Goal: Task Accomplishment & Management: Complete application form

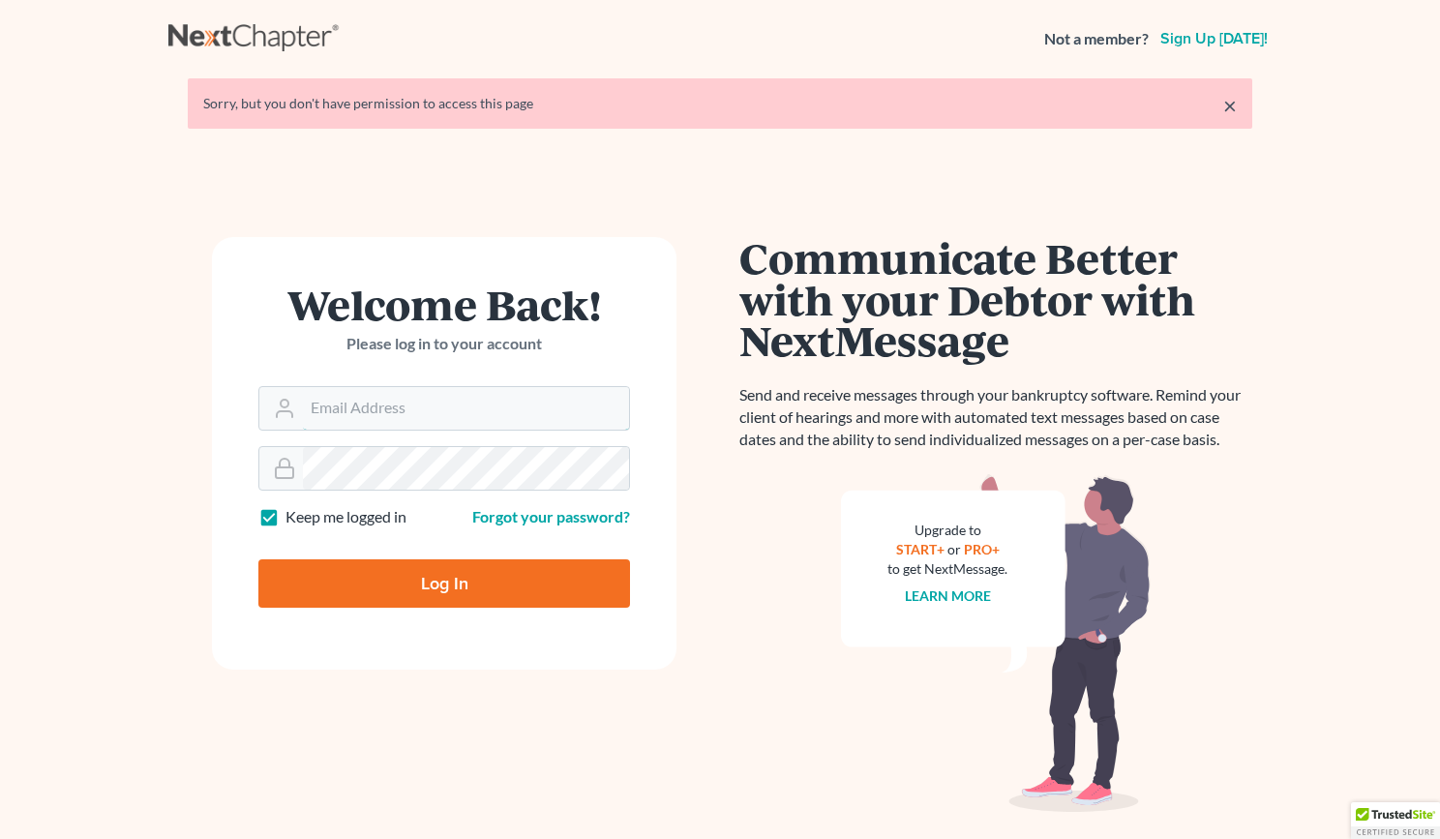
type input "[PERSON_NAME][EMAIL_ADDRESS][DOMAIN_NAME]"
click at [384, 585] on input "Log In" at bounding box center [444, 583] width 372 height 48
type input "Thinking..."
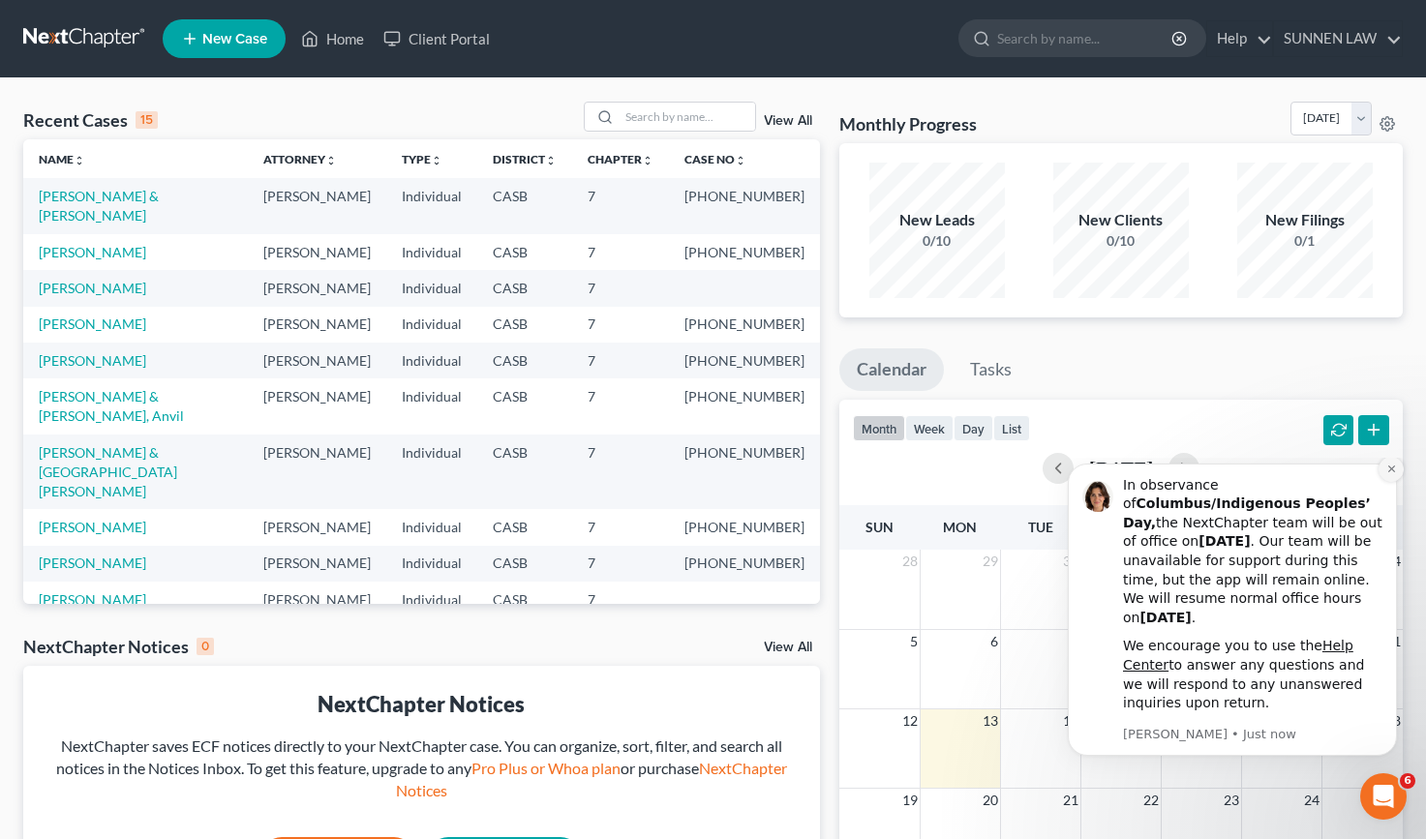
click at [1390, 474] on icon "Dismiss notification" at bounding box center [1391, 469] width 11 height 11
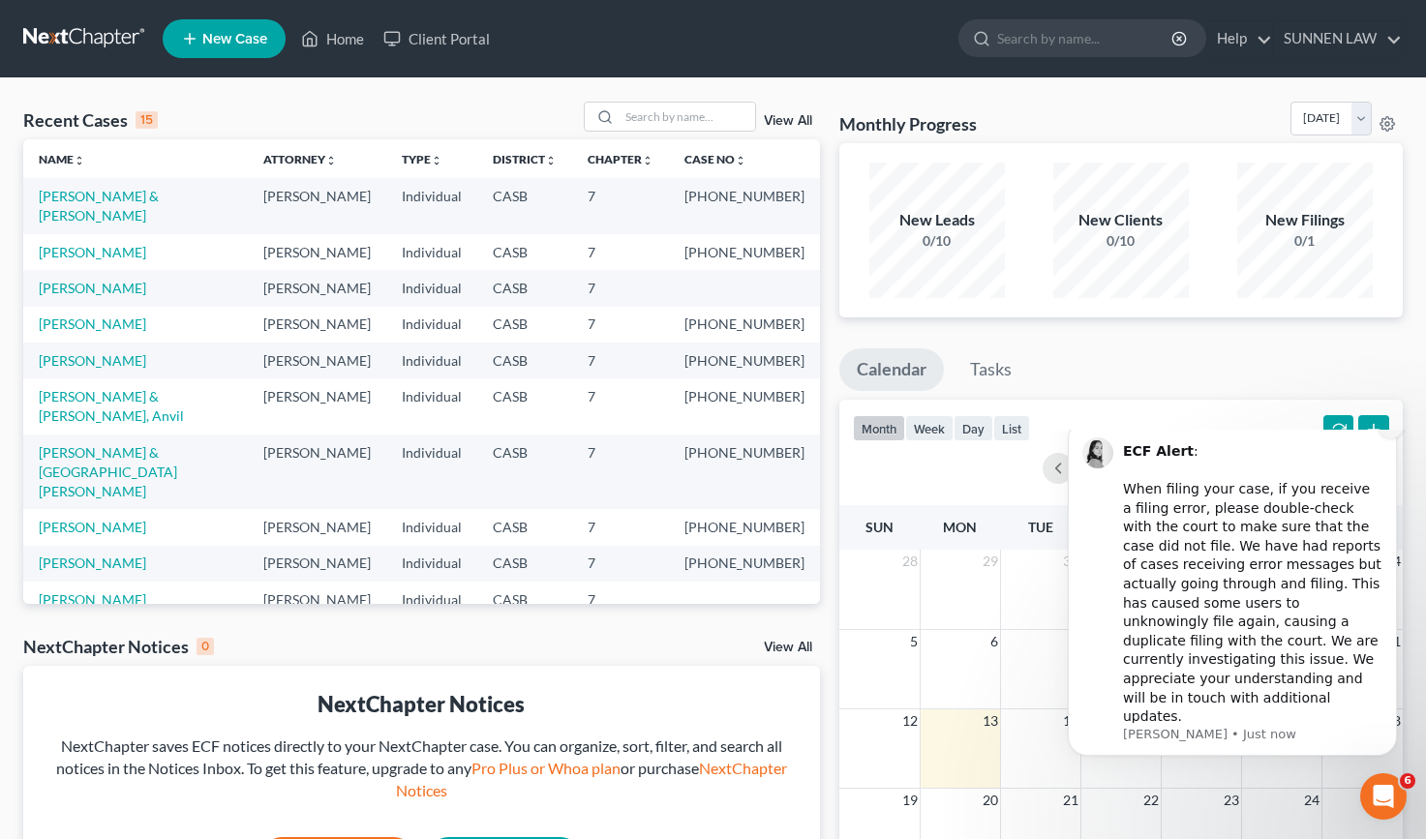
click at [1385, 438] on button "Dismiss notification" at bounding box center [1390, 425] width 25 height 25
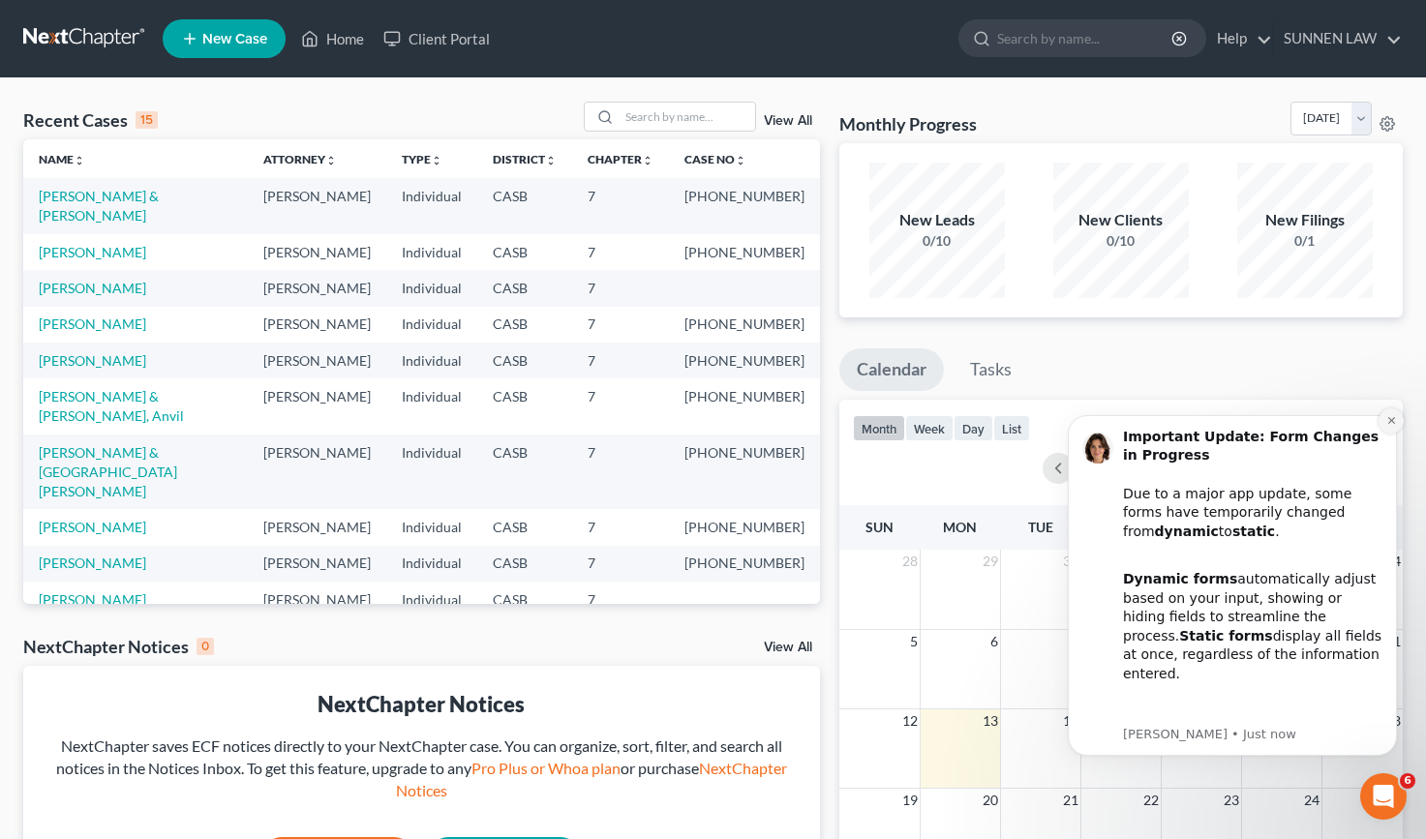
click at [1383, 413] on button "Dismiss notification" at bounding box center [1390, 420] width 25 height 25
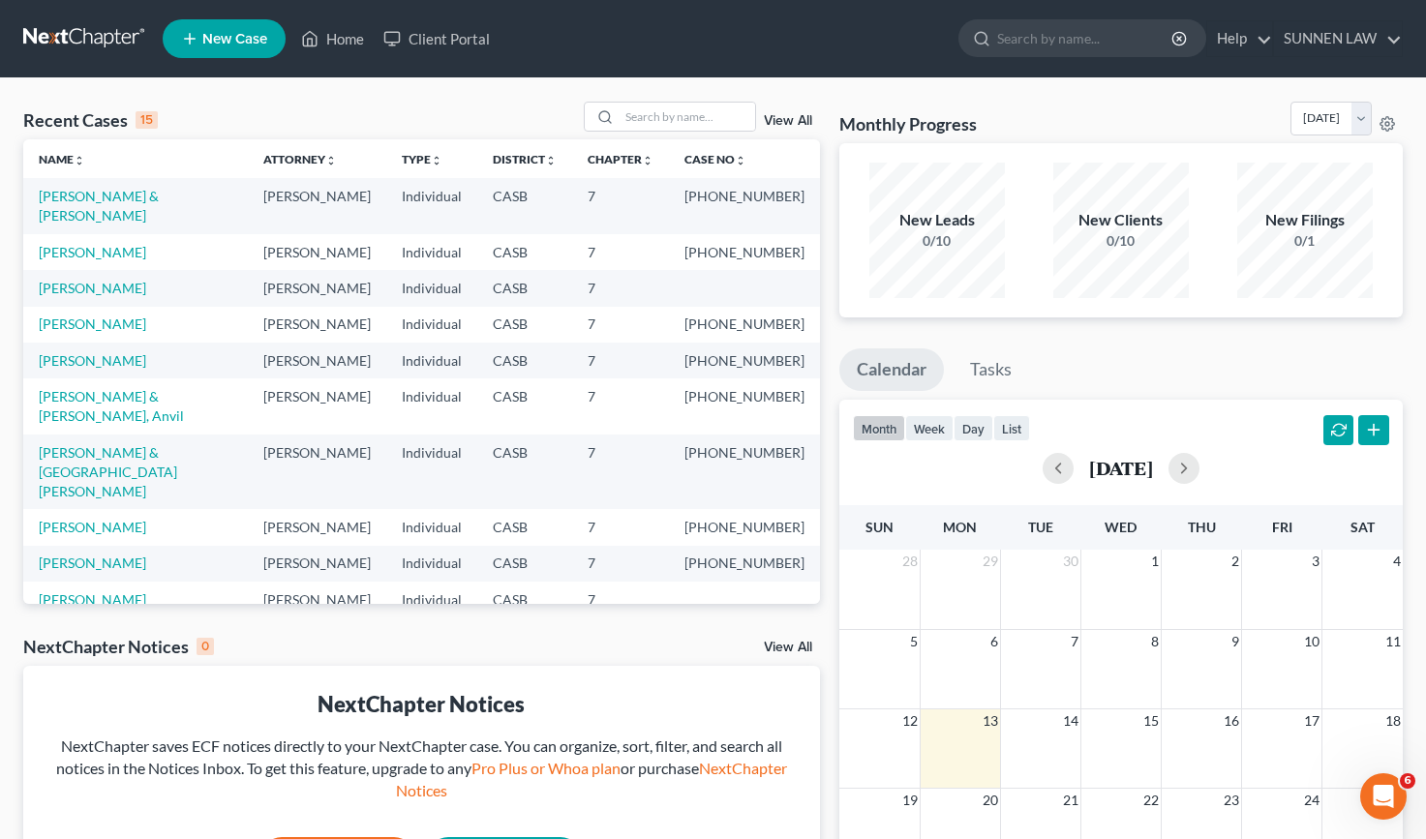
click at [230, 32] on span "New Case" at bounding box center [234, 39] width 65 height 15
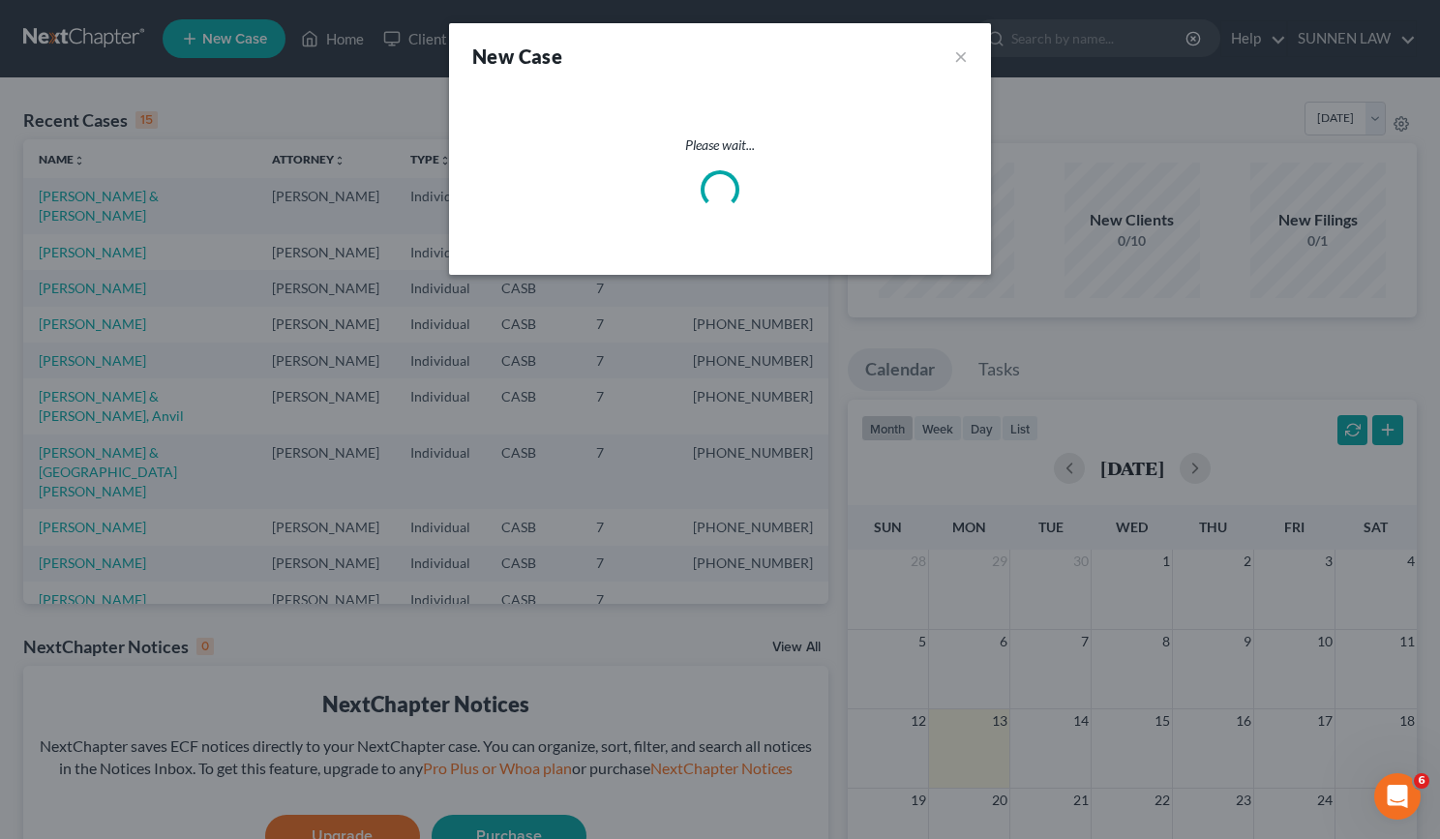
select select "10"
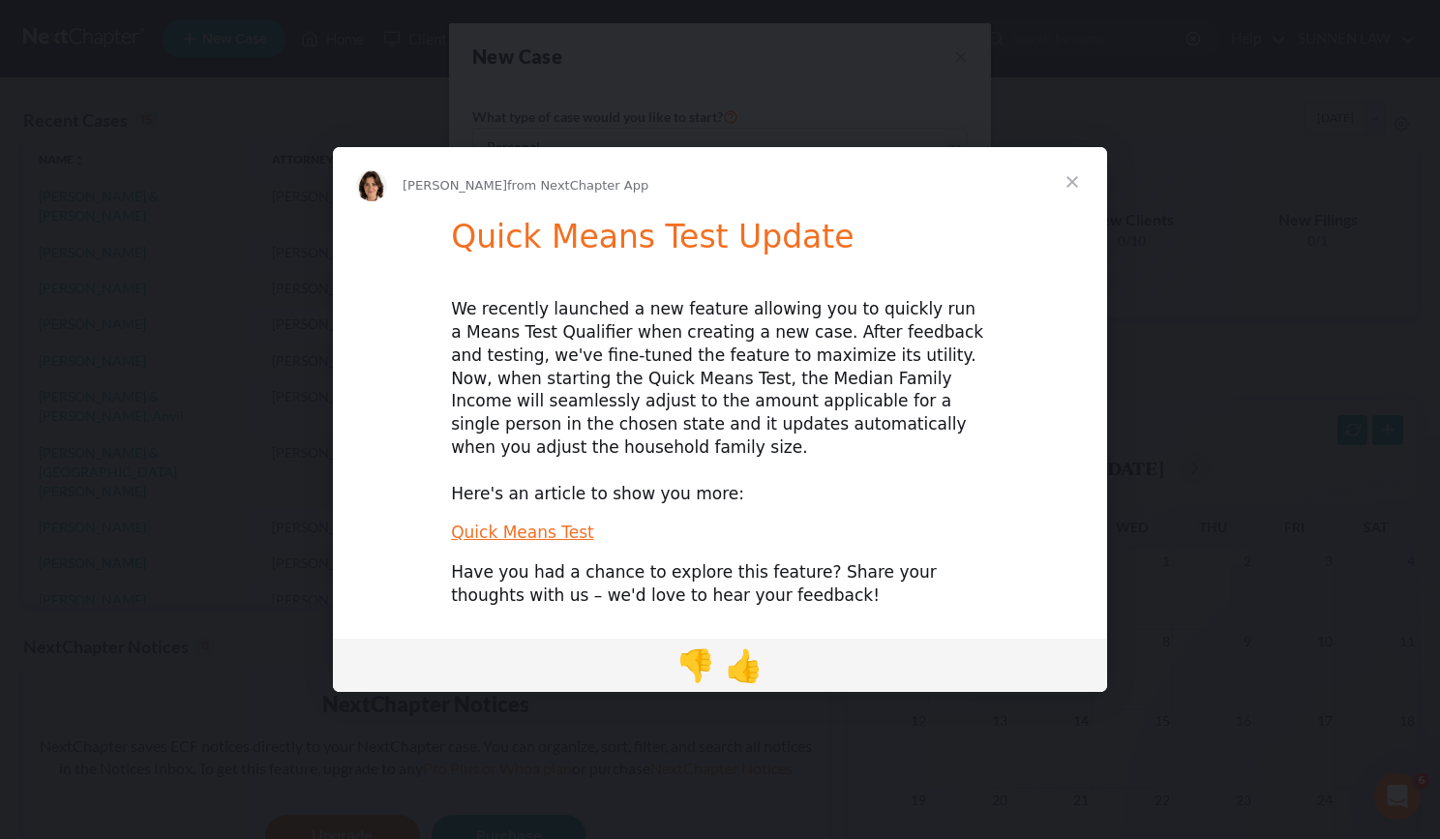
click at [1067, 197] on span "Close" at bounding box center [1073, 182] width 70 height 70
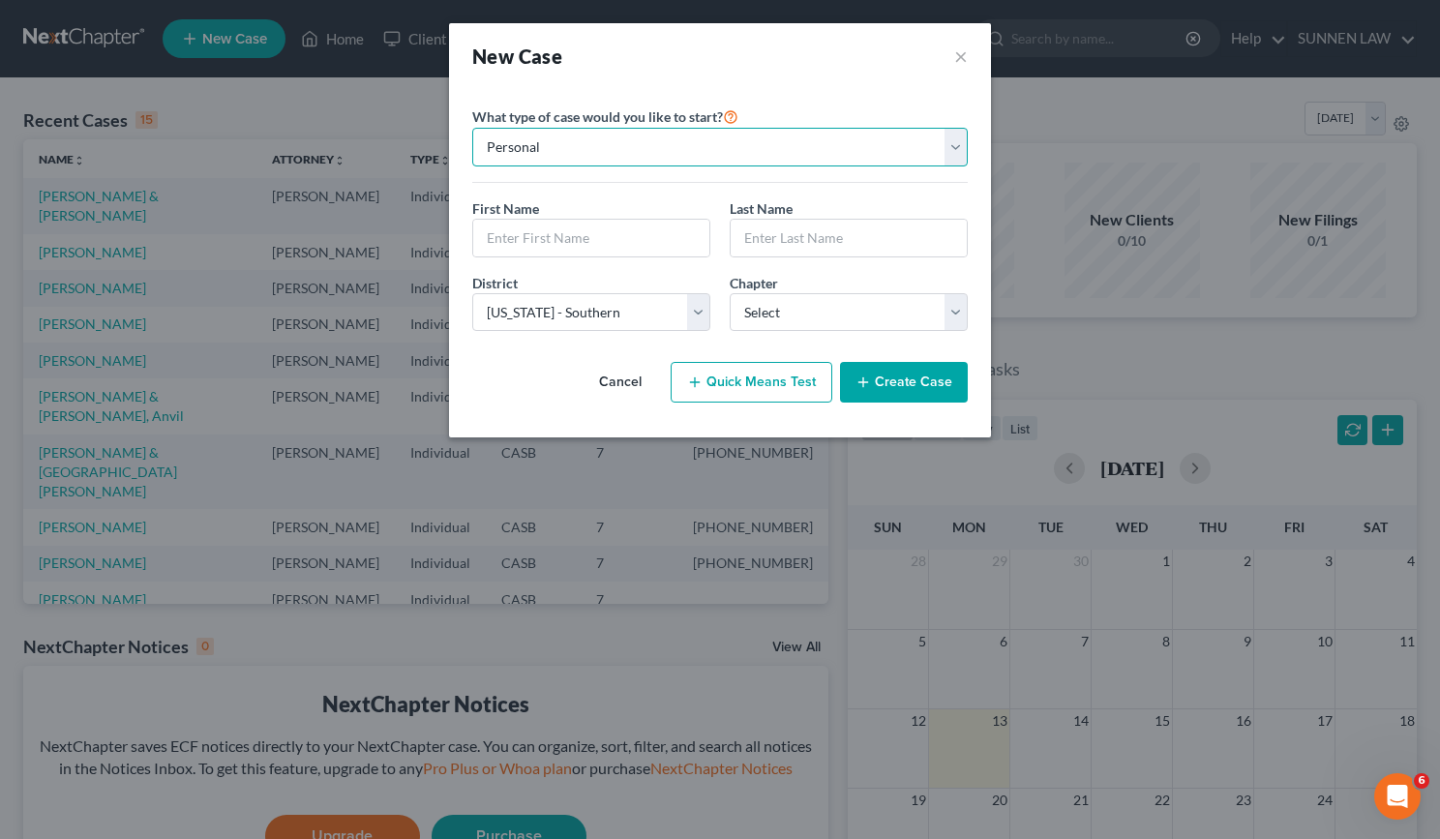
click at [576, 145] on select "Personal Business" at bounding box center [720, 147] width 496 height 39
click at [538, 236] on input "text" at bounding box center [591, 238] width 236 height 37
type input "[PERSON_NAME]"
type input "J"
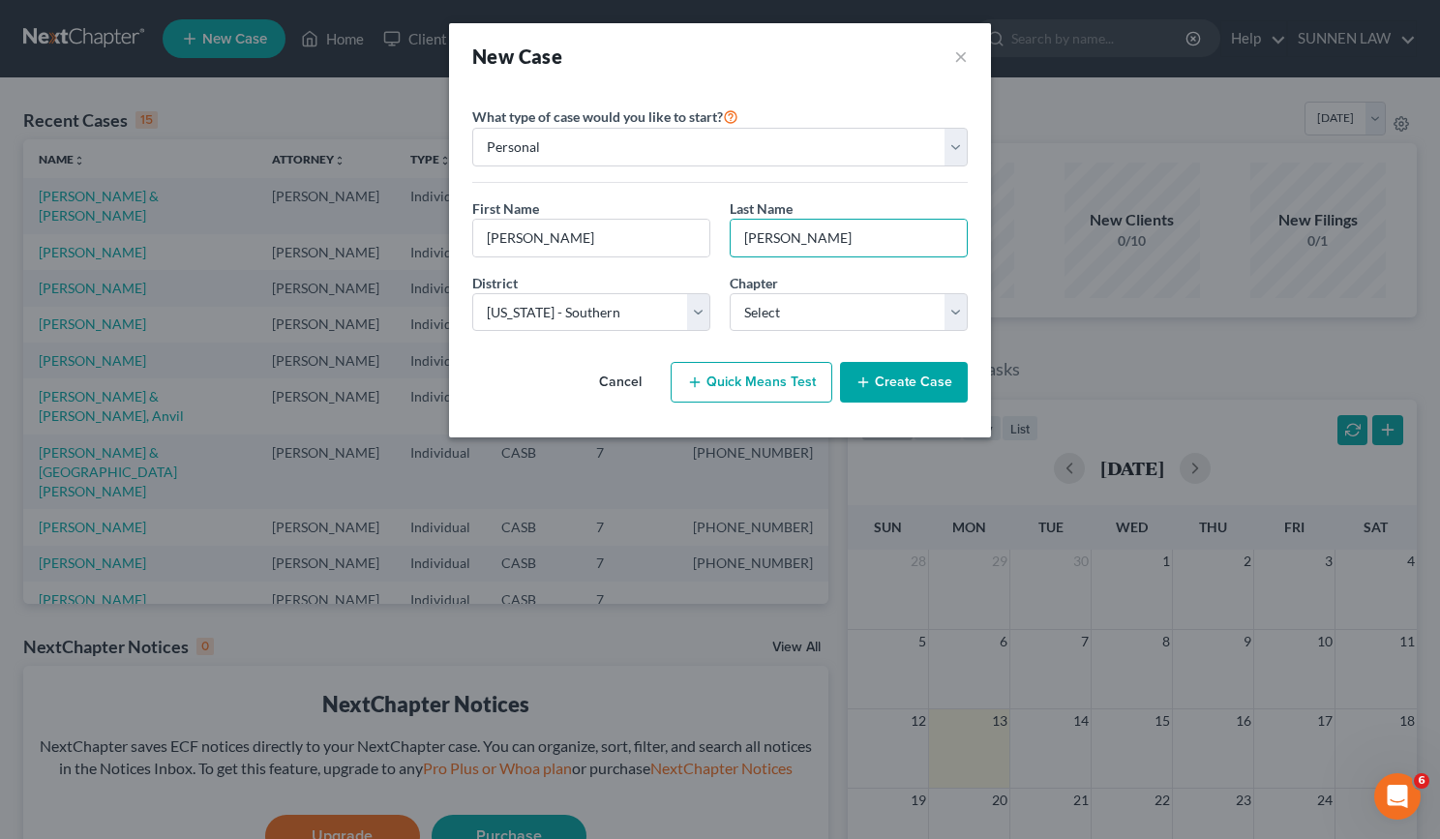
type input "[PERSON_NAME]"
click at [800, 320] on select "Select 7 11 12 13" at bounding box center [849, 312] width 238 height 39
select select "0"
click at [730, 293] on select "Select 7 11 12 13" at bounding box center [849, 312] width 238 height 39
click at [781, 384] on button "Quick Means Test" at bounding box center [752, 382] width 162 height 41
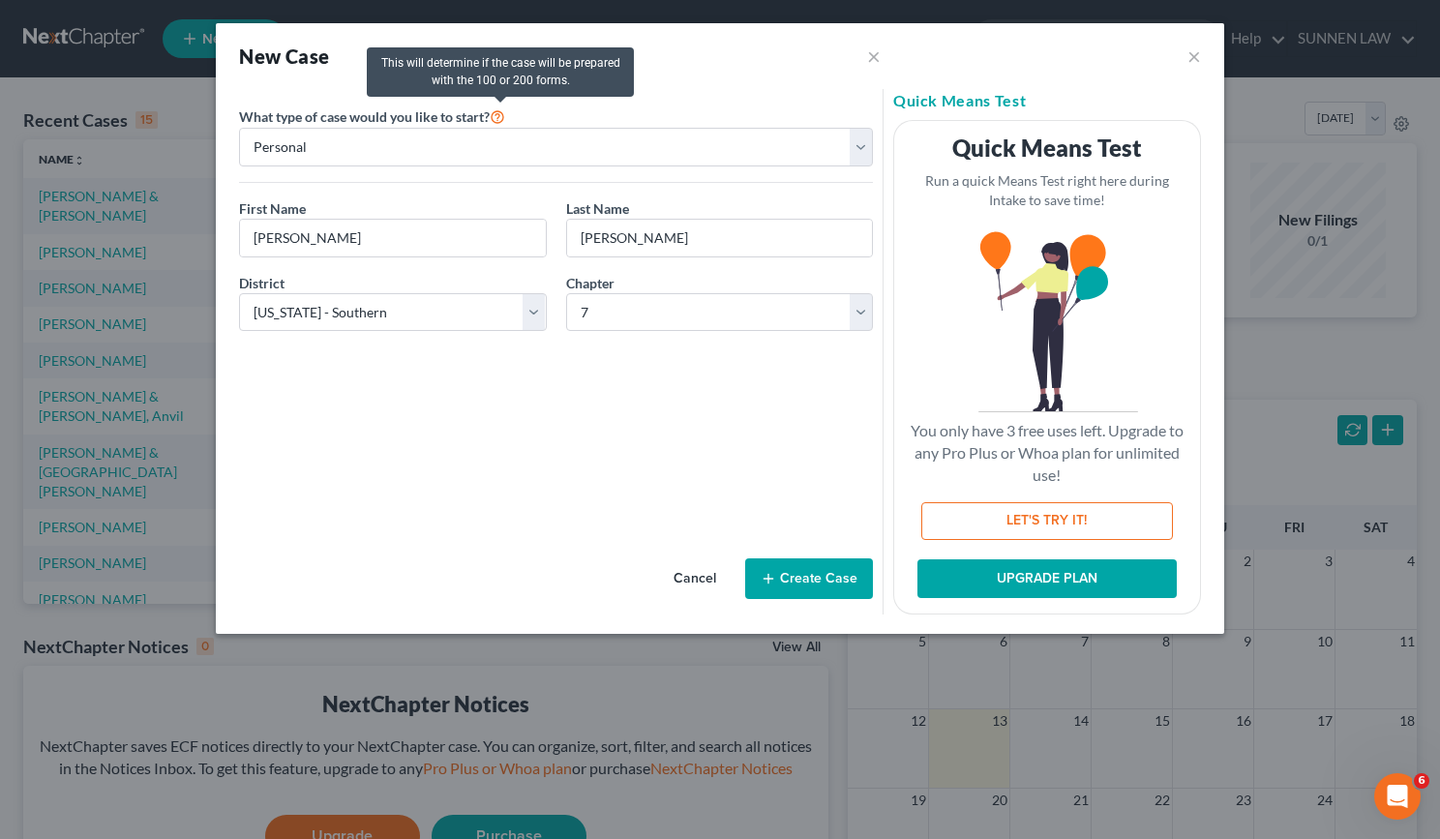
click at [502, 114] on icon at bounding box center [497, 115] width 15 height 18
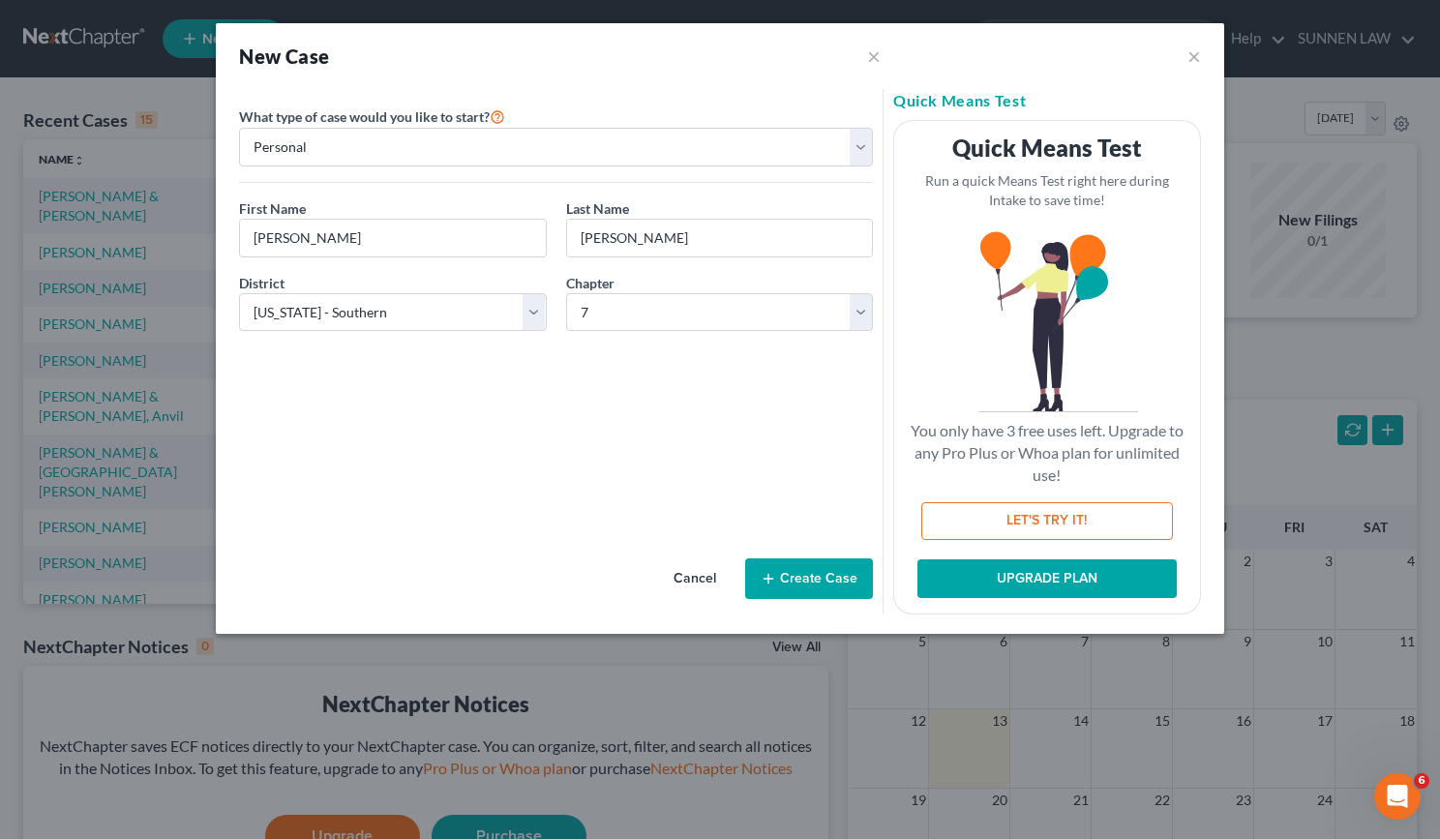
click at [811, 580] on button "Create Case" at bounding box center [809, 579] width 128 height 41
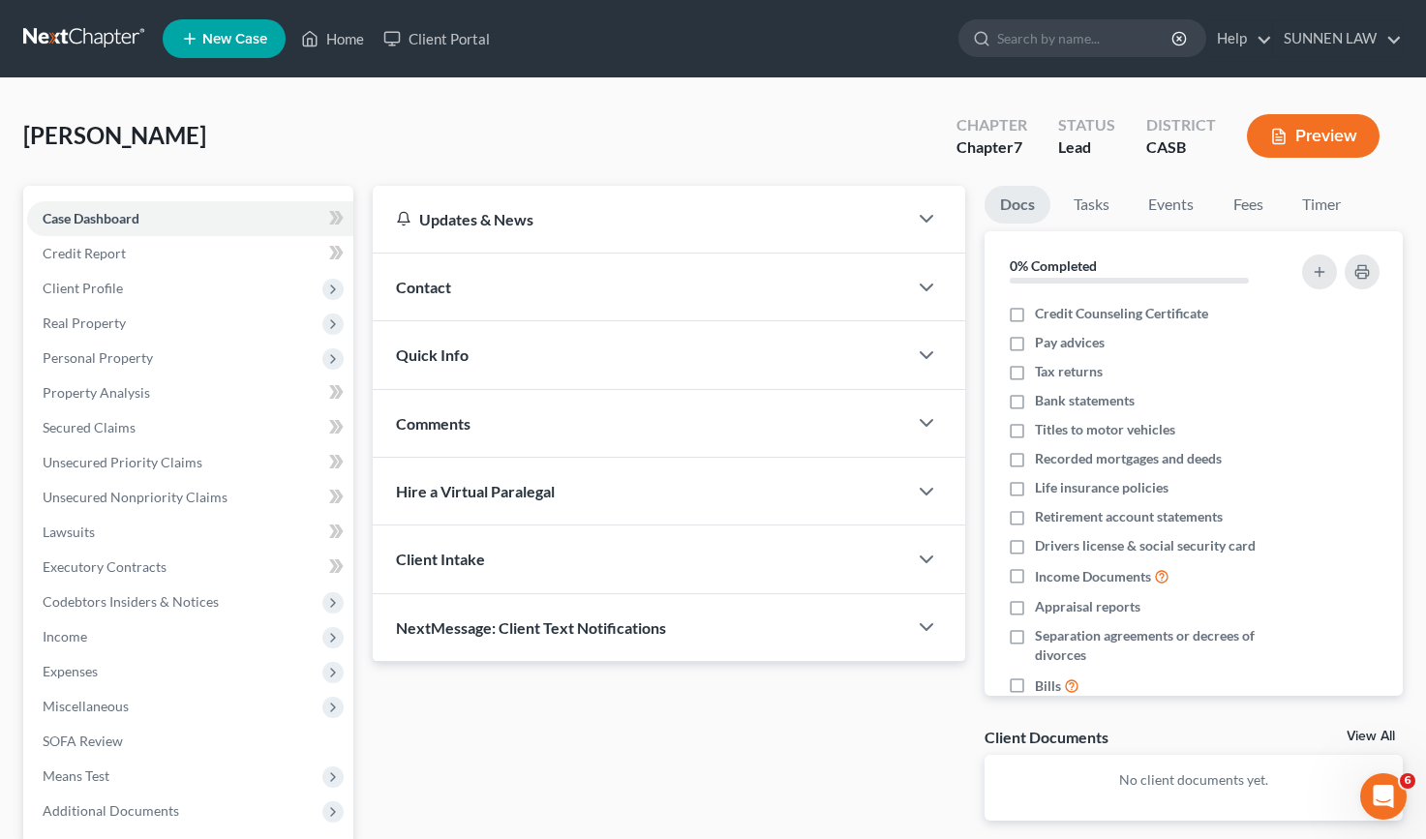
click at [486, 287] on div "Contact" at bounding box center [640, 287] width 534 height 67
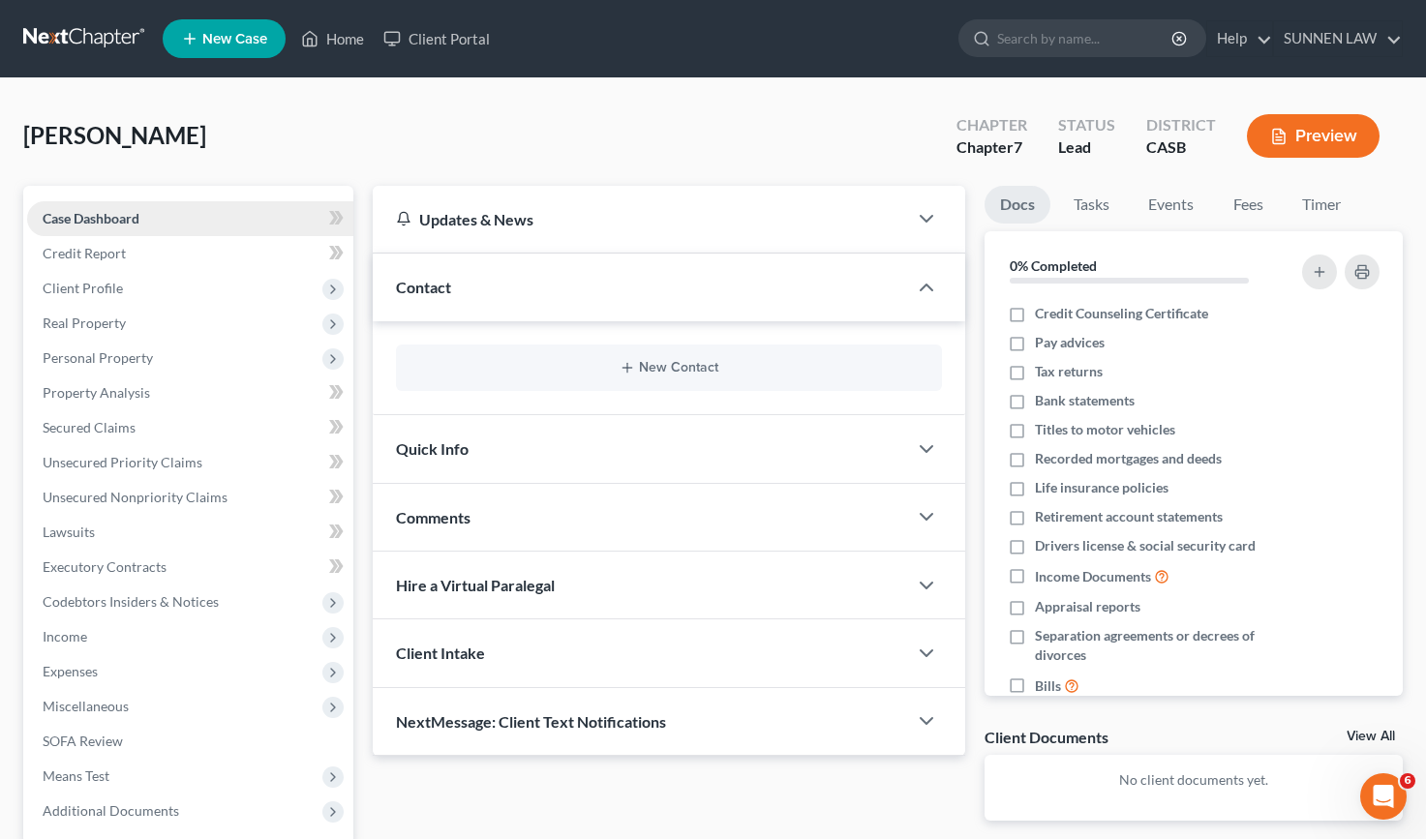
click at [71, 217] on span "Case Dashboard" at bounding box center [91, 218] width 97 height 16
click at [78, 248] on span "Credit Report" at bounding box center [84, 253] width 83 height 16
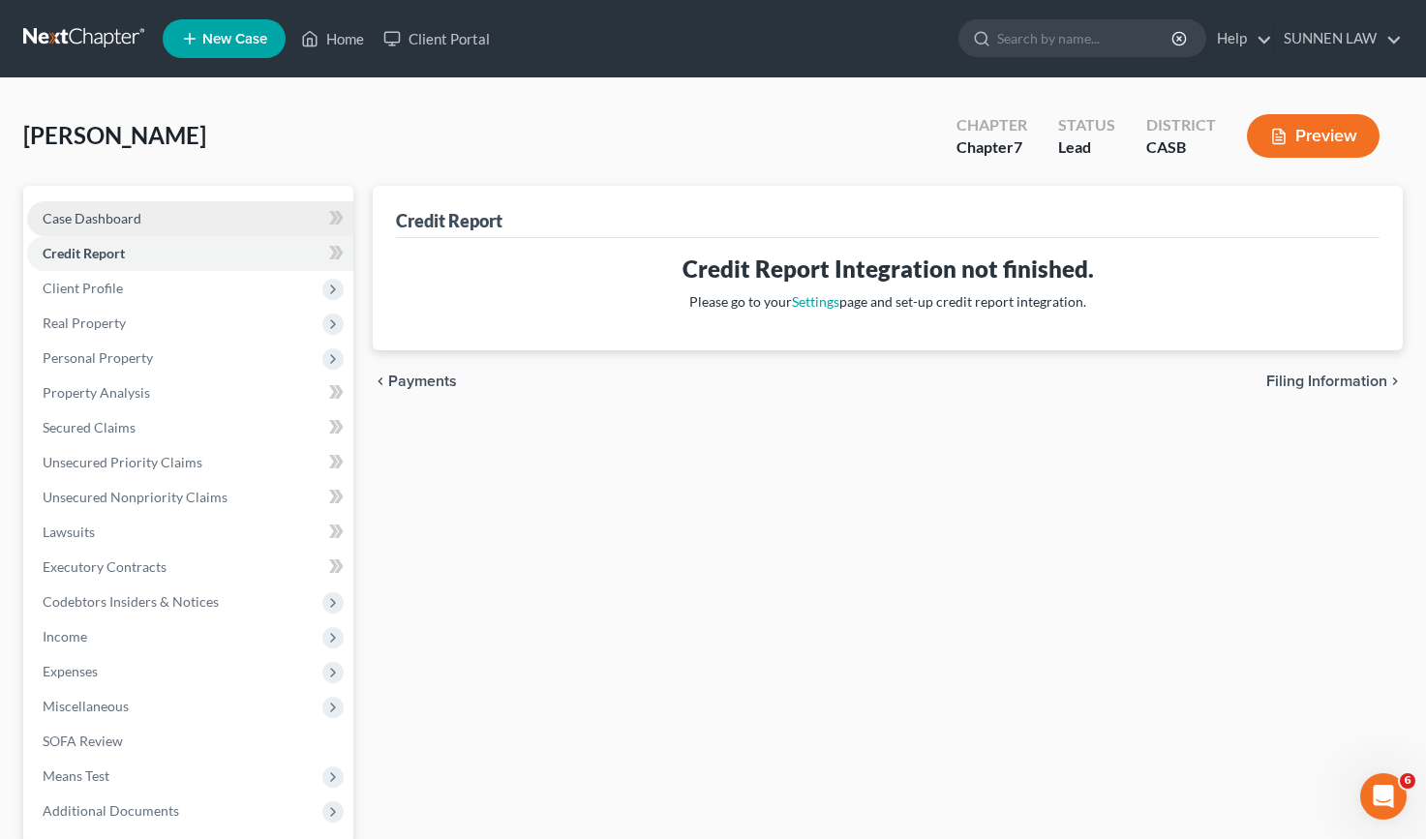
click at [76, 226] on span "Case Dashboard" at bounding box center [92, 218] width 99 height 16
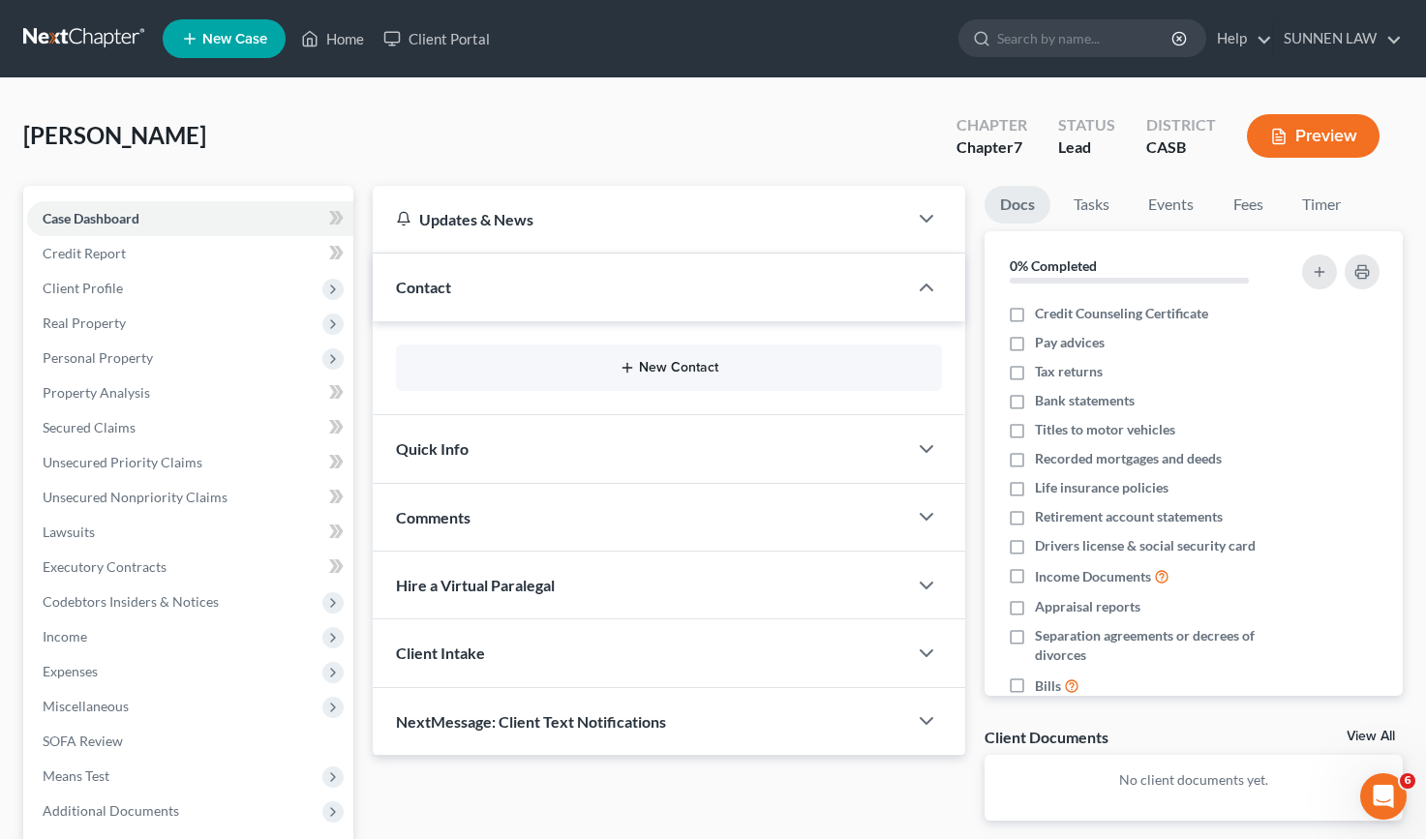
click at [647, 374] on button "New Contact" at bounding box center [668, 367] width 515 height 15
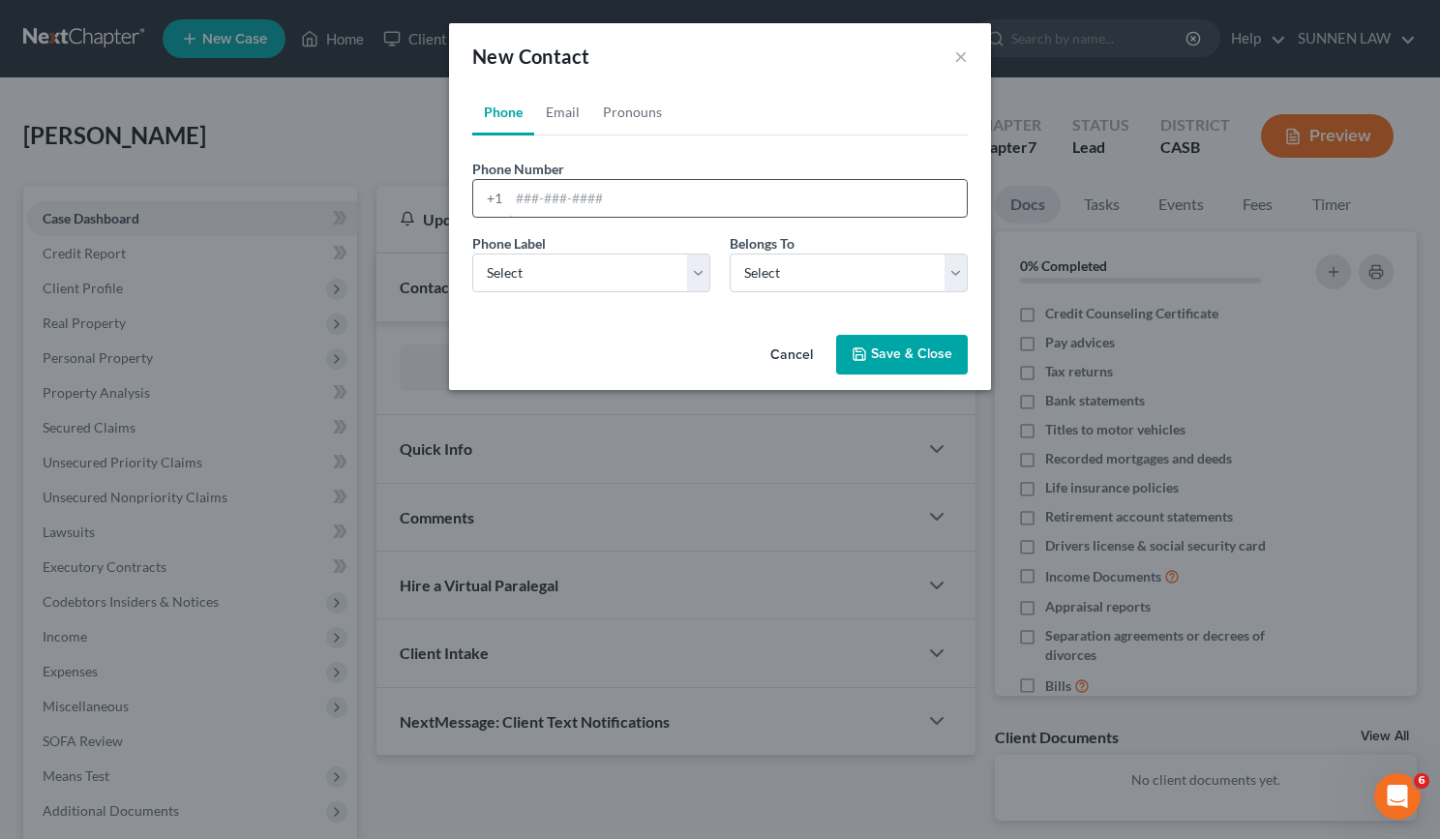
click at [578, 206] on input "tel" at bounding box center [738, 198] width 458 height 37
type input "7"
type input "760-207-9496"
click at [680, 278] on select "Select Mobile Home Work Other" at bounding box center [591, 273] width 238 height 39
select select "0"
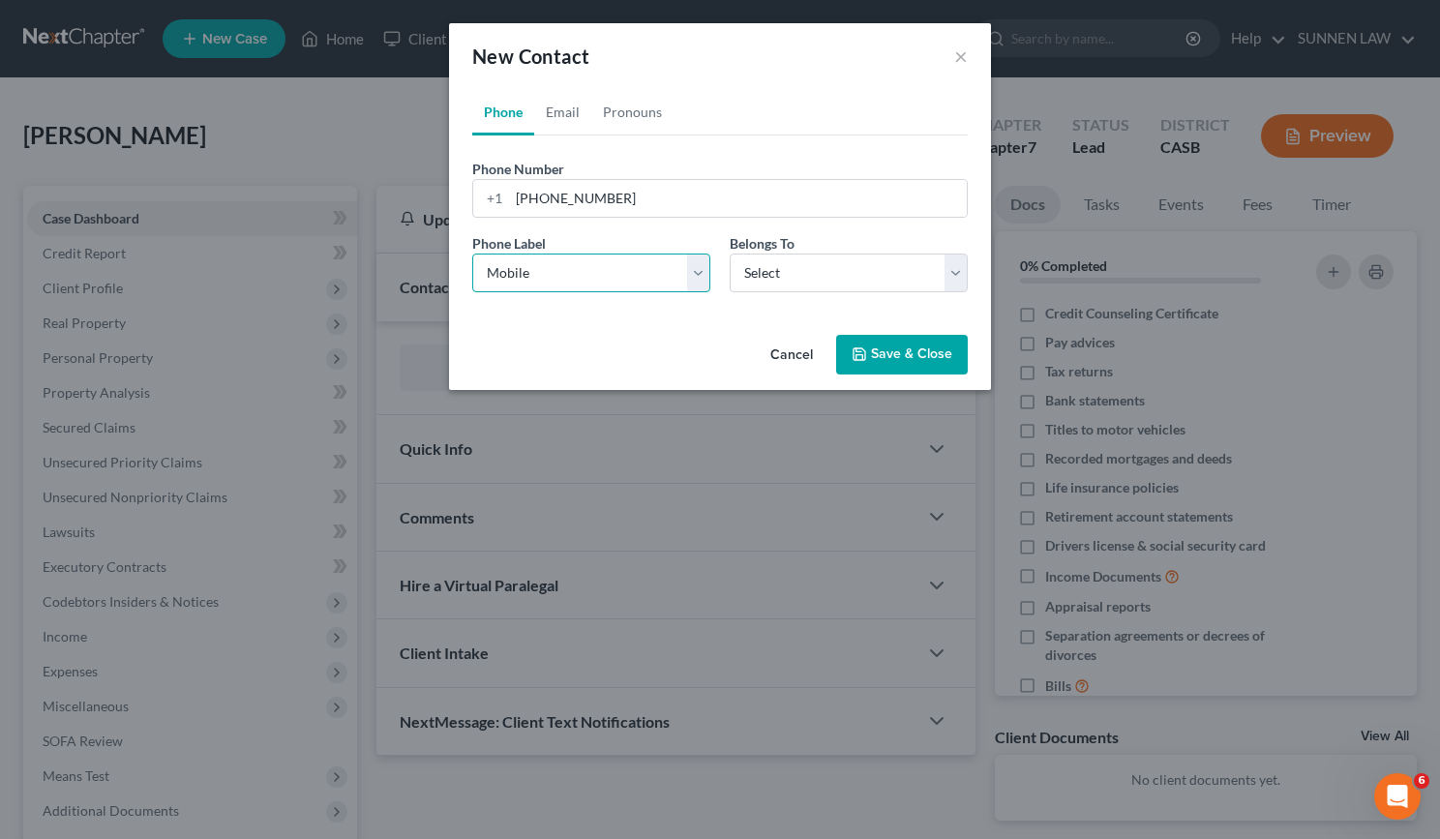
click at [472, 254] on select "Select Mobile Home Work Other" at bounding box center [591, 273] width 238 height 39
click at [816, 284] on select "Select Client Other" at bounding box center [849, 273] width 238 height 39
select select "0"
click at [730, 254] on select "Select Client Other" at bounding box center [849, 273] width 238 height 39
click at [896, 357] on button "Save & Close" at bounding box center [902, 355] width 132 height 41
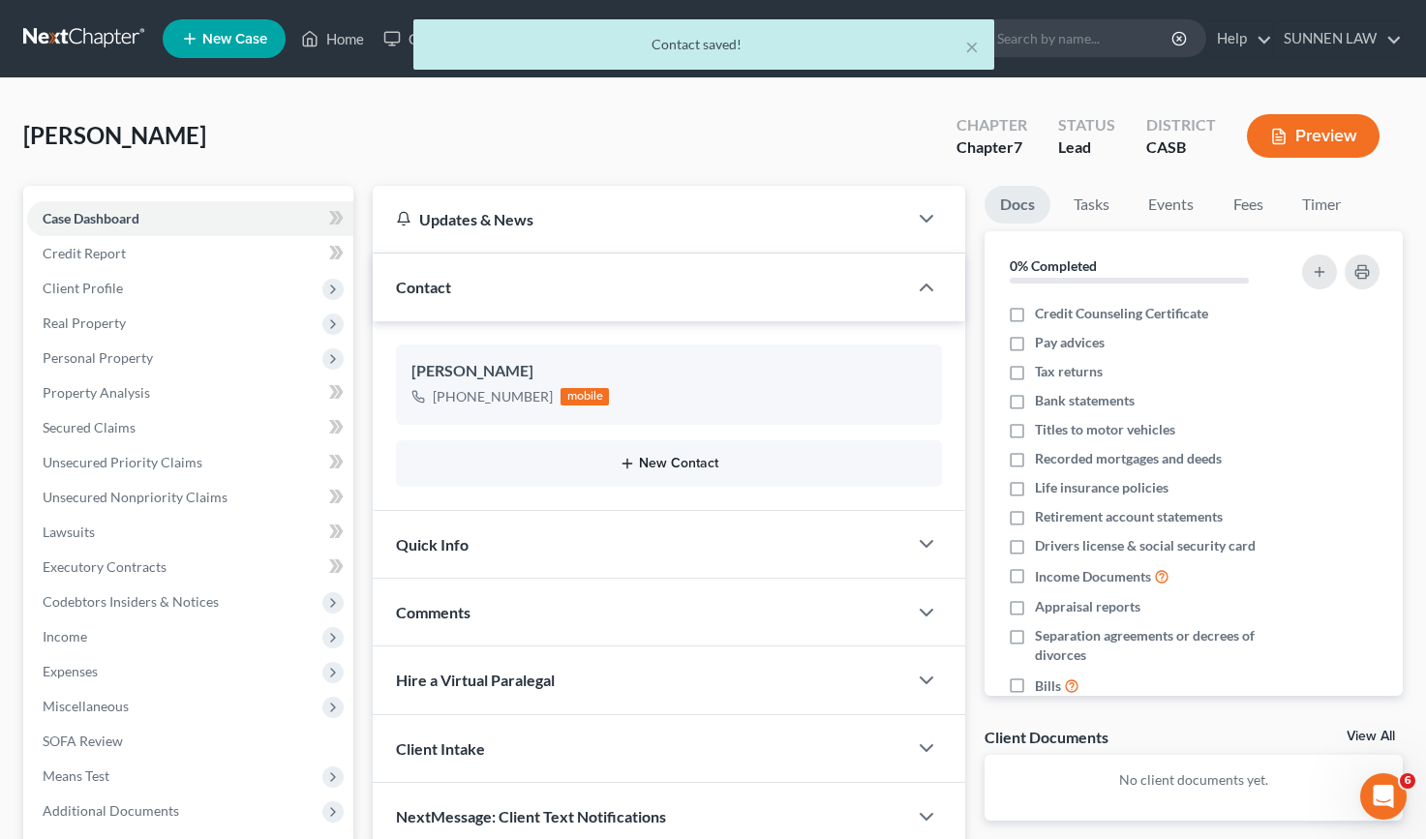
click at [690, 466] on button "New Contact" at bounding box center [668, 463] width 515 height 15
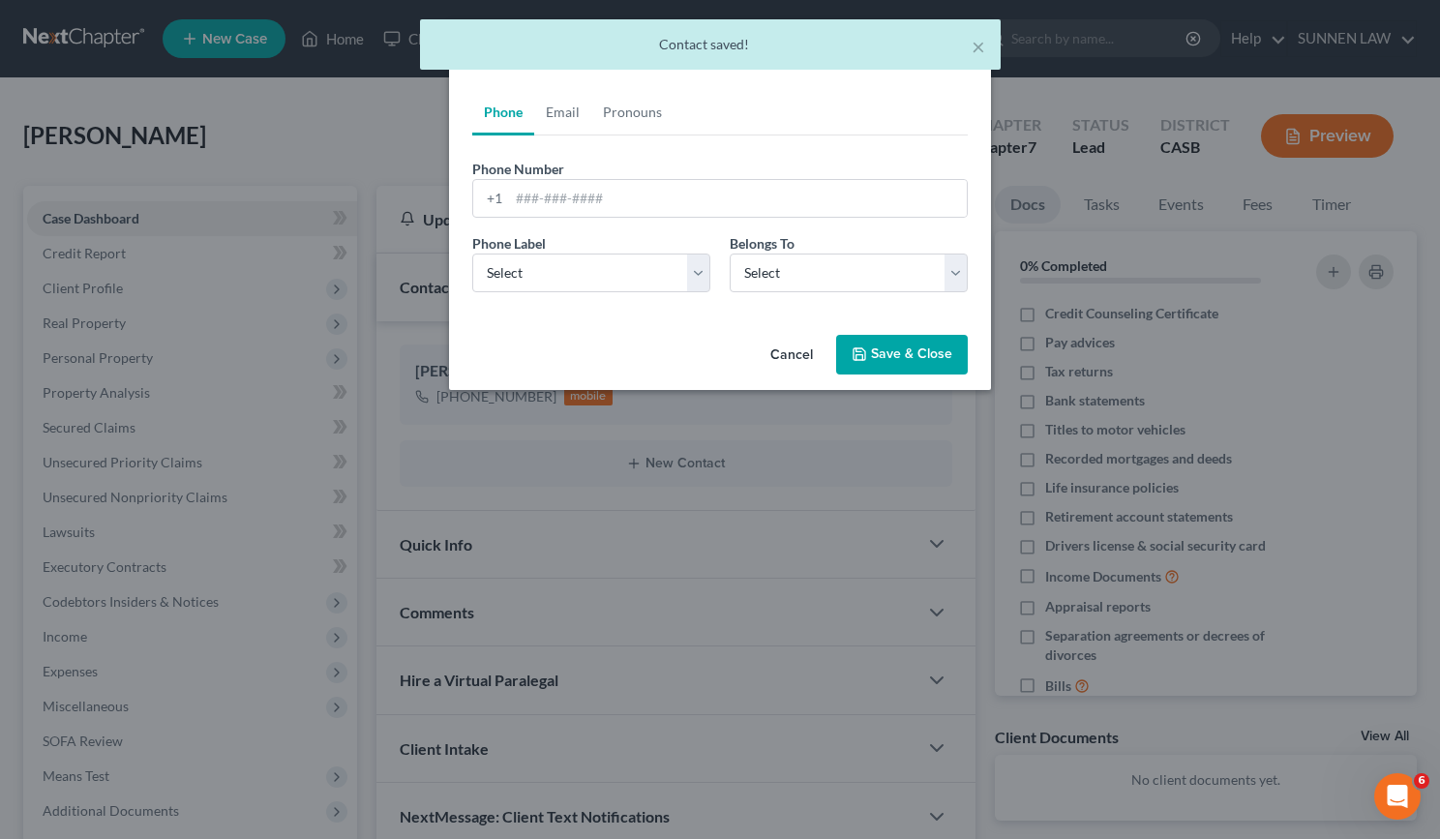
click at [796, 349] on button "Cancel" at bounding box center [792, 356] width 74 height 39
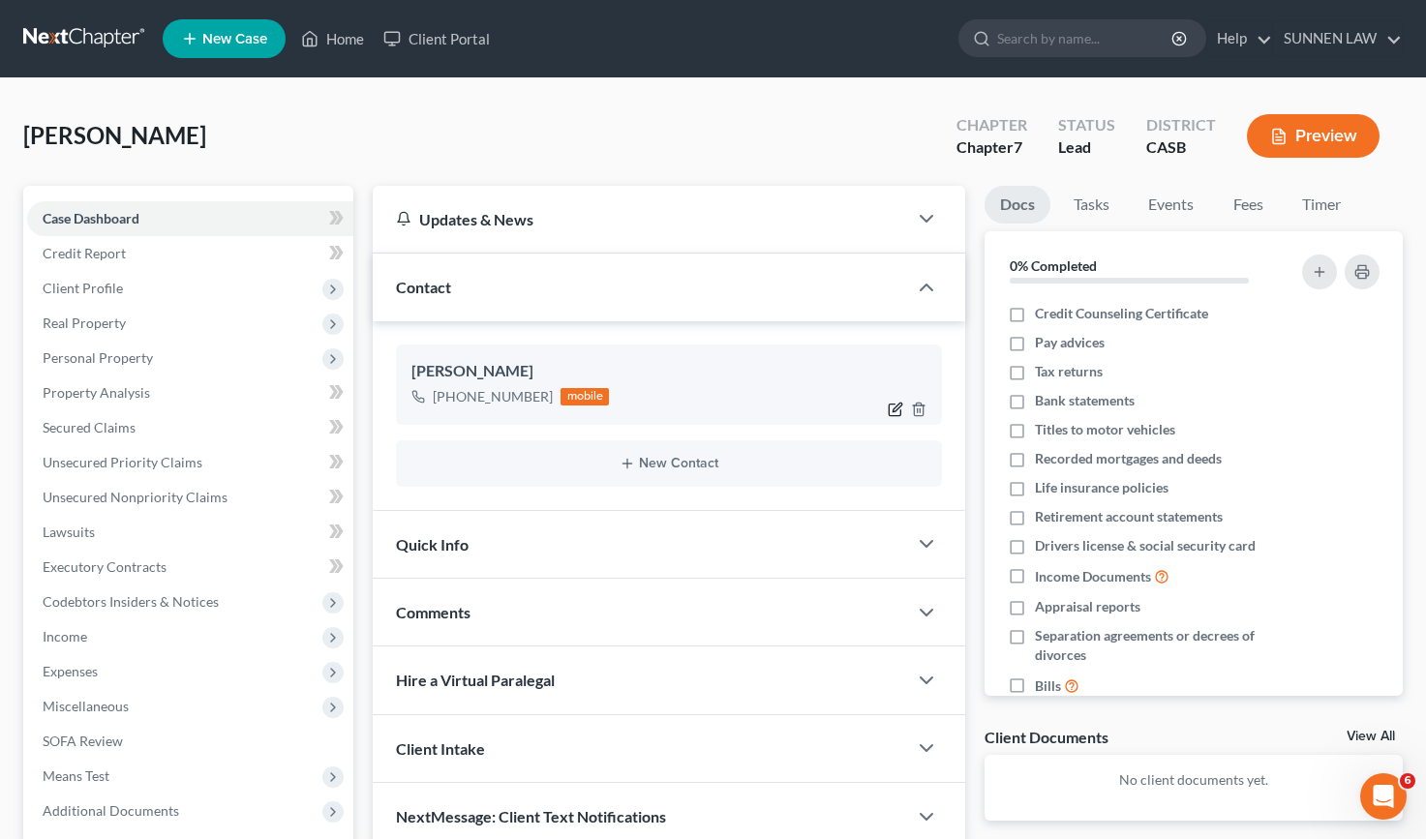
click at [892, 407] on icon "button" at bounding box center [895, 409] width 15 height 15
select select "0"
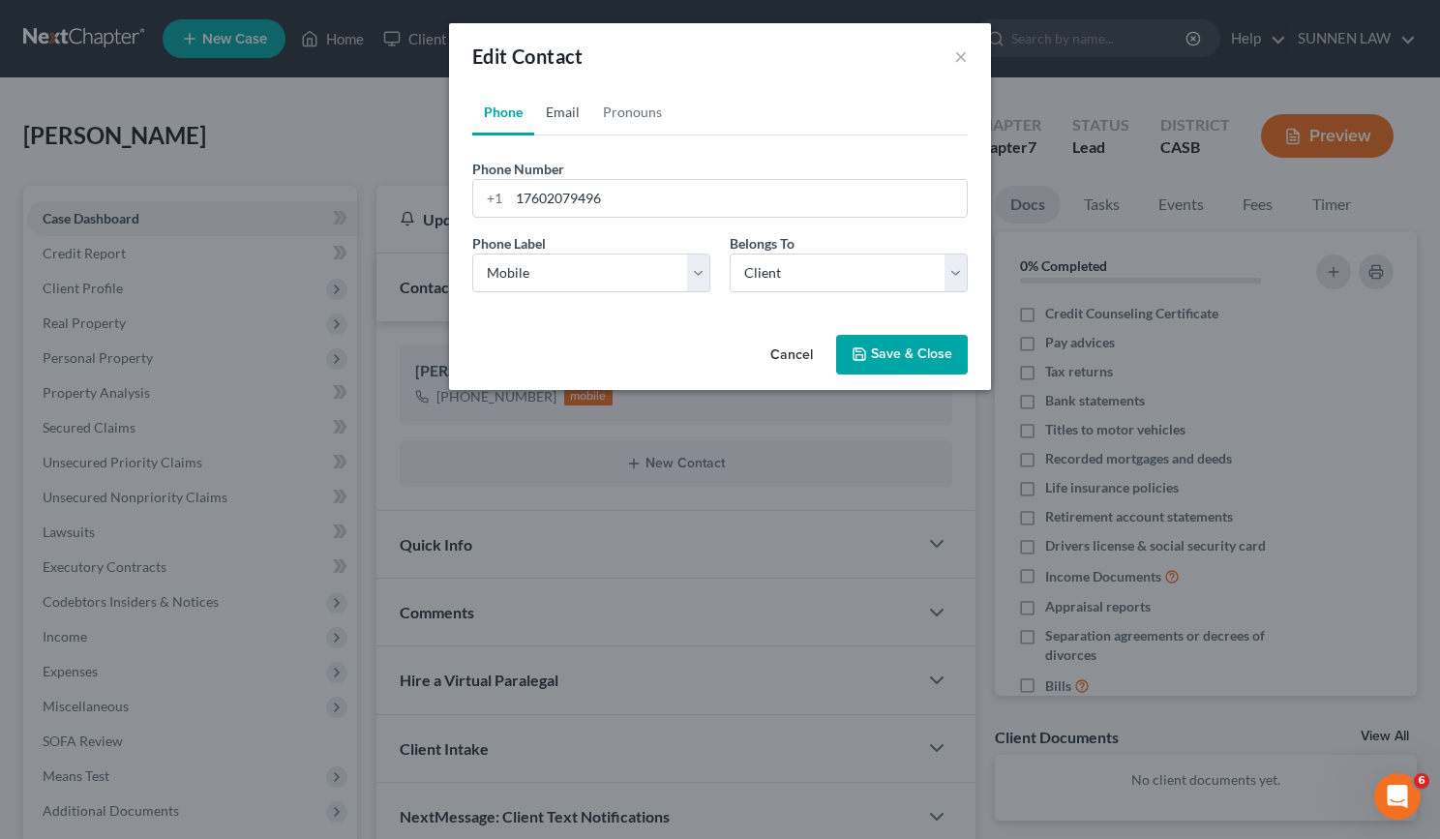
click at [563, 112] on link "Email" at bounding box center [562, 112] width 57 height 46
click at [579, 194] on input "email" at bounding box center [738, 198] width 458 height 37
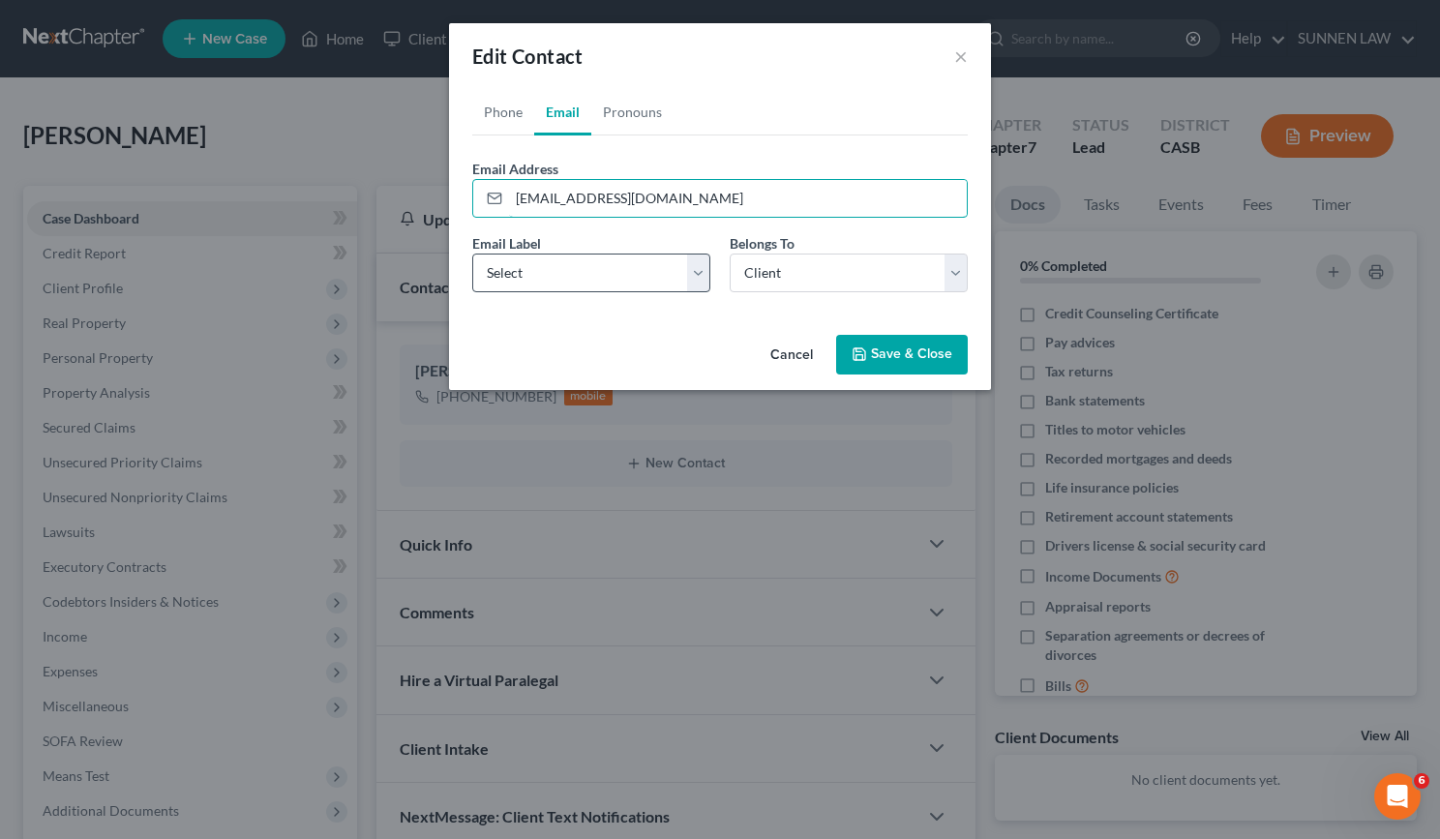
type input "[EMAIL_ADDRESS][DOMAIN_NAME]"
click at [604, 269] on select "Select Home Work Other" at bounding box center [591, 273] width 238 height 39
select select "0"
click at [472, 254] on select "Select Home Work Other" at bounding box center [591, 273] width 238 height 39
click at [788, 272] on select "Select Client Other" at bounding box center [849, 273] width 238 height 39
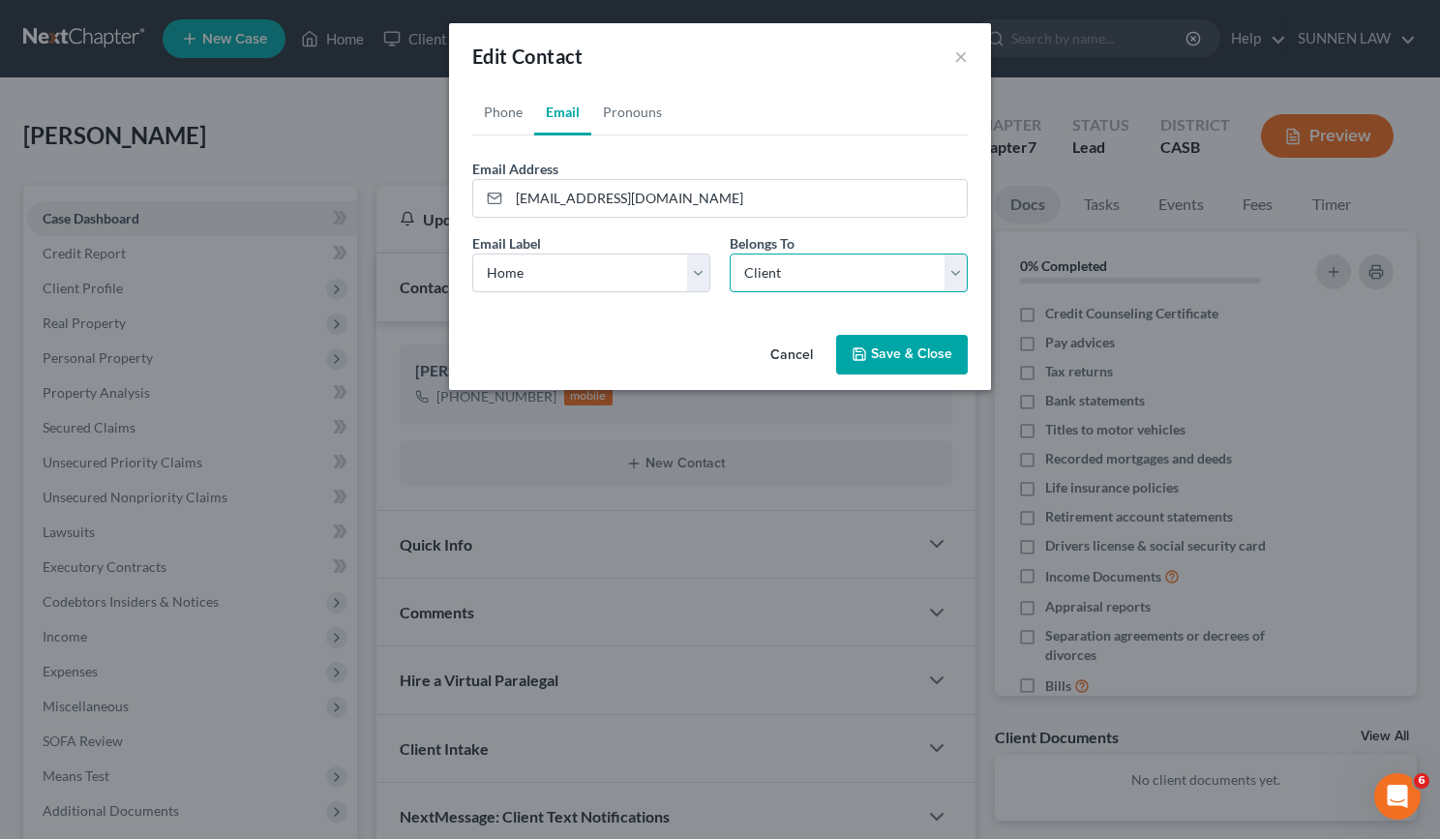
click at [789, 272] on select "Select Client Other" at bounding box center [849, 273] width 238 height 39
click at [628, 108] on link "Pronouns" at bounding box center [632, 112] width 82 height 46
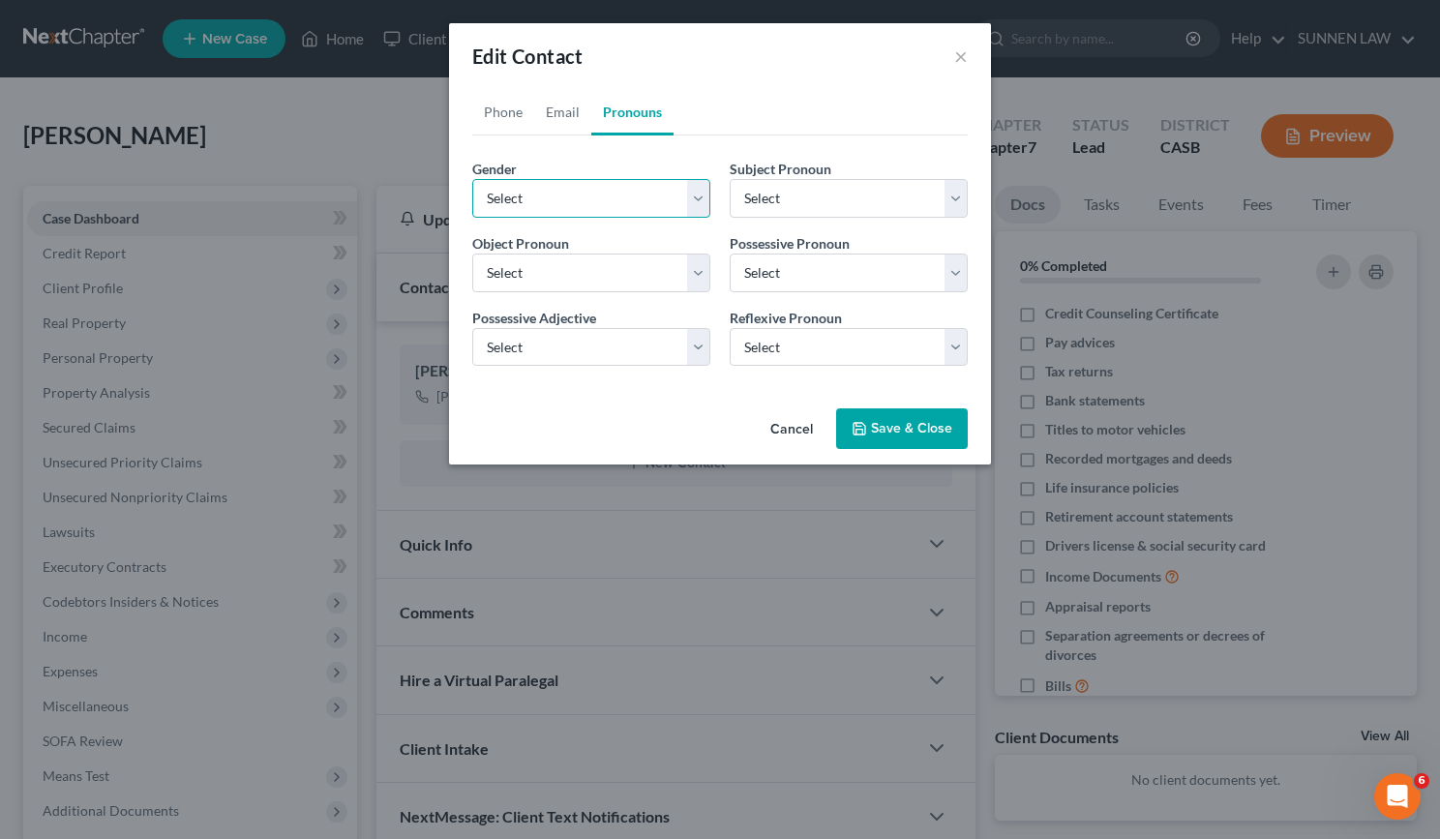
click at [587, 189] on select "Select Male Female Non Binary More Than One Person" at bounding box center [591, 198] width 238 height 39
select select "1"
click at [472, 179] on select "Select Male Female Non Binary More Than One Person" at bounding box center [591, 198] width 238 height 39
select select "1"
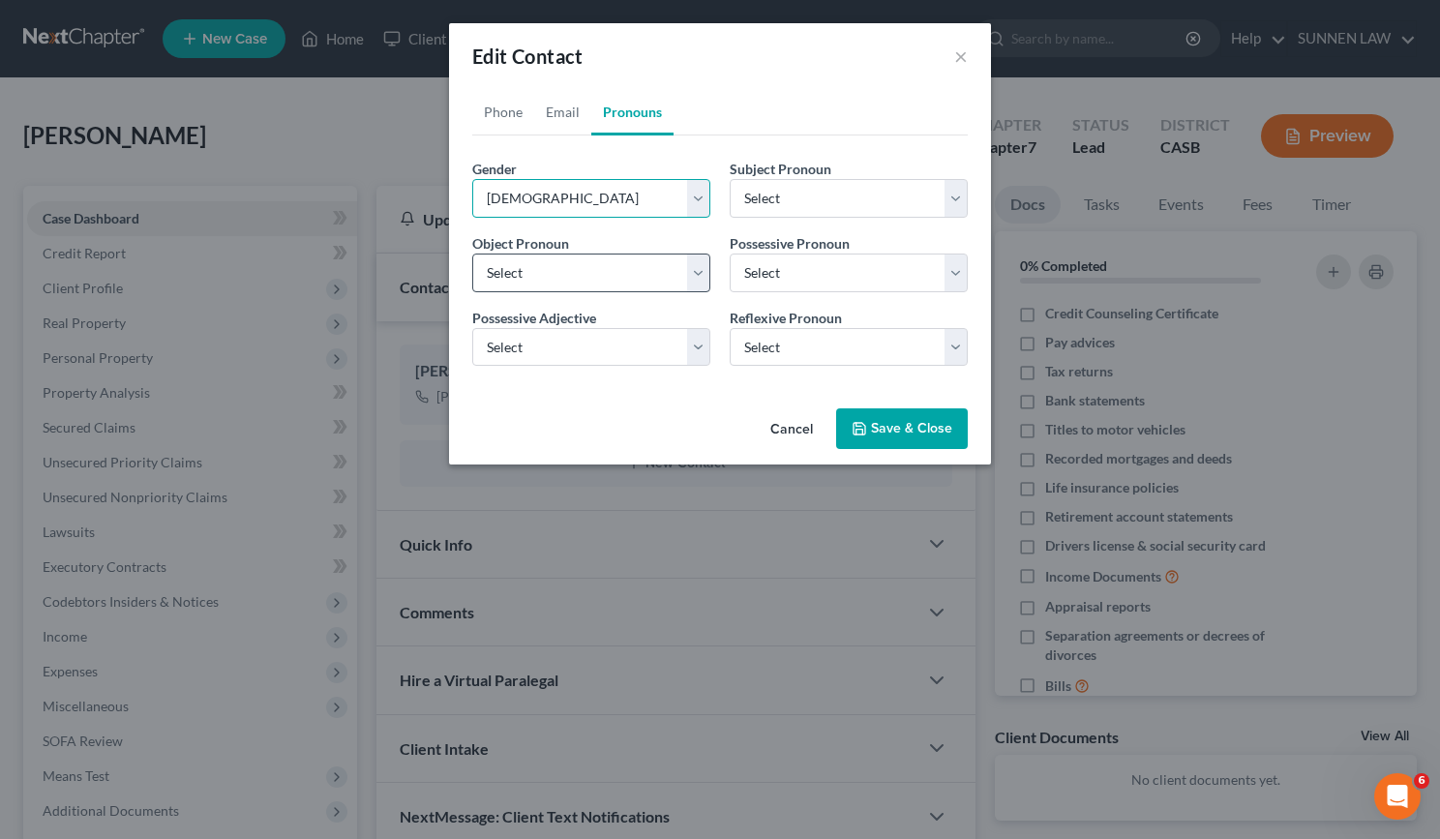
select select "1"
click at [524, 202] on select "Select Male Female Non Binary More Than One Person" at bounding box center [591, 198] width 238 height 39
select select "0"
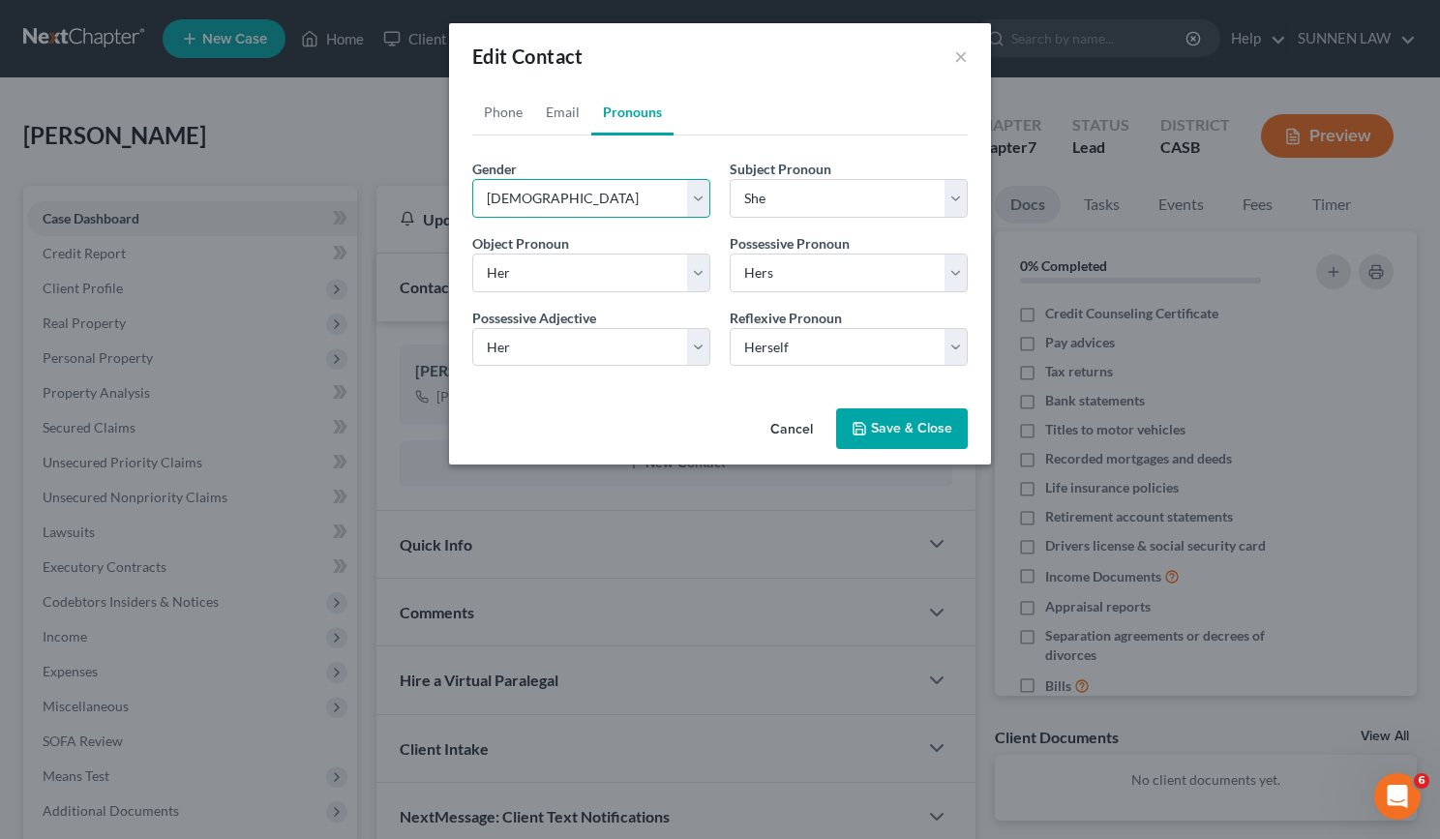
click at [472, 179] on select "Select Male Female Non Binary More Than One Person" at bounding box center [591, 198] width 238 height 39
select select "0"
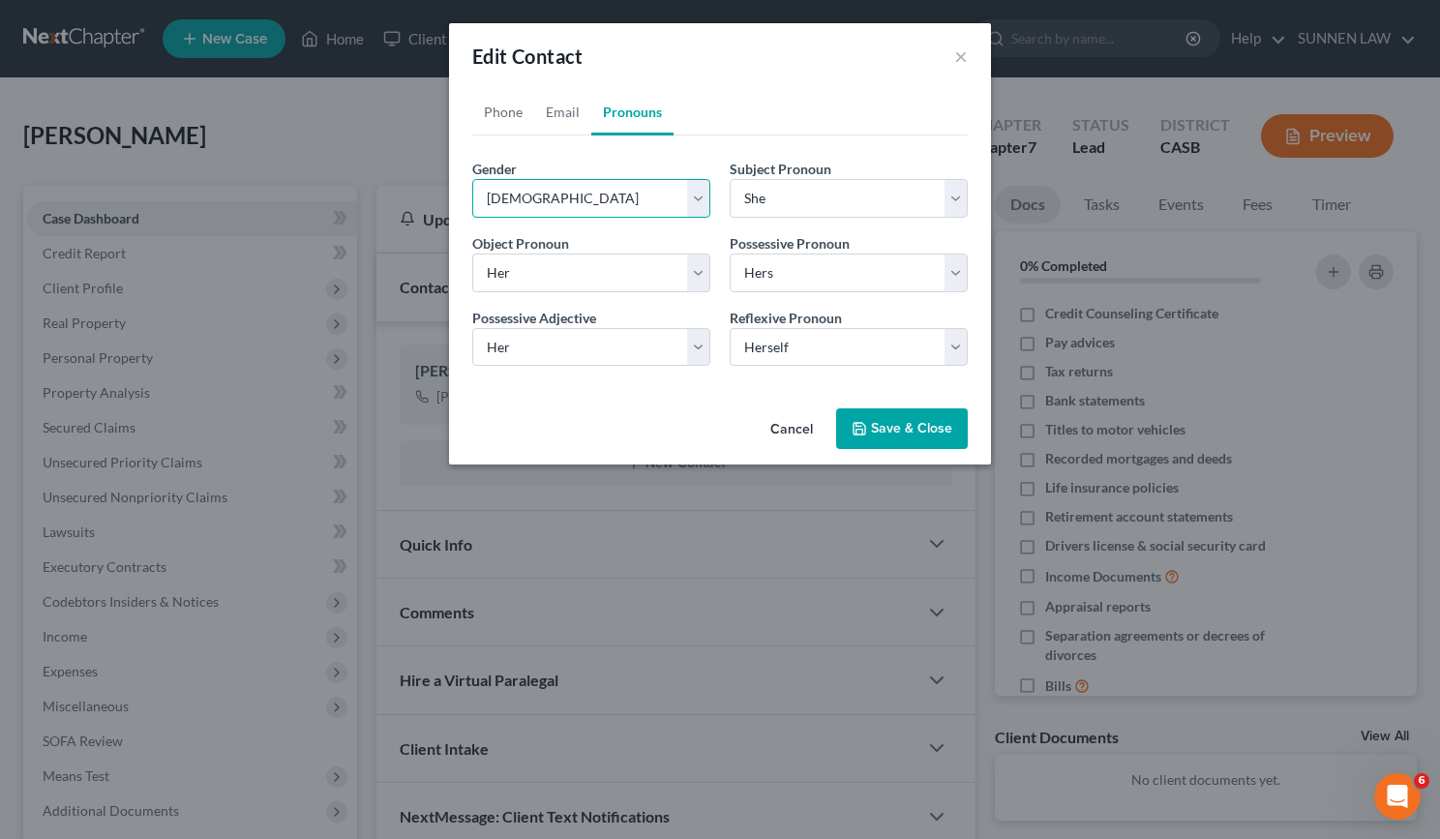
select select "0"
click at [874, 437] on button "Save & Close" at bounding box center [902, 428] width 132 height 41
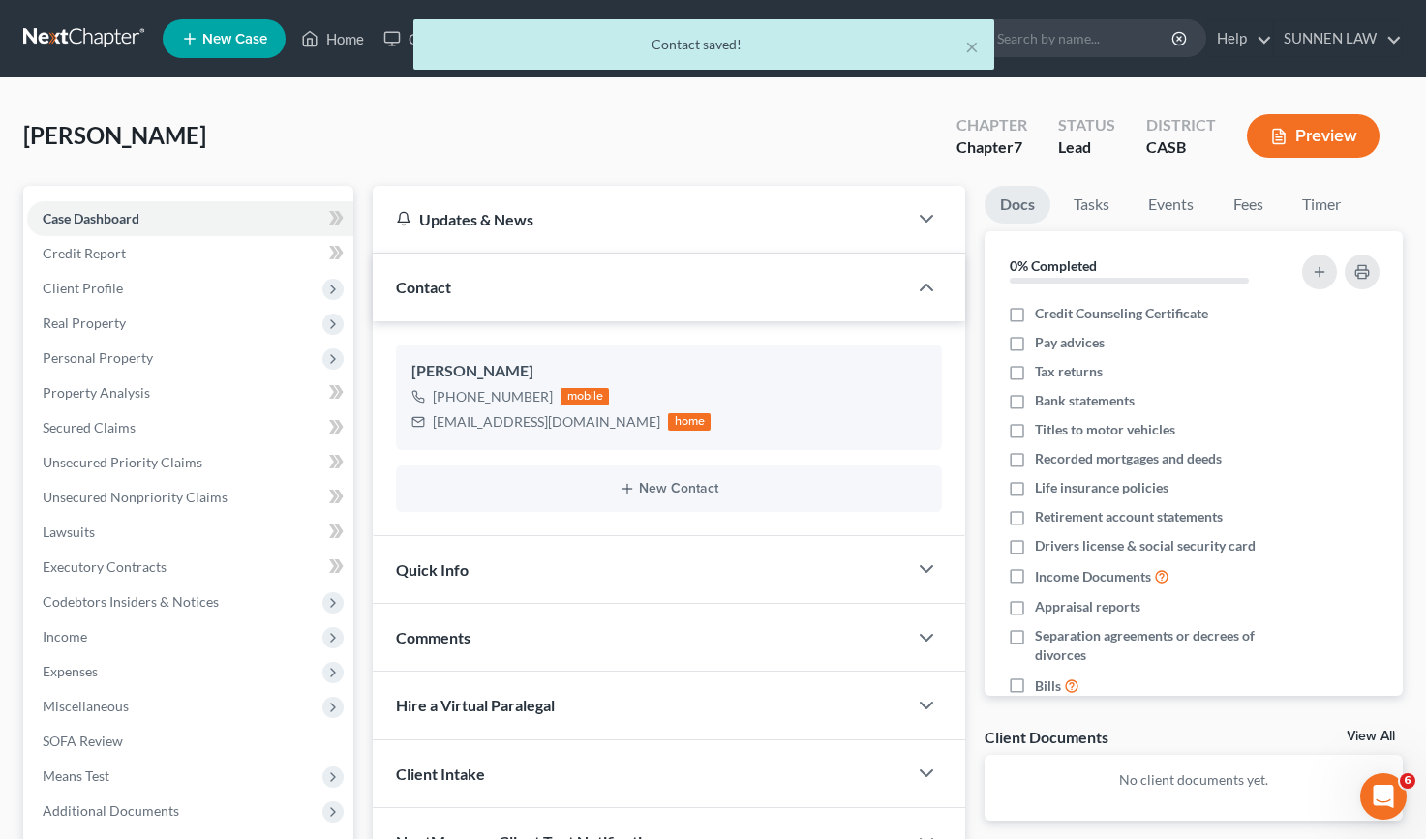
click at [535, 564] on div "Quick Info" at bounding box center [640, 569] width 534 height 67
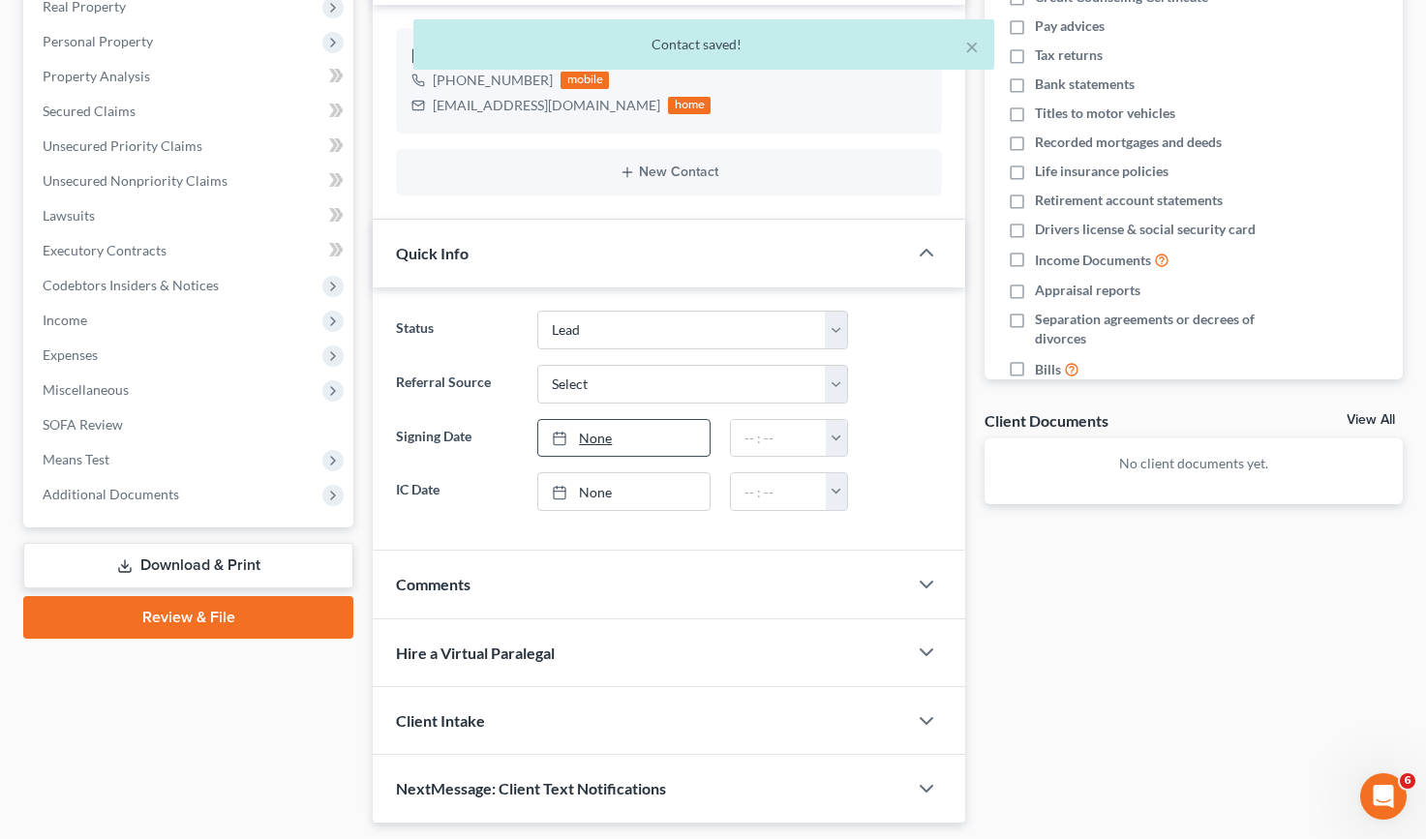
scroll to position [363, 0]
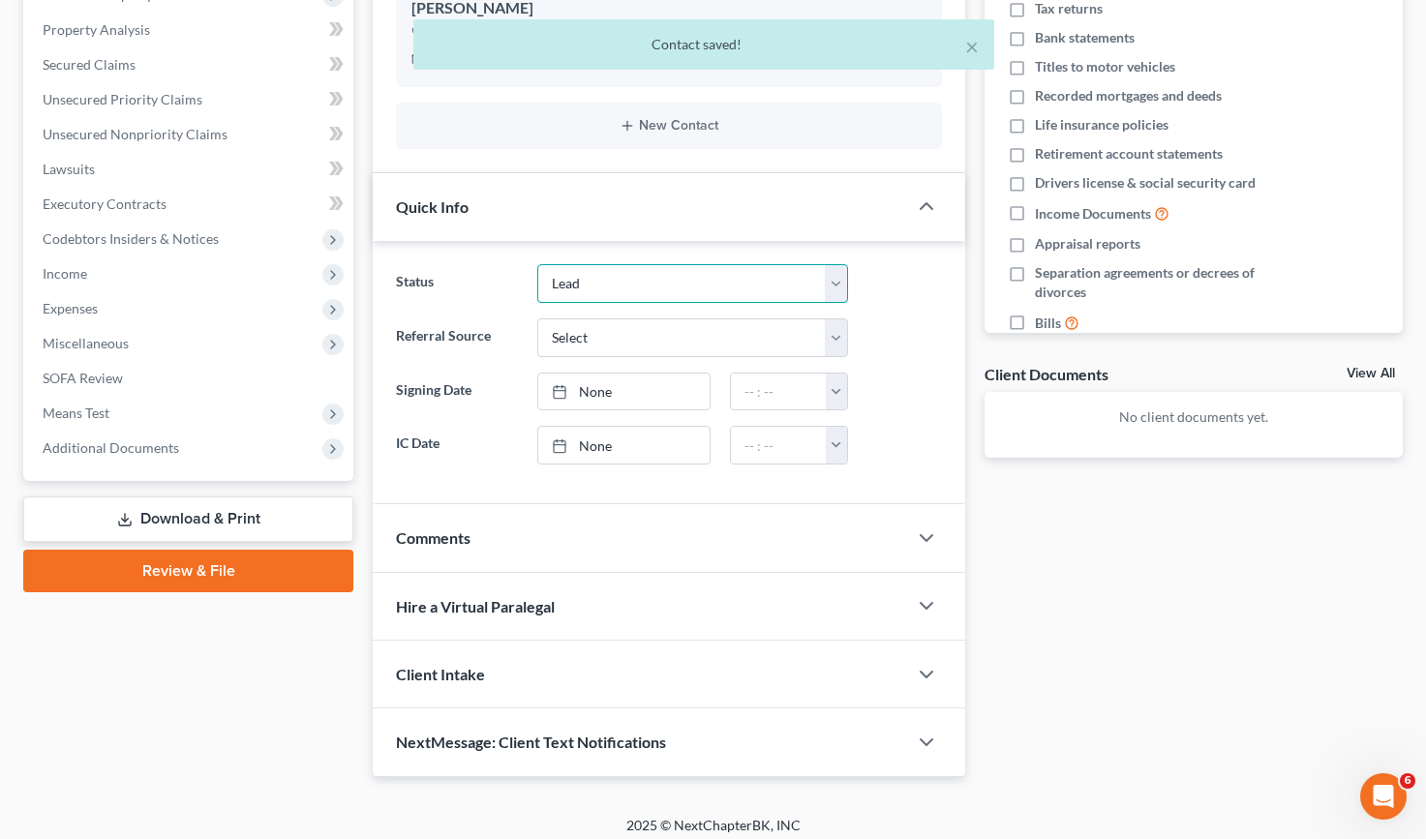
click at [589, 279] on select "Discharged Dismissed Filed In Progress Lead Lost Lead Ready to File To Review" at bounding box center [692, 283] width 311 height 39
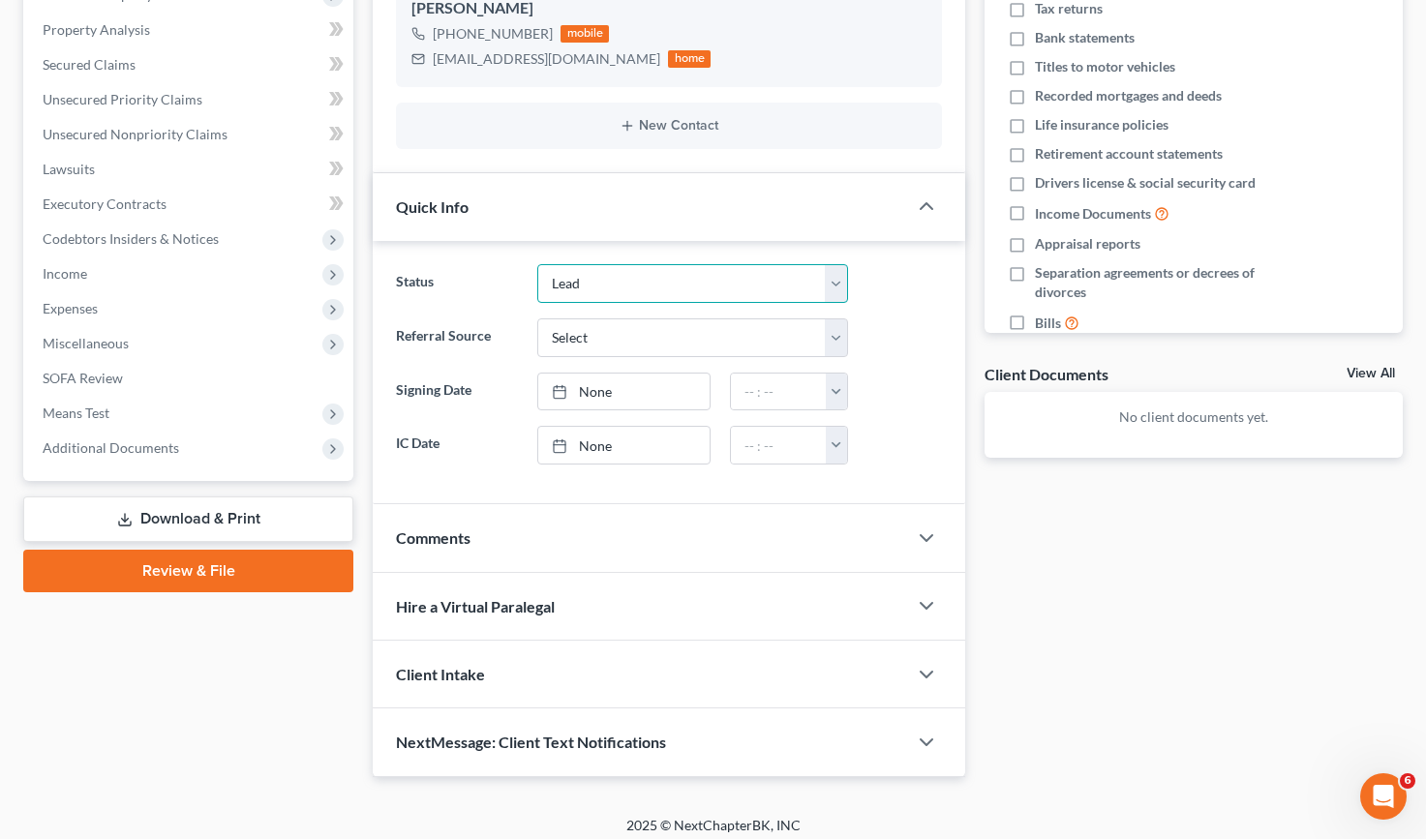
select select "3"
click at [537, 264] on select "Discharged Dismissed Filed In Progress Lead Lost Lead Ready to File To Review" at bounding box center [692, 283] width 311 height 39
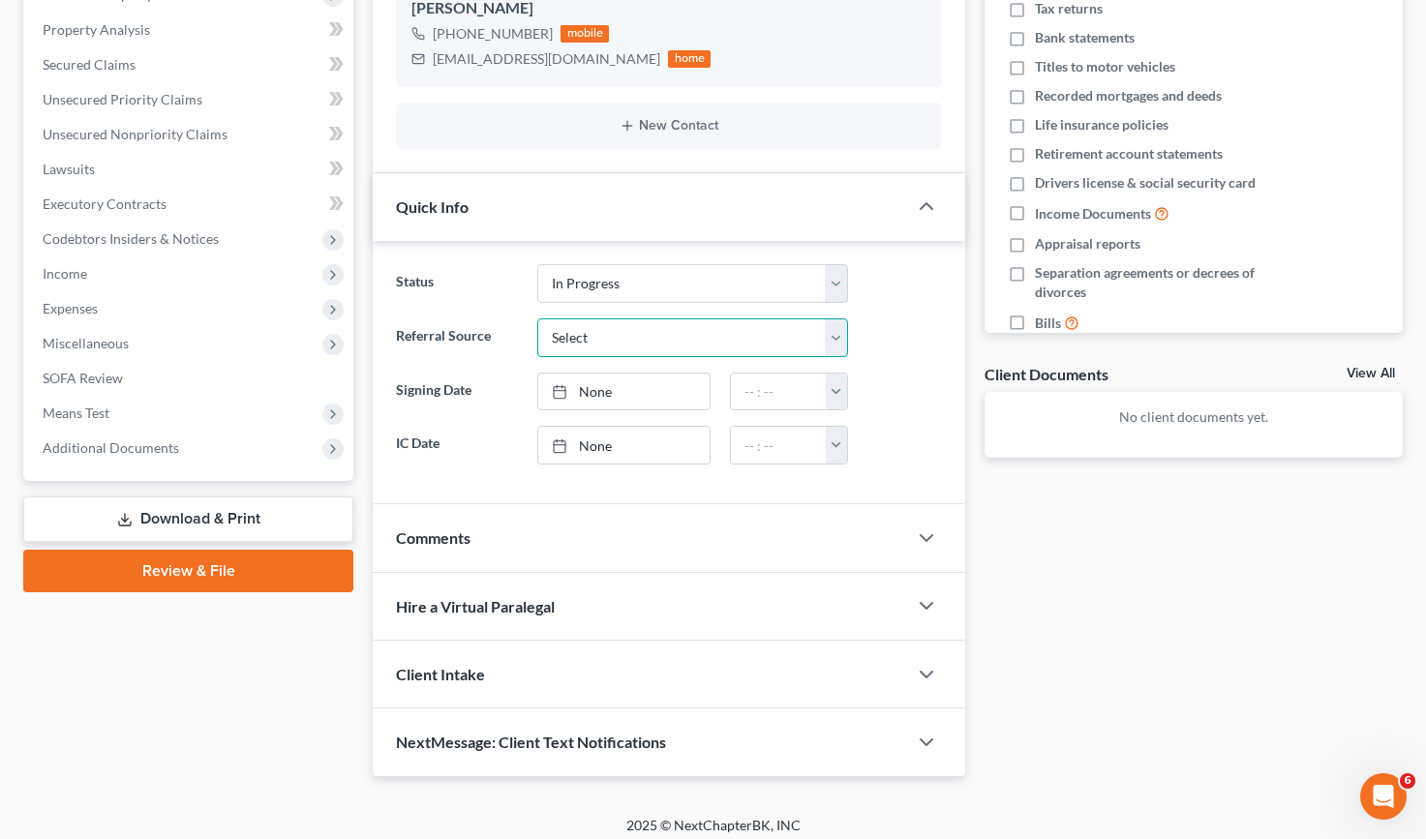
click at [590, 335] on select "Select Word Of Mouth Previous Clients Direct Mail Website Google Search Modern …" at bounding box center [692, 337] width 311 height 39
select select "1"
click at [537, 318] on select "Select Word Of Mouth Previous Clients Direct Mail Website Google Search Modern …" at bounding box center [692, 337] width 311 height 39
click at [592, 397] on link "None" at bounding box center [623, 392] width 171 height 37
type input "[DATE]"
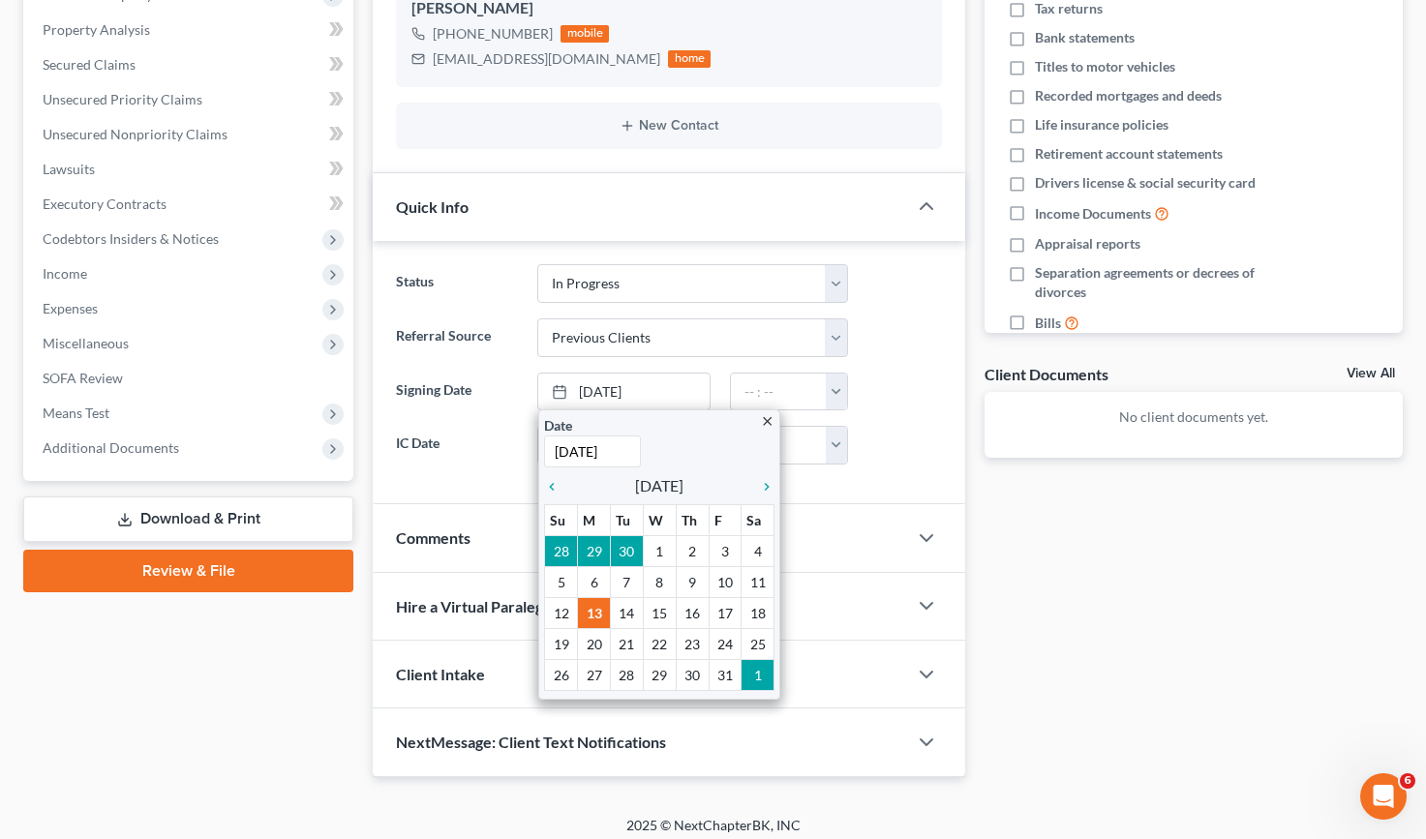
click at [701, 368] on ng-include "Status Discharged Dismissed Filed In Progress Lead Lost Lead Ready to File To R…" at bounding box center [669, 364] width 546 height 200
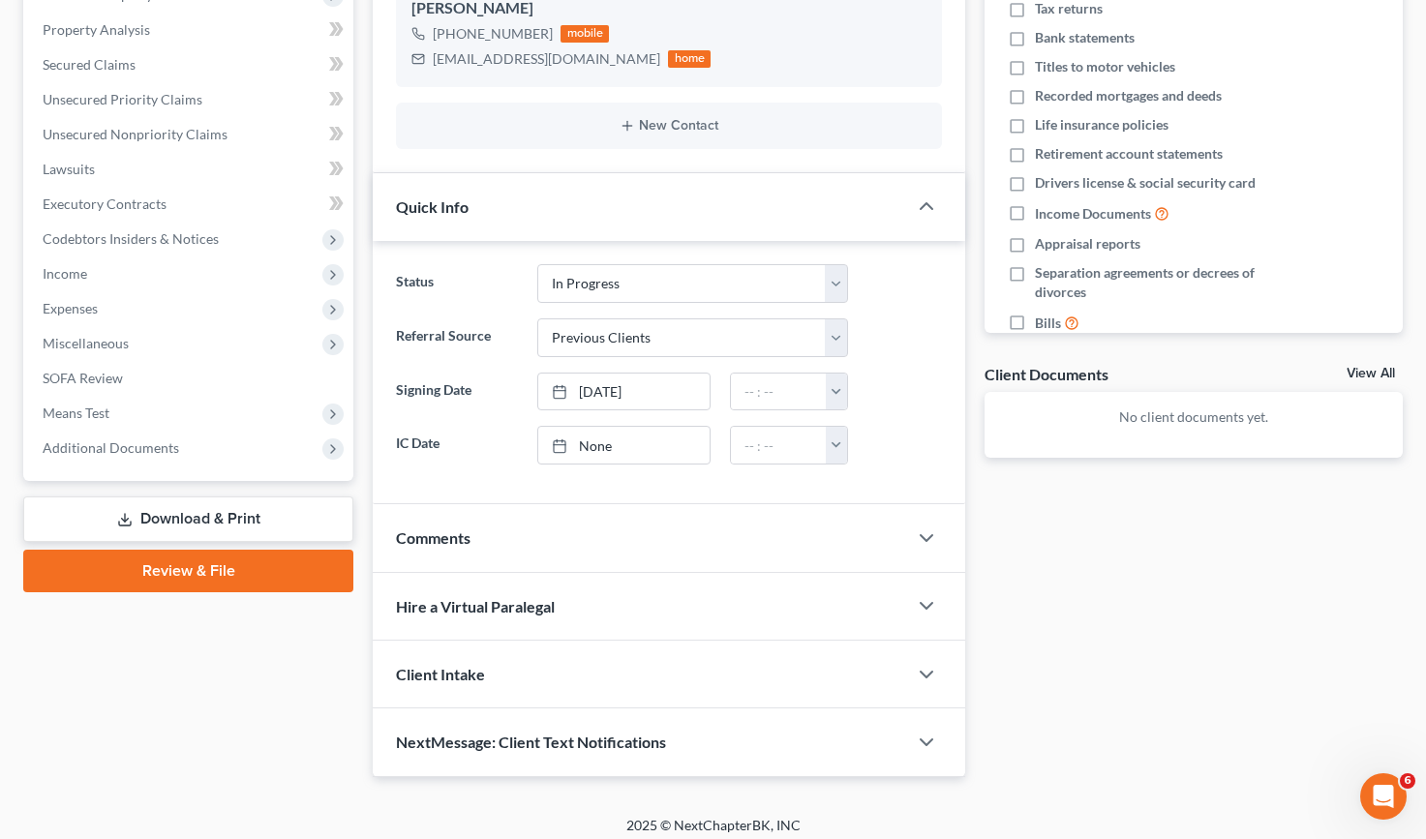
click at [572, 550] on div "Comments" at bounding box center [640, 537] width 534 height 67
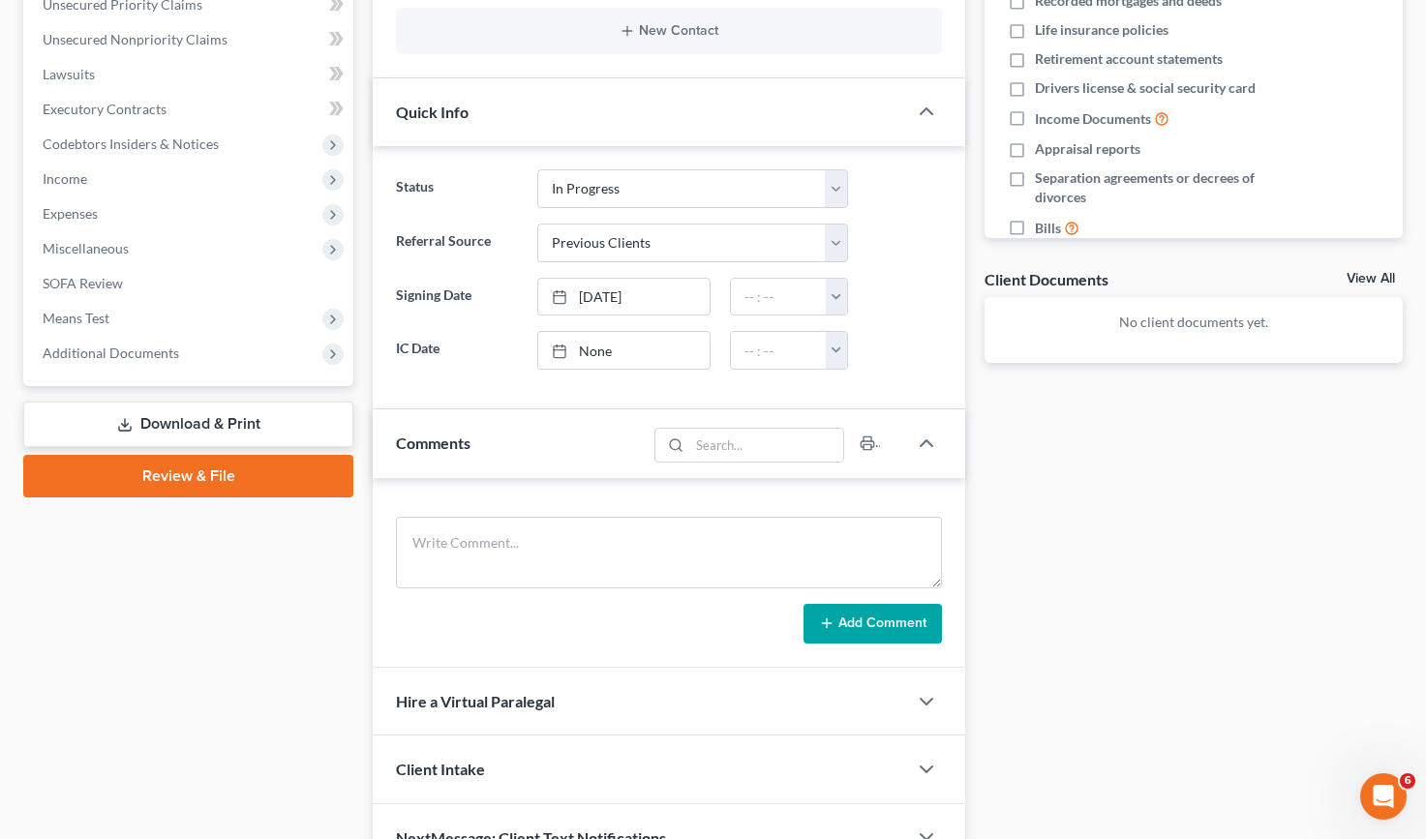
scroll to position [564, 0]
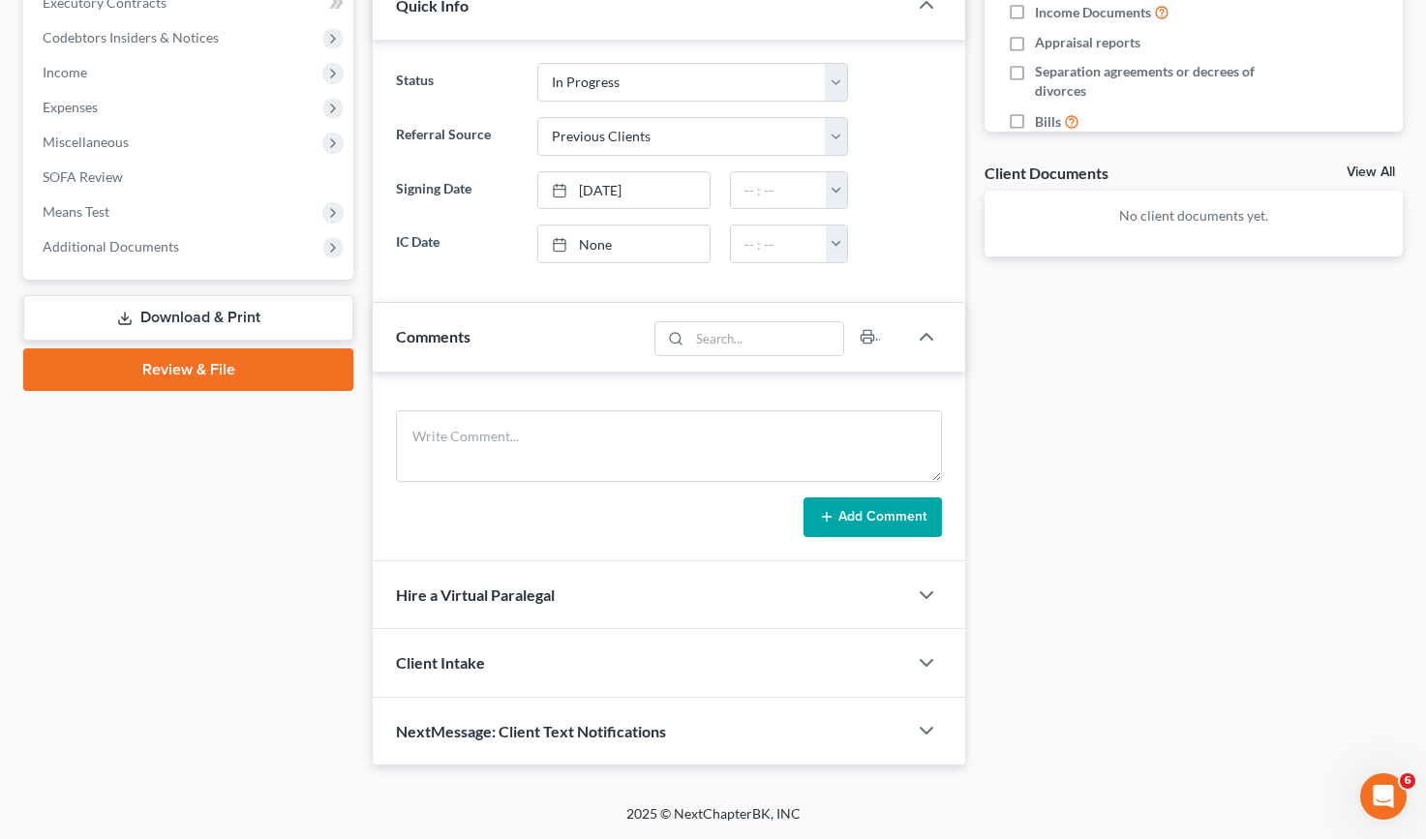
click at [481, 665] on span "Client Intake" at bounding box center [440, 662] width 89 height 18
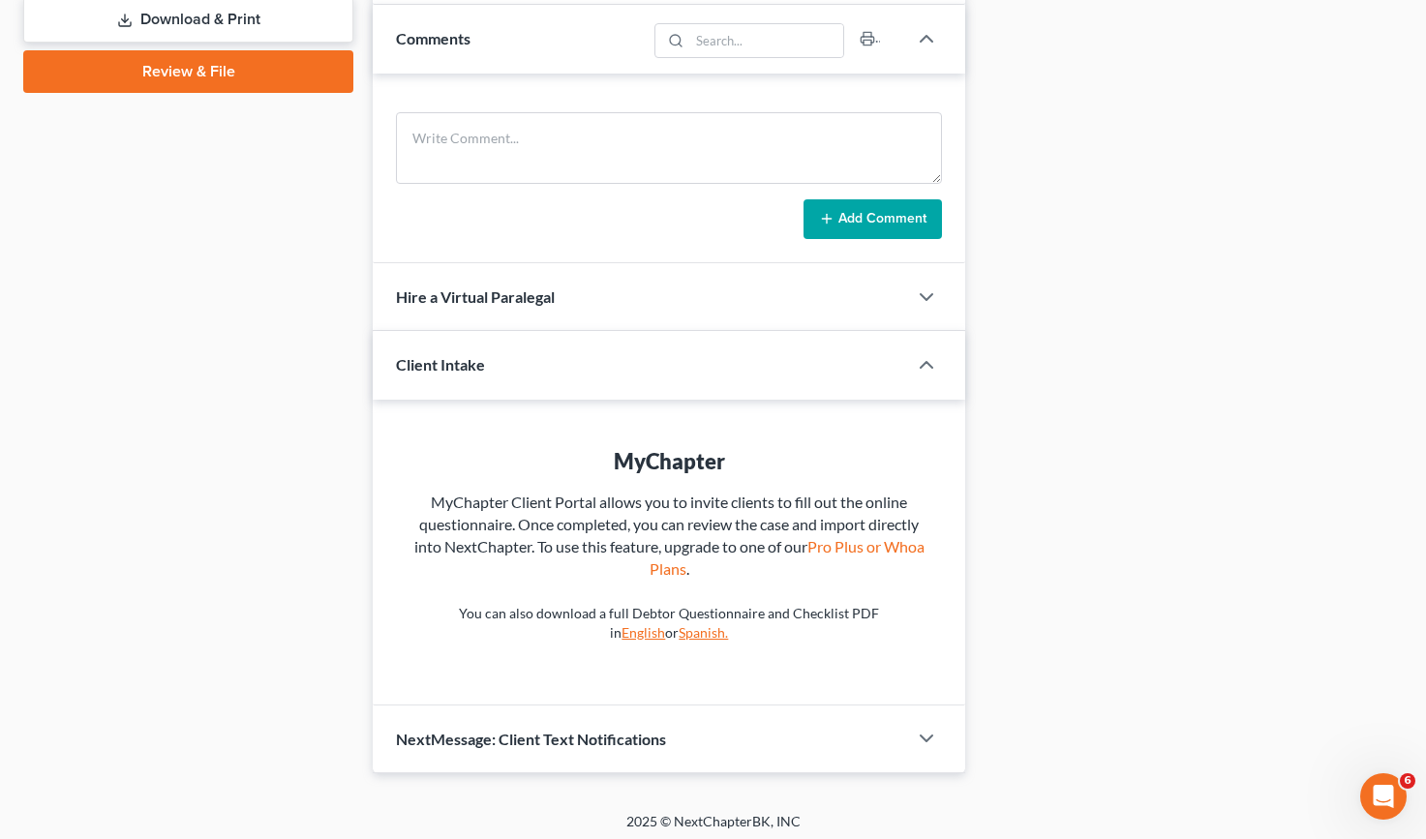
scroll to position [870, 0]
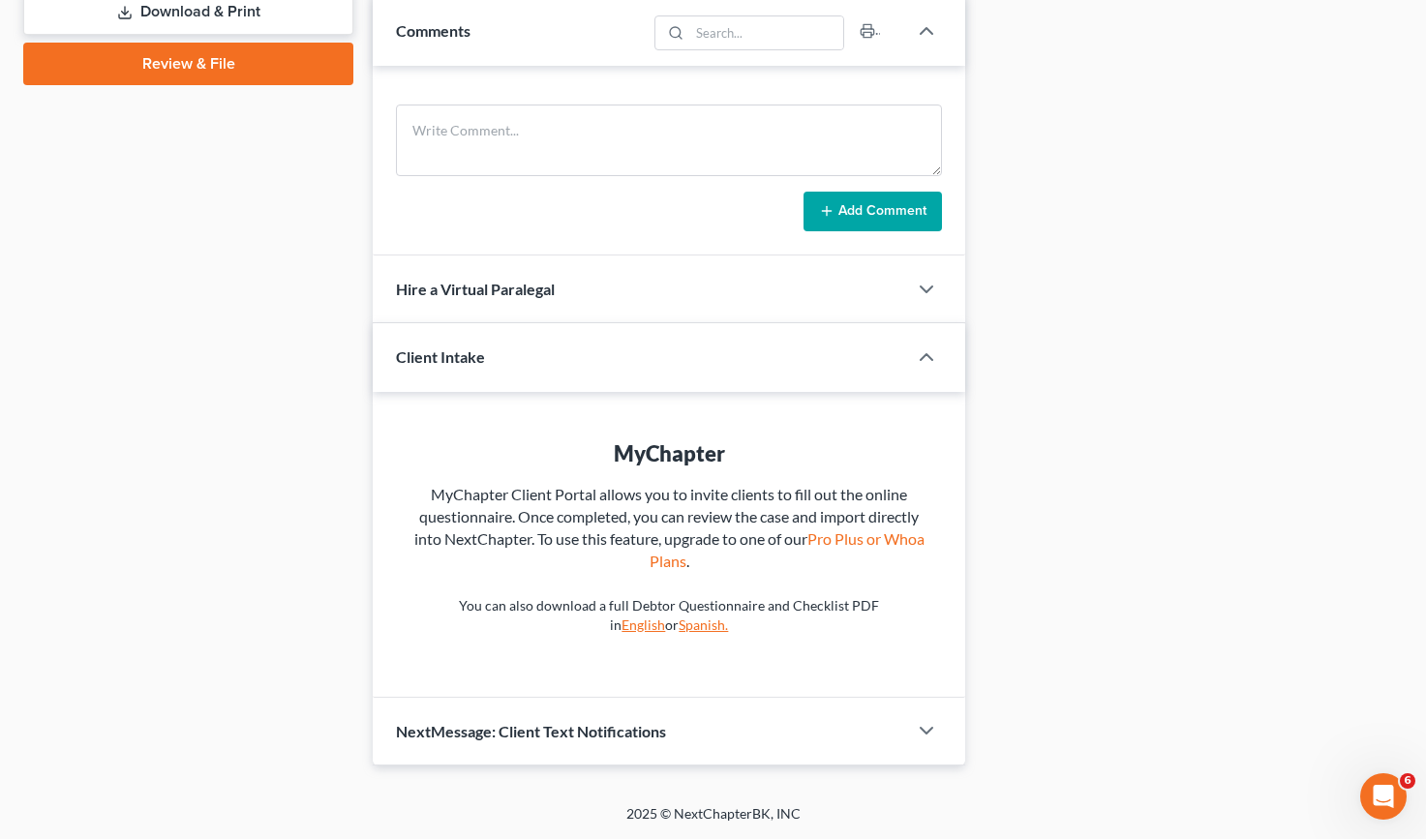
click at [574, 730] on span "NextMessage: Client Text Notifications" at bounding box center [531, 731] width 270 height 18
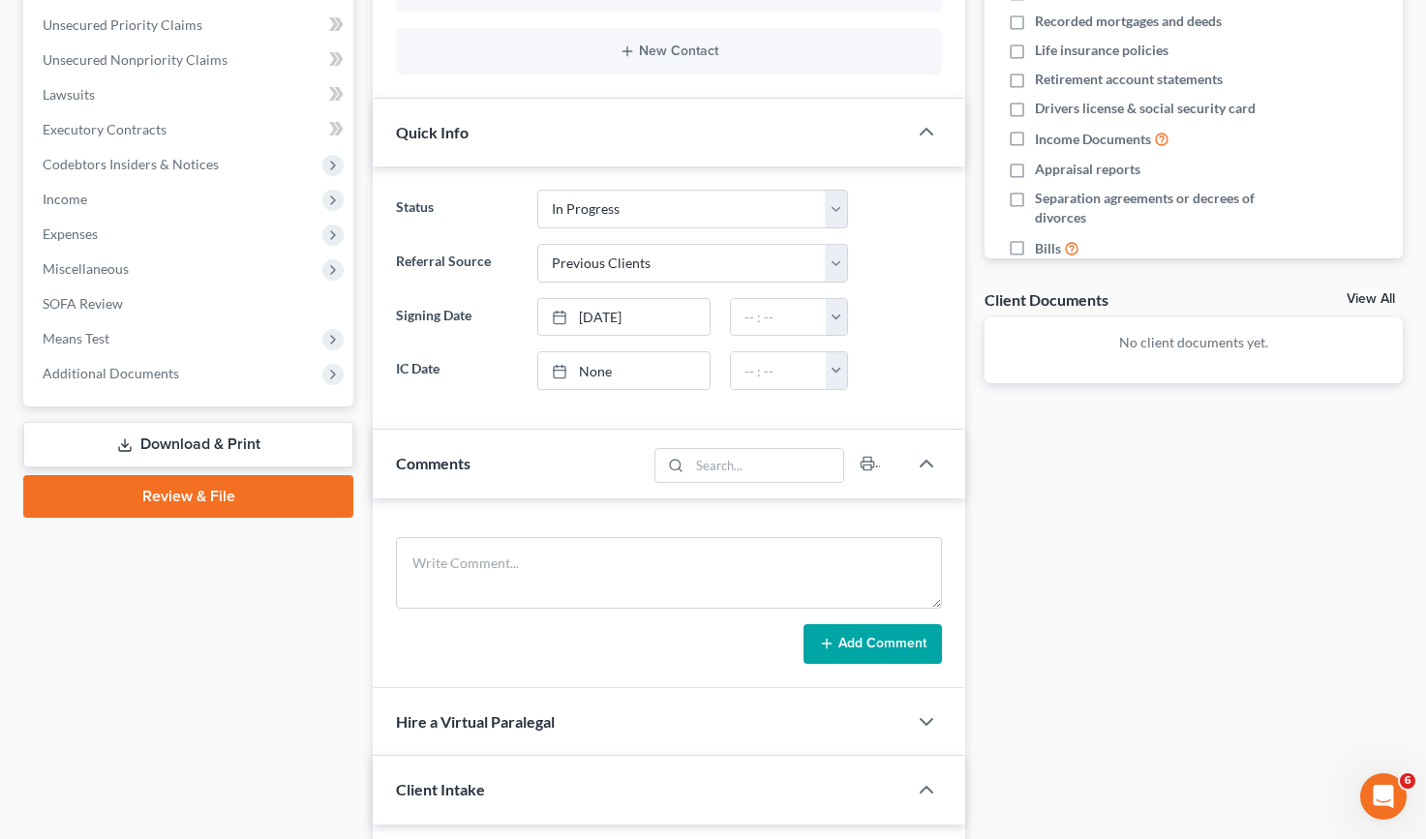
scroll to position [0, 0]
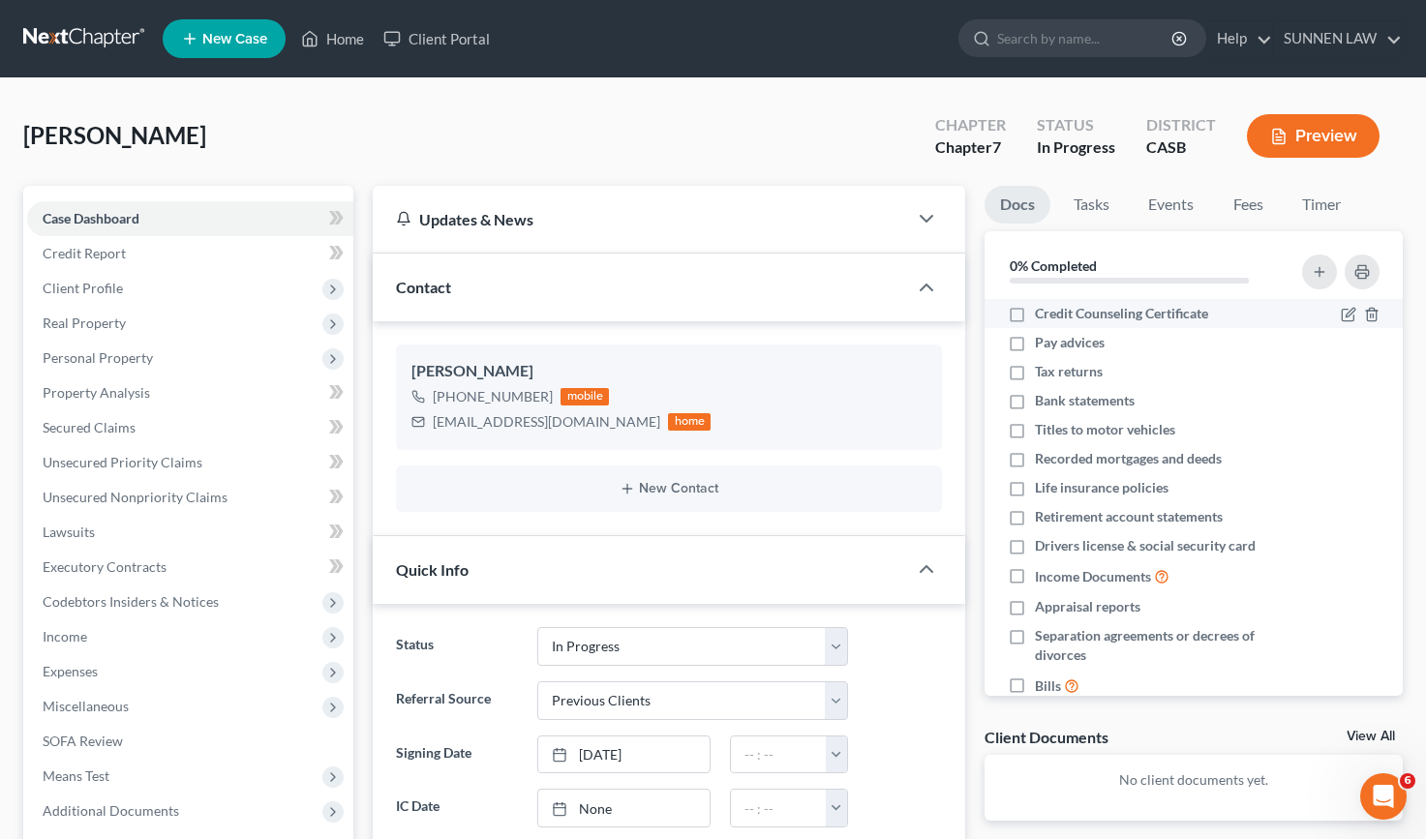
click at [1083, 314] on span "Credit Counseling Certificate" at bounding box center [1121, 313] width 173 height 19
click at [1055, 314] on input "Credit Counseling Certificate" at bounding box center [1049, 310] width 13 height 13
click at [1083, 314] on span "Credit Counseling Certificate" at bounding box center [1121, 313] width 173 height 19
click at [1055, 314] on input "Credit Counseling Certificate" at bounding box center [1049, 310] width 13 height 13
checkbox input "false"
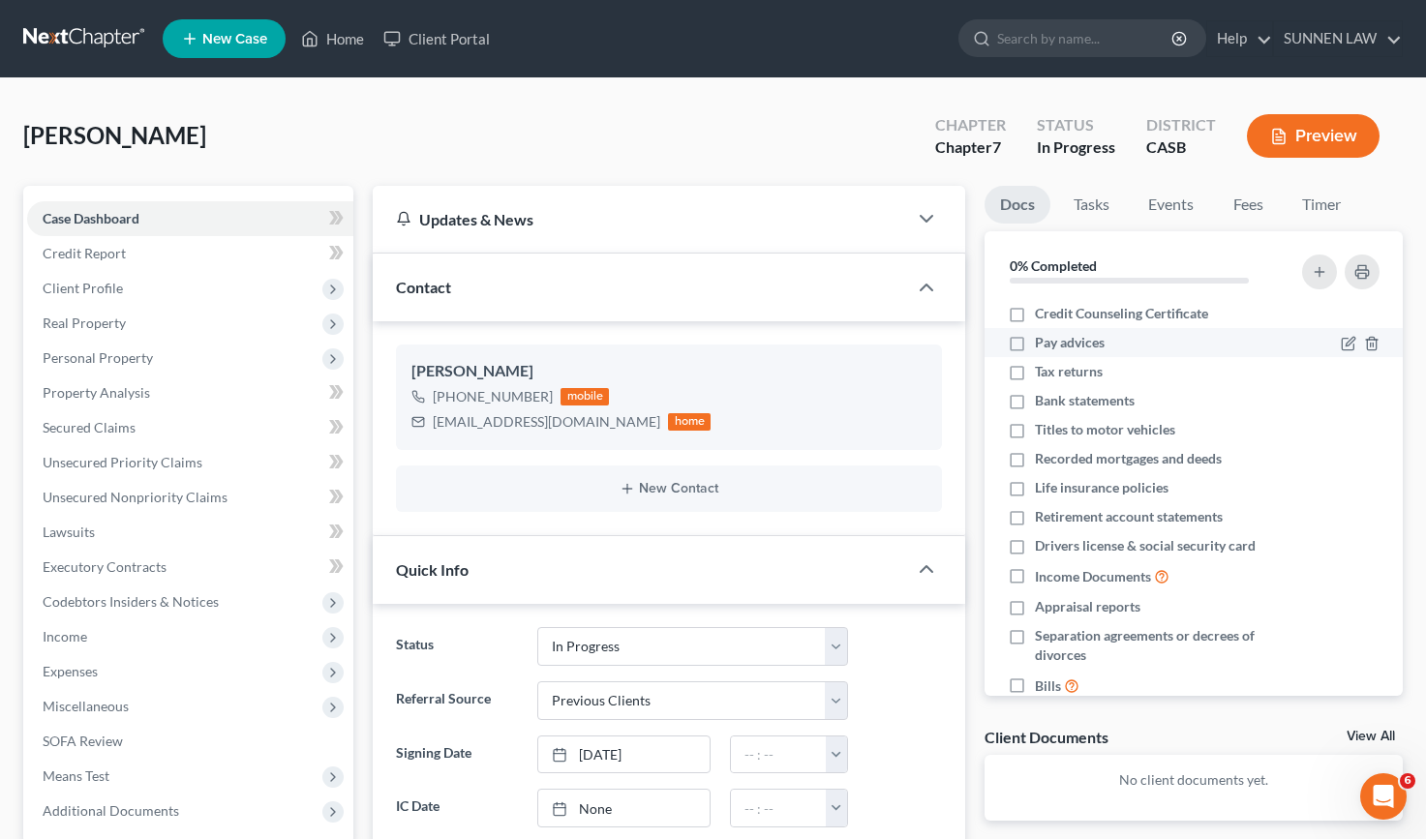
click at [1062, 339] on span "Pay advices" at bounding box center [1070, 342] width 70 height 19
click at [1055, 339] on input "Pay advices" at bounding box center [1049, 339] width 13 height 13
click at [1062, 339] on span "Pay advices" at bounding box center [1070, 342] width 70 height 19
click at [1055, 339] on input "Pay advices" at bounding box center [1049, 339] width 13 height 13
checkbox input "false"
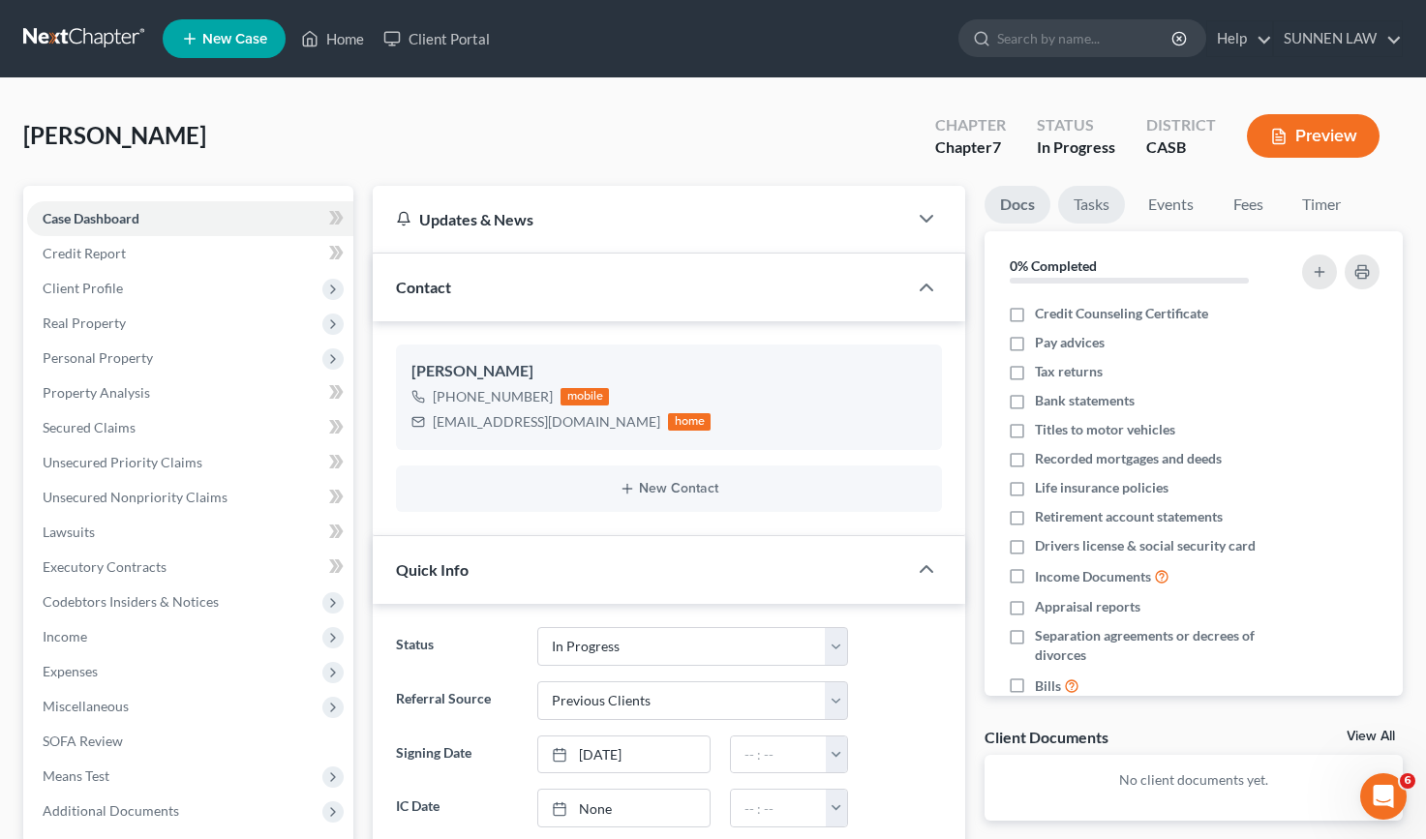
click at [1086, 200] on link "Tasks" at bounding box center [1091, 205] width 67 height 38
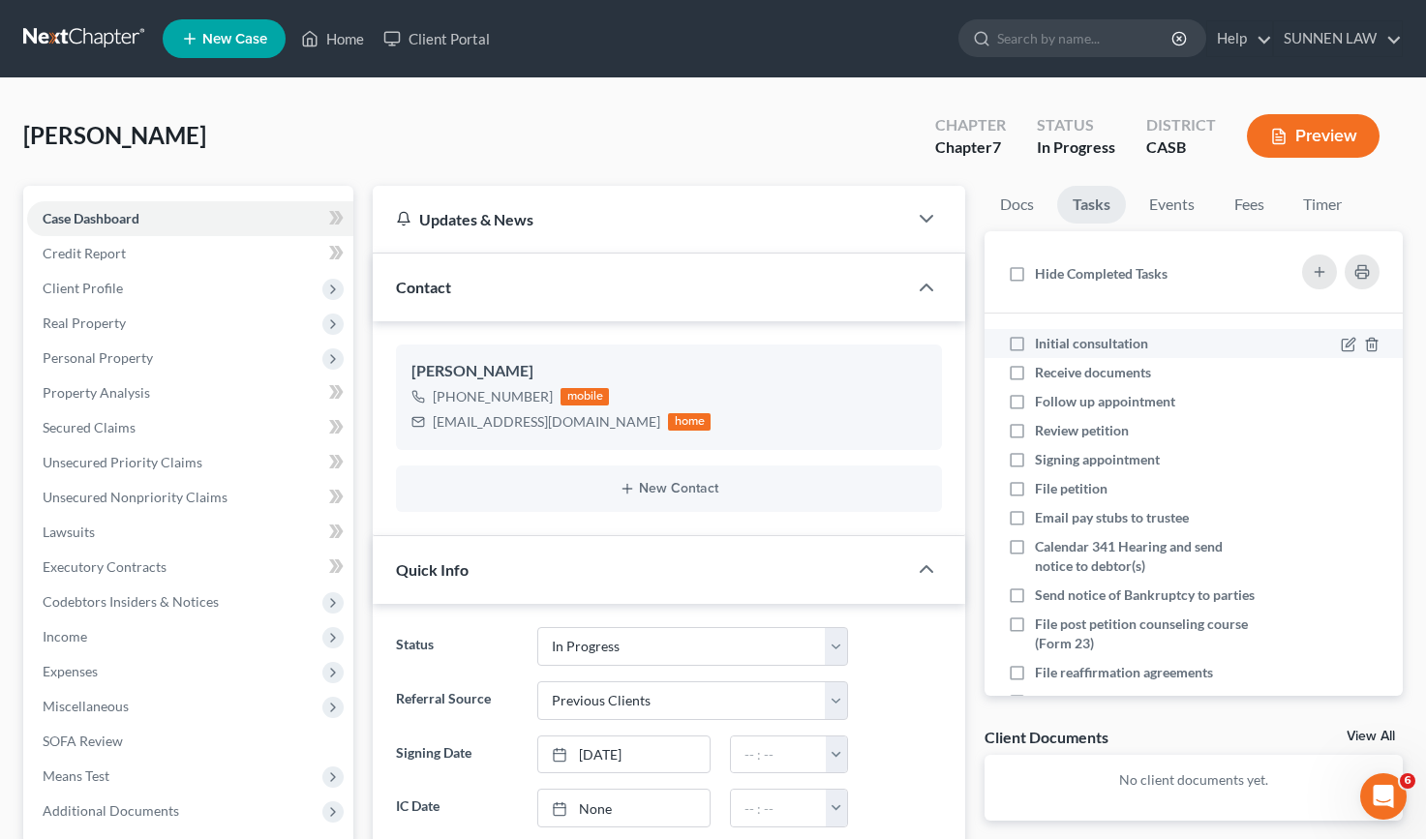
click at [1035, 343] on label "Initial consultation" at bounding box center [1099, 343] width 129 height 19
click at [1043, 343] on input "Initial consultation" at bounding box center [1049, 340] width 13 height 13
checkbox input "true"
click at [1035, 368] on label "Receive documents" at bounding box center [1101, 372] width 132 height 19
click at [1043, 368] on input "Receive documents" at bounding box center [1049, 369] width 13 height 13
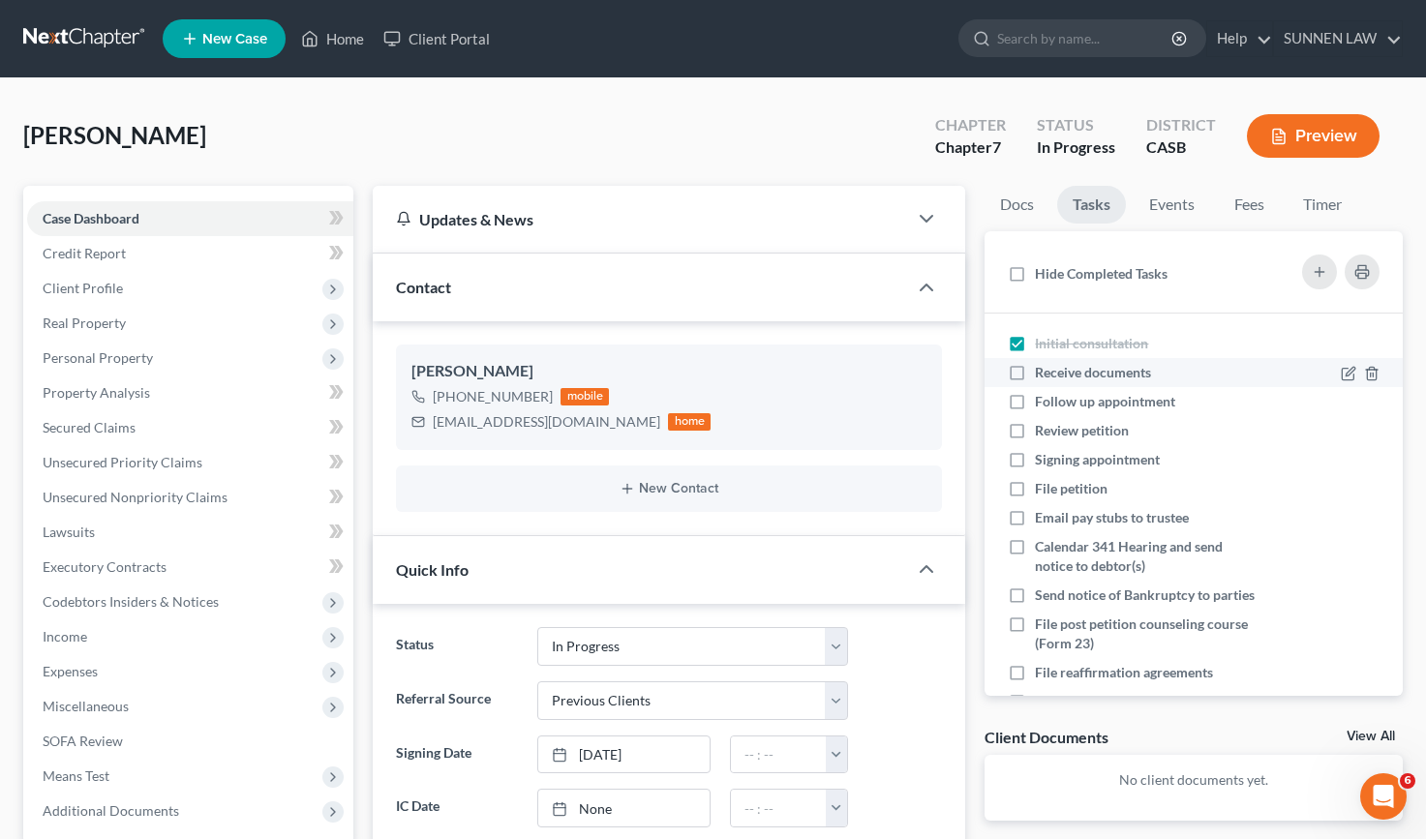
checkbox input "true"
click at [1035, 401] on label "Follow up appointment" at bounding box center [1113, 401] width 156 height 19
click at [1043, 401] on input "Follow up appointment" at bounding box center [1049, 398] width 13 height 13
checkbox input "true"
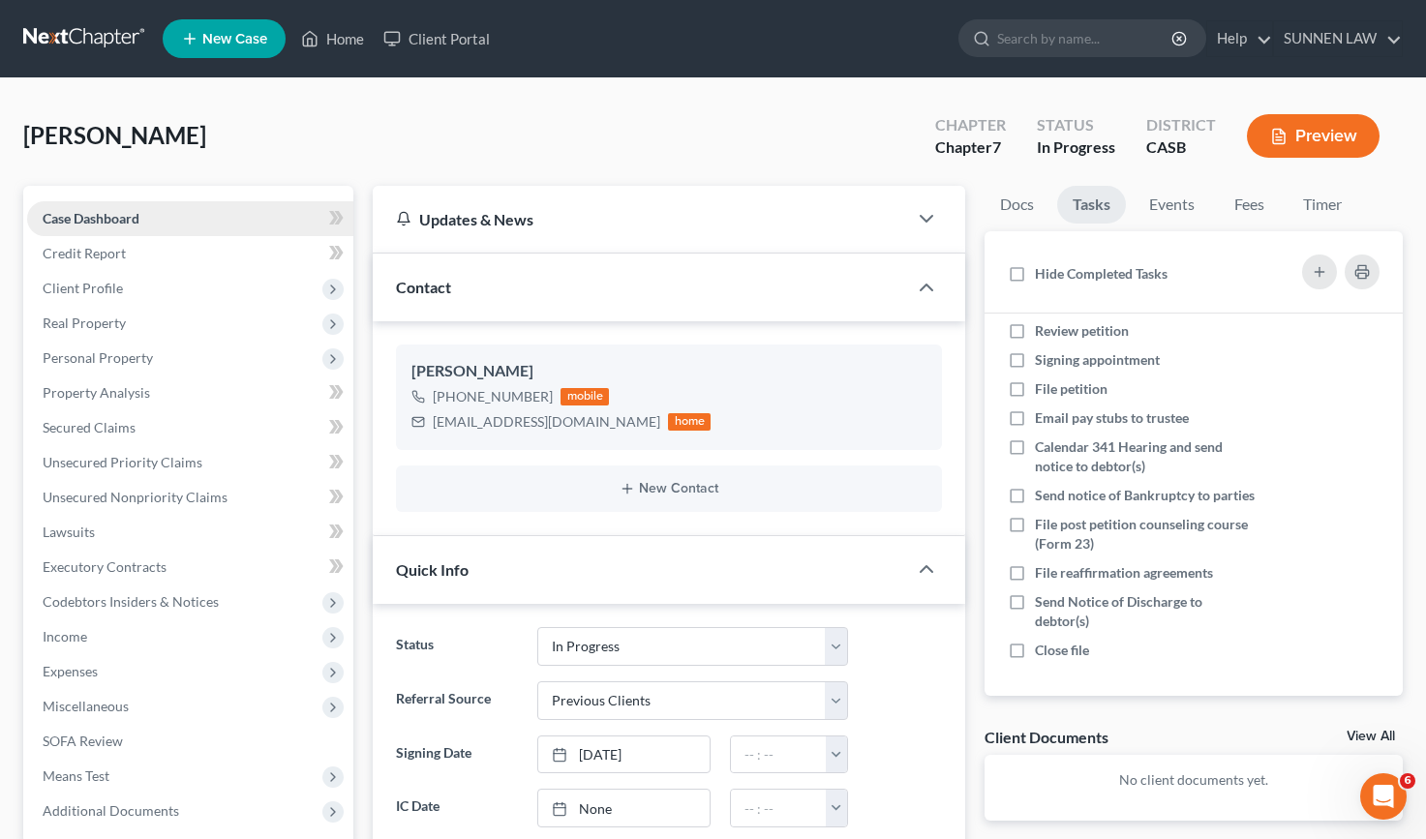
click at [99, 221] on span "Case Dashboard" at bounding box center [91, 218] width 97 height 16
click at [101, 248] on span "Credit Report" at bounding box center [84, 253] width 83 height 16
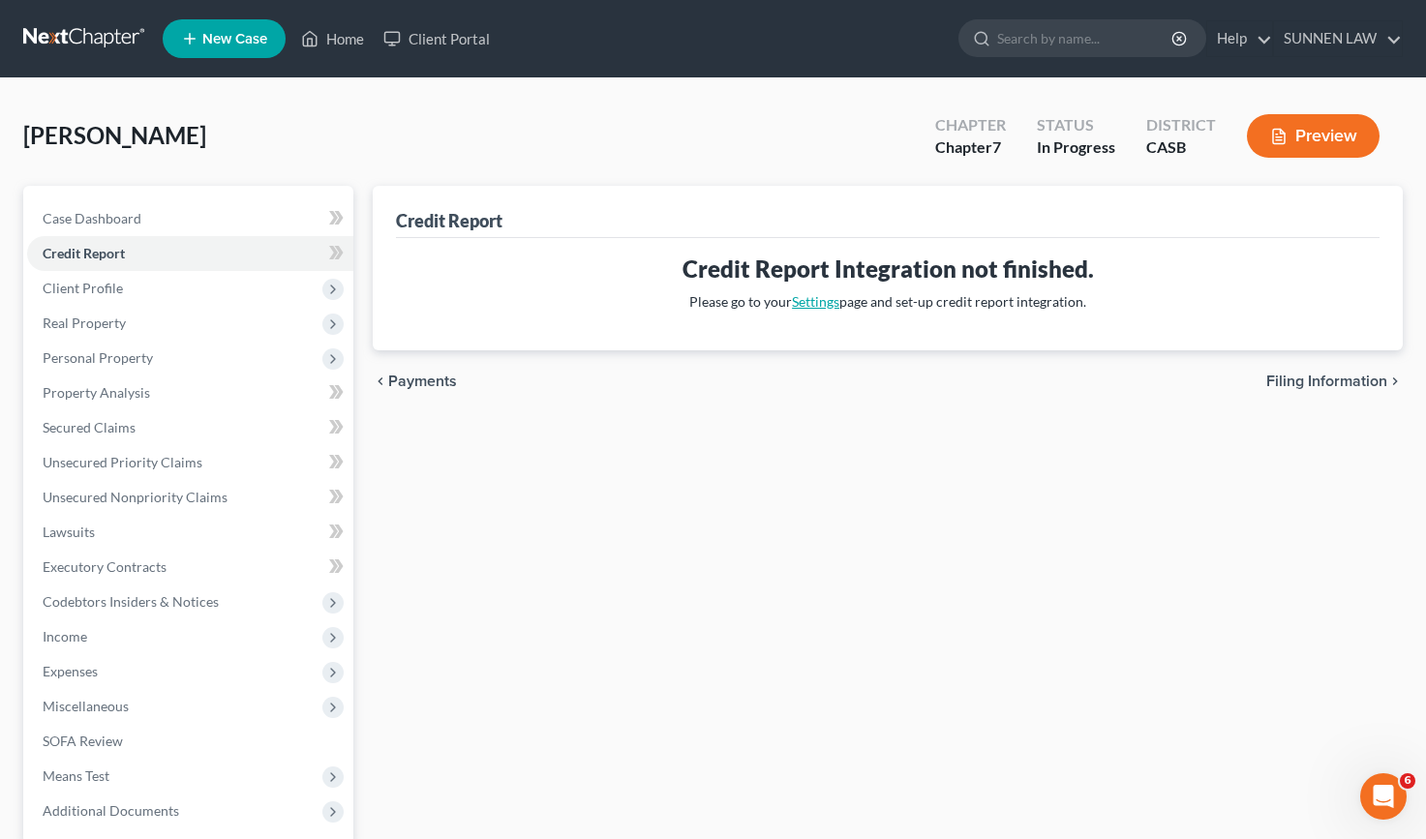
click at [825, 298] on link "Settings" at bounding box center [815, 301] width 47 height 16
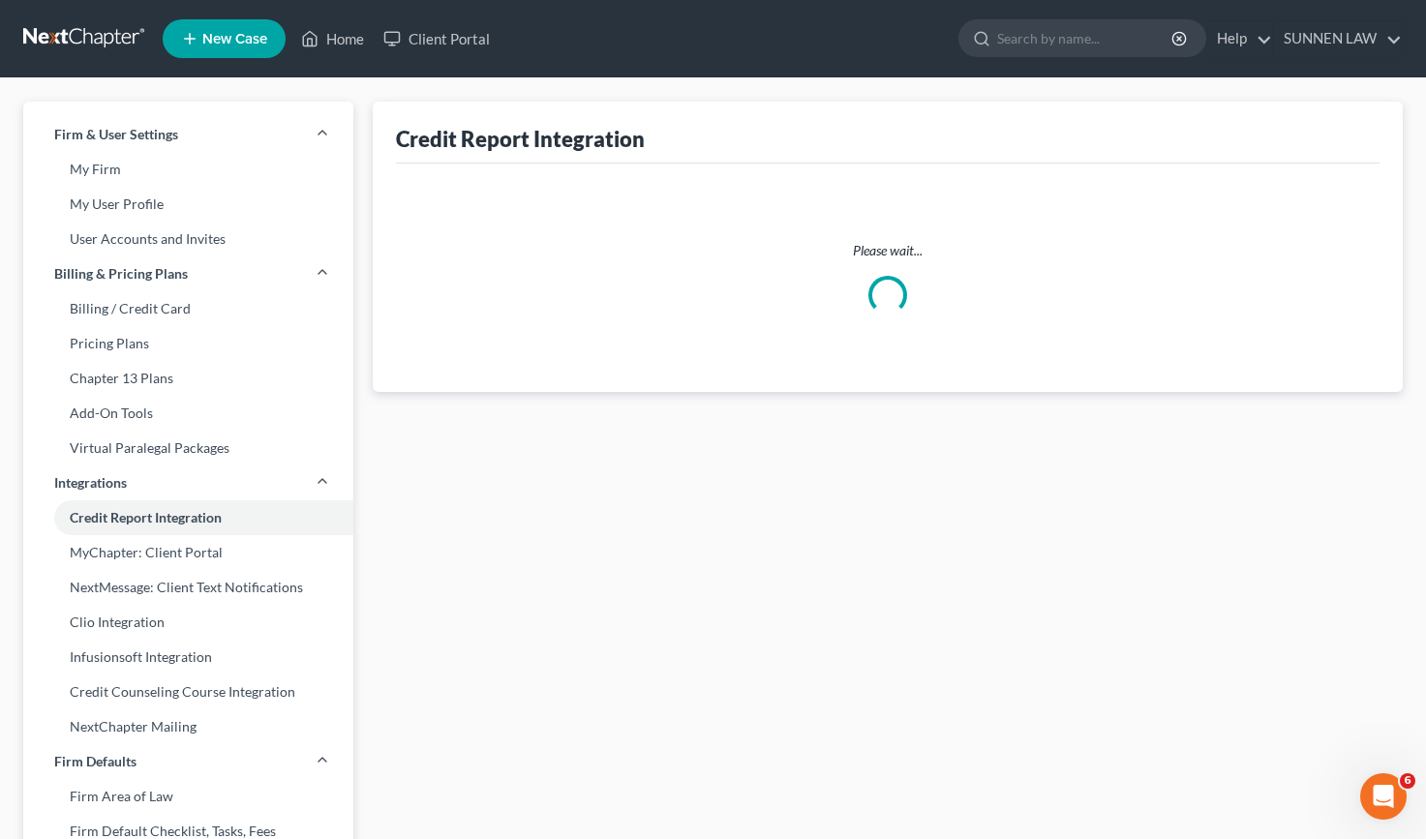
select select "4"
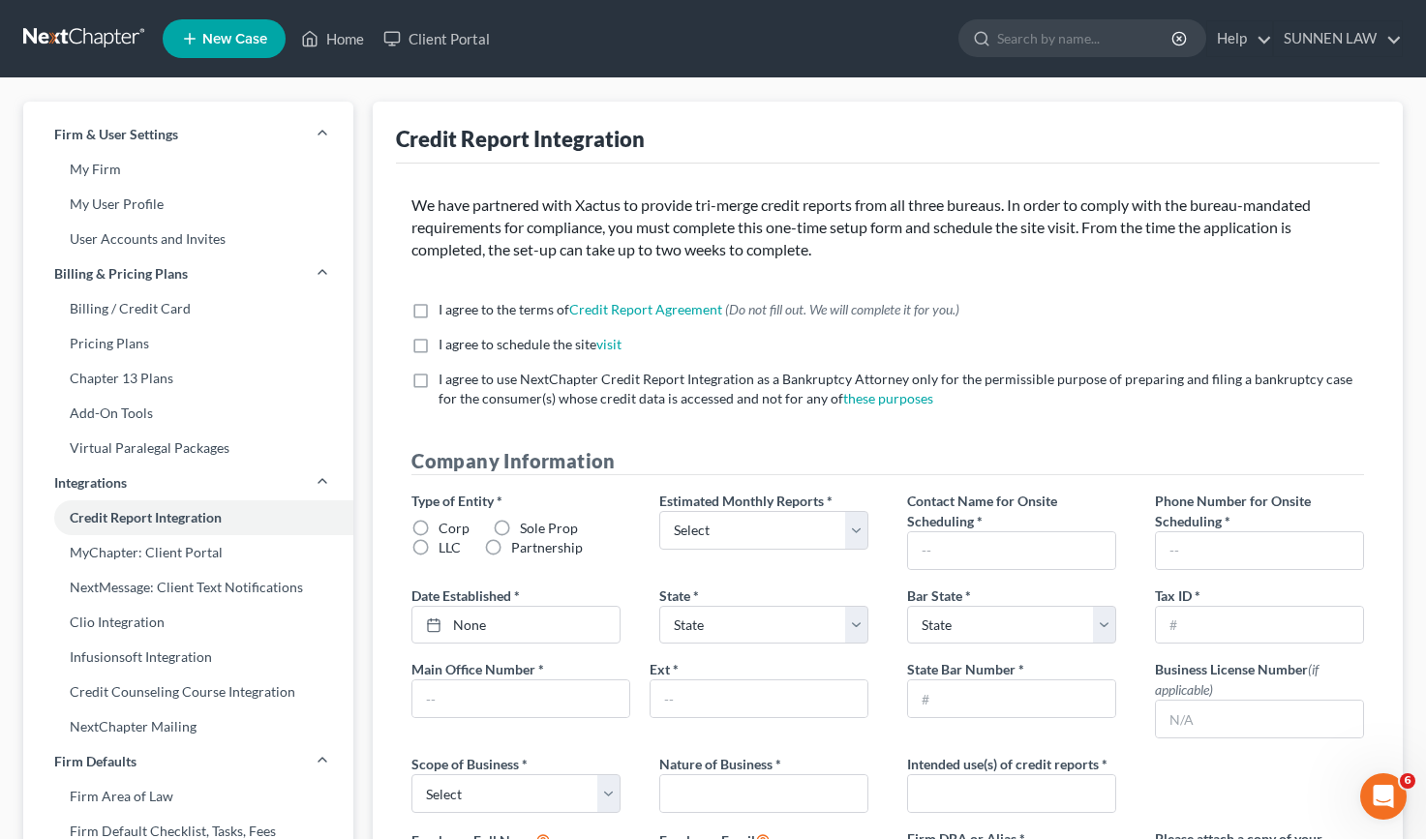
click at [438, 308] on label "I agree to the terms of Credit Report Agreement * (Do not fill out. We will com…" at bounding box center [698, 309] width 521 height 19
click at [446, 308] on input "I agree to the terms of Credit Report Agreement * (Do not fill out. We will com…" at bounding box center [452, 306] width 13 height 13
checkbox input "true"
click at [438, 344] on label "I agree to schedule the site visit *" at bounding box center [529, 344] width 183 height 19
click at [446, 344] on input "I agree to schedule the site visit *" at bounding box center [452, 341] width 13 height 13
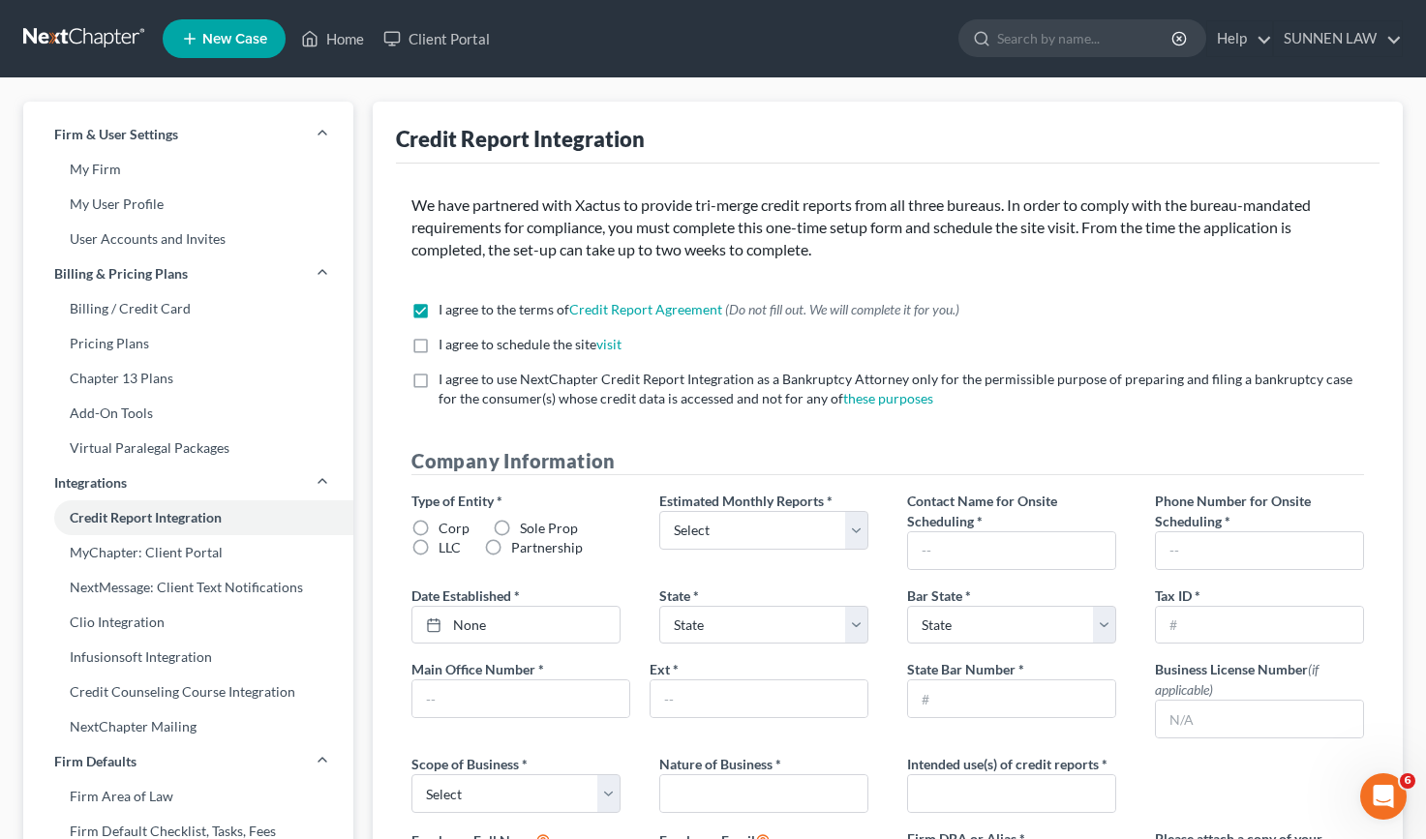
checkbox input "true"
click at [438, 386] on label "I agree to use NextChapter Credit Report Integration as a Bankruptcy Attorney o…" at bounding box center [900, 389] width 925 height 39
click at [446, 382] on input "I agree to use NextChapter Credit Report Integration as a Bankruptcy Attorney o…" at bounding box center [452, 376] width 13 height 13
checkbox input "true"
click at [438, 309] on label "I agree to the terms of Credit Report Agreement * (Do not fill out. We will com…" at bounding box center [698, 309] width 521 height 19
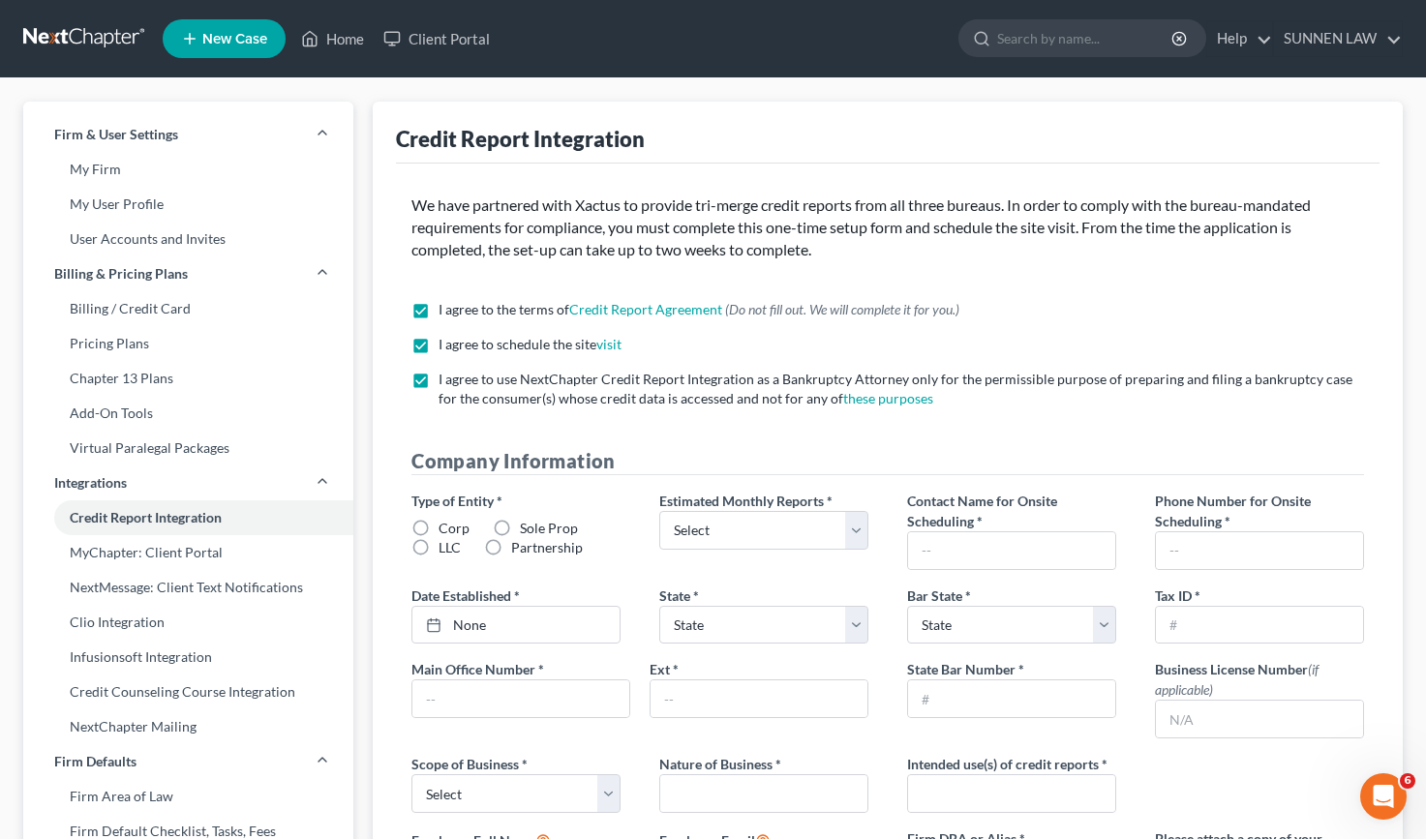
click at [446, 309] on input "I agree to the terms of Credit Report Agreement * (Do not fill out. We will com…" at bounding box center [452, 306] width 13 height 13
checkbox input "false"
click at [438, 342] on label "I agree to schedule the site visit *" at bounding box center [529, 344] width 183 height 19
click at [446, 342] on input "I agree to schedule the site visit *" at bounding box center [452, 341] width 13 height 13
checkbox input "false"
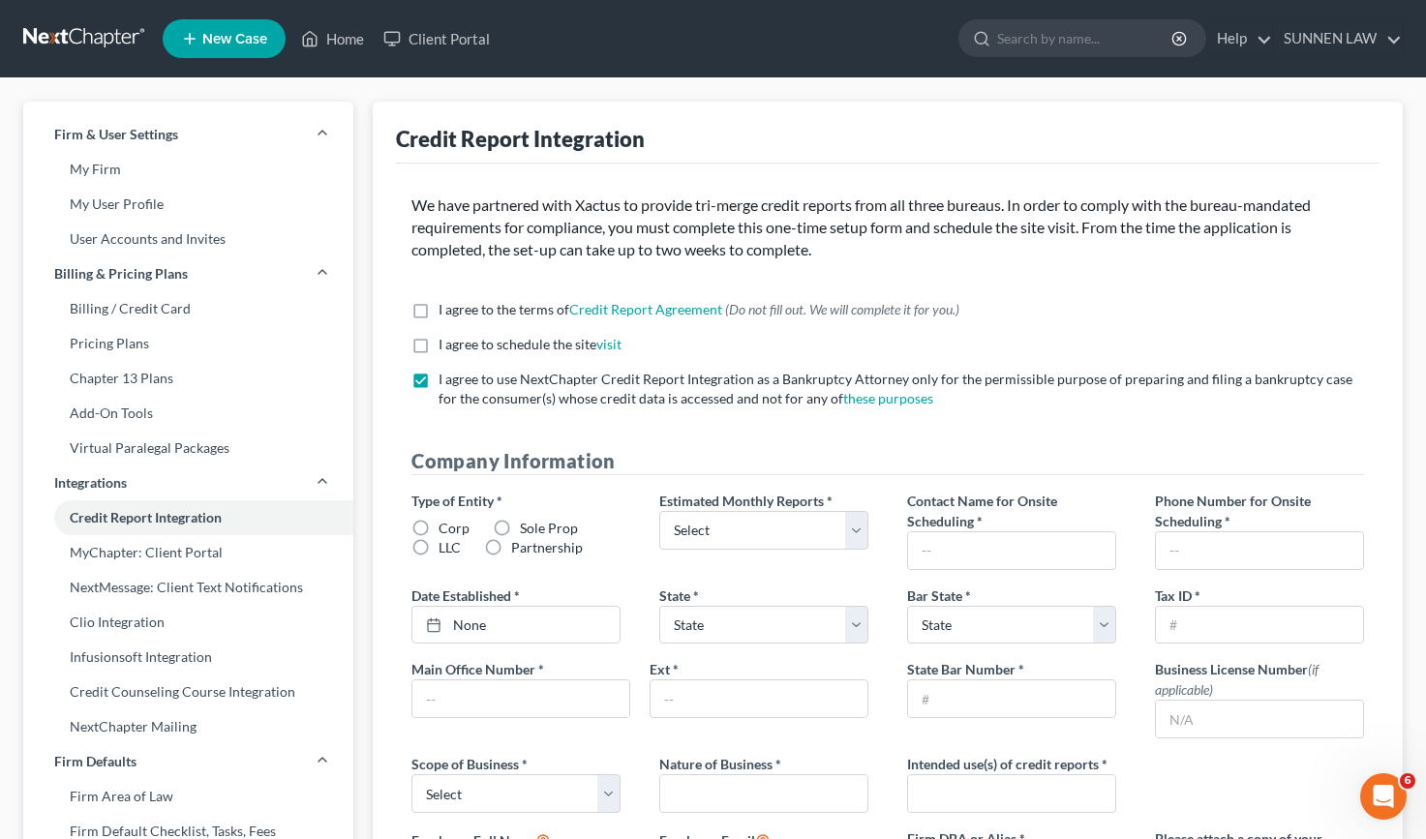
click at [438, 373] on label "I agree to use NextChapter Credit Report Integration as a Bankruptcy Attorney o…" at bounding box center [900, 389] width 925 height 39
click at [446, 373] on input "I agree to use NextChapter Credit Report Integration as a Bankruptcy Attorney o…" at bounding box center [452, 376] width 13 height 13
checkbox input "false"
click at [108, 165] on link "My Firm" at bounding box center [188, 169] width 330 height 35
select select "10"
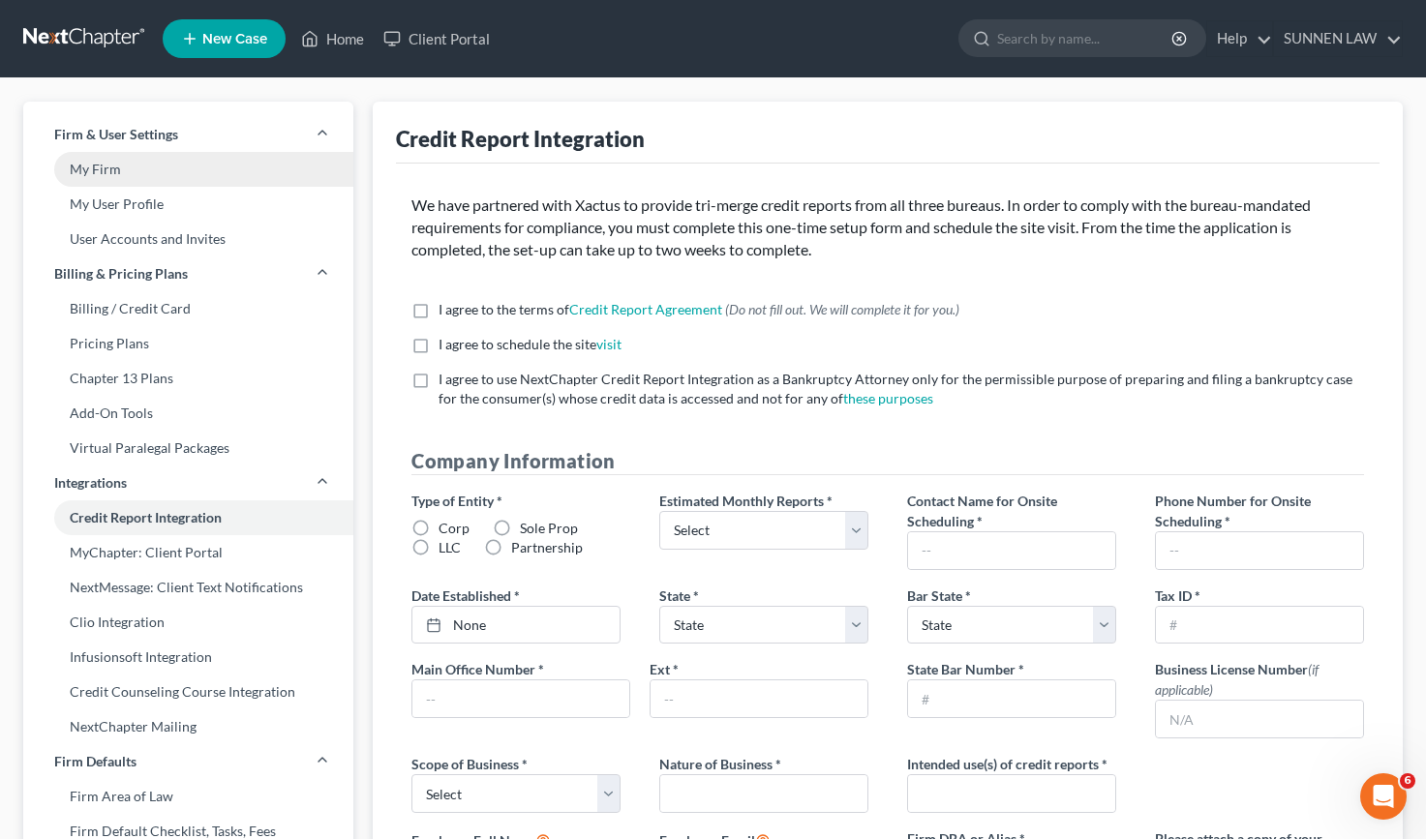
select select "29"
select select "4"
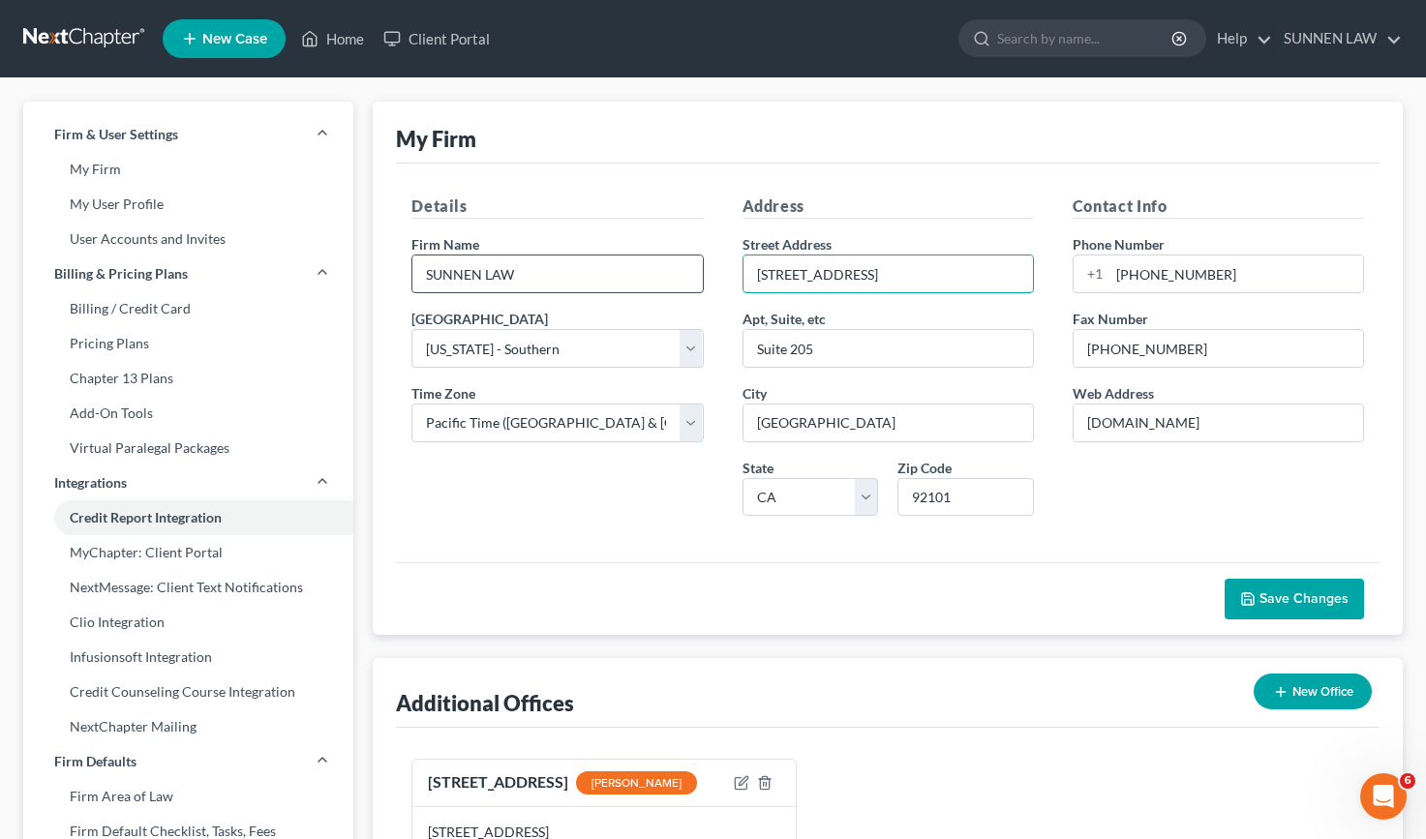
drag, startPoint x: 891, startPoint y: 270, endPoint x: 628, endPoint y: 260, distance: 262.5
click at [628, 260] on div "Details Firm Name * SUNNEN LAW Primary District Select Alabama - Middle Alabama…" at bounding box center [887, 363] width 991 height 337
type input "[STREET_ADDRESS]"
type input "Suite 515"
click at [966, 502] on input "92101" at bounding box center [965, 497] width 136 height 39
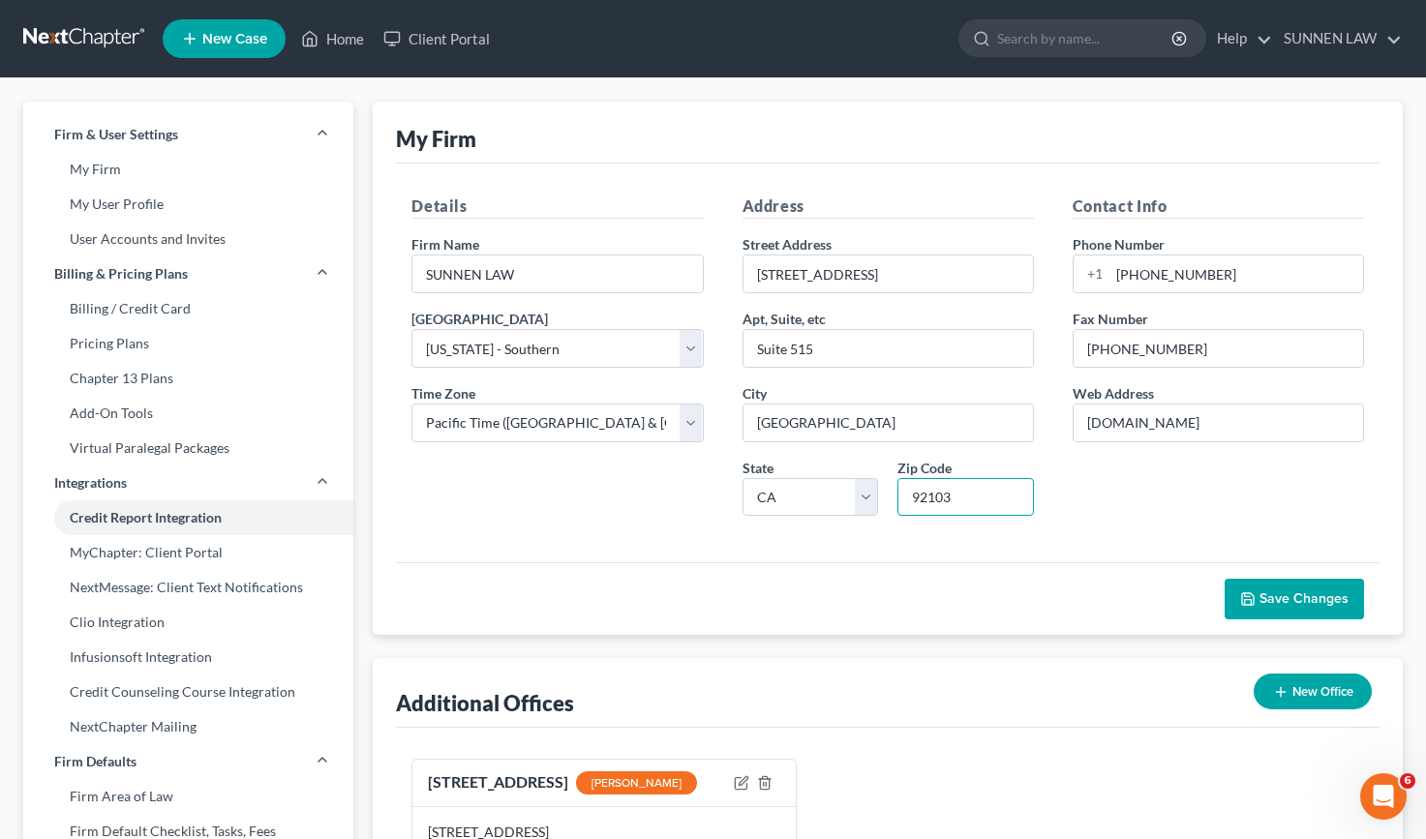
type input "92103"
click at [1285, 595] on span "Save Changes" at bounding box center [1303, 598] width 89 height 16
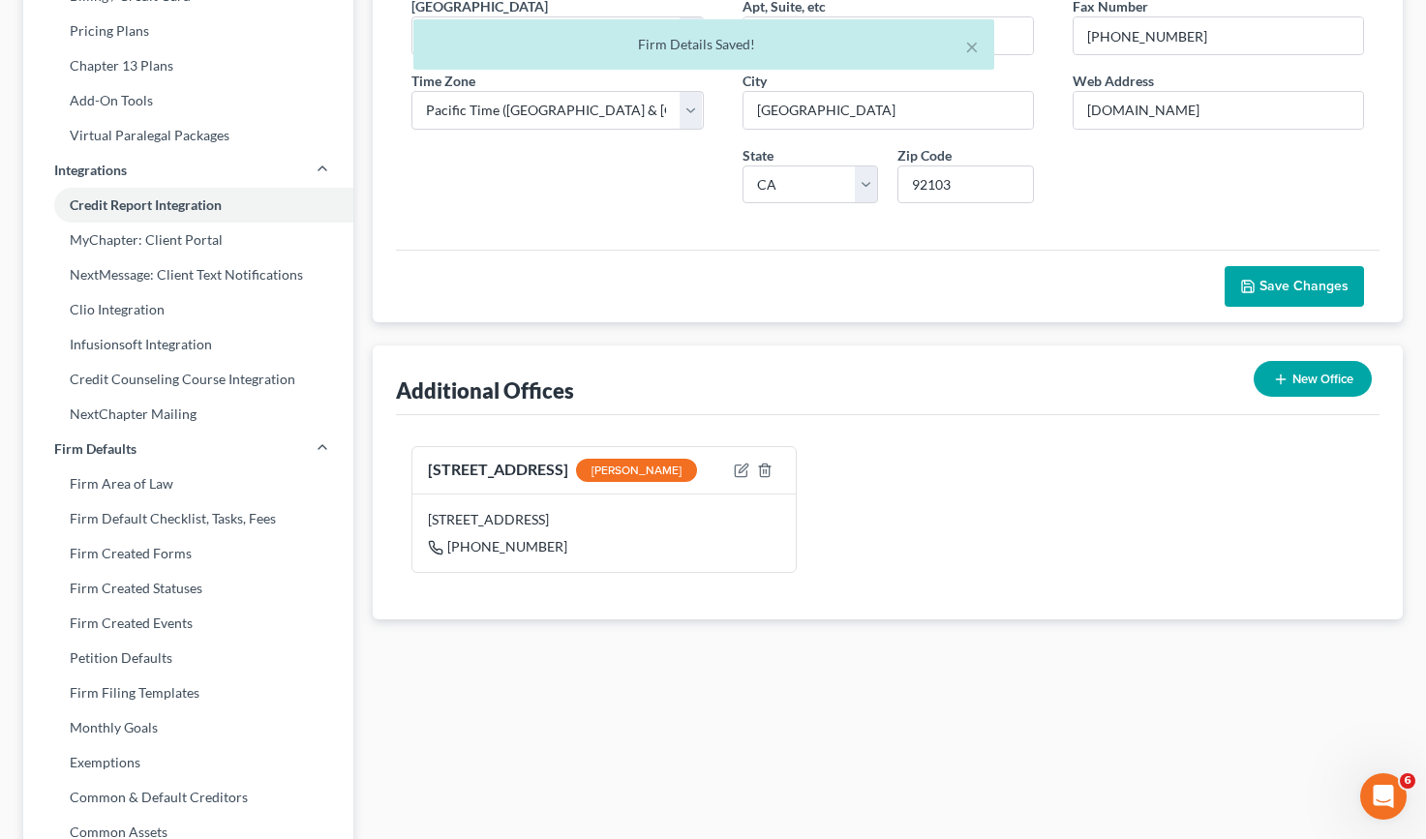
scroll to position [387, 0]
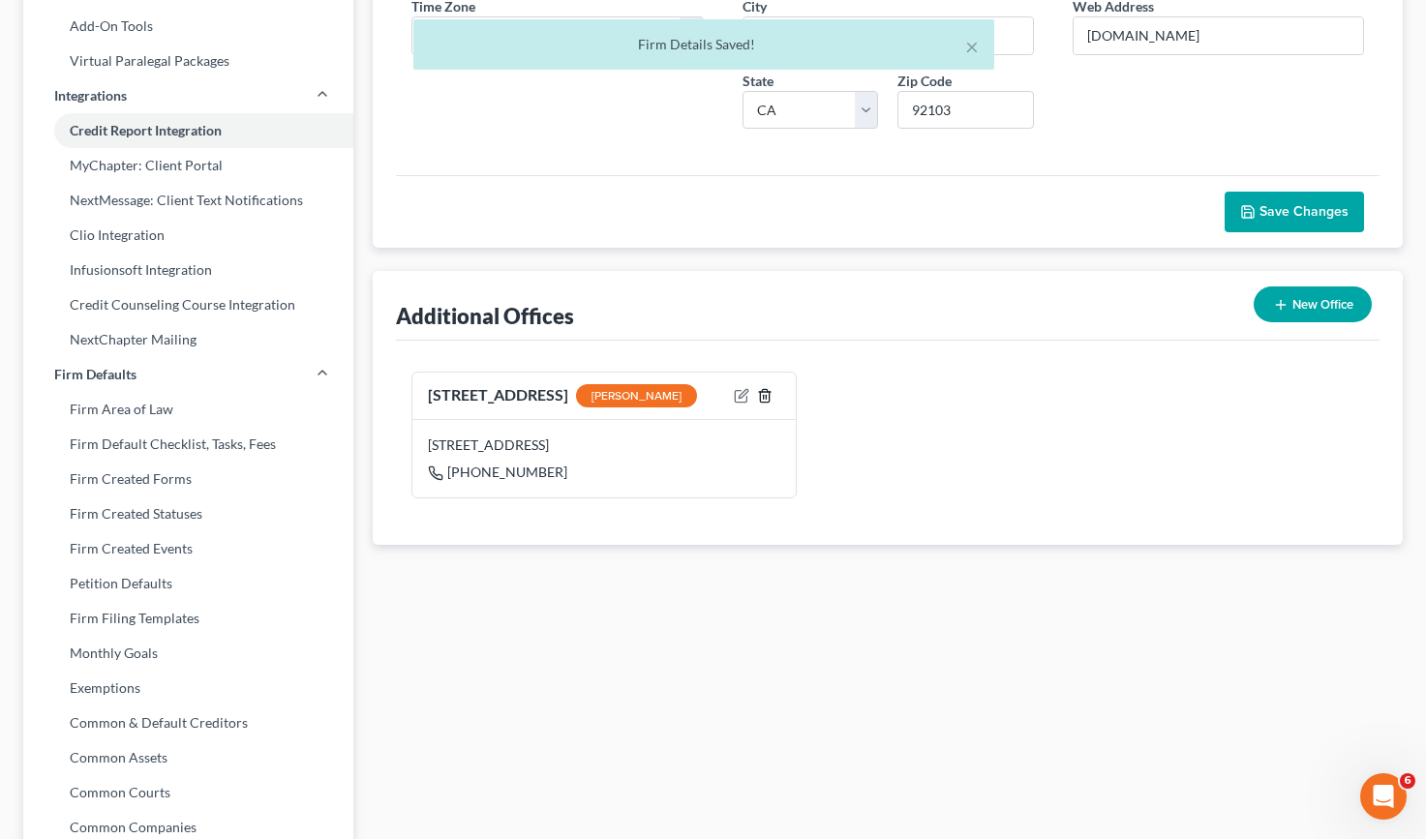
click at [768, 396] on icon "button" at bounding box center [764, 395] width 15 height 15
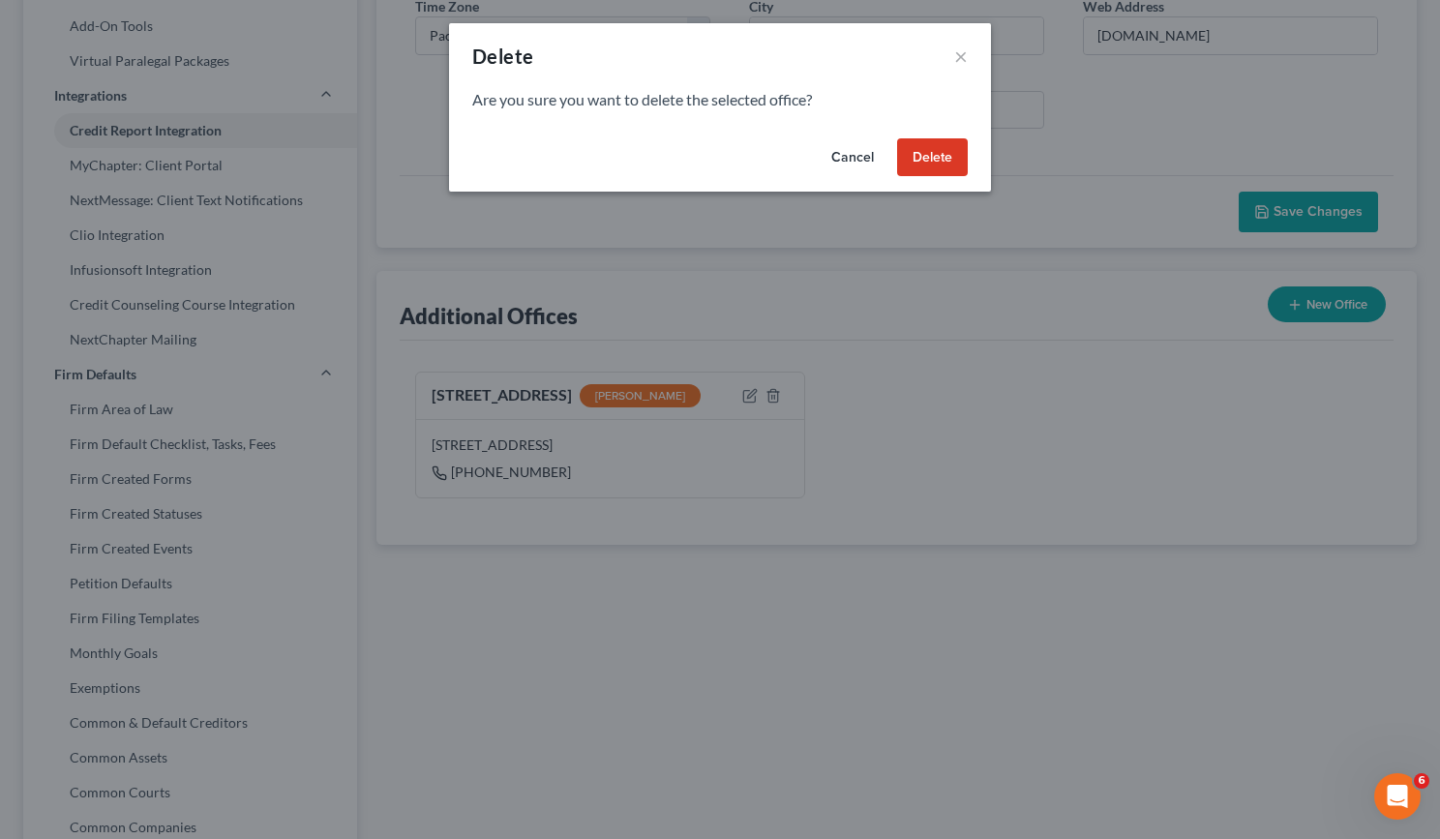
click at [940, 149] on button "Delete" at bounding box center [932, 157] width 71 height 39
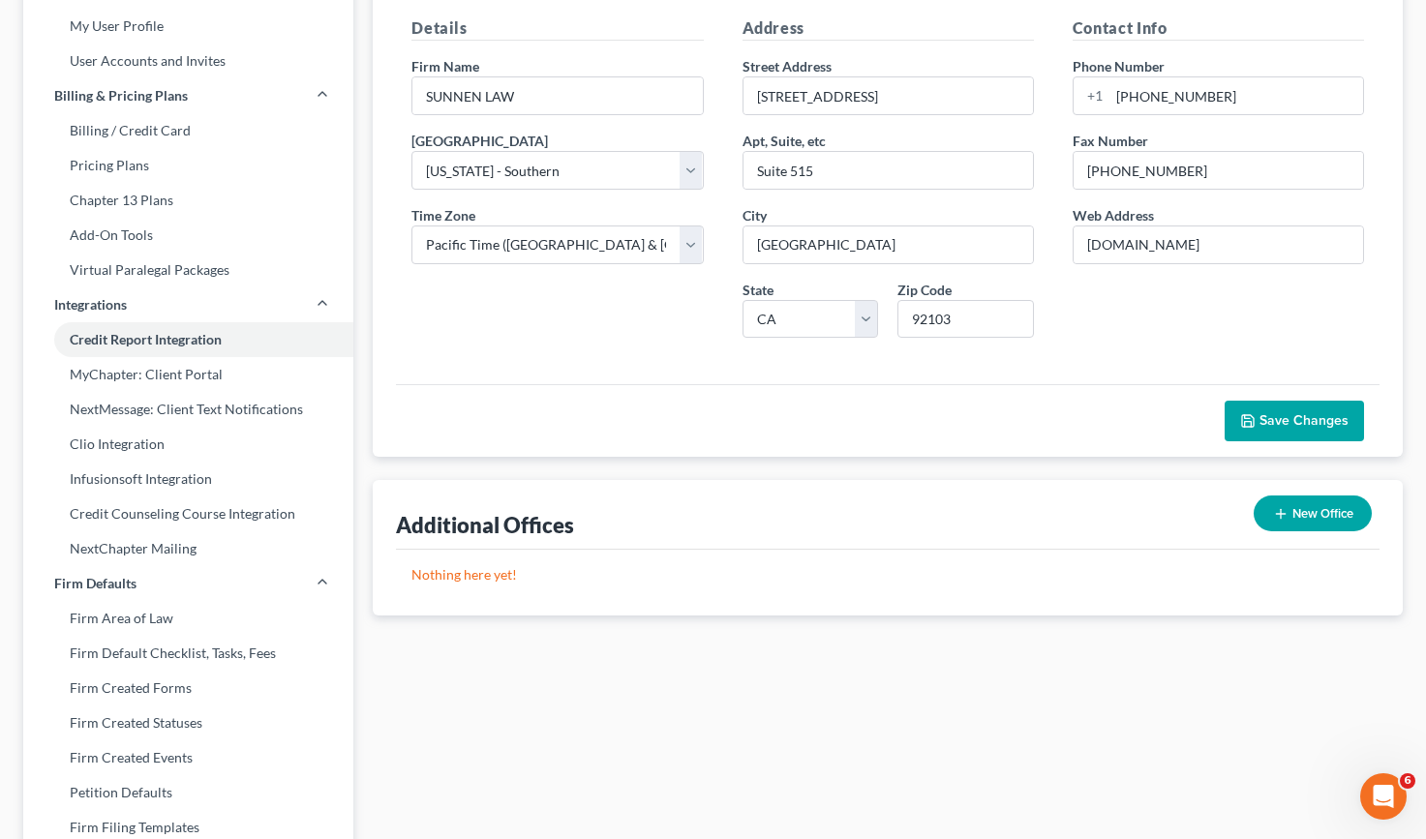
scroll to position [110, 0]
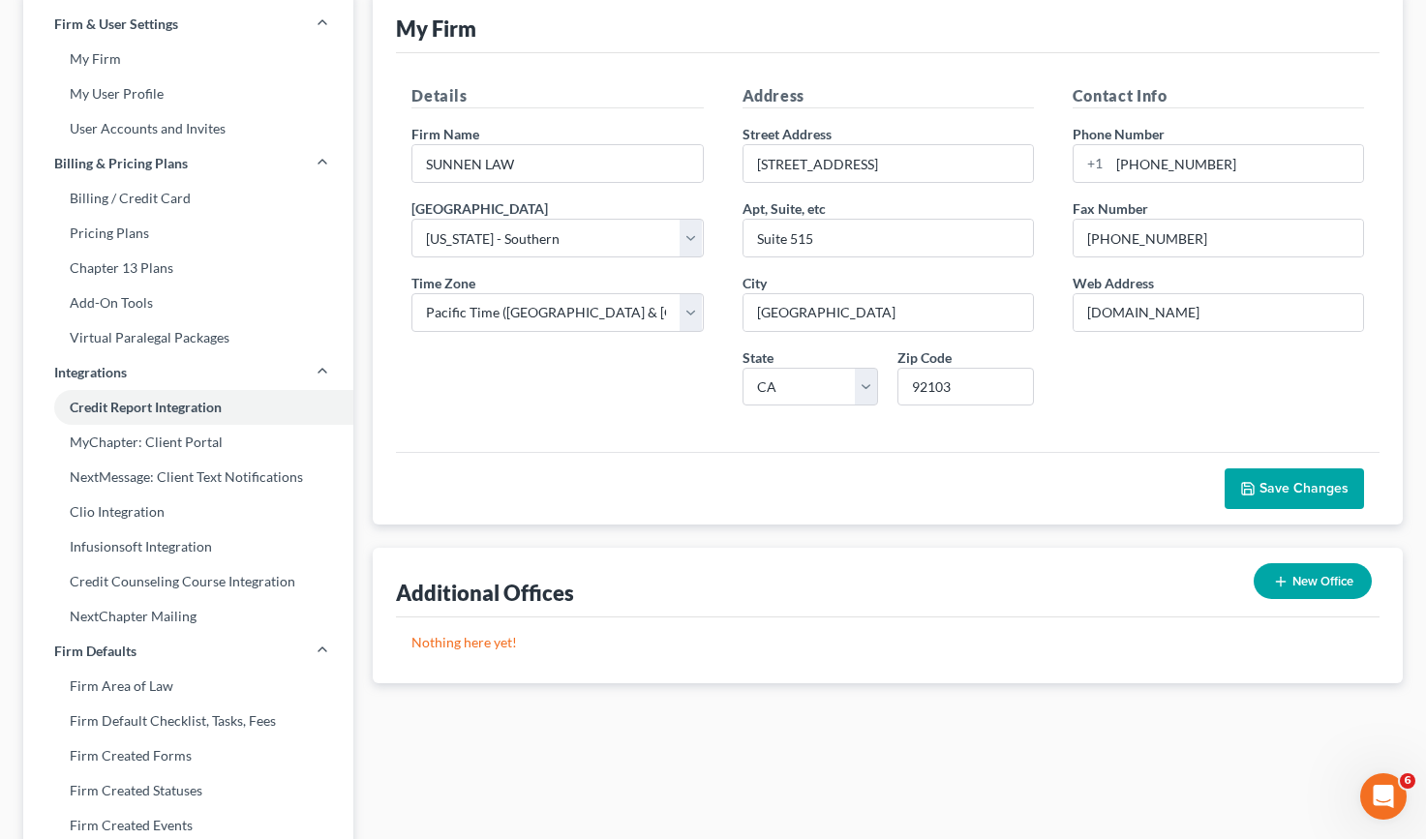
click at [1278, 487] on span "Save Changes" at bounding box center [1303, 488] width 89 height 16
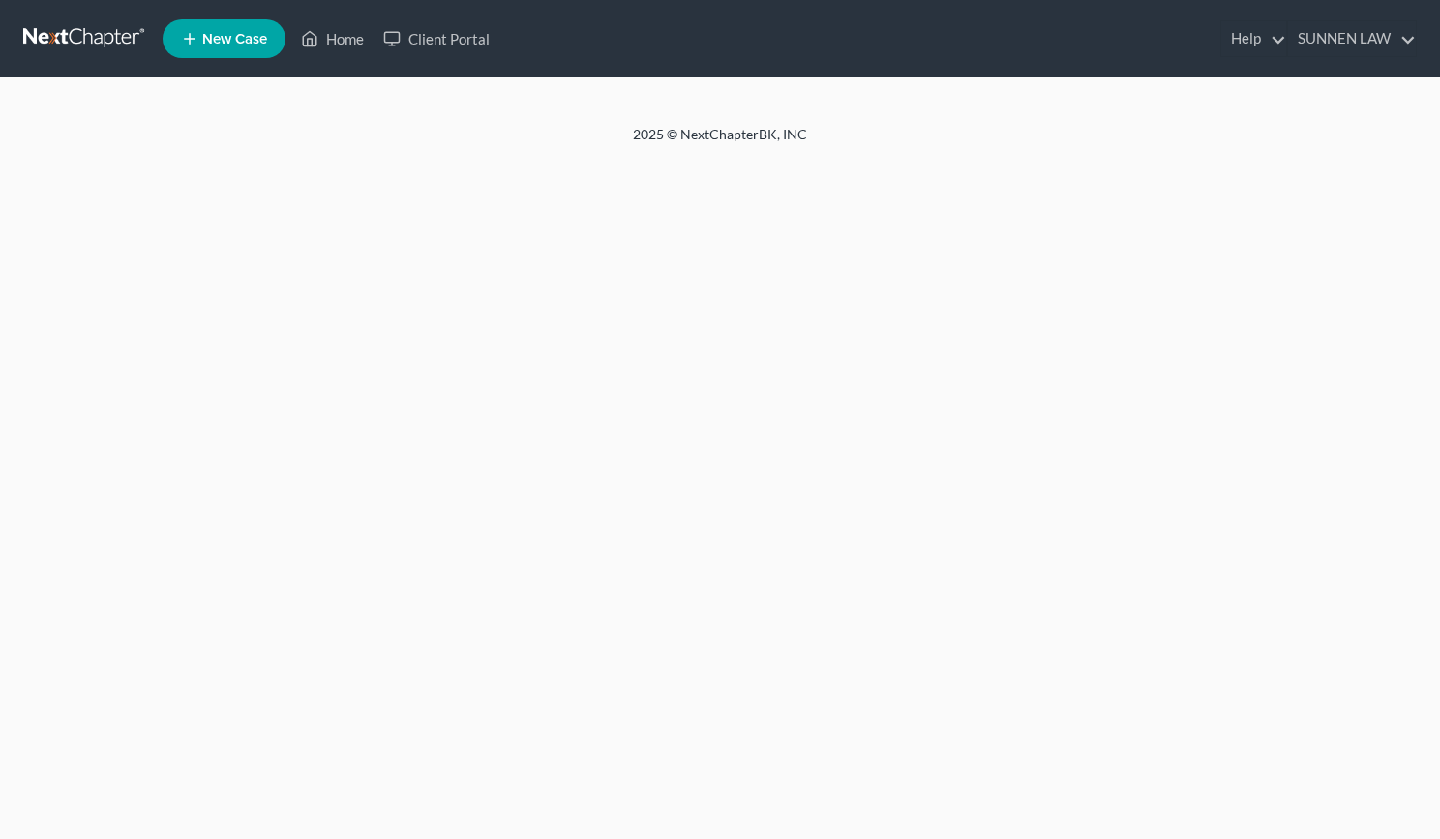
select select "29"
select select "4"
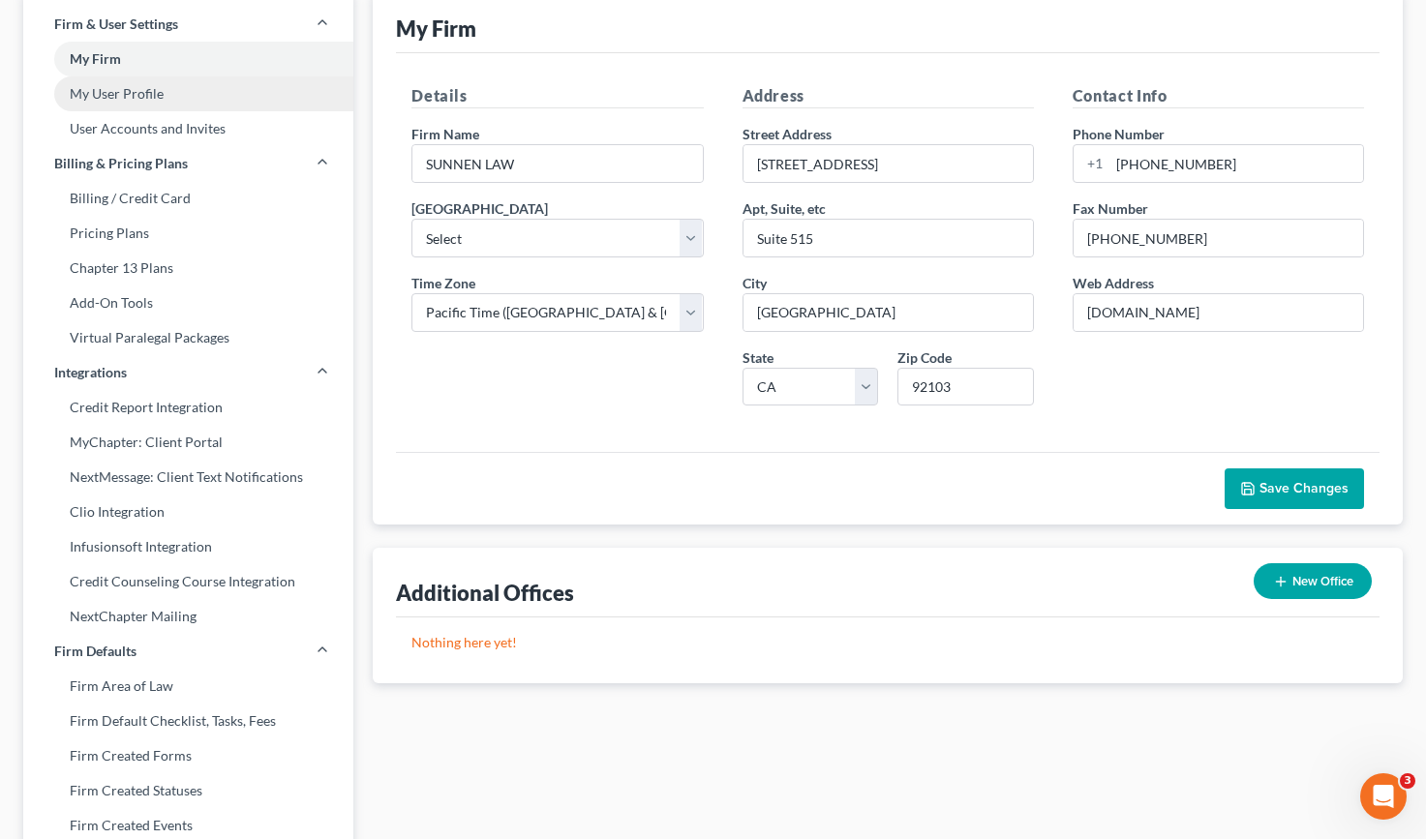
click at [108, 93] on link "My User Profile" at bounding box center [188, 93] width 330 height 35
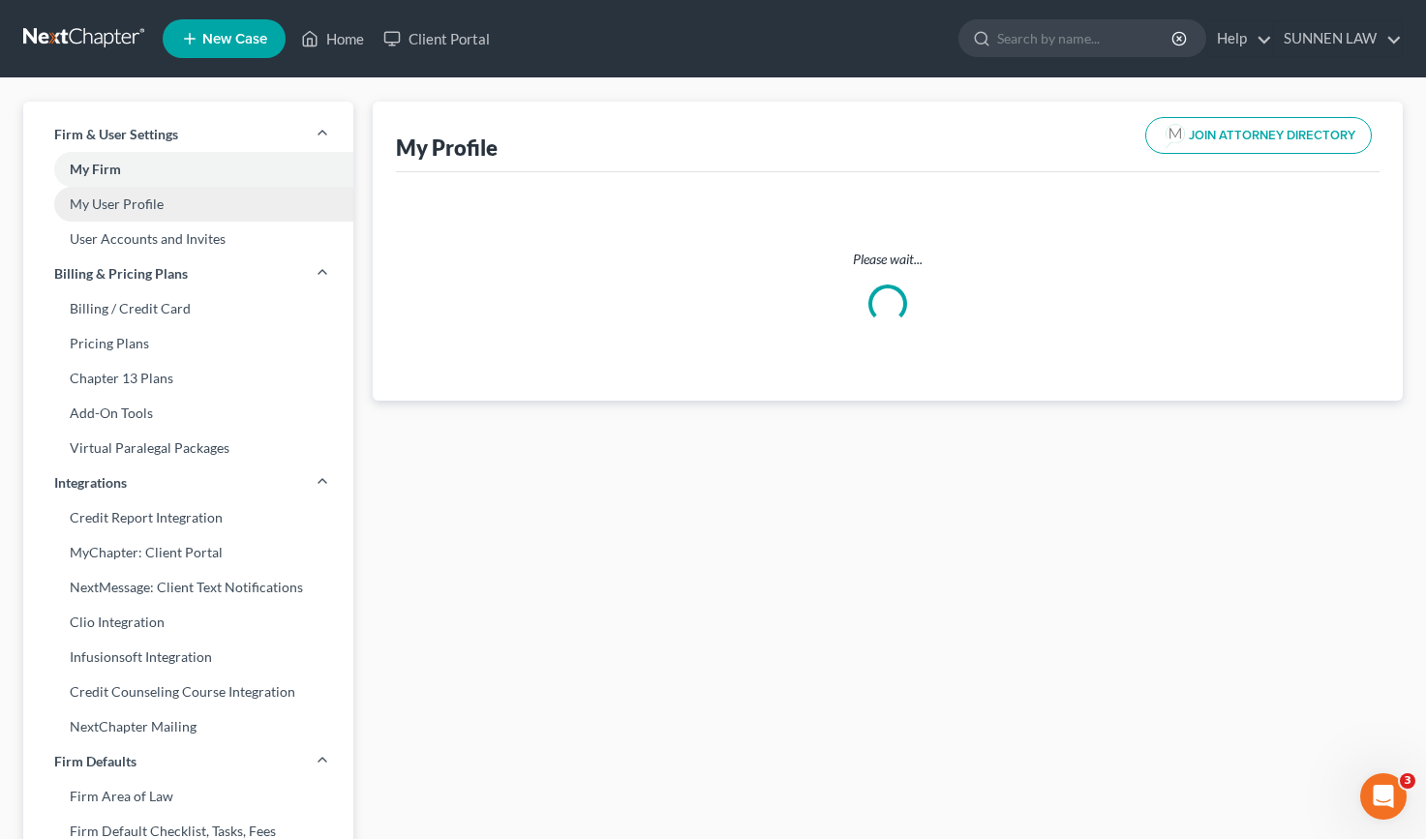
select select "4"
select select "10"
select select "attorney"
select select "0"
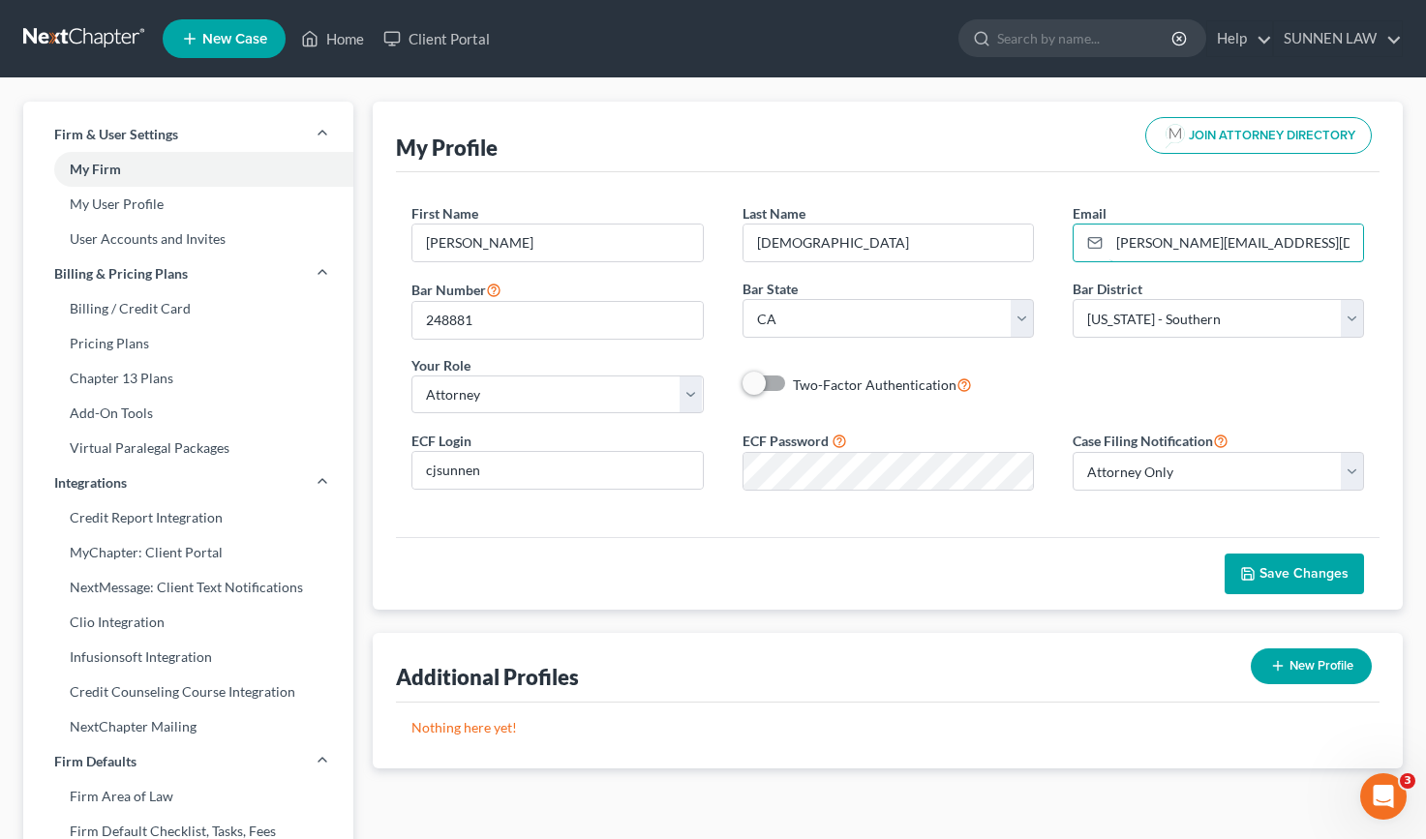
drag, startPoint x: 1311, startPoint y: 241, endPoint x: 1048, endPoint y: 231, distance: 262.5
click at [1048, 231] on div "First Name * Christopher Last Name * Sunnen Email * christopher.sunnen@gmail.co…" at bounding box center [887, 316] width 991 height 226
click at [1054, 390] on div "First Name * Christopher Last Name * Sunnen Email * christopher.sunnen@gmail.co…" at bounding box center [887, 316] width 991 height 226
drag, startPoint x: 1314, startPoint y: 239, endPoint x: 1104, endPoint y: 238, distance: 210.1
click at [1104, 238] on div "christopher.sunnen@gmail.com" at bounding box center [1218, 243] width 291 height 39
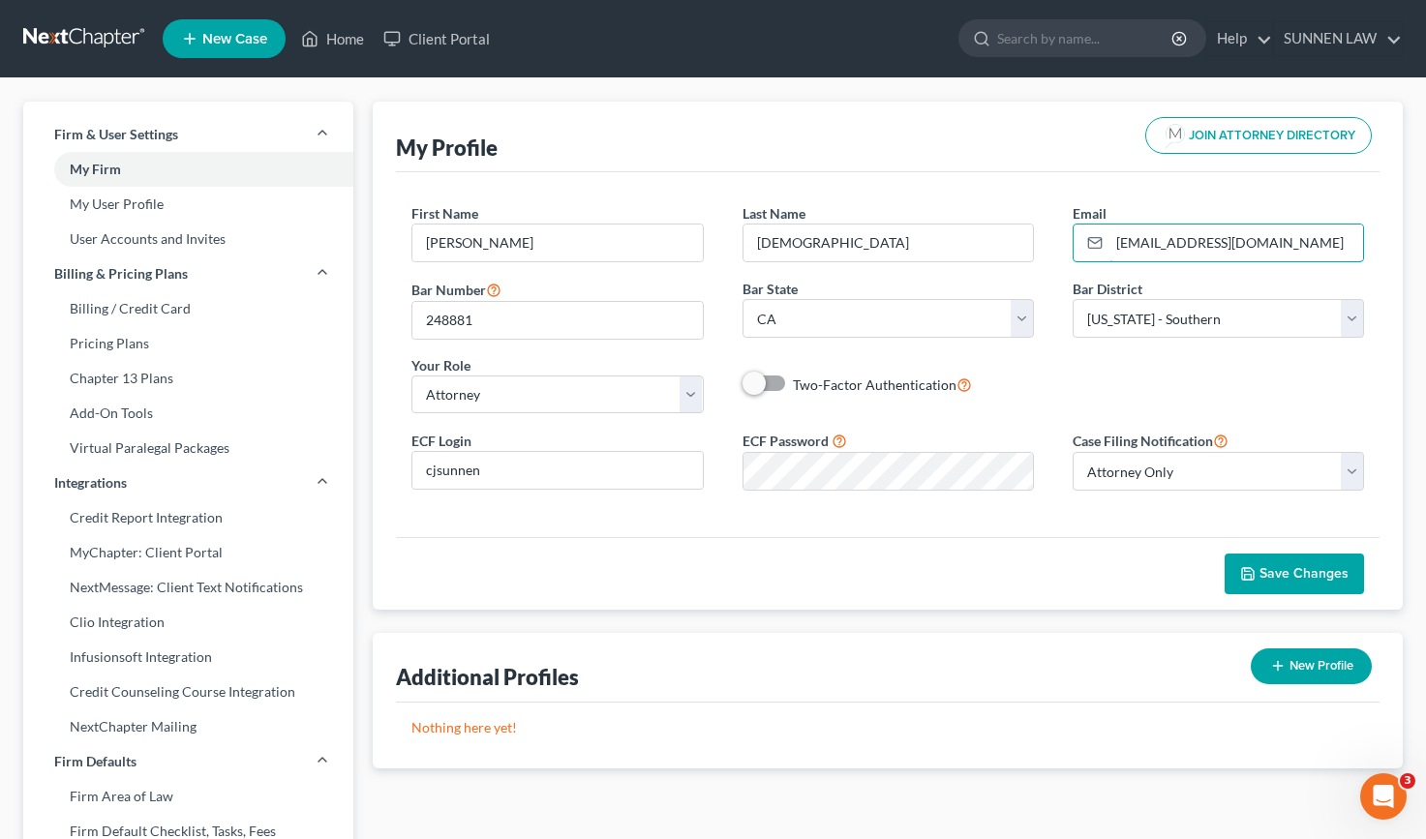
type input "[EMAIL_ADDRESS][DOMAIN_NAME]"
click at [1295, 565] on span "Save Changes" at bounding box center [1303, 573] width 89 height 16
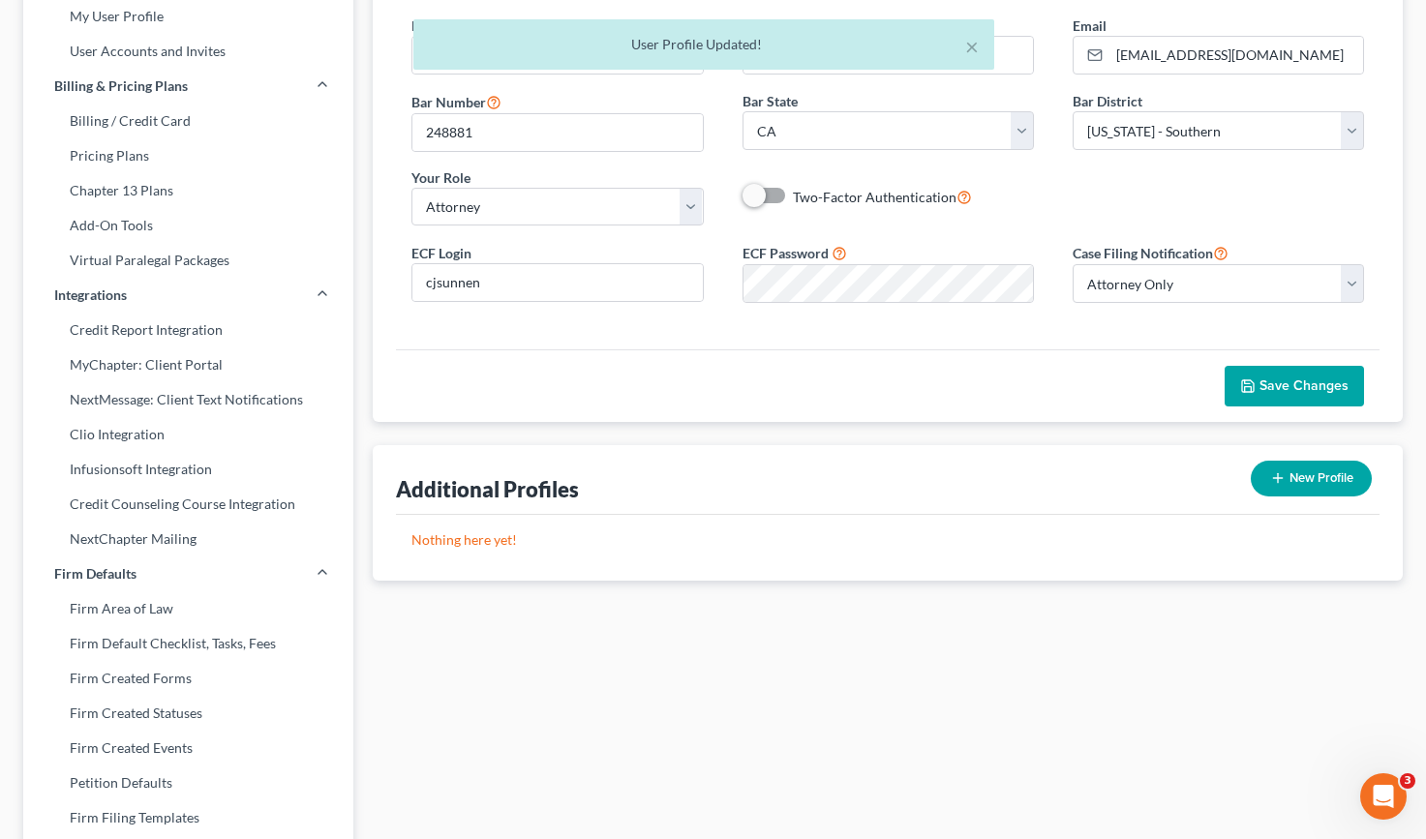
scroll to position [290, 0]
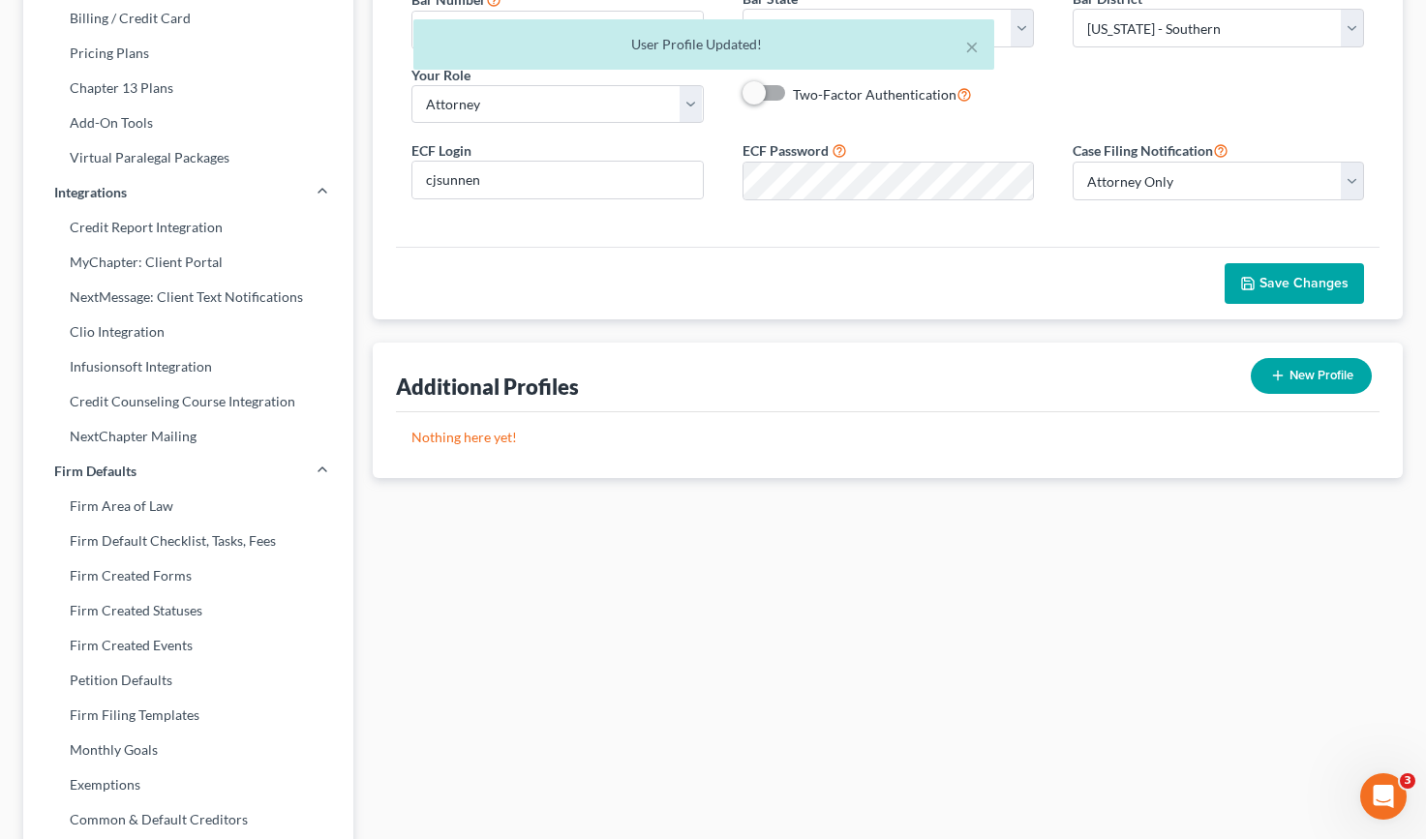
click at [1292, 374] on button "New Profile" at bounding box center [1311, 376] width 121 height 36
select select "10"
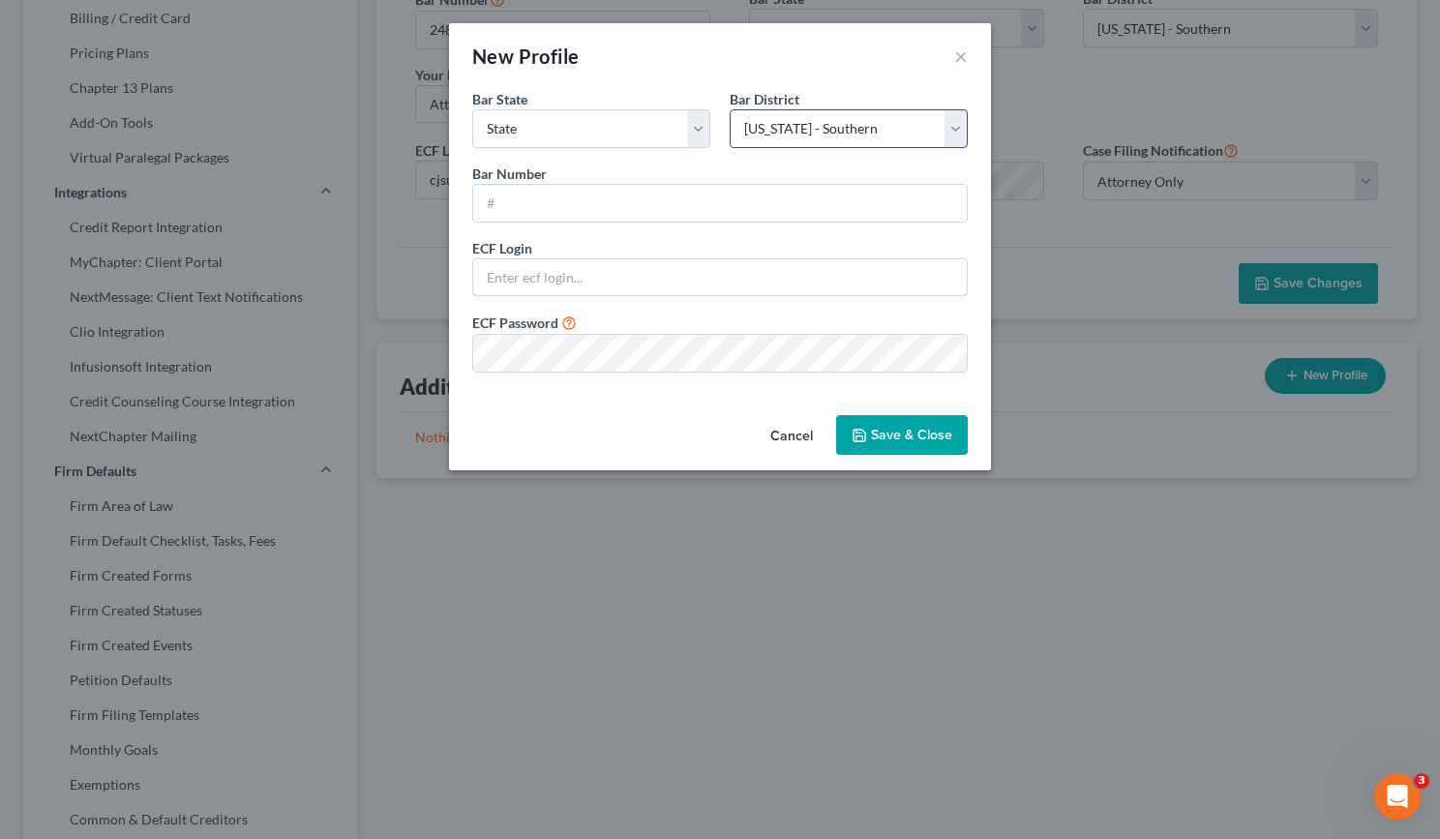
type input "christopher.sunnen@gmail.com"
click at [800, 430] on button "Cancel" at bounding box center [792, 436] width 74 height 39
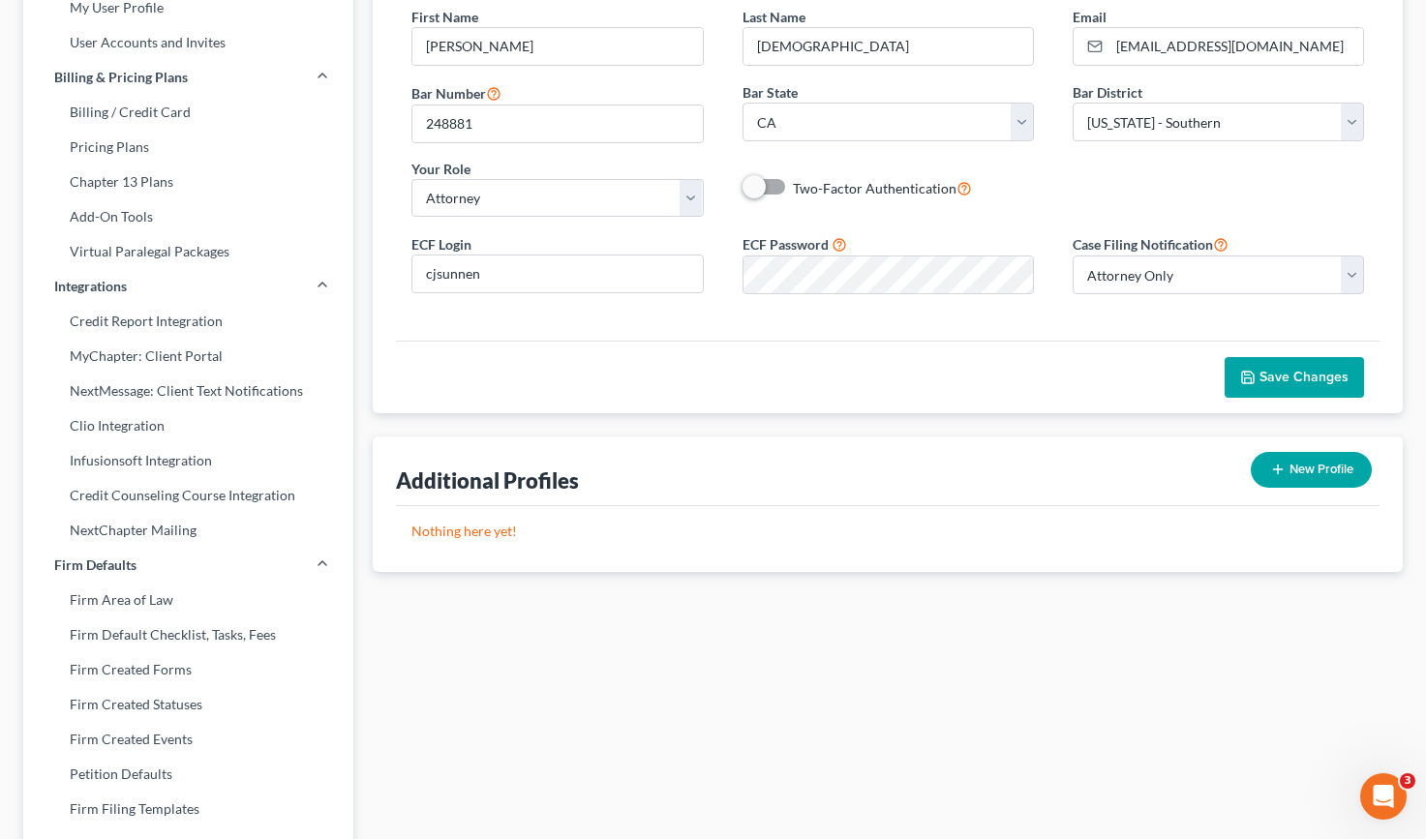
scroll to position [0, 0]
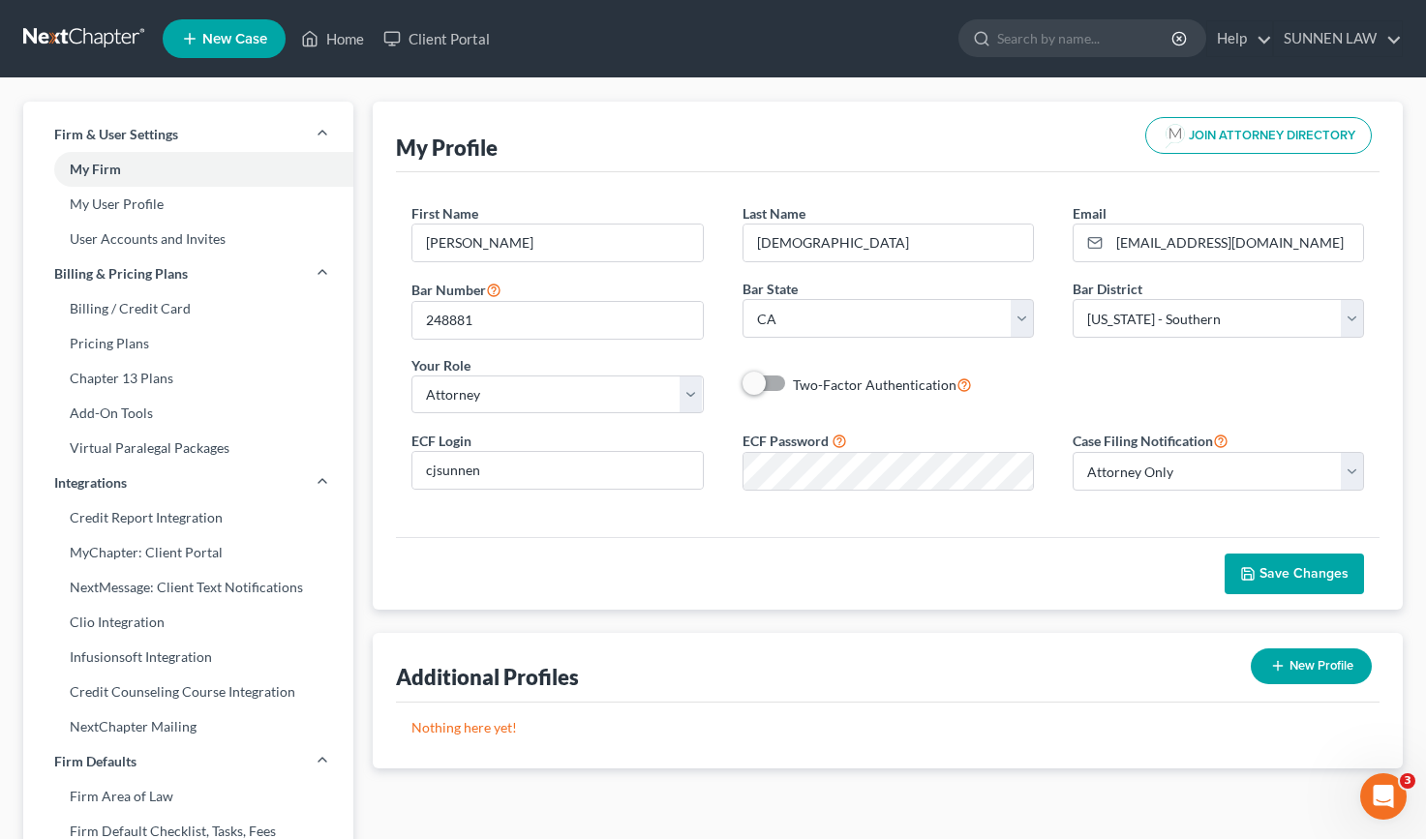
click at [1286, 574] on span "Save Changes" at bounding box center [1303, 573] width 89 height 16
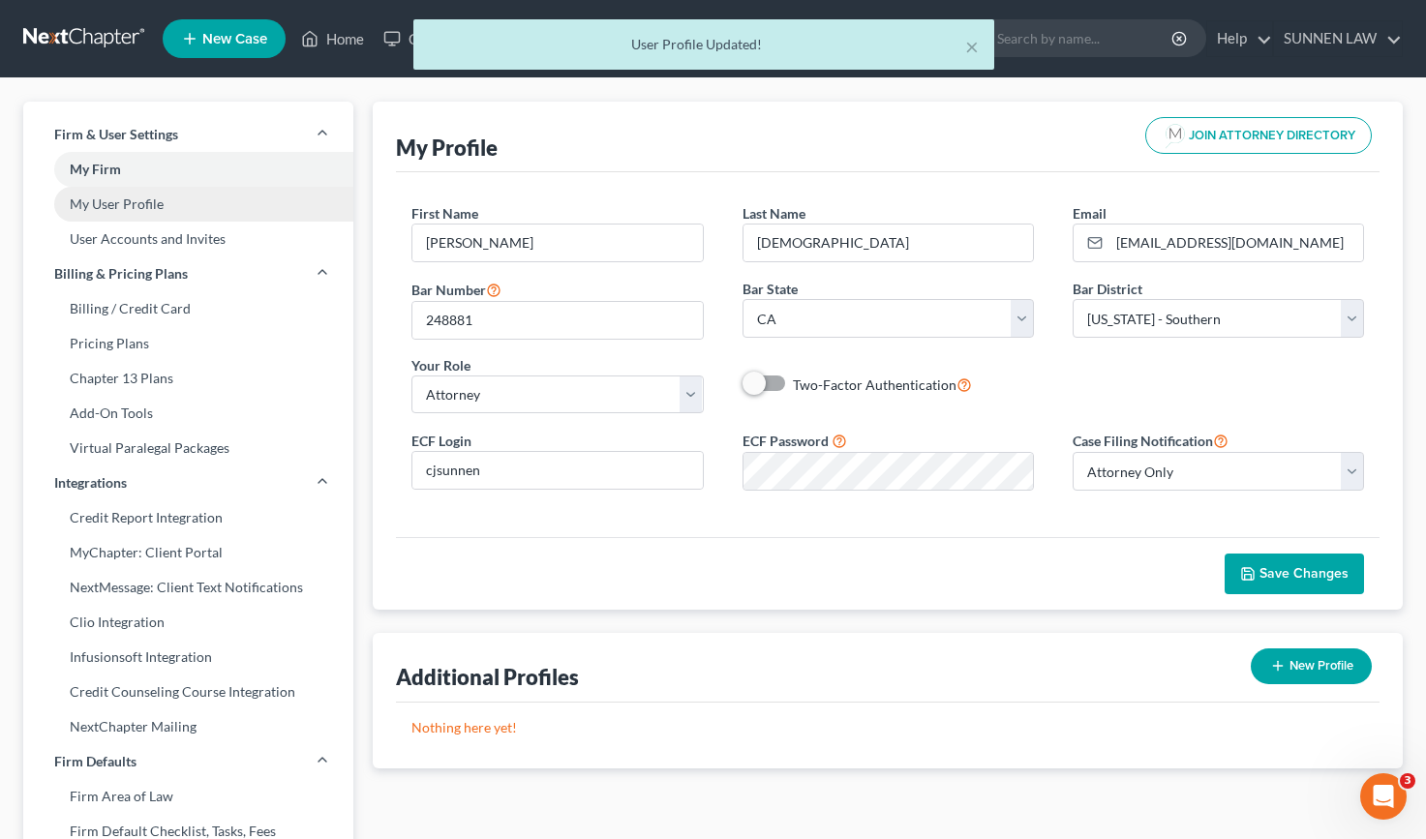
click at [114, 201] on link "My User Profile" at bounding box center [188, 204] width 330 height 35
click at [129, 200] on link "My User Profile" at bounding box center [188, 204] width 330 height 35
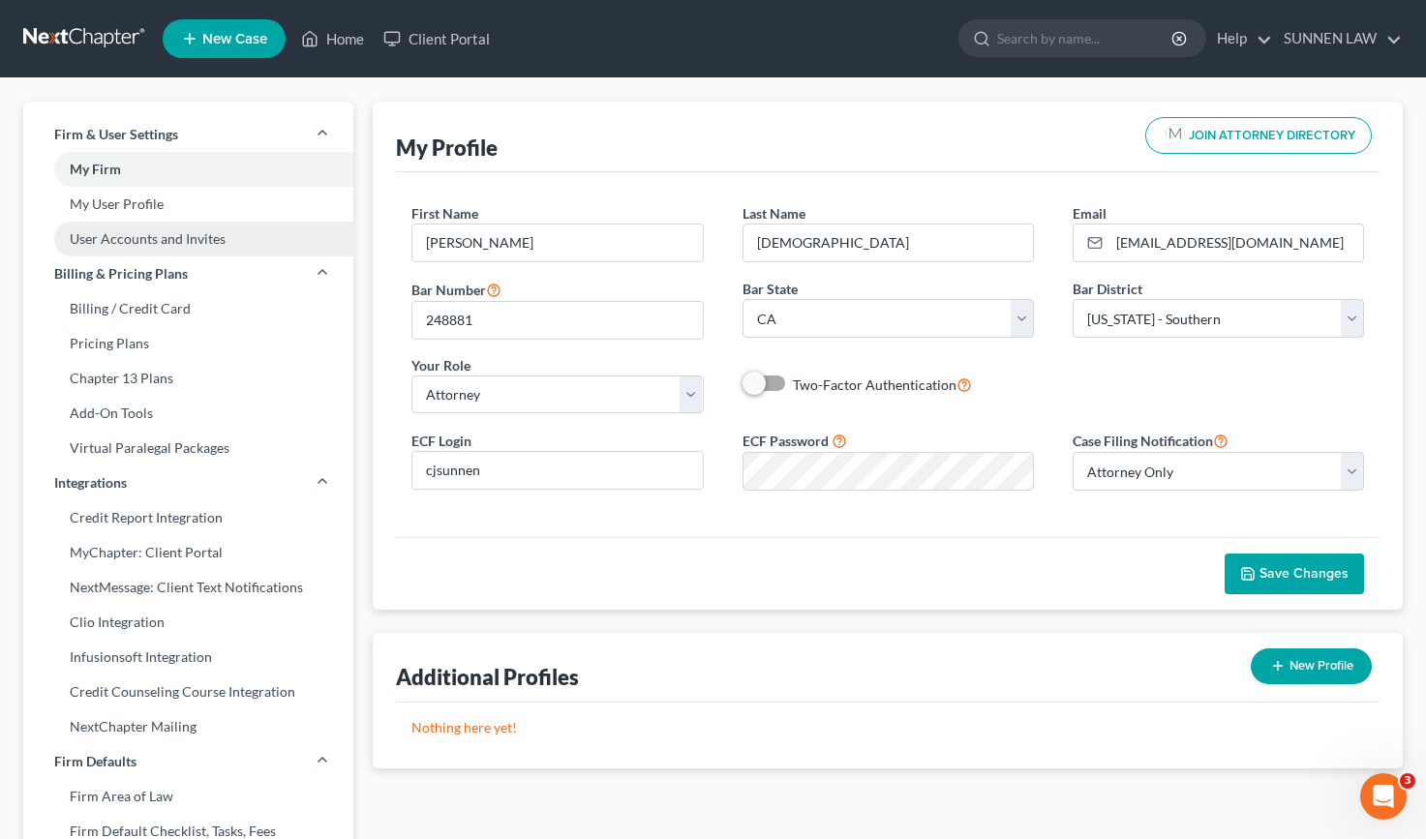
click at [136, 246] on link "User Accounts and Invites" at bounding box center [188, 239] width 330 height 35
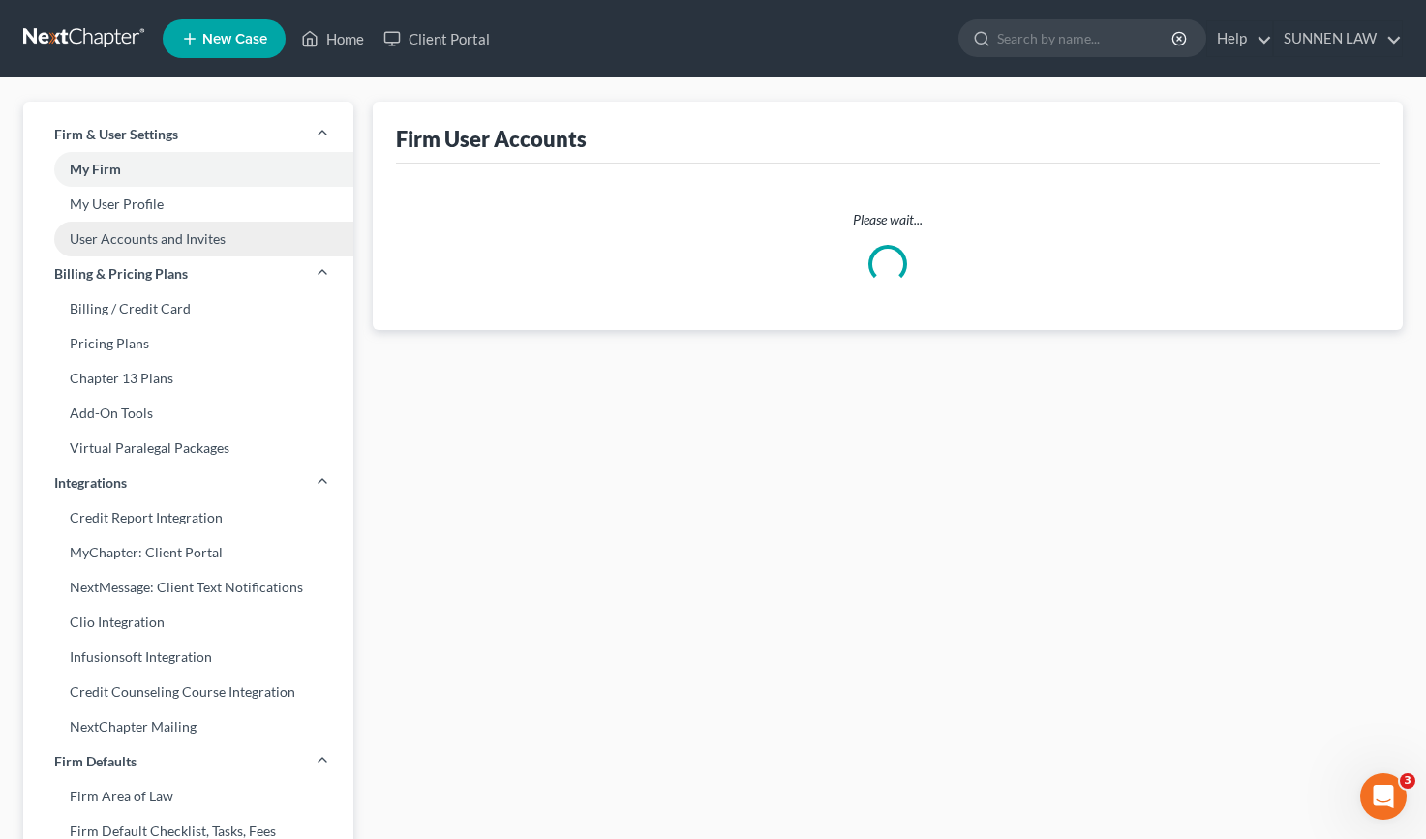
select select "0"
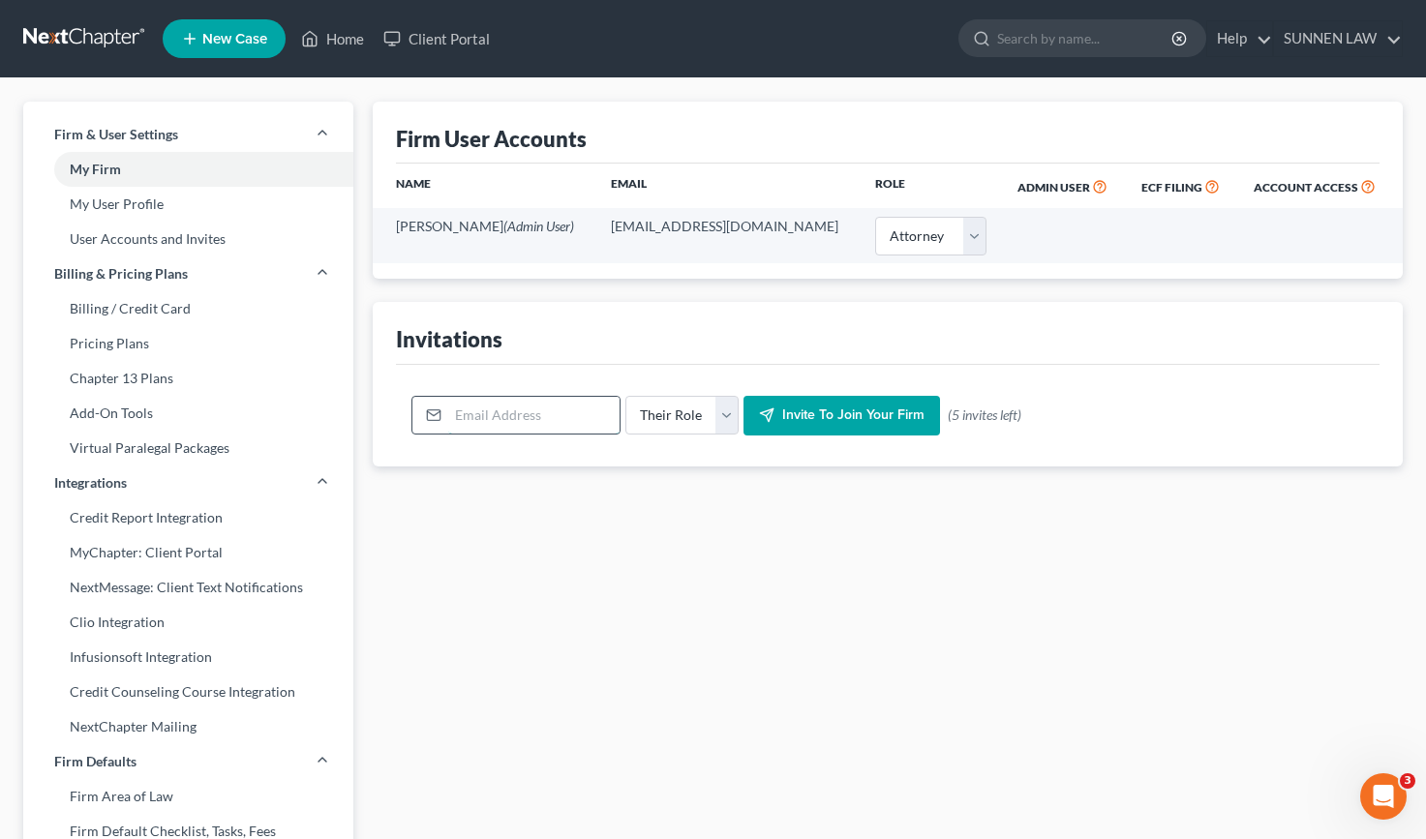
click at [516, 411] on input "email" at bounding box center [533, 415] width 171 height 37
type input "[EMAIL_ADDRESS][DOMAIN_NAME]"
click at [721, 406] on select "Their Role Attorney Paralegal Assistant" at bounding box center [681, 415] width 113 height 39
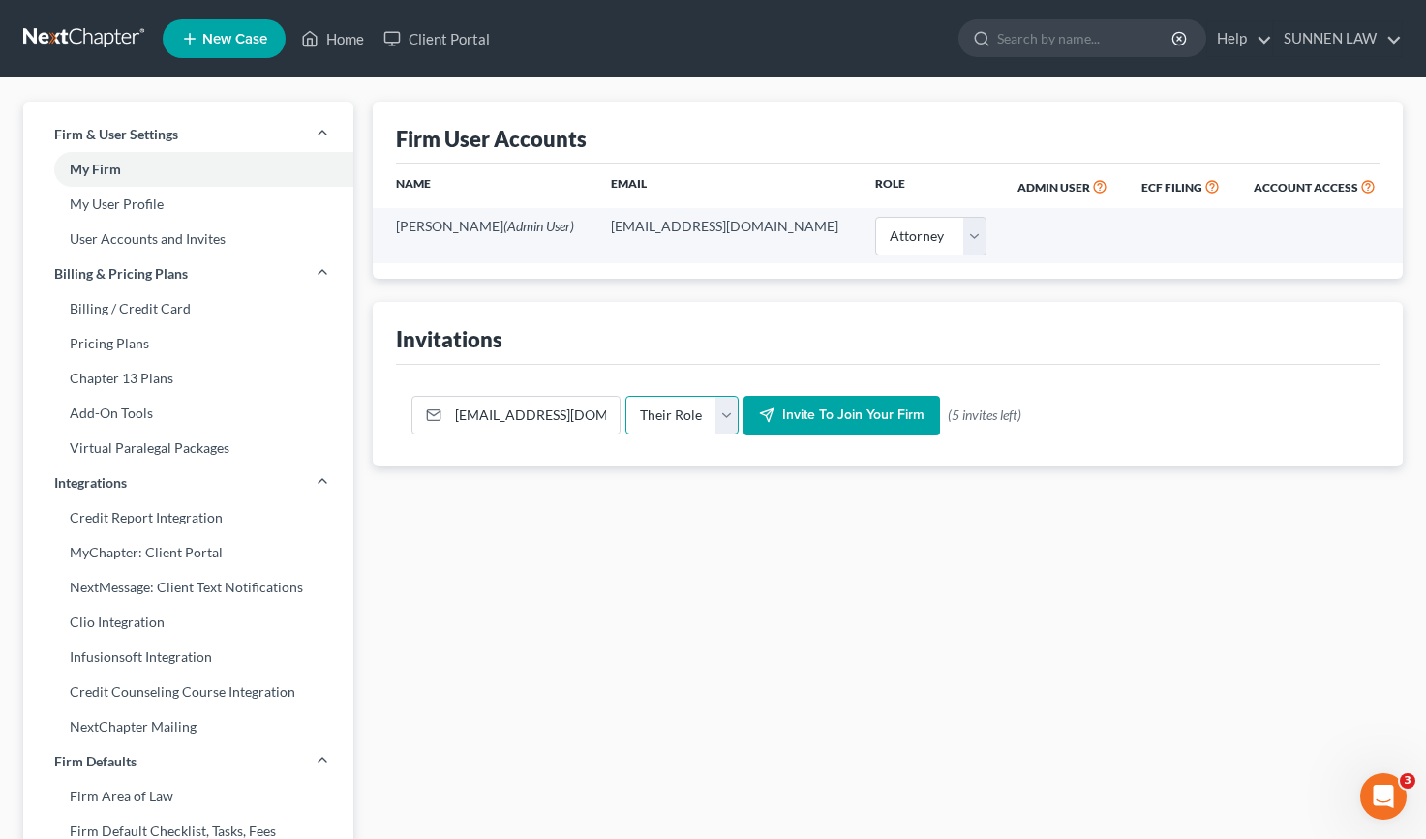
select select "paralegal"
click at [625, 396] on select "Their Role Attorney Paralegal Assistant" at bounding box center [681, 415] width 113 height 39
click at [838, 416] on span "Invite to join your firm" at bounding box center [853, 416] width 142 height 16
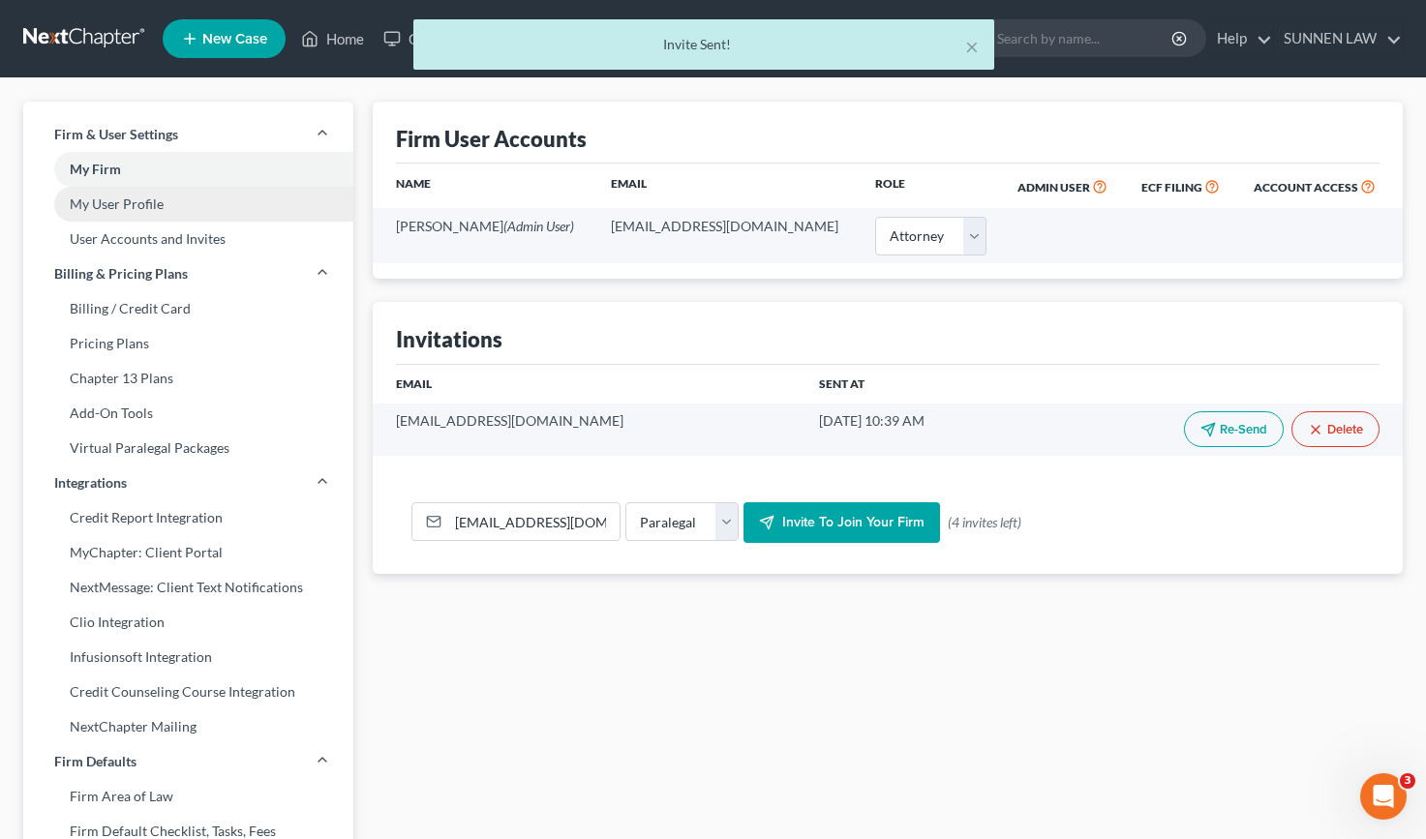
click at [121, 205] on link "My User Profile" at bounding box center [188, 204] width 330 height 35
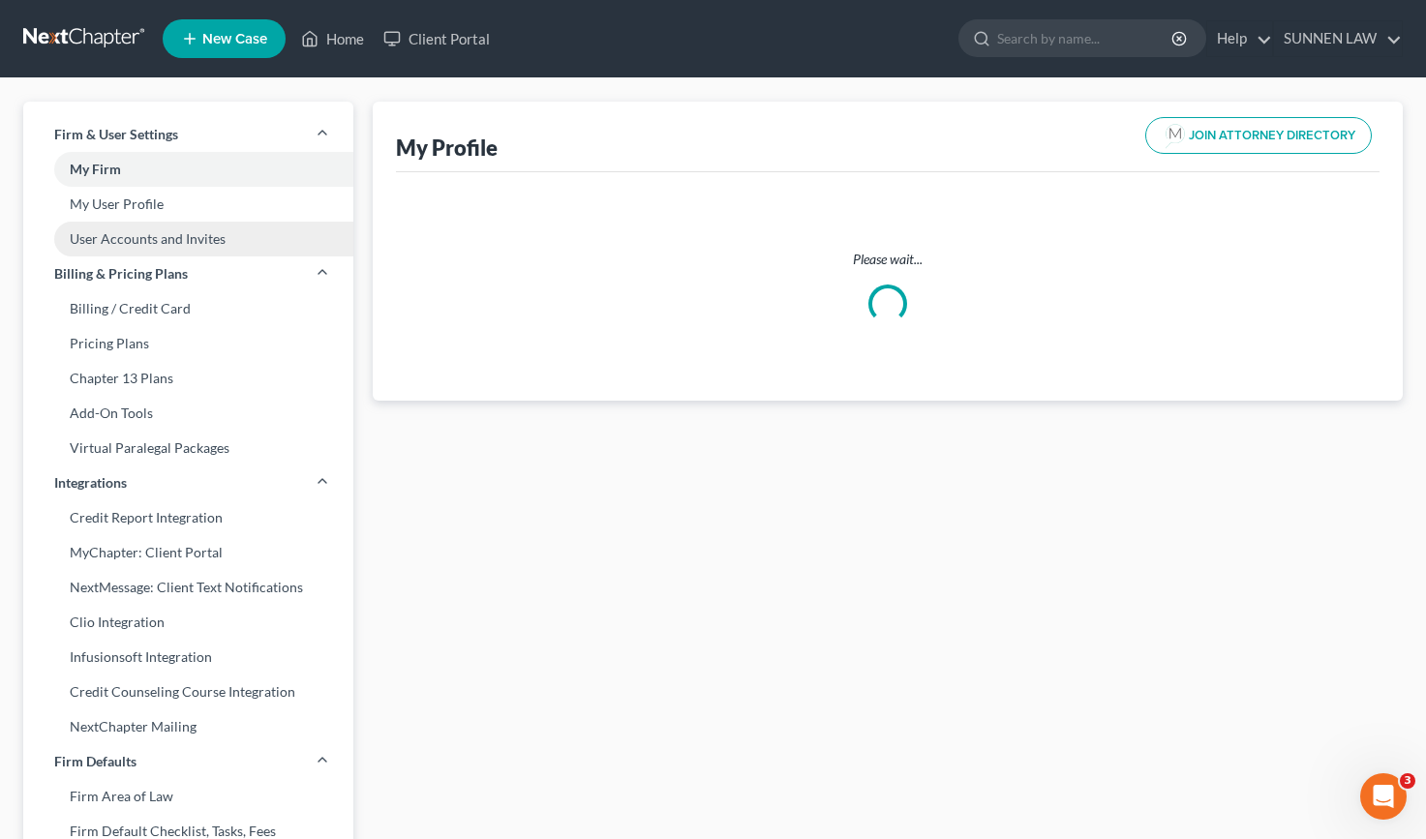
select select "4"
select select "10"
select select "attorney"
select select "0"
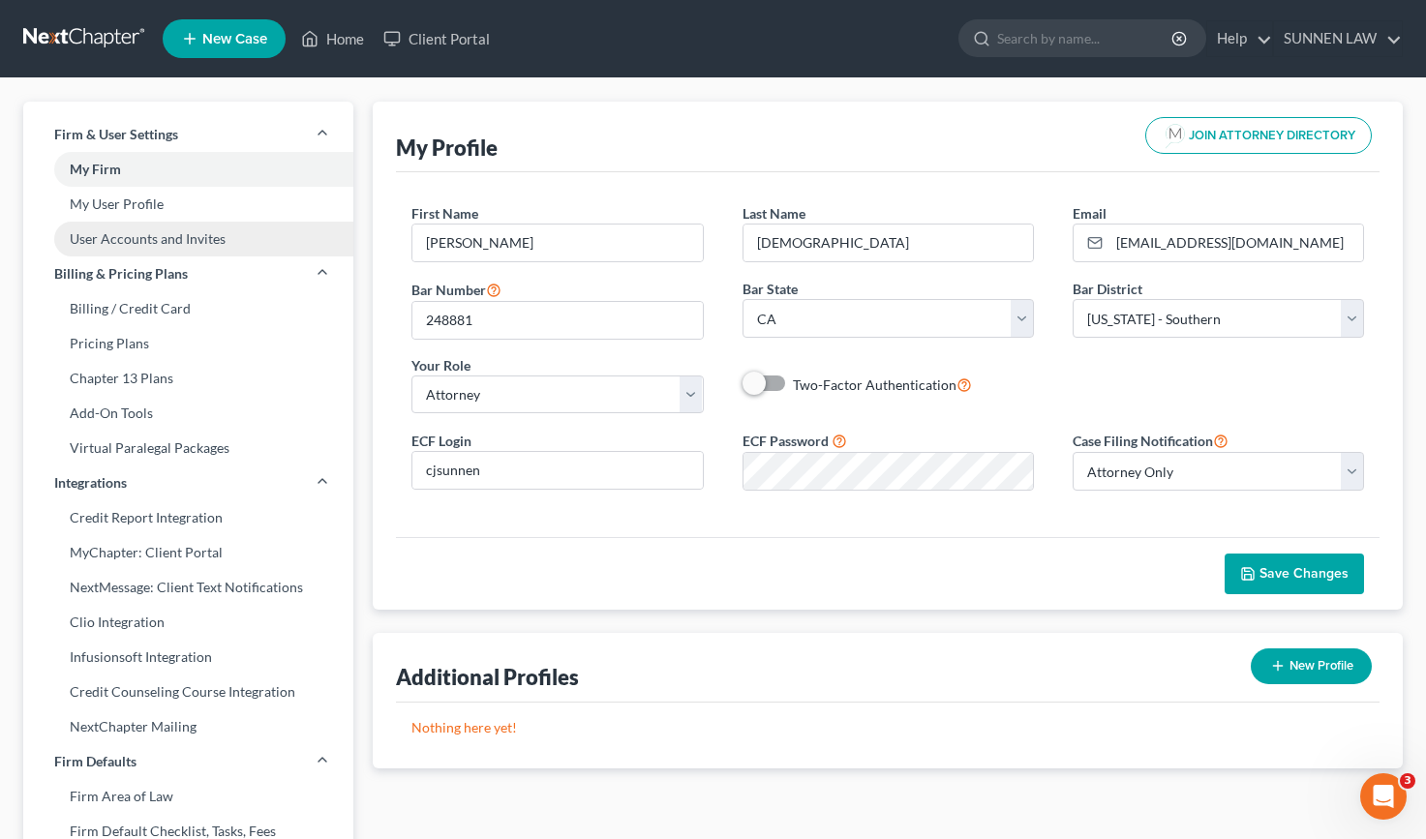
click at [122, 234] on link "User Accounts and Invites" at bounding box center [188, 239] width 330 height 35
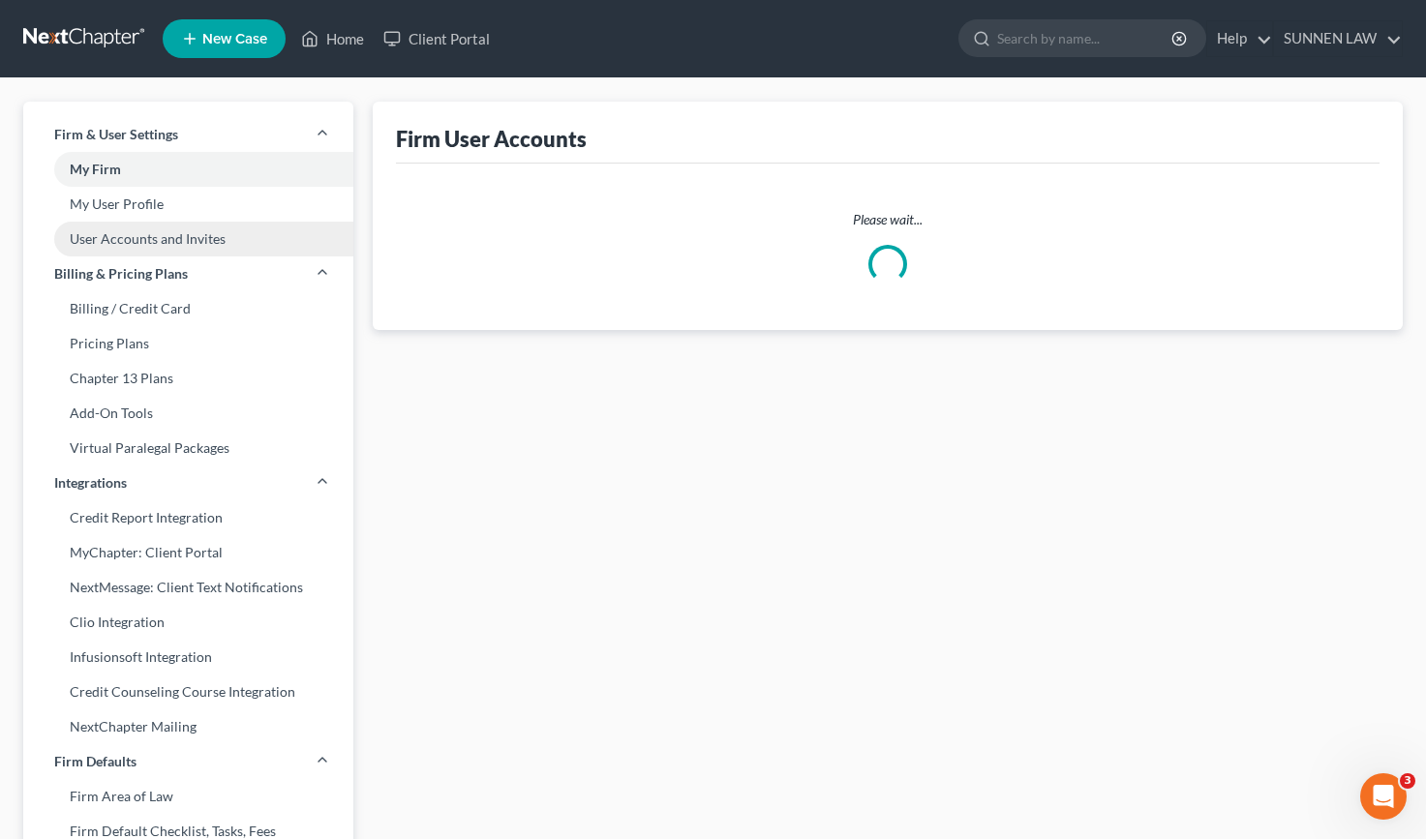
select select "0"
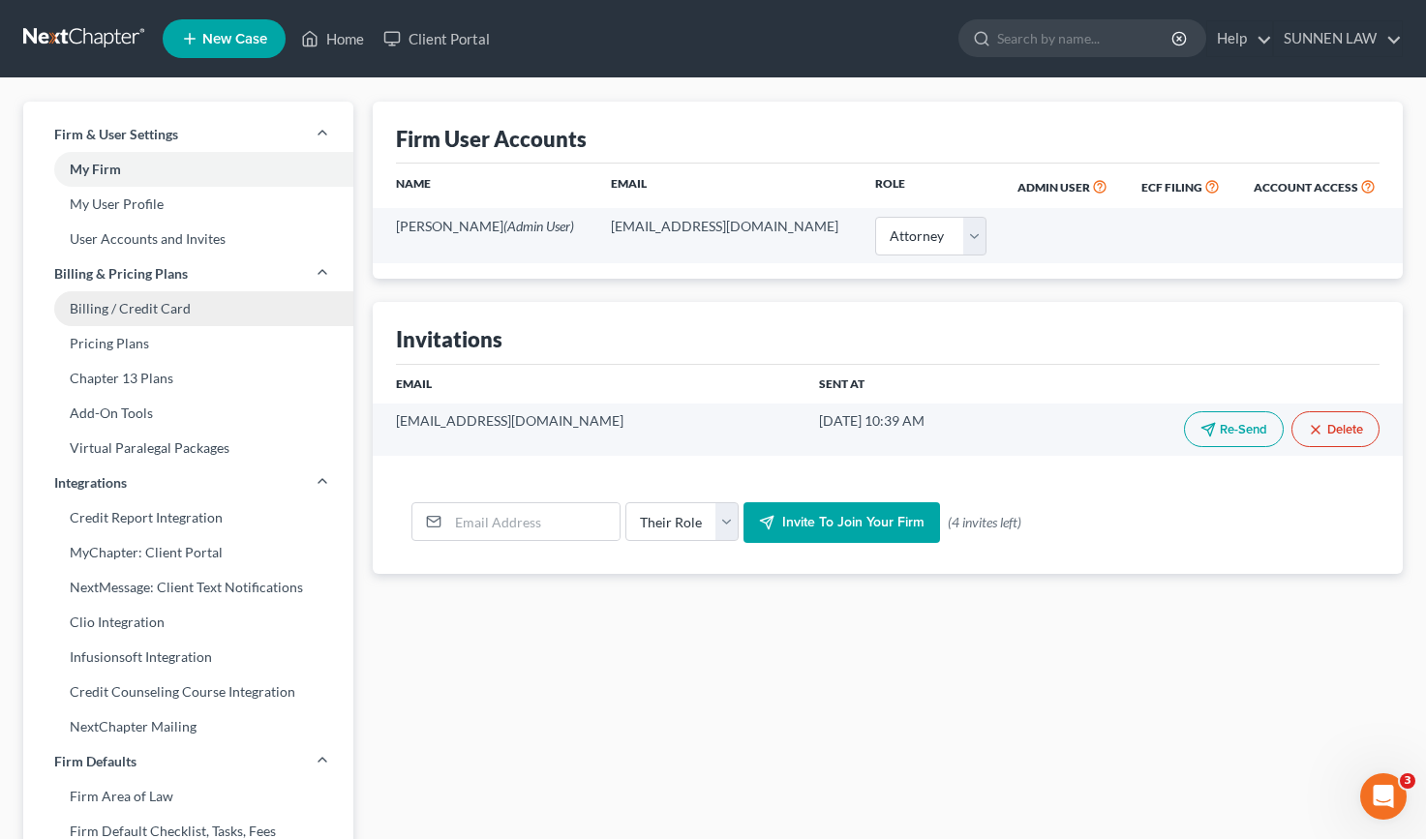
click at [110, 304] on link "Billing / Credit Card" at bounding box center [188, 308] width 330 height 35
select select "4"
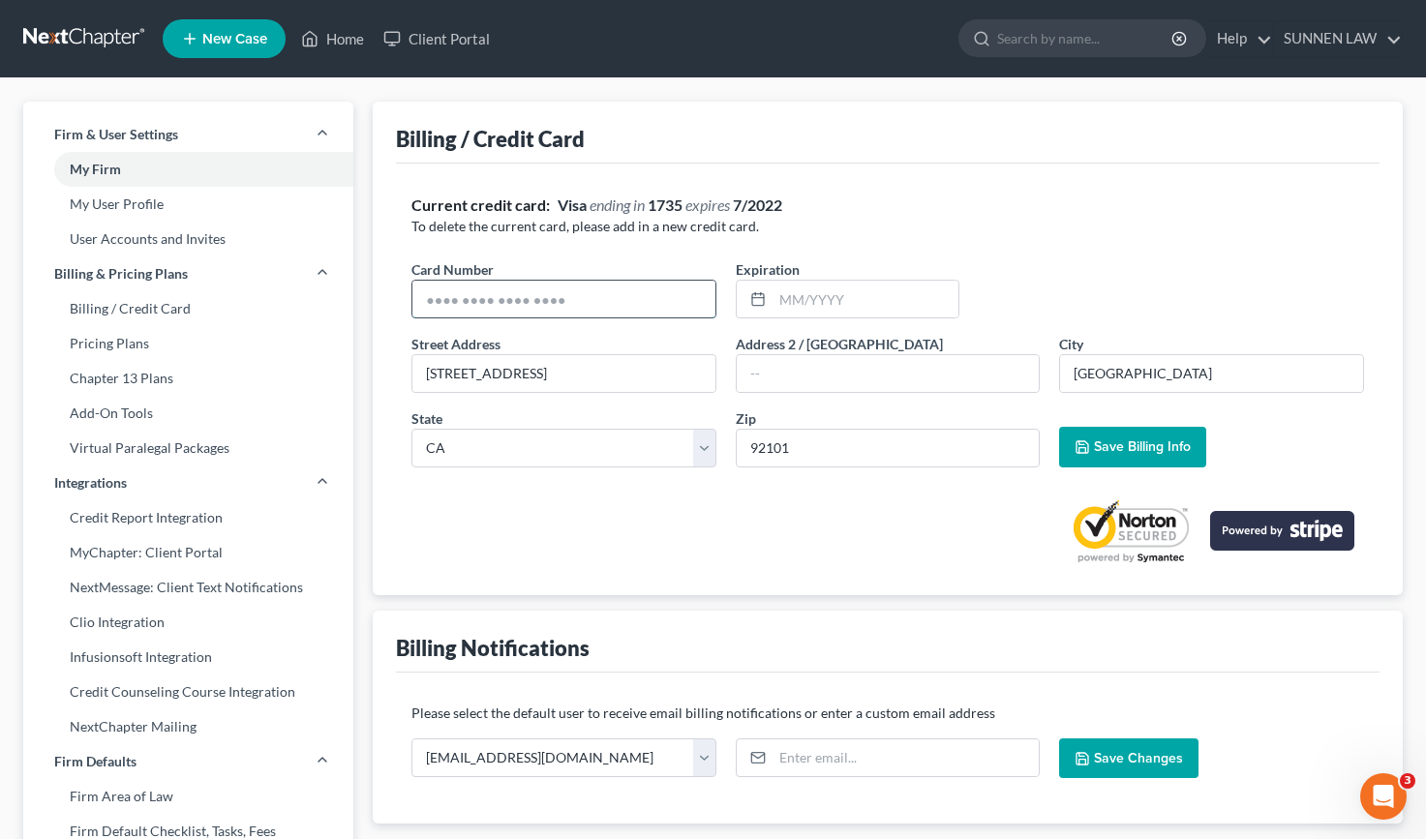
click at [613, 301] on input "text" at bounding box center [563, 299] width 303 height 37
type input "5474151376795131"
click at [820, 310] on input "text" at bounding box center [865, 299] width 186 height 37
drag, startPoint x: 852, startPoint y: 301, endPoint x: 696, endPoint y: 287, distance: 156.4
click at [698, 288] on div "Card Number * 5474151376795131 Expiration * 0728" at bounding box center [888, 296] width 972 height 75
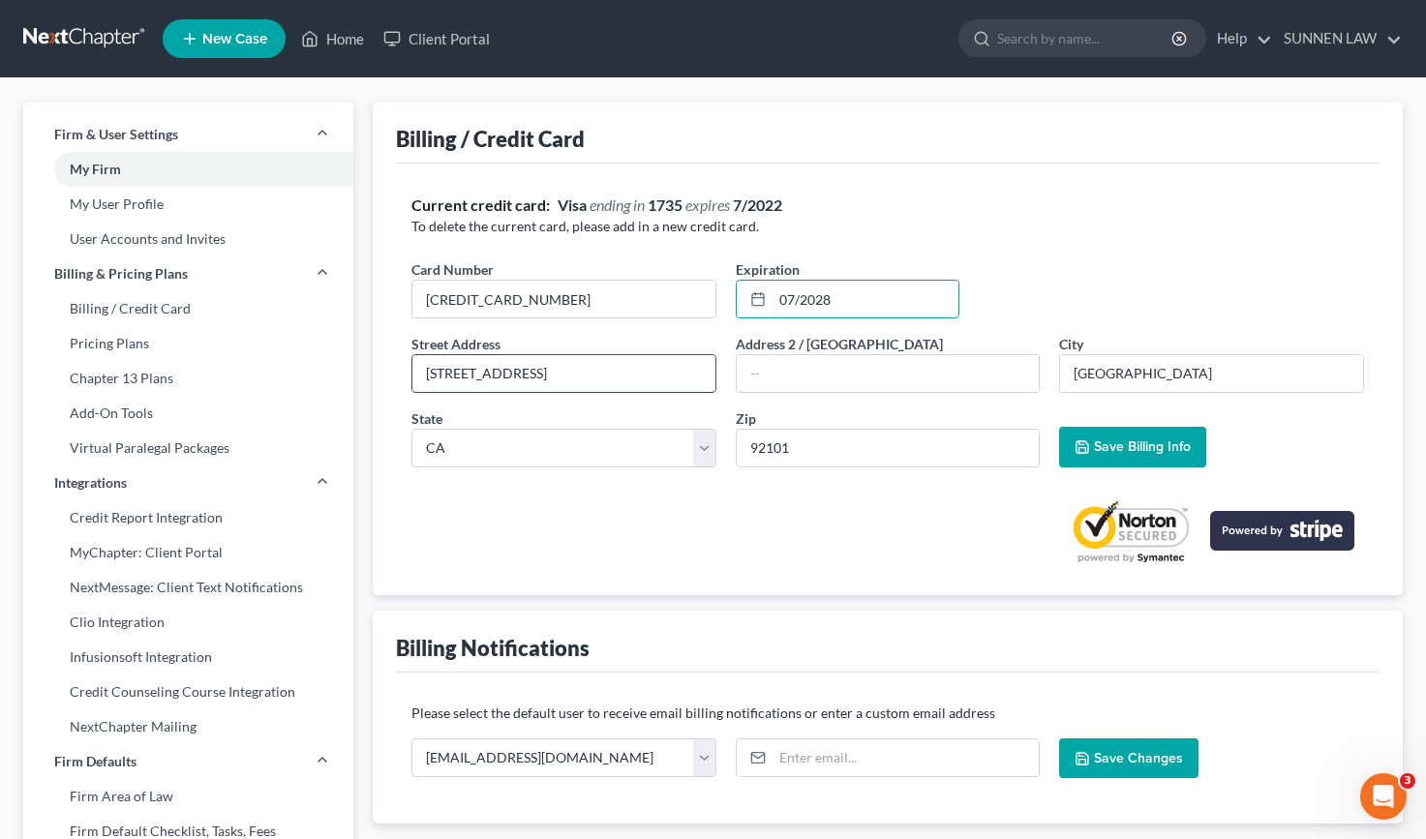
type input "07/2028"
drag, startPoint x: 489, startPoint y: 363, endPoint x: 270, endPoint y: 376, distance: 219.1
click at [281, 376] on div "Firm & User Settings My Firm My User Profile User Accounts and Invites Billing …" at bounding box center [713, 739] width 1399 height 1274
type input "[STREET_ADDRESS]"
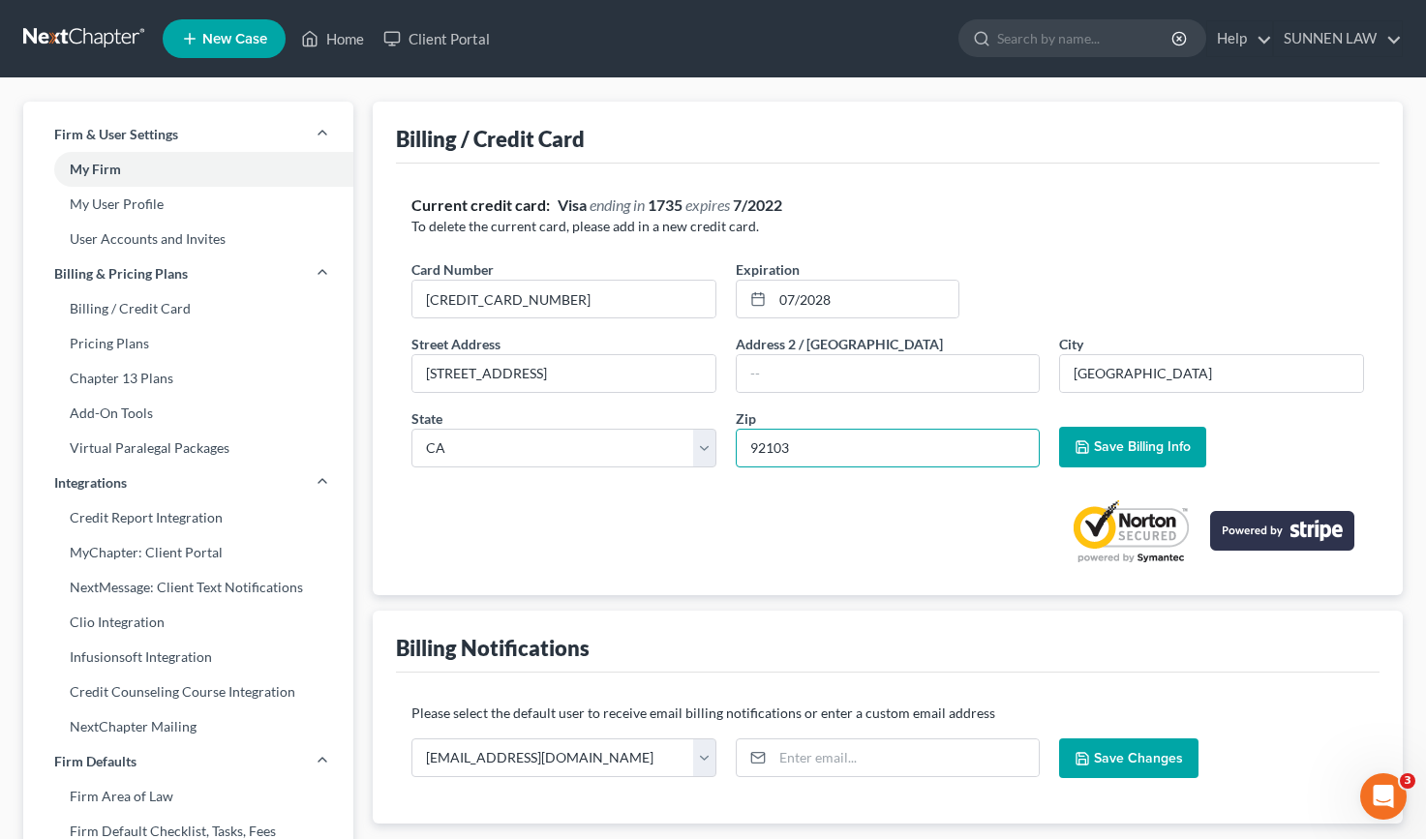
type input "92103"
click at [1100, 446] on span "Save Billing Info" at bounding box center [1142, 446] width 97 height 16
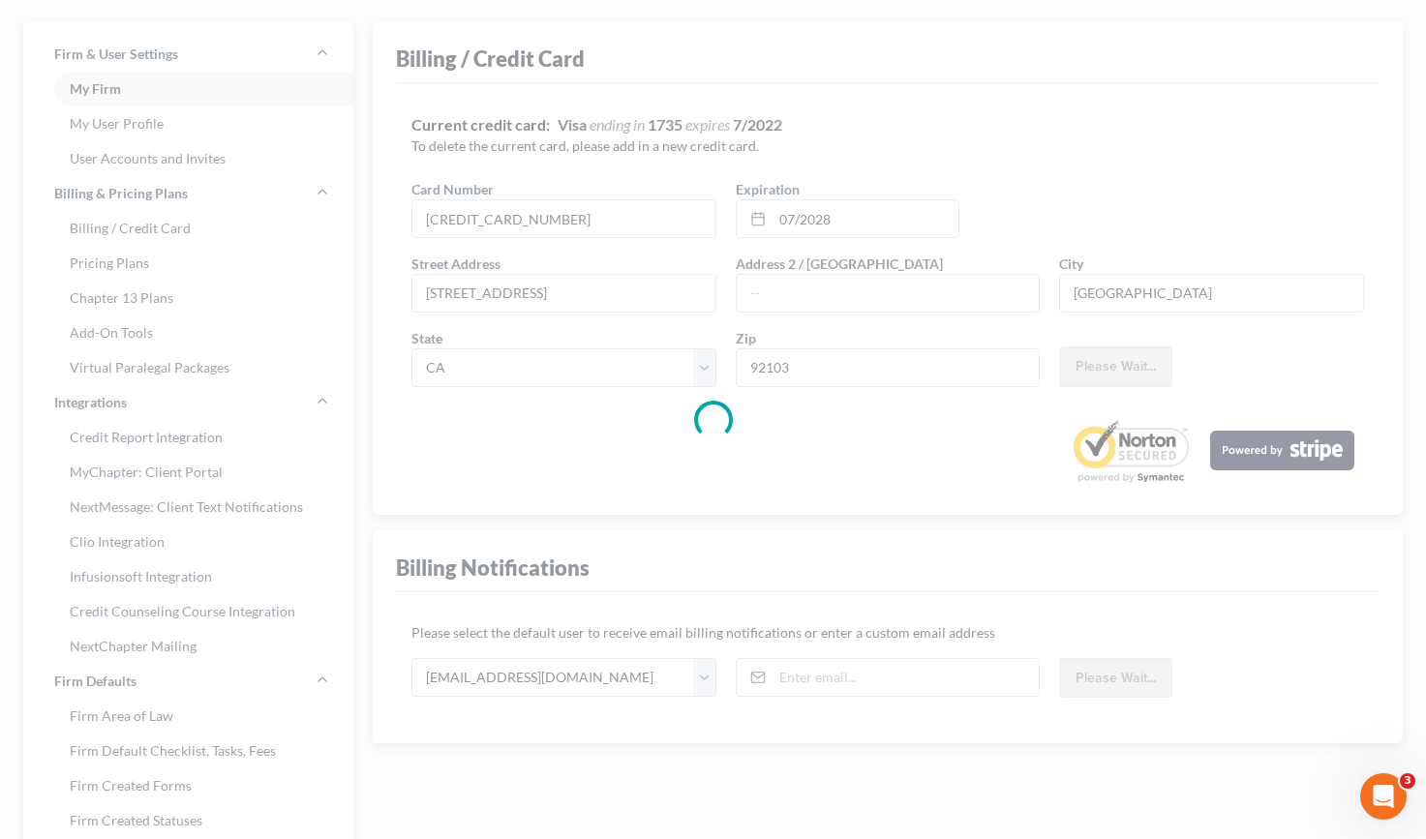
scroll to position [339, 0]
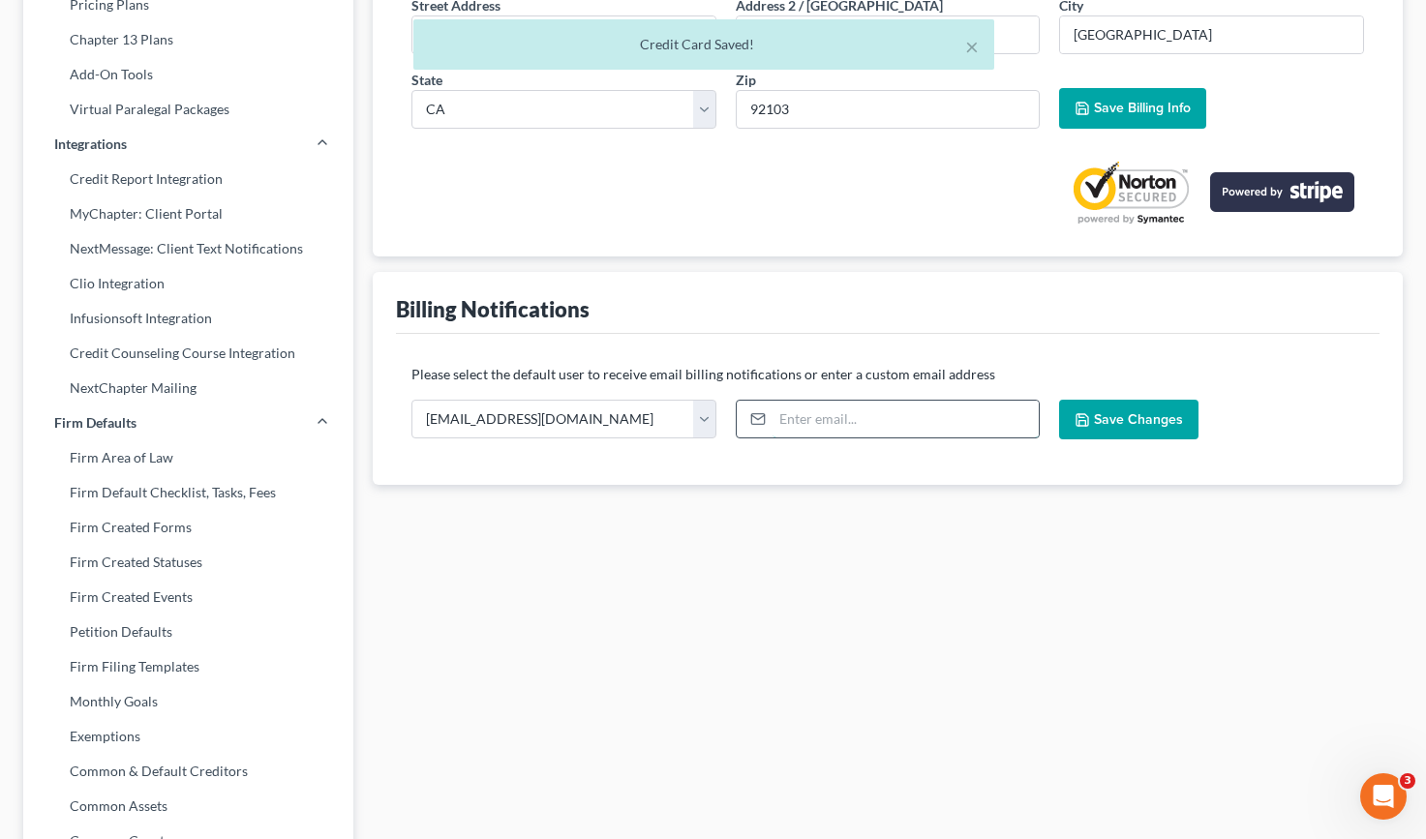
click at [825, 425] on input "email" at bounding box center [905, 419] width 267 height 37
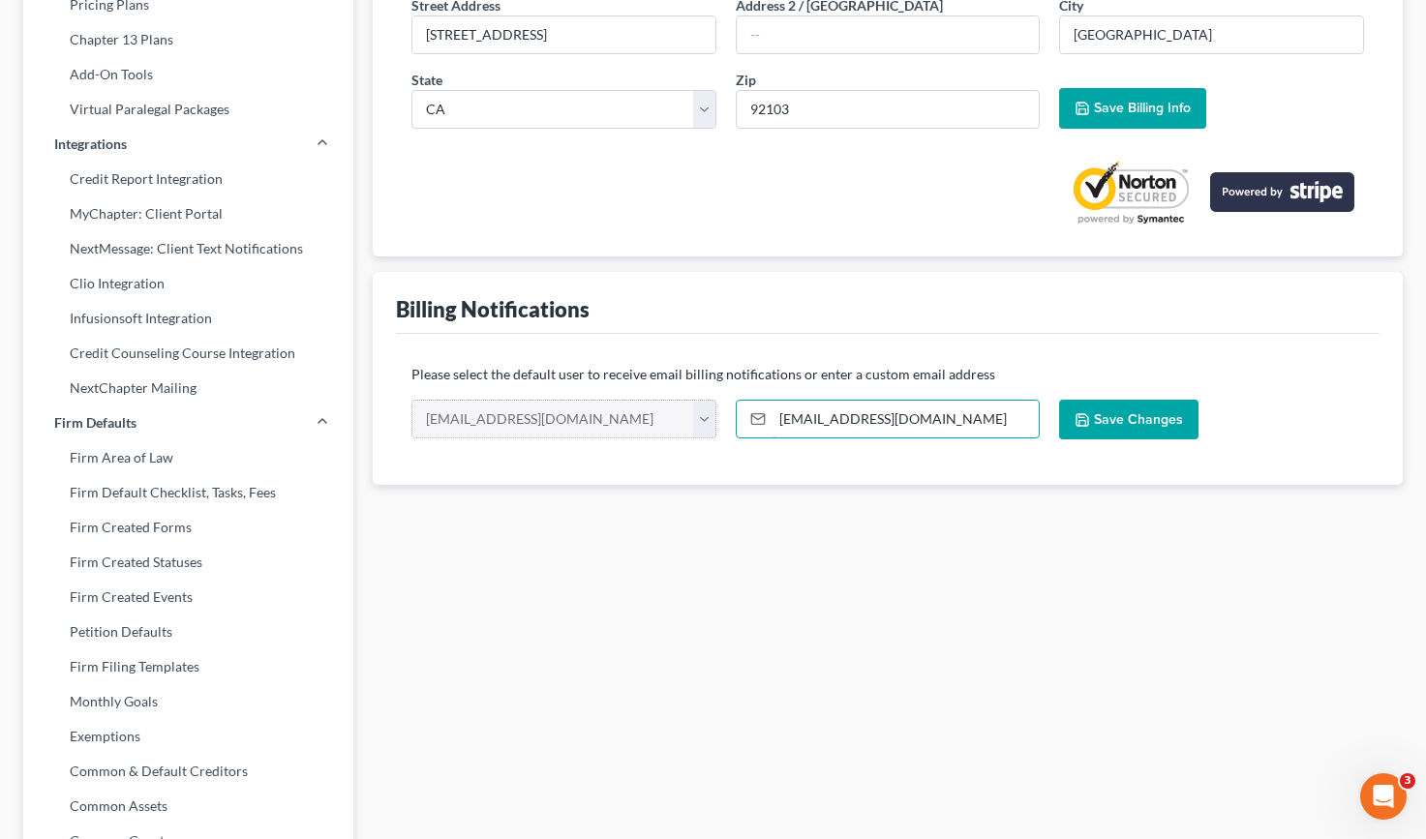
type input "[EMAIL_ADDRESS][DOMAIN_NAME]"
click at [1118, 413] on span "Save Changes" at bounding box center [1138, 419] width 89 height 16
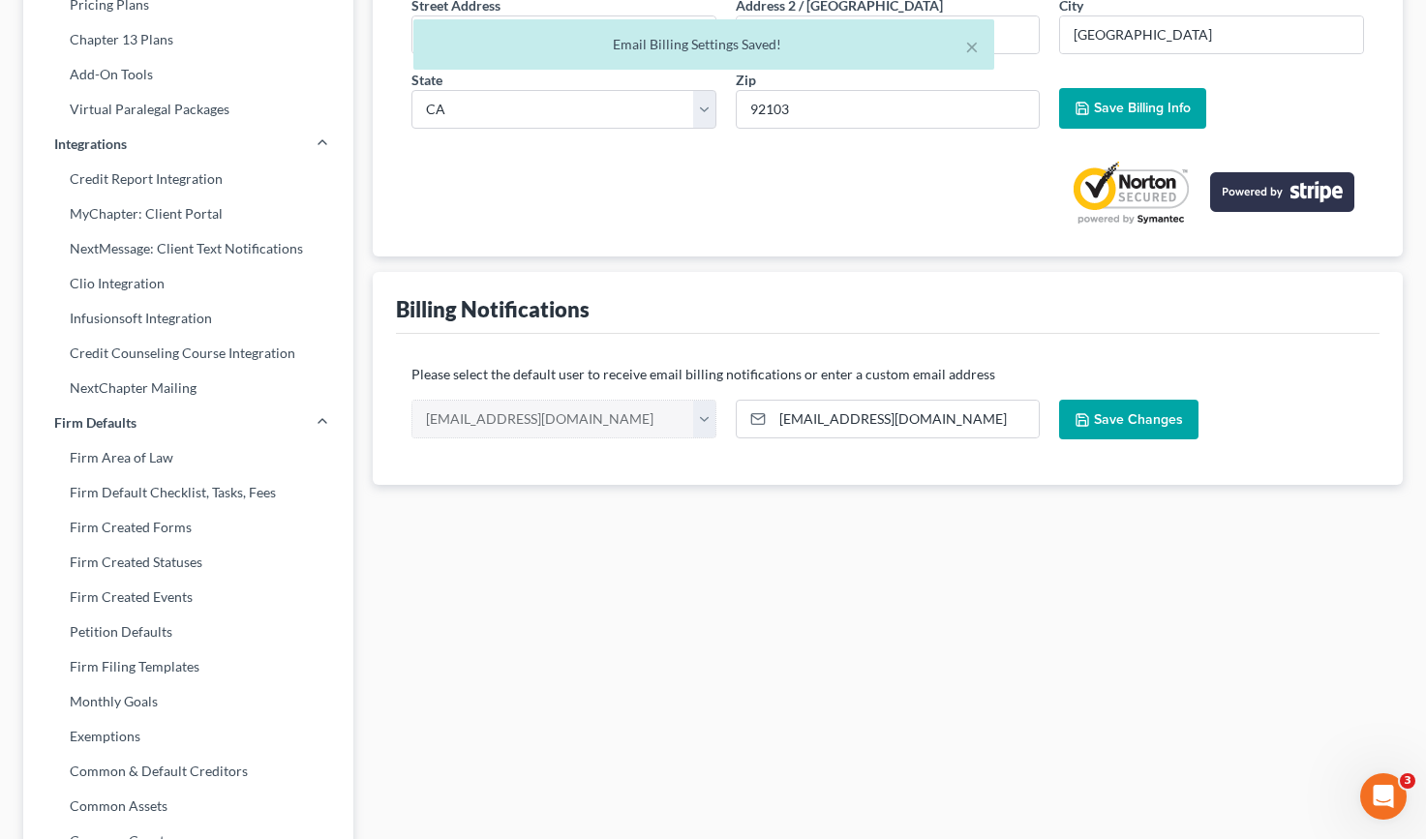
click at [1134, 420] on span "Save Changes" at bounding box center [1138, 419] width 89 height 16
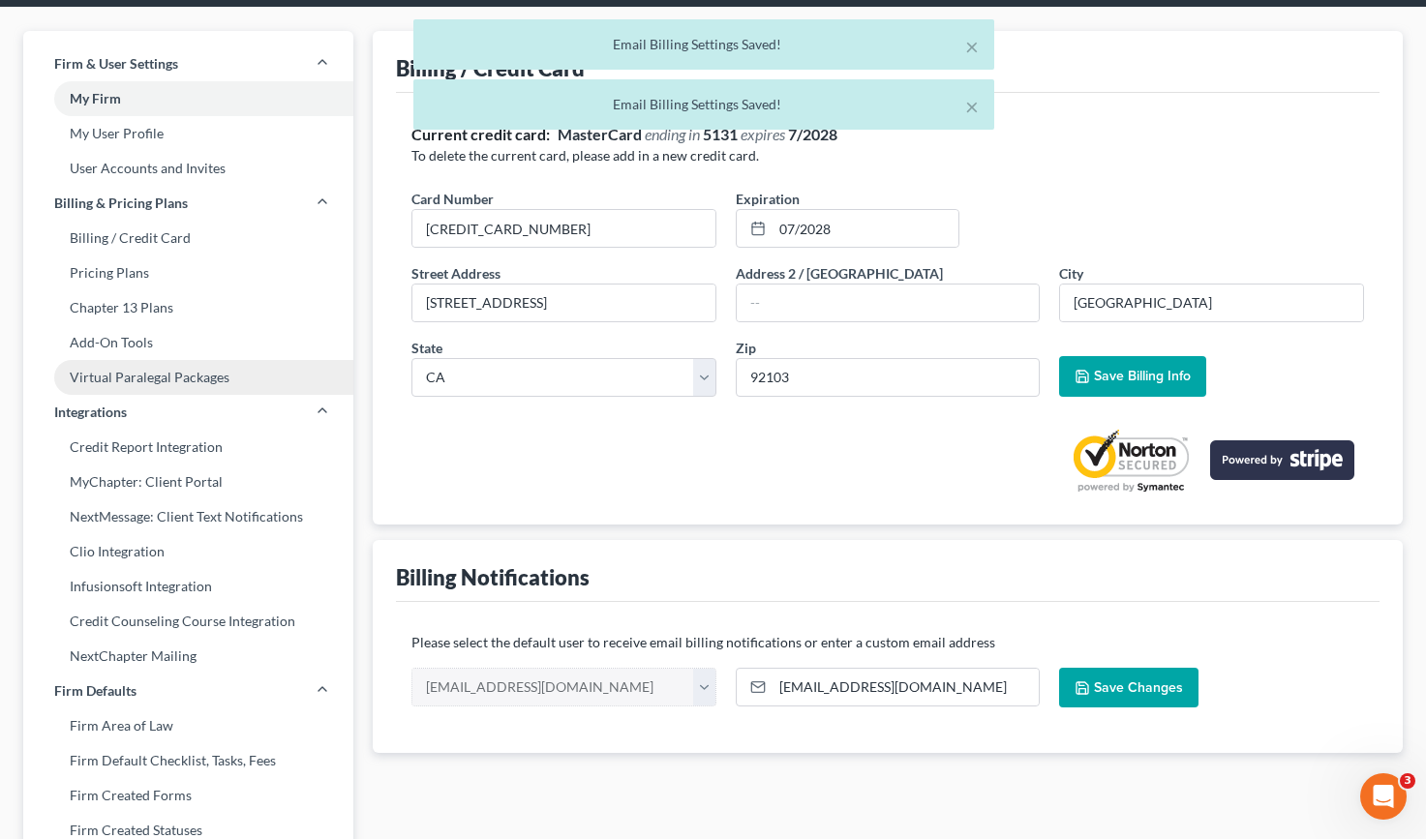
scroll to position [24, 0]
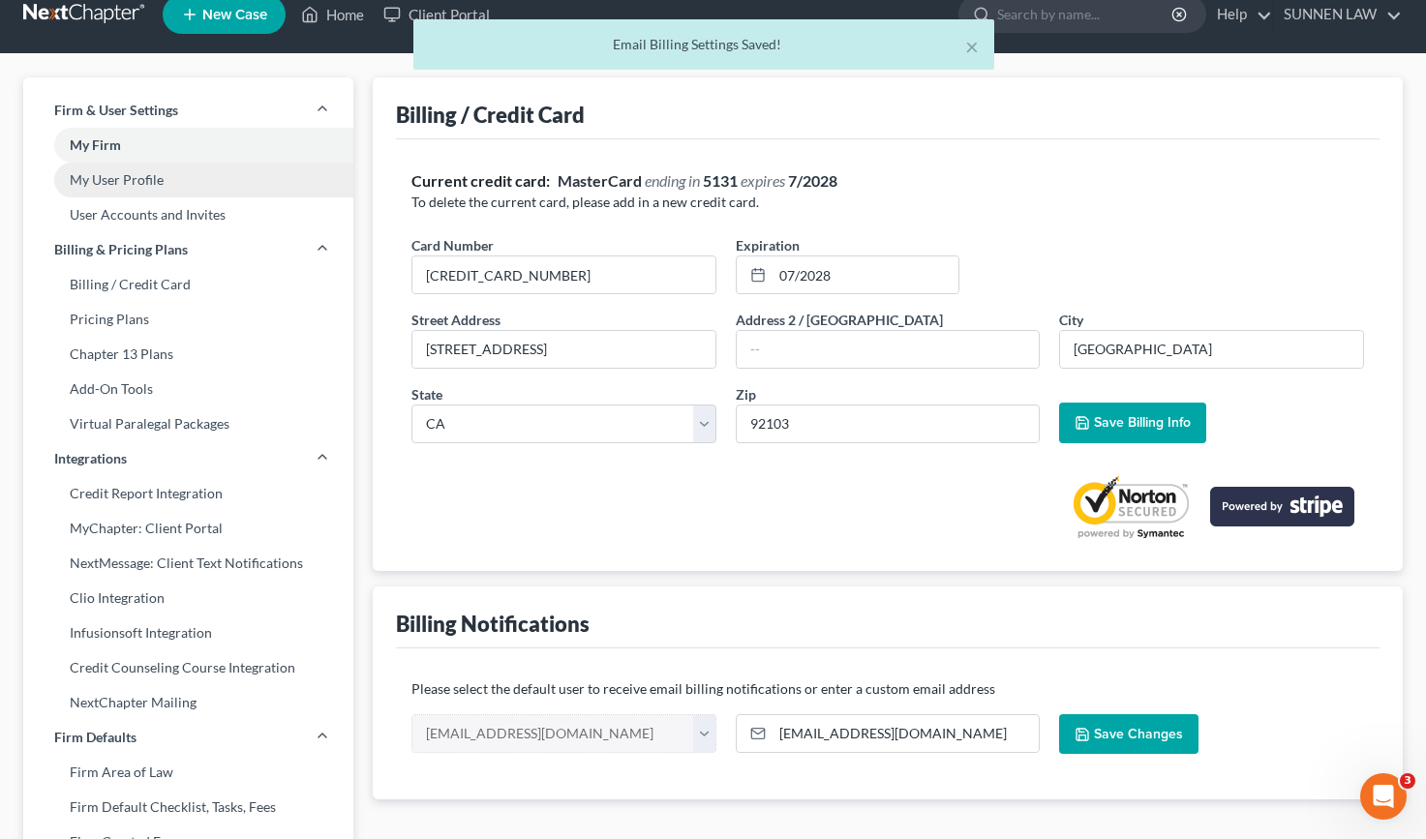
click at [138, 188] on link "My User Profile" at bounding box center [188, 180] width 330 height 35
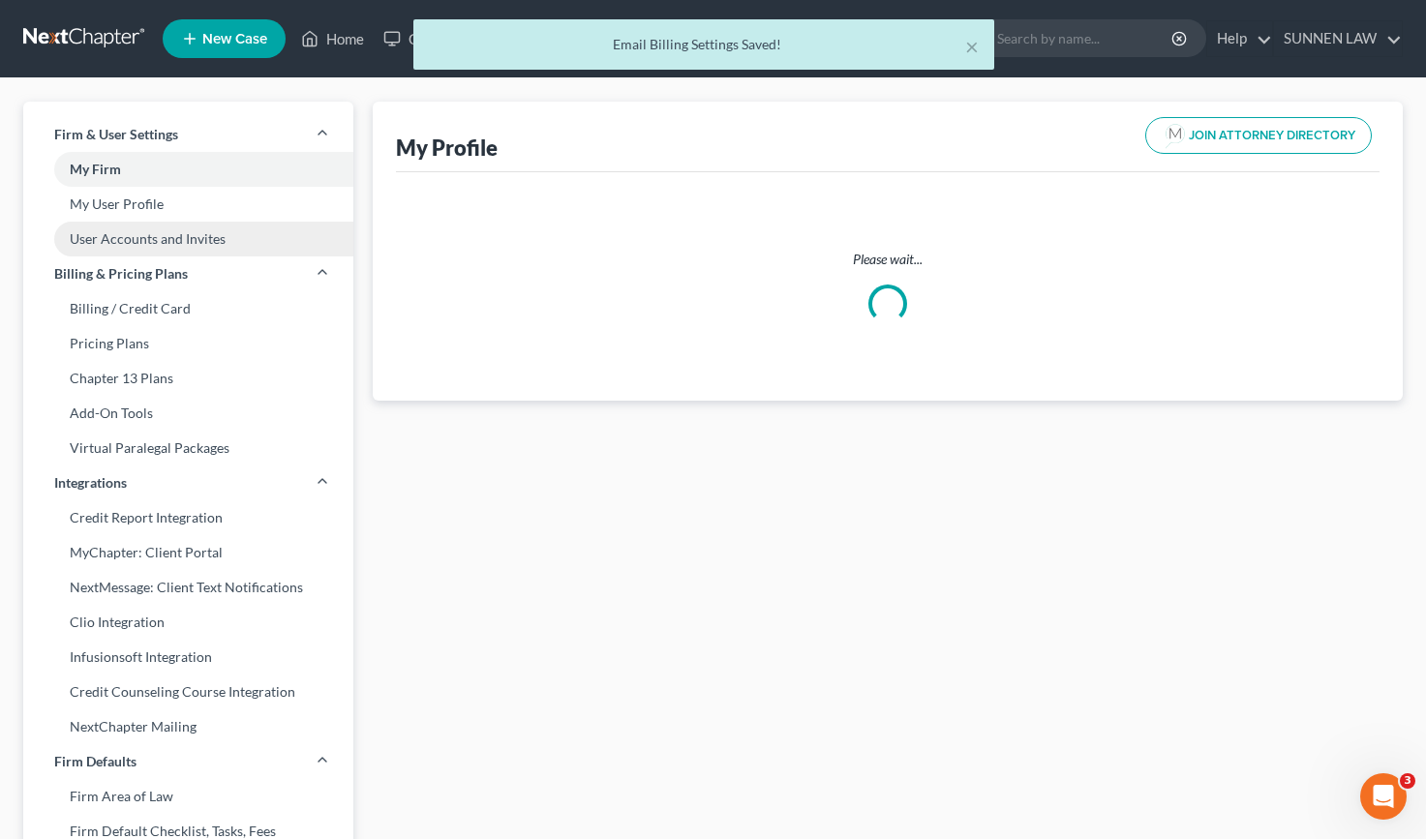
select select "4"
select select "10"
select select "attorney"
select select "0"
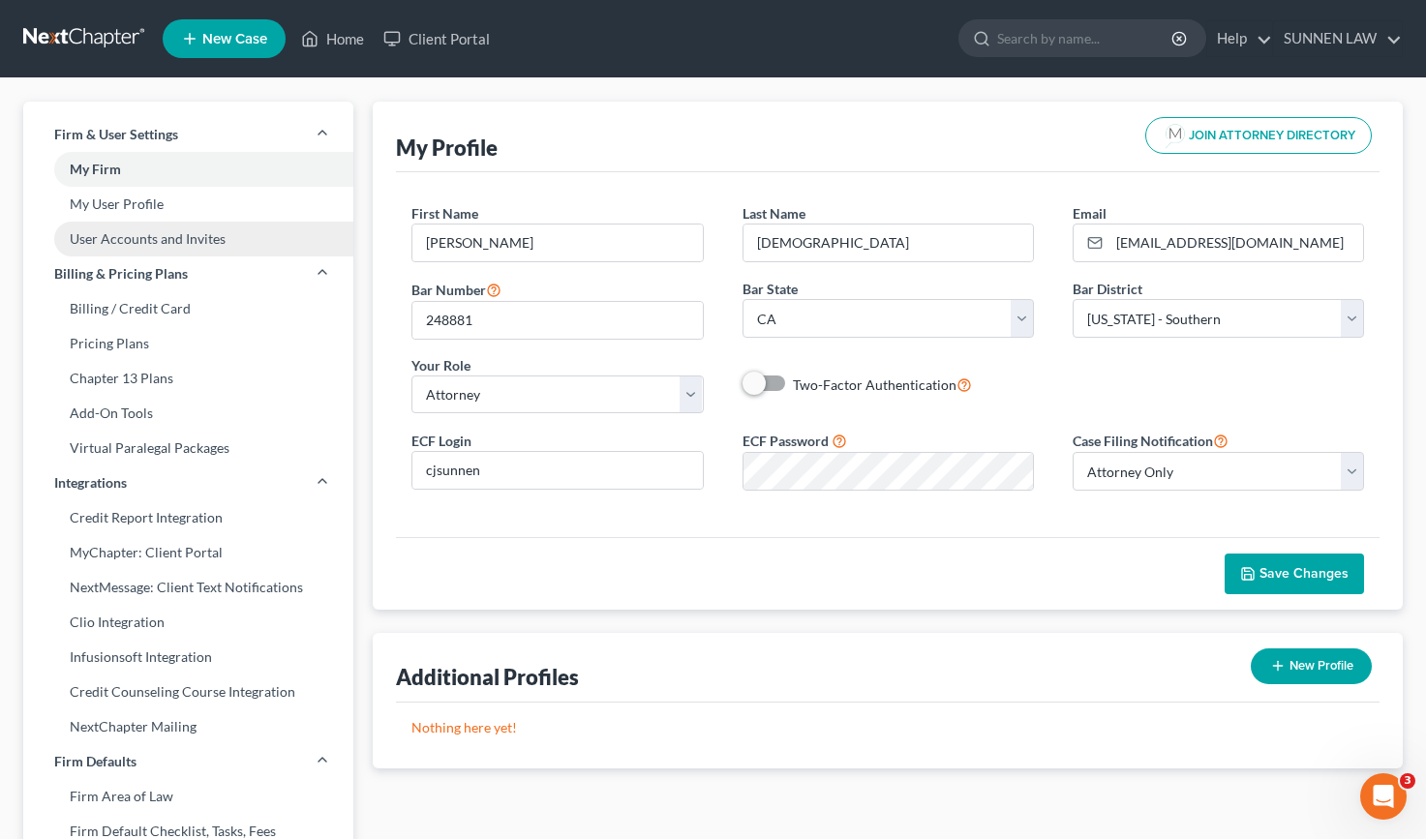
click at [137, 230] on link "User Accounts and Invites" at bounding box center [188, 239] width 330 height 35
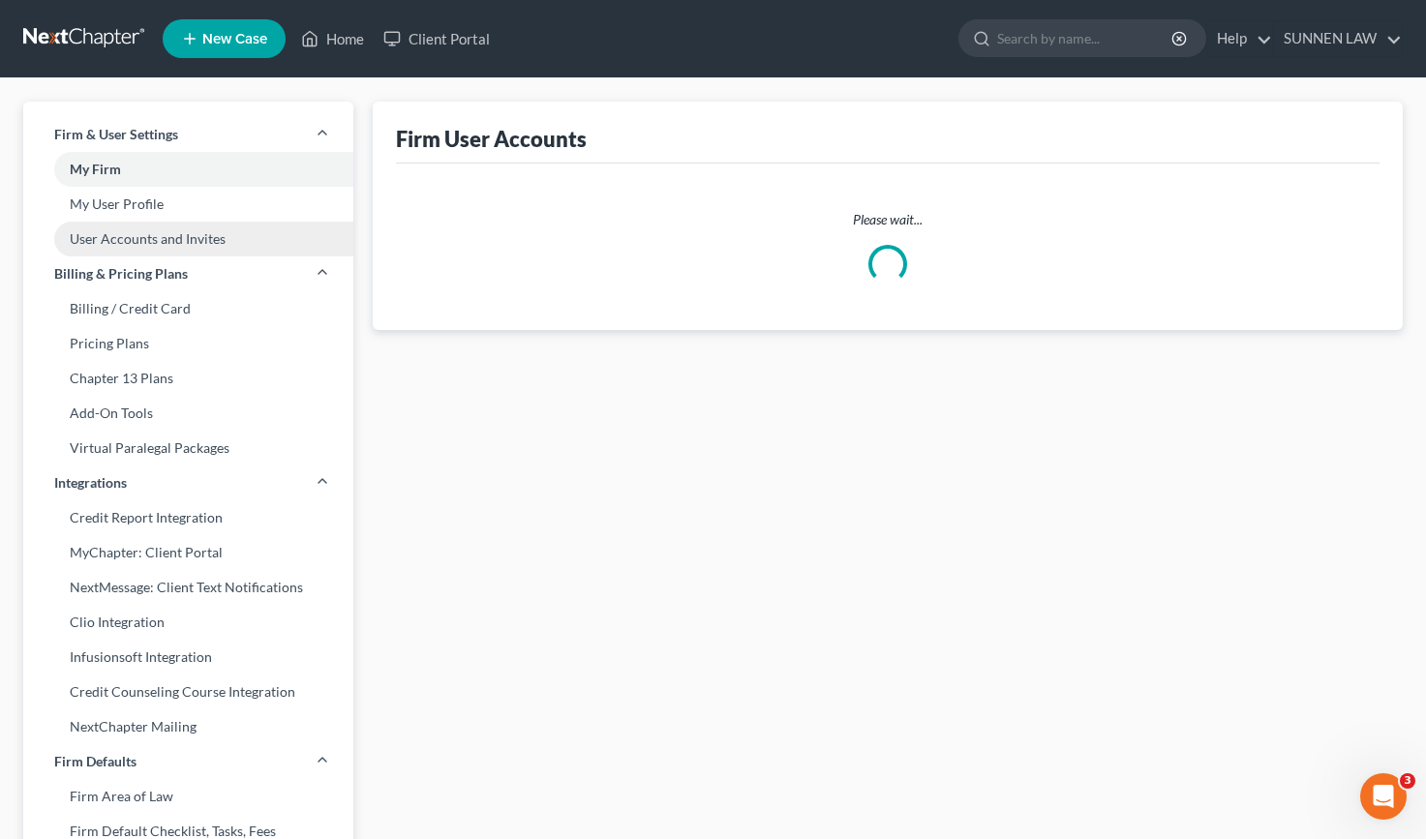
select select "0"
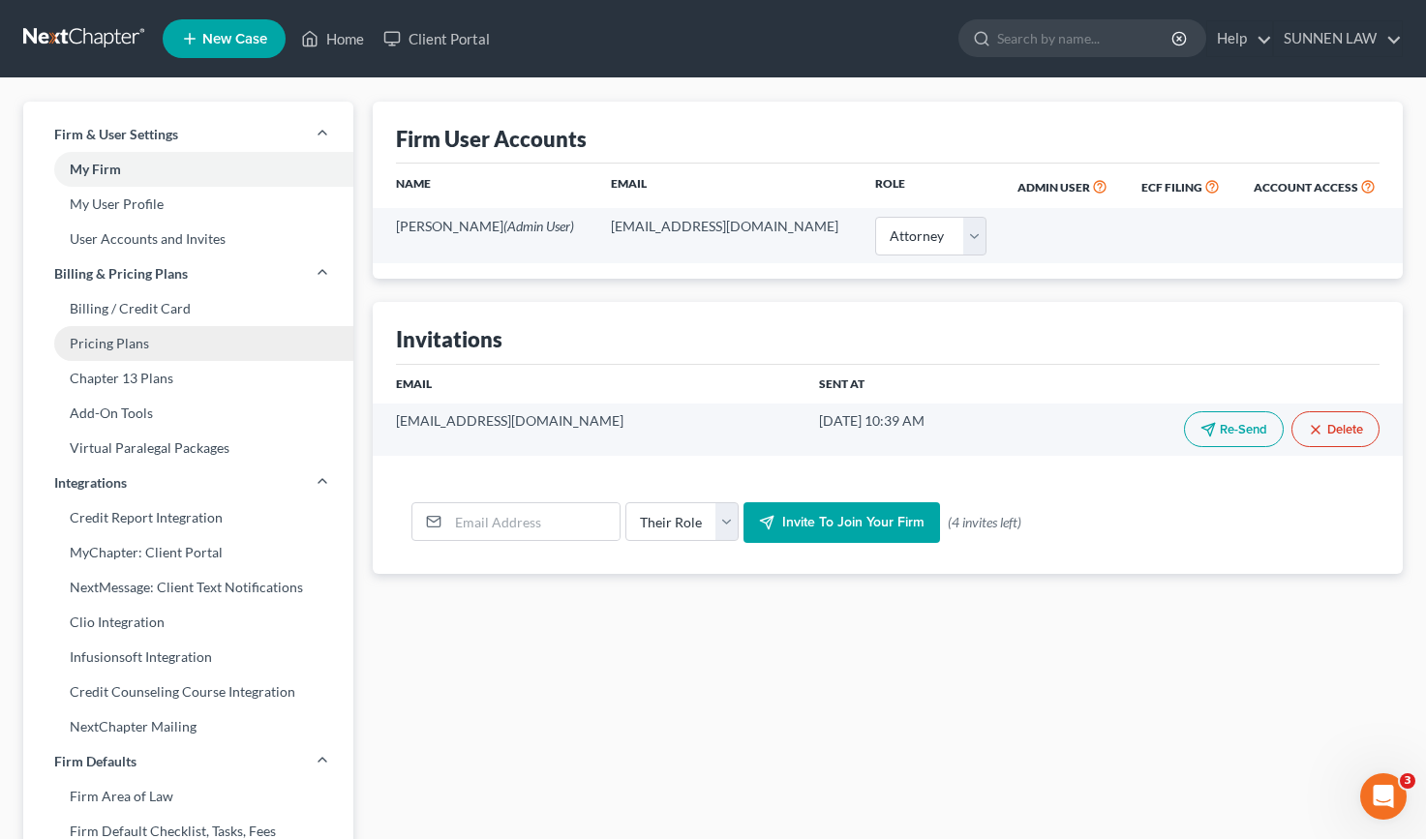
click at [117, 343] on link "Pricing Plans" at bounding box center [188, 343] width 330 height 35
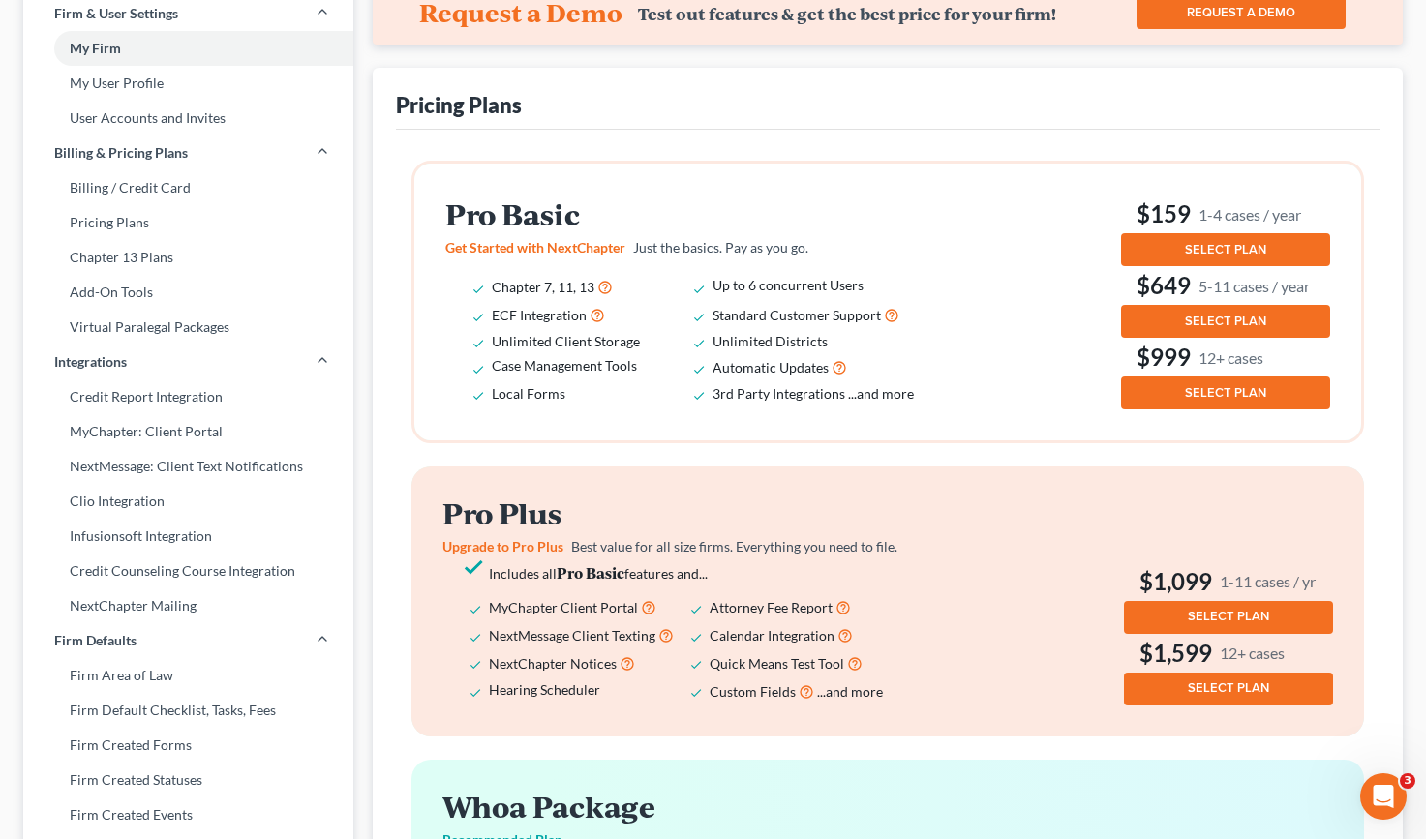
scroll to position [194, 0]
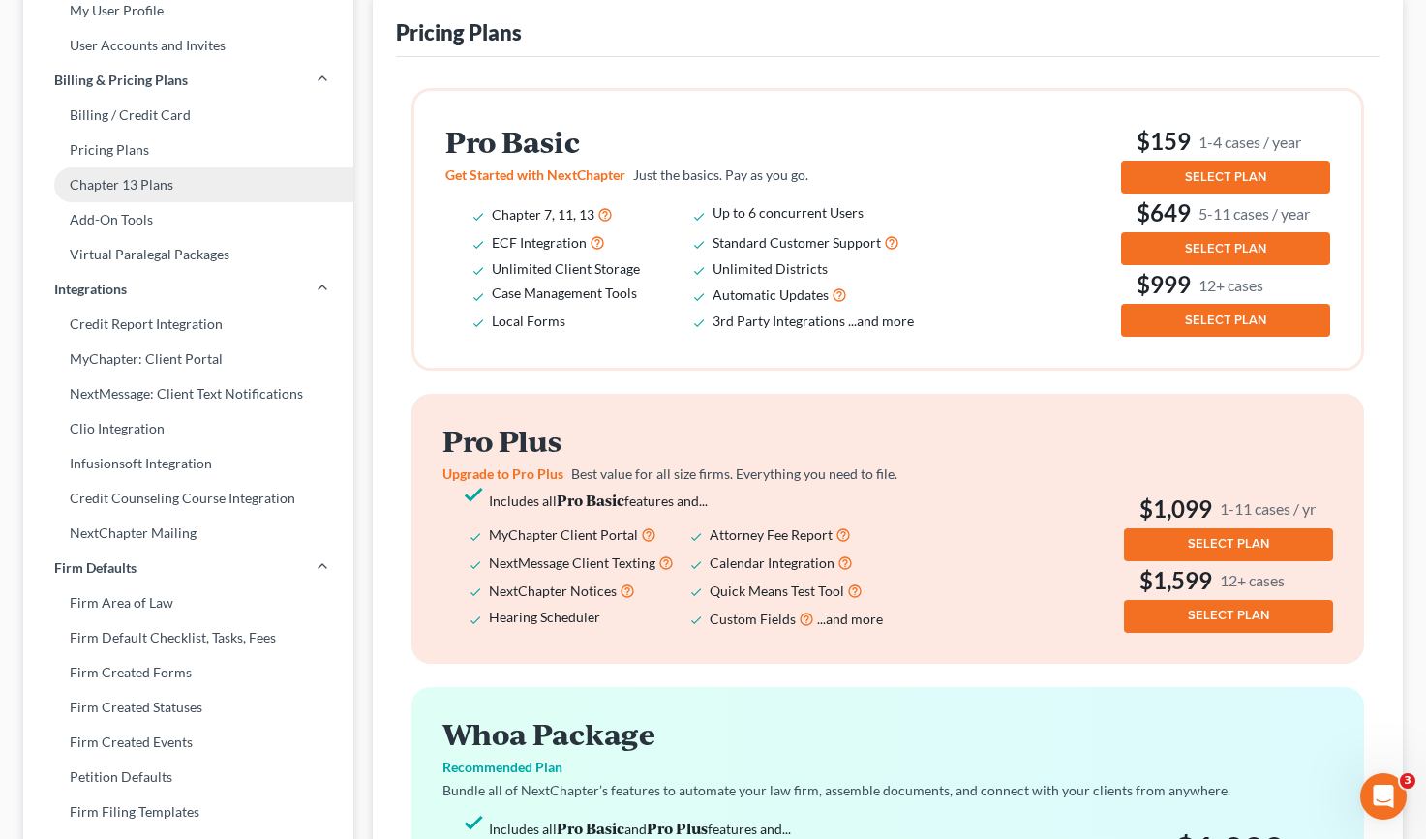
click at [112, 188] on link "Chapter 13 Plans" at bounding box center [188, 184] width 330 height 35
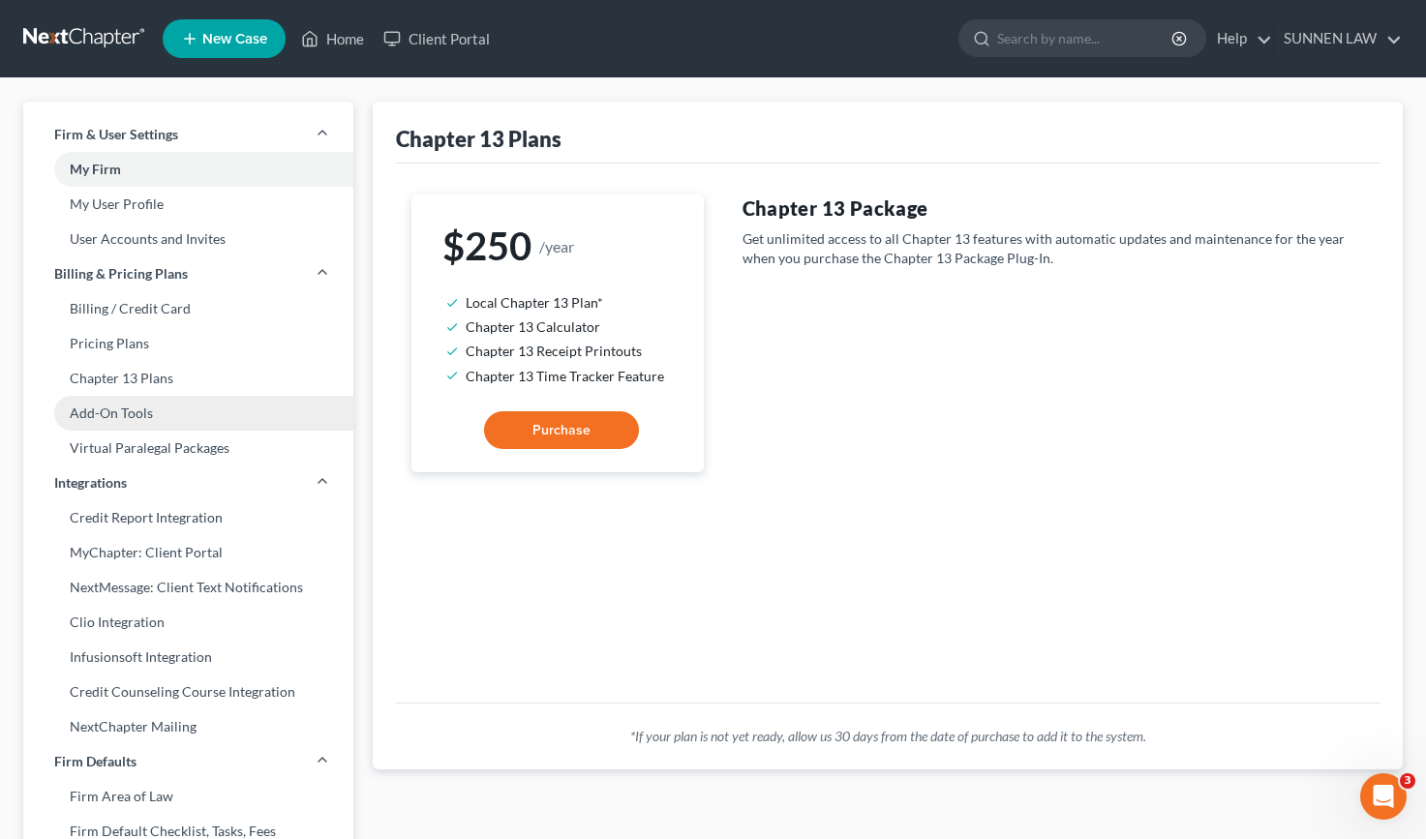
click at [99, 414] on link "Add-On Tools" at bounding box center [188, 413] width 330 height 35
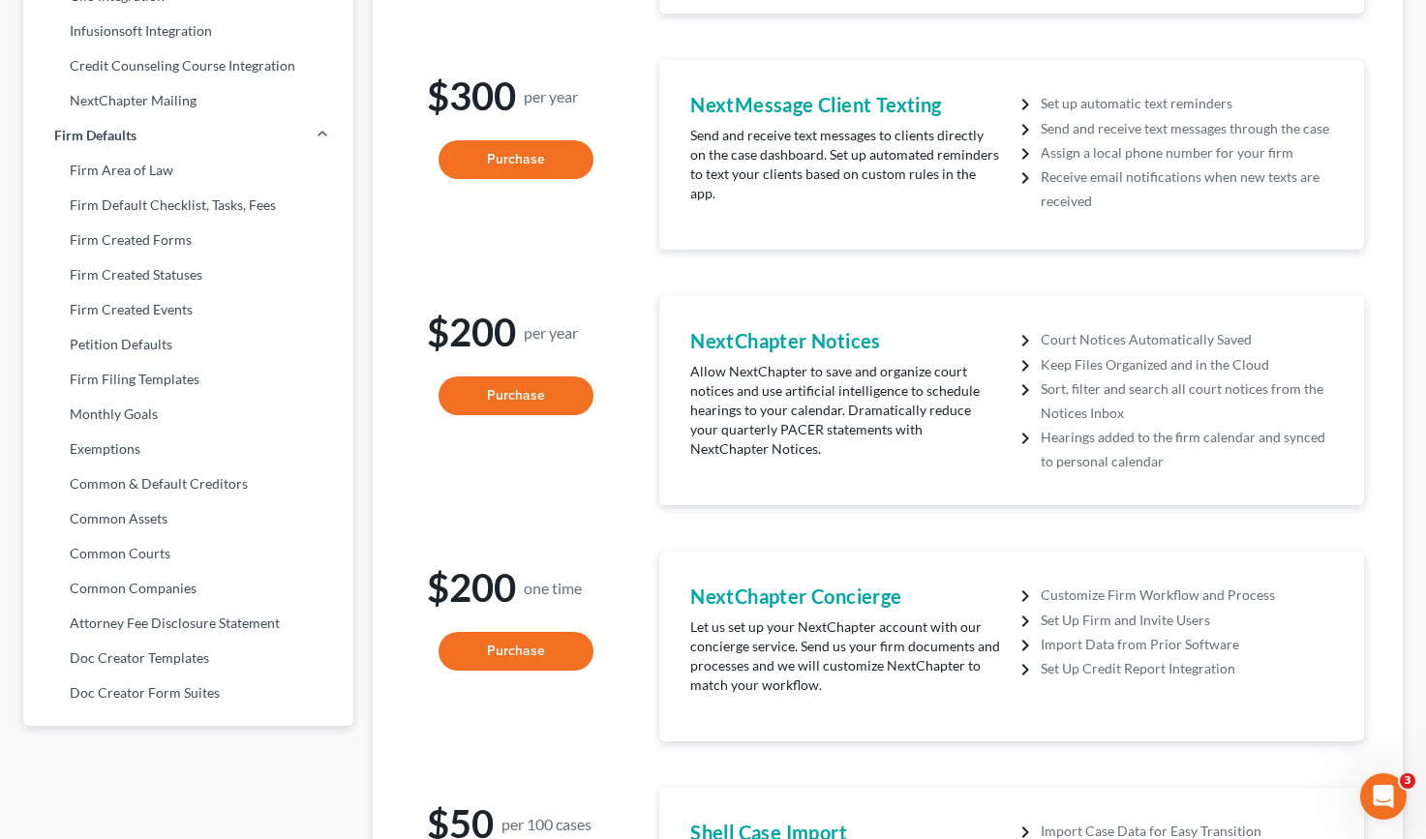
scroll to position [629, 0]
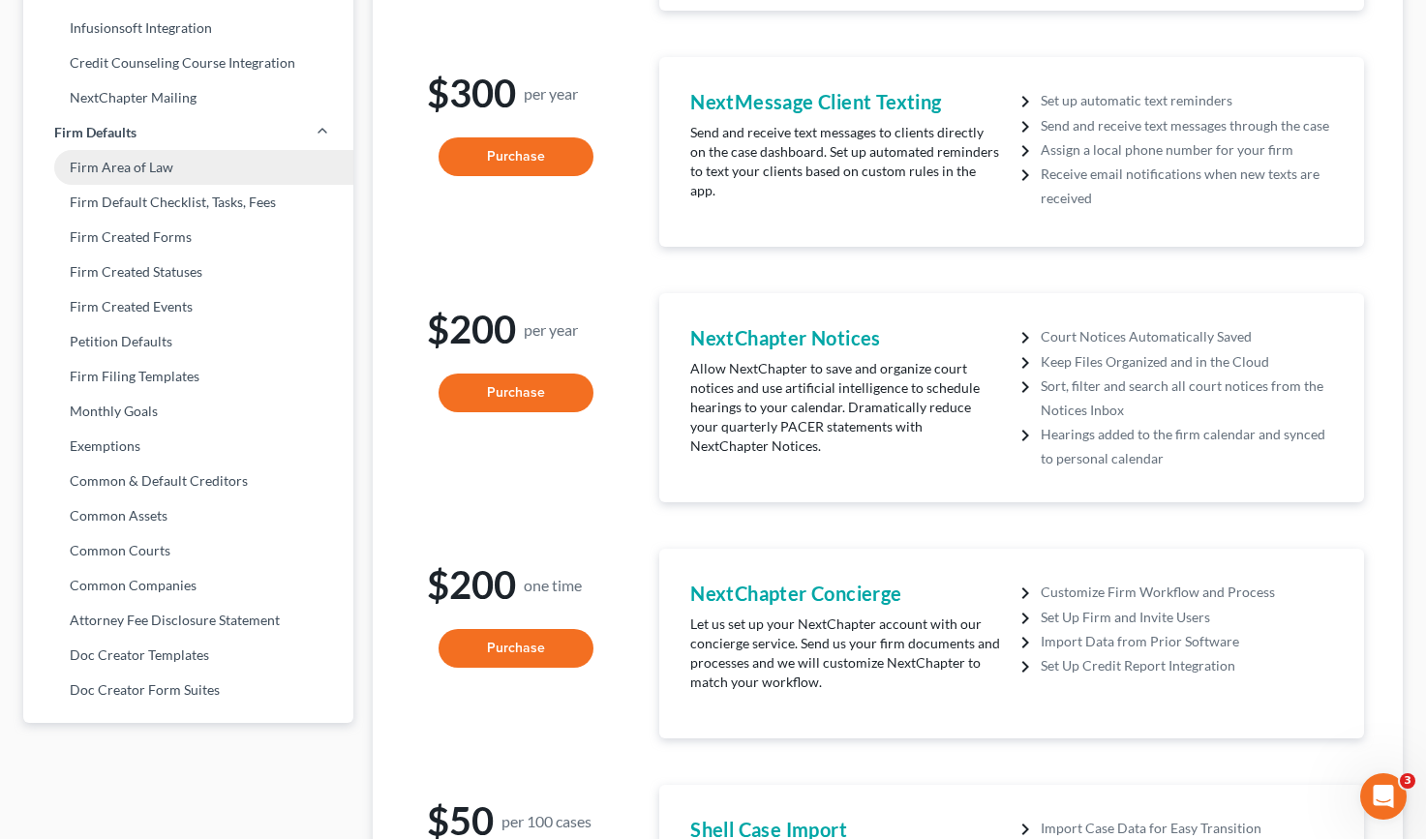
click at [97, 162] on link "Firm Area of Law" at bounding box center [188, 167] width 330 height 35
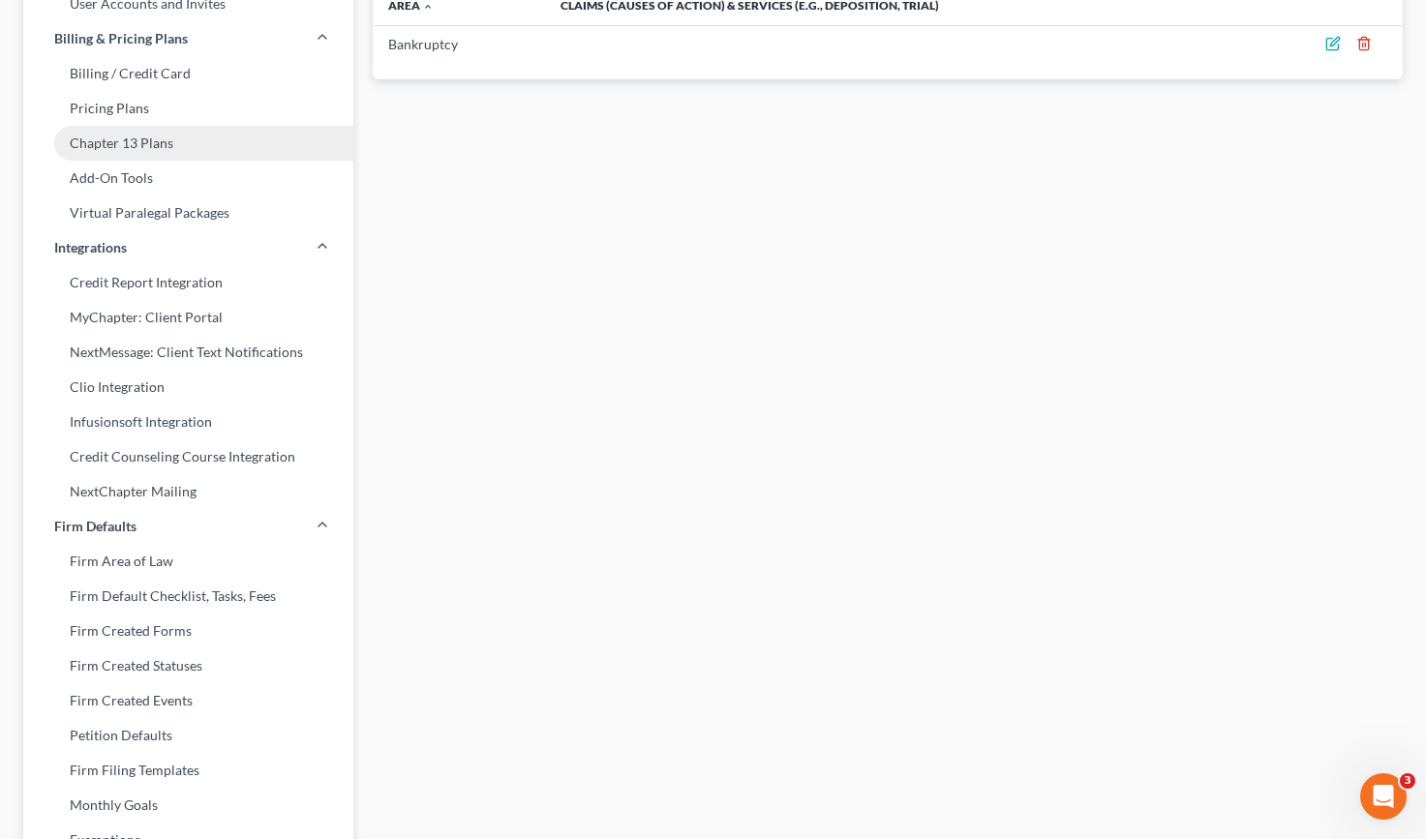
scroll to position [290, 0]
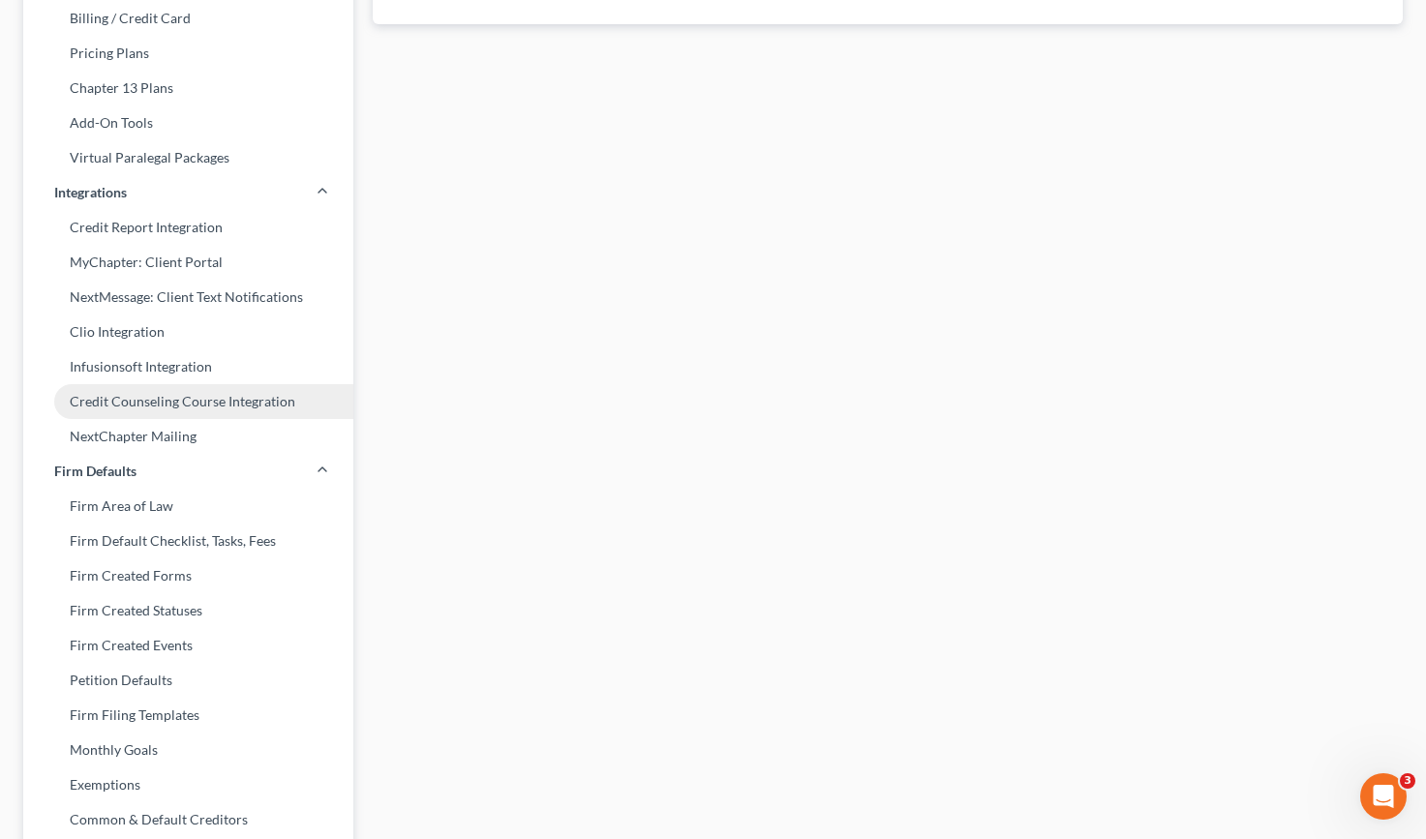
click at [118, 408] on link "Credit Counseling Course Integration" at bounding box center [188, 401] width 330 height 35
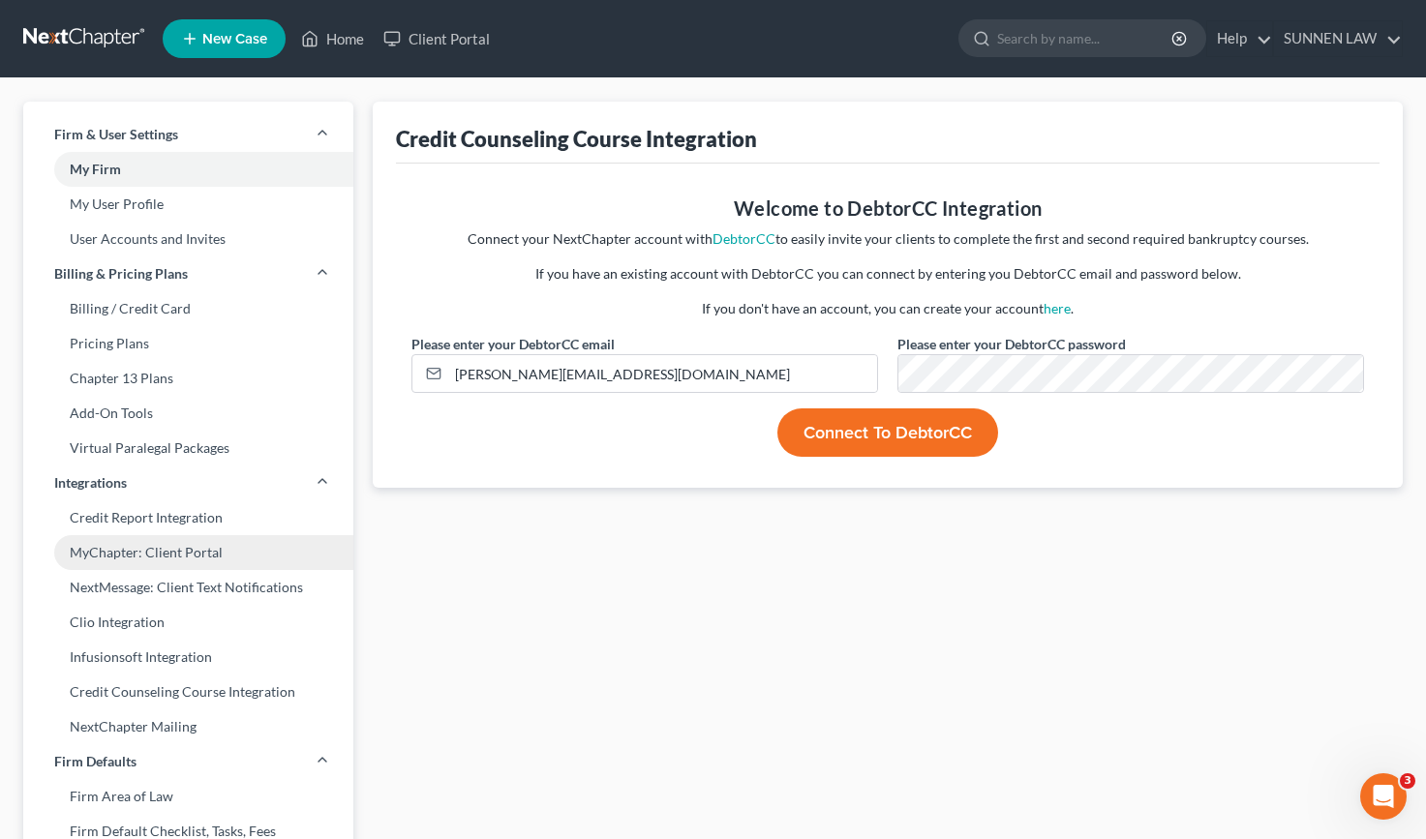
click at [164, 553] on link "MyChapter: Client Portal" at bounding box center [188, 552] width 330 height 35
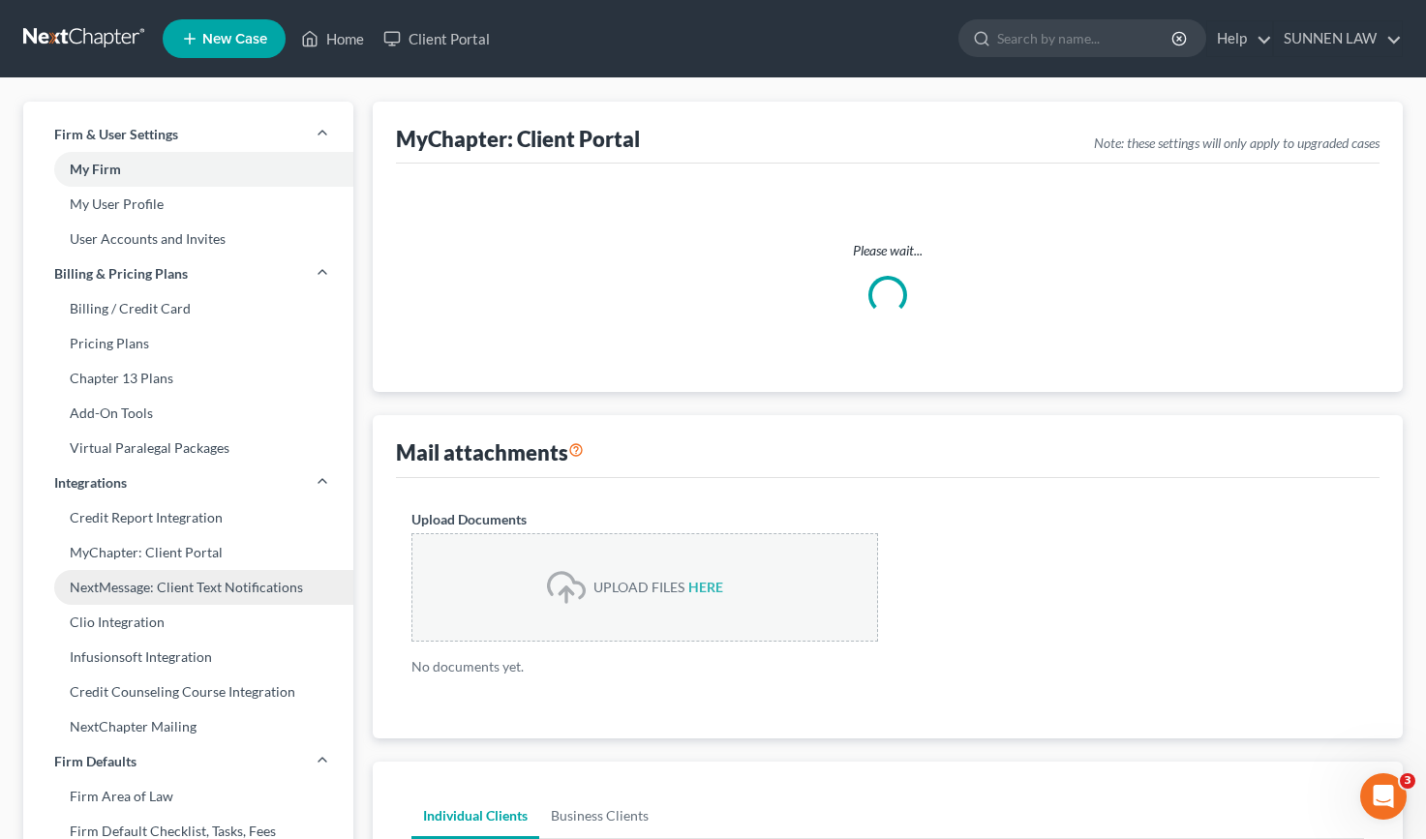
select select
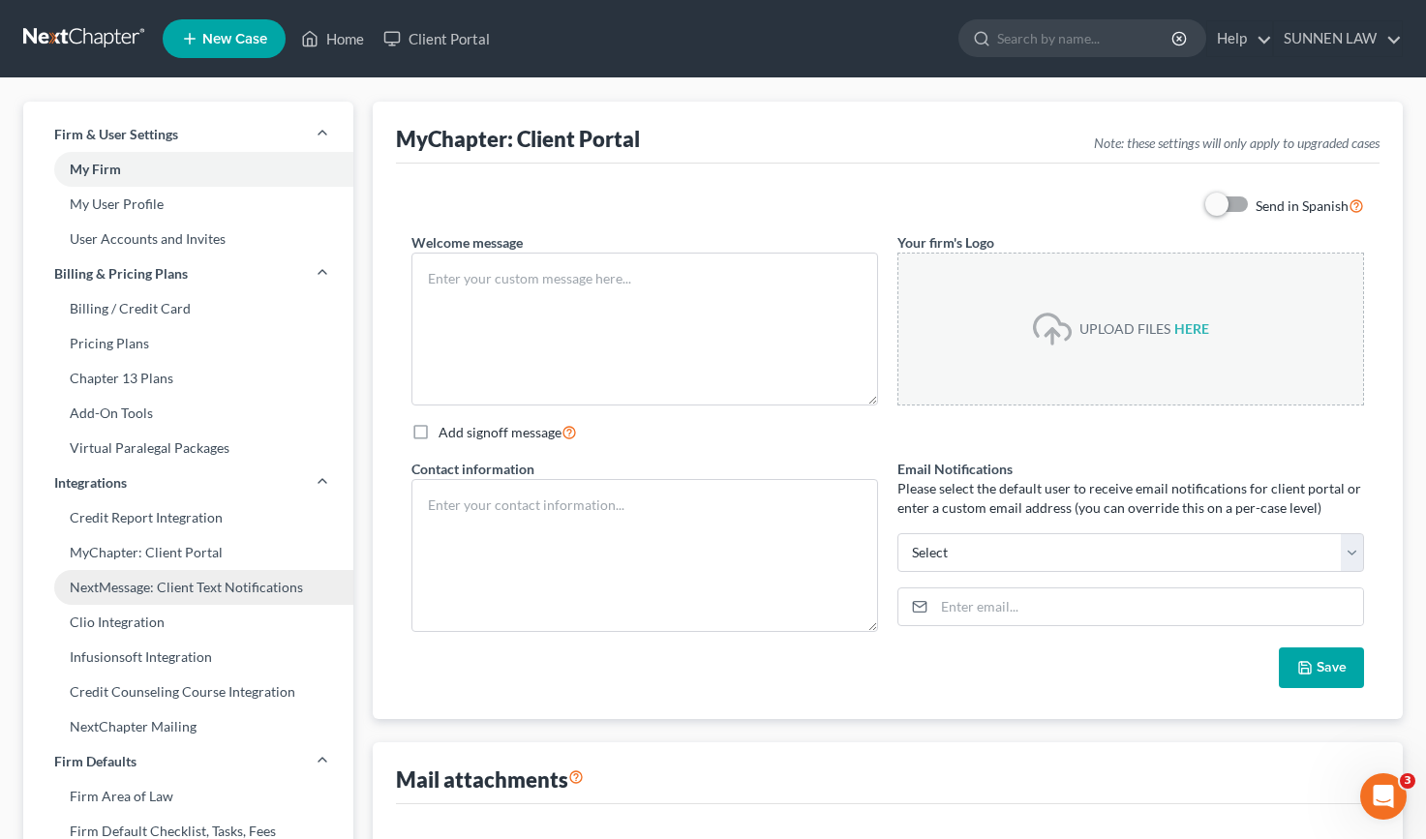
type textarea "Hello! Welcome to MyChapter. We are here to help make the bankruptcy filing pro…"
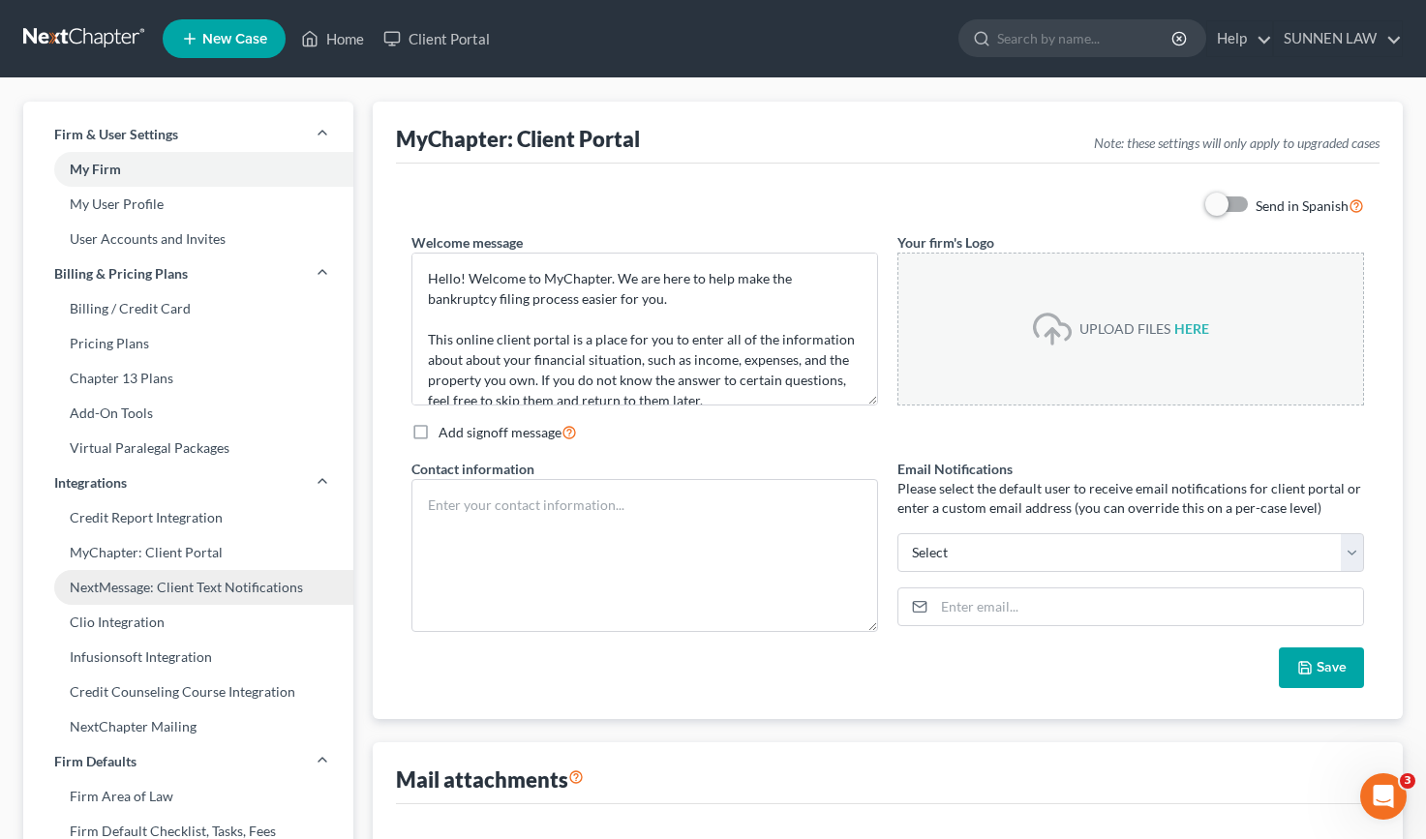
click at [162, 578] on link "NextMessage: Client Text Notifications" at bounding box center [188, 587] width 330 height 35
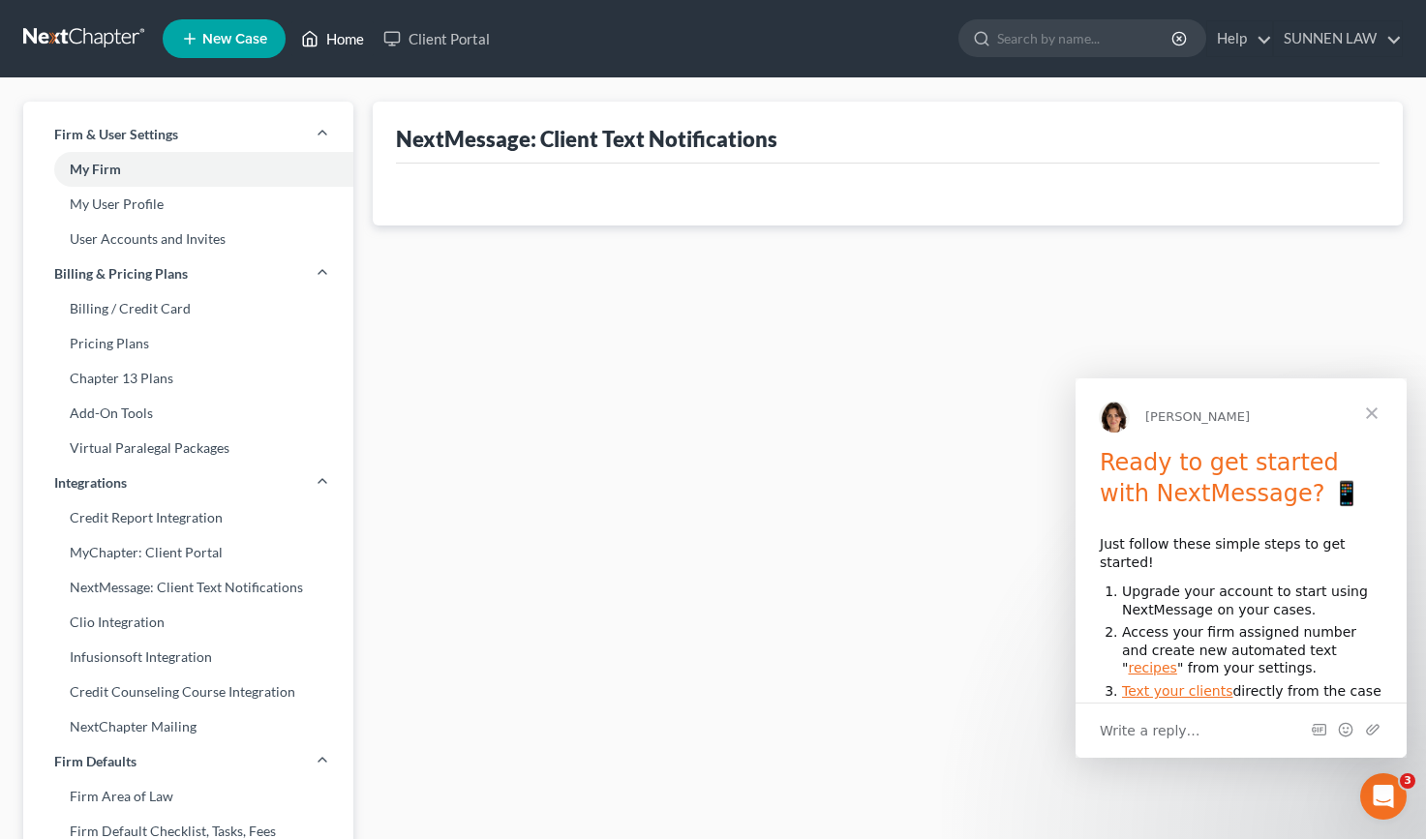
click at [341, 34] on link "Home" at bounding box center [332, 38] width 82 height 35
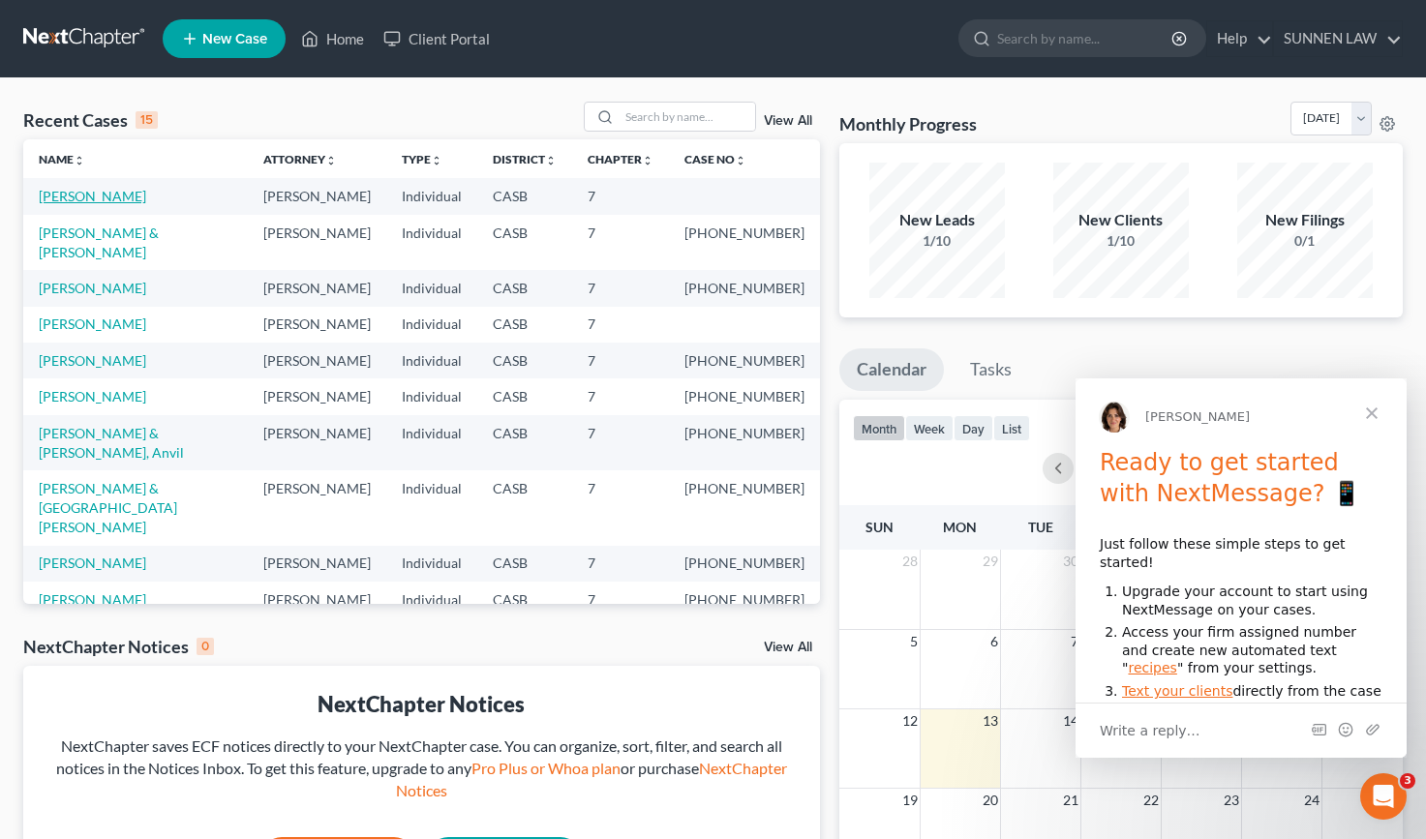
click at [94, 195] on link "[PERSON_NAME]" at bounding box center [92, 196] width 107 height 16
select select "1"
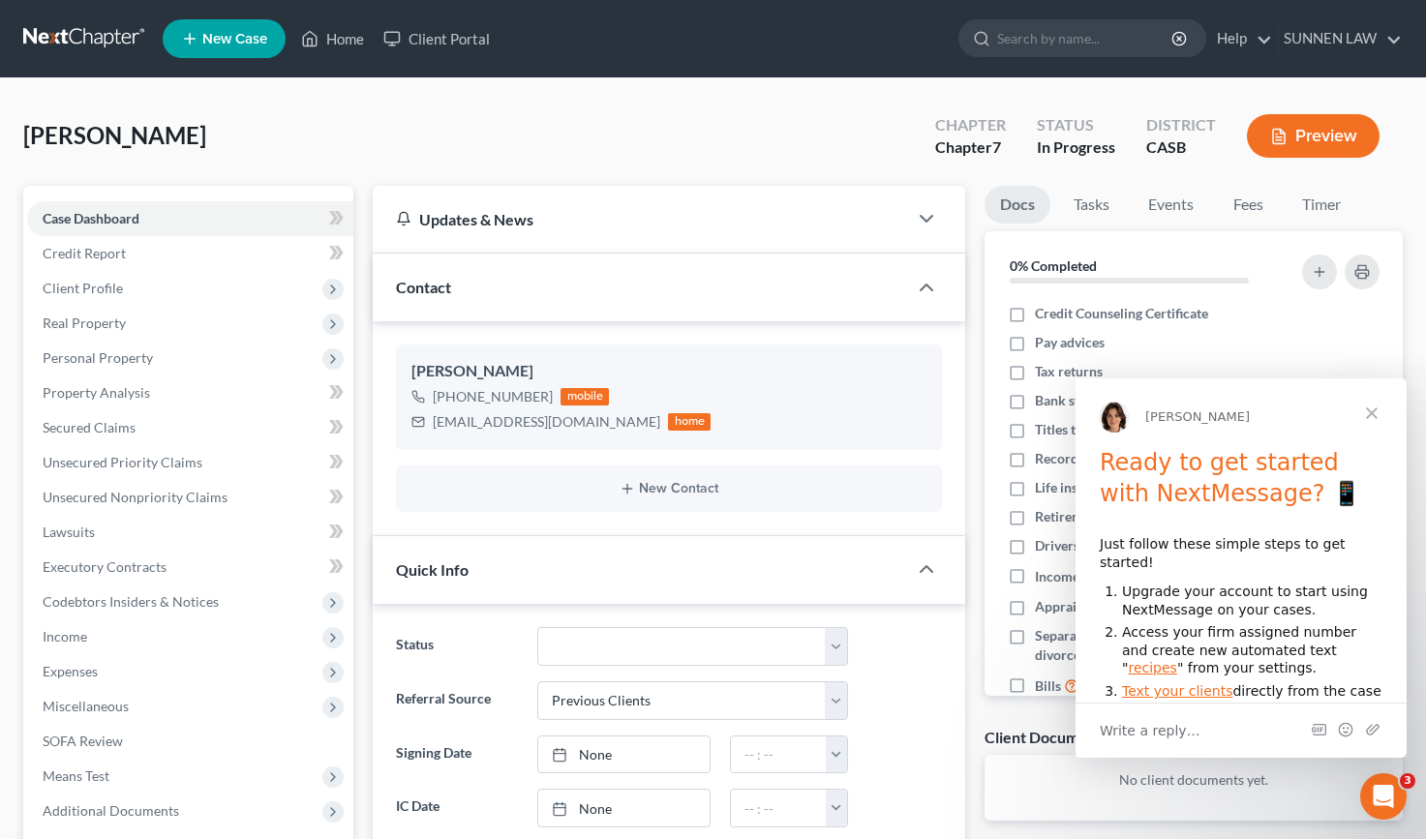
click at [1377, 415] on span "Close" at bounding box center [1372, 413] width 70 height 70
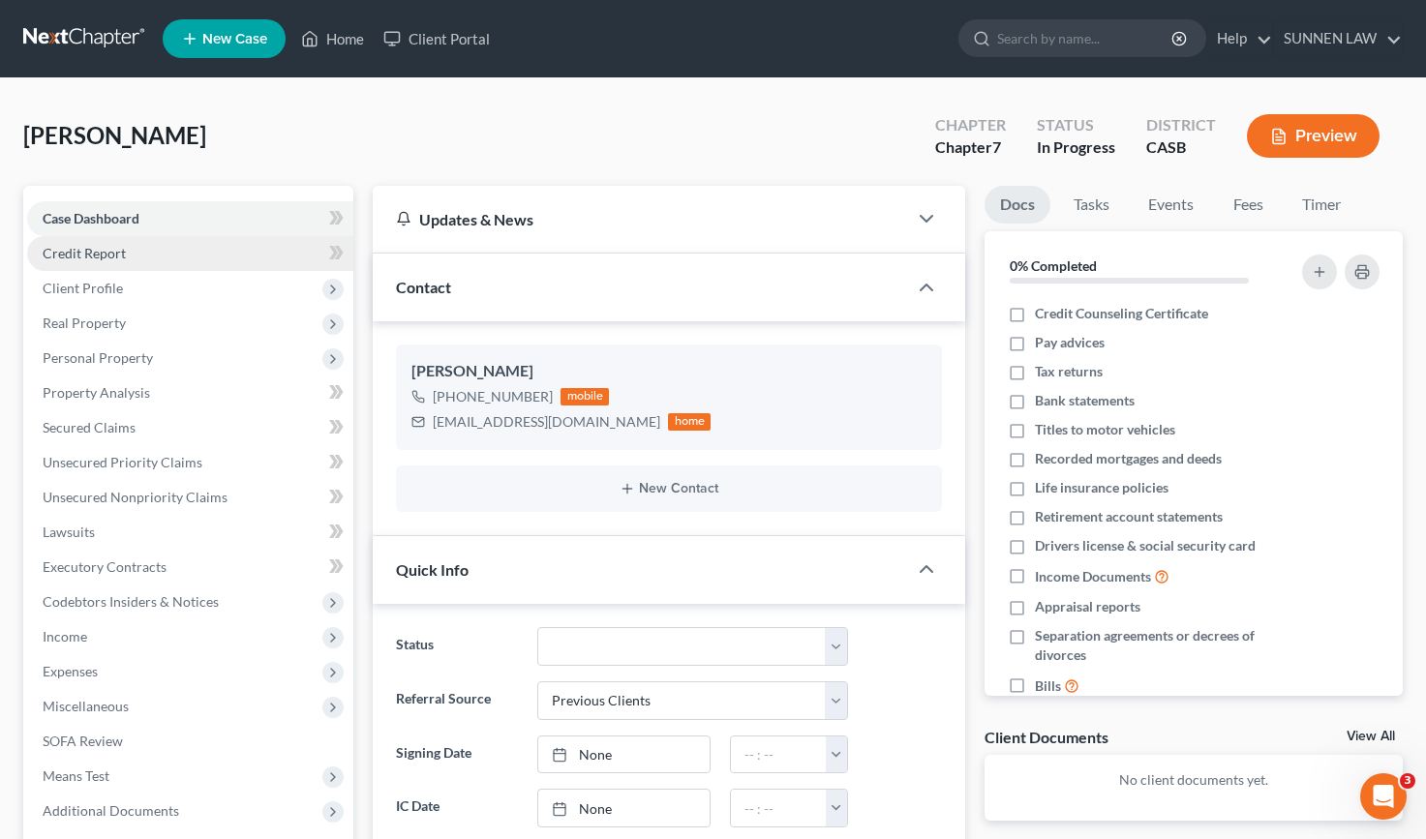
click at [96, 250] on span "Credit Report" at bounding box center [84, 253] width 83 height 16
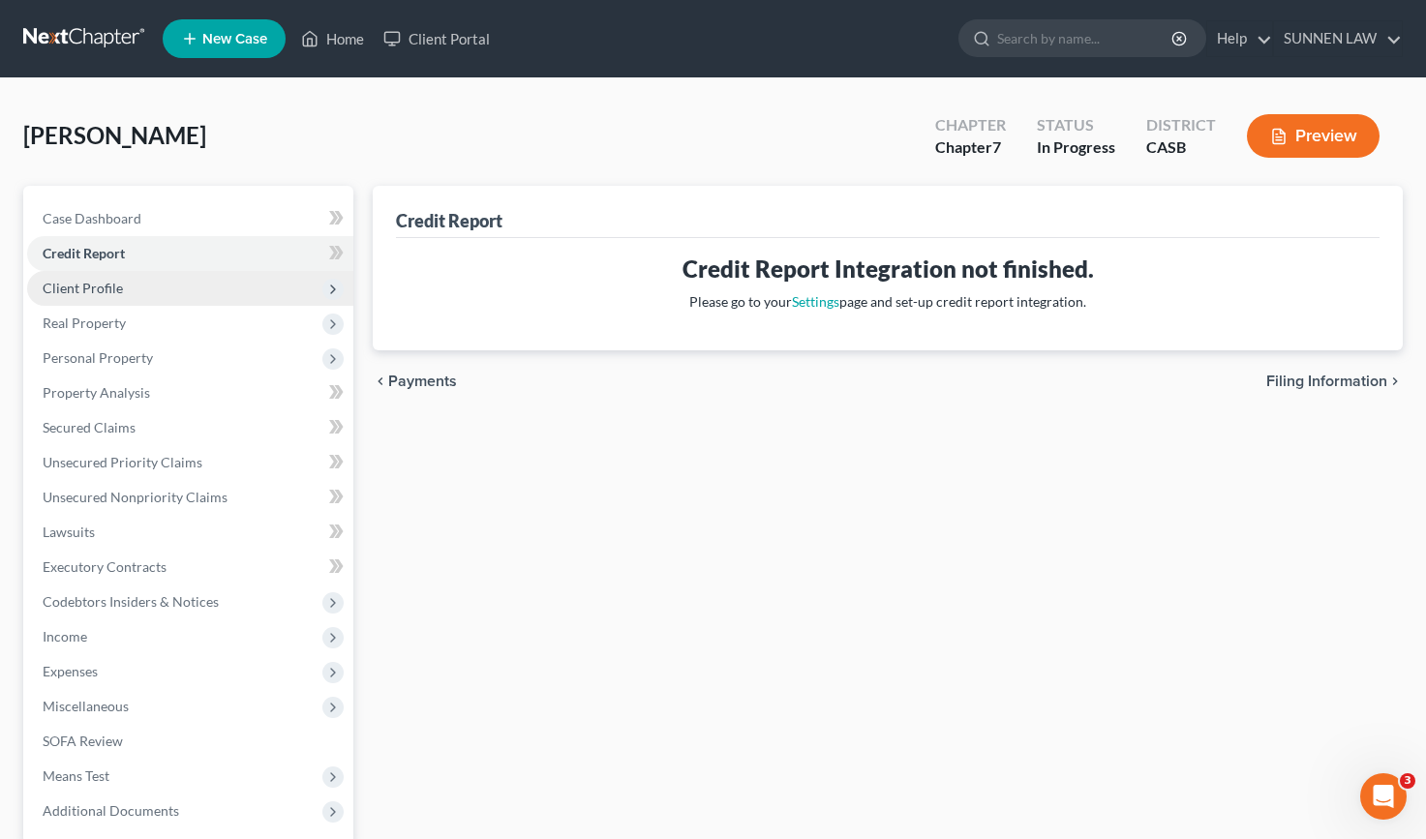
click at [77, 291] on span "Client Profile" at bounding box center [83, 288] width 80 height 16
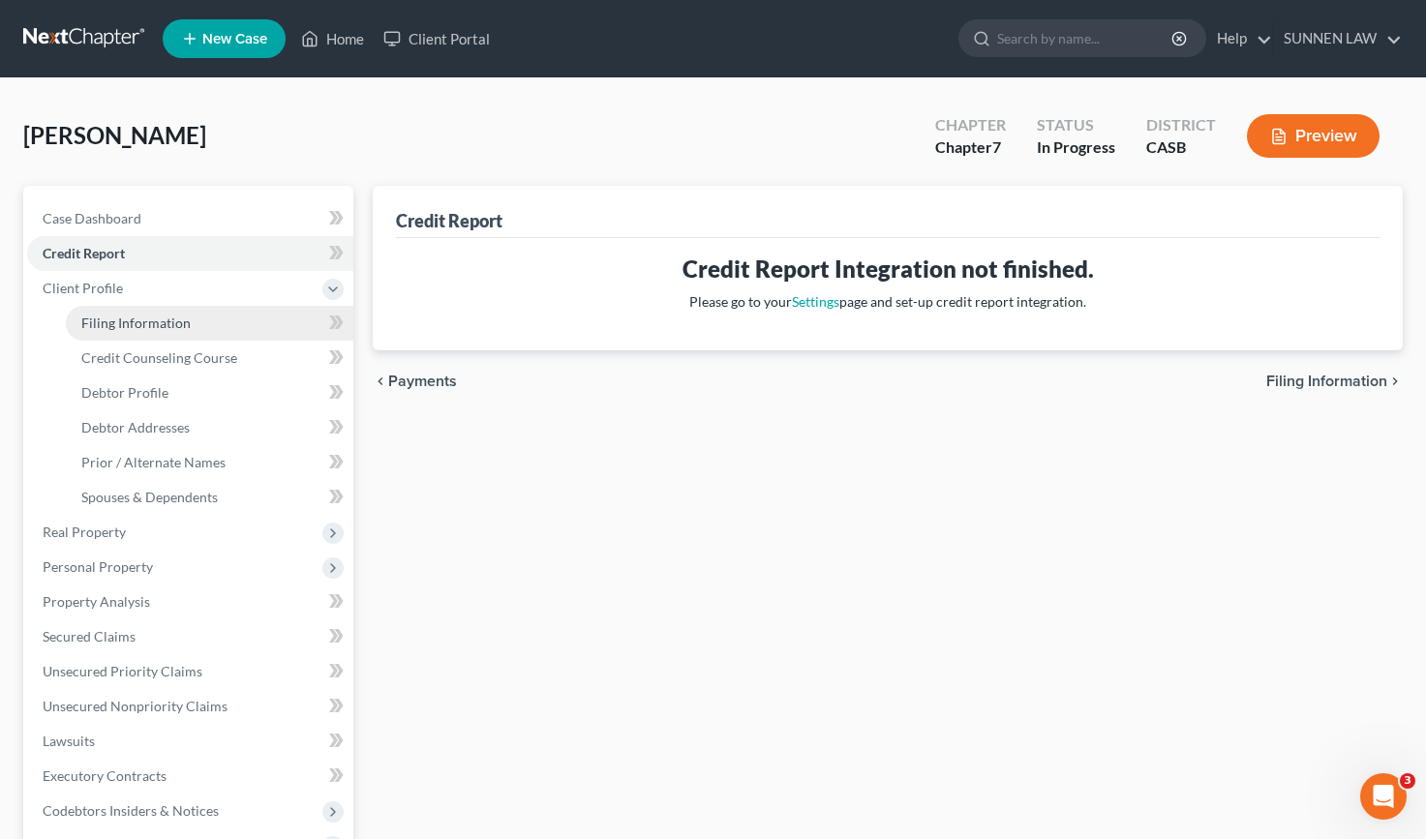
click at [114, 318] on span "Filing Information" at bounding box center [135, 323] width 109 height 16
select select "1"
select select "0"
select select "10"
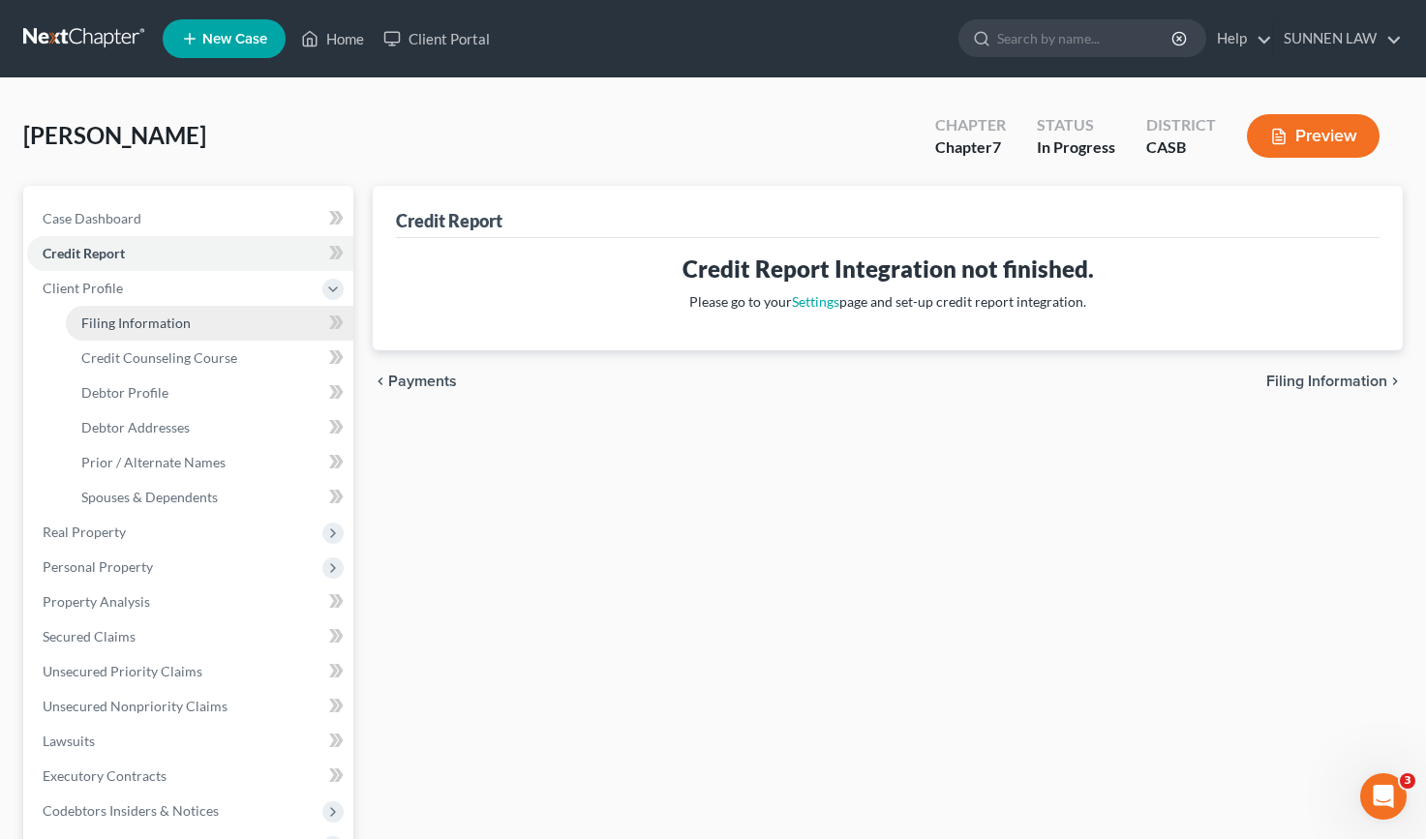
select select "4"
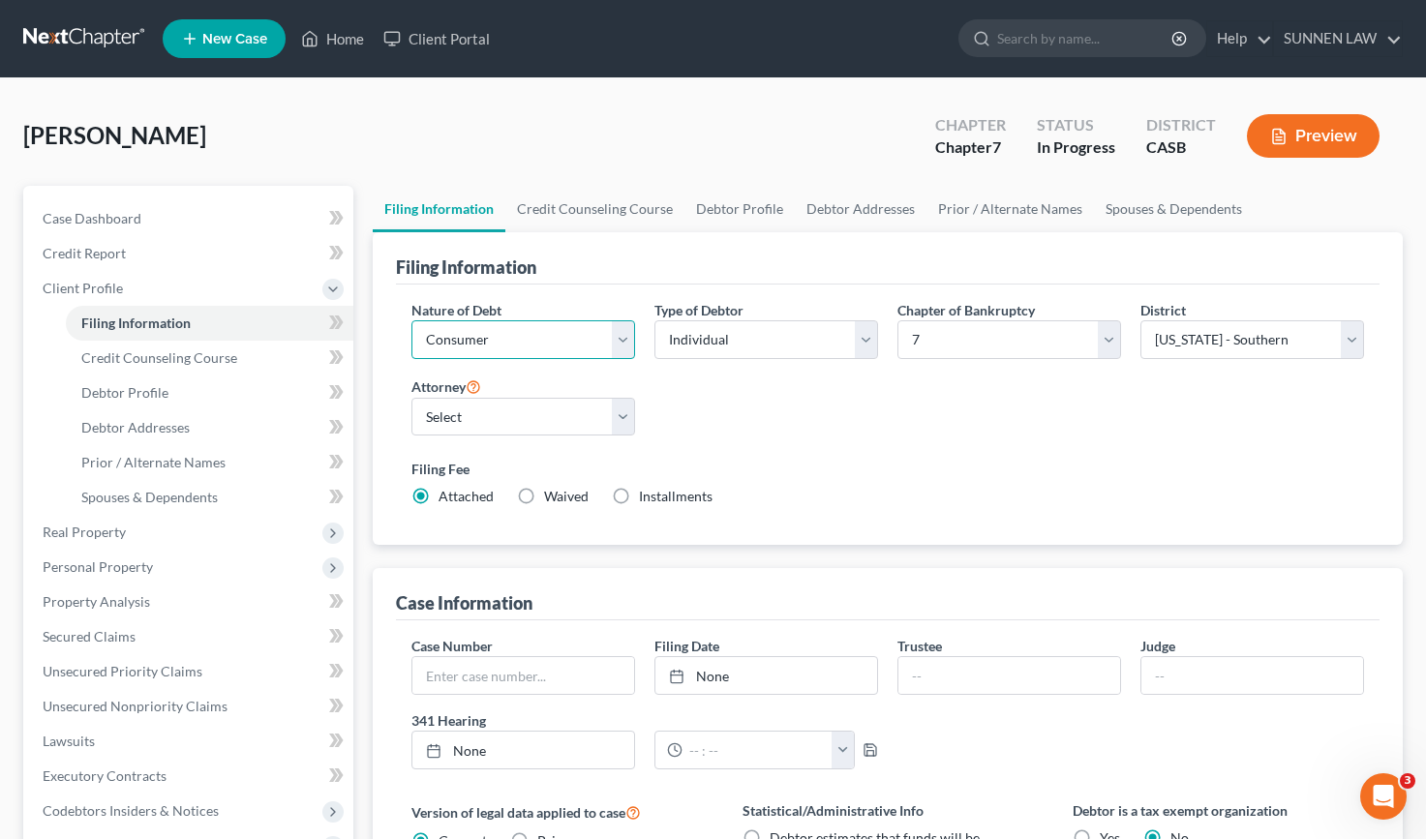
click at [547, 336] on select "Select Business Consumer Other" at bounding box center [523, 339] width 224 height 39
click at [772, 345] on select "Select Individual Joint" at bounding box center [766, 339] width 224 height 39
click at [621, 338] on select "Select Business Consumer Other" at bounding box center [523, 339] width 224 height 39
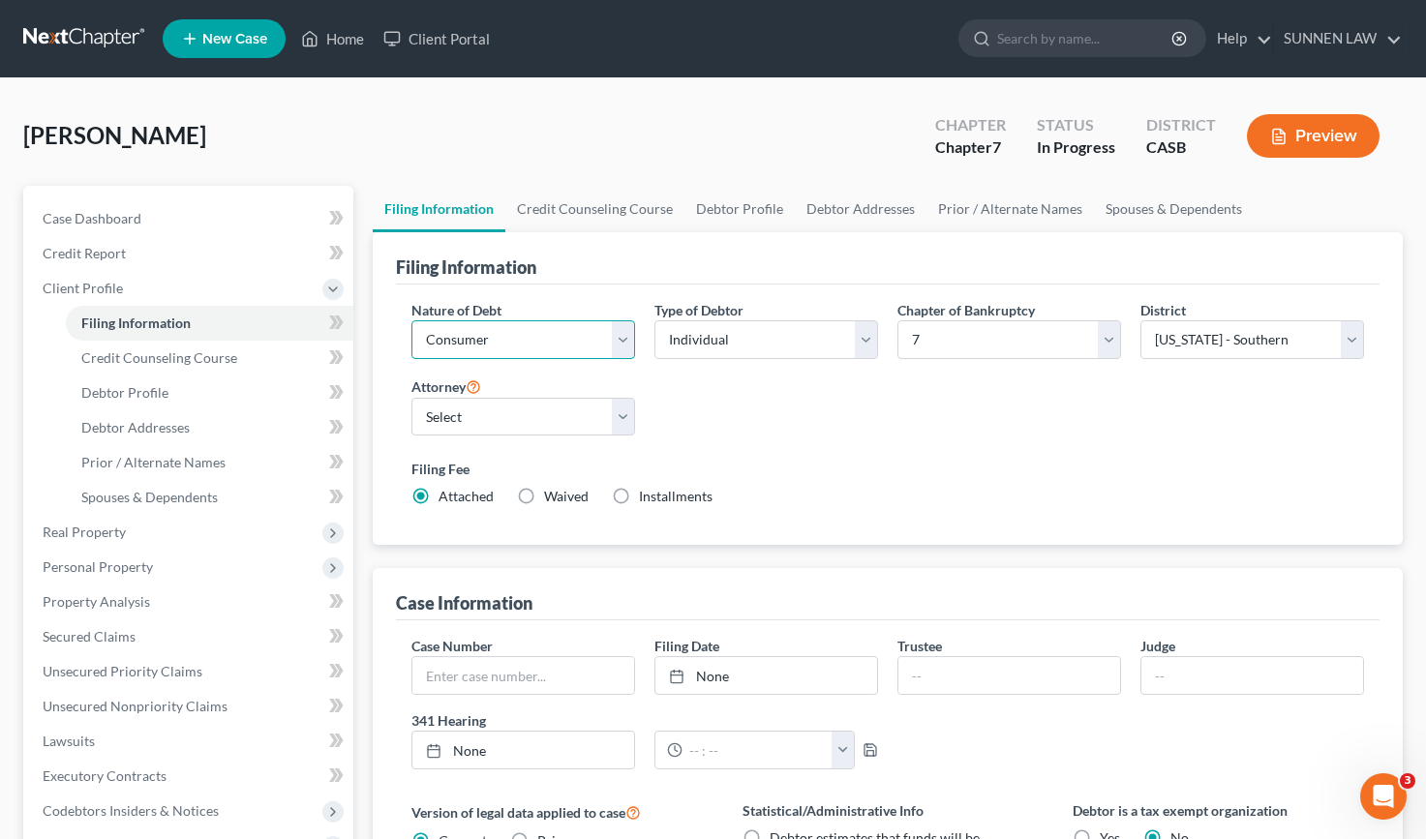
click at [621, 338] on select "Select Business Consumer Other" at bounding box center [523, 339] width 224 height 39
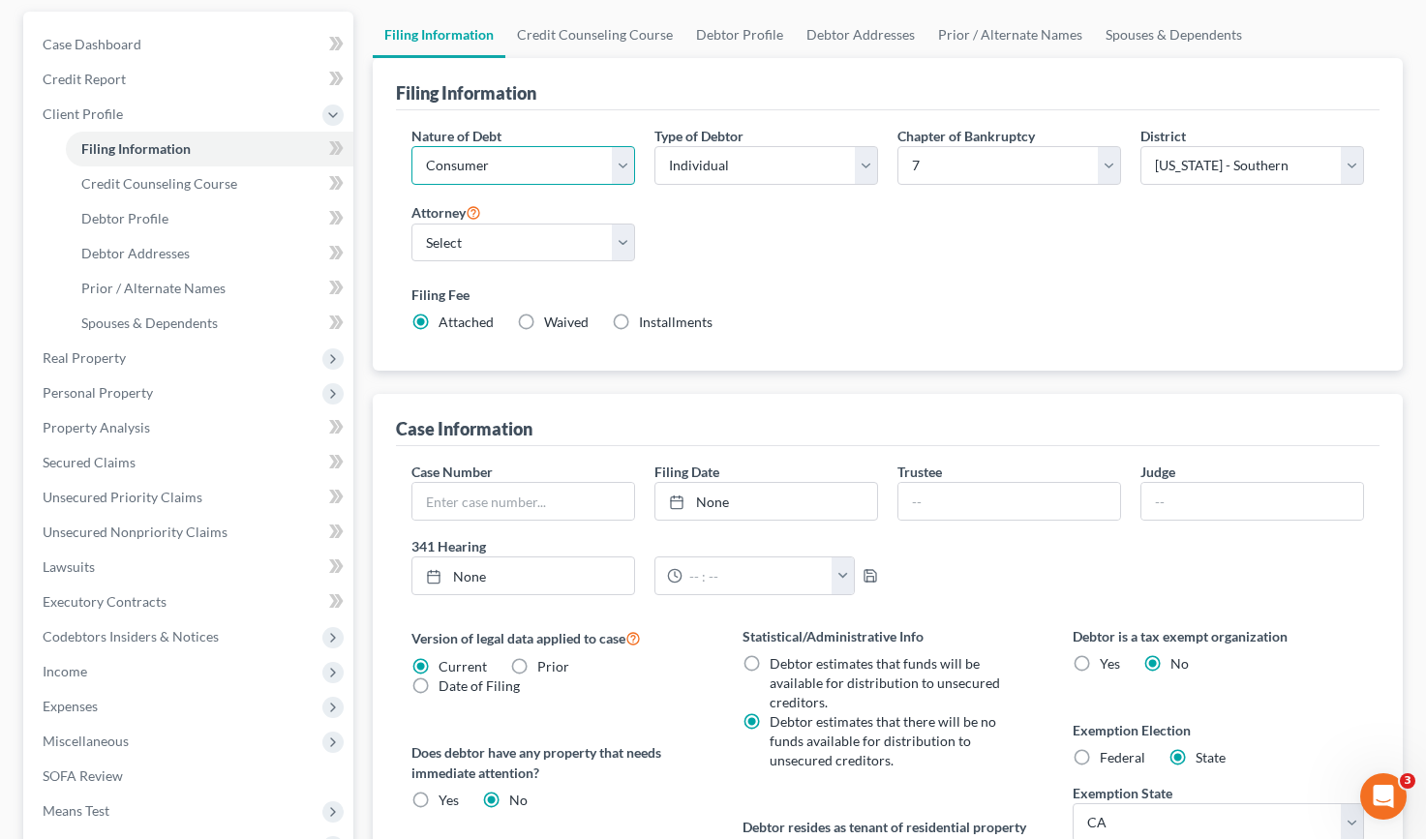
scroll to position [242, 0]
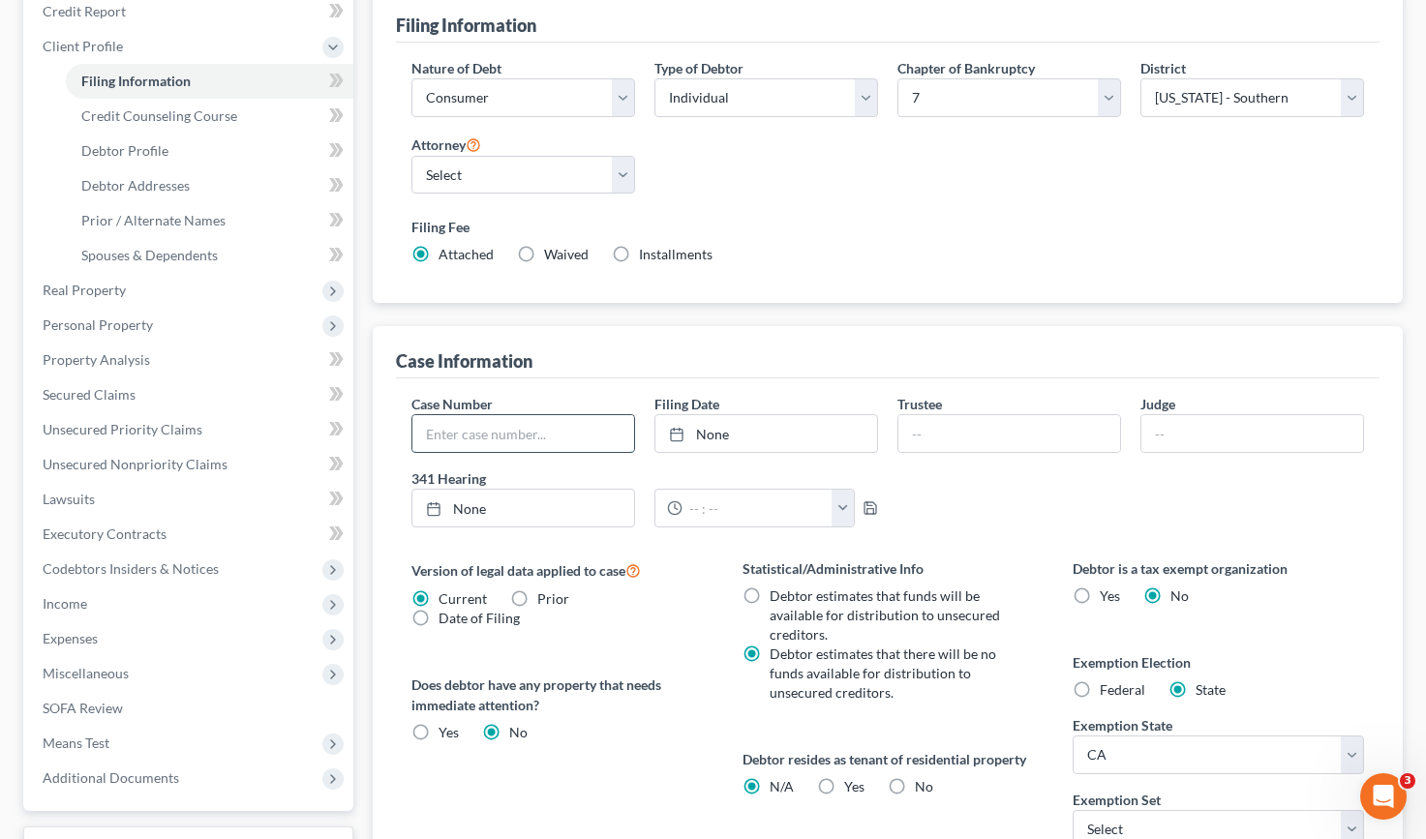
click at [510, 434] on input "text" at bounding box center [523, 433] width 222 height 37
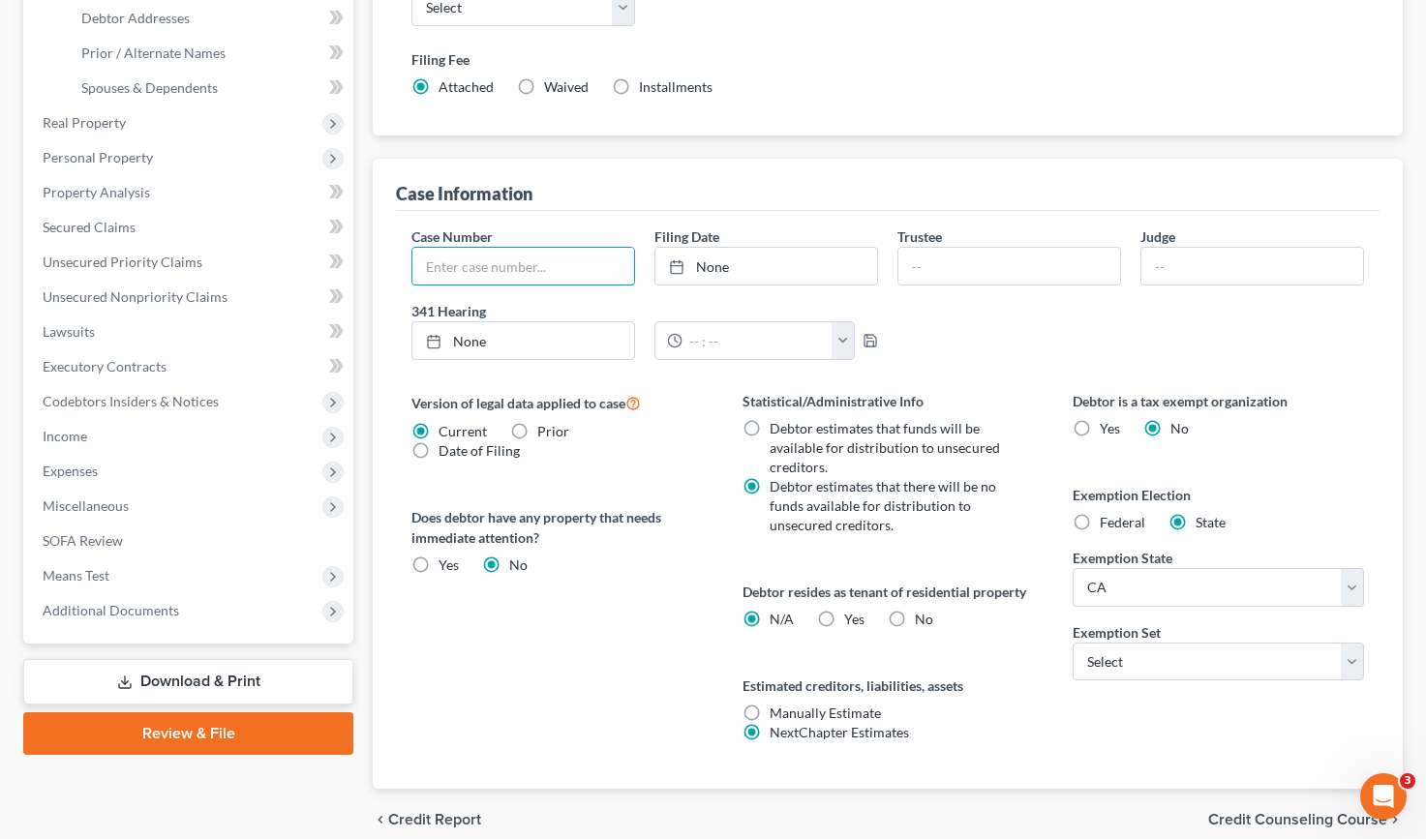
scroll to position [460, 0]
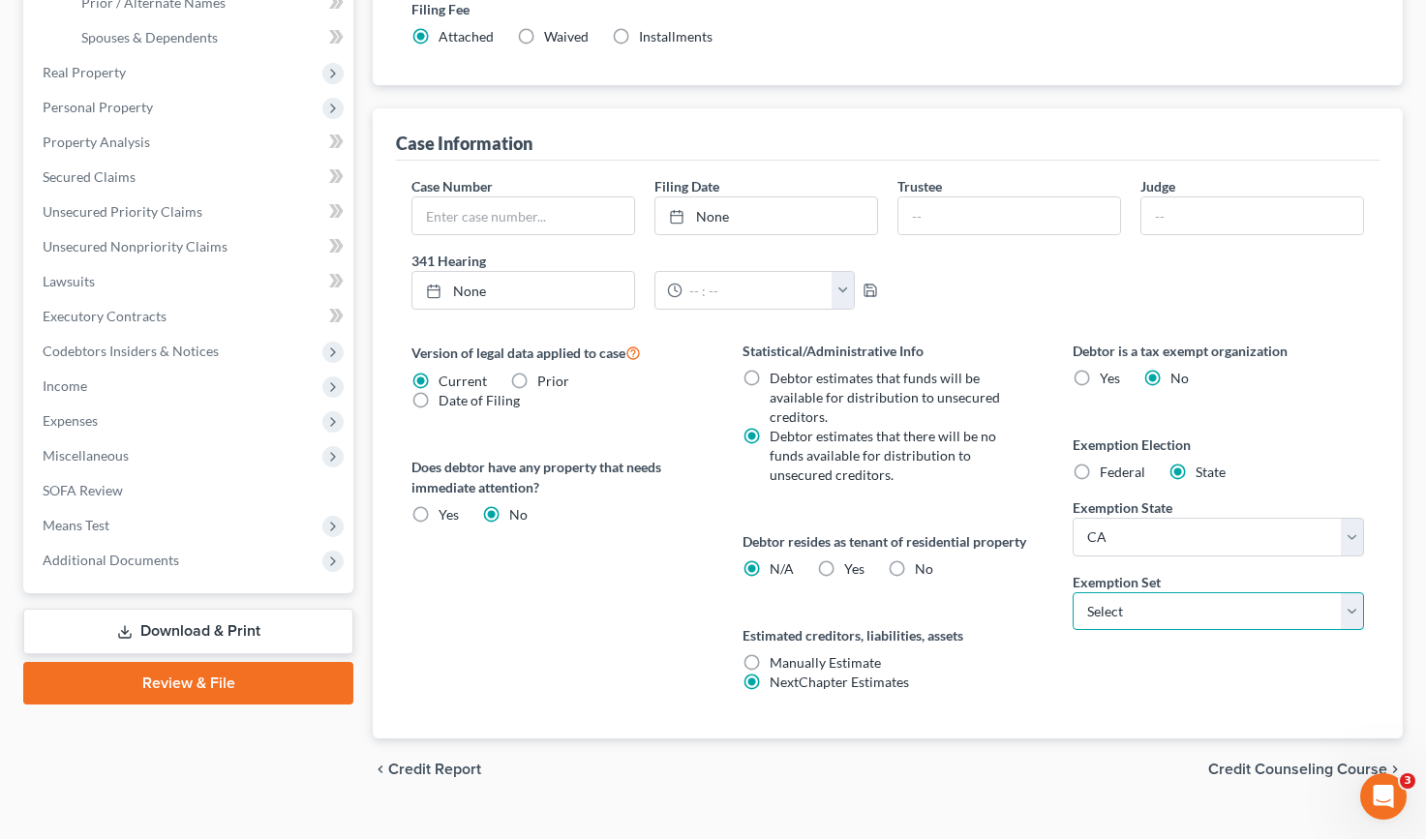
click at [1189, 603] on select "Select 703 704" at bounding box center [1218, 611] width 291 height 39
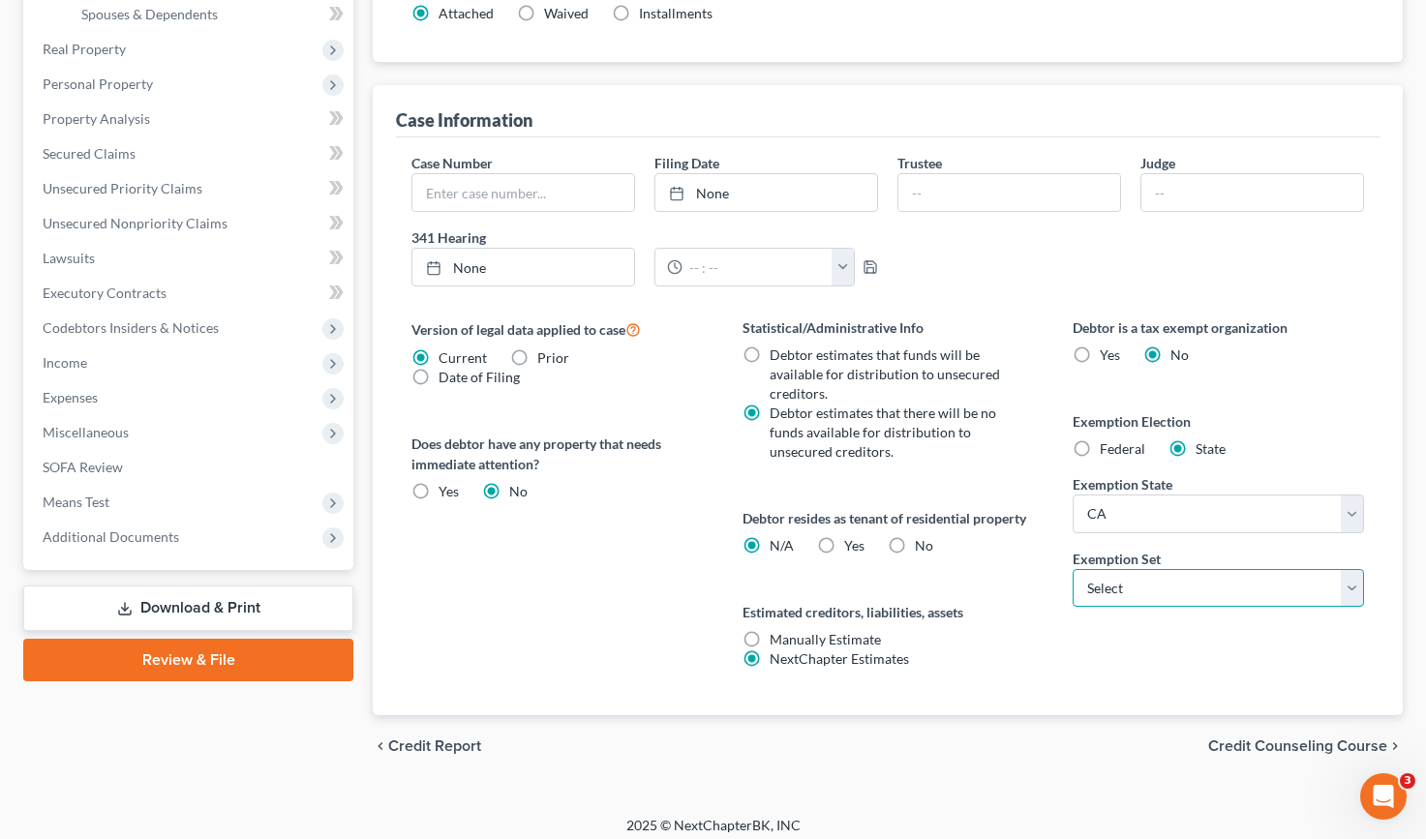
scroll to position [495, 0]
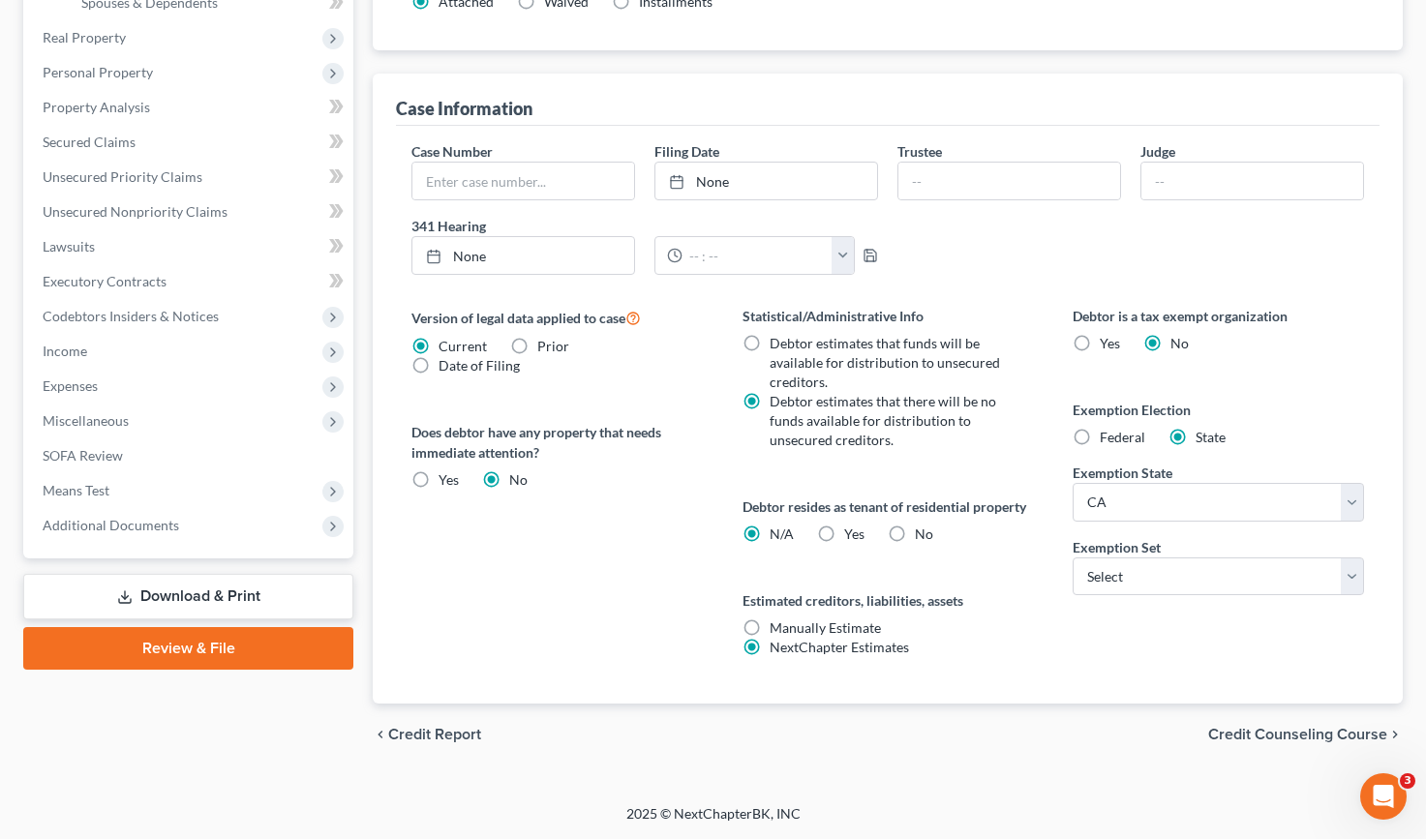
click at [1323, 740] on span "Credit Counseling Course" at bounding box center [1297, 734] width 179 height 15
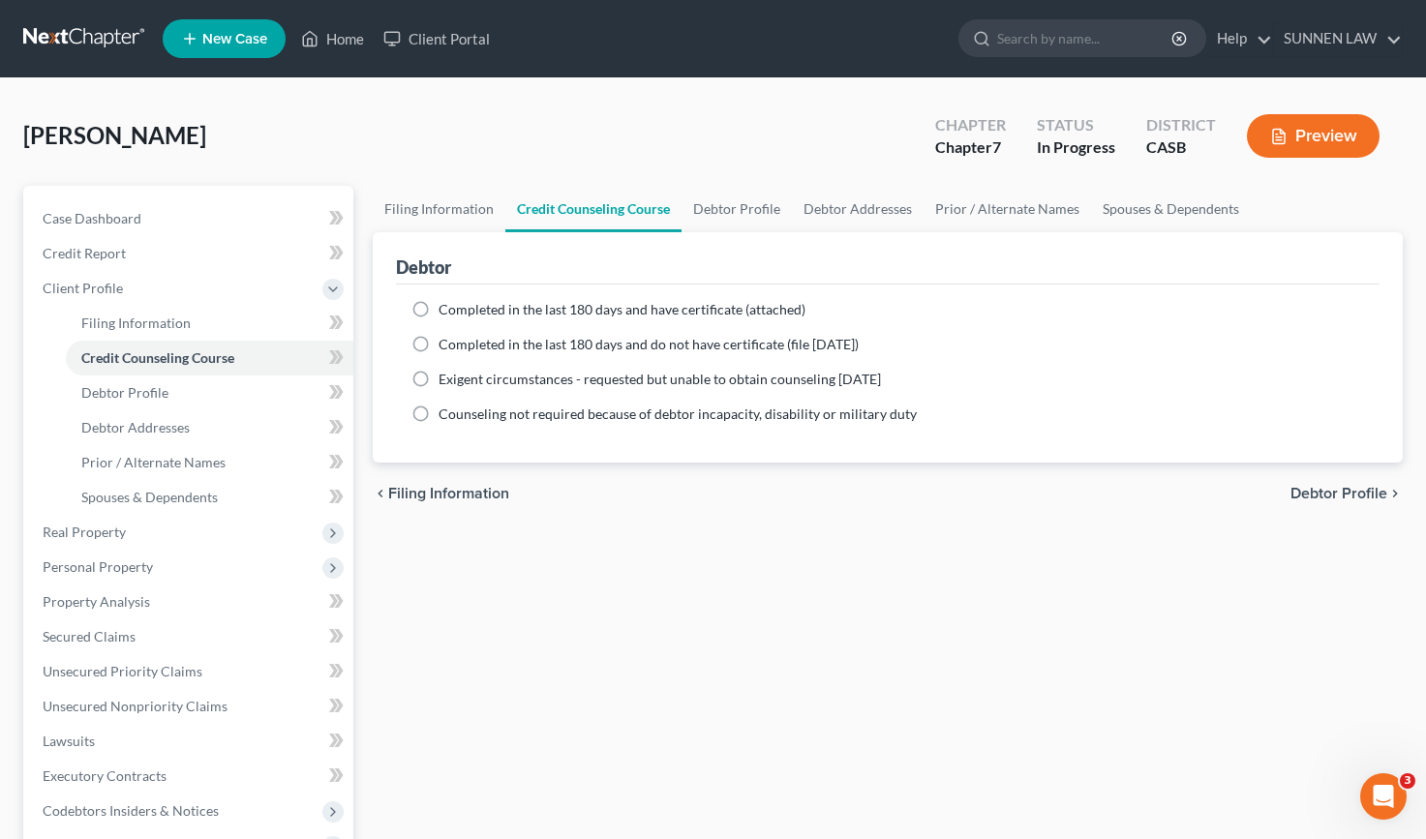
click at [487, 346] on span "Completed in the last 180 days and do not have certificate (file [DATE])" at bounding box center [648, 344] width 420 height 16
click at [459, 346] on input "Completed in the last 180 days and do not have certificate (file [DATE])" at bounding box center [452, 341] width 13 height 13
radio input "true"
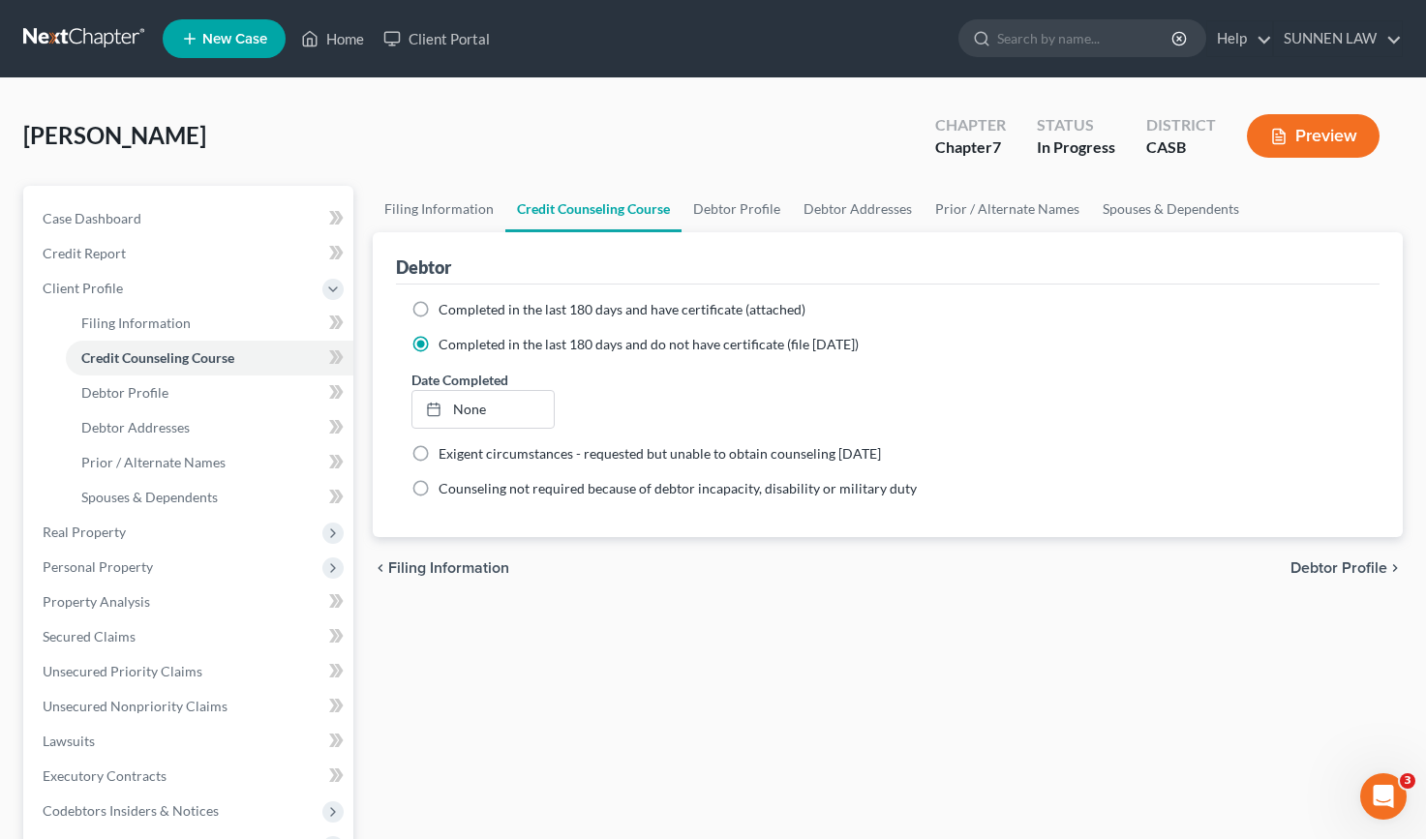
click at [487, 346] on span "Completed in the last 180 days and do not have certificate (file [DATE])" at bounding box center [648, 344] width 420 height 16
click at [459, 346] on input "Completed in the last 180 days and do not have certificate (file [DATE])" at bounding box center [452, 341] width 13 height 13
click at [438, 310] on label "Completed in the last 180 days and have certificate (attached)" at bounding box center [621, 309] width 367 height 19
click at [446, 310] on input "Completed in the last 180 days and have certificate (attached)" at bounding box center [452, 306] width 13 height 13
radio input "true"
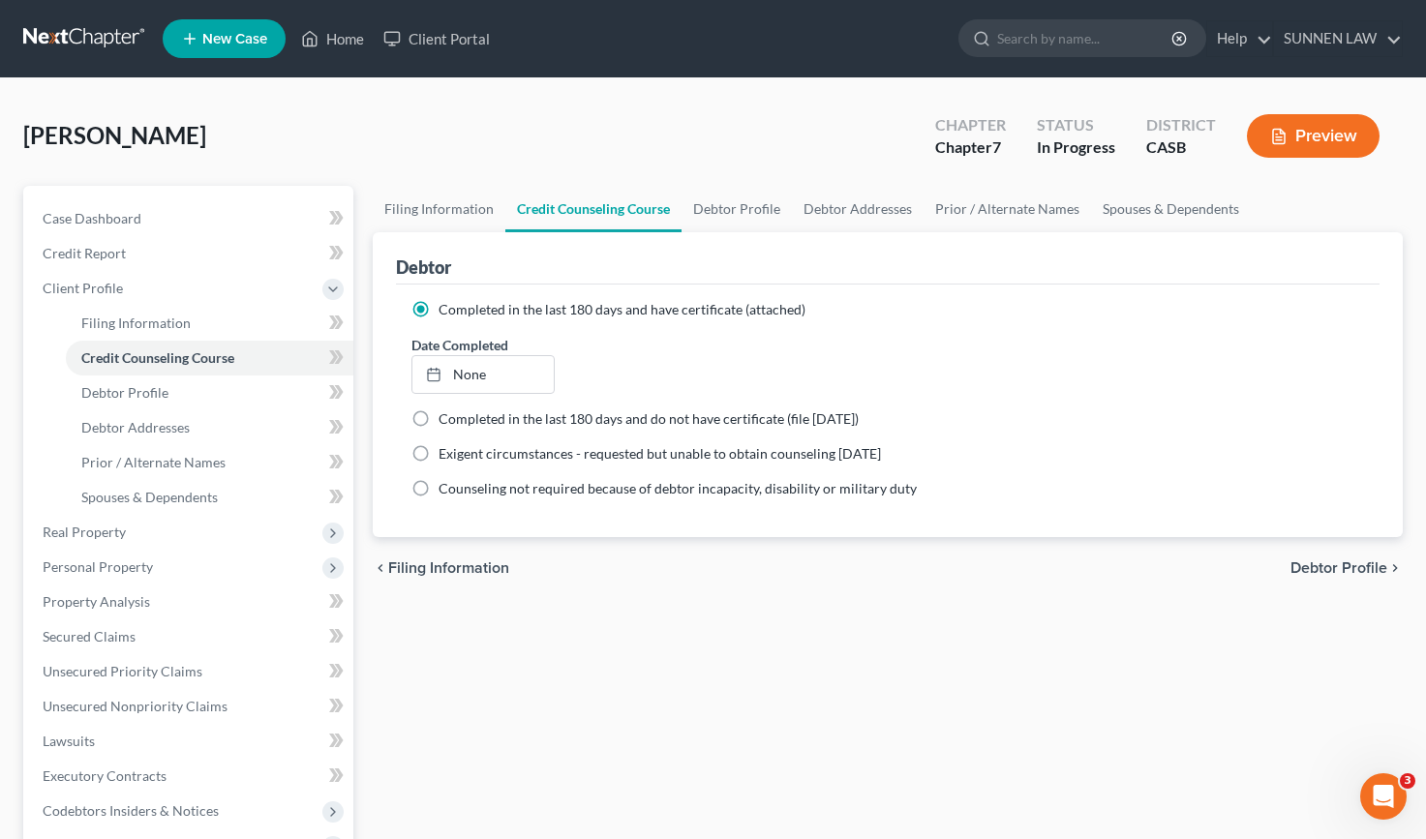
drag, startPoint x: 420, startPoint y: 308, endPoint x: 569, endPoint y: 349, distance: 154.8
click at [438, 308] on label "Completed in the last 180 days and have certificate (attached)" at bounding box center [621, 309] width 367 height 19
click at [446, 308] on input "Completed in the last 180 days and have certificate (attached)" at bounding box center [452, 306] width 13 height 13
click at [756, 410] on span "Completed in the last 180 days and do not have certificate (file [DATE])" at bounding box center [648, 418] width 420 height 16
click at [459, 409] on input "Completed in the last 180 days and do not have certificate (file [DATE])" at bounding box center [452, 415] width 13 height 13
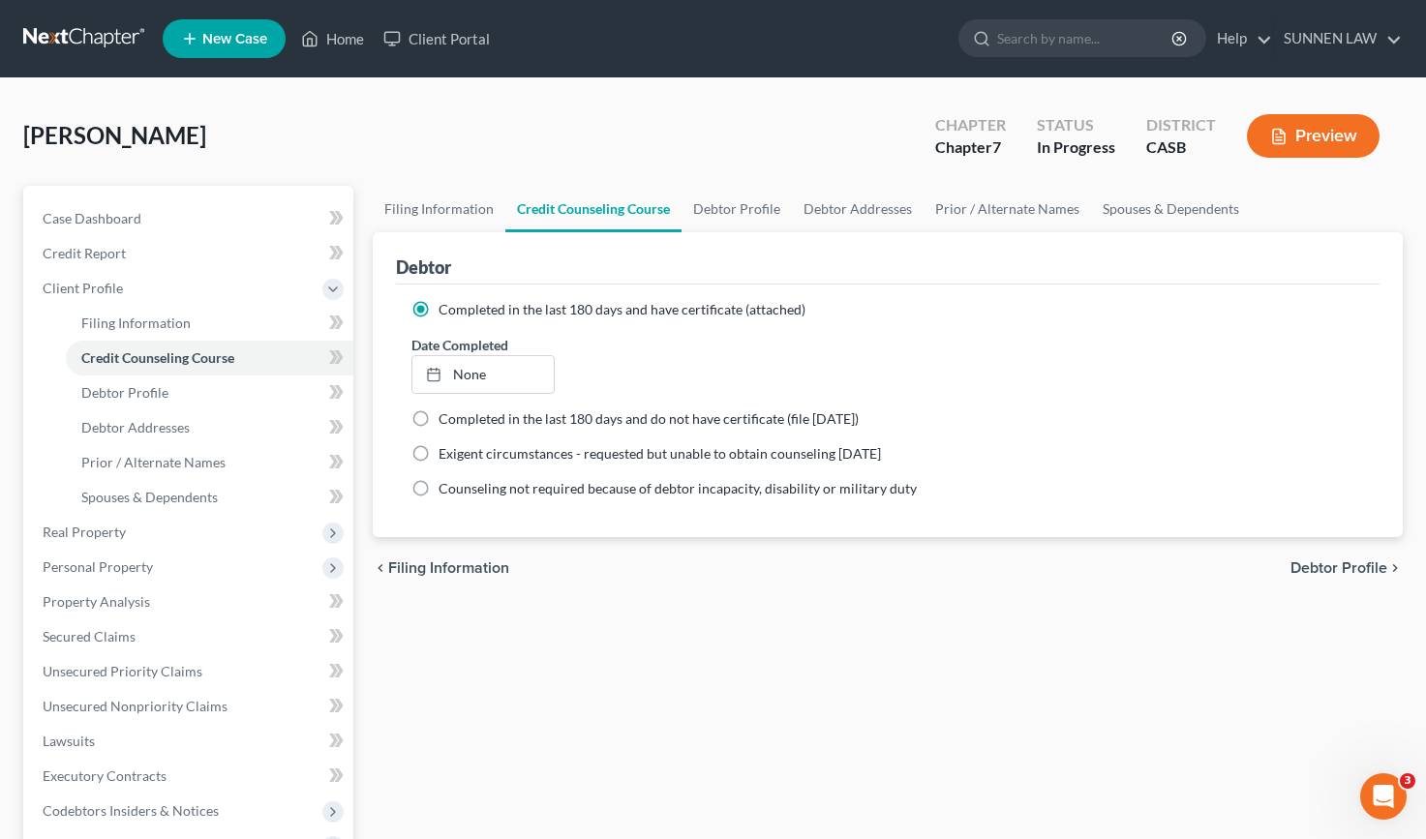
radio input "true"
radio input "false"
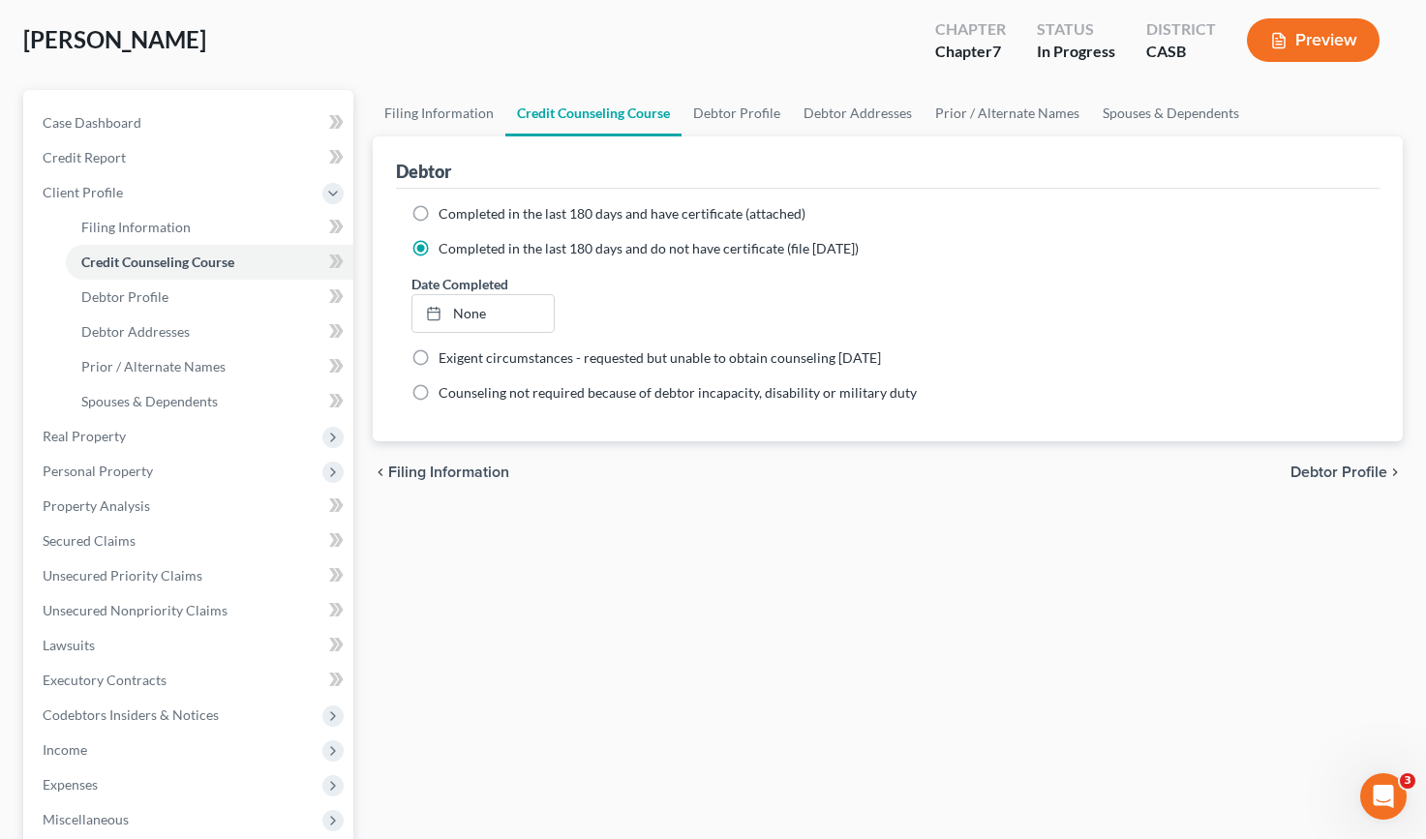
scroll to position [97, 0]
click at [452, 464] on span "Filing Information" at bounding box center [448, 471] width 121 height 15
select select "1"
select select "0"
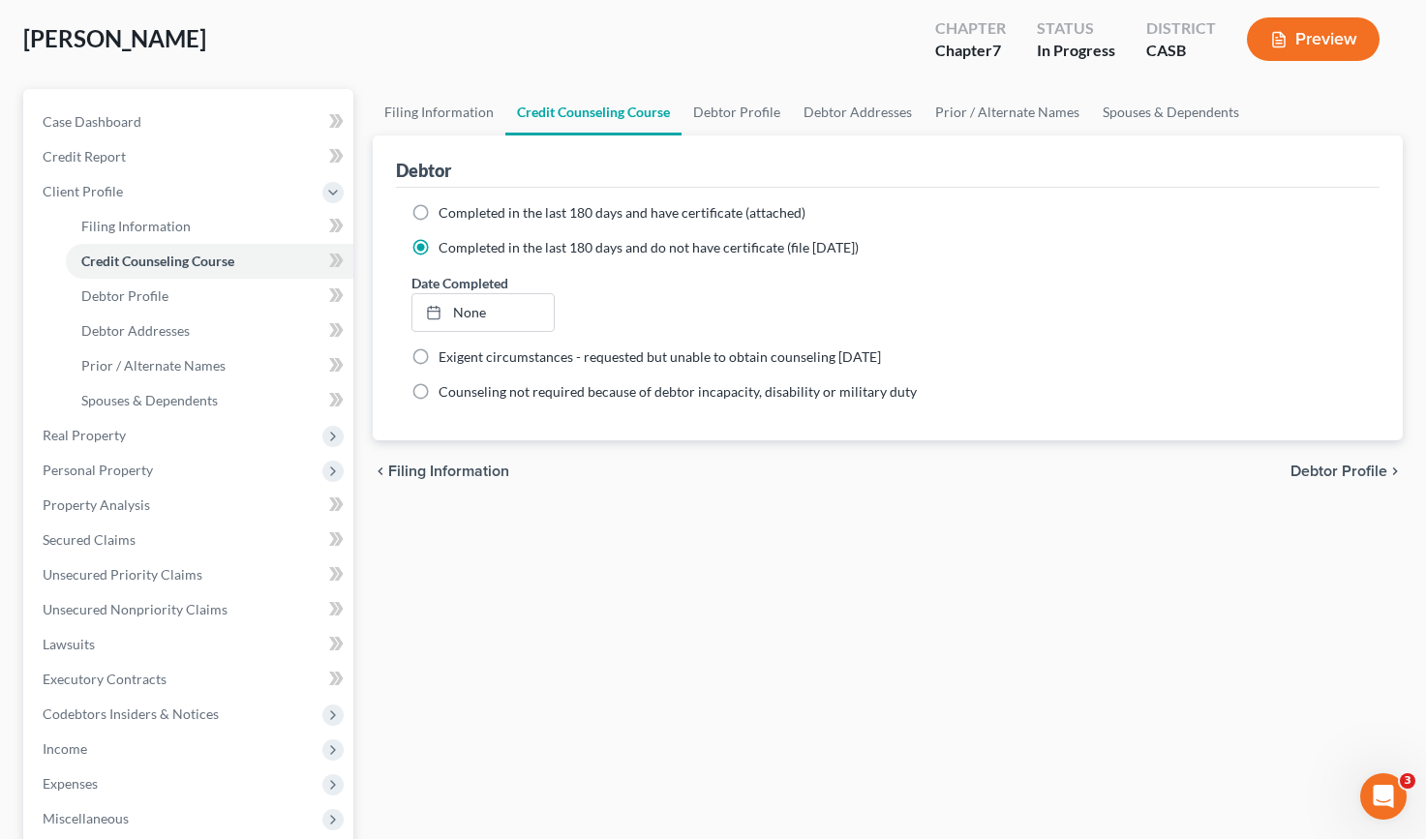
select select "10"
select select "0"
select select "4"
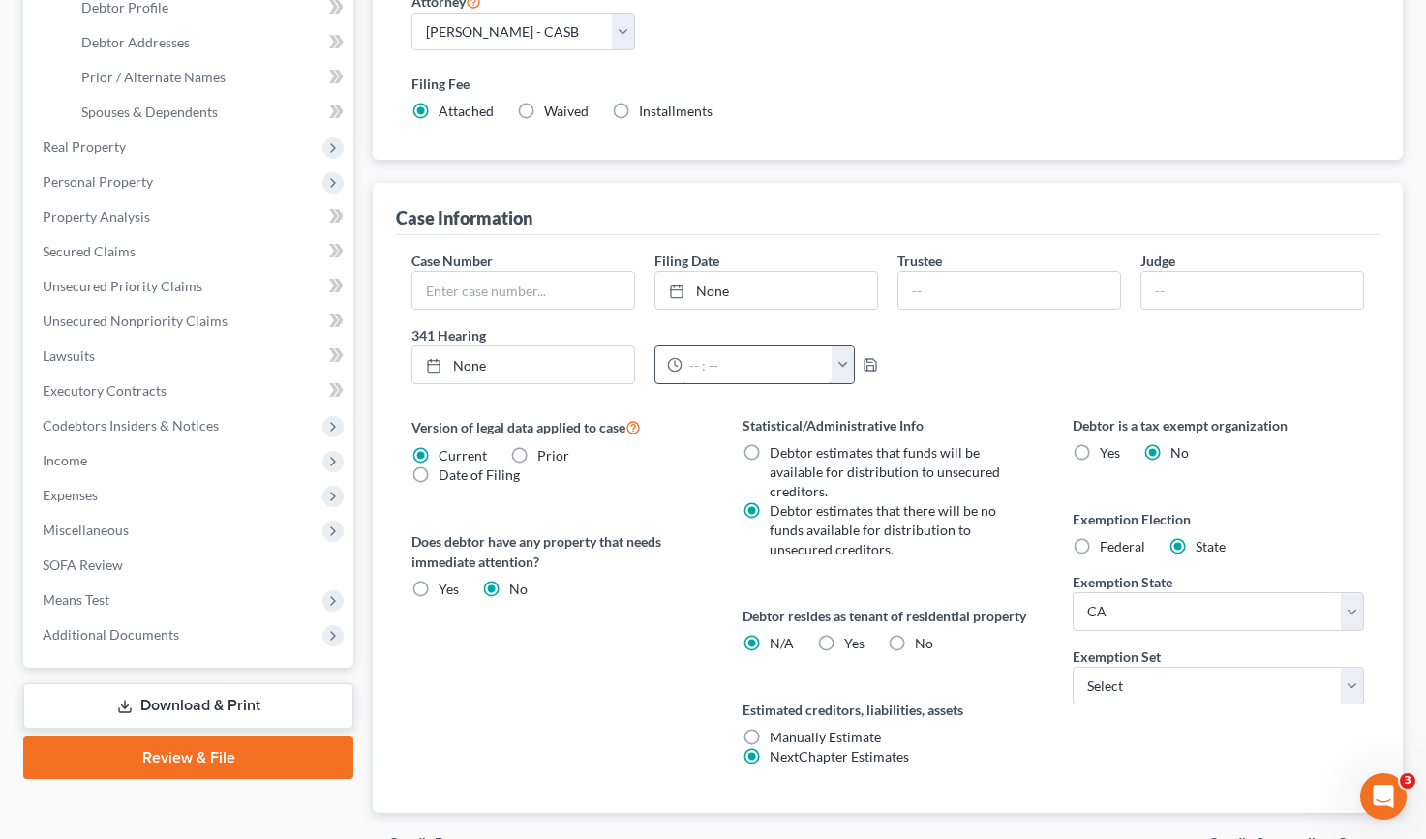
scroll to position [495, 0]
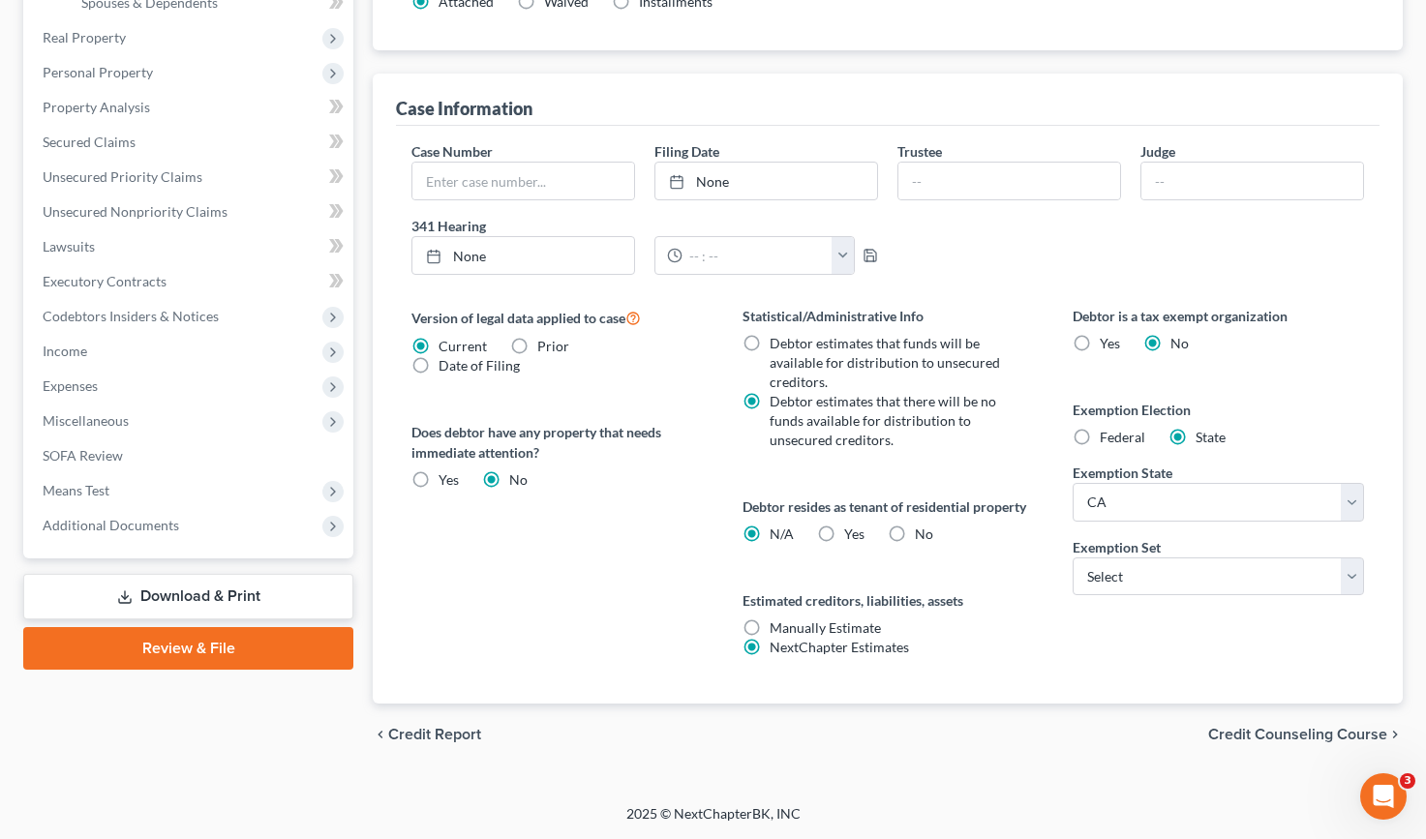
click at [1238, 727] on span "Credit Counseling Course" at bounding box center [1297, 734] width 179 height 15
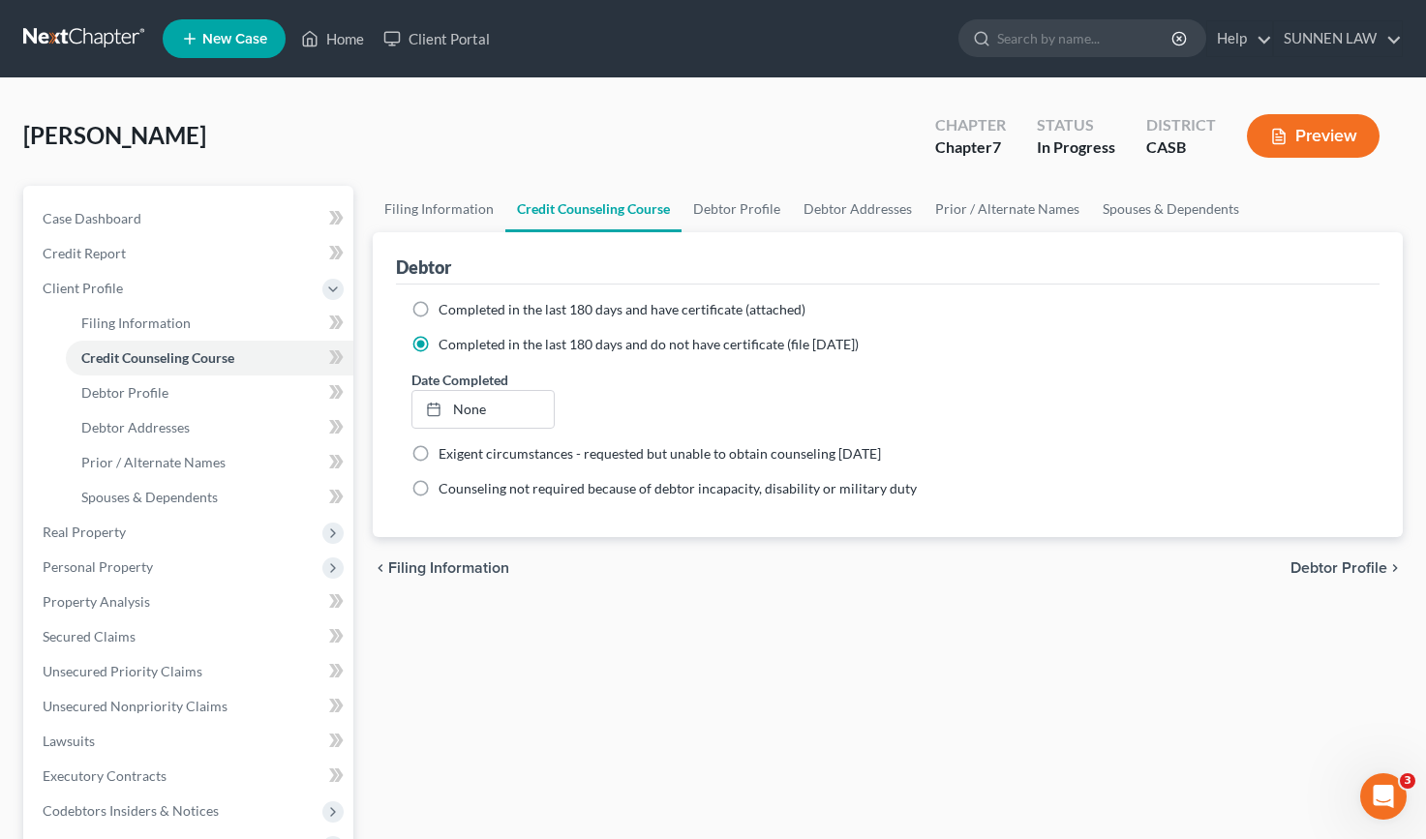
click at [1300, 561] on span "Debtor Profile" at bounding box center [1338, 567] width 97 height 15
select select "0"
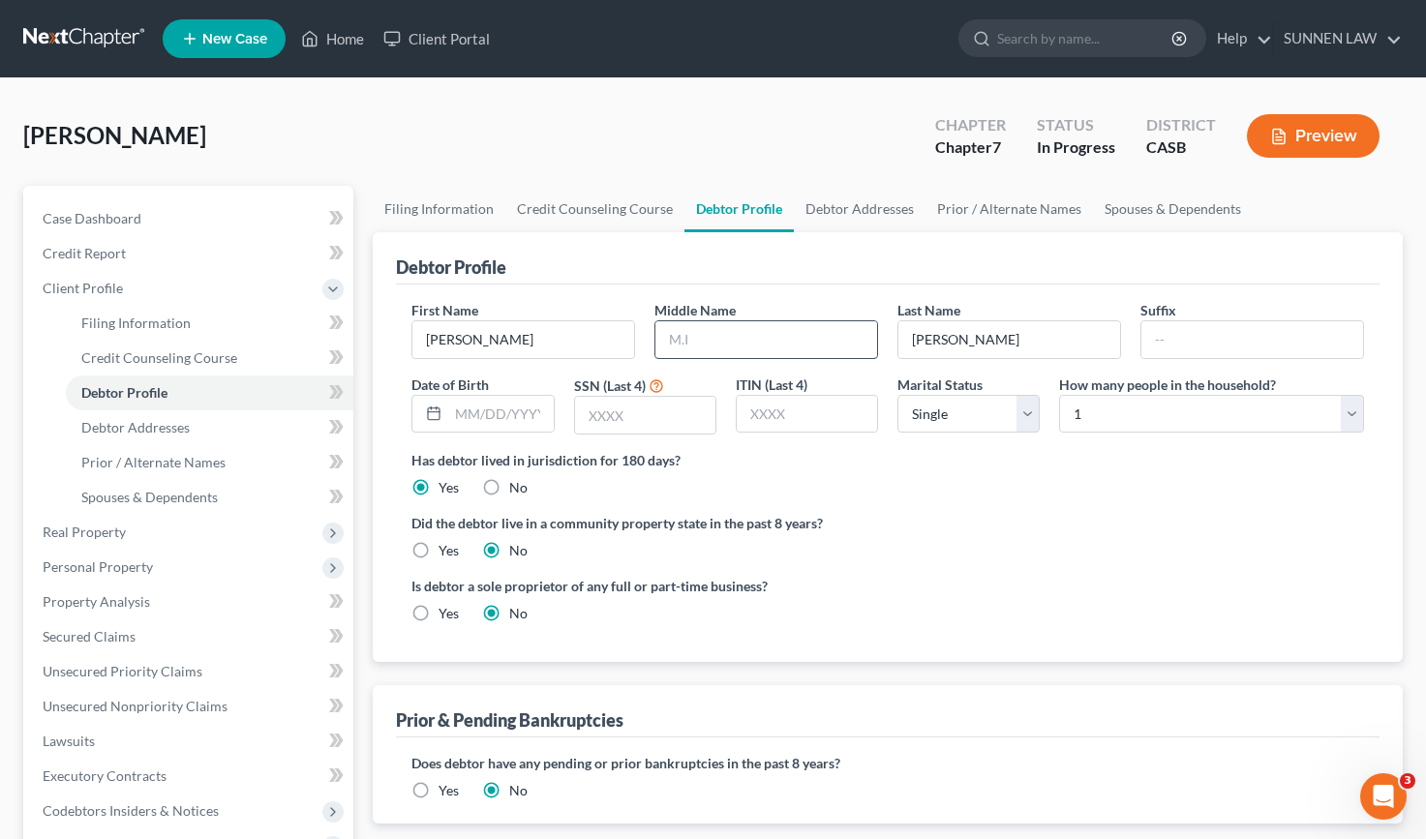
click at [731, 341] on input "text" at bounding box center [766, 339] width 222 height 37
type input "[PERSON_NAME]"
click at [1227, 329] on input "text" at bounding box center [1252, 339] width 222 height 37
click at [495, 419] on input "text" at bounding box center [500, 414] width 105 height 37
type input "0"
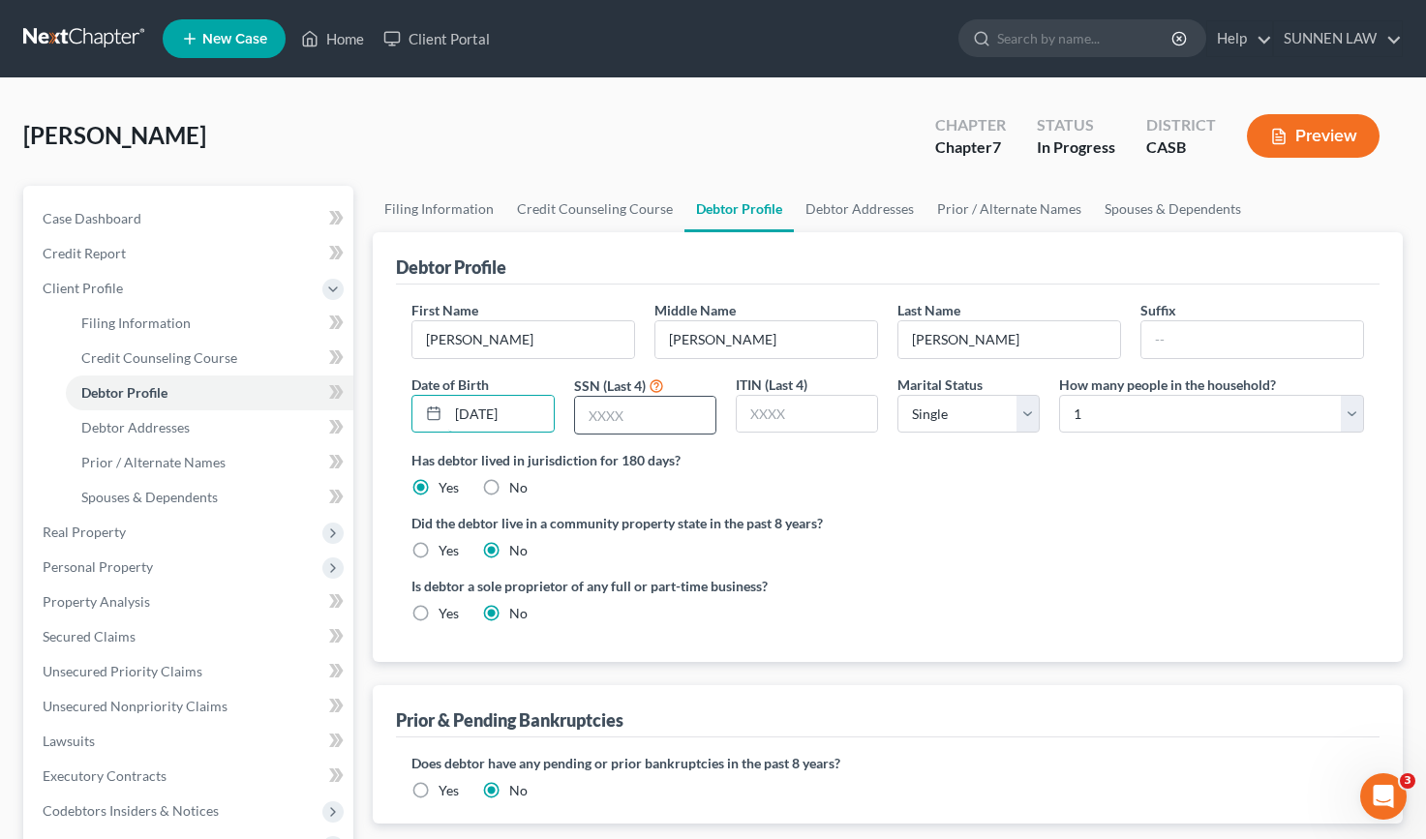
type input "[DATE]"
click at [633, 408] on input "text" at bounding box center [645, 415] width 140 height 37
type input "1044"
click at [967, 421] on select "Select Single Married Separated Divorced Widowed" at bounding box center [968, 414] width 142 height 39
select select "1"
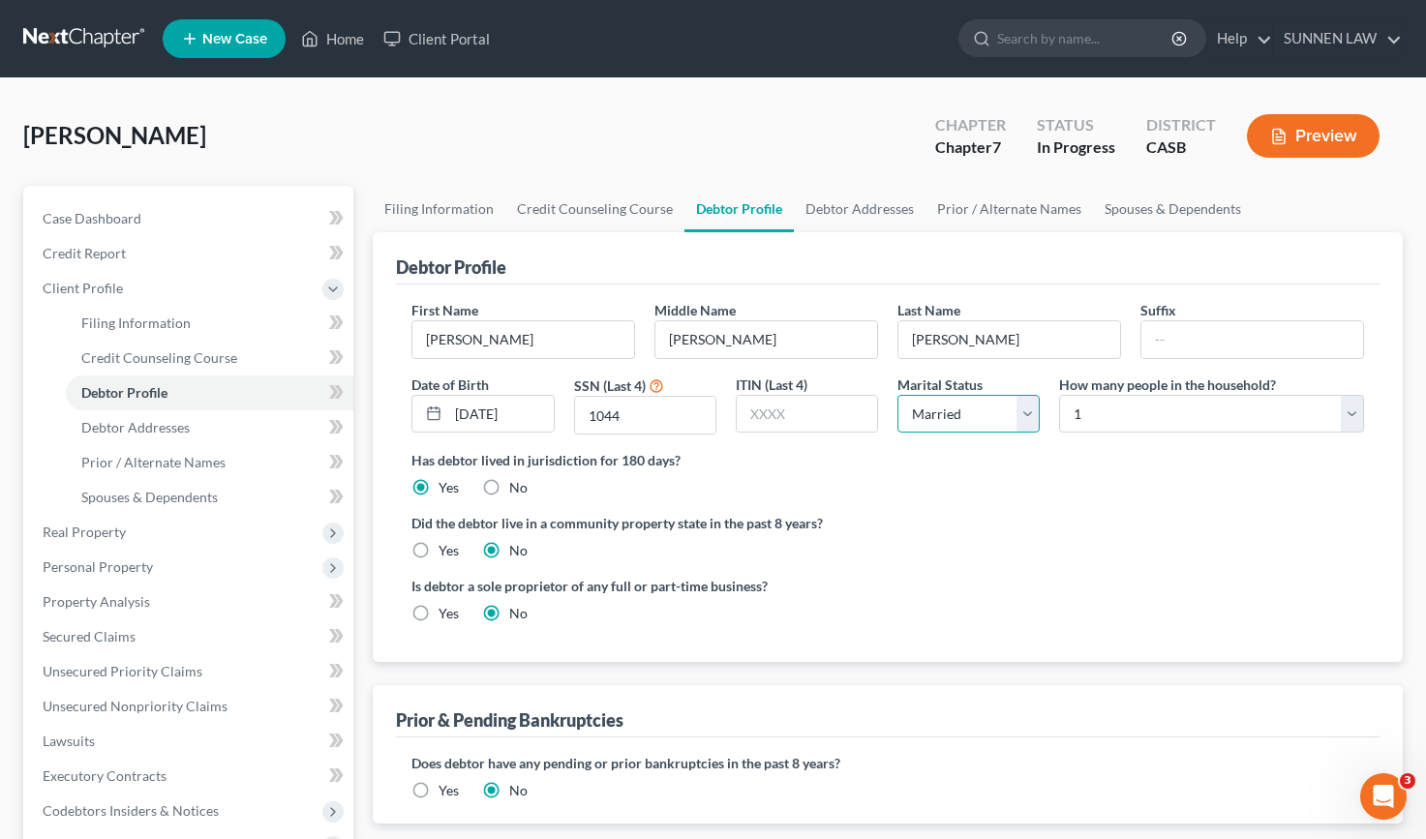
click at [897, 395] on select "Select Single Married Separated Divorced Widowed" at bounding box center [968, 414] width 142 height 39
click at [1129, 421] on select "Select 1 2 3 4 5 6 7 8 9 10 11 12 13 14 15 16 17 18 19 20" at bounding box center [1211, 414] width 305 height 39
select select "2"
click at [1059, 395] on select "Select 1 2 3 4 5 6 7 8 9 10 11 12 13 14 15 16 17 18 19 20" at bounding box center [1211, 414] width 305 height 39
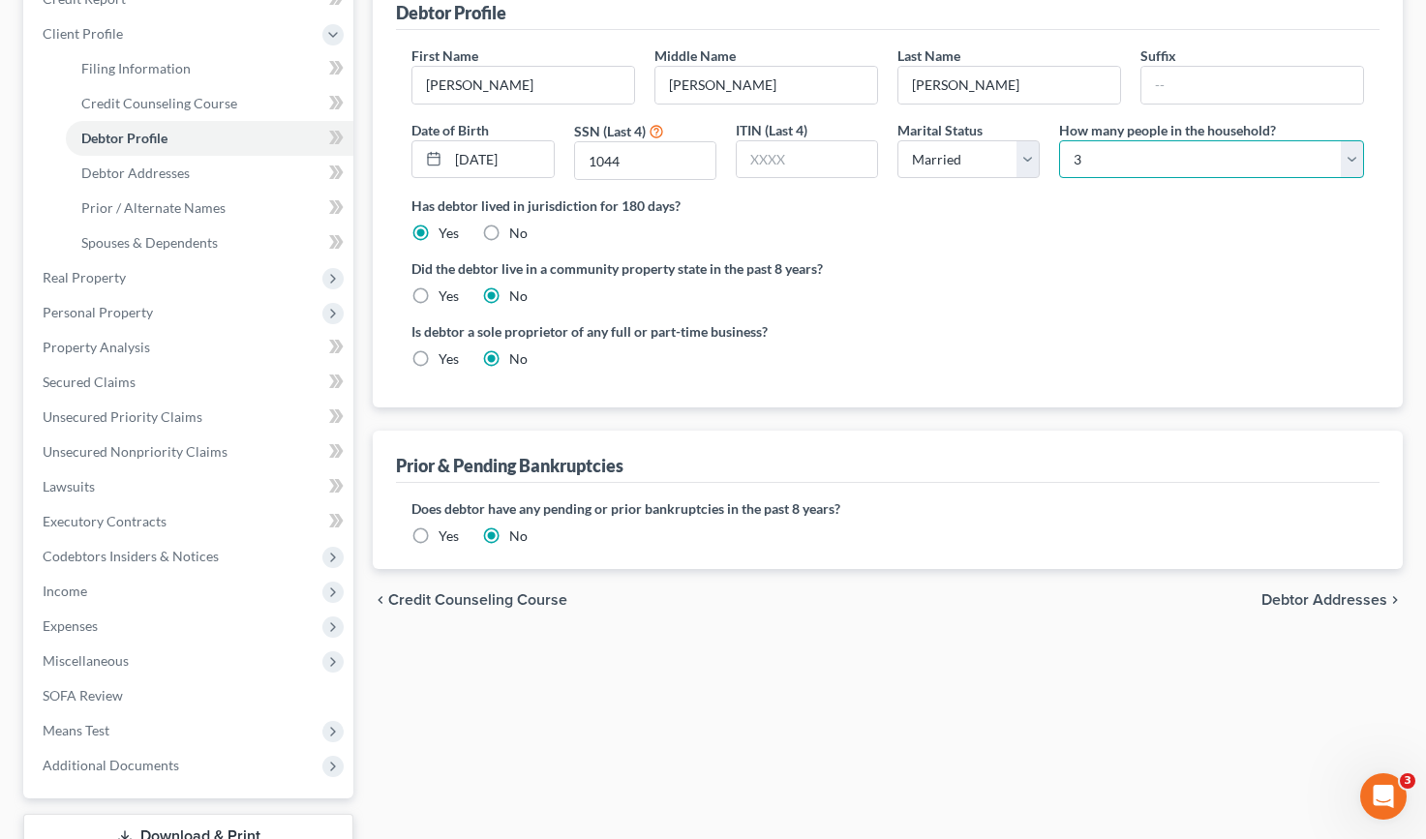
scroll to position [363, 0]
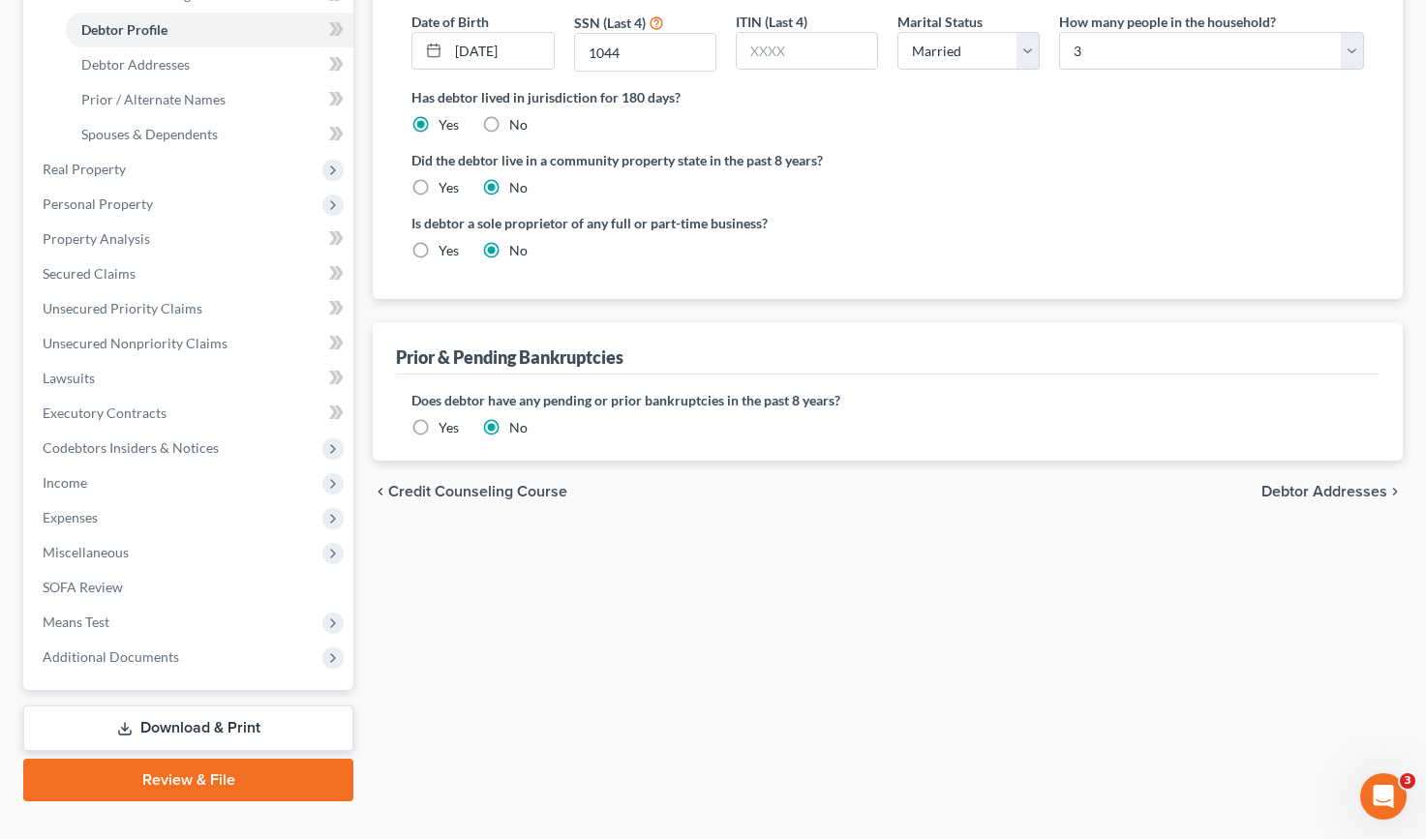
click at [438, 188] on label "Yes" at bounding box center [448, 187] width 20 height 19
click at [446, 188] on input "Yes" at bounding box center [452, 184] width 13 height 13
radio input "true"
radio input "false"
click at [1316, 489] on span "Debtor Addresses" at bounding box center [1324, 491] width 126 height 15
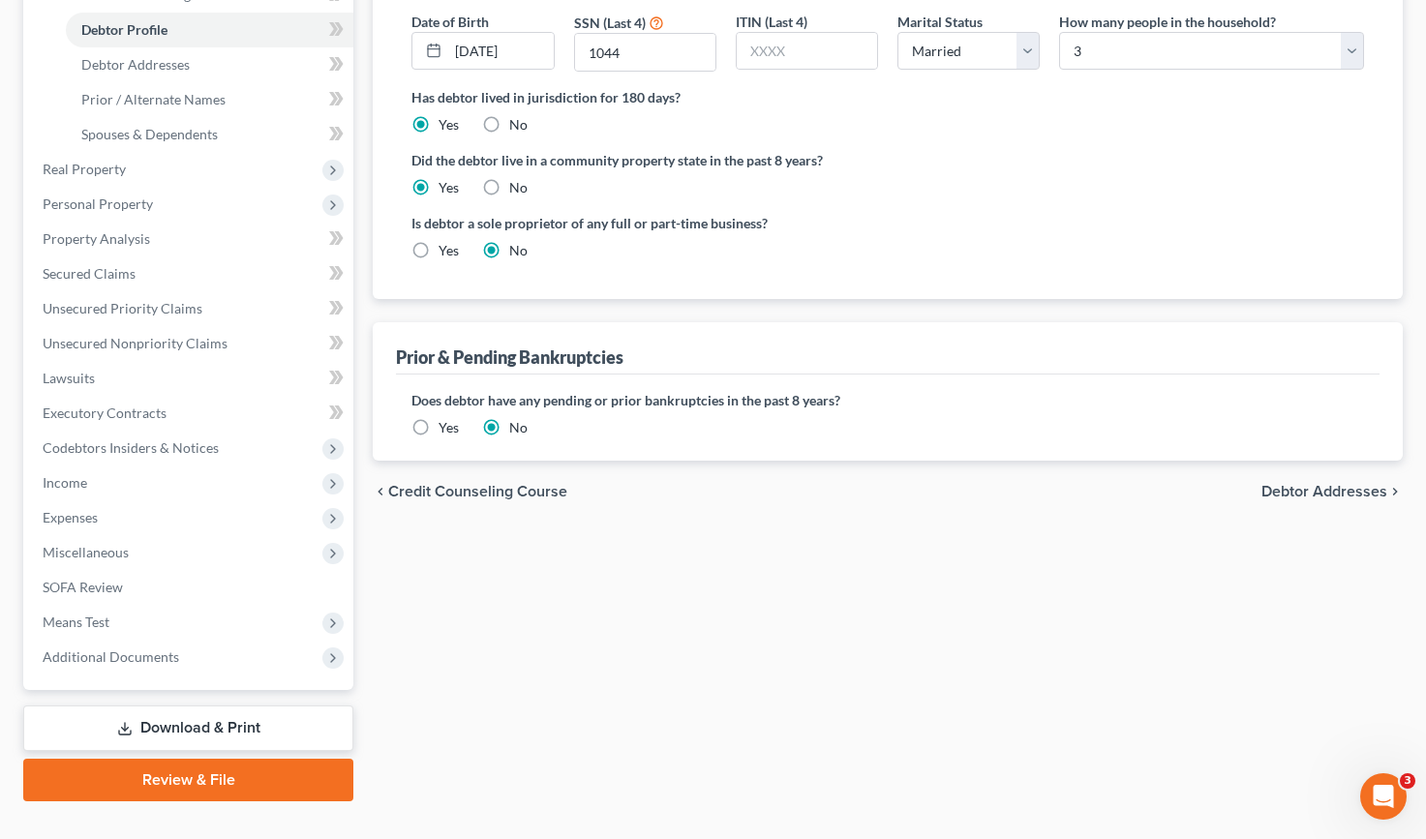
select select "0"
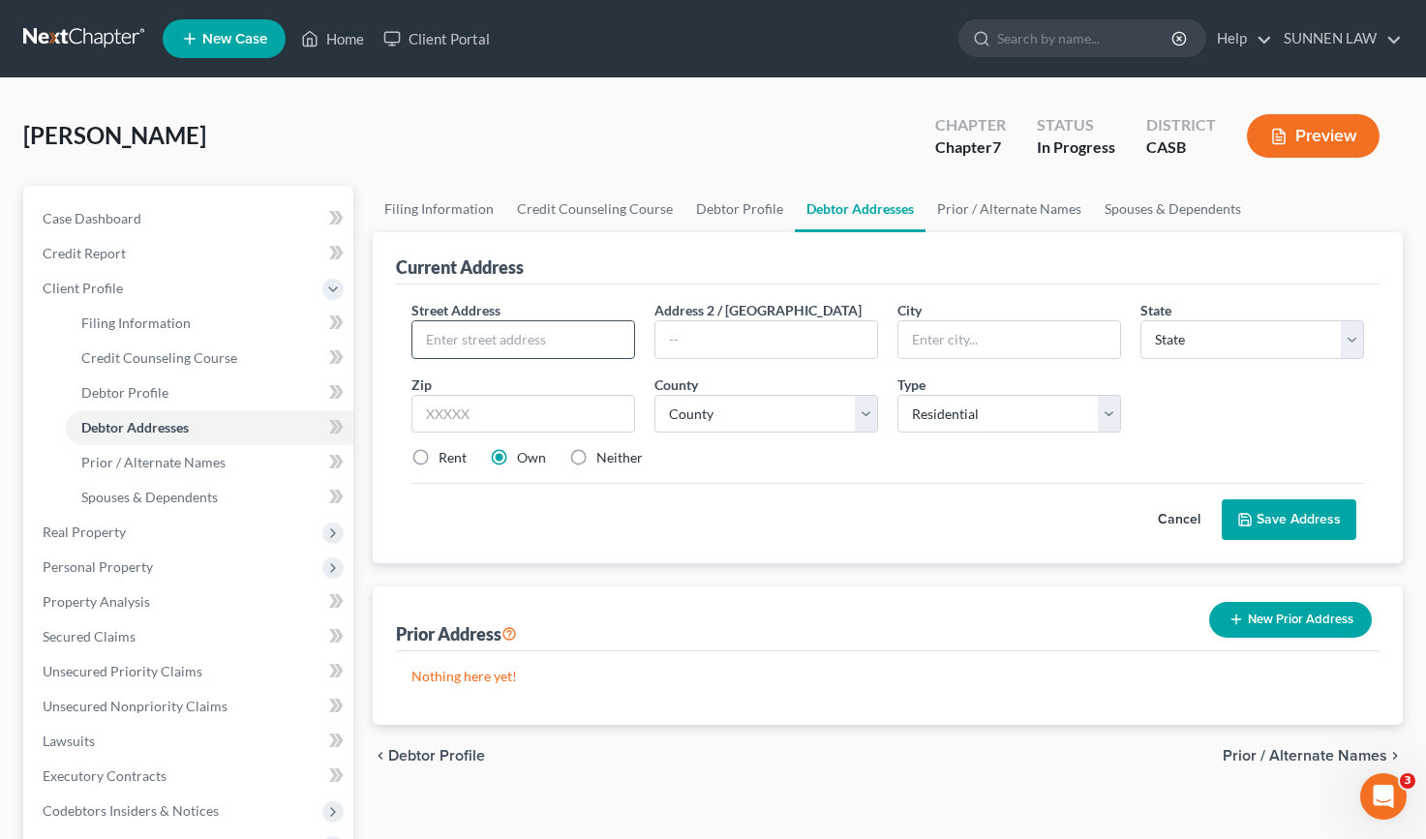
click at [541, 352] on input "text" at bounding box center [523, 339] width 222 height 37
type input "1330 Oro Vista Road"
type input "#132"
type input "[GEOGRAPHIC_DATA]"
select select "4"
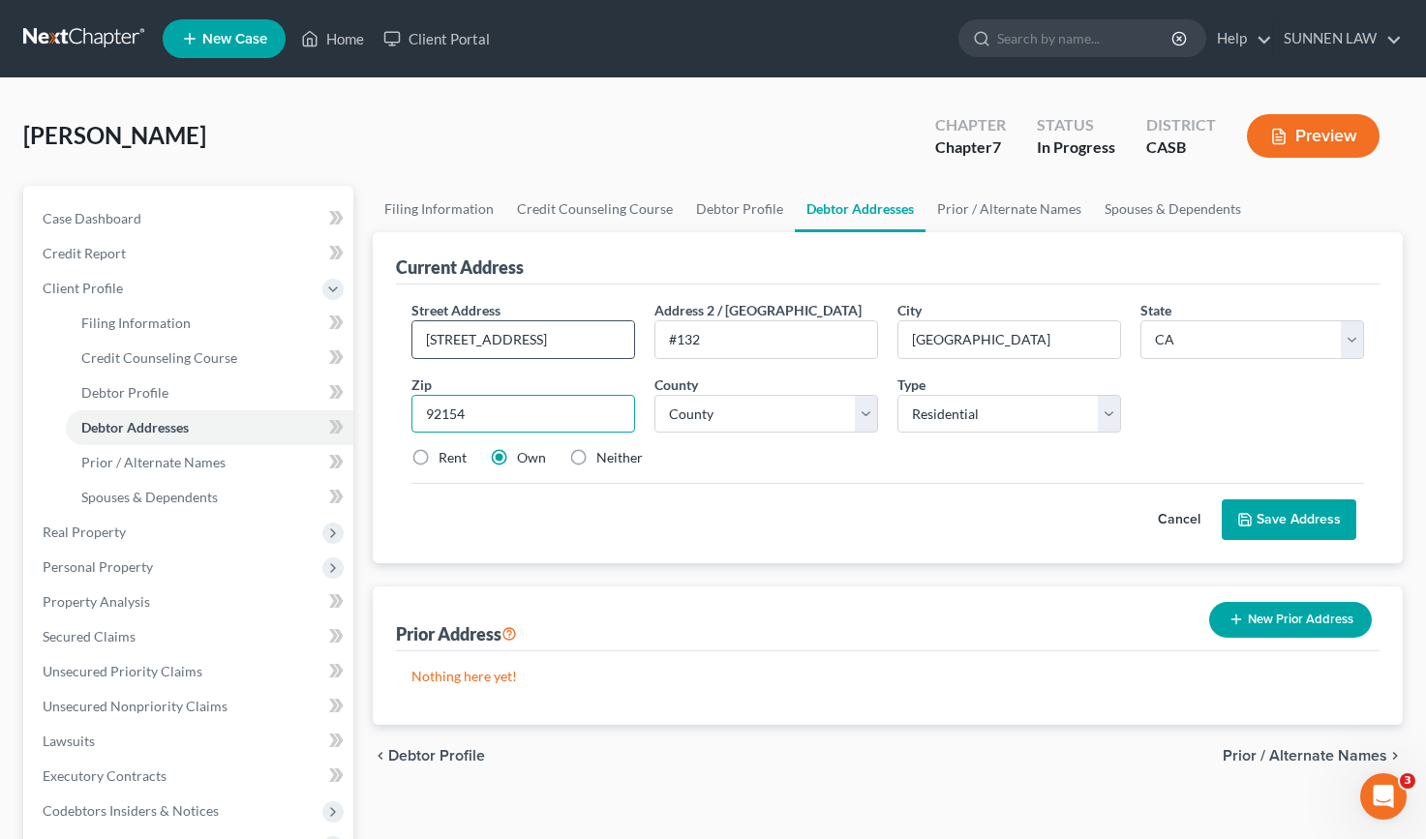
type input "92154"
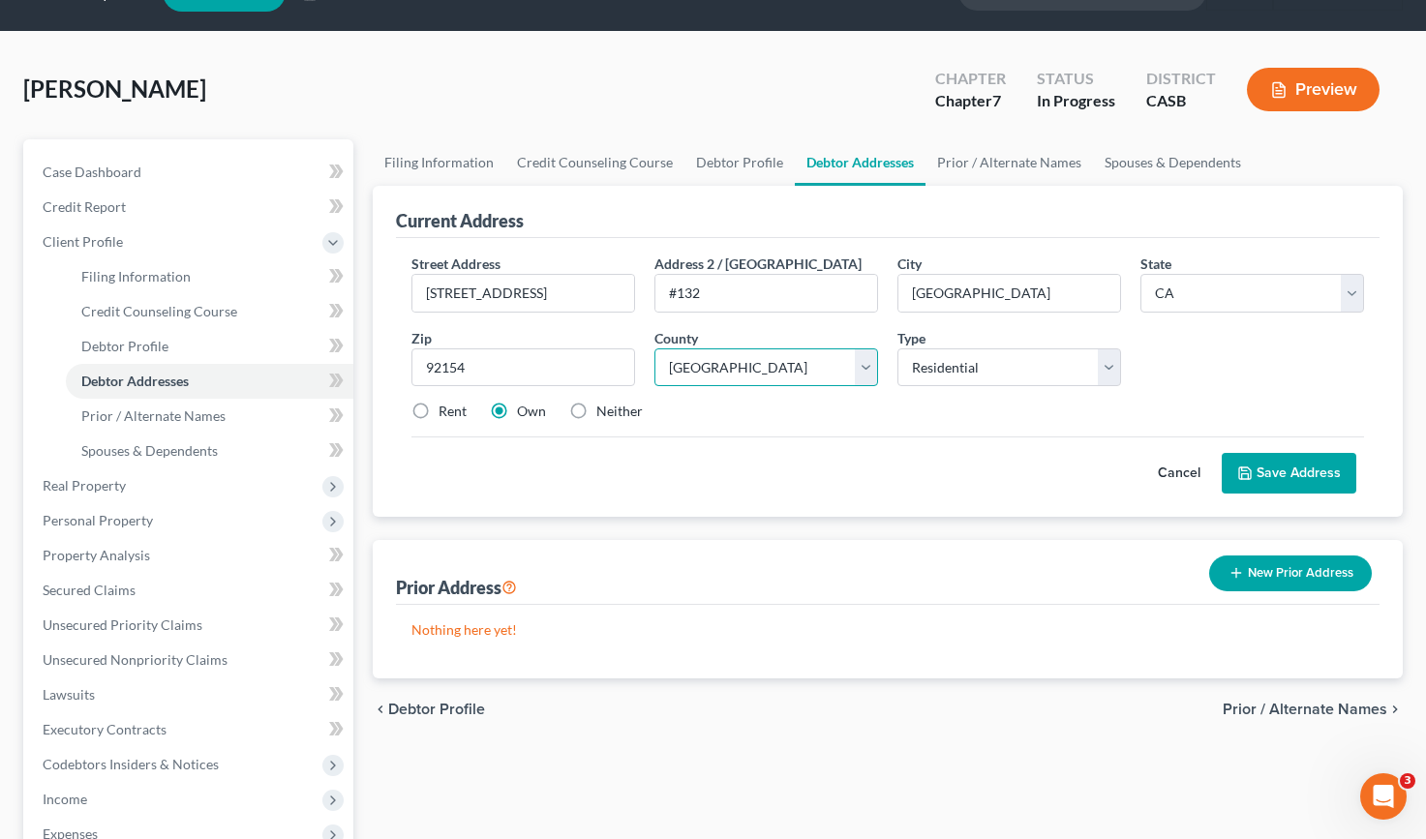
scroll to position [48, 0]
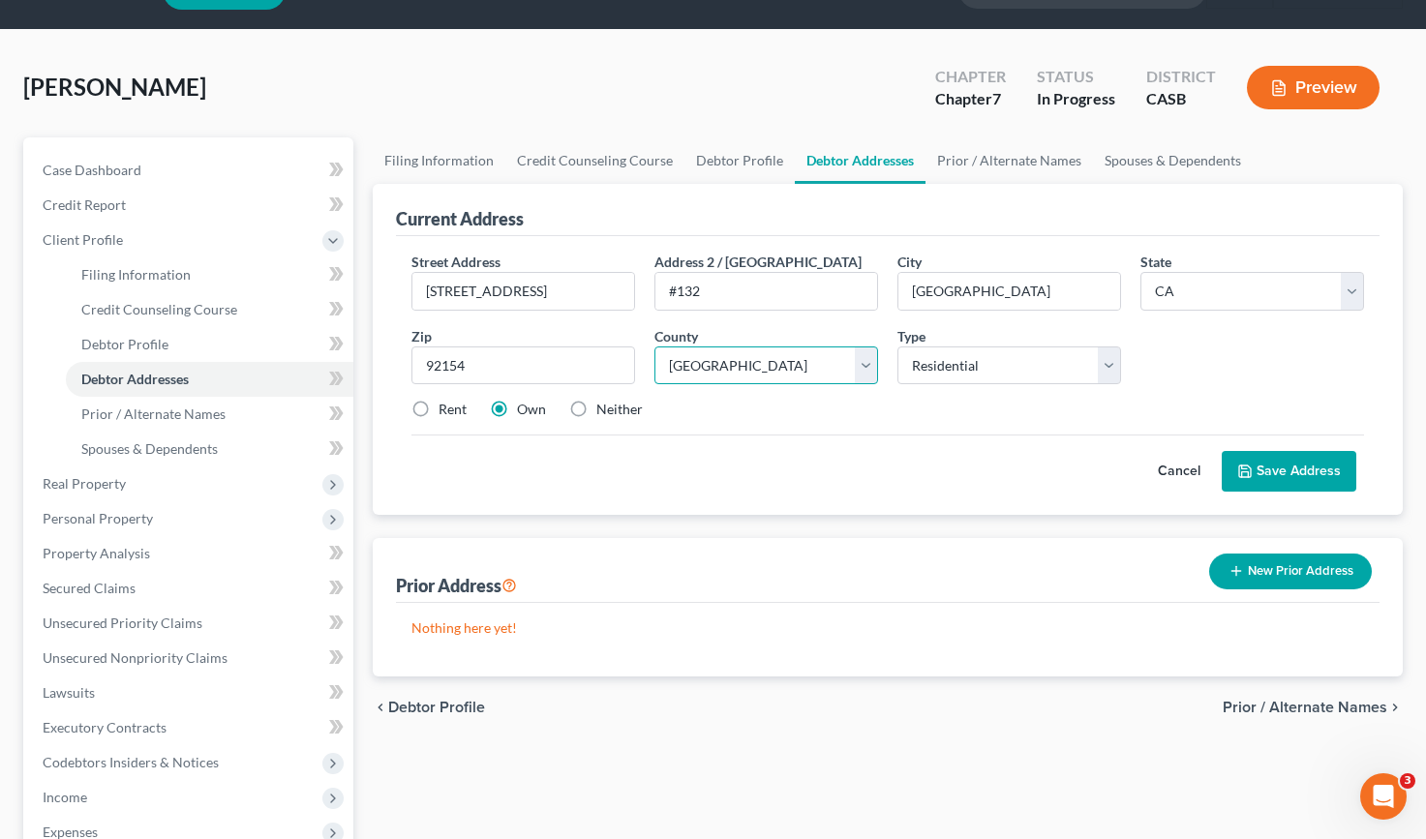
click at [877, 358] on select "County Alameda County Alpine County Amador County Butte County Calaveras County…" at bounding box center [766, 366] width 224 height 39
select select "36"
click at [654, 347] on select "County Alameda County Alpine County Amador County Butte County Calaveras County…" at bounding box center [766, 366] width 224 height 39
click at [992, 367] on select "Select Residential Mailing Rental Business" at bounding box center [1009, 366] width 224 height 39
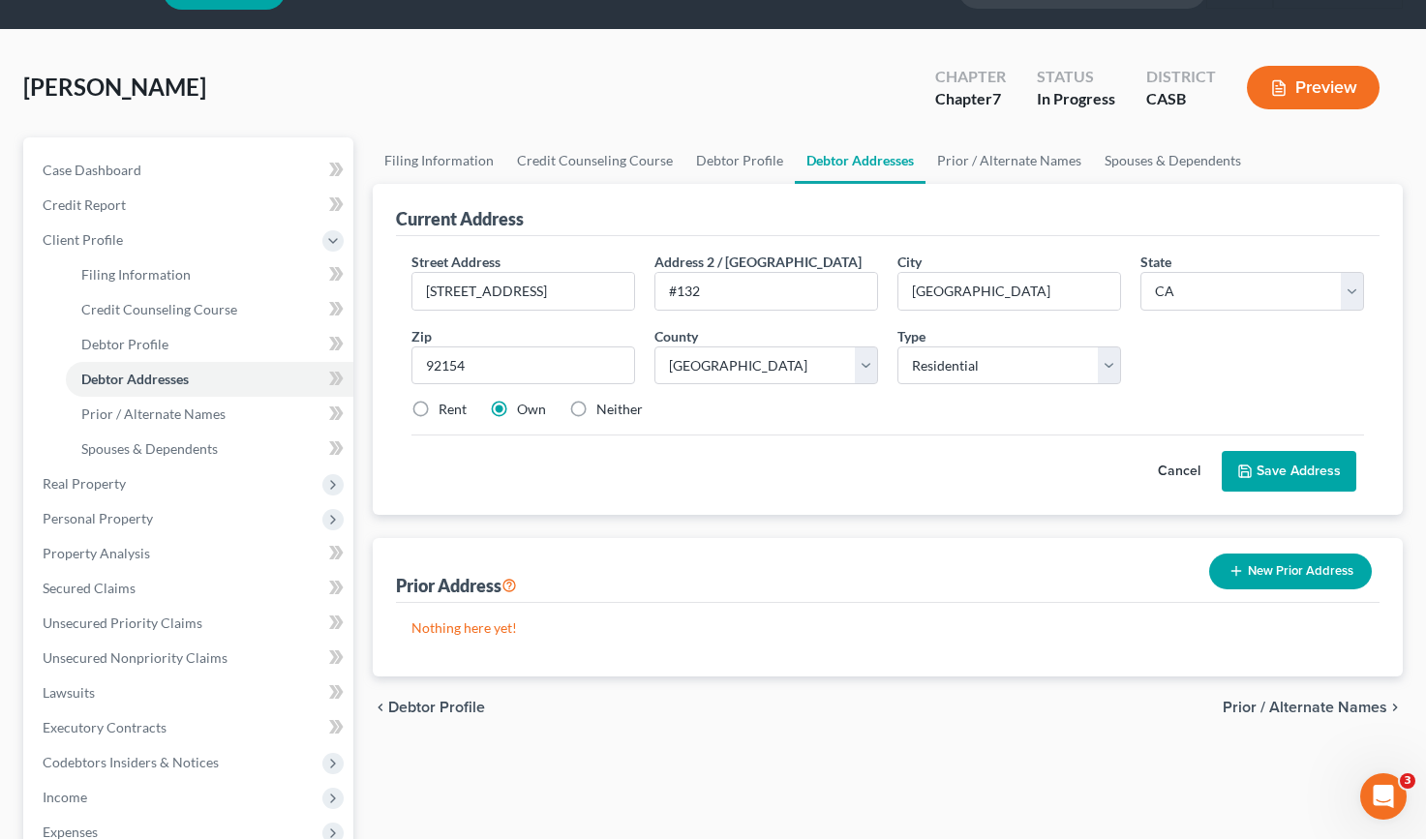
click at [447, 410] on label "Rent" at bounding box center [452, 409] width 28 height 19
click at [447, 410] on input "Rent" at bounding box center [452, 406] width 13 height 13
radio input "true"
click at [1292, 473] on button "Save Address" at bounding box center [1289, 471] width 135 height 41
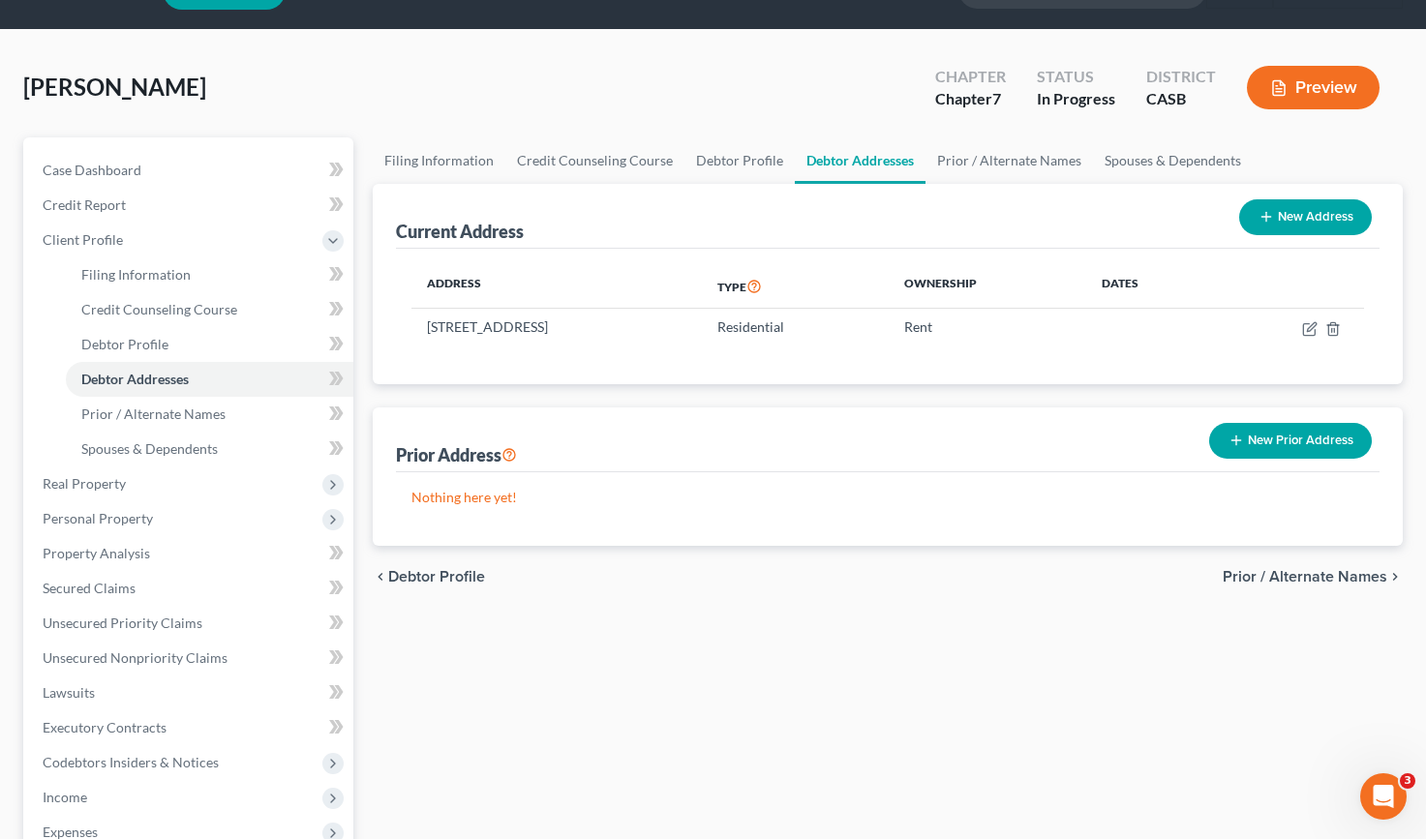
click at [1335, 576] on span "Prior / Alternate Names" at bounding box center [1305, 576] width 165 height 15
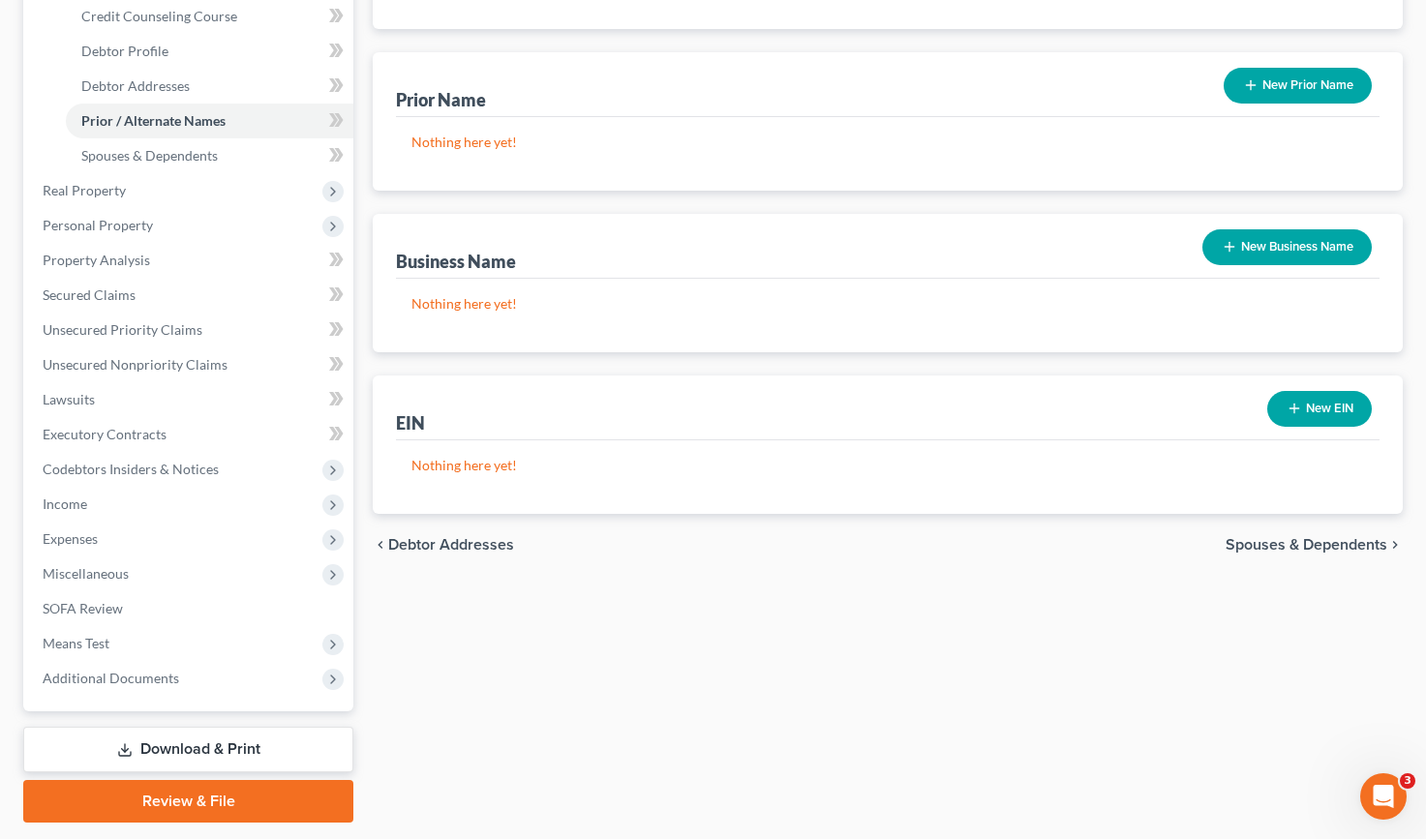
scroll to position [399, 0]
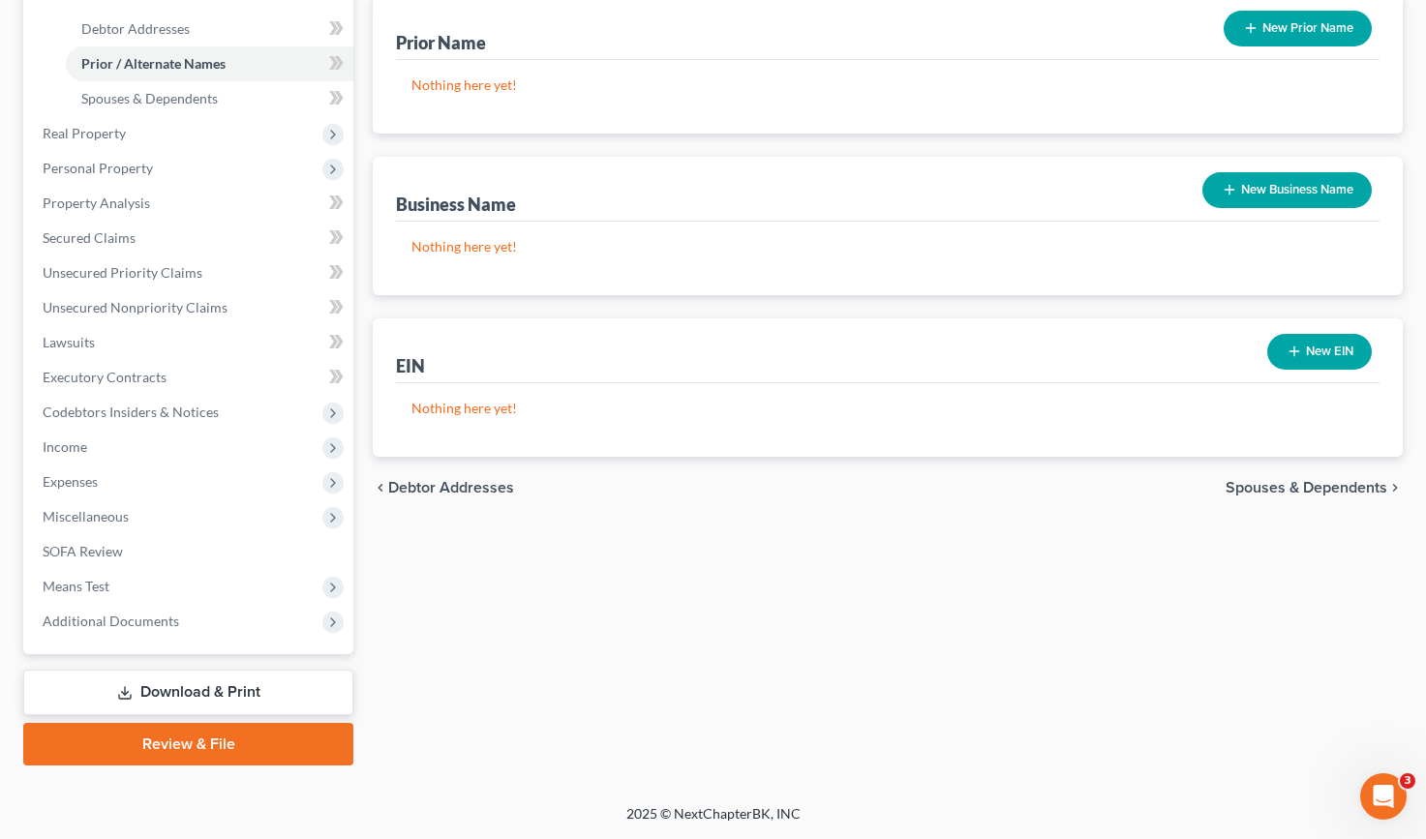
click at [1254, 494] on span "Spouses & Dependents" at bounding box center [1306, 487] width 162 height 15
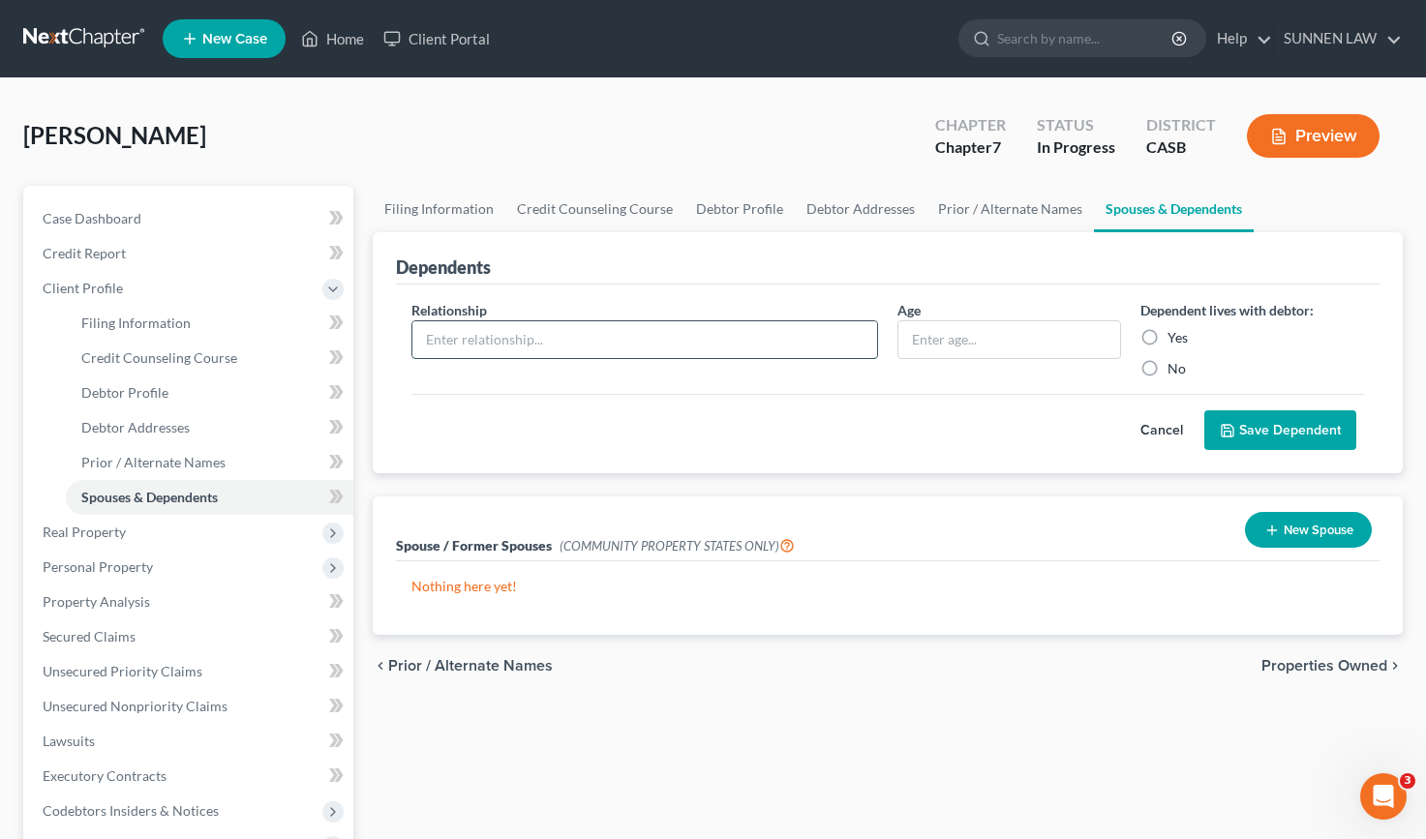
click at [582, 342] on input "text" at bounding box center [644, 339] width 465 height 37
type input "[PERSON_NAME]"
type input "49"
click at [1167, 331] on label "Yes" at bounding box center [1177, 337] width 20 height 19
click at [1175, 331] on input "Yes" at bounding box center [1181, 334] width 13 height 13
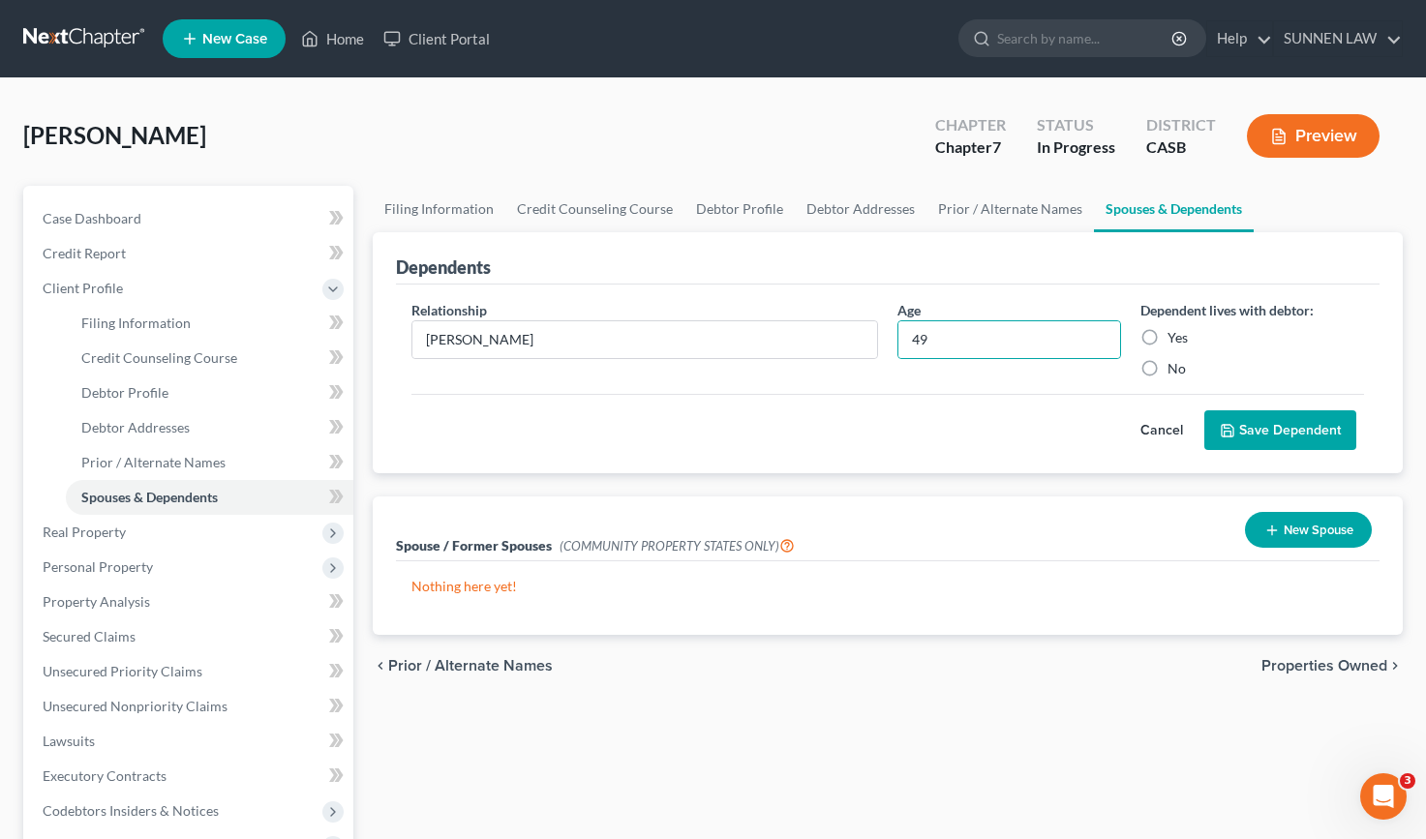
radio input "true"
click at [1257, 427] on button "Save Dependent" at bounding box center [1280, 430] width 152 height 41
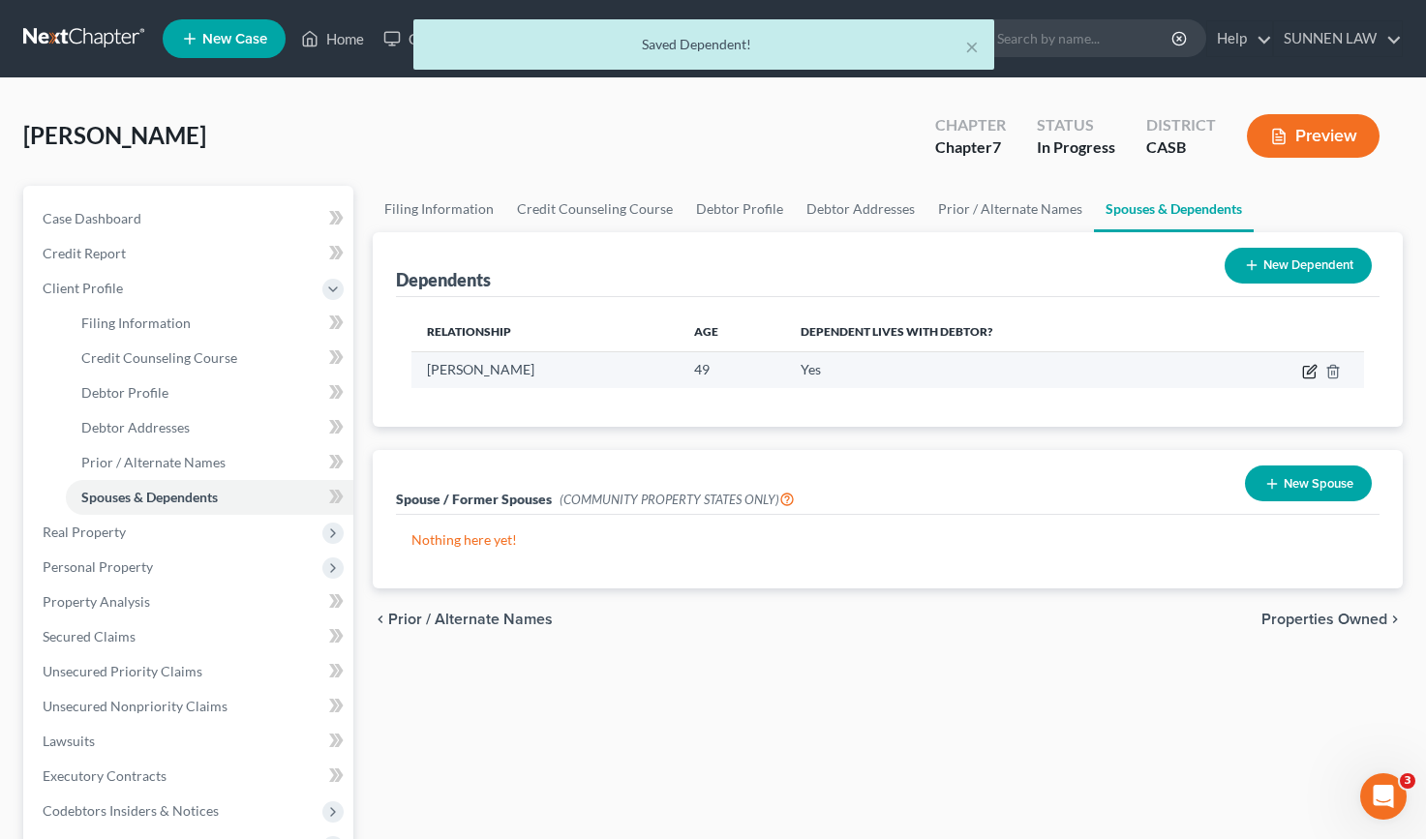
click at [1310, 370] on icon "button" at bounding box center [1311, 369] width 9 height 9
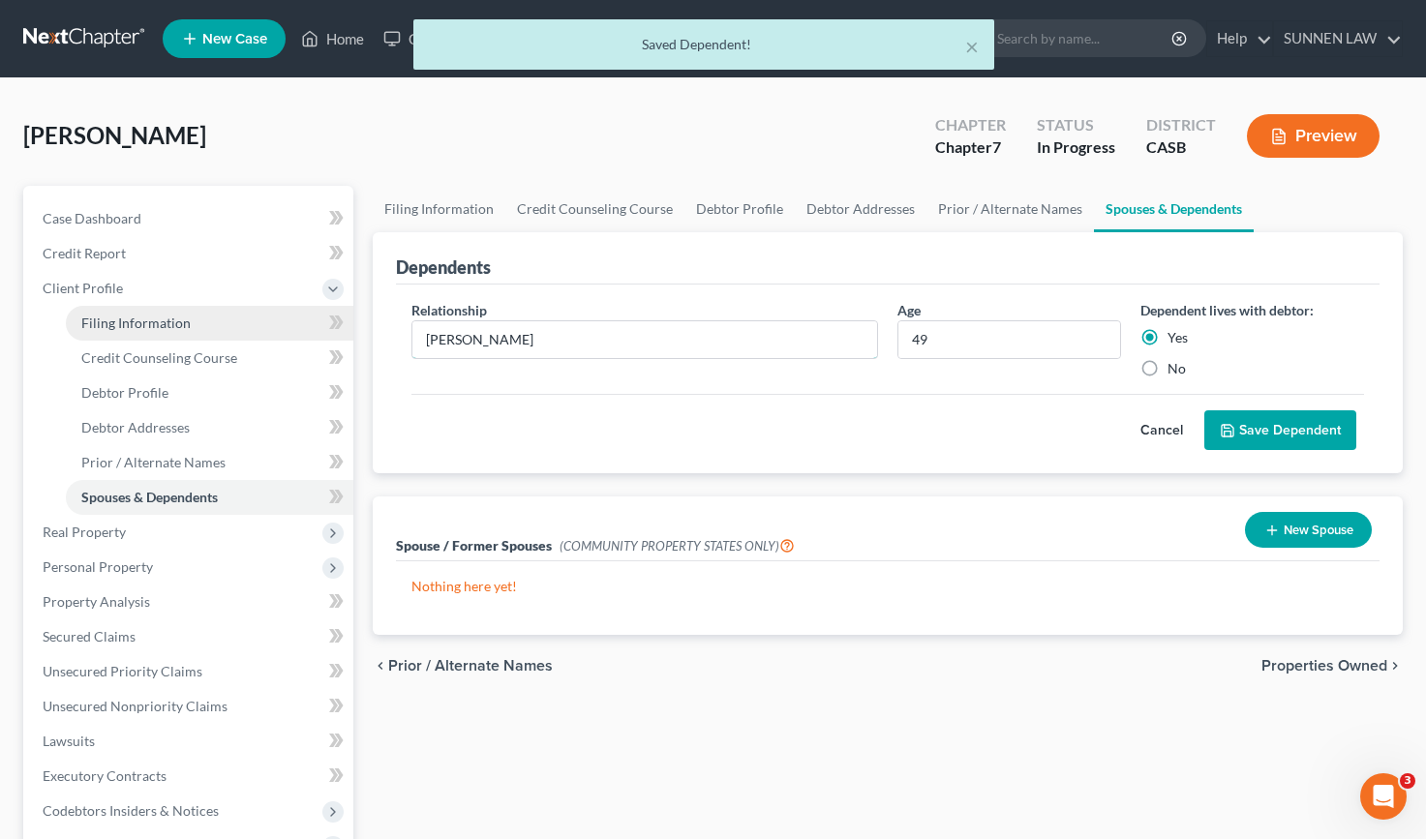
drag, startPoint x: 613, startPoint y: 335, endPoint x: 286, endPoint y: 318, distance: 327.6
click at [300, 320] on div "Petition Navigation Case Dashboard Payments Invoices Payments Payments Credit R…" at bounding box center [713, 675] width 1399 height 979
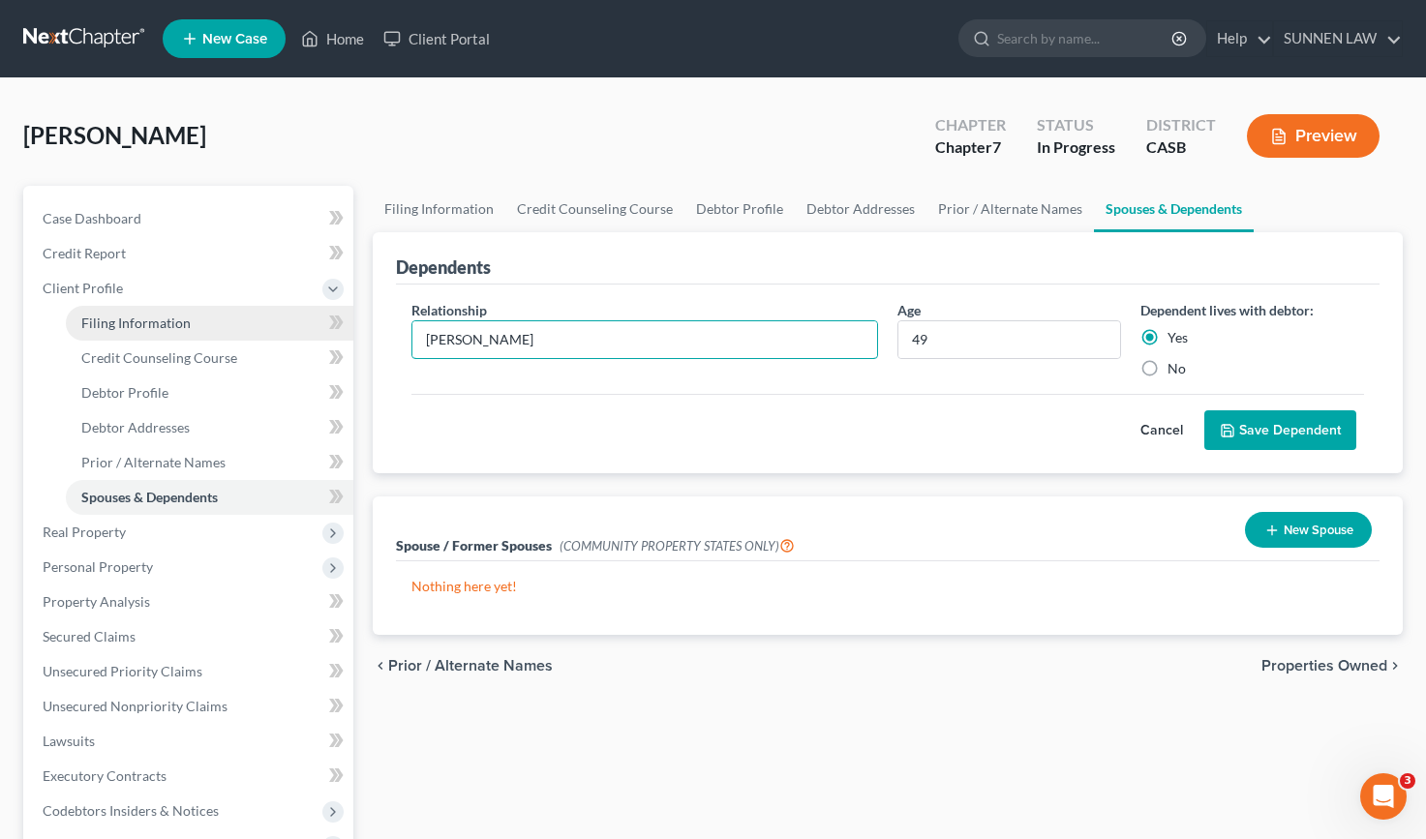
type input "Adrian Peterson"
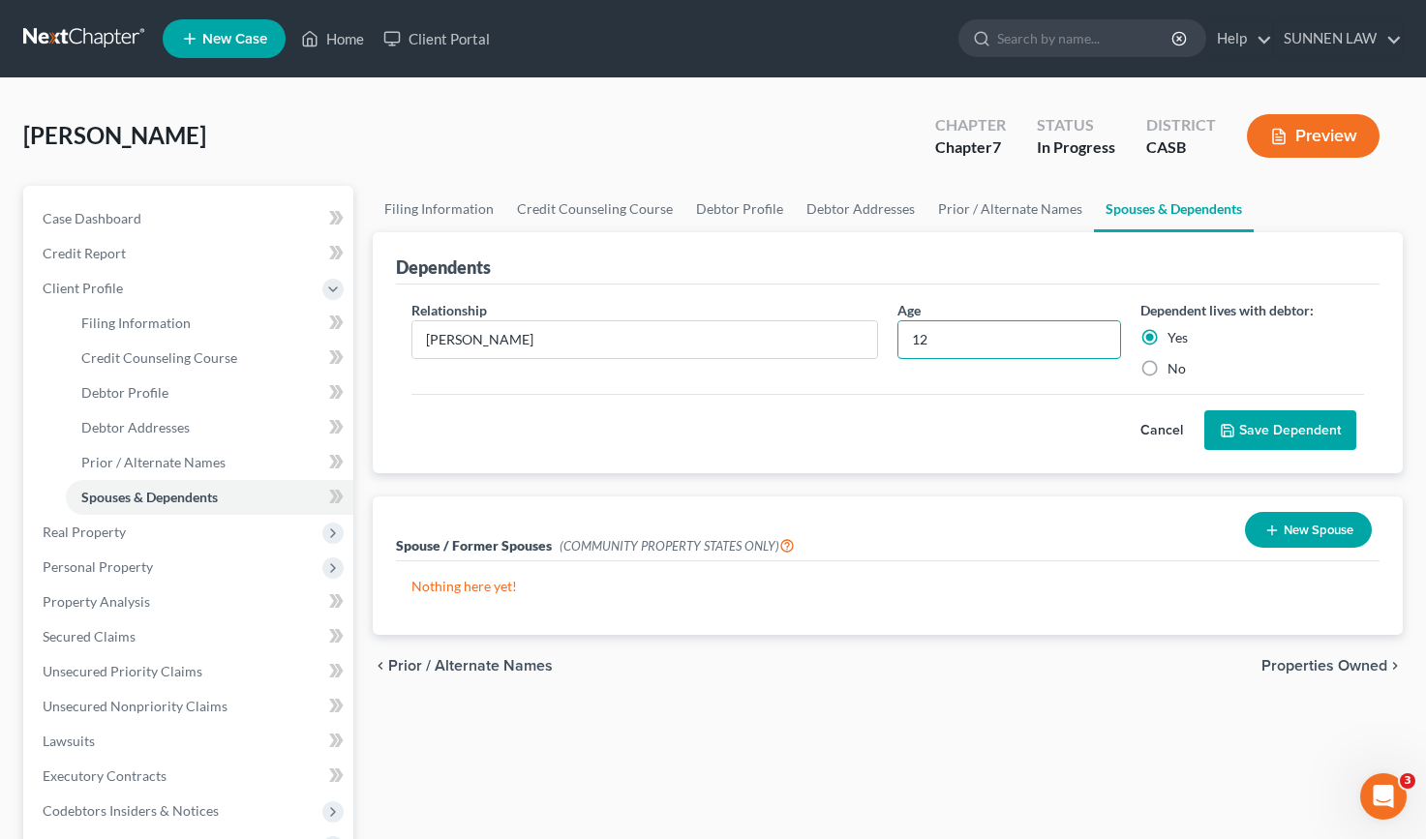
type input "12"
click at [1319, 426] on button "Save Dependent" at bounding box center [1280, 430] width 152 height 41
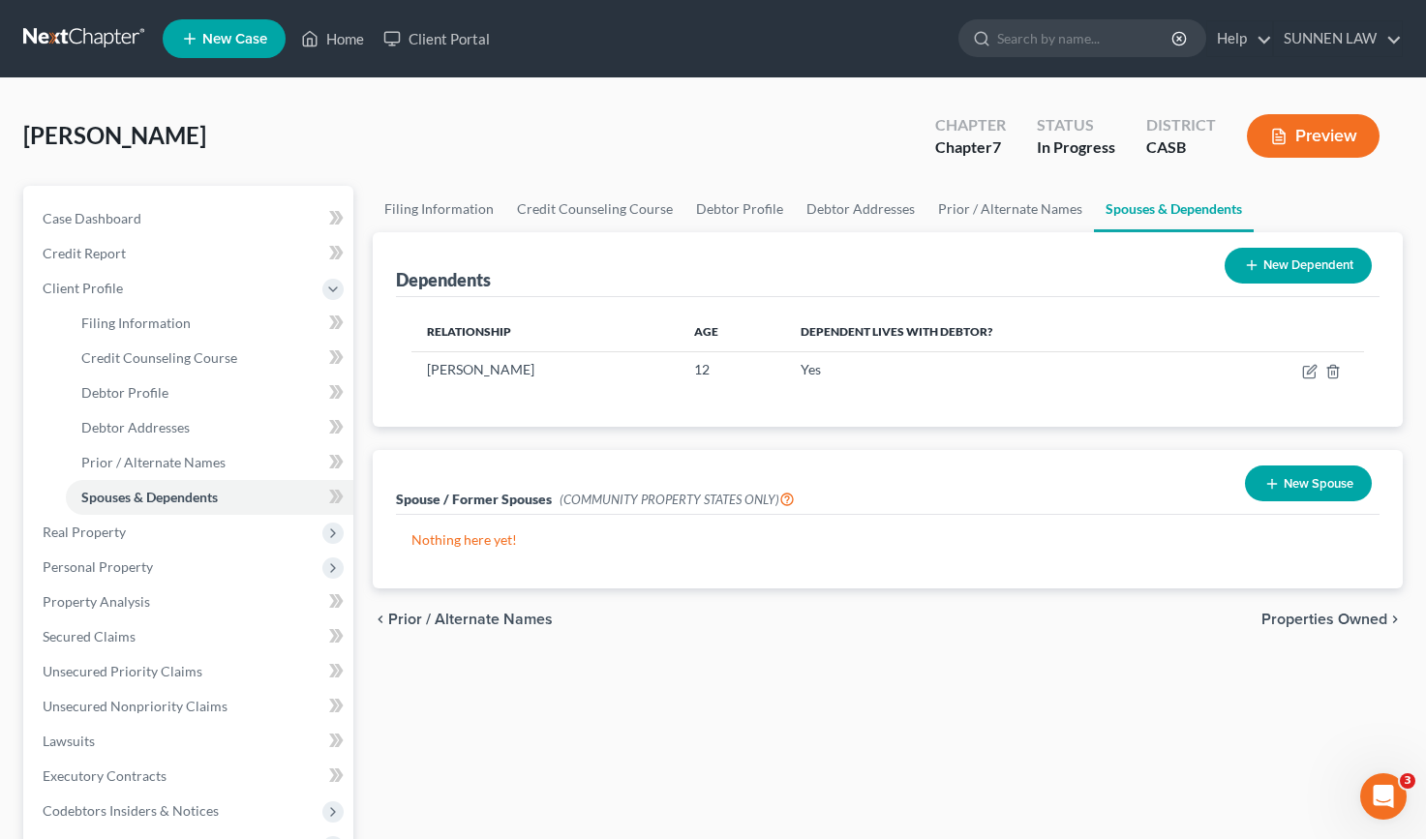
click at [1289, 481] on button "New Spouse" at bounding box center [1308, 484] width 127 height 36
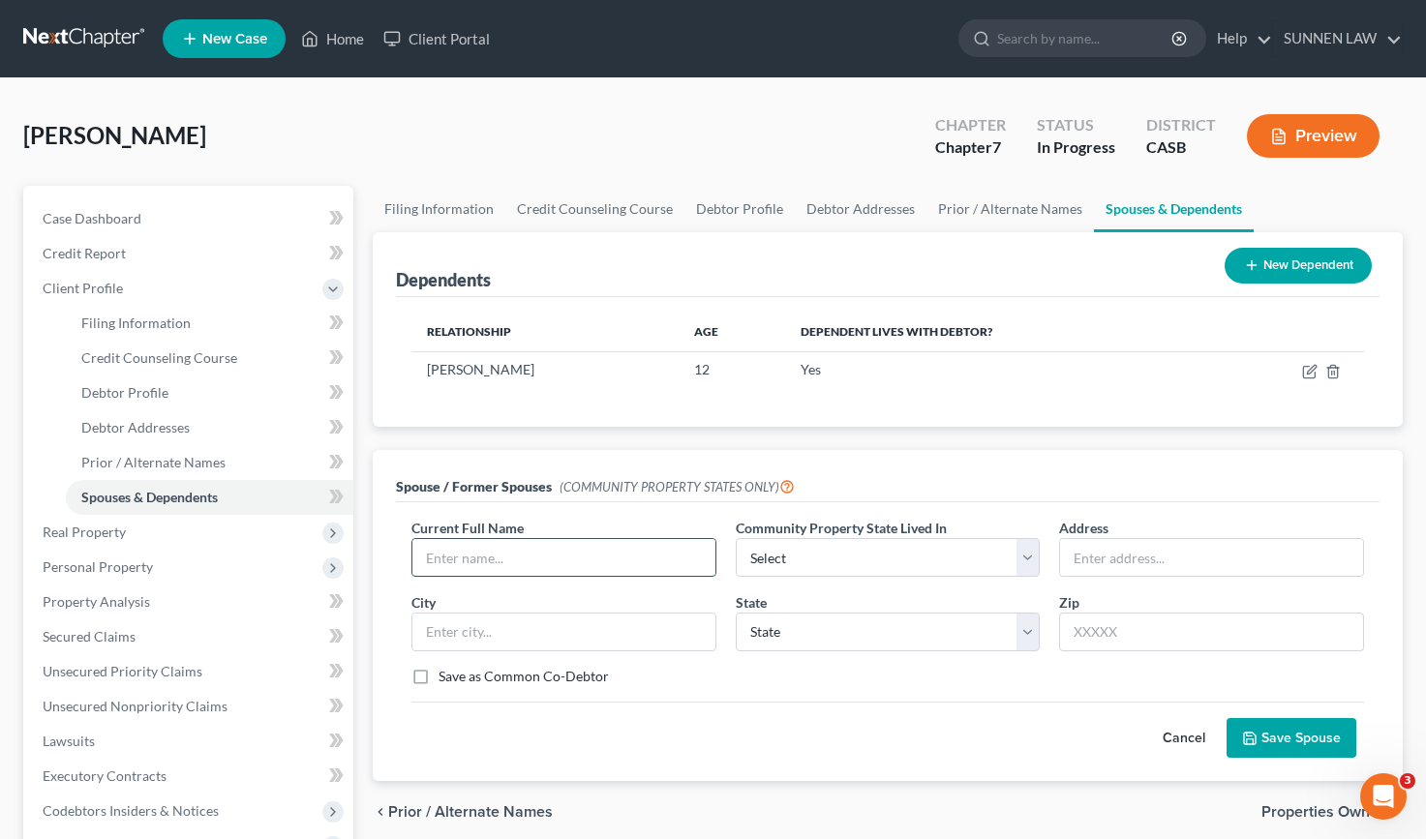
click at [481, 553] on input "text" at bounding box center [563, 557] width 303 height 37
click at [481, 553] on input "[PERSON_NAME]" at bounding box center [563, 557] width 303 height 37
type input "[PERSON_NAME]"
click at [778, 561] on select "Select AZ CA GU ID LA NV NM PR TX WA WI" at bounding box center [888, 557] width 305 height 39
select select "1"
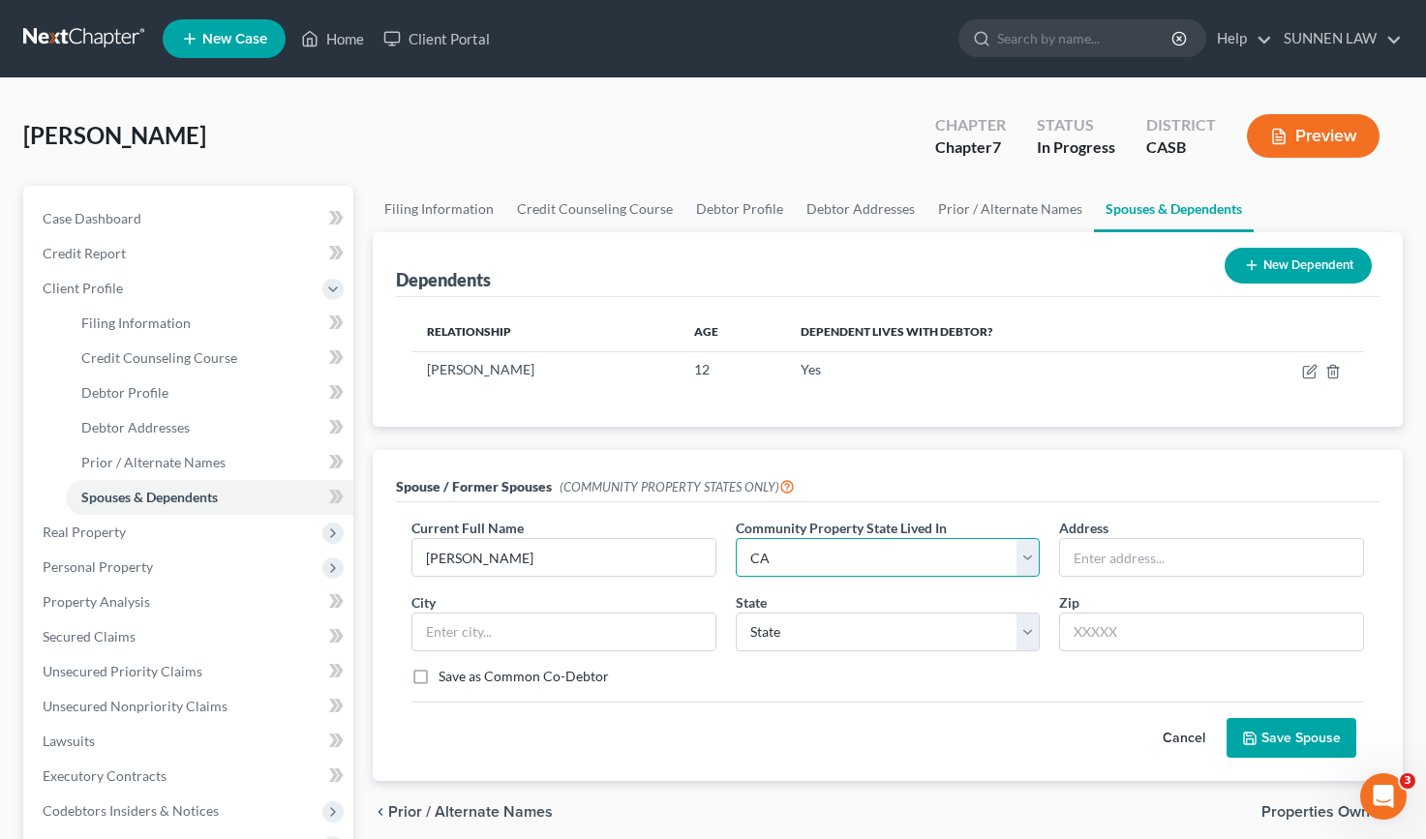
click at [736, 538] on select "Select AZ CA GU ID LA NV NM PR TX WA WI" at bounding box center [888, 557] width 305 height 39
click at [1095, 569] on input "text" at bounding box center [1211, 557] width 303 height 37
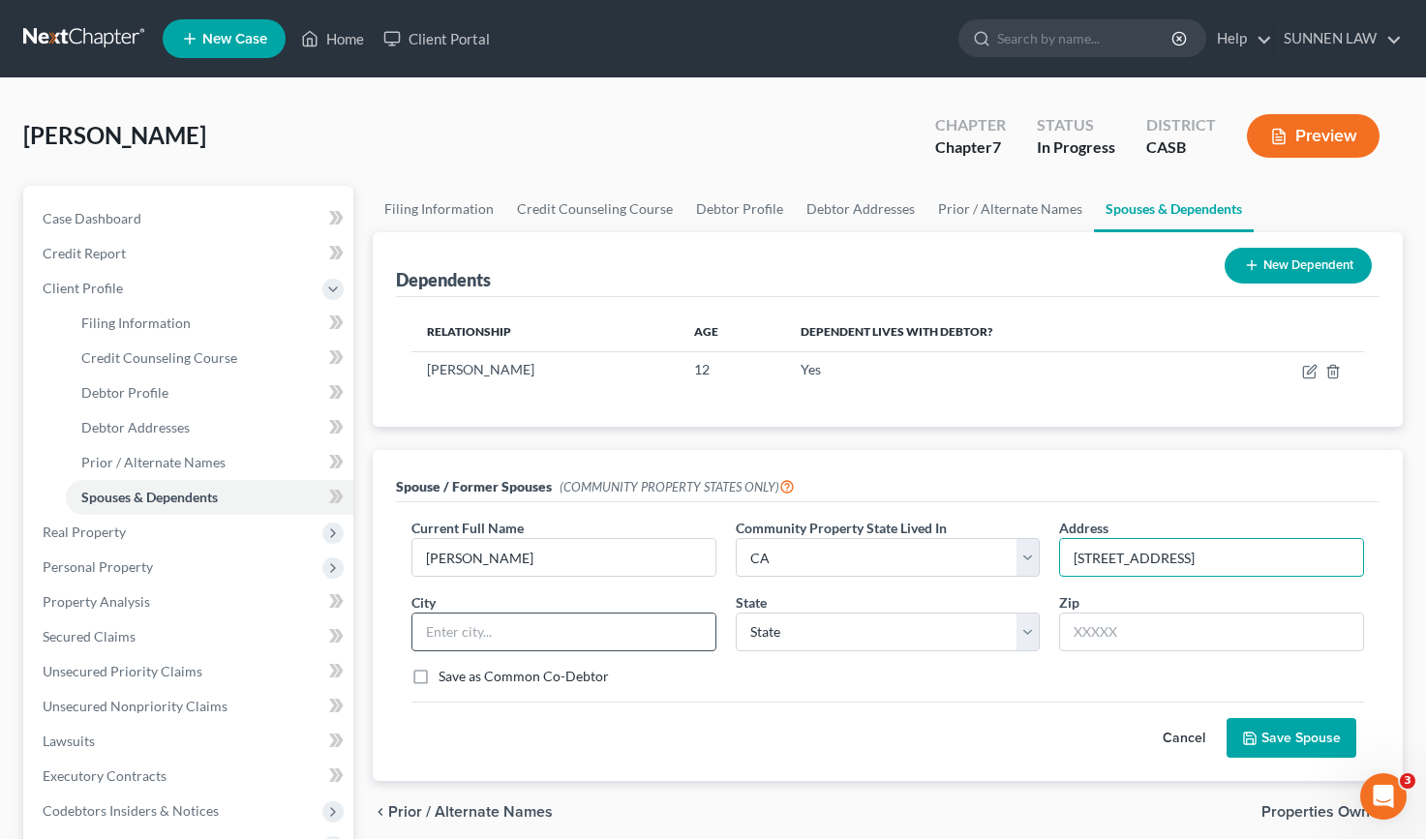
type input "1330 Oro Vista Road #132"
click at [483, 630] on input "text" at bounding box center [563, 632] width 303 height 37
type input "[GEOGRAPHIC_DATA]"
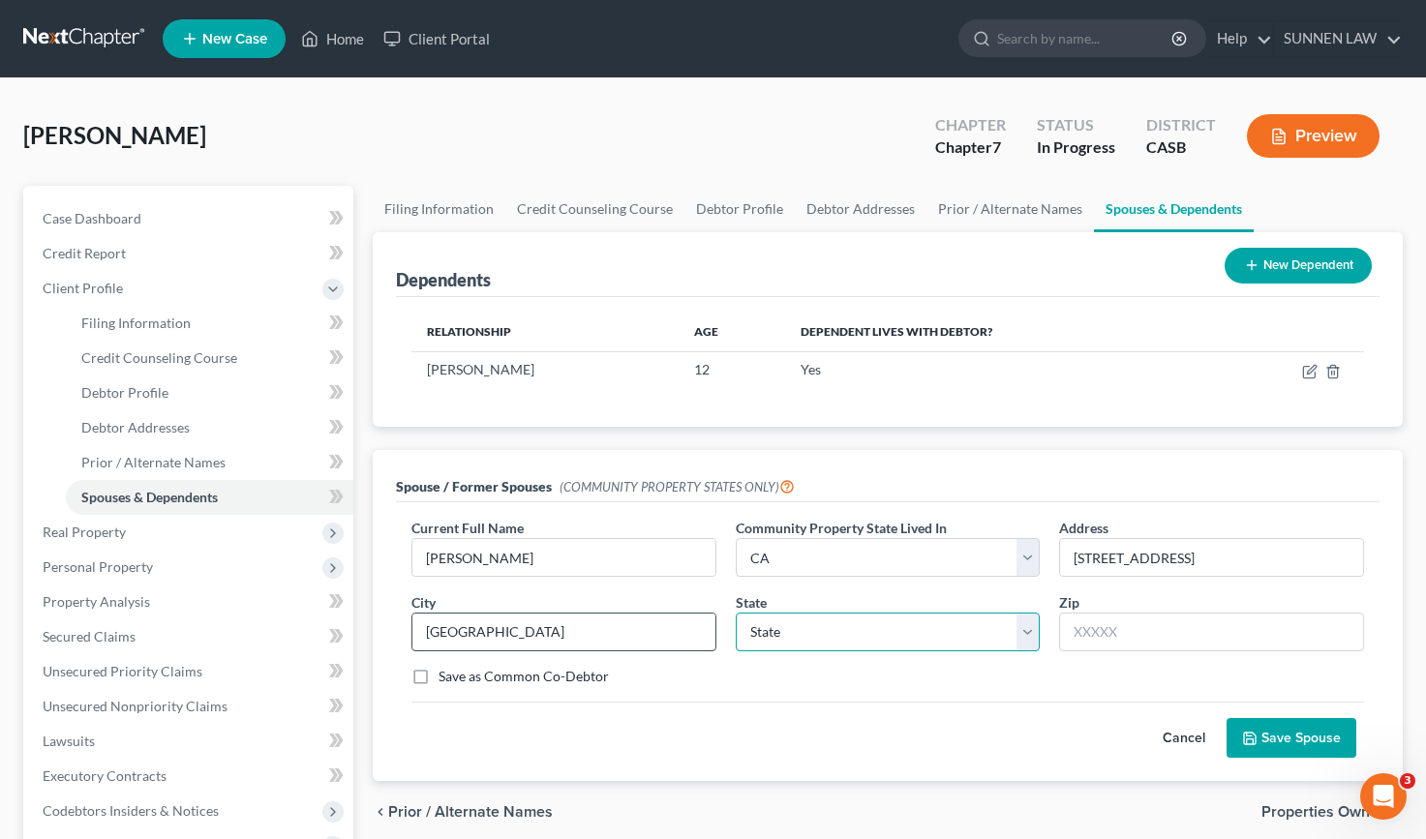
select select "4"
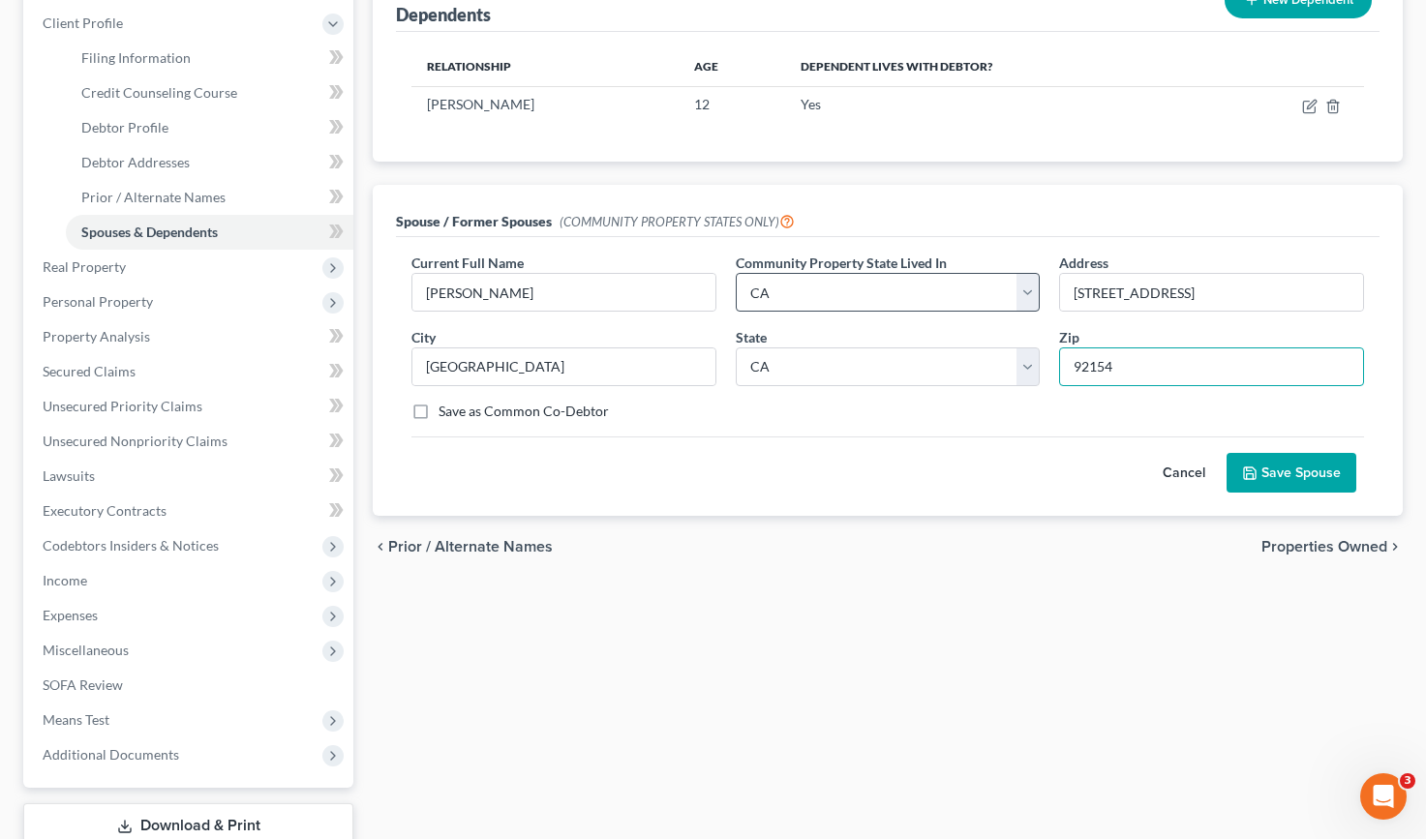
scroll to position [266, 0]
type input "92154"
click at [1307, 463] on button "Save Spouse" at bounding box center [1291, 472] width 130 height 41
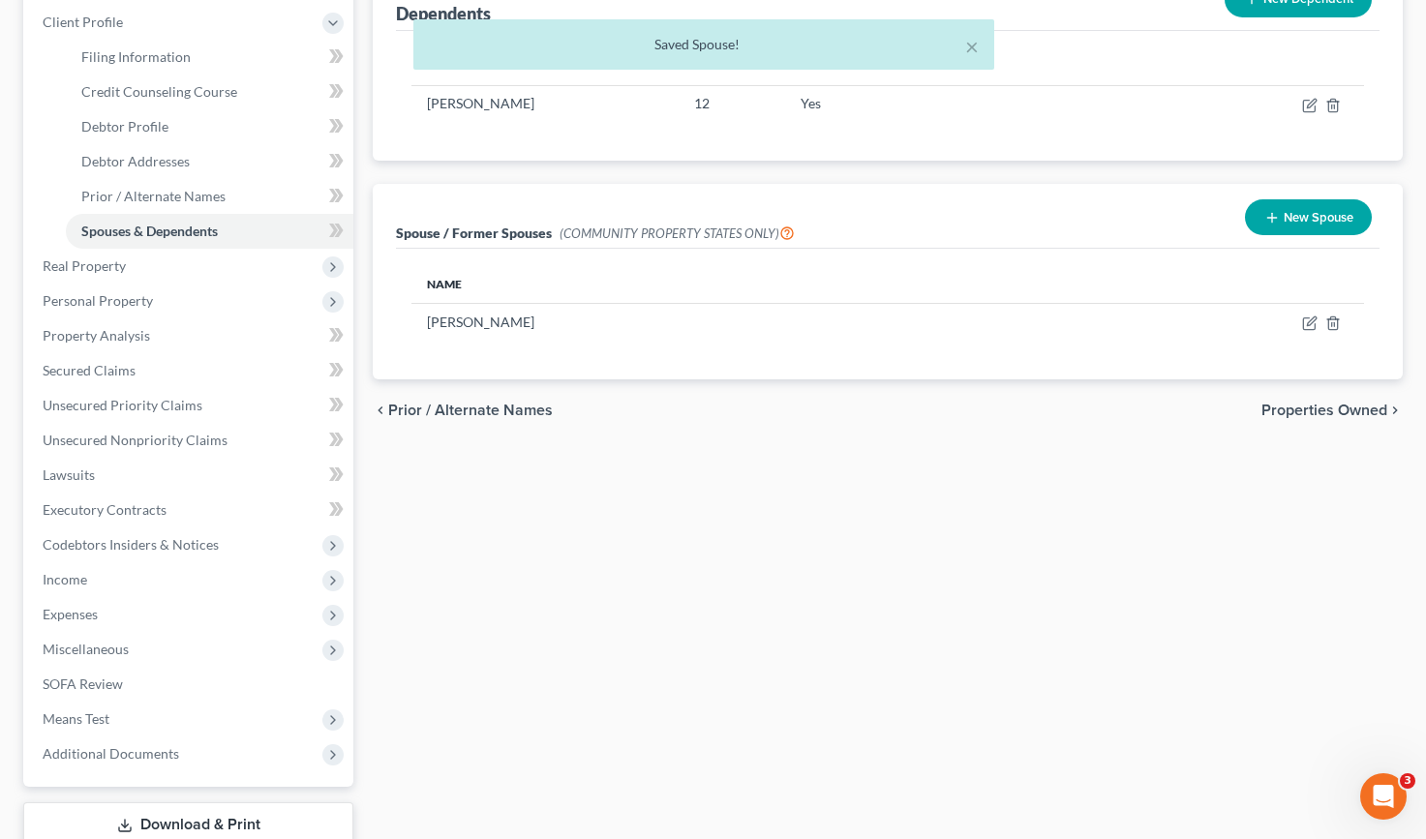
click at [1292, 411] on span "Properties Owned" at bounding box center [1324, 410] width 126 height 15
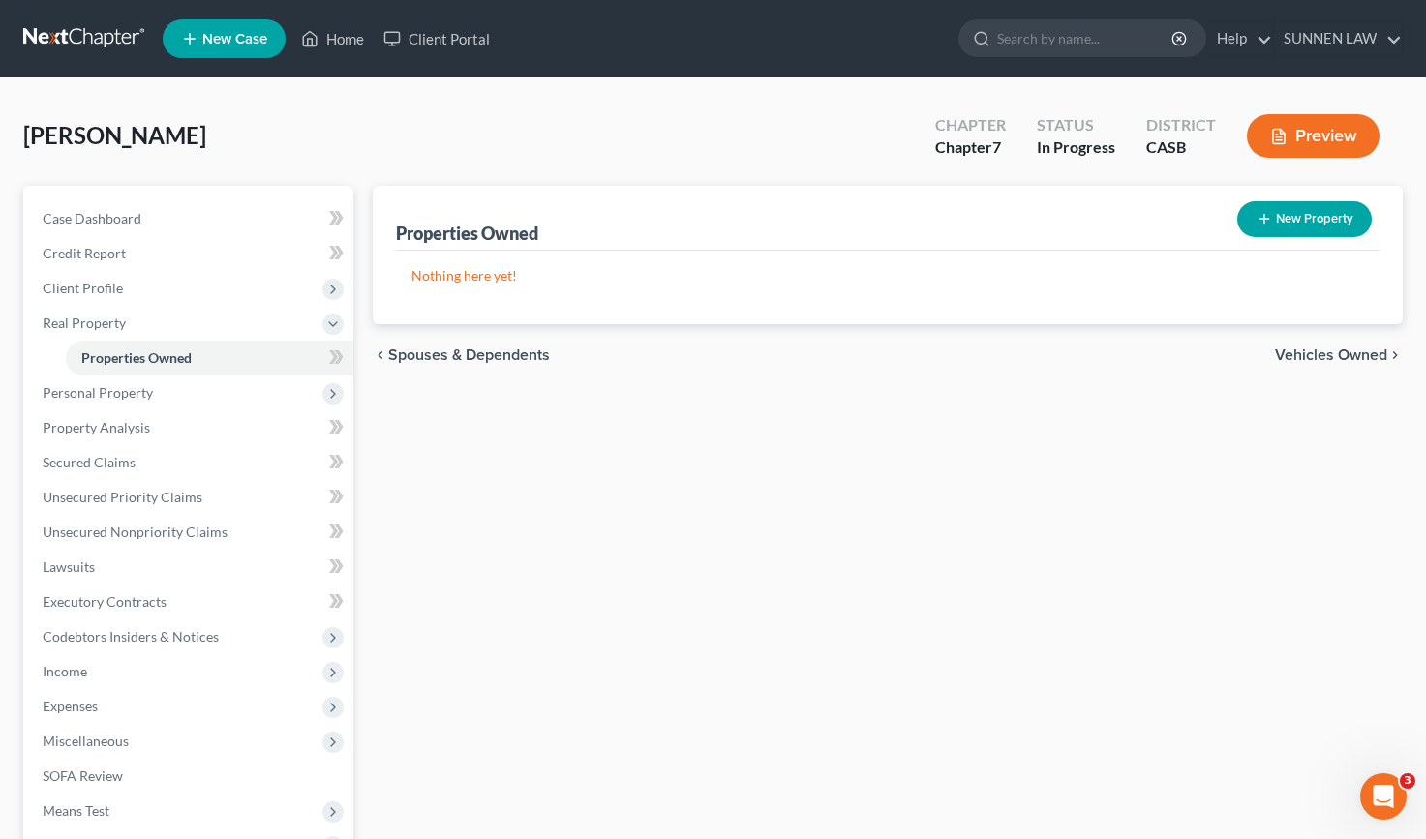
click at [1319, 354] on span "Vehicles Owned" at bounding box center [1331, 355] width 112 height 15
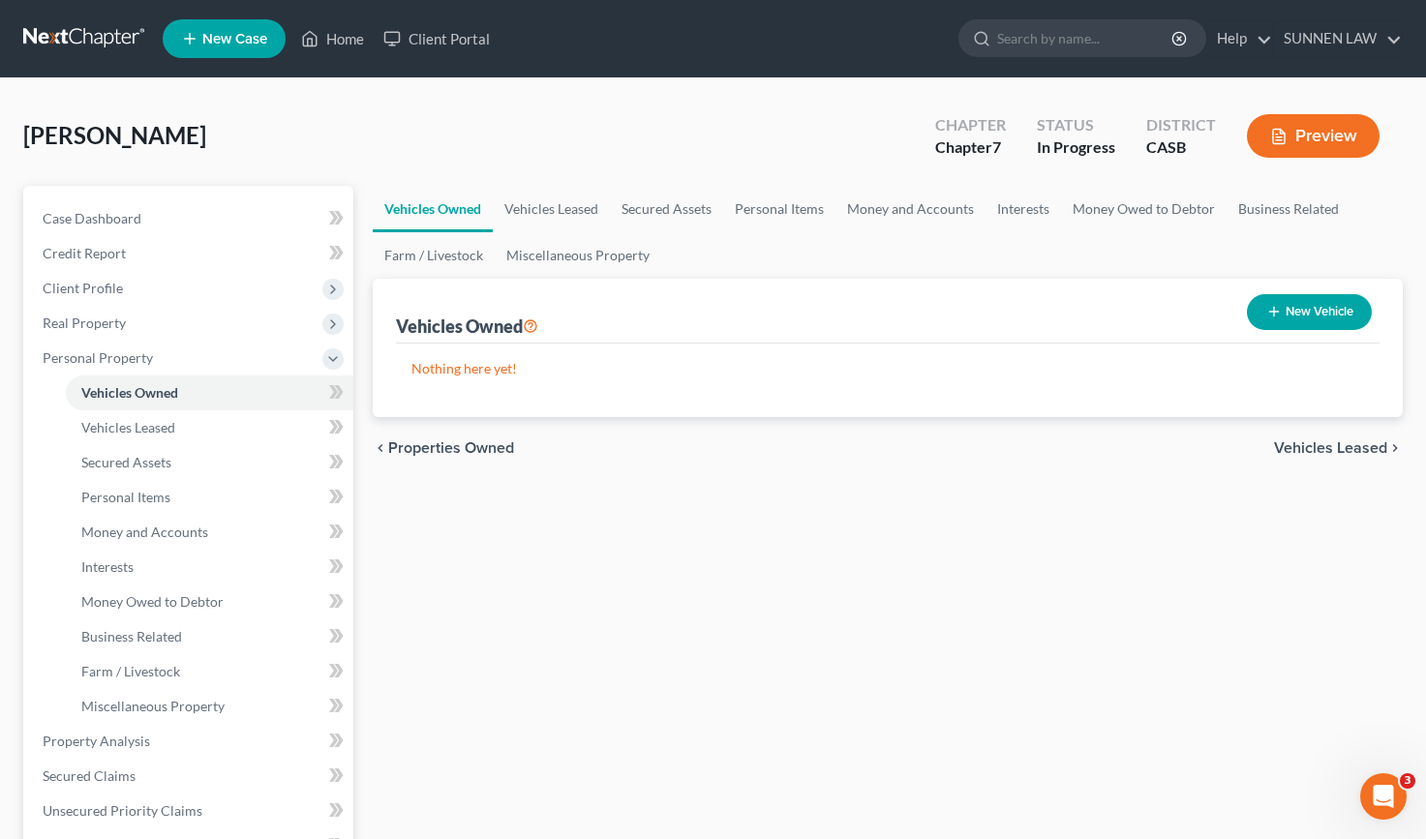
click at [1285, 318] on button "New Vehicle" at bounding box center [1309, 312] width 125 height 36
select select "0"
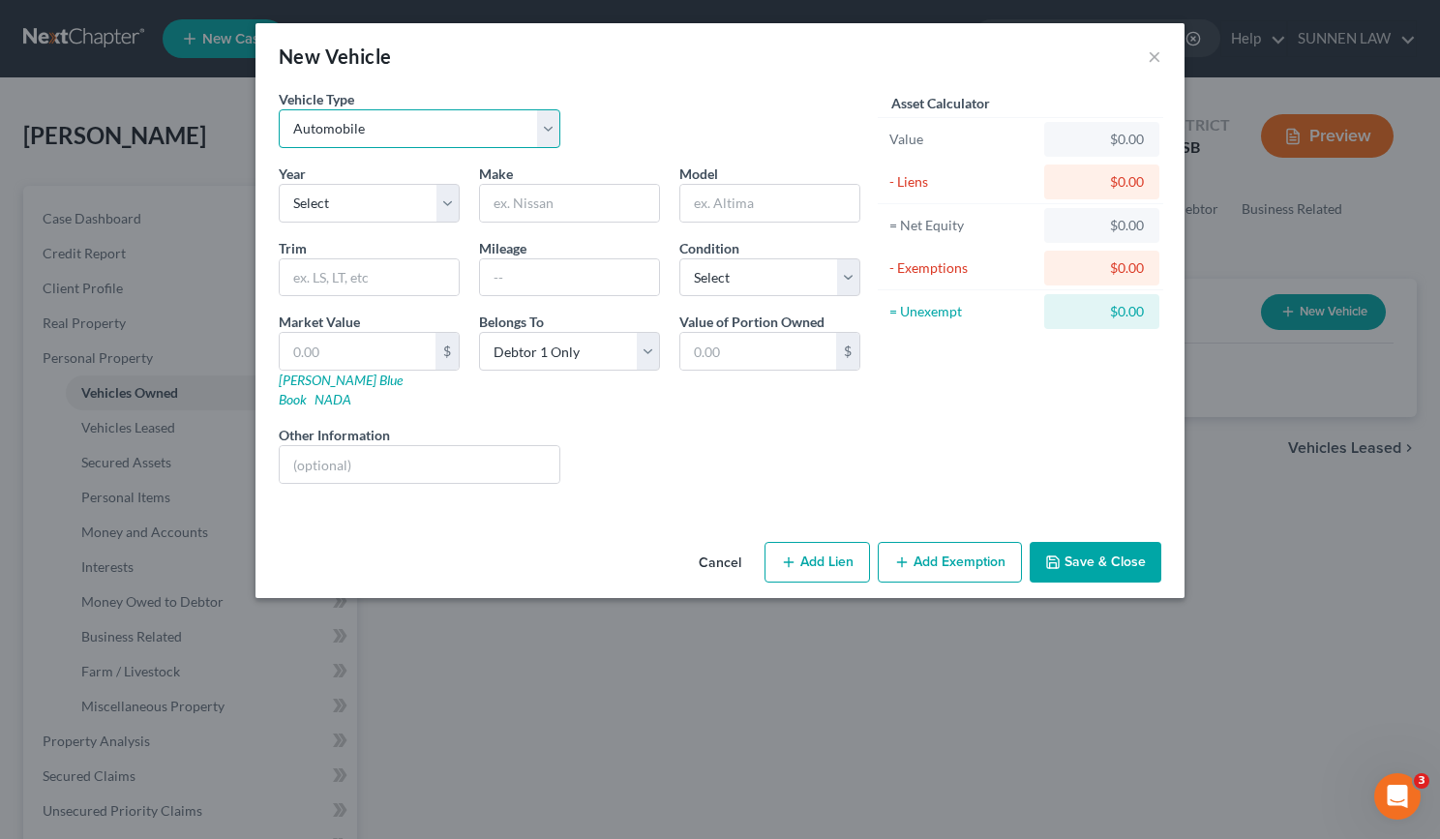
click at [400, 127] on select "Select Automobile Truck Trailer Watercraft Aircraft Motor Home Atv Other Vehicle" at bounding box center [420, 128] width 282 height 39
click at [379, 205] on select "Select 2026 2025 2024 2023 2022 2021 2020 2019 2018 2017 2016 2015 2014 2013 20…" at bounding box center [369, 203] width 181 height 39
select select "9"
click at [279, 184] on select "Select 2026 2025 2024 2023 2022 2021 2020 2019 2018 2017 2016 2015 2014 2013 20…" at bounding box center [369, 203] width 181 height 39
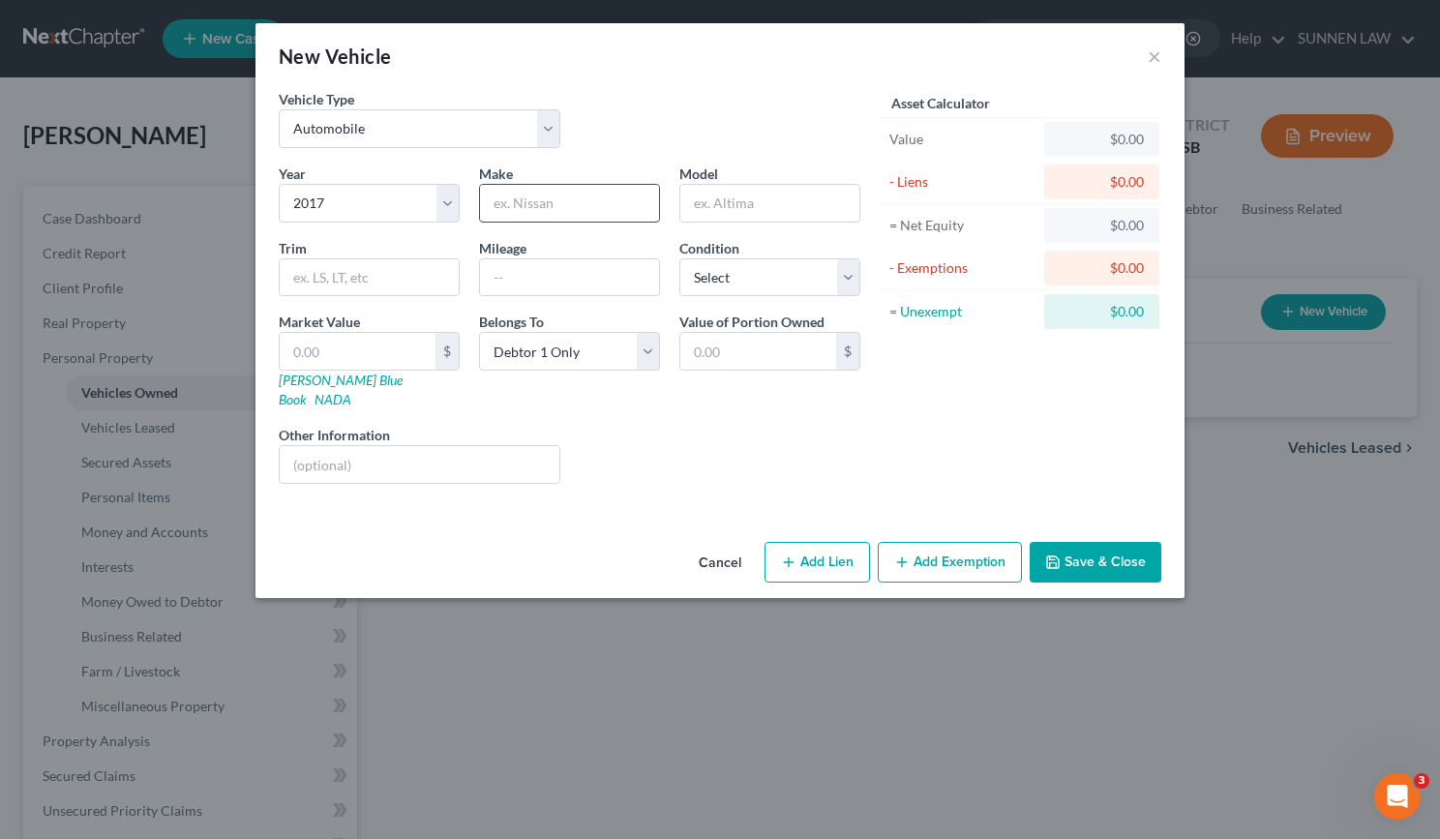
click at [505, 210] on input "text" at bounding box center [569, 203] width 179 height 37
click at [587, 207] on input "VW" at bounding box center [569, 203] width 179 height 37
drag, startPoint x: 587, startPoint y: 207, endPoint x: 426, endPoint y: 210, distance: 160.7
click at [426, 209] on div "Year Select 2026 2025 2024 2023 2022 2021 2020 2019 2018 2017 2016 2015 2014 20…" at bounding box center [569, 332] width 601 height 336
type input "Volkswagen"
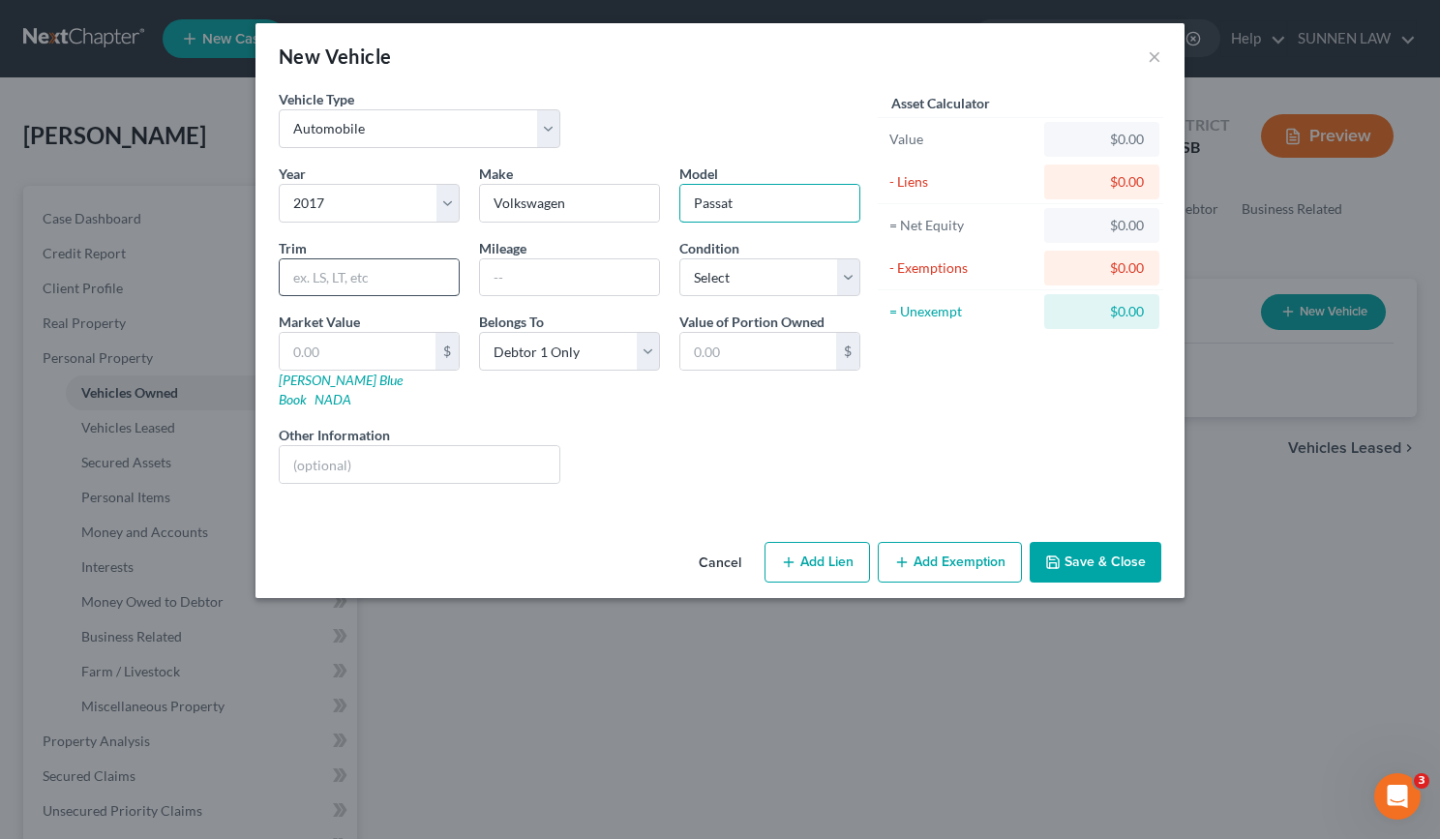
type input "Passat"
click at [395, 287] on input "text" at bounding box center [369, 277] width 179 height 37
click at [374, 289] on input "text" at bounding box center [369, 277] width 179 height 37
type input "1"
type input "Unknown"
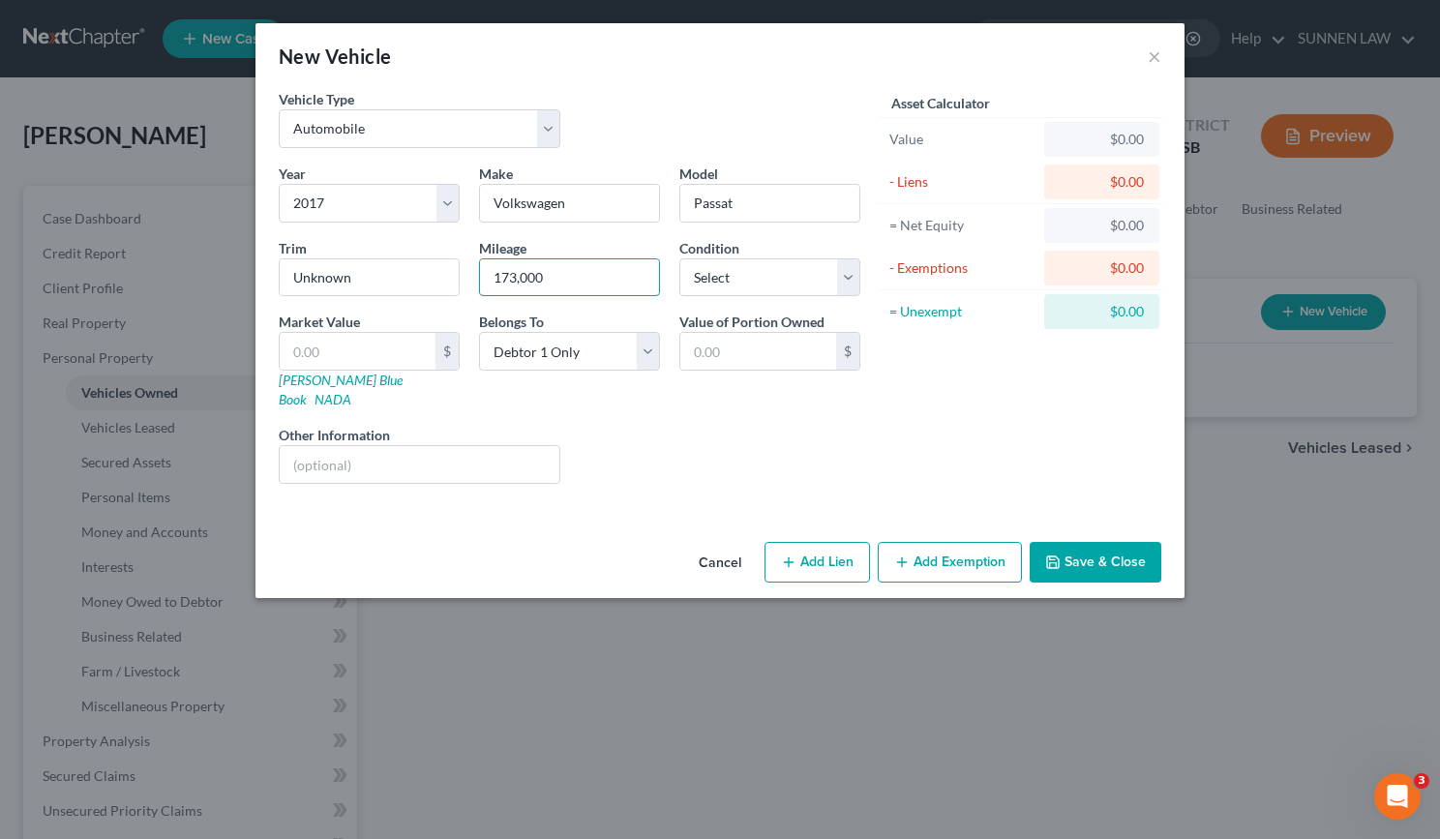
type input "173,000"
click at [771, 266] on select "Select Excellent Very Good Good Fair Poor" at bounding box center [770, 277] width 181 height 39
select select "3"
click at [680, 258] on select "Select Excellent Very Good Good Fair Poor" at bounding box center [770, 277] width 181 height 39
click at [365, 350] on input "text" at bounding box center [358, 351] width 156 height 37
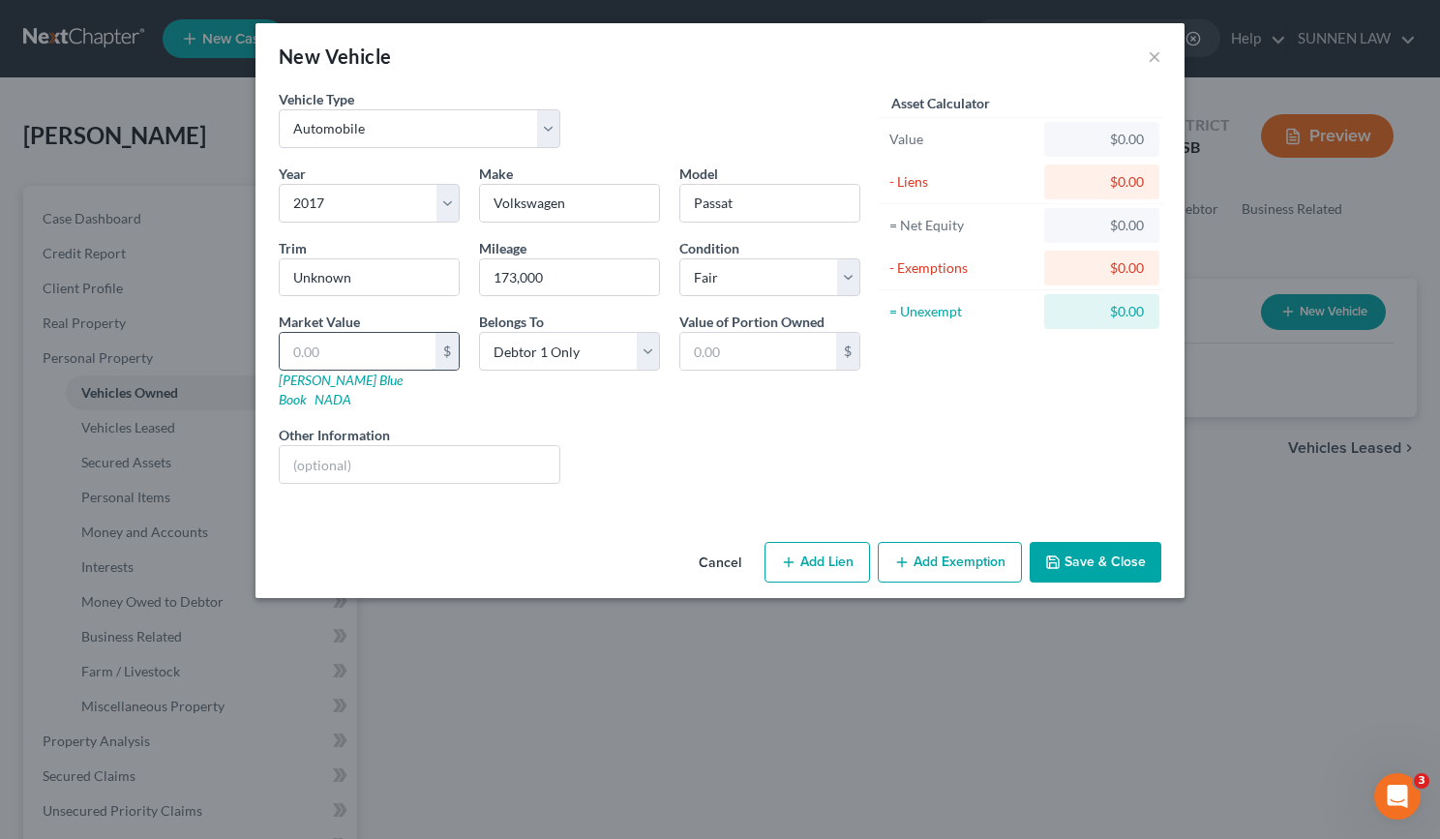
click at [342, 354] on input "text" at bounding box center [358, 351] width 156 height 37
type input "4"
type input "4.00"
type input "45"
type input "45.00"
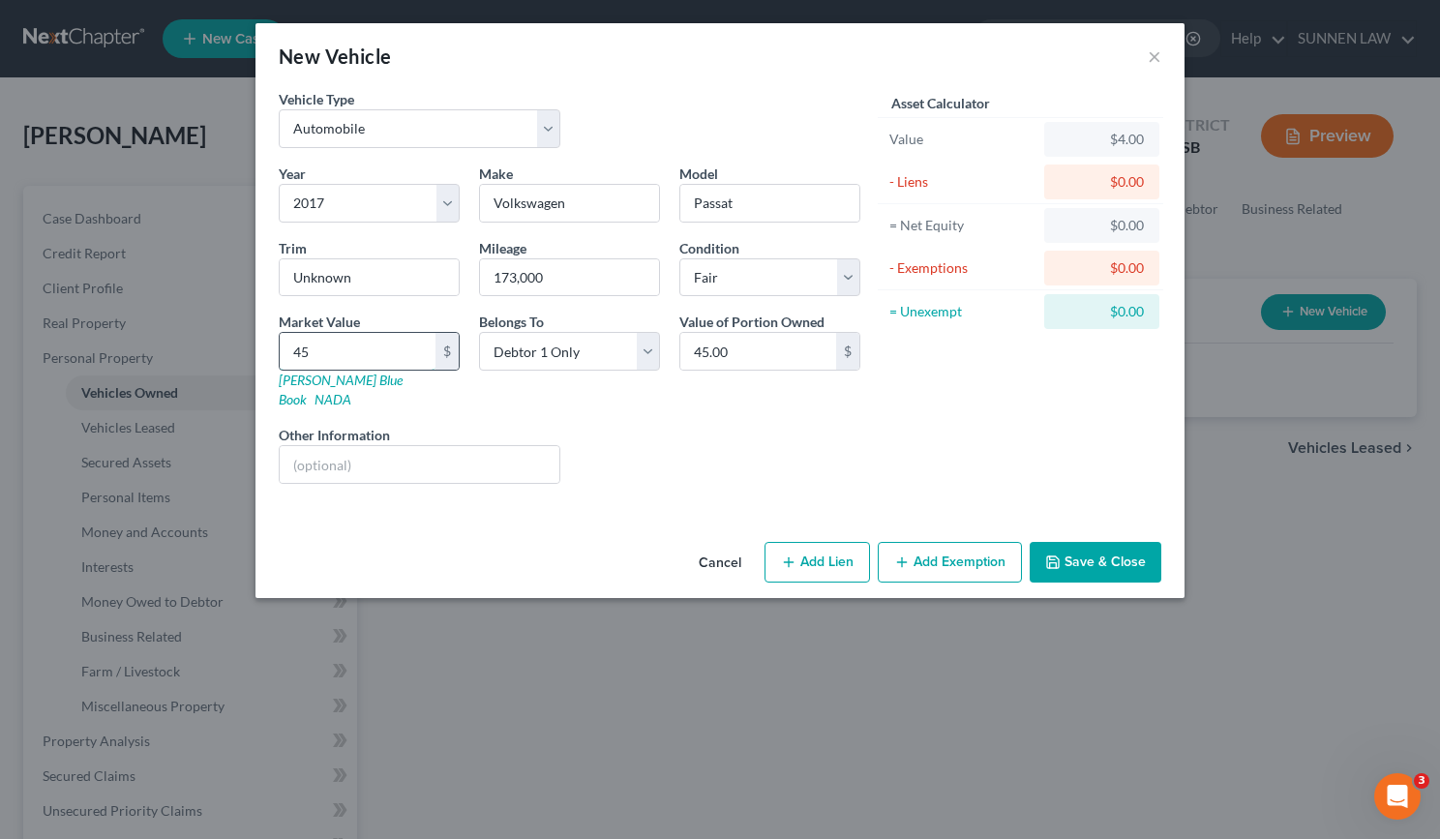
type input "450"
type input "450.00"
type input "4500"
type input "4,500.00"
click at [339, 375] on link "Kelly Blue Book" at bounding box center [341, 390] width 124 height 36
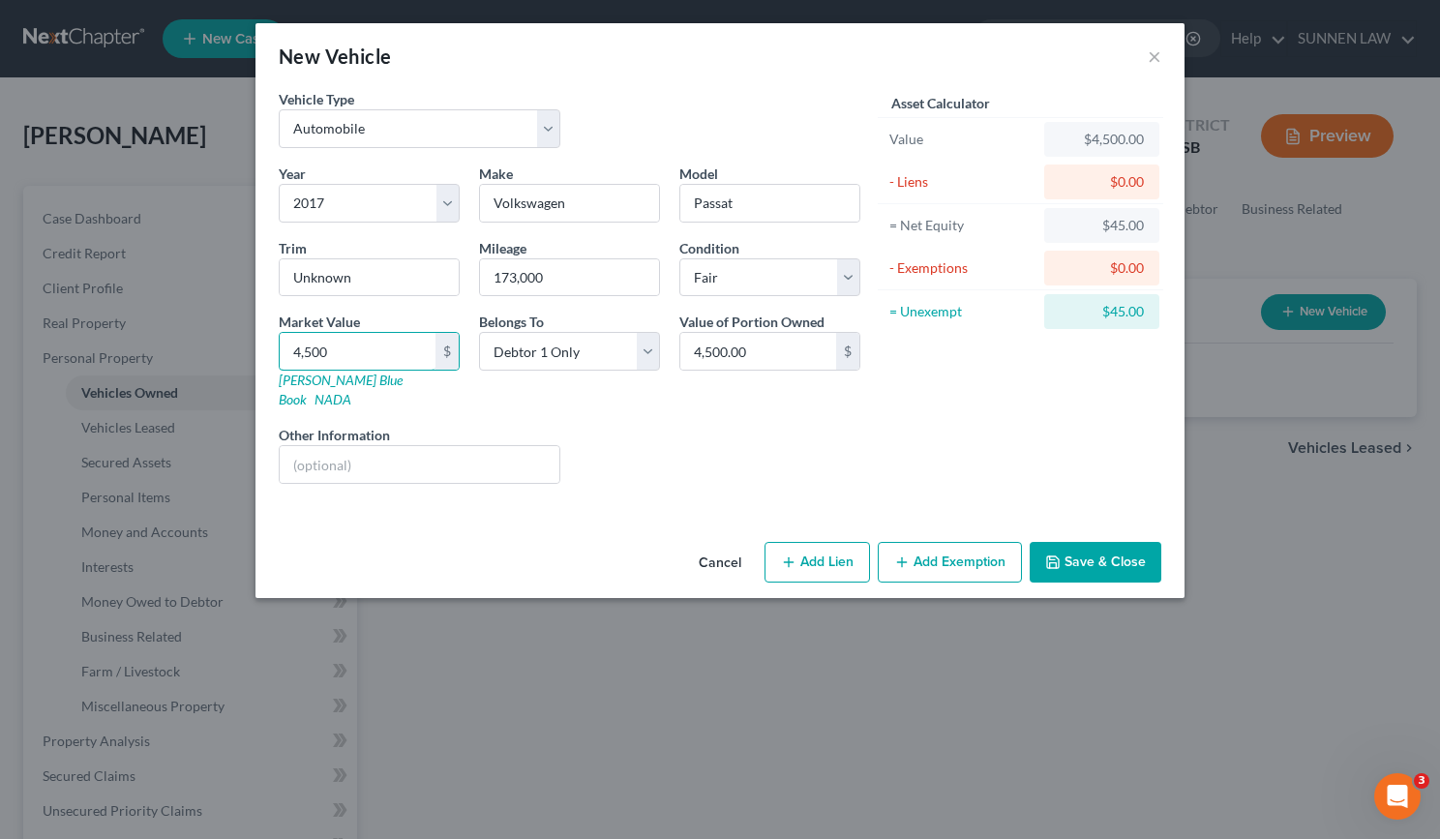
type input "4"
type input "4.00"
type input "47"
type input "47.00"
type input "471"
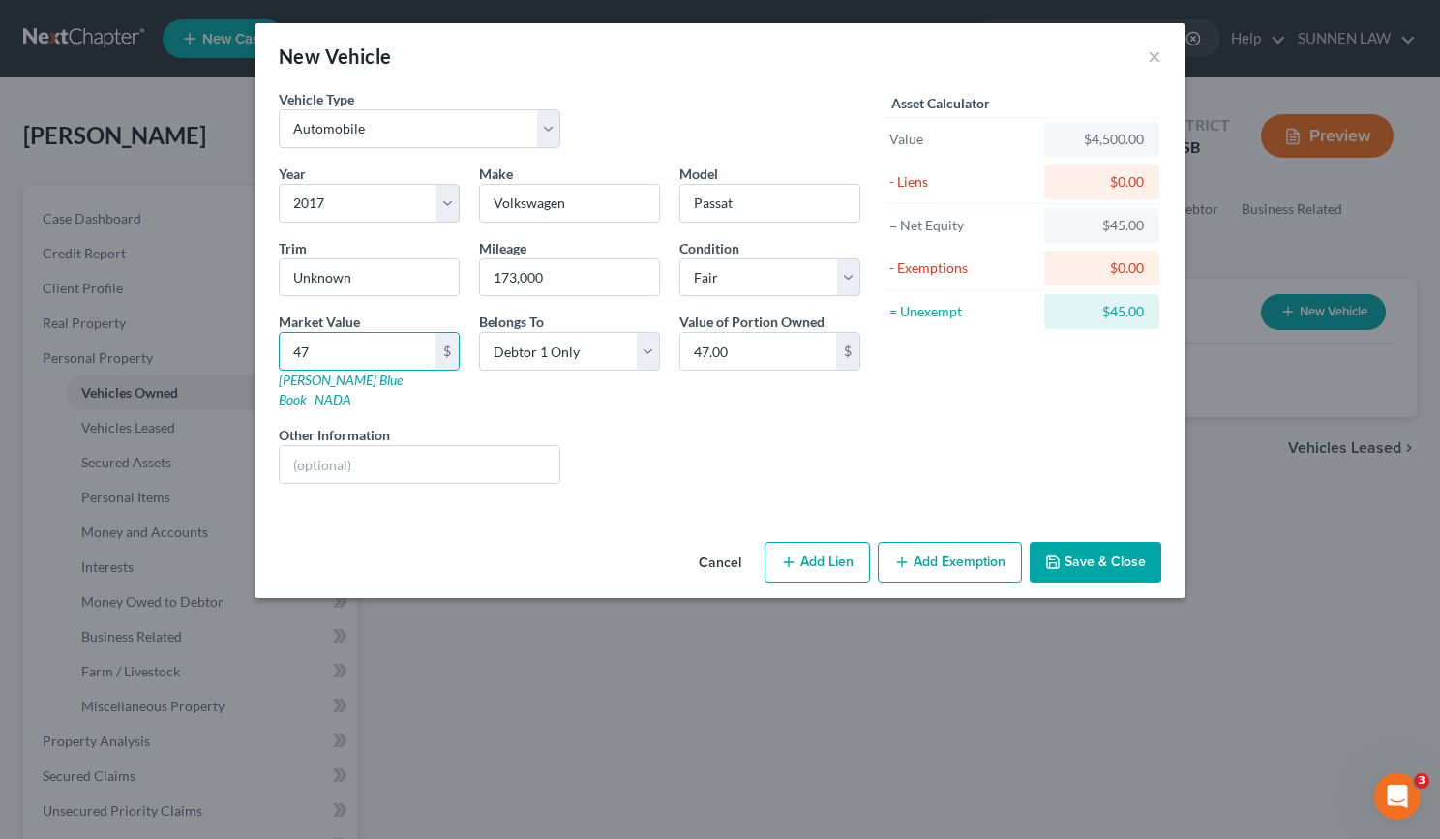
type input "471.00"
type input "4718"
type input "4,718.00"
type input "4,7180"
type input "47,180.00"
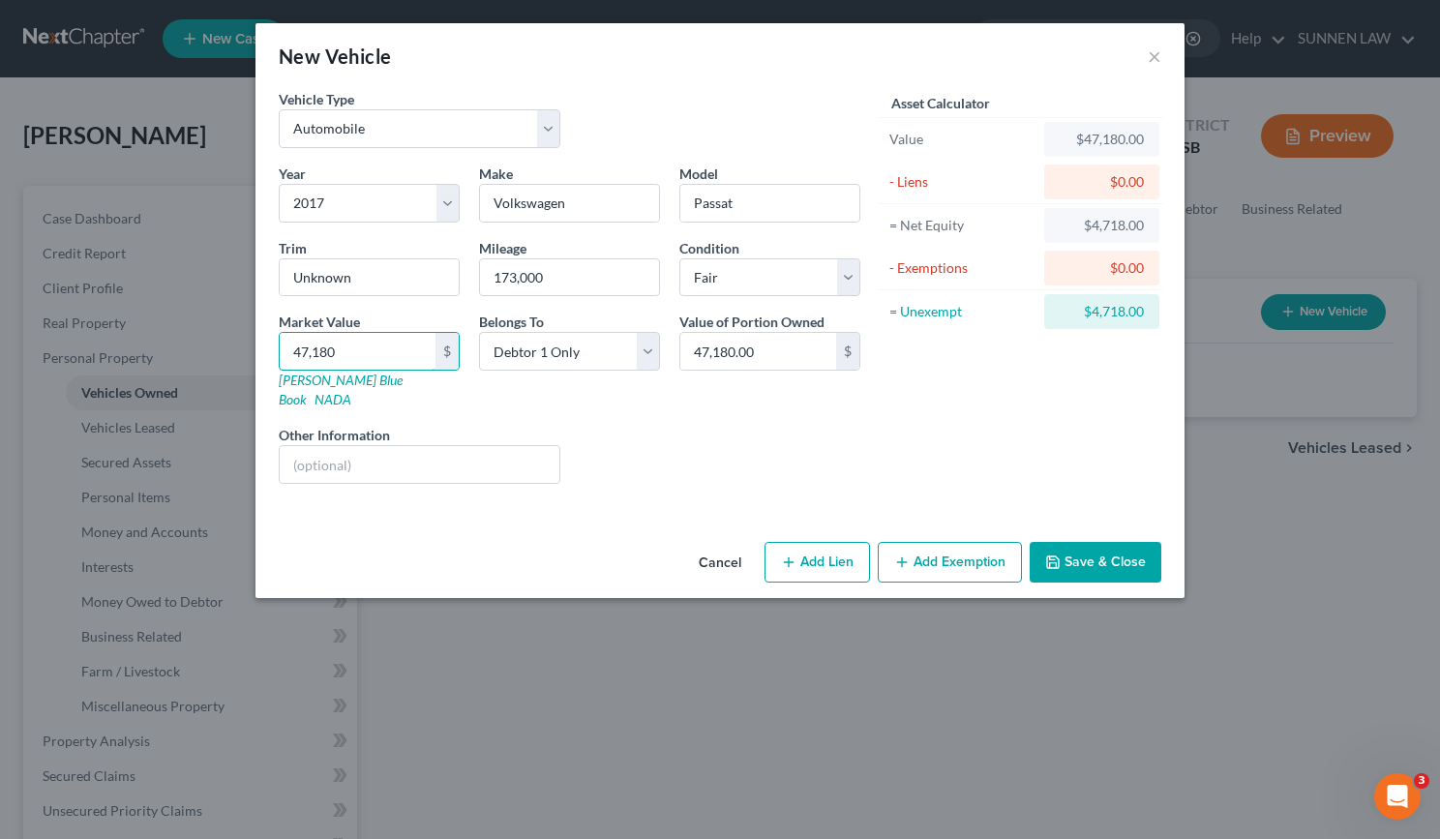
type input "47,1800"
type input "471,800.00"
type input "471,80"
type input "47,180.00"
type input "47,18"
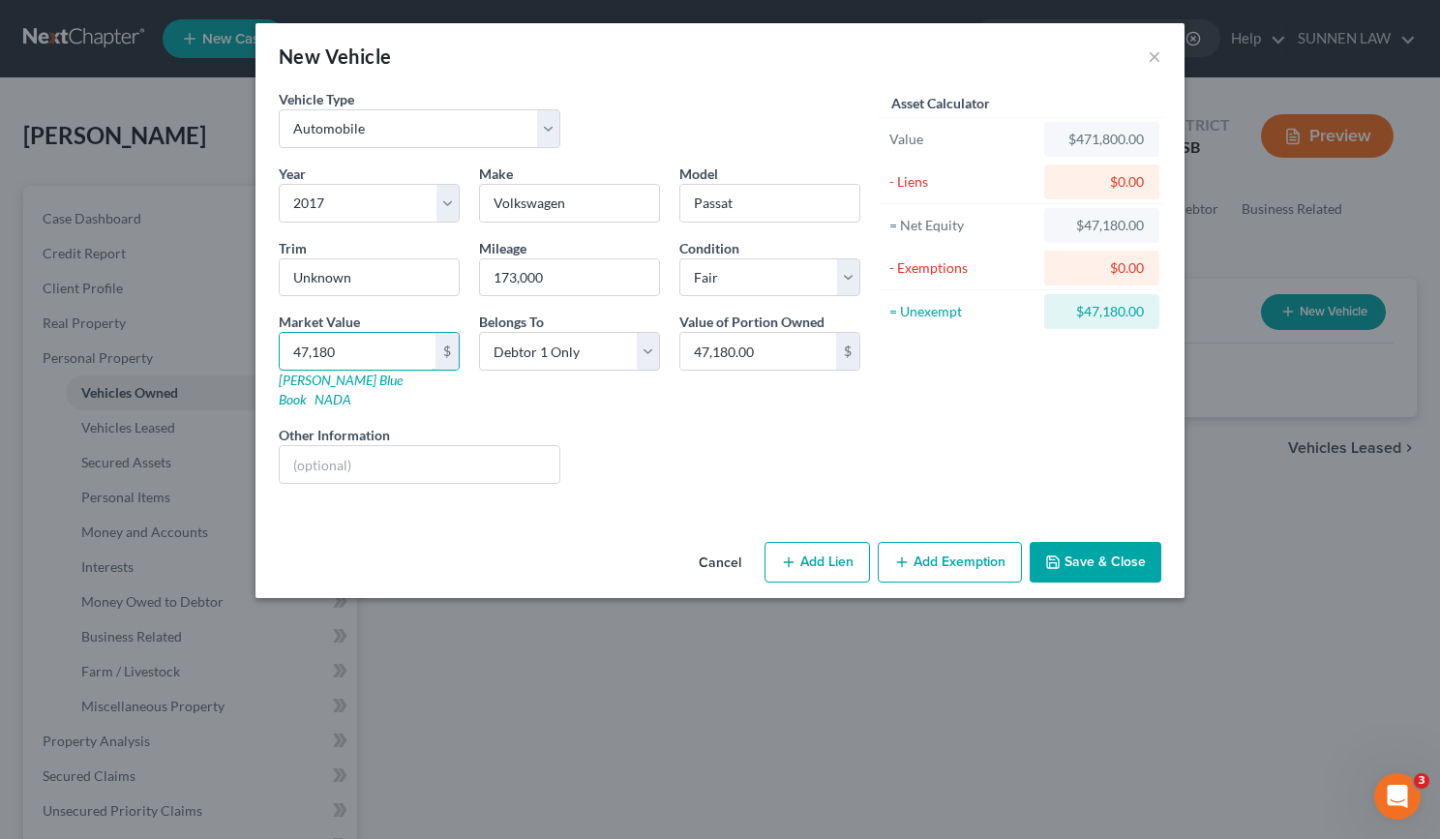
type input "4,718.00"
type input "4,718"
click at [770, 351] on input "4,718.00" at bounding box center [758, 351] width 156 height 37
click at [819, 544] on button "Add Lien" at bounding box center [818, 562] width 106 height 41
select select "0"
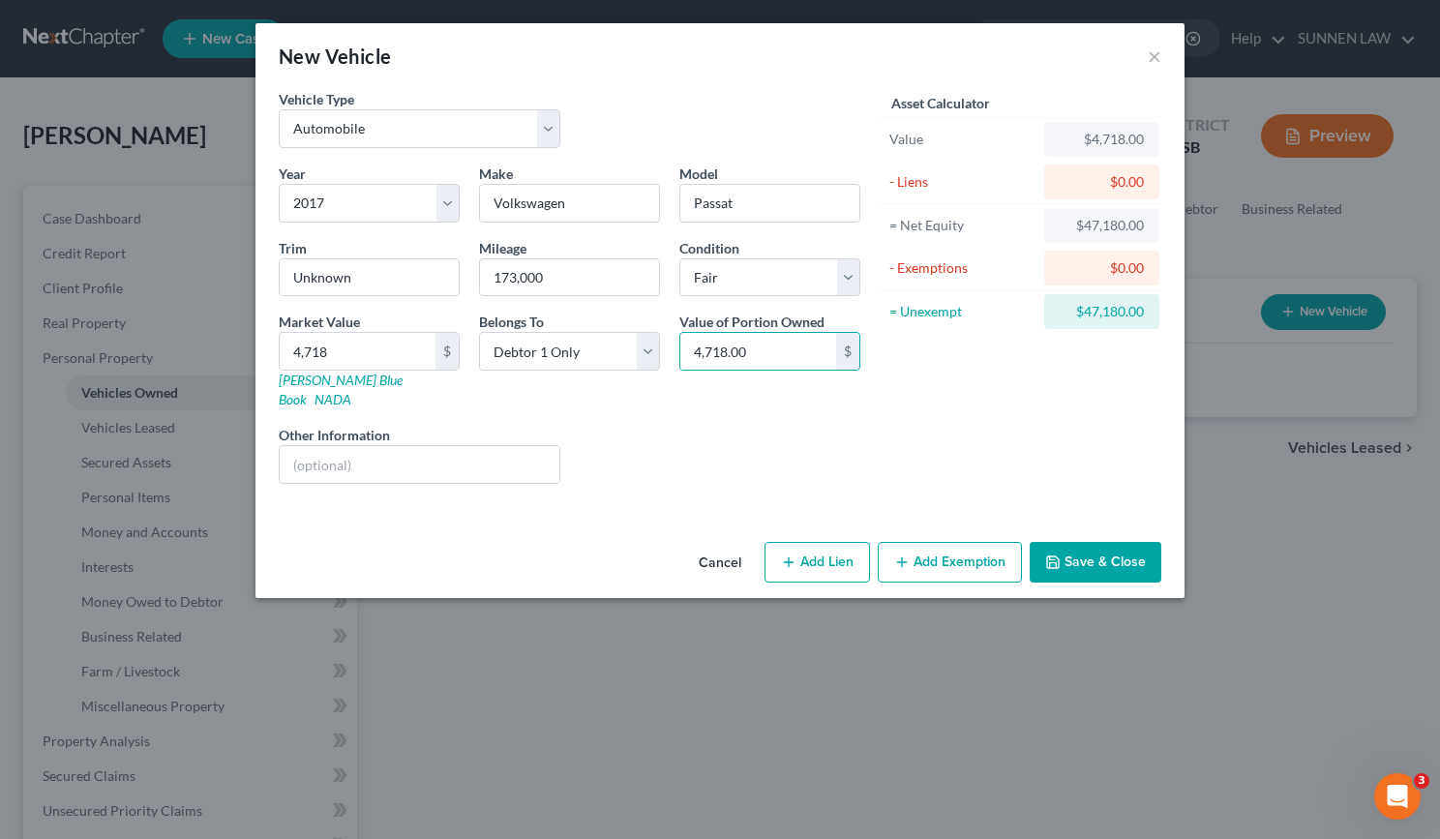
select select "0"
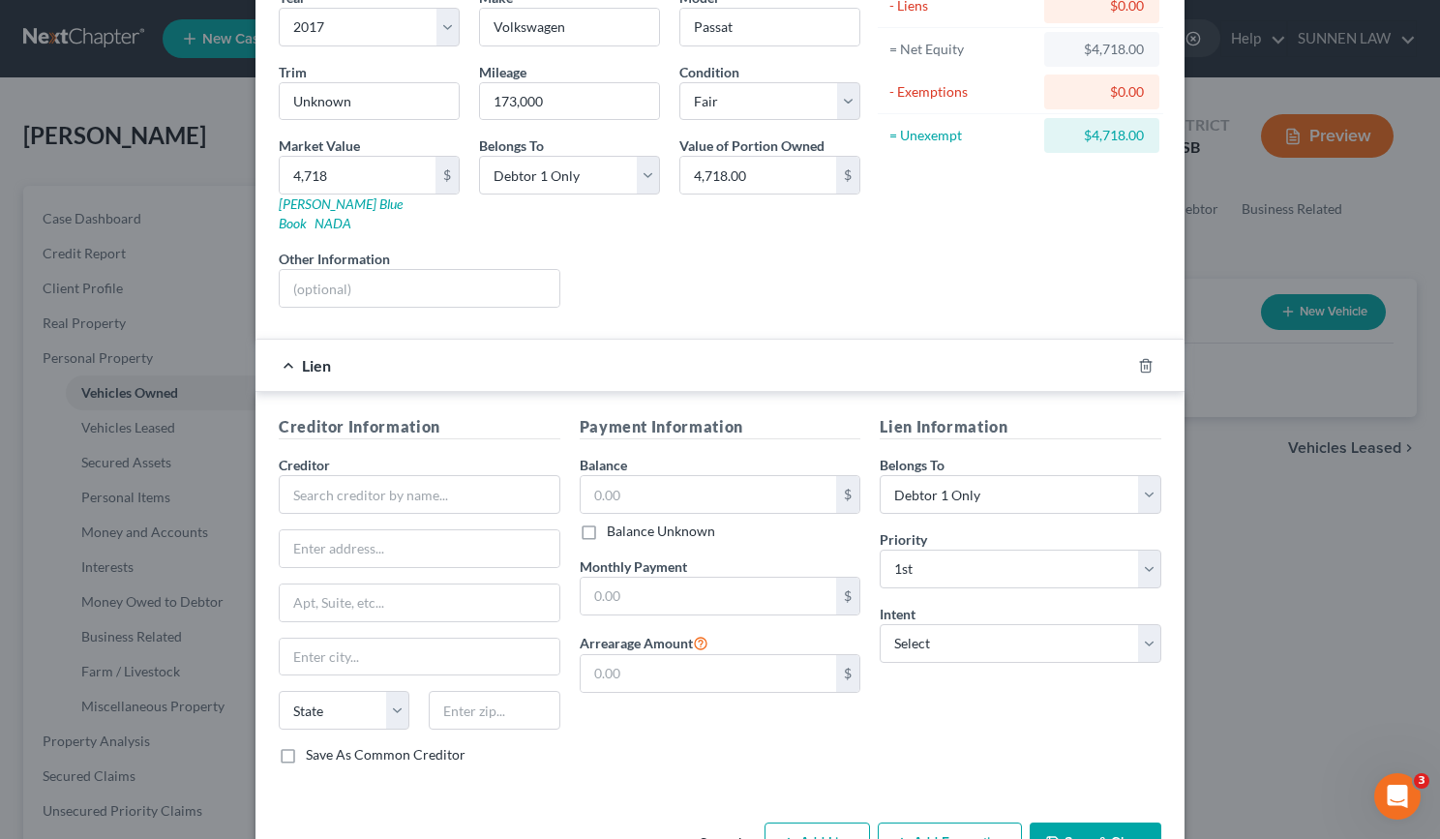
scroll to position [194, 0]
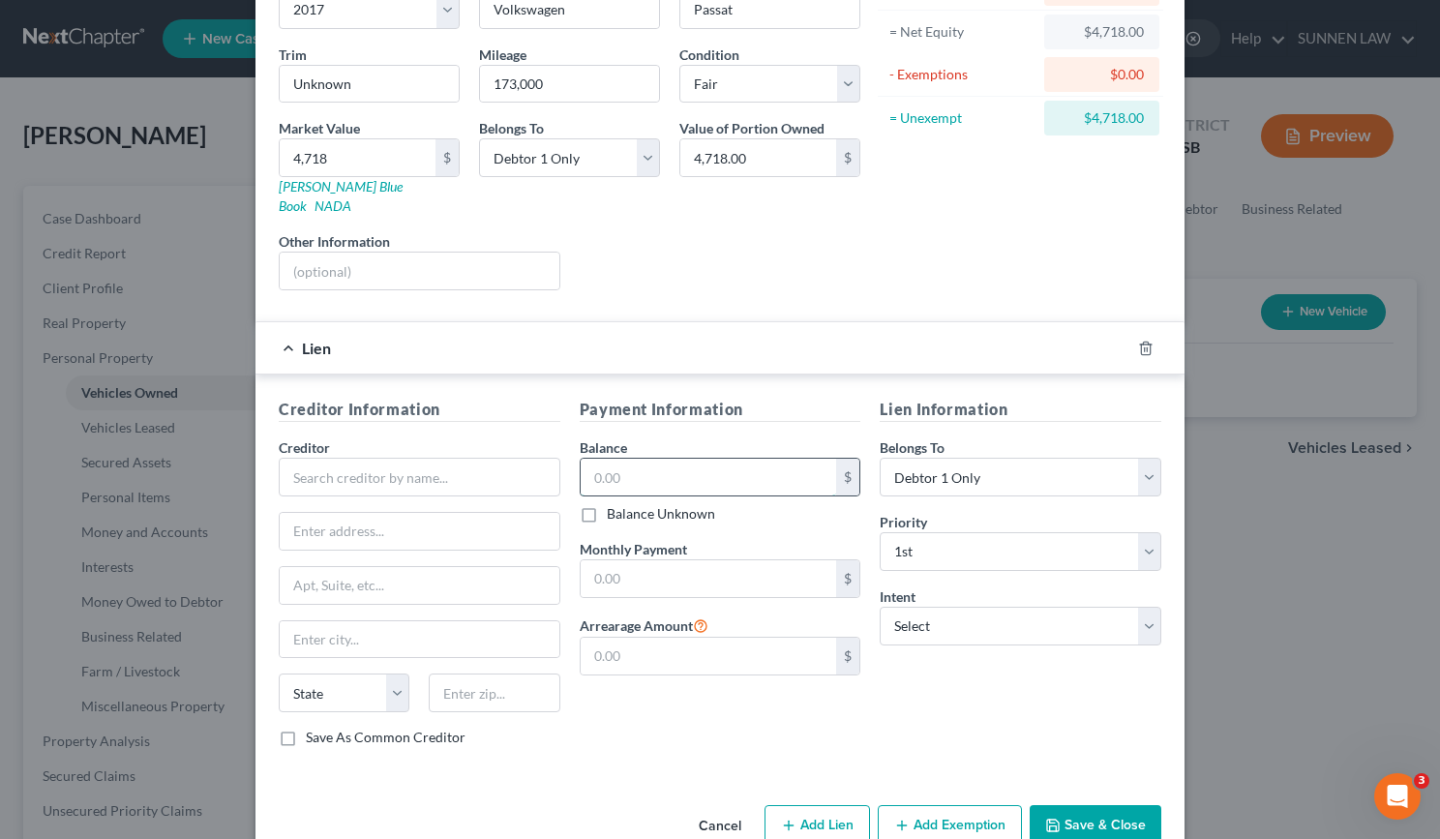
click at [615, 459] on input "text" at bounding box center [709, 477] width 257 height 37
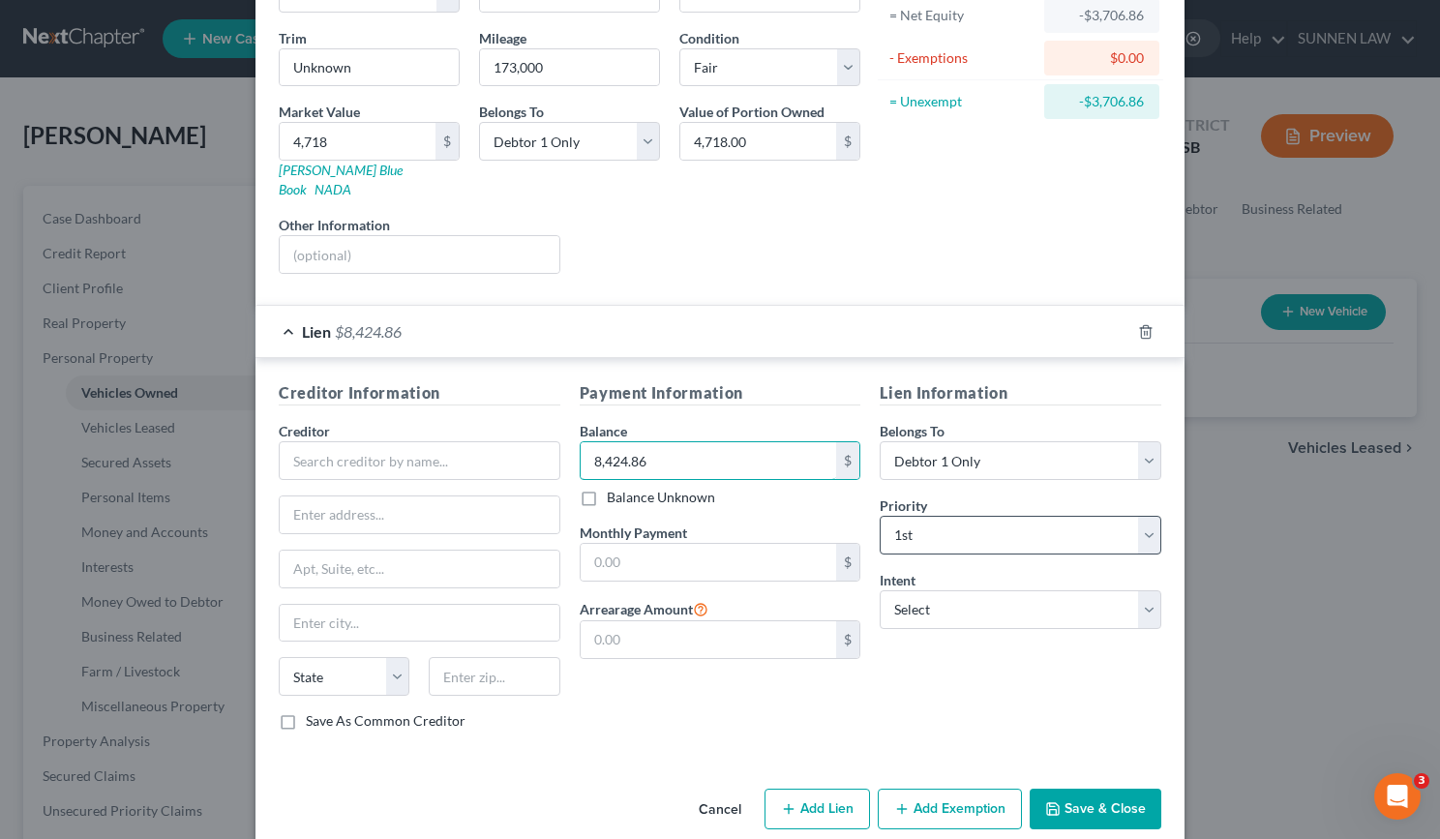
scroll to position [220, 0]
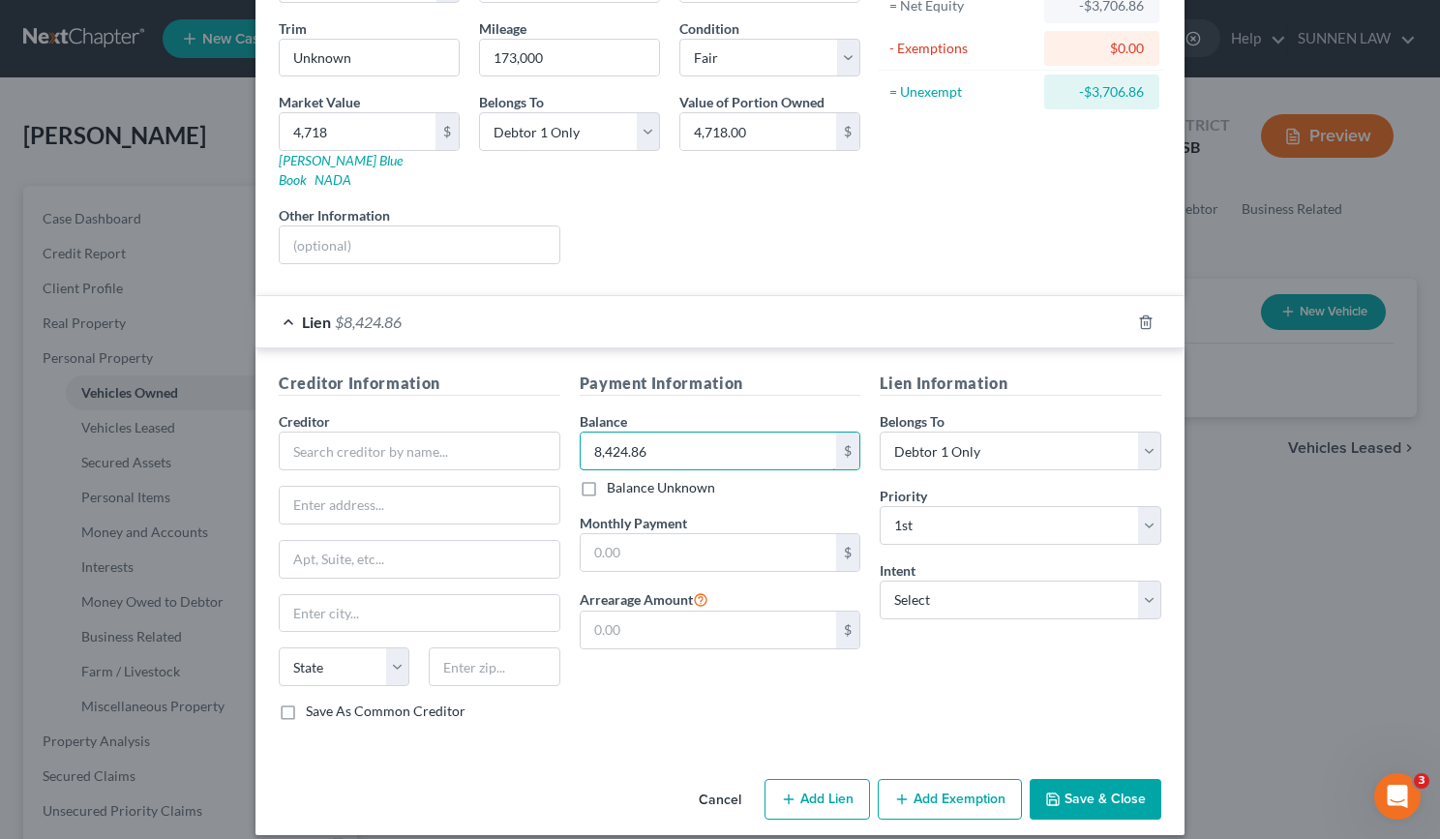
type input "8,424.86"
click at [352, 432] on input "text" at bounding box center [420, 451] width 282 height 39
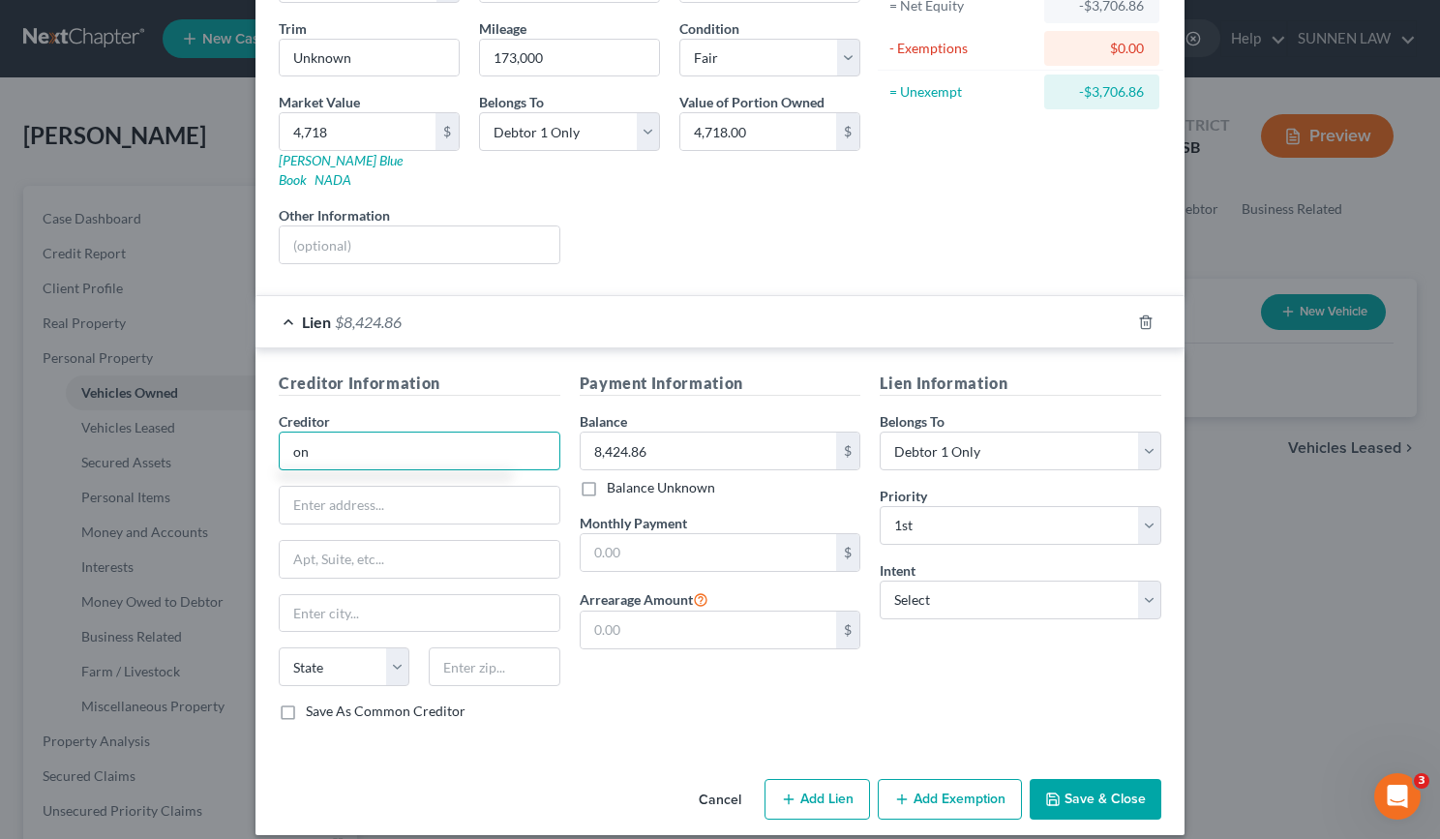
type input "o"
type input "One Main Financial"
click at [345, 493] on input "text" at bounding box center [420, 505] width 280 height 37
type input "PO Box 740594"
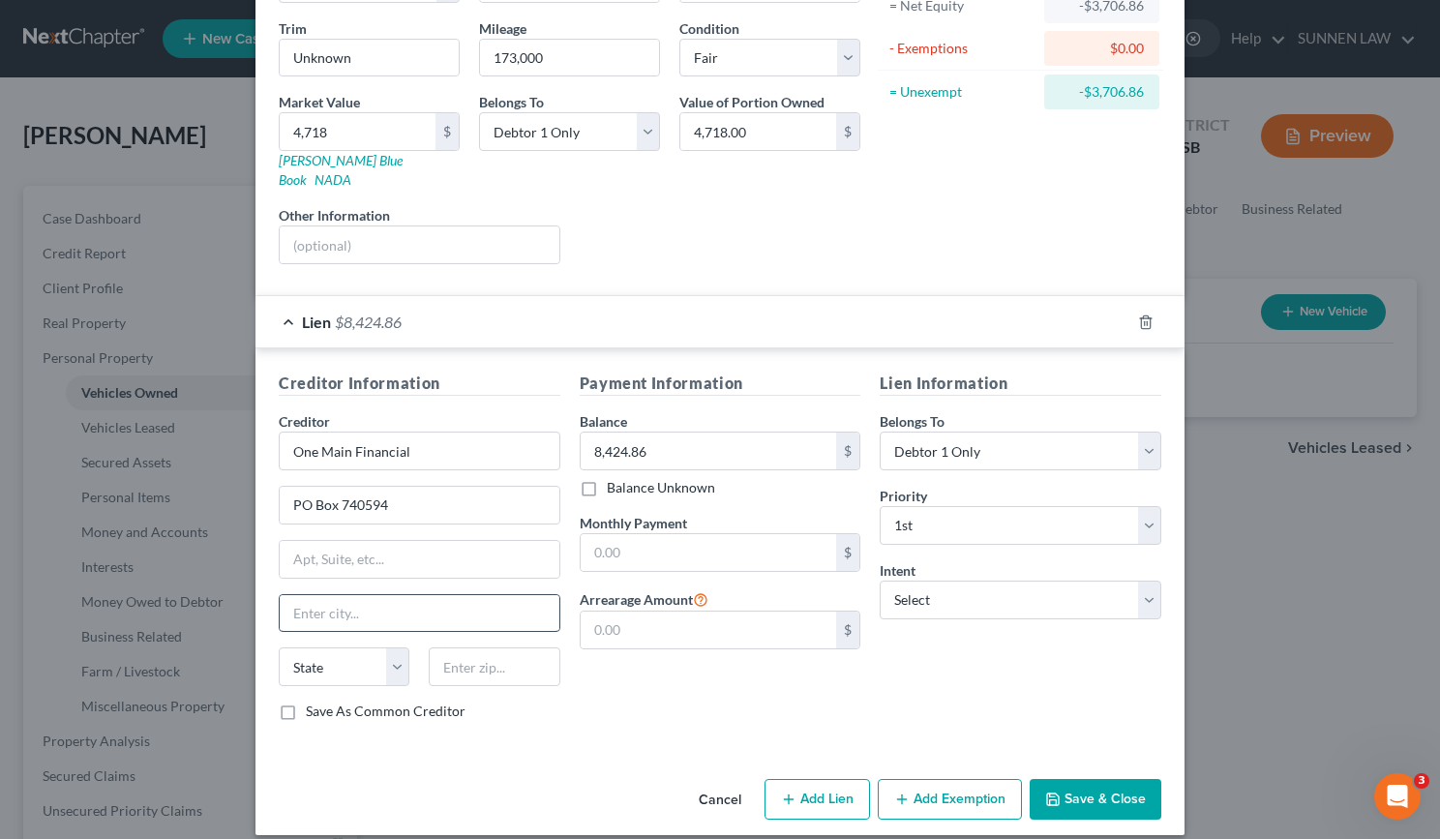
click at [393, 600] on input "text" at bounding box center [420, 613] width 280 height 37
type input "Cincinnati"
click at [390, 648] on select "State [US_STATE] AK AR AZ CA CO CT DE DC [GEOGRAPHIC_DATA] [GEOGRAPHIC_DATA] GU…" at bounding box center [344, 667] width 131 height 39
select select "36"
click at [279, 648] on select "State [US_STATE] AK AR AZ CA CO CT DE DC [GEOGRAPHIC_DATA] [GEOGRAPHIC_DATA] GU…" at bounding box center [344, 667] width 131 height 39
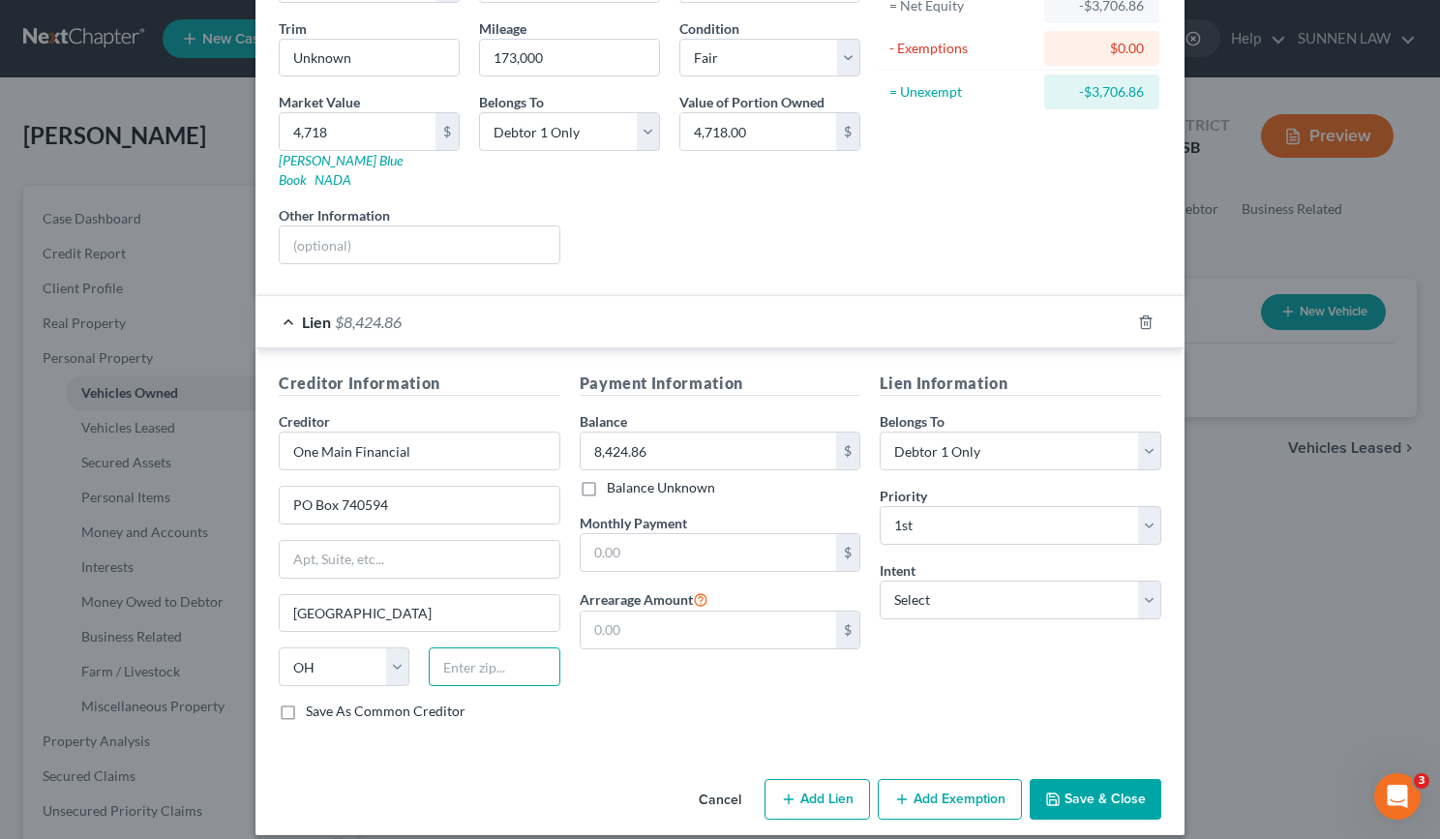
click at [450, 648] on input "text" at bounding box center [494, 667] width 131 height 39
type input "45274"
click at [306, 702] on label "Save As Common Creditor" at bounding box center [386, 711] width 160 height 19
click at [314, 702] on input "Save As Common Creditor" at bounding box center [320, 708] width 13 height 13
checkbox input "true"
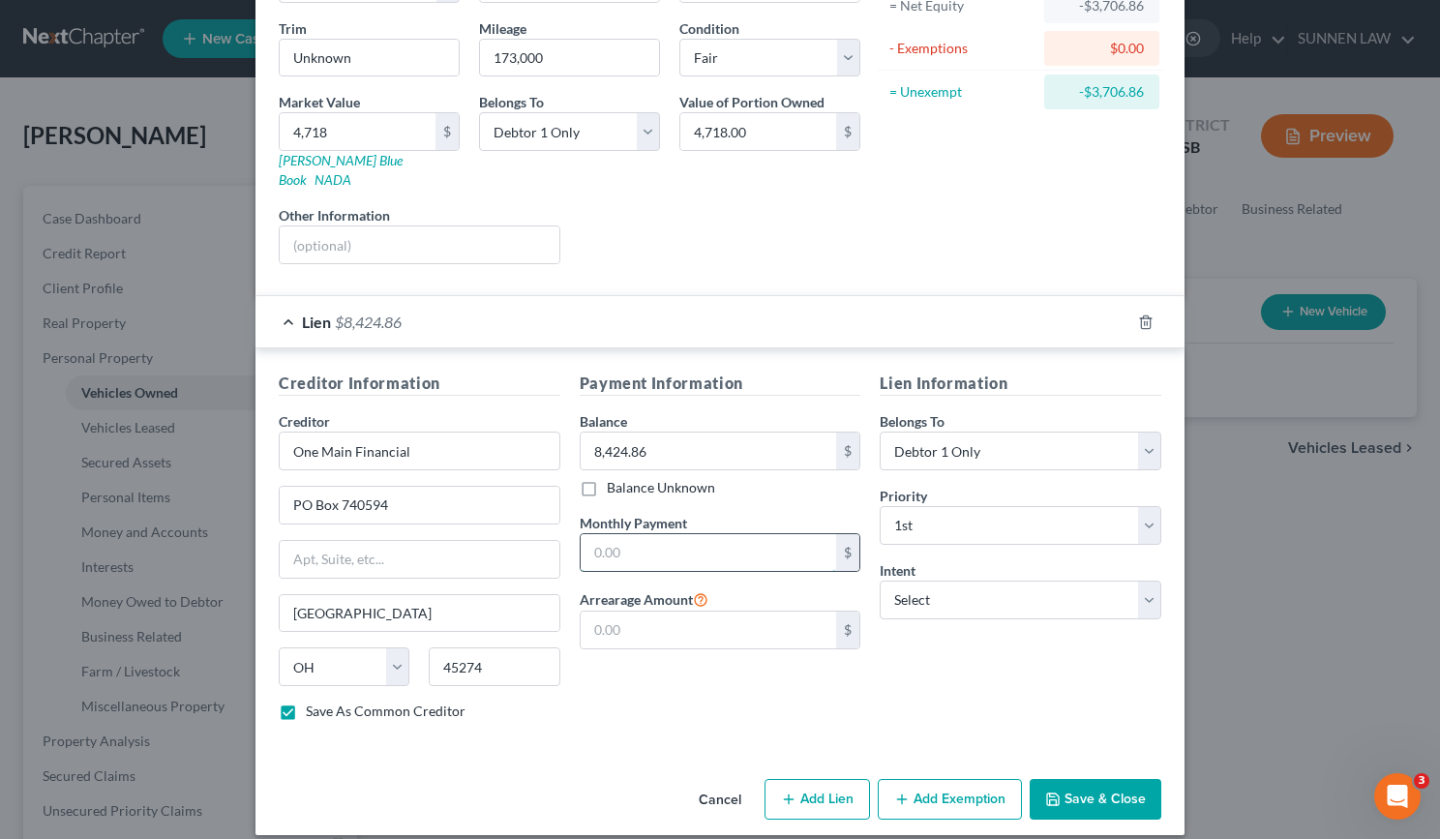
click at [685, 534] on input "text" at bounding box center [709, 552] width 257 height 37
type input "334.00"
click at [733, 619] on input "text" at bounding box center [709, 630] width 257 height 37
click at [1027, 507] on select "Select 1st 2nd 3rd 4th 5th 6th 7th 8th 9th 10th 11th 12th 13th 14th 15th 16th 1…" at bounding box center [1021, 525] width 282 height 39
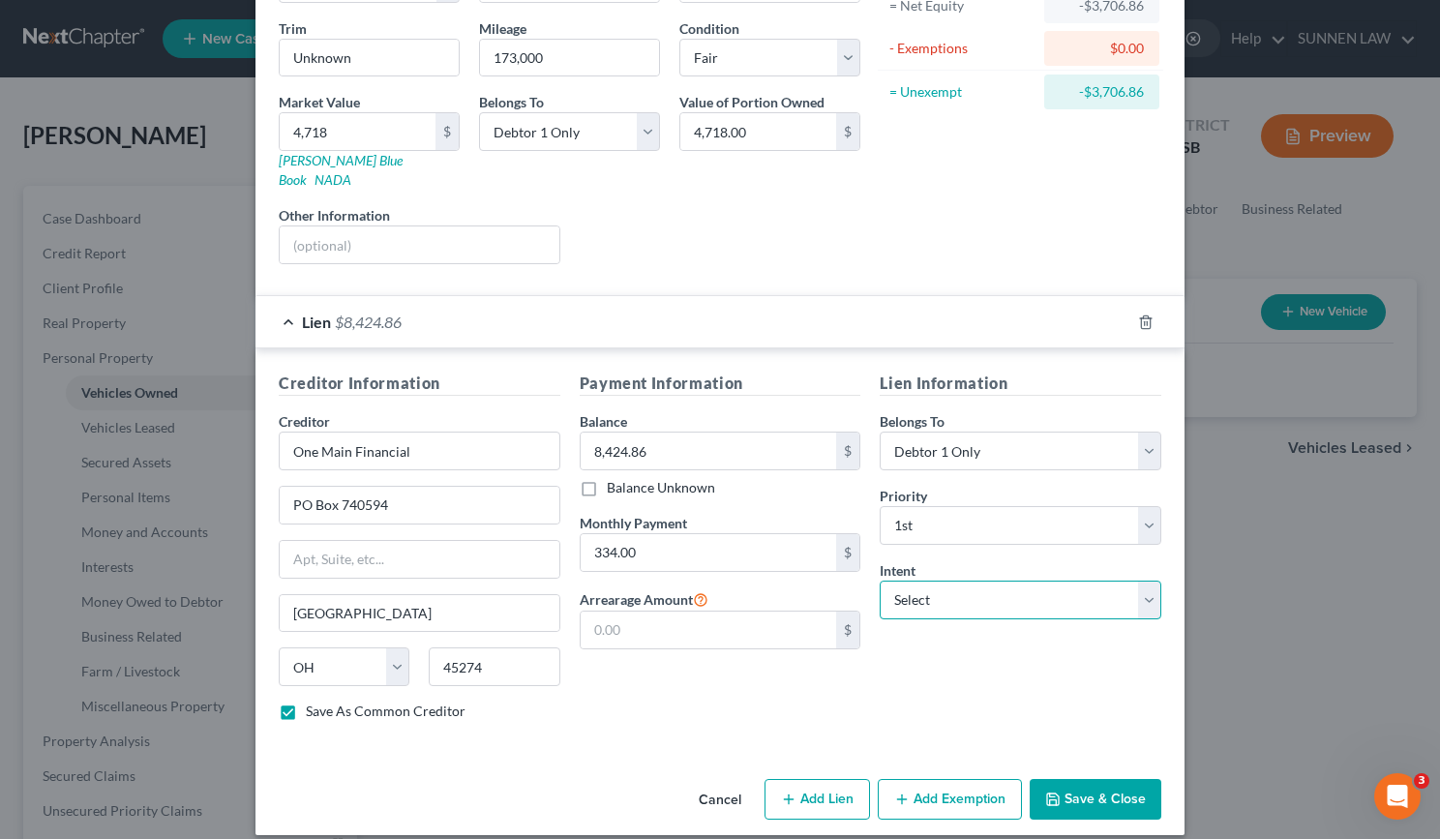
click at [991, 586] on select "Select Surrender Redeem Reaffirm Avoid Other" at bounding box center [1021, 600] width 282 height 39
select select "2"
click at [880, 581] on select "Select Surrender Redeem Reaffirm Avoid Other" at bounding box center [1021, 600] width 282 height 39
click at [1063, 783] on button "Save & Close" at bounding box center [1096, 799] width 132 height 41
checkbox input "false"
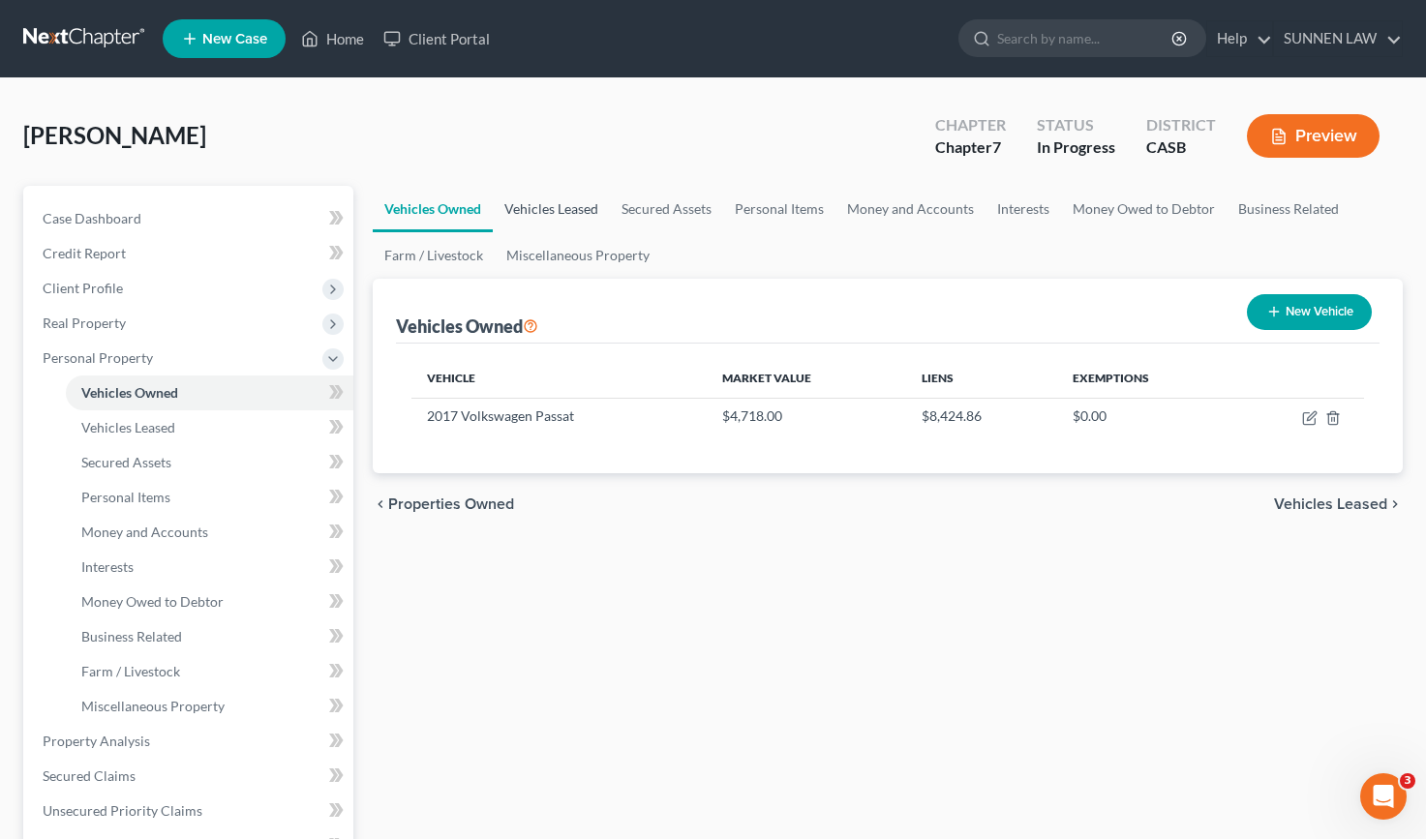
click at [556, 213] on link "Vehicles Leased" at bounding box center [551, 209] width 117 height 46
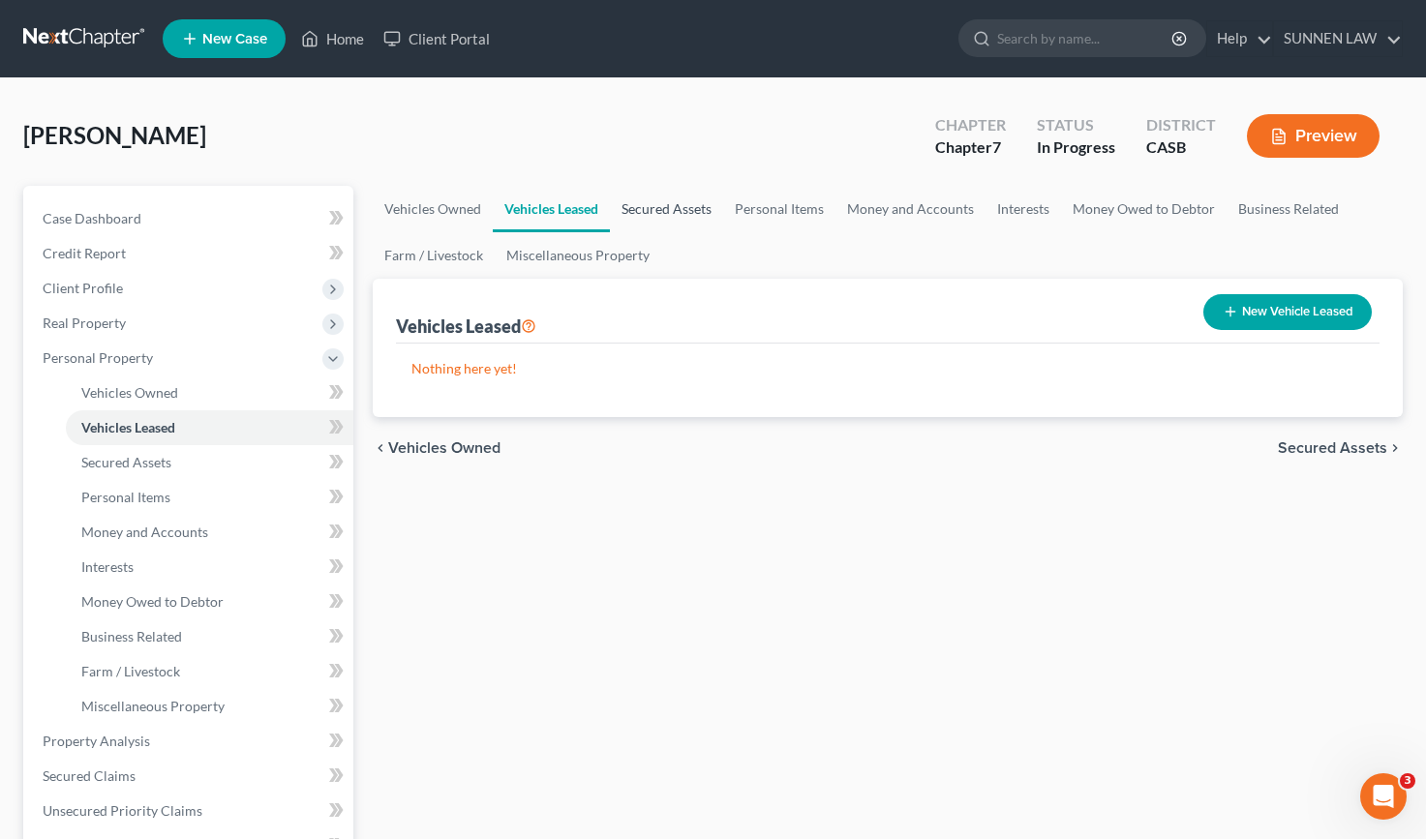
click at [648, 205] on link "Secured Assets" at bounding box center [666, 209] width 113 height 46
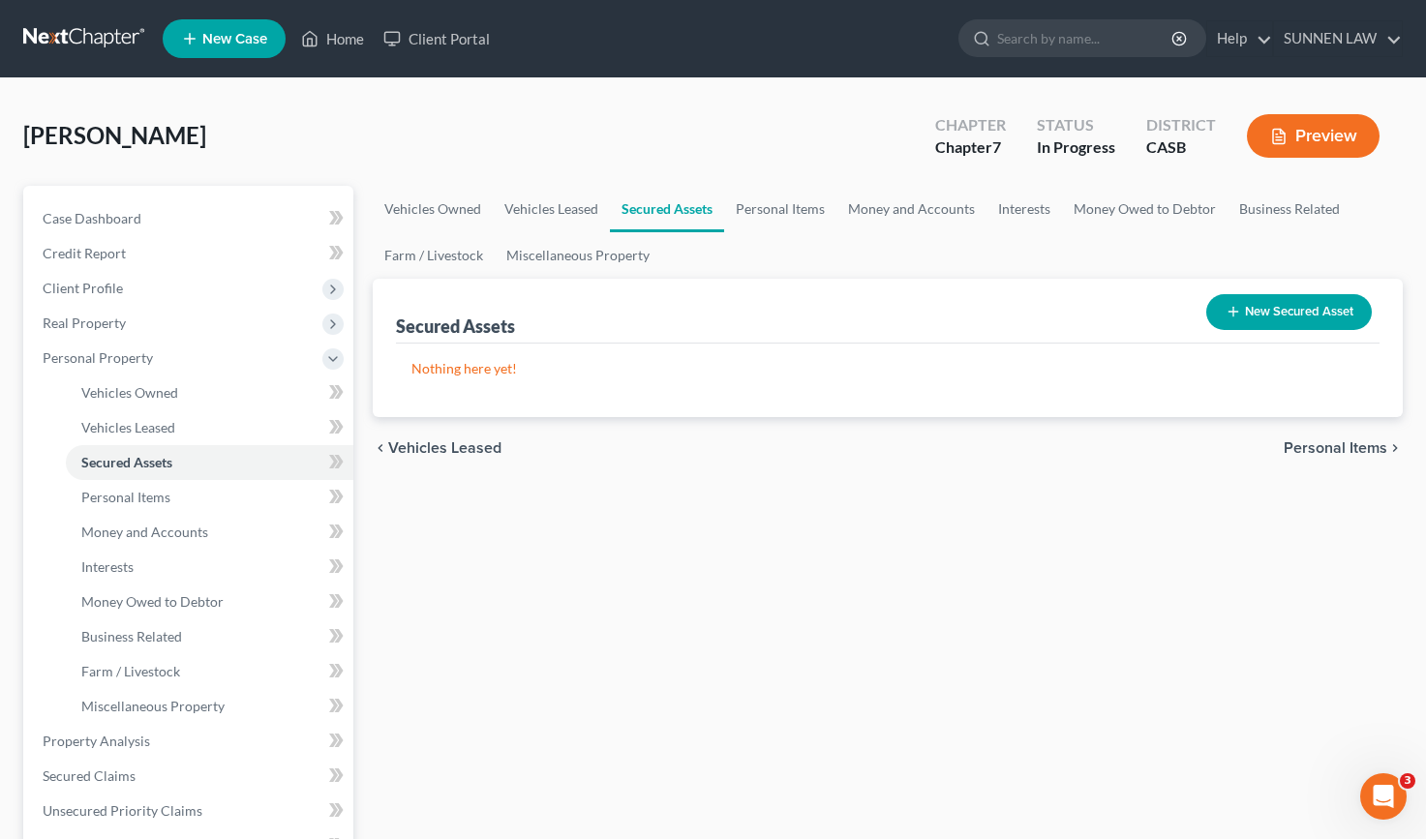
click at [1247, 317] on button "New Secured Asset" at bounding box center [1289, 312] width 166 height 36
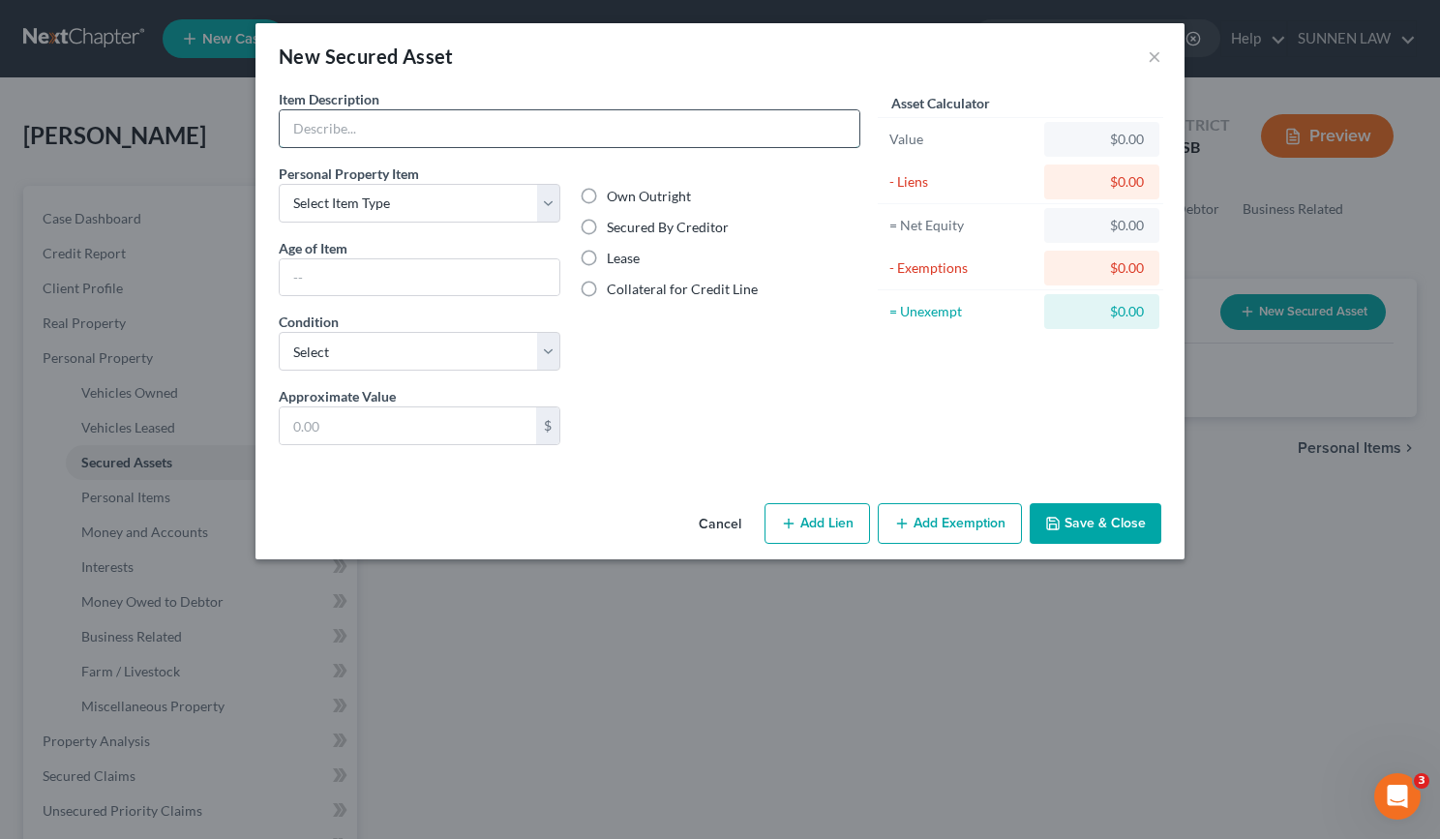
click at [403, 111] on input "text" at bounding box center [570, 128] width 580 height 37
click at [400, 127] on input "text" at bounding box center [570, 128] width 580 height 37
click at [430, 205] on select "Select Item Type Clothing Collectibles Of Value Electronics Firearms Household …" at bounding box center [420, 203] width 282 height 39
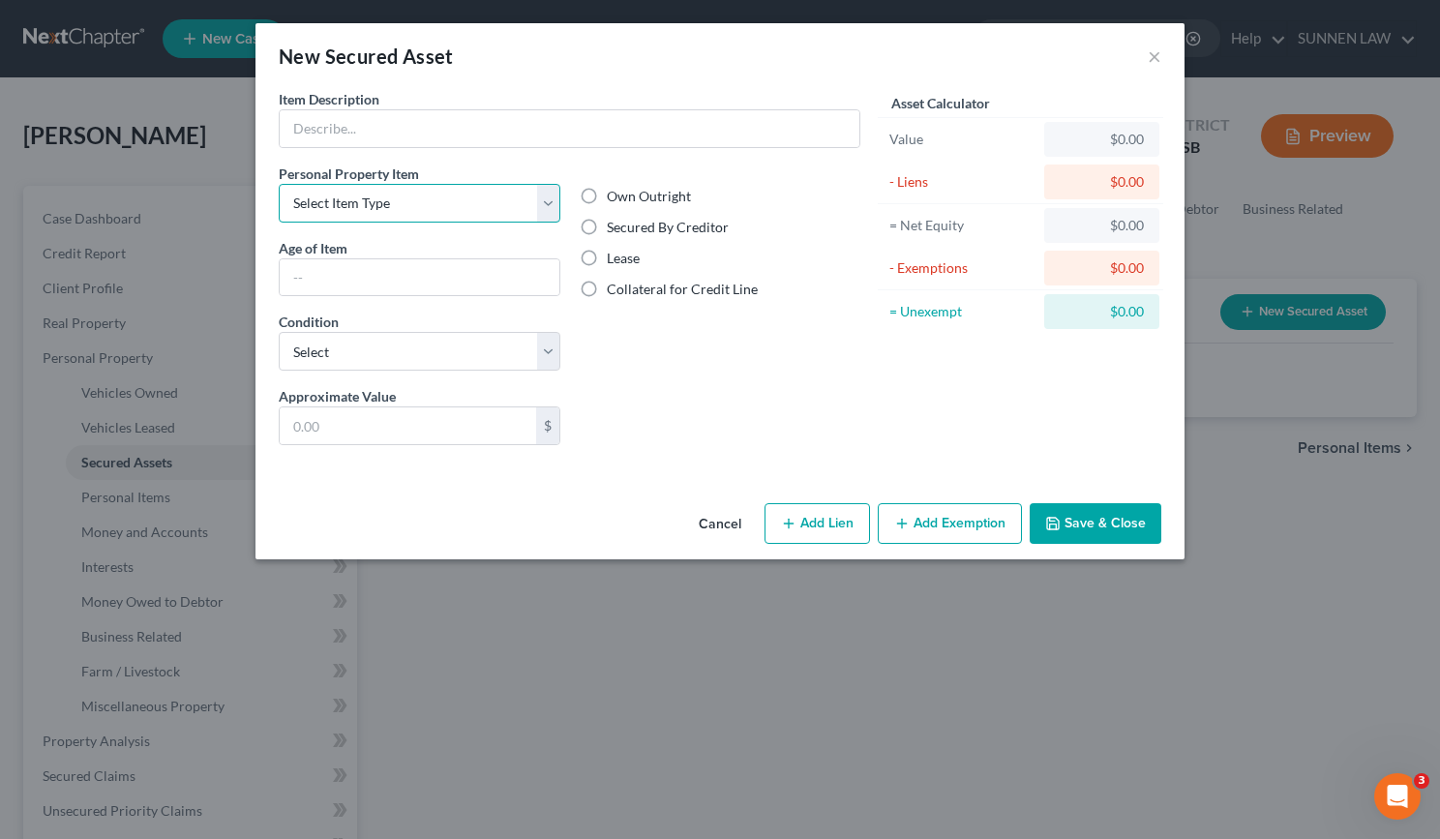
select select "other"
click at [279, 184] on select "Select Item Type Clothing Collectibles Of Value Electronics Firearms Household …" at bounding box center [420, 203] width 282 height 39
click at [396, 275] on input "text" at bounding box center [420, 277] width 280 height 37
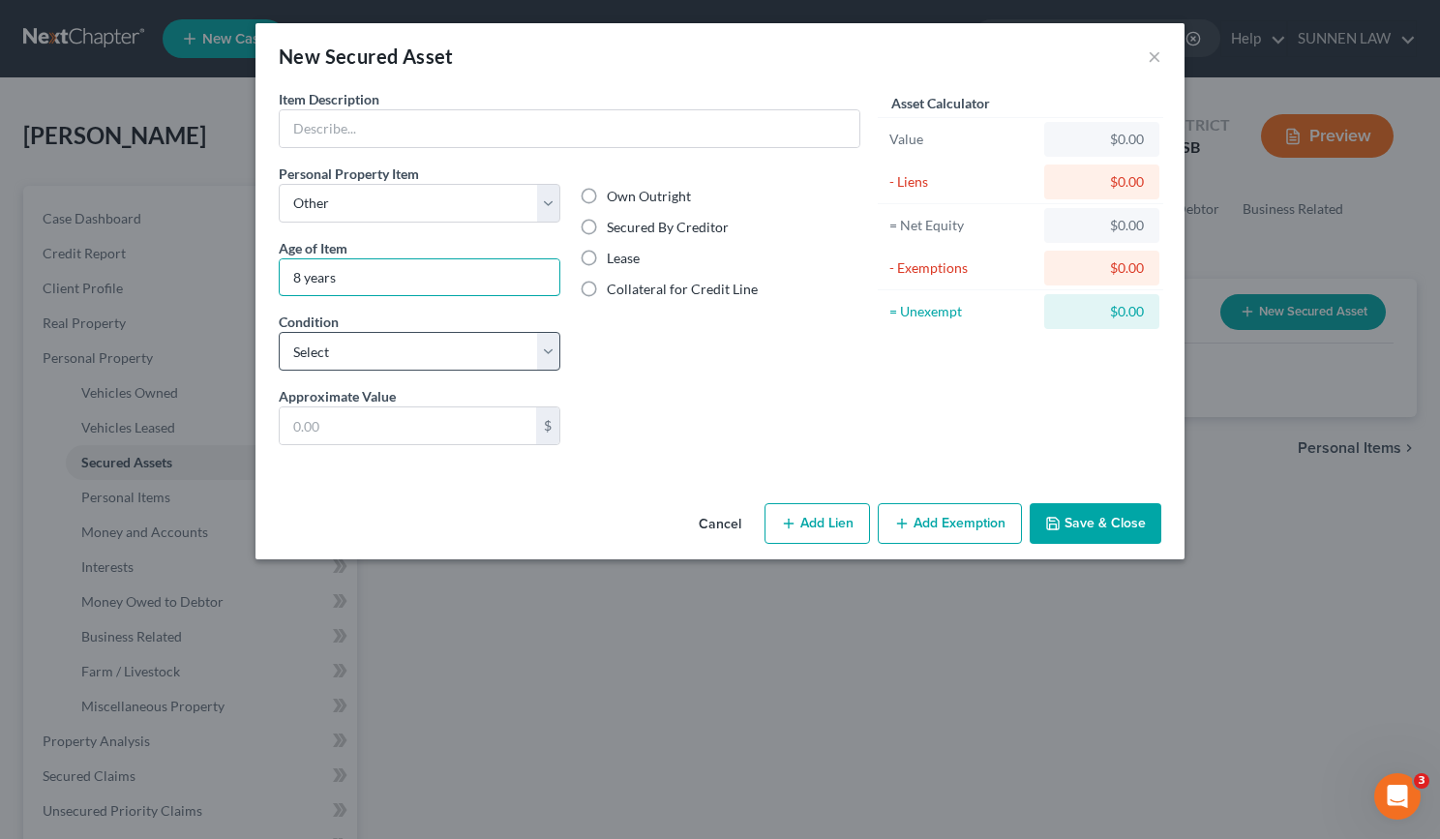
type input "8 years"
click at [376, 358] on select "Select Excellent Very Good Good Fair Poor" at bounding box center [420, 351] width 282 height 39
select select "3"
click at [279, 332] on select "Select Excellent Very Good Good Fair Poor" at bounding box center [420, 351] width 282 height 39
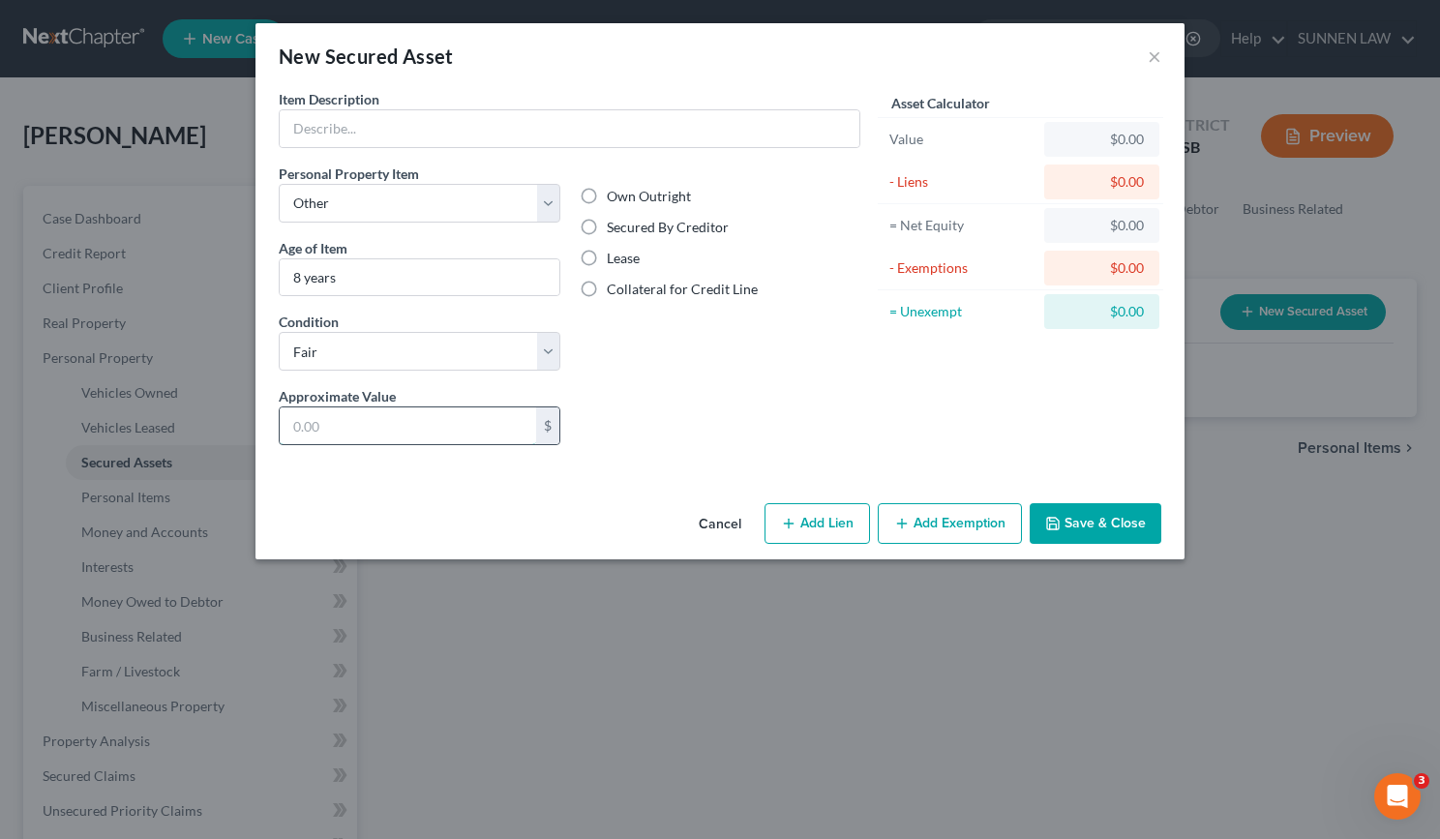
click at [332, 426] on input "text" at bounding box center [408, 426] width 257 height 37
click at [396, 118] on input "text" at bounding box center [570, 128] width 580 height 37
click at [782, 127] on input "text" at bounding box center [570, 128] width 580 height 37
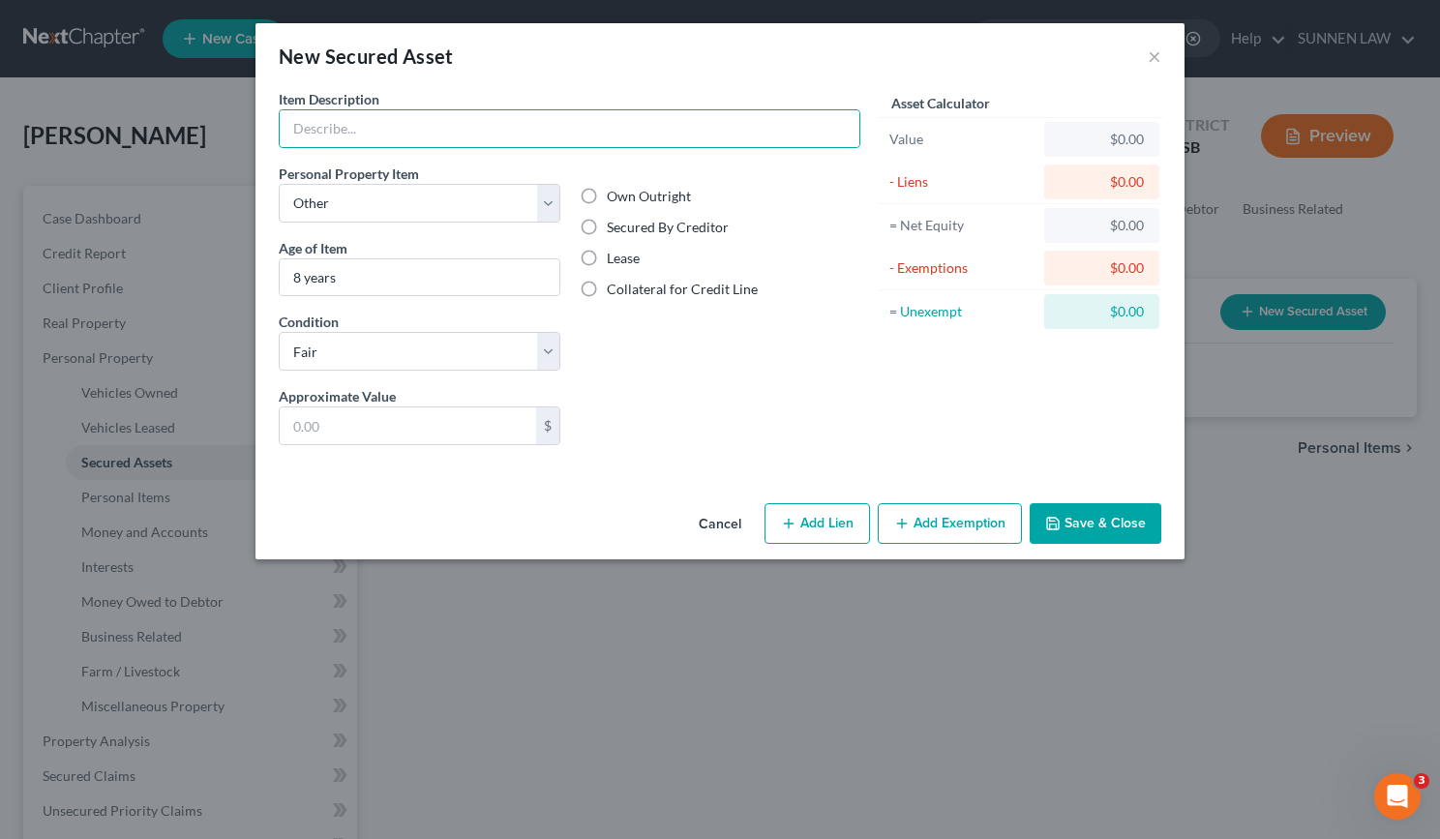
click at [607, 225] on label "Secured By Creditor" at bounding box center [668, 227] width 122 height 19
click at [615, 225] on input "Secured By Creditor" at bounding box center [621, 224] width 13 height 13
radio input "true"
click at [694, 126] on input "text" at bounding box center [570, 128] width 580 height 37
type input "Auto Loan"
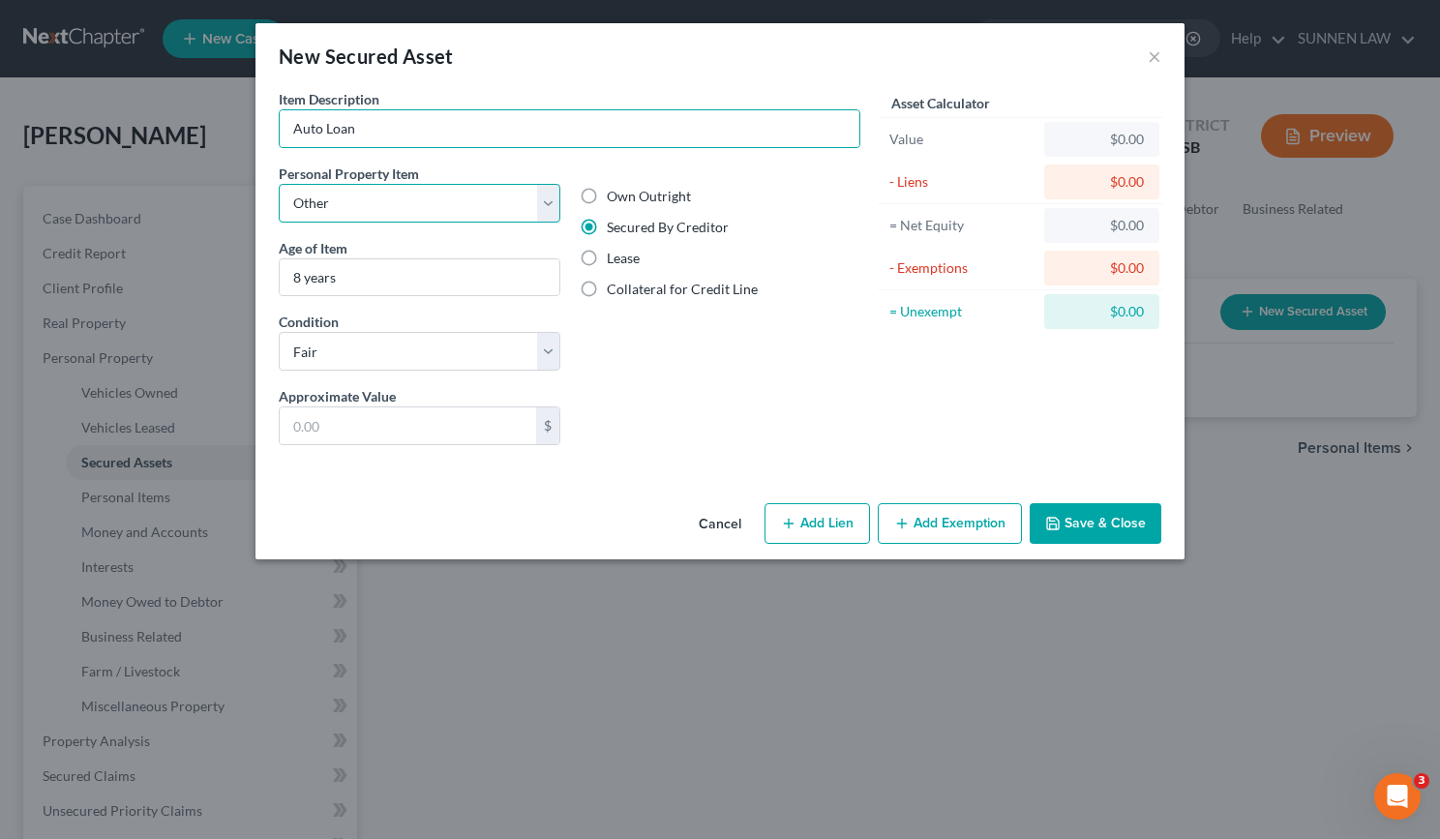
click at [510, 197] on select "Select Item Type Clothing Collectibles Of Value Electronics Firearms Household …" at bounding box center [420, 203] width 282 height 39
click at [513, 197] on select "Select Item Type Clothing Collectibles Of Value Electronics Firearms Household …" at bounding box center [420, 203] width 282 height 39
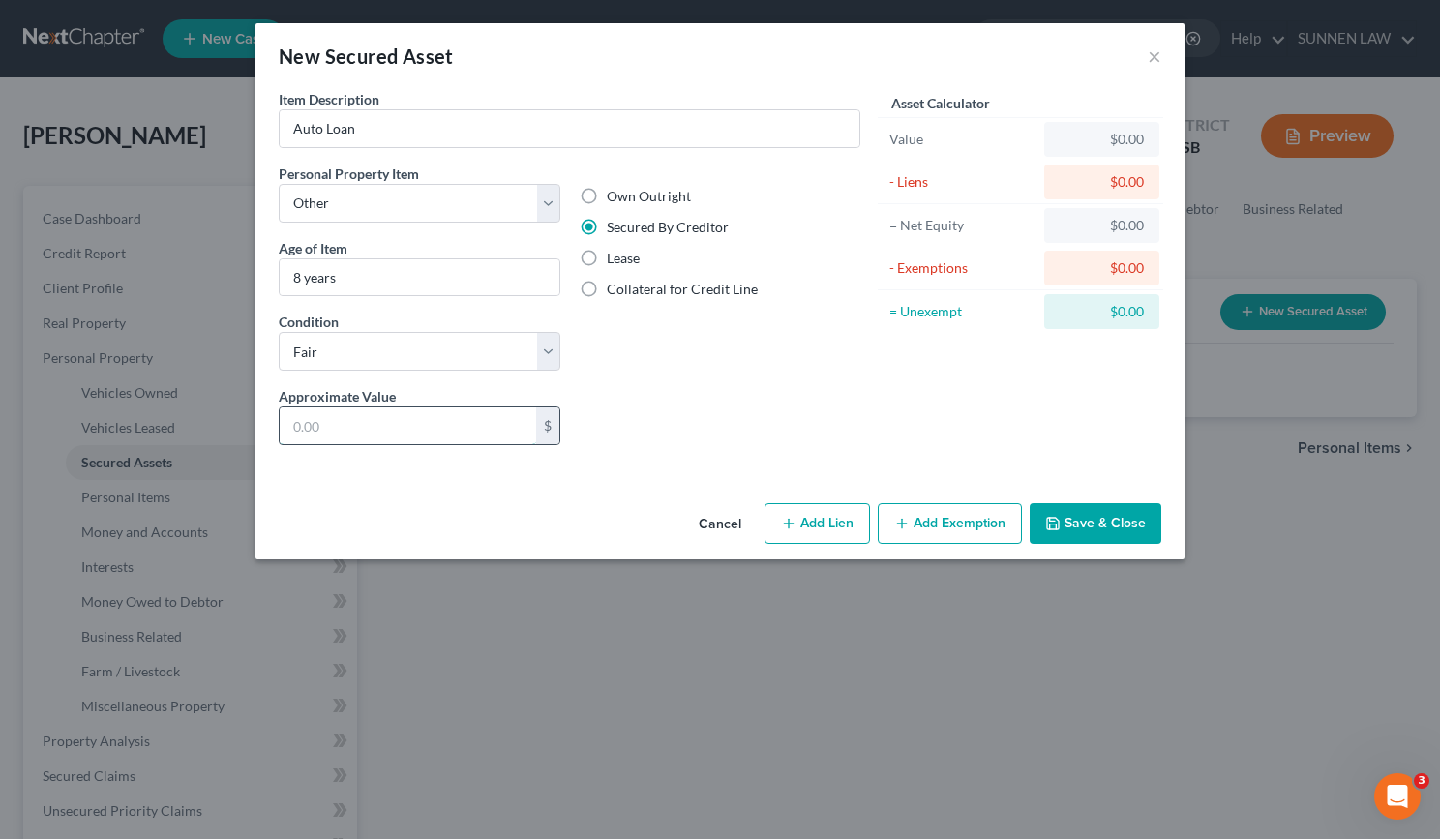
click at [421, 419] on input "text" at bounding box center [408, 426] width 257 height 37
type input "4,500"
click at [716, 420] on div "Liens Select" at bounding box center [720, 415] width 301 height 59
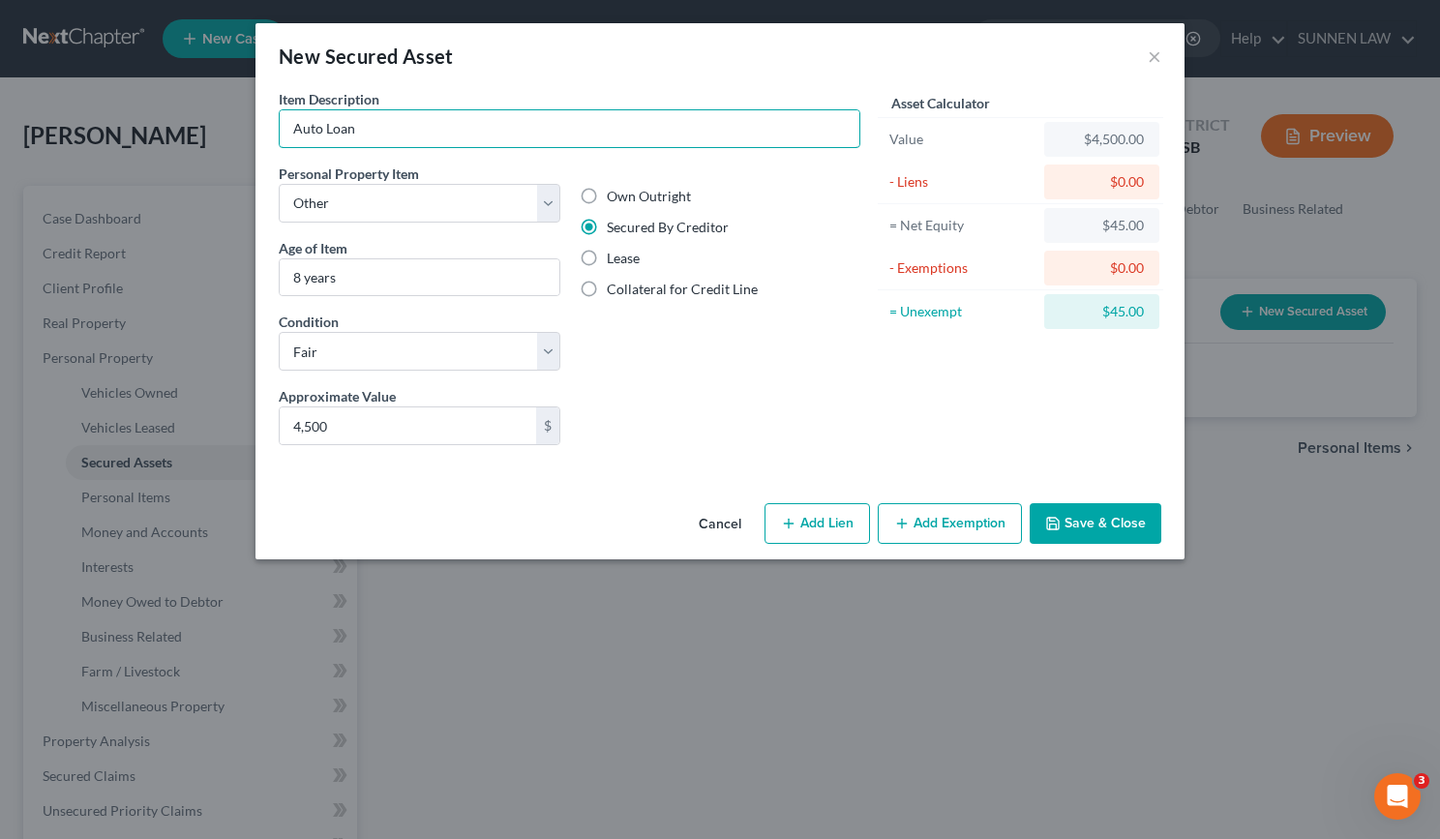
drag, startPoint x: 383, startPoint y: 129, endPoint x: 120, endPoint y: 126, distance: 263.3
click at [109, 116] on div "New Secured Asset × Item Description * Auto Loan Personal Property Item Select …" at bounding box center [720, 419] width 1440 height 839
click at [835, 530] on button "Add Lien" at bounding box center [818, 523] width 106 height 41
select select "0"
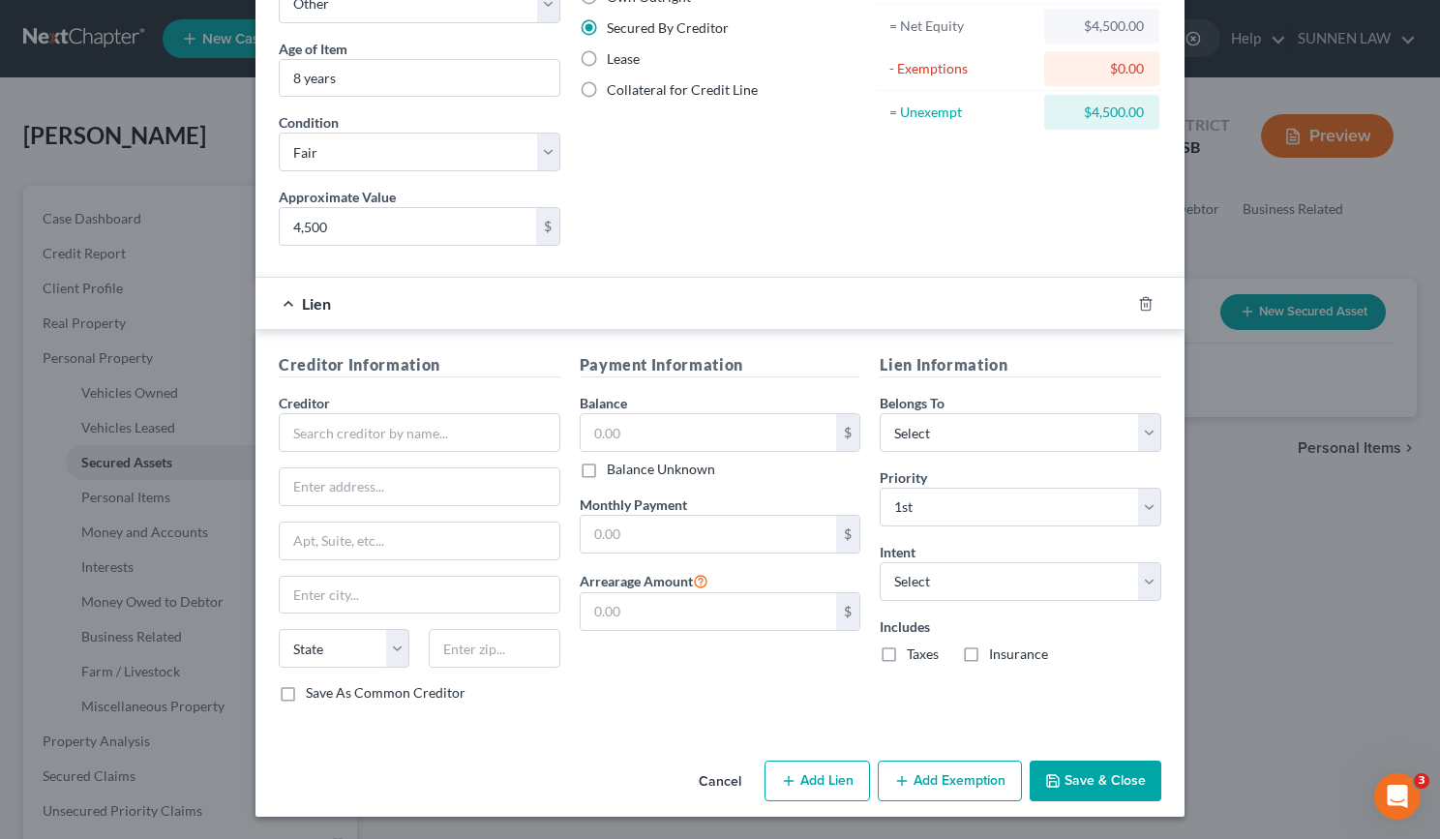
scroll to position [200, 0]
click at [726, 780] on button "Cancel" at bounding box center [720, 781] width 74 height 39
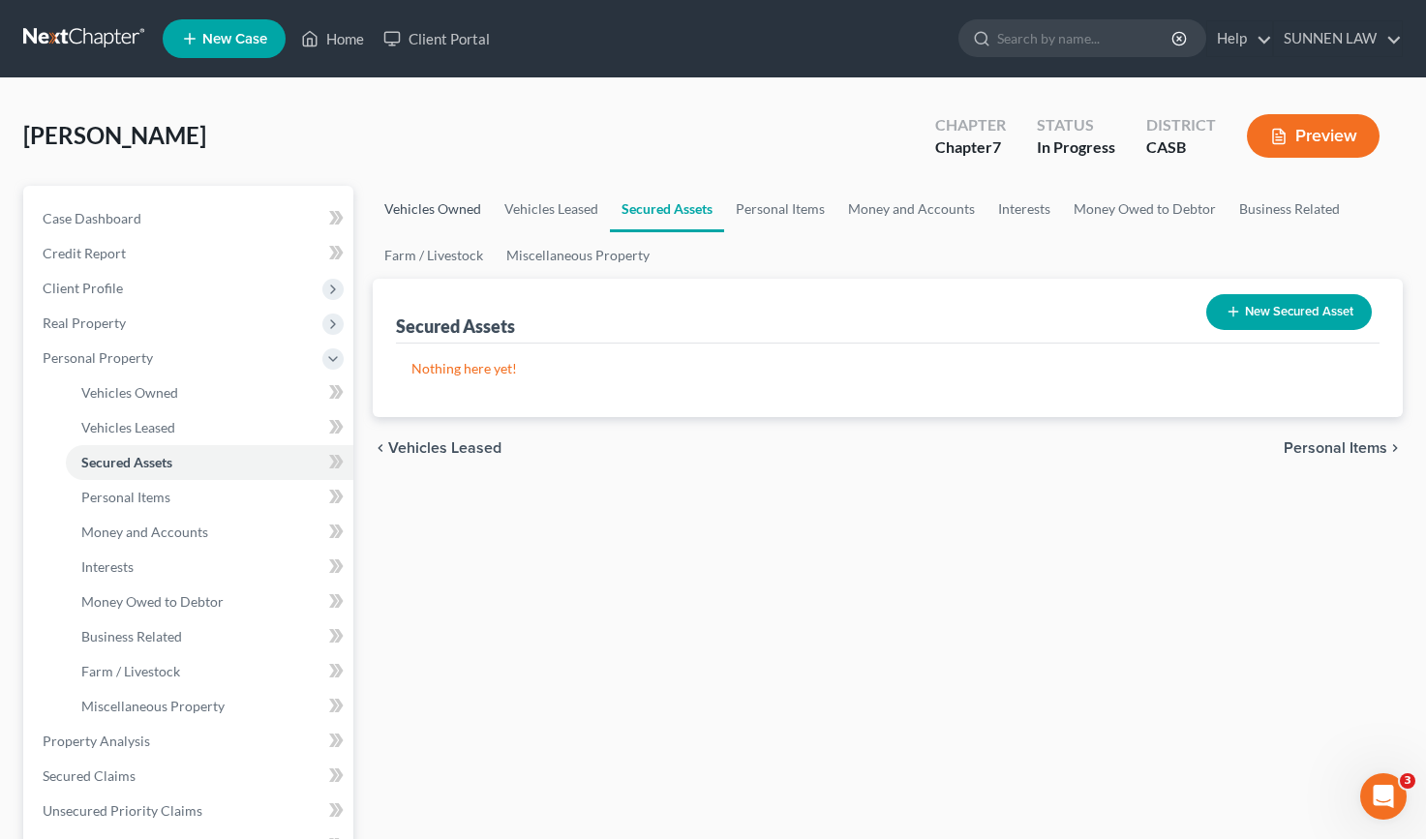
click at [434, 206] on link "Vehicles Owned" at bounding box center [433, 209] width 120 height 46
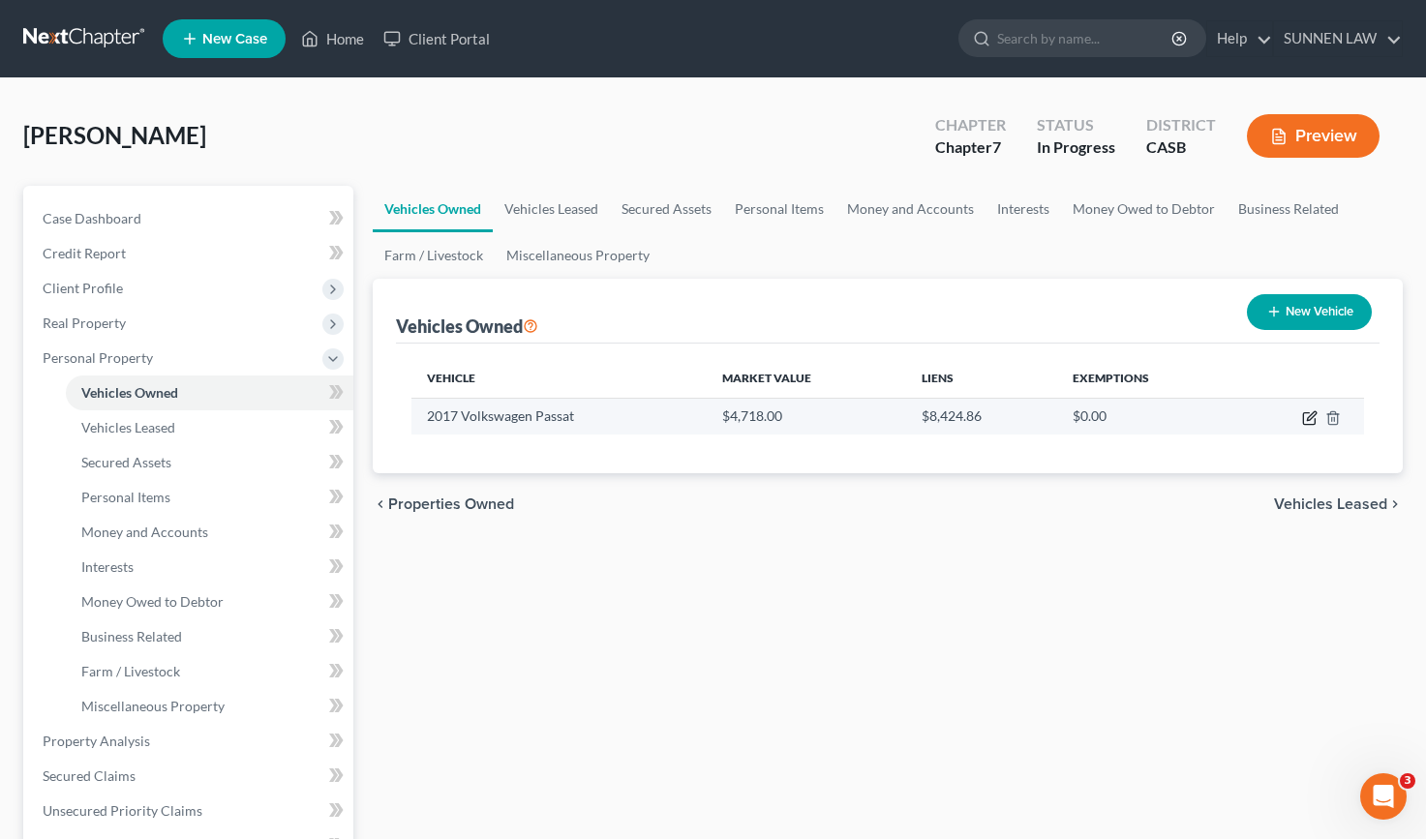
click at [1313, 415] on icon "button" at bounding box center [1309, 417] width 15 height 15
select select "0"
select select "9"
select select "3"
select select "0"
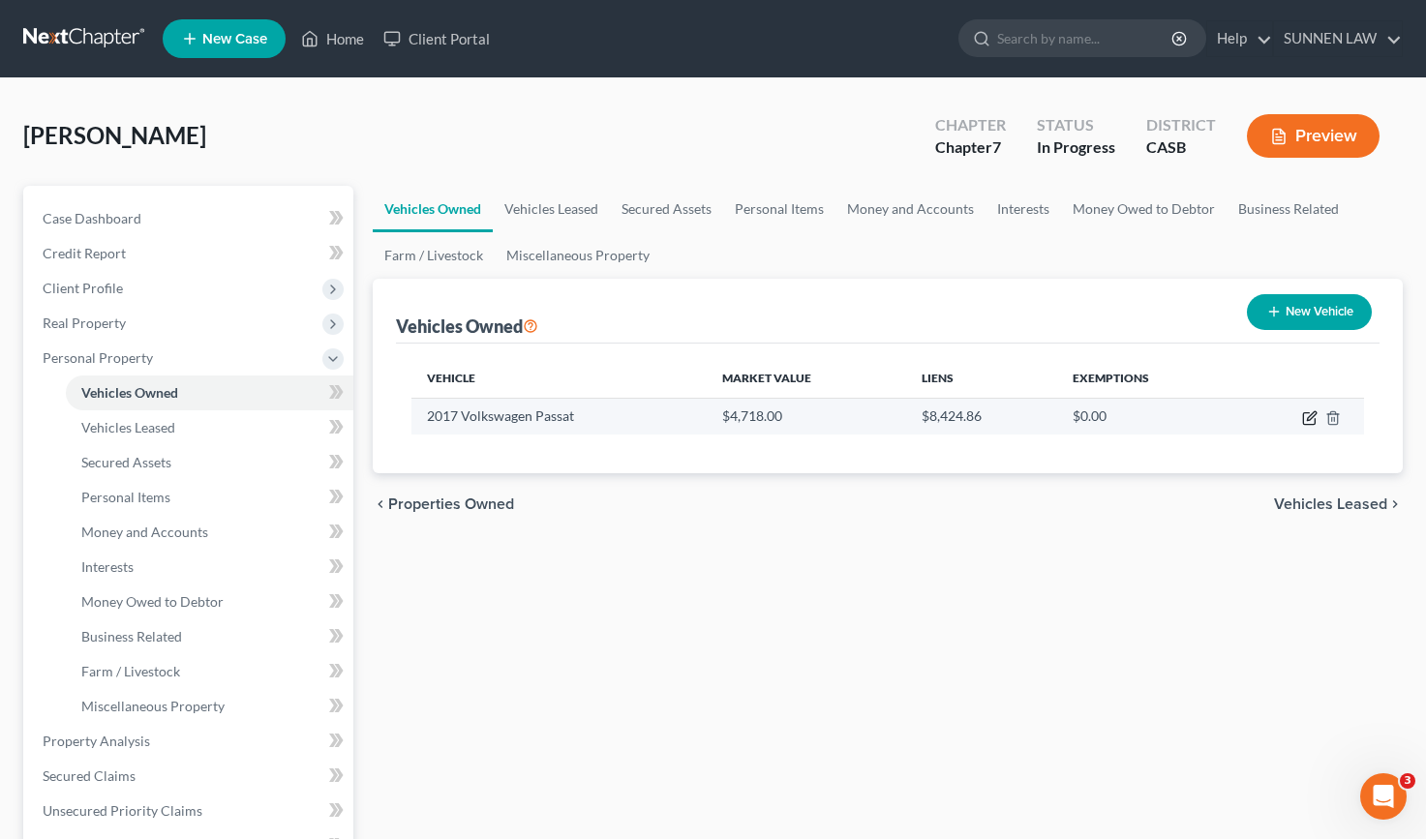
select select "36"
select select "0"
select select "2"
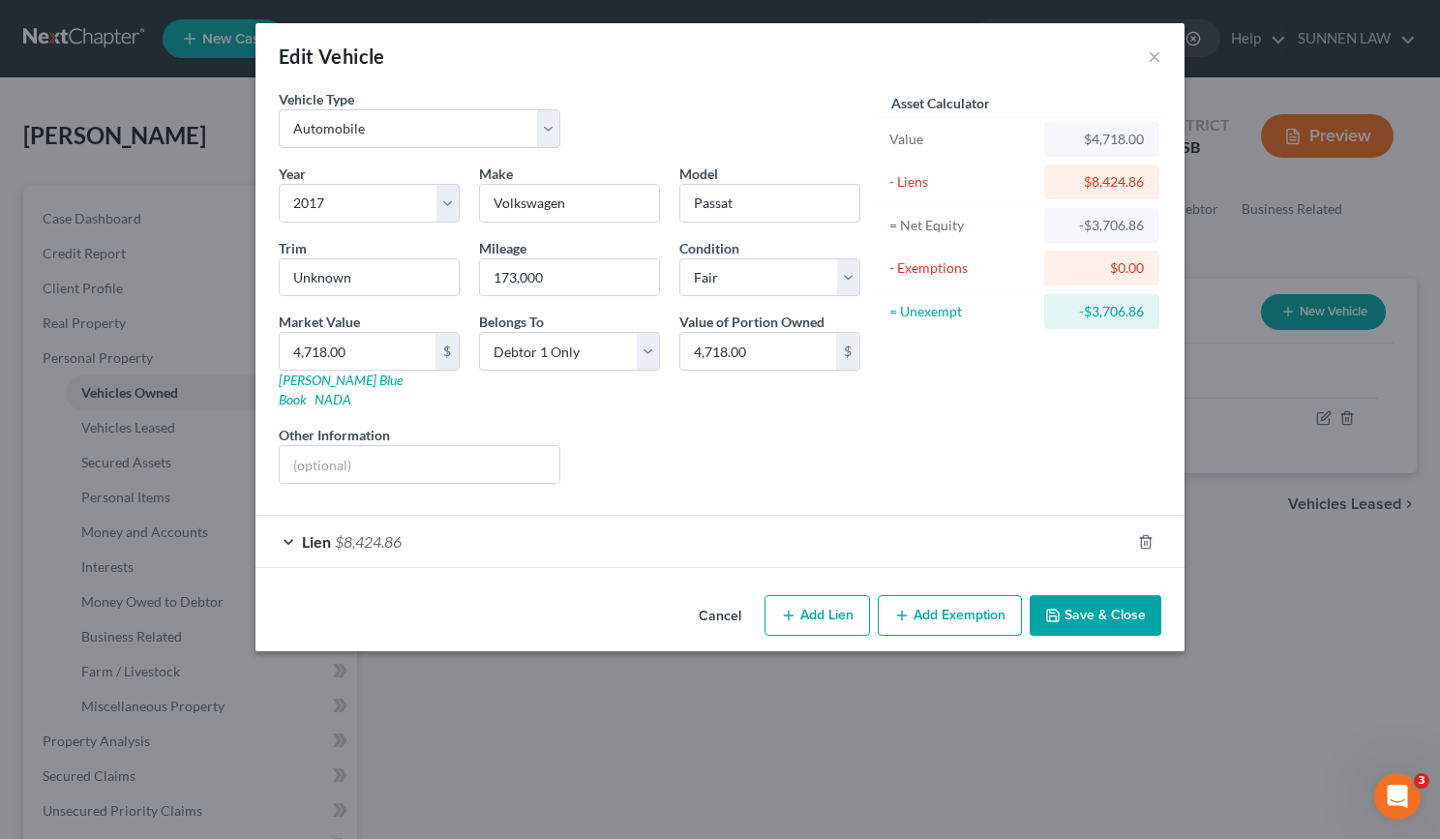
click at [310, 532] on span "Lien" at bounding box center [316, 541] width 29 height 18
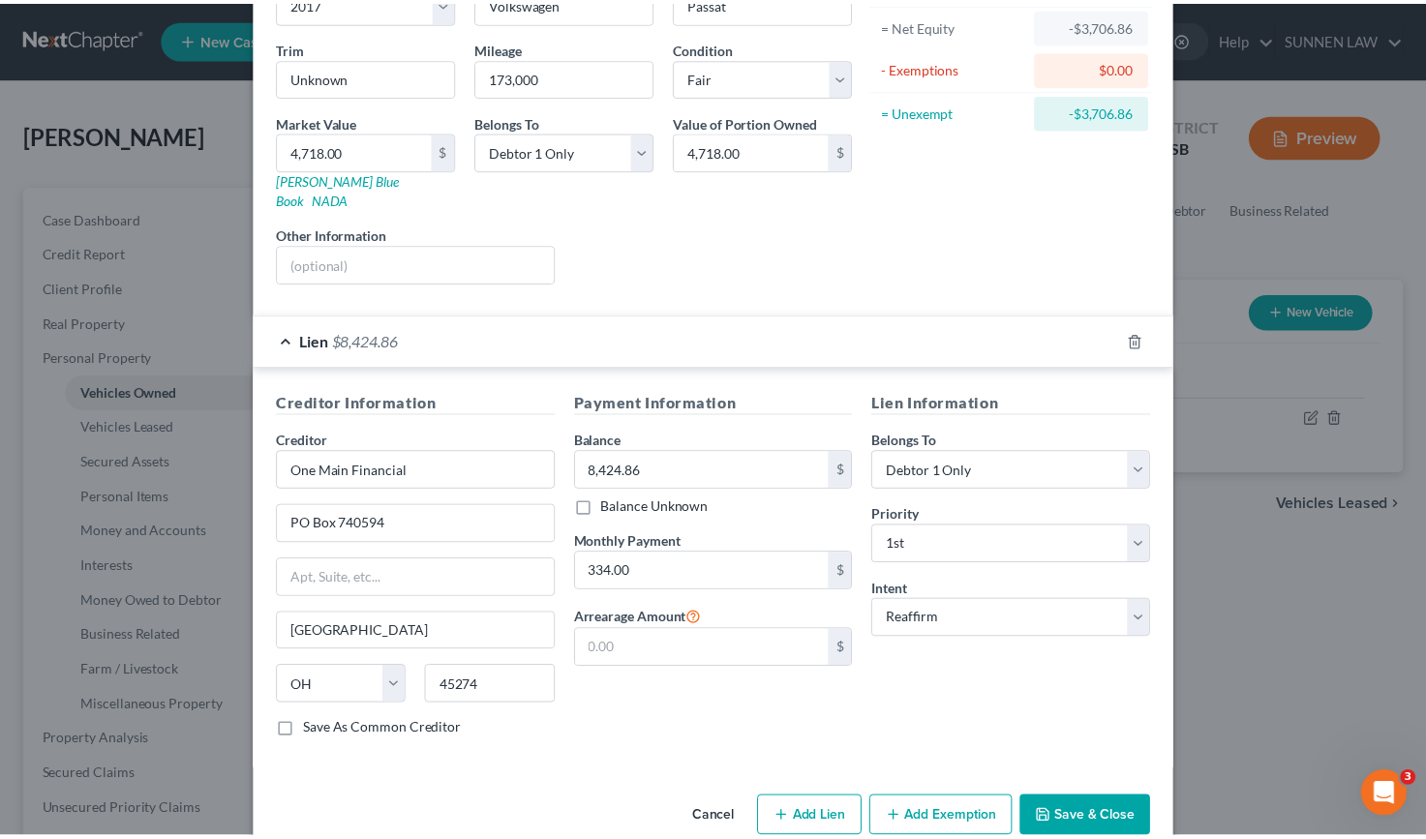
scroll to position [196, 0]
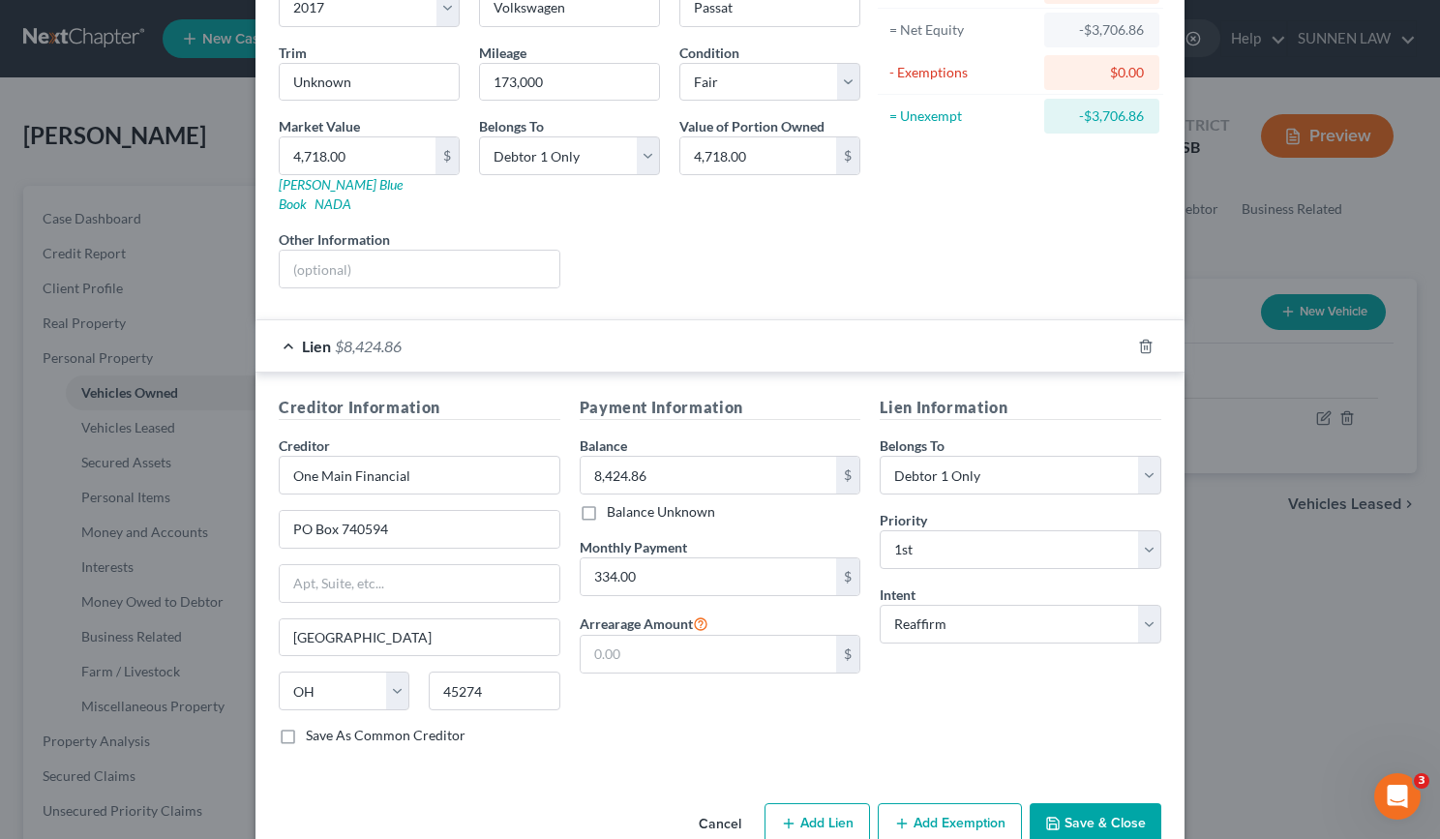
click at [1062, 796] on div "Cancel Add Lien Add Lease Add Exemption Save & Close" at bounding box center [720, 828] width 929 height 64
click at [1082, 805] on button "Save & Close" at bounding box center [1096, 823] width 132 height 41
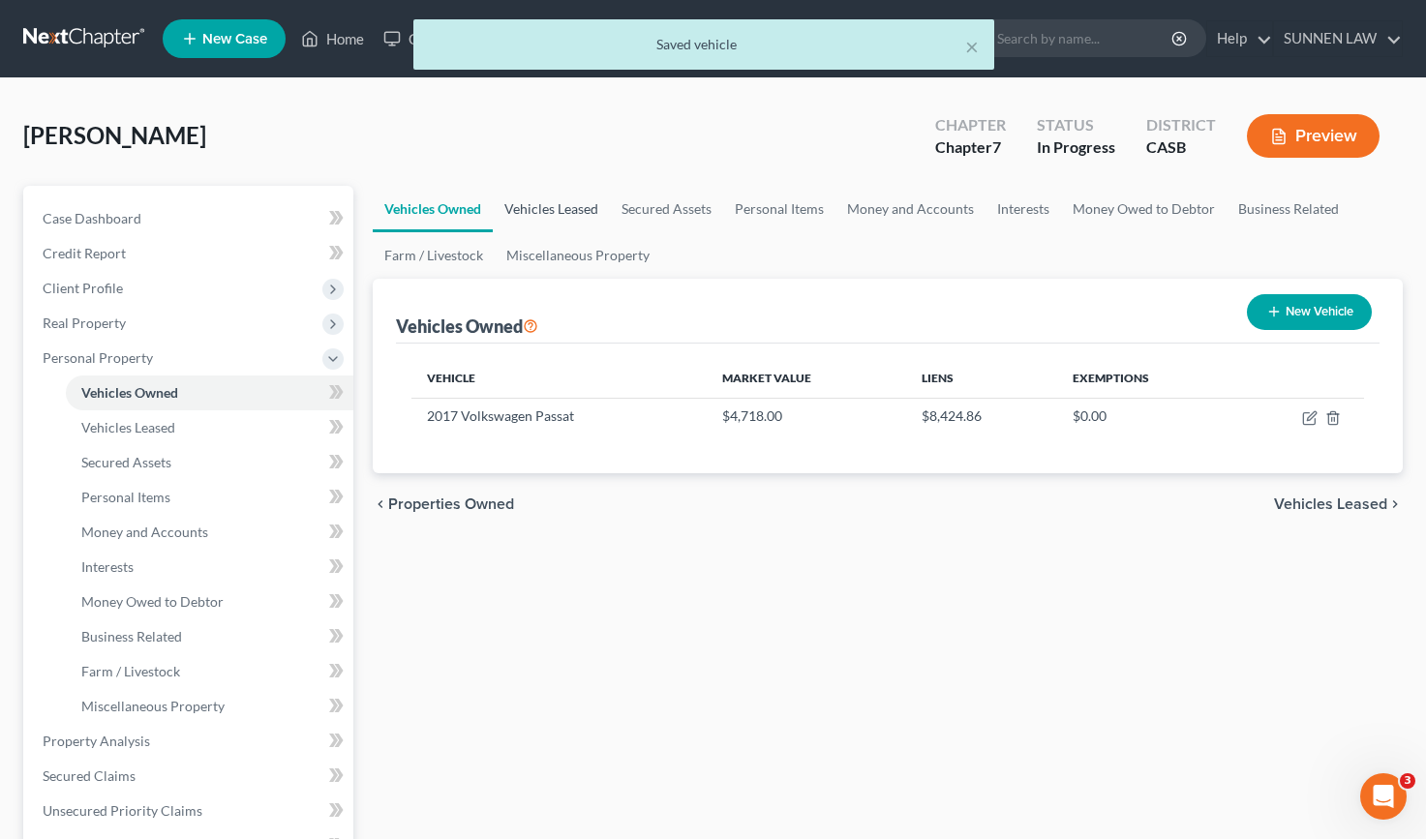
click at [559, 213] on link "Vehicles Leased" at bounding box center [551, 209] width 117 height 46
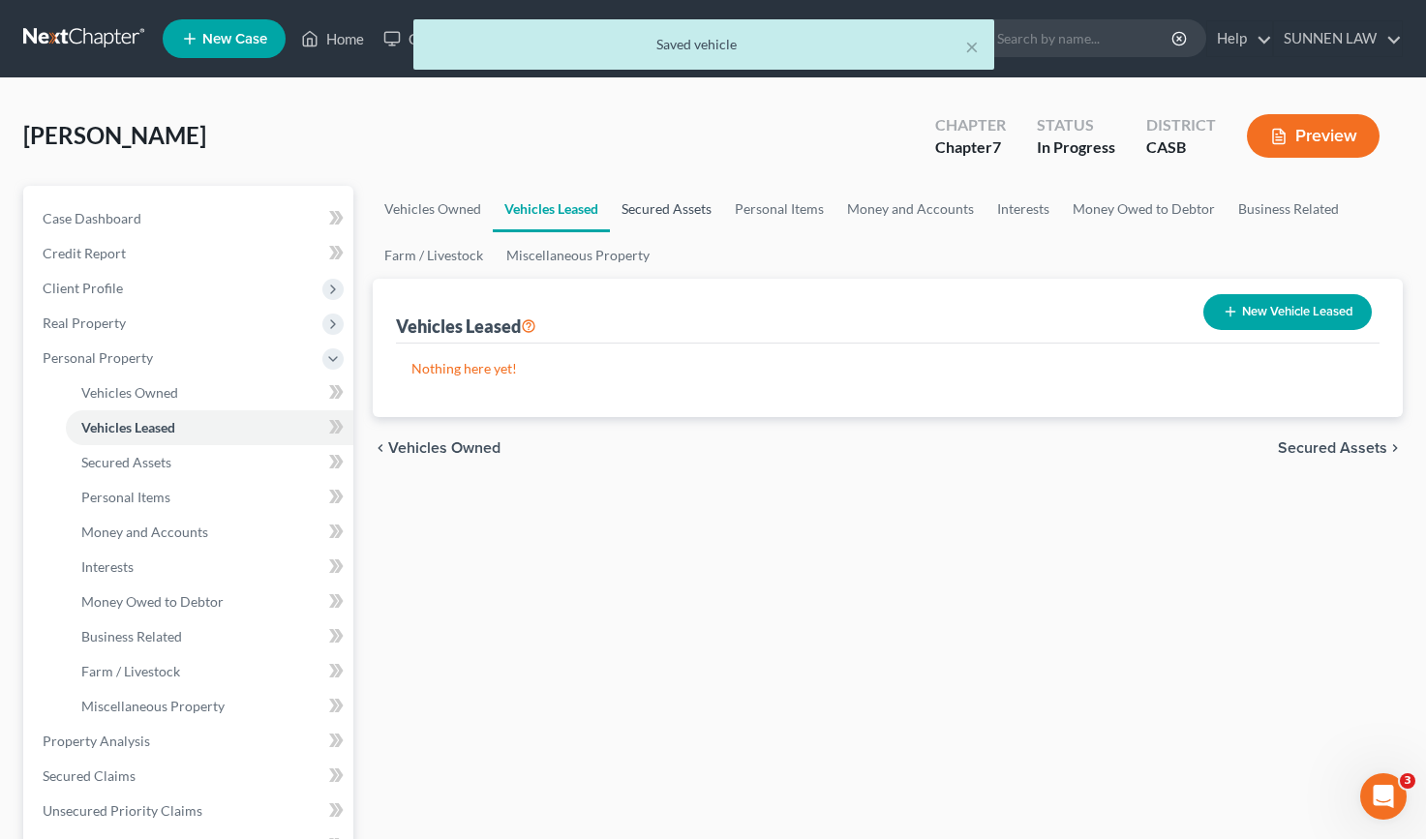
click at [659, 213] on link "Secured Assets" at bounding box center [666, 209] width 113 height 46
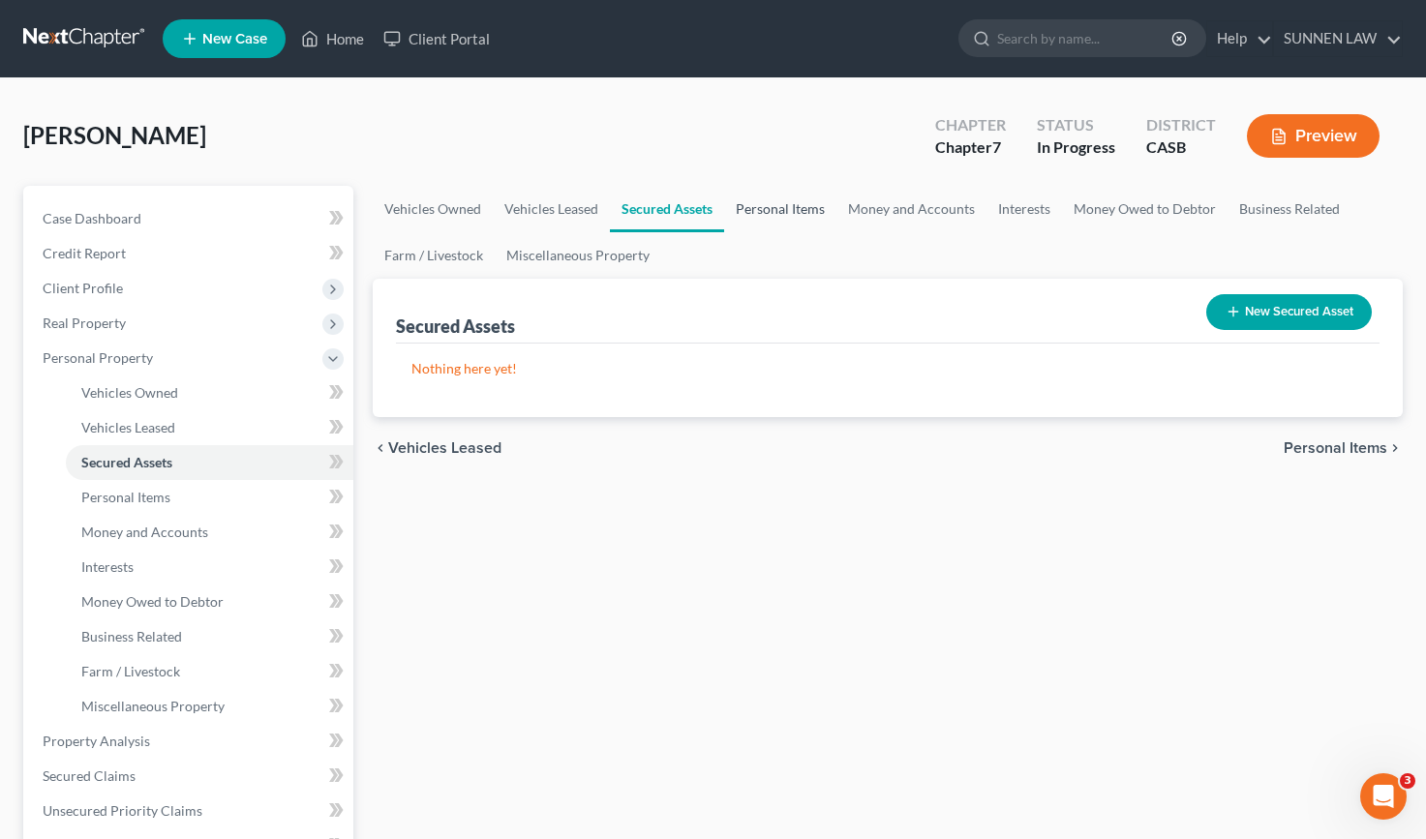
click at [779, 206] on link "Personal Items" at bounding box center [780, 209] width 112 height 46
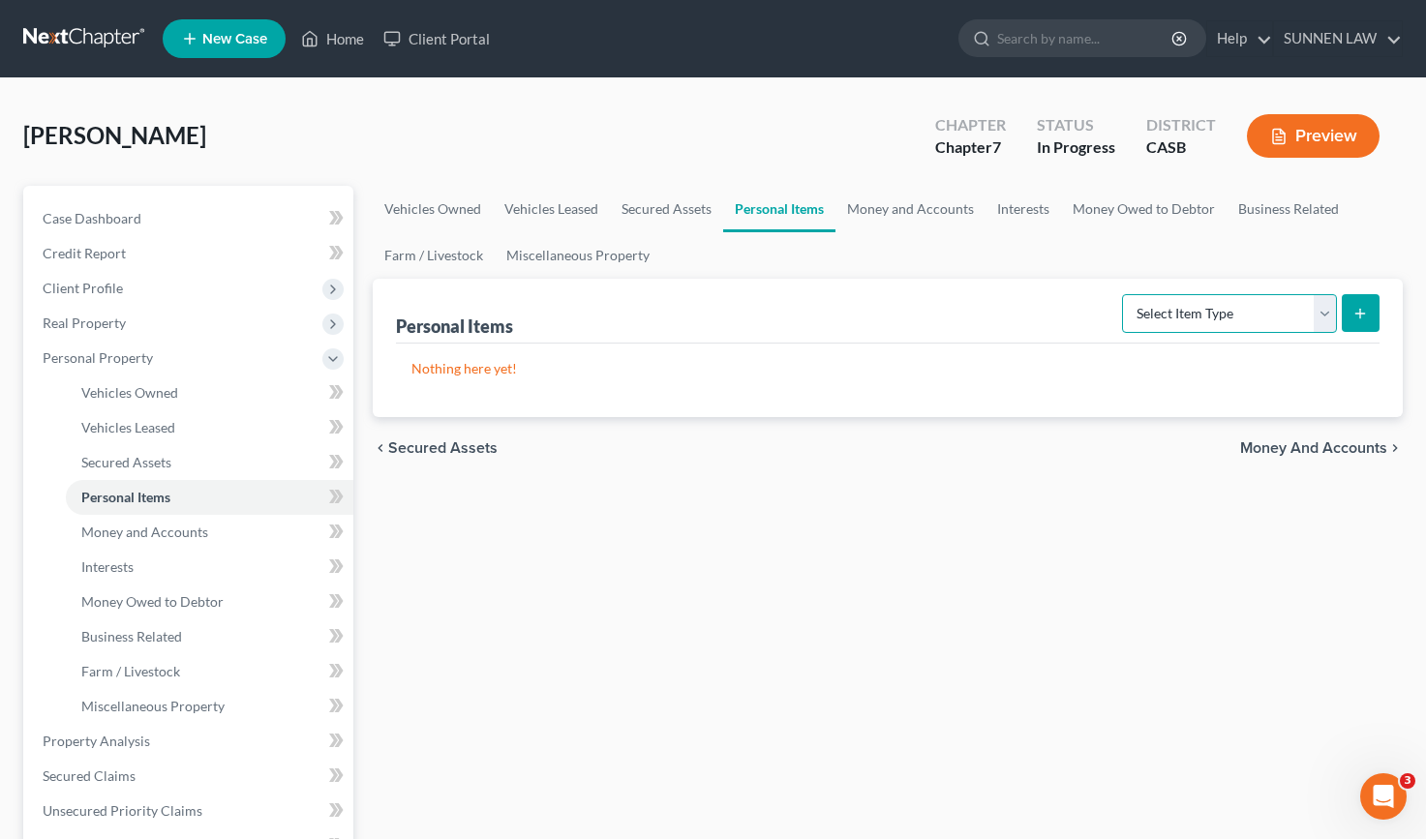
click at [1237, 310] on select "Select Item Type Clothing Collectibles Of Value Electronics Firearms Household …" at bounding box center [1229, 313] width 215 height 39
select select "clothing"
click at [1124, 294] on select "Select Item Type Clothing Collectibles Of Value Electronics Firearms Household …" at bounding box center [1229, 313] width 215 height 39
click at [1369, 307] on button "submit" at bounding box center [1361, 313] width 38 height 38
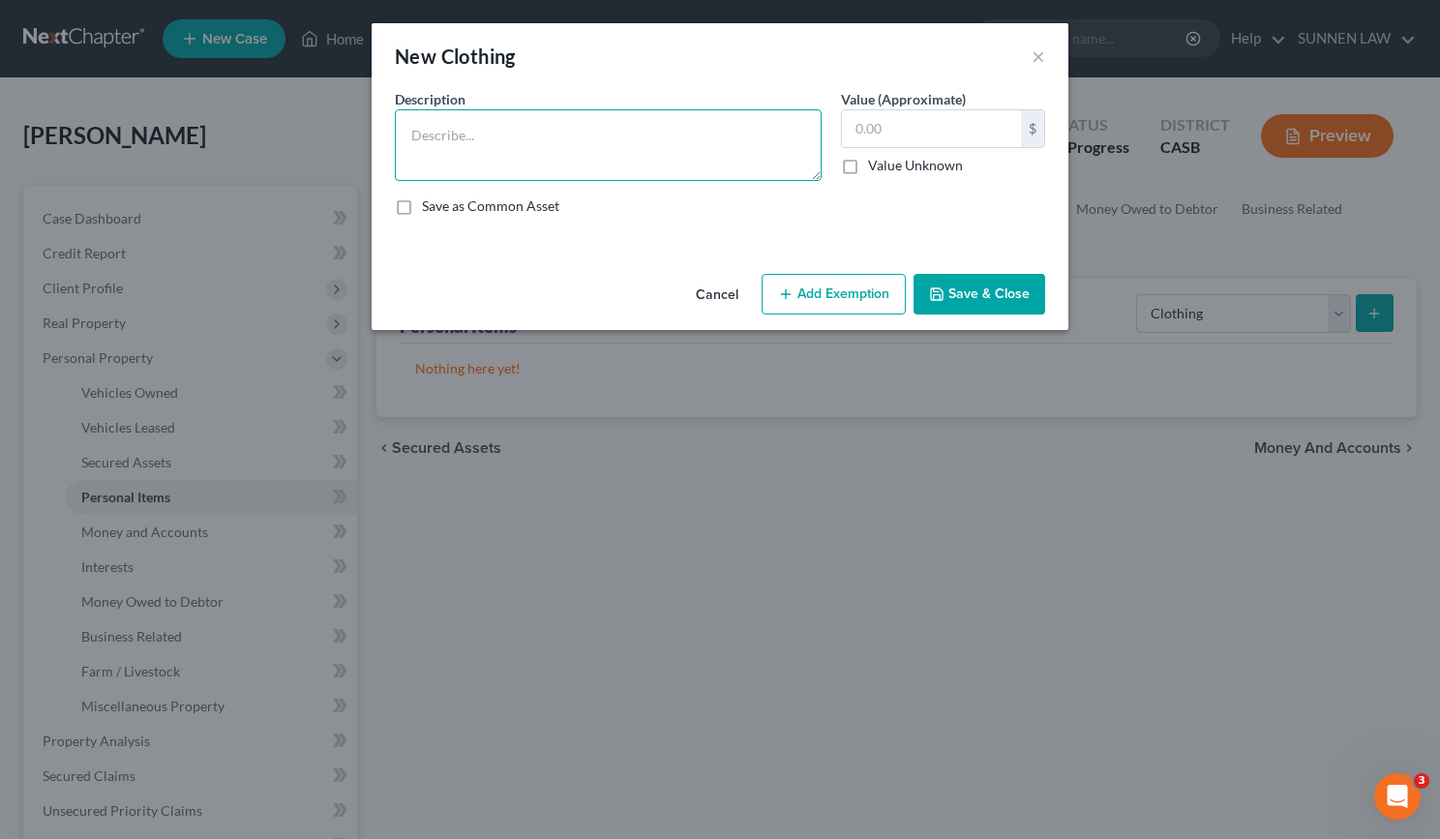
click at [568, 148] on textarea at bounding box center [608, 145] width 427 height 72
type textarea "Jeans, Shirts, and Shorts"
click at [902, 138] on input "text" at bounding box center [931, 128] width 179 height 37
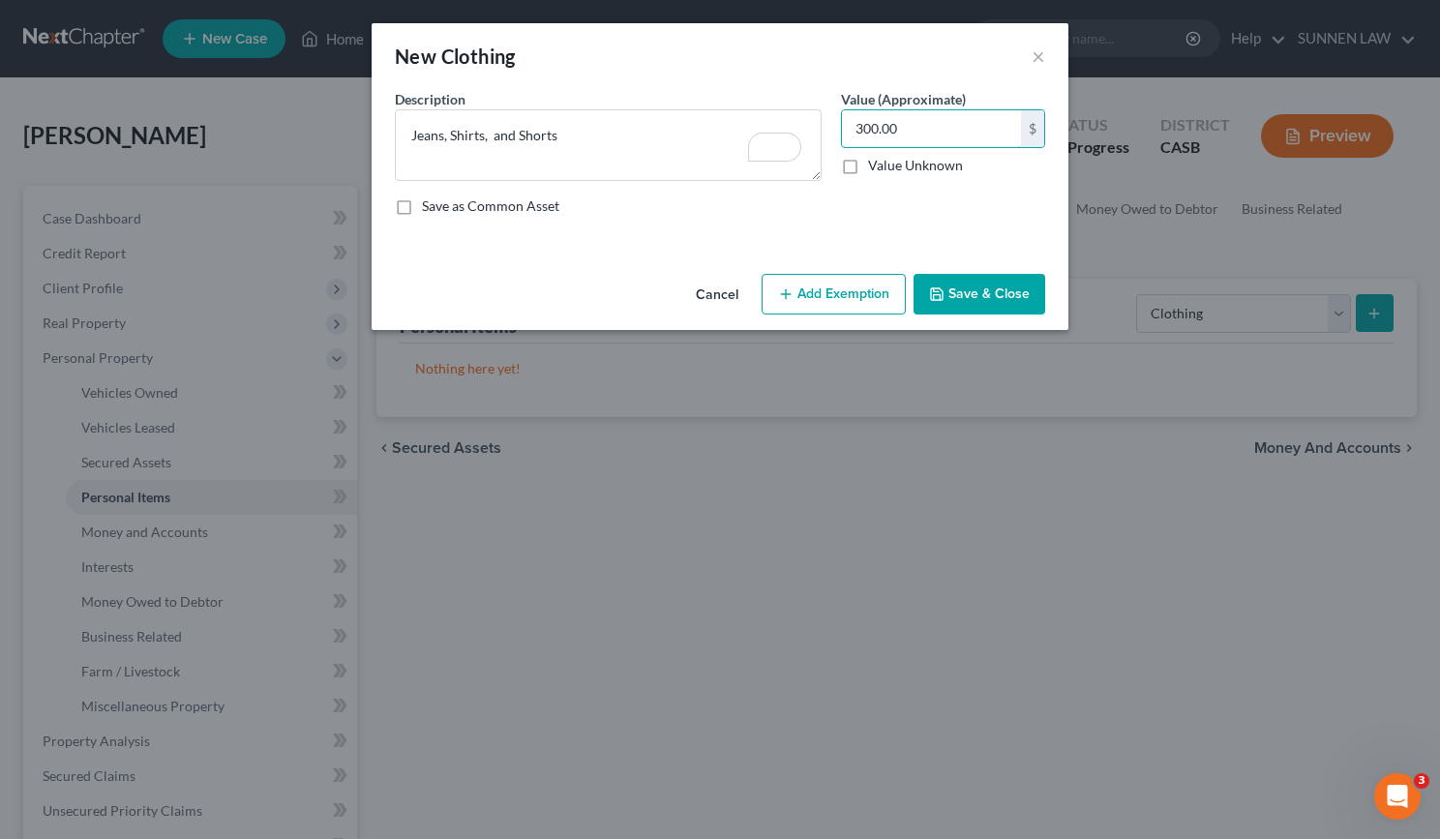
type input "300.00"
click at [1002, 294] on button "Save & Close" at bounding box center [980, 294] width 132 height 41
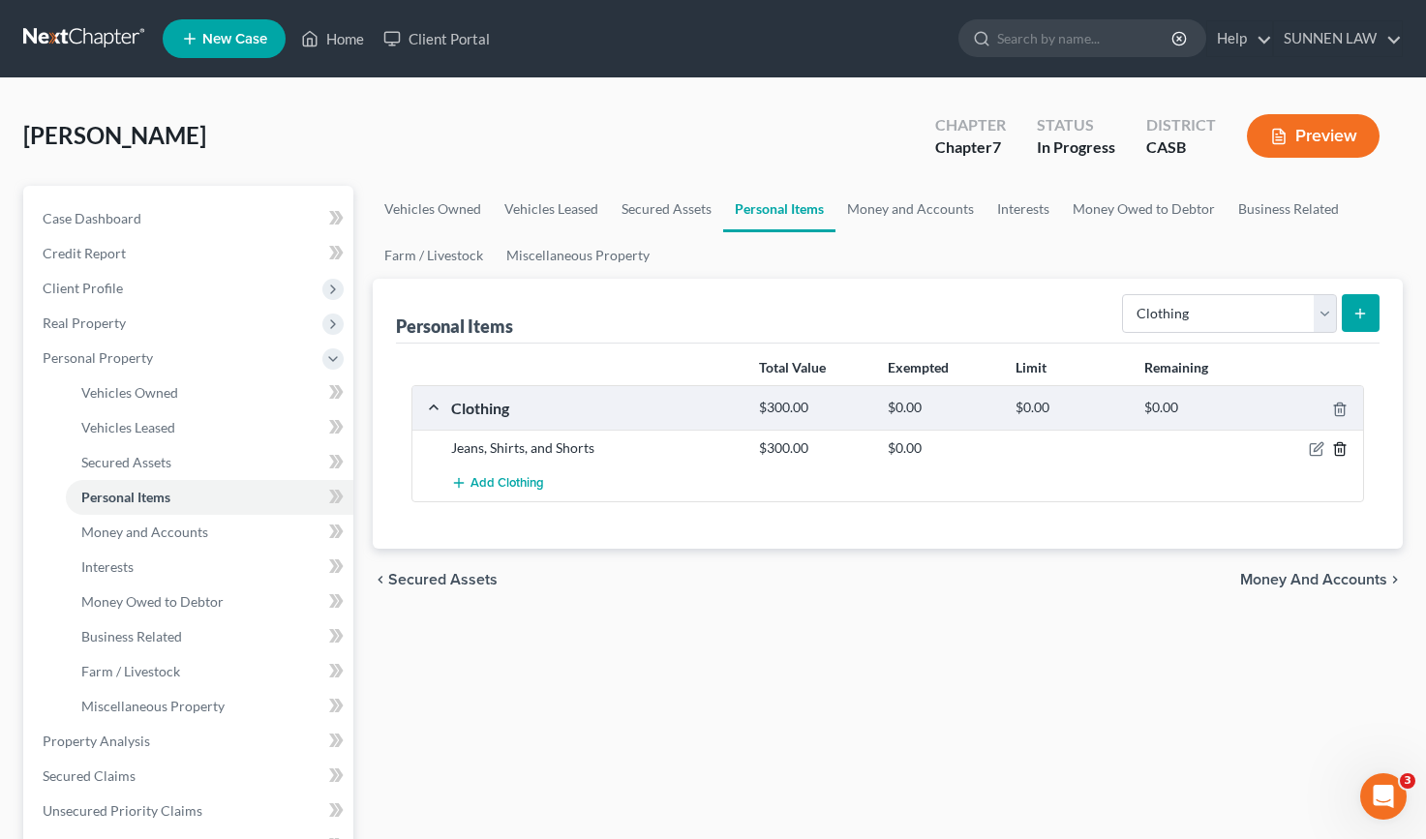
click at [1340, 449] on icon "button" at bounding box center [1339, 448] width 15 height 15
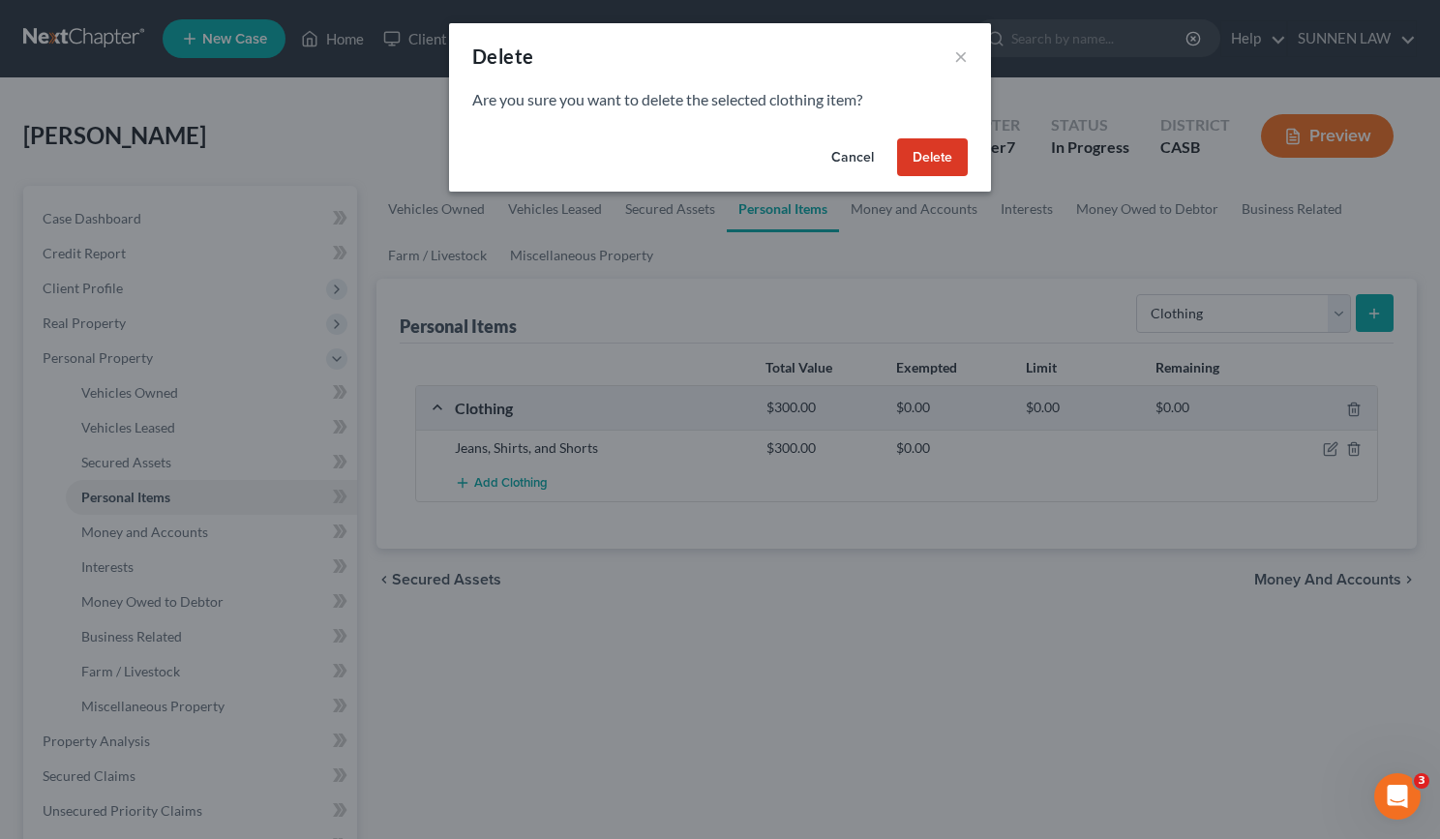
click at [869, 165] on button "Cancel" at bounding box center [853, 157] width 74 height 39
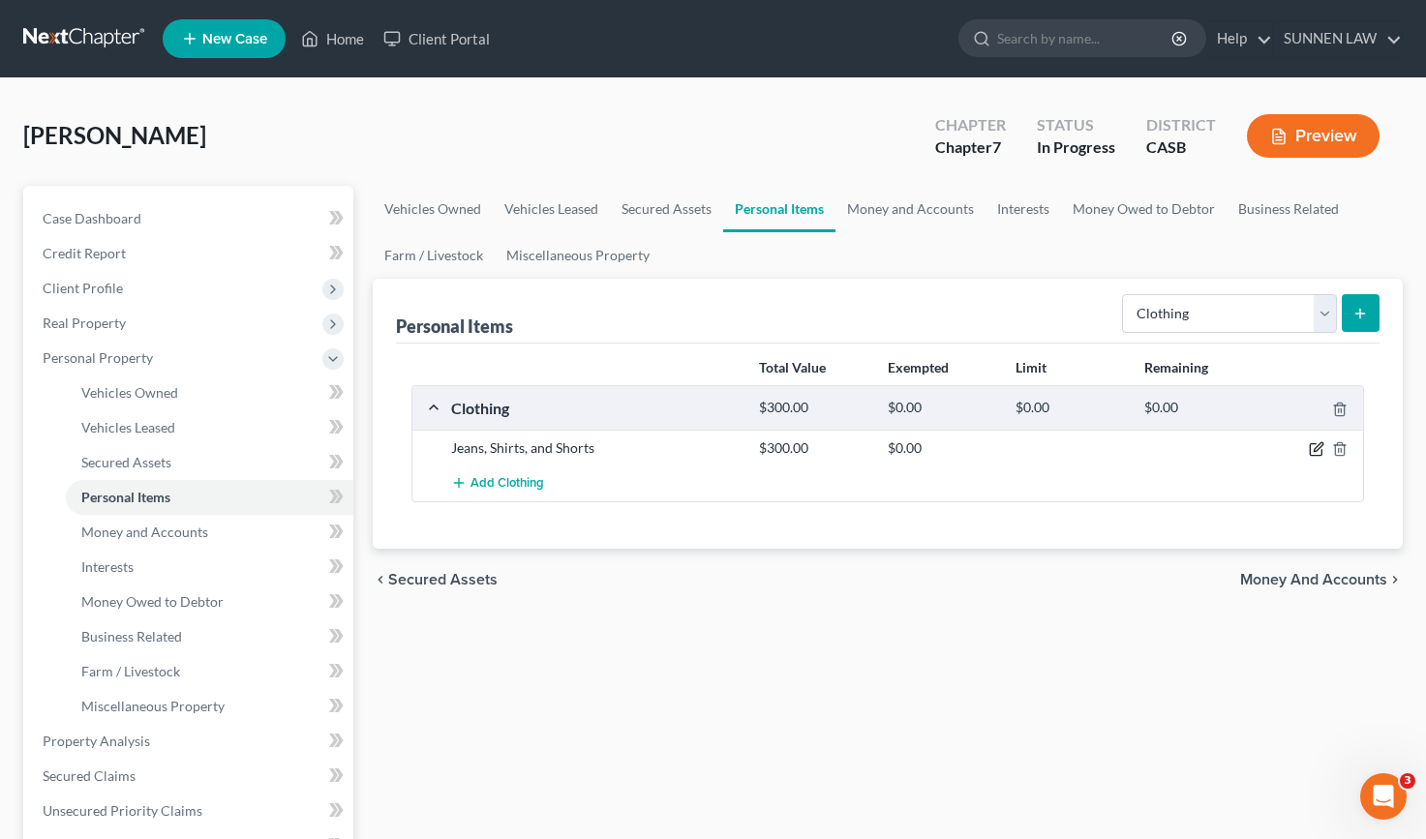
click at [1318, 445] on icon "button" at bounding box center [1318, 447] width 9 height 9
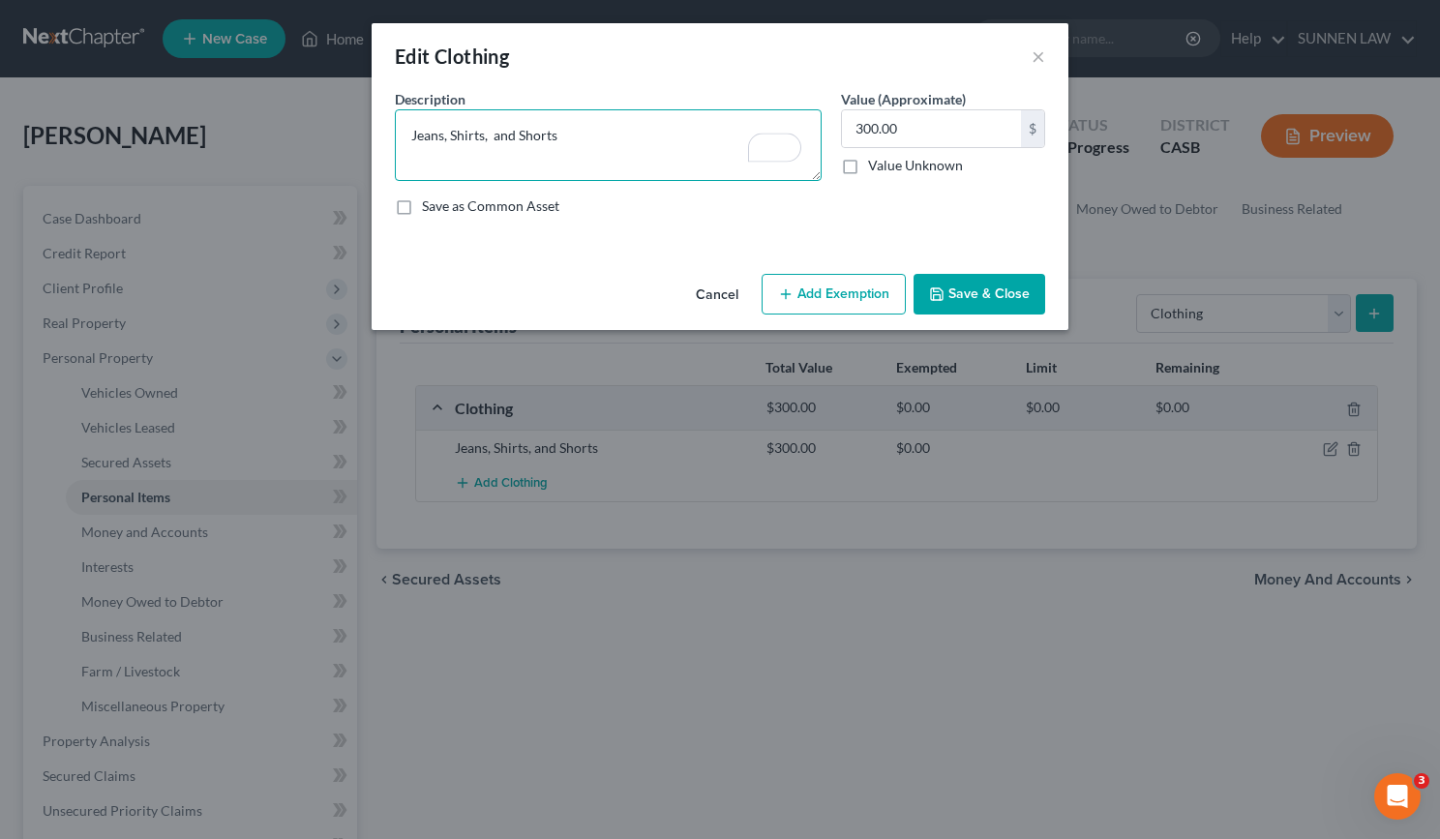
paste textarea "Everyday clothes, shoes, coats"
click at [638, 134] on textarea "Everyday clothes, shoes, coats, jeans, Shirts, and Shorts" at bounding box center [608, 145] width 427 height 72
click at [701, 128] on textarea "Everyday clothes, shoes, coats, jeans, shirts, and Shorts" at bounding box center [608, 145] width 427 height 72
type textarea "Everyday clothes, shoes, coats, jeans, shirts, and shorts"
click at [995, 297] on button "Save & Close" at bounding box center [980, 294] width 132 height 41
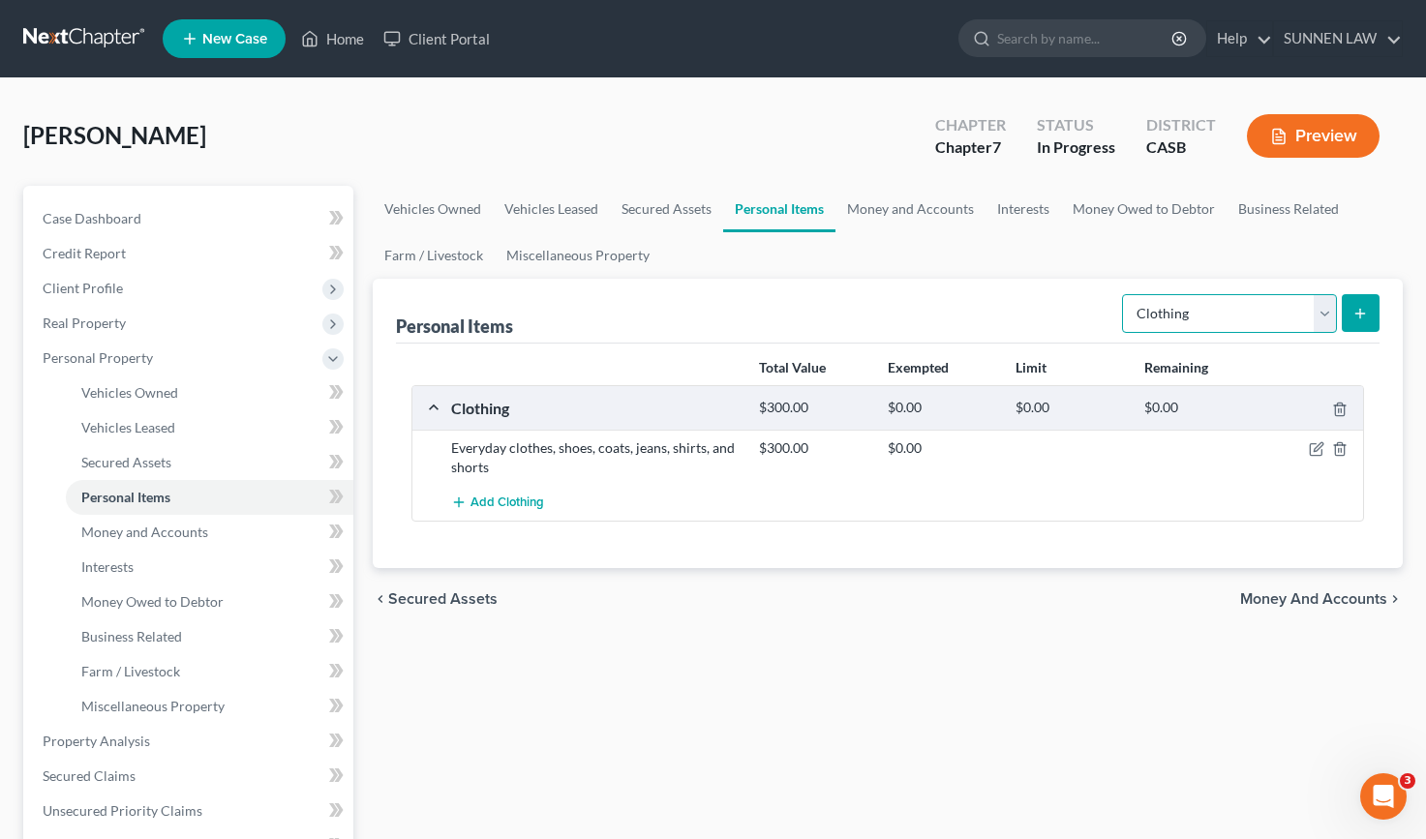
click at [1328, 310] on select "Select Item Type Clothing Collectibles Of Value Electronics Firearms Household …" at bounding box center [1229, 313] width 215 height 39
select select "household_goods"
click at [1124, 294] on select "Select Item Type Clothing Collectibles Of Value Electronics Firearms Household …" at bounding box center [1229, 313] width 215 height 39
click at [1364, 311] on icon "submit" at bounding box center [1359, 313] width 15 height 15
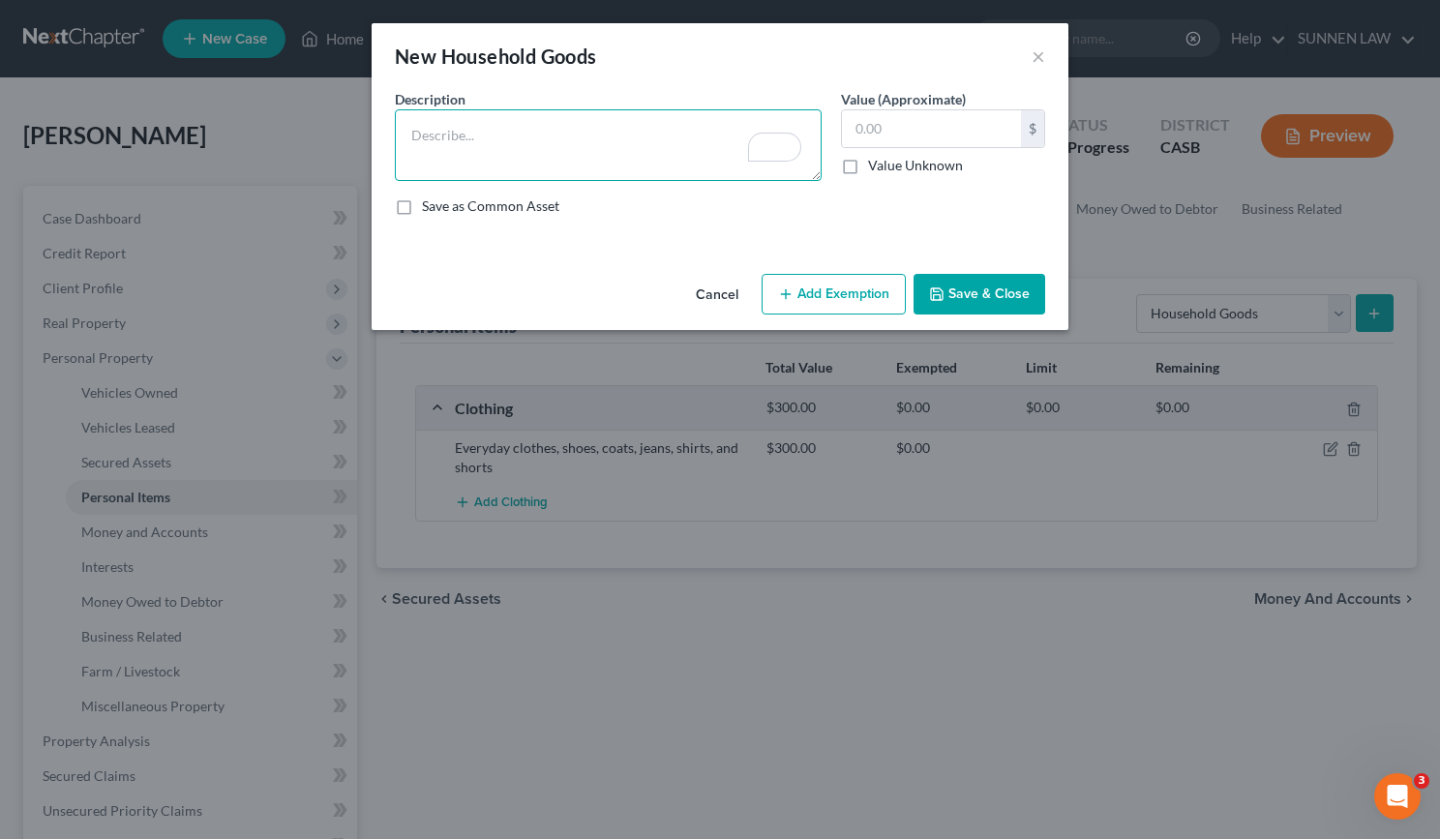
paste textarea "Furniture, TVs, beds, tables, dishes, appliances"
type textarea "Furniture, TVs, beds, tables, dishes, appliances"
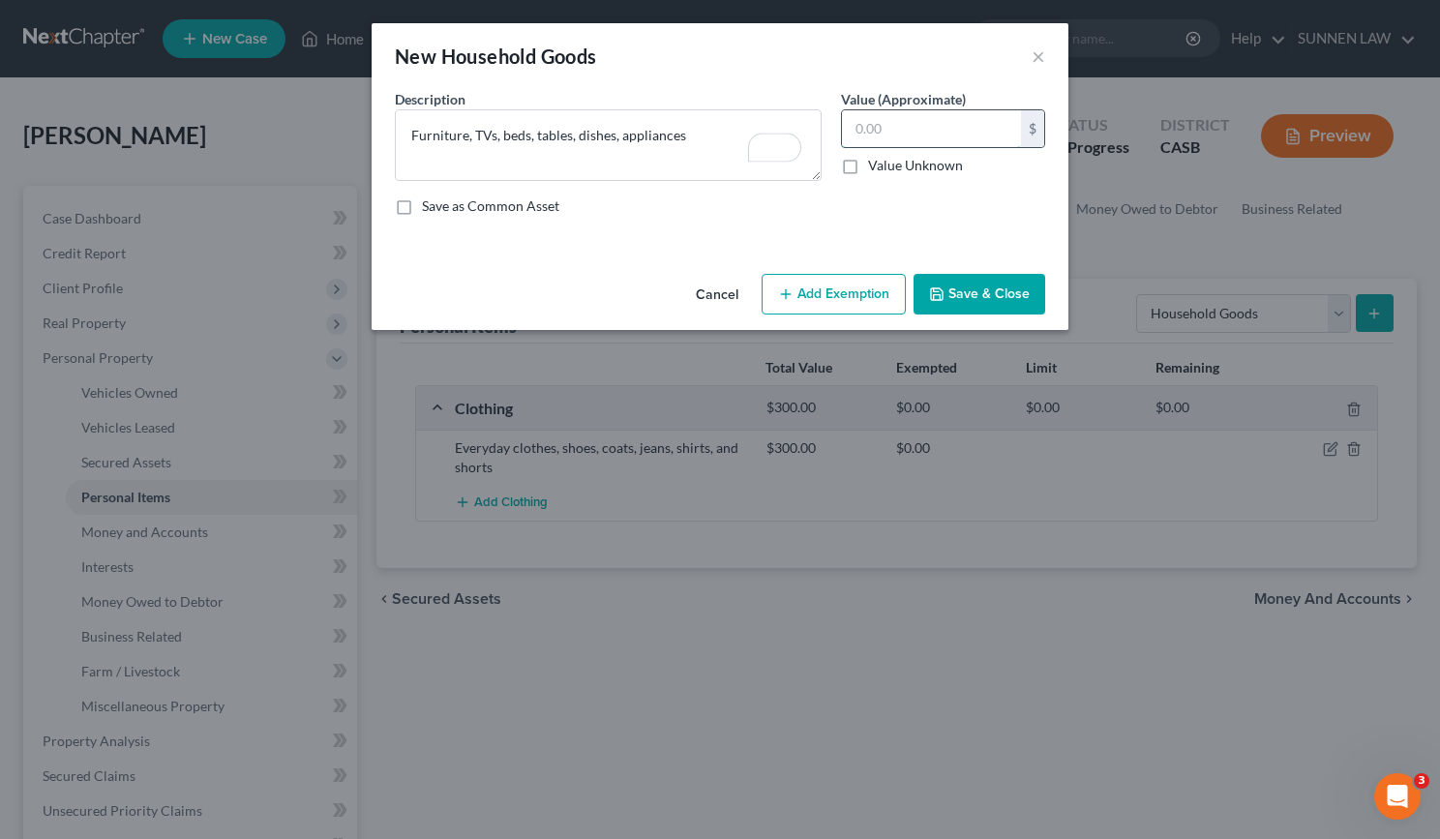
click at [904, 133] on input "text" at bounding box center [931, 128] width 179 height 37
type input "1,000"
click at [959, 293] on button "Save & Close" at bounding box center [980, 294] width 132 height 41
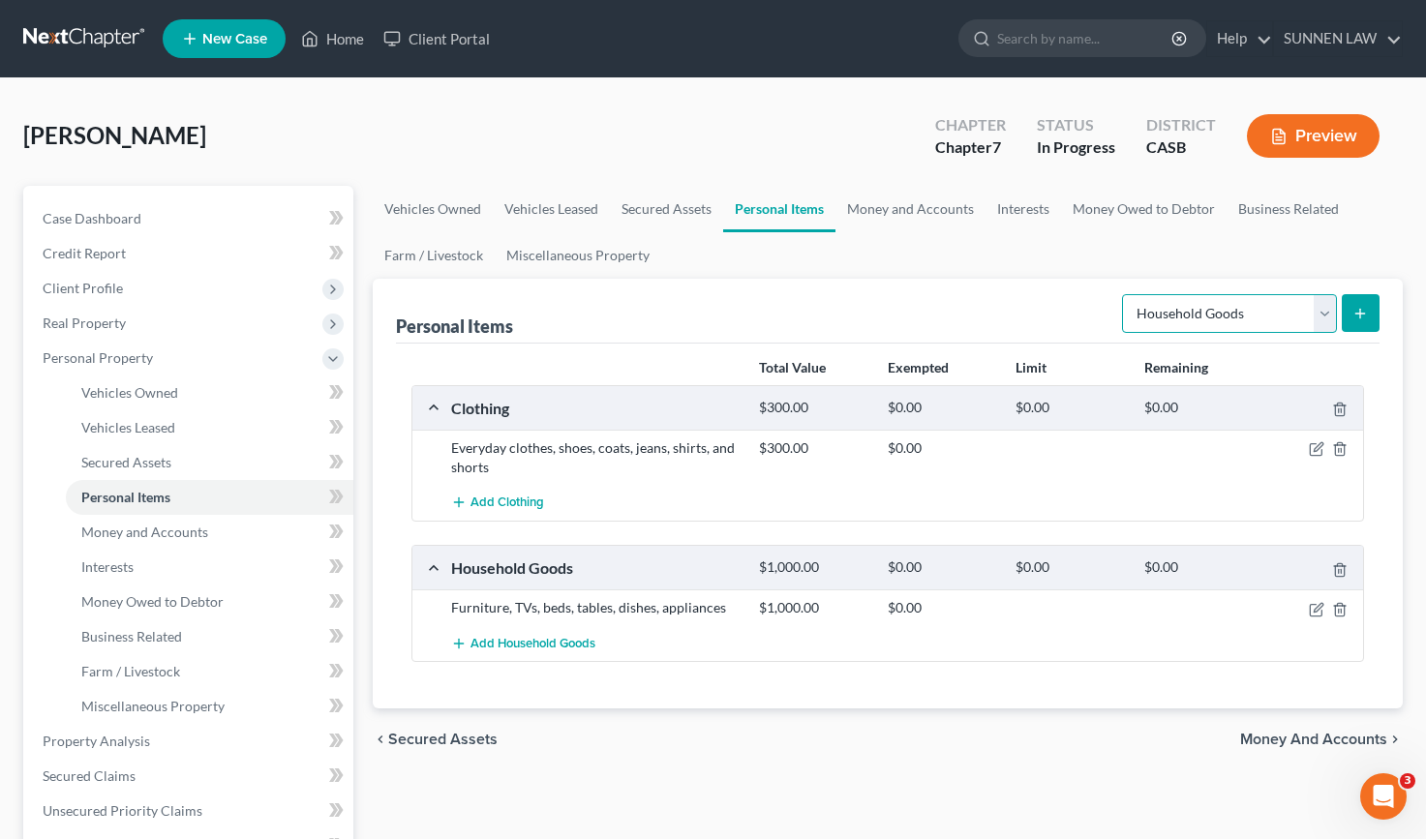
click at [1323, 315] on select "Select Item Type Clothing Collectibles Of Value Electronics Firearms Household …" at bounding box center [1229, 313] width 215 height 39
select select "jewelry"
click at [1124, 294] on select "Select Item Type Clothing Collectibles Of Value Electronics Firearms Household …" at bounding box center [1229, 313] width 215 height 39
click at [1360, 313] on line "submit" at bounding box center [1360, 313] width 0 height 9
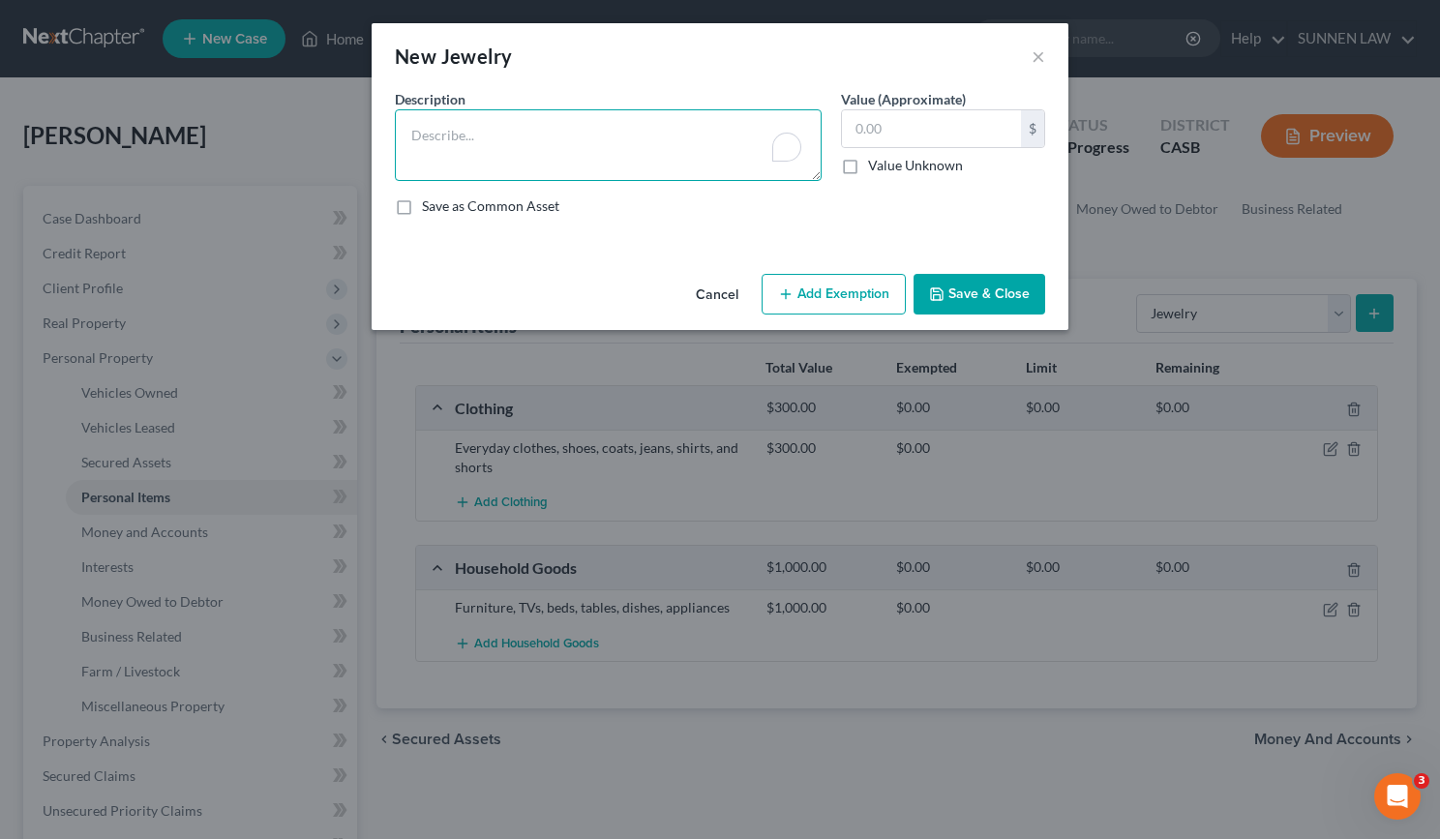
paste textarea "Rings, watches, necklaces"
drag, startPoint x: 574, startPoint y: 139, endPoint x: 381, endPoint y: 127, distance: 193.0
click at [381, 127] on div "An exemption set must first be selected from the Filing Information section. Co…" at bounding box center [720, 177] width 697 height 177
type textarea "1 Wedding Band and 1 Knecklace"
click at [892, 133] on input "text" at bounding box center [931, 128] width 179 height 37
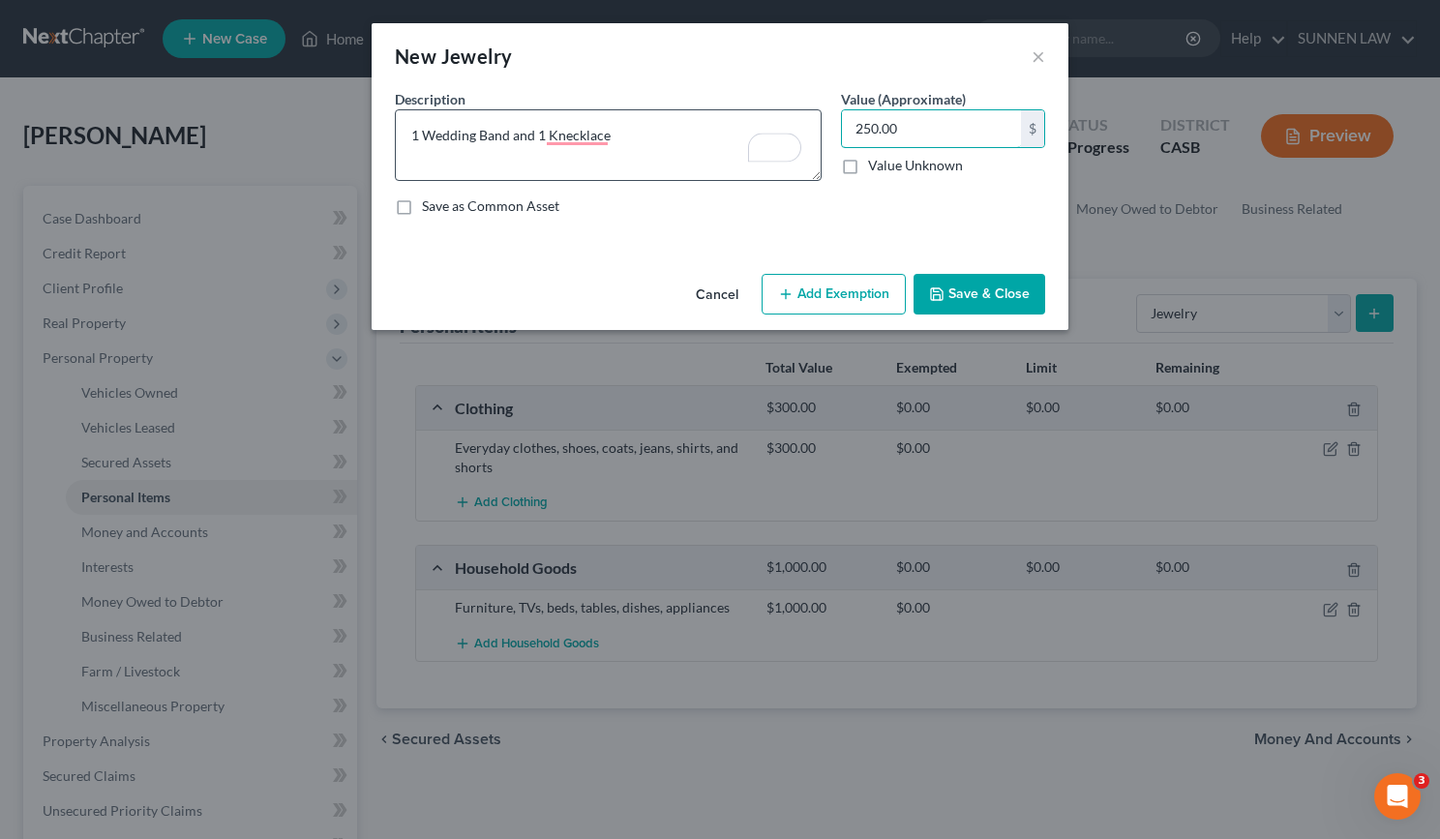
type input "250.00"
drag, startPoint x: 620, startPoint y: 139, endPoint x: 380, endPoint y: 127, distance: 239.4
click at [382, 128] on div "An exemption set must first be selected from the Filing Information section. Co…" at bounding box center [720, 177] width 697 height 177
type textarea "Wedding Band"
click at [985, 290] on button "Save & Close" at bounding box center [980, 294] width 132 height 41
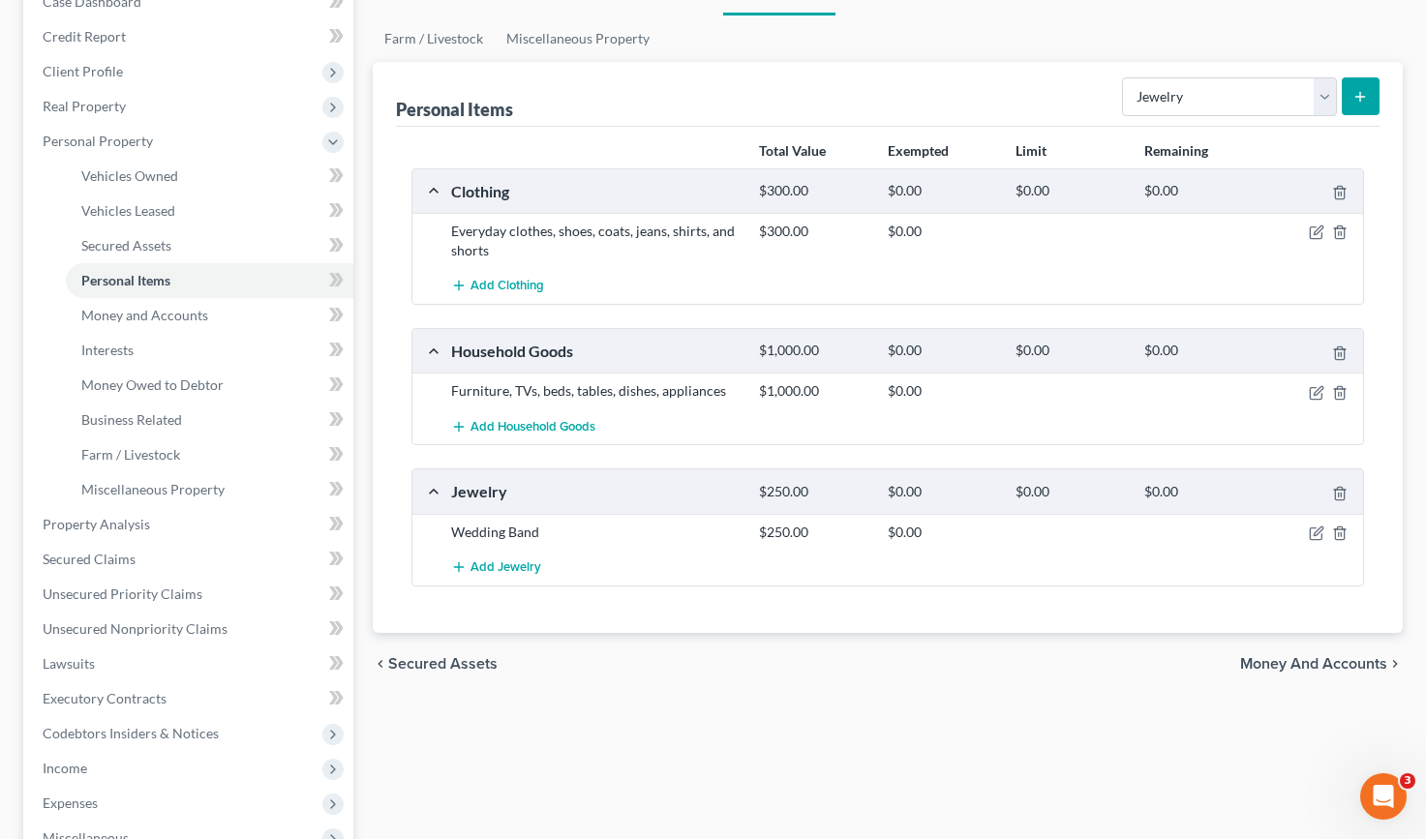
scroll to position [218, 0]
click at [1320, 394] on icon "button" at bounding box center [1316, 391] width 15 height 15
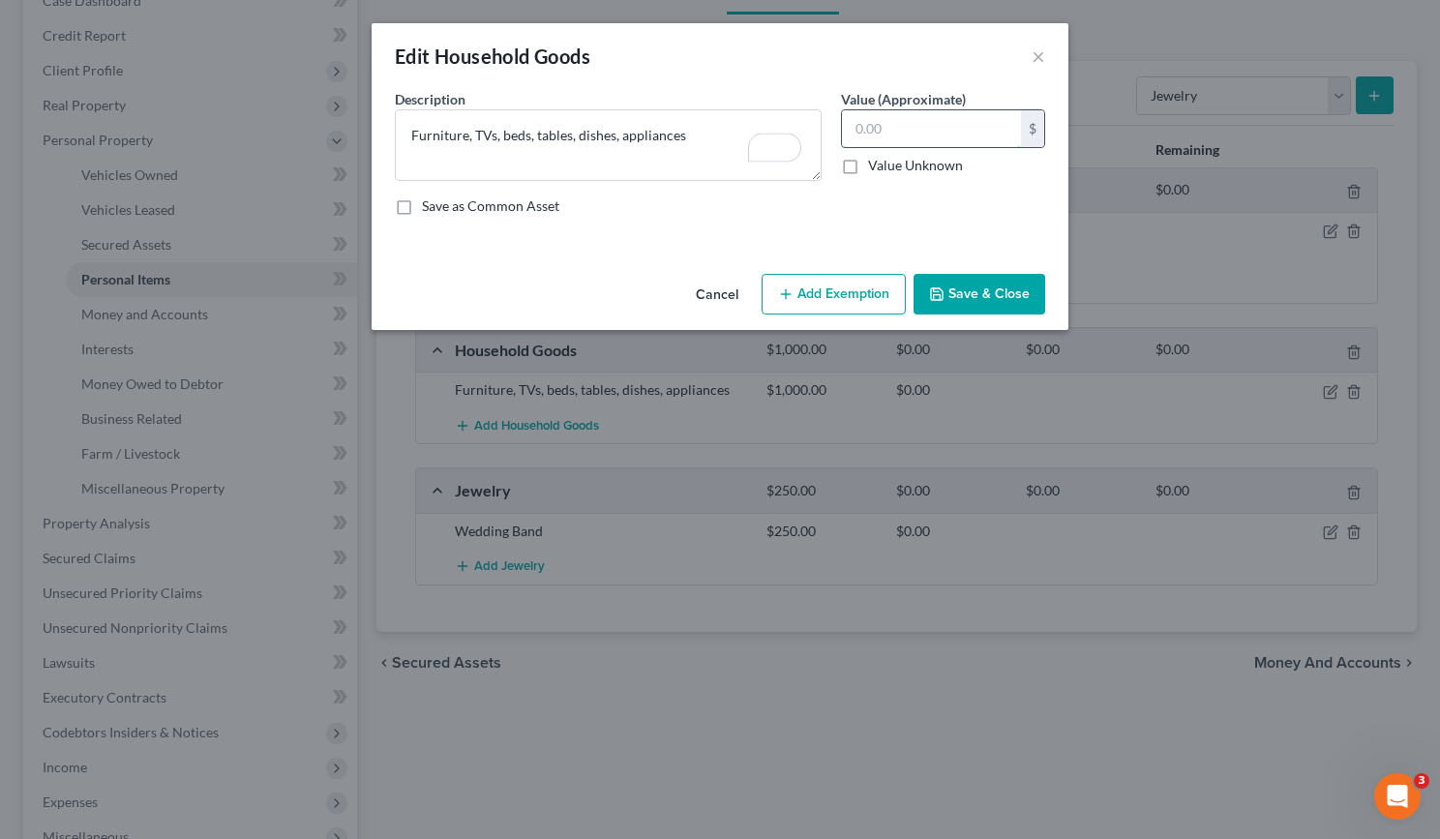
click at [873, 134] on input "text" at bounding box center [931, 128] width 179 height 37
click at [706, 140] on textarea "Furniture, TVs, beds, tables, dishes, appliances" at bounding box center [608, 145] width 427 height 72
type textarea "Furniture, TVs, beds, tables, dishes, microwave"
click at [960, 134] on input "text" at bounding box center [931, 128] width 179 height 37
type input "650.00"
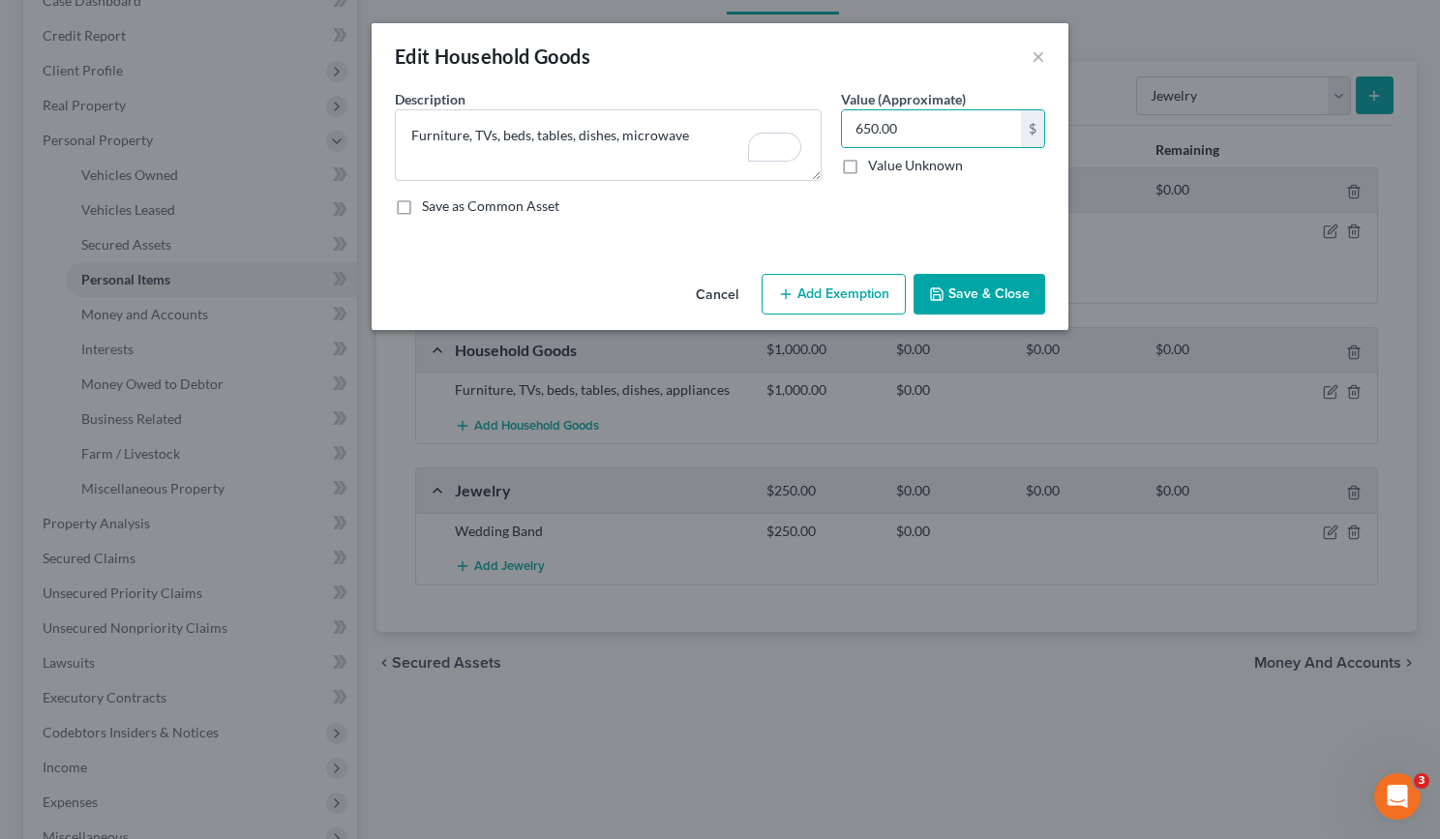
click at [974, 288] on button "Save & Close" at bounding box center [980, 294] width 132 height 41
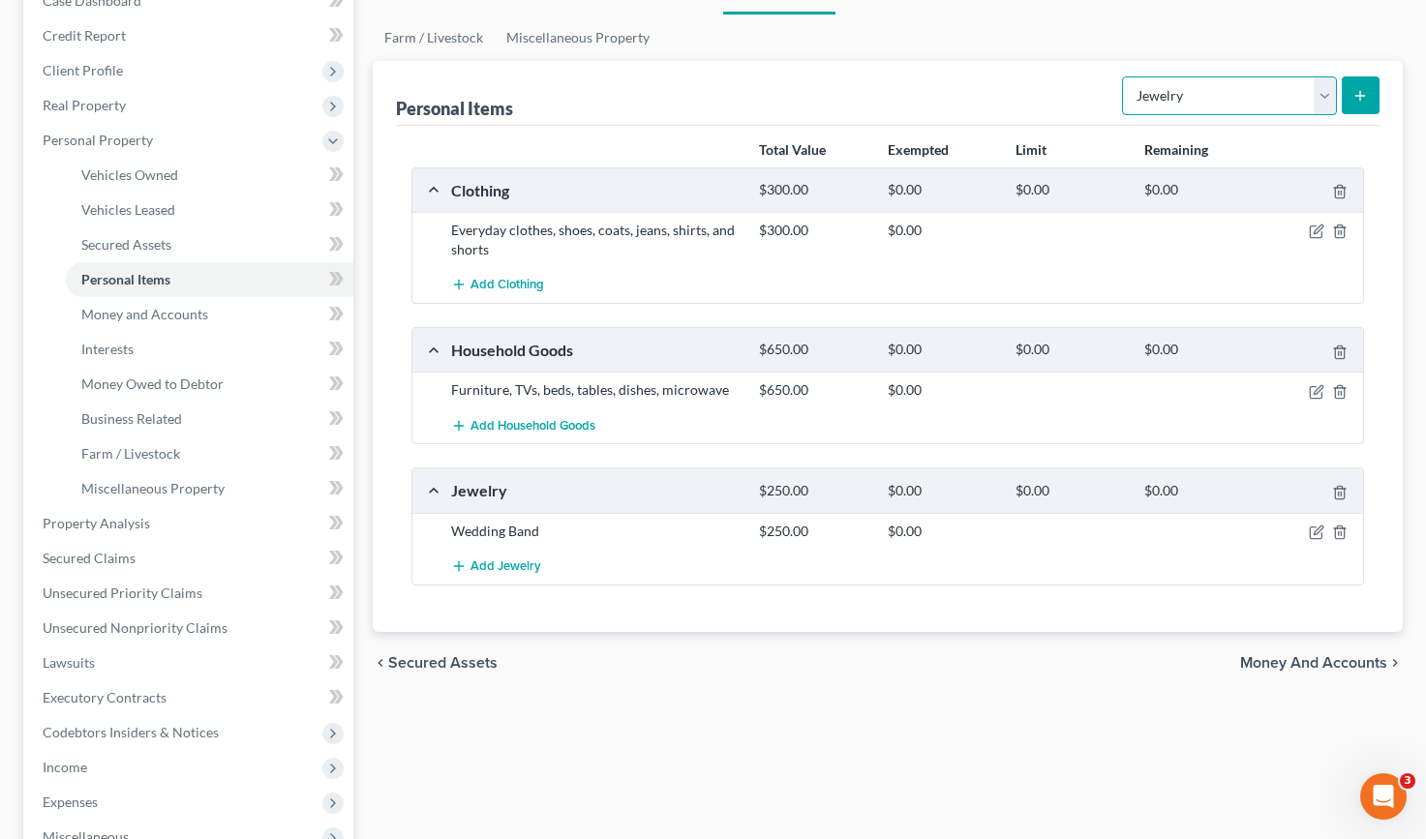
click at [1319, 92] on select "Select Item Type Clothing Collectibles Of Value Electronics Firearms Household …" at bounding box center [1229, 95] width 215 height 39
select select "electronics"
click at [1124, 76] on select "Select Item Type Clothing Collectibles Of Value Electronics Firearms Household …" at bounding box center [1229, 95] width 215 height 39
click at [1366, 98] on icon "submit" at bounding box center [1359, 95] width 15 height 15
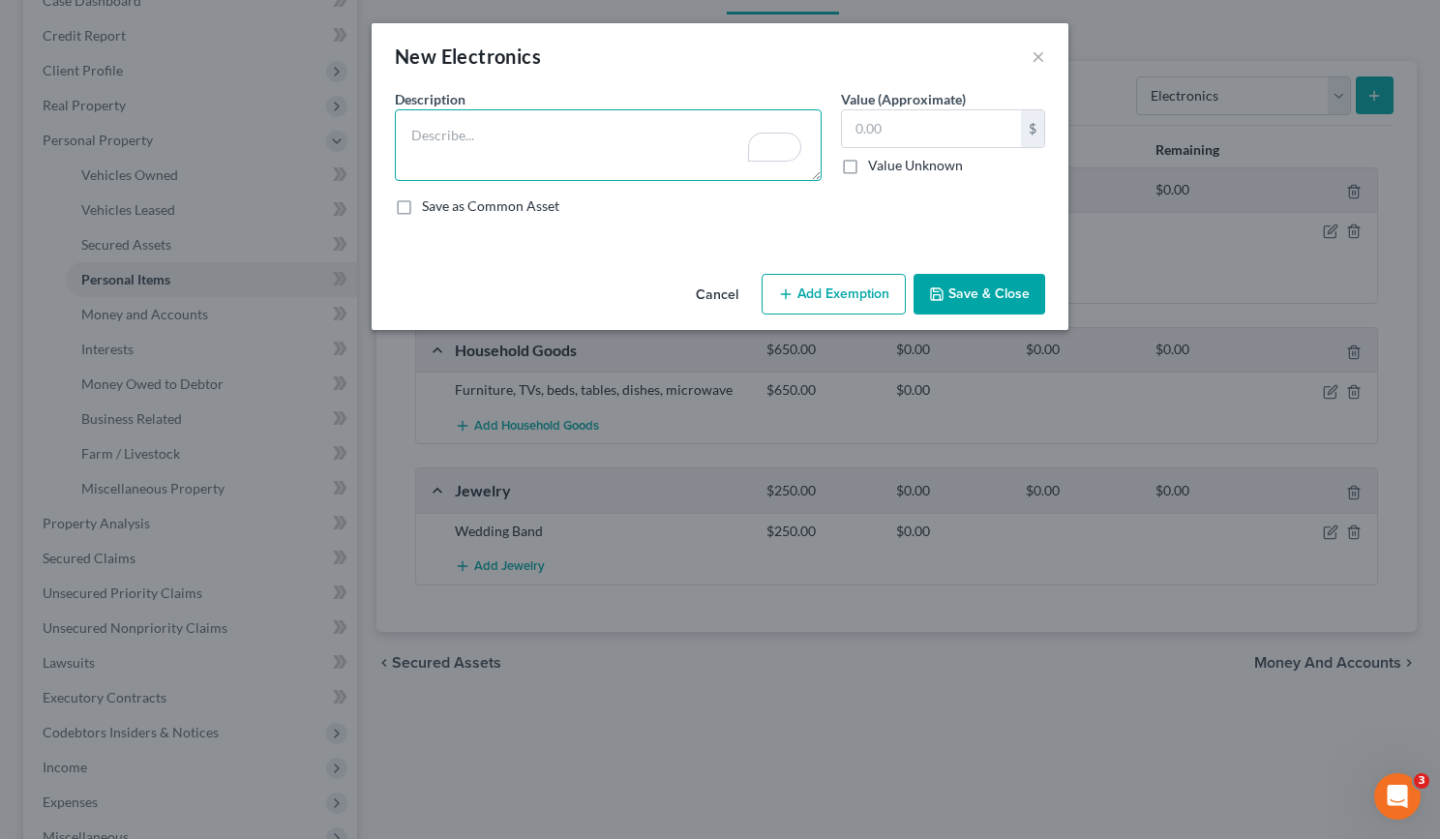
paste textarea "Phones, laptops, tablets, gaming systems"
click at [400, 128] on div "Description * Phones, laptops, tablets, gaming systems" at bounding box center [608, 135] width 446 height 92
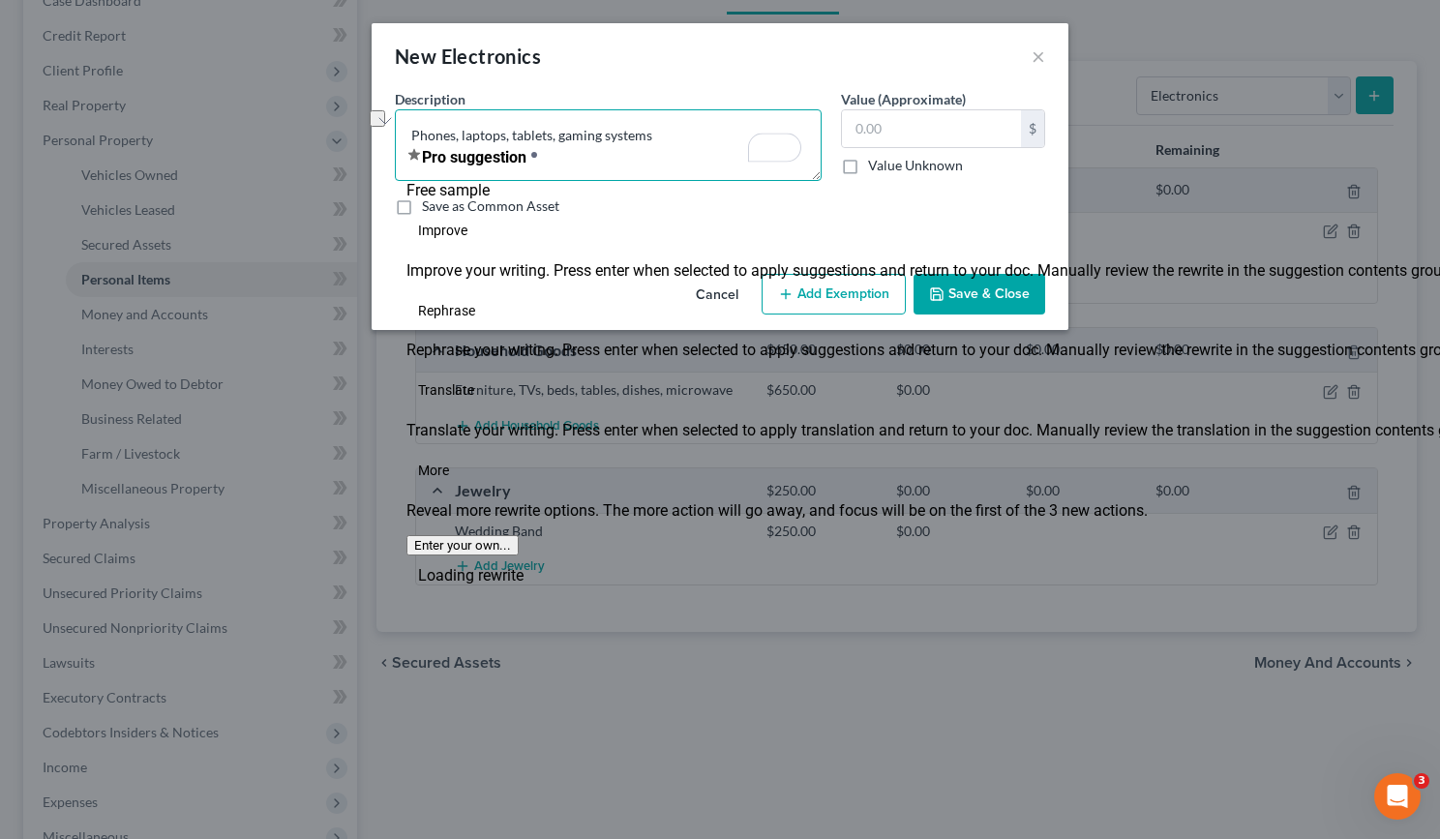
type textarea "Phones, laptops, tablets, gaming systems"
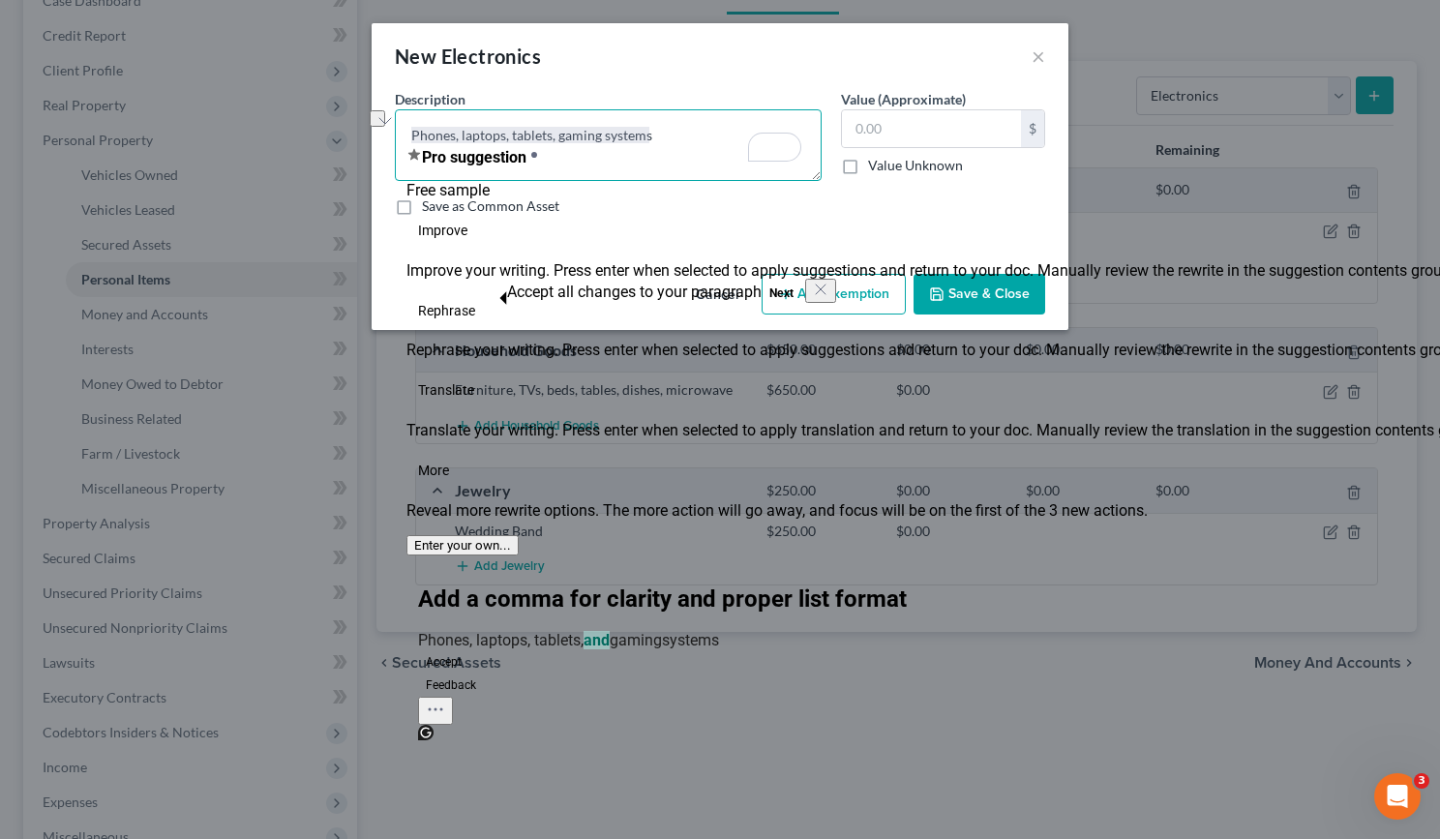
click at [675, 139] on textarea "Phones, laptops, tablets, gaming systems" at bounding box center [608, 145] width 427 height 72
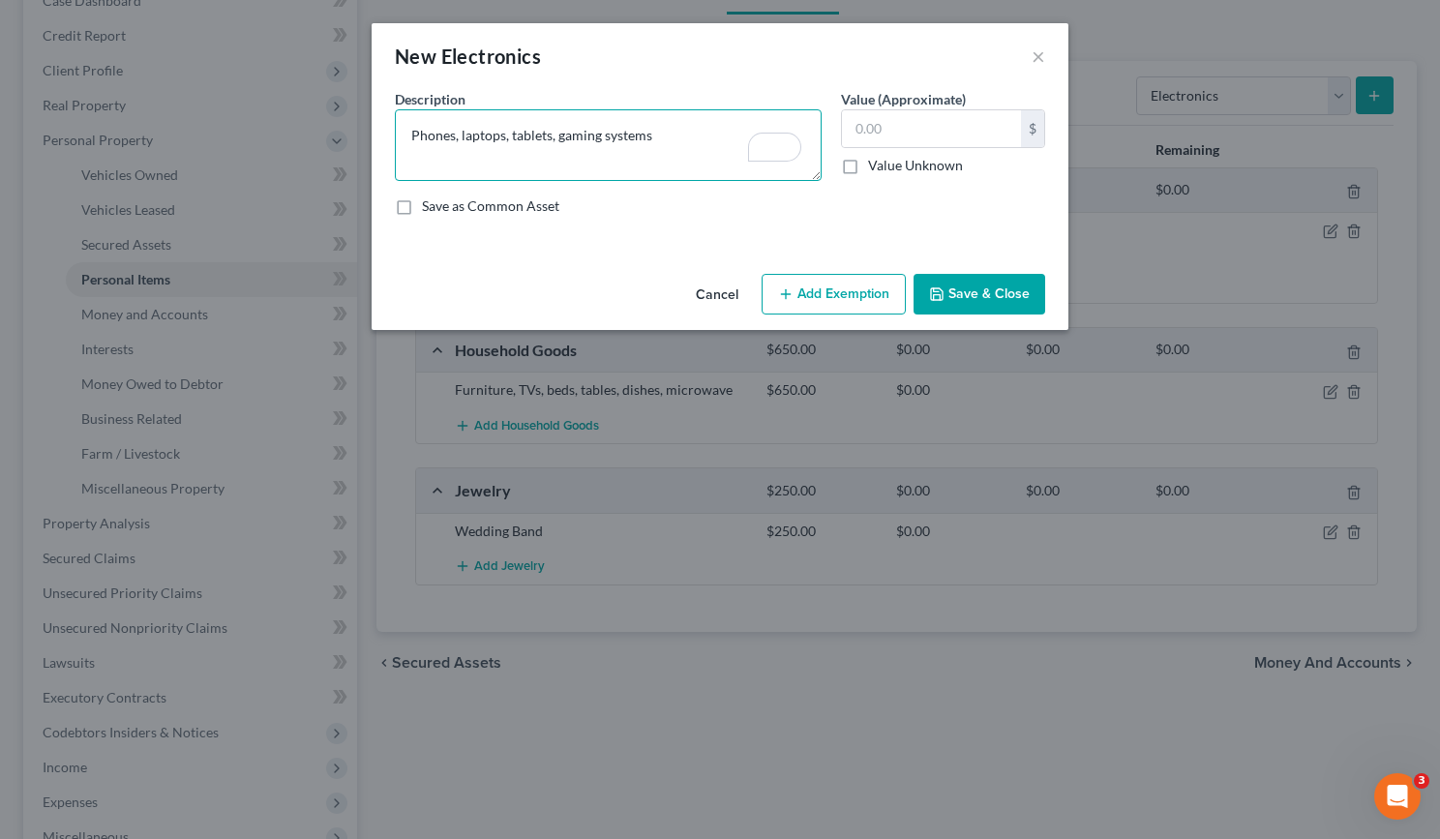
drag, startPoint x: 676, startPoint y: 133, endPoint x: 364, endPoint y: 106, distance: 312.8
click at [364, 106] on div "New Electronics × An exemption set must first be selected from the Filing Infor…" at bounding box center [720, 419] width 1440 height 839
click at [674, 136] on textarea "Phones, laptops, tablets, gaming systems" at bounding box center [608, 145] width 427 height 72
drag, startPoint x: 668, startPoint y: 136, endPoint x: 342, endPoint y: 114, distance: 327.0
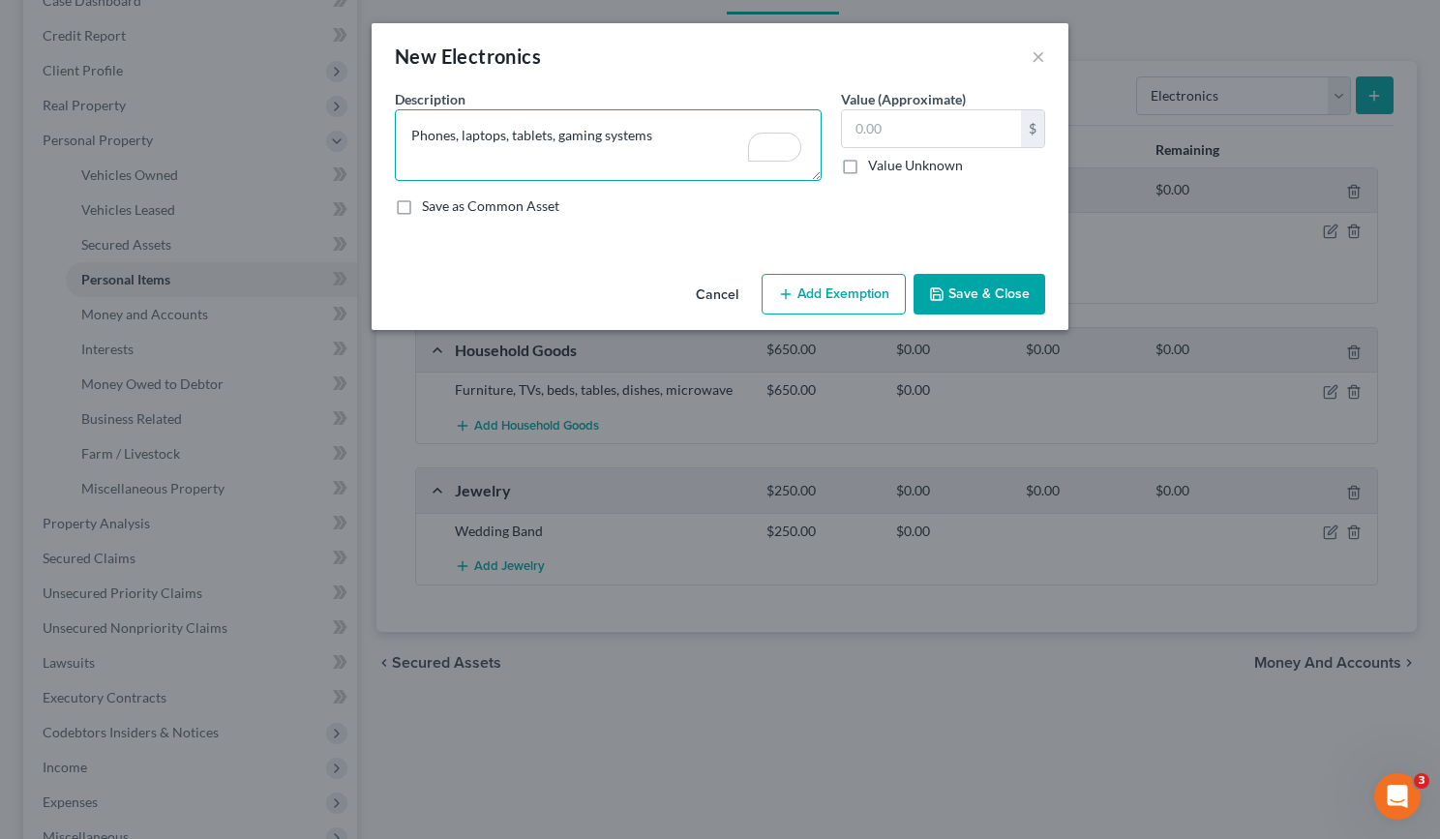
click at [342, 114] on div "New Electronics × An exemption set must first be selected from the Filing Infor…" at bounding box center [720, 419] width 1440 height 839
type textarea "(3) Television's"
click at [886, 129] on input "text" at bounding box center [931, 128] width 179 height 37
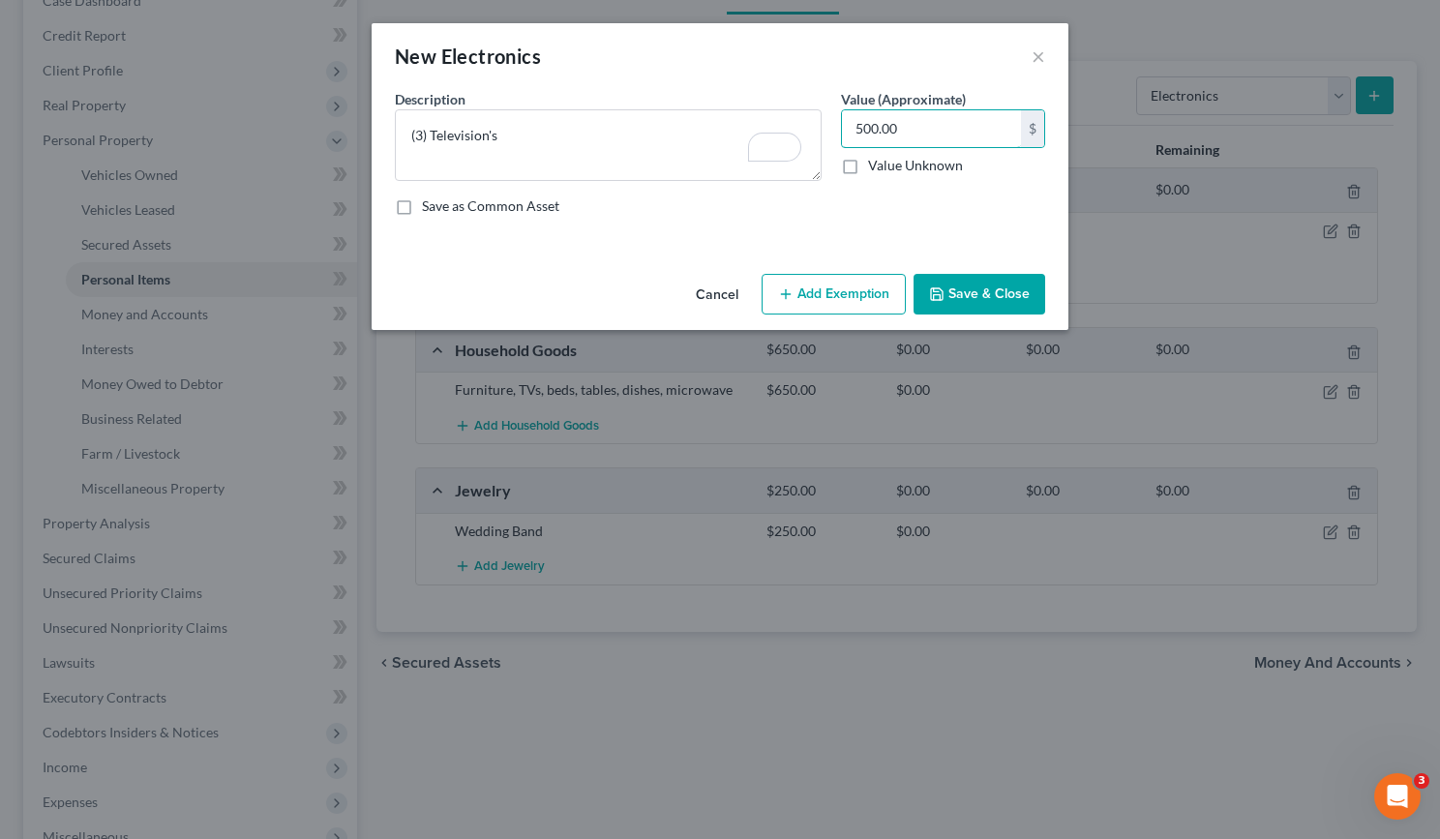
type input "500.00"
click at [571, 153] on textarea "(3) Television's" at bounding box center [608, 145] width 427 height 72
drag, startPoint x: 502, startPoint y: 138, endPoint x: 321, endPoint y: 130, distance: 181.2
click at [321, 130] on div "New Electronics × An exemption set must first be selected from the Filing Infor…" at bounding box center [720, 419] width 1440 height 839
paste textarea "wo older televisions, used"
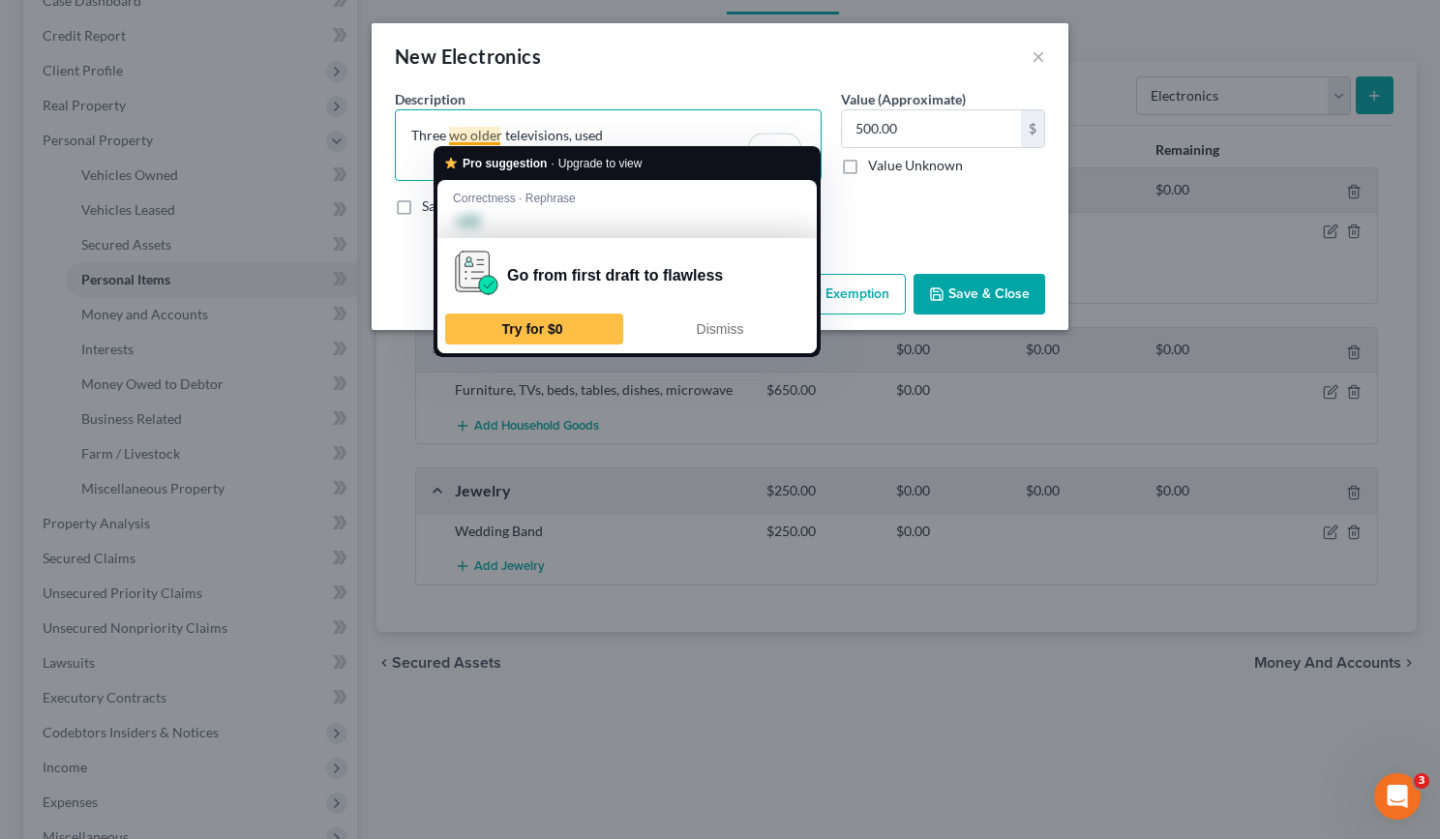
click at [471, 135] on textarea "Three wo older televisions, used" at bounding box center [608, 145] width 427 height 72
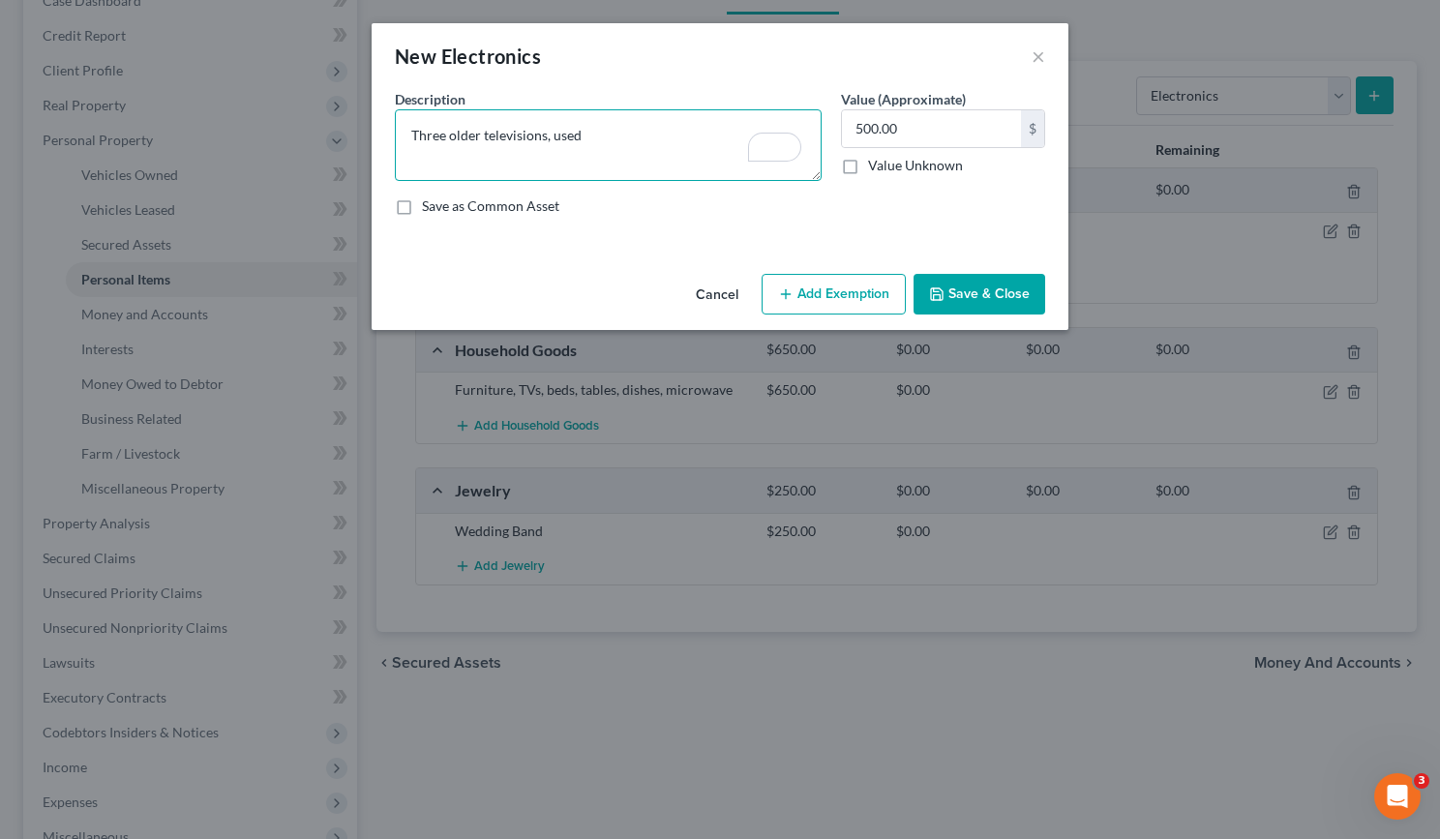
type textarea "Three older televisions, used"
click at [972, 285] on button "Save & Close" at bounding box center [980, 294] width 132 height 41
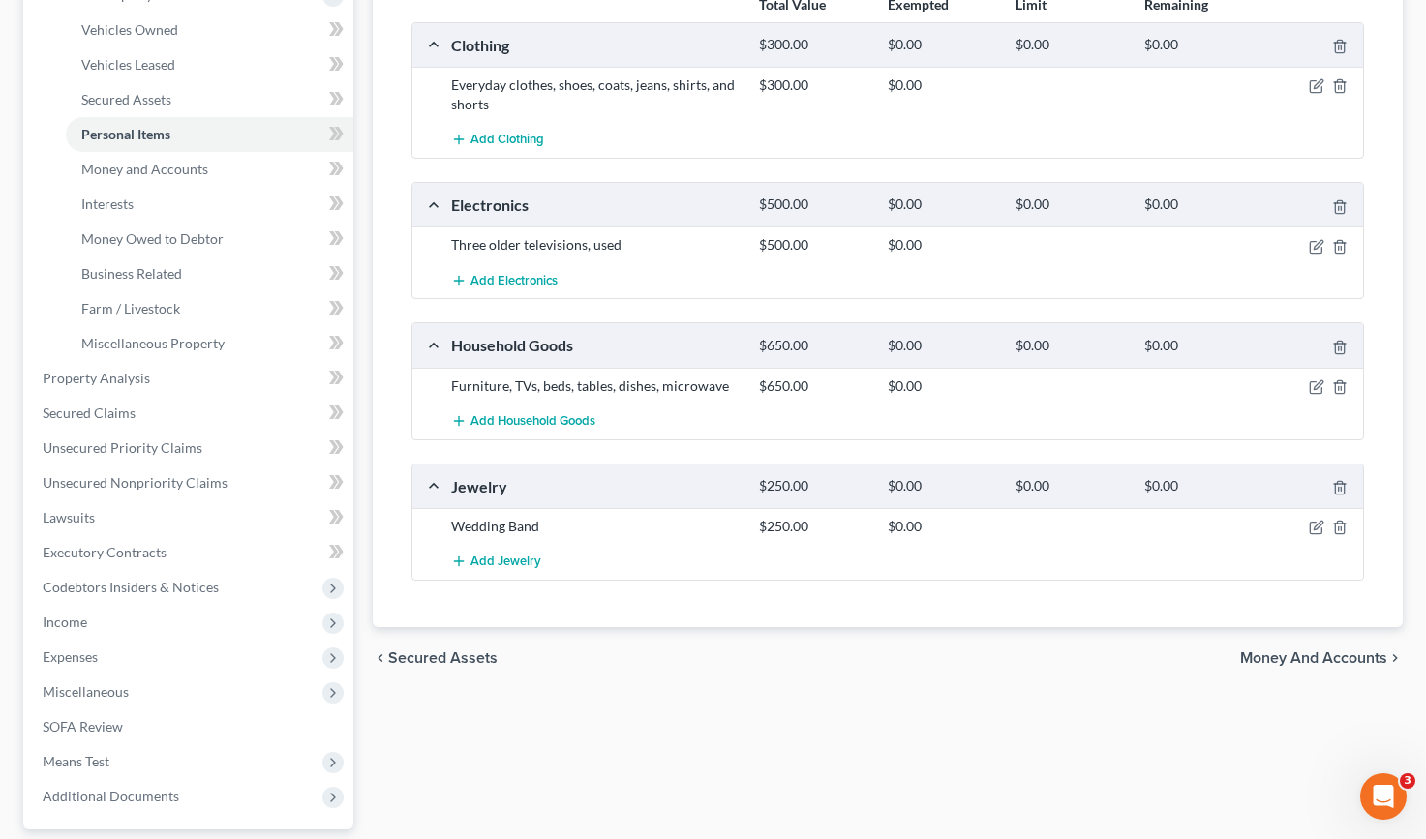
scroll to position [0, 0]
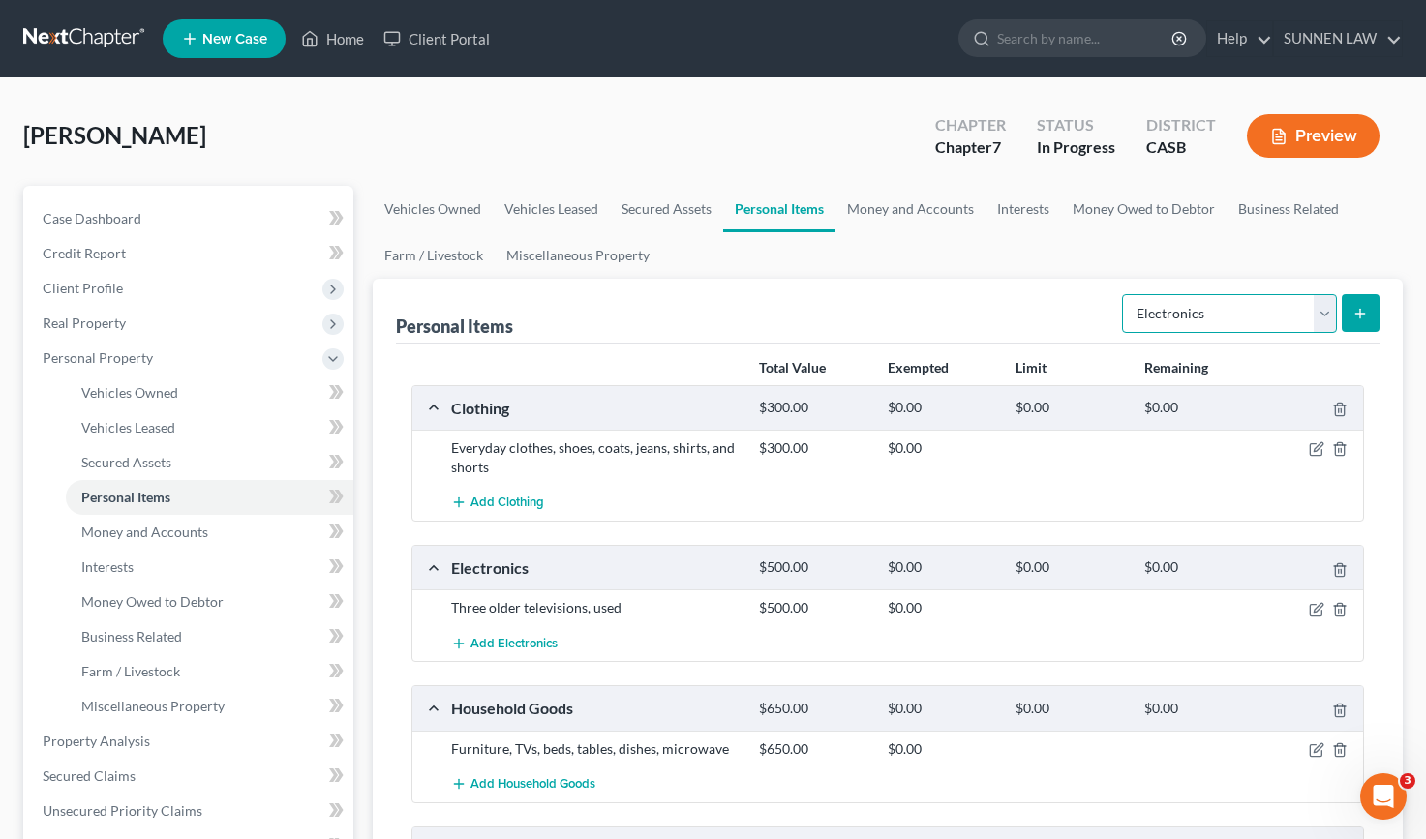
click at [1319, 308] on select "Select Item Type Clothing Collectibles Of Value Electronics Firearms Household …" at bounding box center [1229, 313] width 215 height 39
select select "sports_and_hobby_equipment"
click at [1124, 294] on select "Select Item Type Clothing Collectibles Of Value Electronics Firearms Household …" at bounding box center [1229, 313] width 215 height 39
click at [1355, 314] on icon "submit" at bounding box center [1359, 313] width 15 height 15
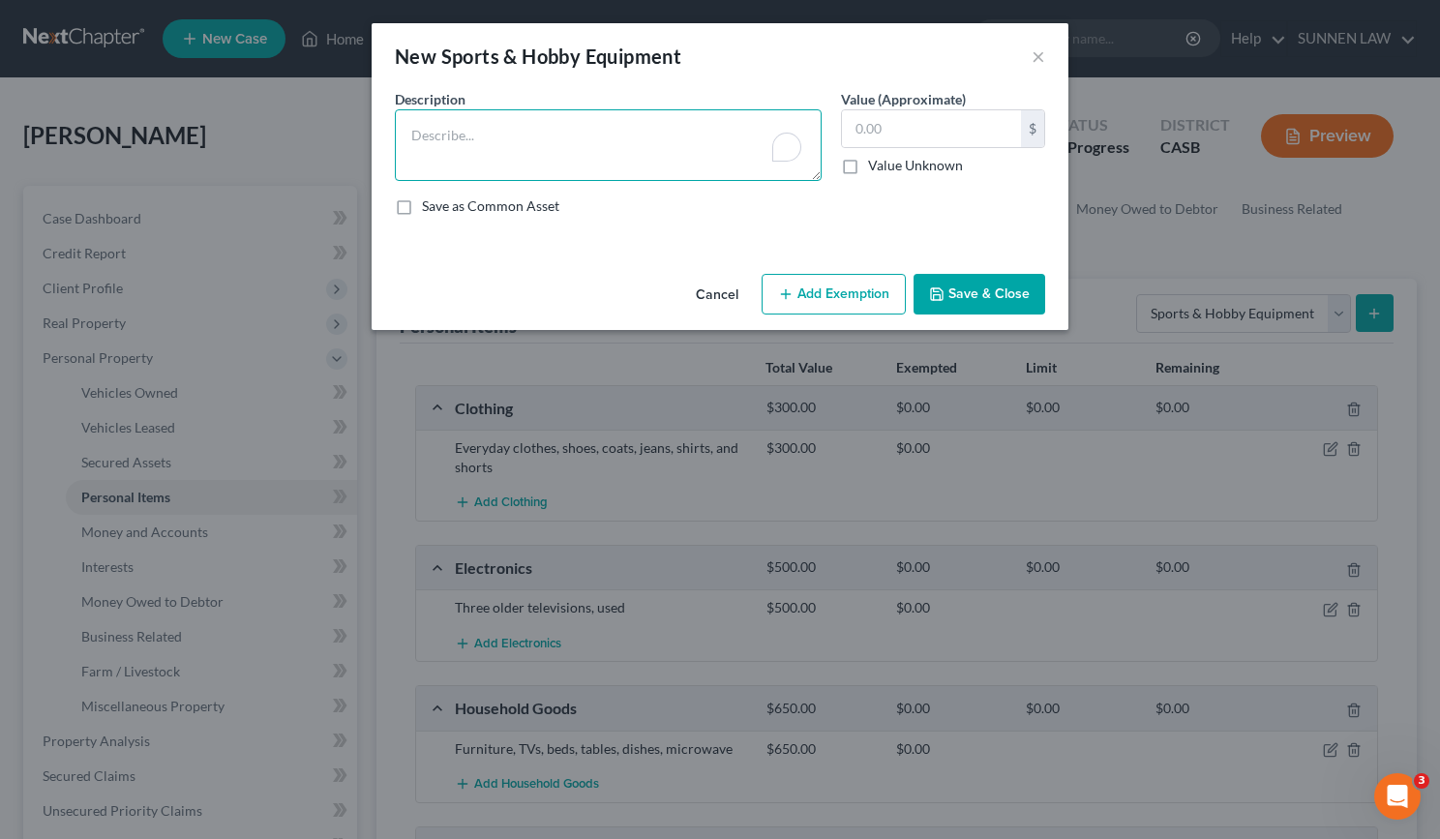
click at [585, 147] on textarea "To enrich screen reader interactions, please activate Accessibility in Grammarl…" at bounding box center [608, 145] width 427 height 72
type textarea "F"
type textarea "1"
type textarea "O"
type textarea "("
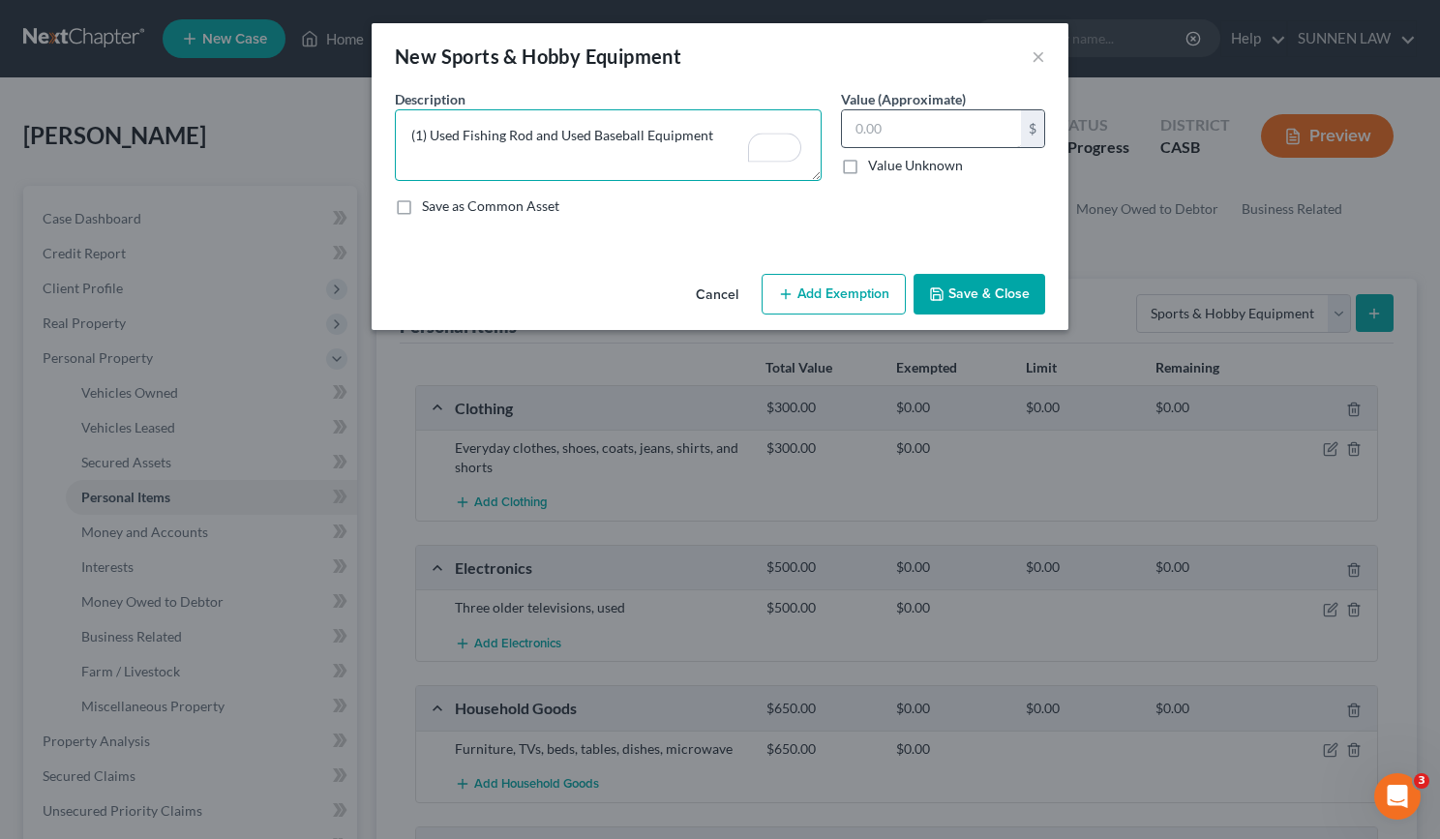
type textarea "(1) Used Fishing Rod and Used Baseball Equipment"
click at [905, 123] on input "text" at bounding box center [931, 128] width 179 height 37
type input "200.00"
click at [984, 299] on button "Save & Close" at bounding box center [980, 294] width 132 height 41
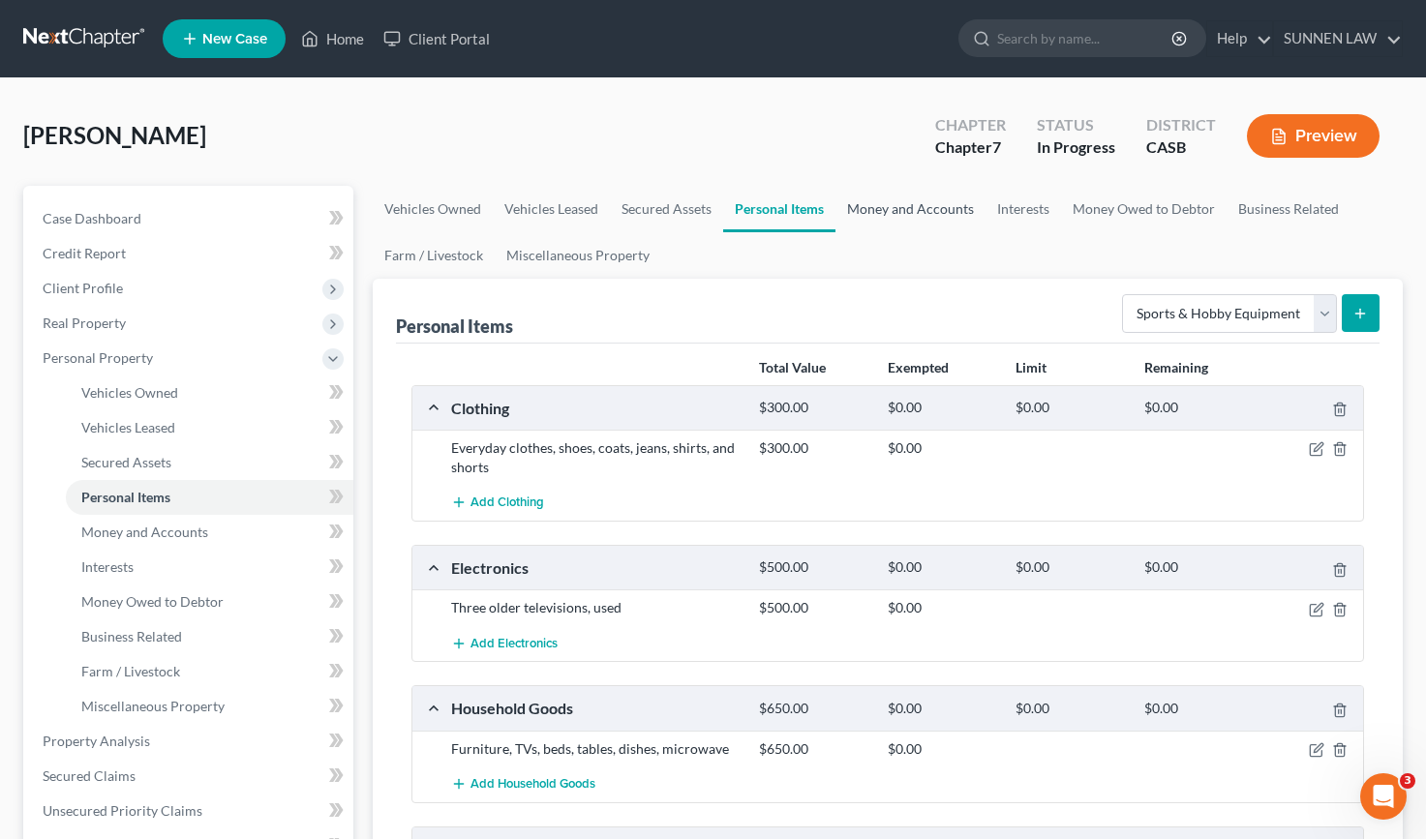
click at [940, 213] on link "Money and Accounts" at bounding box center [910, 209] width 150 height 46
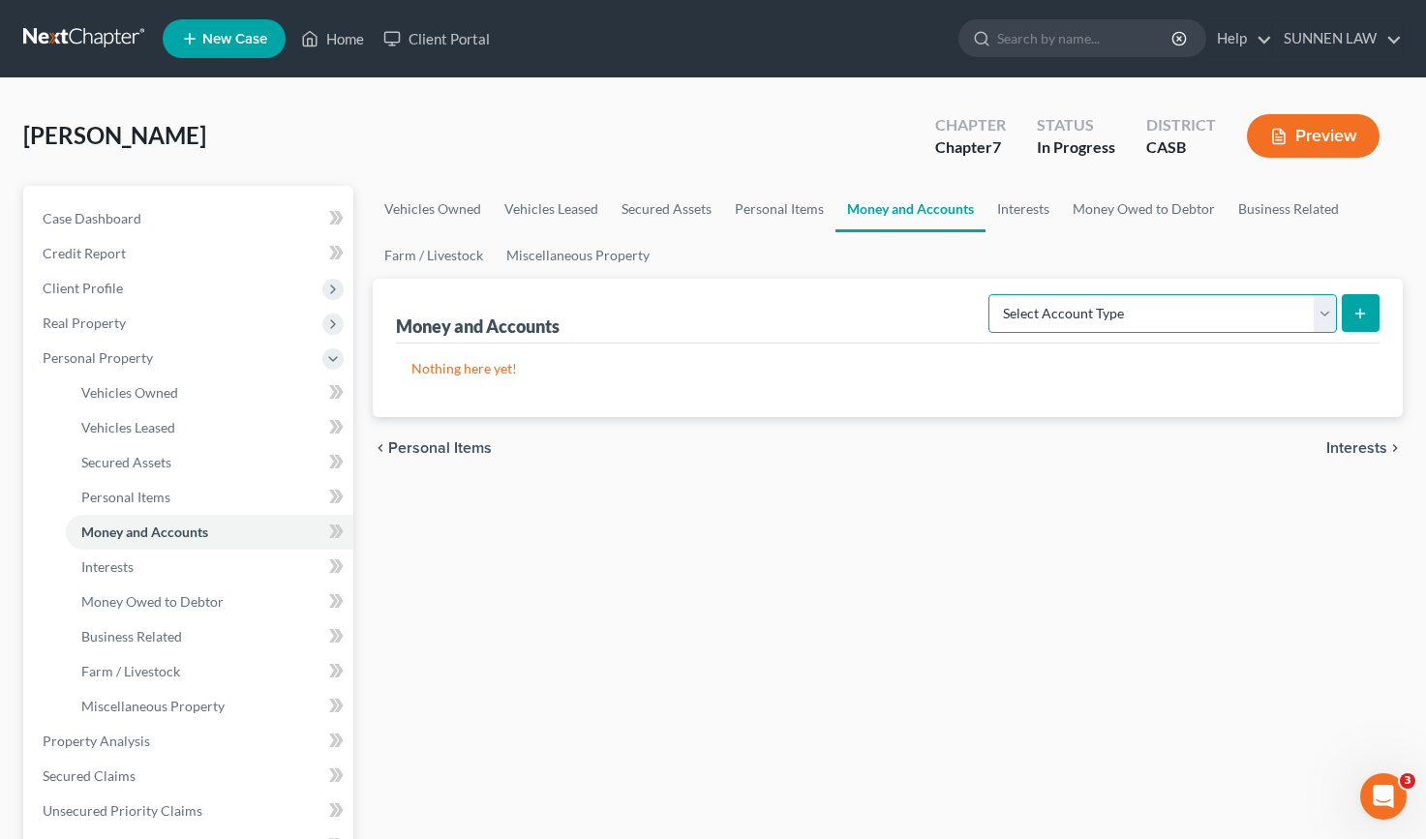
click at [1163, 315] on select "Select Account Type Brokerage Cash on Hand Certificates of Deposit Checking Acc…" at bounding box center [1162, 313] width 348 height 39
select select "checking"
click at [992, 294] on select "Select Account Type Brokerage Cash on Hand Certificates of Deposit Checking Acc…" at bounding box center [1162, 313] width 348 height 39
click at [1363, 309] on icon "submit" at bounding box center [1359, 313] width 15 height 15
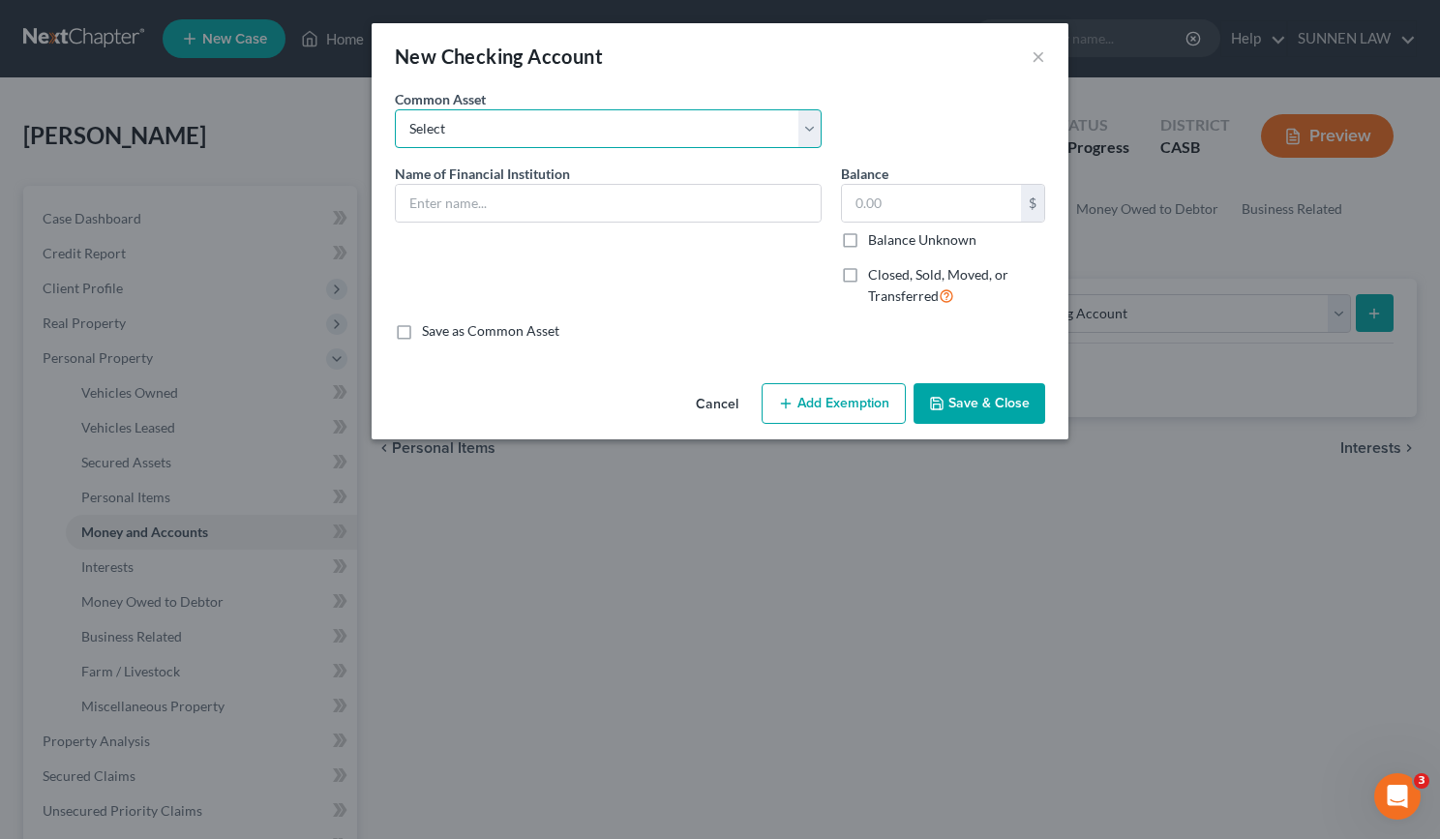
click at [501, 135] on select "Select HOME STREET BANK HOME STREET BANK - BUSINESS CHECKING HOME STREET BANK -…" at bounding box center [608, 128] width 427 height 39
click at [883, 102] on div "Common Asset Select HOME STREET BANK HOME STREET BANK - BUSINESS CHECKING HOME …" at bounding box center [720, 126] width 670 height 75
click at [471, 118] on select "Select HOME STREET BANK HOME STREET BANK - BUSINESS CHECKING HOME STREET BANK -…" at bounding box center [608, 128] width 427 height 39
click at [492, 195] on input "text" at bounding box center [608, 203] width 425 height 37
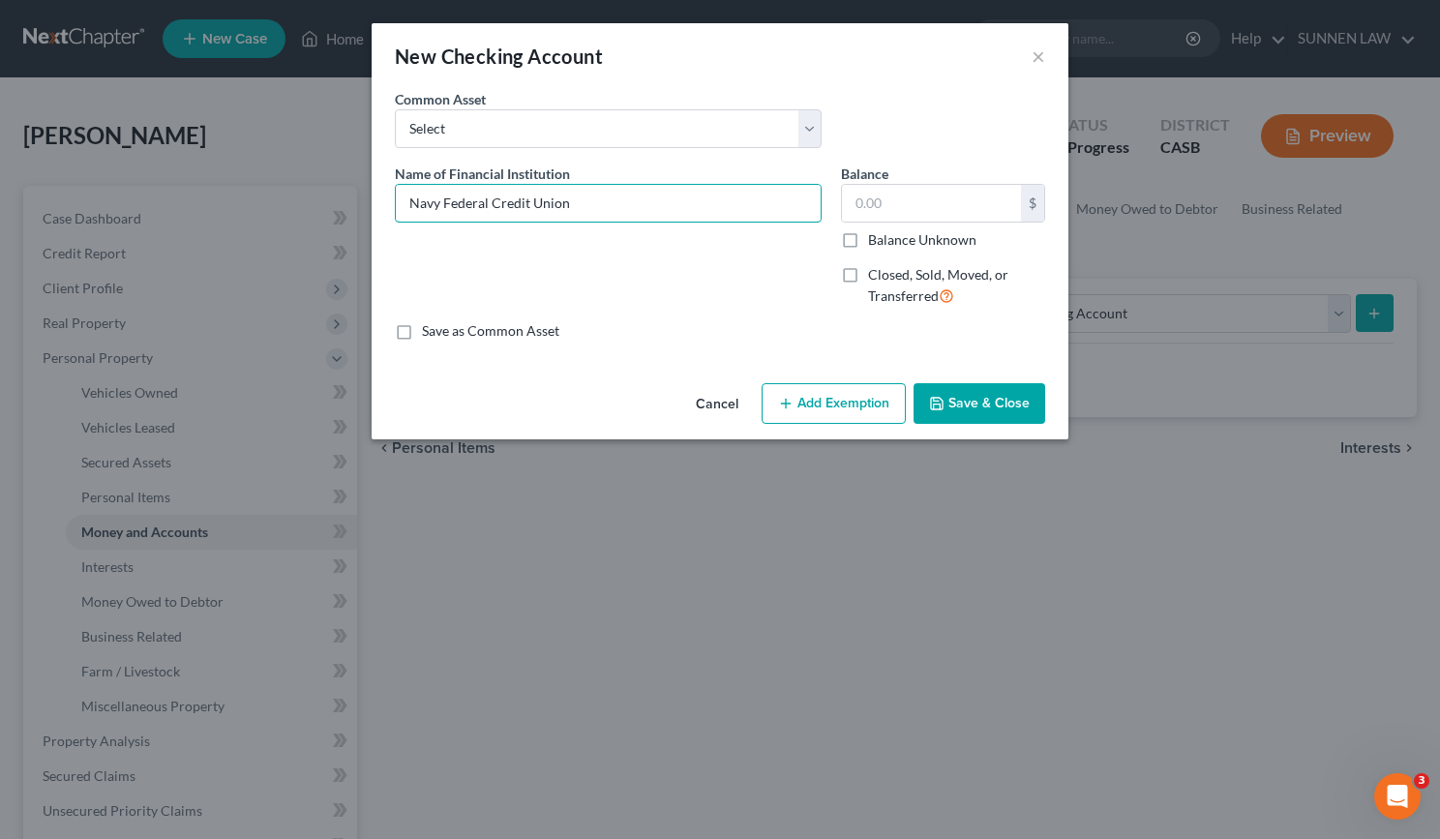
type input "Navy Federal Credit Union"
click at [896, 201] on input "text" at bounding box center [931, 203] width 179 height 37
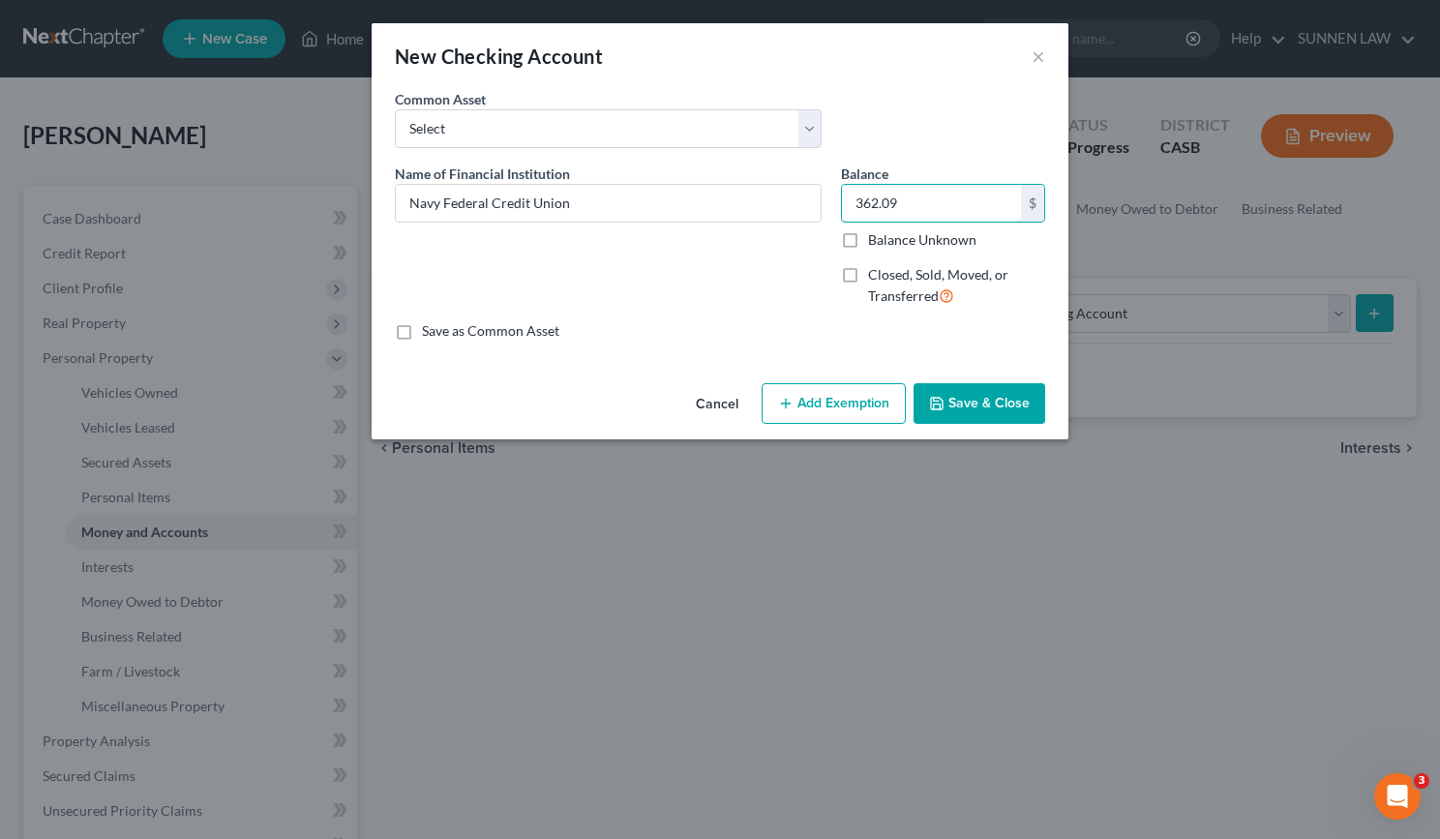
type input "362.09"
click at [615, 204] on input "Navy Federal Credit Union" at bounding box center [608, 203] width 425 height 37
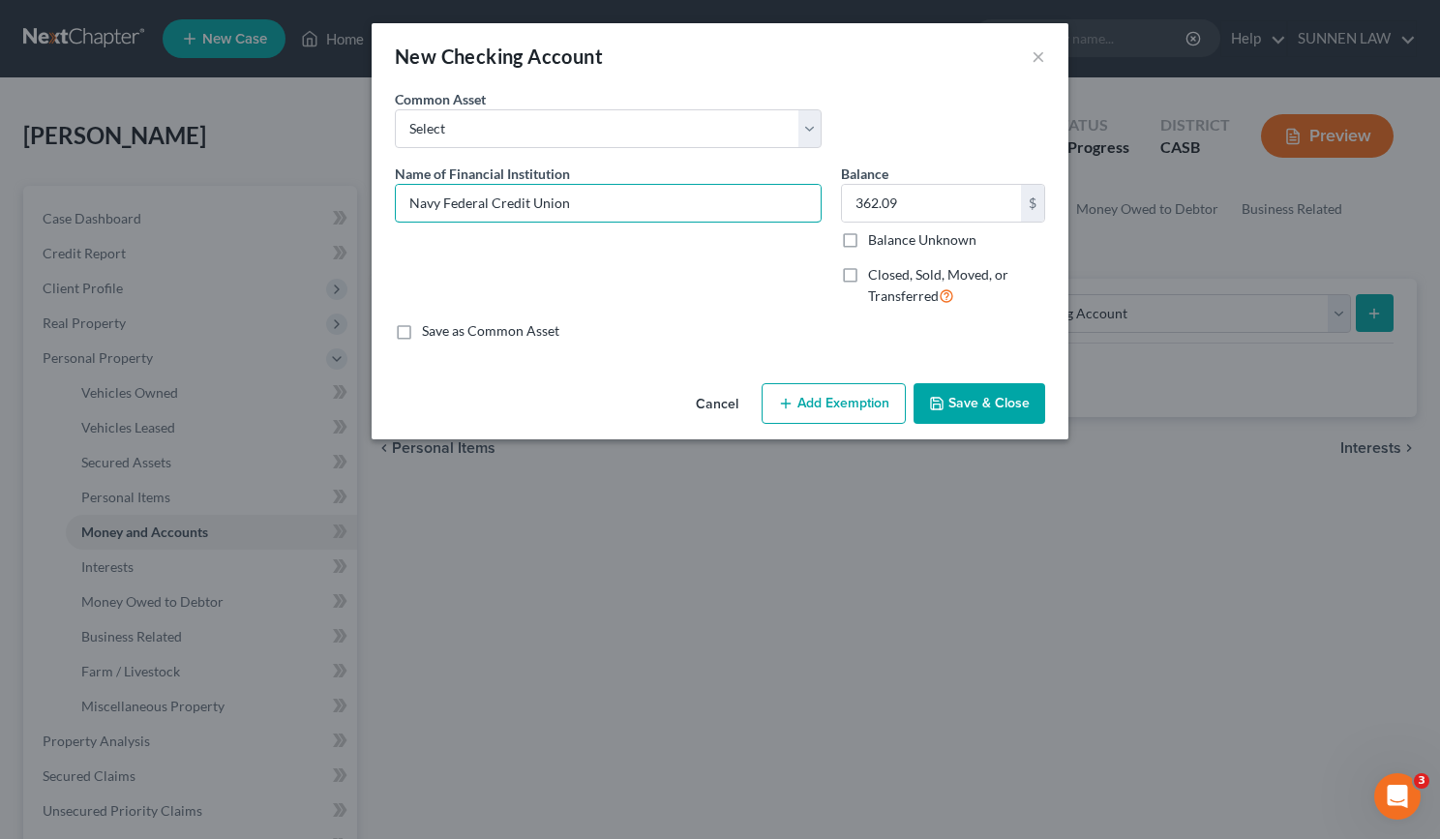
drag, startPoint x: 615, startPoint y: 204, endPoint x: 274, endPoint y: 196, distance: 340.8
click at [274, 196] on div "New Checking Account × An exemption set must first be selected from the Filing …" at bounding box center [720, 419] width 1440 height 839
click at [438, 121] on select "Select HOME STREET BANK HOME STREET BANK - BUSINESS CHECKING HOME STREET BANK -…" at bounding box center [608, 128] width 427 height 39
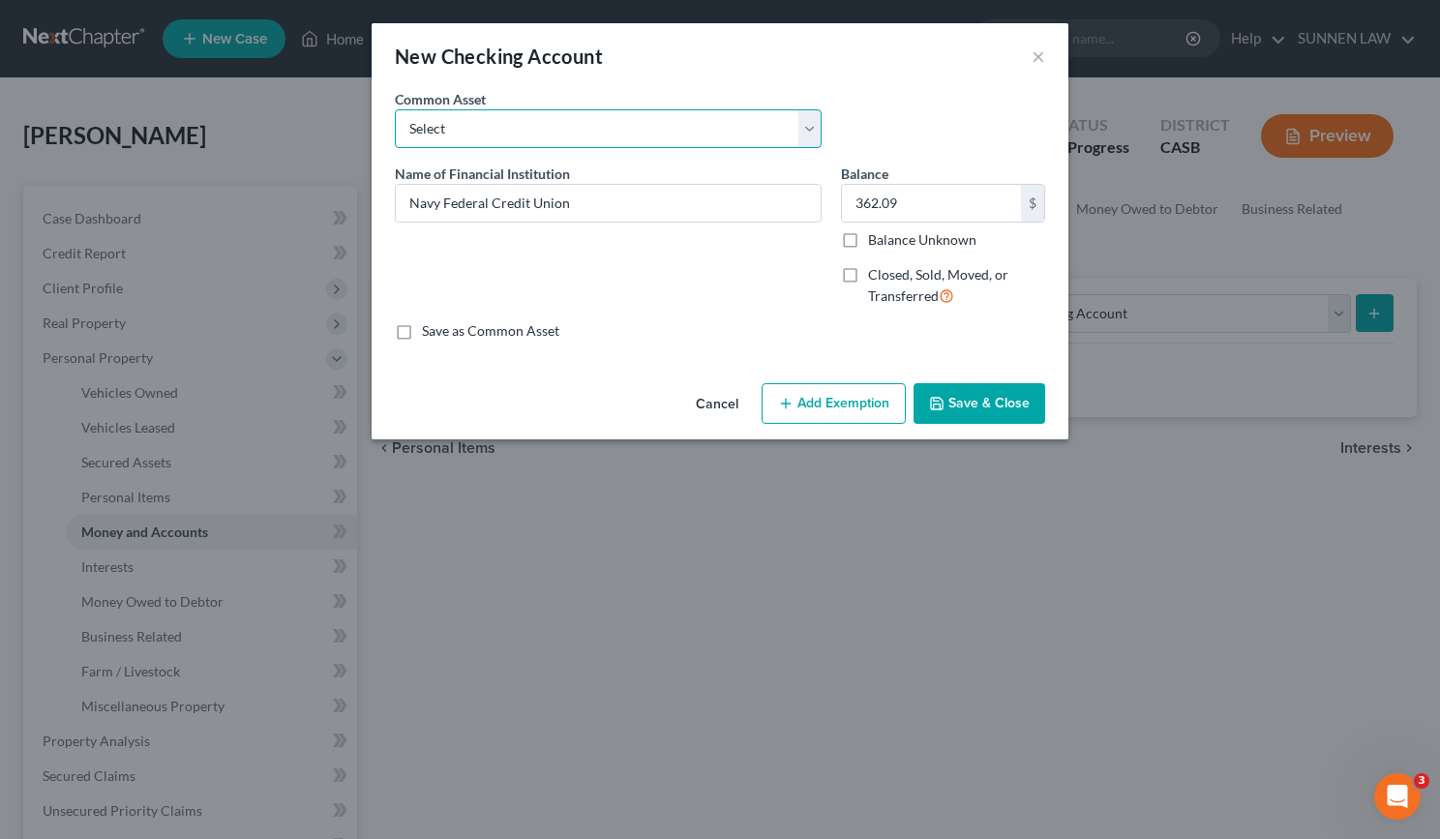
click at [438, 121] on select "Select HOME STREET BANK HOME STREET BANK - BUSINESS CHECKING HOME STREET BANK -…" at bounding box center [608, 128] width 427 height 39
click at [422, 338] on label "Save as Common Asset" at bounding box center [490, 330] width 137 height 19
click at [430, 334] on input "Save as Common Asset" at bounding box center [436, 327] width 13 height 13
checkbox input "true"
click at [971, 402] on button "Save & Close" at bounding box center [980, 403] width 132 height 41
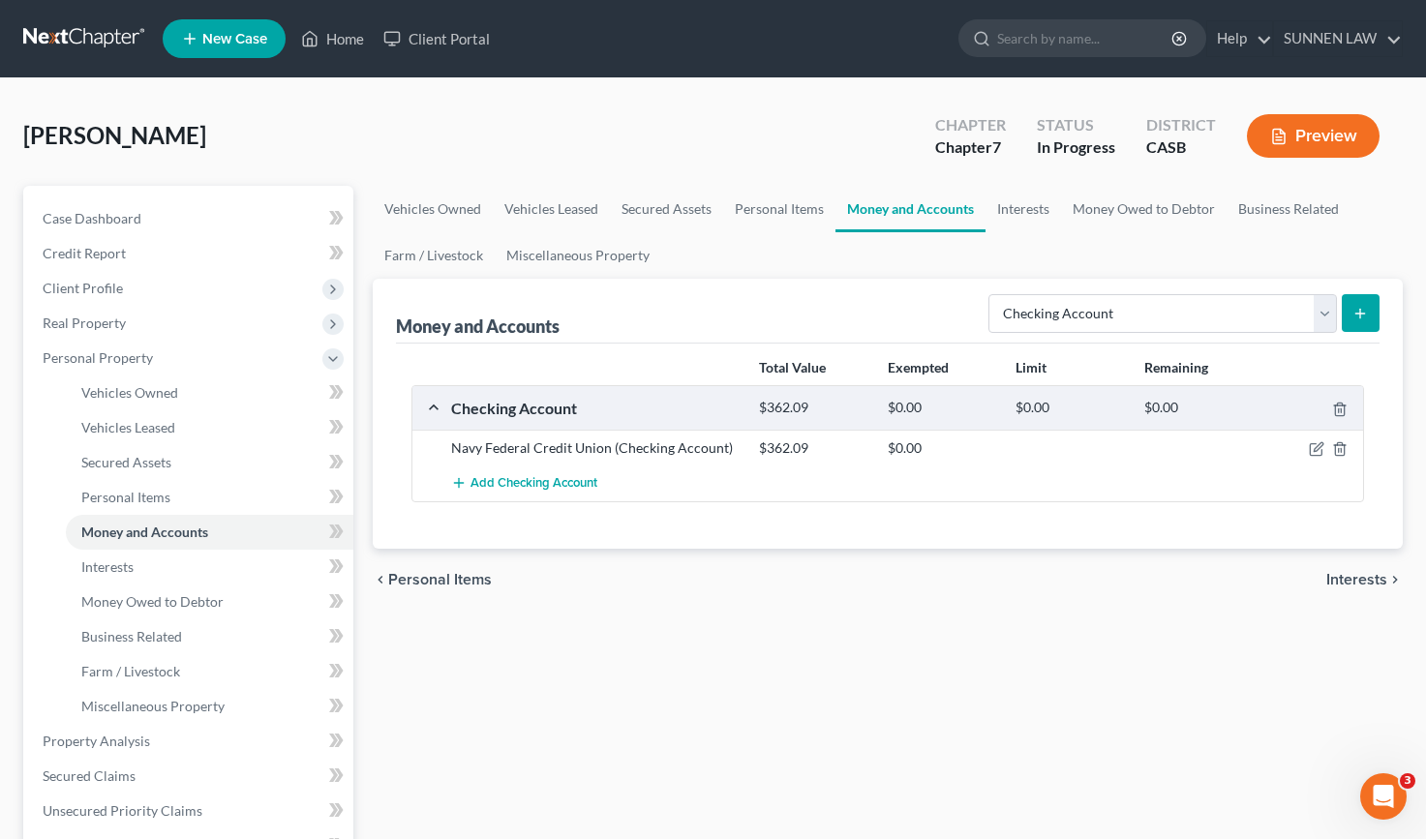
click at [1366, 313] on icon "submit" at bounding box center [1359, 313] width 15 height 15
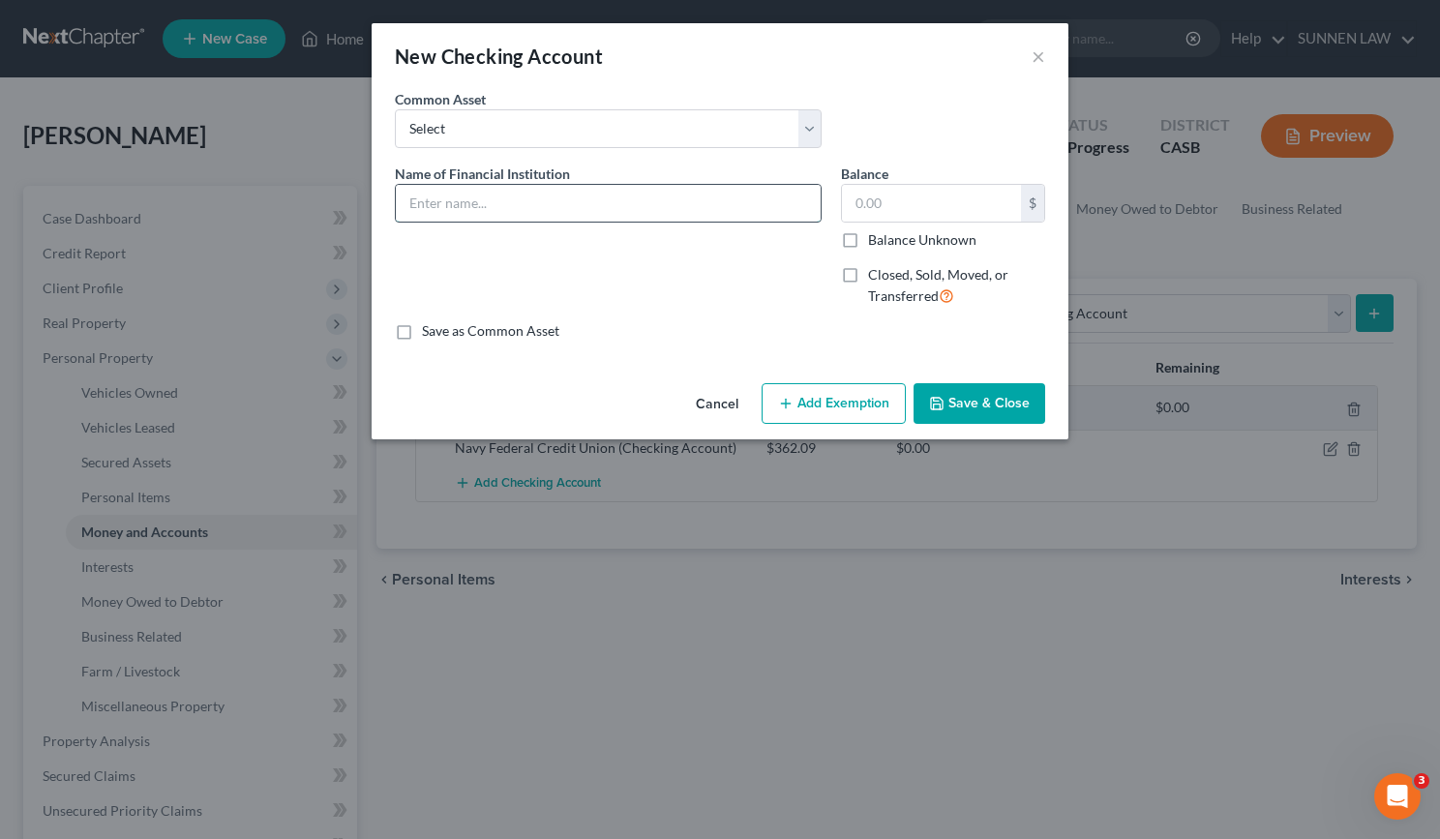
click at [471, 199] on input "text" at bounding box center [608, 203] width 425 height 37
paste input "Navy Federal Credit Union"
type input "Navy Federal Credit Union - Savings x2529"
click at [867, 200] on input "text" at bounding box center [931, 203] width 179 height 37
type input "5.00"
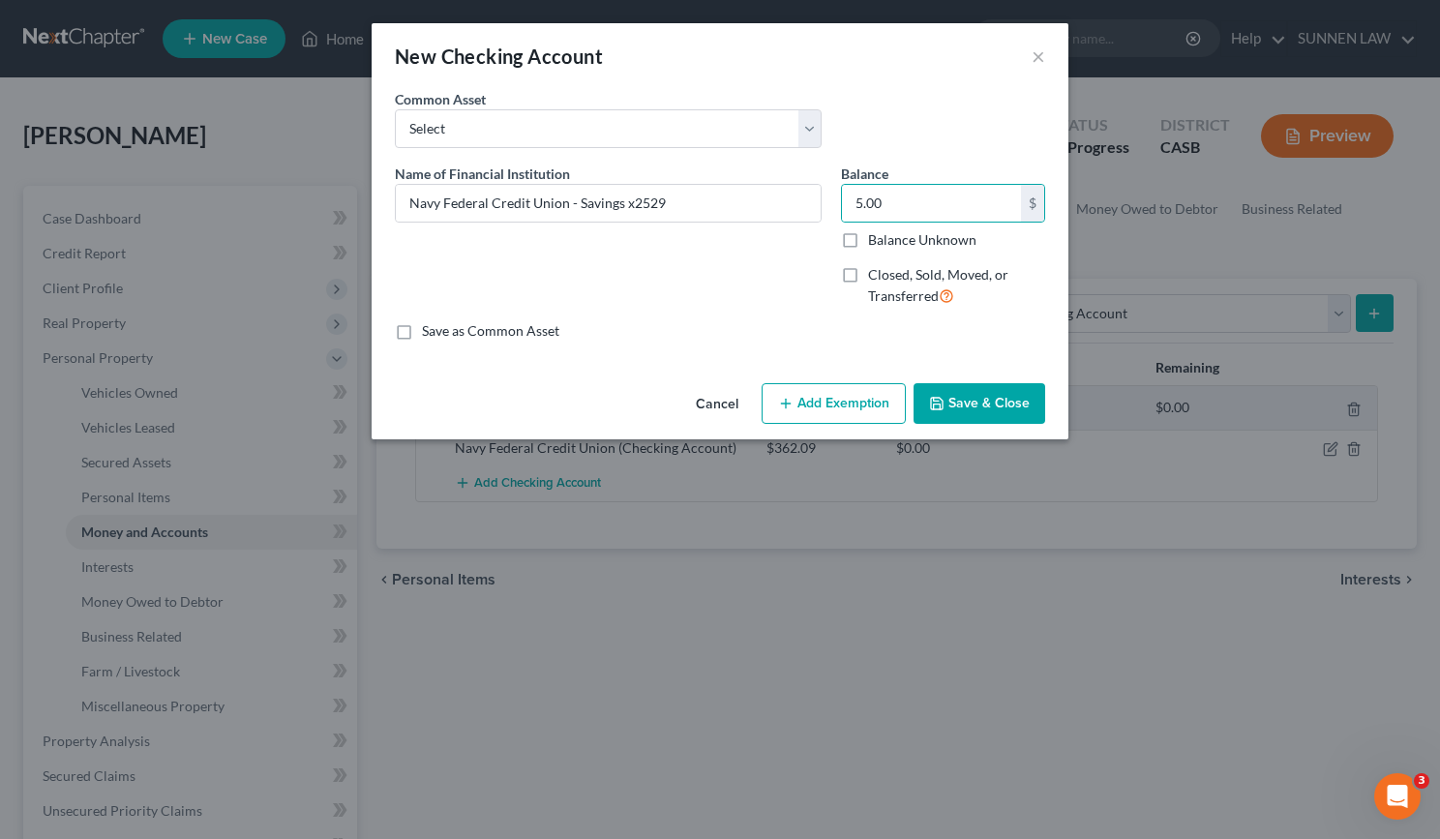
click at [504, 325] on label "Save as Common Asset" at bounding box center [490, 330] width 137 height 19
click at [442, 325] on input "Save as Common Asset" at bounding box center [436, 327] width 13 height 13
checkbox input "true"
click at [958, 407] on button "Save & Close" at bounding box center [980, 403] width 132 height 41
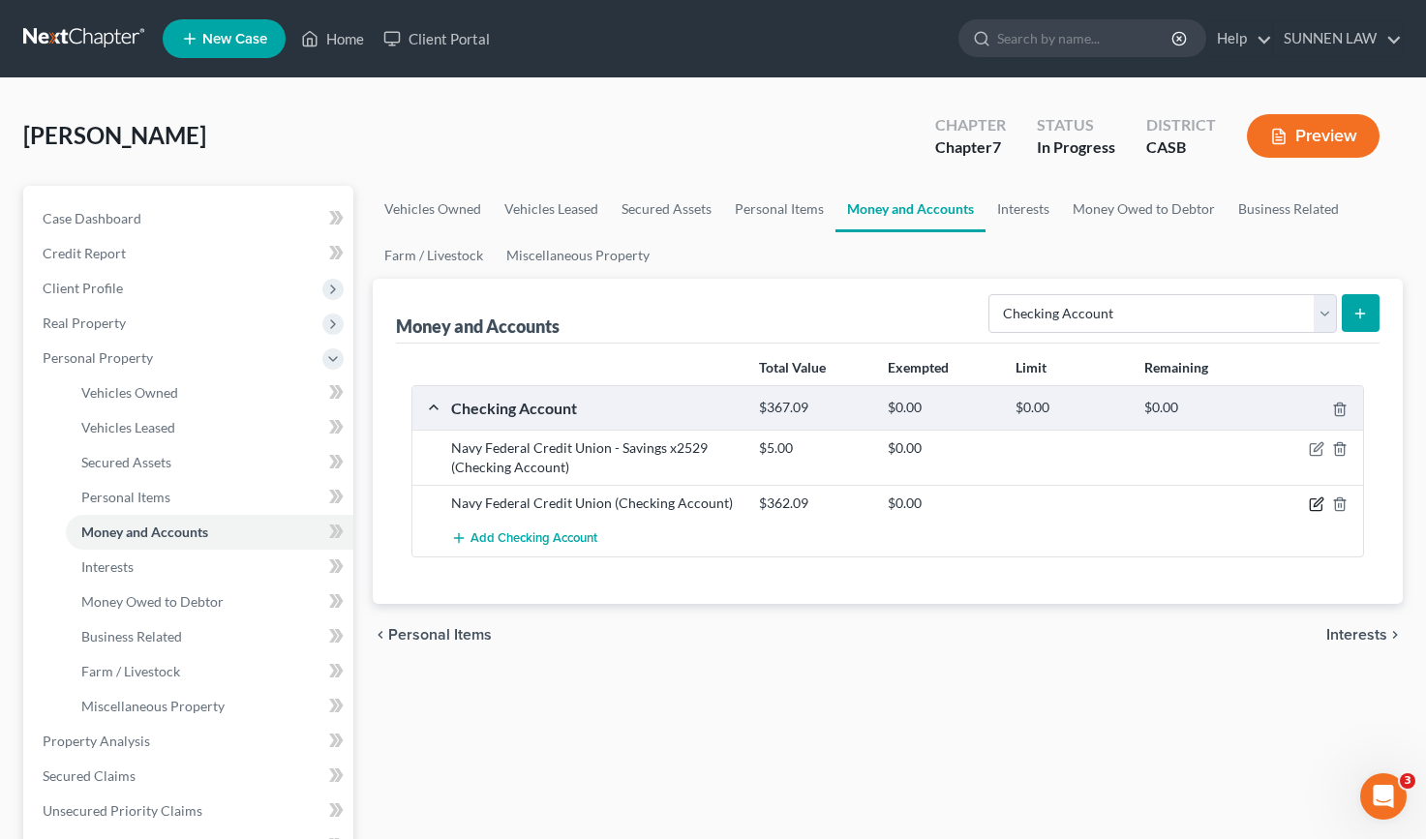
click at [1313, 505] on icon "button" at bounding box center [1316, 504] width 15 height 15
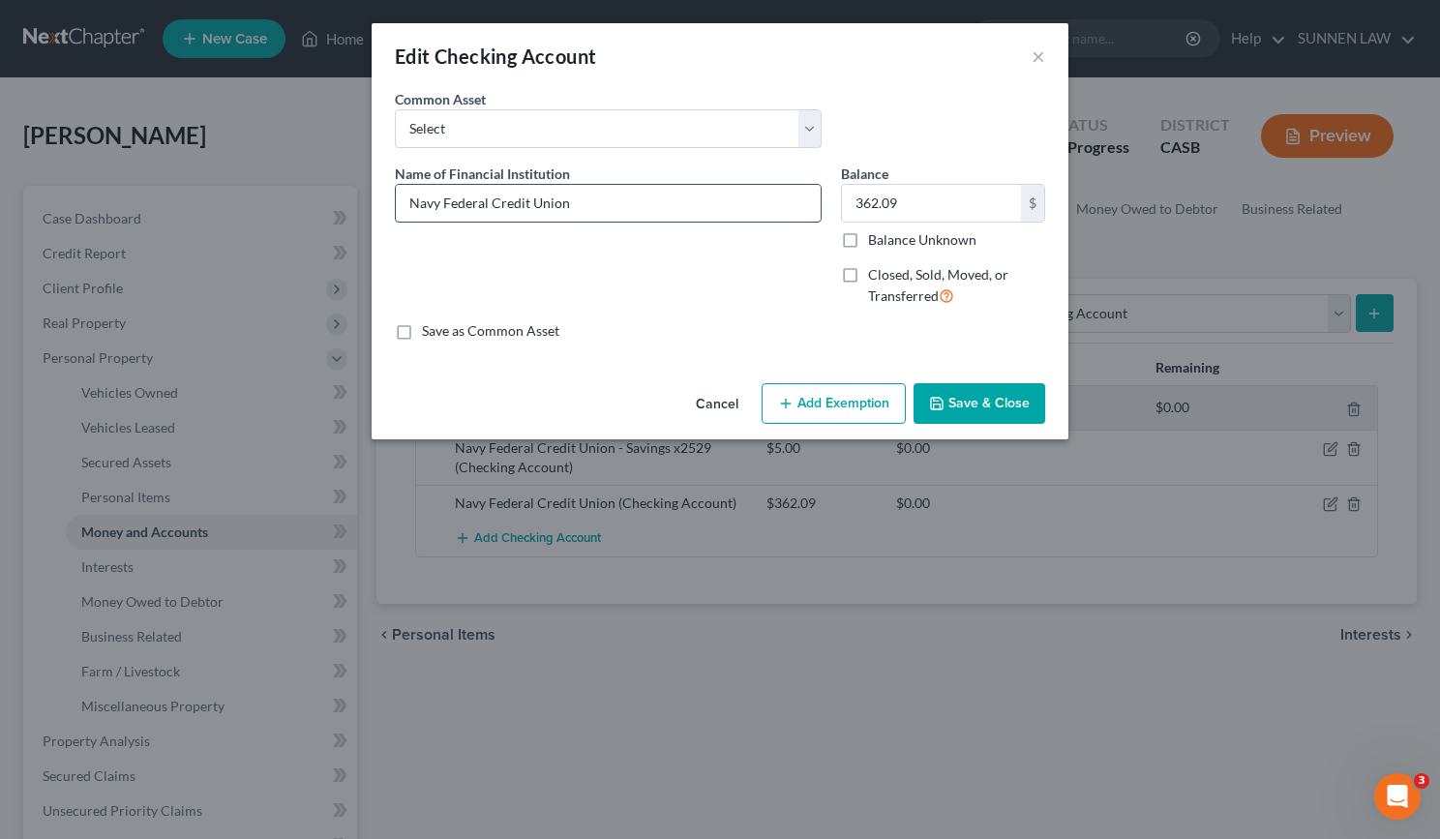
click at [590, 203] on input "Navy Federal Credit Union" at bounding box center [608, 203] width 425 height 37
type input "Navy Federal Credit Union"
click at [728, 397] on button "Cancel" at bounding box center [717, 404] width 74 height 39
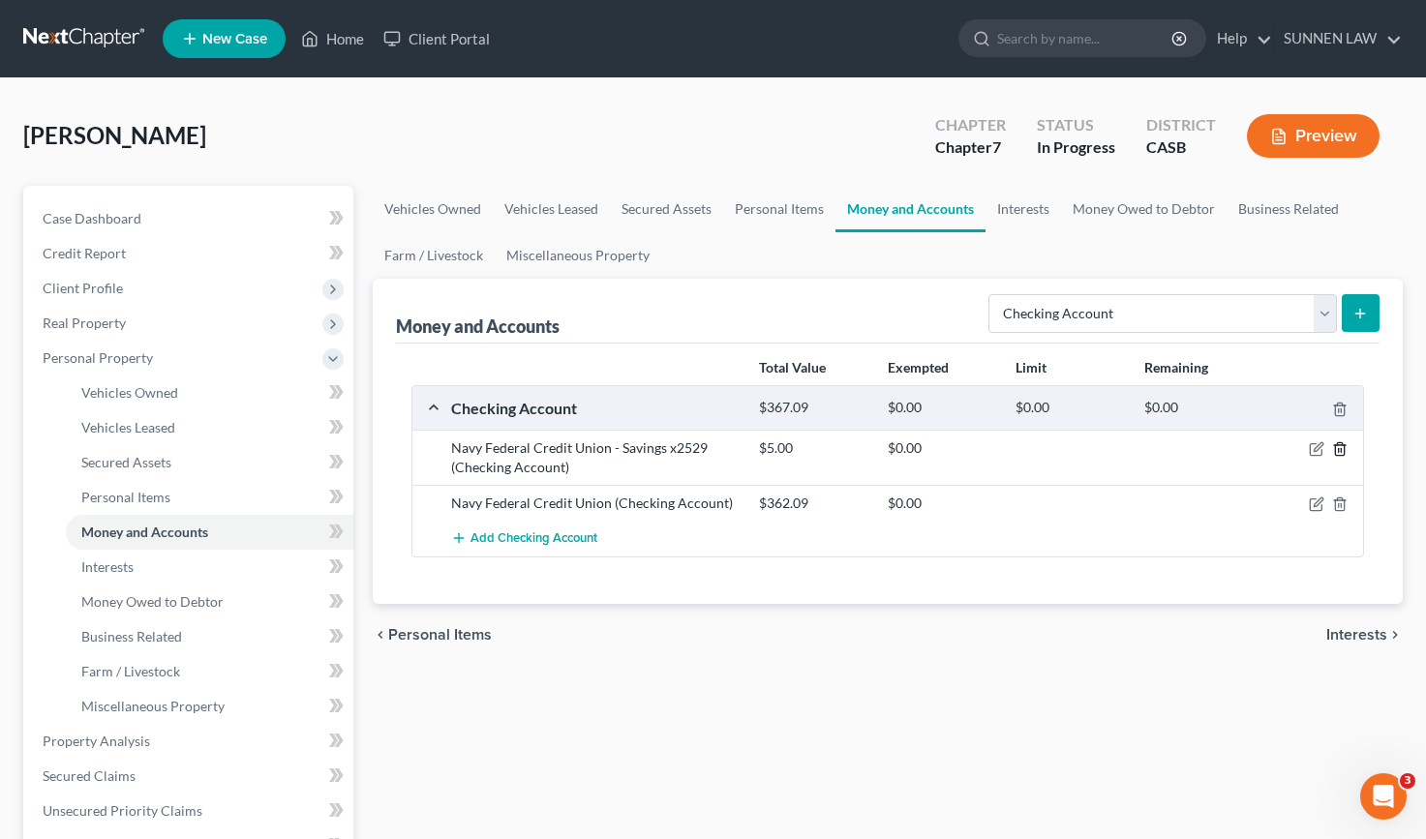
click at [1344, 446] on icon "button" at bounding box center [1339, 449] width 9 height 13
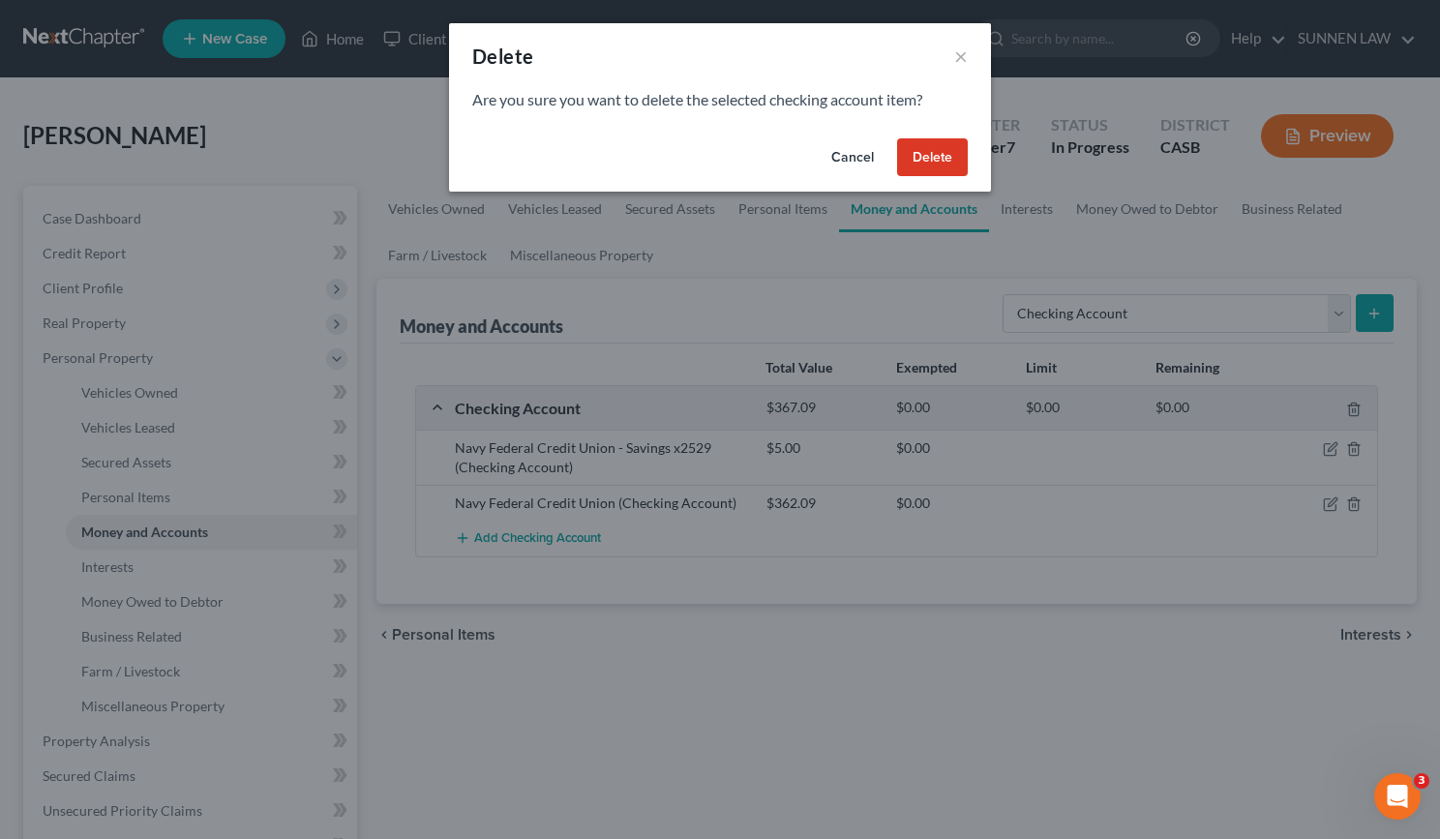
click at [922, 159] on button "Delete" at bounding box center [932, 157] width 71 height 39
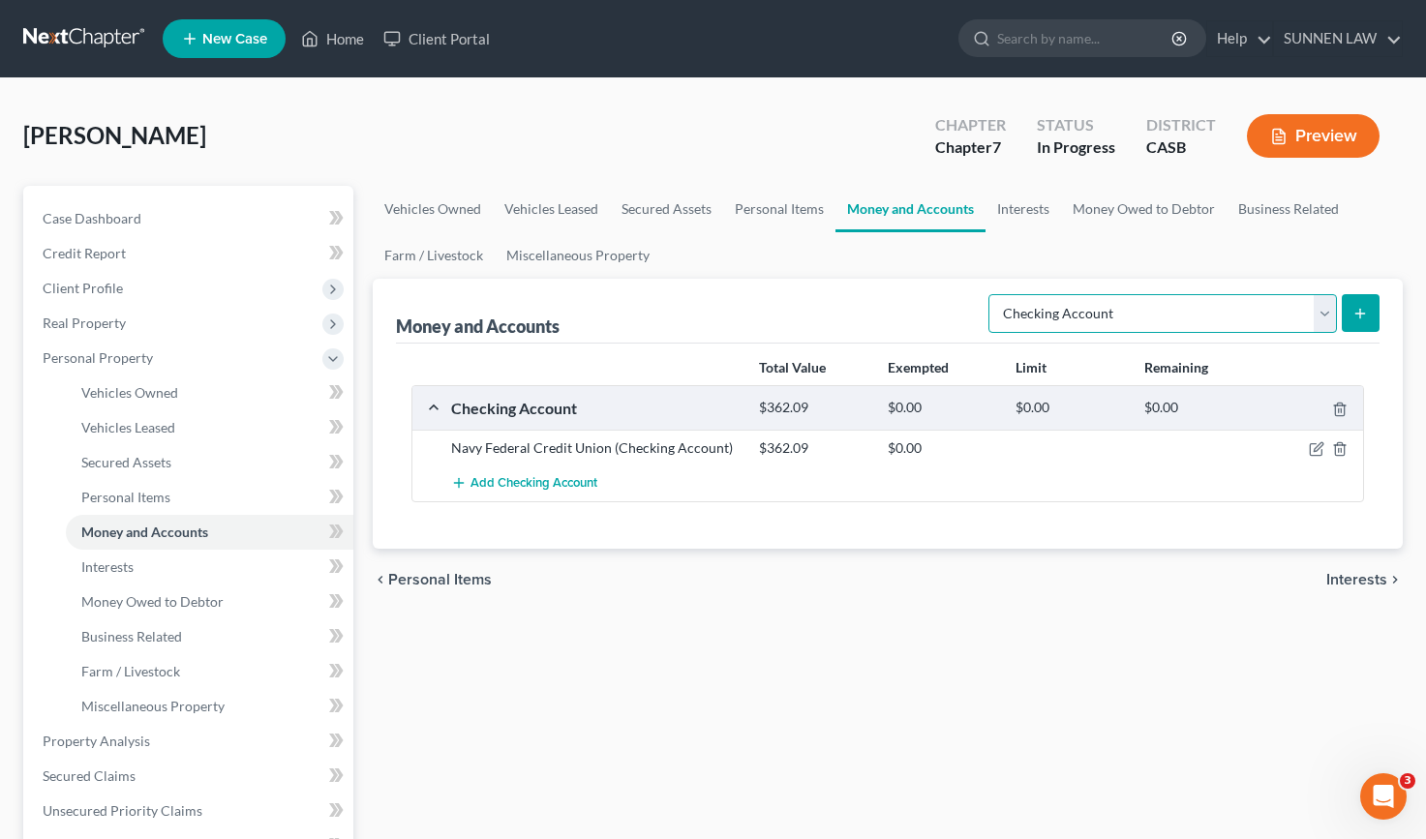
click at [1161, 311] on select "Select Account Type Brokerage Cash on Hand Certificates of Deposit Checking Acc…" at bounding box center [1162, 313] width 348 height 39
click at [992, 294] on select "Select Account Type Brokerage Cash on Hand Certificates of Deposit Checking Acc…" at bounding box center [1162, 313] width 348 height 39
click at [1354, 315] on icon "submit" at bounding box center [1359, 313] width 15 height 15
click at [1365, 309] on icon "submit" at bounding box center [1359, 313] width 15 height 15
click at [1360, 310] on line "submit" at bounding box center [1360, 313] width 0 height 9
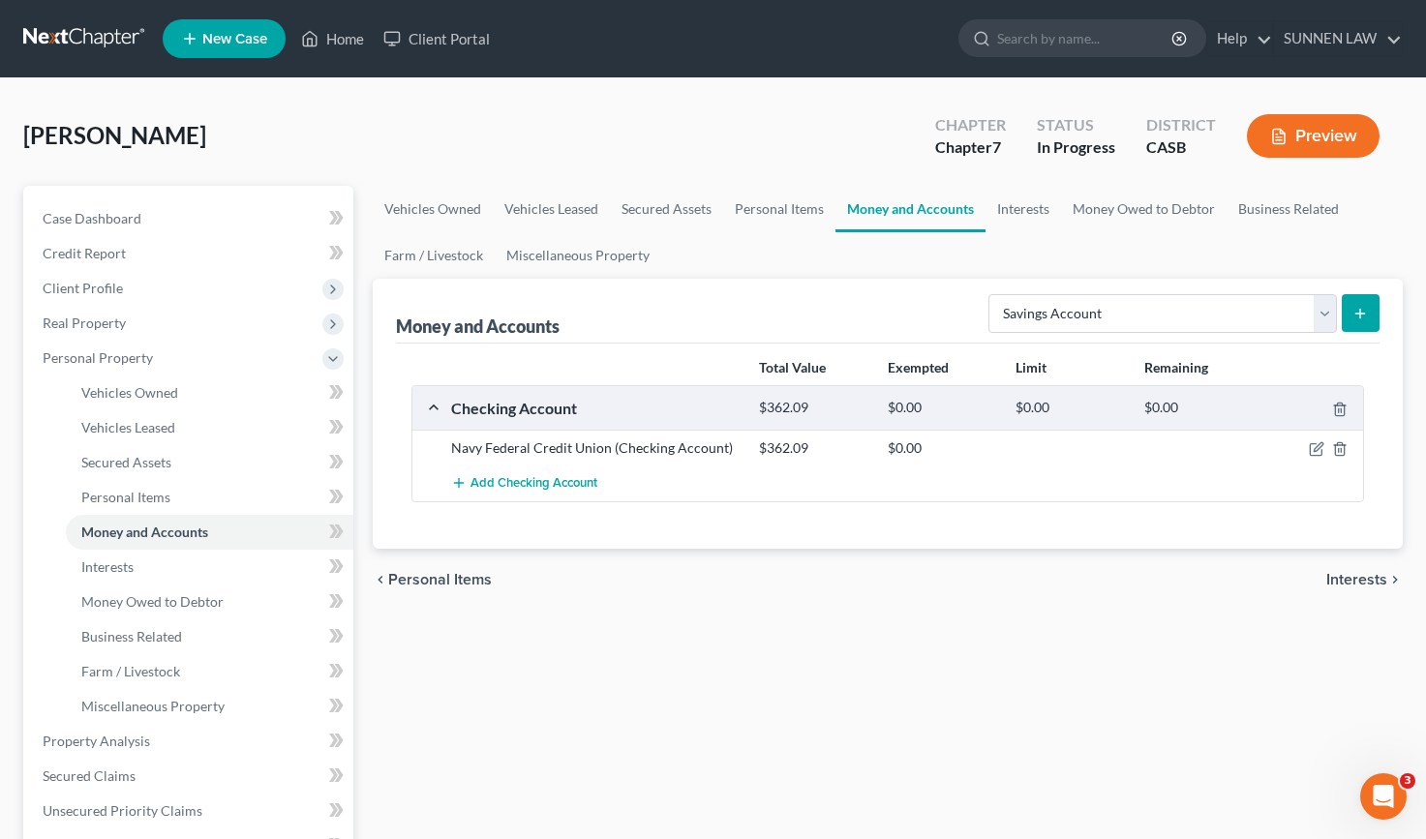
click at [1139, 484] on div "Add Checking Account" at bounding box center [902, 484] width 923 height 36
click at [491, 481] on span "Add Checking Account" at bounding box center [533, 483] width 127 height 15
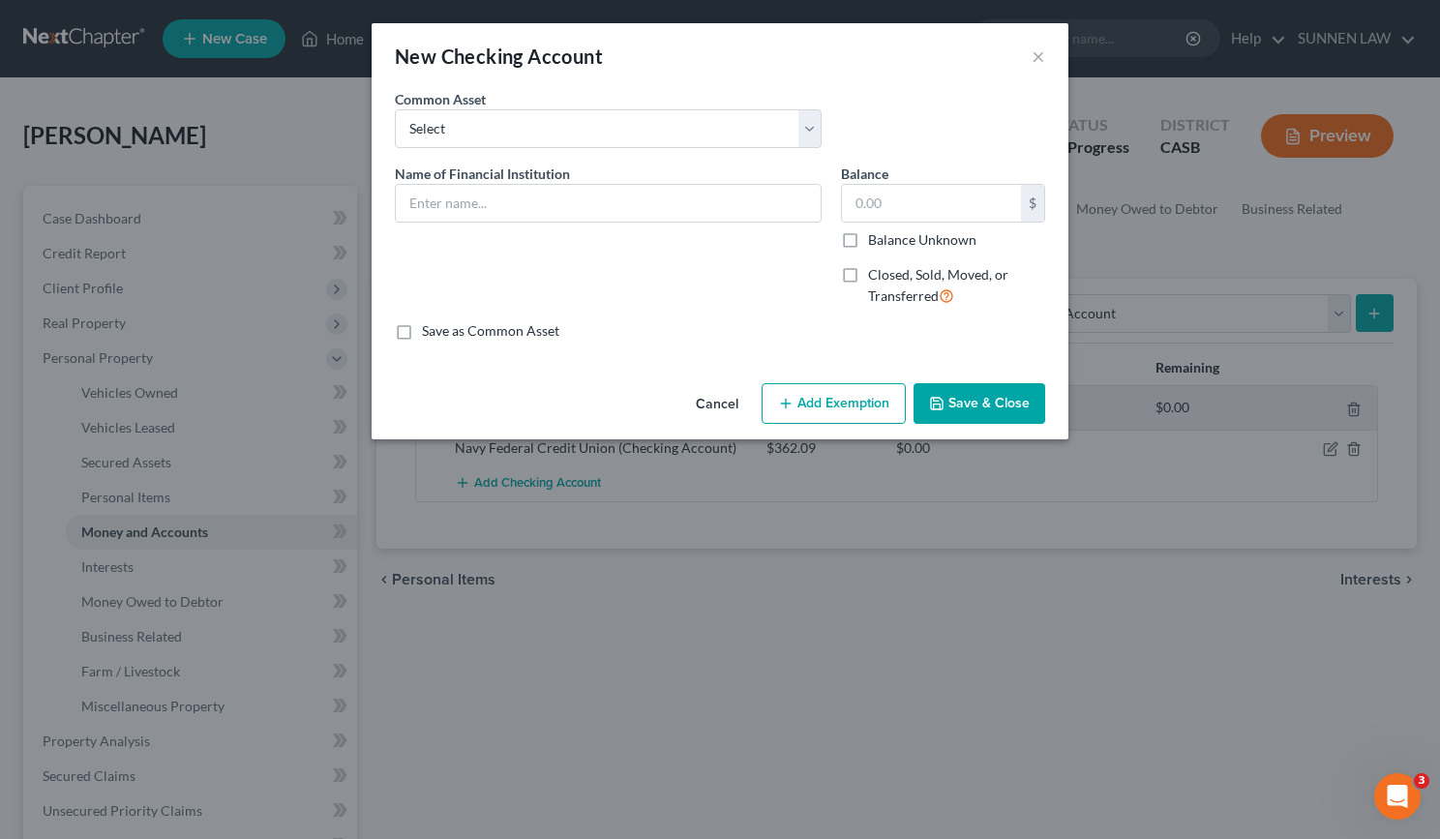
click at [727, 404] on button "Cancel" at bounding box center [717, 404] width 74 height 39
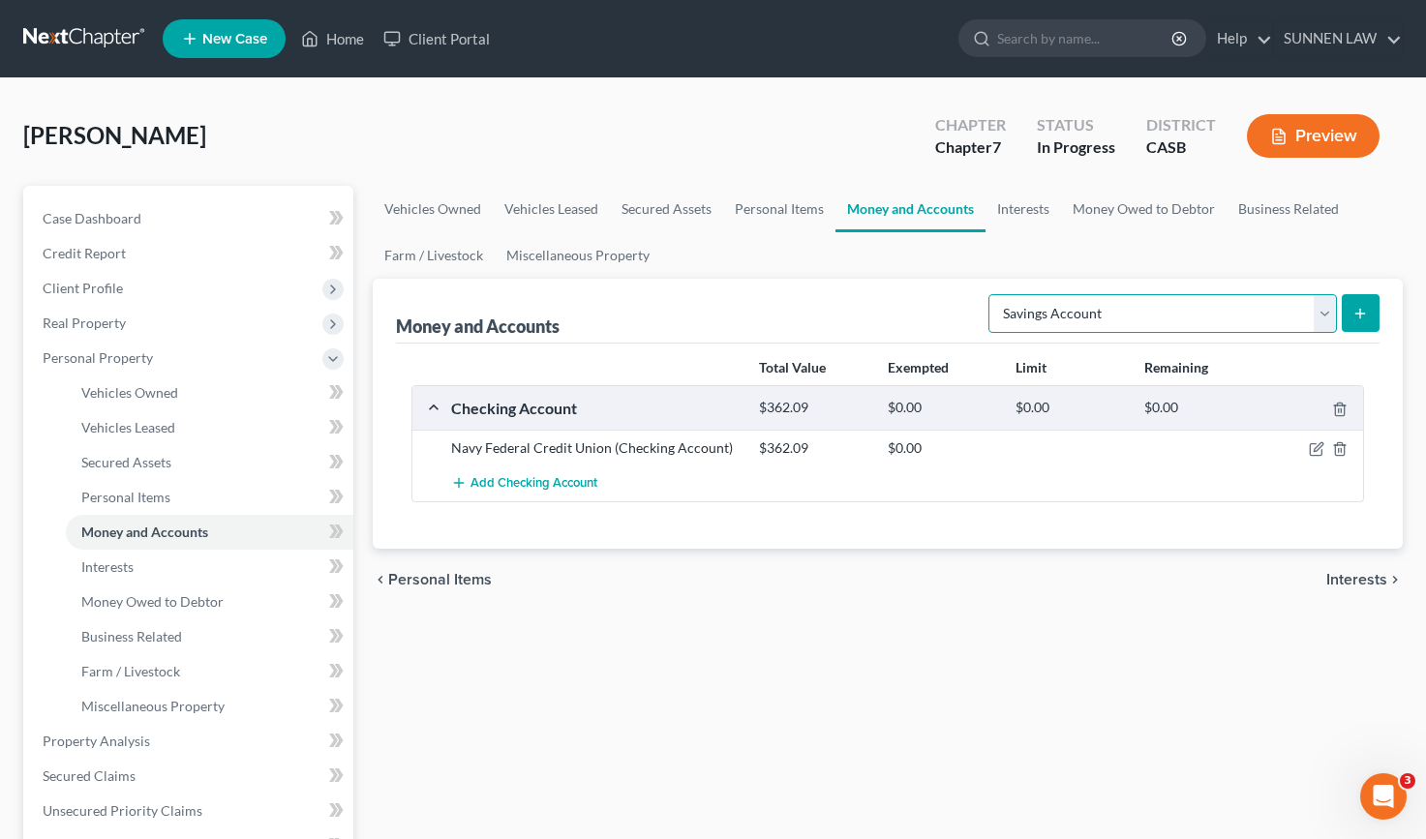
click at [1104, 317] on select "Select Account Type Brokerage Cash on Hand Certificates of Deposit Checking Acc…" at bounding box center [1162, 313] width 348 height 39
click at [992, 294] on select "Select Account Type Brokerage Cash on Hand Certificates of Deposit Checking Acc…" at bounding box center [1162, 313] width 348 height 39
click at [1102, 314] on select "Select Account Type Brokerage Cash on Hand Certificates of Deposit Checking Acc…" at bounding box center [1162, 313] width 348 height 39
select select "savings"
click at [992, 294] on select "Select Account Type Brokerage Cash on Hand Certificates of Deposit Checking Acc…" at bounding box center [1162, 313] width 348 height 39
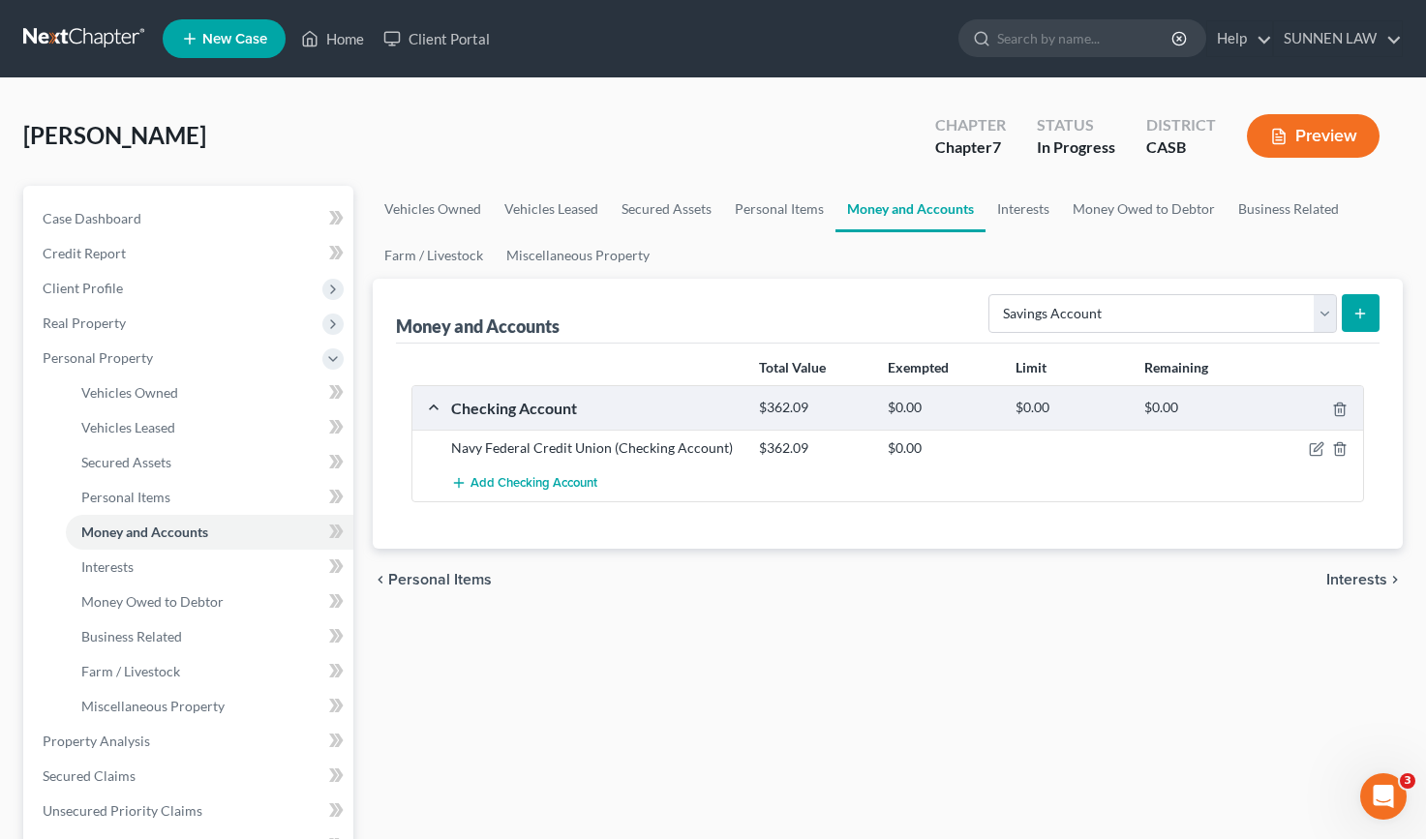
click at [1363, 308] on icon "submit" at bounding box center [1359, 313] width 15 height 15
click at [430, 408] on div "Checking Account $362.09 $0.00 $0.00 $0.00" at bounding box center [883, 408] width 943 height 44
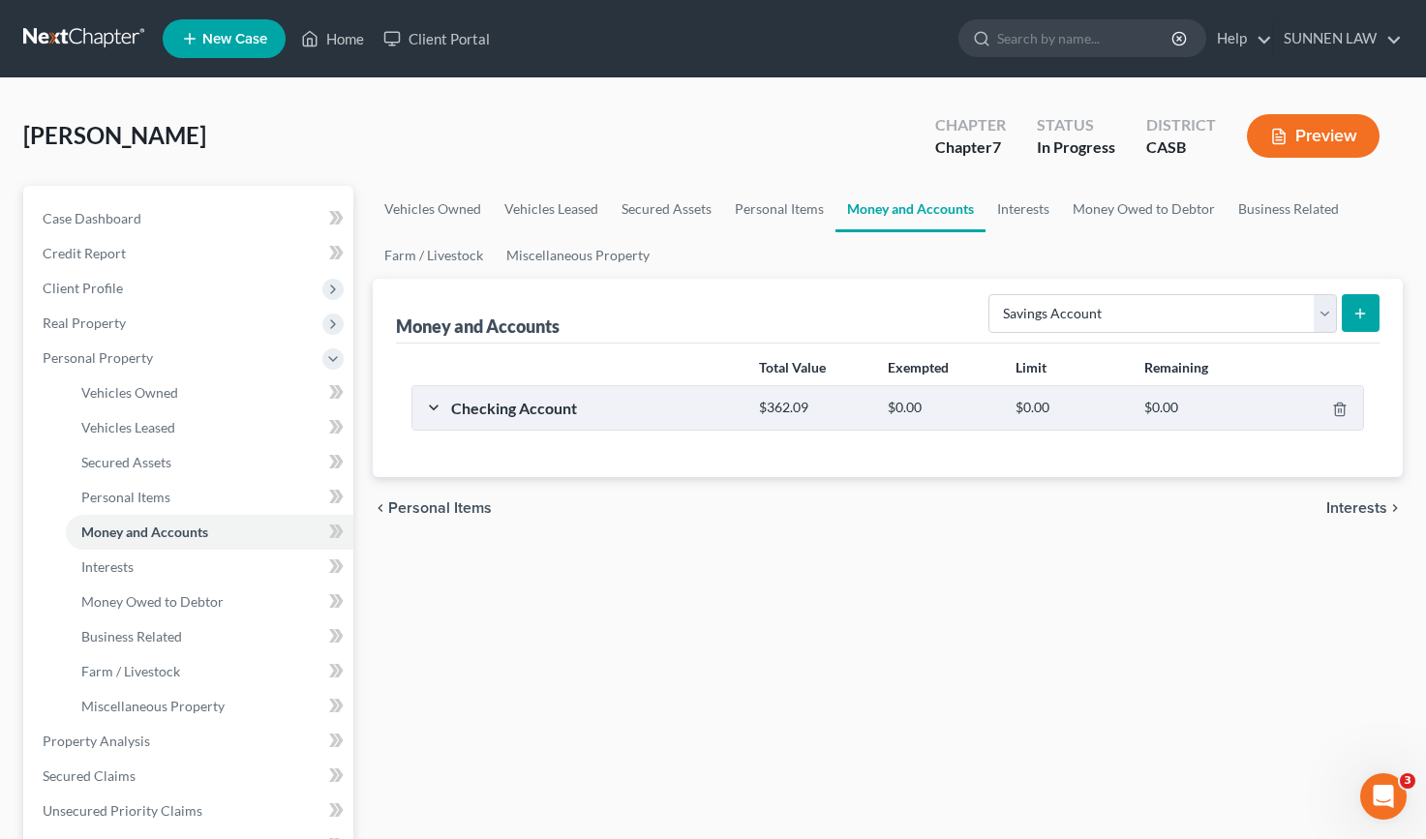
click at [429, 409] on div "Checking Account $362.09 $0.00 $0.00 $0.00" at bounding box center [883, 408] width 943 height 44
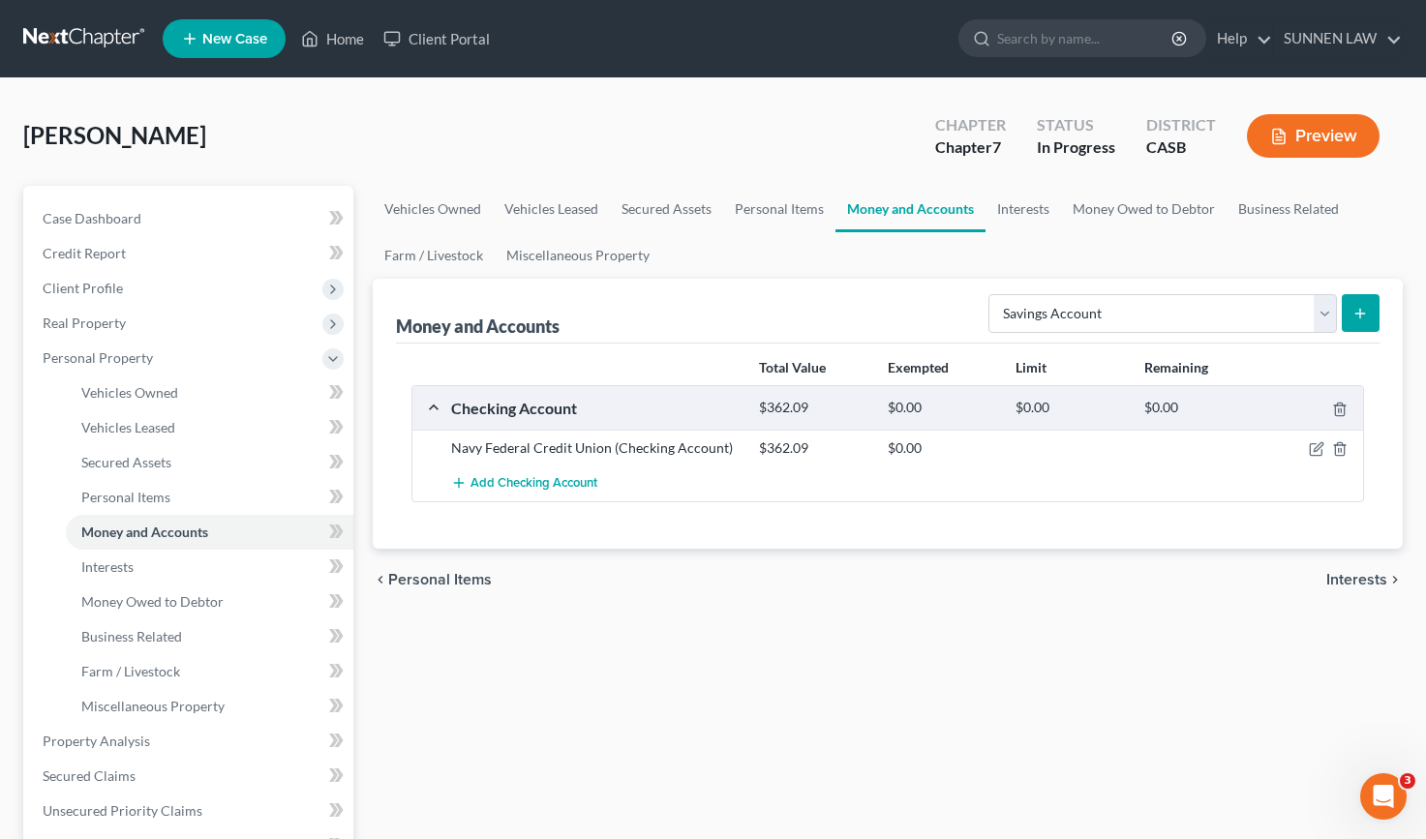
click at [1362, 306] on icon "submit" at bounding box center [1359, 313] width 15 height 15
click at [1028, 208] on link "Interests" at bounding box center [1023, 209] width 76 height 46
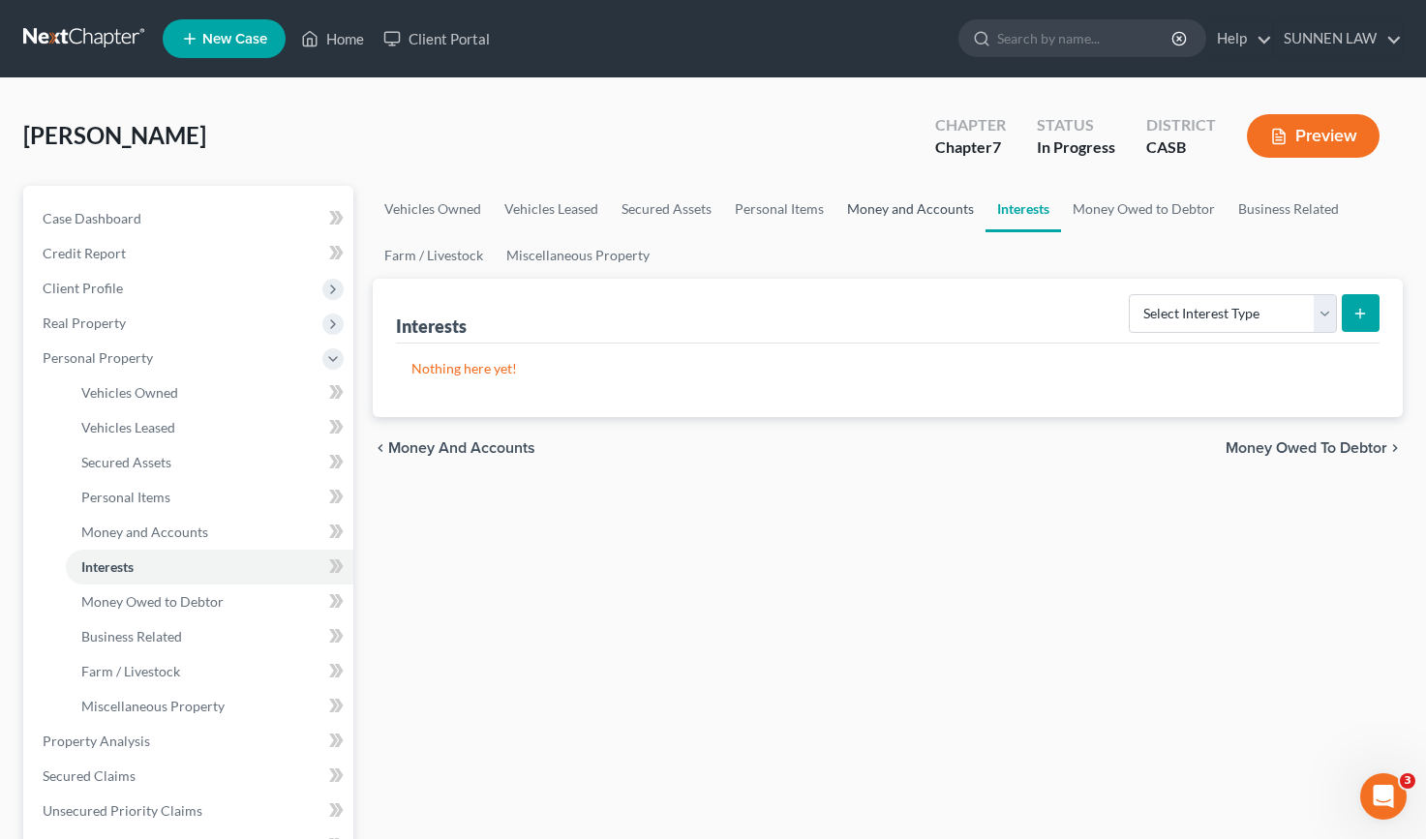
click at [911, 207] on link "Money and Accounts" at bounding box center [910, 209] width 150 height 46
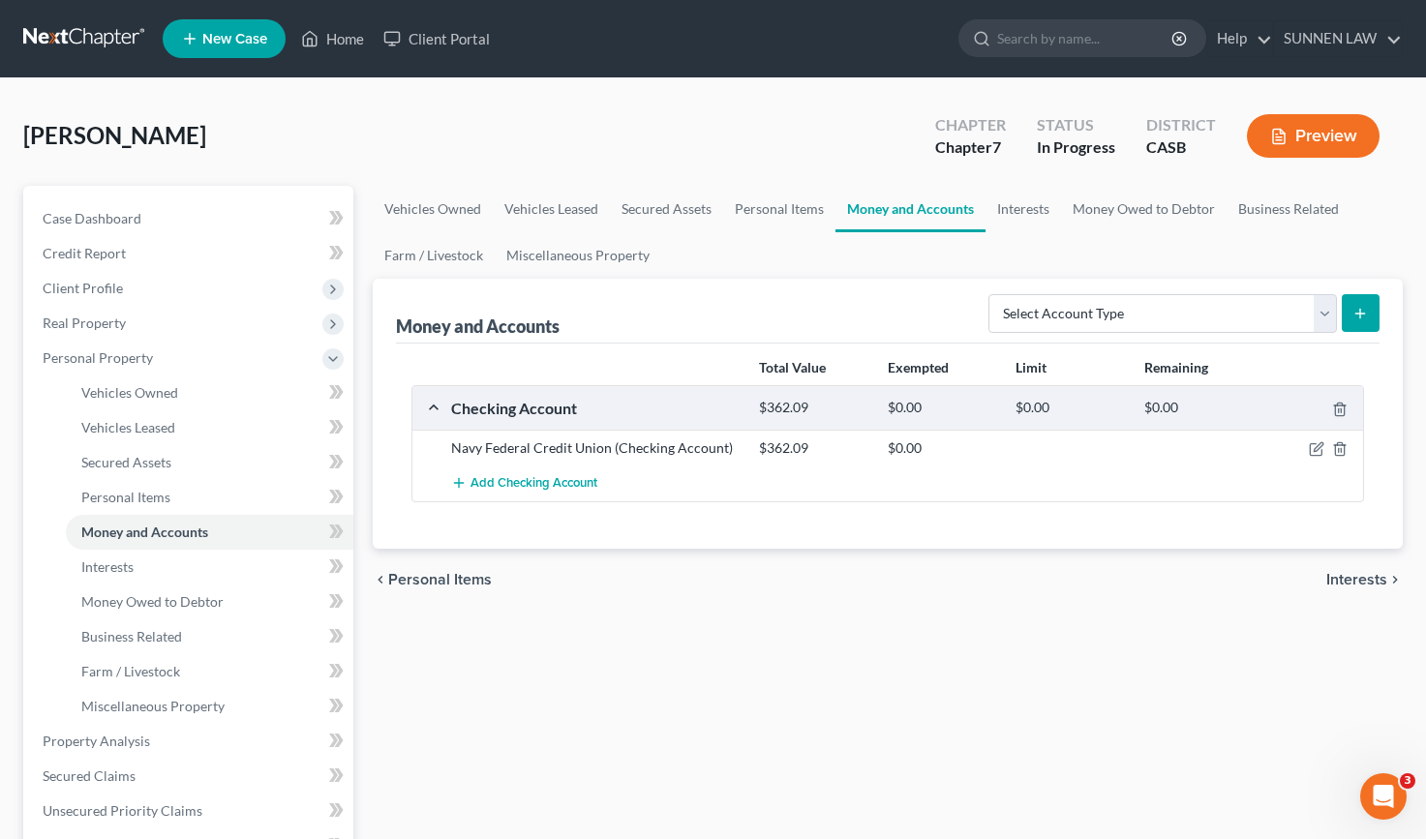
click at [1366, 314] on icon "submit" at bounding box center [1359, 313] width 15 height 15
click at [548, 481] on span "Add Checking Account" at bounding box center [533, 483] width 127 height 15
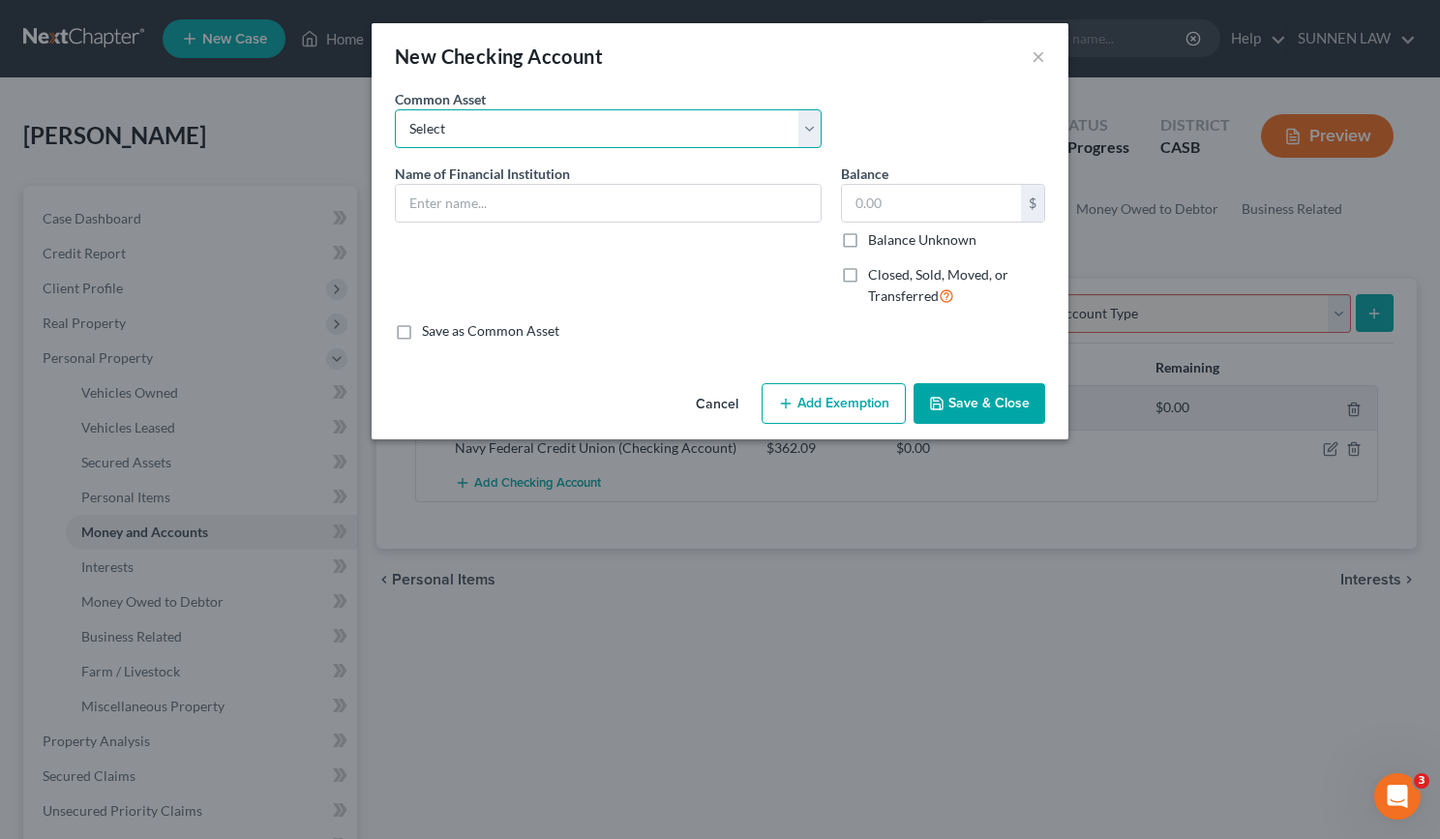
click at [497, 133] on select "Select Navy Federal Credit Union Navy Federal Credit Union - Savings x2529 HOME…" at bounding box center [608, 128] width 427 height 39
select select "0"
click at [395, 109] on select "Select Navy Federal Credit Union Navy Federal Credit Union - Savings x2529 HOME…" at bounding box center [608, 128] width 427 height 39
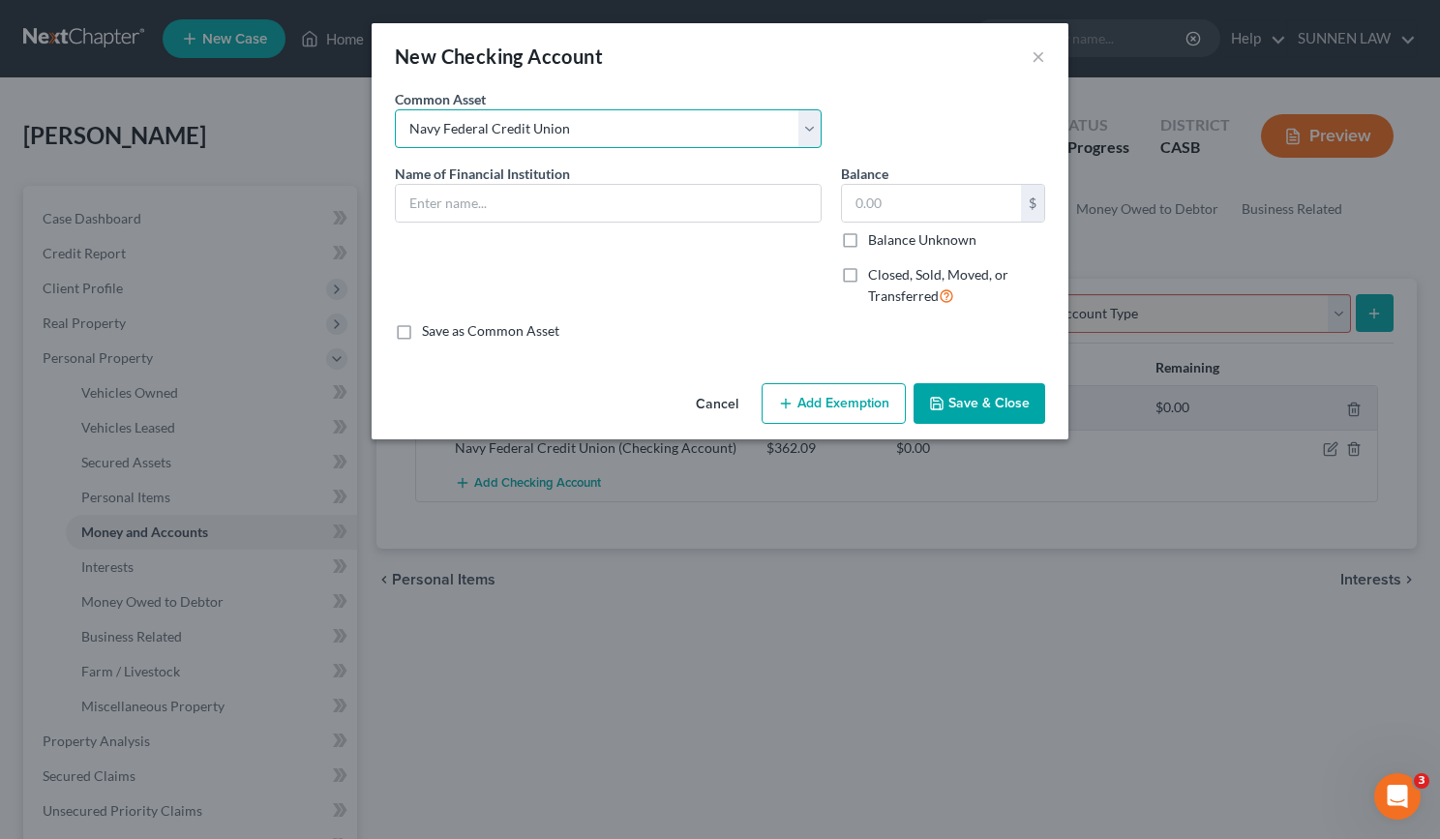
type input "Navy Federal Credit Union"
type input "362.09"
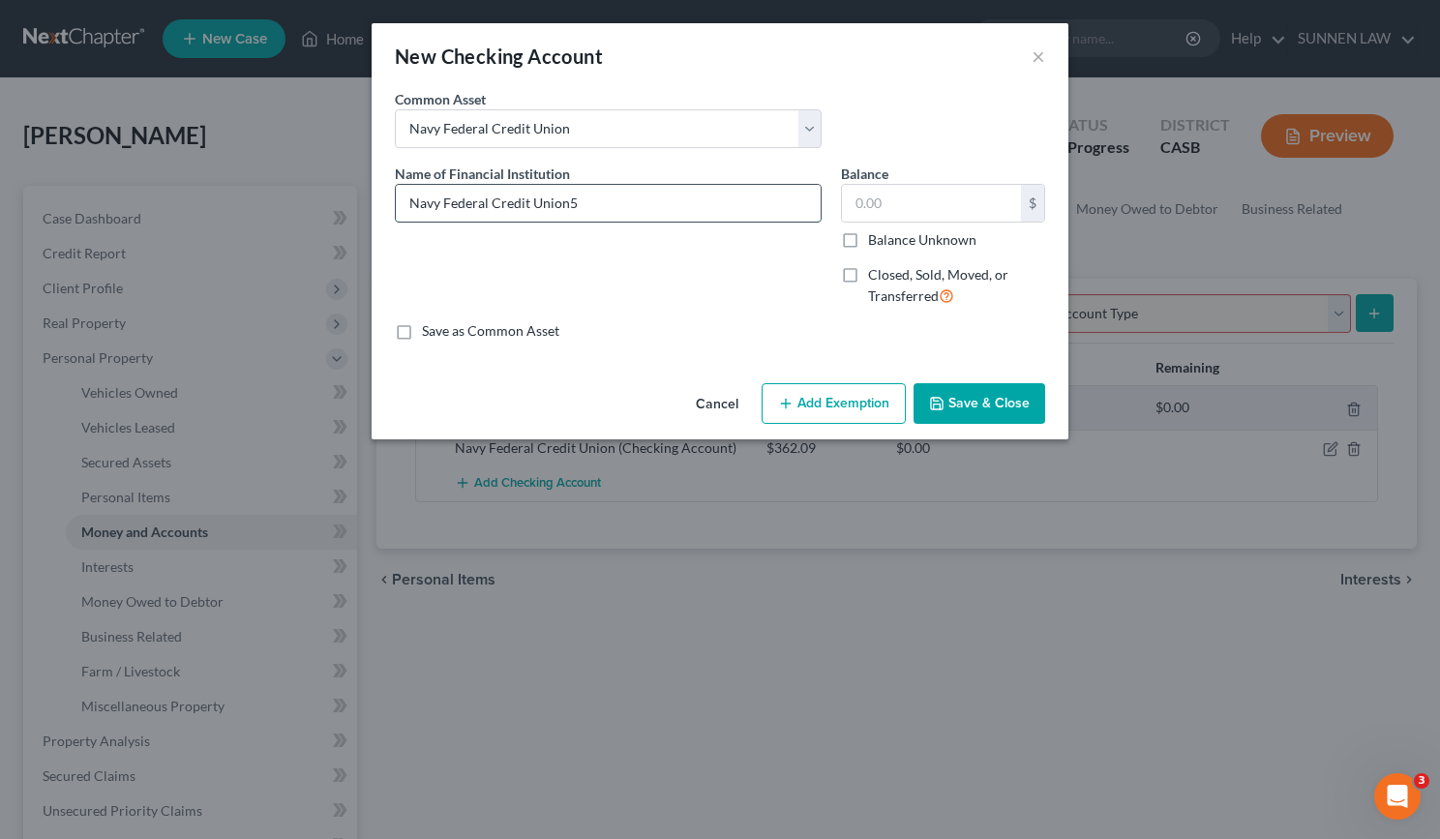
type input "Navy Federal Credit Union"
type input "5.00"
click at [957, 408] on button "Save & Close" at bounding box center [980, 403] width 132 height 41
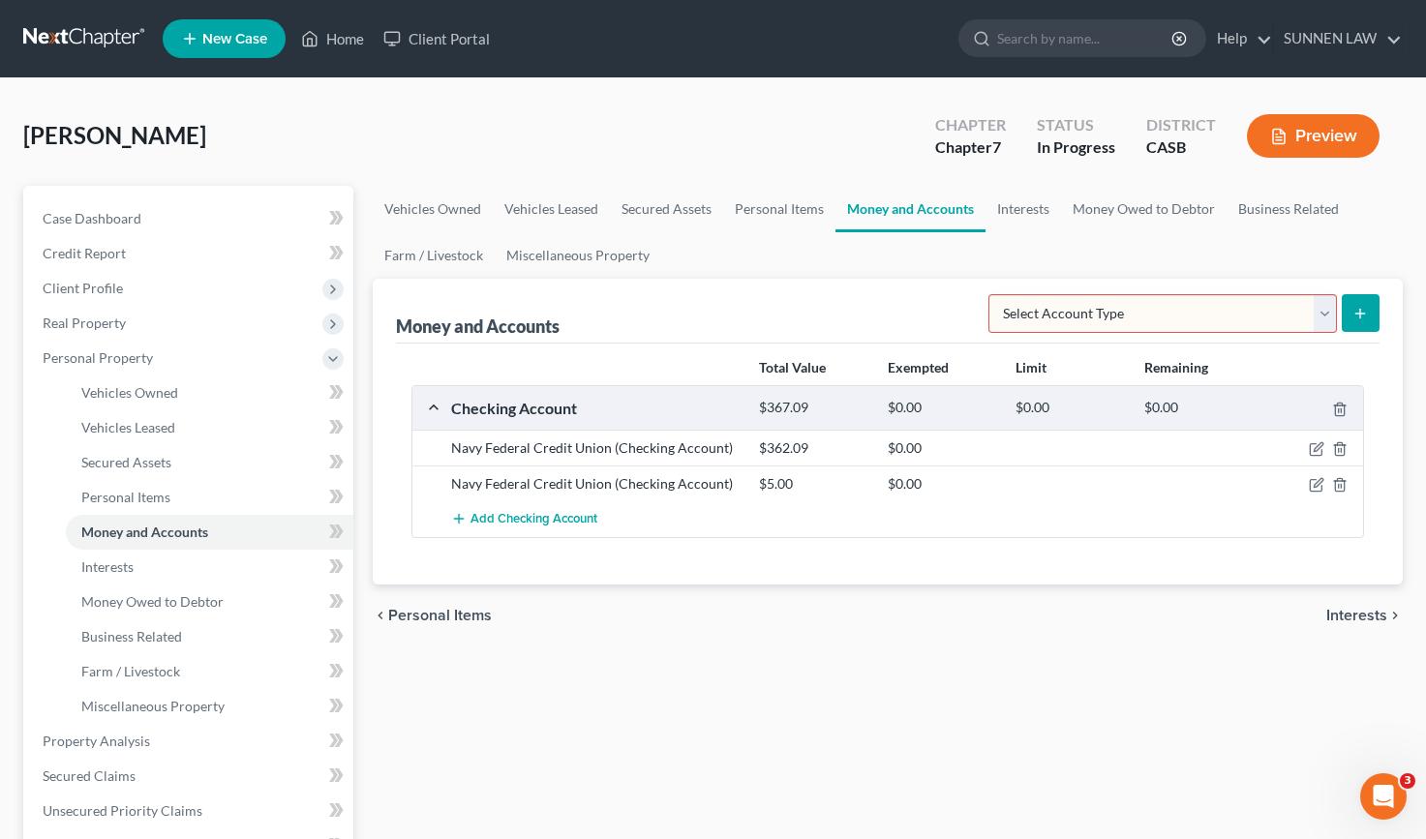
click at [1325, 310] on select "Select Account Type Brokerage Cash on Hand Certificates of Deposit Checking Acc…" at bounding box center [1162, 313] width 348 height 39
select select "savings"
click at [992, 294] on select "Select Account Type Brokerage Cash on Hand Certificates of Deposit Checking Acc…" at bounding box center [1162, 313] width 348 height 39
click at [1359, 306] on icon "submit" at bounding box center [1359, 313] width 15 height 15
click at [1337, 488] on icon "button" at bounding box center [1339, 484] width 15 height 15
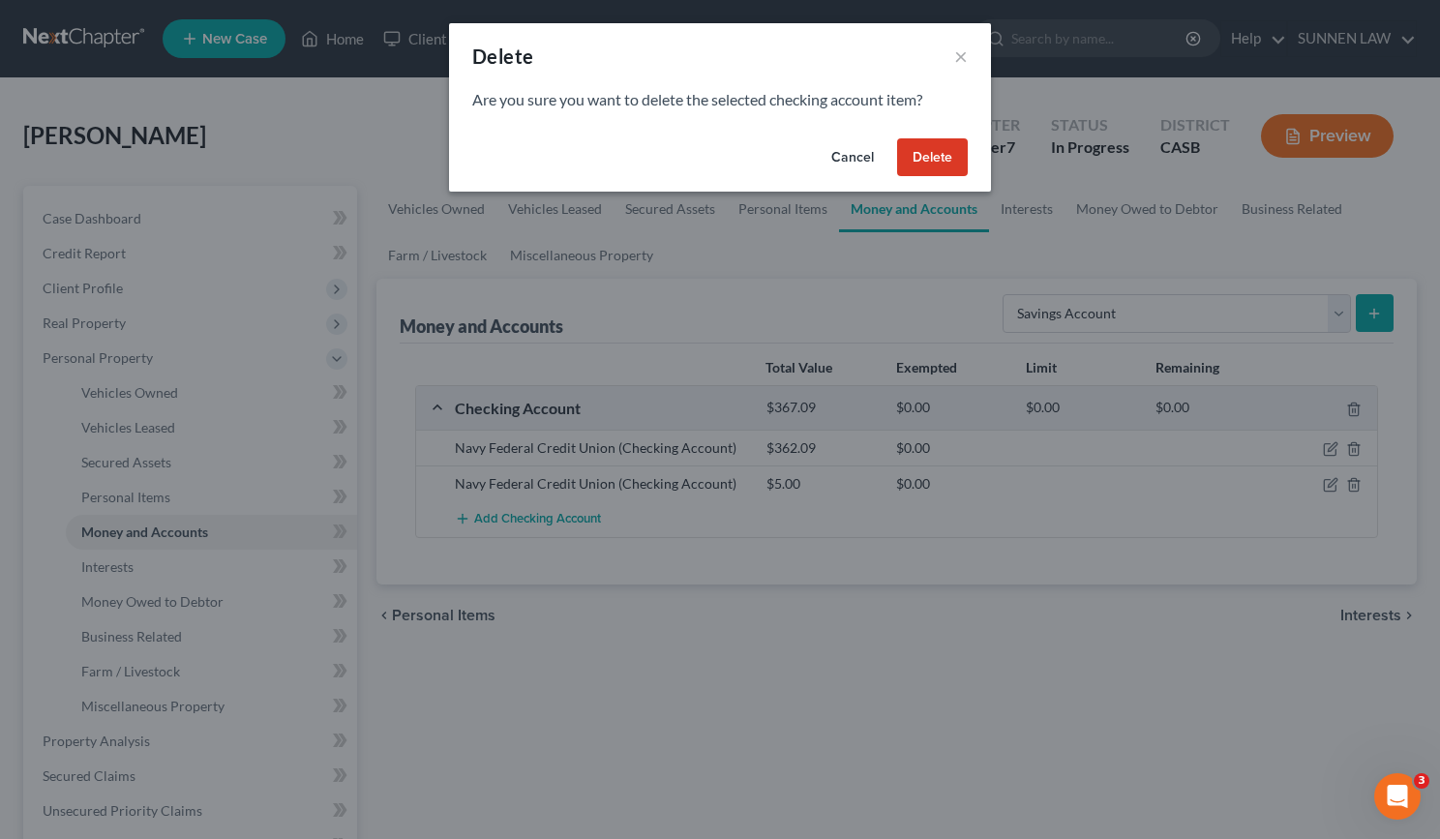
click at [923, 150] on button "Delete" at bounding box center [932, 157] width 71 height 39
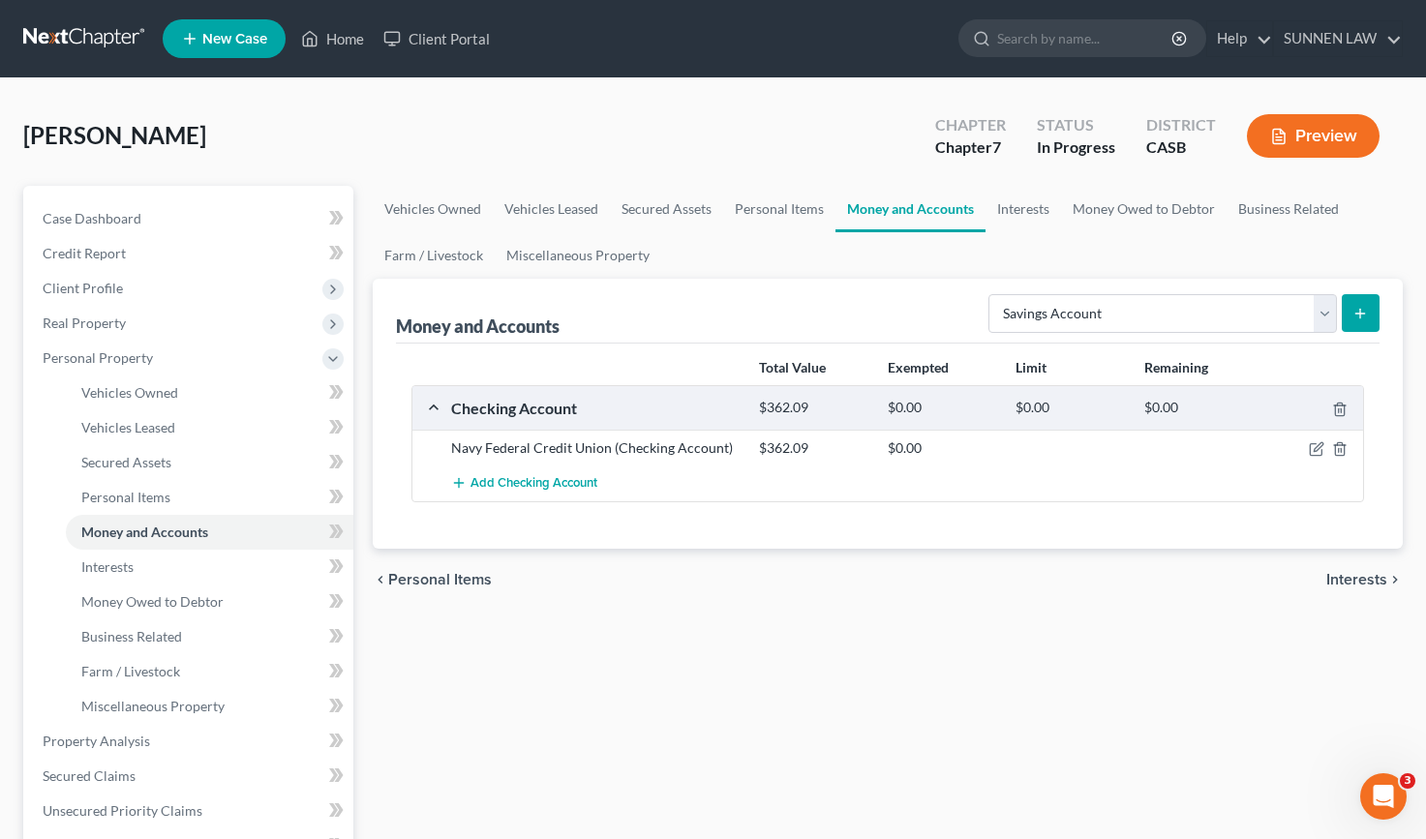
click at [1368, 309] on icon "submit" at bounding box center [1359, 313] width 15 height 15
click at [1355, 309] on icon "submit" at bounding box center [1359, 313] width 15 height 15
click at [1360, 310] on line "submit" at bounding box center [1360, 313] width 0 height 9
click at [1122, 304] on select "Select Account Type Brokerage Cash on Hand Certificates of Deposit Checking Acc…" at bounding box center [1162, 313] width 348 height 39
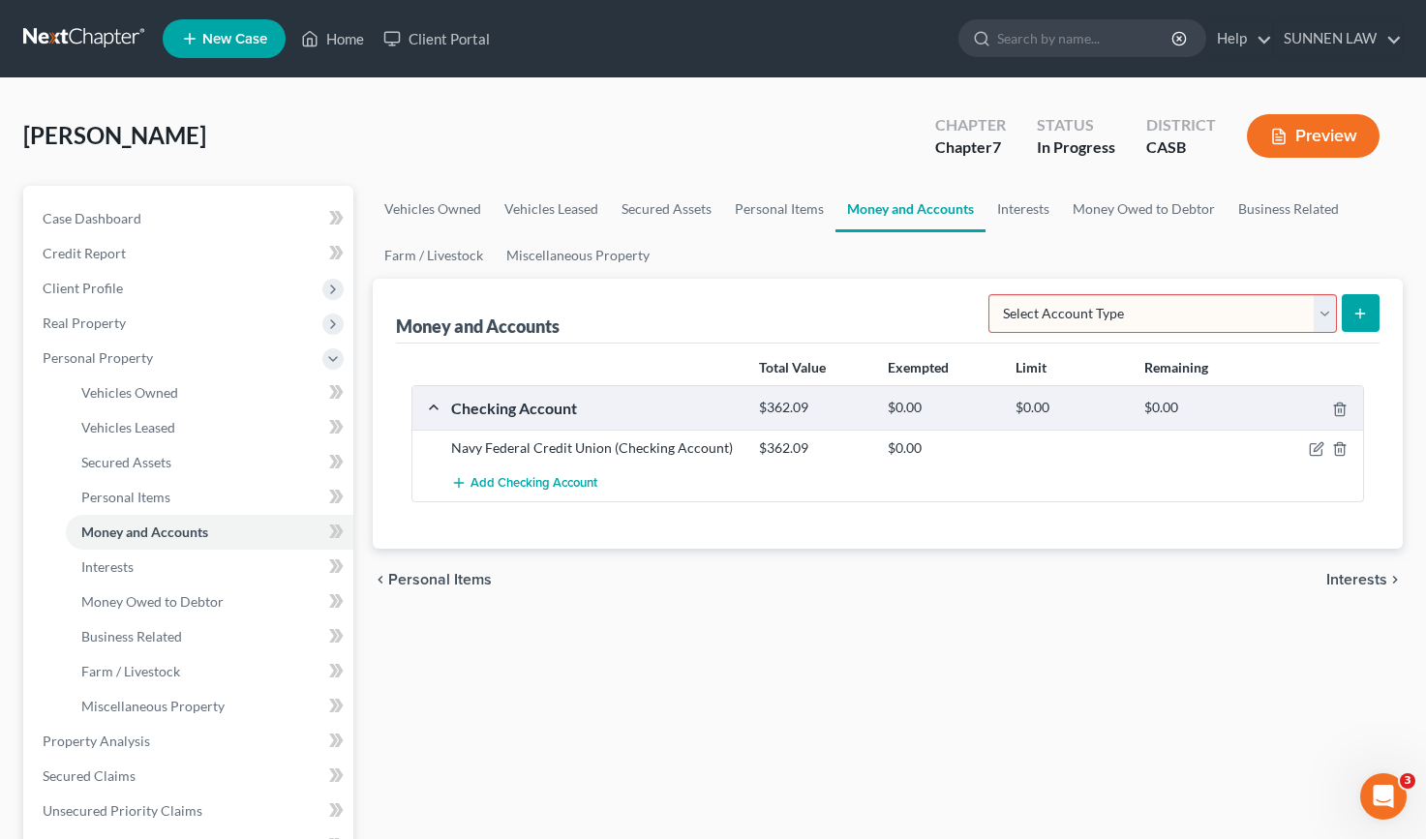
select select "savings"
click at [992, 294] on select "Select Account Type Brokerage Cash on Hand Certificates of Deposit Checking Acc…" at bounding box center [1162, 313] width 348 height 39
click at [1356, 312] on icon "submit" at bounding box center [1359, 313] width 15 height 15
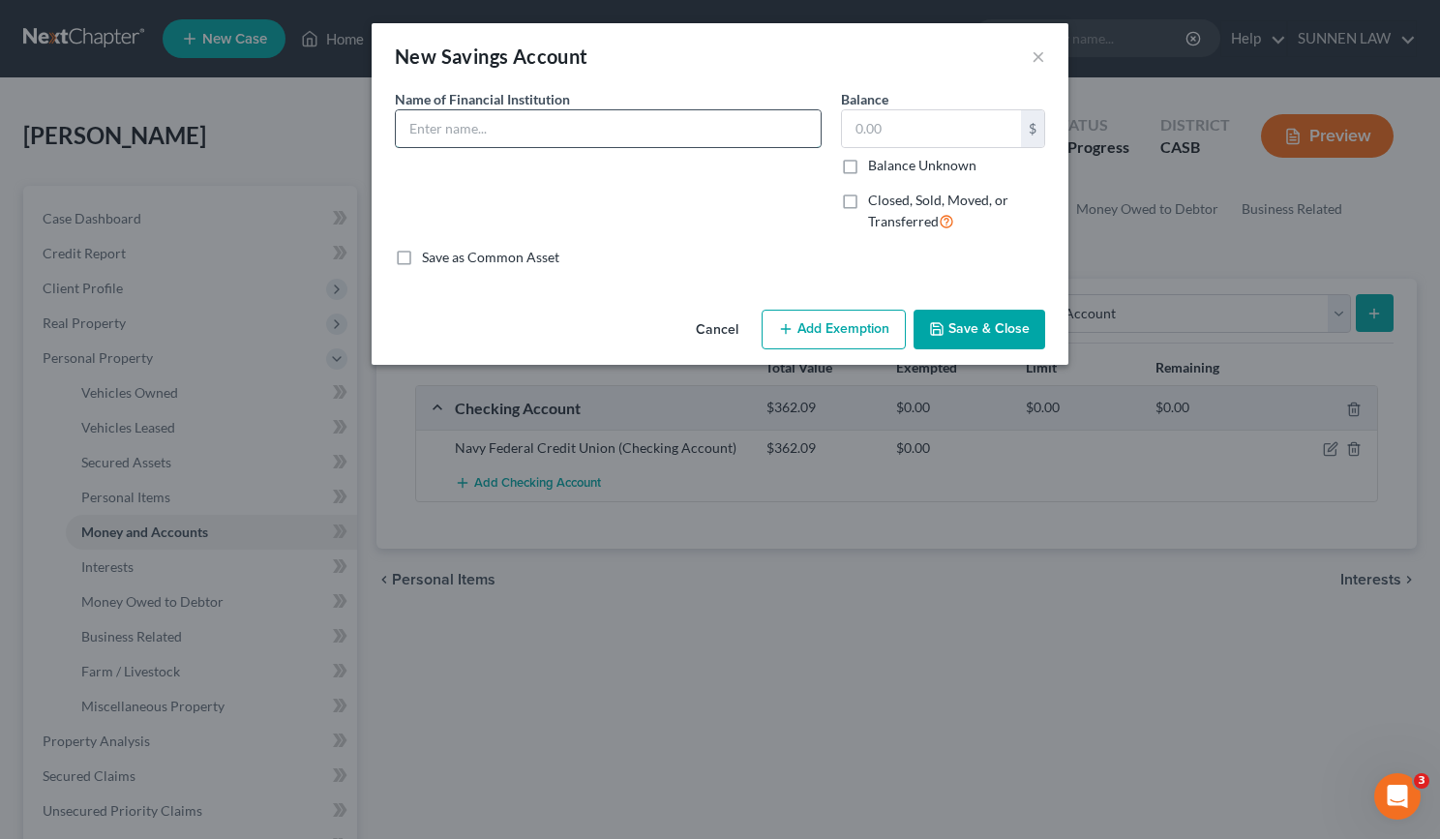
click at [512, 136] on input "text" at bounding box center [608, 128] width 425 height 37
type input "Navy Federal Credit Union"
type input "5.00"
click at [991, 340] on button "Save & Close" at bounding box center [980, 330] width 132 height 41
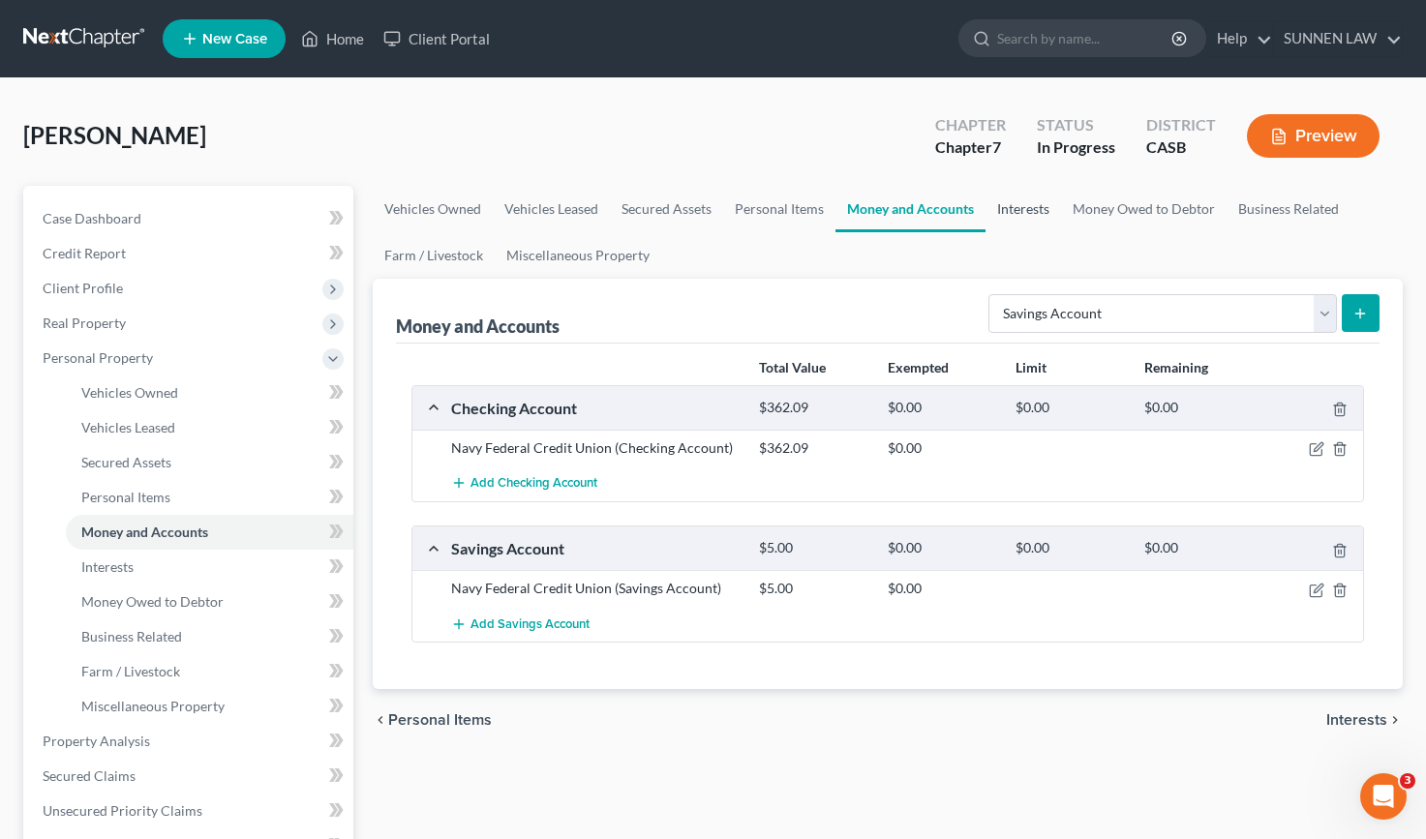
click at [1001, 200] on link "Interests" at bounding box center [1023, 209] width 76 height 46
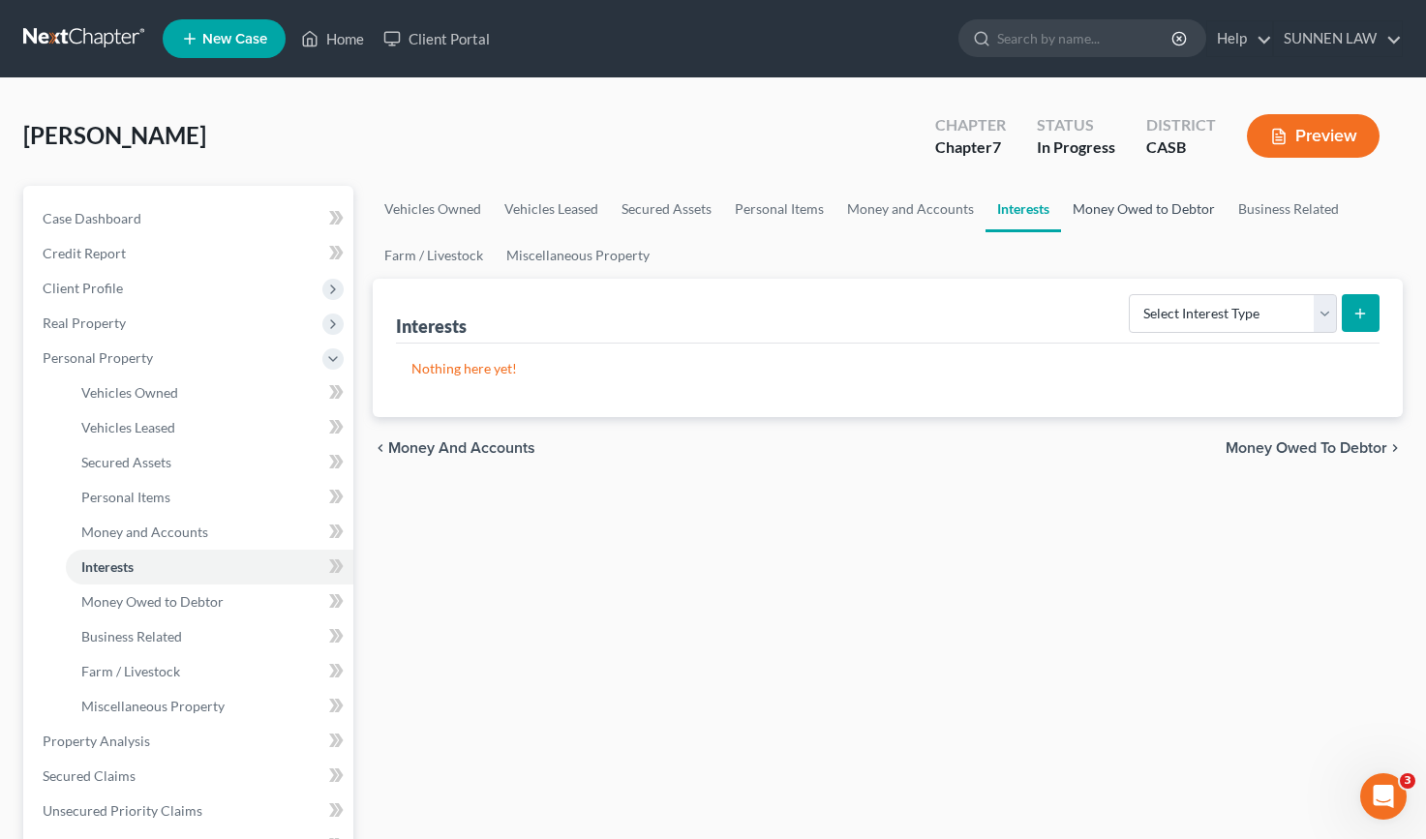
click at [1115, 202] on link "Money Owed to Debtor" at bounding box center [1144, 209] width 166 height 46
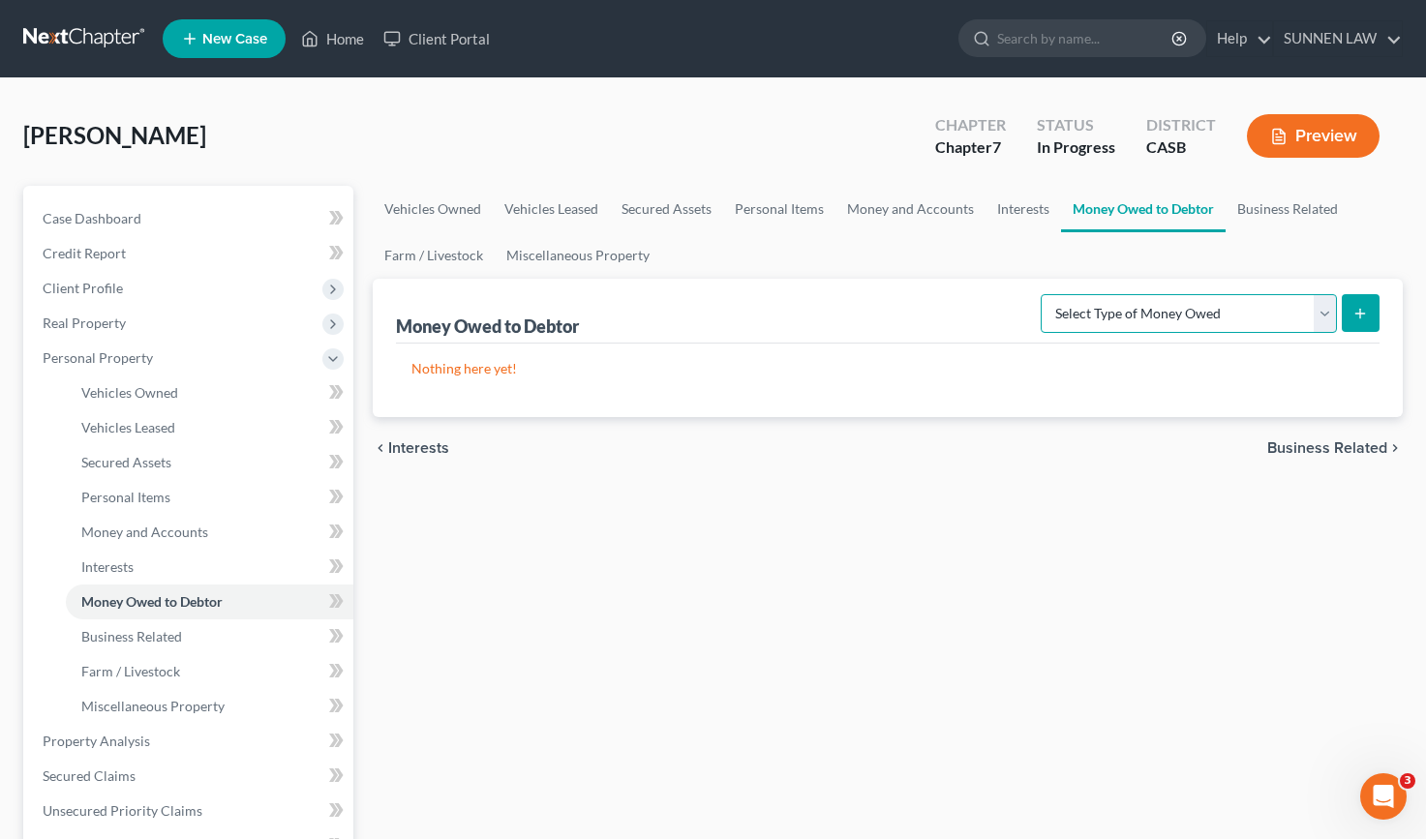
click at [1238, 316] on select "Select Type of Money Owed Accounts Receivable Alimony Child Support Claims Agai…" at bounding box center [1189, 313] width 296 height 39
click at [1277, 203] on link "Business Related" at bounding box center [1287, 209] width 124 height 46
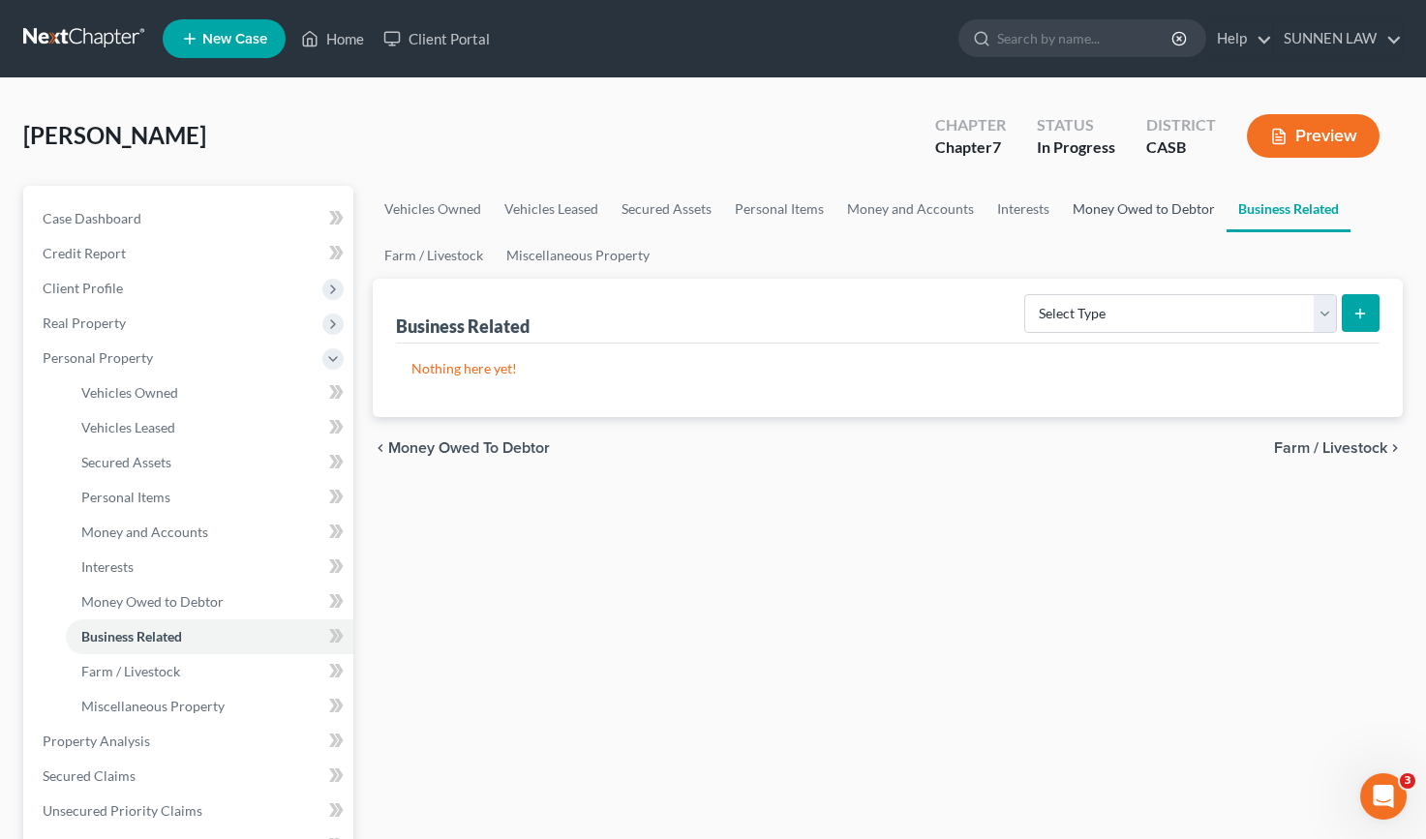
click at [1168, 210] on link "Money Owed to Debtor" at bounding box center [1144, 209] width 166 height 46
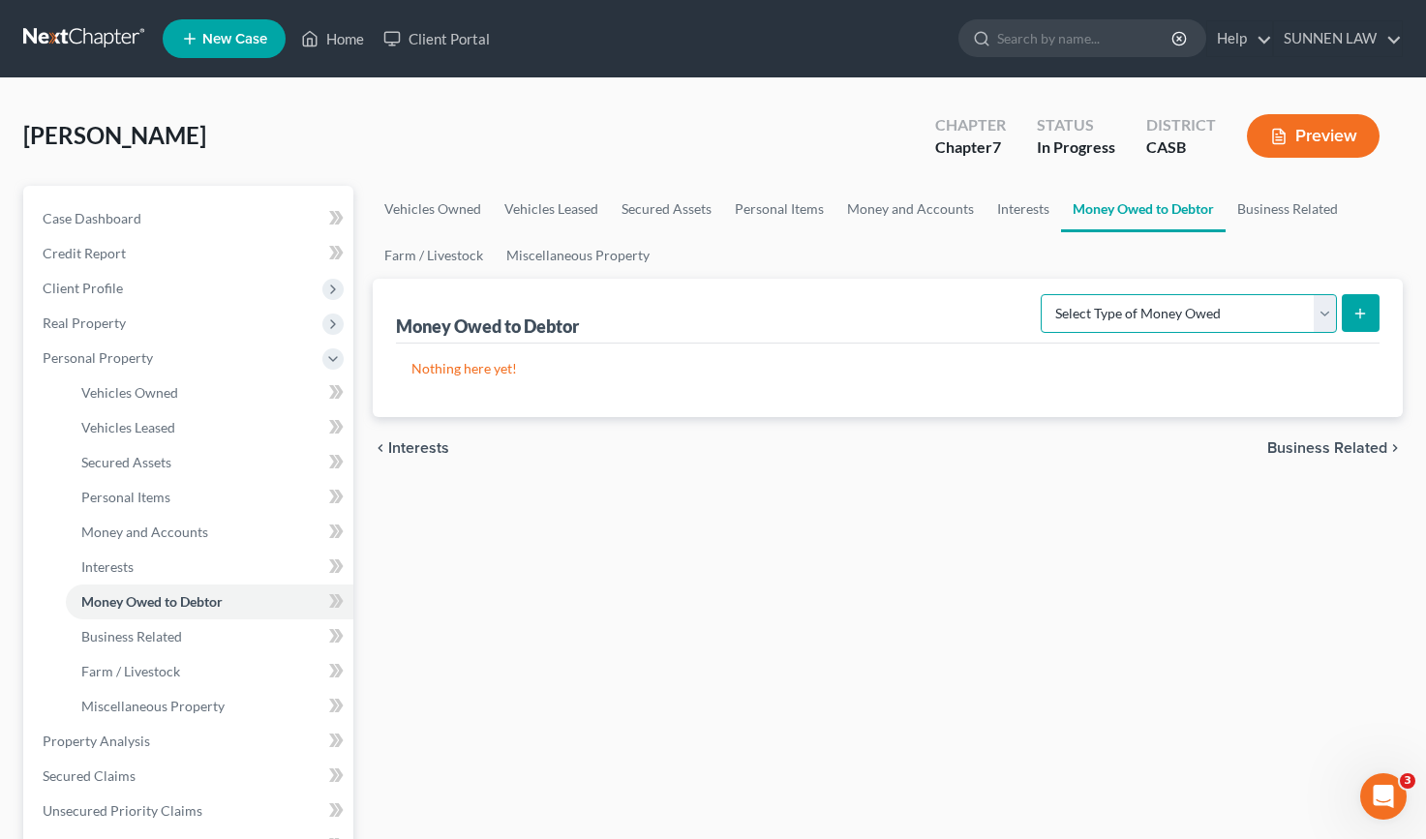
click at [1164, 318] on select "Select Type of Money Owed Accounts Receivable Alimony Child Support Claims Agai…" at bounding box center [1189, 313] width 296 height 39
select select "disability_benefits"
click at [1043, 294] on select "Select Type of Money Owed Accounts Receivable Alimony Child Support Claims Agai…" at bounding box center [1189, 313] width 296 height 39
click at [1365, 311] on icon "submit" at bounding box center [1359, 313] width 15 height 15
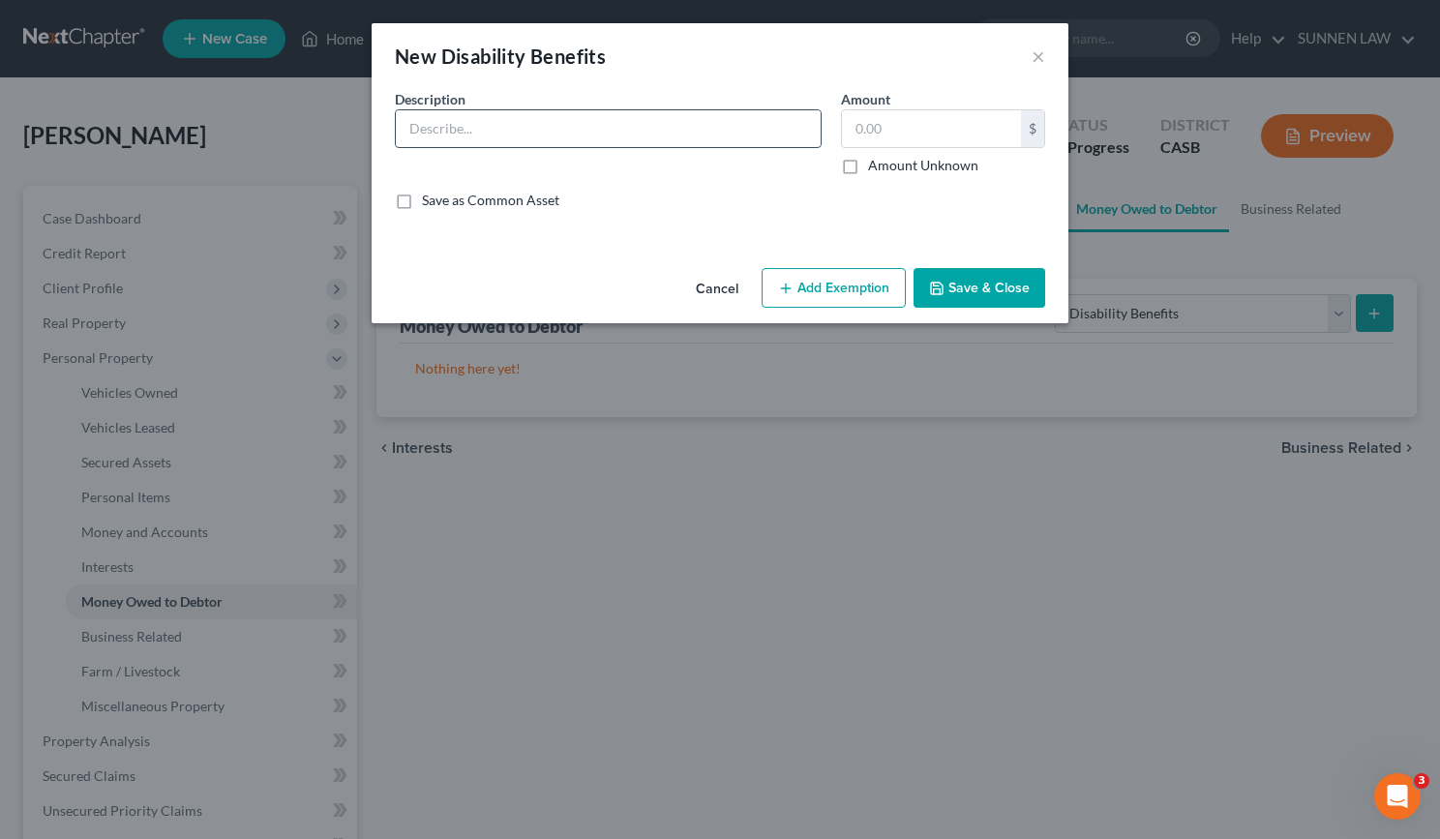
click at [612, 123] on input "text" at bounding box center [608, 128] width 425 height 37
click at [858, 120] on input "text" at bounding box center [931, 128] width 179 height 37
type input "4,113.35"
click at [678, 138] on input "text" at bounding box center [608, 128] width 425 height 37
click at [566, 138] on input "VA D" at bounding box center [608, 128] width 425 height 37
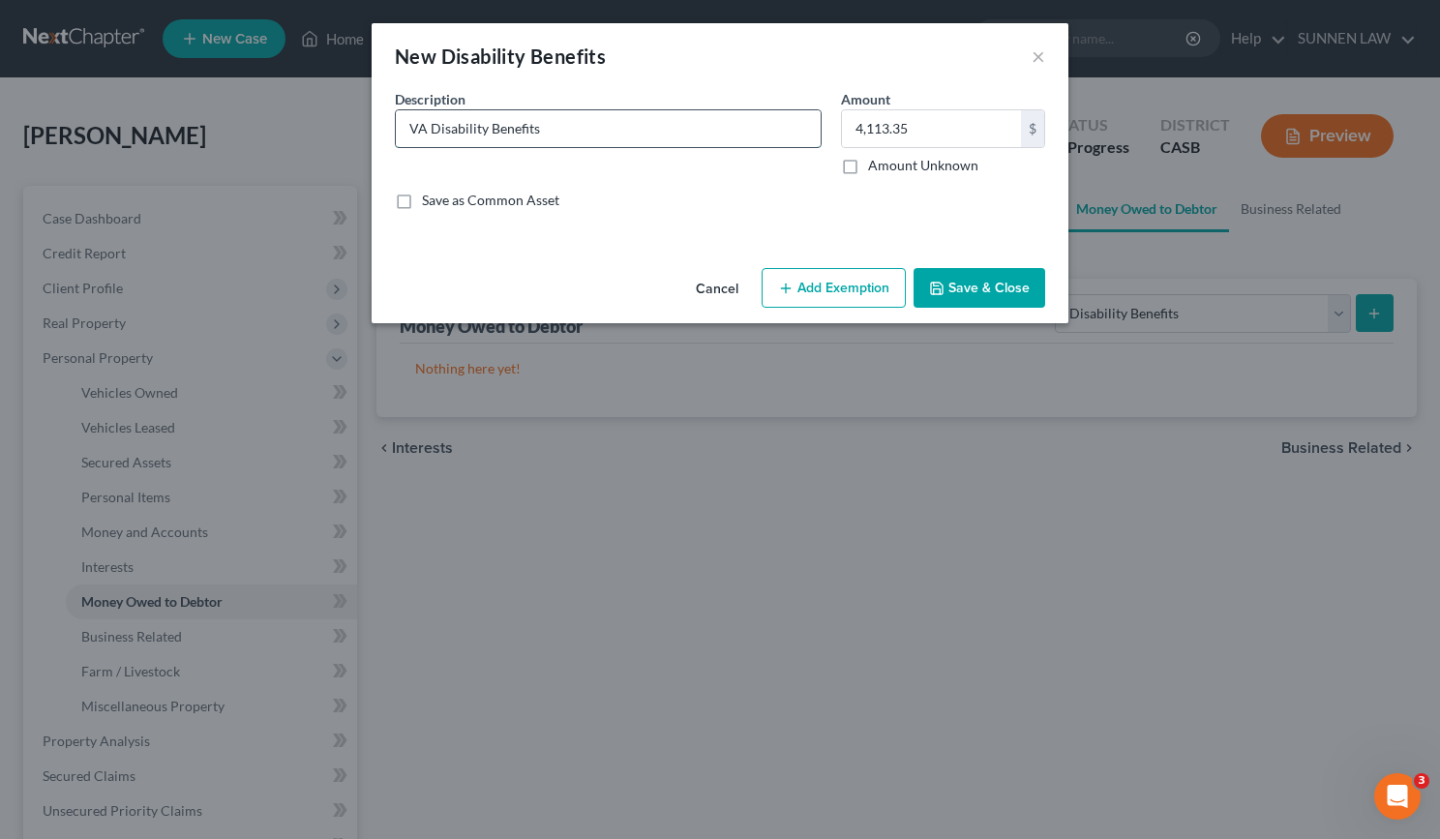
type input "VA Disability Benefits"
type input "4,201.35"
click at [979, 279] on button "Save & Close" at bounding box center [980, 288] width 132 height 41
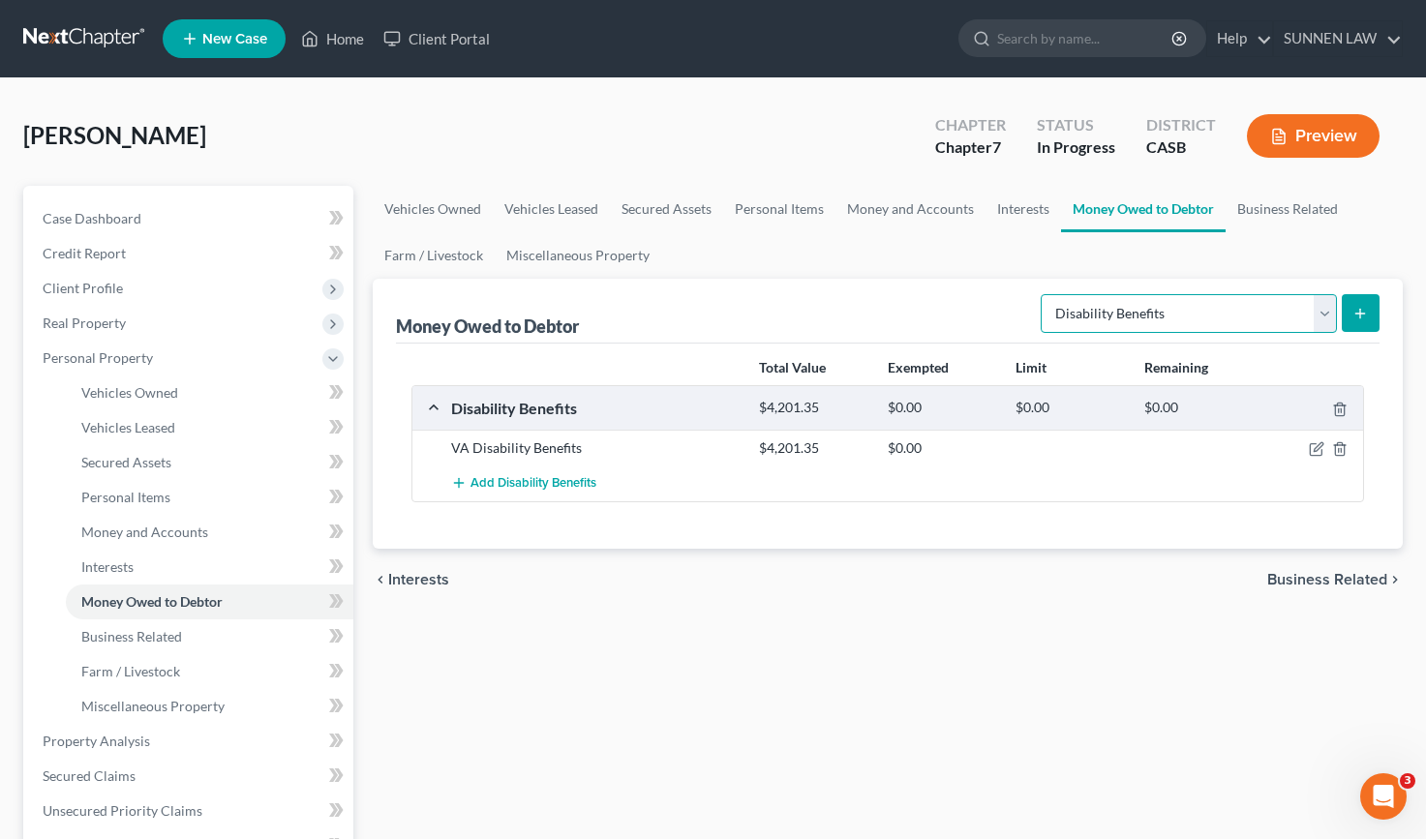
click at [1230, 305] on select "Select Type of Money Owed Accounts Receivable Alimony Child Support Claims Agai…" at bounding box center [1189, 313] width 296 height 39
click at [1262, 209] on link "Business Related" at bounding box center [1287, 209] width 124 height 46
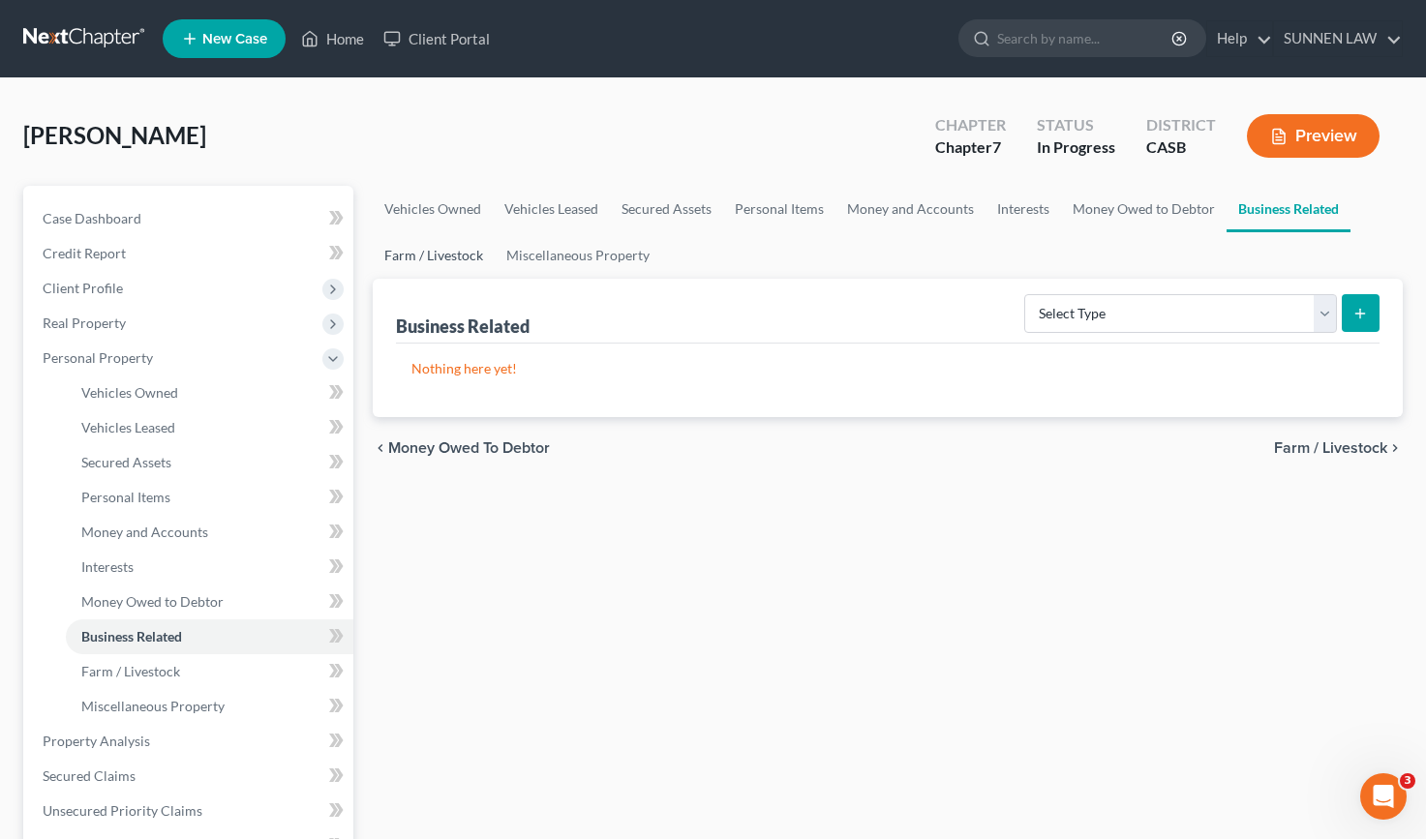
click at [431, 248] on link "Farm / Livestock" at bounding box center [434, 255] width 122 height 46
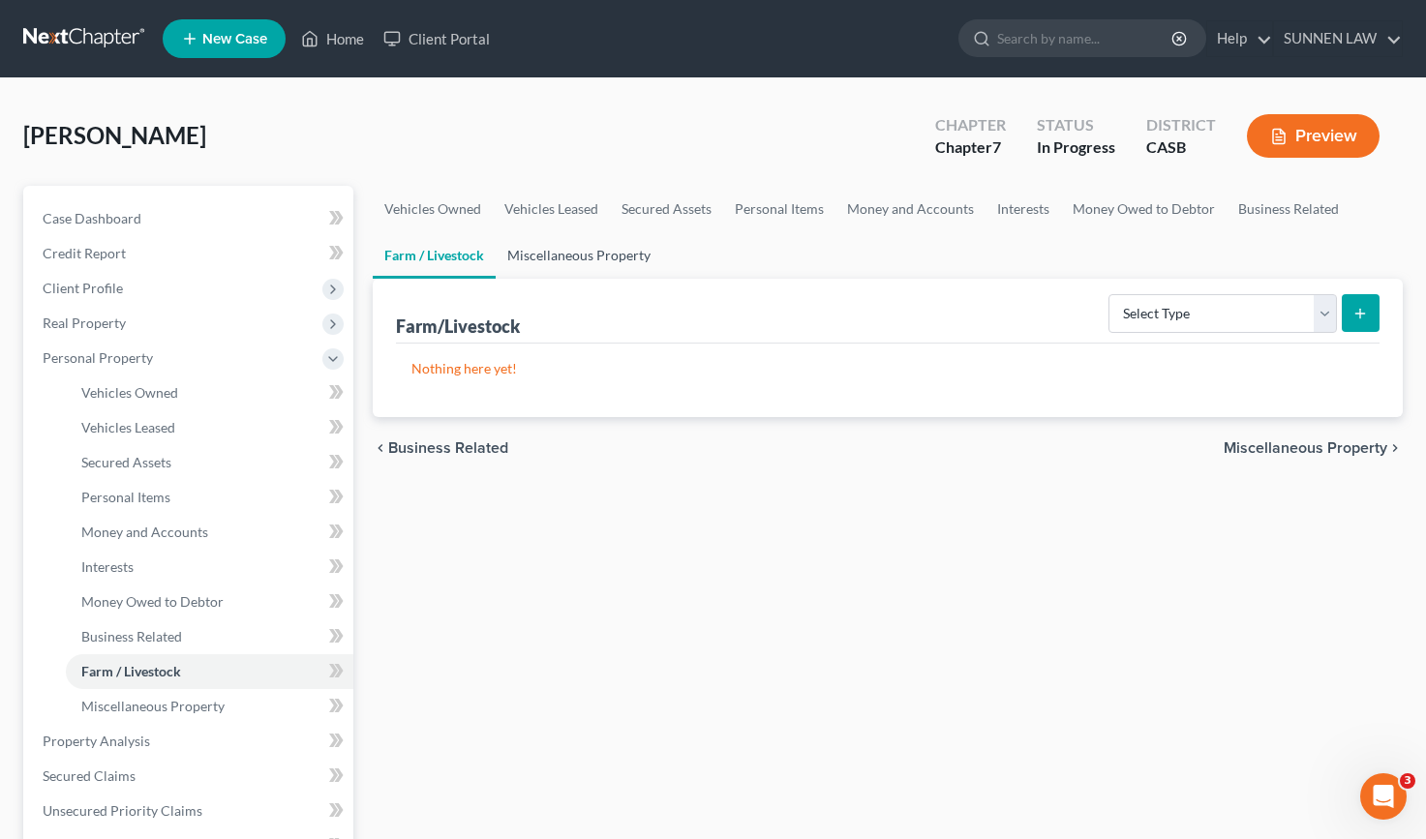
click at [581, 254] on link "Miscellaneous Property" at bounding box center [579, 255] width 166 height 46
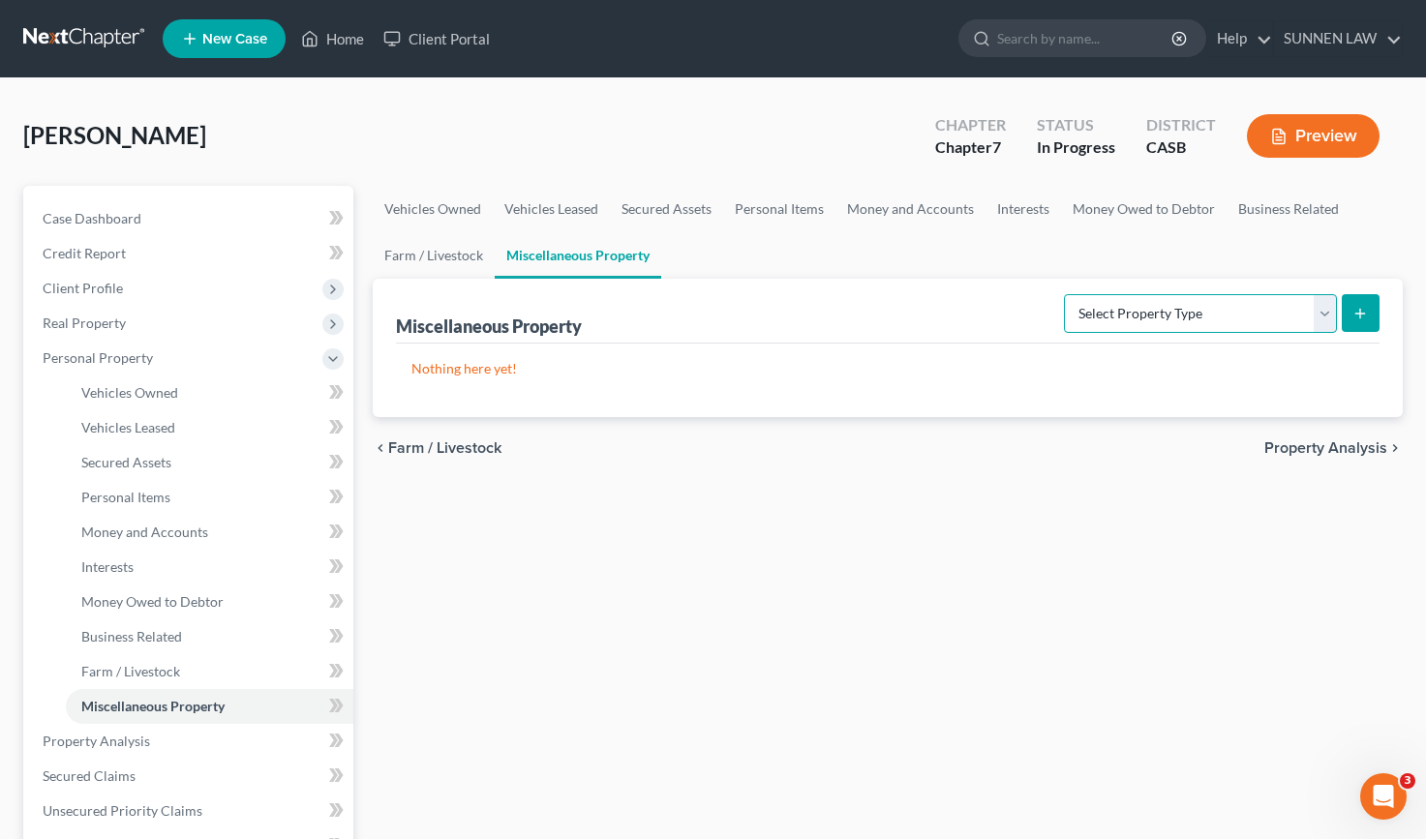
click at [1128, 315] on select "Select Property Type Assigned for Creditor Benefit [DATE] Holding for Another N…" at bounding box center [1200, 313] width 273 height 39
click at [1317, 447] on span "Property Analysis" at bounding box center [1325, 447] width 123 height 15
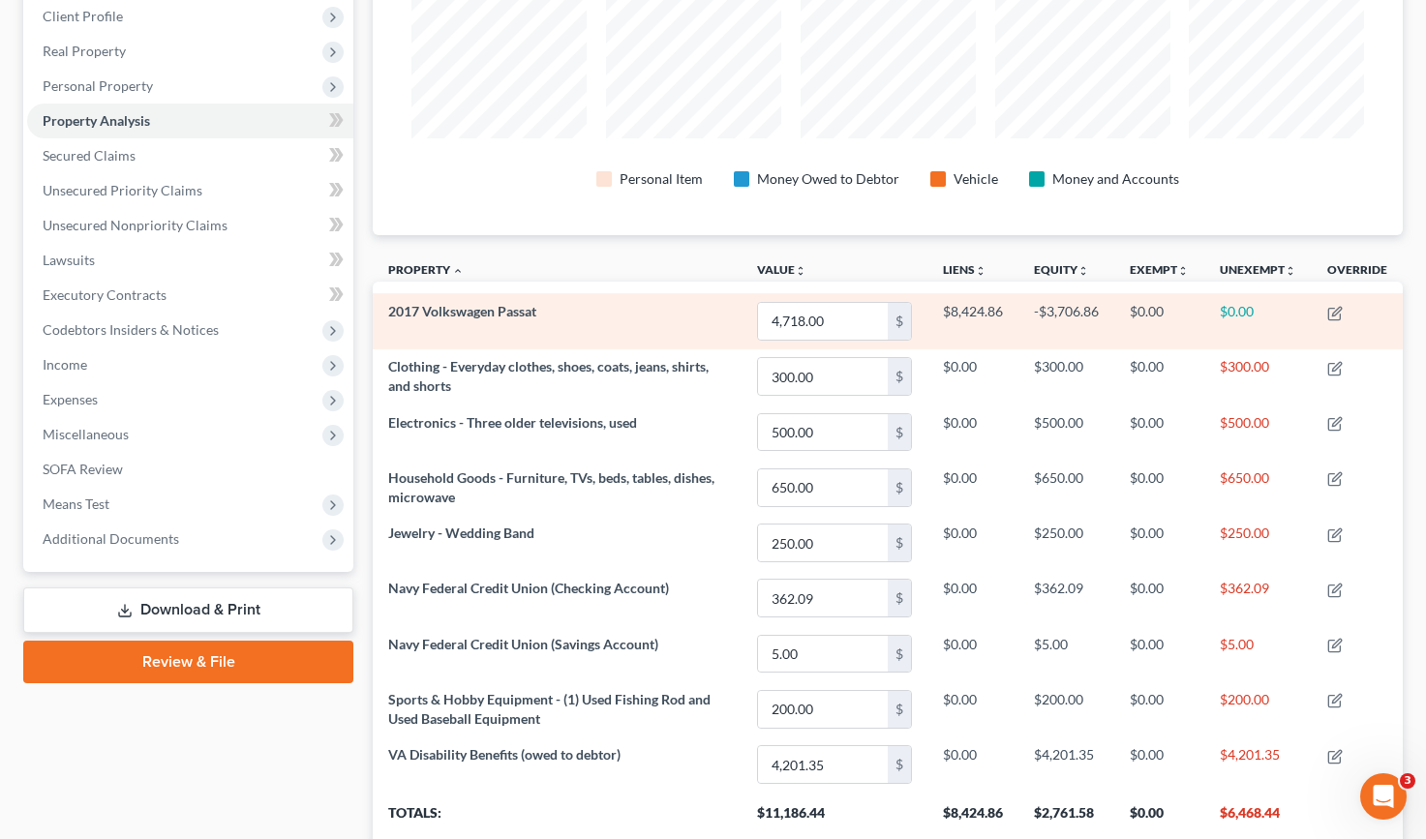
scroll to position [415, 0]
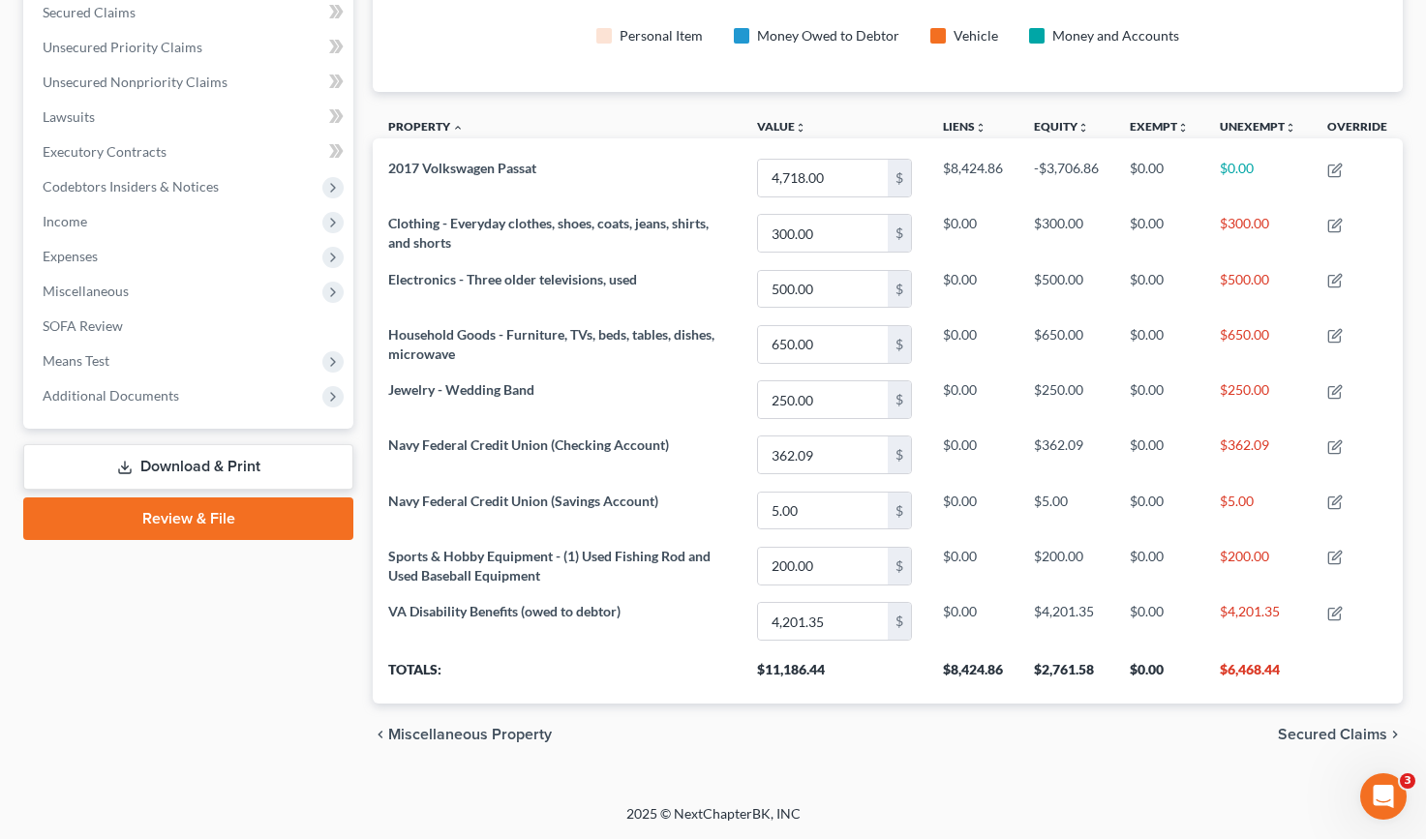
click at [1319, 732] on span "Secured Claims" at bounding box center [1332, 734] width 109 height 15
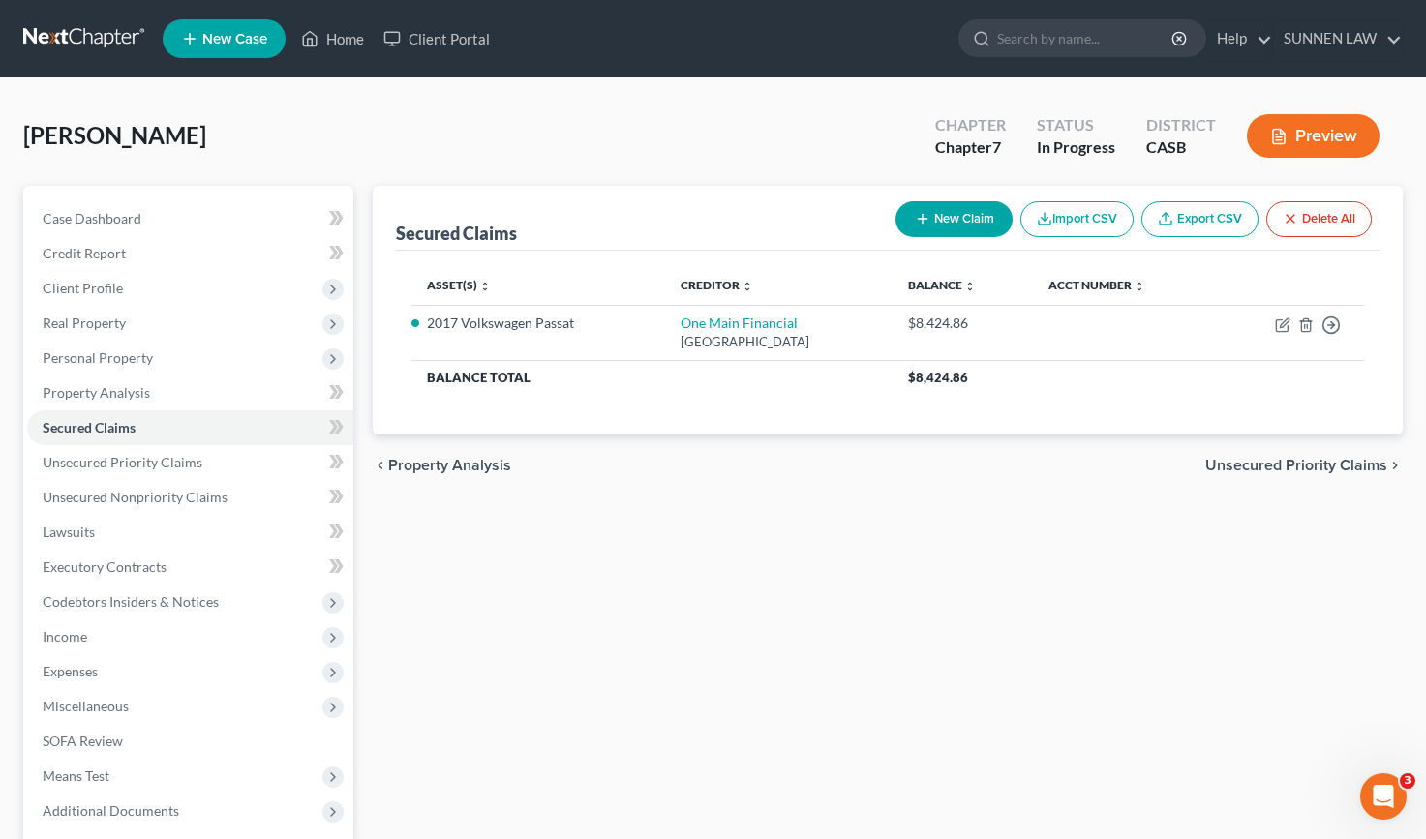
click at [1283, 463] on span "Unsecured Priority Claims" at bounding box center [1296, 465] width 182 height 15
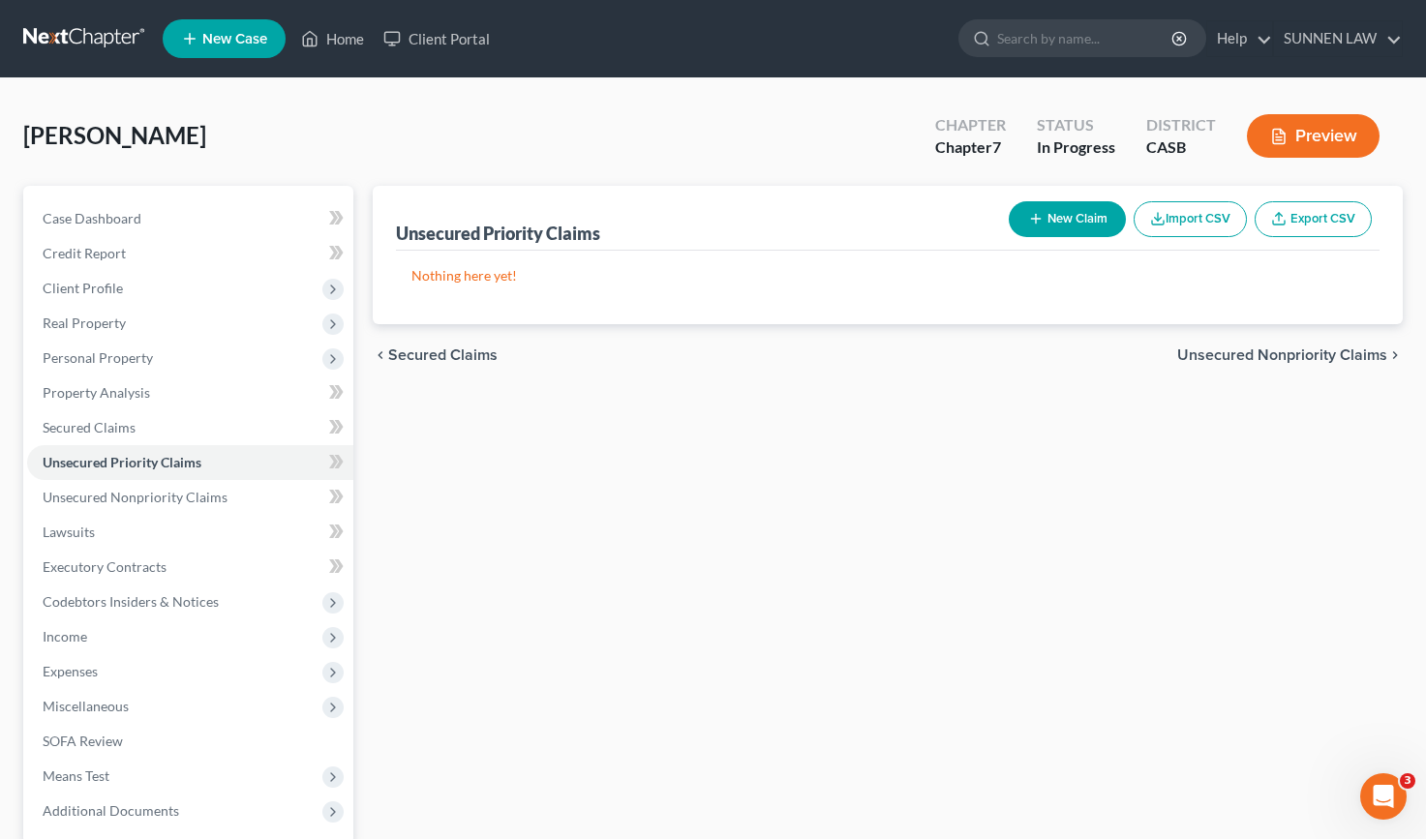
click at [1077, 219] on button "New Claim" at bounding box center [1067, 219] width 117 height 36
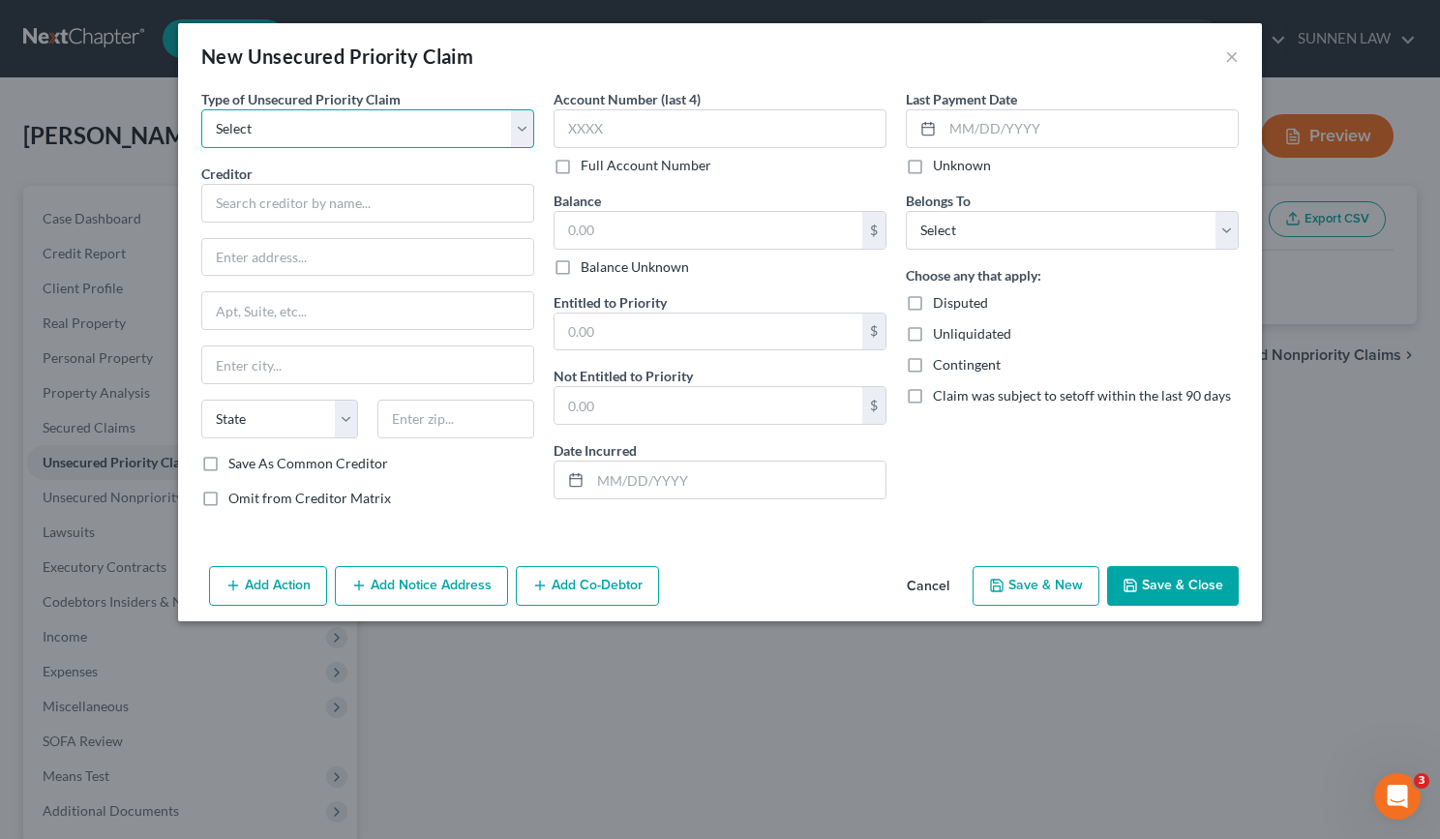
click at [297, 132] on select "Select Taxes & Other Government Units Domestic Support Obligations Extensions o…" at bounding box center [367, 128] width 333 height 39
select select "9"
click at [201, 109] on select "Select Taxes & Other Government Units Domestic Support Obligations Extensions o…" at bounding box center [367, 128] width 333 height 39
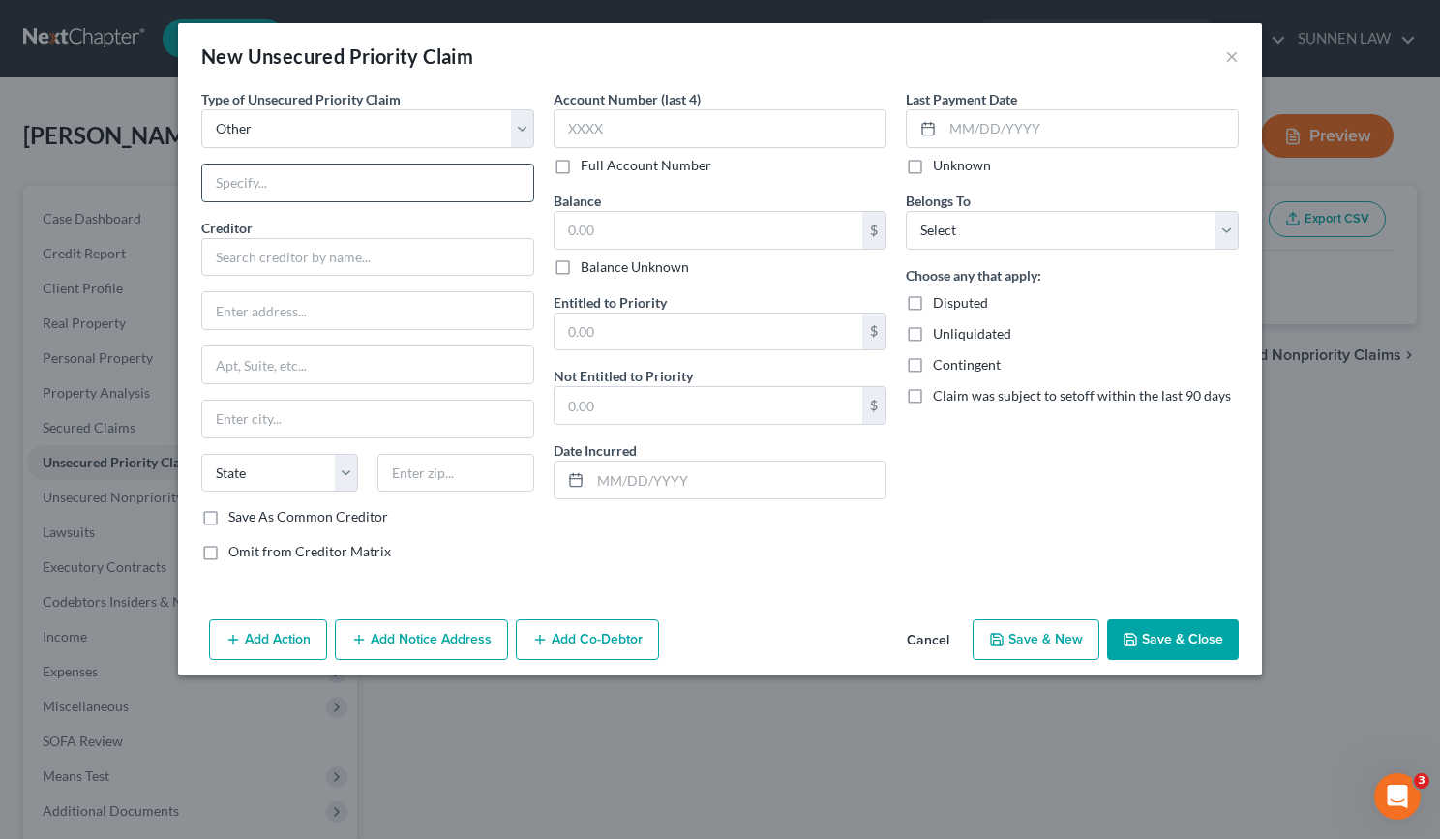
click at [308, 185] on input "text" at bounding box center [367, 183] width 331 height 37
click at [302, 141] on select "Select Taxes & Other Government Units Domestic Support Obligations Extensions o…" at bounding box center [367, 128] width 333 height 39
click at [937, 648] on button "Cancel" at bounding box center [929, 640] width 74 height 39
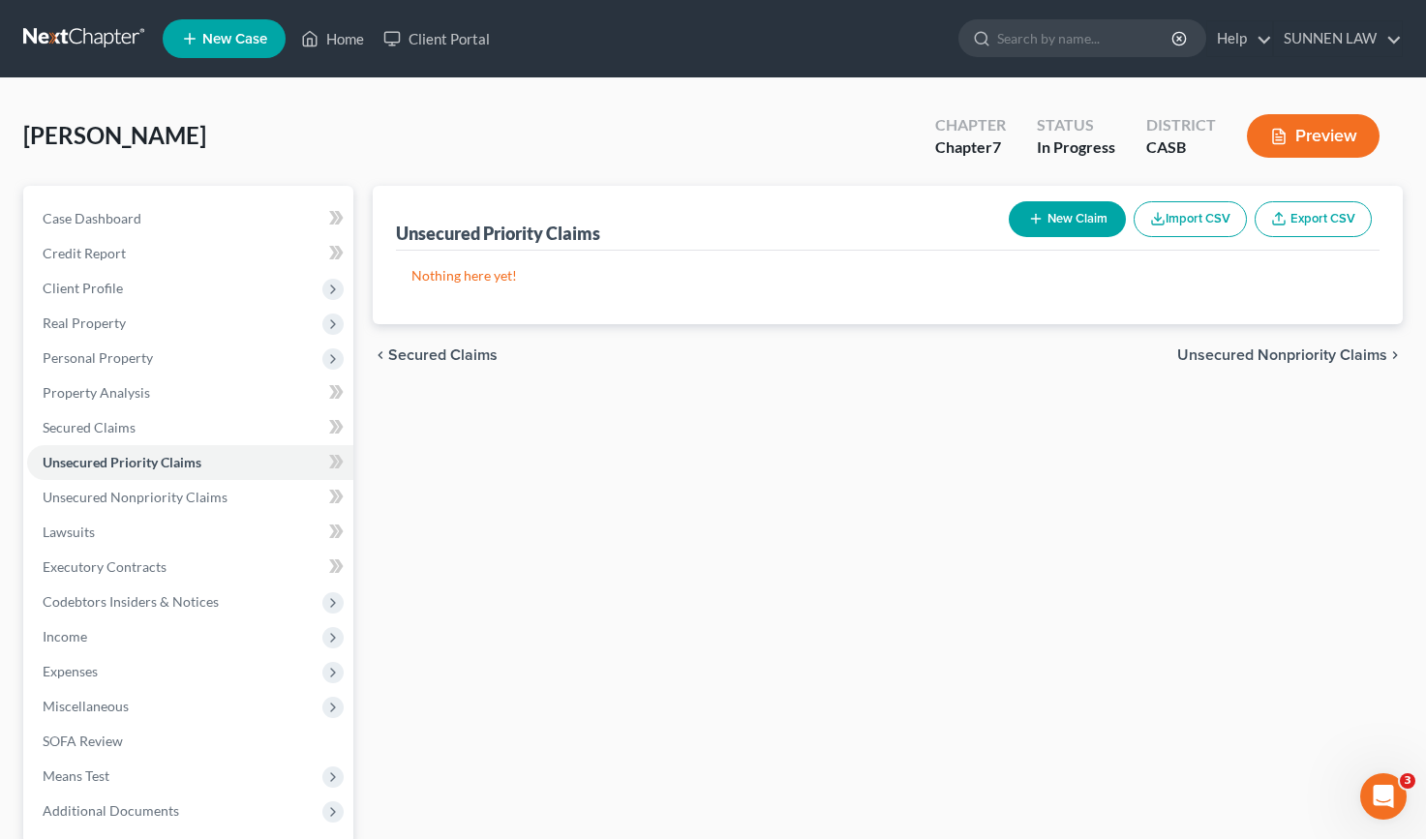
click at [1251, 361] on span "Unsecured Nonpriority Claims" at bounding box center [1282, 355] width 210 height 15
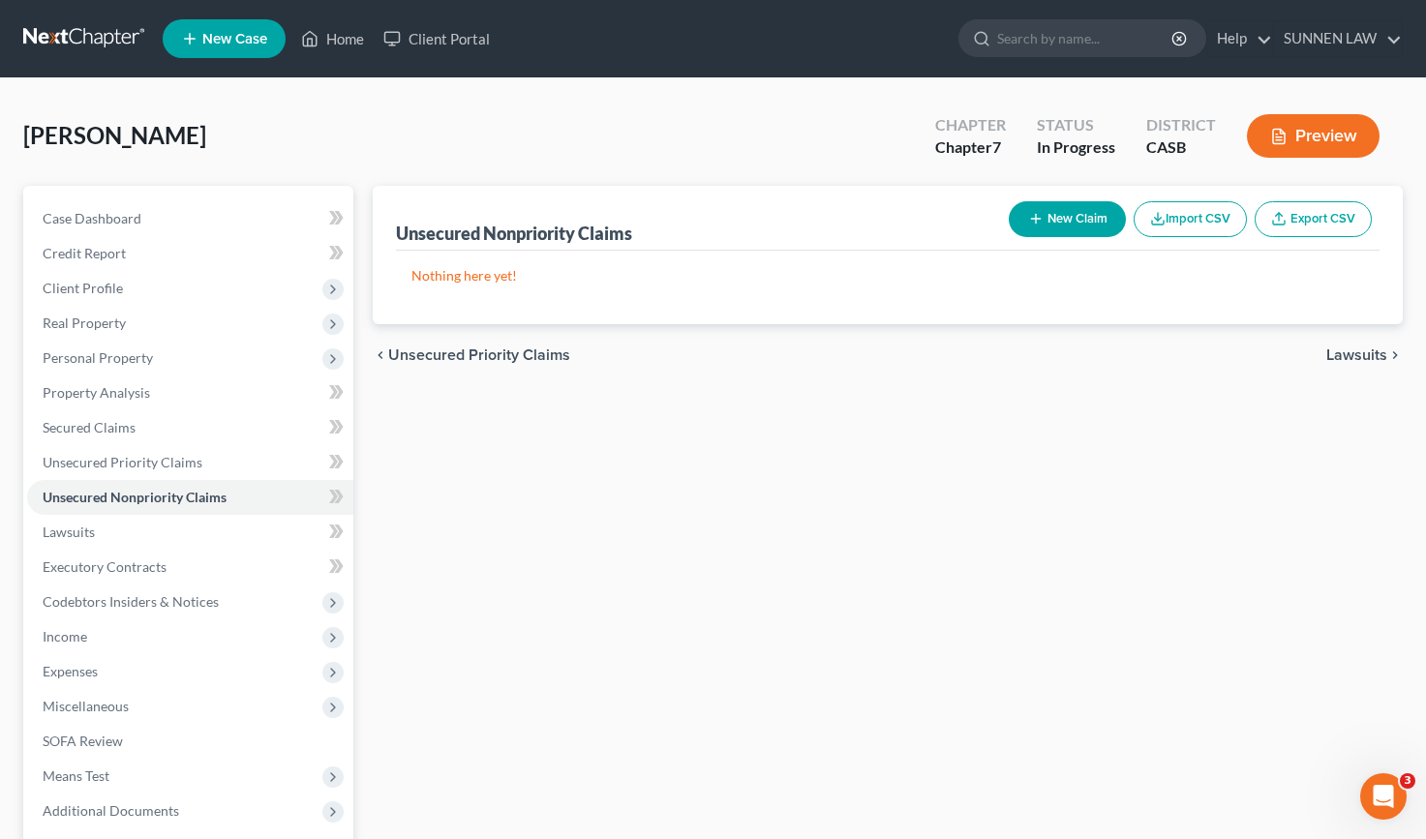
click at [1064, 214] on button "New Claim" at bounding box center [1067, 219] width 117 height 36
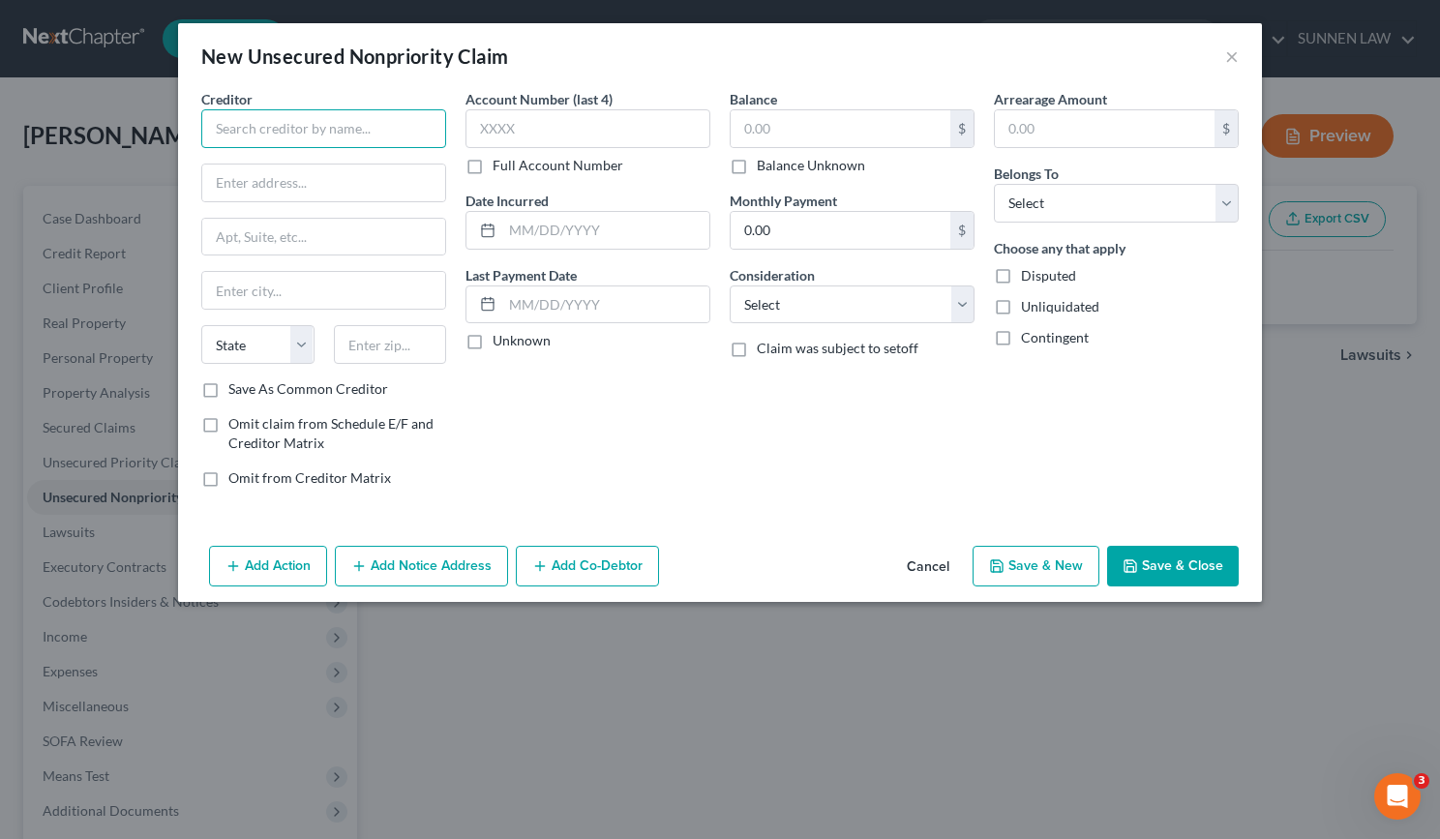
click at [301, 120] on input "text" at bounding box center [323, 128] width 245 height 39
click at [305, 134] on input "Credit" at bounding box center [323, 128] width 245 height 39
type input "Credit One Patinum"
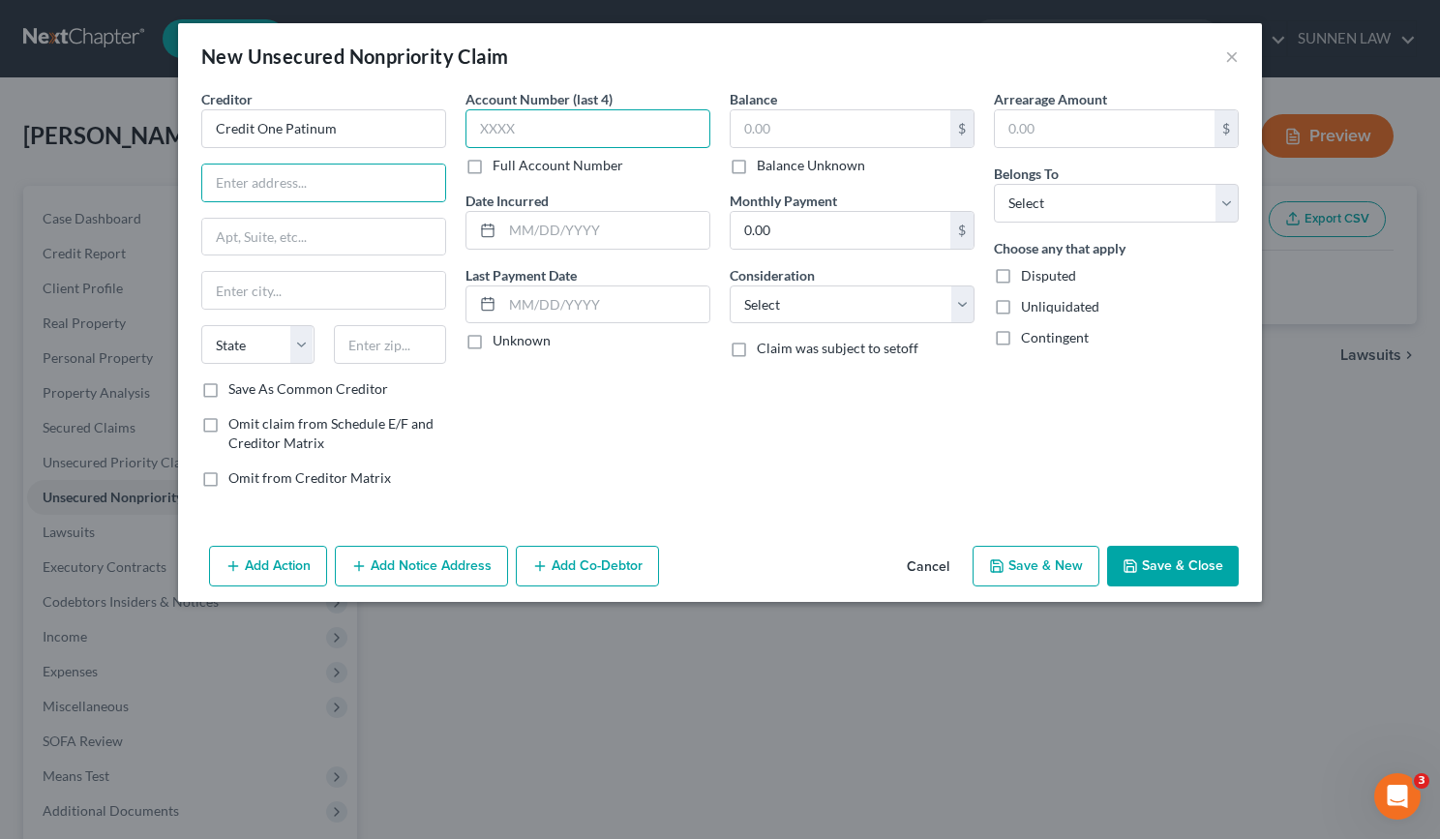
click at [516, 120] on input "text" at bounding box center [588, 128] width 245 height 39
type input "6723"
click at [807, 136] on input "text" at bounding box center [841, 128] width 220 height 37
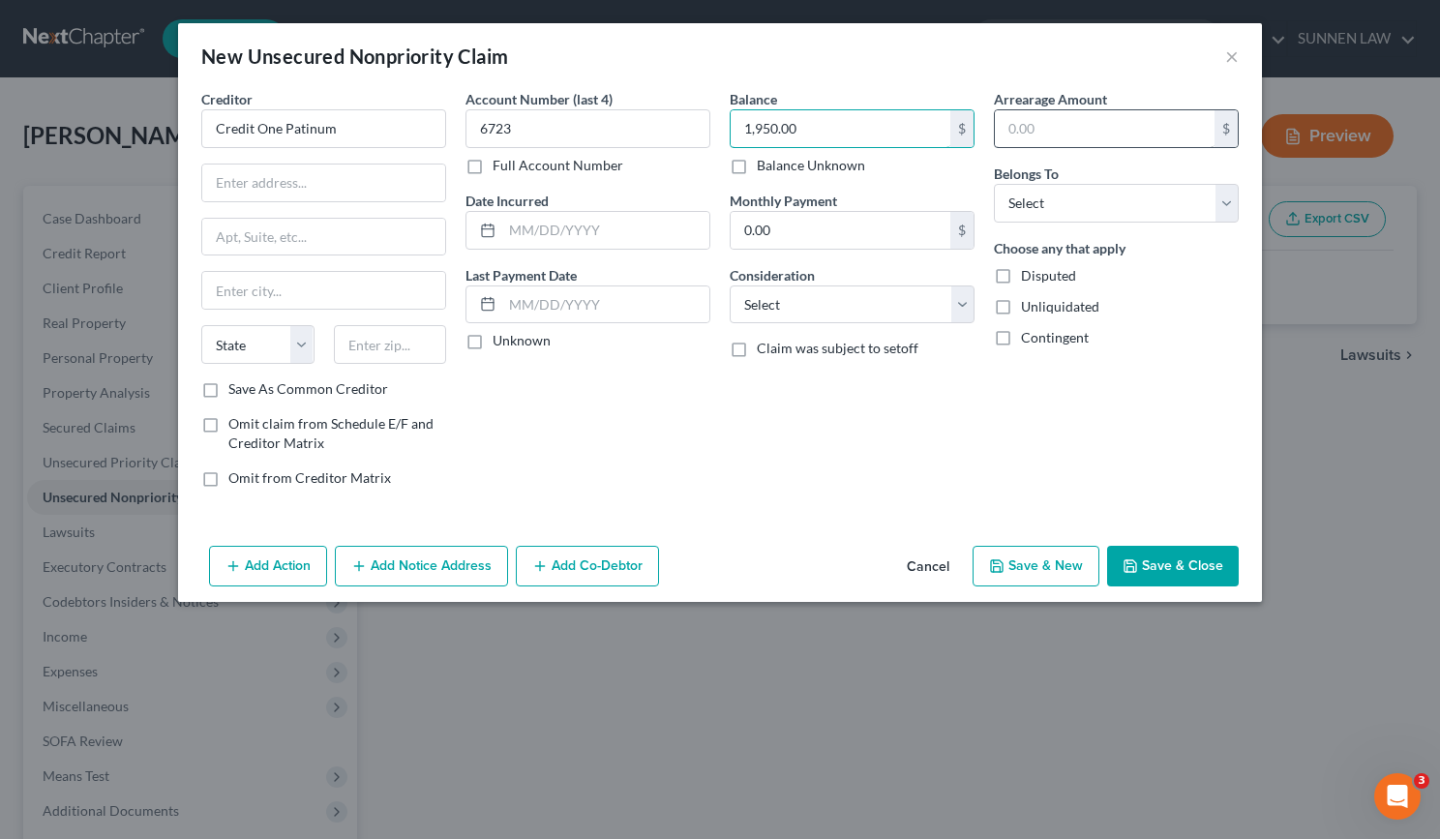
type input "1,950.00"
click at [1077, 122] on input "text" at bounding box center [1105, 128] width 220 height 37
click at [1075, 200] on select "Select Debtor 1 Only Debtor 2 Only Debtor 1 And Debtor 2 Only At Least One Of T…" at bounding box center [1116, 203] width 245 height 39
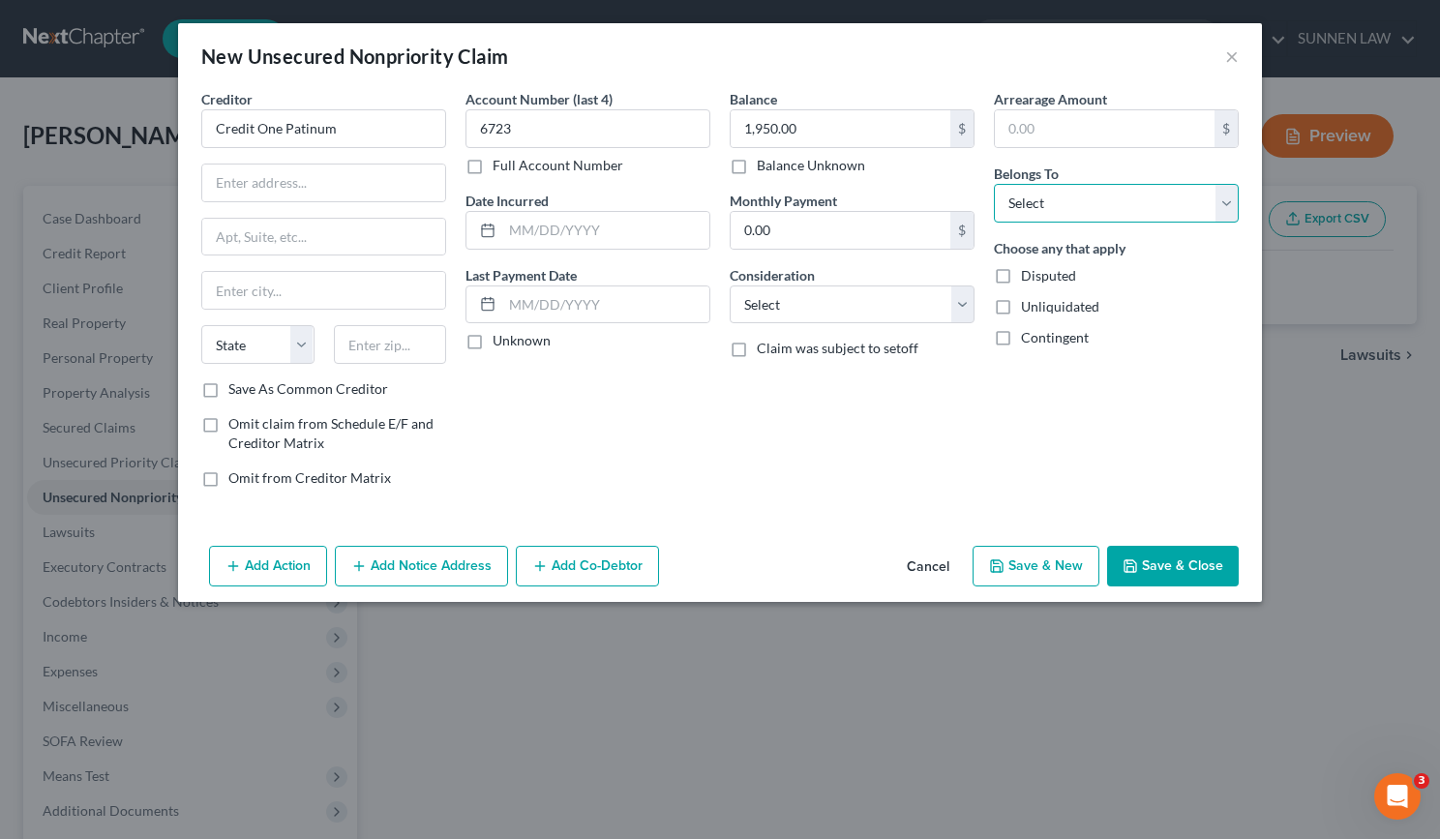
select select "0"
click at [994, 184] on select "Select Debtor 1 Only Debtor 2 Only Debtor 1 And Debtor 2 Only At Least One Of T…" at bounding box center [1116, 203] width 245 height 39
click at [252, 188] on input "text" at bounding box center [323, 183] width 243 height 37
click at [353, 134] on input "Credit One Patinum" at bounding box center [323, 128] width 245 height 39
click at [288, 189] on input "text" at bounding box center [323, 183] width 243 height 37
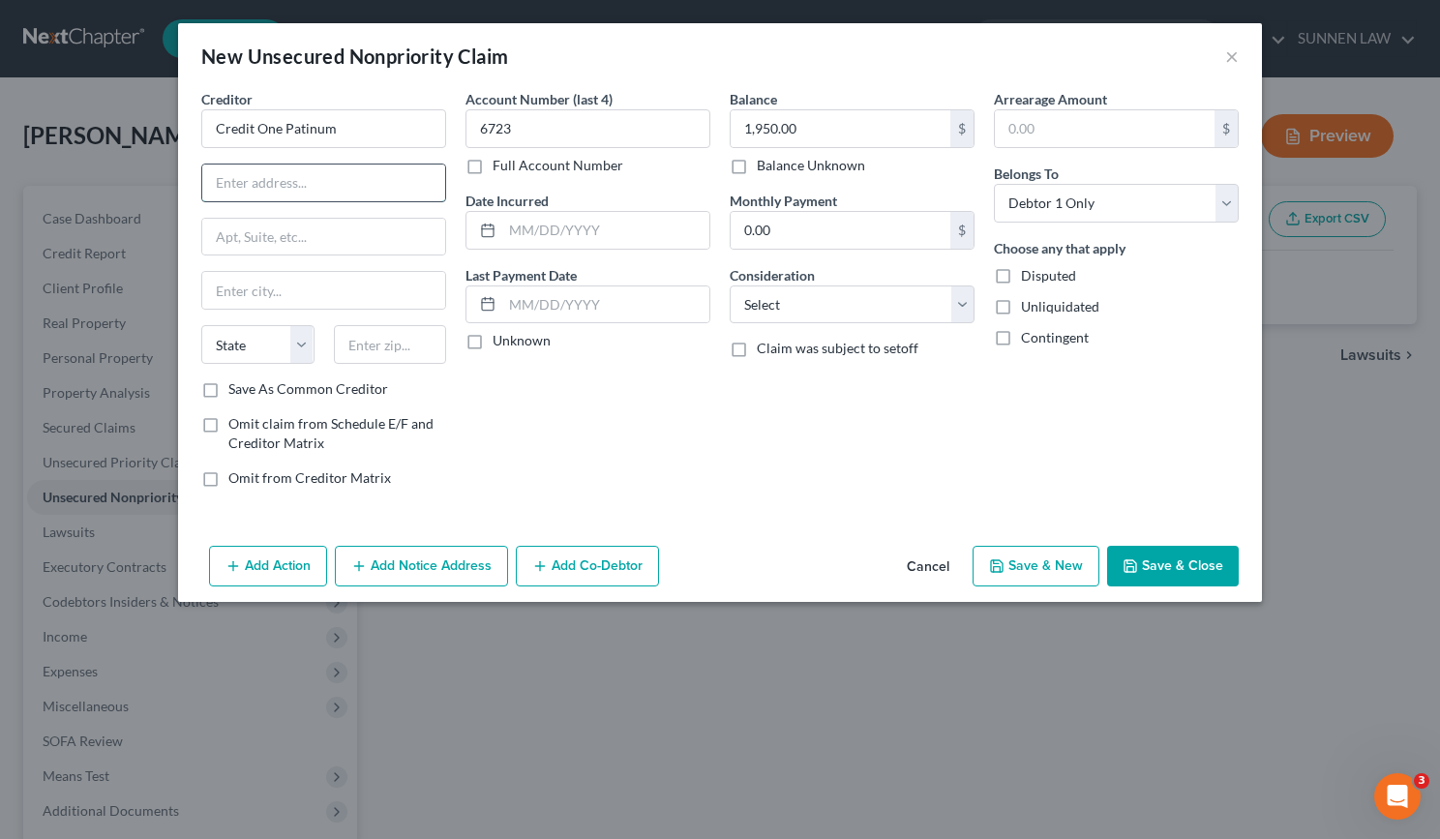
paste input "Credit One Bank, N.A."
type input "Credit One Bank, N.A."
click at [372, 144] on input "Credit One Patinum" at bounding box center [323, 128] width 245 height 39
drag, startPoint x: 366, startPoint y: 133, endPoint x: 153, endPoint y: 129, distance: 213.0
click at [139, 131] on div "New Unsecured Nonpriority Claim × Creditor * Credit One Patinum Credit One Bank…" at bounding box center [720, 419] width 1440 height 839
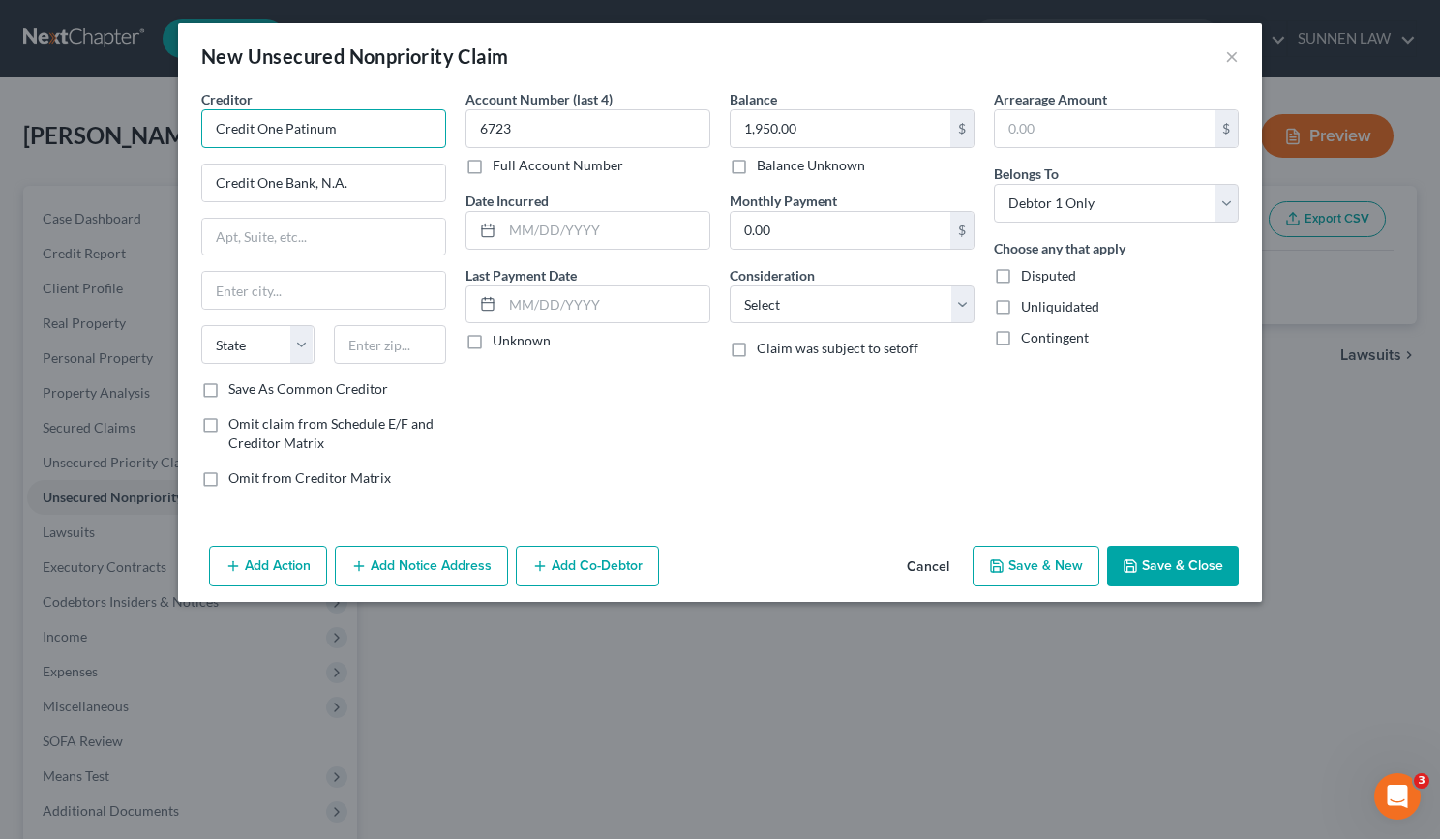
paste input "Bank, N.A."
type input "Credit One Bank, N.A."
click at [321, 246] on input "text" at bounding box center [323, 237] width 243 height 37
type input "PO Box 98872"
click at [287, 294] on input "text" at bounding box center [323, 290] width 243 height 37
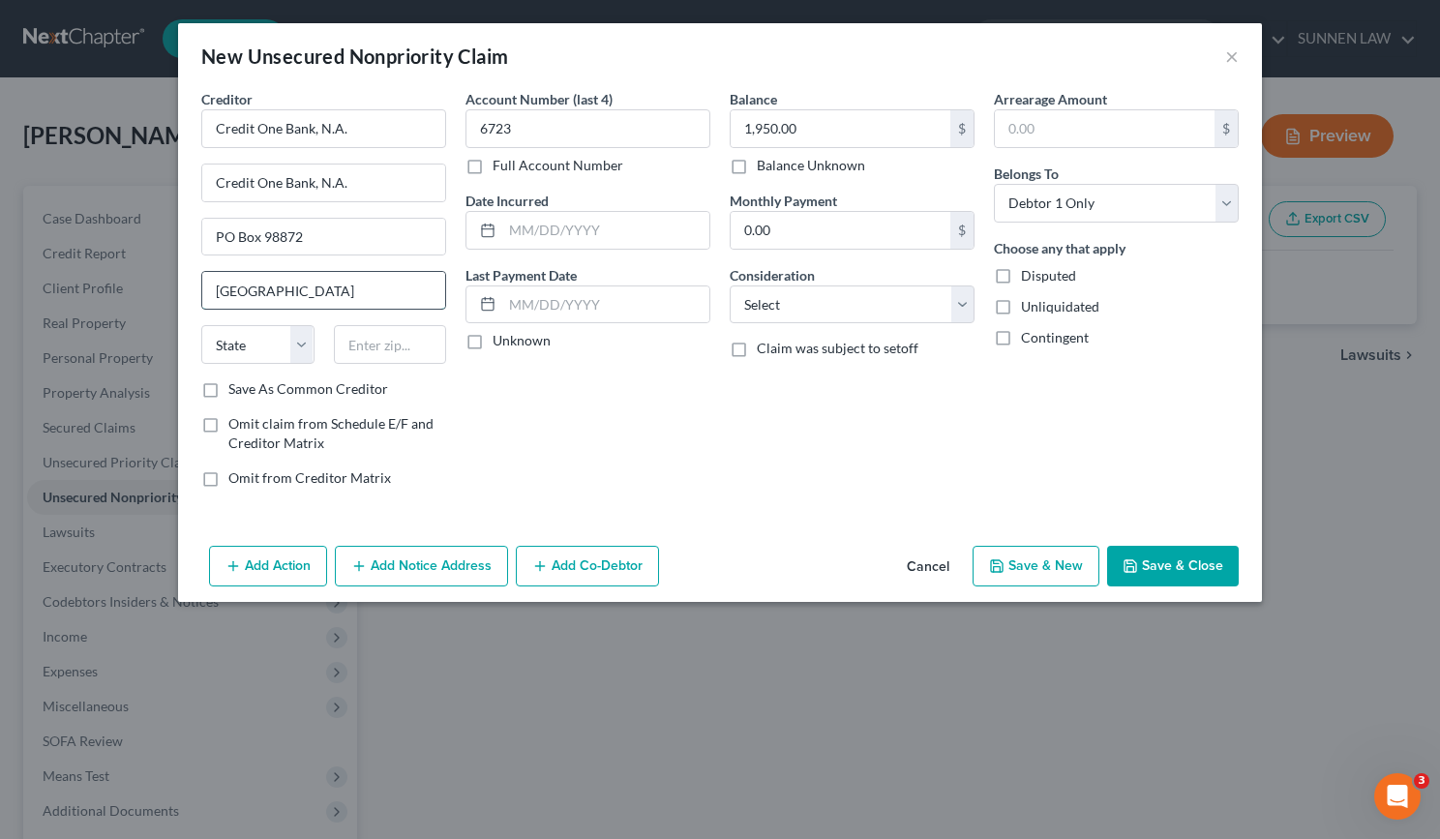
type input "[GEOGRAPHIC_DATA]"
select select "31"
type input "89193"
click at [616, 227] on input "text" at bounding box center [605, 230] width 207 height 37
click at [577, 229] on input "text" at bounding box center [605, 230] width 207 height 37
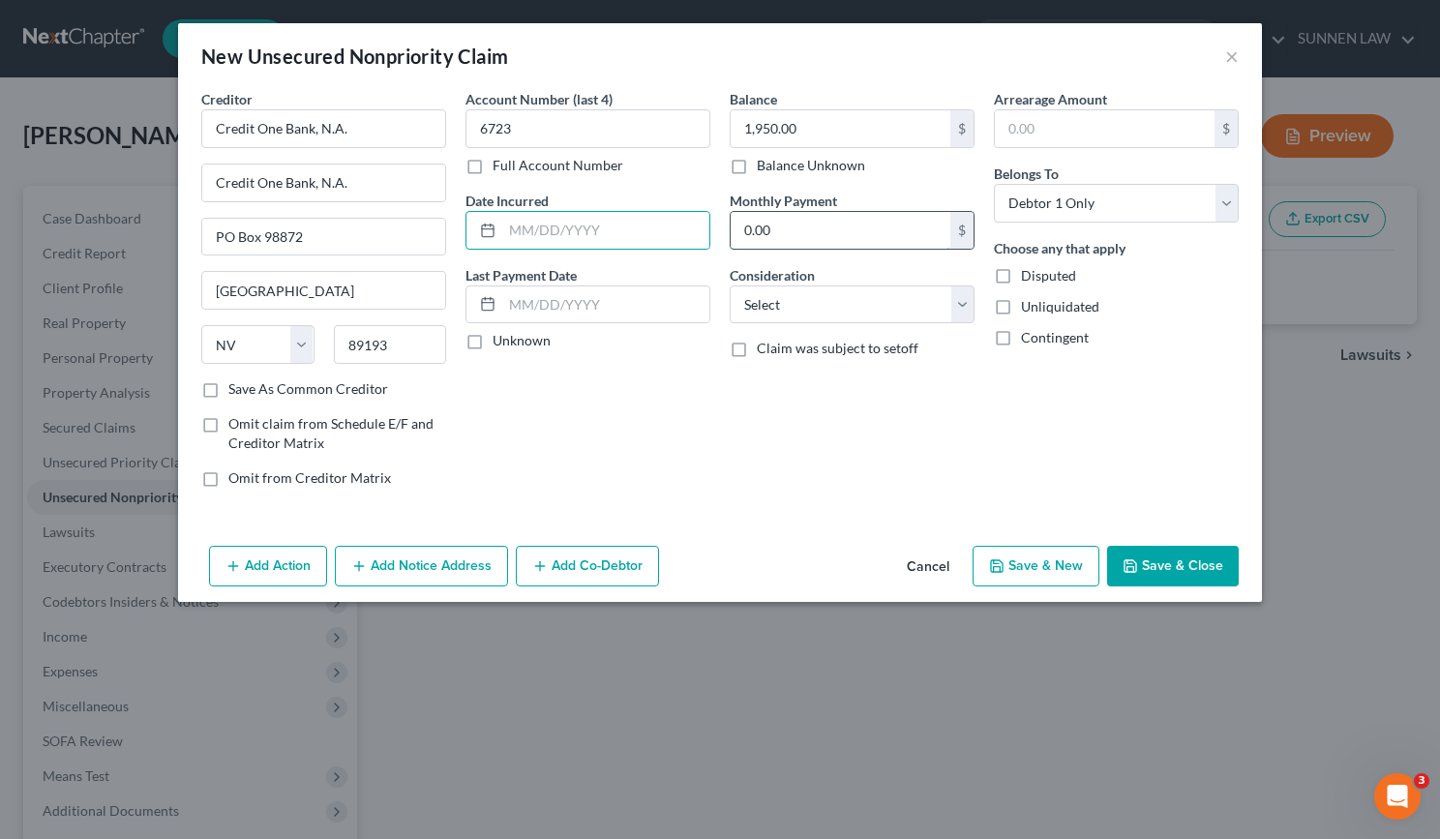
click at [826, 231] on input "0.00" at bounding box center [841, 230] width 220 height 37
click at [757, 169] on label "Balance Unknown" at bounding box center [811, 165] width 108 height 19
click at [765, 168] on input "Balance Unknown" at bounding box center [771, 162] width 13 height 13
checkbox input "true"
type input "0.00"
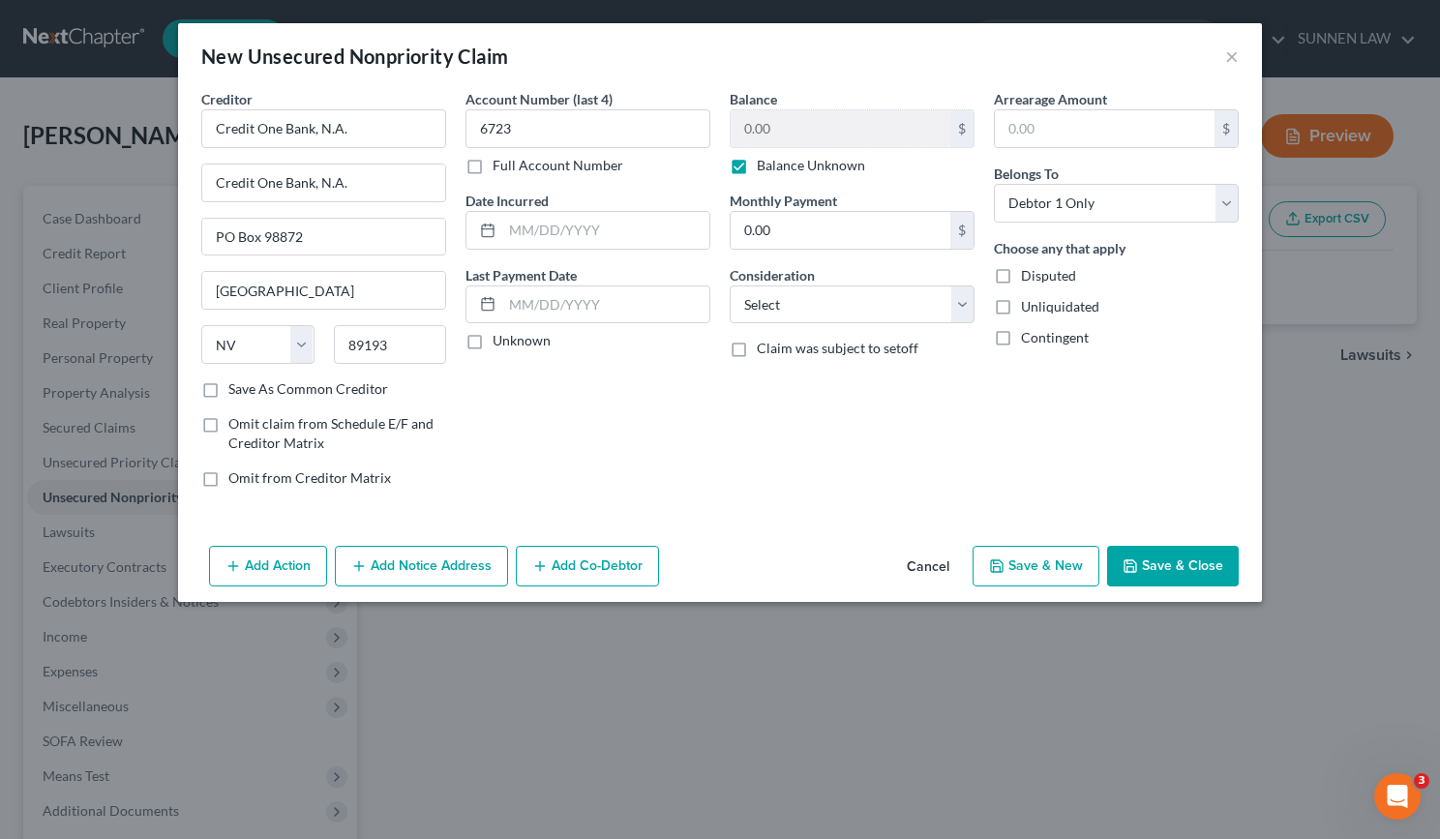
click at [757, 168] on label "Balance Unknown" at bounding box center [811, 165] width 108 height 19
click at [765, 168] on input "Balance Unknown" at bounding box center [771, 162] width 13 height 13
click at [757, 168] on label "Balance Unknown" at bounding box center [811, 165] width 108 height 19
click at [765, 168] on input "Balance Unknown" at bounding box center [771, 162] width 13 height 13
click at [757, 168] on label "Balance Unknown" at bounding box center [811, 165] width 108 height 19
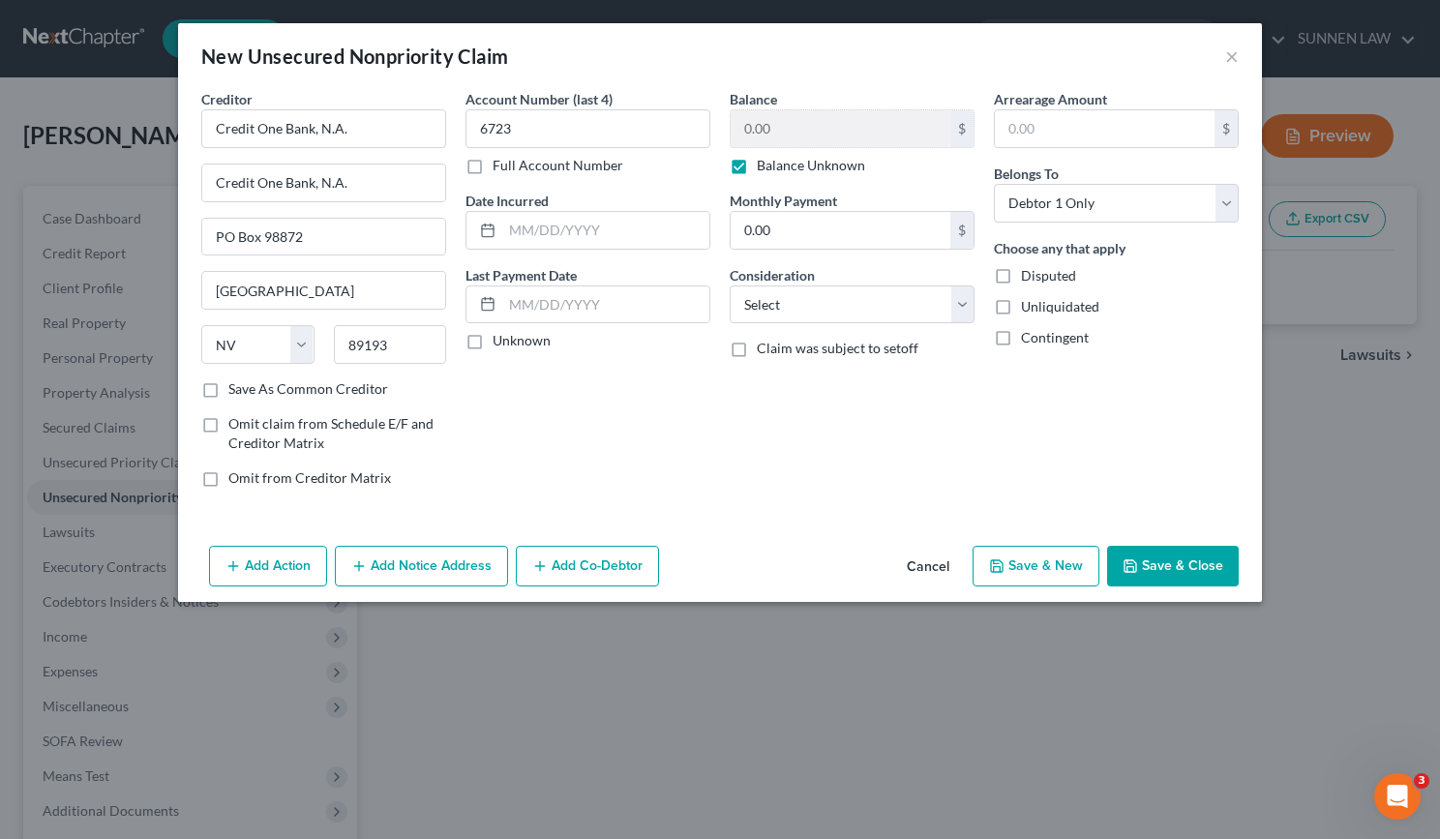
click at [765, 168] on input "Balance Unknown" at bounding box center [771, 162] width 13 height 13
checkbox input "false"
type input "6723"
click at [798, 128] on input "text" at bounding box center [841, 128] width 220 height 37
type input "1,950"
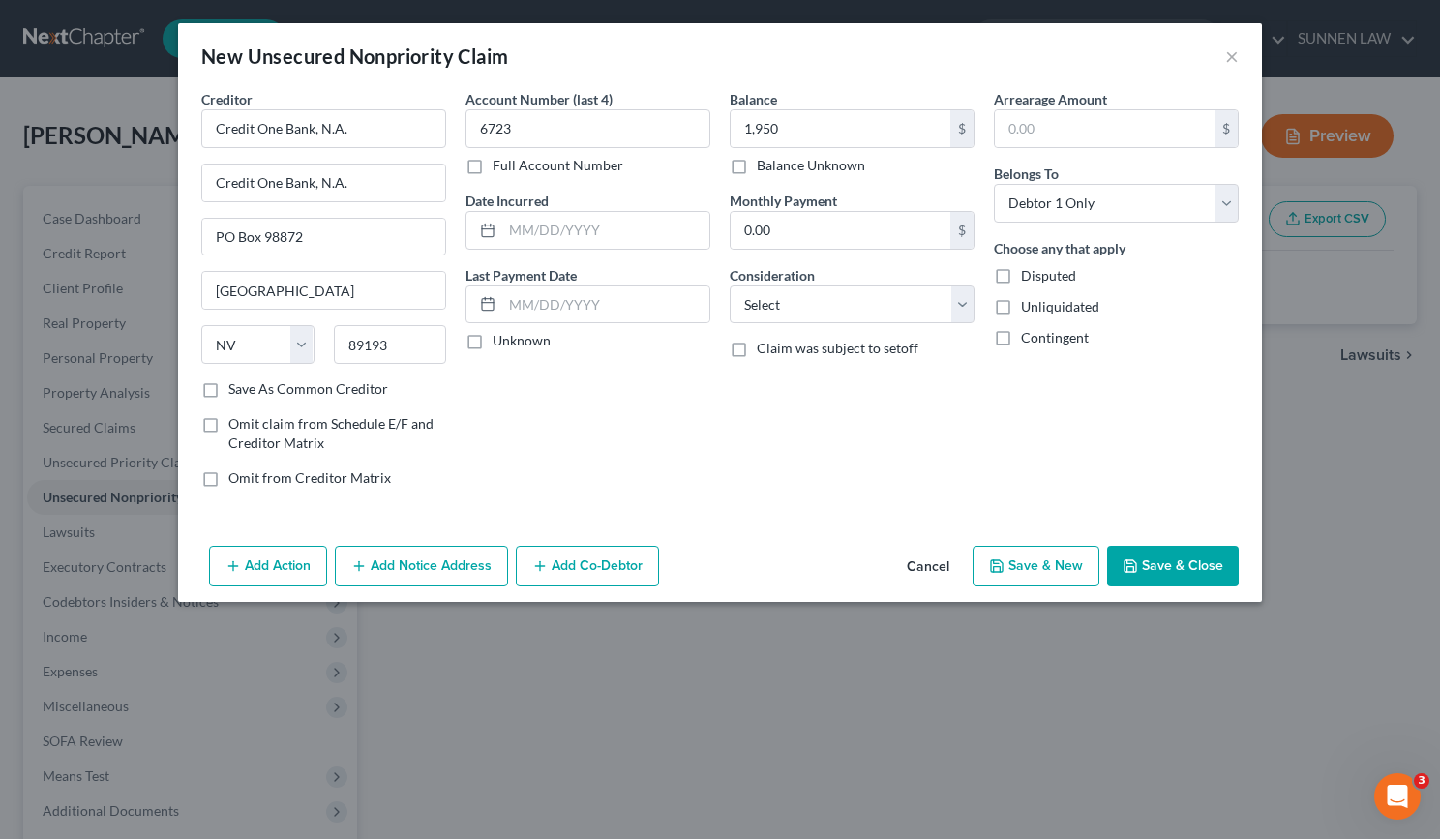
click at [493, 166] on label "Full Account Number" at bounding box center [558, 165] width 131 height 19
click at [500, 166] on input "Full Account Number" at bounding box center [506, 162] width 13 height 13
drag, startPoint x: 597, startPoint y: 133, endPoint x: 328, endPoint y: 106, distance: 270.4
click at [362, 111] on div "Creditor * Credit One Bank, N.A. Credit One Bank, N.A. PO Box 98872 [GEOGRAPHIC…" at bounding box center [720, 296] width 1057 height 414
type input "[CREDIT_CARD_NUMBER]"
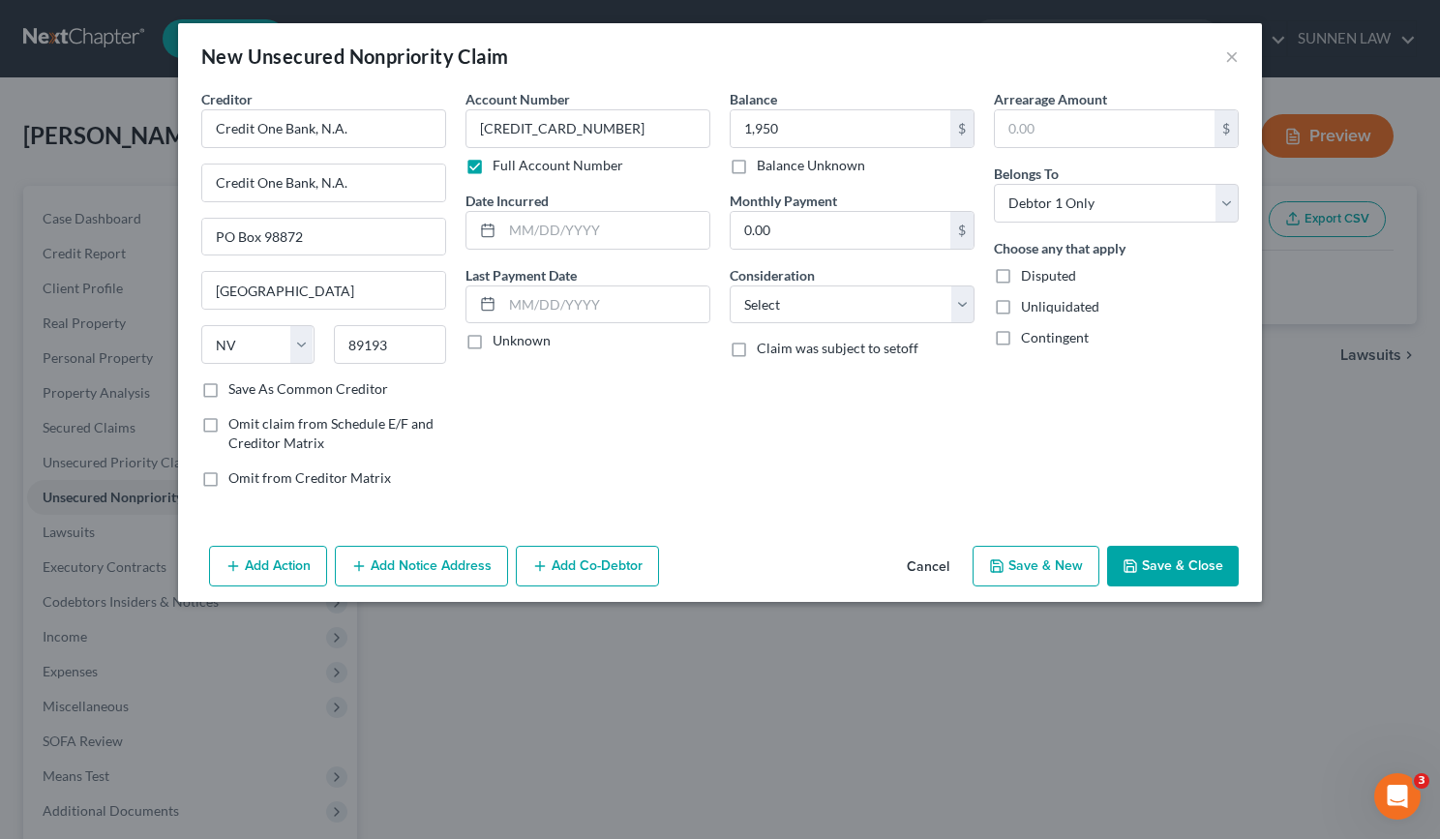
click at [271, 382] on label "Save As Common Creditor" at bounding box center [308, 388] width 160 height 19
click at [249, 382] on input "Save As Common Creditor" at bounding box center [242, 385] width 13 height 13
checkbox input "true"
click at [408, 571] on button "Add Notice Address" at bounding box center [421, 566] width 173 height 41
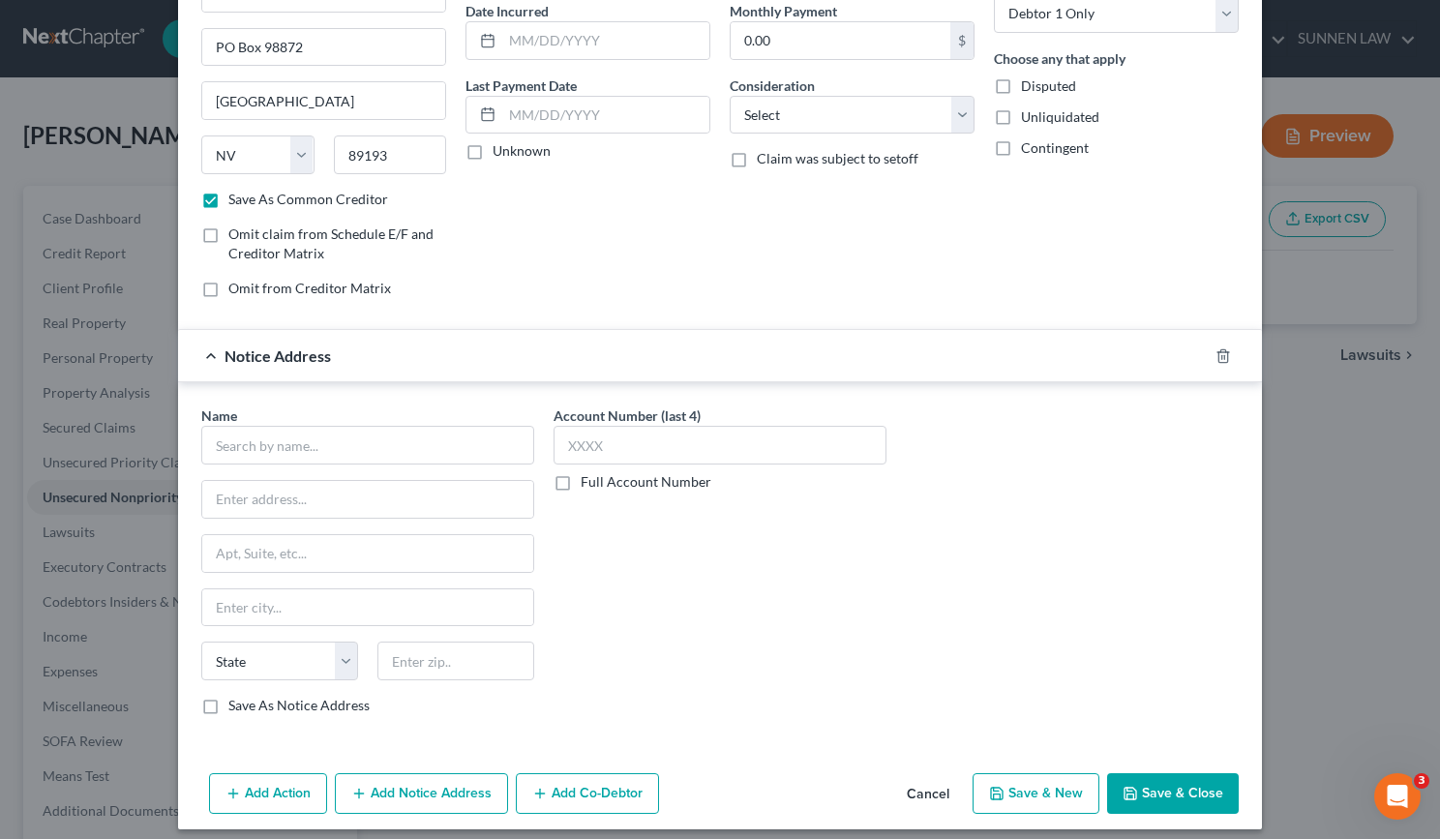
scroll to position [203, 0]
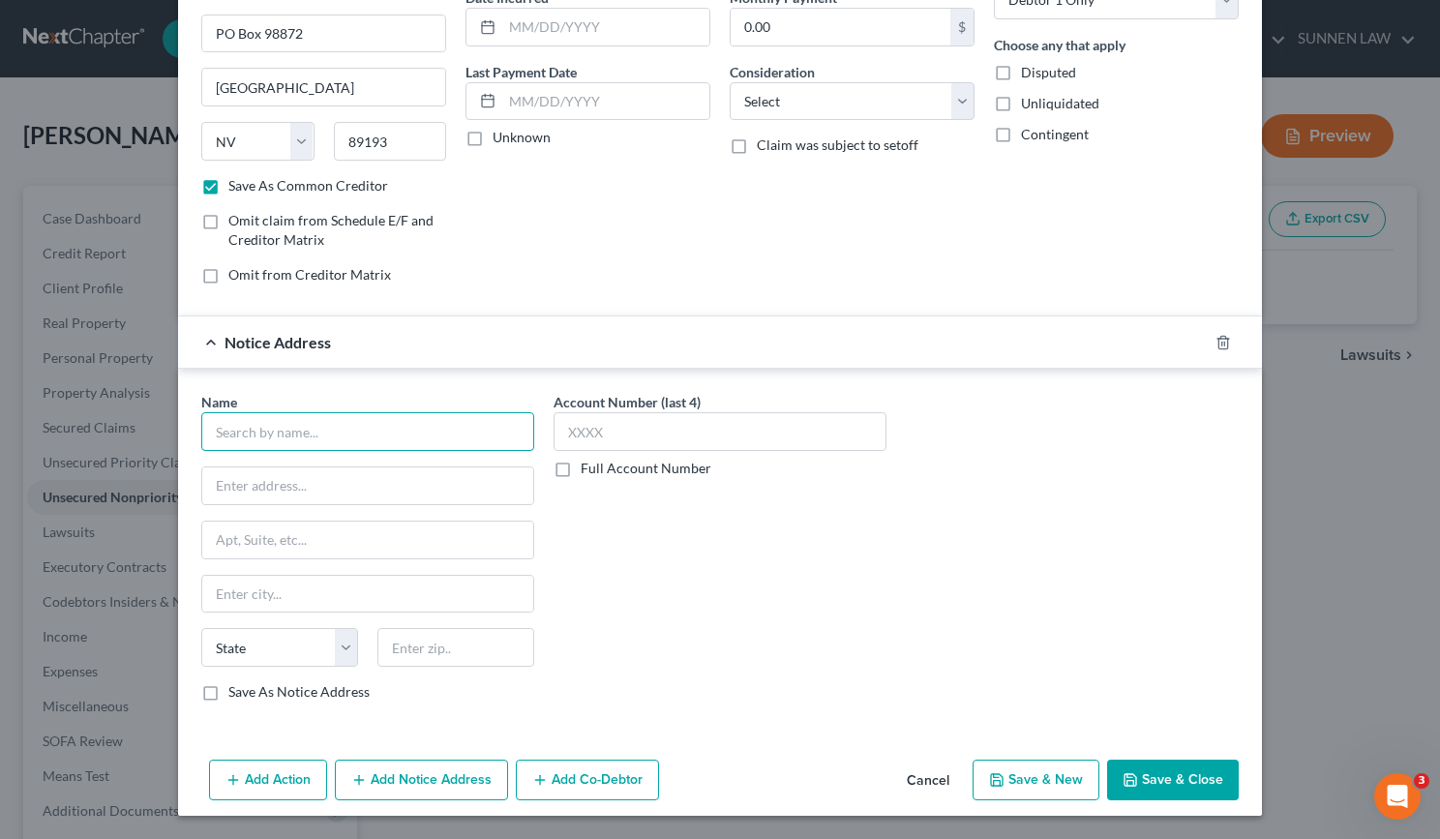
click at [254, 420] on input "text" at bounding box center [367, 431] width 333 height 39
click at [581, 466] on label "Full Account Number" at bounding box center [646, 468] width 131 height 19
click at [589, 466] on input "Full Account Number" at bounding box center [595, 465] width 13 height 13
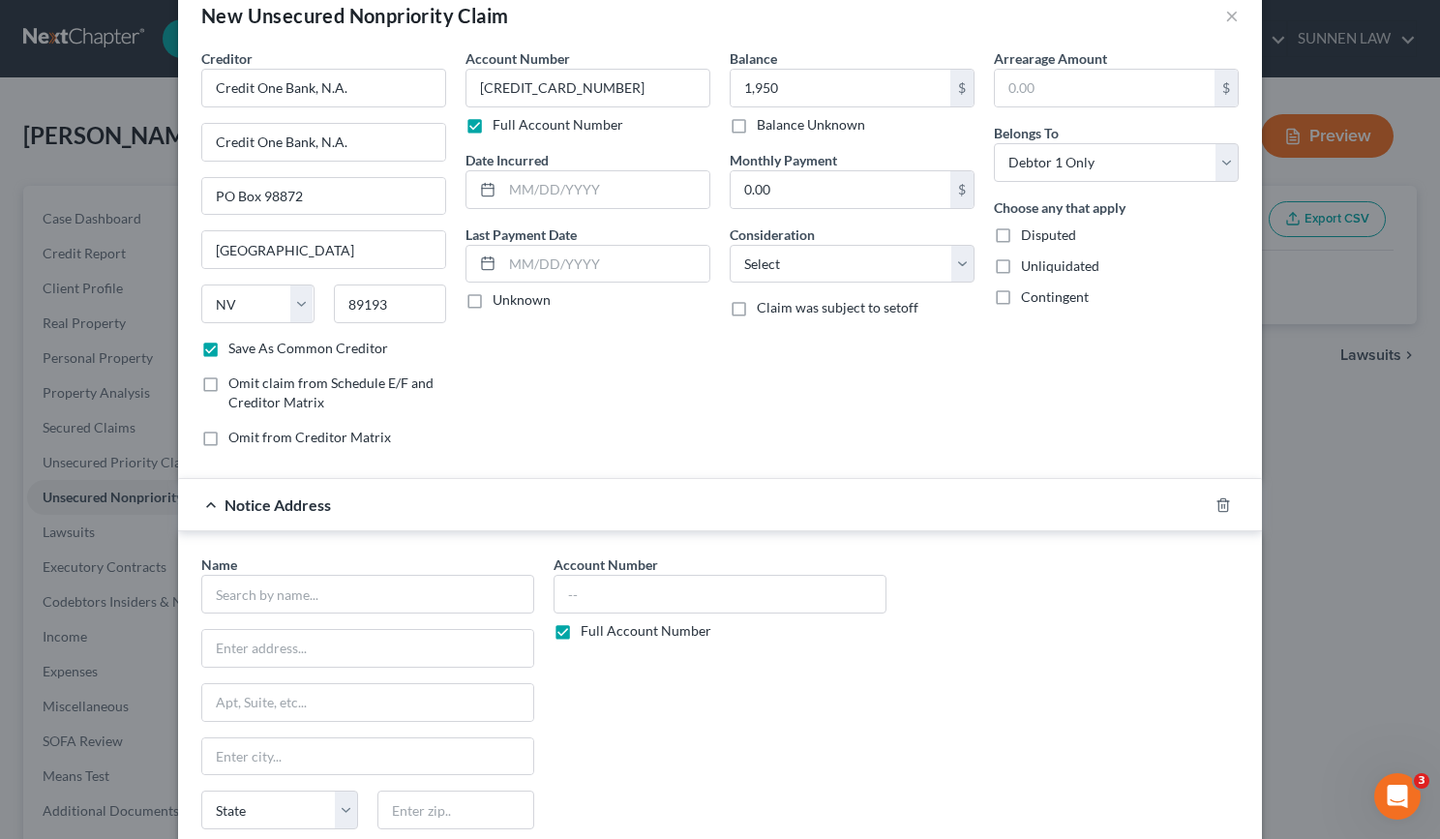
scroll to position [10, 0]
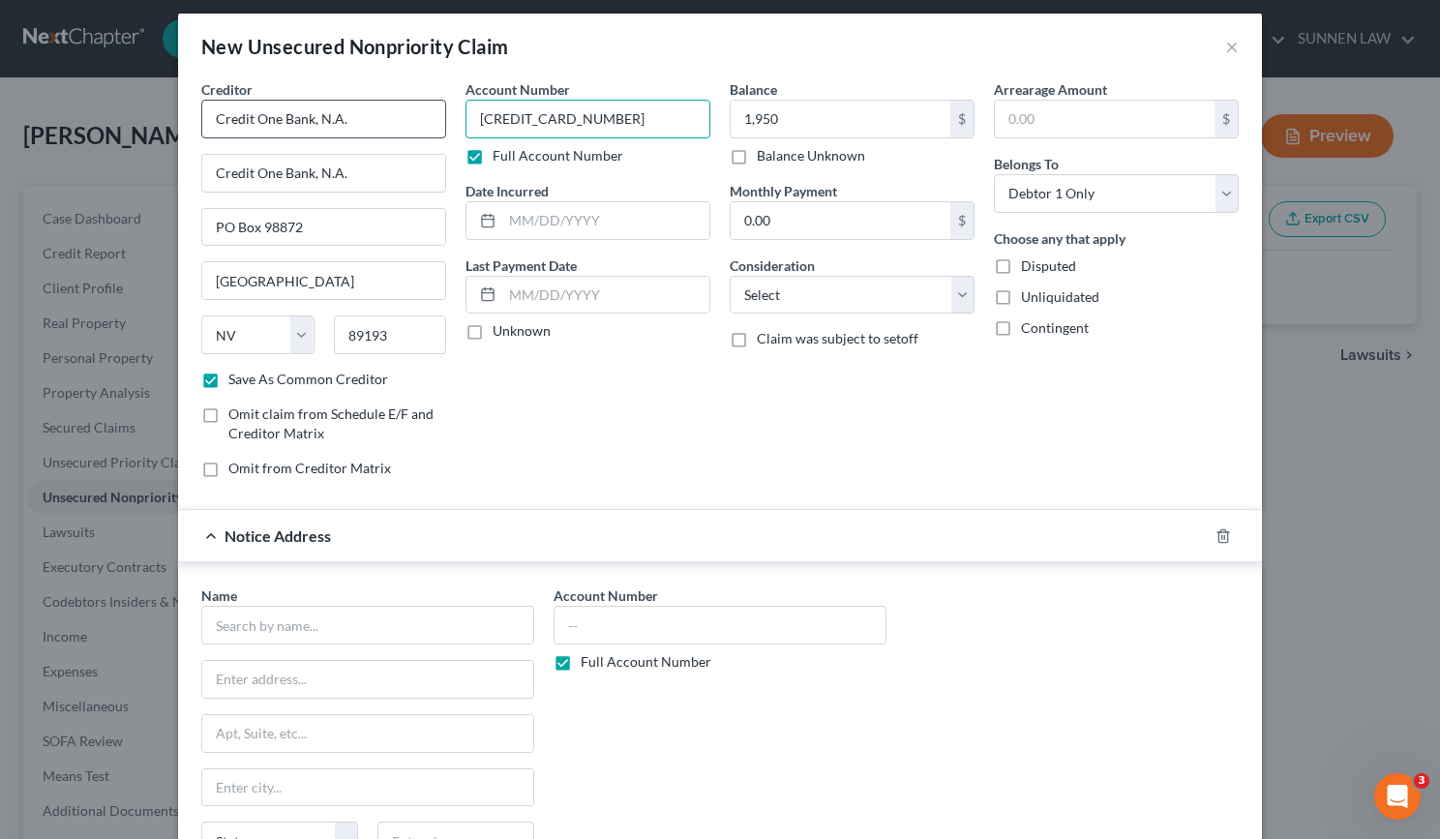
drag, startPoint x: 625, startPoint y: 121, endPoint x: 436, endPoint y: 114, distance: 189.8
click at [436, 114] on div "Creditor * Credit One Bank, N.A. Credit One Bank, N.A. PO Box 98872 [GEOGRAPHIC…" at bounding box center [720, 286] width 1057 height 414
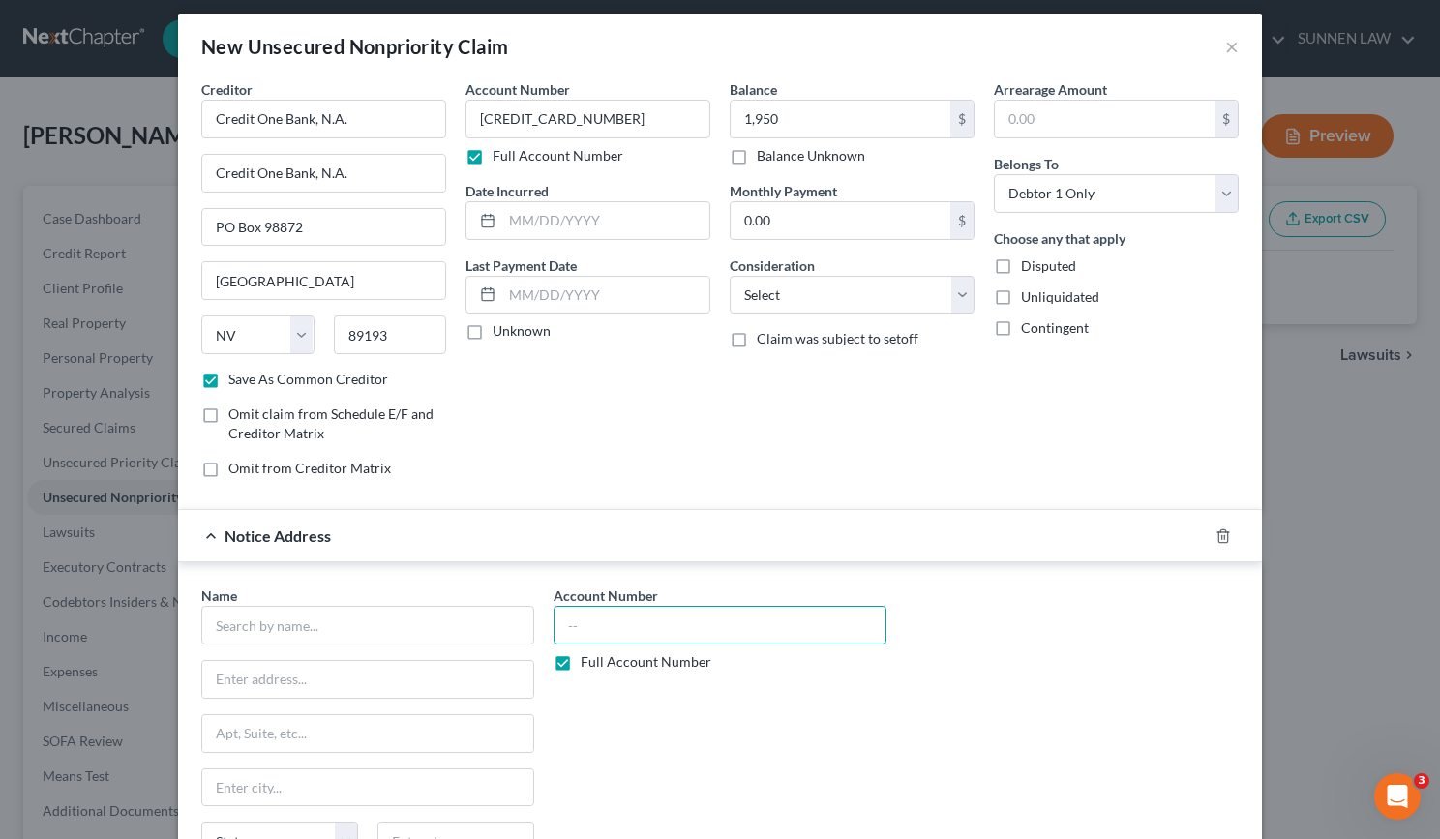
click at [614, 610] on input "text" at bounding box center [720, 625] width 333 height 39
paste input "[CREDIT_CARD_NUMBER]"
type input "[CREDIT_CARD_NUMBER]"
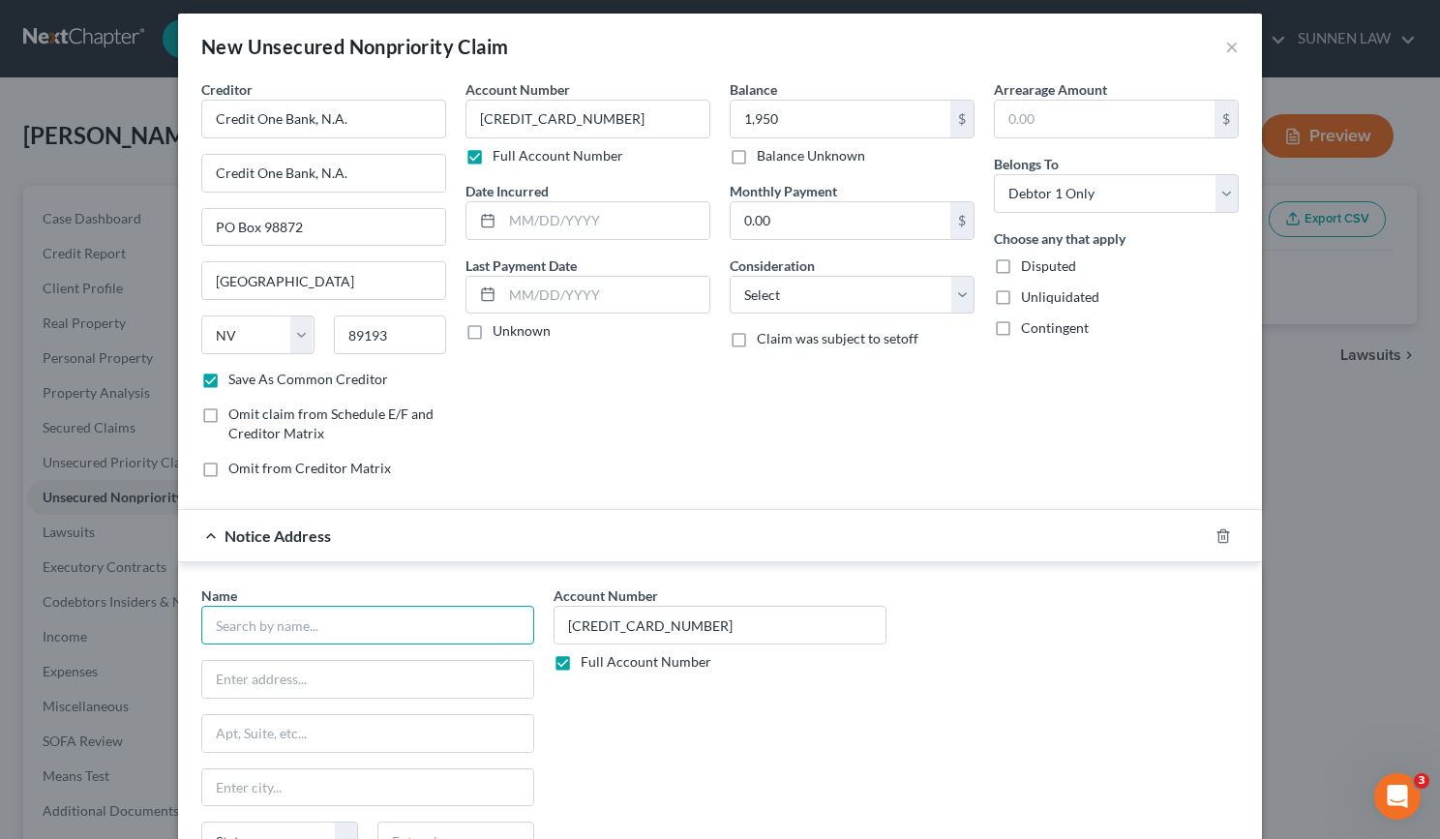
click at [364, 628] on input "text" at bounding box center [367, 625] width 333 height 39
paste input "Credit One Bank, N.A."
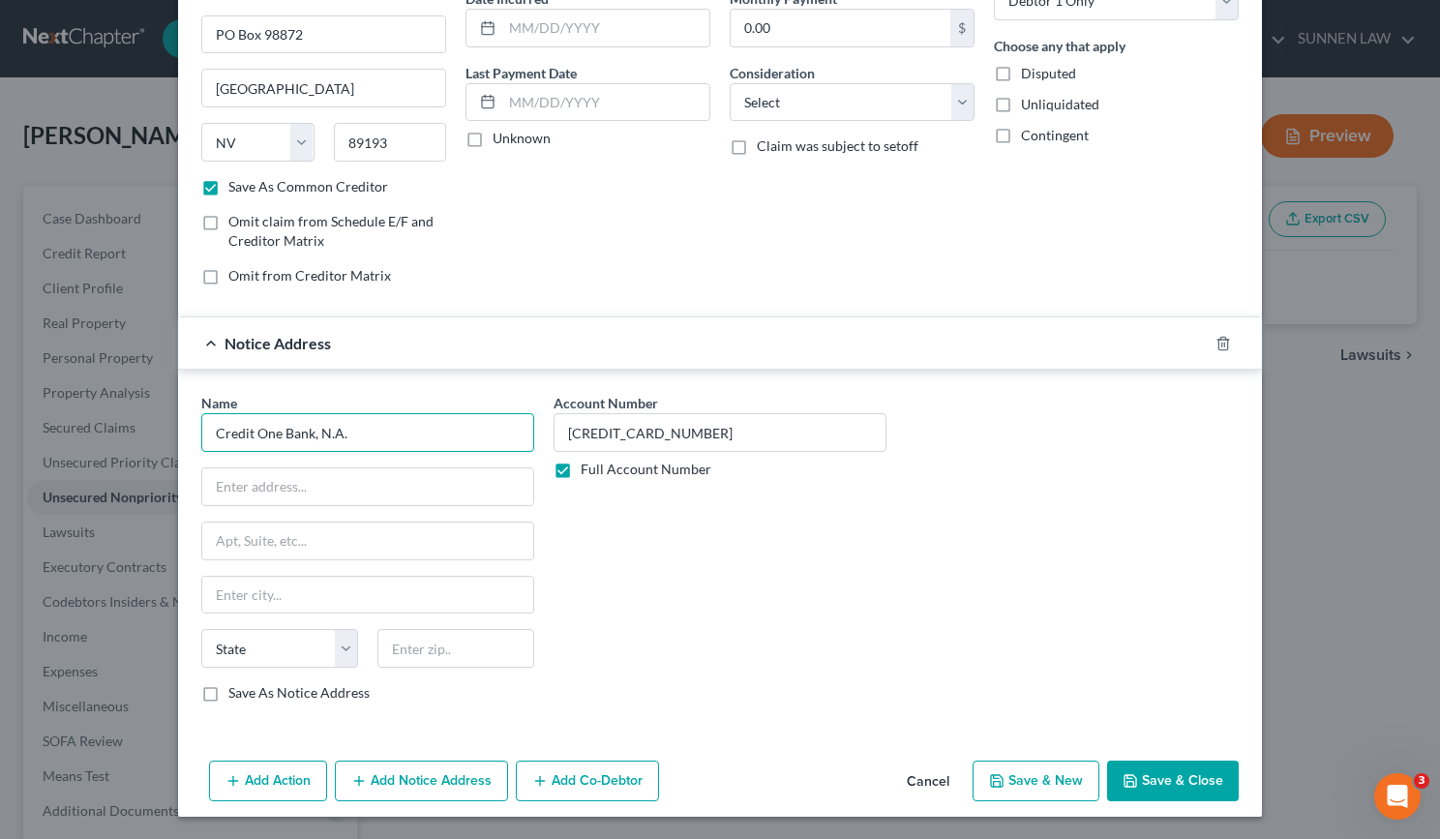
scroll to position [203, 0]
type input "Credit One Bank, N.A."
click at [288, 502] on input "text" at bounding box center [367, 486] width 331 height 37
paste input "P.O. Box 98873"
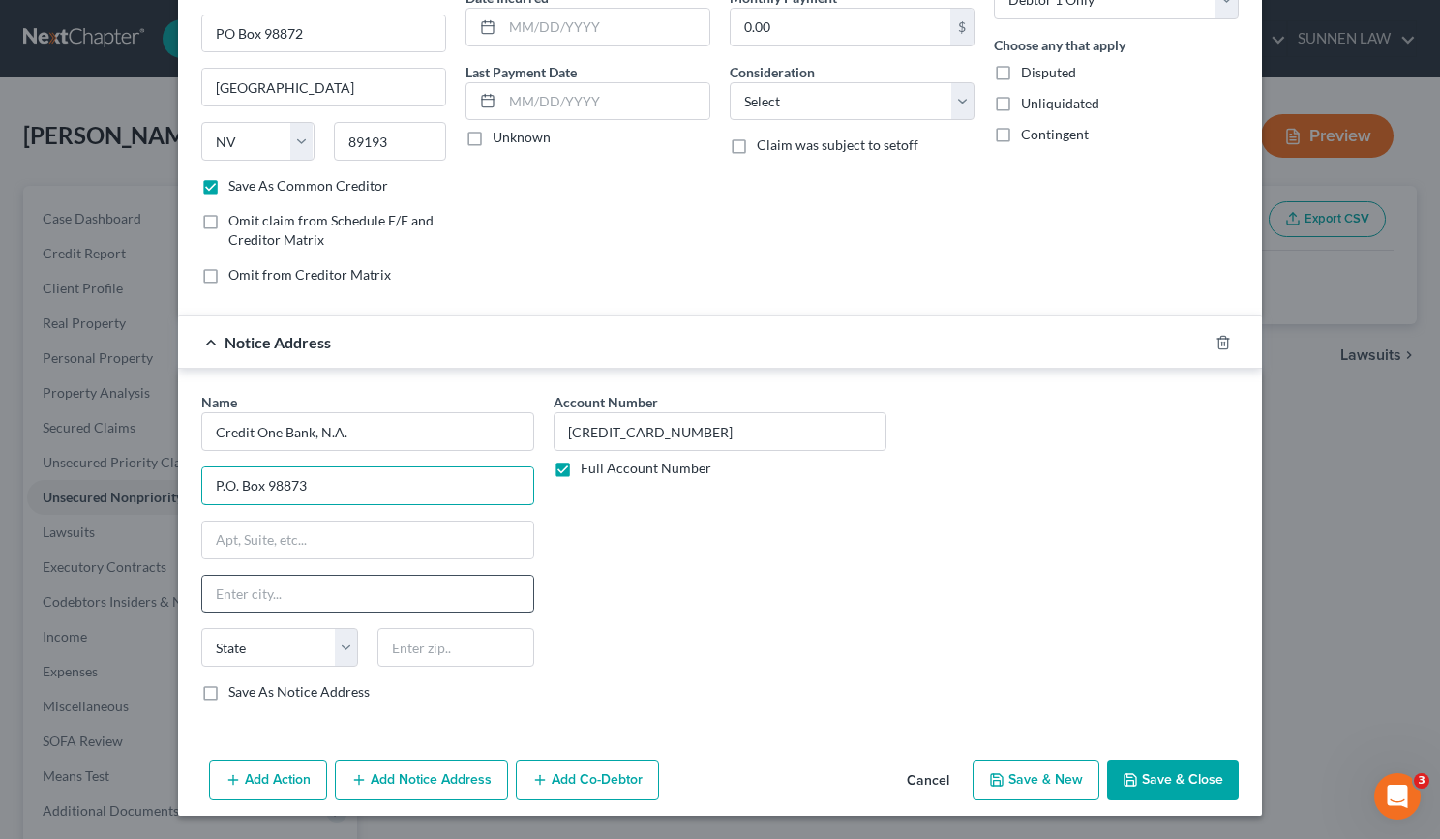
type input "P.O. Box 98873"
click at [253, 591] on input "text" at bounding box center [367, 594] width 331 height 37
type input "[GEOGRAPHIC_DATA]"
click at [334, 645] on select "State [US_STATE] AK AR AZ CA CO CT DE DC [GEOGRAPHIC_DATA] [GEOGRAPHIC_DATA] GU…" at bounding box center [279, 647] width 157 height 39
select select "31"
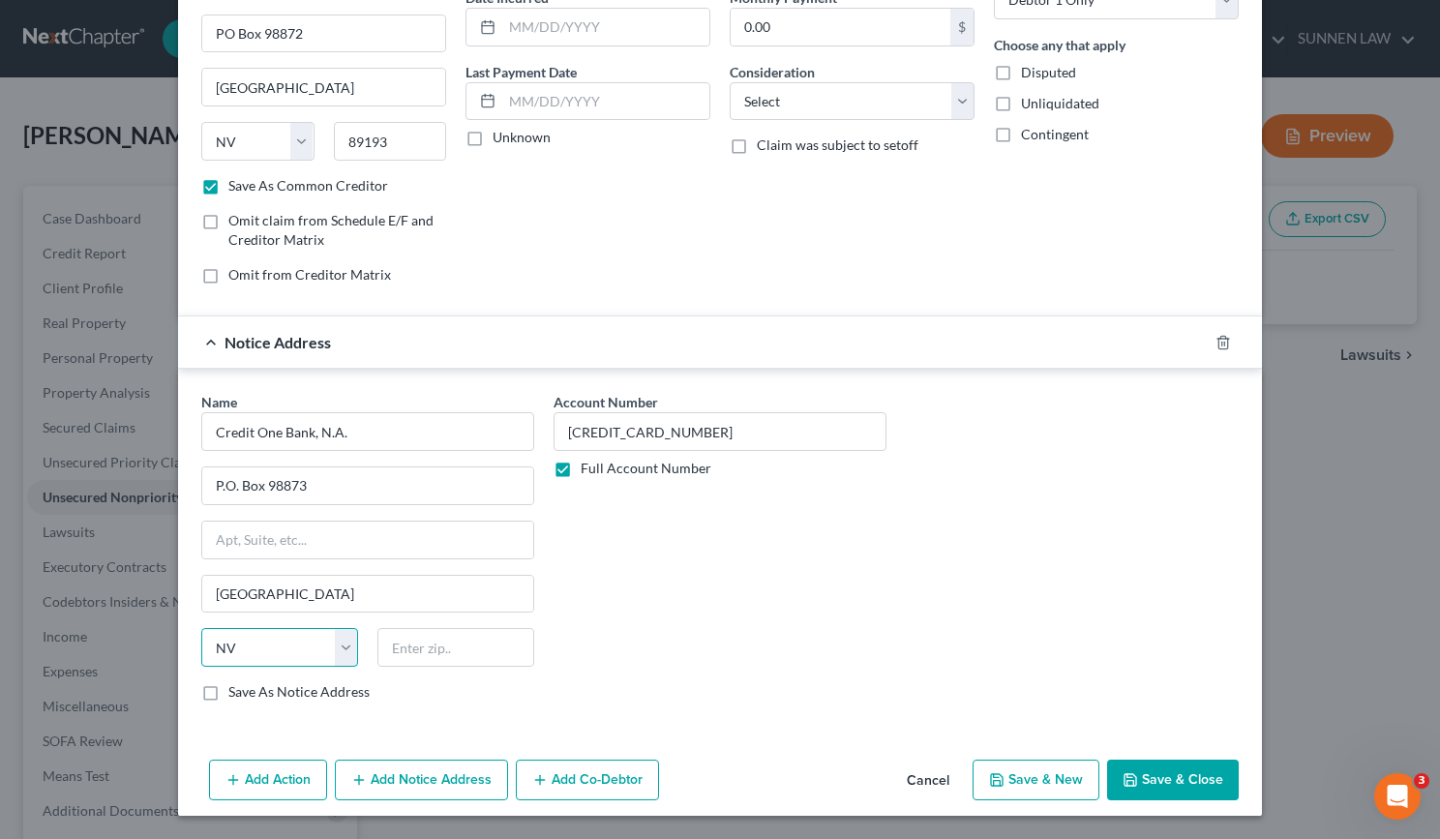
click at [201, 628] on select "State [US_STATE] AK AR AZ CA CO CT DE DC [GEOGRAPHIC_DATA] [GEOGRAPHIC_DATA] GU…" at bounding box center [279, 647] width 157 height 39
click at [442, 649] on input "text" at bounding box center [456, 647] width 157 height 39
type input "89193"
click at [263, 692] on label "Save As Notice Address" at bounding box center [298, 691] width 141 height 19
click at [249, 692] on input "Save As Notice Address" at bounding box center [242, 688] width 13 height 13
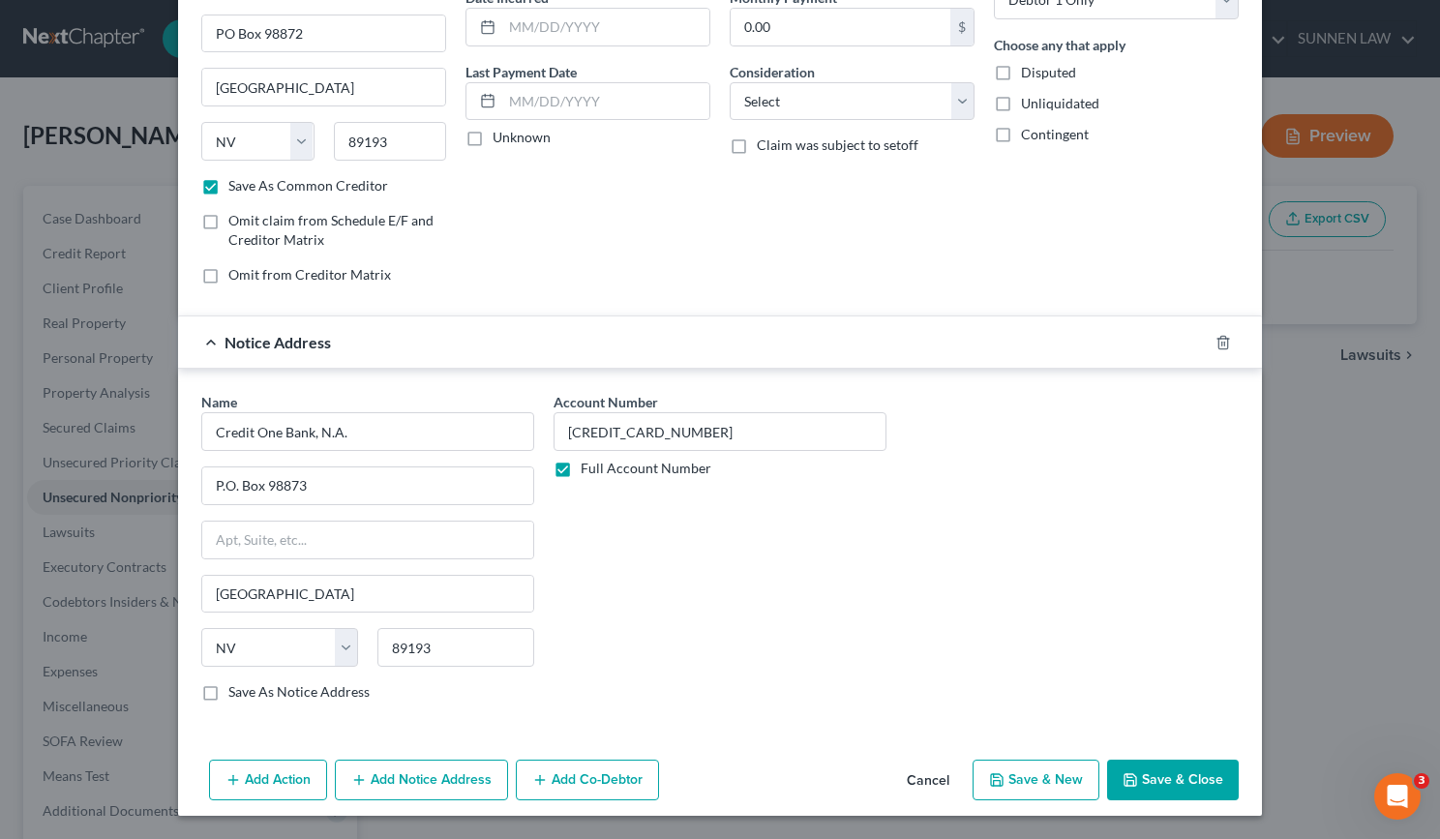
checkbox input "true"
click at [293, 778] on button "Add Action" at bounding box center [268, 780] width 118 height 41
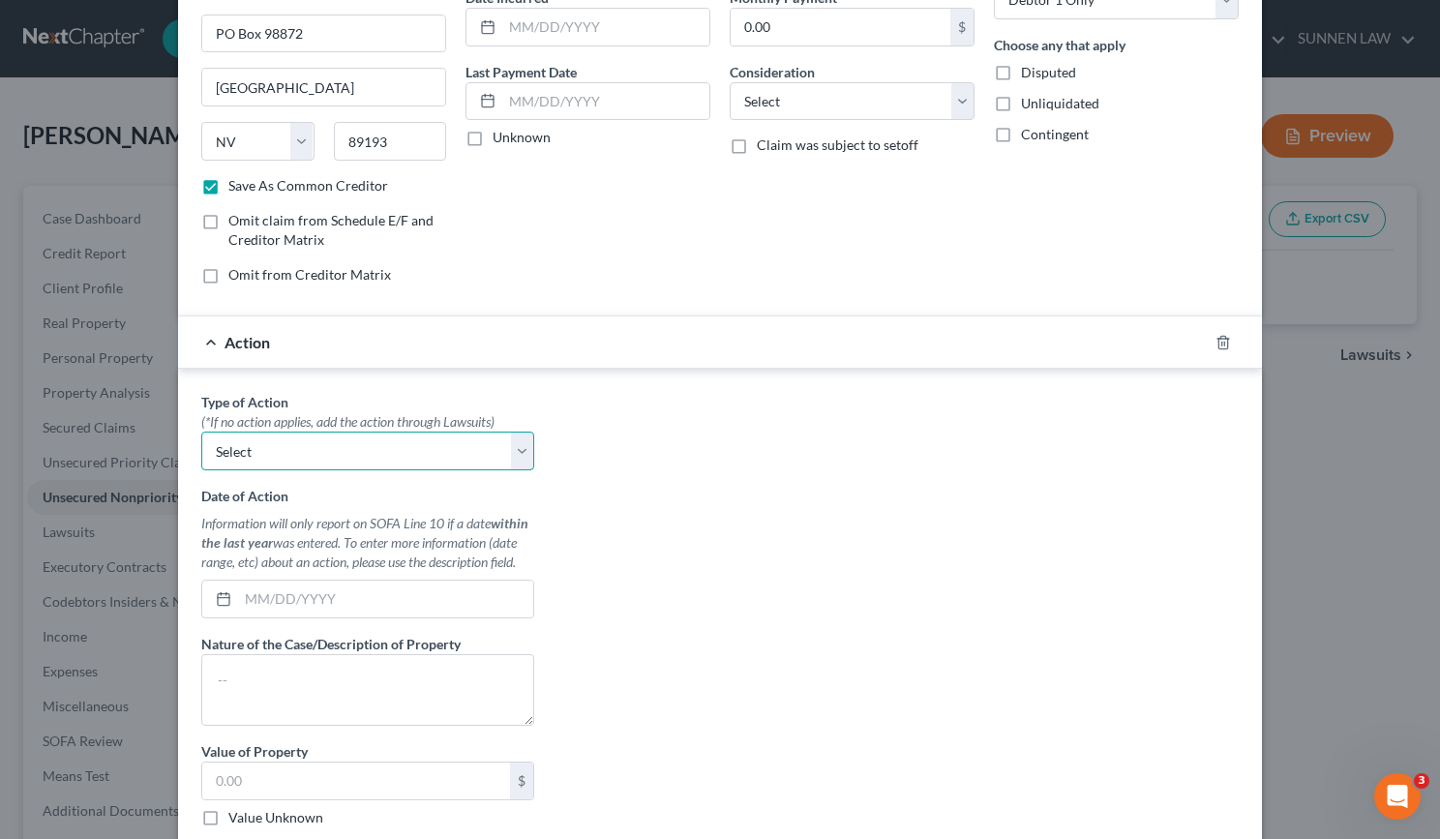
click at [307, 450] on select "Select Repossession Garnishment Foreclosure Personal Injury Attached, Seized, O…" at bounding box center [367, 451] width 333 height 39
click at [829, 535] on div "Type of Action * (*If no action applies, add the action through Lawsuits) Selec…" at bounding box center [720, 634] width 1057 height 485
click at [205, 347] on div "Action" at bounding box center [693, 342] width 1030 height 51
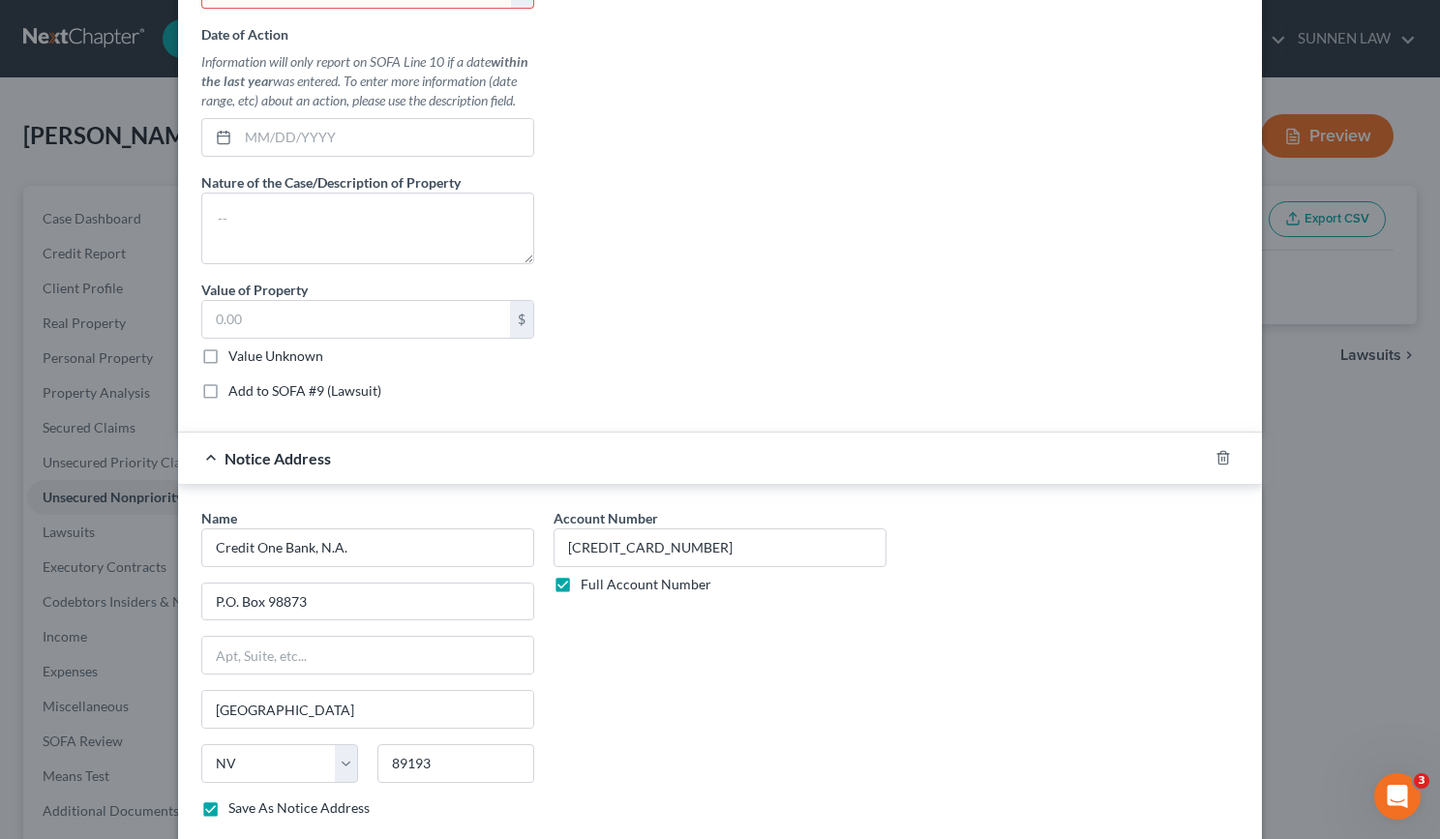
scroll to position [369, 0]
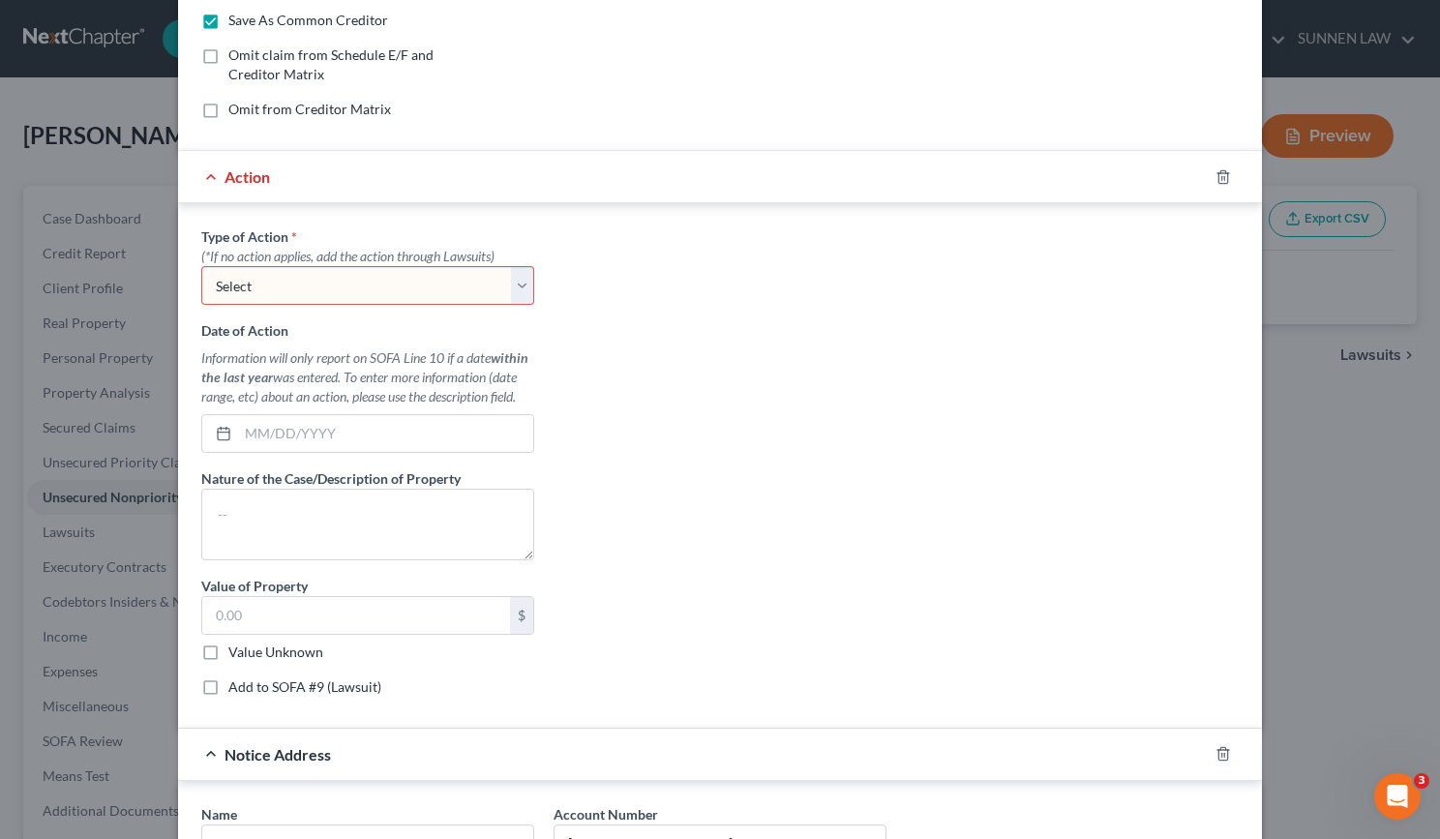
click at [1214, 185] on div at bounding box center [1235, 177] width 54 height 31
click at [1219, 181] on icon "button" at bounding box center [1223, 176] width 9 height 13
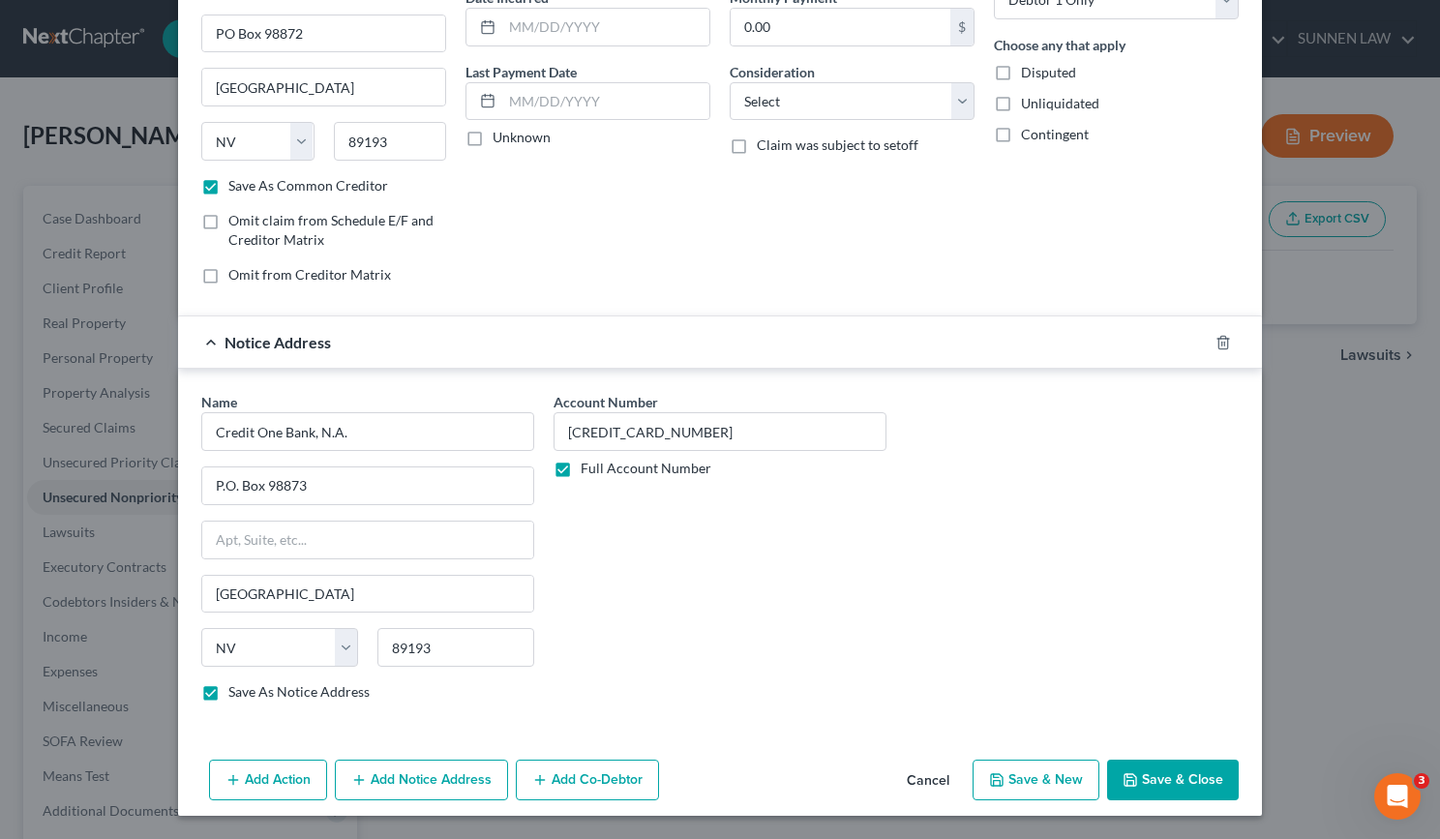
scroll to position [203, 0]
click at [1165, 779] on button "Save & Close" at bounding box center [1173, 780] width 132 height 41
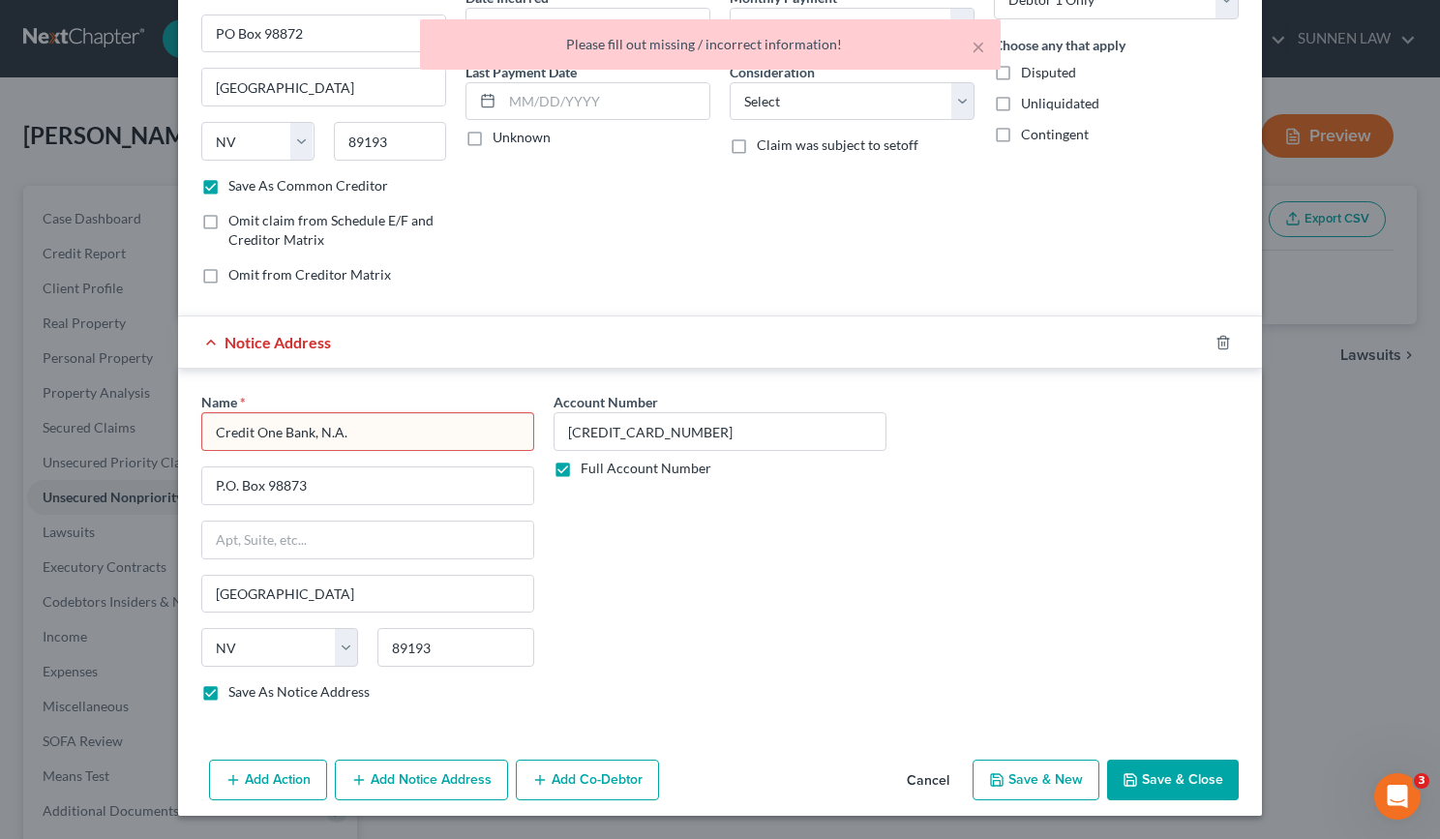
click at [378, 447] on input "Credit One Bank, N.A." at bounding box center [367, 431] width 333 height 39
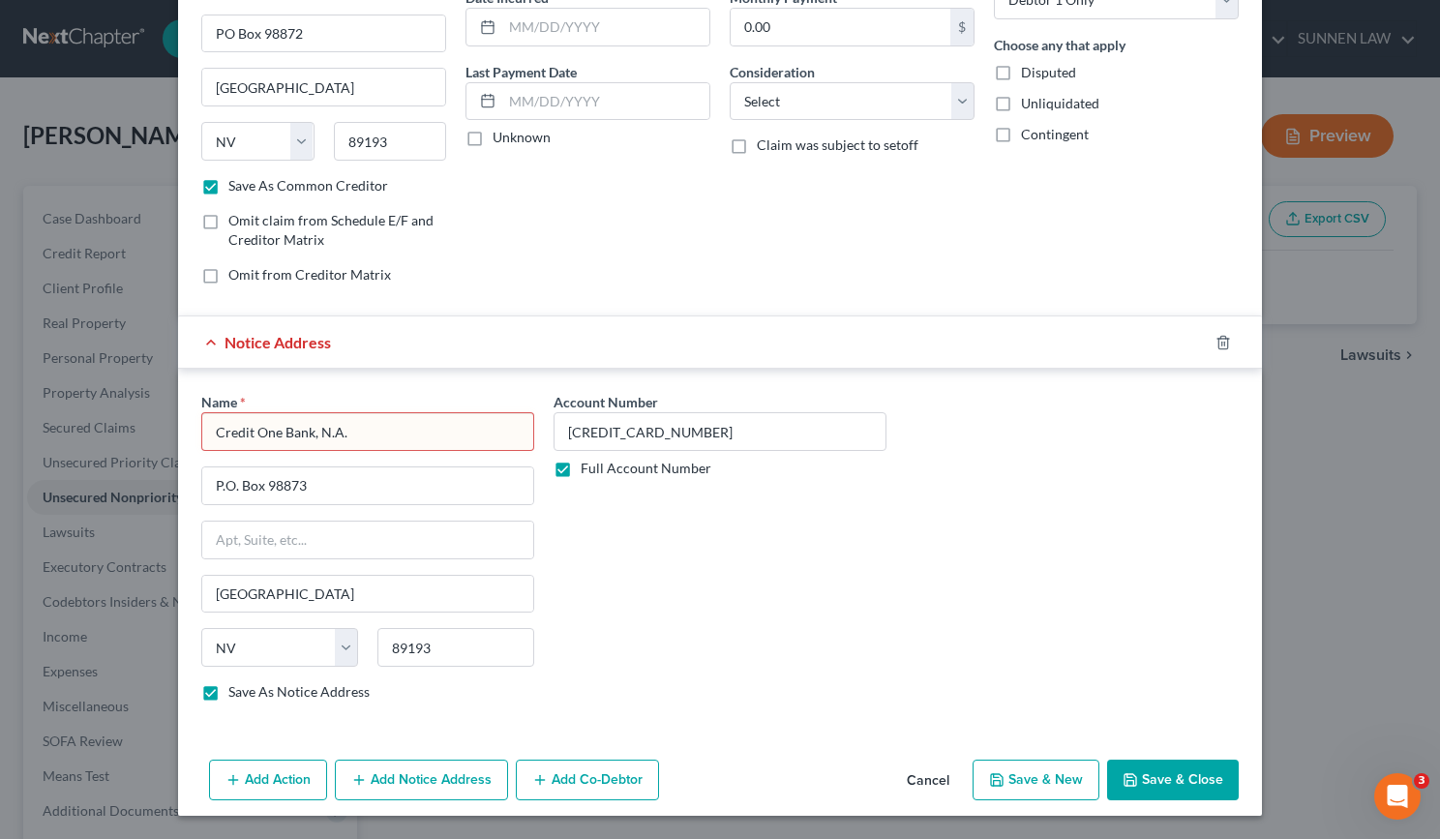
click at [1013, 778] on button "Save & New" at bounding box center [1036, 780] width 127 height 41
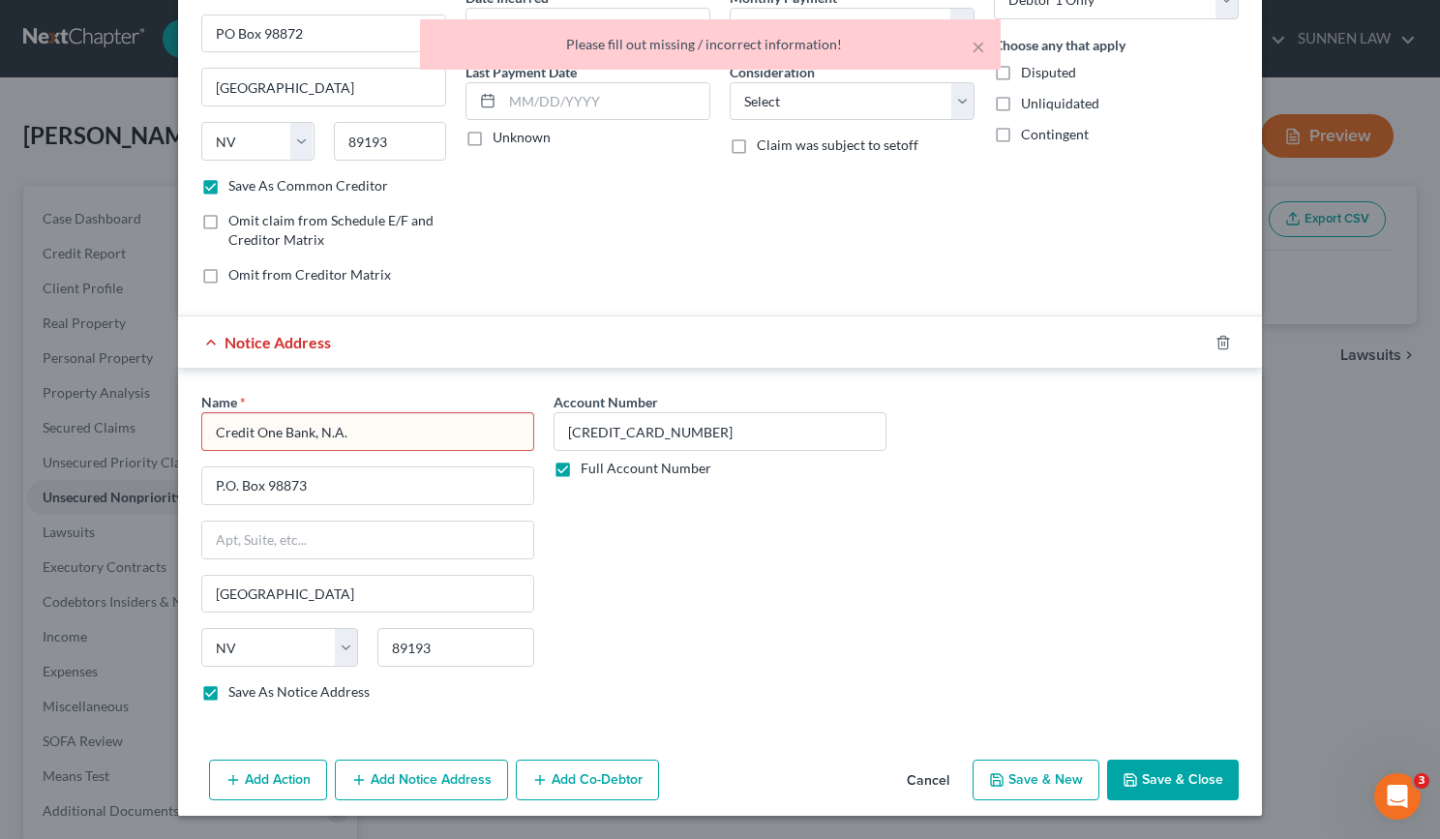
click at [371, 430] on input "Credit One Bank, N.A." at bounding box center [367, 431] width 333 height 39
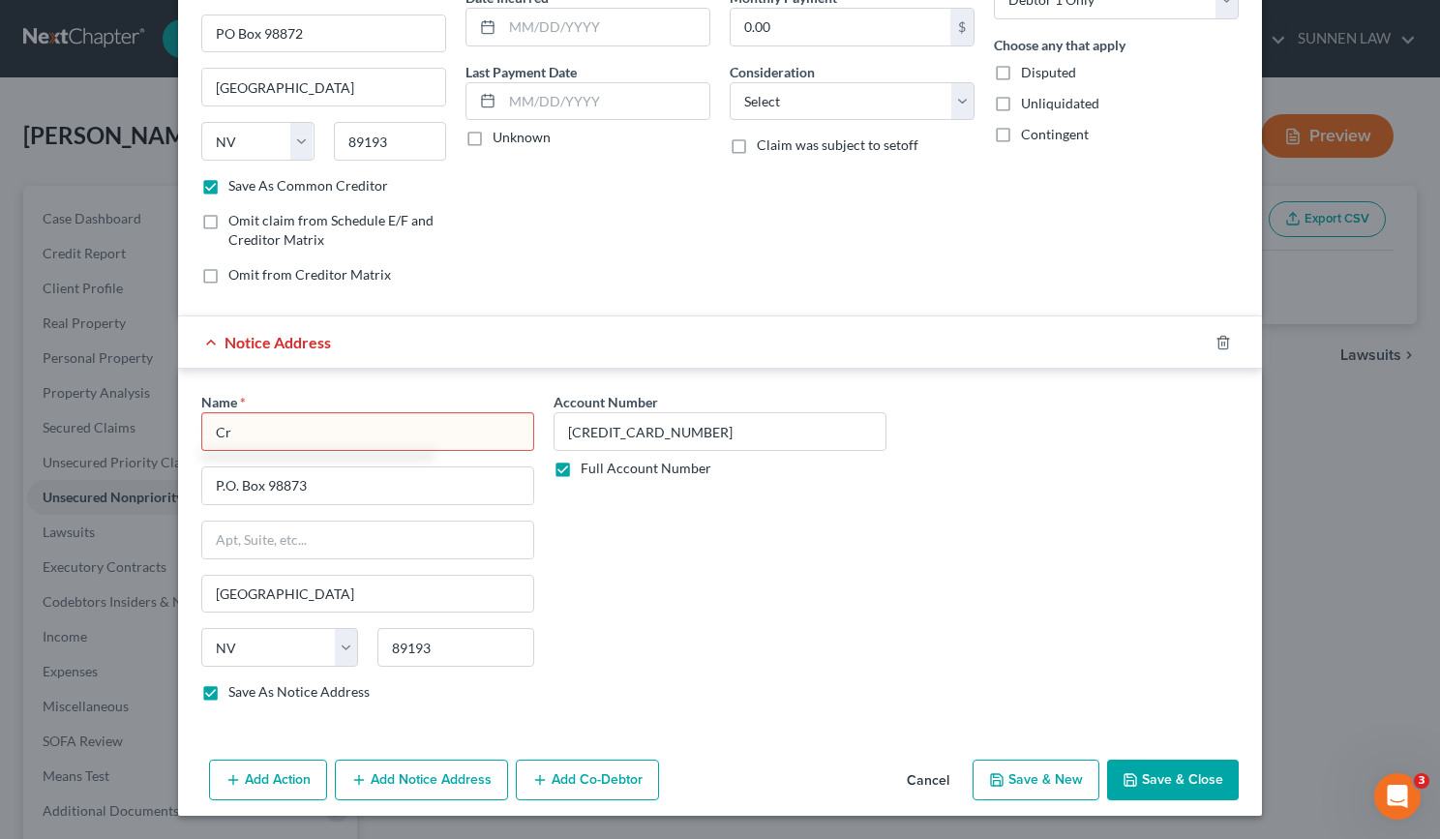
type input "C"
type input "Credit One Bank"
click at [645, 611] on div "Account Number [CREDIT_CARD_NUMBER] Full Account Number" at bounding box center [720, 554] width 352 height 325
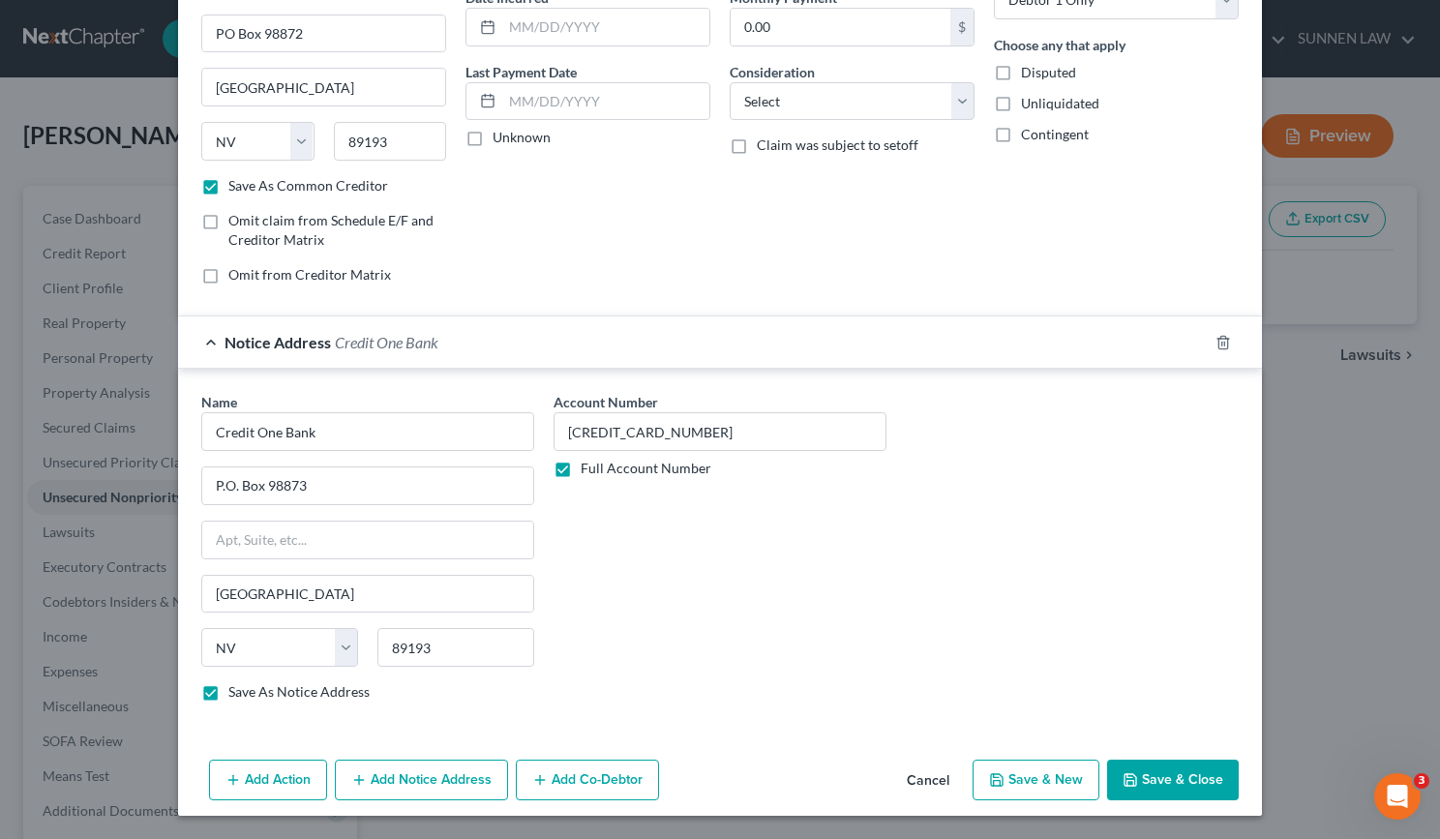
click at [1148, 781] on button "Save & Close" at bounding box center [1173, 780] width 132 height 41
checkbox input "false"
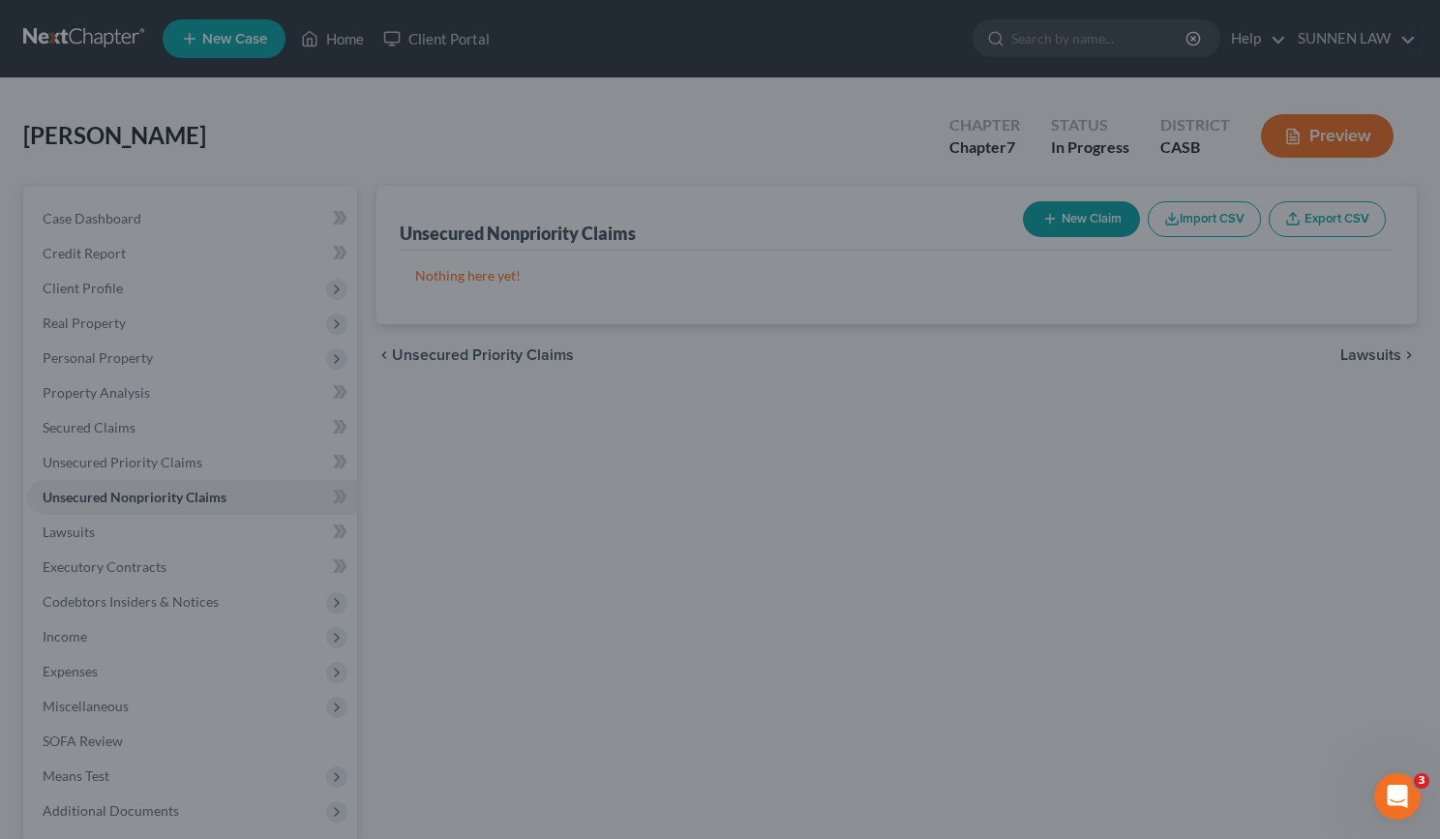
type input "1,950.00"
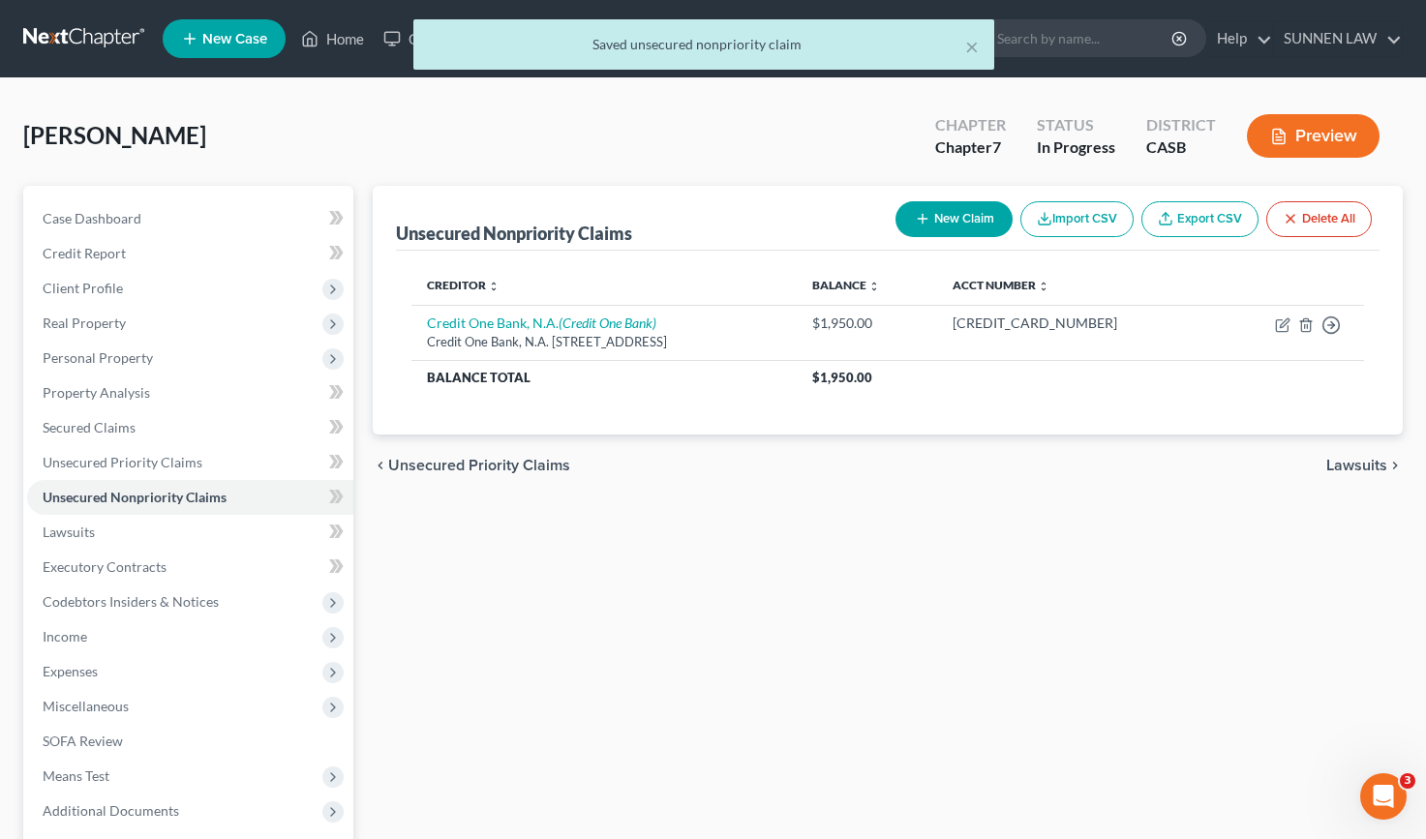
click at [963, 218] on button "New Claim" at bounding box center [953, 219] width 117 height 36
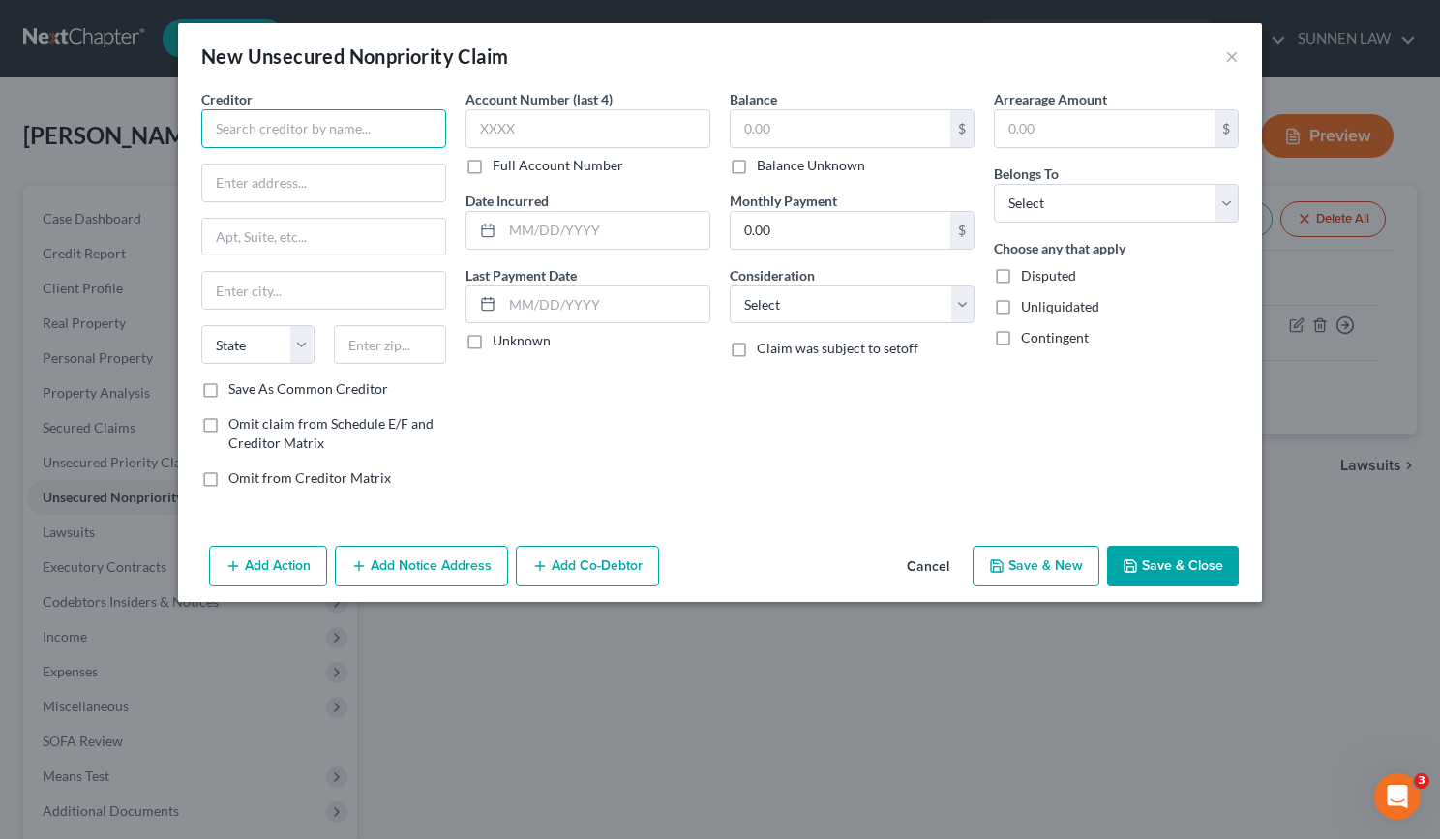
click at [331, 134] on input "text" at bounding box center [323, 128] width 245 height 39
paste input "Credit One Bank, N.A. (American Express Card)"
type input "Credit One Bank, N.A. (American Express Card)"
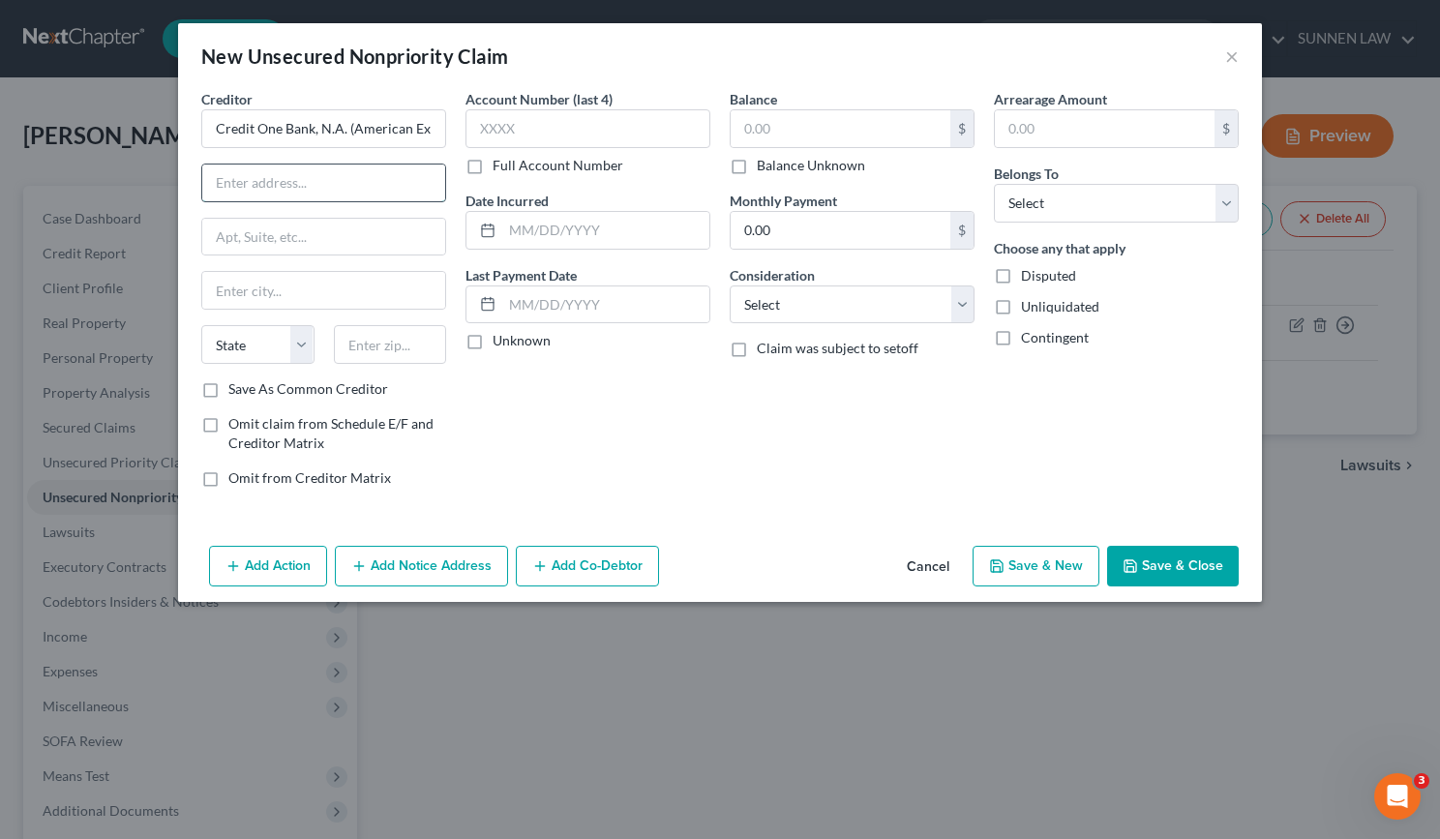
click at [301, 187] on input "text" at bounding box center [323, 183] width 243 height 37
click at [369, 182] on input "text" at bounding box center [323, 183] width 243 height 37
paste input "P.O. Box 98873"
type input "P.O. Box 98873"
click at [283, 296] on input "text" at bounding box center [323, 290] width 243 height 37
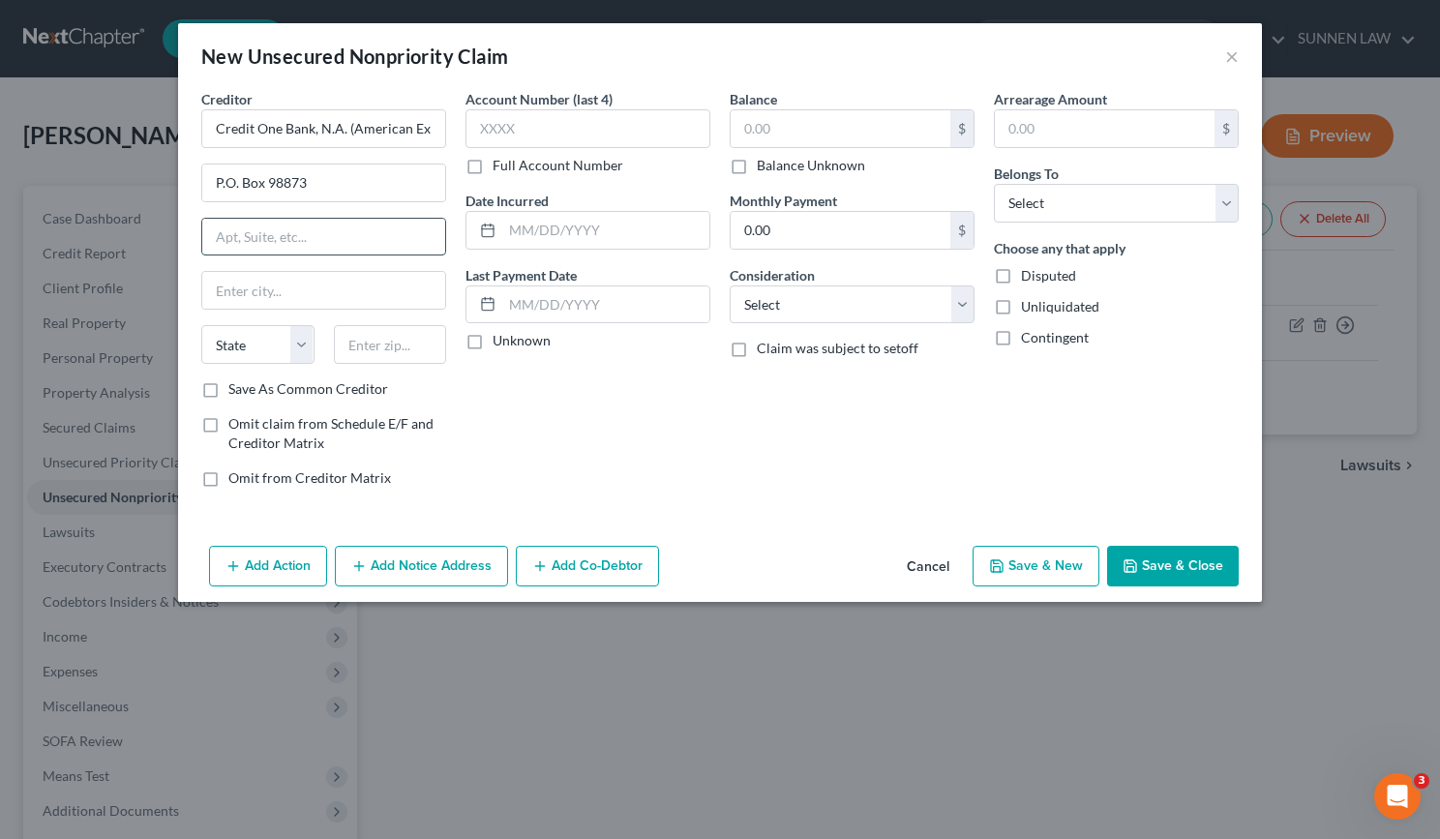
click at [316, 235] on input "text" at bounding box center [323, 237] width 243 height 37
click at [261, 287] on input "text" at bounding box center [323, 290] width 243 height 37
paste input "[GEOGRAPHIC_DATA]"
type input "[GEOGRAPHIC_DATA]"
click at [307, 344] on select "State [US_STATE] AK AR AZ CA CO CT DE DC [GEOGRAPHIC_DATA] [GEOGRAPHIC_DATA] GU…" at bounding box center [257, 344] width 113 height 39
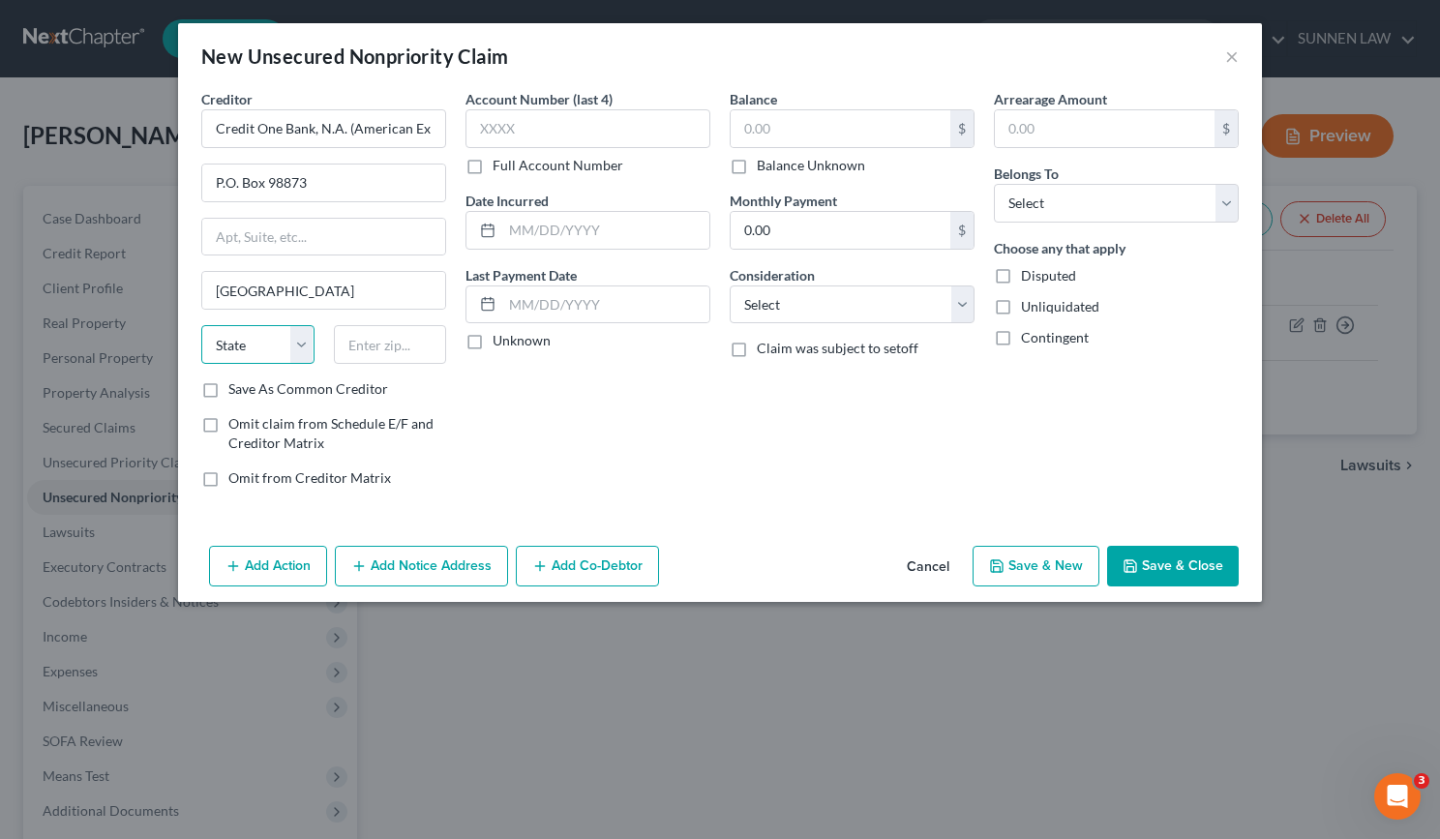
click at [257, 342] on select "State [US_STATE] AK AR AZ CA CO CT DE DC [GEOGRAPHIC_DATA] [GEOGRAPHIC_DATA] GU…" at bounding box center [257, 344] width 113 height 39
select select "31"
click at [201, 325] on select "State [US_STATE] AK AR AZ CA CO CT DE DC [GEOGRAPHIC_DATA] [GEOGRAPHIC_DATA] GU…" at bounding box center [257, 344] width 113 height 39
click at [397, 354] on input "text" at bounding box center [390, 344] width 113 height 39
paste input "89193-8873"
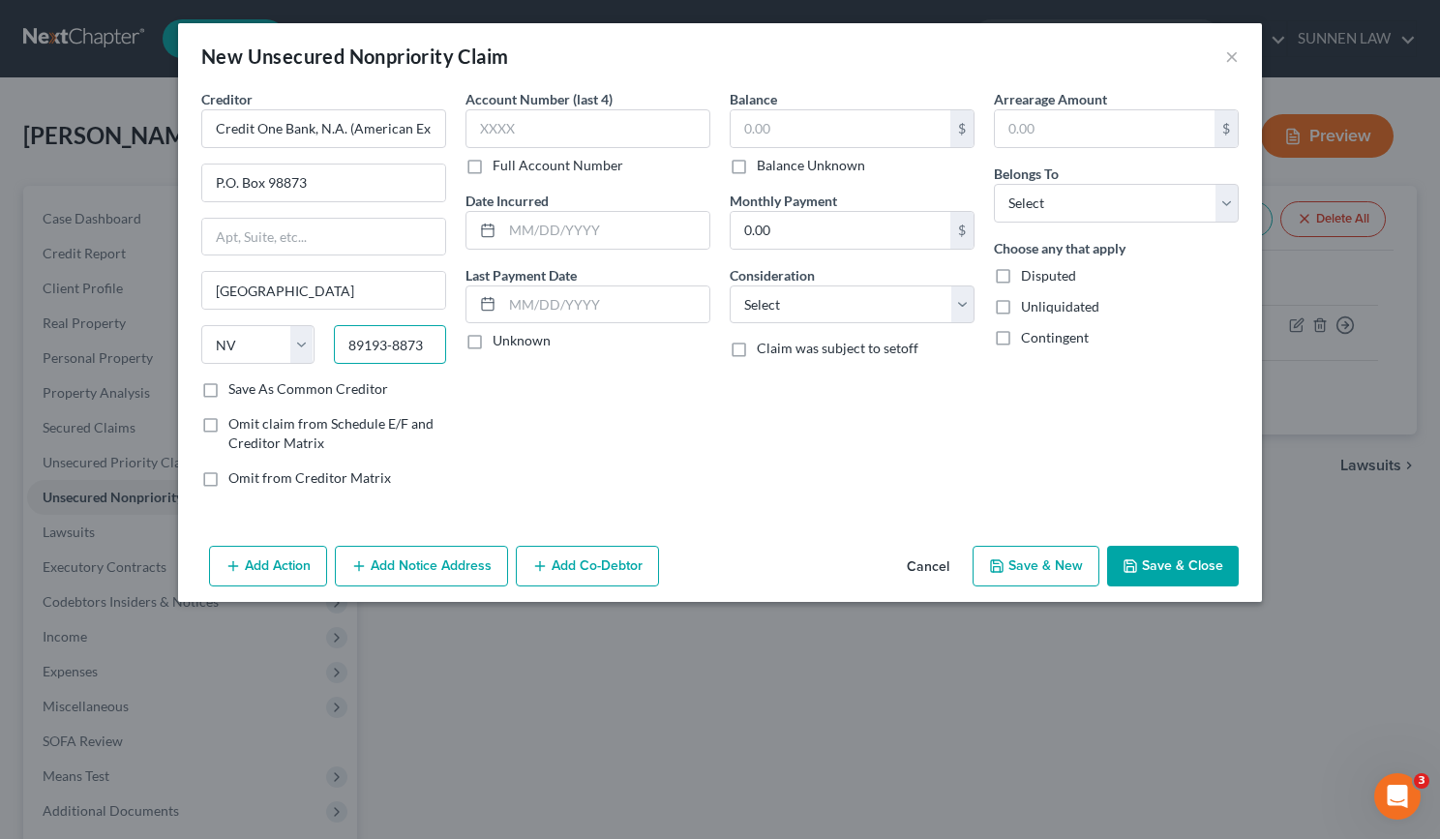
type input "89193-8873"
click at [248, 390] on label "Save As Common Creditor" at bounding box center [308, 388] width 160 height 19
click at [248, 390] on input "Save As Common Creditor" at bounding box center [242, 385] width 13 height 13
checkbox input "true"
click at [526, 133] on input "text" at bounding box center [588, 128] width 245 height 39
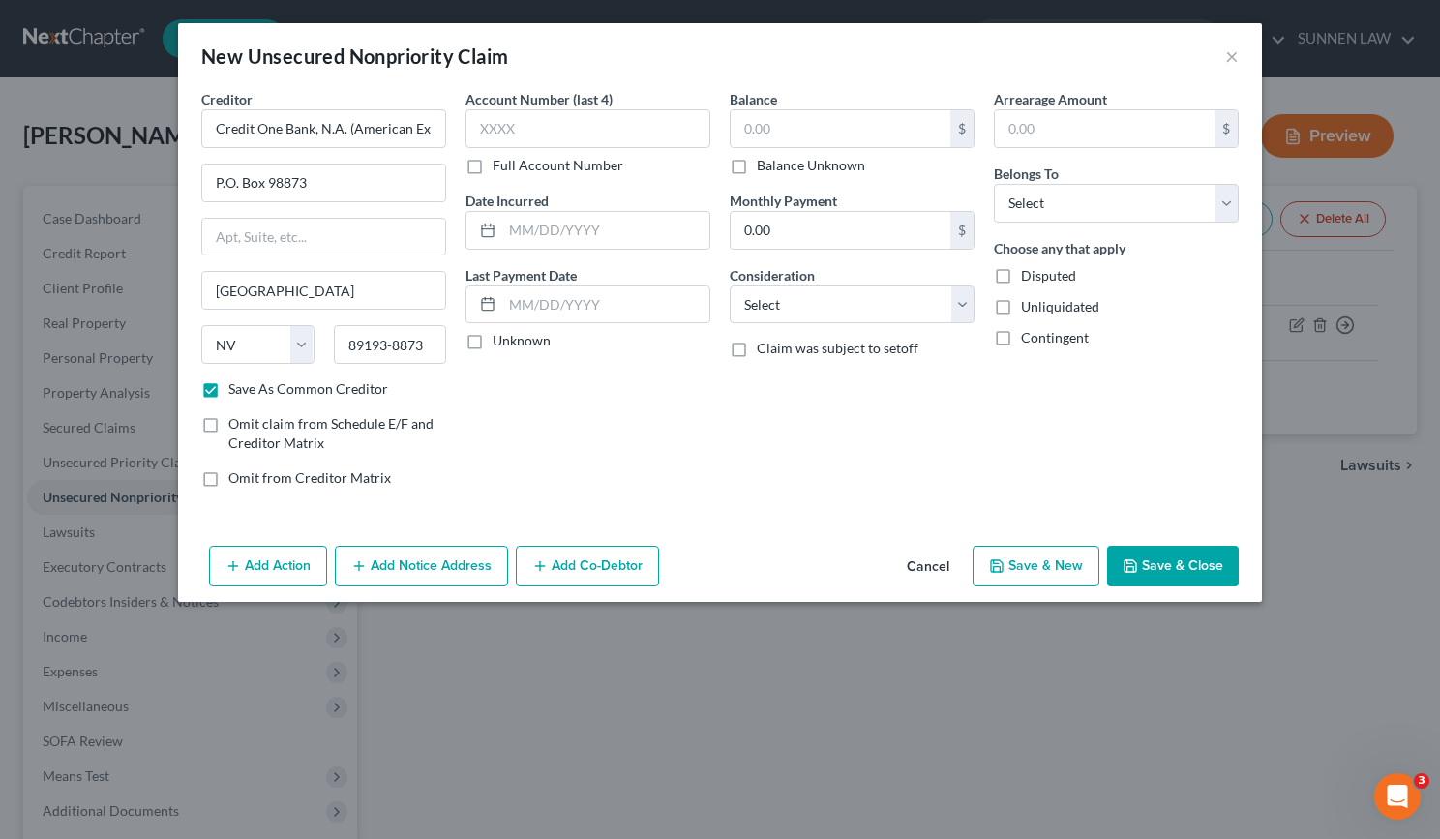
click at [493, 166] on label "Full Account Number" at bounding box center [558, 165] width 131 height 19
click at [500, 166] on input "Full Account Number" at bounding box center [506, 162] width 13 height 13
click at [529, 122] on input "text" at bounding box center [588, 128] width 245 height 39
type input "[CREDIT_CARD_NUMBER]"
click at [837, 123] on input "text" at bounding box center [841, 128] width 220 height 37
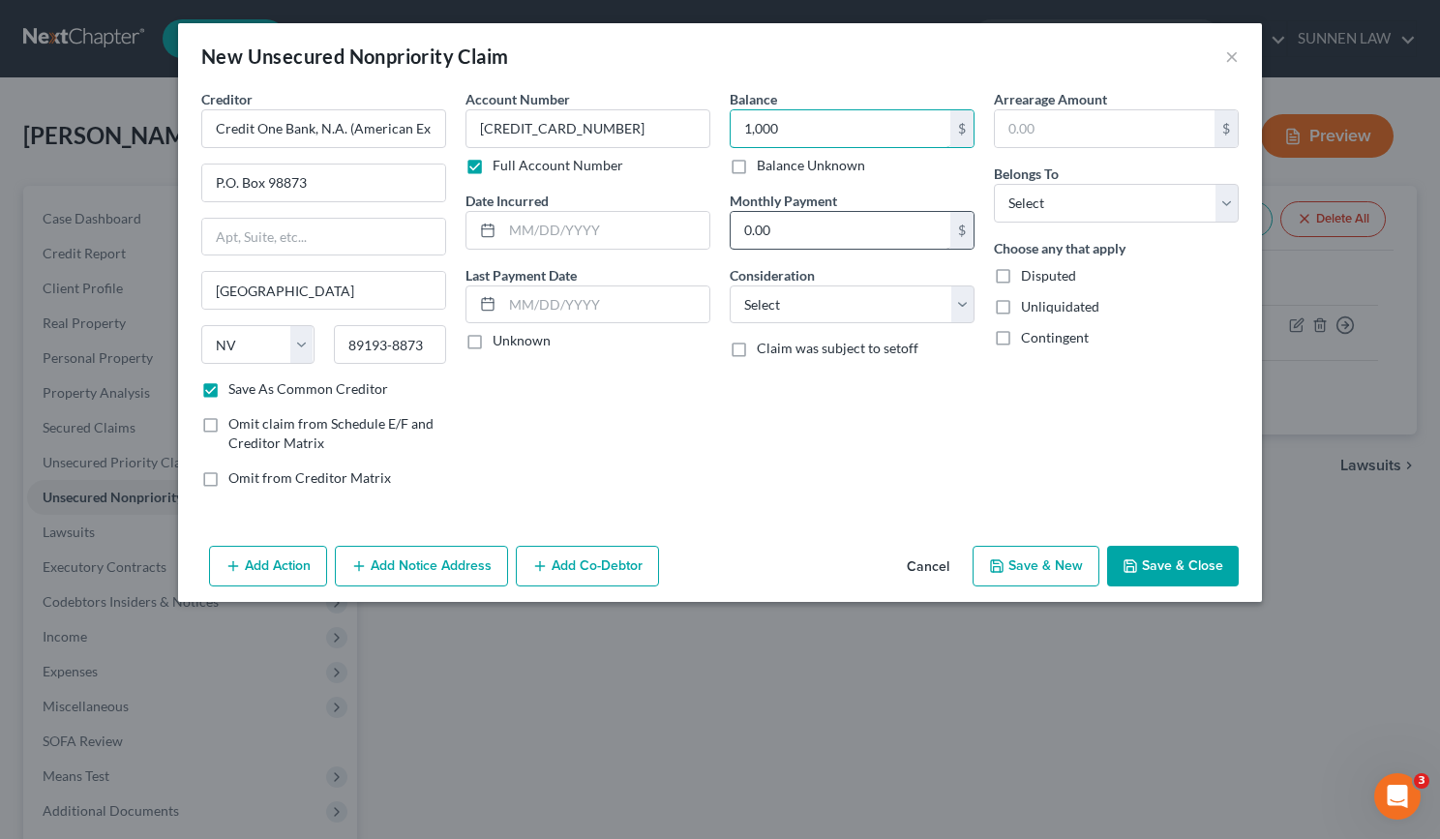
type input "1,000"
click at [799, 232] on input "0.00" at bounding box center [841, 230] width 220 height 37
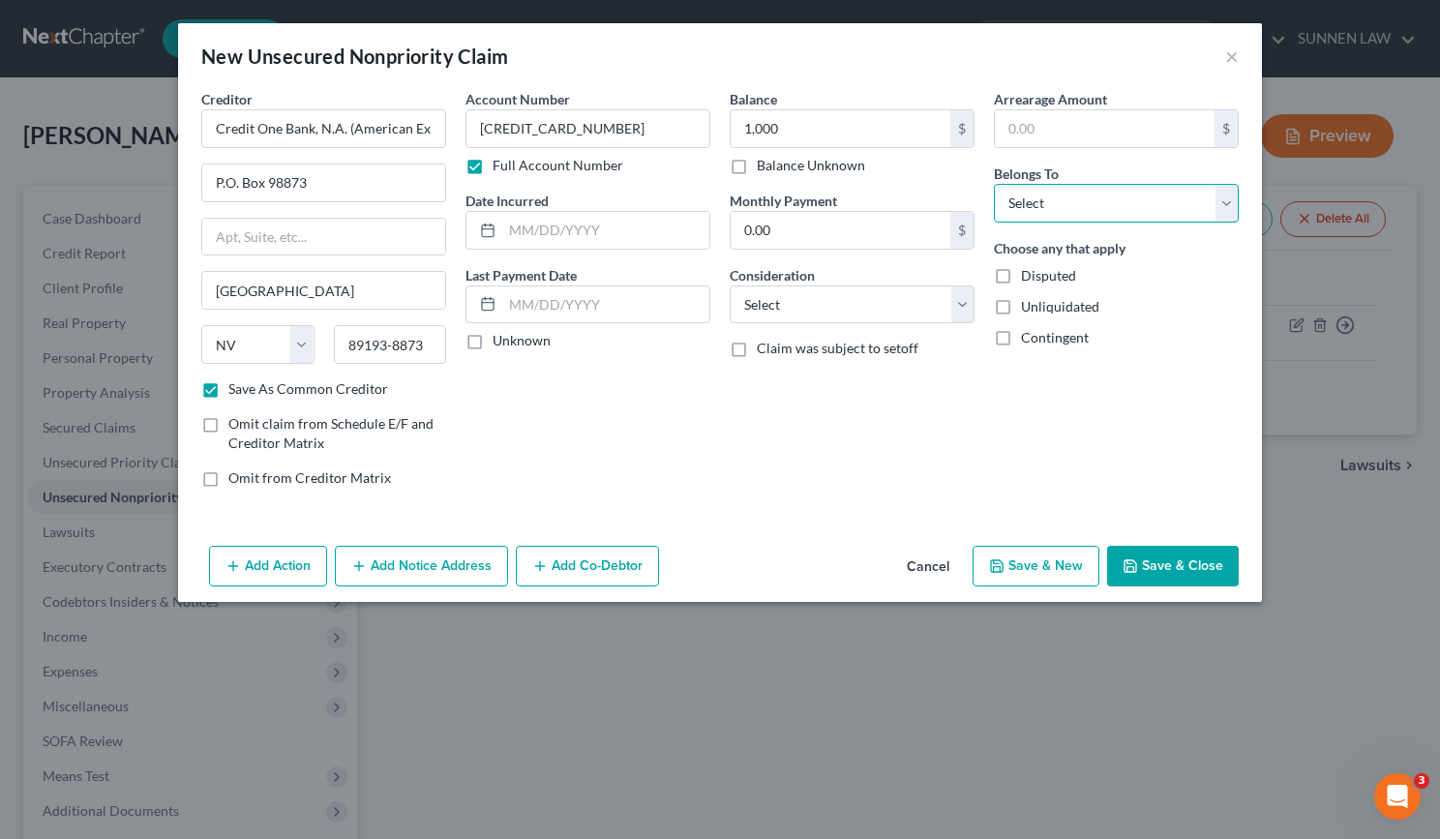
click at [1114, 207] on select "Select Debtor 1 Only Debtor 2 Only Debtor 1 And Debtor 2 Only At Least One Of T…" at bounding box center [1116, 203] width 245 height 39
select select "0"
click at [994, 184] on select "Select Debtor 1 Only Debtor 2 Only Debtor 1 And Debtor 2 Only At Least One Of T…" at bounding box center [1116, 203] width 245 height 39
click at [493, 340] on label "Unknown" at bounding box center [522, 340] width 58 height 19
click at [500, 340] on input "Unknown" at bounding box center [506, 337] width 13 height 13
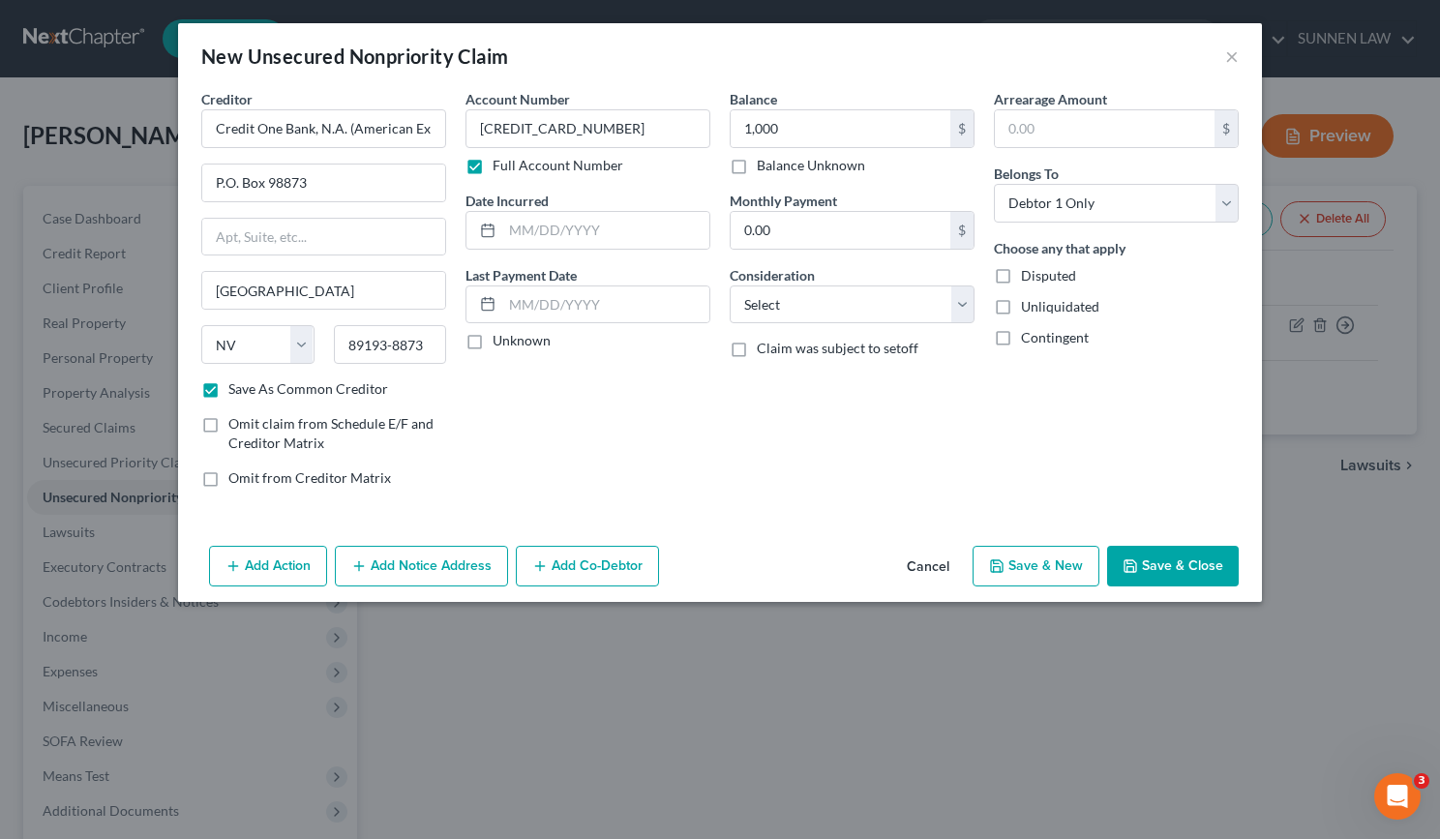
checkbox input "true"
click at [421, 571] on button "Add Notice Address" at bounding box center [421, 566] width 173 height 41
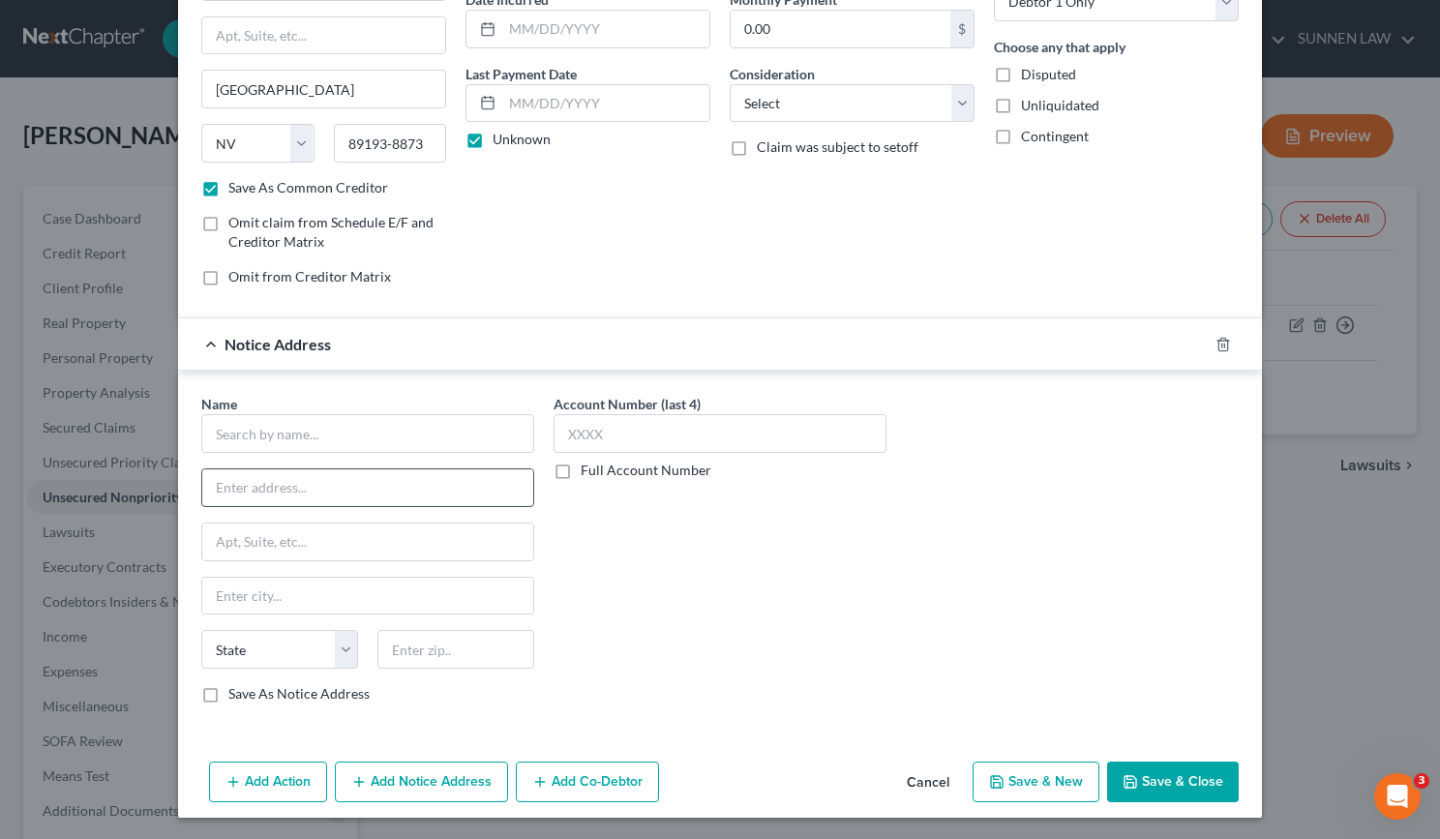
scroll to position [203, 0]
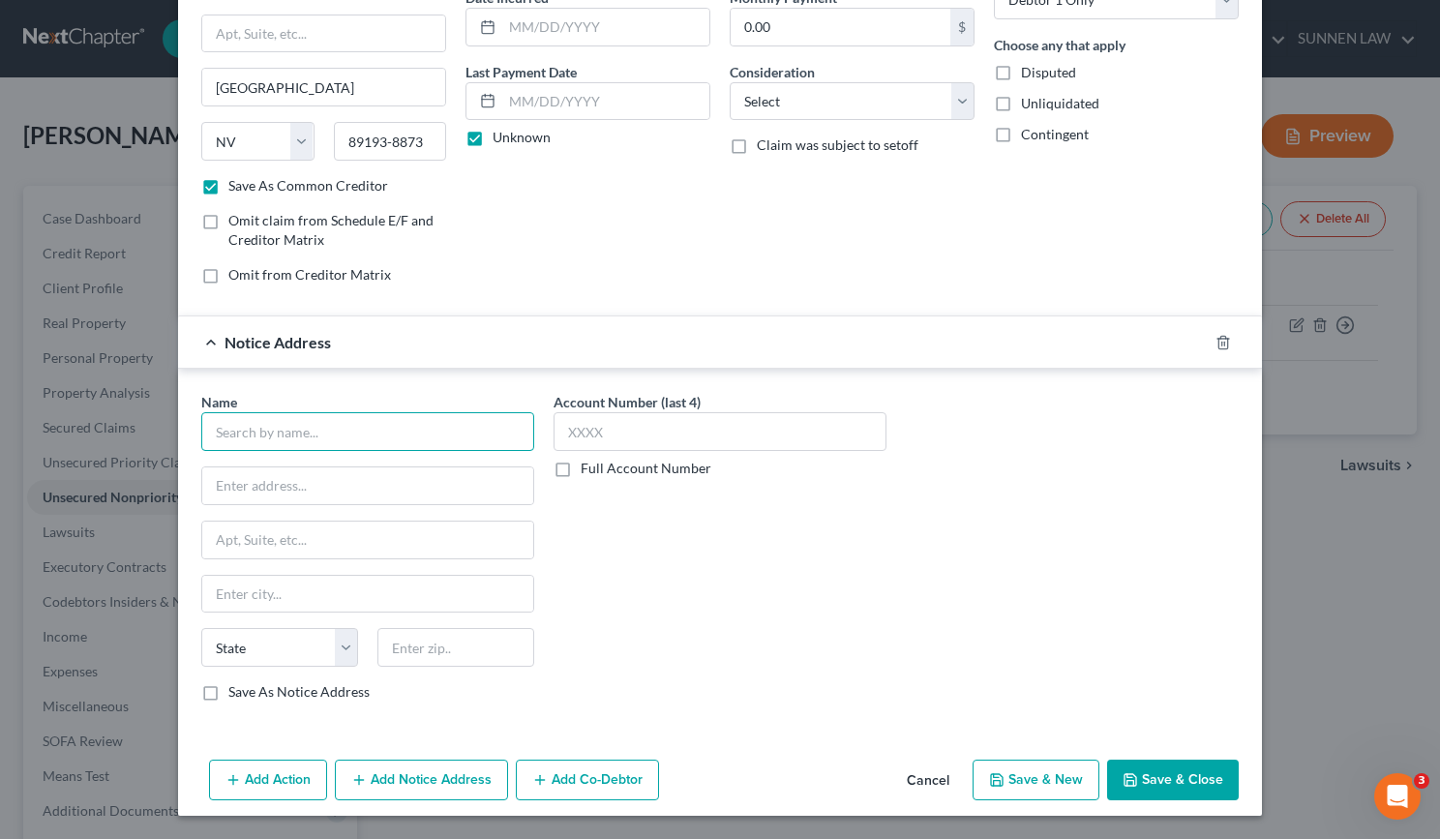
click at [329, 442] on input "text" at bounding box center [367, 431] width 333 height 39
click at [239, 434] on input "text" at bounding box center [367, 431] width 333 height 39
paste input "Credit One Bank, N.A. (American Express Card)"
type input "Credit One Bank, N.A. (American Express Card)"
click at [267, 480] on input "text" at bounding box center [367, 486] width 331 height 37
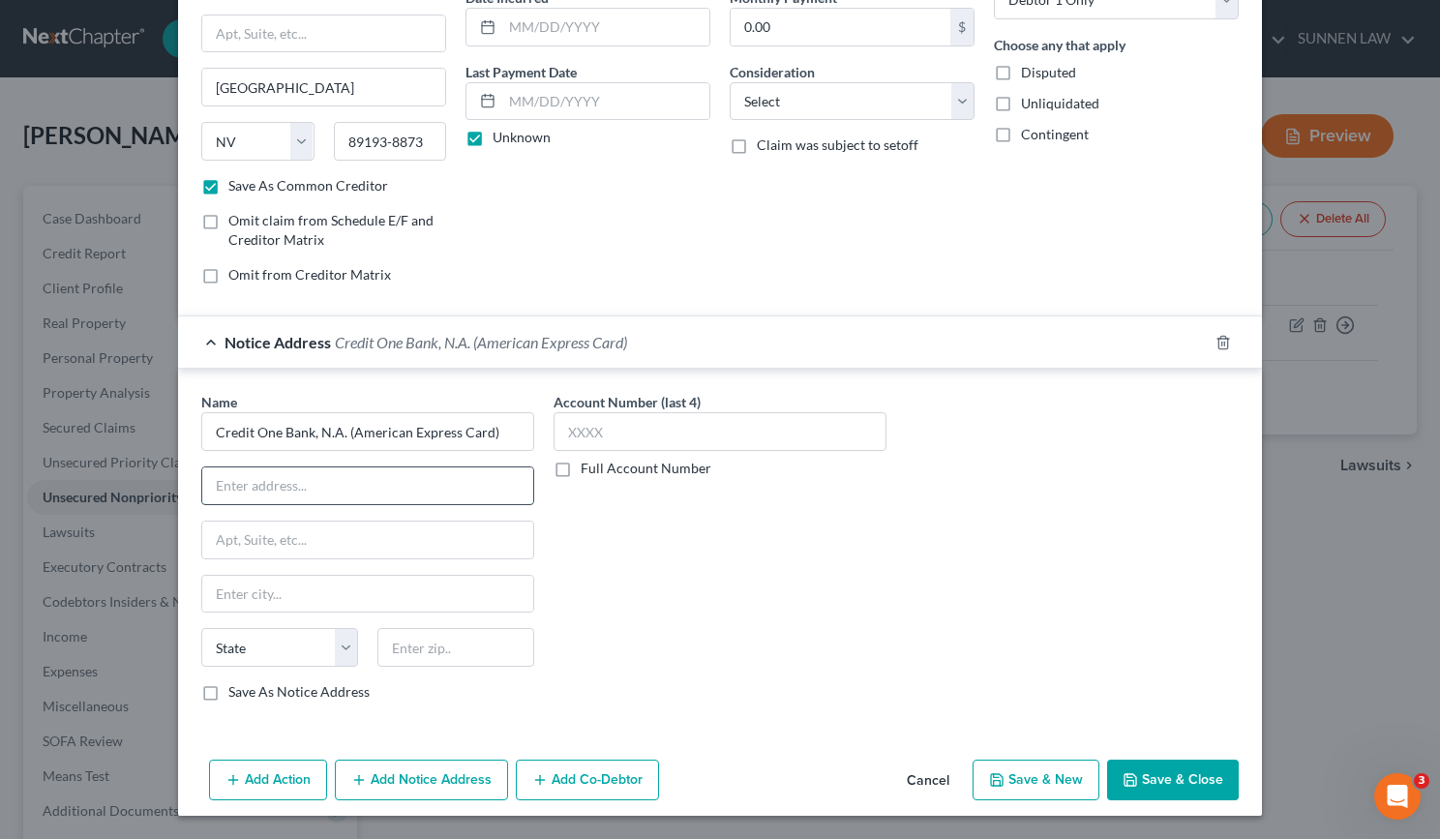
click at [285, 490] on input "text" at bounding box center [367, 486] width 331 height 37
paste input "P.O. Box 98873"
type input "P.O. Box 98873"
click at [294, 536] on input "text" at bounding box center [367, 540] width 331 height 37
click at [286, 593] on input "text" at bounding box center [367, 594] width 331 height 37
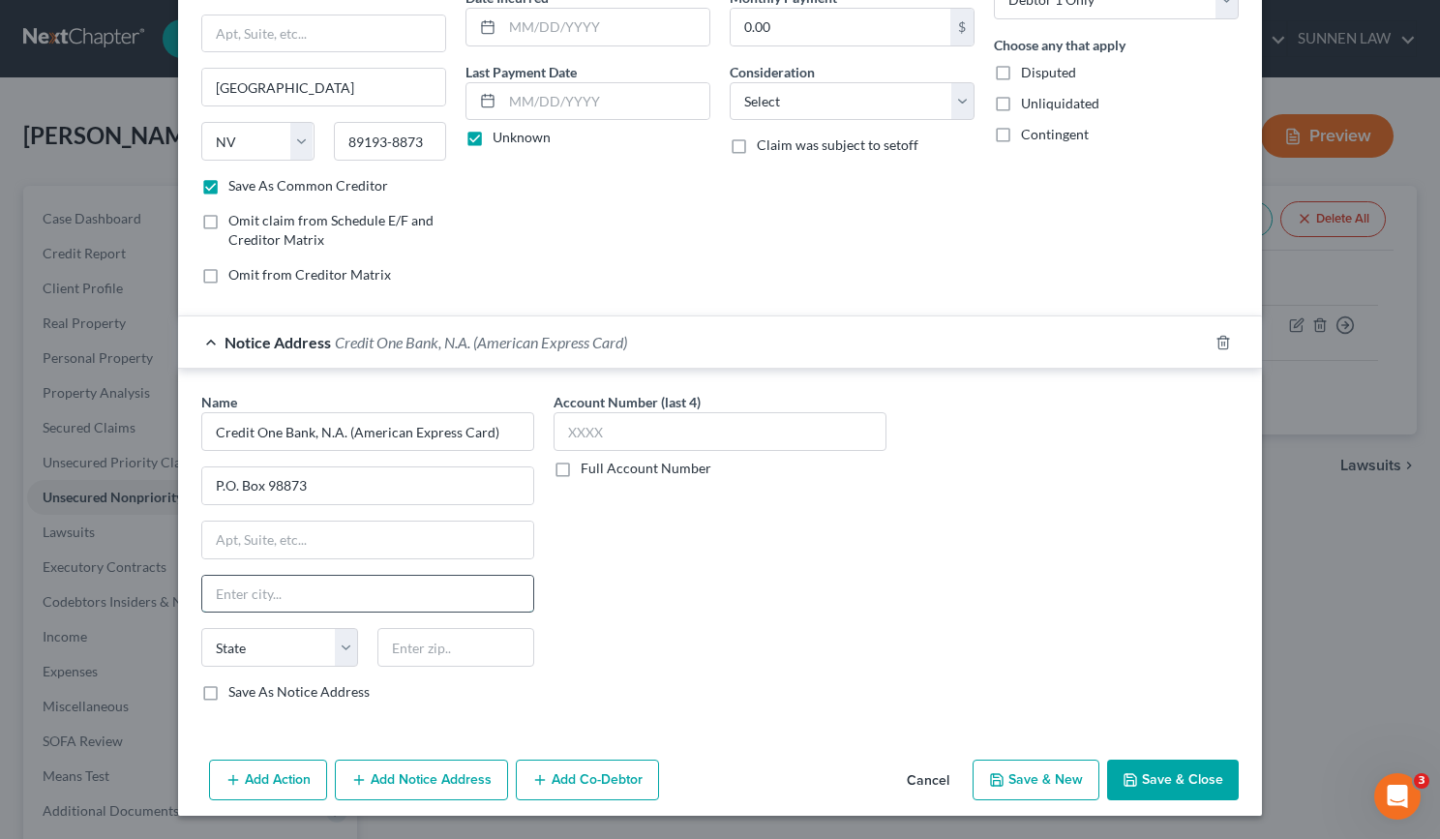
click at [248, 598] on input "text" at bounding box center [367, 594] width 331 height 37
paste input "[GEOGRAPHIC_DATA]"
type input "[GEOGRAPHIC_DATA]"
click at [263, 653] on select "State [US_STATE] AK AR AZ CA CO CT DE DC [GEOGRAPHIC_DATA] [GEOGRAPHIC_DATA] GU…" at bounding box center [279, 647] width 157 height 39
select select "31"
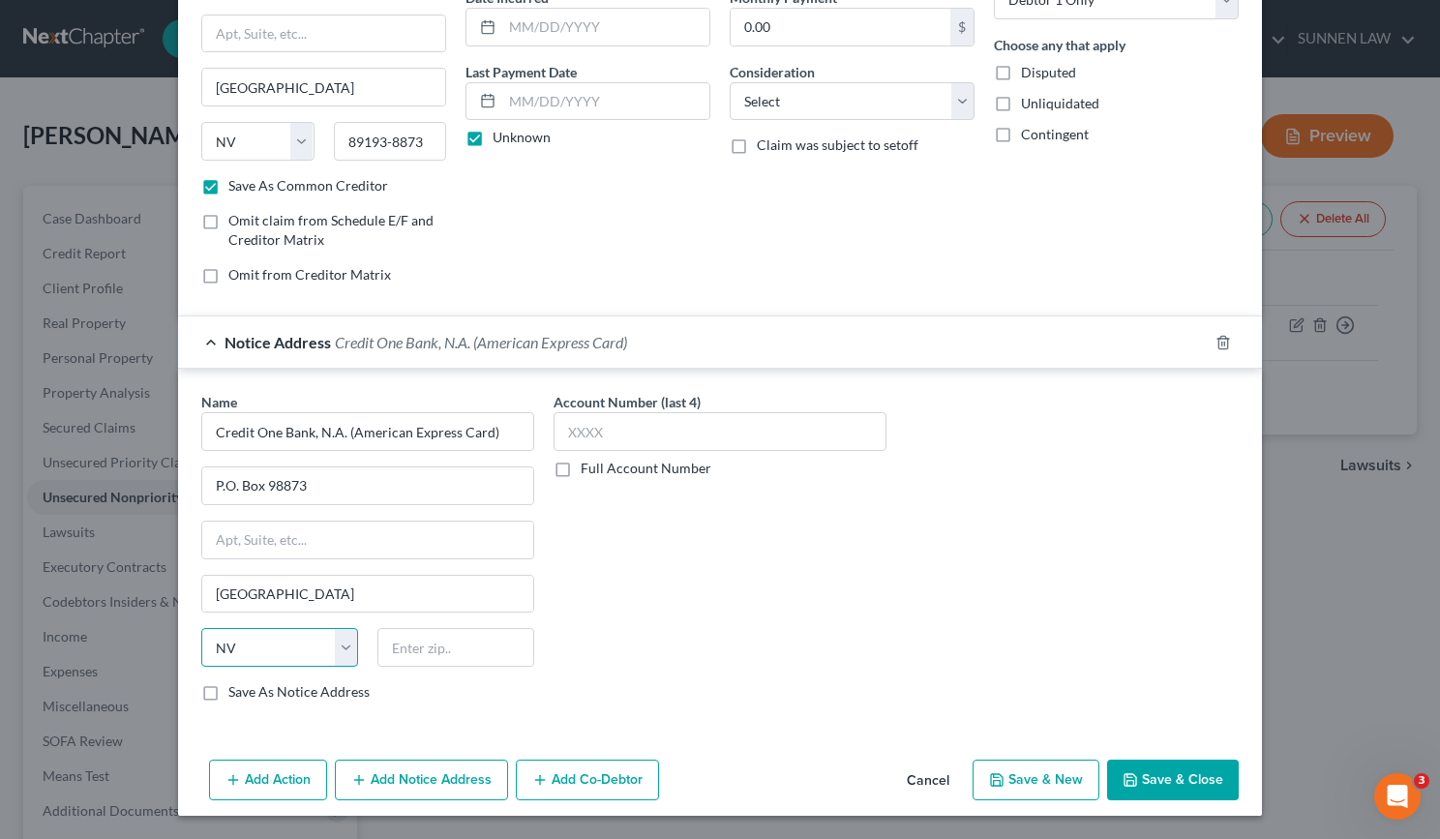
click at [201, 628] on select "State [US_STATE] AK AR AZ CA CO CT DE DC [GEOGRAPHIC_DATA] [GEOGRAPHIC_DATA] GU…" at bounding box center [279, 647] width 157 height 39
click at [407, 650] on input "text" at bounding box center [456, 647] width 157 height 39
paste input "89193-8873"
type input "89193-8873"
click at [228, 691] on label "Save As Notice Address" at bounding box center [298, 691] width 141 height 19
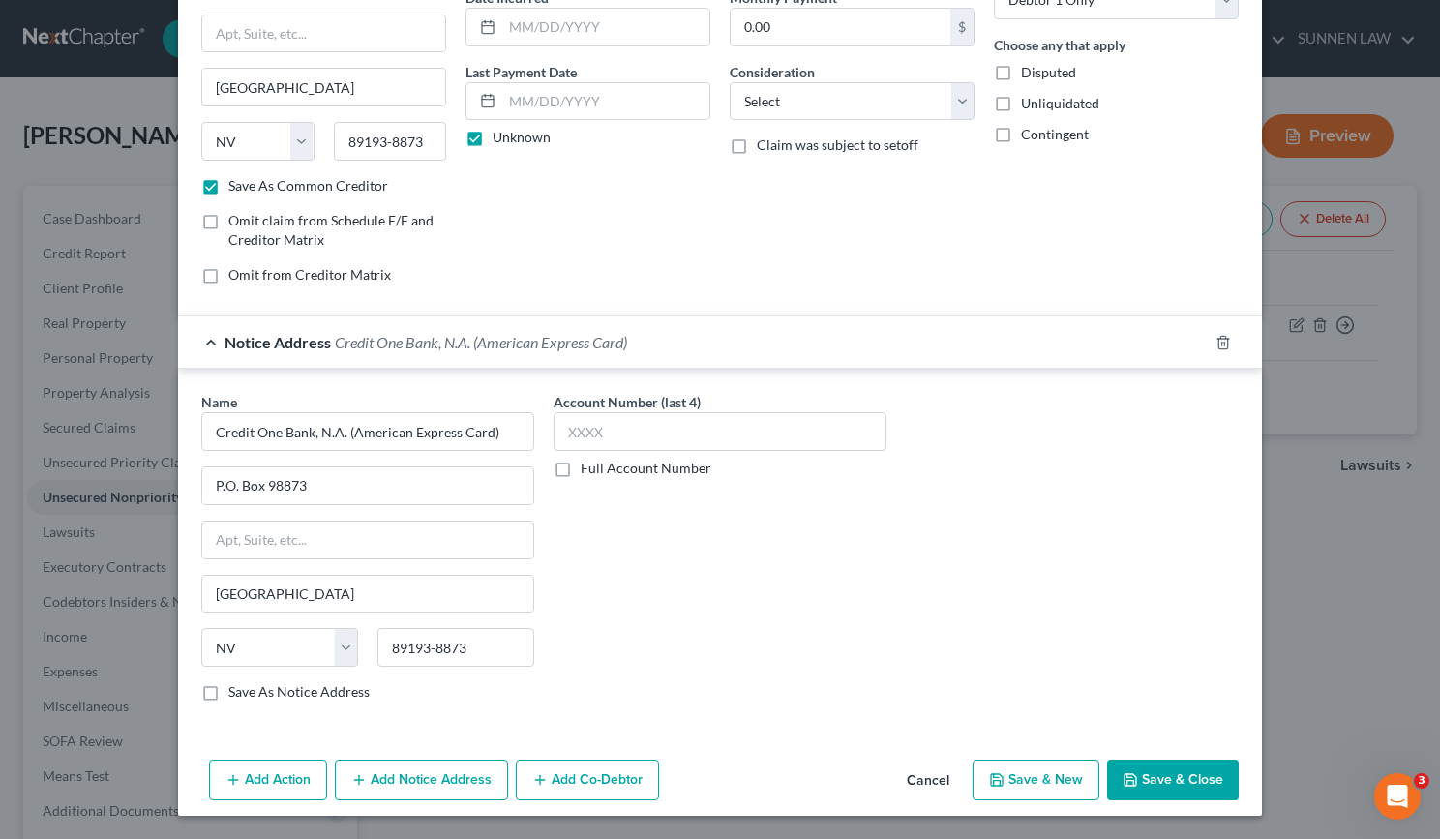
click at [236, 691] on input "Save As Notice Address" at bounding box center [242, 688] width 13 height 13
checkbox input "true"
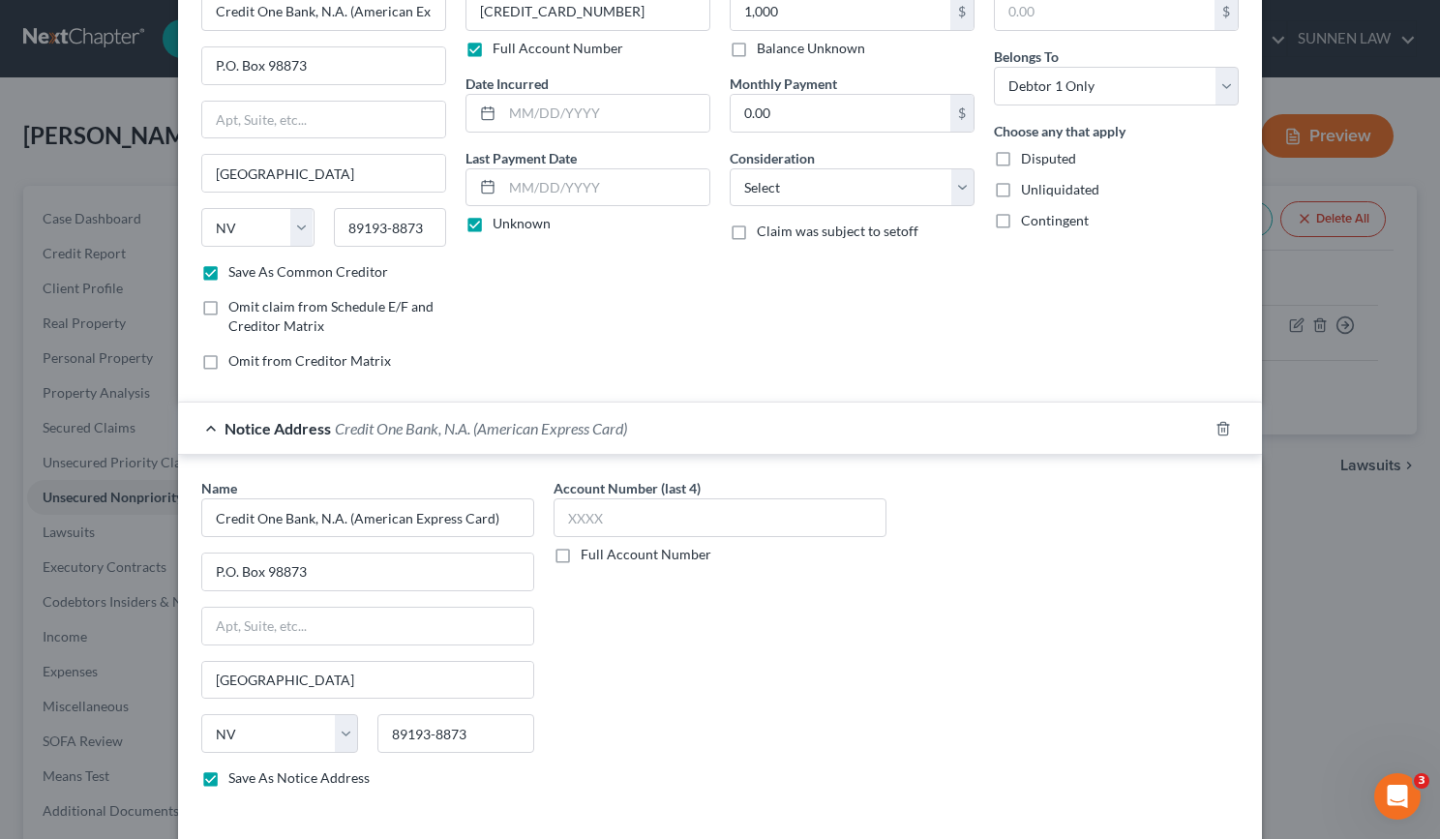
scroll to position [0, 0]
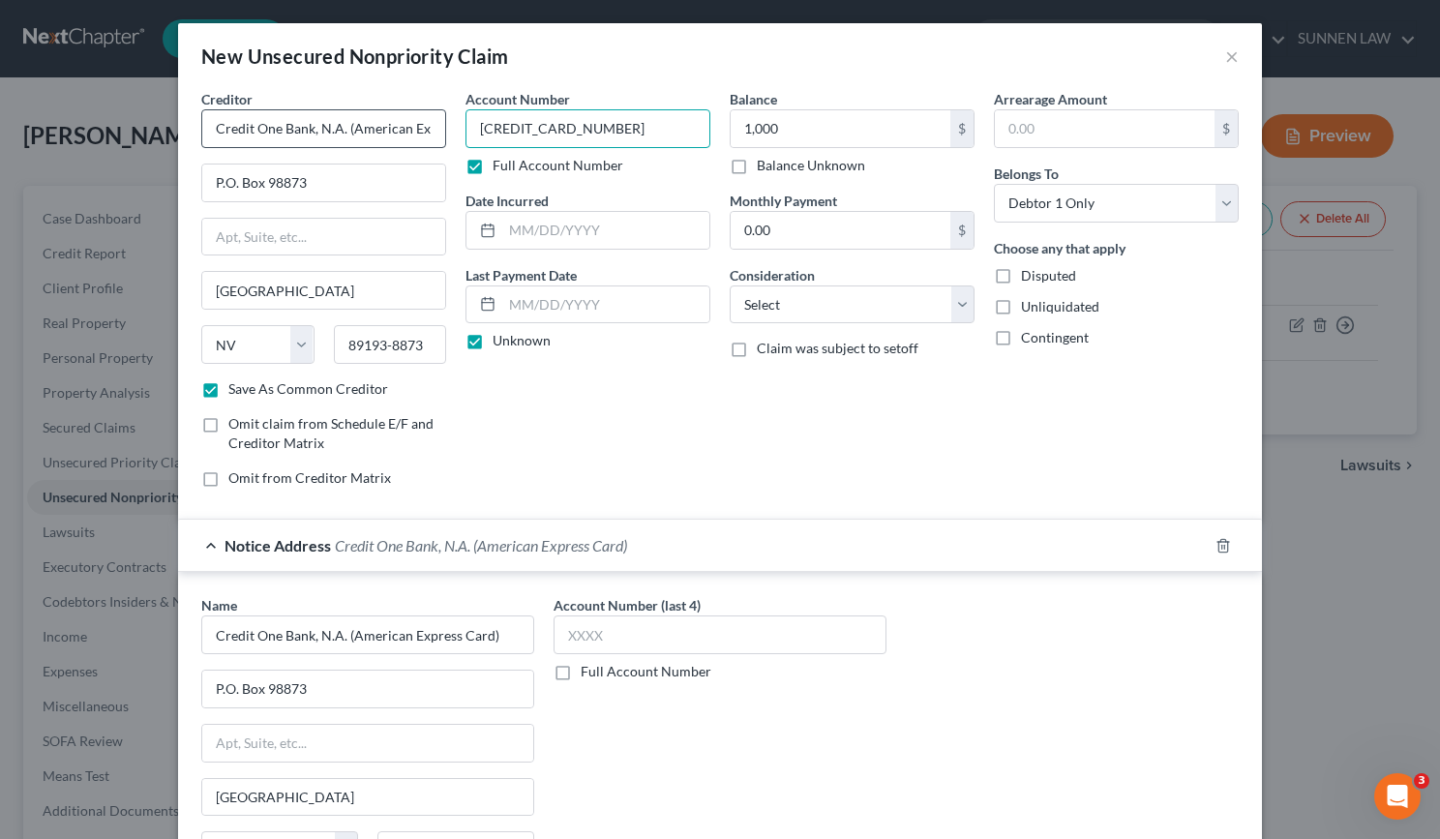
drag, startPoint x: 630, startPoint y: 131, endPoint x: 415, endPoint y: 122, distance: 215.1
click at [415, 122] on div "Creditor * Credit One Bank, N.A. (American Express Card) P.O. [GEOGRAPHIC_DATA]…" at bounding box center [720, 296] width 1057 height 414
click at [604, 635] on input "text" at bounding box center [720, 635] width 333 height 39
click at [581, 673] on label "Full Account Number" at bounding box center [646, 671] width 131 height 19
click at [589, 673] on input "Full Account Number" at bounding box center [595, 668] width 13 height 13
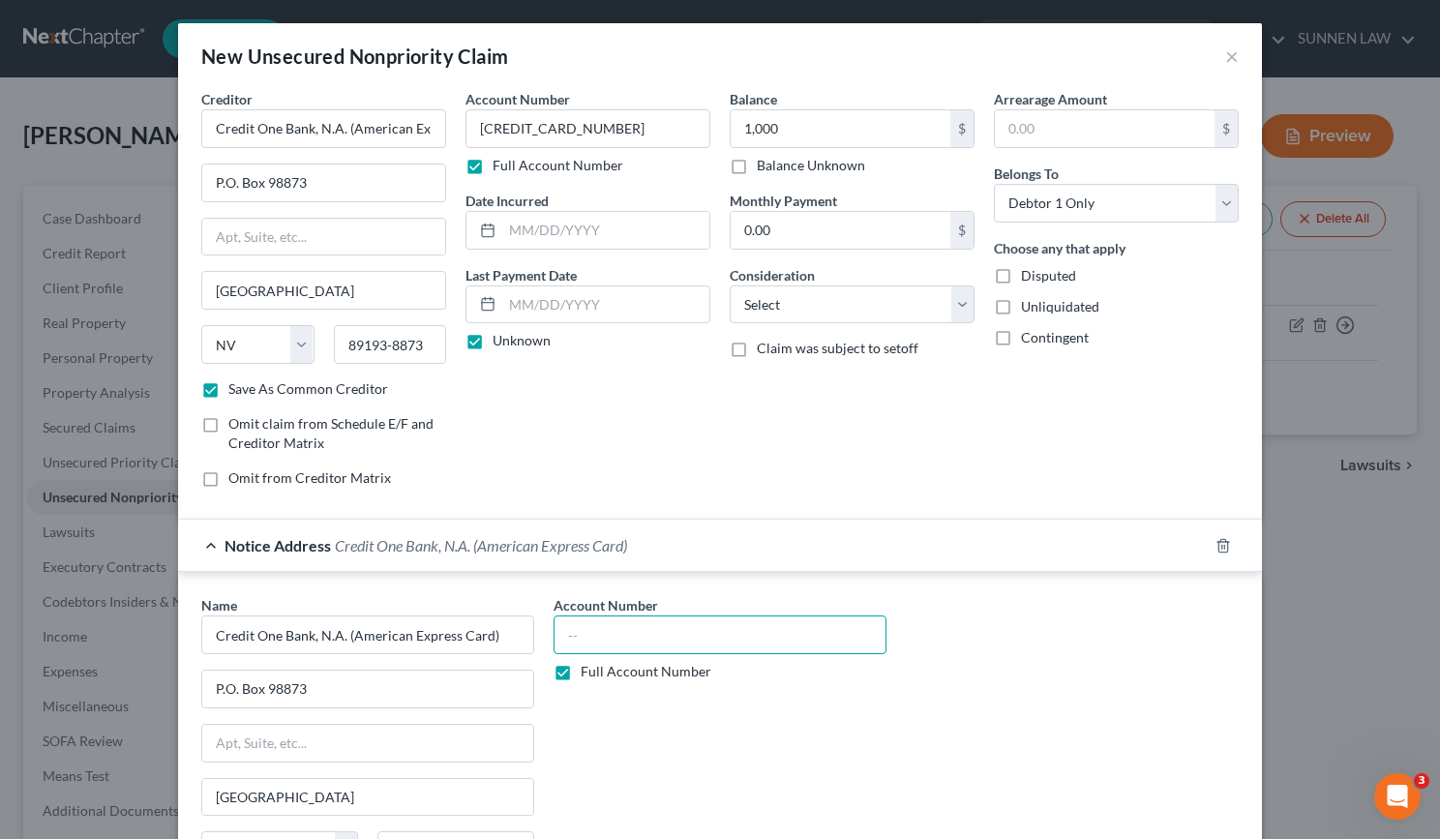
click at [644, 643] on input "text" at bounding box center [720, 635] width 333 height 39
paste input "[CREDIT_CARD_NUMBER]"
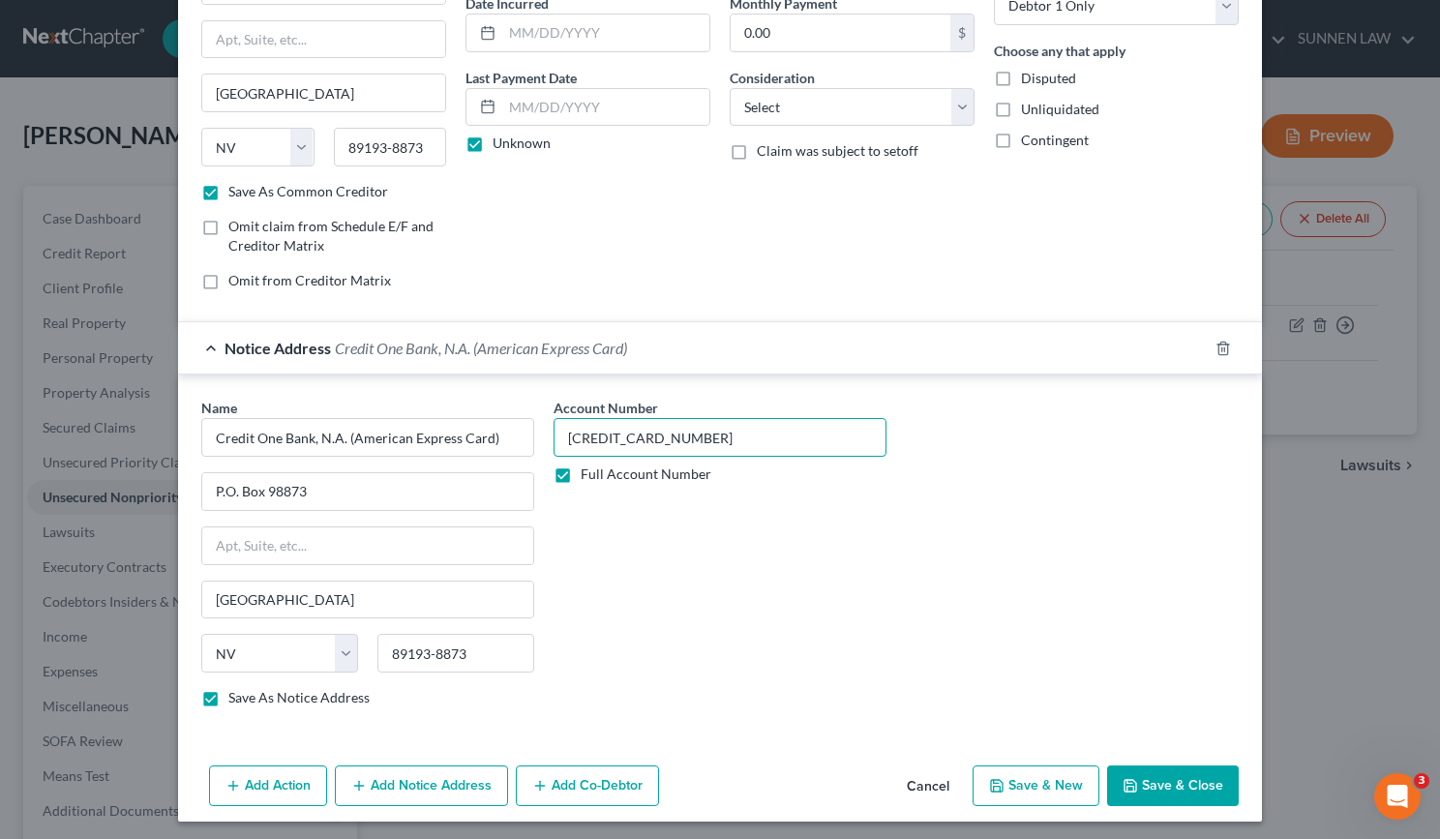
scroll to position [203, 0]
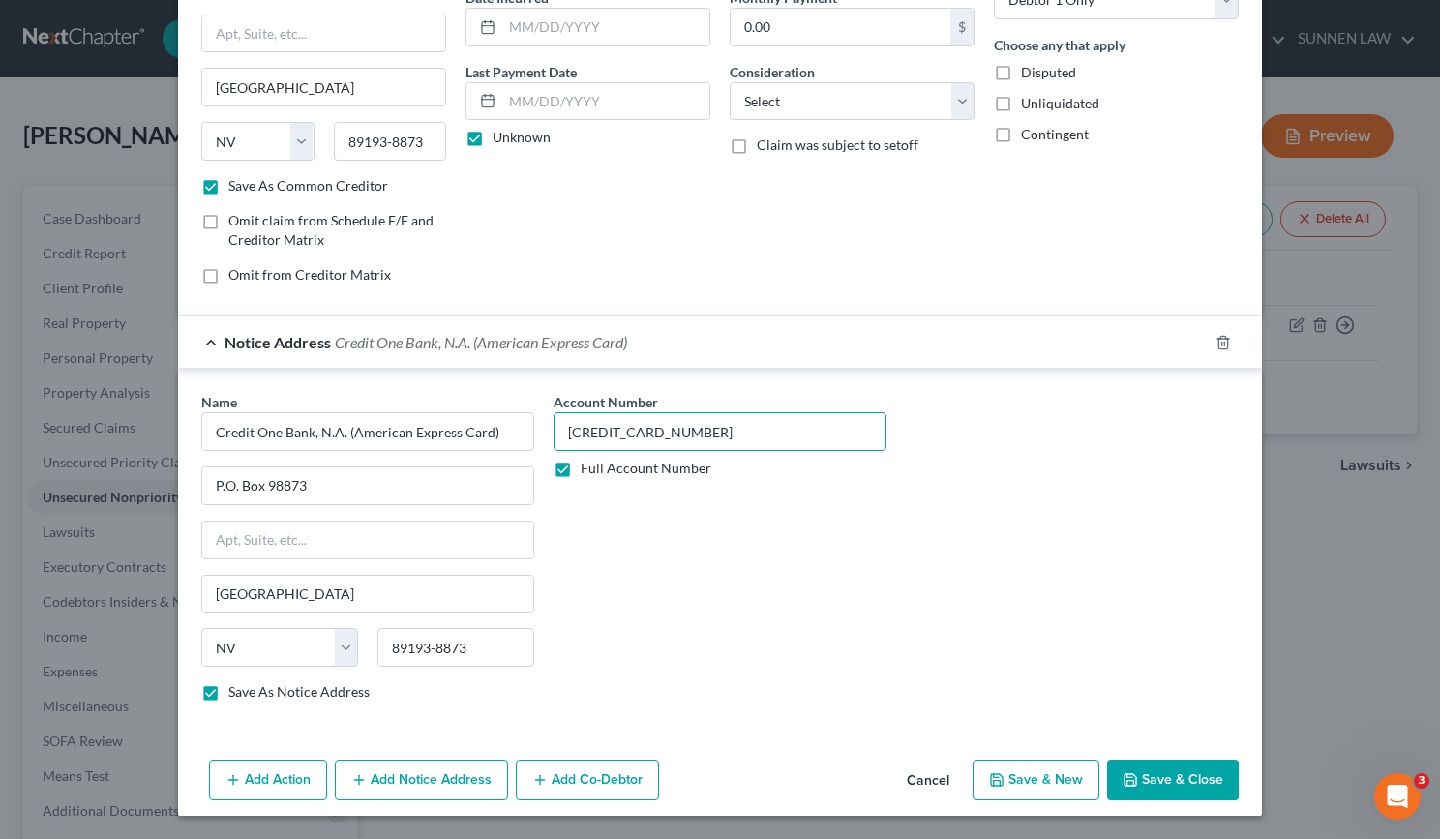
type input "[CREDIT_CARD_NUMBER]"
click at [1165, 786] on button "Save & Close" at bounding box center [1173, 780] width 132 height 41
checkbox input "false"
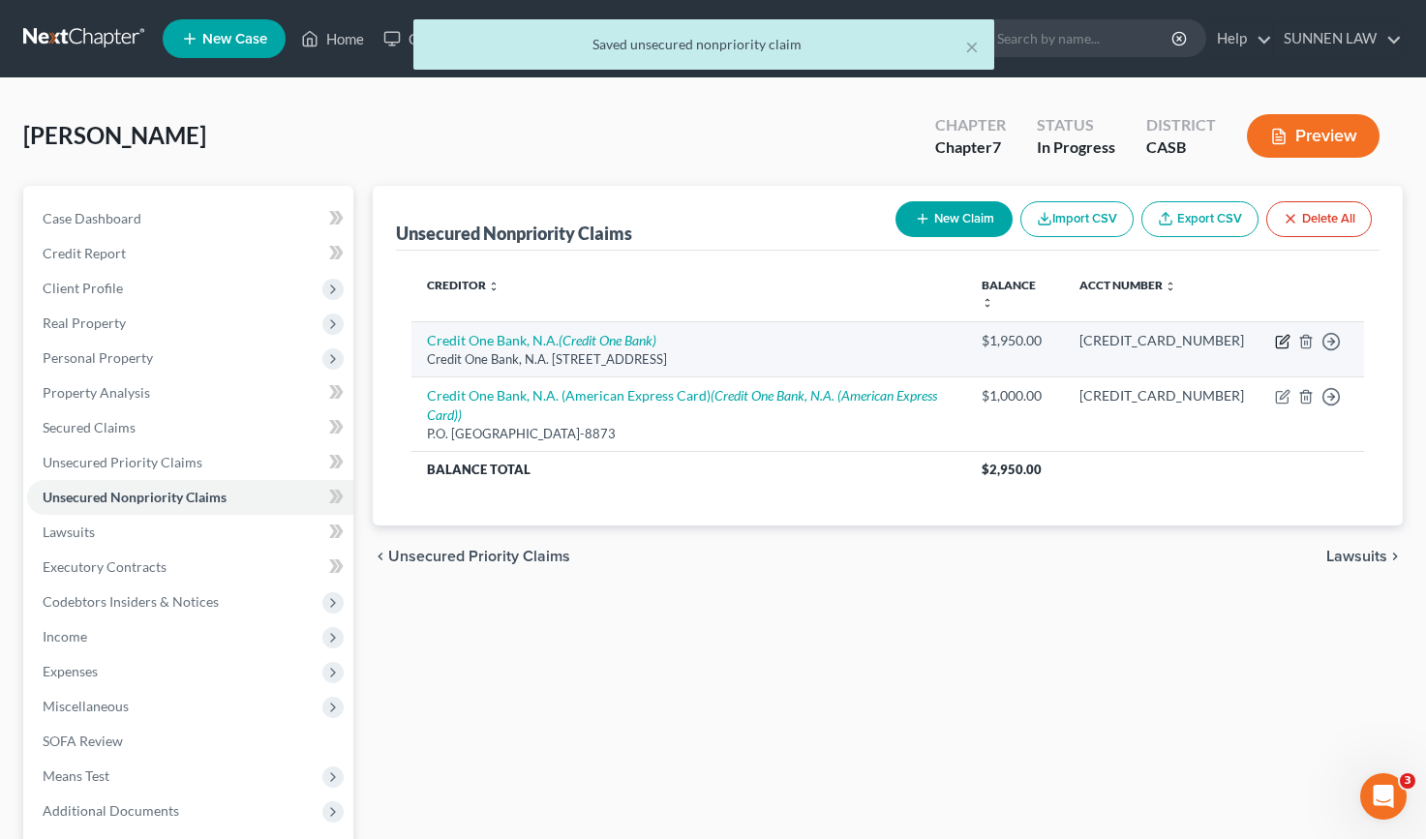
click at [1280, 337] on icon "button" at bounding box center [1282, 343] width 12 height 12
select select "31"
select select "0"
select select "31"
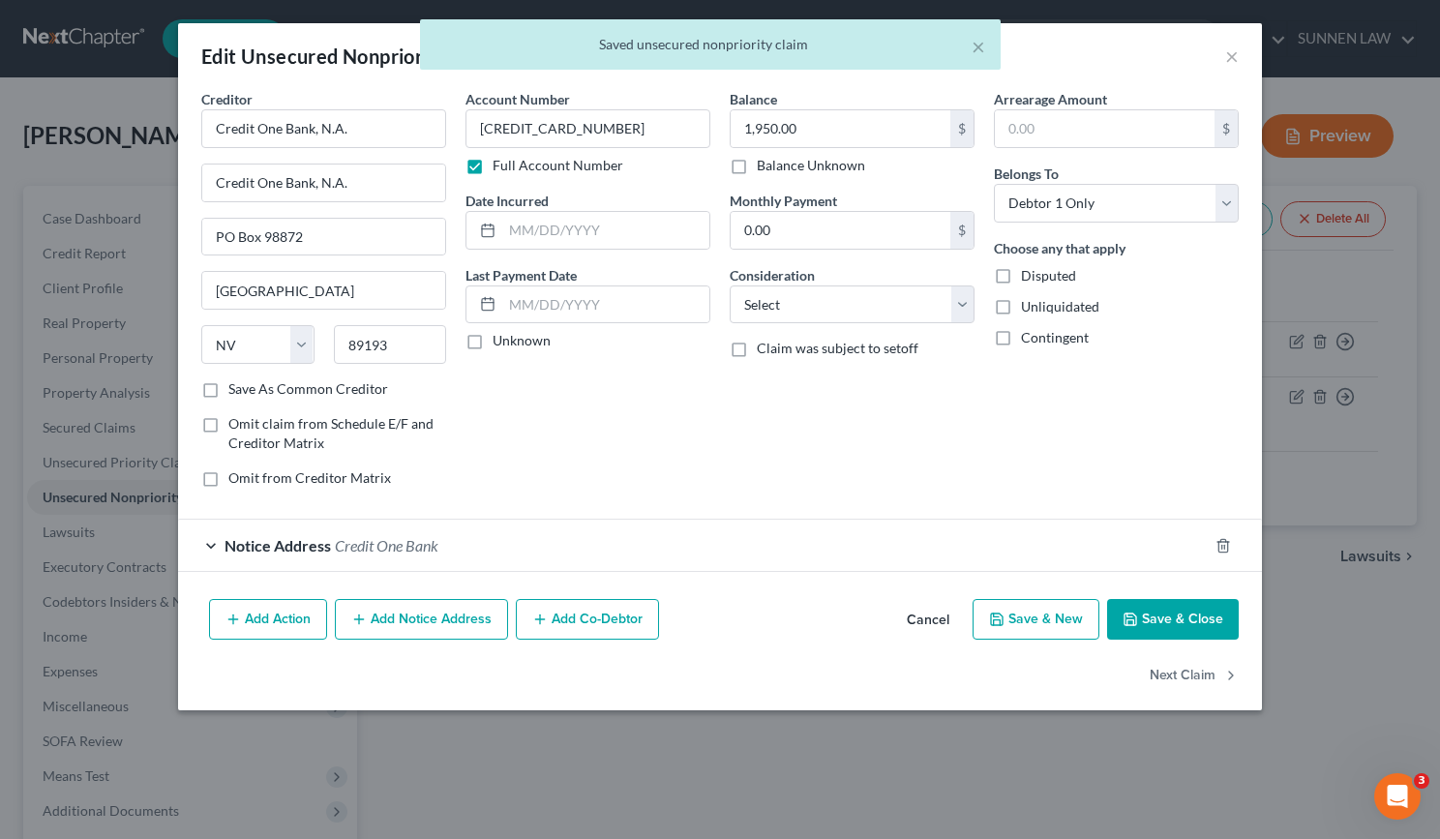
click at [257, 542] on span "Notice Address" at bounding box center [278, 545] width 106 height 18
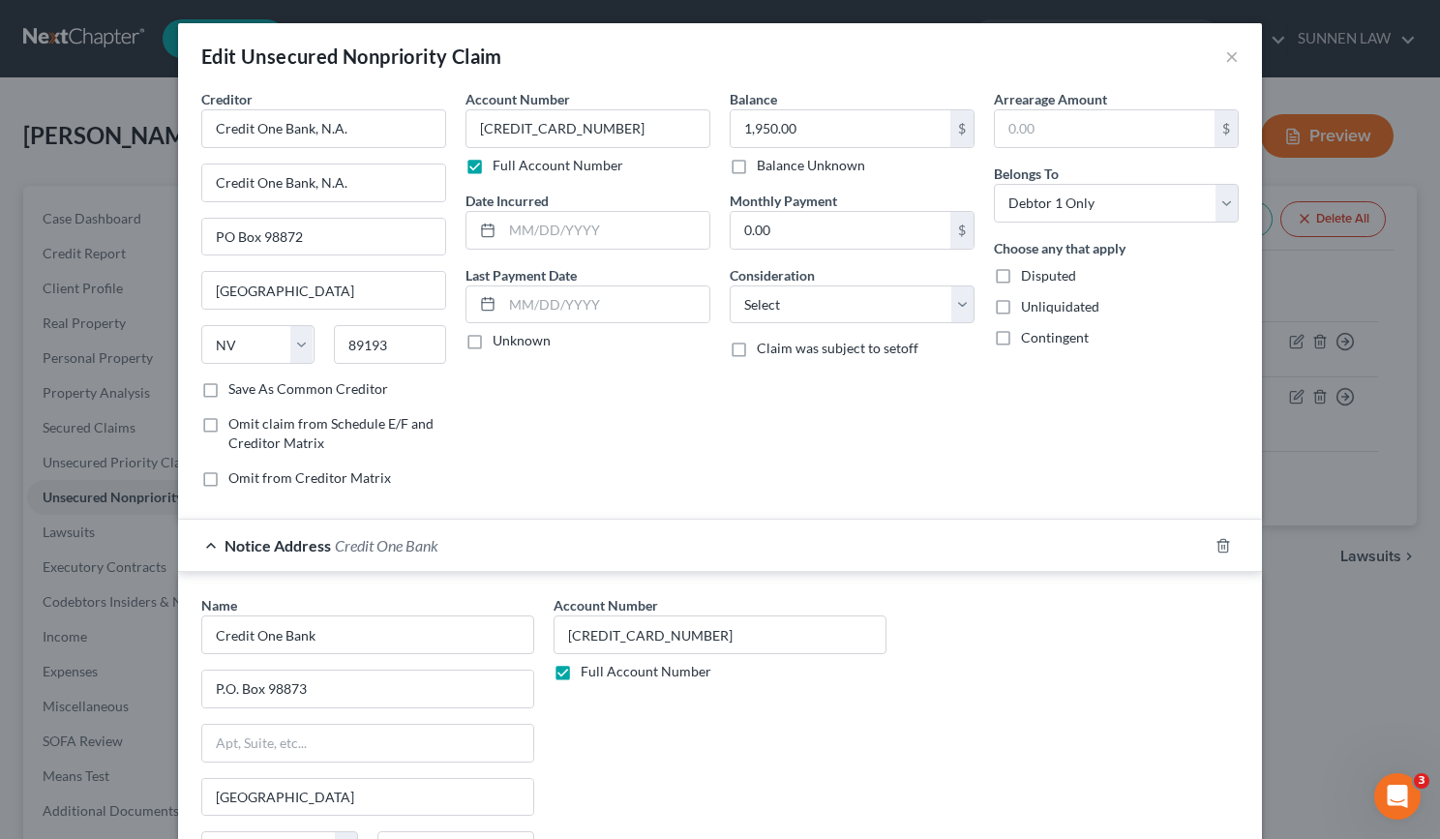
click at [493, 341] on label "Unknown" at bounding box center [522, 340] width 58 height 19
click at [500, 341] on input "Unknown" at bounding box center [506, 337] width 13 height 13
checkbox input "true"
click at [809, 313] on select "Select Cable / Satellite Services Collection Agency Credit Card Debt Debt Couns…" at bounding box center [852, 305] width 245 height 39
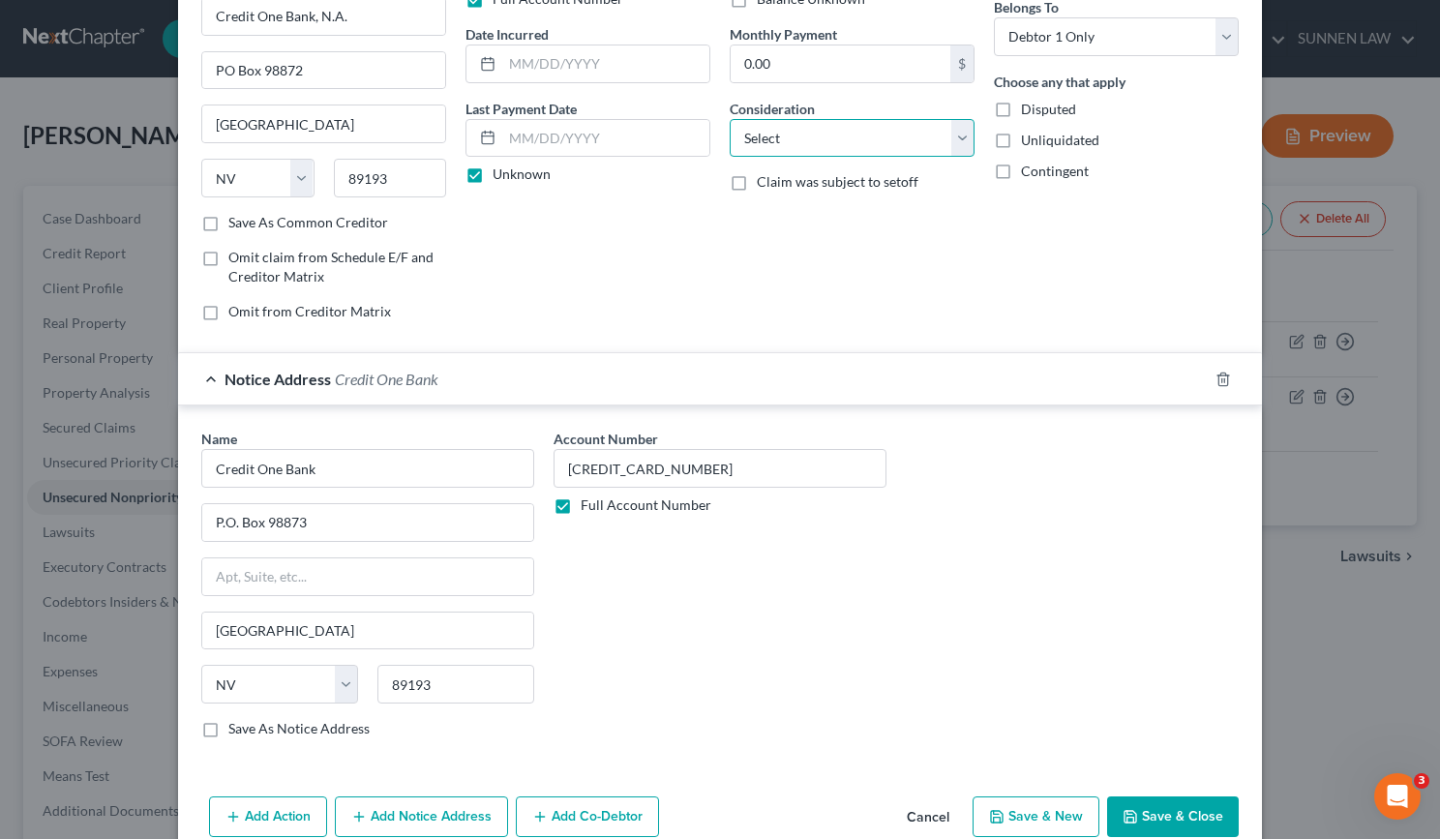
scroll to position [0, 0]
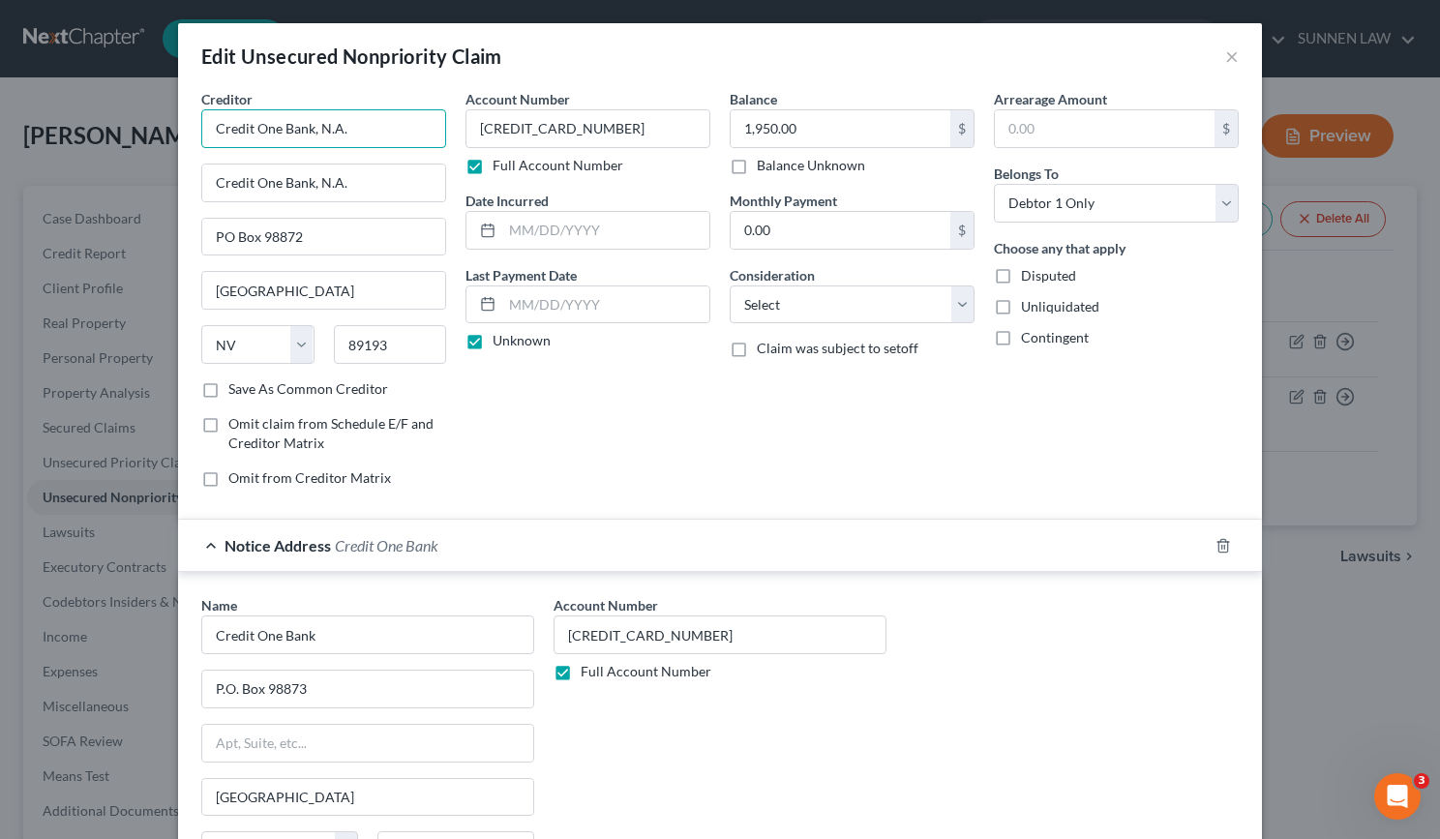
click at [404, 135] on input "Credit One Bank, N.A." at bounding box center [323, 128] width 245 height 39
type input "Credit One Bank, N.A. (Platinum)"
click at [379, 645] on input "Credit One Bank" at bounding box center [367, 635] width 333 height 39
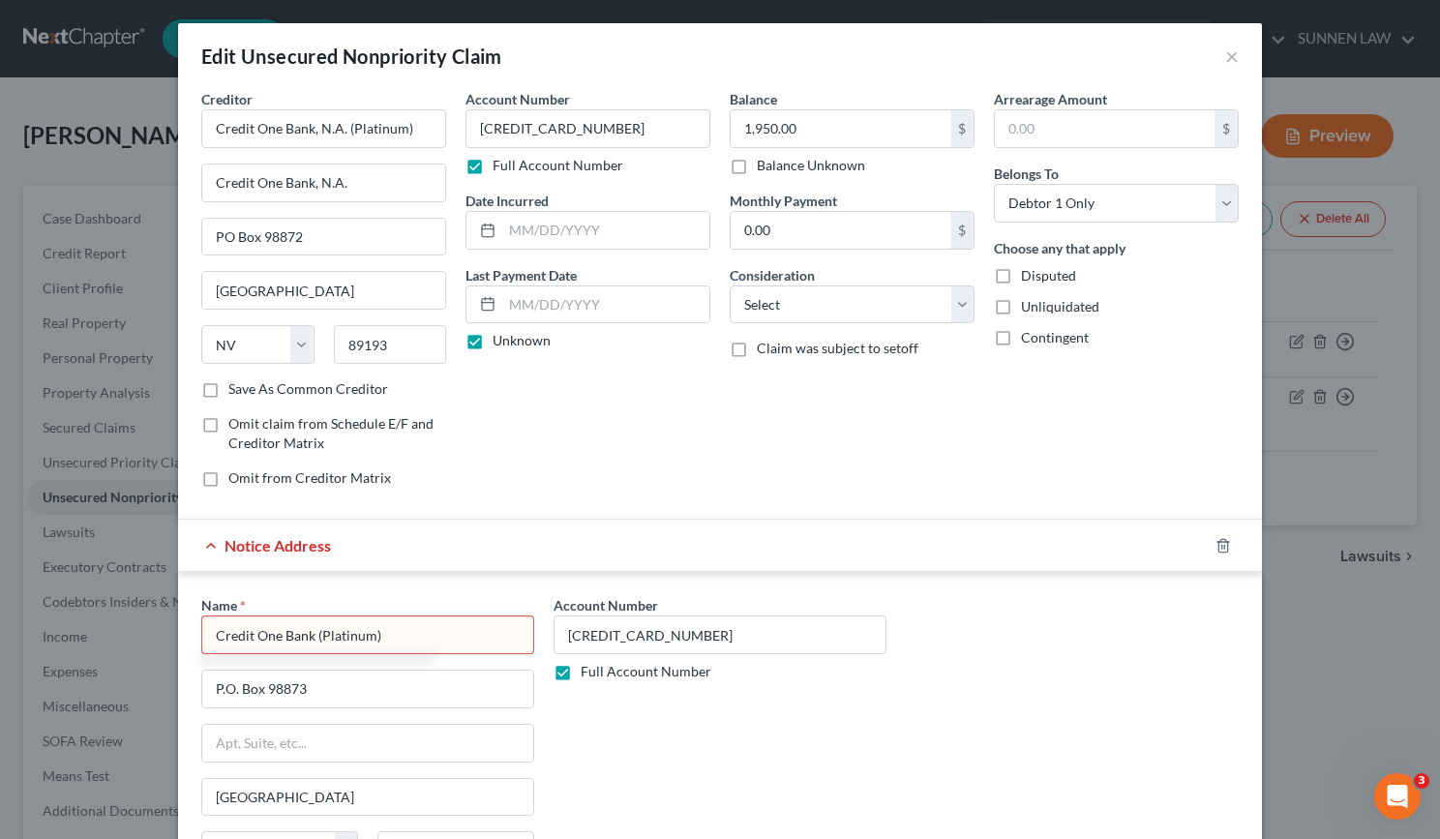
type input "Credit One Bank (Platinum)"
click at [684, 749] on div "Account Number [CREDIT_CARD_NUMBER] Full Account Number" at bounding box center [720, 757] width 352 height 325
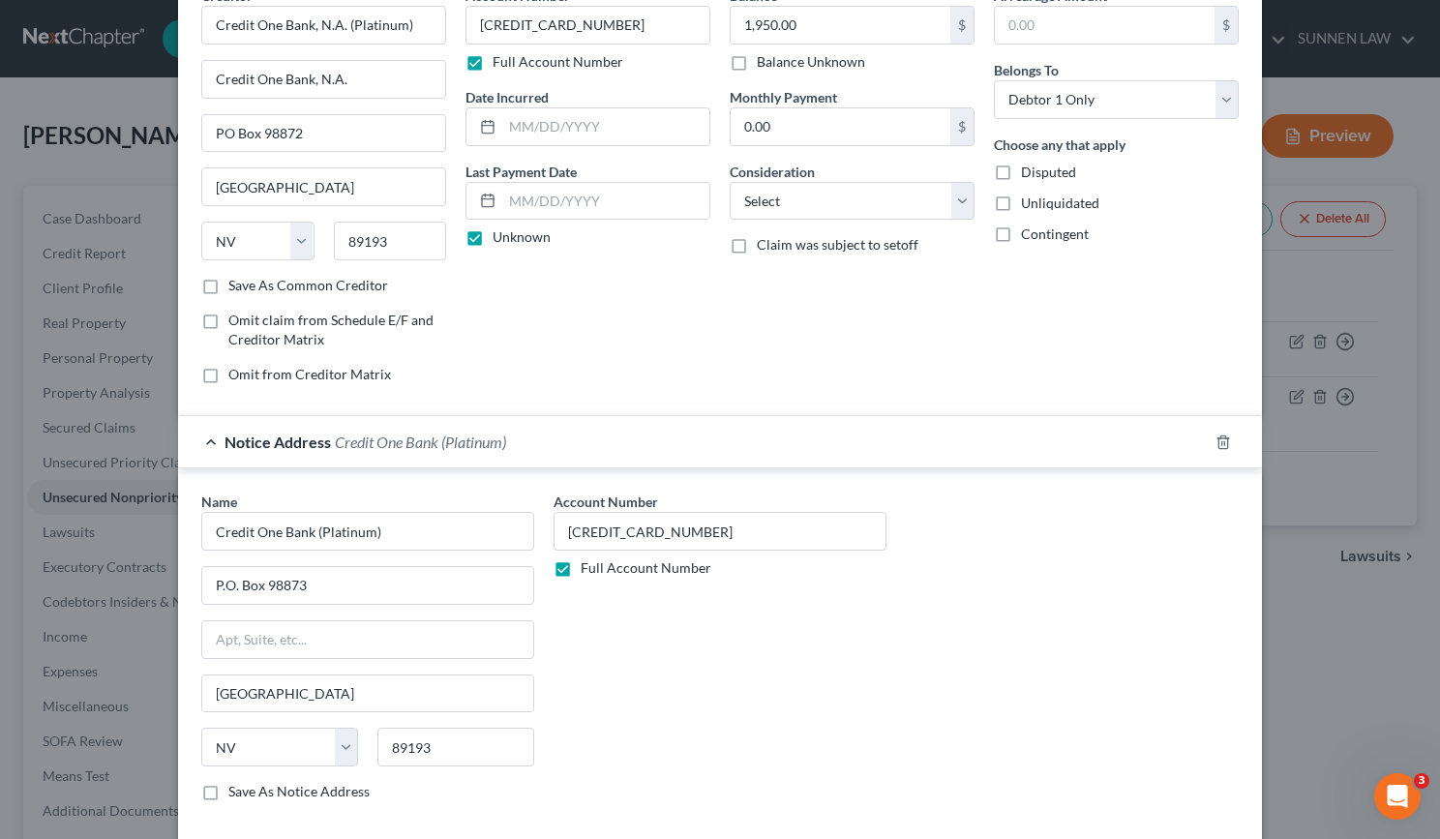
scroll to position [258, 0]
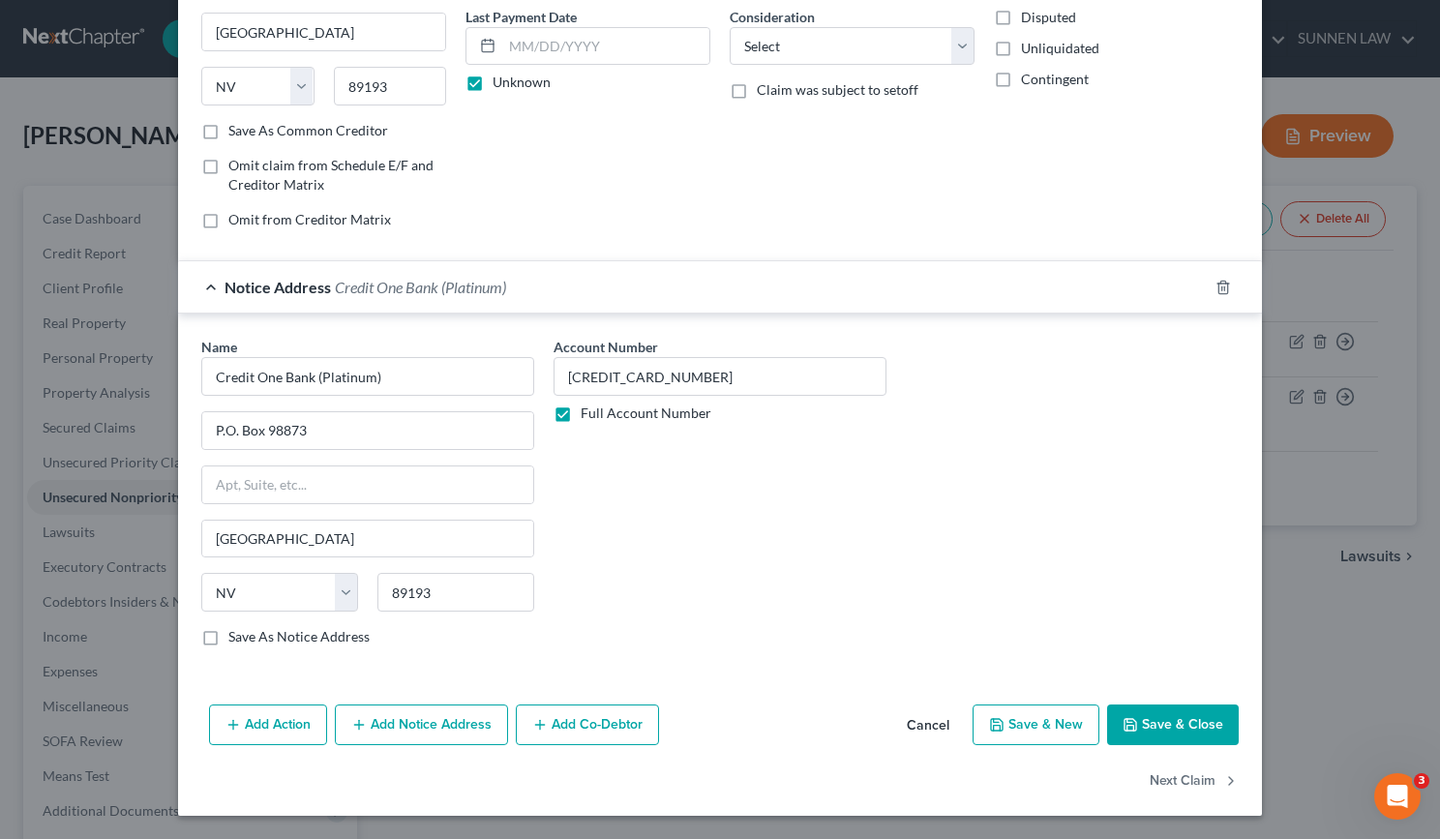
click at [299, 624] on div "State [US_STATE] AK AR AZ CA CO CT DE DC [GEOGRAPHIC_DATA] [GEOGRAPHIC_DATA] GU…" at bounding box center [368, 600] width 352 height 54
click at [273, 632] on label "Save As Notice Address" at bounding box center [298, 636] width 141 height 19
click at [249, 632] on input "Save As Notice Address" at bounding box center [242, 633] width 13 height 13
checkbox input "true"
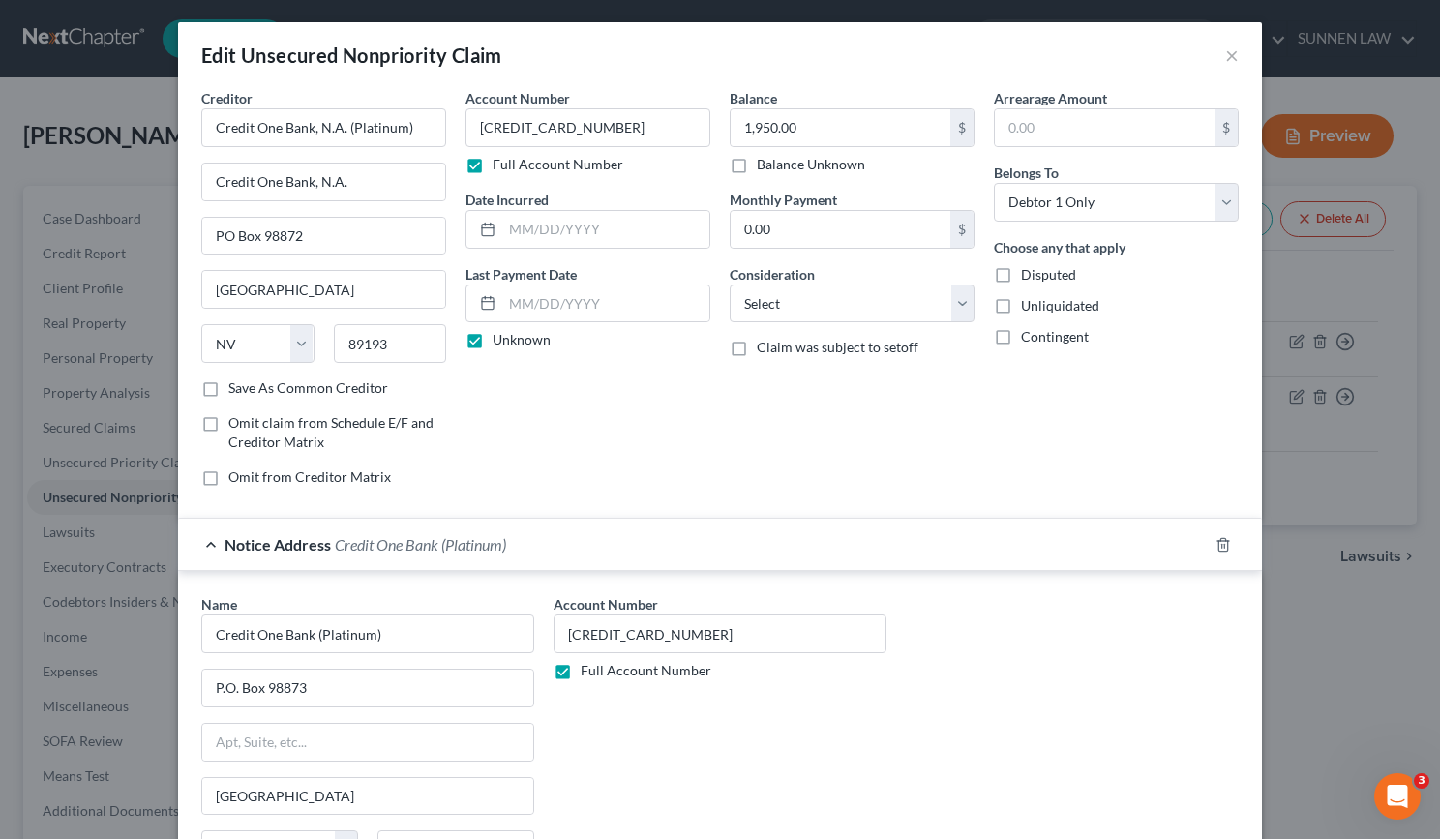
scroll to position [0, 0]
click at [228, 385] on label "Save As Common Creditor" at bounding box center [308, 388] width 160 height 19
click at [236, 385] on input "Save As Common Creditor" at bounding box center [242, 385] width 13 height 13
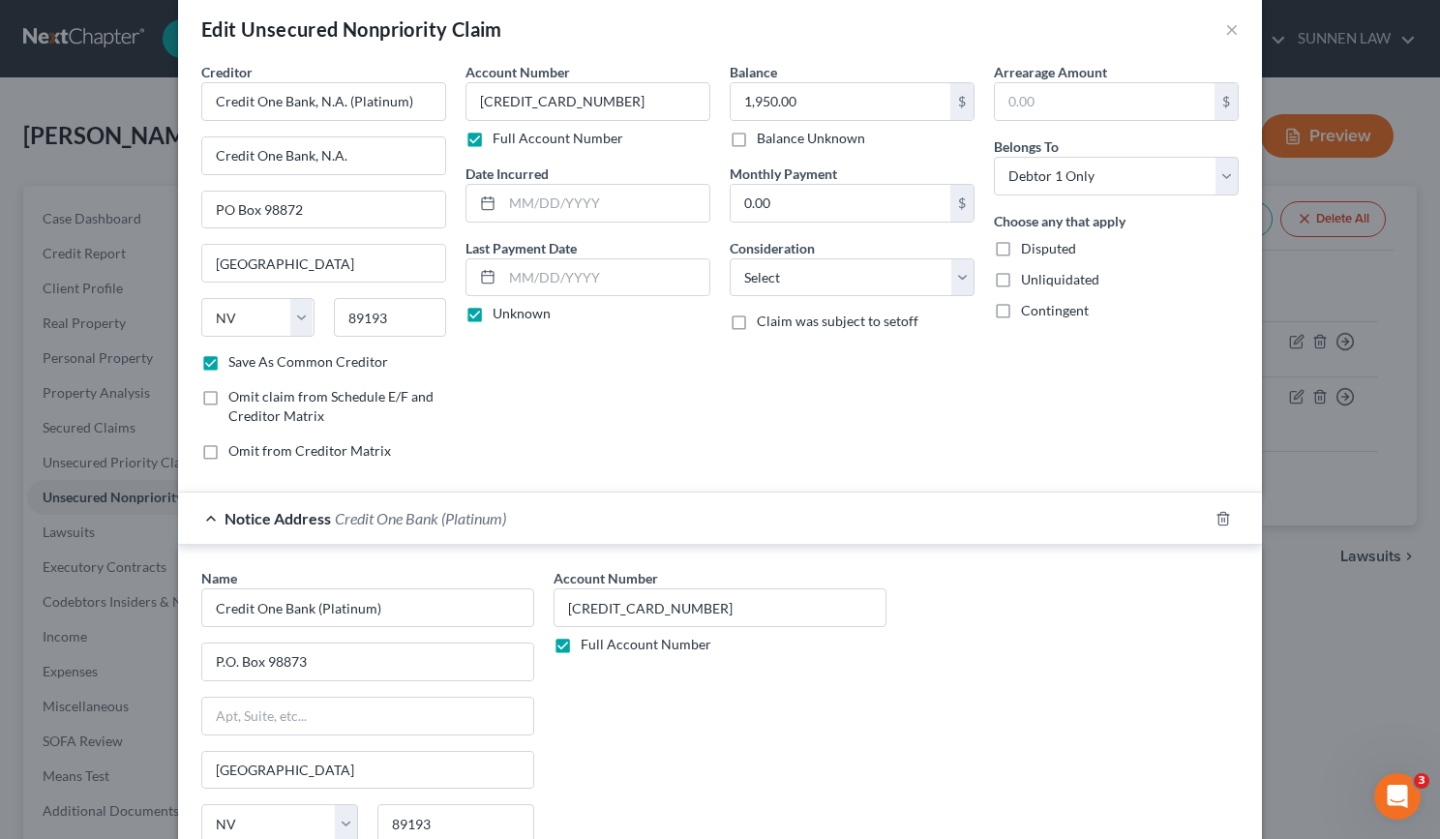
scroll to position [258, 0]
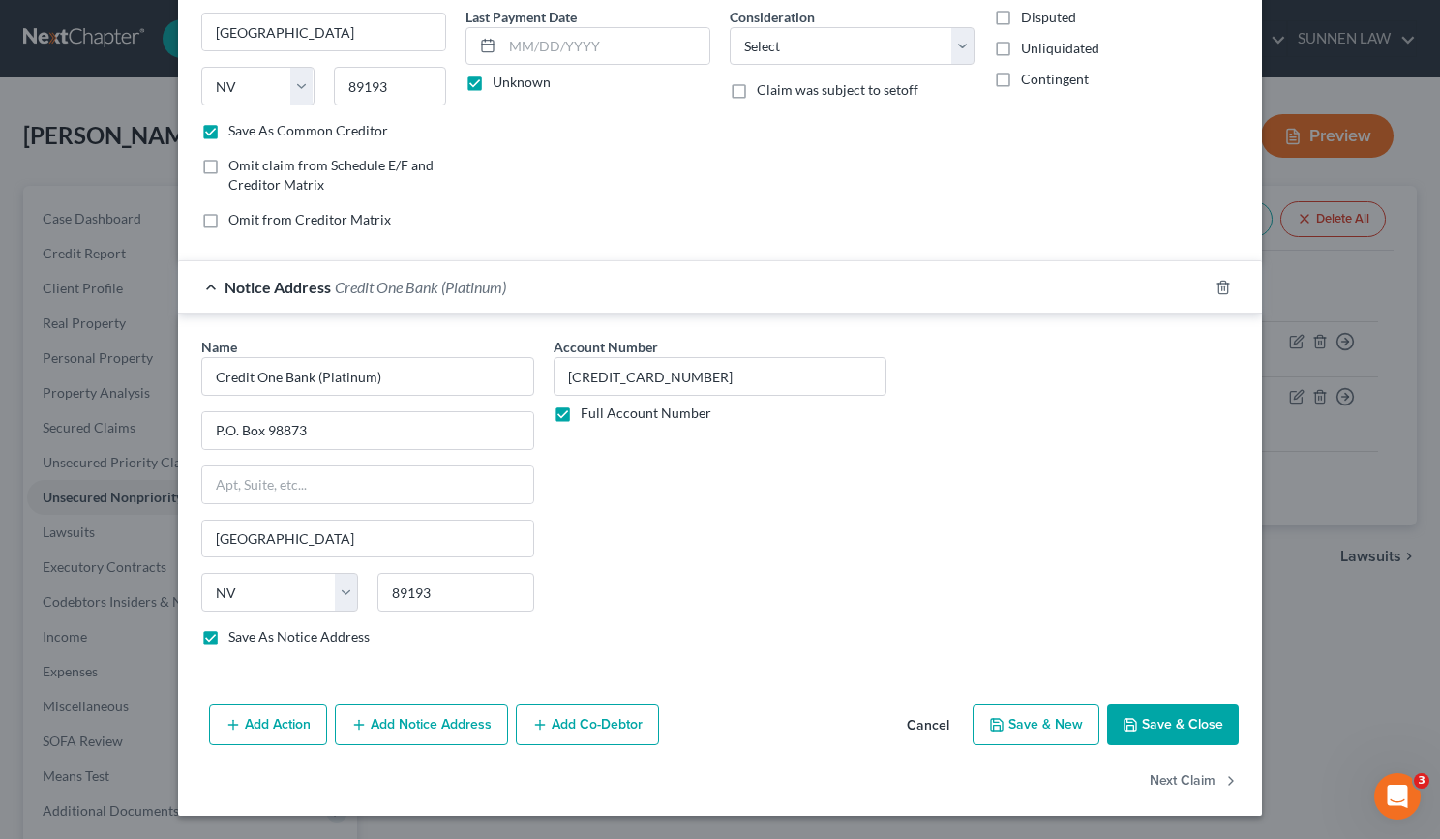
click at [1168, 725] on button "Save & Close" at bounding box center [1173, 725] width 132 height 41
checkbox input "false"
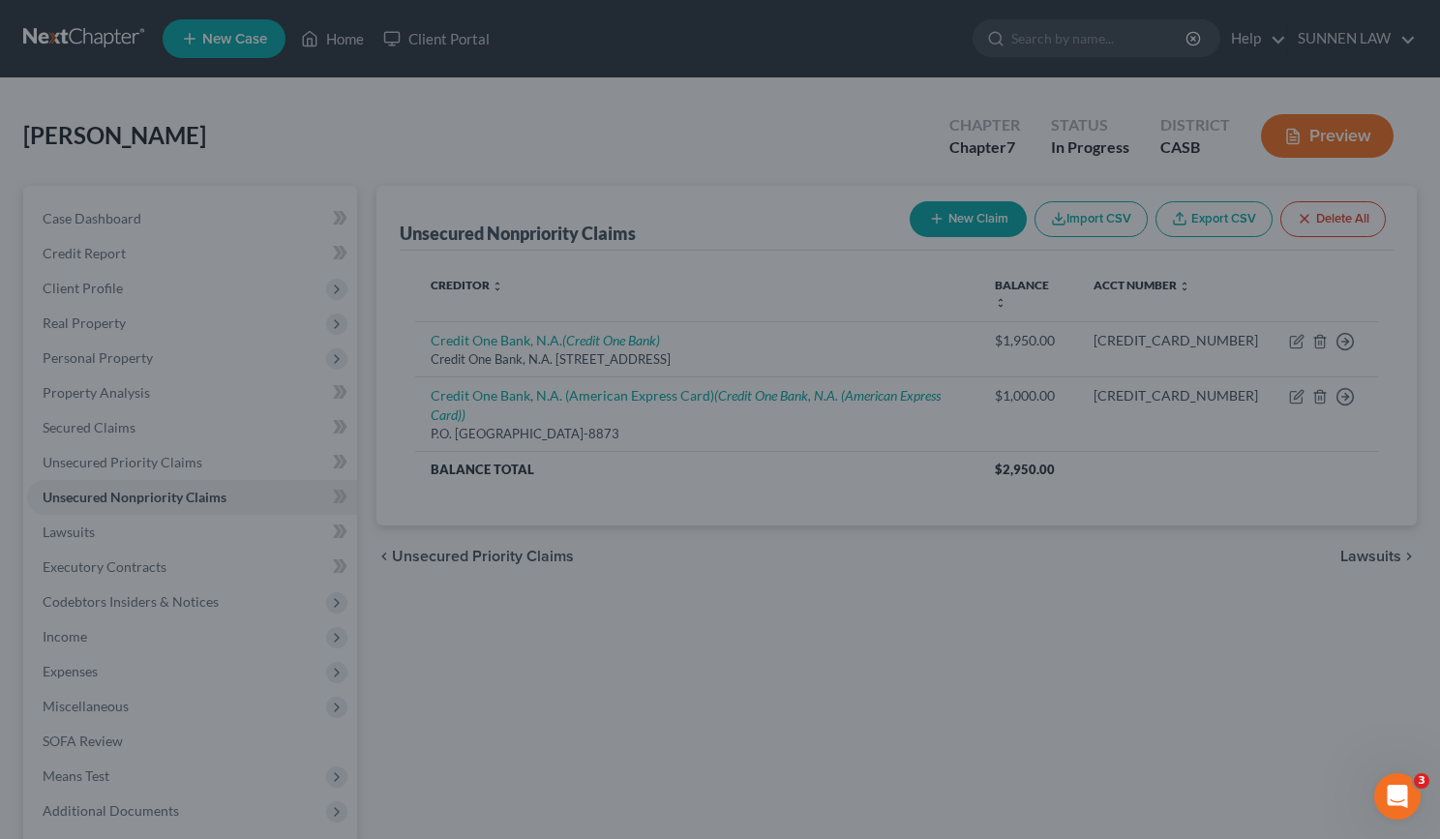
scroll to position [0, 0]
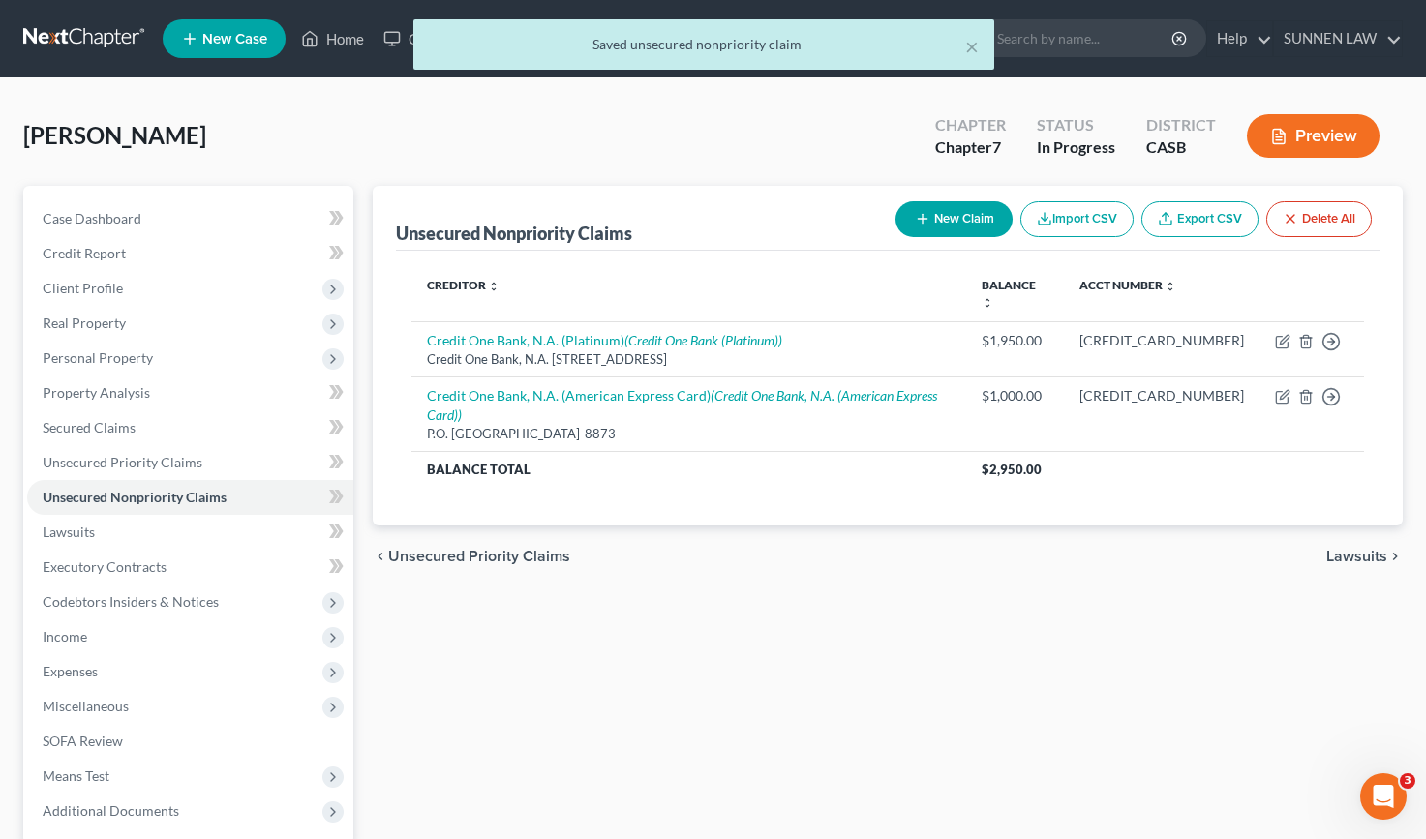
click at [960, 222] on button "New Claim" at bounding box center [953, 219] width 117 height 36
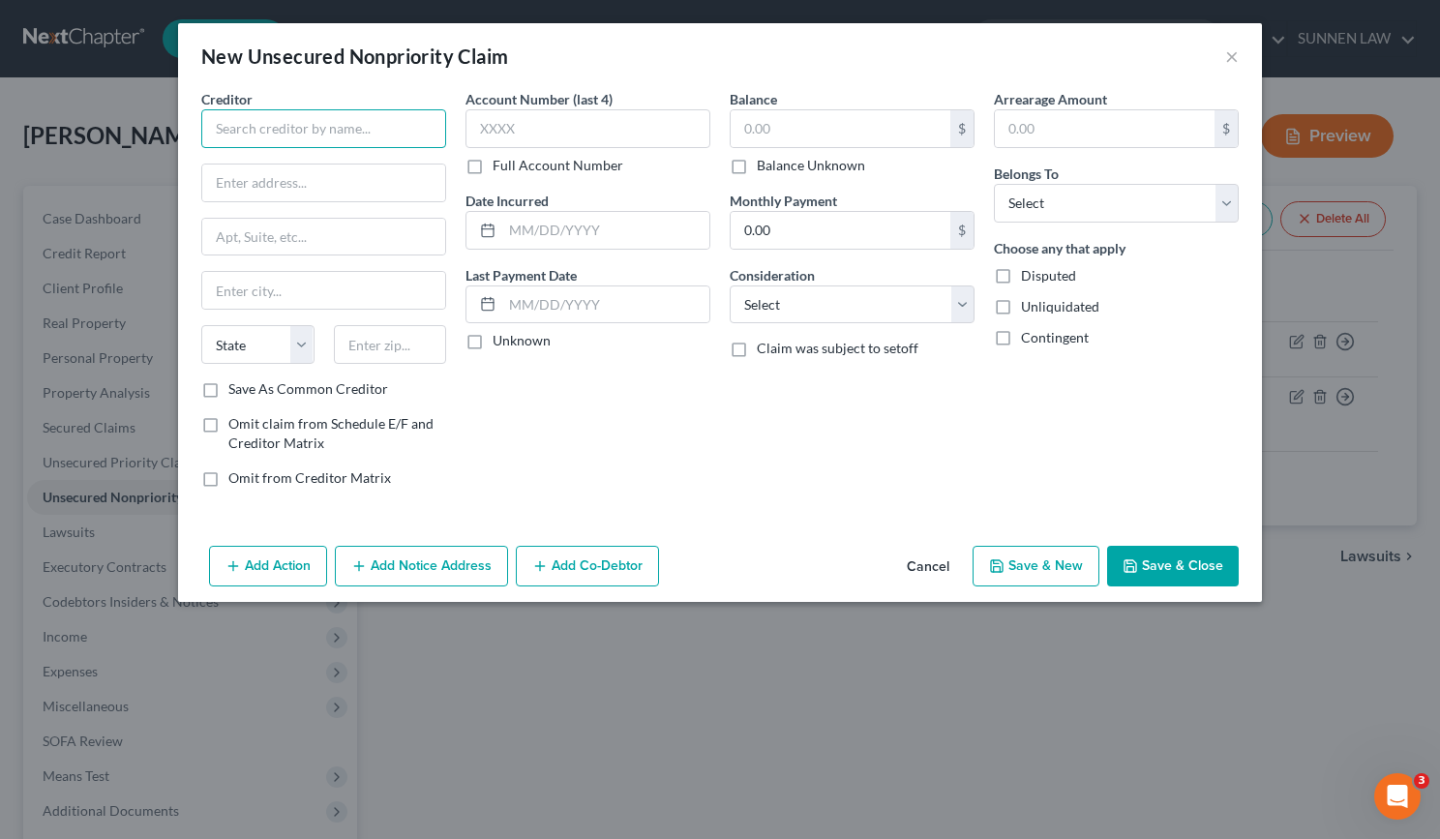
click at [247, 123] on input "text" at bounding box center [323, 128] width 245 height 39
click at [345, 125] on input "text" at bounding box center [323, 128] width 245 height 39
paste input "Credit One Bank, N.A. (American Express NASCAR Card)"
type input "Credit One Bank, N.A. (American Express NASCAR Card)"
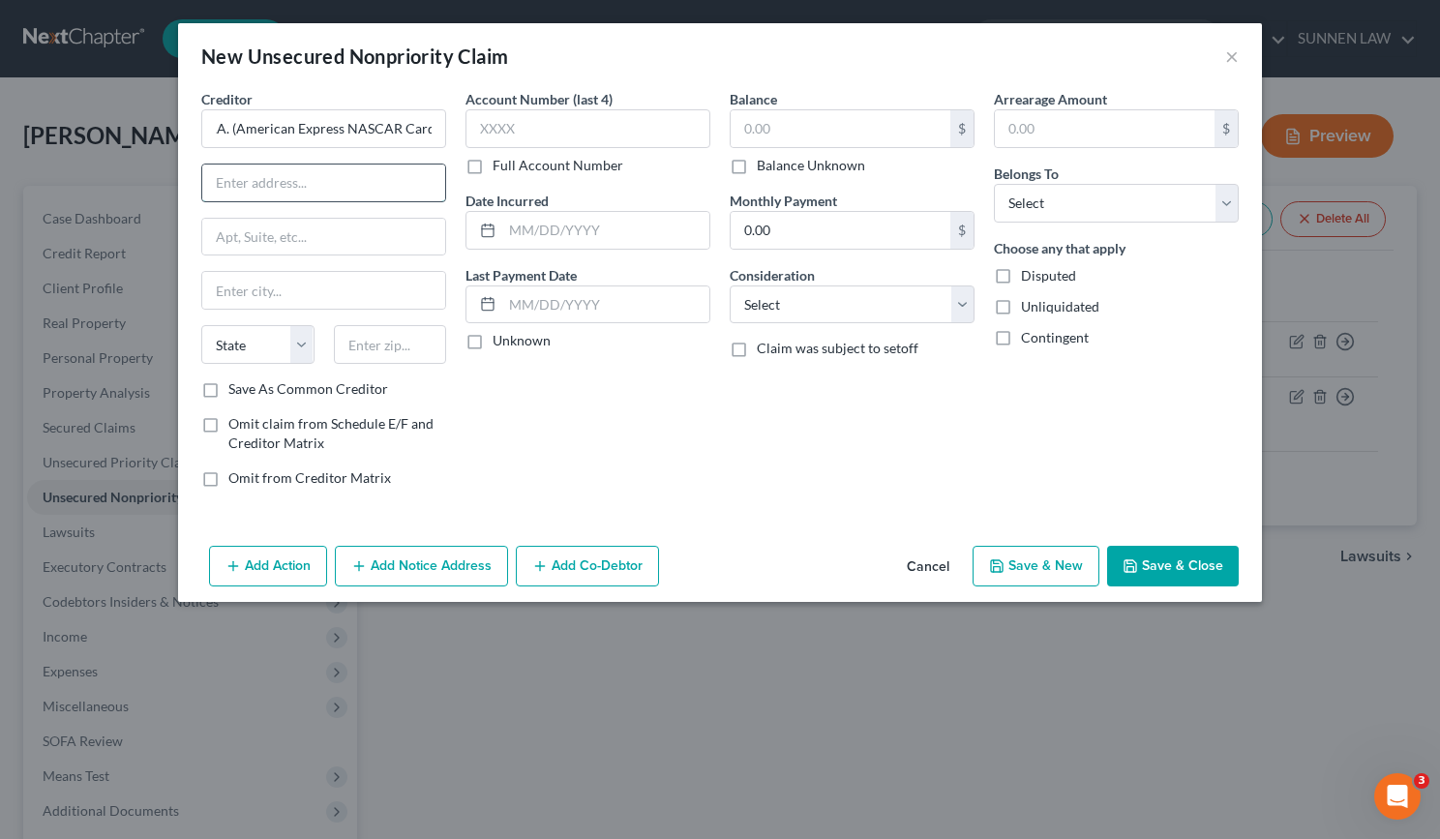
click at [317, 185] on input "text" at bounding box center [323, 183] width 243 height 37
click at [306, 183] on input "text" at bounding box center [323, 183] width 243 height 37
paste input "P.O. Box 98873"
type input "P.O. Box 98873"
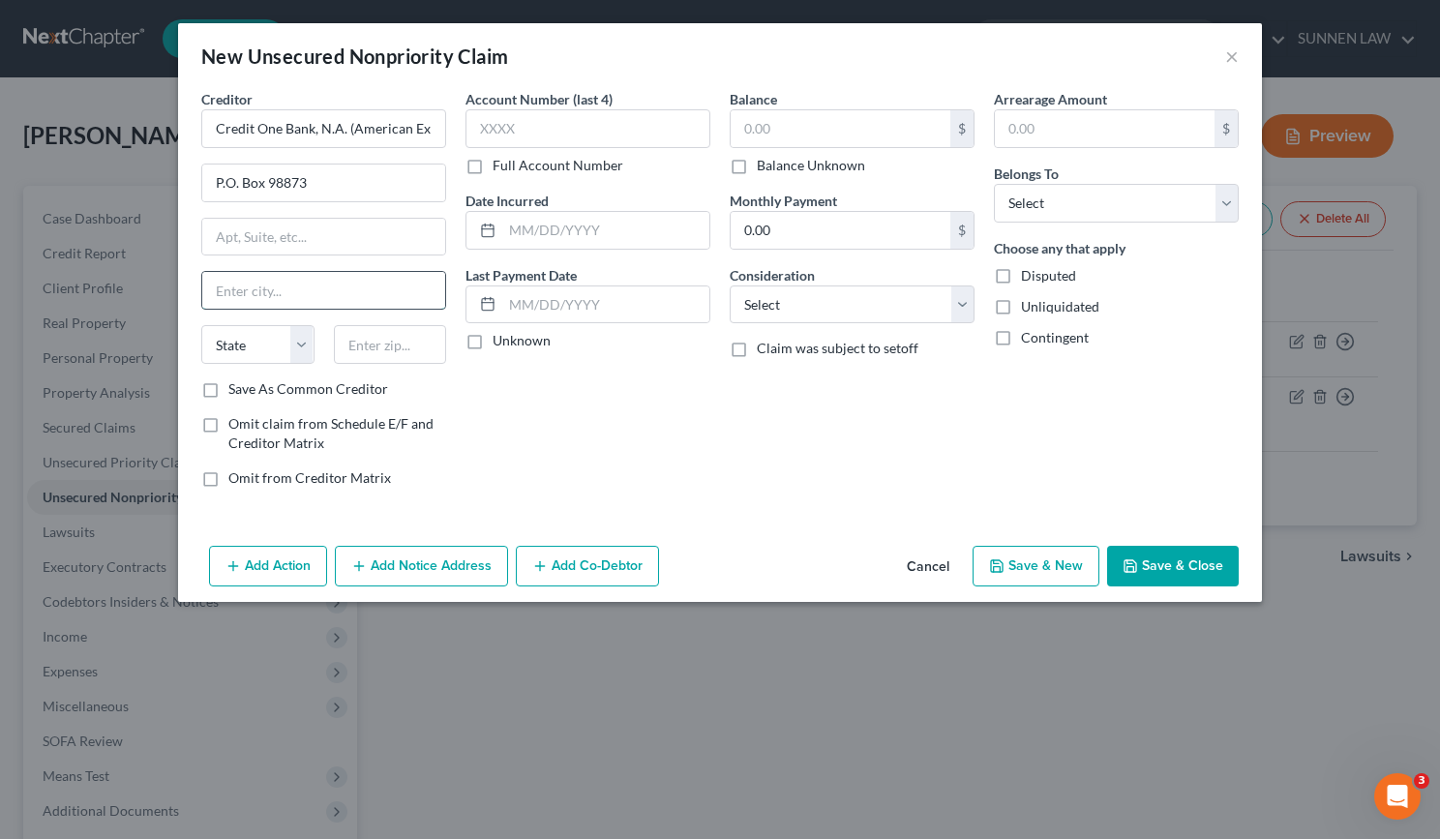
click at [263, 288] on input "text" at bounding box center [323, 290] width 243 height 37
paste input "[GEOGRAPHIC_DATA]"
type input "[GEOGRAPHIC_DATA]"
click at [274, 349] on select "State [US_STATE] AK AR AZ CA CO CT DE DC [GEOGRAPHIC_DATA] [GEOGRAPHIC_DATA] GU…" at bounding box center [257, 344] width 113 height 39
select select "31"
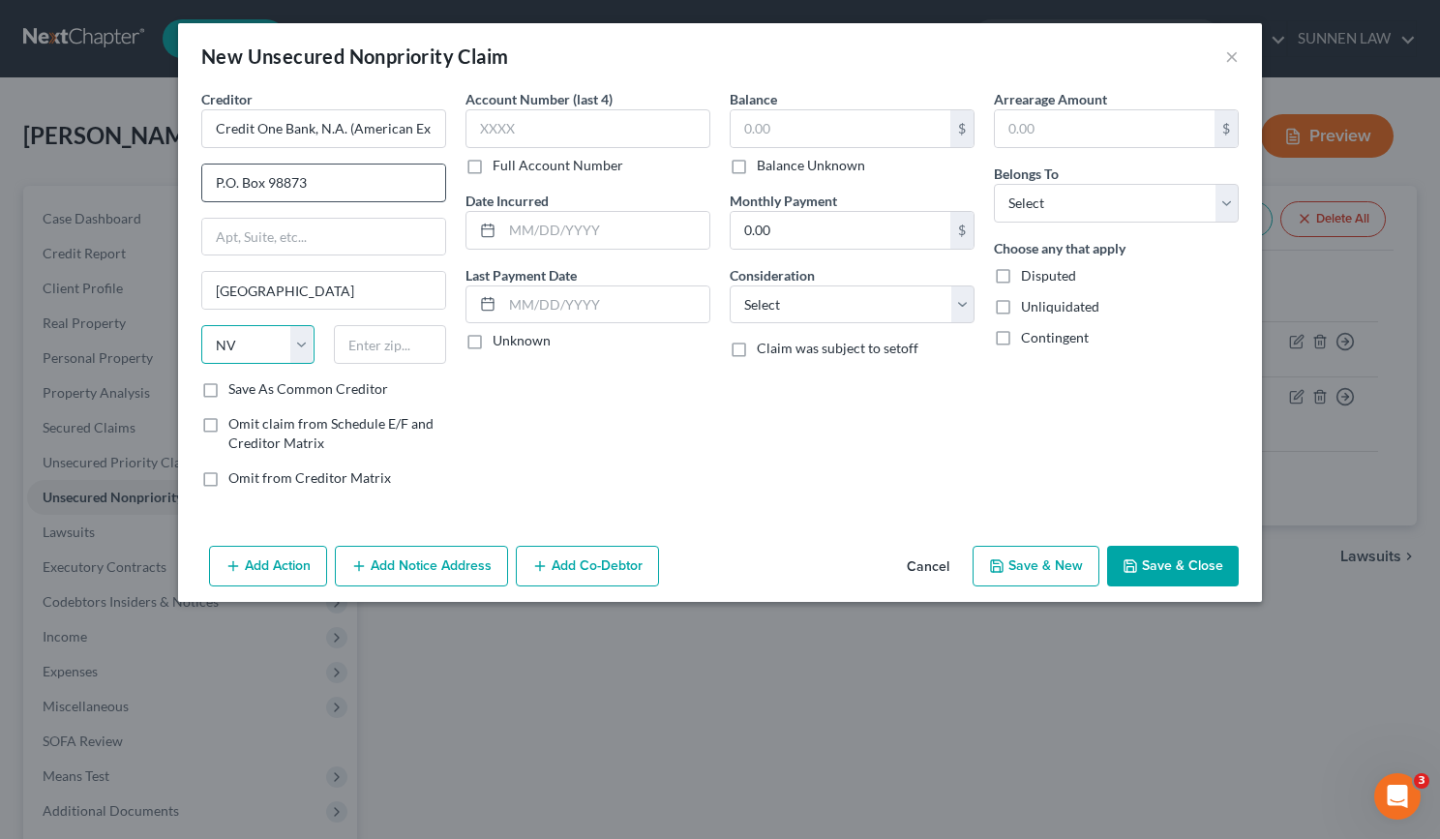
click at [201, 325] on select "State [US_STATE] AK AR AZ CA CO CT DE DC [GEOGRAPHIC_DATA] [GEOGRAPHIC_DATA] GU…" at bounding box center [257, 344] width 113 height 39
click at [377, 346] on input "text" at bounding box center [390, 344] width 113 height 39
click at [384, 348] on input "text" at bounding box center [390, 344] width 113 height 39
paste input "89193-8873"
type input "89193-8873"
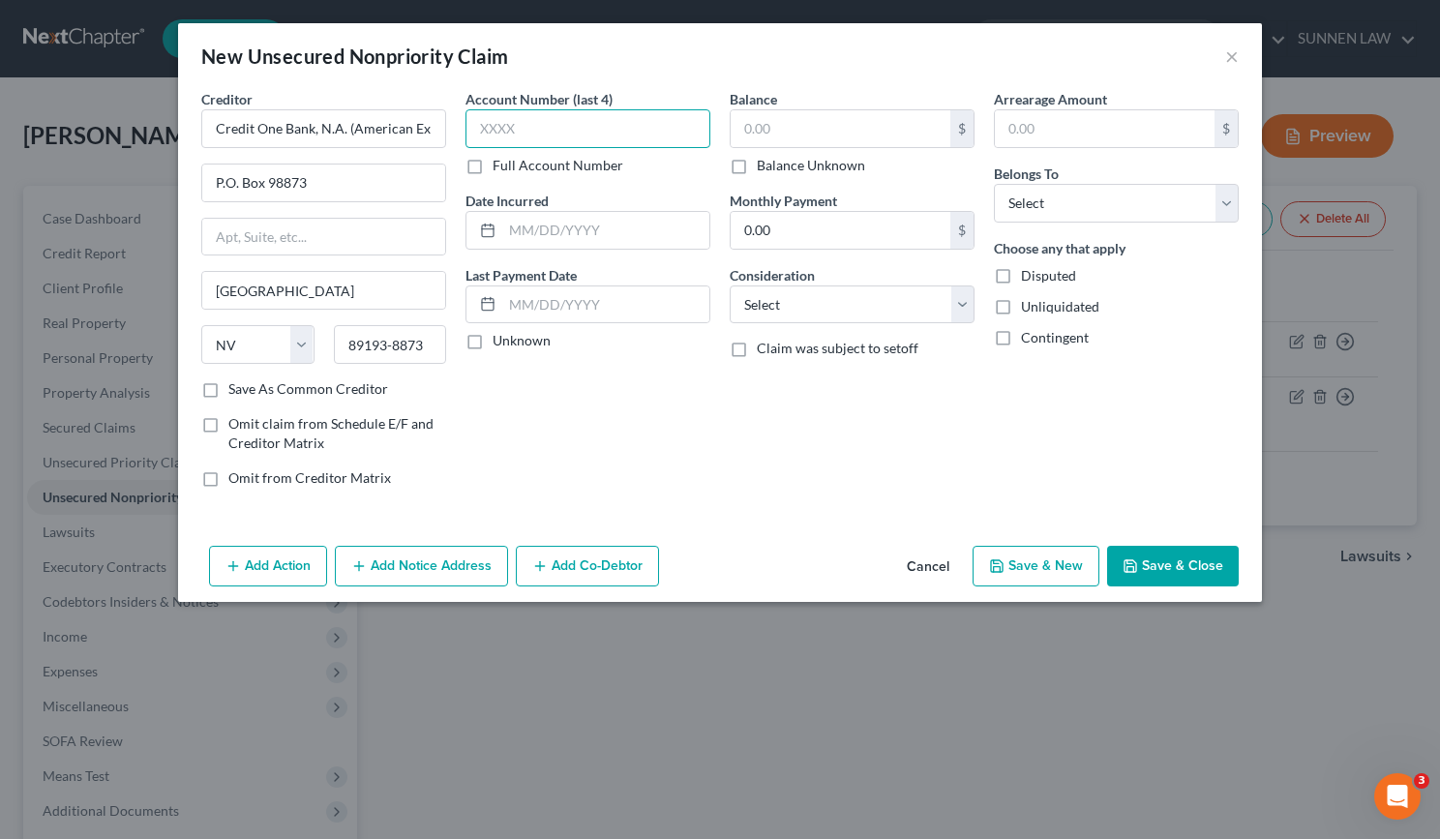
click at [538, 130] on input "text" at bounding box center [588, 128] width 245 height 39
type input "3737"
click at [493, 164] on label "Full Account Number" at bounding box center [558, 165] width 131 height 19
click at [500, 164] on input "Full Account Number" at bounding box center [506, 162] width 13 height 13
drag, startPoint x: 534, startPoint y: 133, endPoint x: 365, endPoint y: 122, distance: 169.7
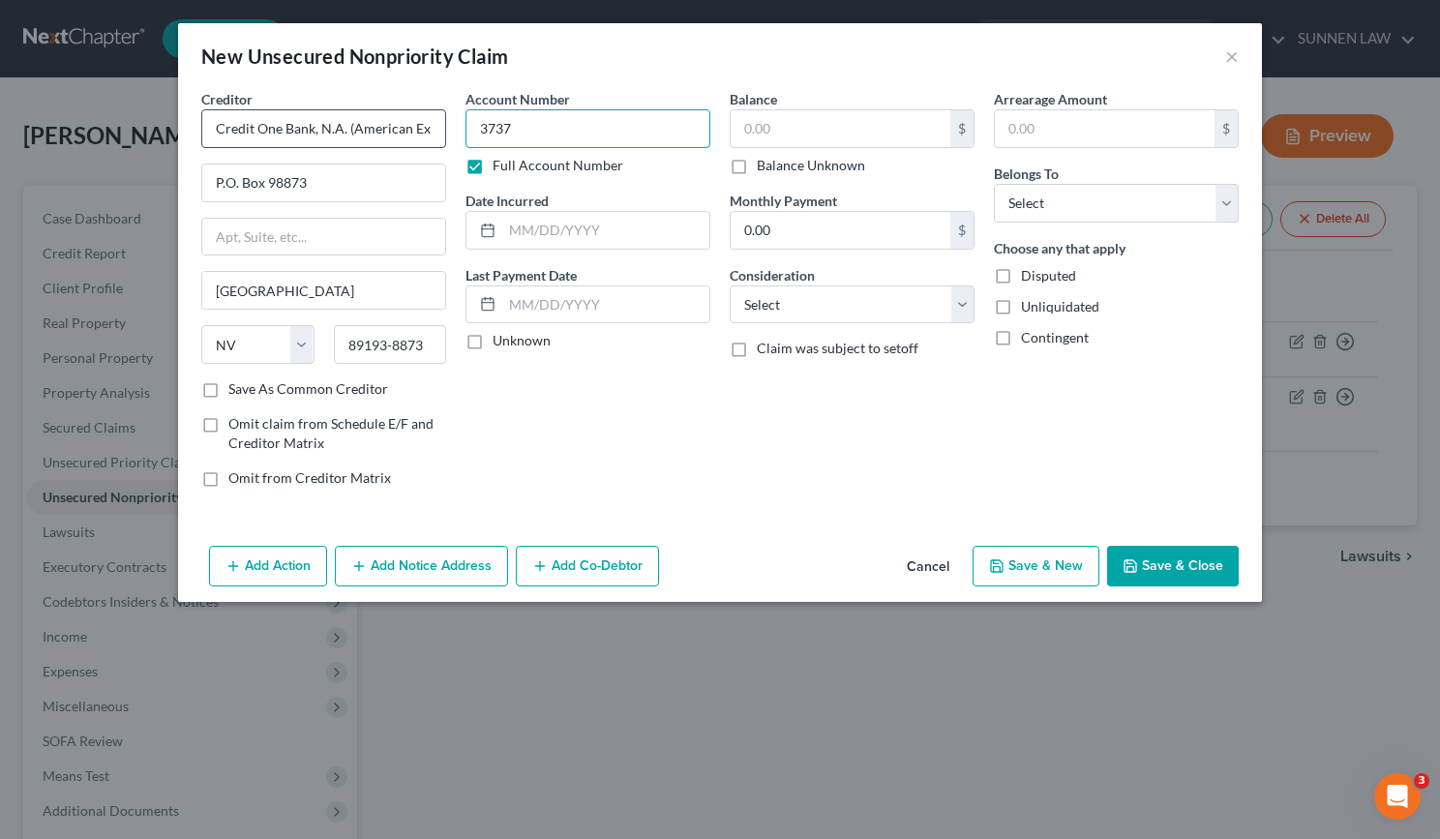
click at [370, 122] on div "Creditor * Credit One Bank, N.A. (American Express NASCAR Card) P.O. [GEOGRAPHI…" at bounding box center [720, 296] width 1057 height 414
type input "[CREDIT_CARD_NUMBER]"
click at [493, 348] on label "Unknown" at bounding box center [522, 340] width 58 height 19
click at [500, 344] on input "Unknown" at bounding box center [506, 337] width 13 height 13
checkbox input "true"
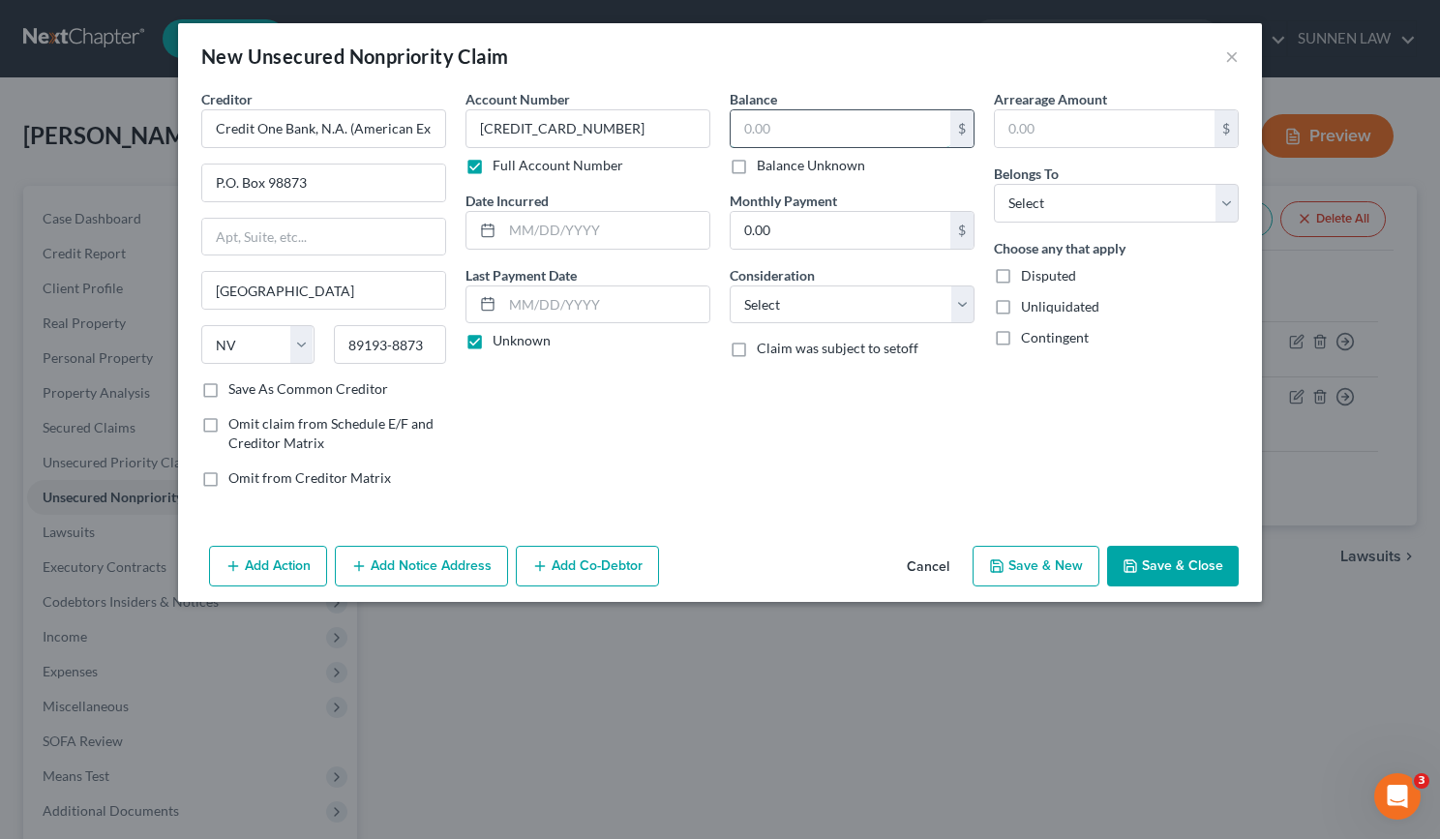
click at [766, 117] on input "text" at bounding box center [841, 128] width 220 height 37
type input "1,350.00"
click at [789, 232] on input "0.00" at bounding box center [841, 230] width 220 height 37
click at [265, 388] on label "Save As Common Creditor" at bounding box center [308, 388] width 160 height 19
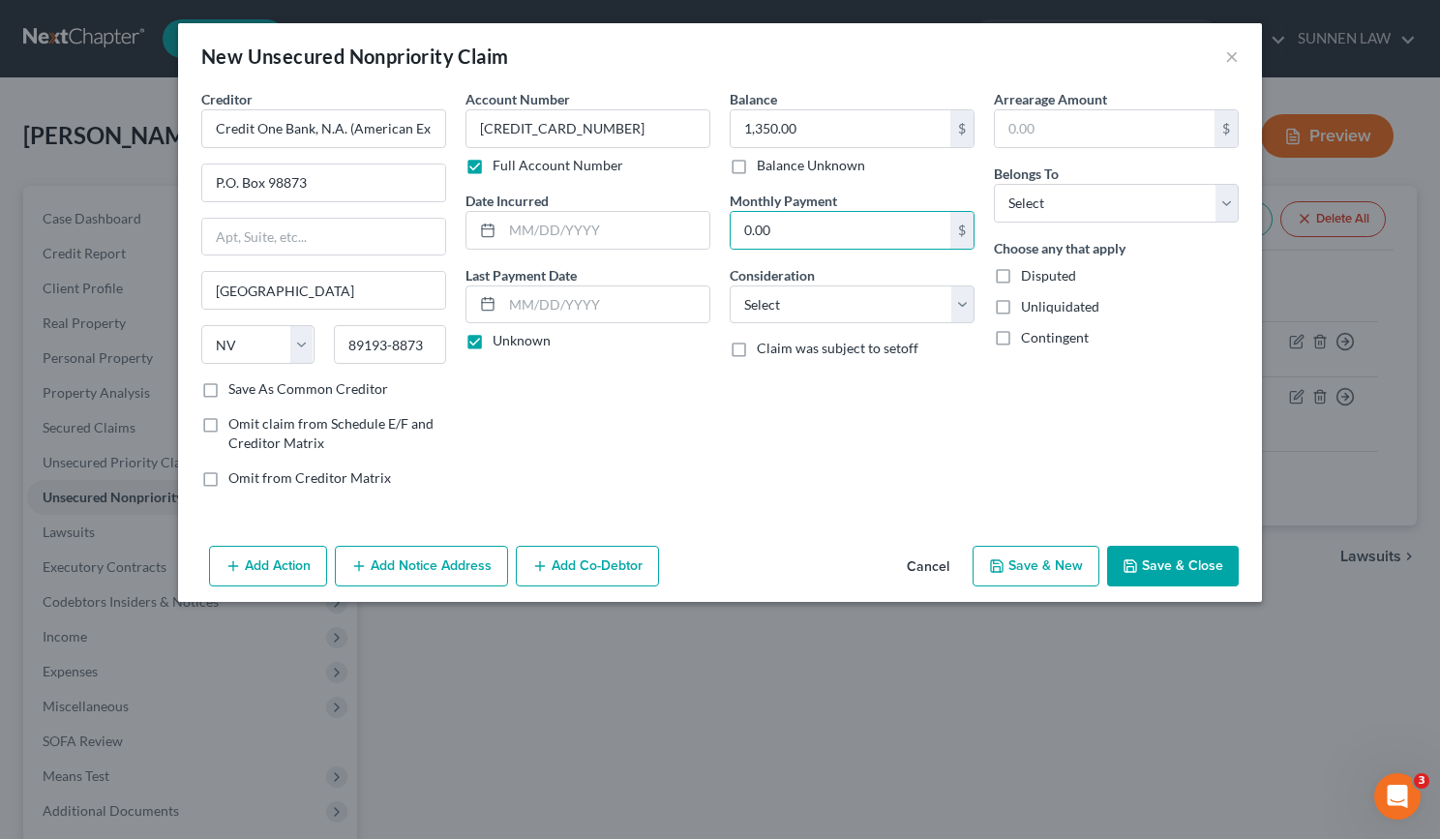
click at [249, 388] on input "Save As Common Creditor" at bounding box center [242, 385] width 13 height 13
checkbox input "true"
click at [1015, 204] on select "Select Debtor 1 Only Debtor 2 Only Debtor 1 And Debtor 2 Only At Least One Of T…" at bounding box center [1116, 203] width 245 height 39
select select "0"
click at [994, 184] on select "Select Debtor 1 Only Debtor 2 Only Debtor 1 And Debtor 2 Only At Least One Of T…" at bounding box center [1116, 203] width 245 height 39
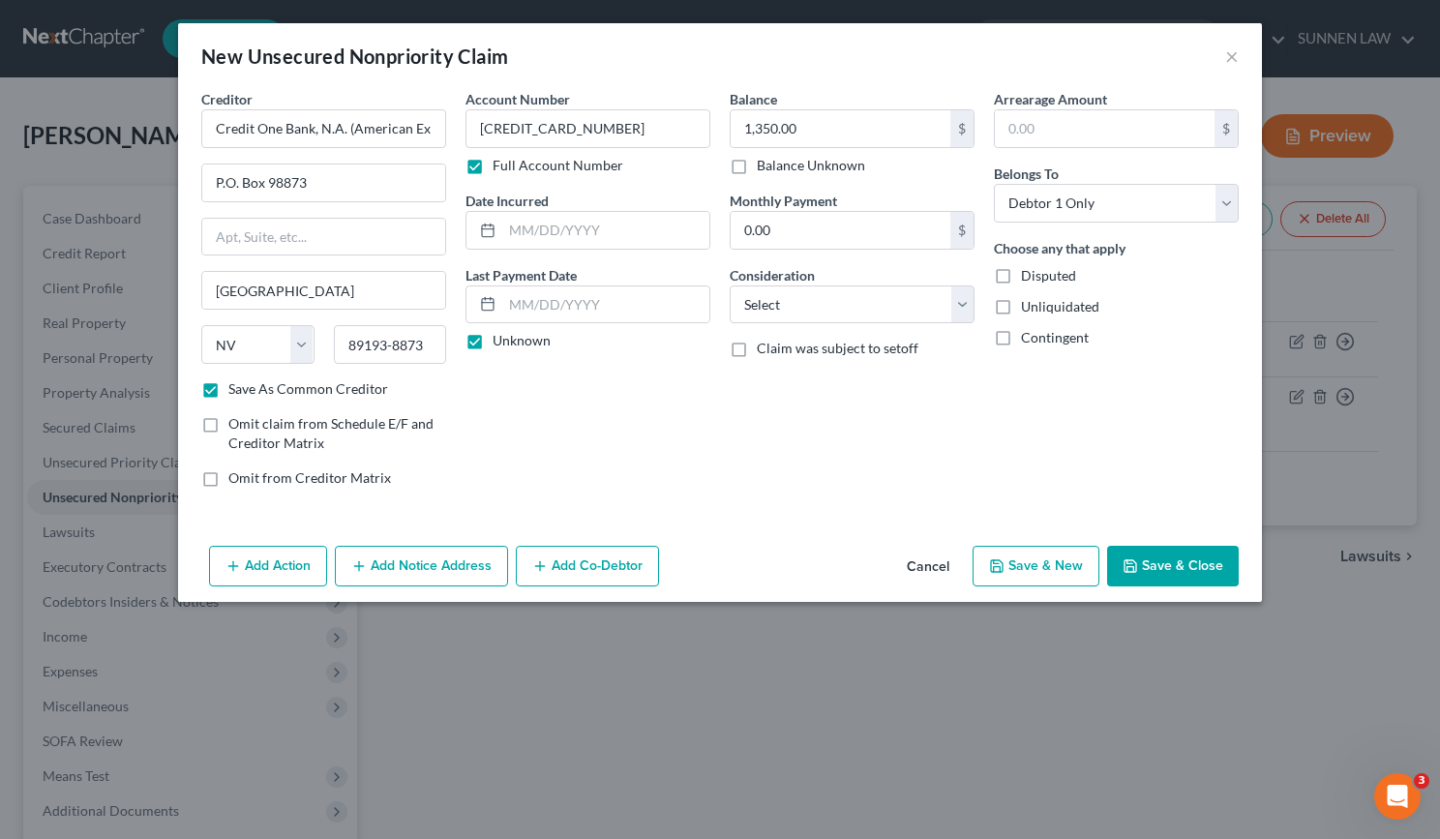
click at [251, 564] on button "Add Action" at bounding box center [268, 566] width 118 height 41
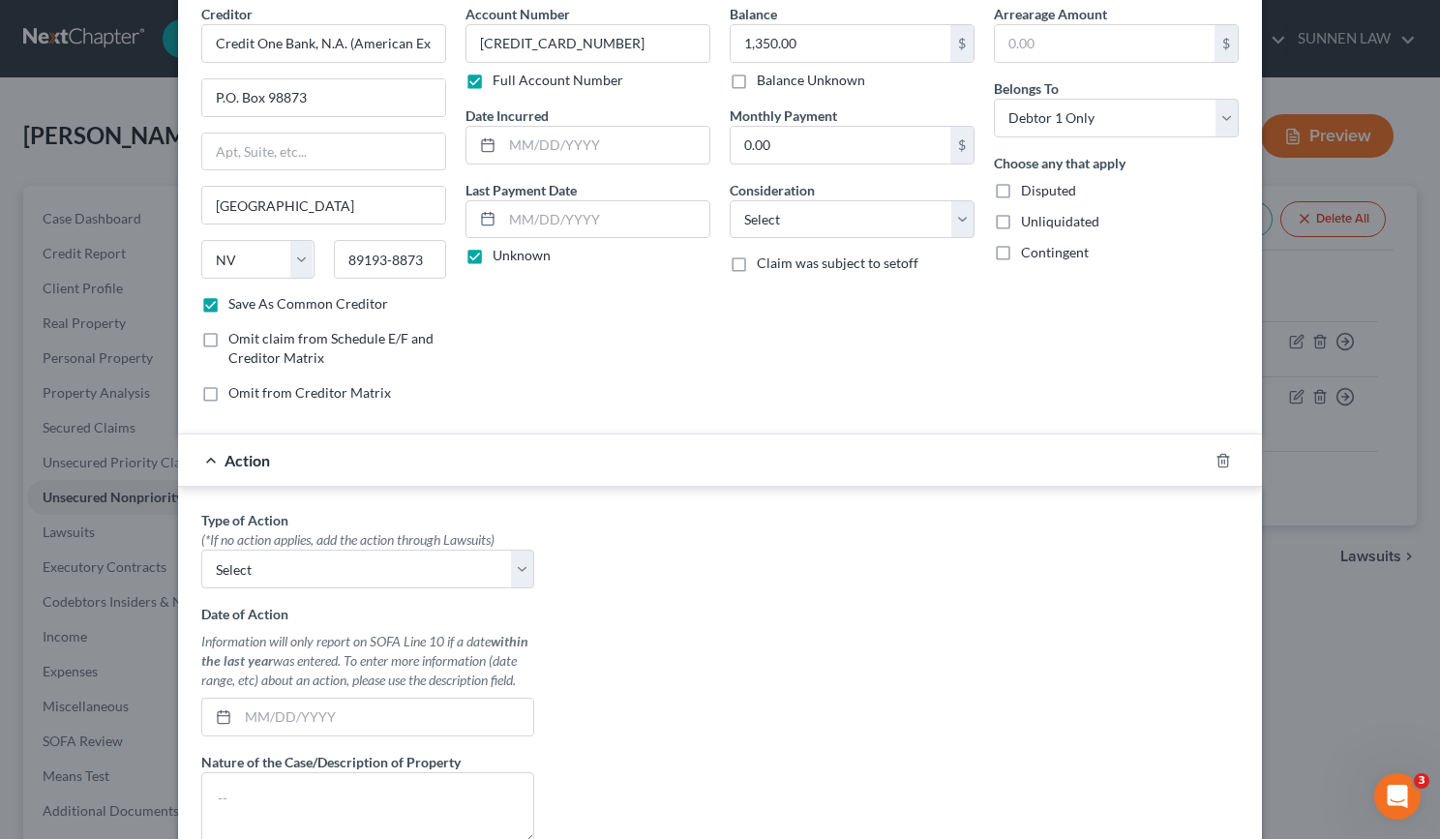
scroll to position [339, 0]
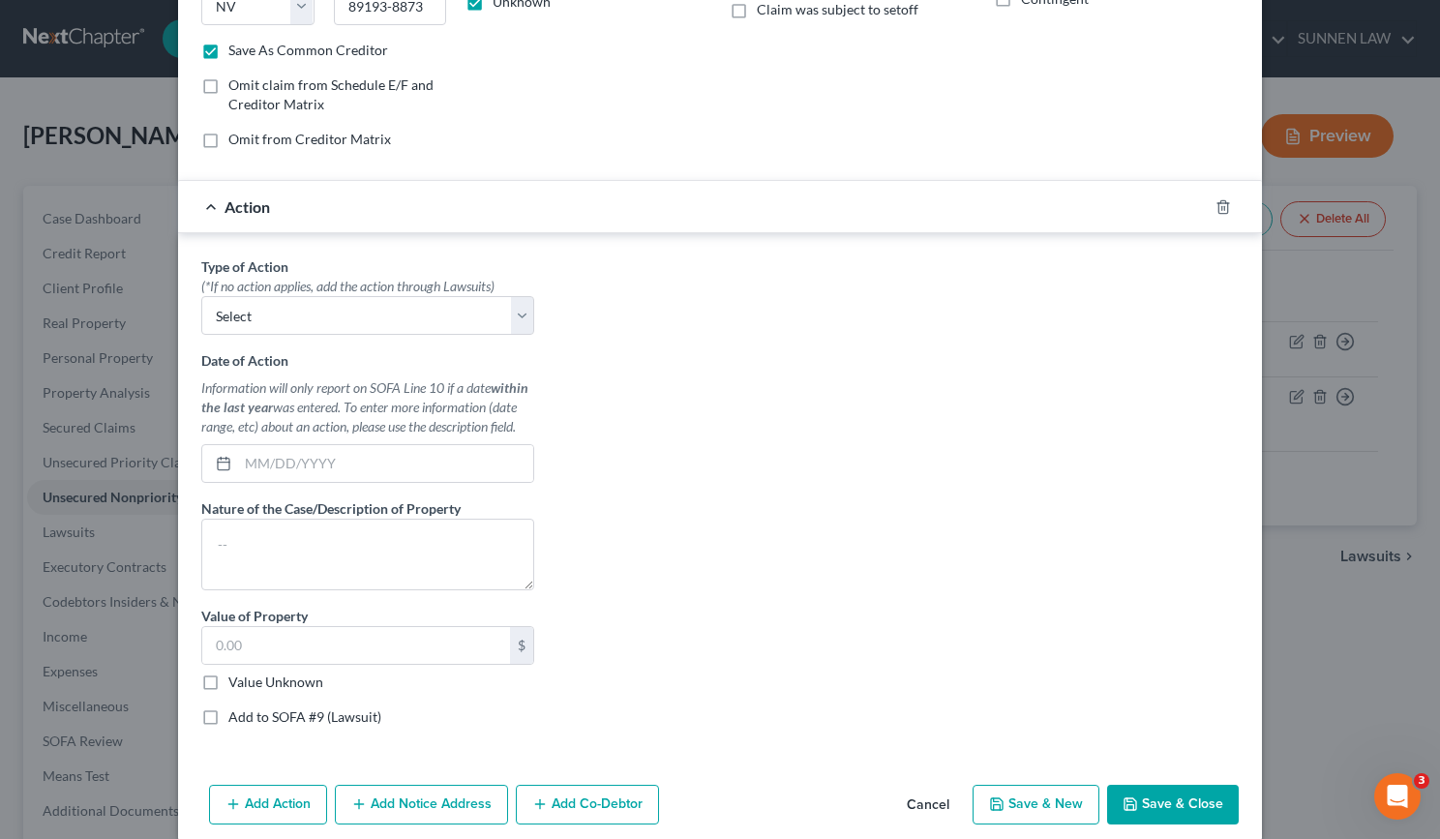
click at [203, 211] on div "Action" at bounding box center [693, 206] width 1030 height 51
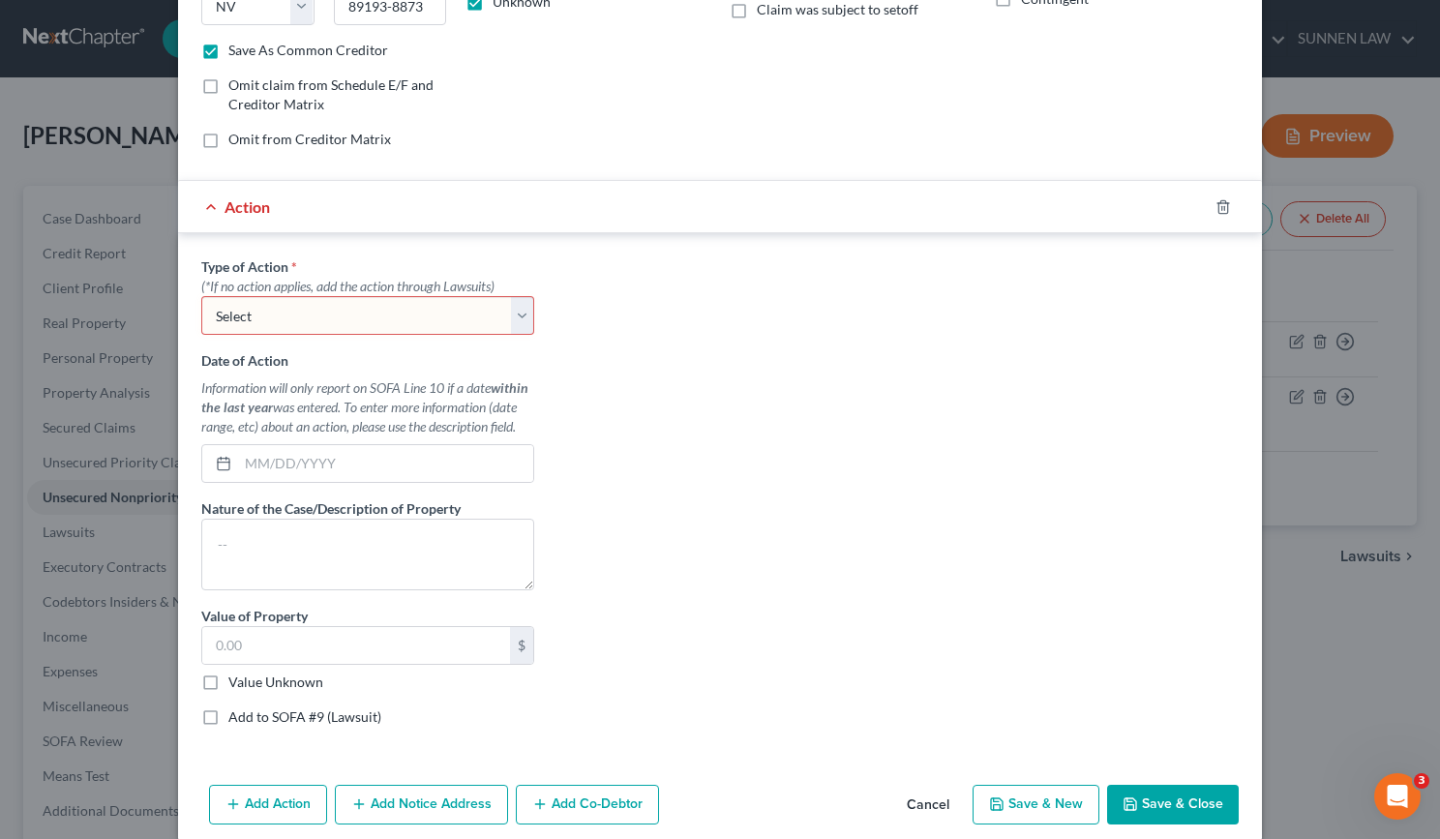
click at [206, 203] on div "Action" at bounding box center [693, 206] width 1030 height 51
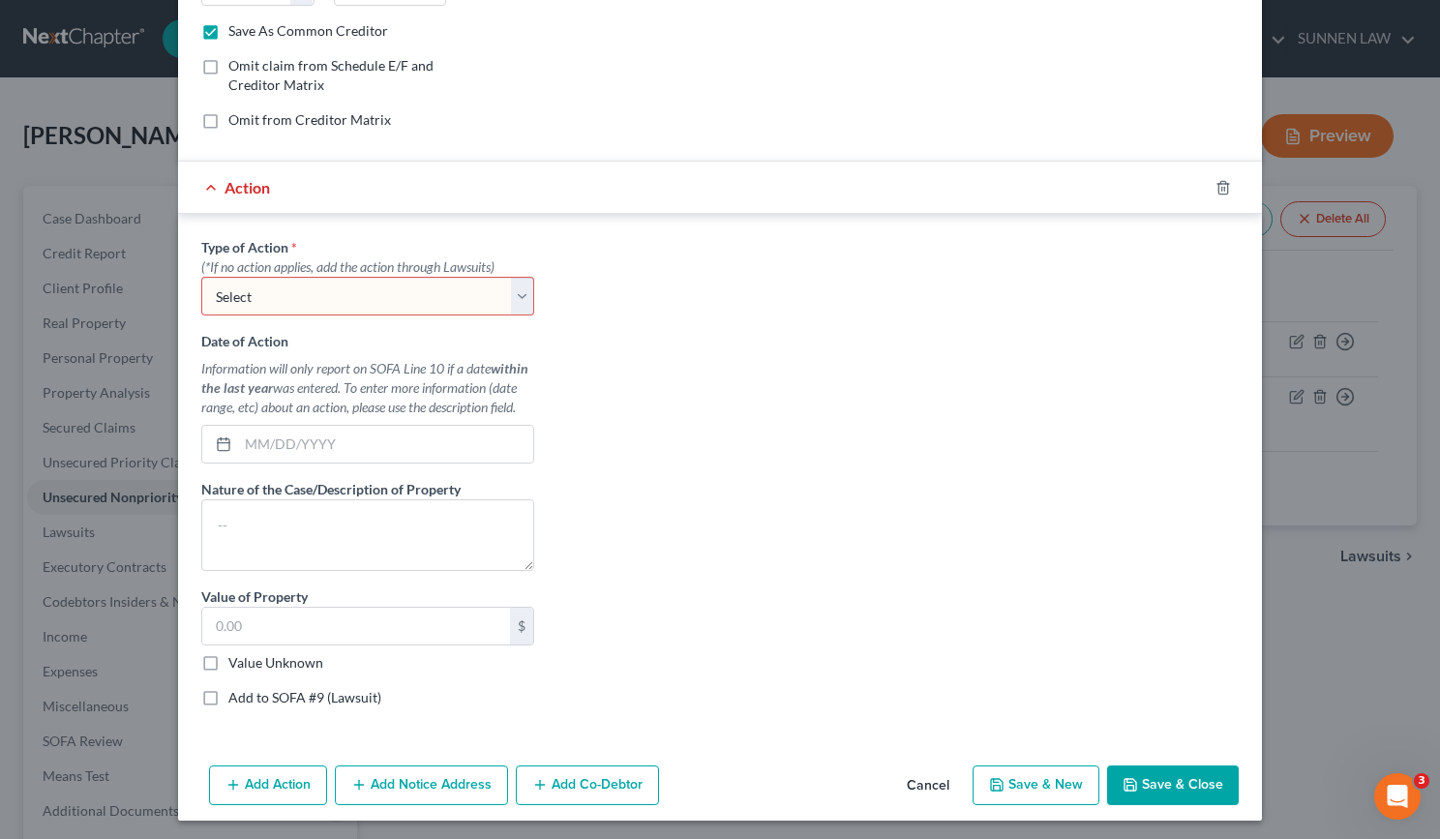
scroll to position [363, 0]
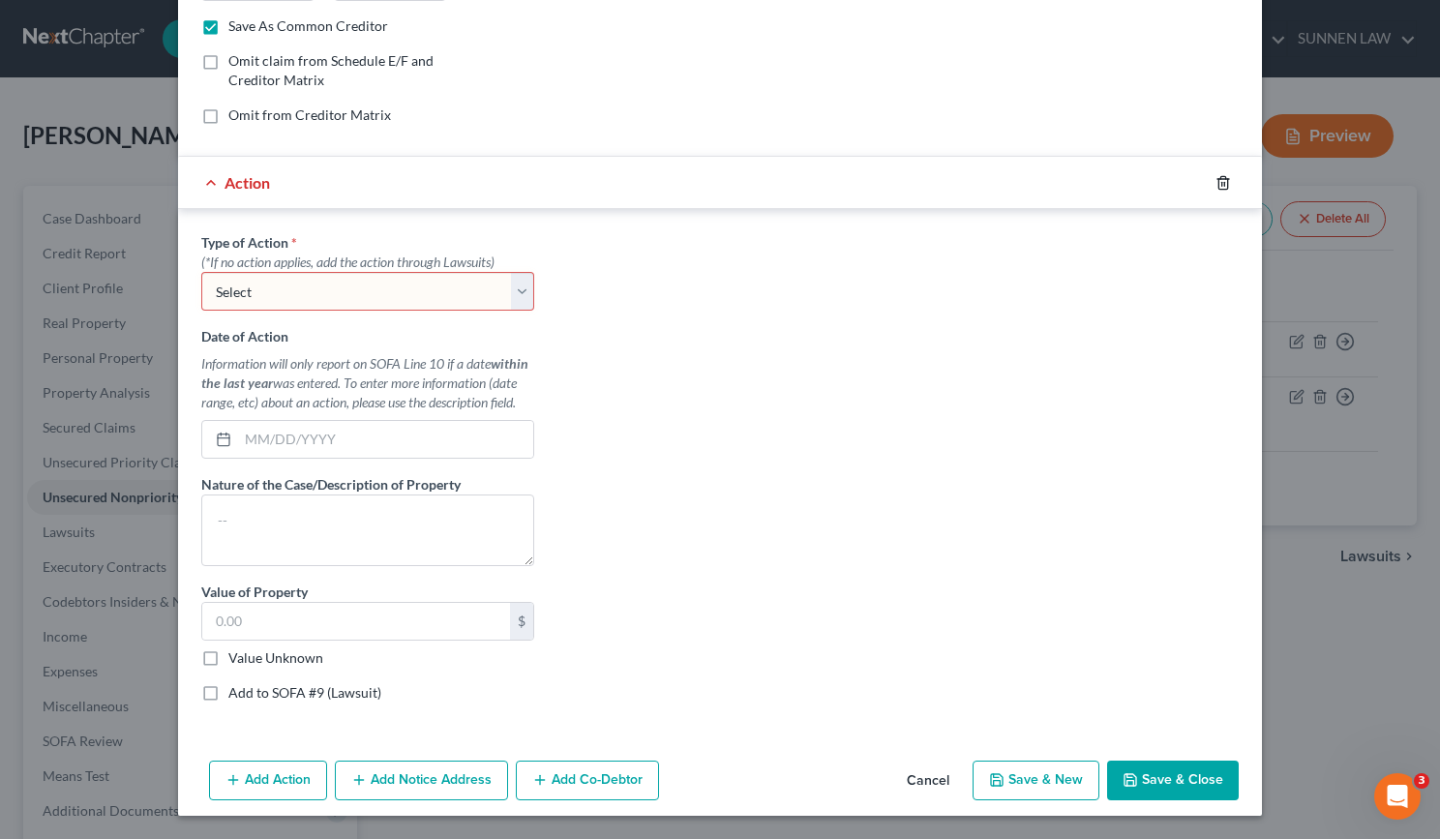
click at [1219, 179] on icon "button" at bounding box center [1223, 182] width 9 height 13
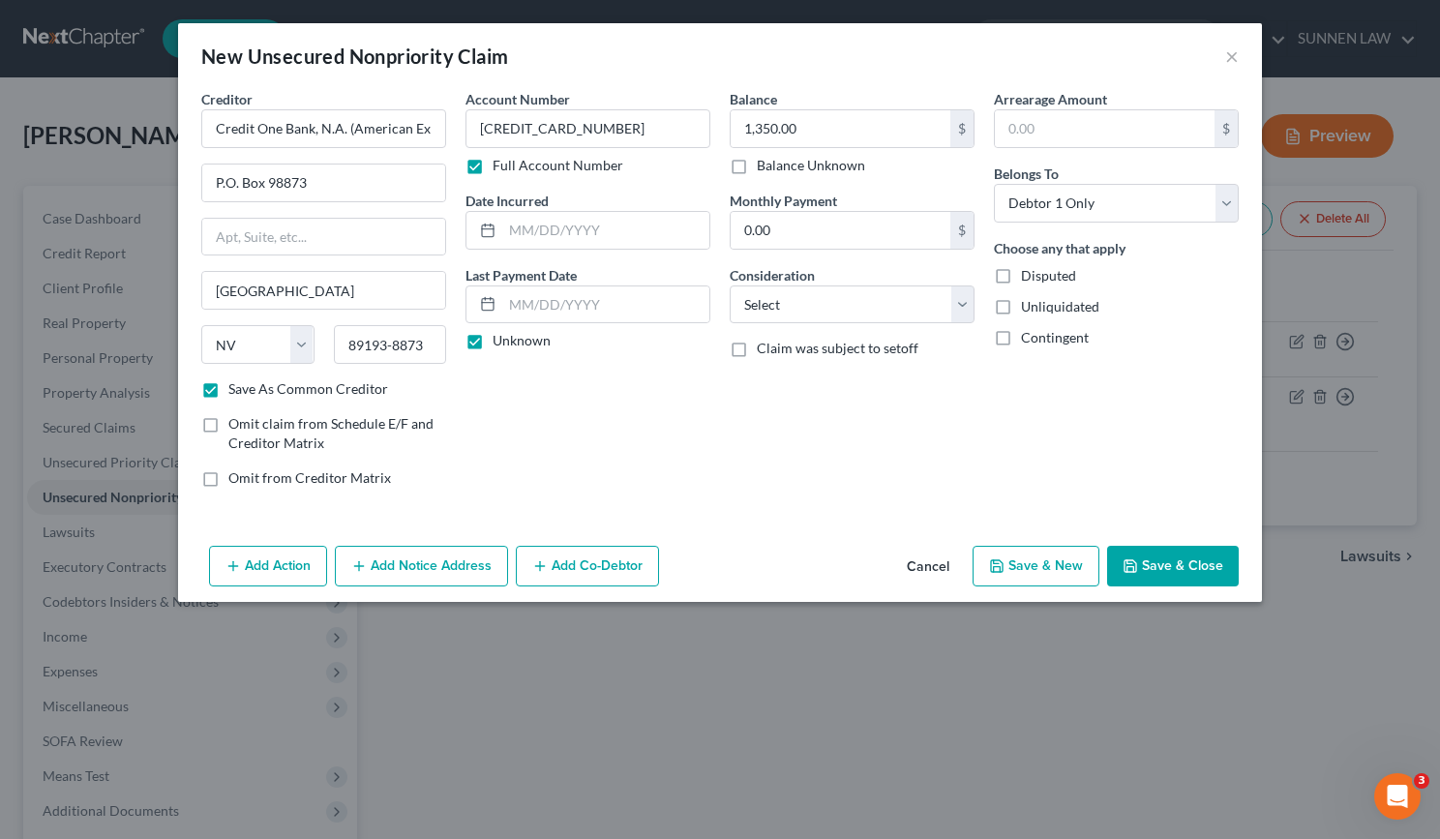
drag, startPoint x: 402, startPoint y: 571, endPoint x: 438, endPoint y: 576, distance: 36.1
click at [402, 571] on button "Add Notice Address" at bounding box center [421, 566] width 173 height 41
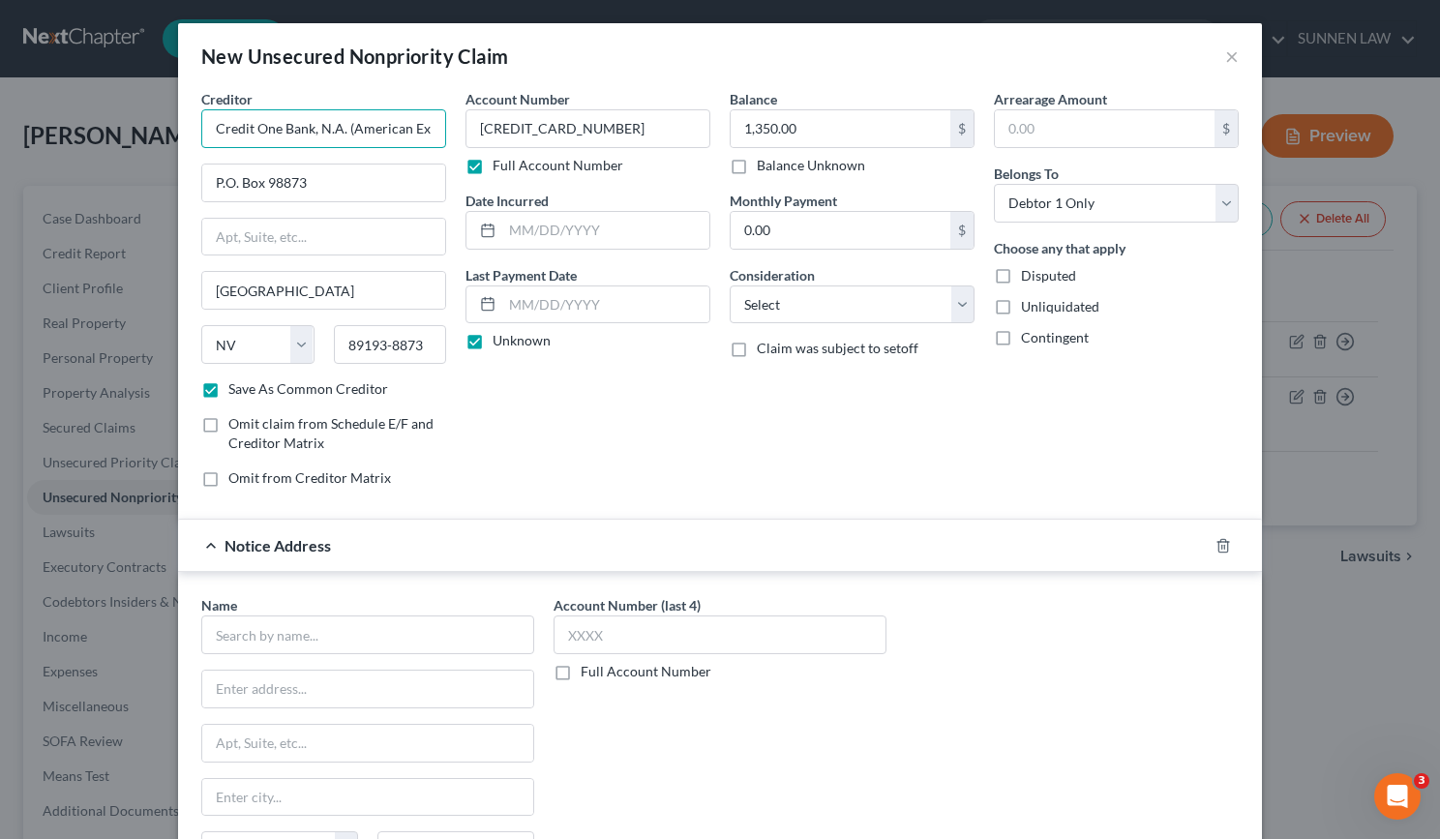
scroll to position [0, 119]
drag, startPoint x: 205, startPoint y: 131, endPoint x: 456, endPoint y: 129, distance: 250.7
click at [456, 129] on div "Creditor * Credit One Bank, N.A. (American Express NASCAR Card) P.O. [GEOGRAPHI…" at bounding box center [720, 296] width 1057 height 414
click at [263, 639] on input "text" at bounding box center [367, 635] width 333 height 39
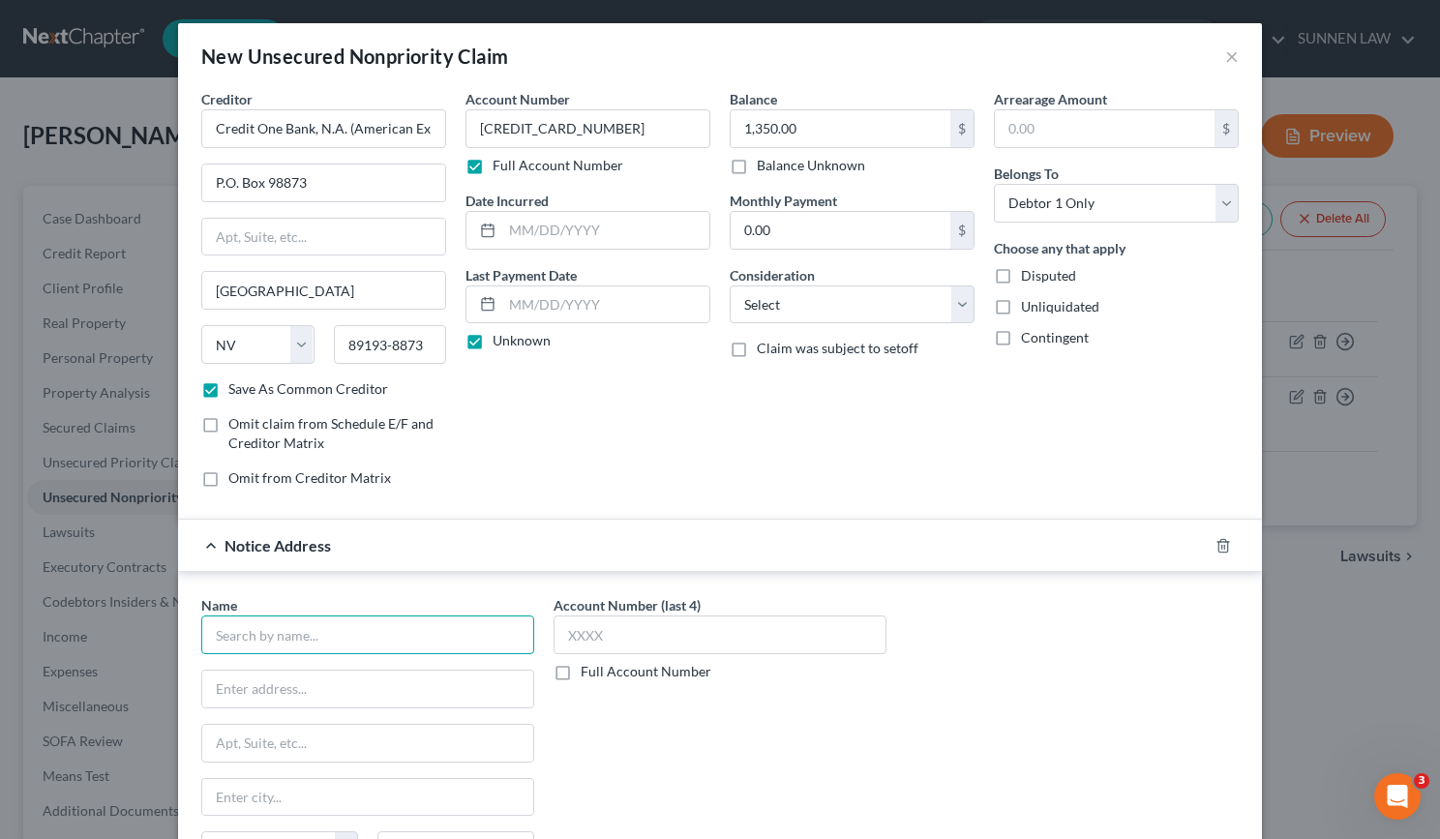
paste input "Credit One Bank, N.A. (American Express NASCAR Card)"
type input "Credit One Bank, N.A. (American Express NASCAR Card)"
click at [259, 686] on input "text" at bounding box center [367, 689] width 331 height 37
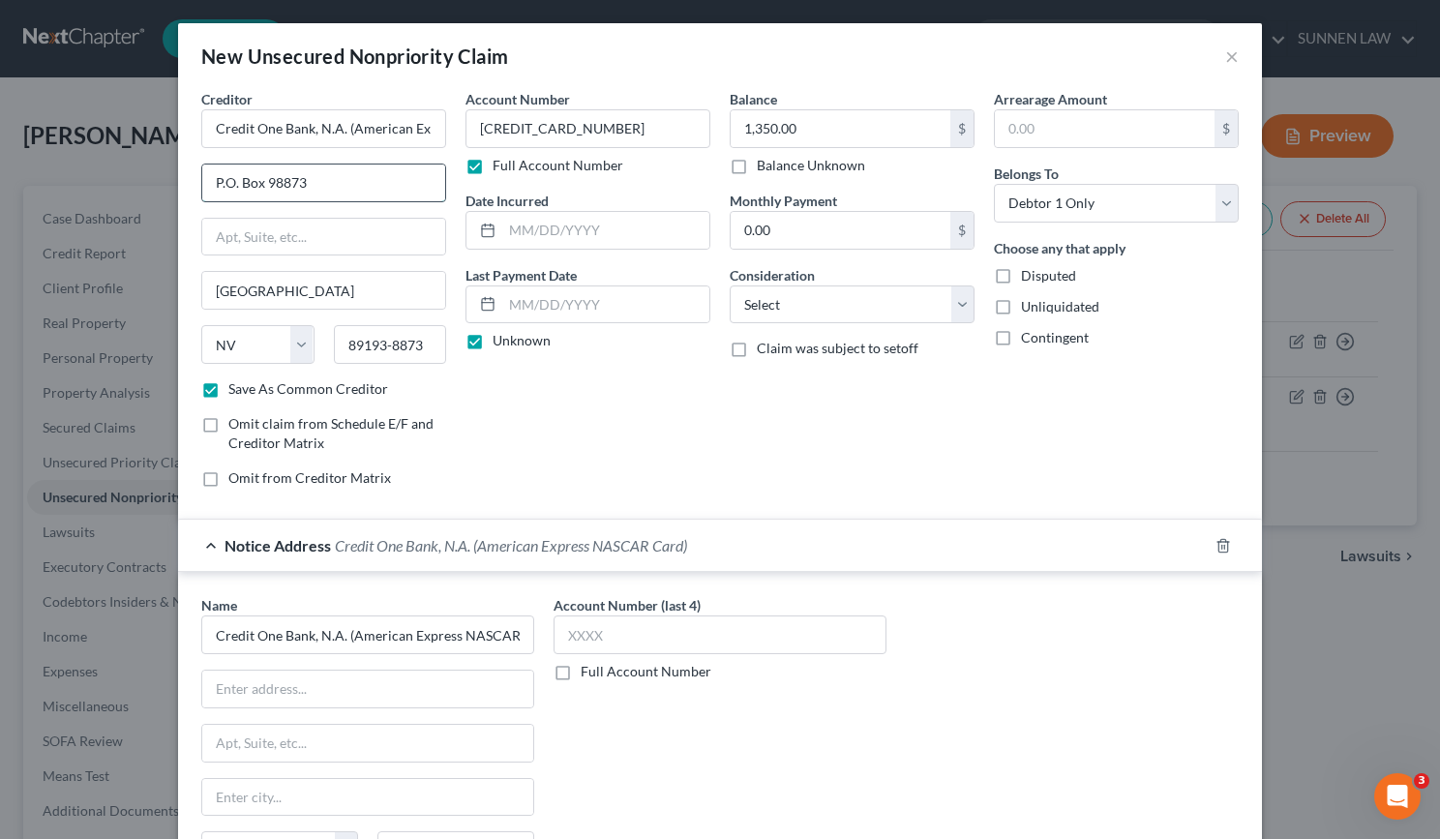
drag, startPoint x: 207, startPoint y: 180, endPoint x: 318, endPoint y: 179, distance: 111.3
click at [318, 179] on input "P.O. Box 98873" at bounding box center [323, 183] width 243 height 37
click at [269, 686] on input "text" at bounding box center [367, 689] width 331 height 37
paste input "P.O. Box 98873"
type input "P.O. Box 98873"
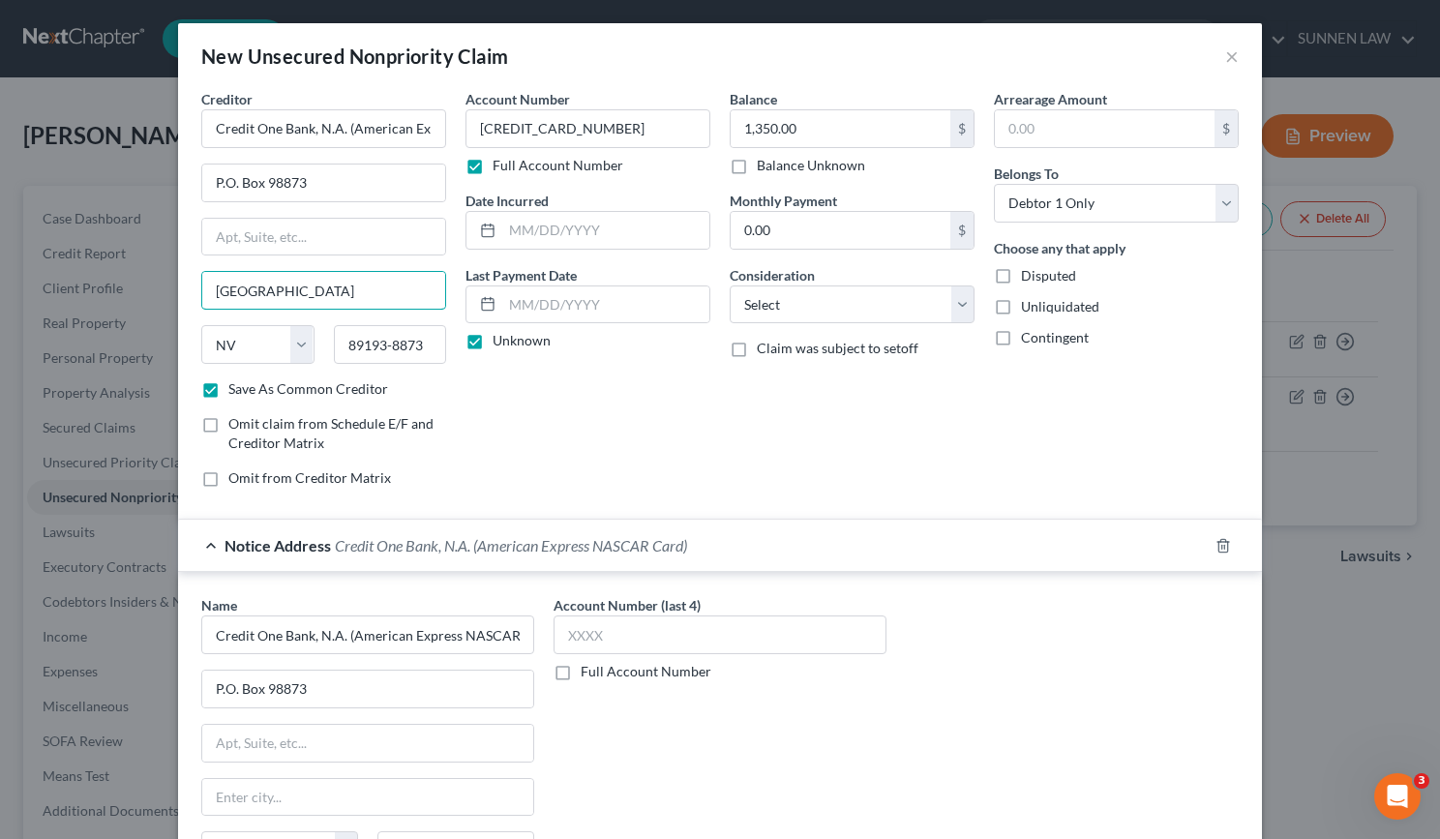
drag, startPoint x: 278, startPoint y: 286, endPoint x: 190, endPoint y: 284, distance: 88.1
click at [192, 284] on div "Creditor * Credit One Bank, N.A. (American Express NASCAR Card) P.O. [GEOGRAPHI…" at bounding box center [324, 296] width 264 height 414
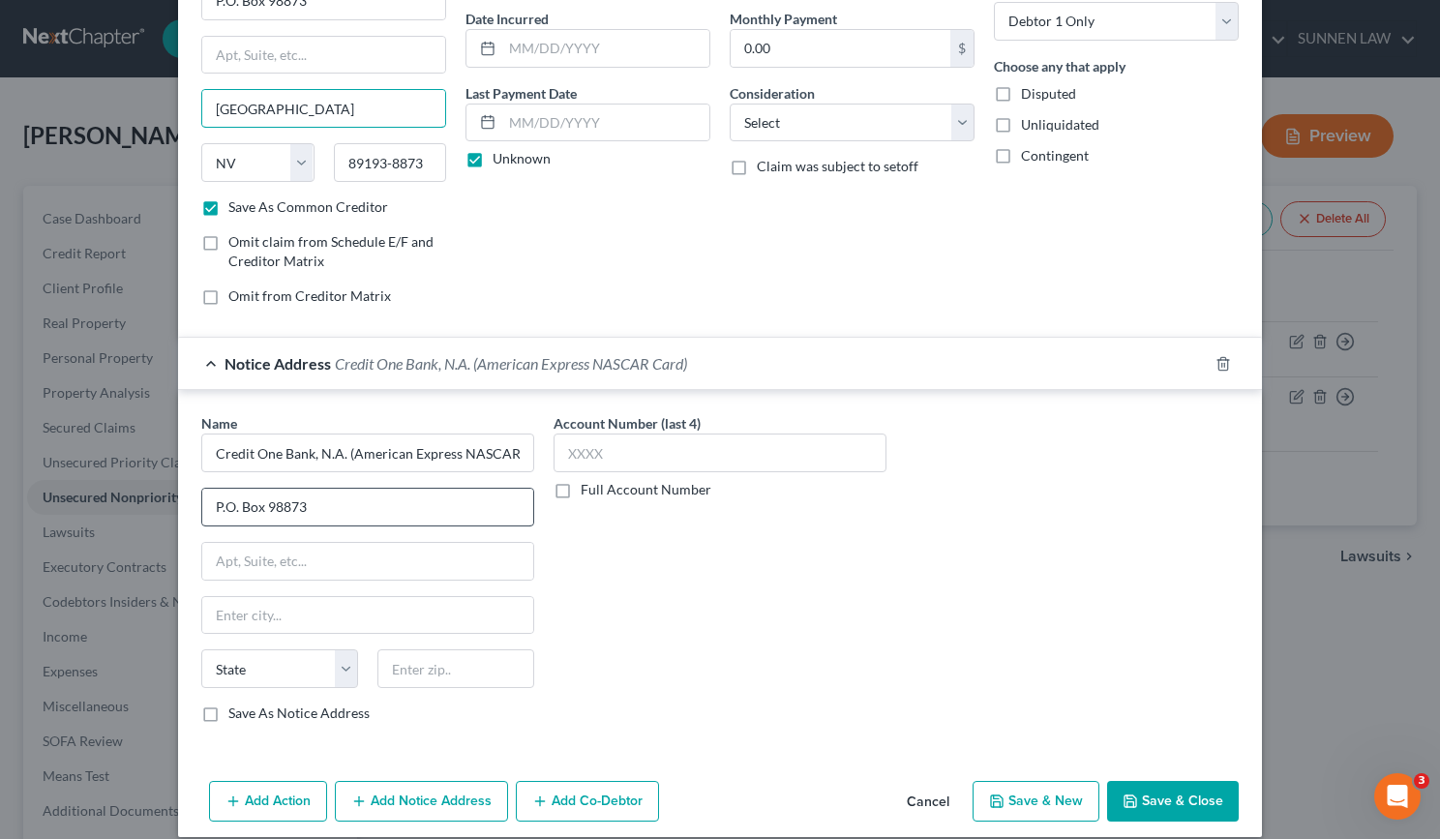
scroll to position [203, 0]
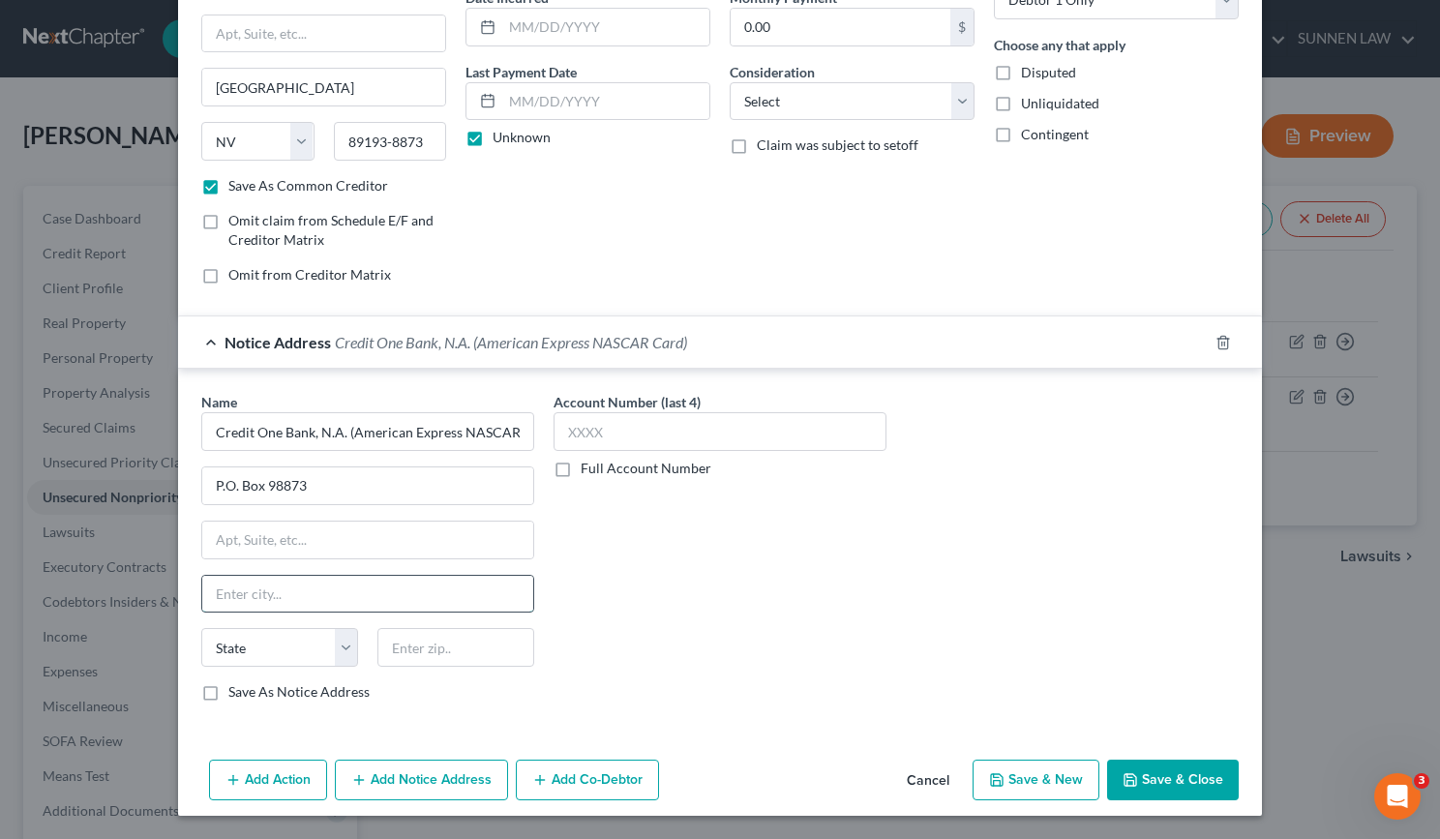
click at [274, 590] on input "text" at bounding box center [367, 594] width 331 height 37
paste input "[GEOGRAPHIC_DATA]"
type input "[GEOGRAPHIC_DATA]"
click at [318, 644] on select "State [US_STATE] AK AR AZ CA CO CT DE DC [GEOGRAPHIC_DATA] [GEOGRAPHIC_DATA] GU…" at bounding box center [279, 647] width 157 height 39
select select "31"
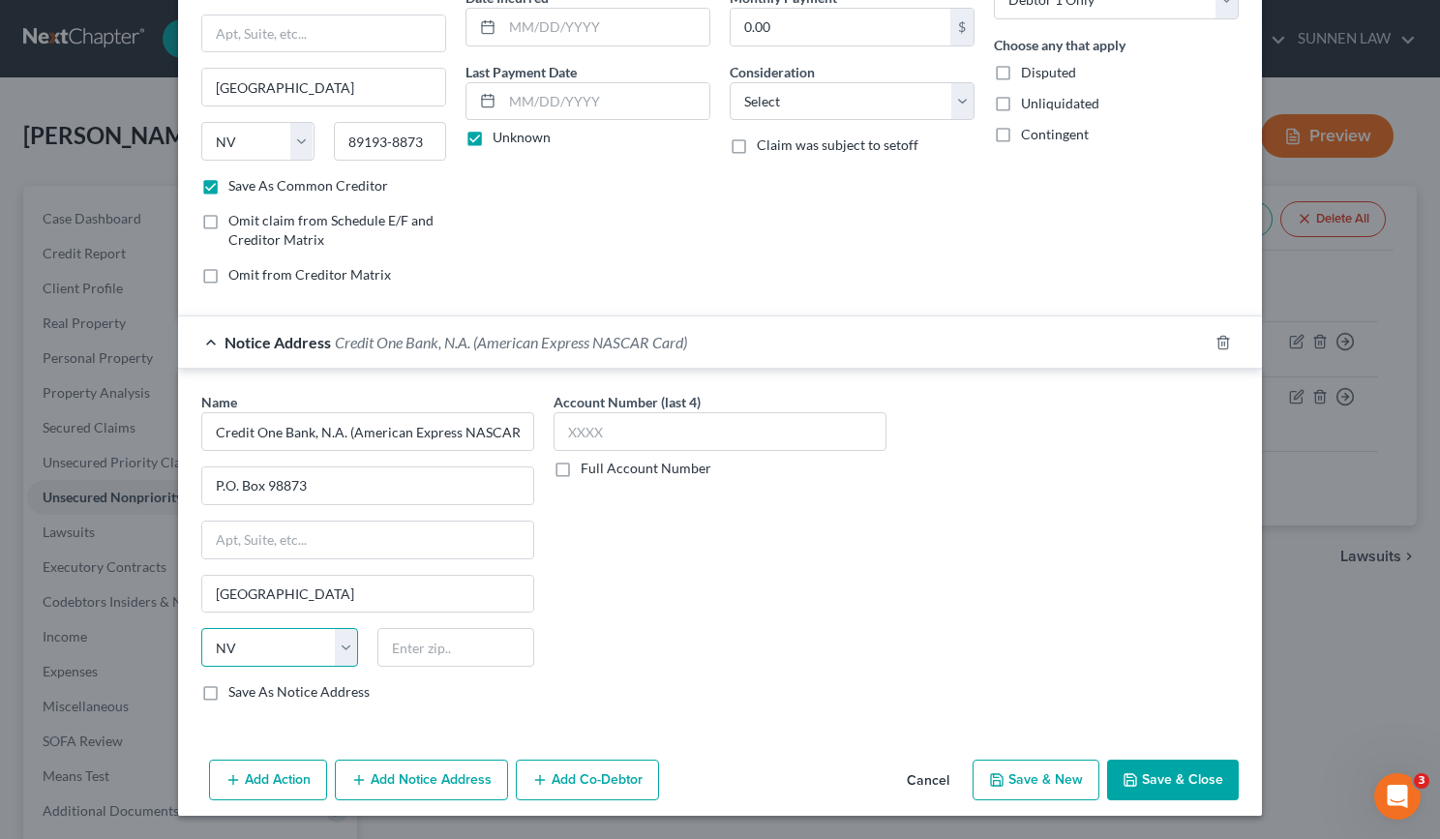
click at [201, 628] on select "State [US_STATE] AK AR AZ CA CO CT DE DC [GEOGRAPHIC_DATA] [GEOGRAPHIC_DATA] GU…" at bounding box center [279, 647] width 157 height 39
click at [445, 639] on input "text" at bounding box center [456, 647] width 157 height 39
drag, startPoint x: 338, startPoint y: 136, endPoint x: 436, endPoint y: 142, distance: 97.9
click at [436, 142] on input "89193-8873" at bounding box center [390, 141] width 113 height 39
click at [423, 650] on input "text" at bounding box center [456, 647] width 157 height 39
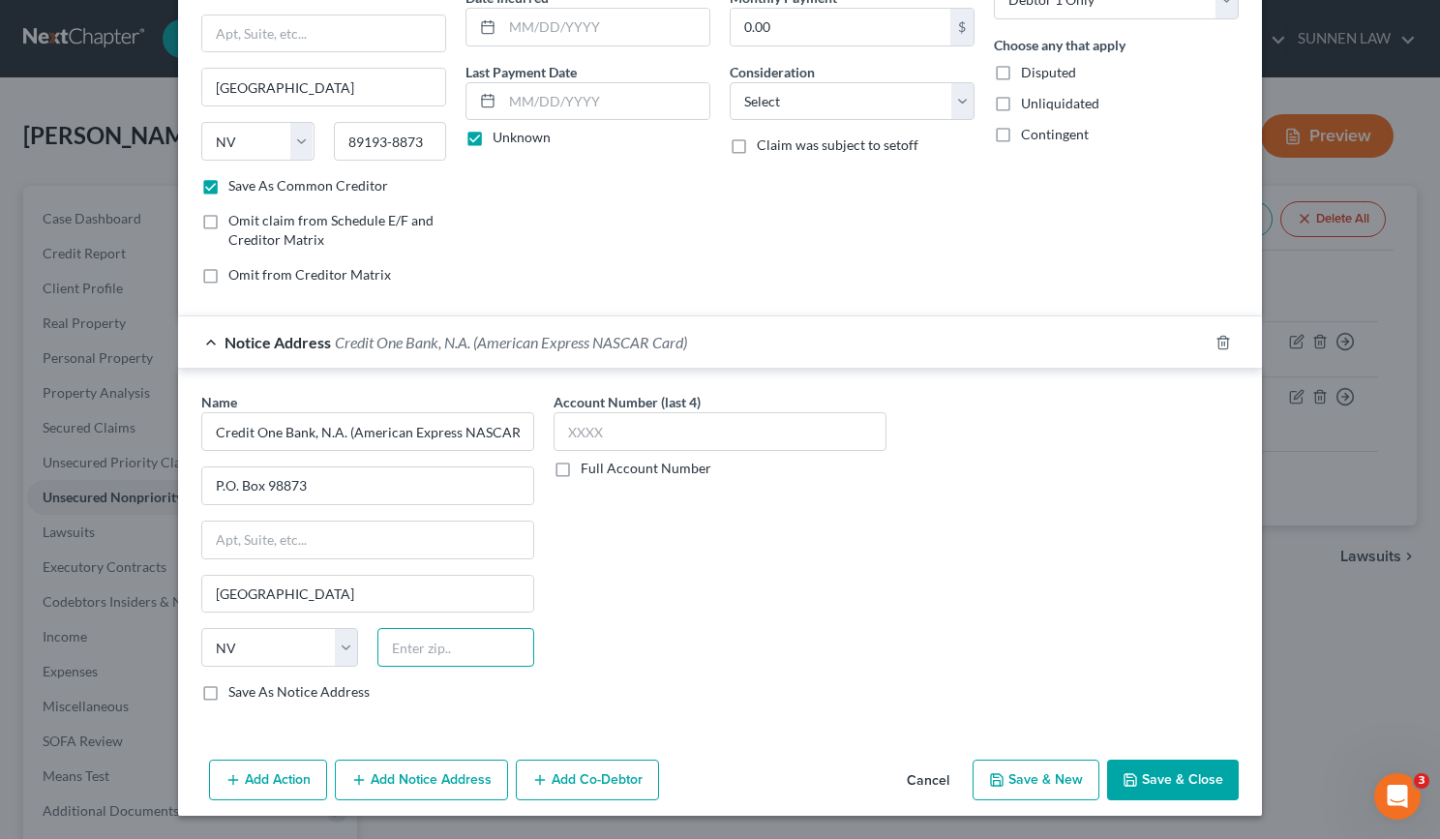
paste input "89193-8873"
type input "89193-8873"
click at [284, 695] on label "Save As Notice Address" at bounding box center [298, 691] width 141 height 19
click at [249, 695] on input "Save As Notice Address" at bounding box center [242, 688] width 13 height 13
checkbox input "true"
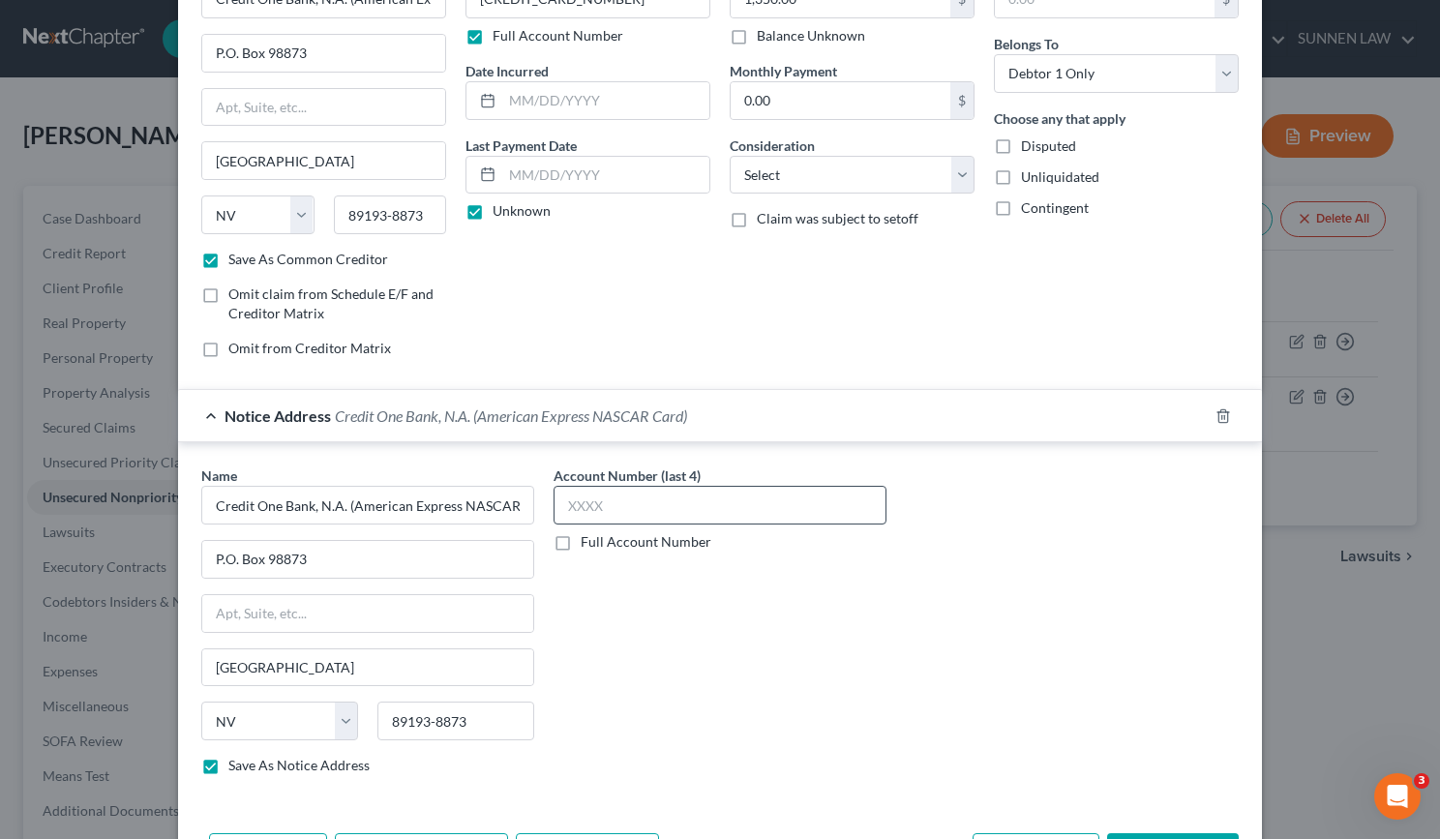
scroll to position [0, 0]
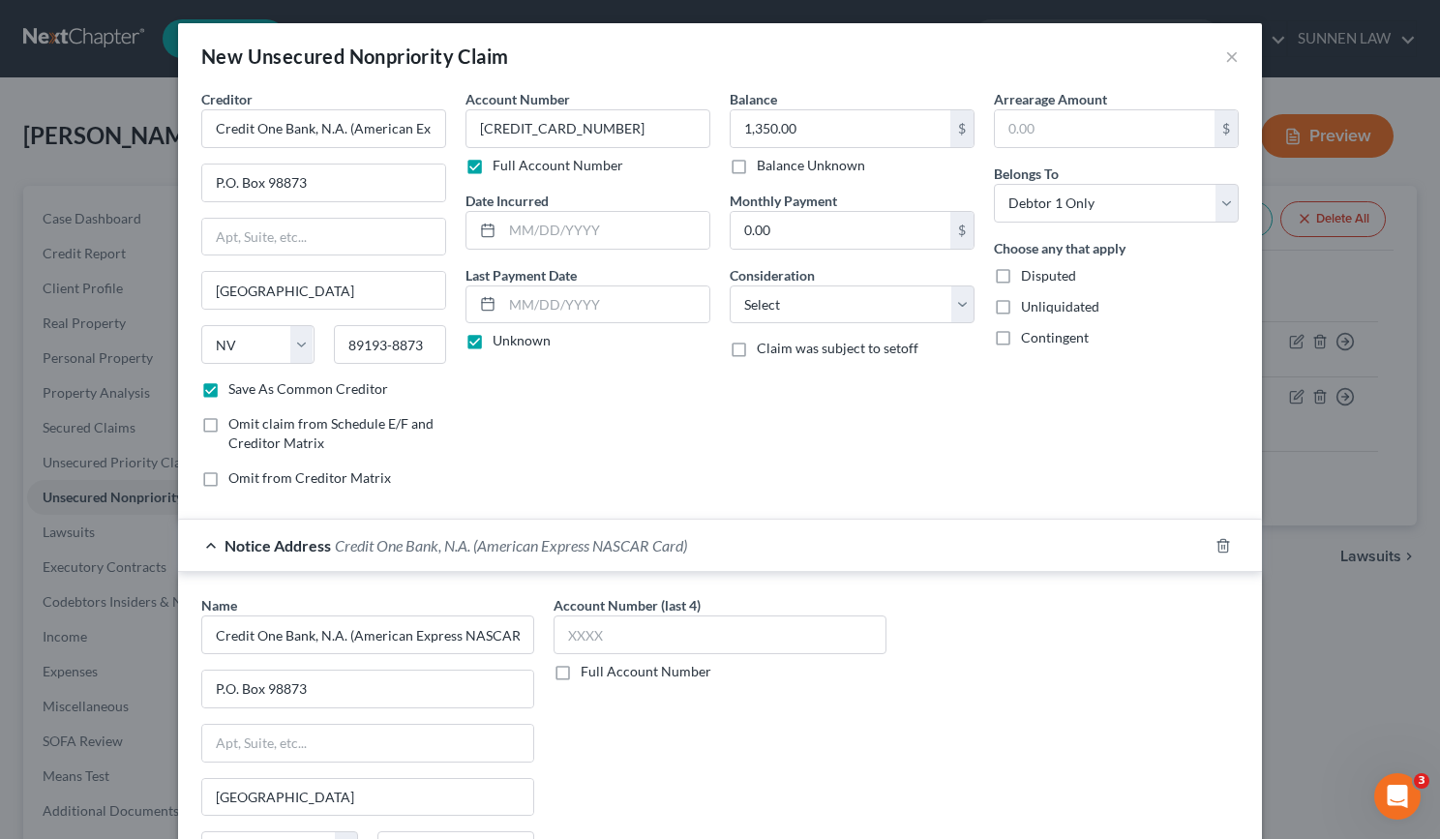
click at [581, 668] on label "Full Account Number" at bounding box center [646, 671] width 131 height 19
click at [589, 668] on input "Full Account Number" at bounding box center [595, 668] width 13 height 13
drag, startPoint x: 452, startPoint y: 118, endPoint x: 378, endPoint y: 120, distance: 74.6
click at [378, 120] on div "Creditor * Credit One Bank, N.A. (American Express NASCAR Card) P.O. [GEOGRAPHI…" at bounding box center [720, 296] width 1057 height 414
click at [604, 630] on input "text" at bounding box center [720, 635] width 333 height 39
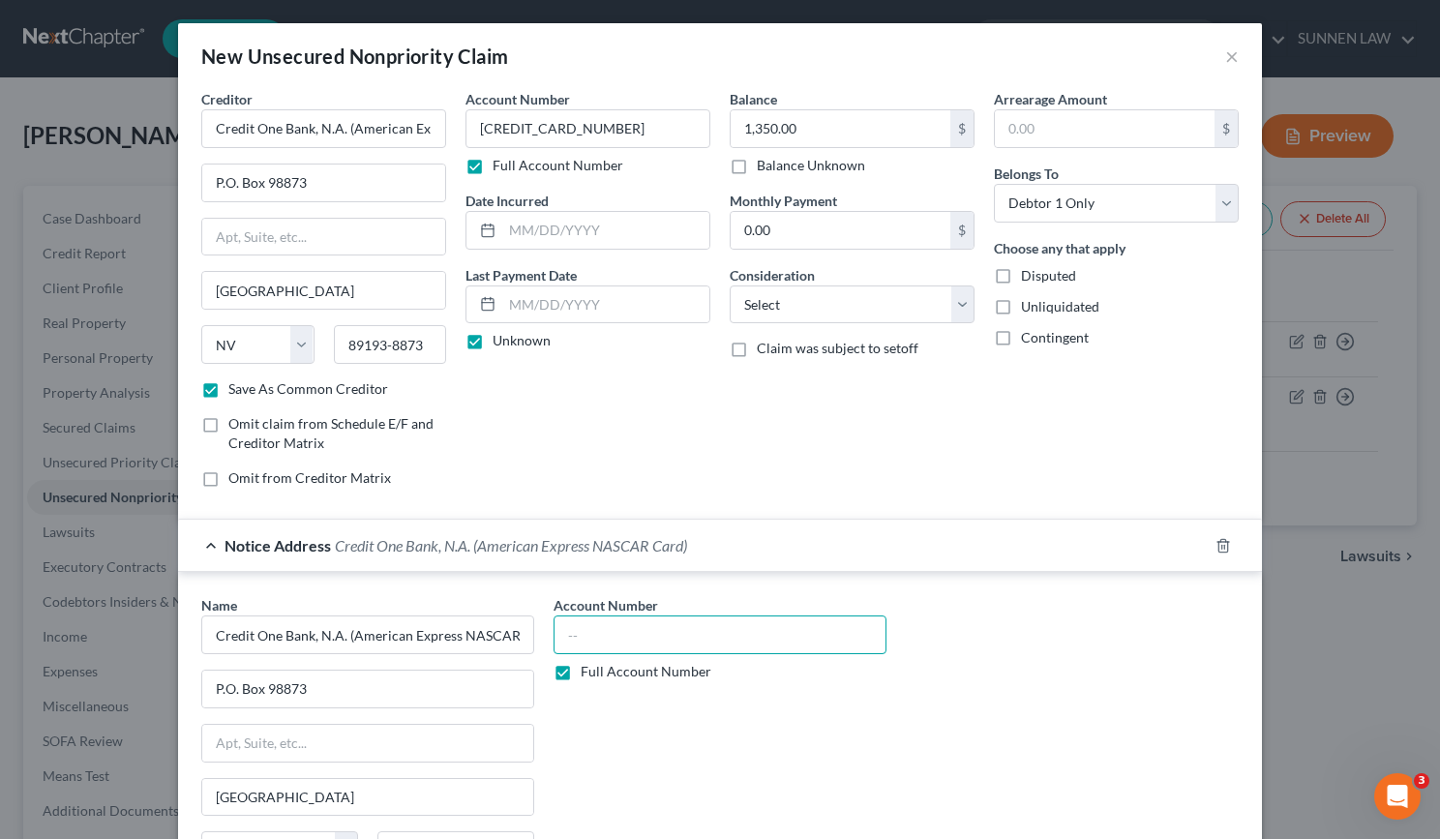
paste input "[CREDIT_CARD_NUMBER]"
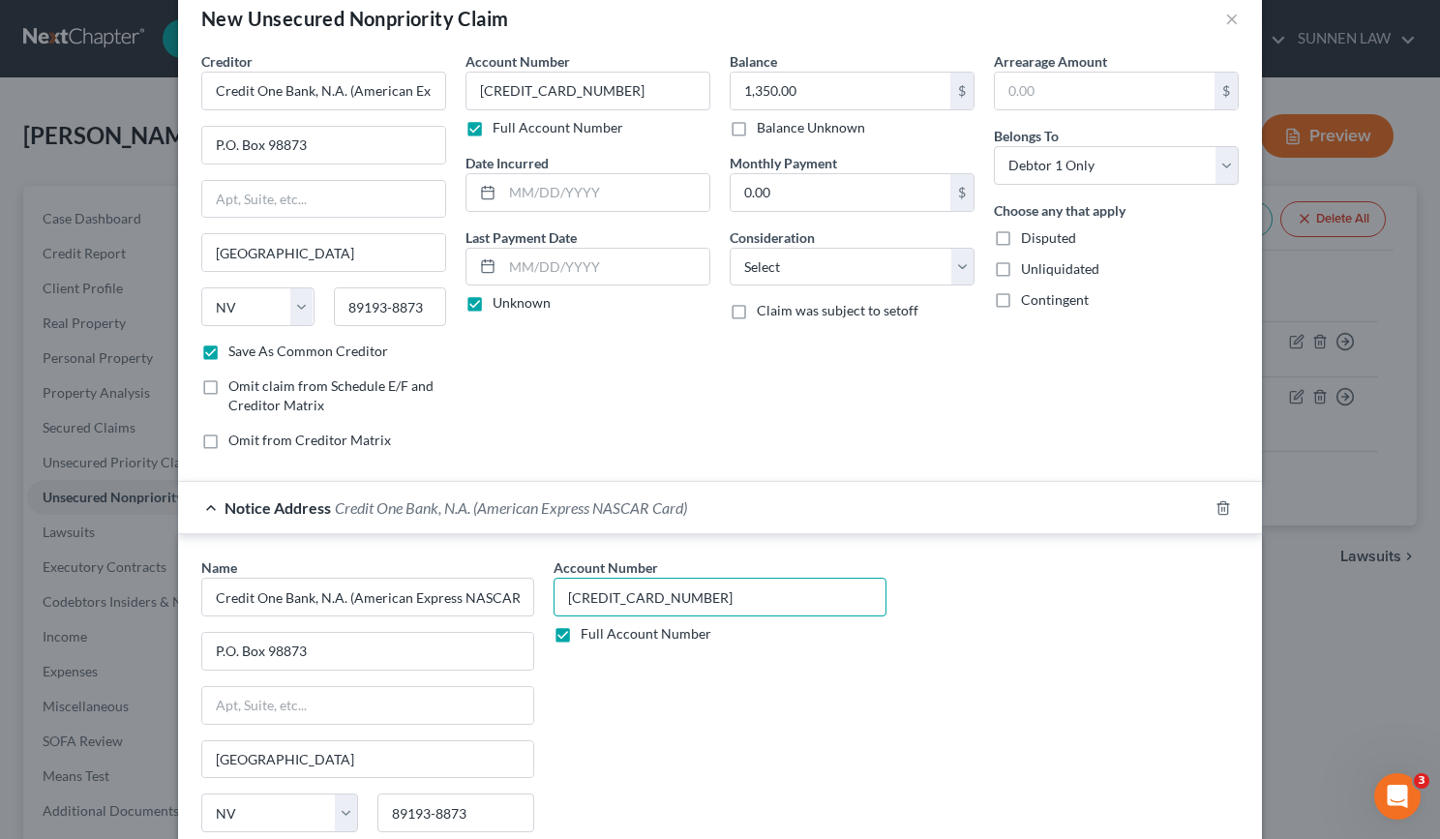
scroll to position [203, 0]
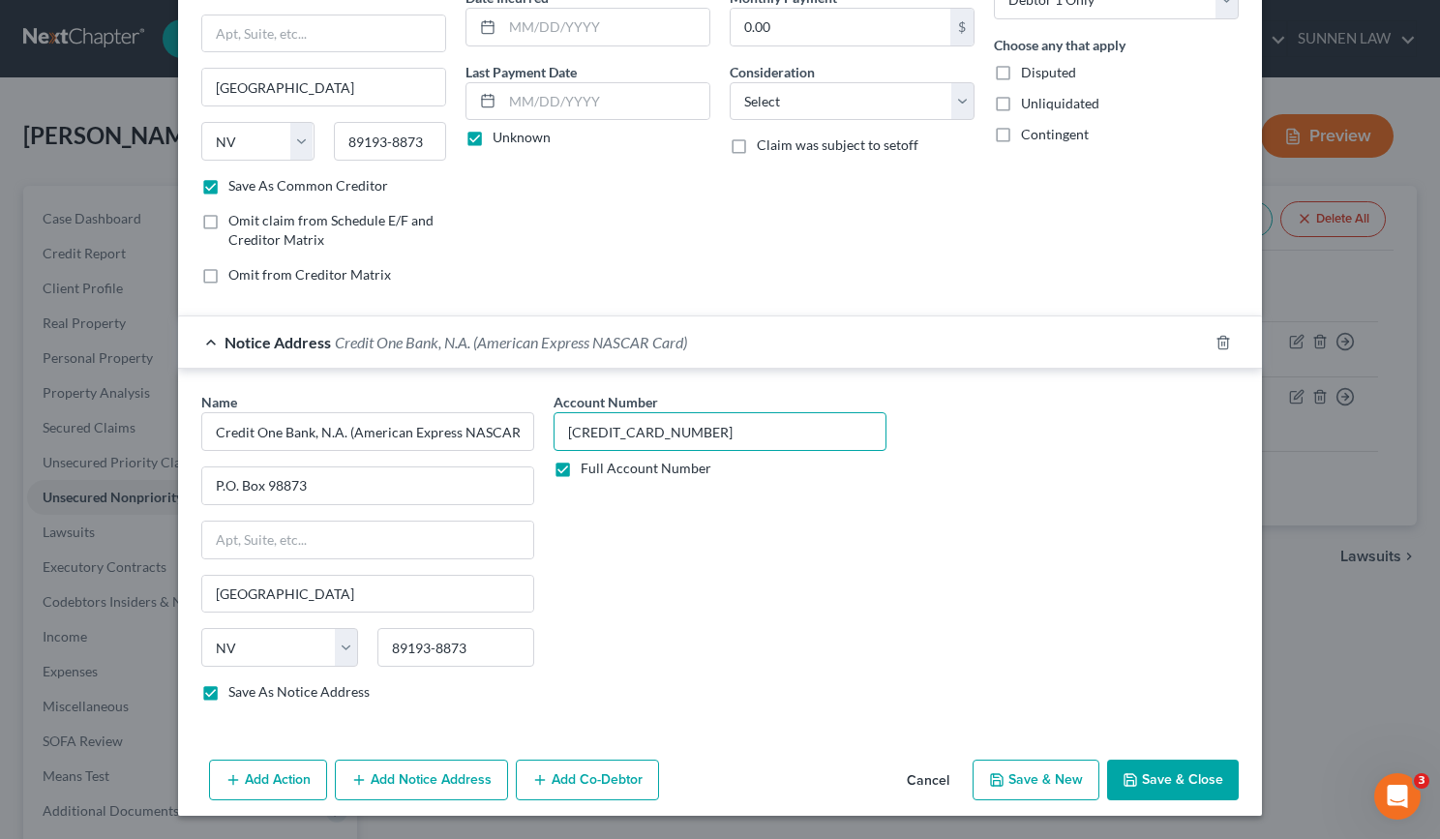
type input "[CREDIT_CARD_NUMBER]"
click at [1040, 782] on button "Save & New" at bounding box center [1036, 780] width 127 height 41
checkbox input "false"
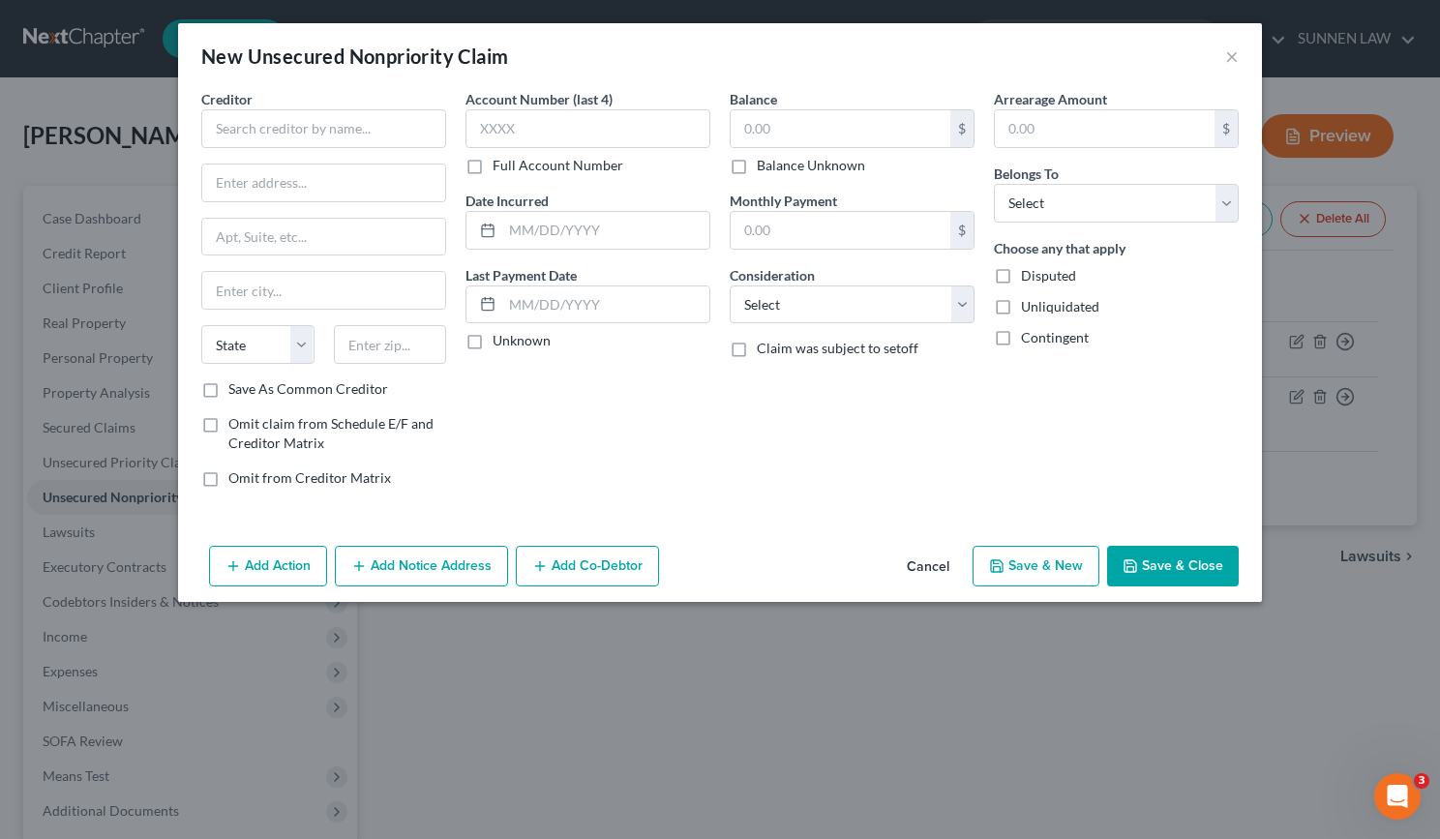
scroll to position [0, 0]
click at [1072, 205] on select "Select Debtor 1 Only Debtor 2 Only Debtor 1 And Debtor 2 Only At Least One Of T…" at bounding box center [1116, 203] width 245 height 39
select select "0"
click at [994, 184] on select "Select Debtor 1 Only Debtor 2 Only Debtor 1 And Debtor 2 Only At Least One Of T…" at bounding box center [1116, 203] width 245 height 39
click at [339, 137] on input "text" at bounding box center [323, 128] width 245 height 39
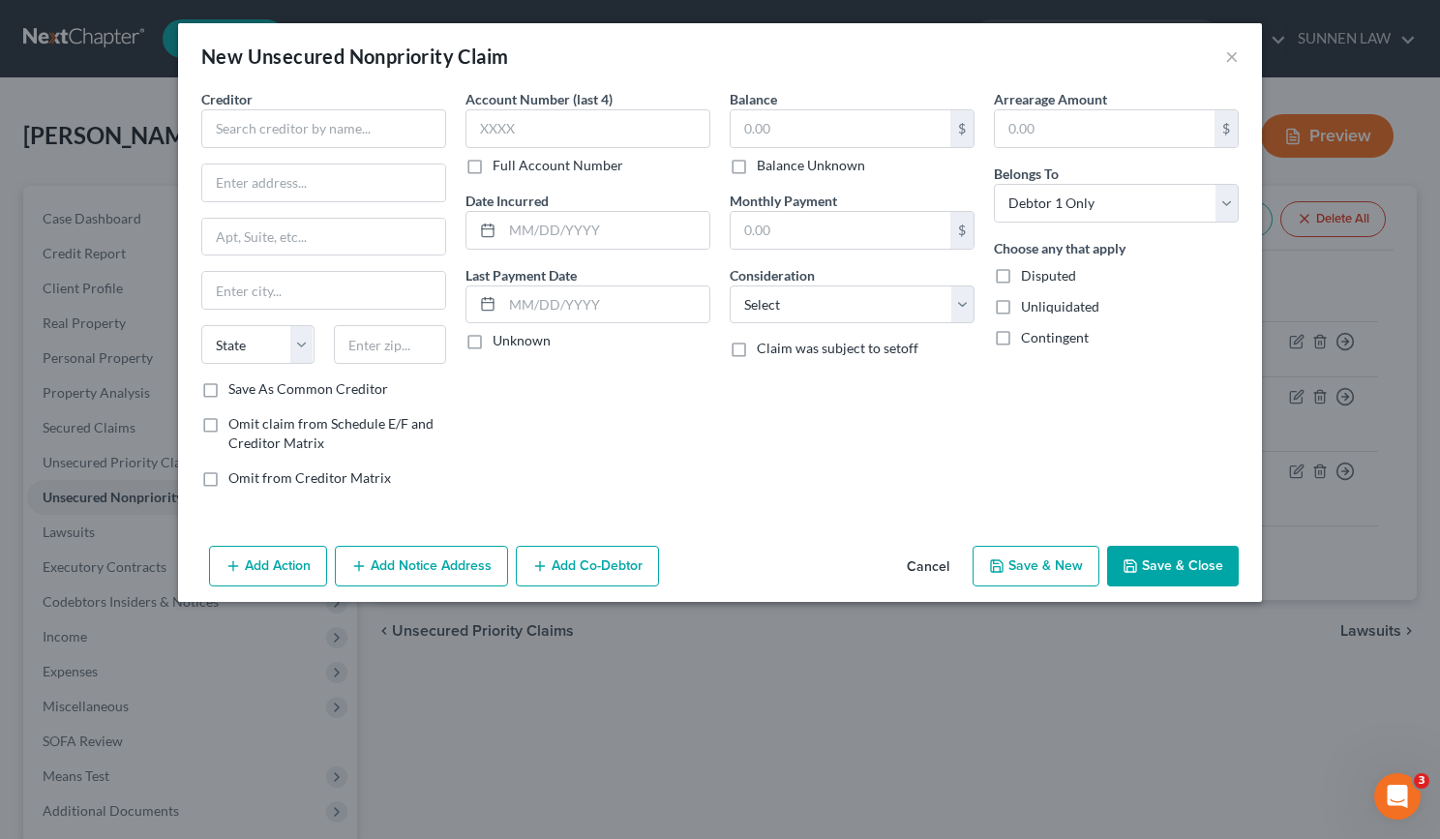
click at [942, 569] on button "Cancel" at bounding box center [929, 567] width 74 height 39
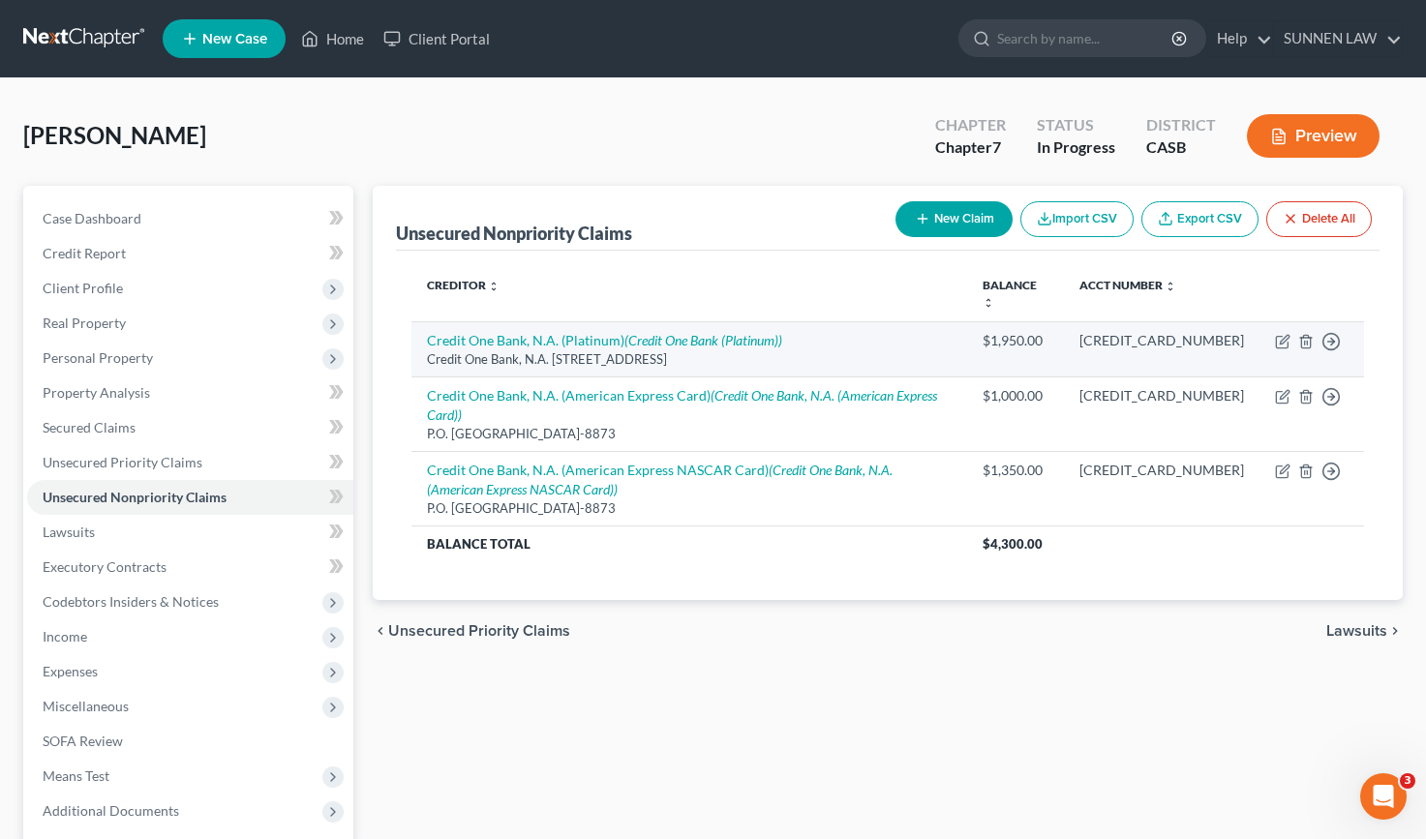
click at [590, 353] on div "Credit One Bank, N.A. [STREET_ADDRESS]" at bounding box center [689, 359] width 525 height 18
click at [1281, 342] on icon "button" at bounding box center [1284, 339] width 9 height 9
select select "31"
select select "0"
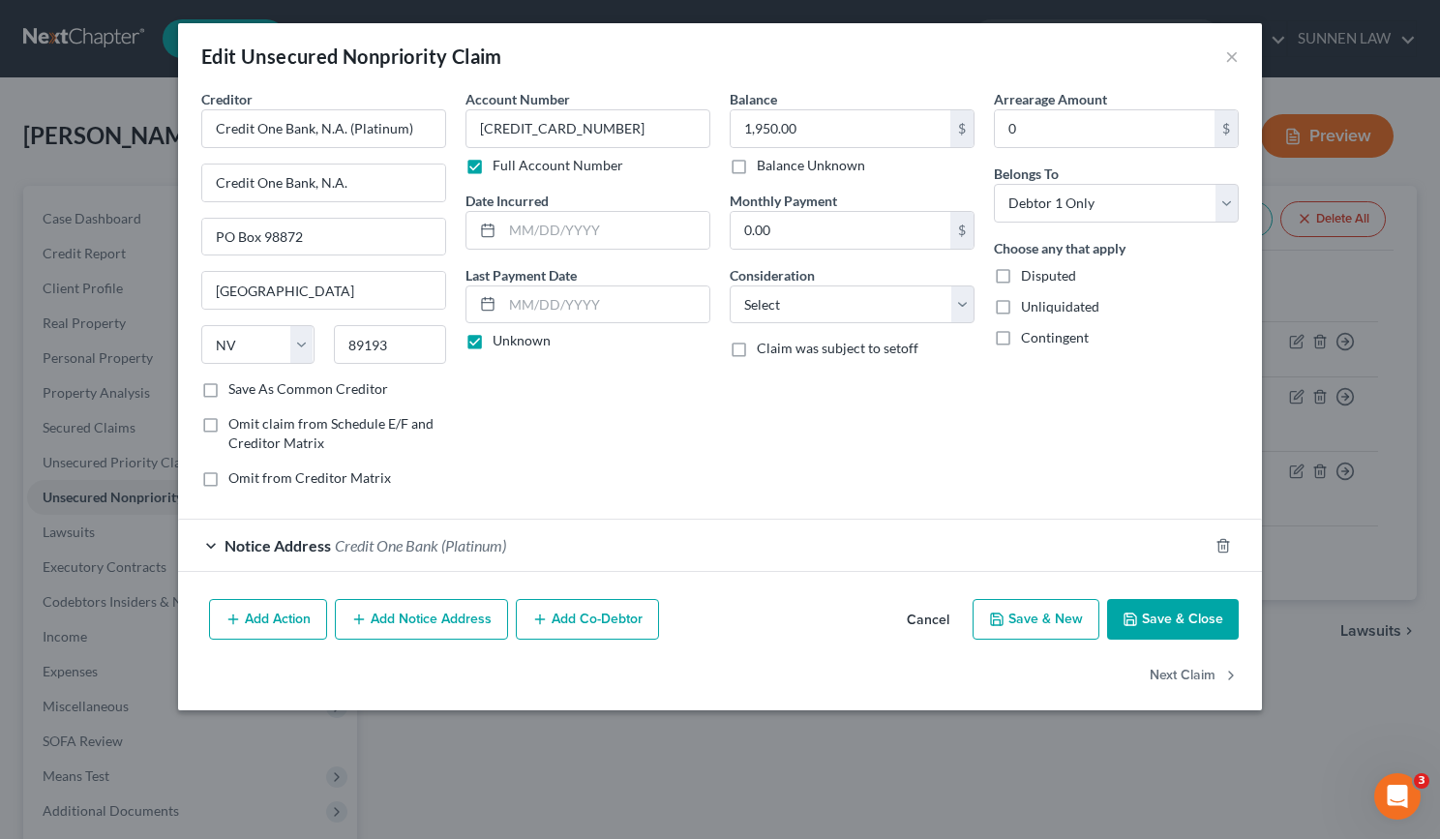
click at [1197, 613] on button "Save & Close" at bounding box center [1173, 619] width 132 height 41
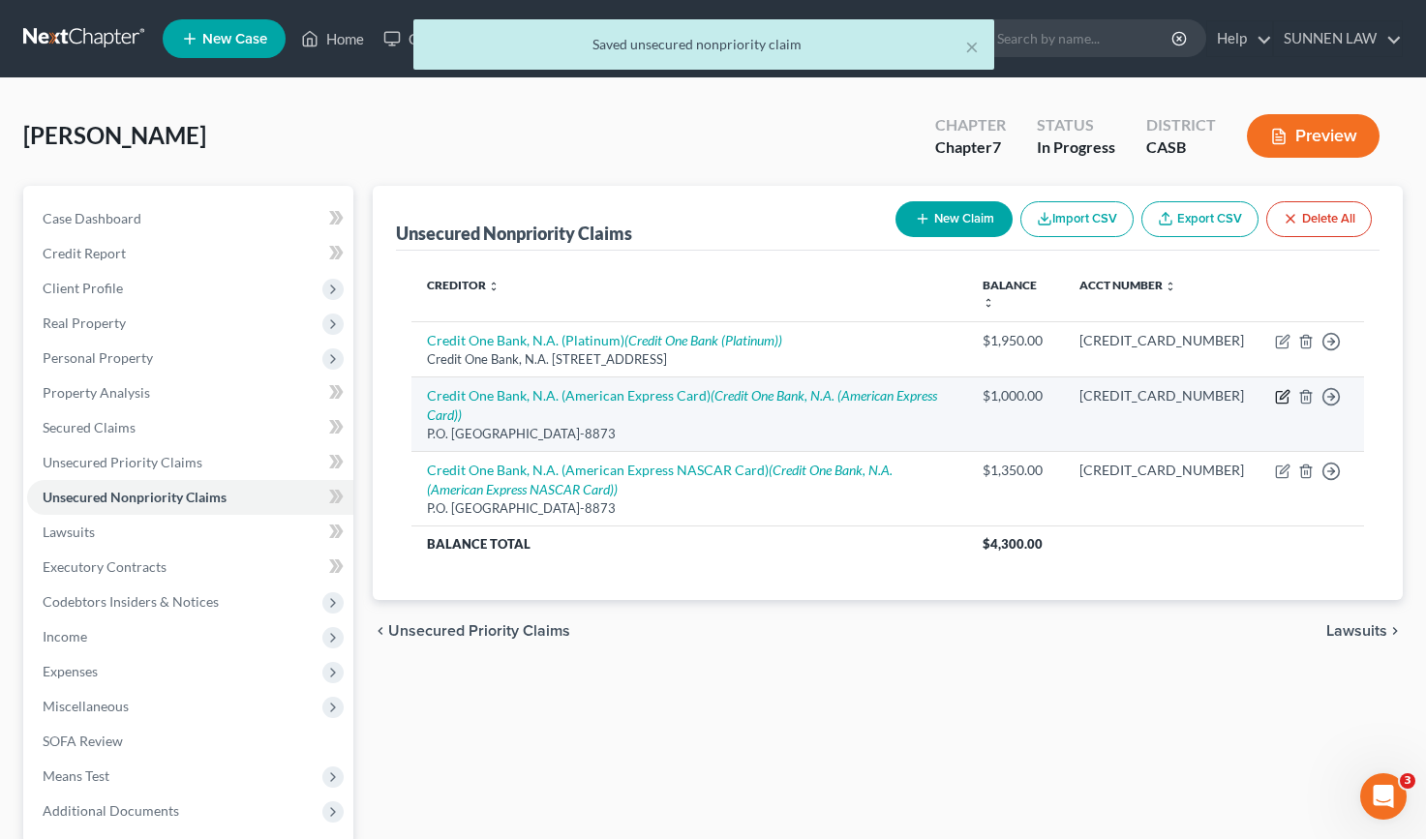
click at [1282, 391] on icon "button" at bounding box center [1282, 396] width 15 height 15
select select "31"
select select "0"
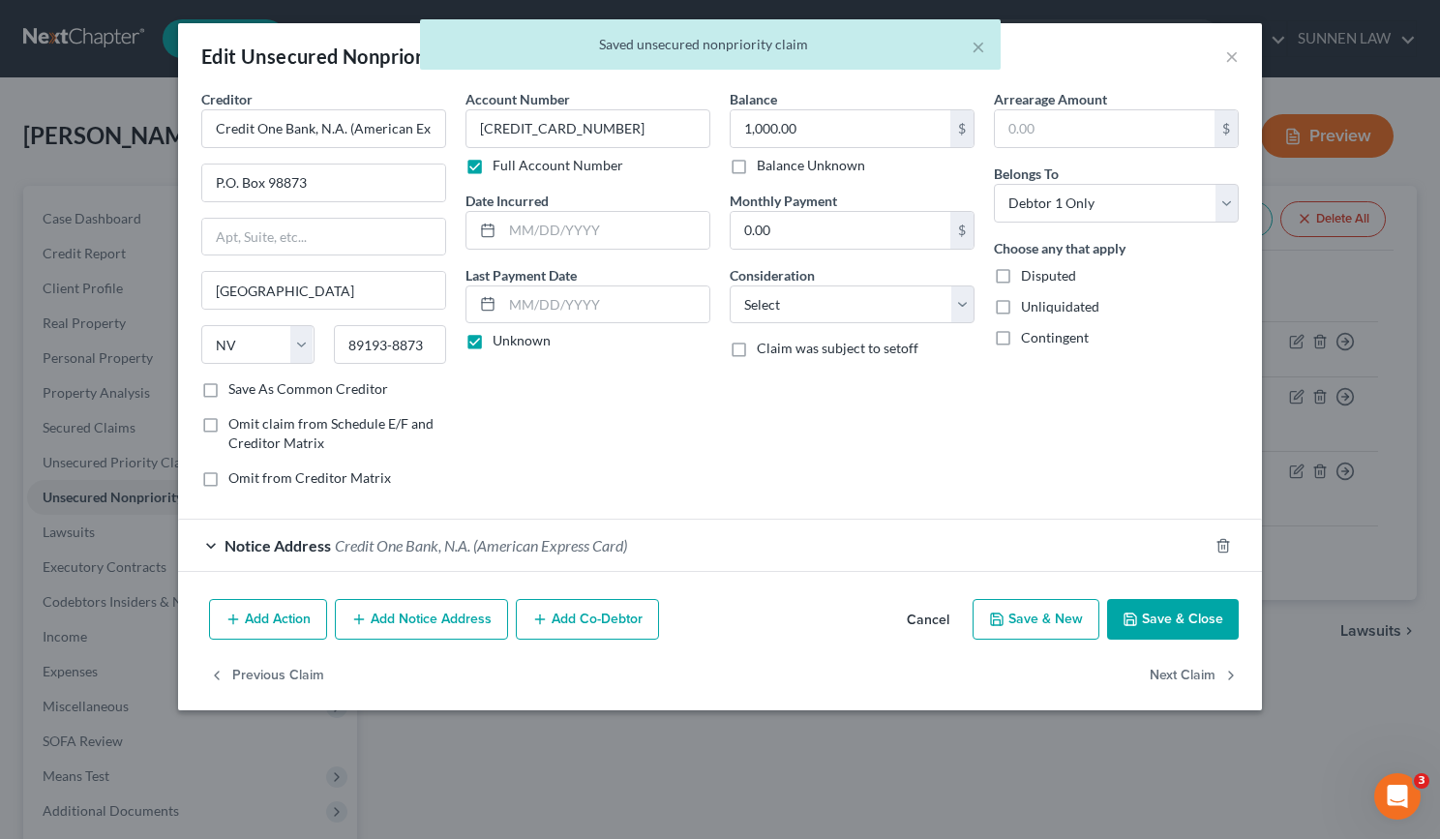
click at [1153, 621] on button "Save & Close" at bounding box center [1173, 619] width 132 height 41
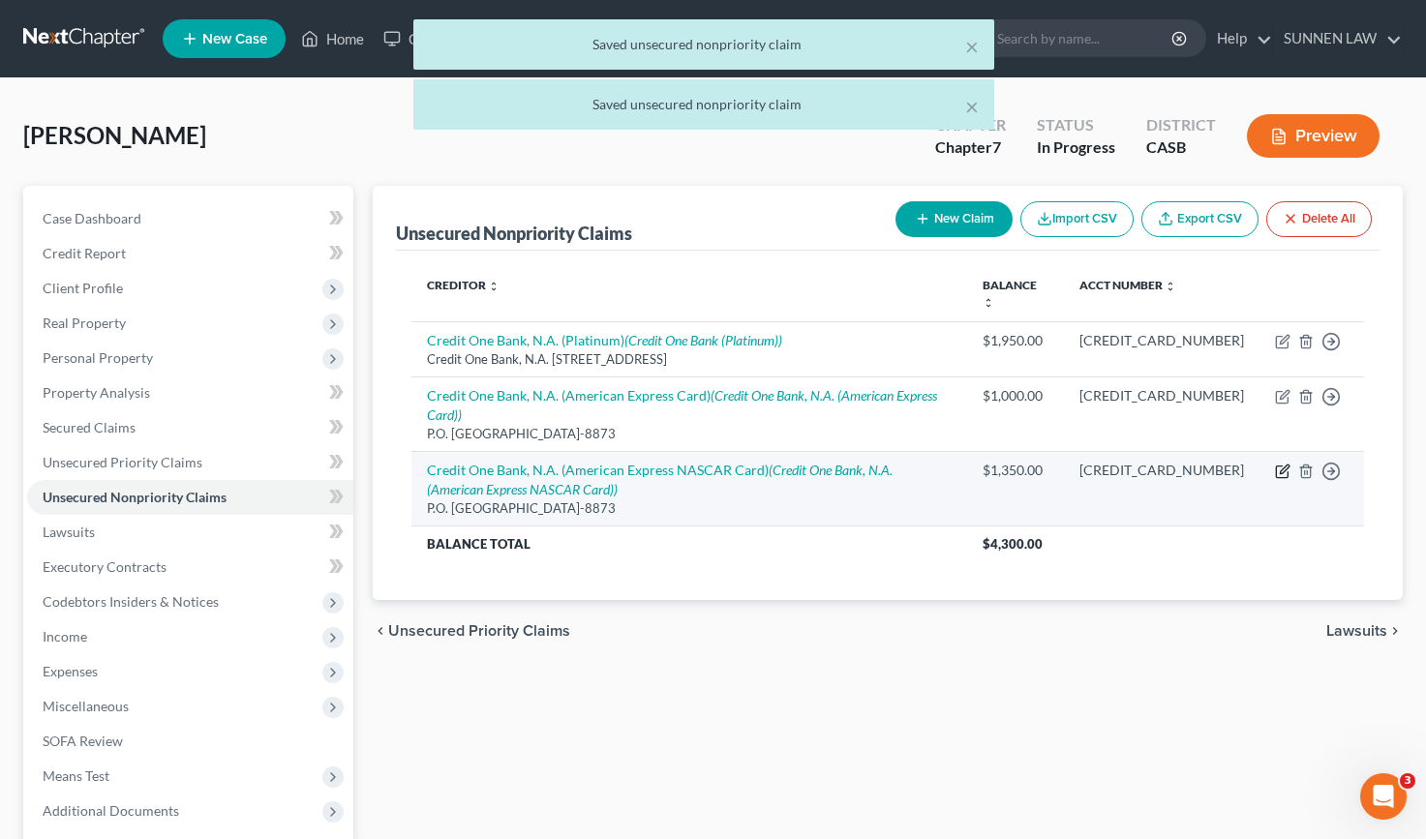
click at [1280, 464] on icon "button" at bounding box center [1282, 471] width 15 height 15
select select "31"
select select "0"
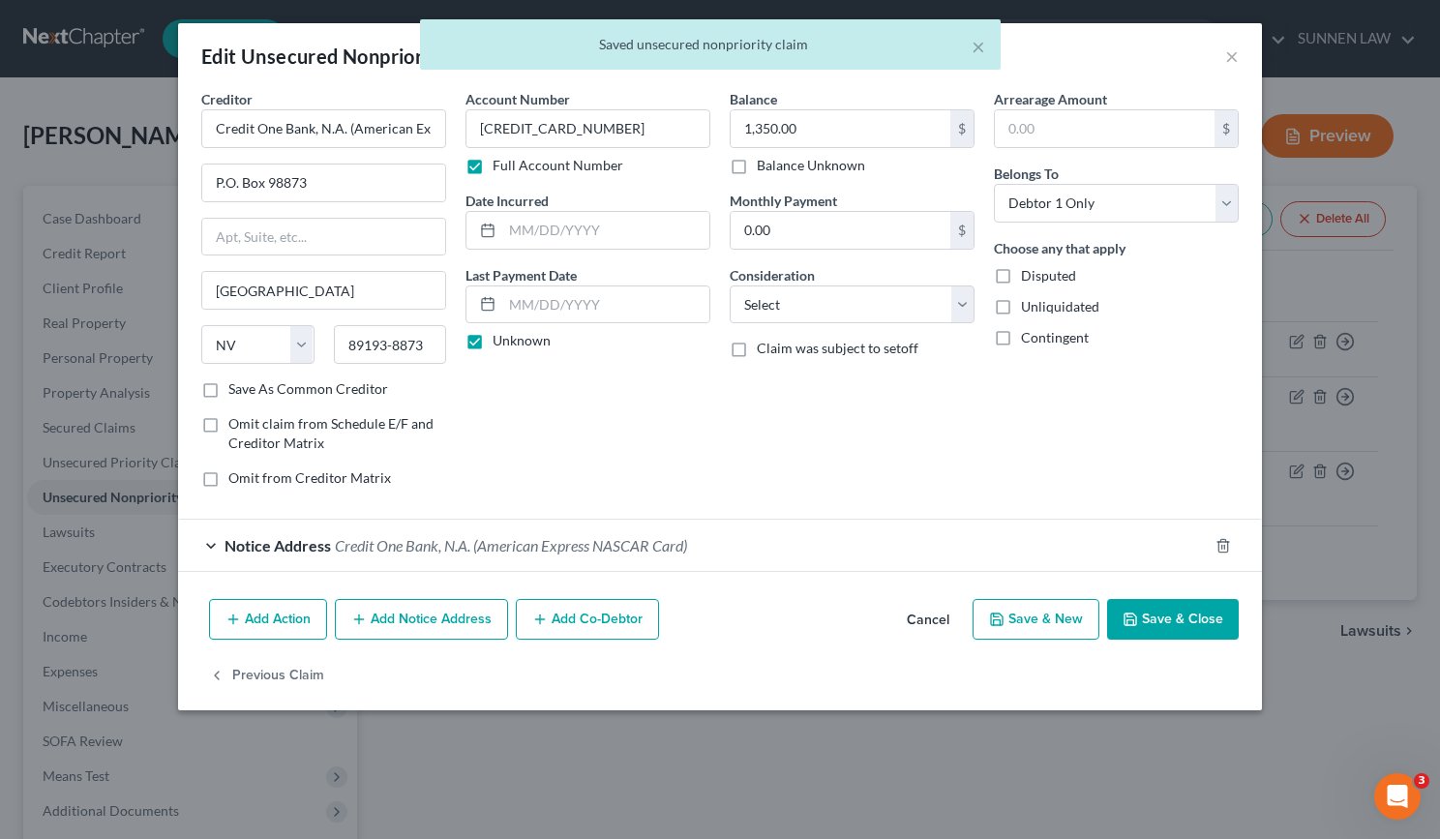
click at [1164, 621] on button "Save & Close" at bounding box center [1173, 619] width 132 height 41
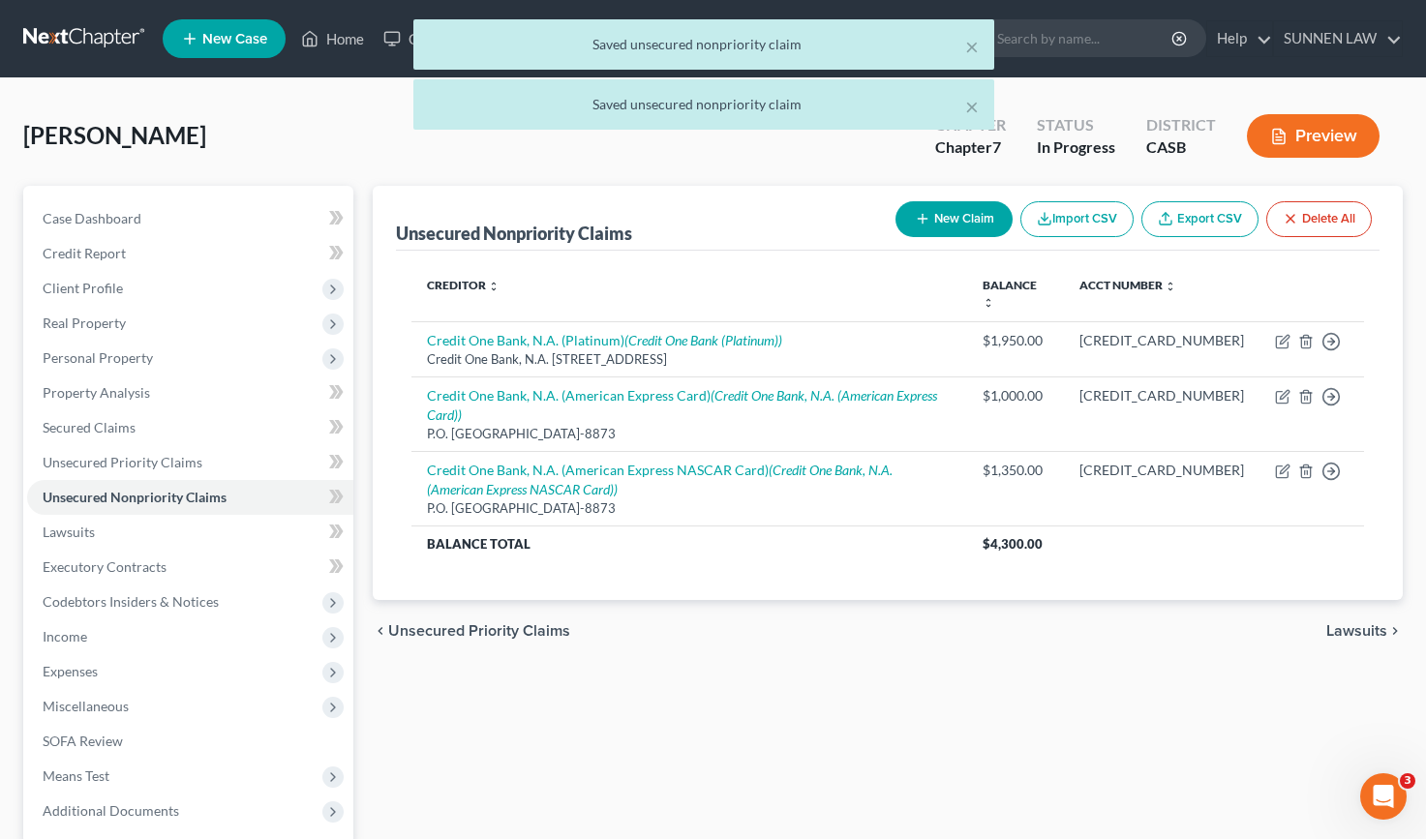
click at [953, 216] on button "New Claim" at bounding box center [953, 219] width 117 height 36
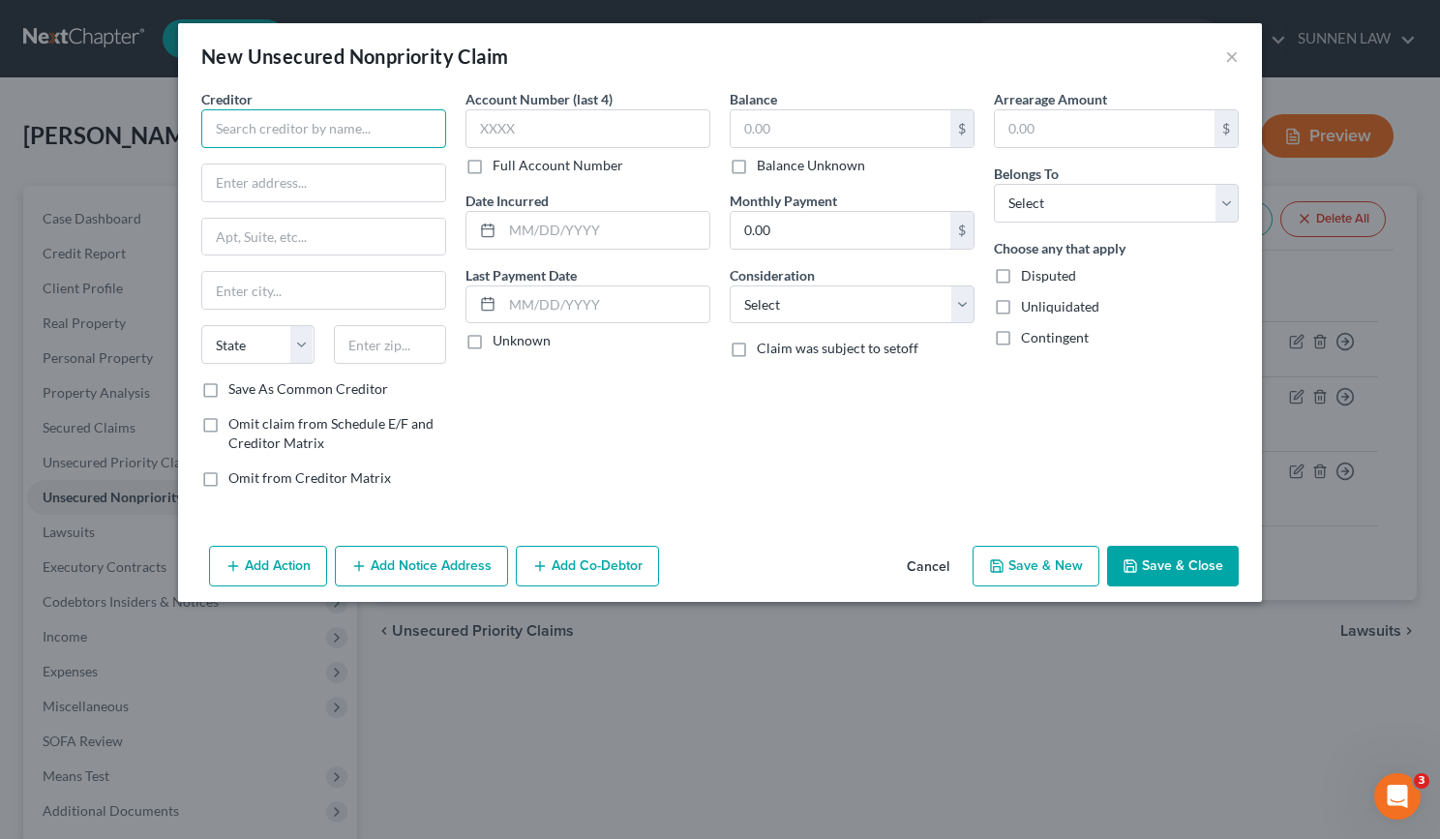
click at [308, 139] on input "text" at bounding box center [323, 128] width 245 height 39
paste input "Celtic Bank (Indigo® Mastercard serviced by Genesis FS Card Services)"
drag, startPoint x: 245, startPoint y: 125, endPoint x: 151, endPoint y: 125, distance: 93.9
click at [151, 125] on div "New Unsecured Nonpriority Claim × Creditor * Celtic Bank (Indigo® Mastercard se…" at bounding box center [720, 419] width 1440 height 839
type input "Celtic Bank (Indigo® Mastercard serviced by Genesis FS Card Services)"
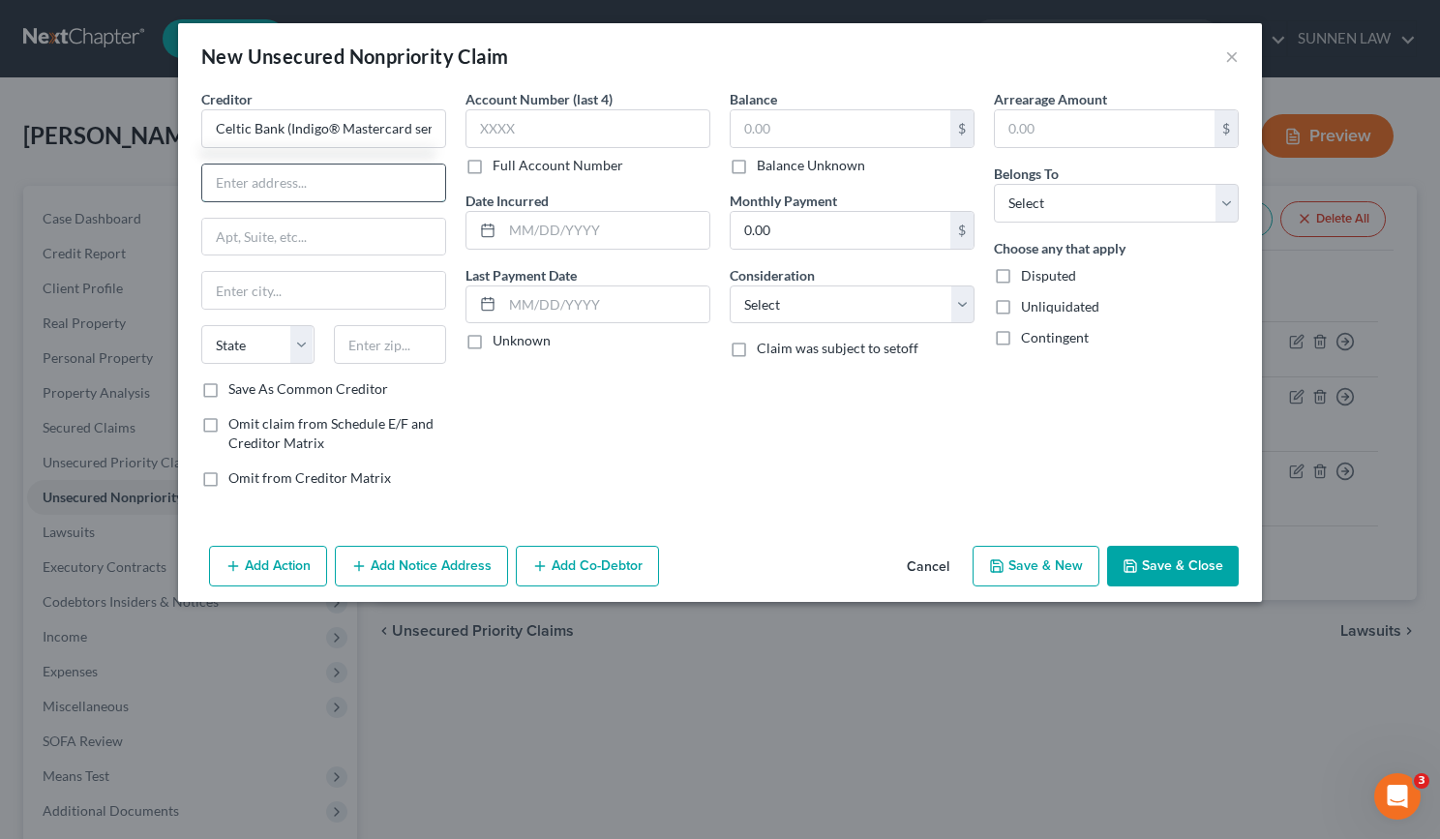
click at [279, 179] on input "text" at bounding box center [323, 183] width 243 height 37
click at [355, 194] on input "text" at bounding box center [323, 183] width 243 height 37
paste input "P.O. Box 4477"
type input "P.O. Box 4477"
click at [315, 239] on input "text" at bounding box center [323, 237] width 243 height 37
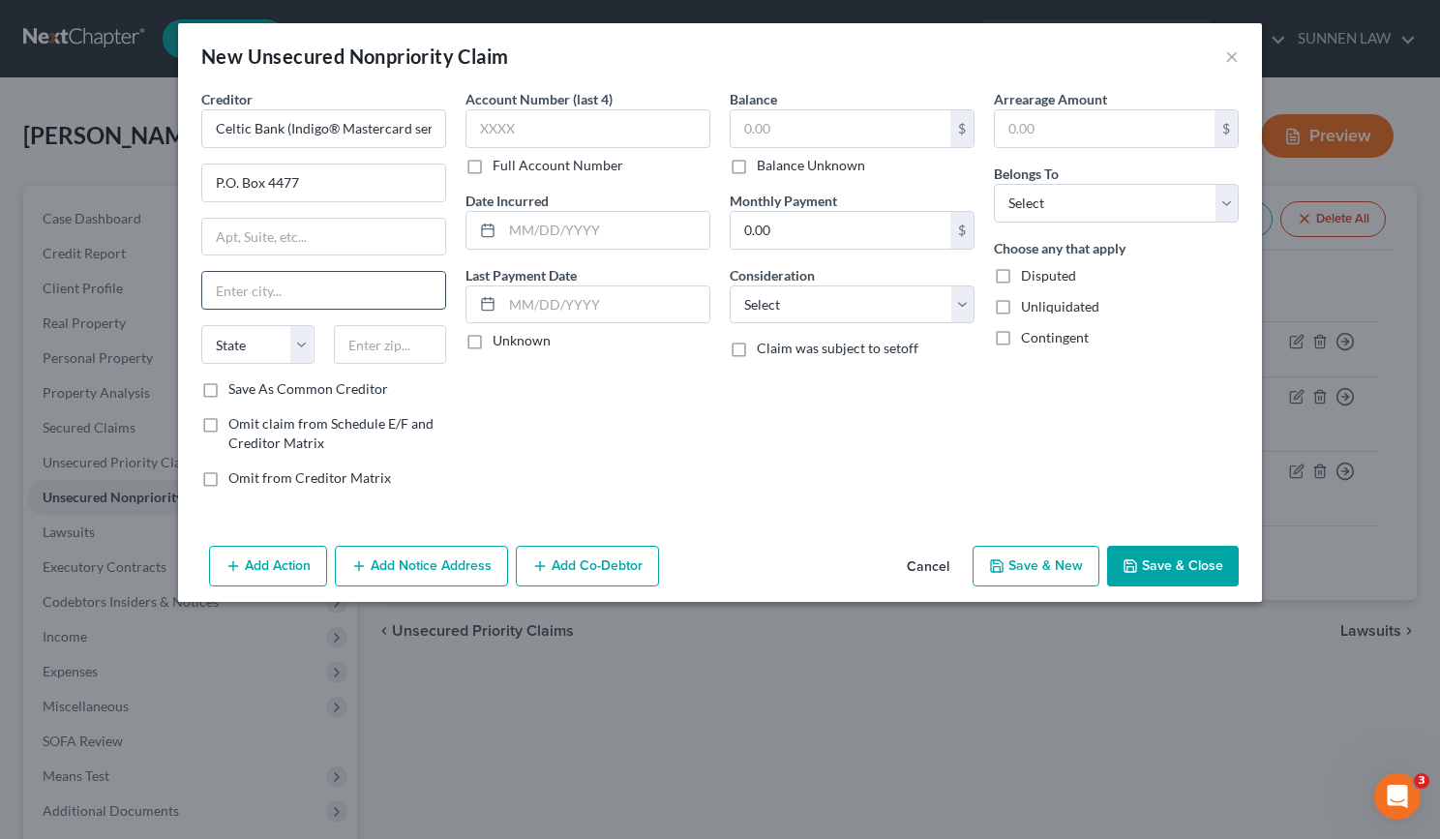
click at [278, 289] on input "text" at bounding box center [323, 290] width 243 height 37
paste input "Beaverton"
type input "Beaverton"
click at [300, 347] on select "State [US_STATE] AK AR AZ CA CO CT DE DC [GEOGRAPHIC_DATA] [GEOGRAPHIC_DATA] GU…" at bounding box center [257, 344] width 113 height 39
select select "38"
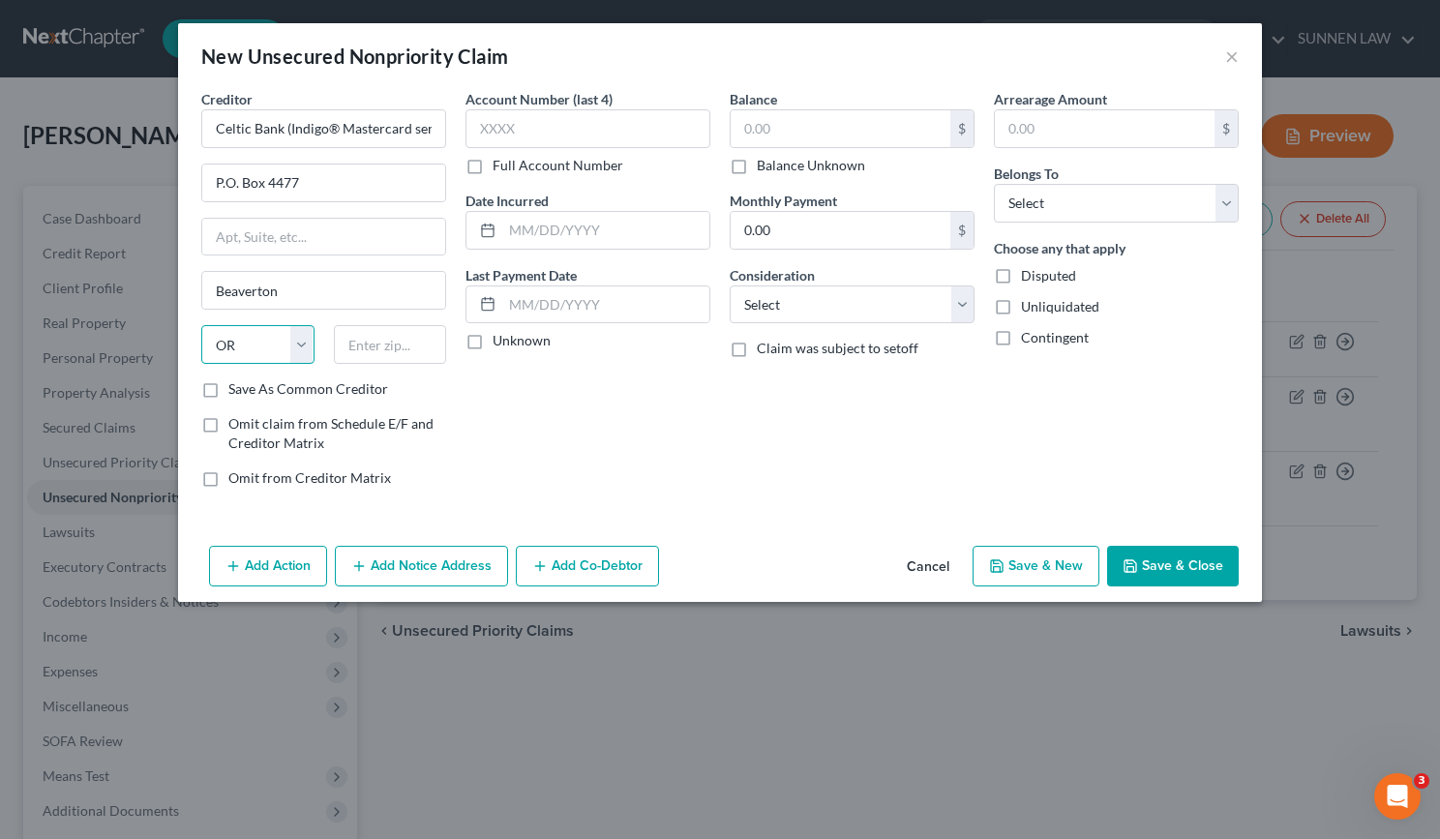
click at [201, 325] on select "State [US_STATE] AK AR AZ CA CO CT DE DC [GEOGRAPHIC_DATA] [GEOGRAPHIC_DATA] GU…" at bounding box center [257, 344] width 113 height 39
click at [384, 351] on input "text" at bounding box center [390, 344] width 113 height 39
click at [397, 352] on input "text" at bounding box center [390, 344] width 113 height 39
paste input "97076-4477"
type input "97076-4477"
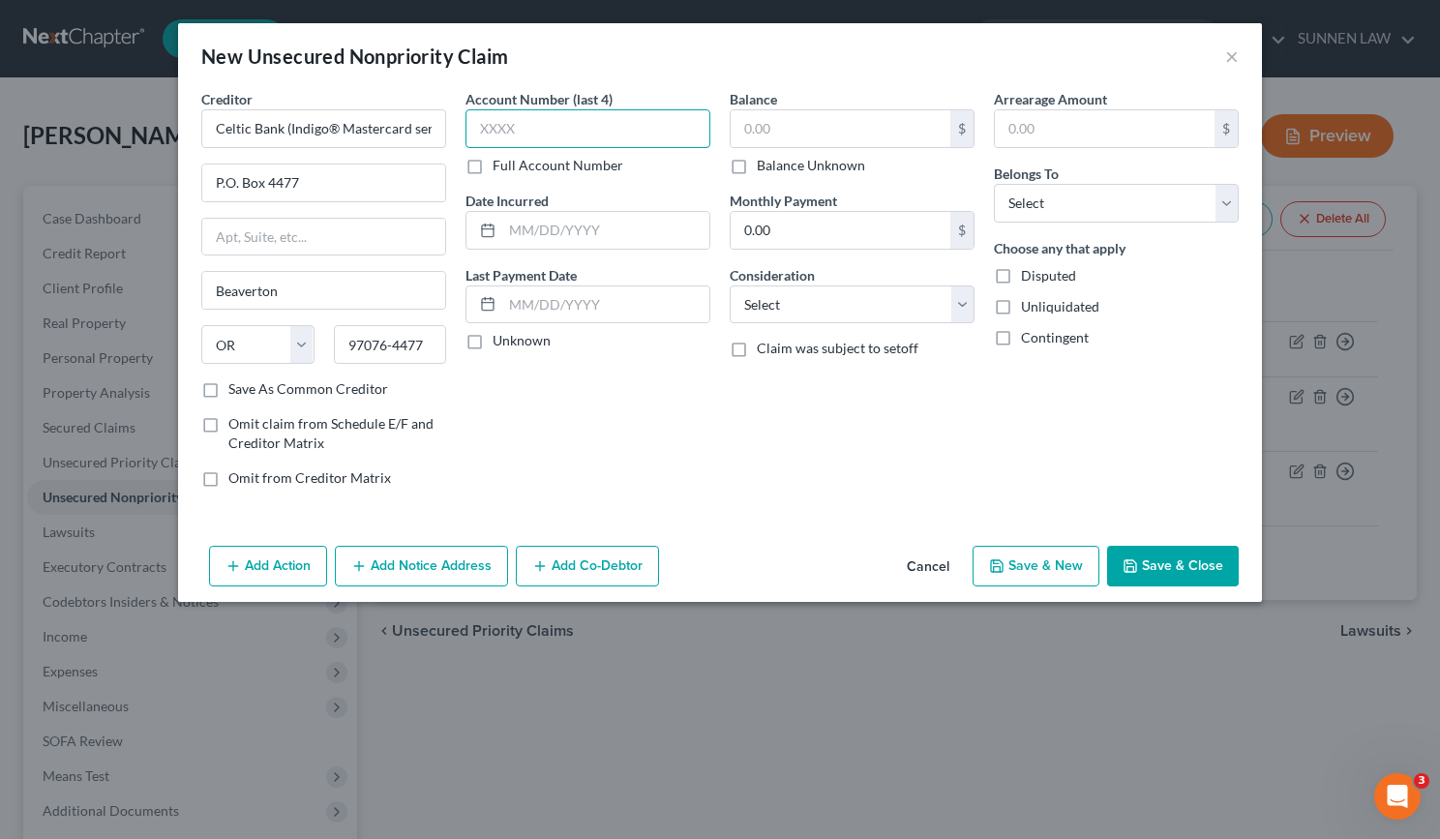
click at [505, 124] on input "text" at bounding box center [588, 128] width 245 height 39
type input "3728"
click at [493, 346] on label "Unknown" at bounding box center [522, 340] width 58 height 19
click at [500, 344] on input "Unknown" at bounding box center [506, 337] width 13 height 13
checkbox input "true"
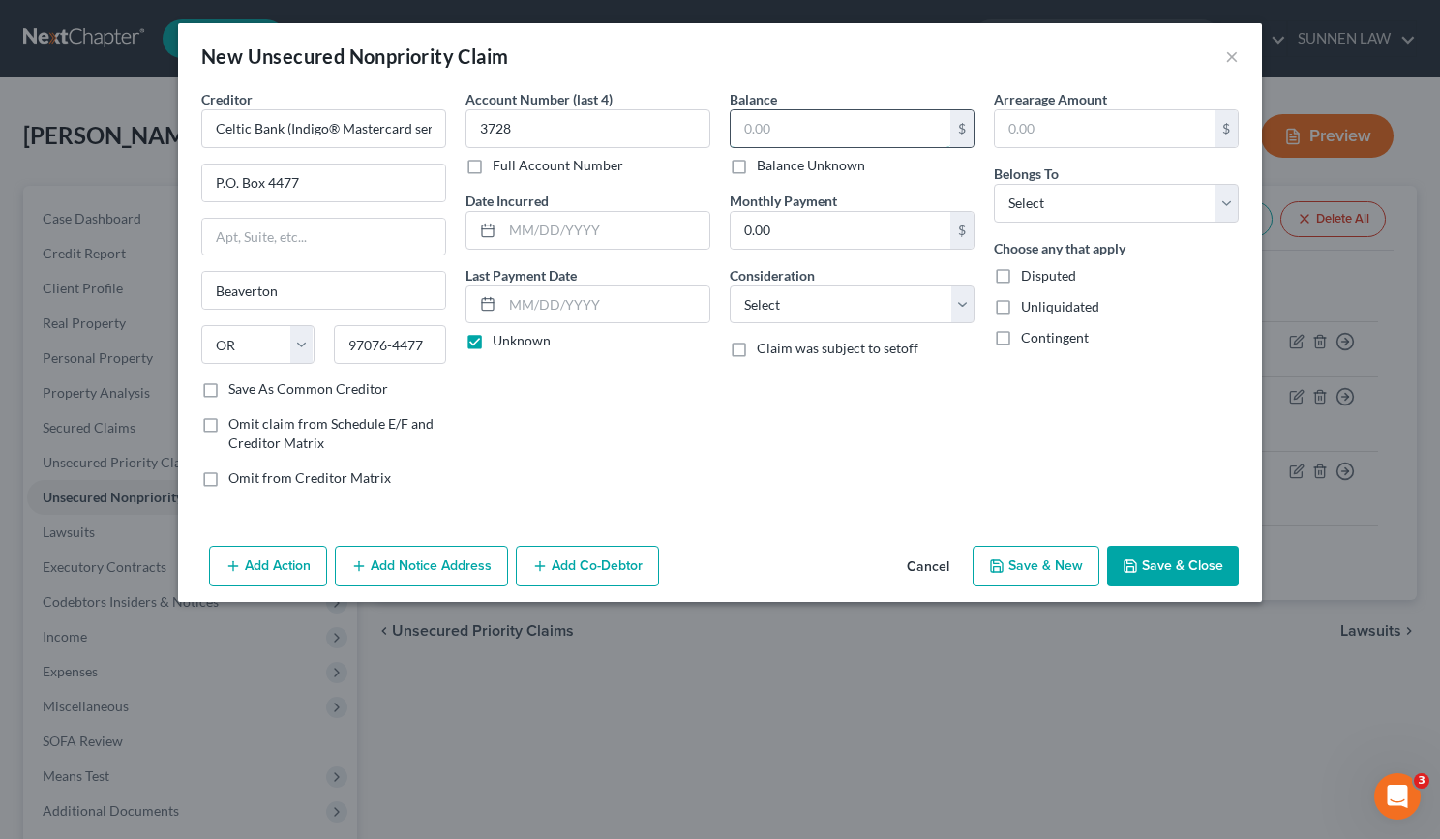
click at [800, 124] on input "text" at bounding box center [841, 128] width 220 height 37
type input "777.42"
click at [1053, 200] on select "Select Debtor 1 Only Debtor 2 Only Debtor 1 And Debtor 2 Only At Least One Of T…" at bounding box center [1116, 203] width 245 height 39
select select "0"
click at [994, 184] on select "Select Debtor 1 Only Debtor 2 Only Debtor 1 And Debtor 2 Only At Least One Of T…" at bounding box center [1116, 203] width 245 height 39
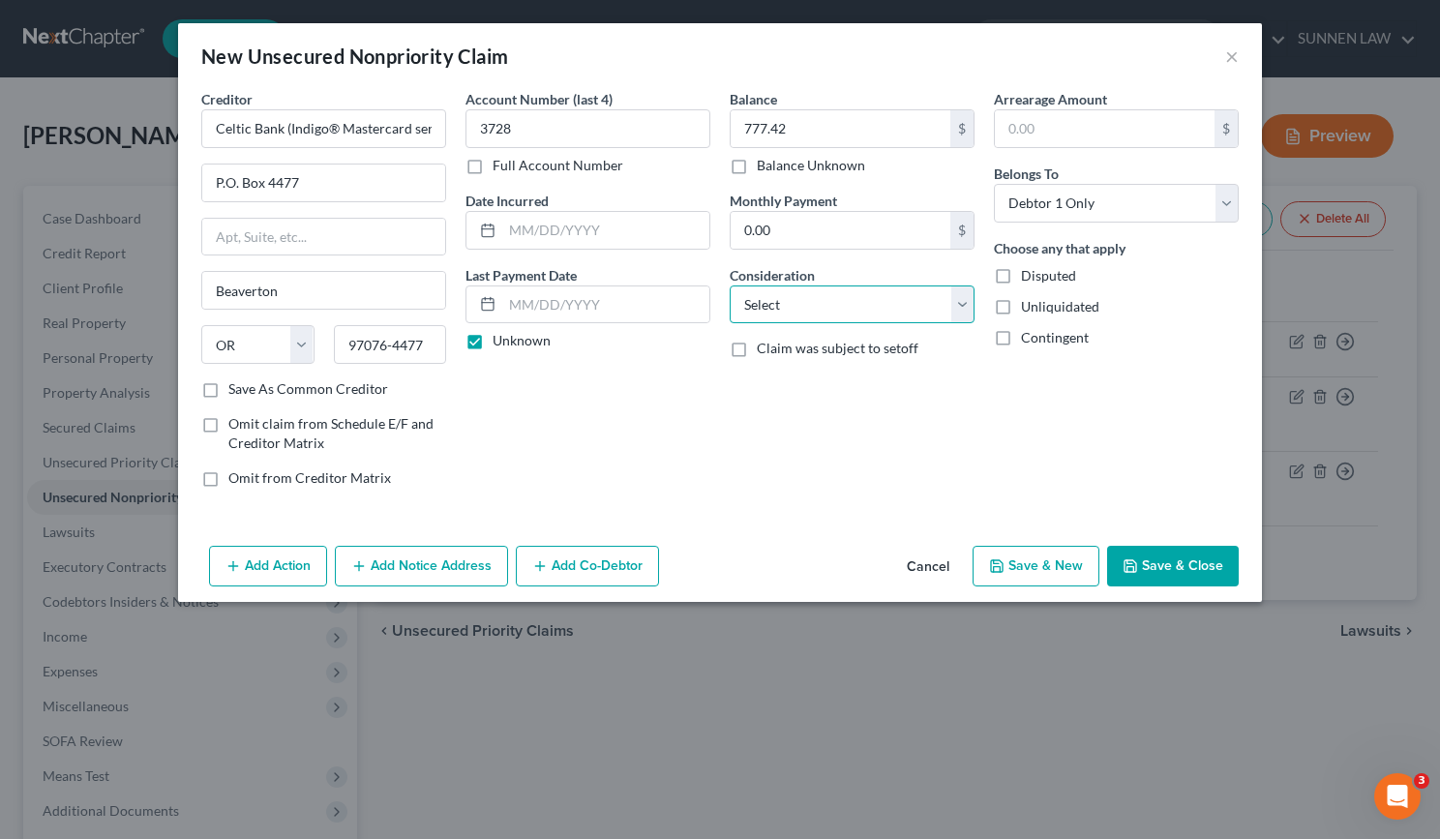
click at [892, 317] on select "Select Cable / Satellite Services Collection Agency Credit Card Debt Debt Couns…" at bounding box center [852, 305] width 245 height 39
select select "2"
click at [730, 286] on select "Select Cable / Satellite Services Collection Agency Credit Card Debt Debt Couns…" at bounding box center [852, 305] width 245 height 39
click at [436, 574] on button "Add Notice Address" at bounding box center [421, 566] width 173 height 41
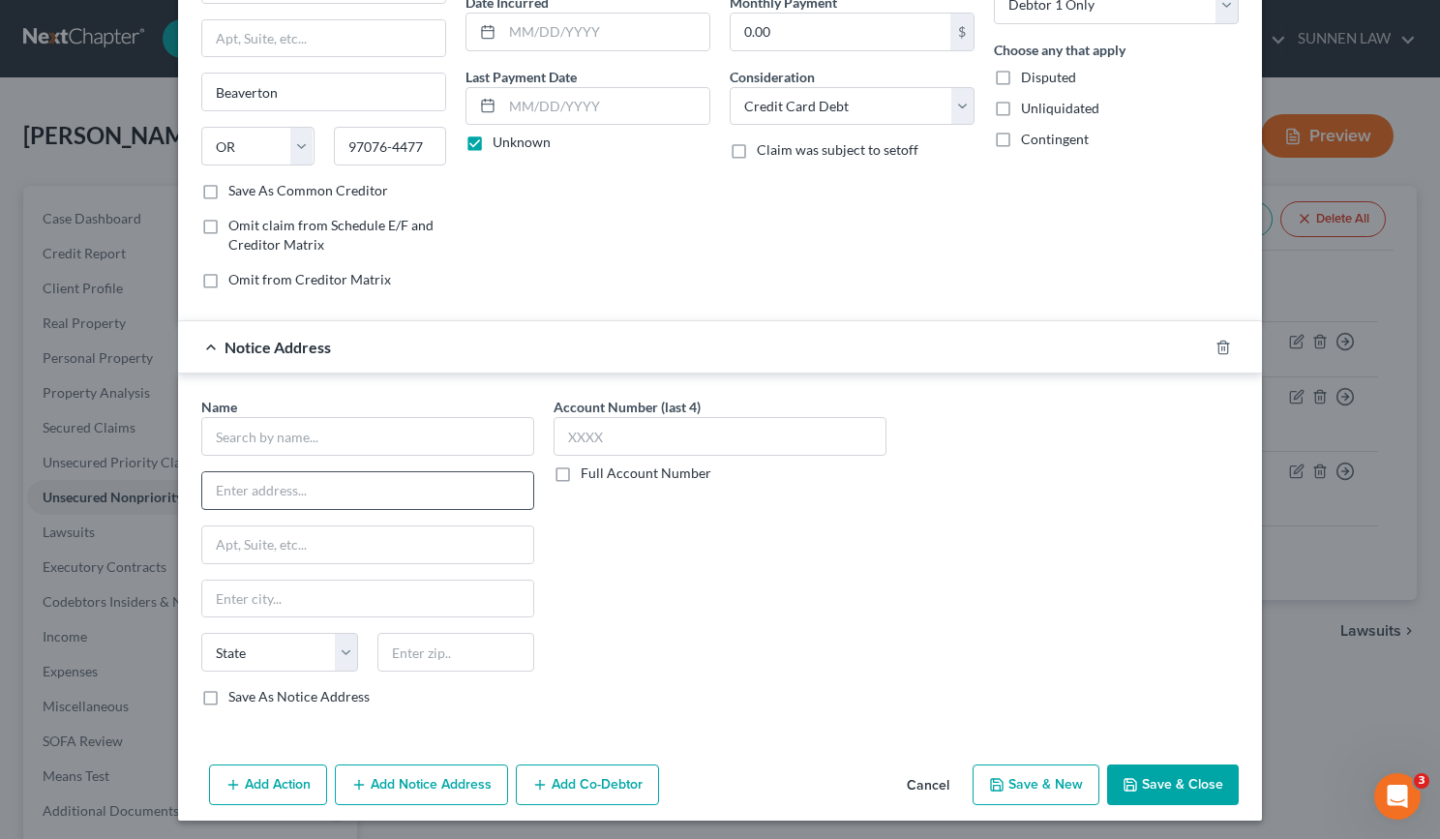
scroll to position [203, 0]
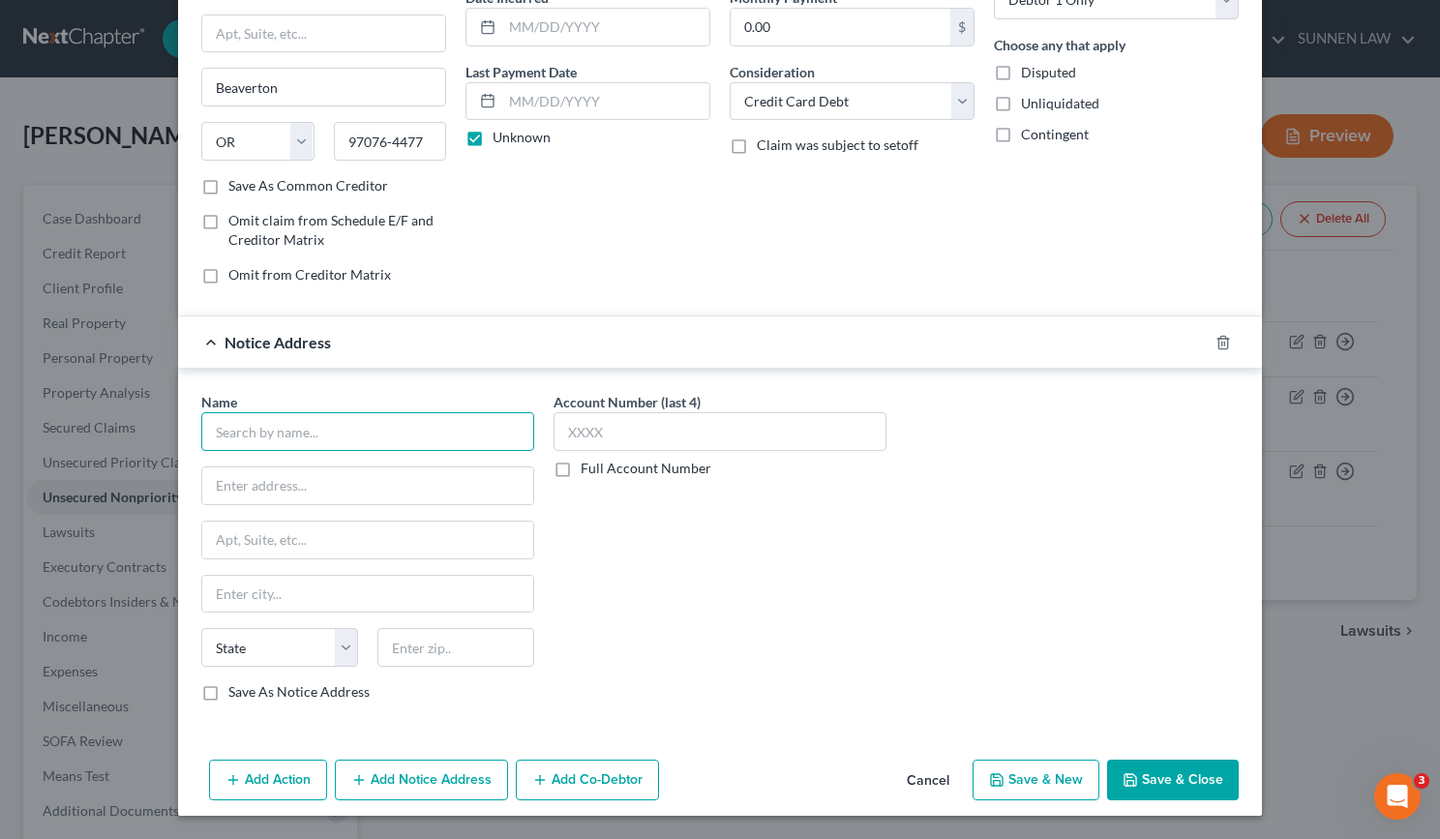
paste input "97076-4477"
drag, startPoint x: 335, startPoint y: 436, endPoint x: 159, endPoint y: 432, distance: 176.2
click at [159, 432] on div "New Unsecured Nonpriority Claim × Creditor * Celtic Bank (Indigo® Mastercard se…" at bounding box center [720, 419] width 1440 height 839
paste input "Celtic Bank (Indigo® Mastercard serviced by Genesis FS Card Services)"
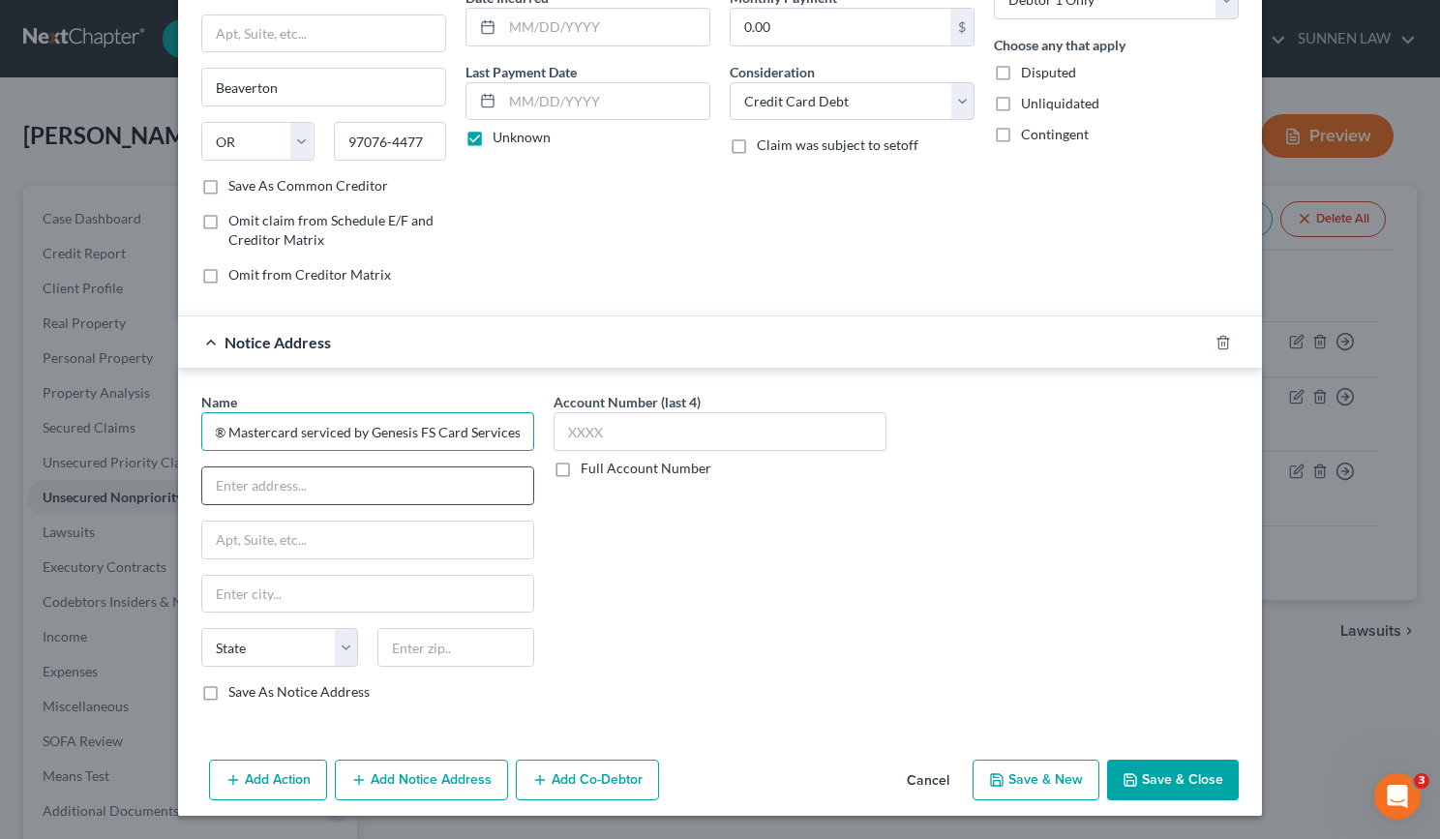
type input "Celtic Bank (Indigo® Mastercard serviced by Genesis FS Card Services)"
click at [272, 483] on input "text" at bounding box center [367, 486] width 331 height 37
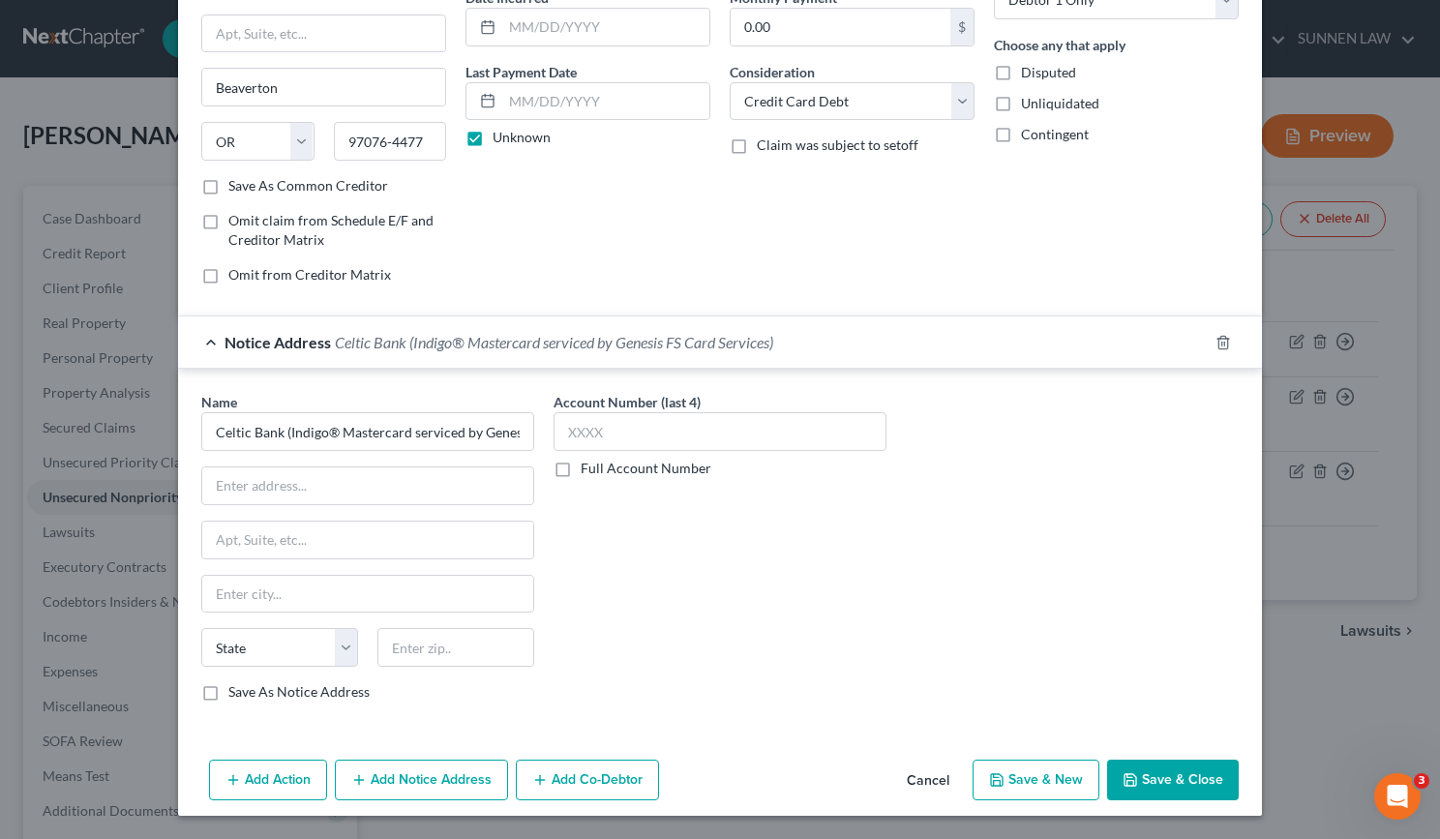
click at [308, 506] on div "Name * Celtic Bank (Indigo® Mastercard serviced by Genesis FS Card Services) St…" at bounding box center [367, 547] width 333 height 310
click at [308, 499] on input "text" at bounding box center [367, 486] width 331 height 37
paste input "P.O. Box 4477"
type input "P.O. Box 4477"
click at [305, 533] on input "text" at bounding box center [367, 540] width 331 height 37
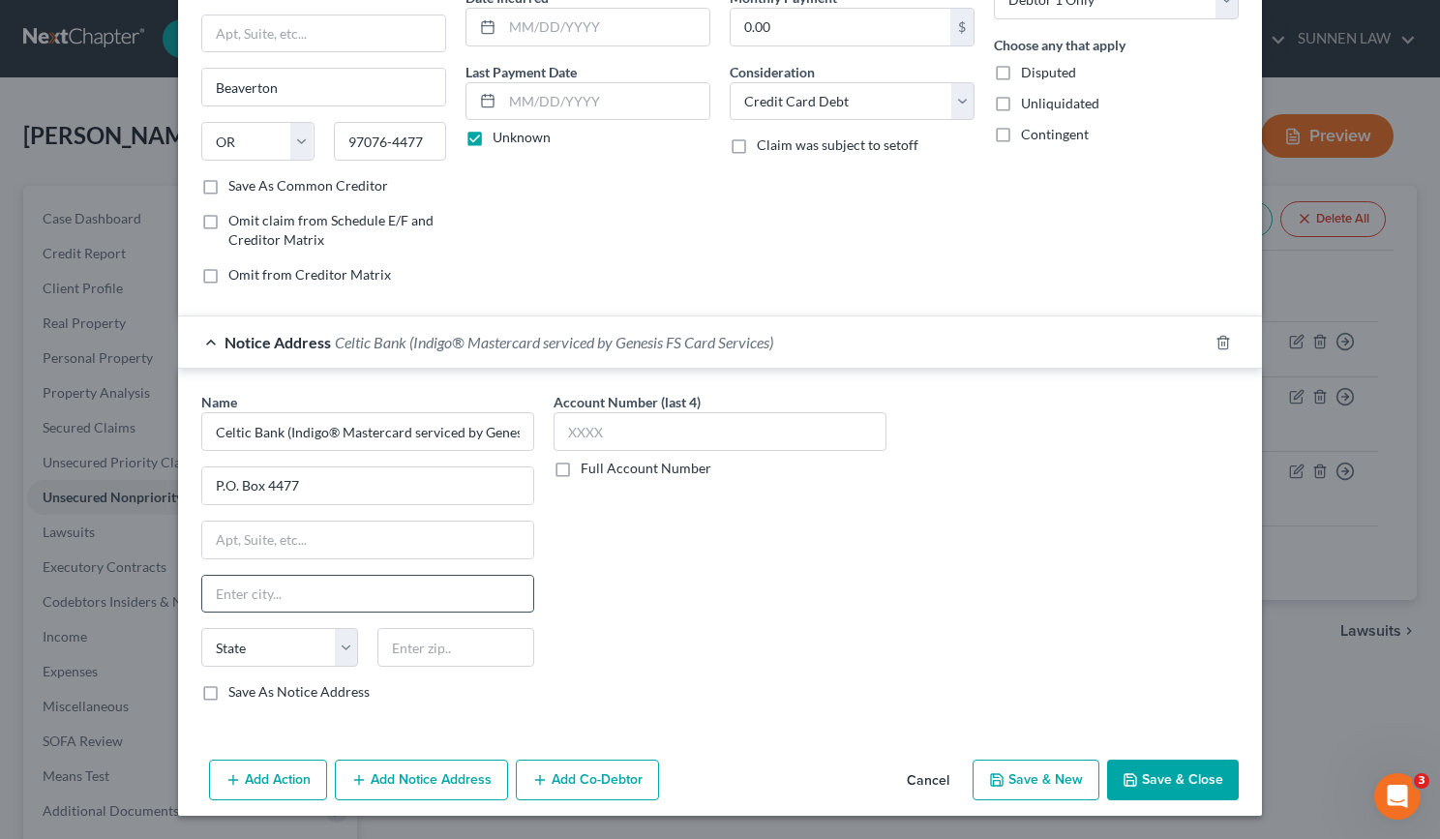
click at [329, 605] on input "text" at bounding box center [367, 594] width 331 height 37
paste input "Beaverton"
type input "Beaverton"
click at [290, 659] on select "State [US_STATE] AK AR AZ CA CO CT DE DC [GEOGRAPHIC_DATA] [GEOGRAPHIC_DATA] GU…" at bounding box center [279, 647] width 157 height 39
select select "38"
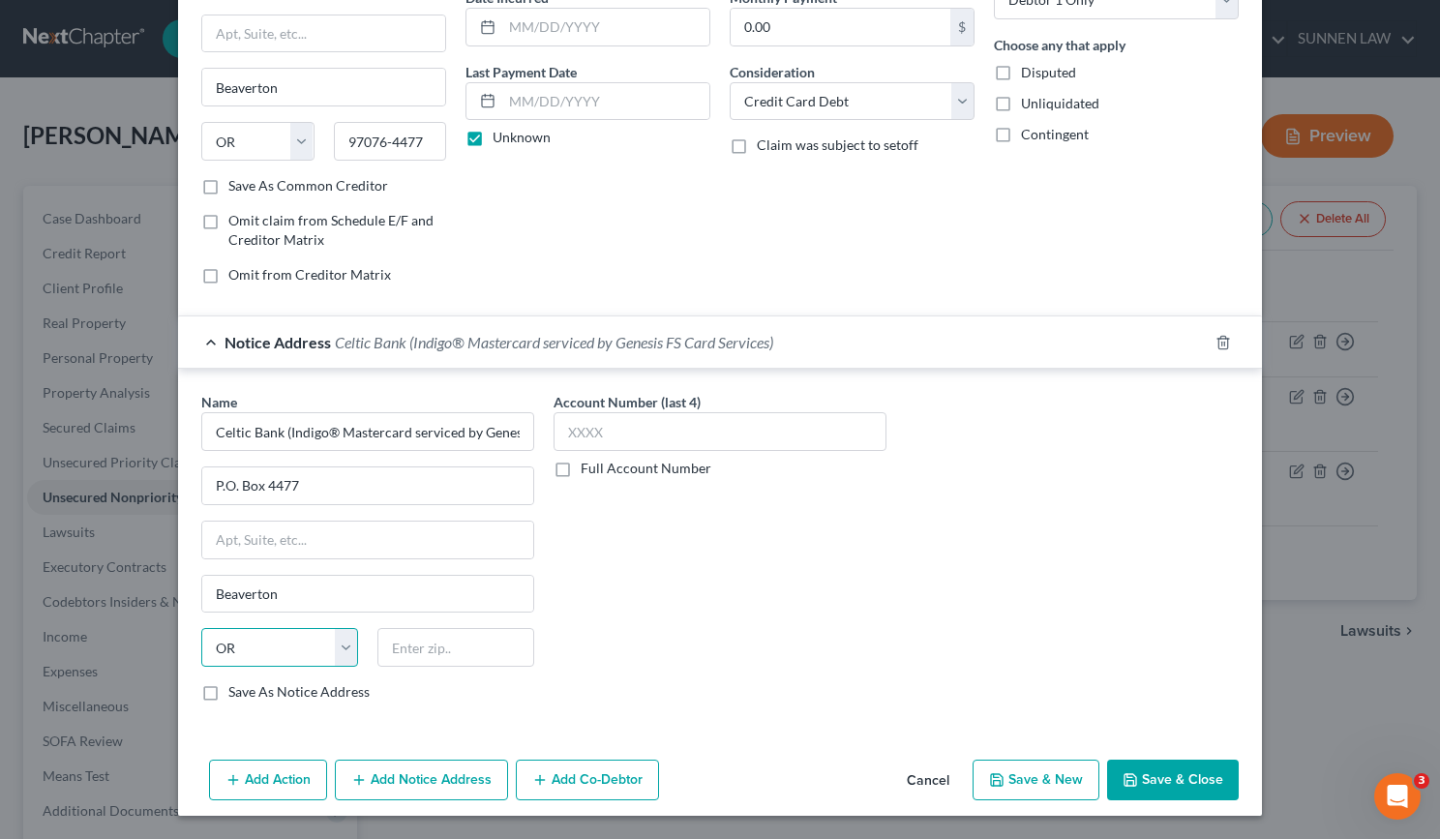
click at [201, 628] on select "State [US_STATE] AK AR AZ CA CO CT DE DC [GEOGRAPHIC_DATA] [GEOGRAPHIC_DATA] GU…" at bounding box center [279, 647] width 157 height 39
click at [460, 655] on input "text" at bounding box center [456, 647] width 157 height 39
click at [450, 651] on input "text" at bounding box center [456, 647] width 157 height 39
paste input "97076-4477"
type input "97076-4477"
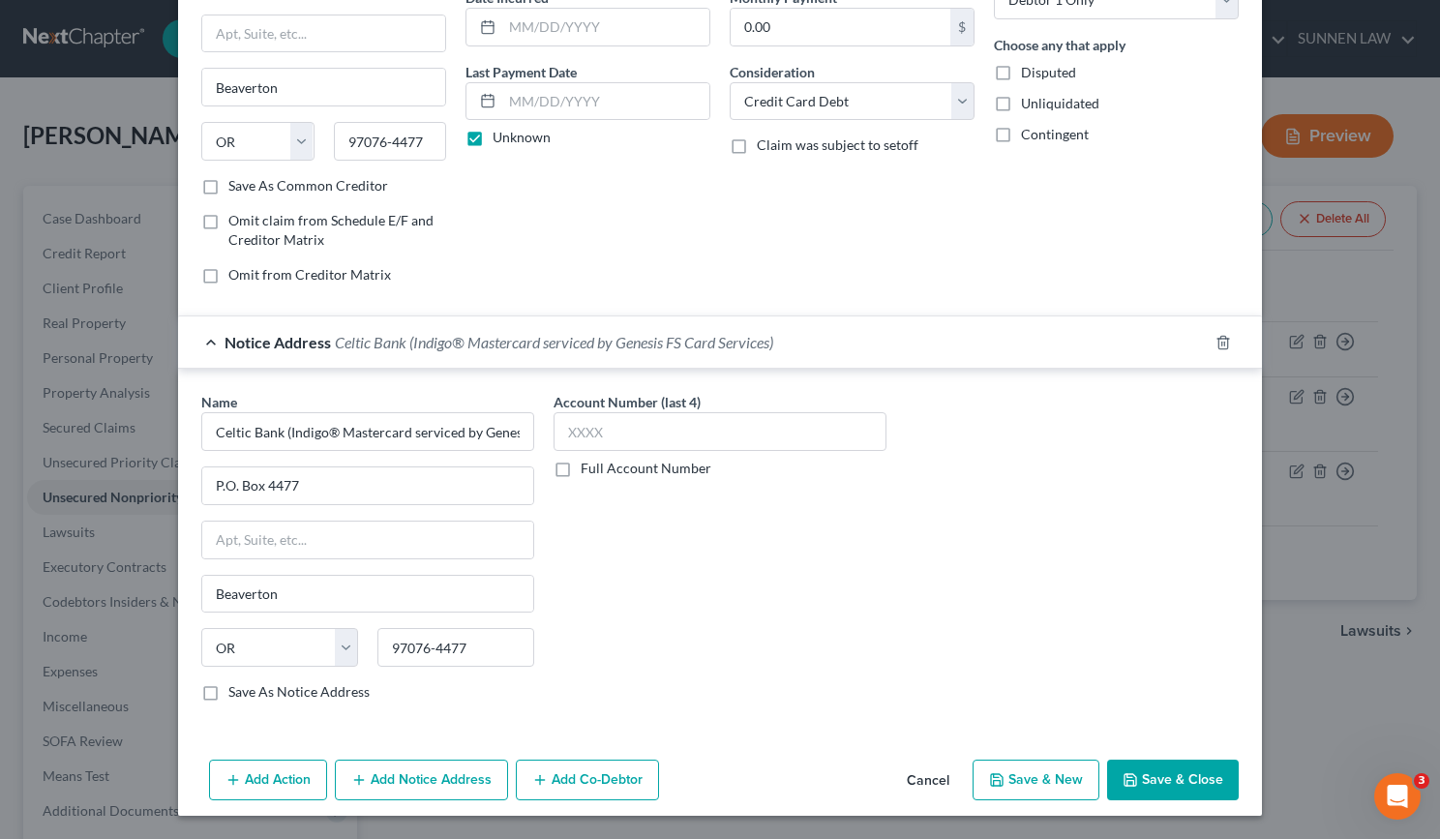
click at [271, 690] on label "Save As Notice Address" at bounding box center [298, 691] width 141 height 19
click at [249, 690] on input "Save As Notice Address" at bounding box center [242, 688] width 13 height 13
checkbox input "true"
click at [655, 431] on input "text" at bounding box center [720, 431] width 333 height 39
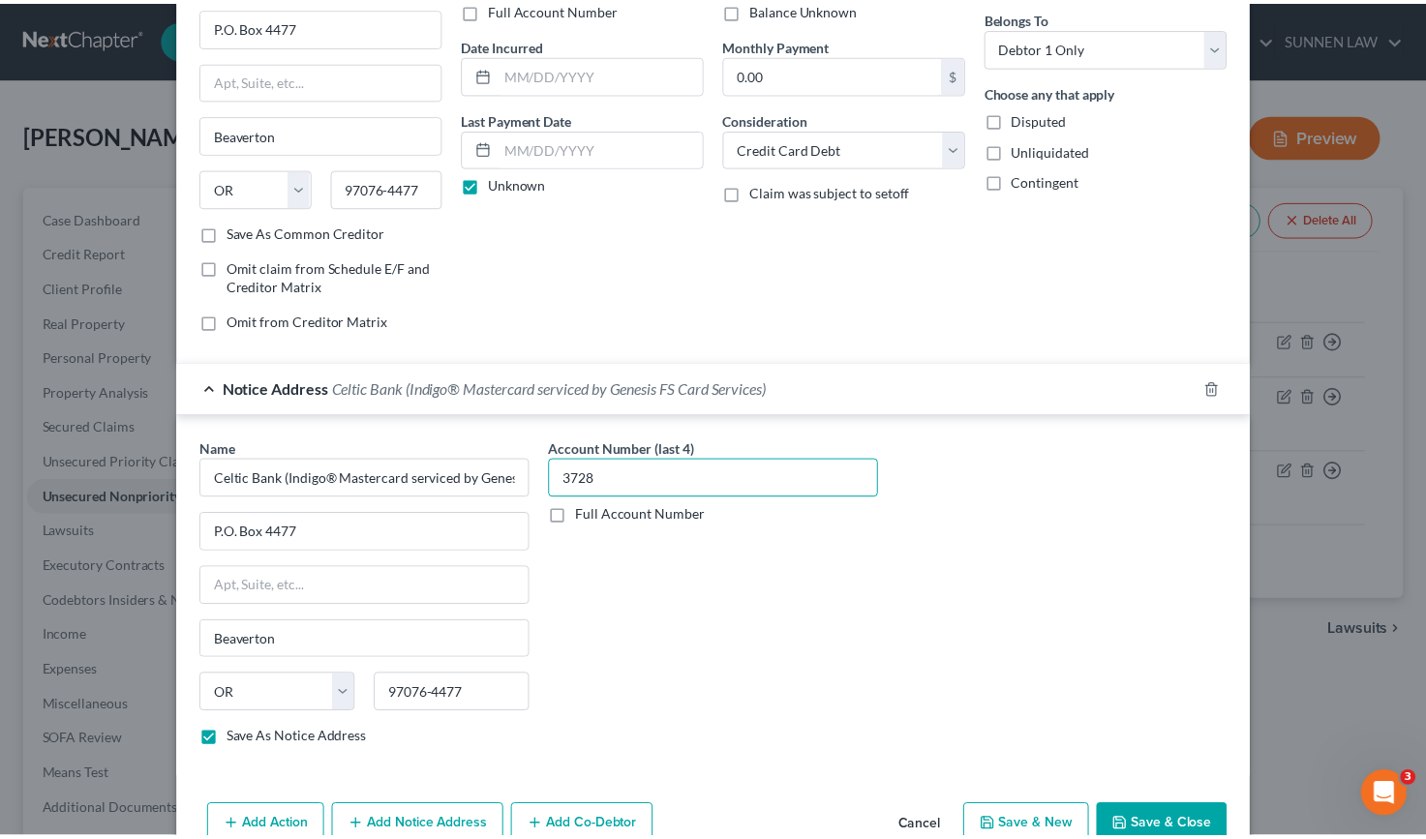
scroll to position [203, 0]
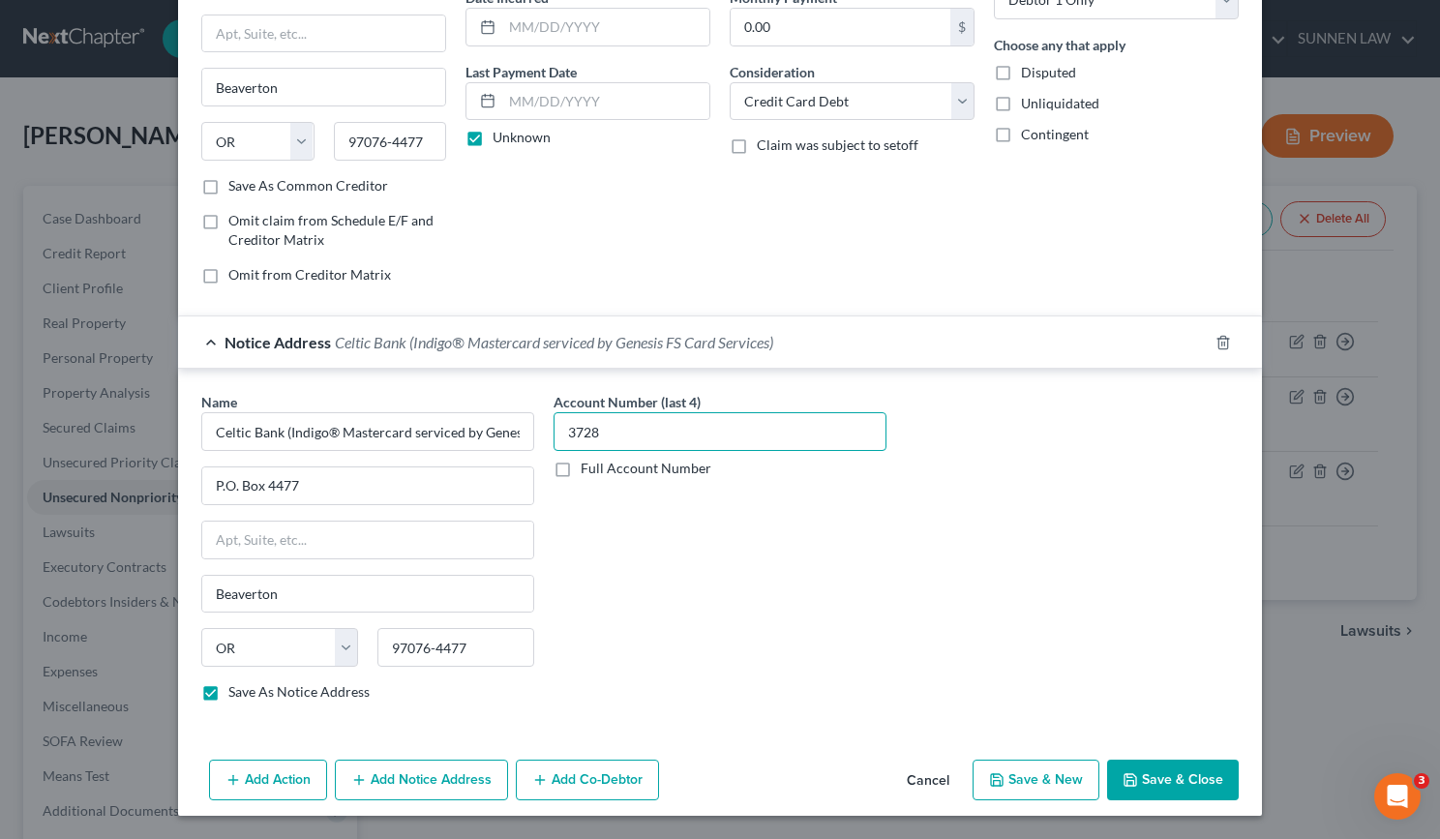
type input "3728"
click at [1167, 780] on button "Save & Close" at bounding box center [1173, 780] width 132 height 41
checkbox input "false"
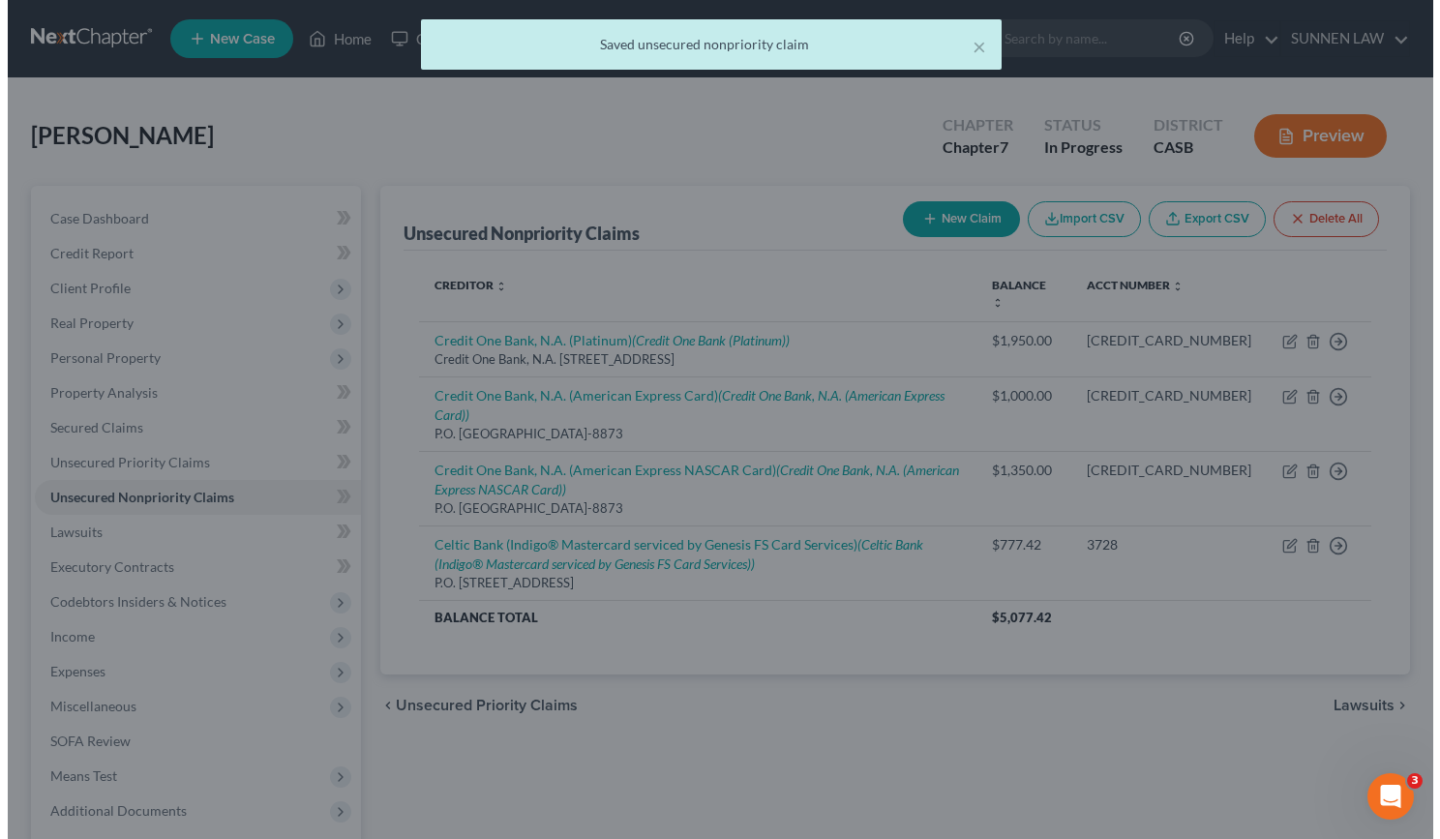
scroll to position [0, 0]
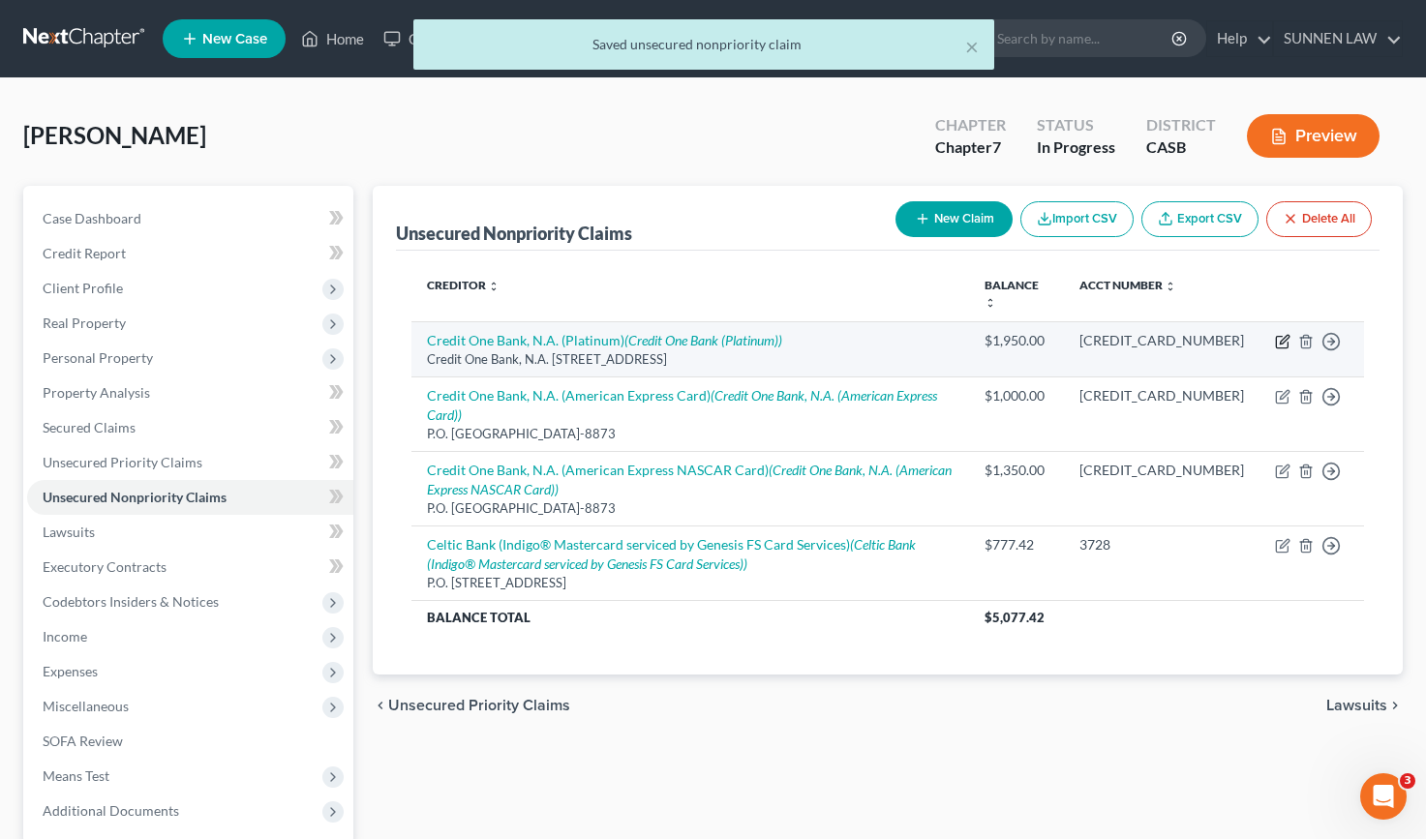
click at [1287, 339] on icon "button" at bounding box center [1284, 339] width 9 height 9
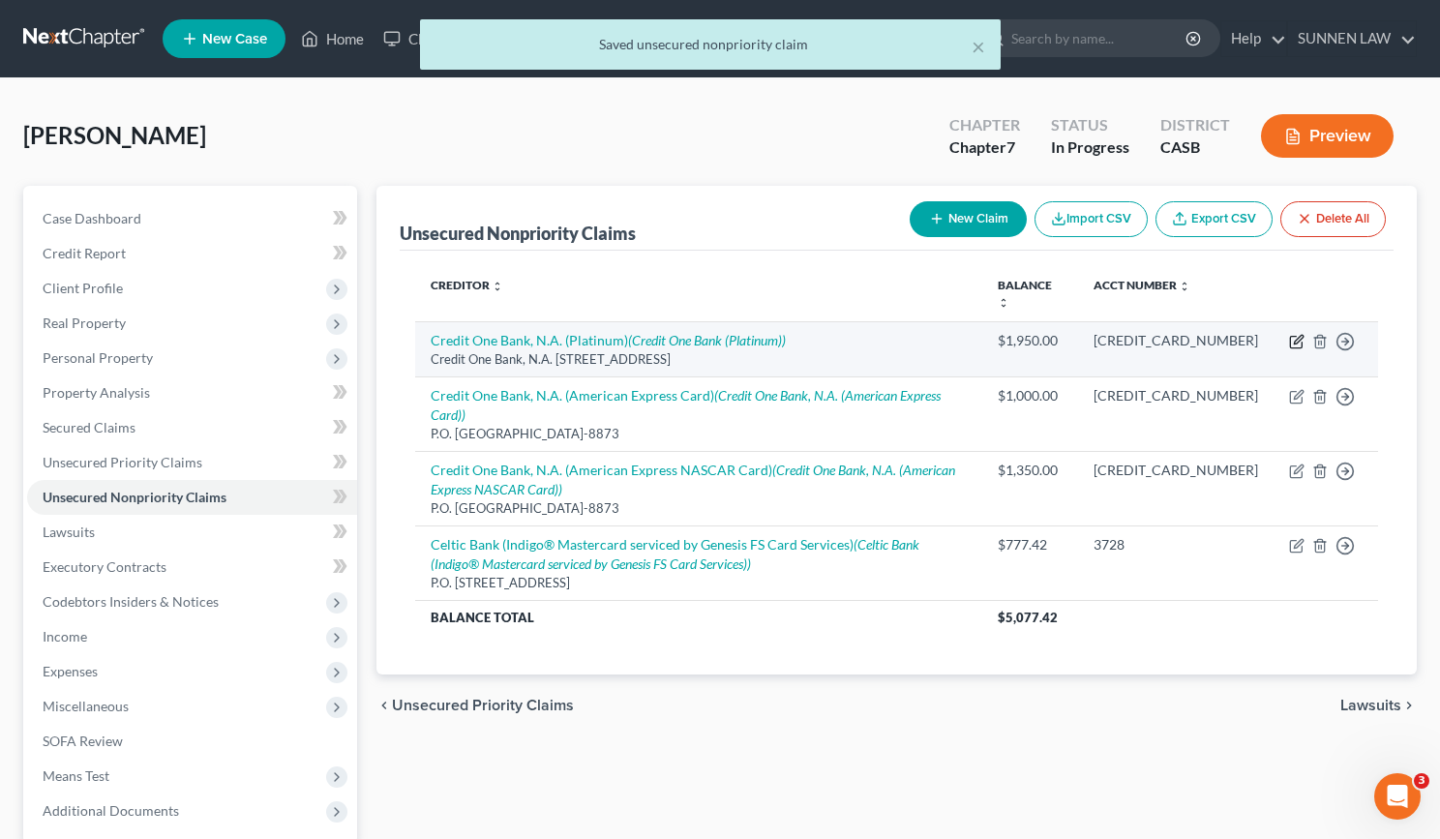
select select "31"
select select "0"
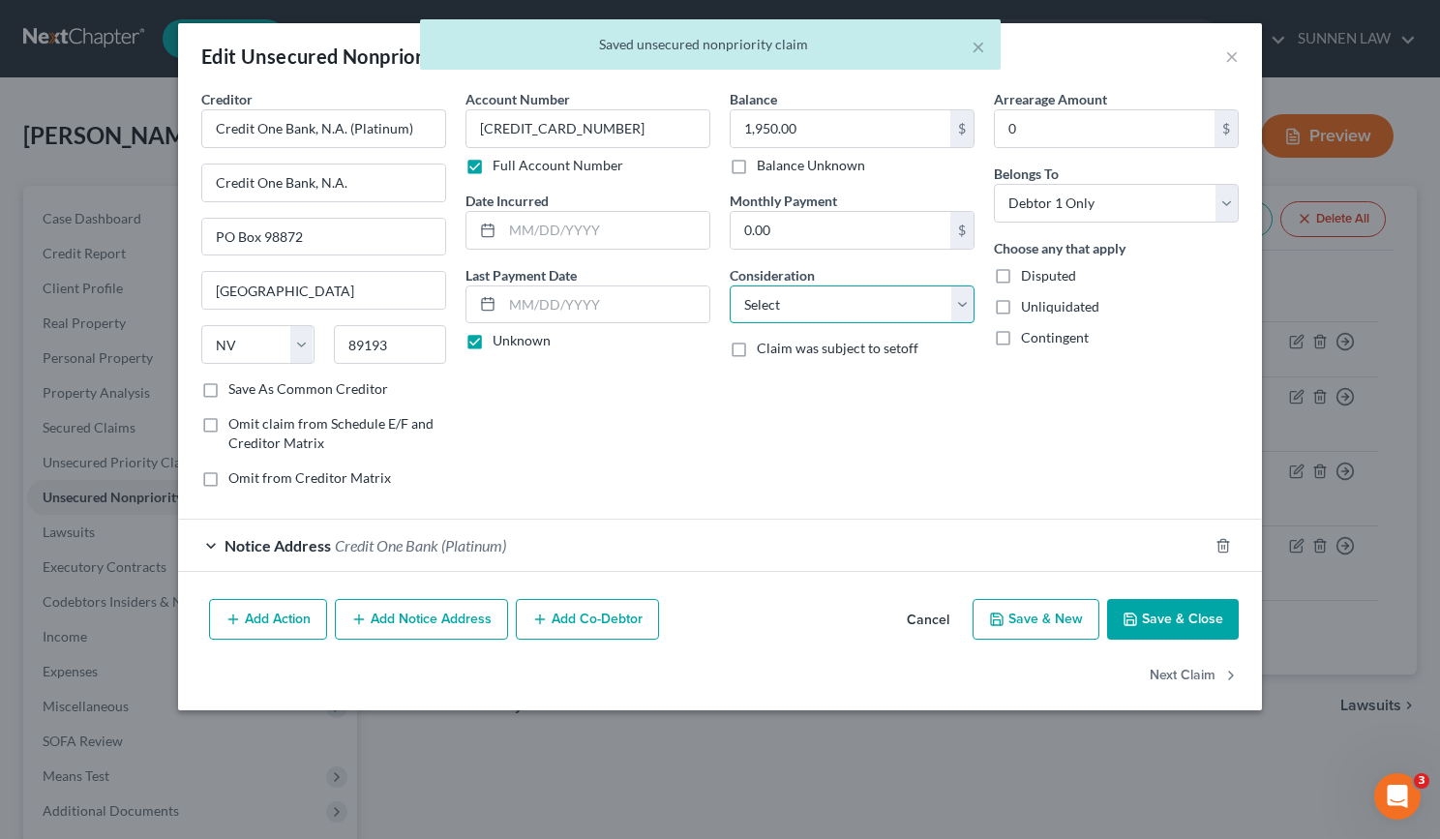
click at [909, 307] on select "Select Cable / Satellite Services Collection Agency Credit Card Debt Debt Couns…" at bounding box center [852, 305] width 245 height 39
select select "2"
click at [730, 286] on select "Select Cable / Satellite Services Collection Agency Credit Card Debt Debt Couns…" at bounding box center [852, 305] width 245 height 39
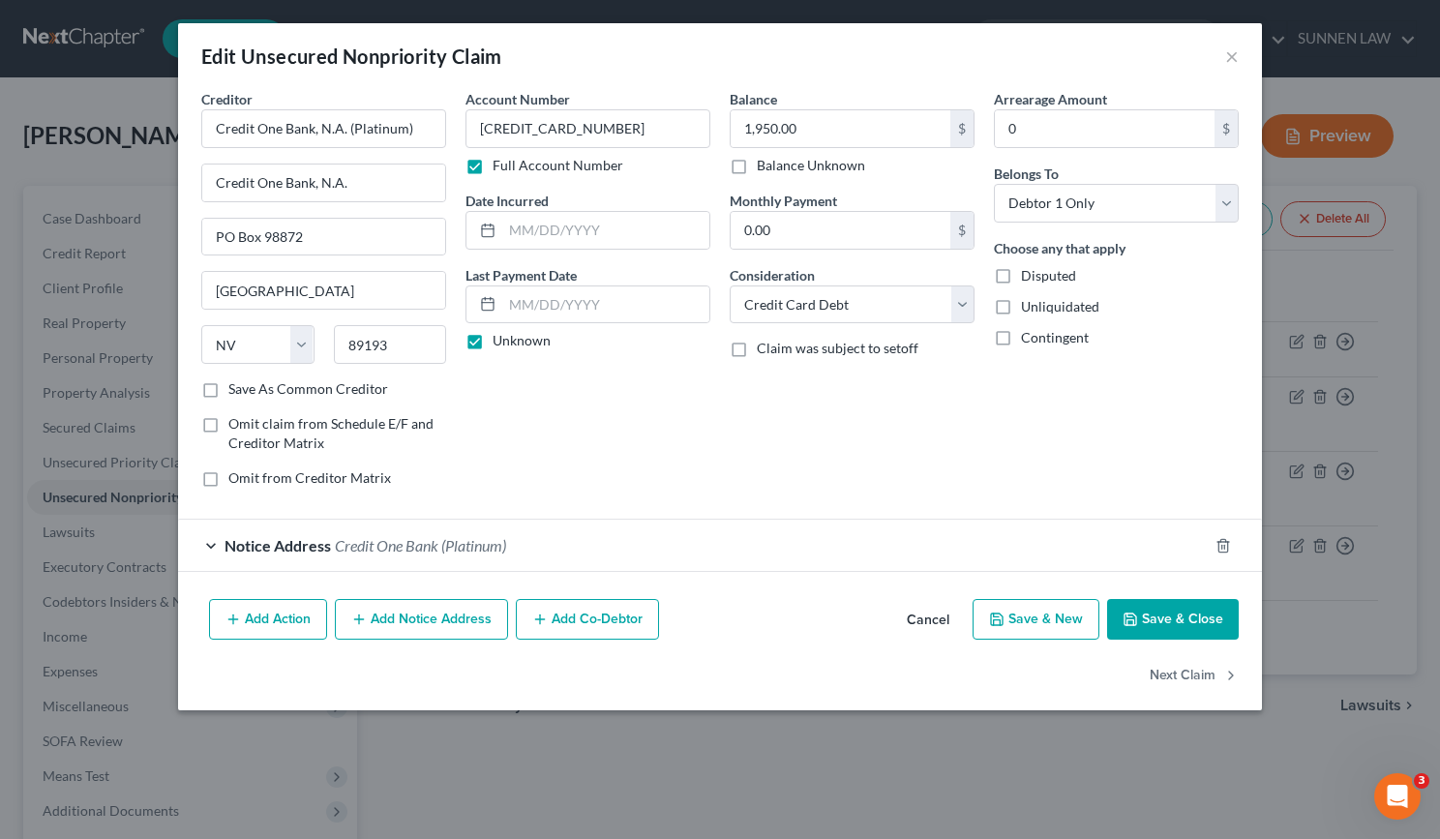
click at [1159, 622] on button "Save & Close" at bounding box center [1173, 619] width 132 height 41
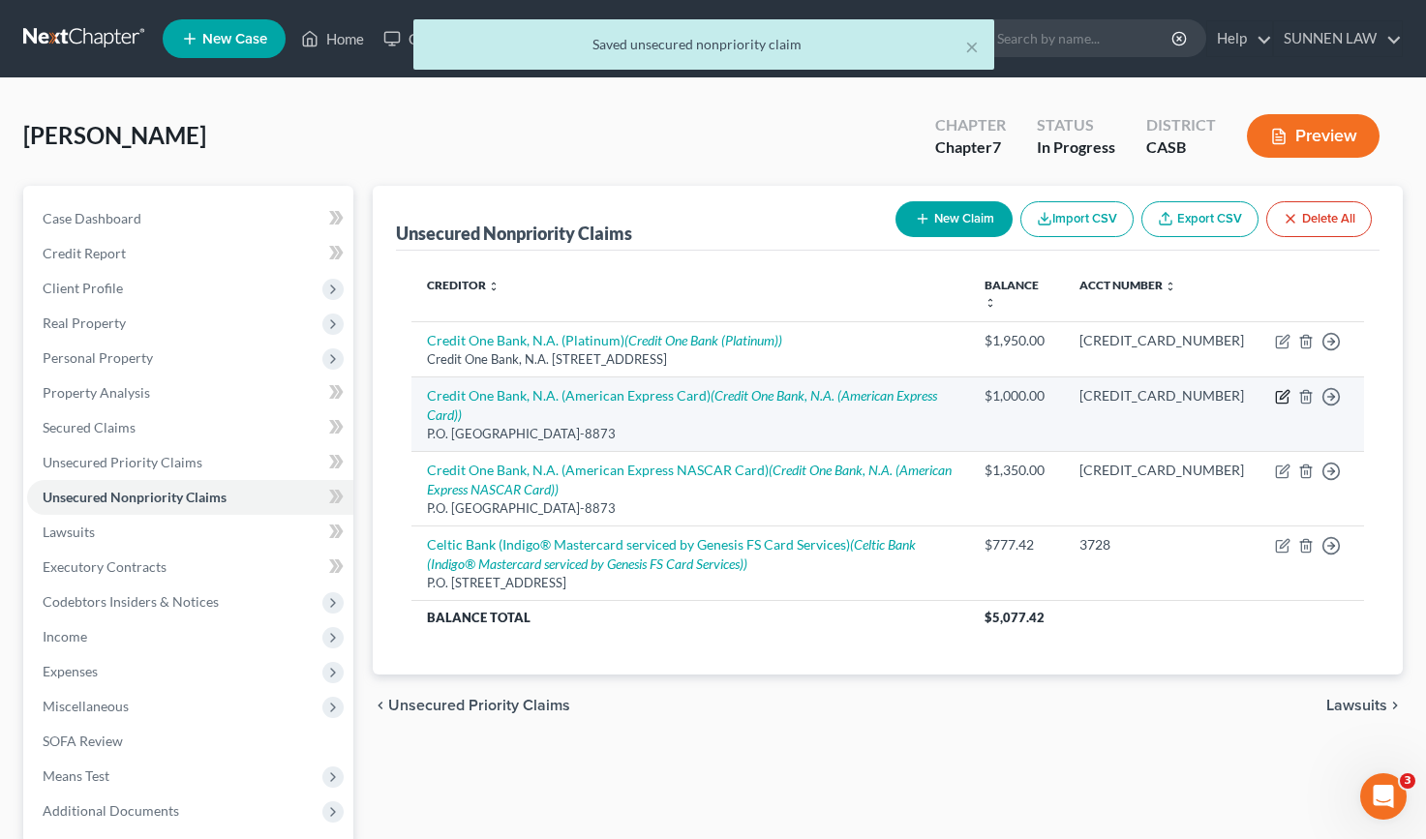
click at [1279, 396] on icon "button" at bounding box center [1282, 396] width 15 height 15
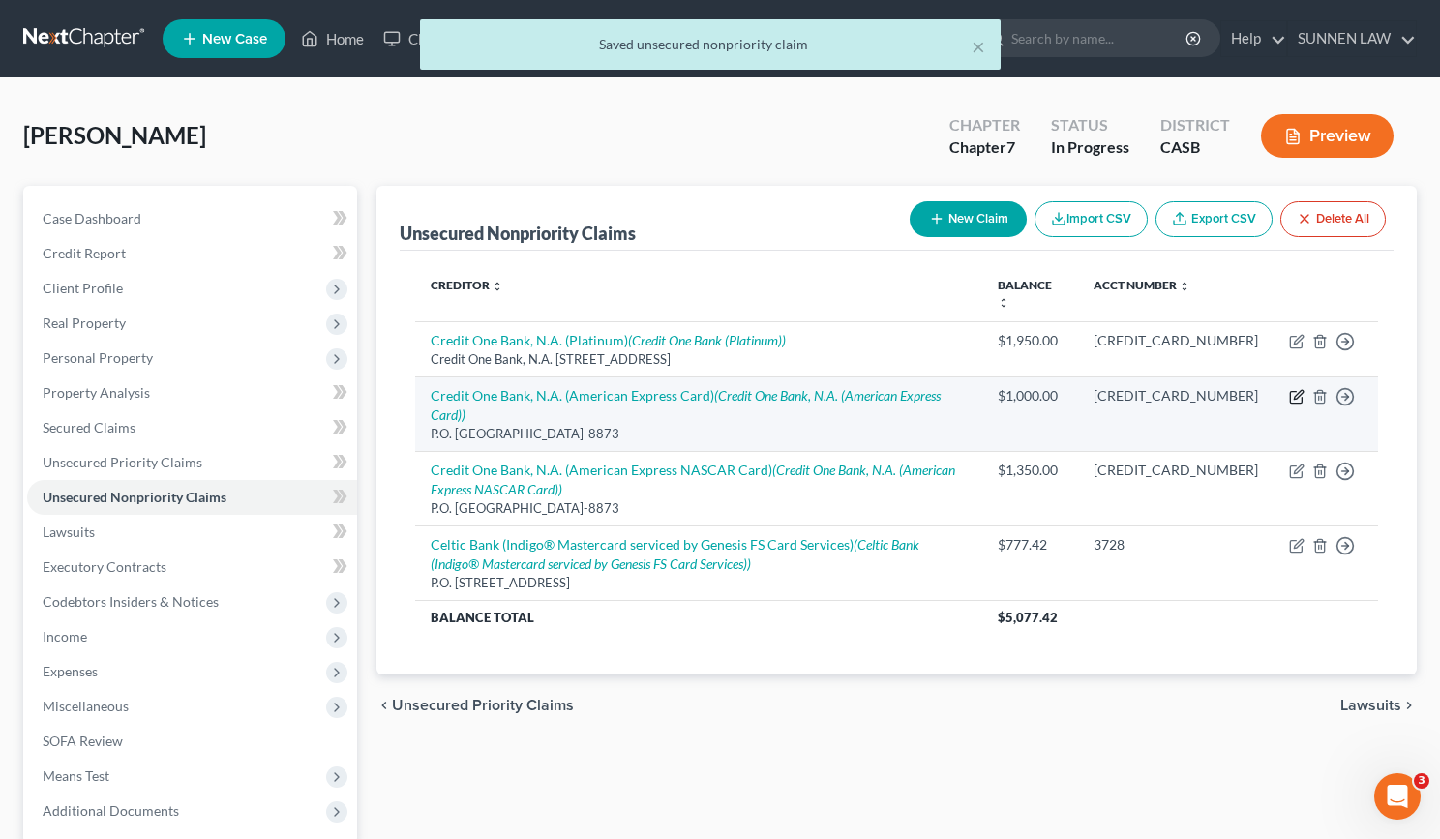
select select "31"
select select "0"
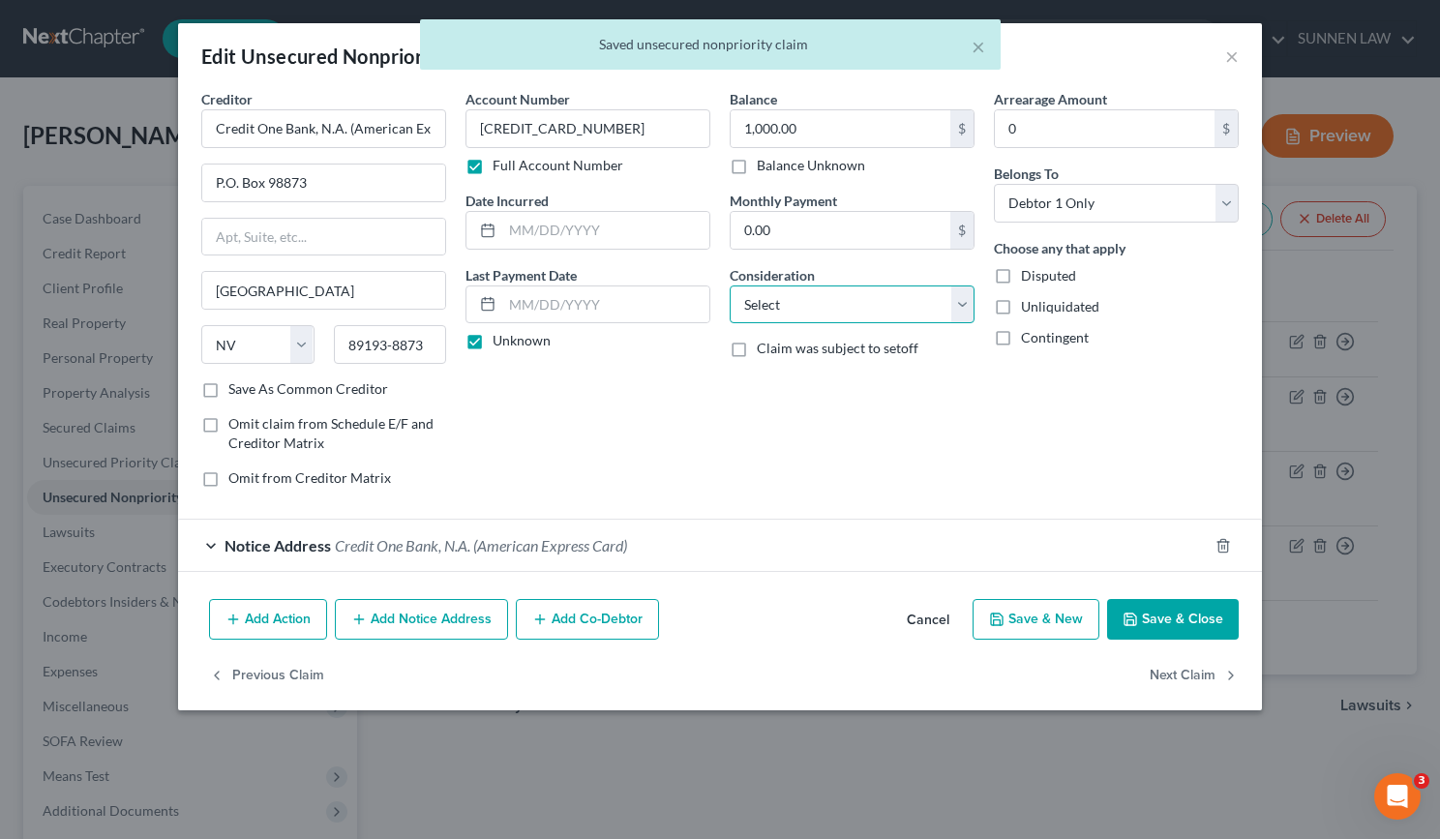
click at [914, 301] on select "Select Cable / Satellite Services Collection Agency Credit Card Debt Debt Couns…" at bounding box center [852, 305] width 245 height 39
select select "2"
click at [730, 286] on select "Select Cable / Satellite Services Collection Agency Credit Card Debt Debt Couns…" at bounding box center [852, 305] width 245 height 39
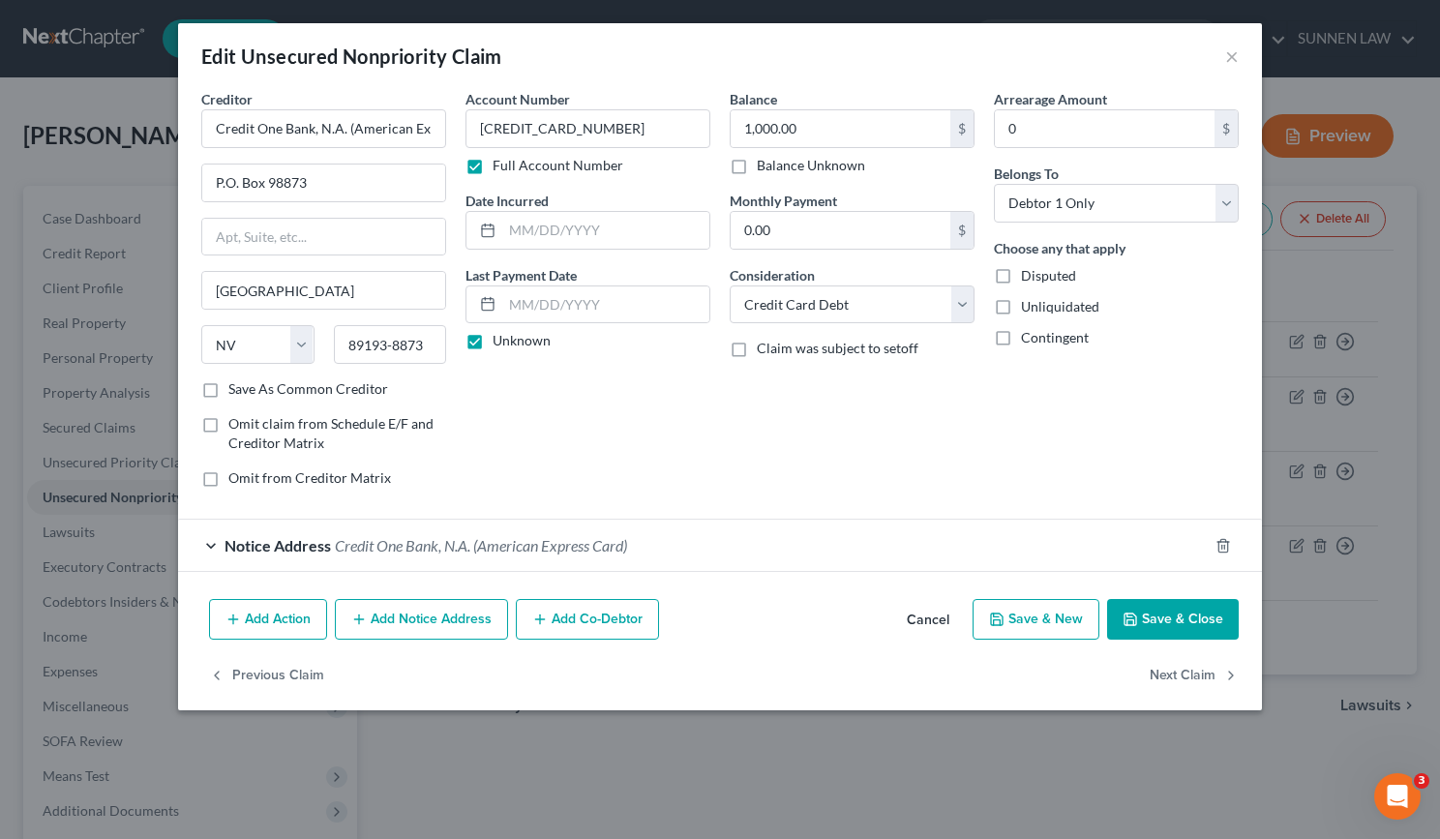
click at [1158, 624] on button "Save & Close" at bounding box center [1173, 619] width 132 height 41
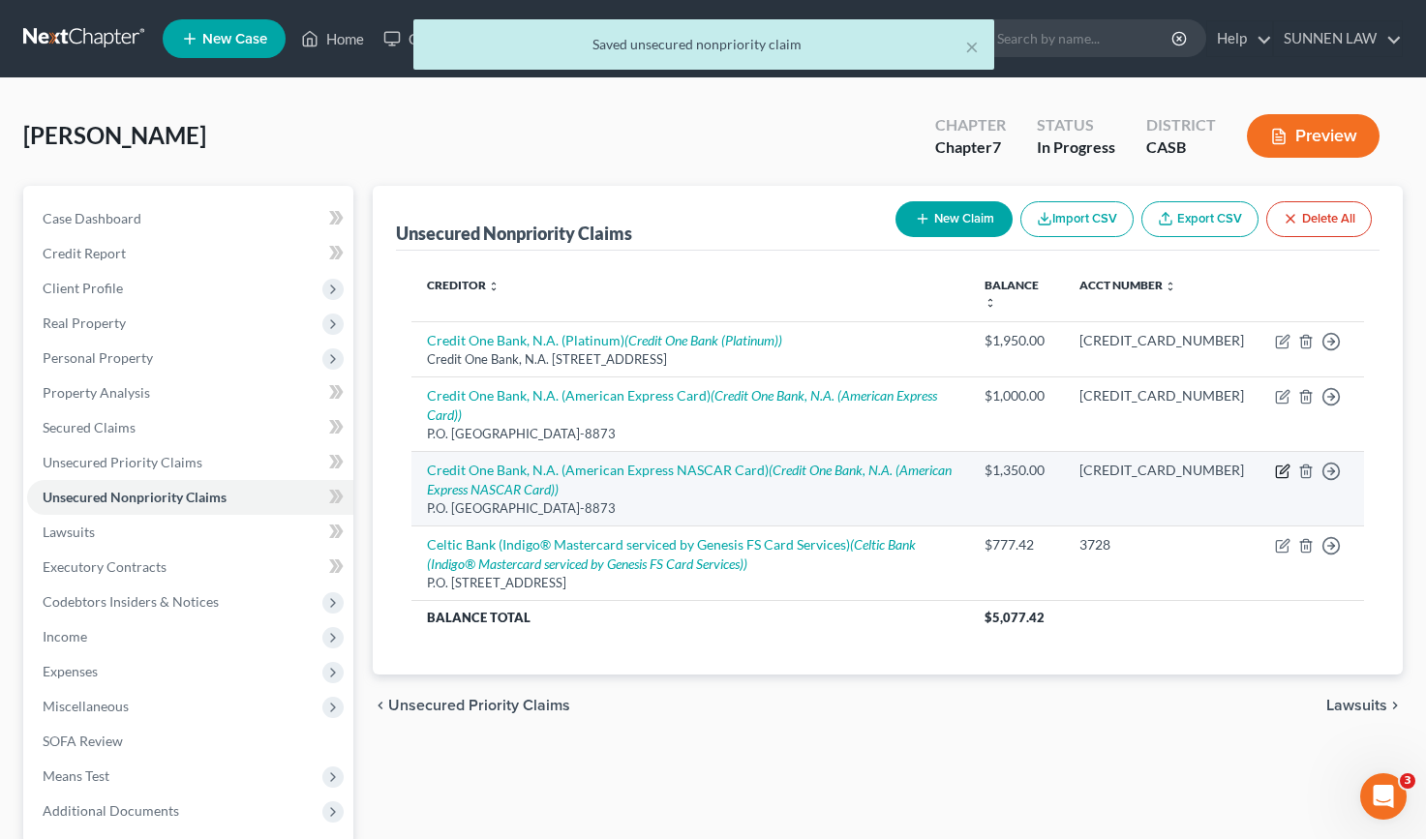
click at [1281, 465] on icon "button" at bounding box center [1284, 469] width 9 height 9
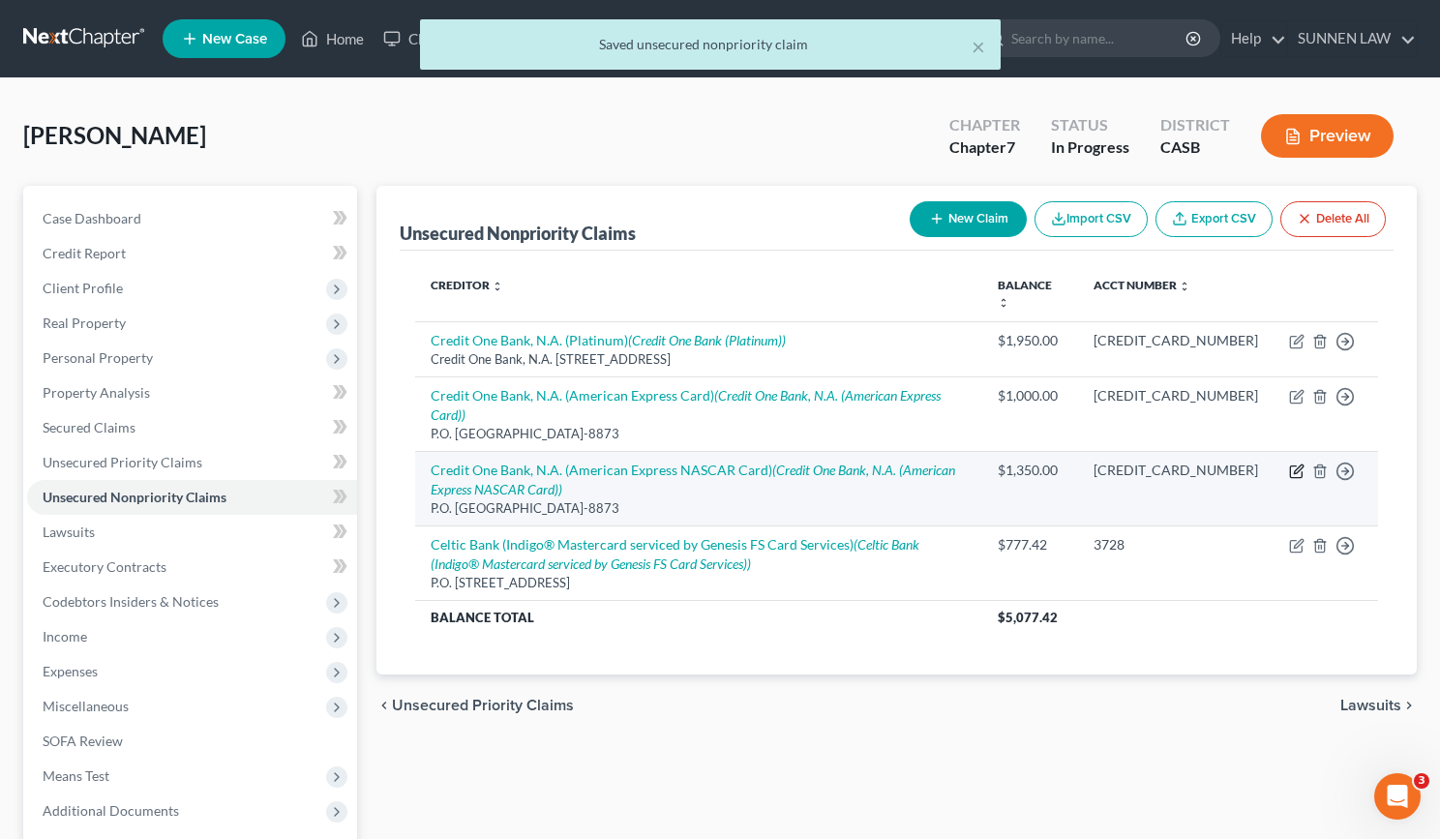
select select "31"
select select "0"
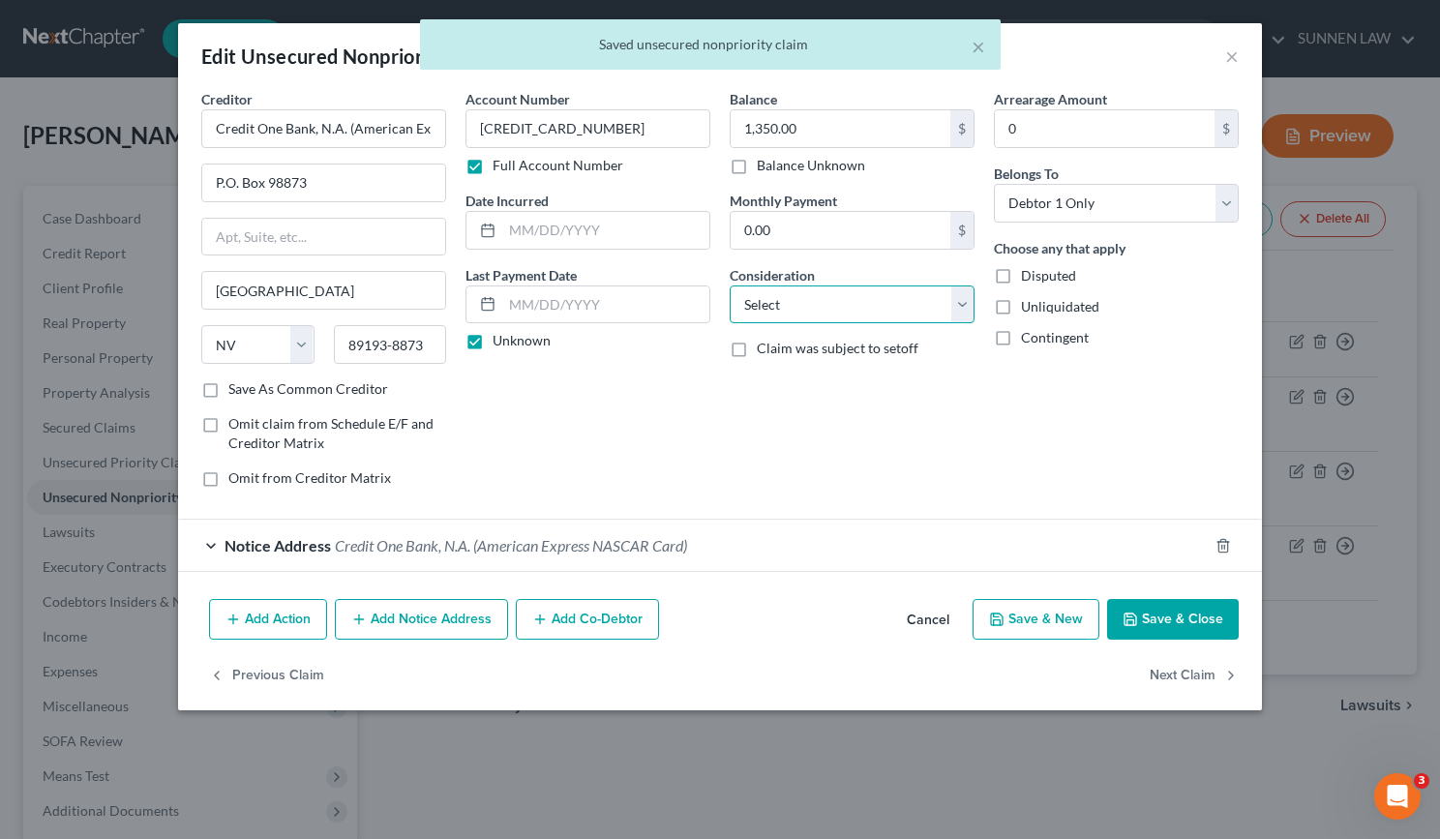
click at [965, 302] on select "Select Cable / Satellite Services Collection Agency Credit Card Debt Debt Couns…" at bounding box center [852, 305] width 245 height 39
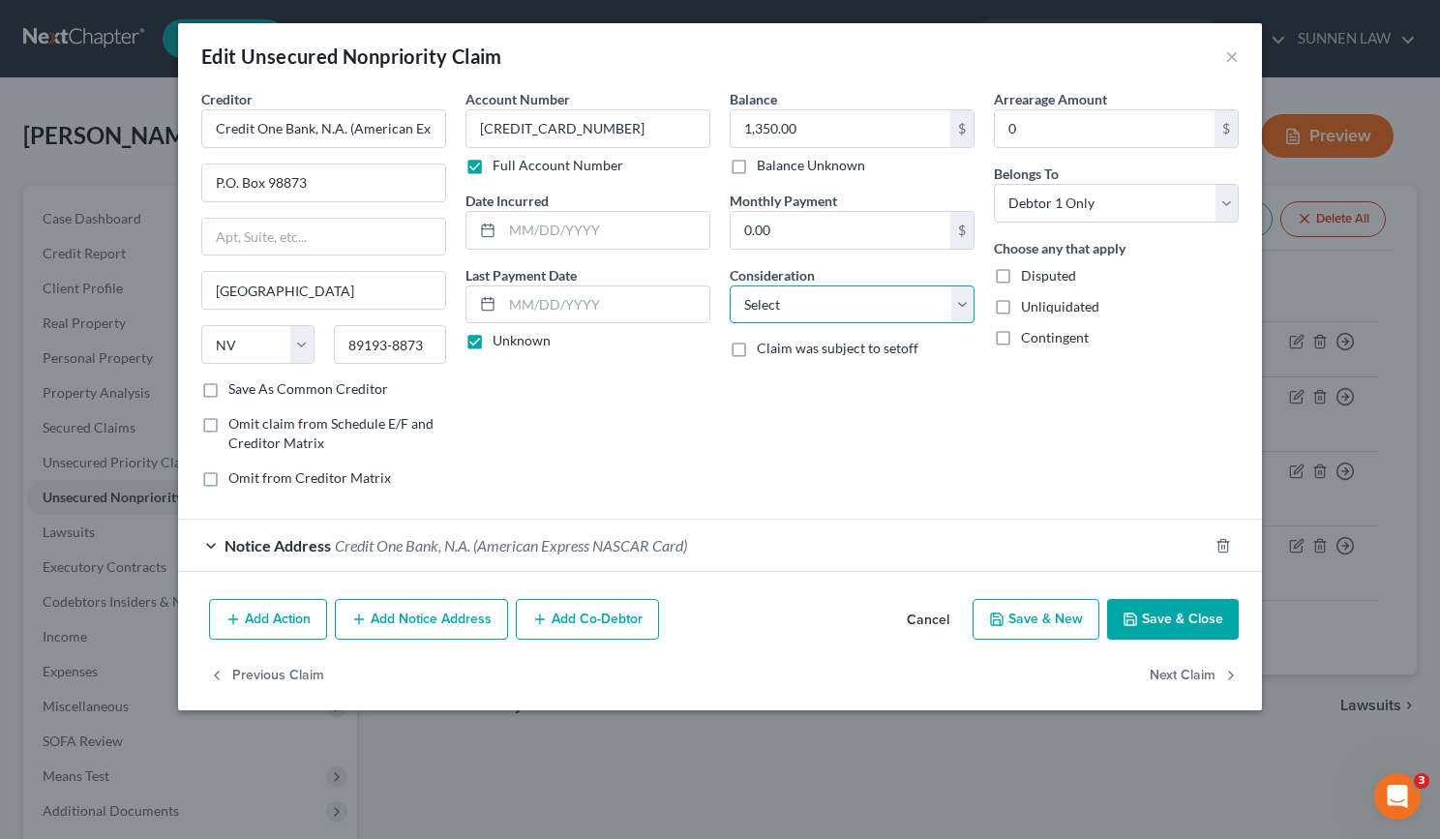
select select "2"
click at [730, 286] on select "Select Cable / Satellite Services Collection Agency Credit Card Debt Debt Couns…" at bounding box center [852, 305] width 245 height 39
click at [1160, 626] on button "Save & Close" at bounding box center [1173, 619] width 132 height 41
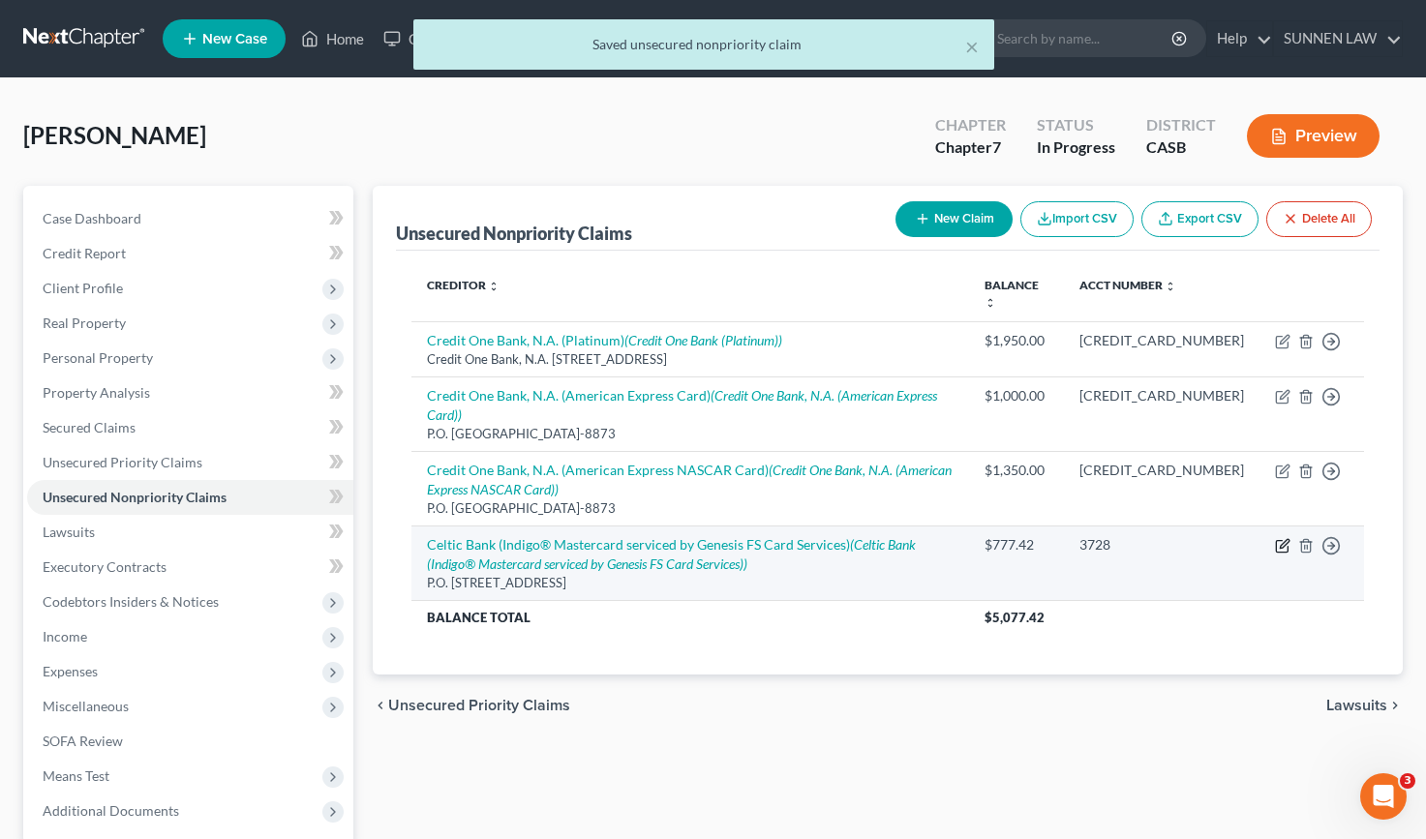
click at [1283, 538] on icon "button" at bounding box center [1282, 545] width 15 height 15
select select "38"
select select "2"
select select "0"
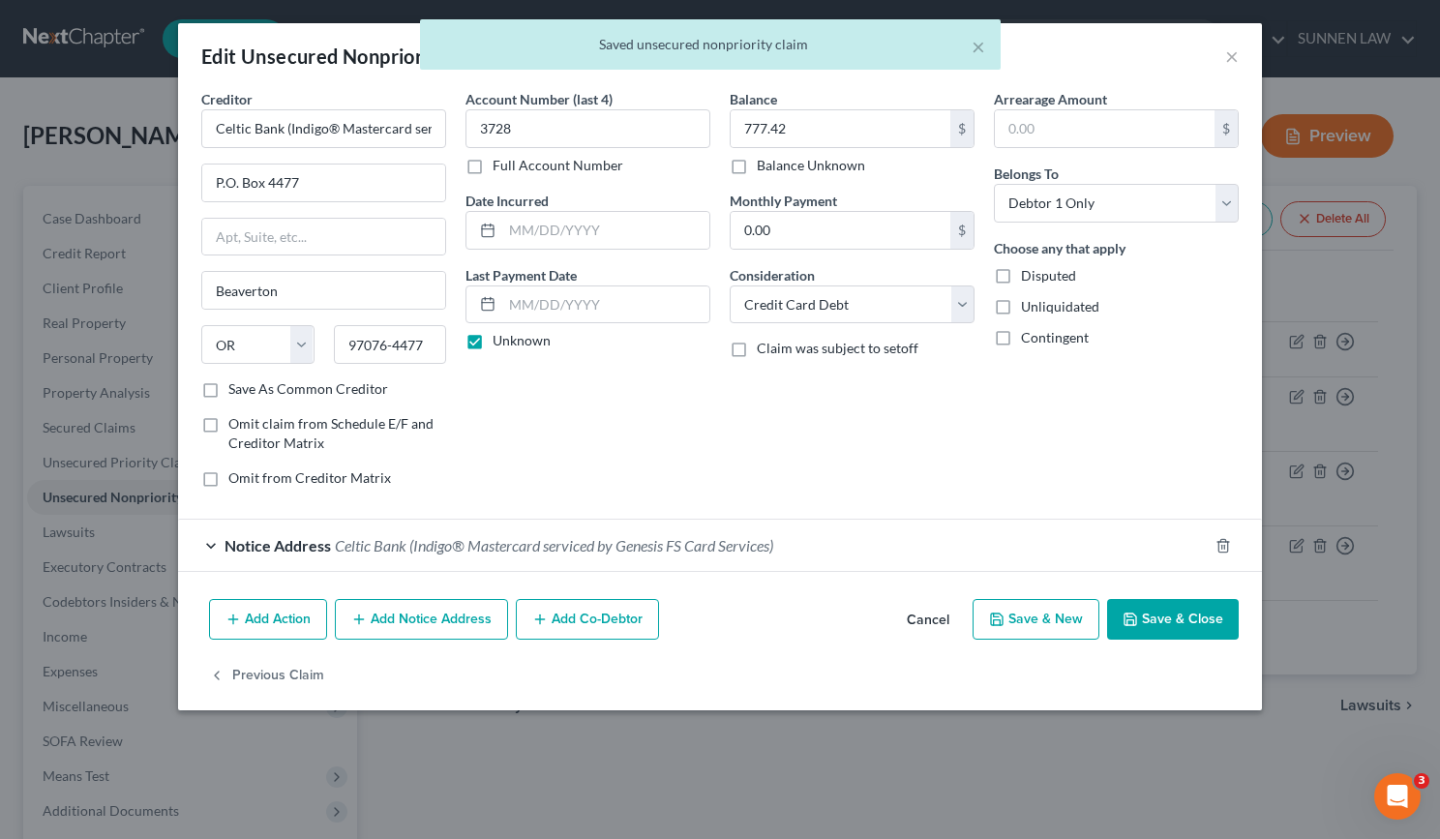
click at [1192, 618] on button "Save & Close" at bounding box center [1173, 619] width 132 height 41
type input "0"
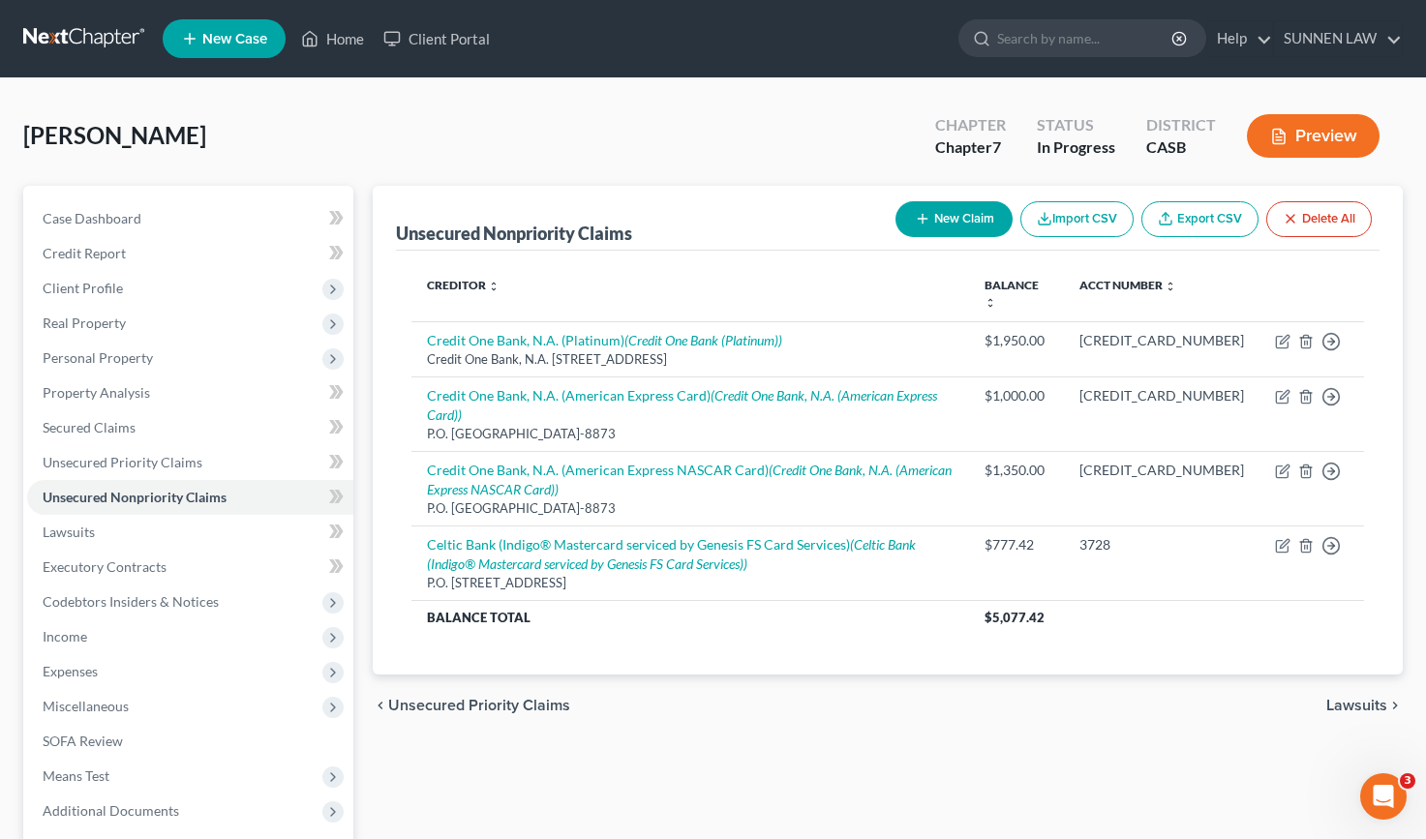
click at [938, 217] on button "New Claim" at bounding box center [953, 219] width 117 height 36
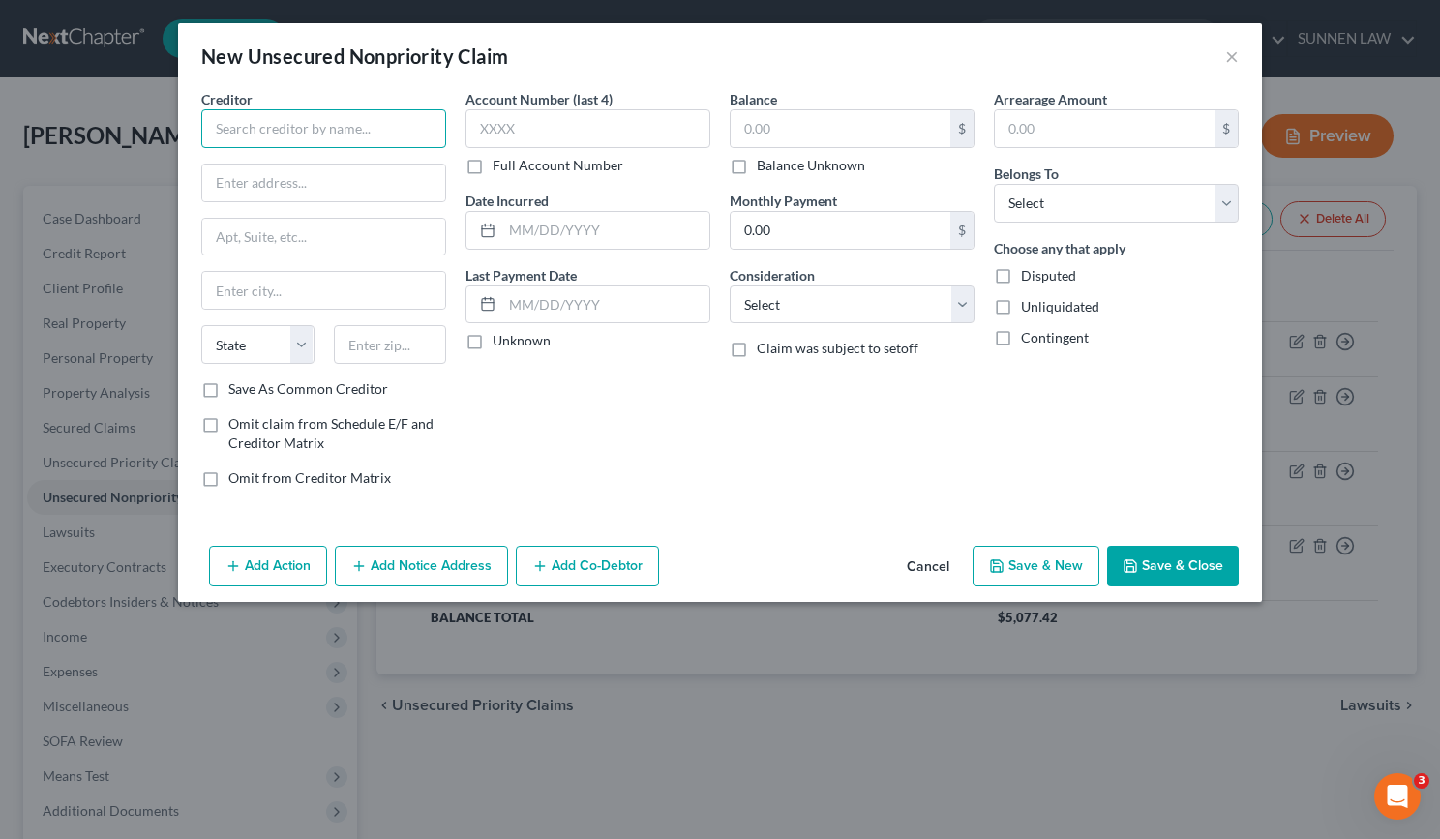
click at [297, 129] on input "text" at bounding box center [323, 128] width 245 height 39
paste input "Celtic Bank (Indigo® Mastercard serviced by Genesis FS Card Services)"
type input "Celtic Bank (Indigo® Mastercard serviced by Genesis FS Card Services)"
click at [287, 189] on input "text" at bounding box center [323, 183] width 243 height 37
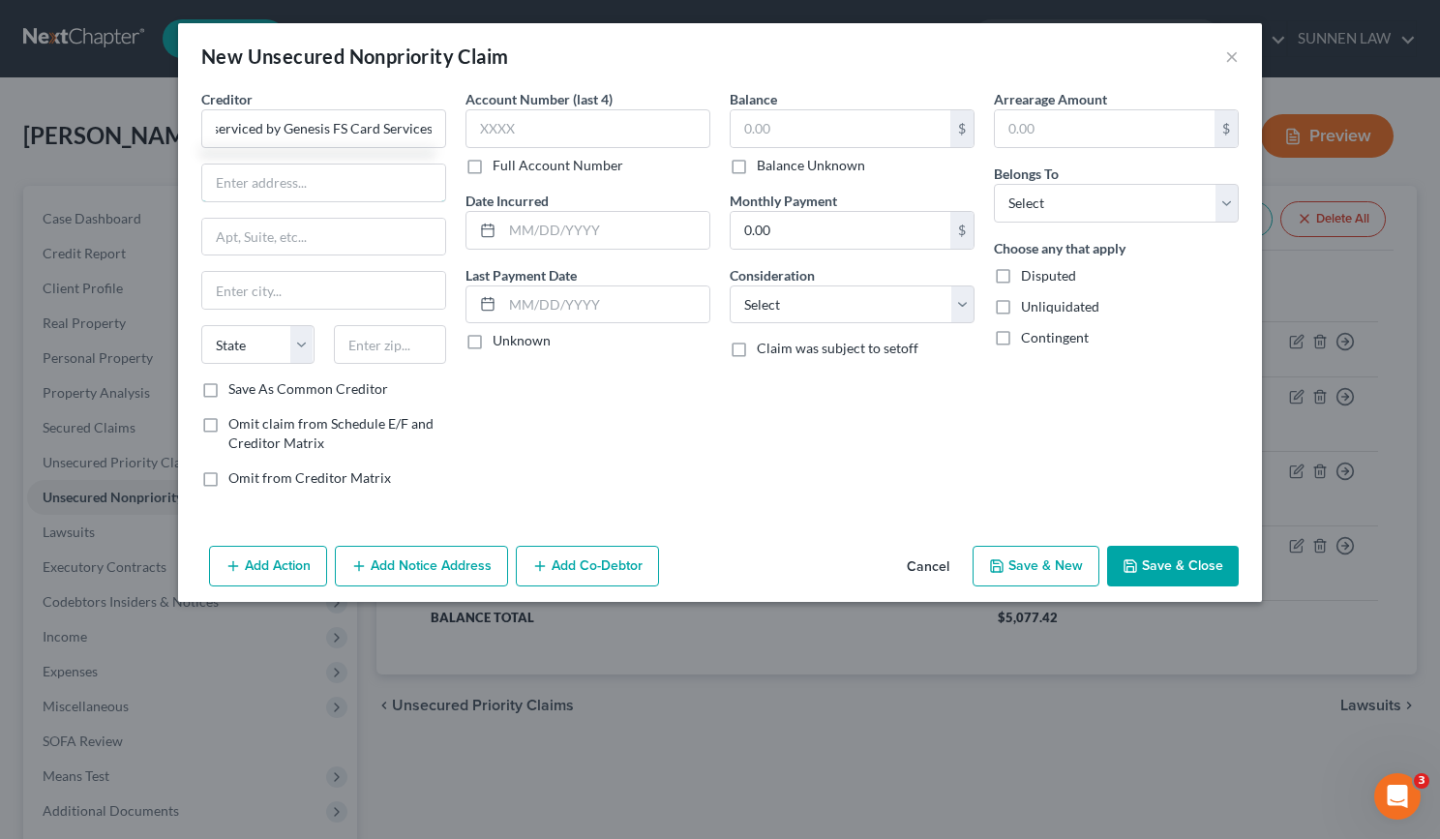
scroll to position [0, 0]
click at [249, 175] on input "text" at bounding box center [323, 183] width 243 height 37
paste input "P.O. Box 4477"
type input "P.O. Box 4477"
click at [245, 230] on input "text" at bounding box center [323, 237] width 243 height 37
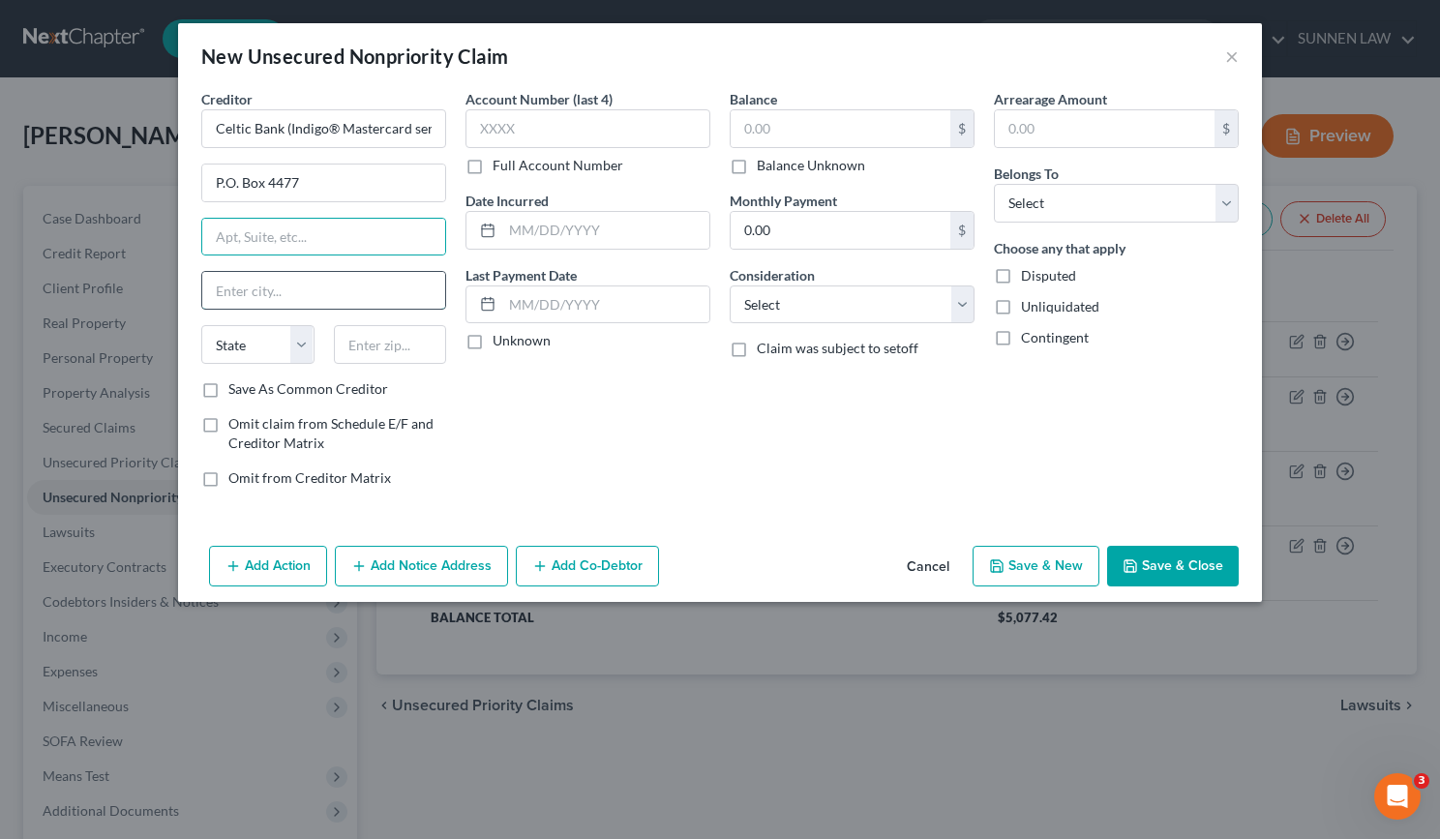
click at [340, 292] on input "text" at bounding box center [323, 290] width 243 height 37
type input "b"
type input "Beaverton"
select select "38"
click at [366, 344] on input "text" at bounding box center [390, 344] width 113 height 39
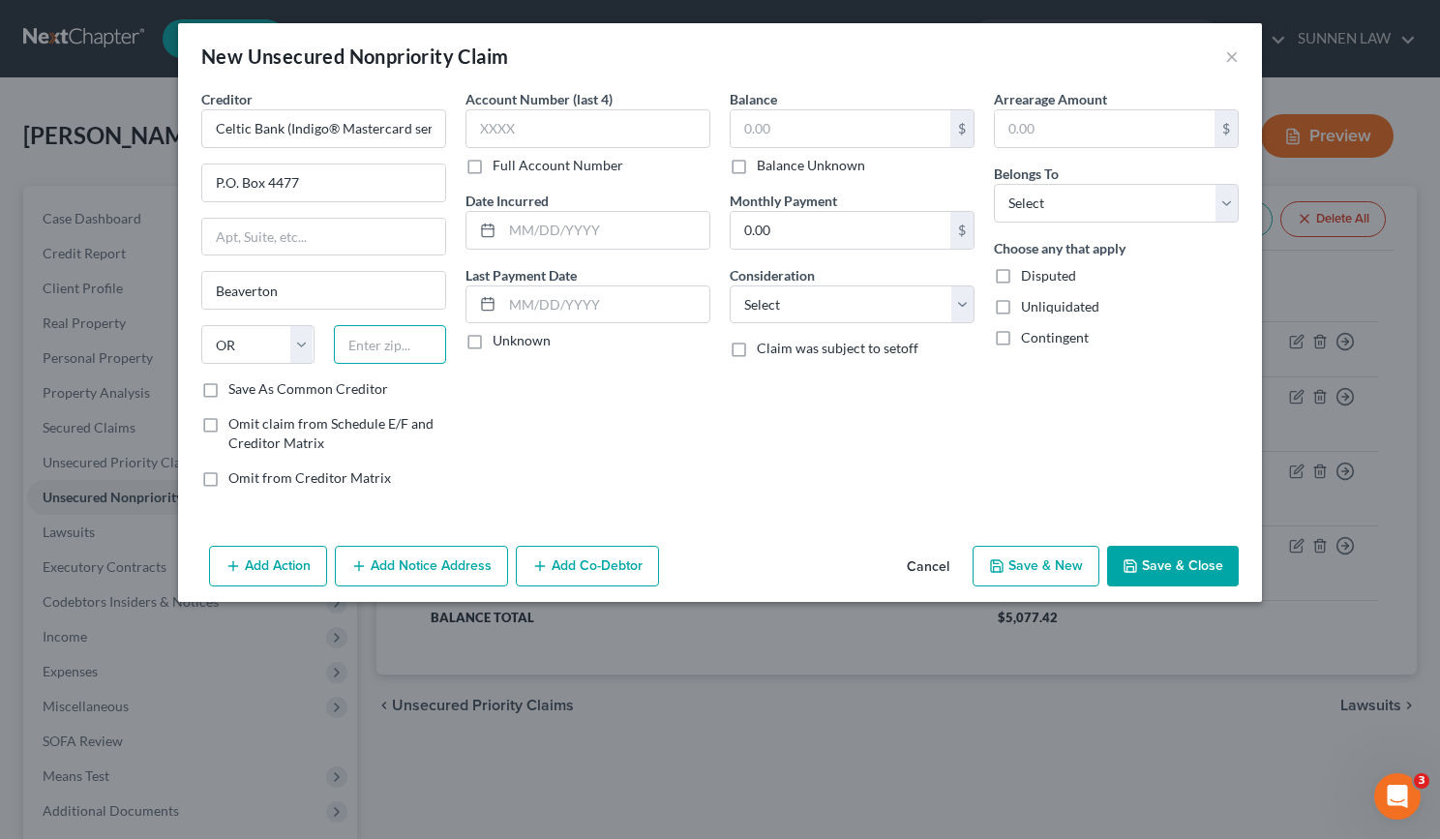
paste input "97076-4477"
type input "97076-4477"
click at [350, 385] on label "Save As Common Creditor" at bounding box center [308, 388] width 160 height 19
click at [249, 385] on input "Save As Common Creditor" at bounding box center [242, 385] width 13 height 13
checkbox input "true"
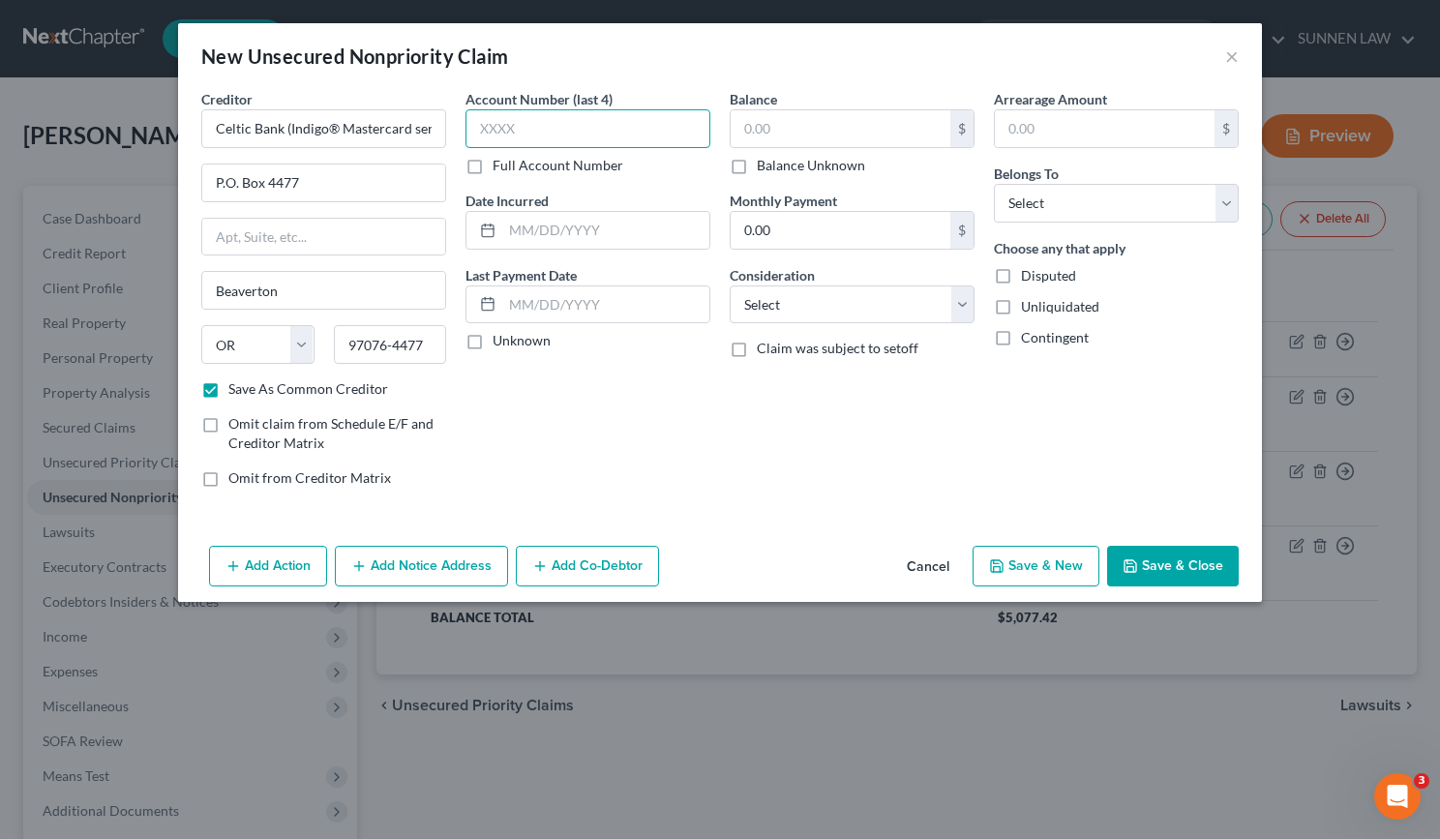
click at [567, 131] on input "text" at bounding box center [588, 128] width 245 height 39
type input "5828"
click at [820, 134] on input "text" at bounding box center [841, 128] width 220 height 37
type input "1,024.90"
click at [493, 338] on label "Unknown" at bounding box center [522, 340] width 58 height 19
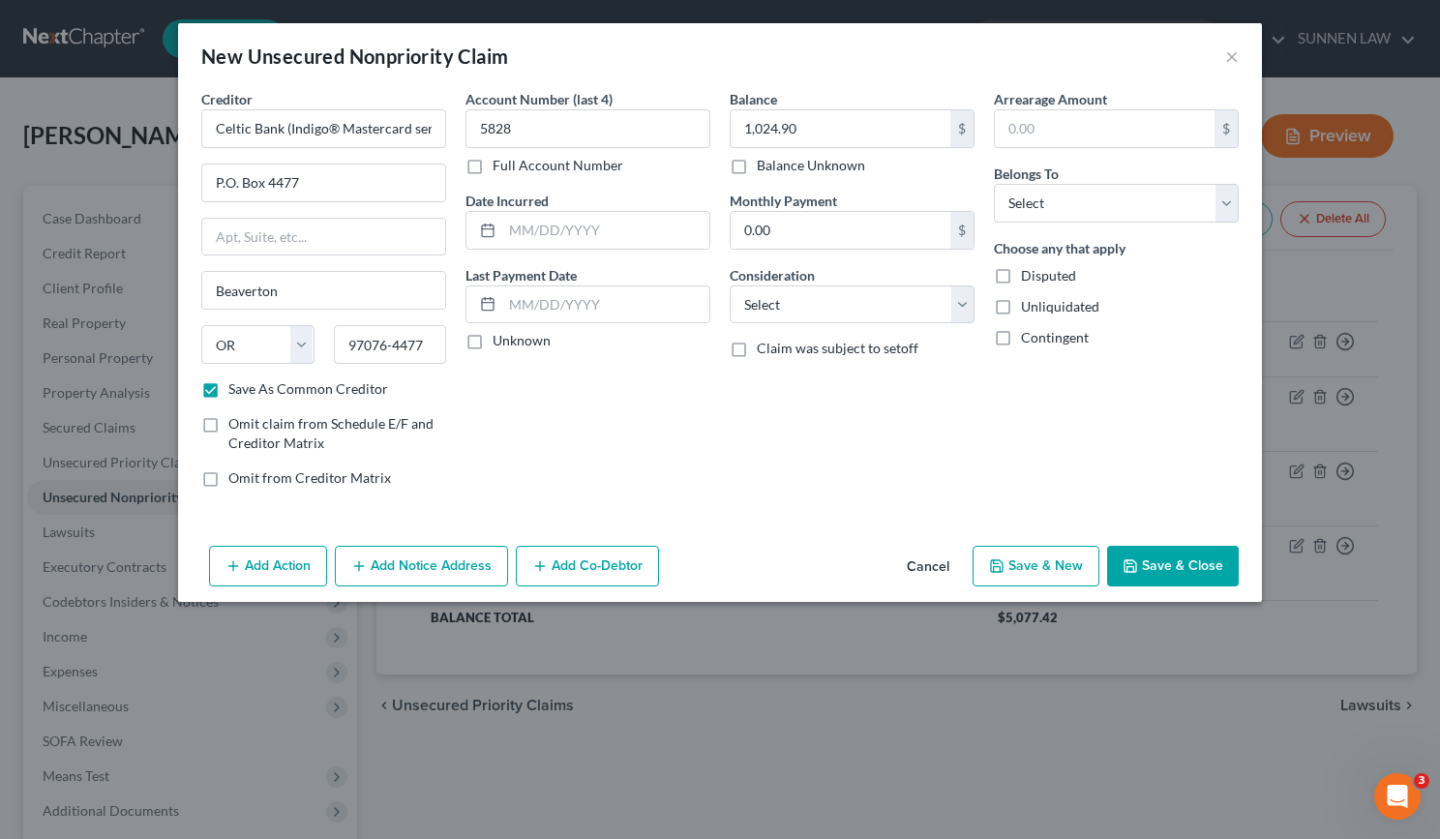
click at [500, 338] on input "Unknown" at bounding box center [506, 337] width 13 height 13
checkbox input "true"
click at [788, 303] on select "Select Cable / Satellite Services Collection Agency Credit Card Debt Debt Couns…" at bounding box center [852, 305] width 245 height 39
select select "2"
click at [730, 286] on select "Select Cable / Satellite Services Collection Agency Credit Card Debt Debt Couns…" at bounding box center [852, 305] width 245 height 39
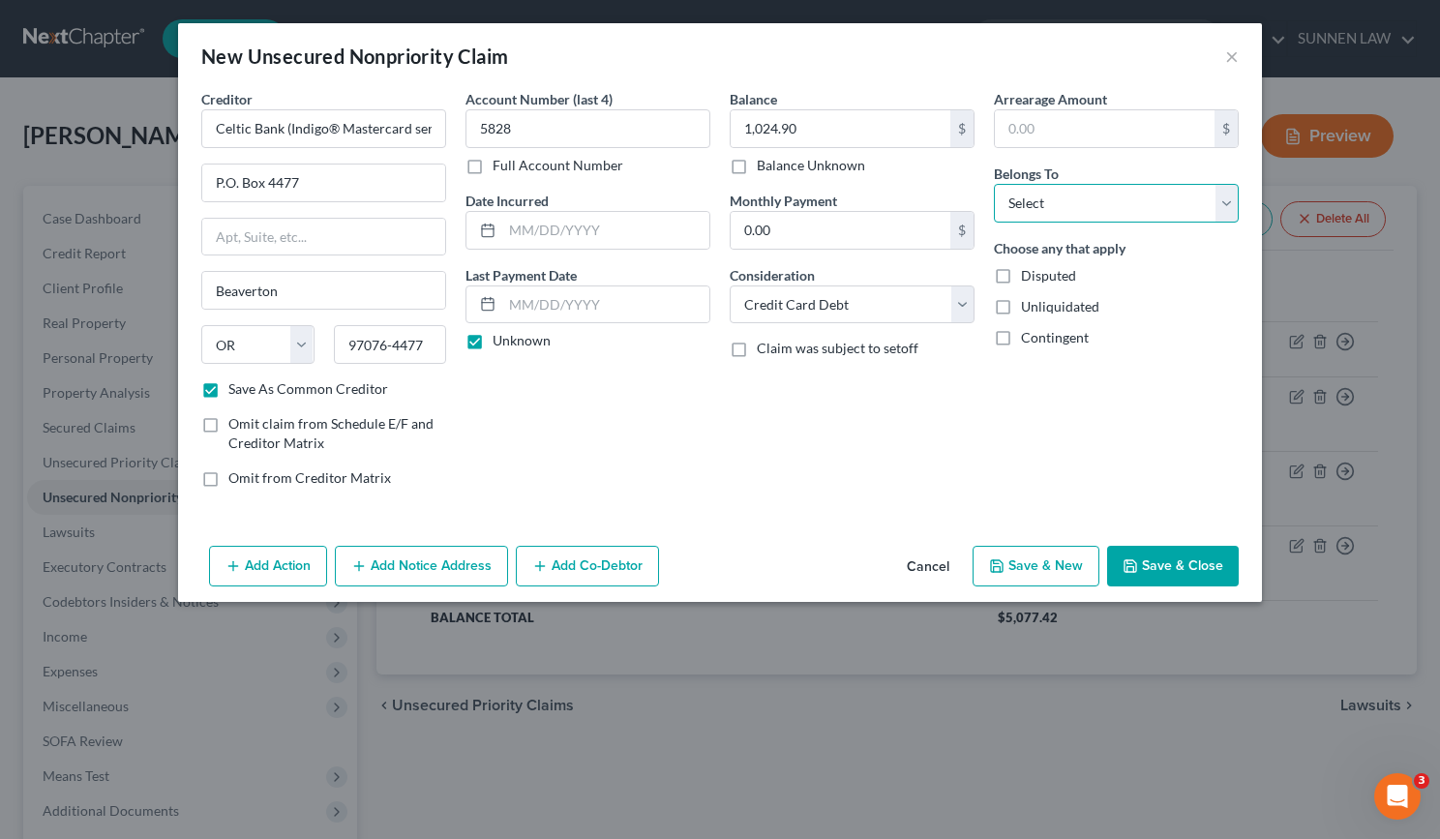
click at [1047, 215] on select "Select Debtor 1 Only Debtor 2 Only Debtor 1 And Debtor 2 Only At Least One Of T…" at bounding box center [1116, 203] width 245 height 39
select select "0"
click at [994, 184] on select "Select Debtor 1 Only Debtor 2 Only Debtor 1 And Debtor 2 Only At Least One Of T…" at bounding box center [1116, 203] width 245 height 39
click at [404, 567] on button "Add Notice Address" at bounding box center [421, 566] width 173 height 41
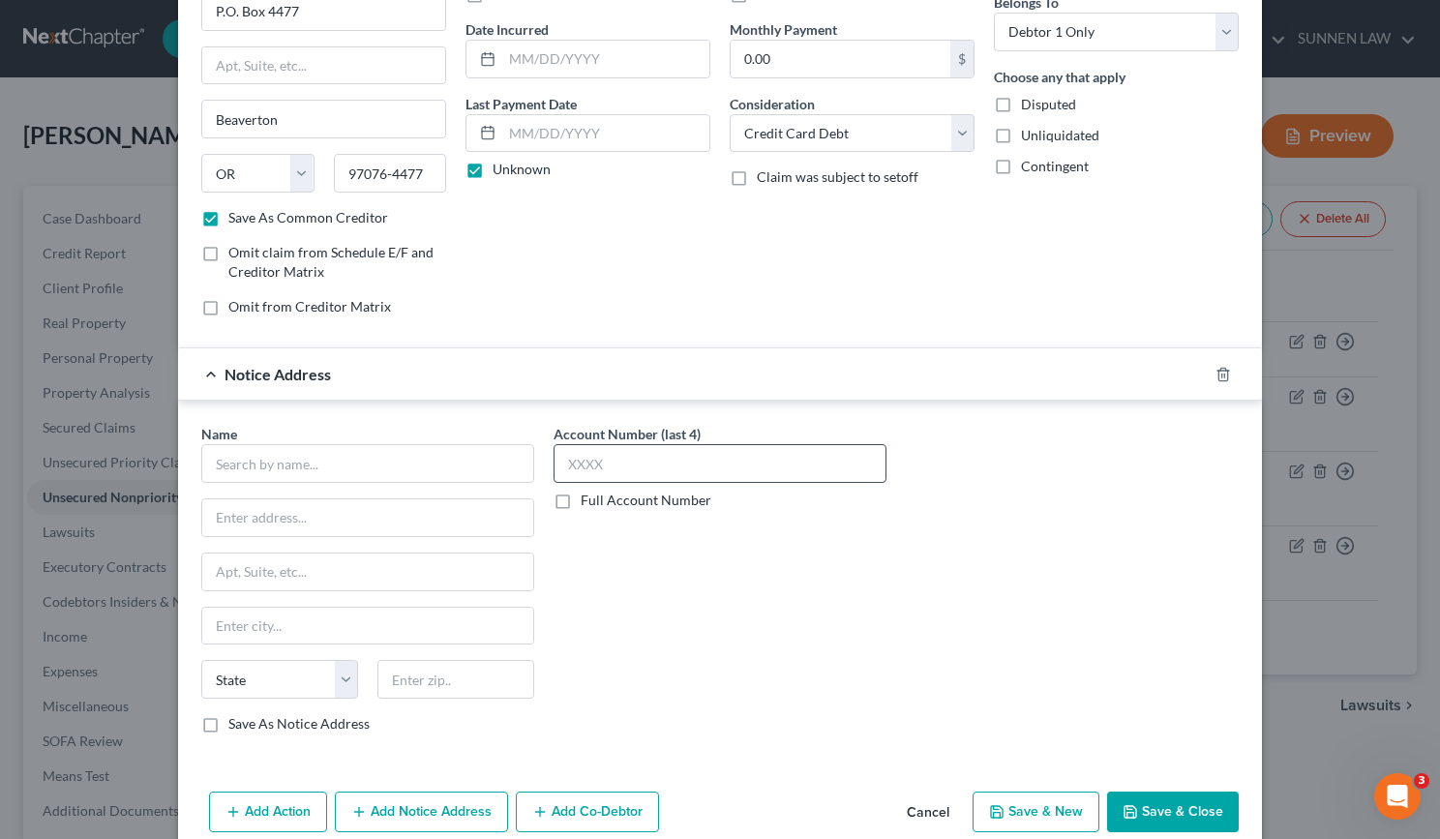
scroll to position [203, 0]
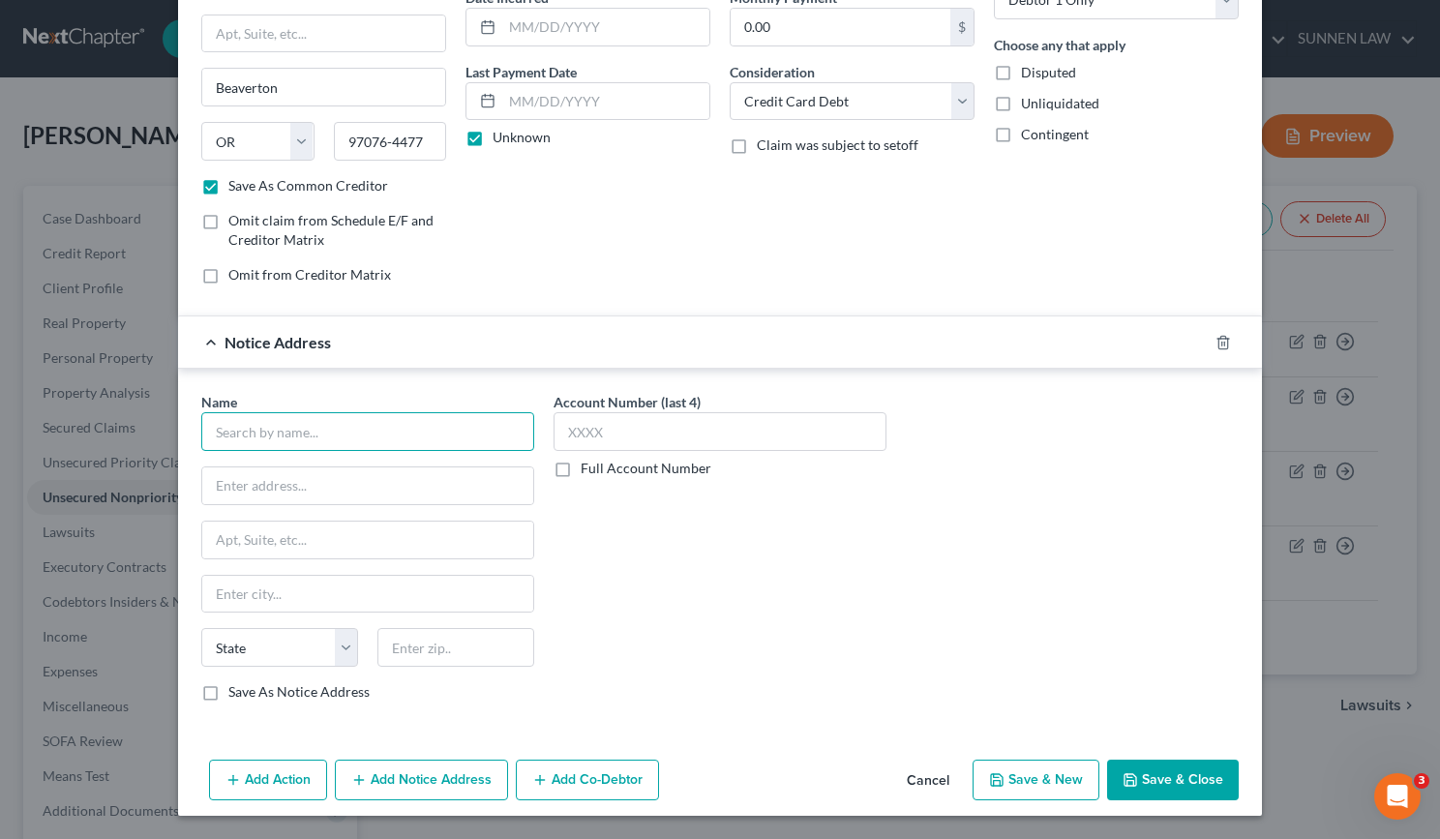
click at [318, 435] on input "text" at bounding box center [367, 431] width 333 height 39
paste input "Celtic Bank (Indigo® Mastercard serviced by Genesis FS Card Services)"
type input "Celtic Bank (Indigo® Mastercard serviced by Genesis FS Card Services)"
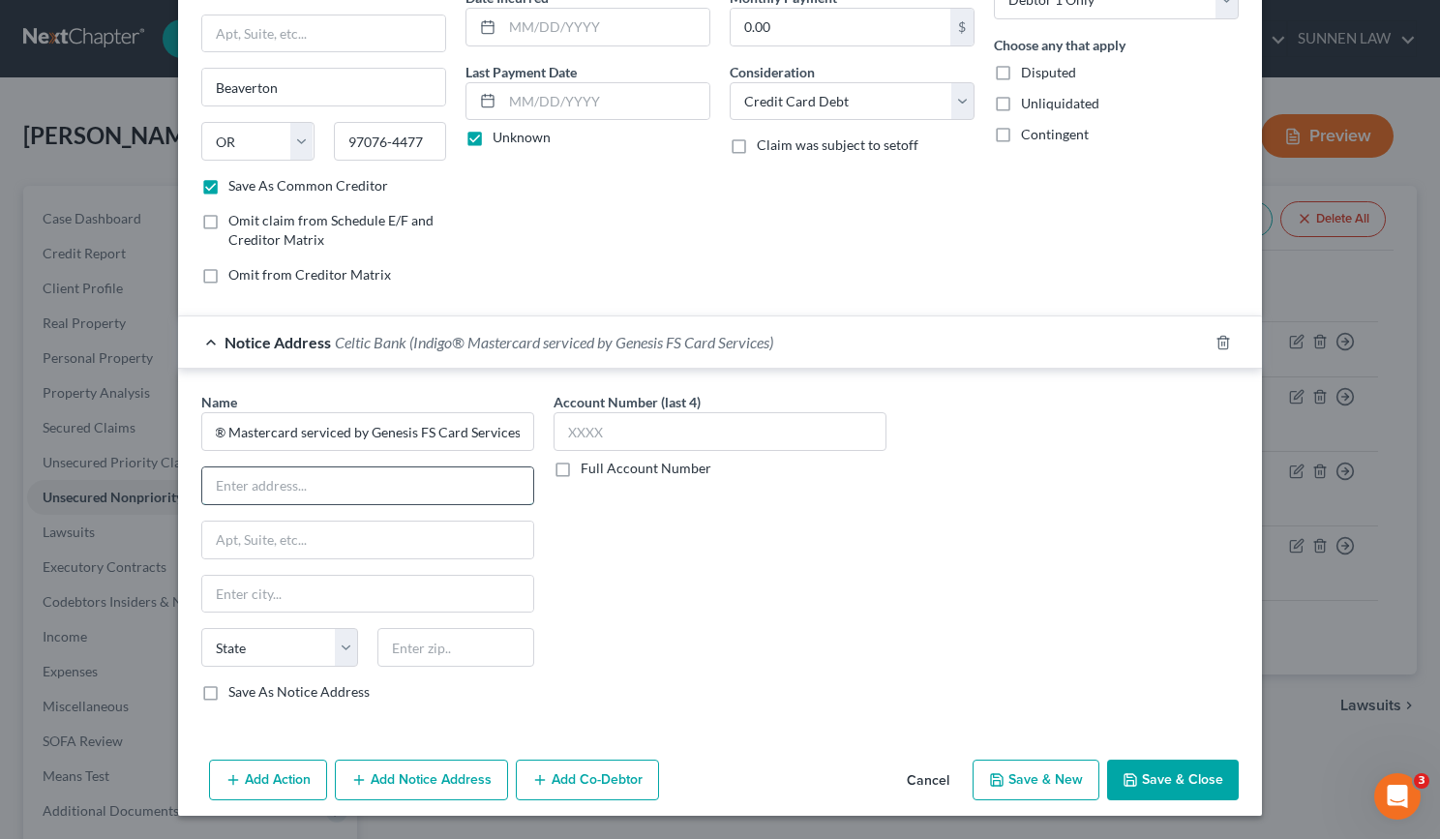
click at [300, 490] on input "text" at bounding box center [367, 486] width 331 height 37
click at [253, 487] on input "text" at bounding box center [367, 486] width 331 height 37
paste input "P.O. Box 4477"
type input "P.O. Box 4477"
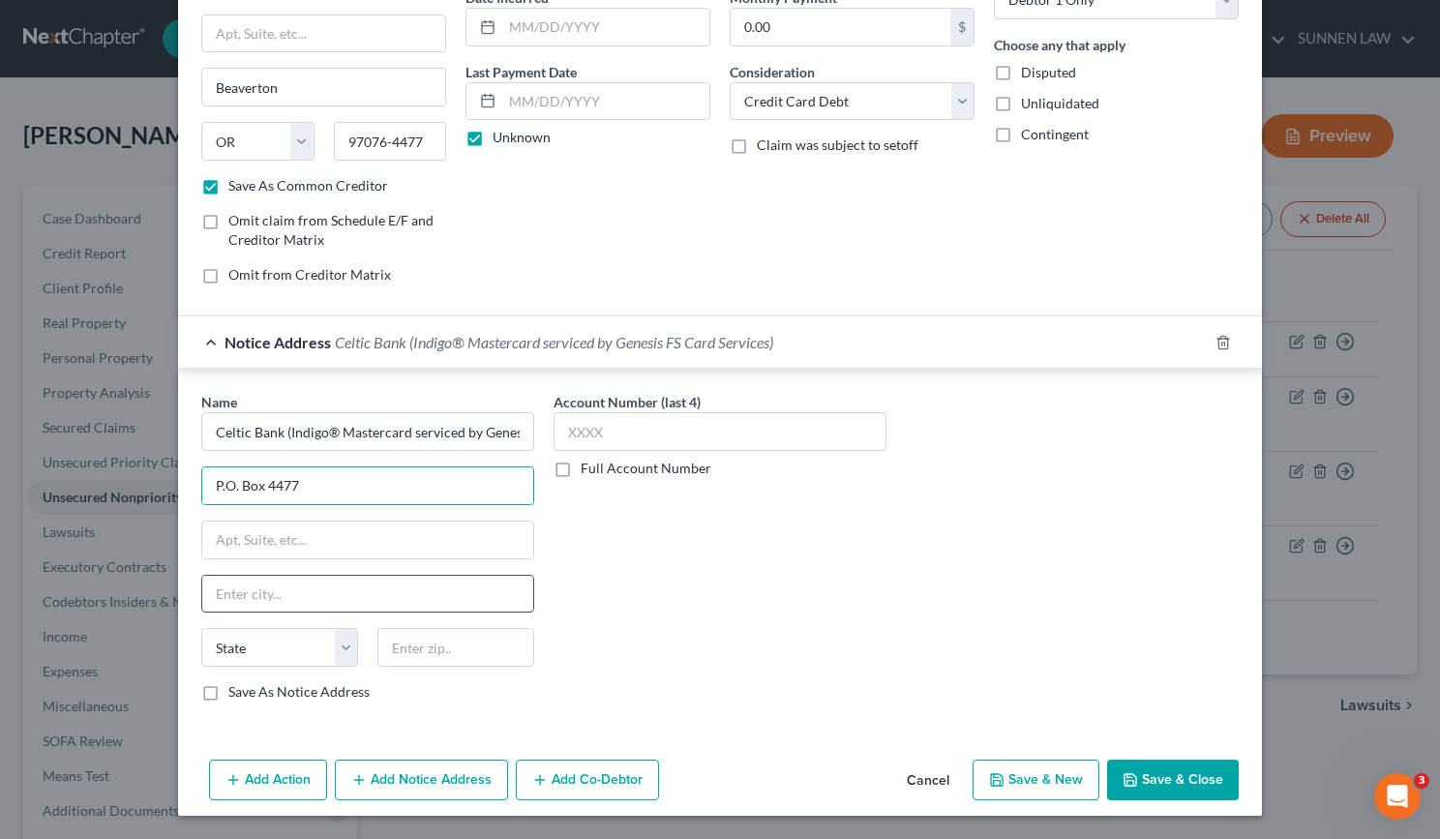
click at [264, 592] on input "text" at bounding box center [367, 594] width 331 height 37
type input "Beaverton"
select select "38"
click at [424, 648] on input "text" at bounding box center [456, 647] width 157 height 39
paste input "97076-4477"
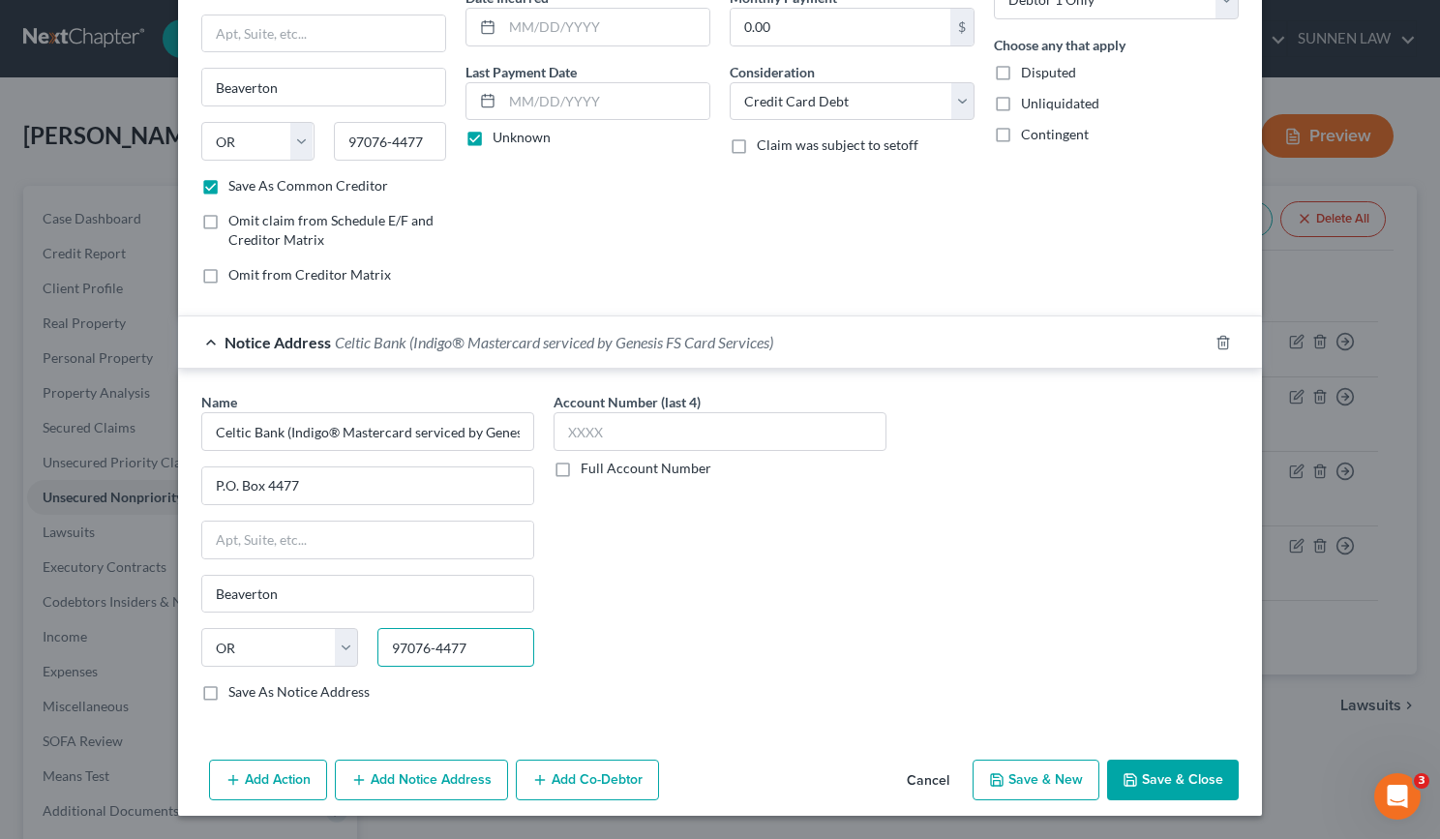
type input "97076-4477"
click at [264, 701] on label "Save As Notice Address" at bounding box center [298, 691] width 141 height 19
click at [249, 695] on input "Save As Notice Address" at bounding box center [242, 688] width 13 height 13
checkbox input "true"
click at [625, 429] on input "text" at bounding box center [720, 431] width 333 height 39
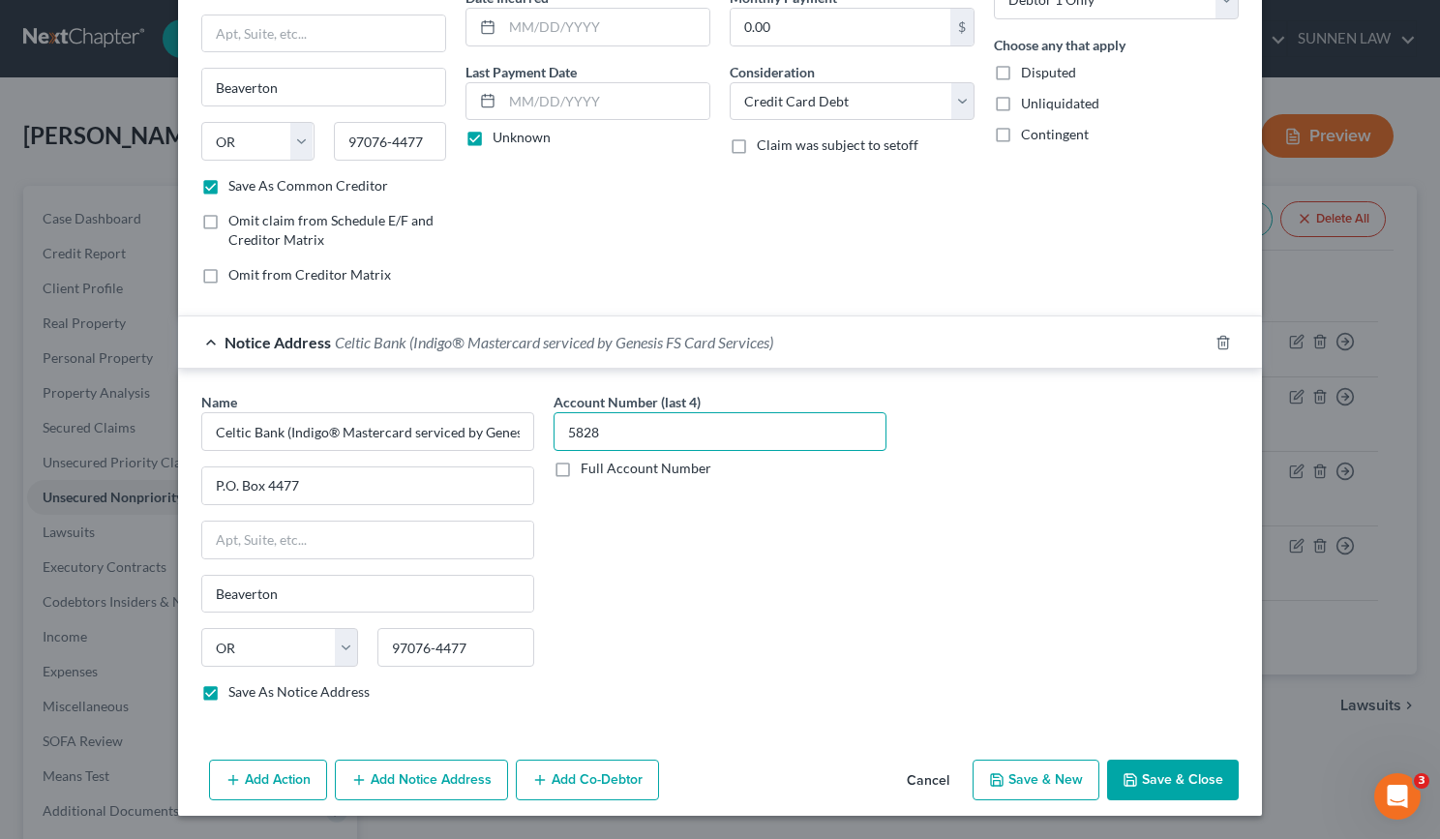
type input "5828"
click at [1147, 784] on button "Save & Close" at bounding box center [1173, 780] width 132 height 41
checkbox input "false"
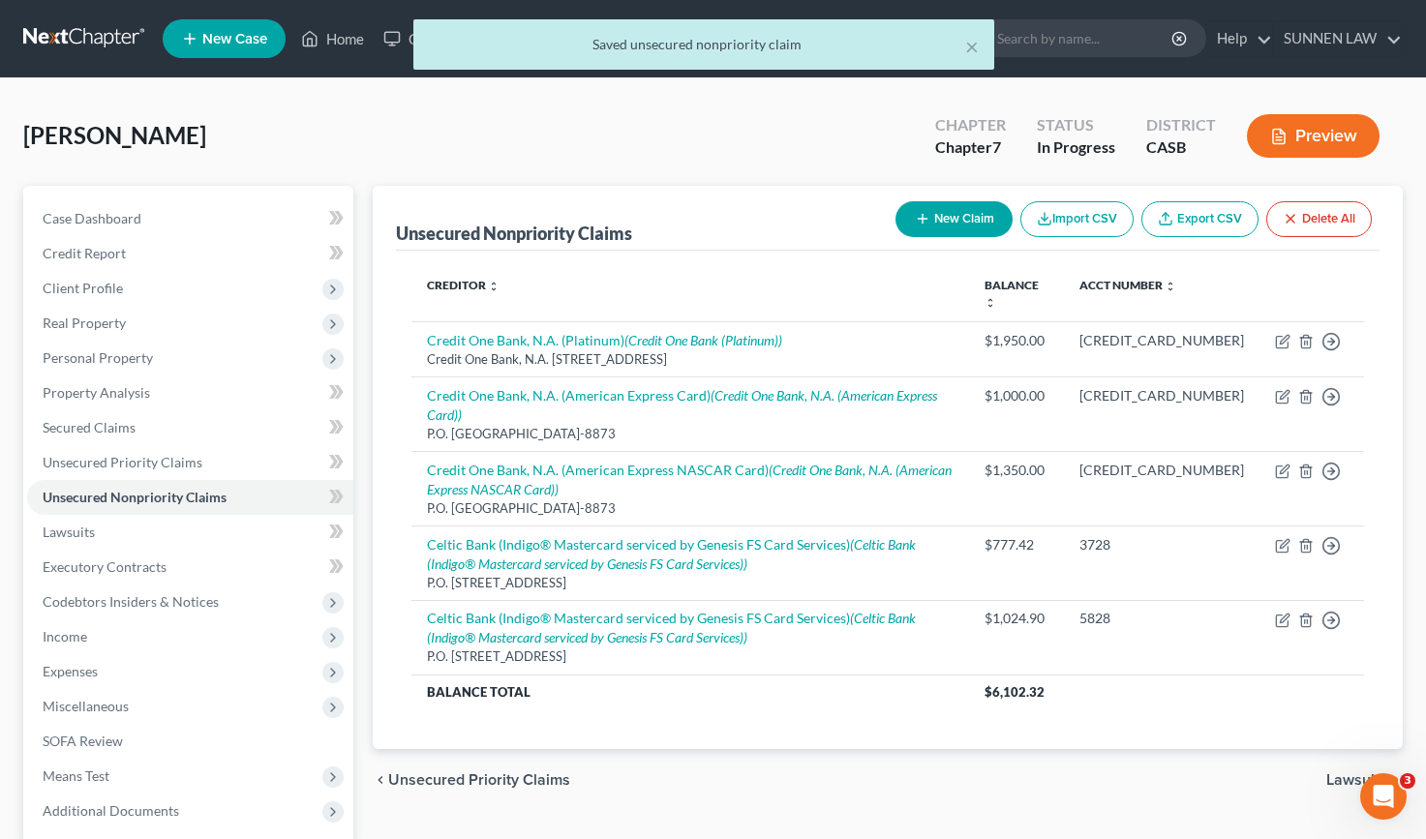
click at [948, 220] on button "New Claim" at bounding box center [953, 219] width 117 height 36
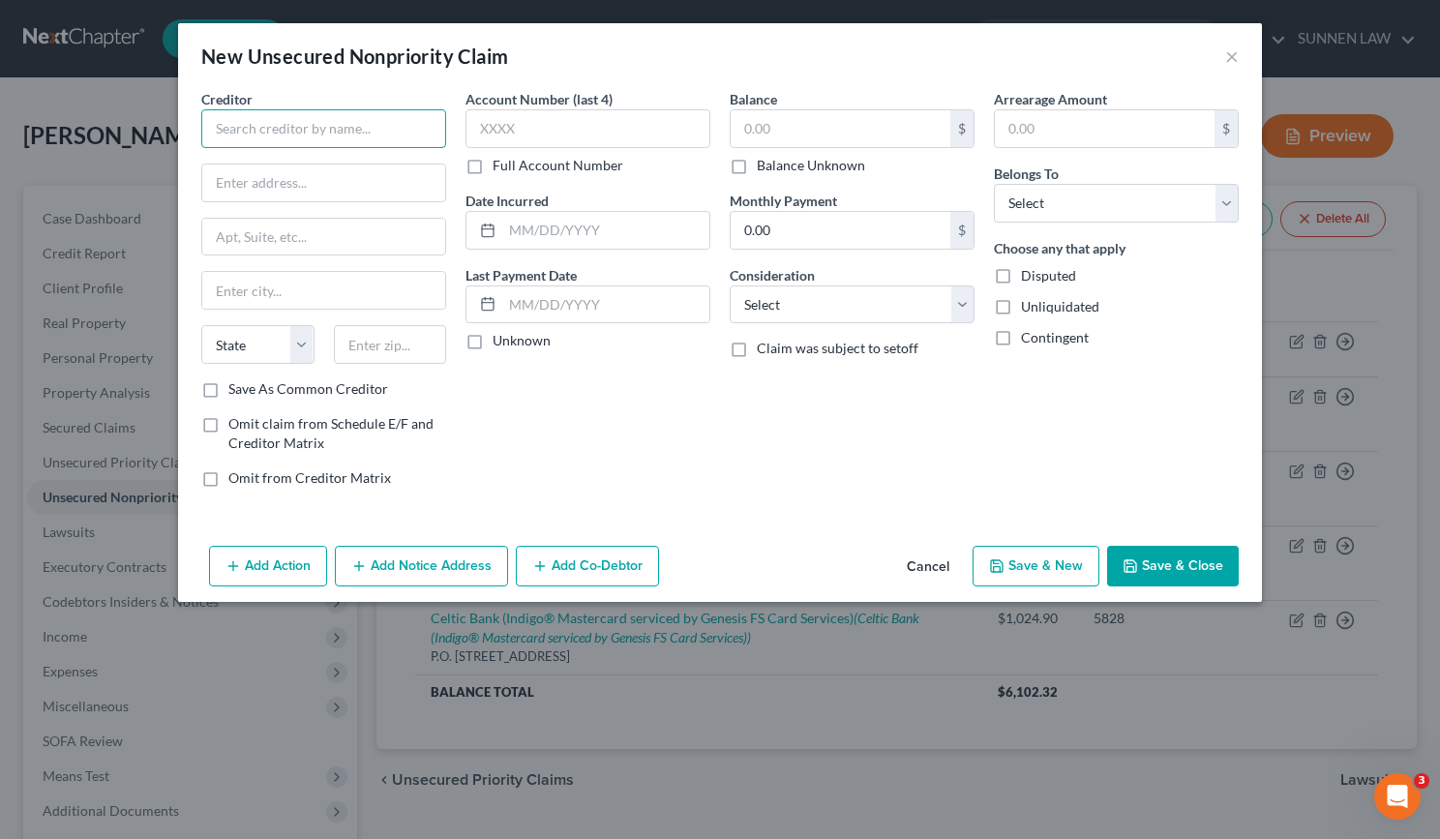
click at [330, 129] on input "text" at bounding box center [323, 128] width 245 height 39
paste input "First Bank & Trust (Mercury Mastercard, serviced by Mercury Financial)"
type input "First Bank & Trust (Mercury Mastercard, serviced by Mercury Financial)"
click at [317, 173] on input "text" at bounding box center [323, 183] width 243 height 37
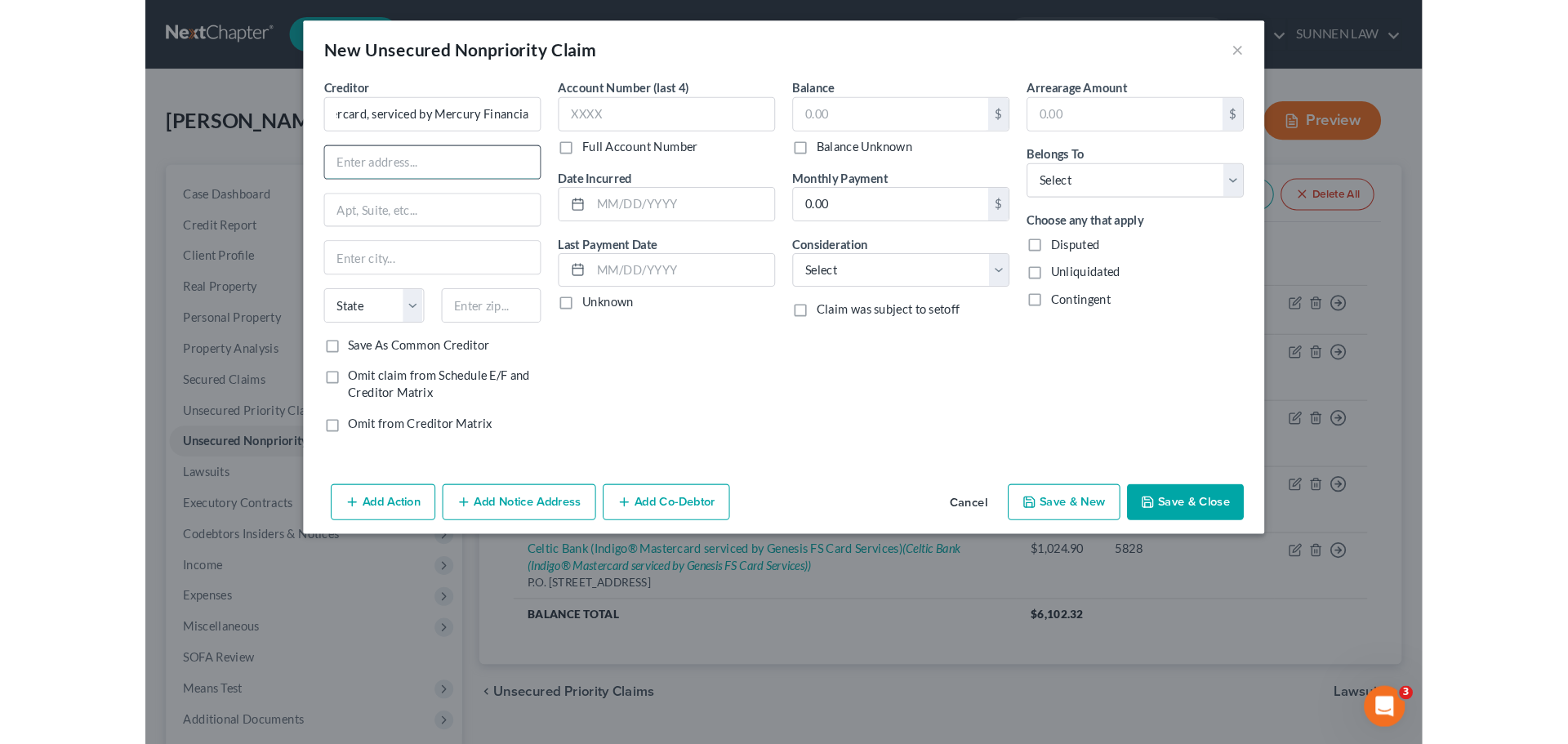
scroll to position [0, 0]
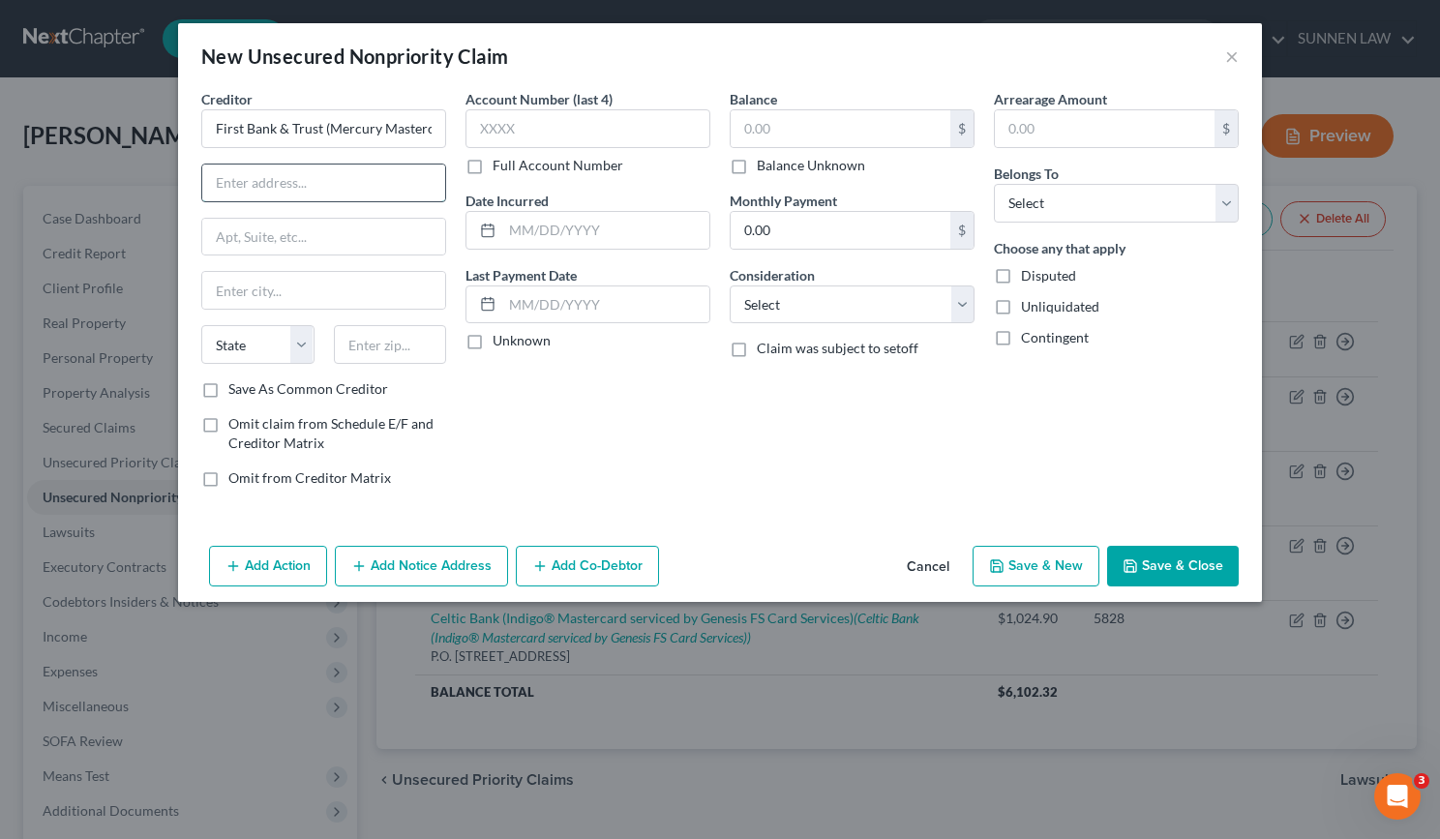
click at [283, 183] on input "text" at bounding box center [323, 183] width 243 height 37
paste input "P.O. Box 84064"
type input "P.O. Box 84064"
click at [261, 294] on input "text" at bounding box center [323, 290] width 243 height 37
click at [277, 298] on input "text" at bounding box center [323, 290] width 243 height 37
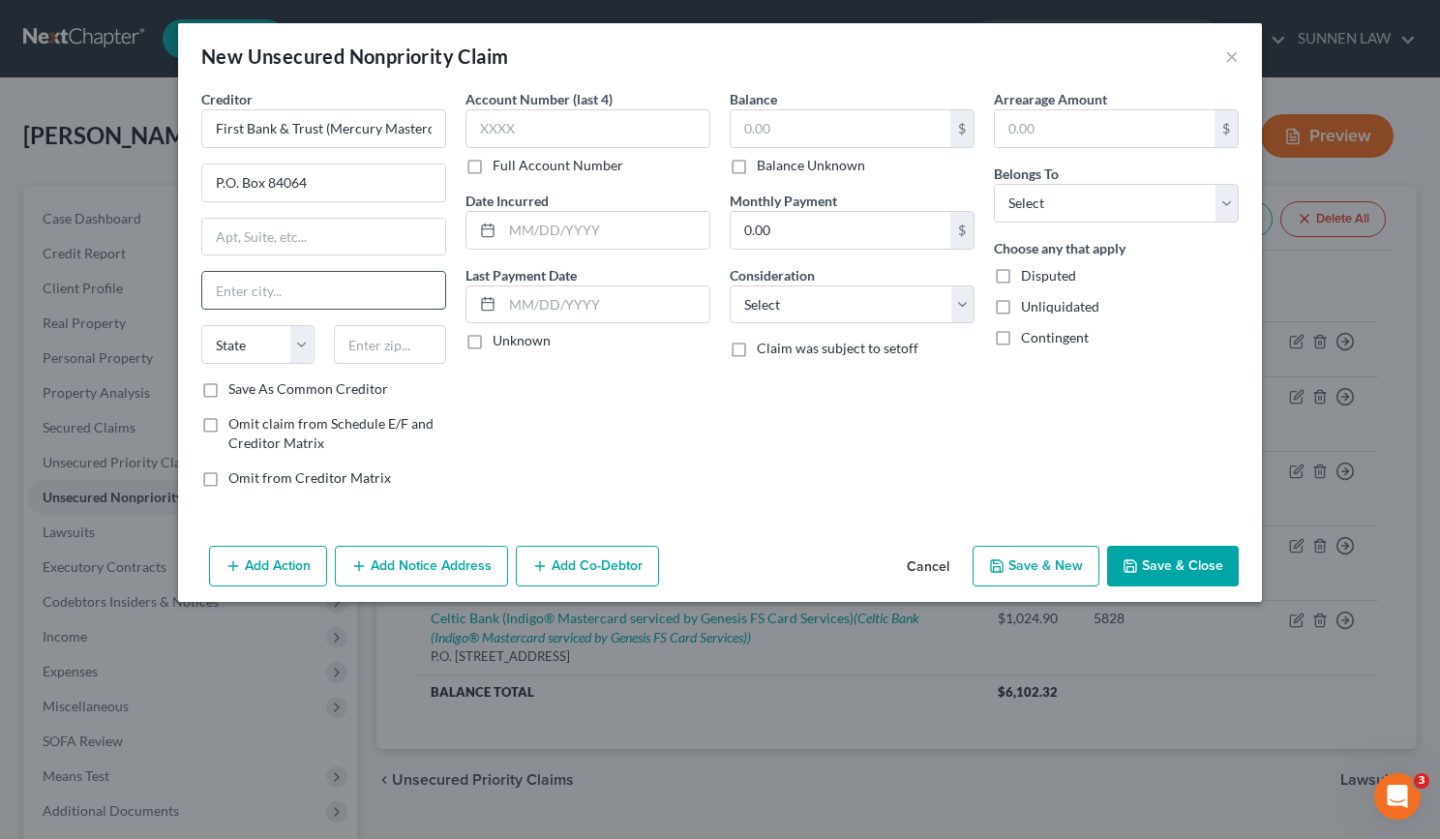
paste input "[GEOGRAPHIC_DATA],"
type input "[GEOGRAPHIC_DATA],"
click at [294, 348] on select "State [US_STATE] AK AR AZ CA CO CT DE DC [GEOGRAPHIC_DATA] [GEOGRAPHIC_DATA] GU…" at bounding box center [257, 344] width 113 height 39
select select "10"
click at [201, 325] on select "State [US_STATE] AK AR AZ CA CO CT DE DC [GEOGRAPHIC_DATA] [GEOGRAPHIC_DATA] GU…" at bounding box center [257, 344] width 113 height 39
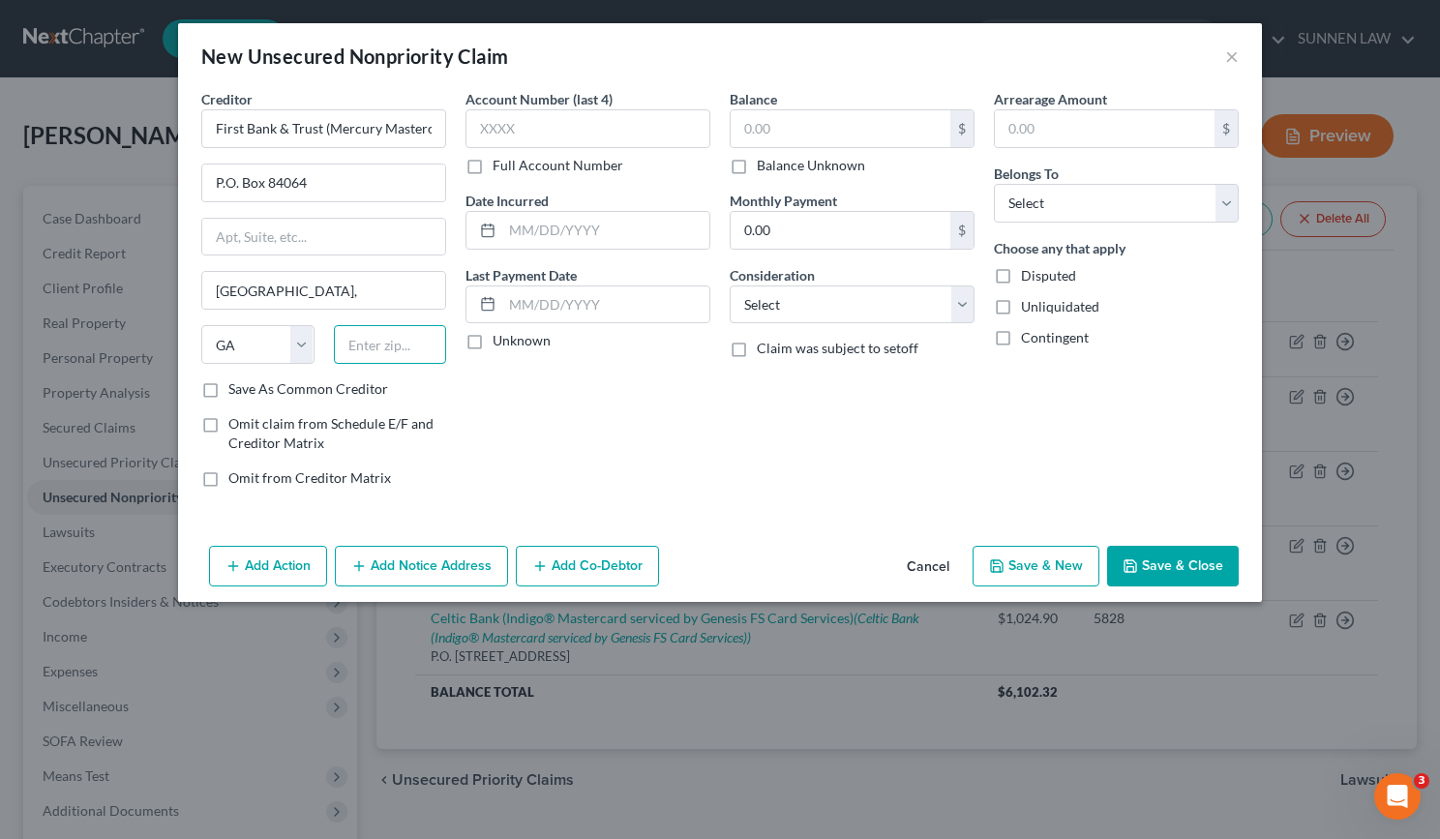
click at [408, 339] on input "text" at bounding box center [390, 344] width 113 height 39
click at [400, 348] on input "text" at bounding box center [390, 344] width 113 height 39
paste input "31908-4064"
type input "31908-4064"
click at [249, 385] on label "Save As Common Creditor" at bounding box center [308, 388] width 160 height 19
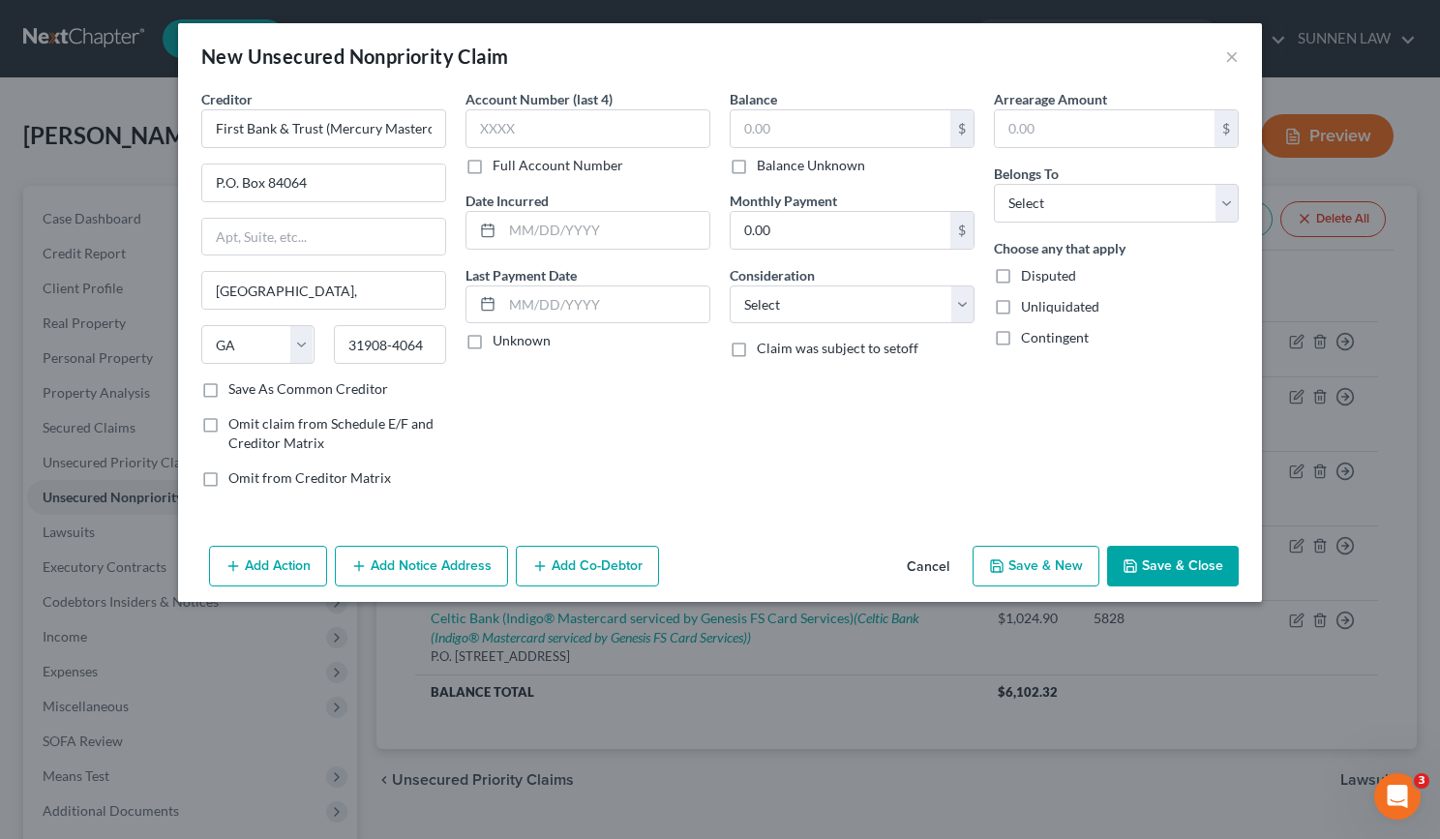
click at [249, 385] on input "Save As Common Creditor" at bounding box center [242, 385] width 13 height 13
checkbox input "true"
click at [536, 121] on input "text" at bounding box center [588, 128] width 245 height 39
type input "3551"
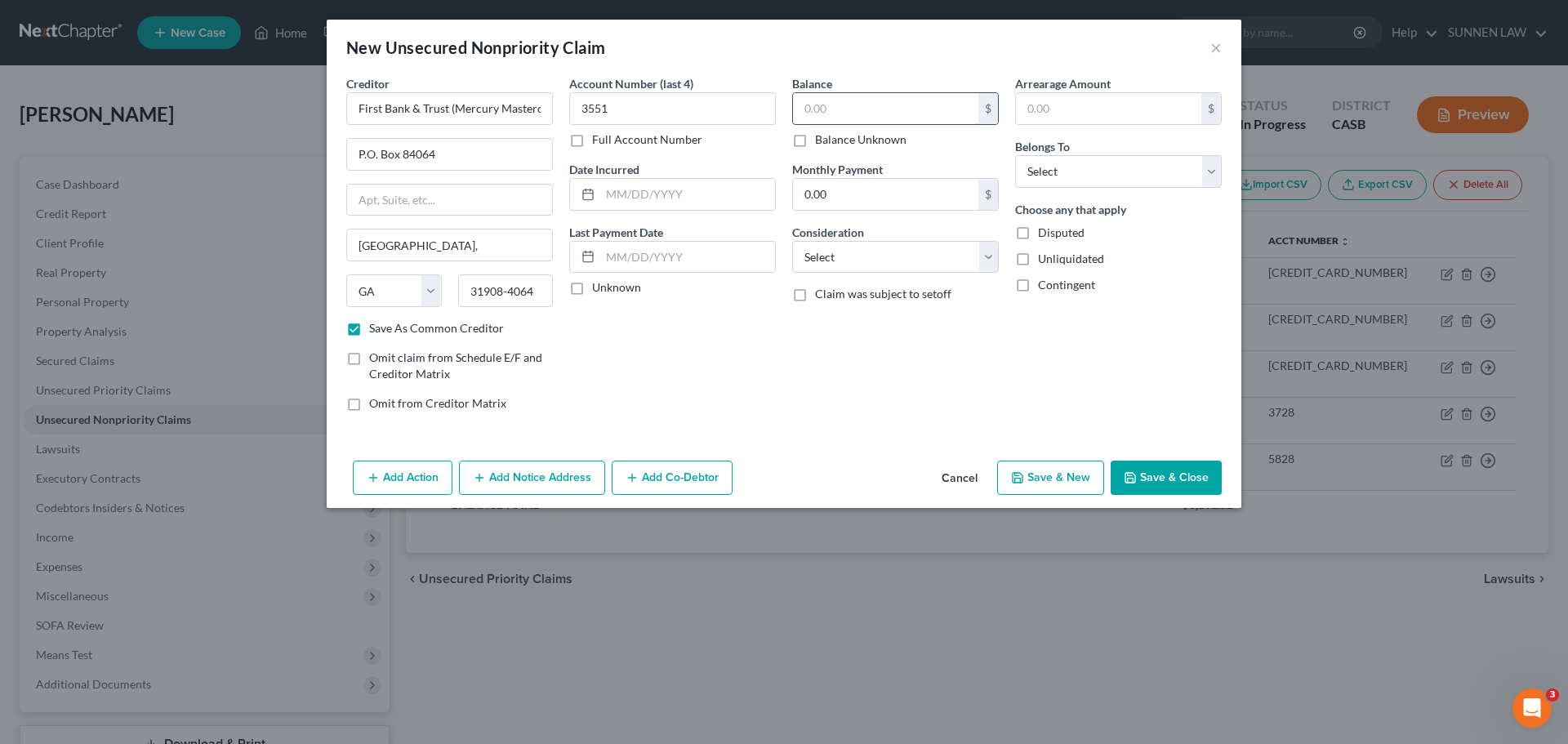
click at [900, 103] on input "text" at bounding box center [886, 108] width 186 height 31
type input "1,343.25"
click at [1100, 170] on select "Select Debtor 1 Only Debtor 2 Only Debtor 1 And Debtor 2 Only At Least One Of T…" at bounding box center [1118, 171] width 207 height 33
select select "0"
click at [1015, 155] on select "Select Debtor 1 Only Debtor 2 Only Debtor 1 And Debtor 2 Only At Least One Of T…" at bounding box center [1118, 171] width 207 height 33
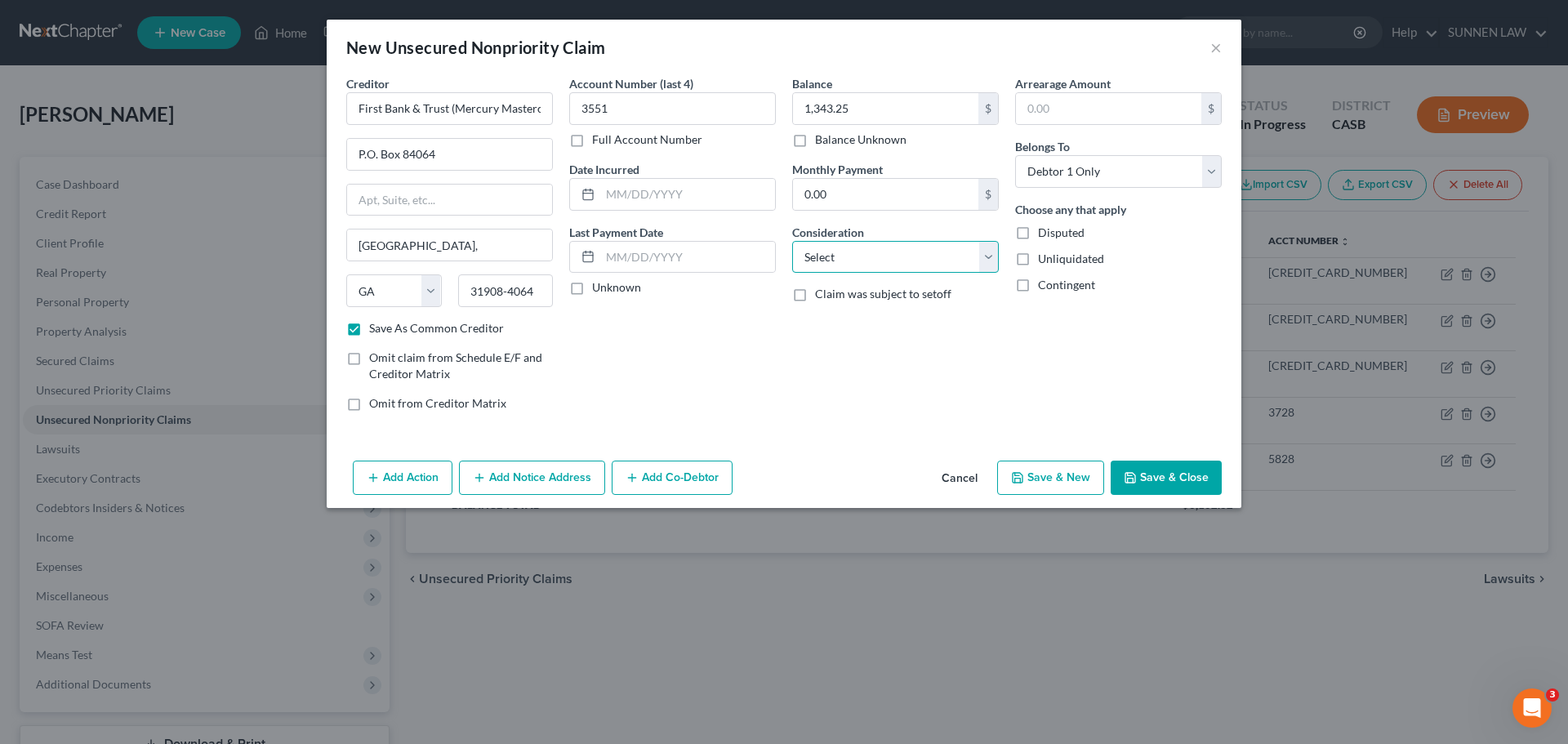
click at [873, 259] on select "Select Cable / Satellite Services Collection Agency Credit Card Debt Debt Couns…" at bounding box center [895, 257] width 207 height 33
click at [817, 251] on select "Select Cable / Satellite Services Collection Agency Credit Card Debt Debt Couns…" at bounding box center [895, 257] width 207 height 33
select select "2"
click at [792, 241] on select "Select Cable / Satellite Services Collection Agency Credit Card Debt Debt Couns…" at bounding box center [895, 257] width 207 height 33
click at [590, 284] on div "Unknown" at bounding box center [672, 287] width 207 height 16
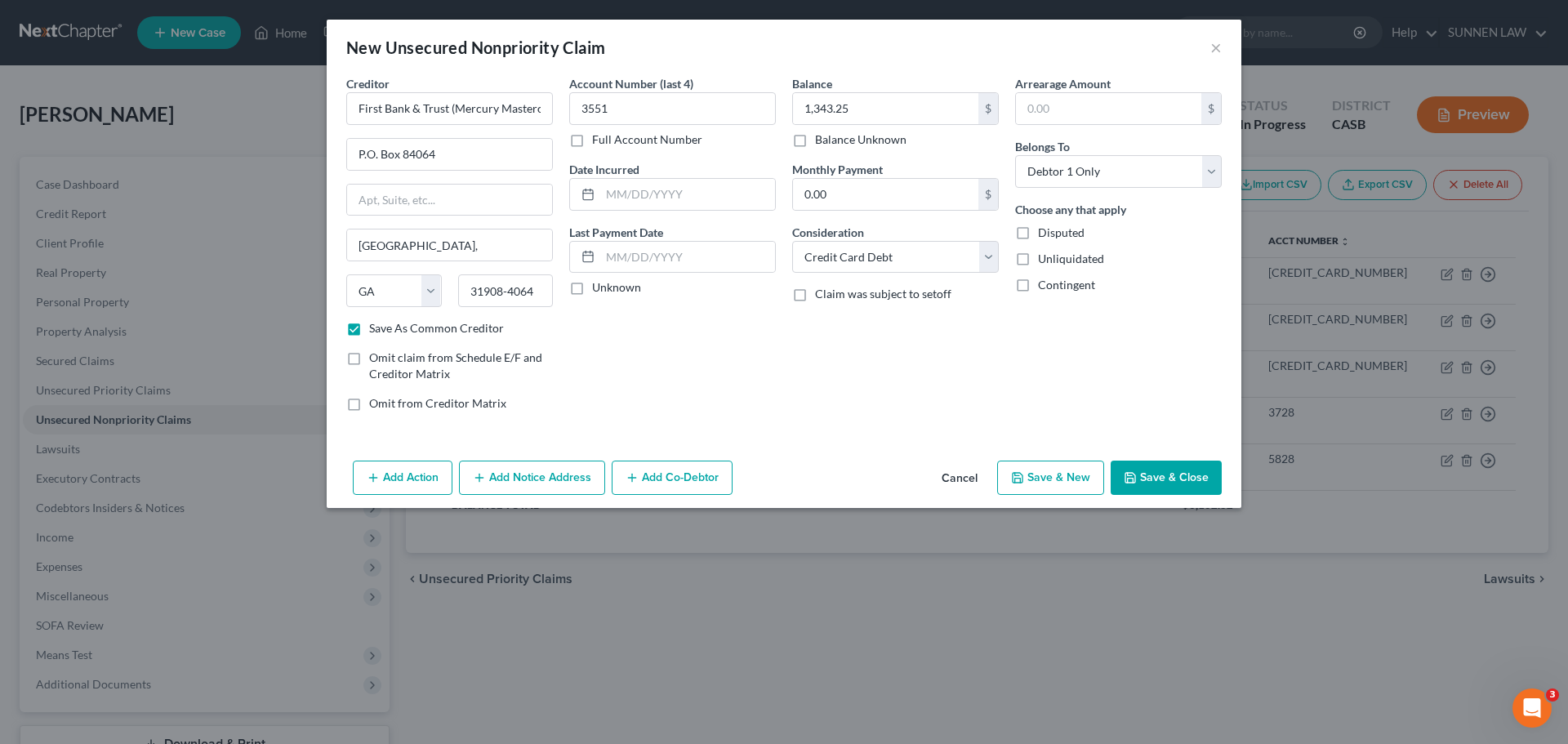
click at [592, 288] on label "Unknown" at bounding box center [617, 287] width 49 height 16
click at [599, 288] on input "Unknown" at bounding box center [604, 284] width 11 height 11
checkbox input "true"
click at [550, 476] on button "Add Notice Address" at bounding box center [531, 477] width 146 height 35
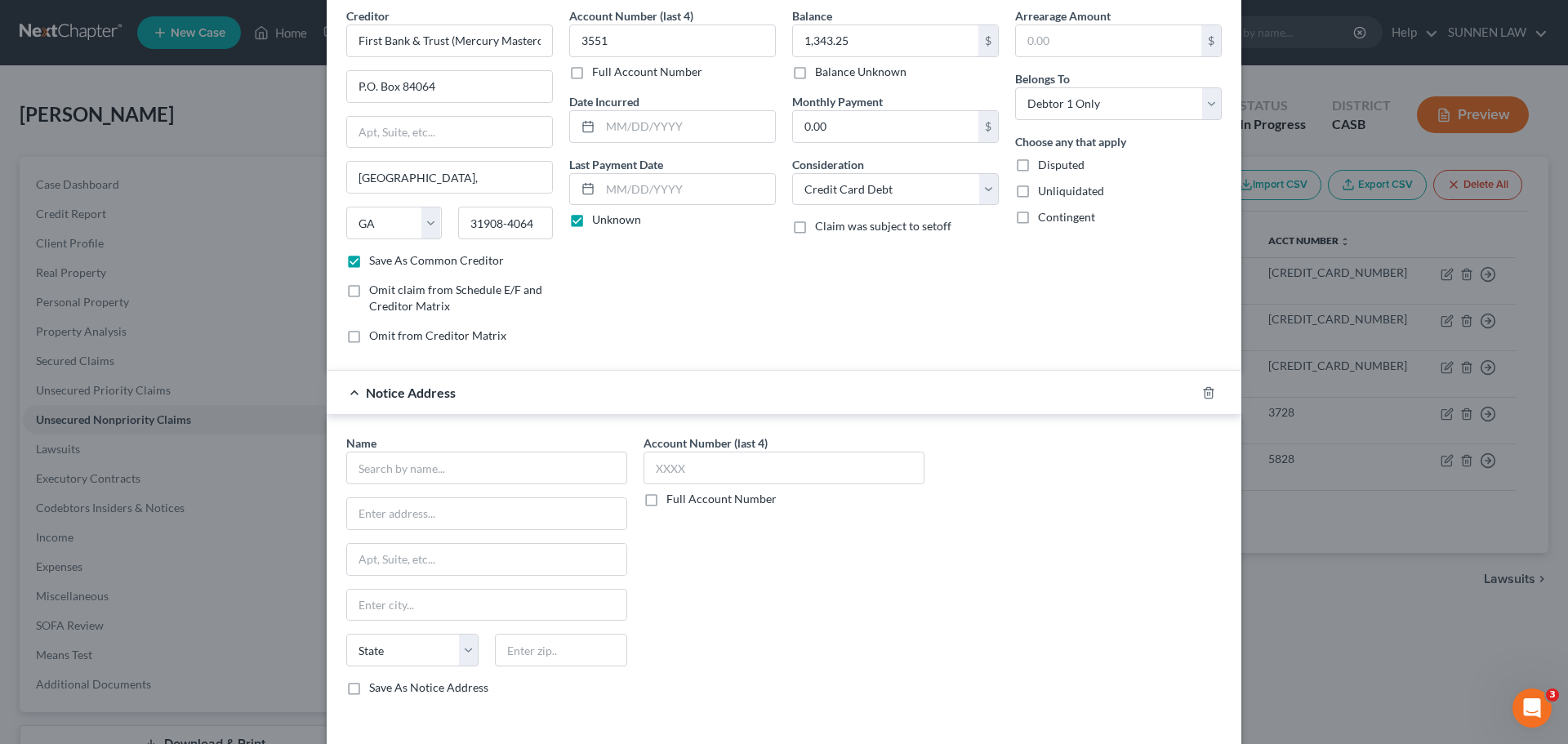
scroll to position [136, 0]
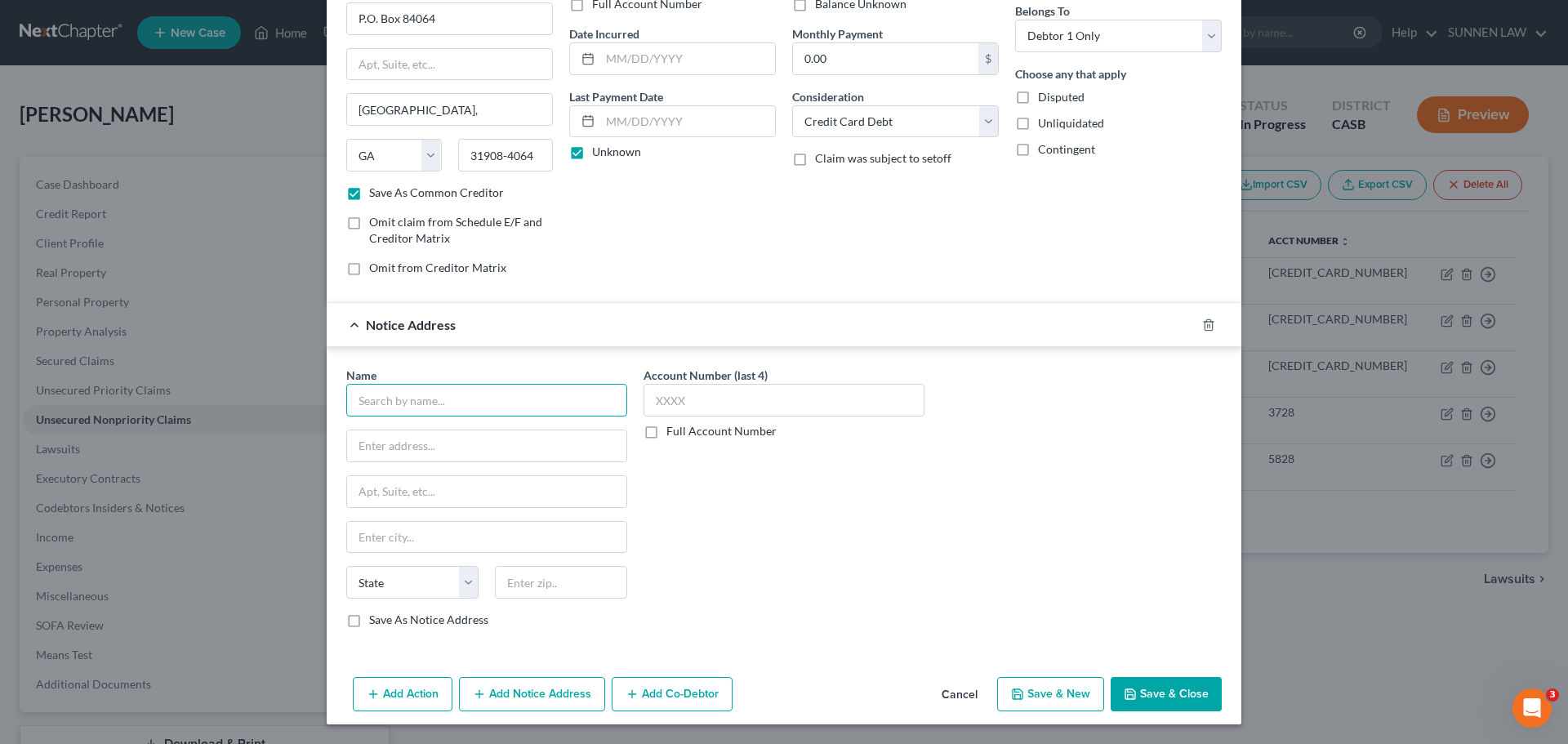
click at [488, 394] on input "text" at bounding box center [486, 400] width 281 height 33
paste input "First Bank & Trust (Mercury Mastercard, serviced by Mercury Financial)"
type input "First Bank & Trust (Mercury Mastercard, serviced by Mercury Financial)"
click at [678, 397] on input "text" at bounding box center [784, 400] width 281 height 33
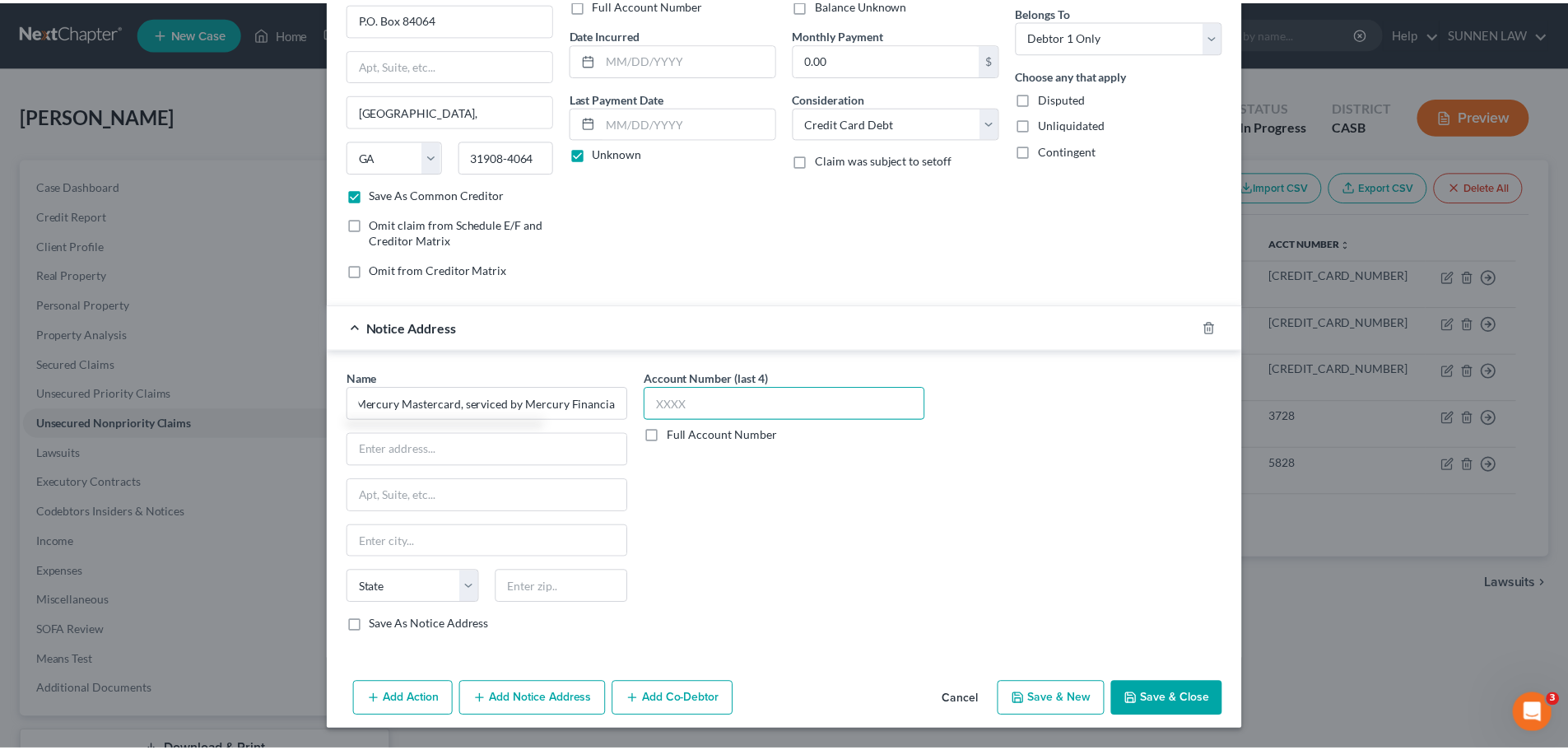
scroll to position [0, 0]
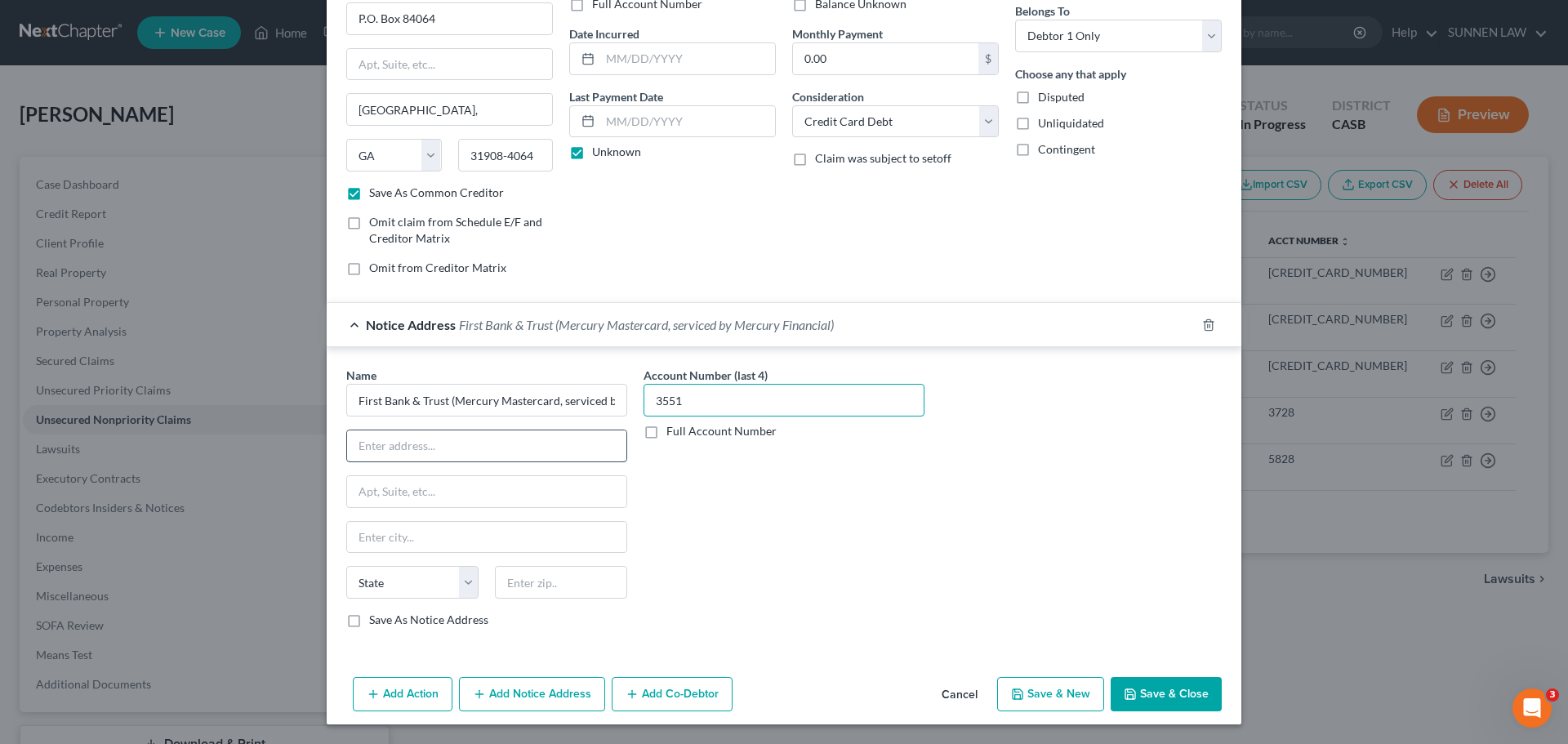
type input "3551"
click at [387, 450] on input "text" at bounding box center [486, 445] width 279 height 31
click at [478, 439] on input "text" at bounding box center [486, 445] width 279 height 31
paste input "P.O. Box 84064"
type input "P.O. Box 84064"
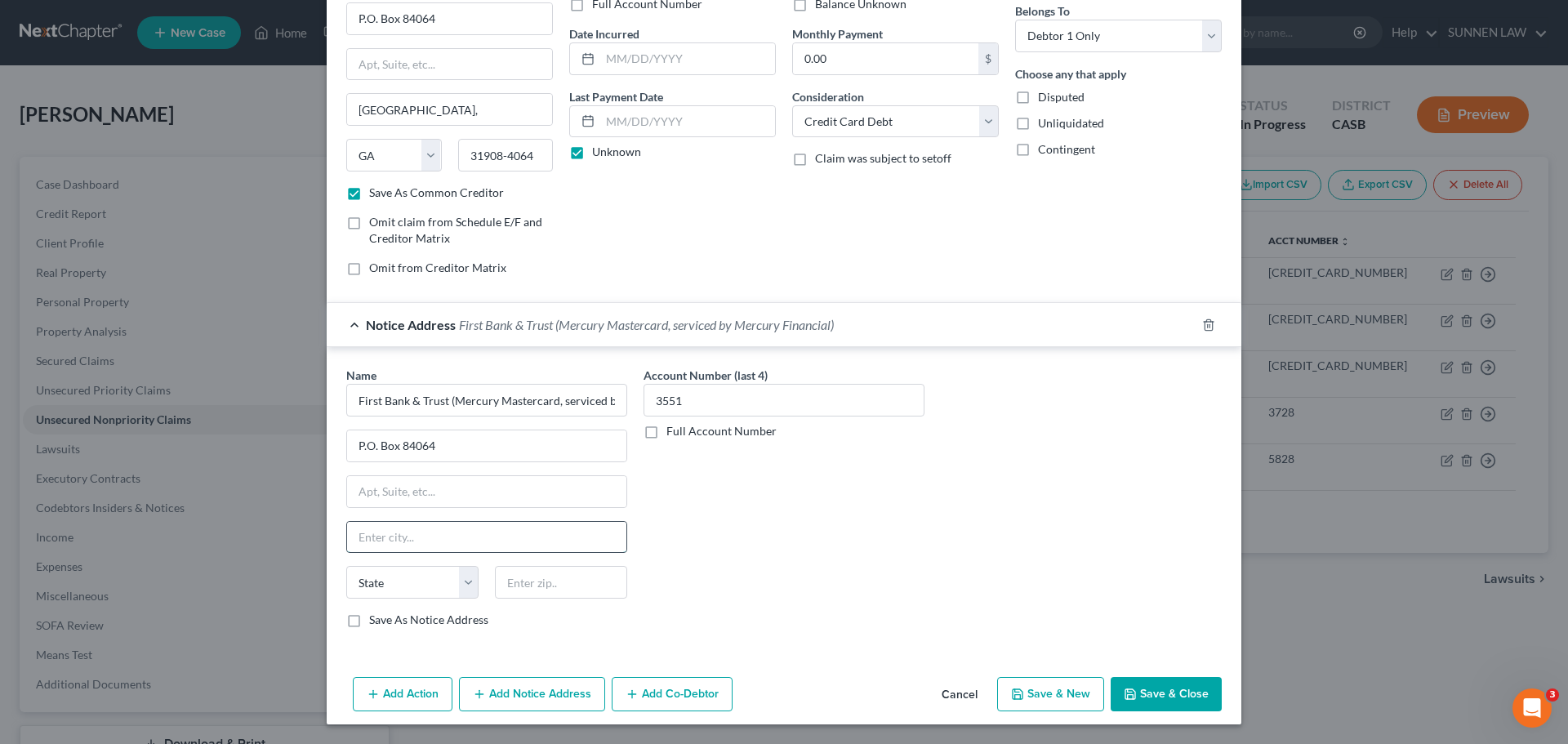
click at [404, 541] on input "text" at bounding box center [486, 537] width 279 height 31
click at [427, 536] on input "text" at bounding box center [486, 537] width 279 height 31
paste input "Columbus"
type input "Columbus"
click at [399, 585] on select "State [US_STATE] AK AR AZ CA CO CT DE DC [GEOGRAPHIC_DATA] [GEOGRAPHIC_DATA] GU…" at bounding box center [412, 582] width 132 height 33
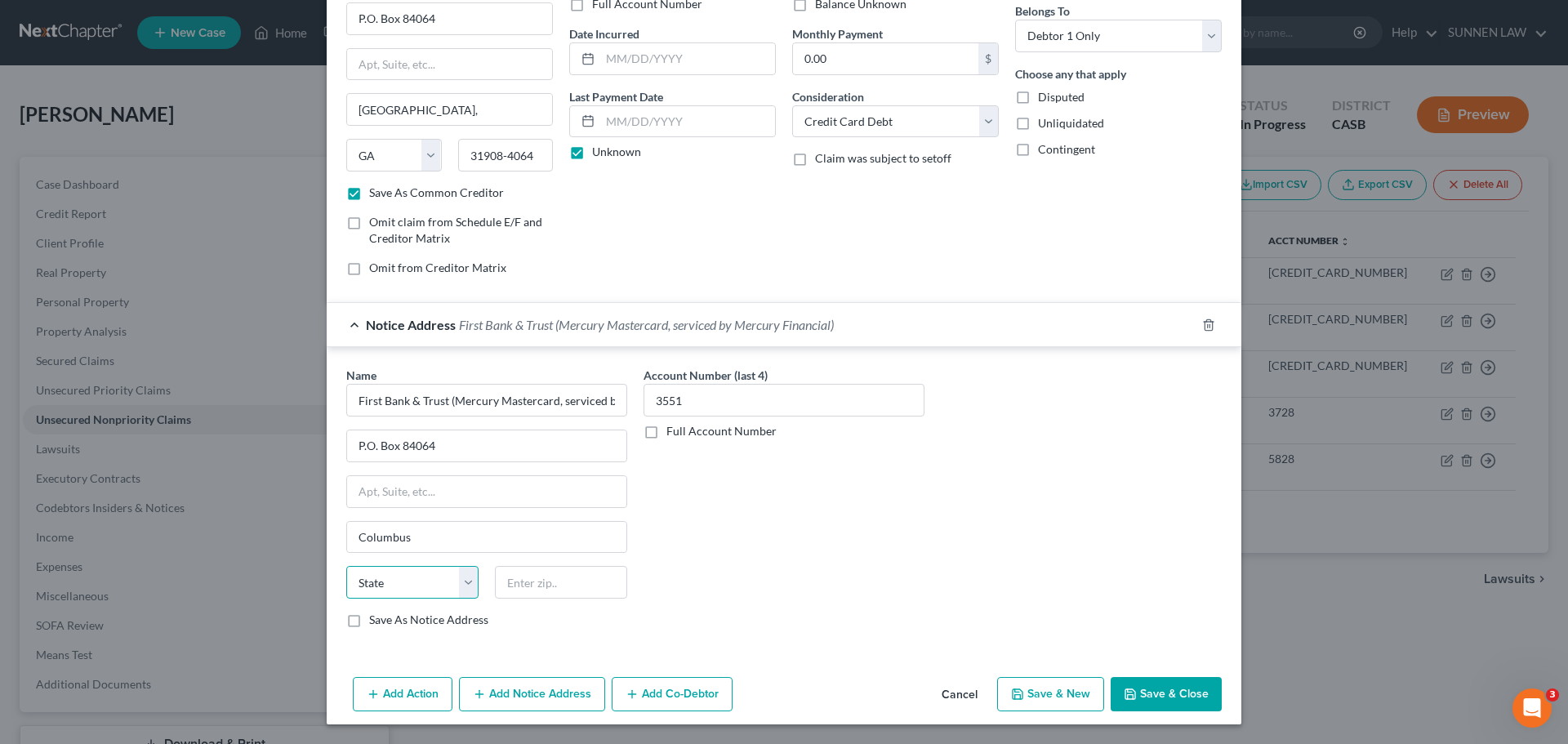
select select "10"
click at [346, 566] on select "State [US_STATE] AK AR AZ CA CO CT DE DC [GEOGRAPHIC_DATA] [GEOGRAPHIC_DATA] GU…" at bounding box center [412, 582] width 132 height 33
click at [571, 580] on input "text" at bounding box center [561, 582] width 132 height 33
click at [548, 585] on input "text" at bounding box center [561, 582] width 132 height 33
paste input "31908-4064"
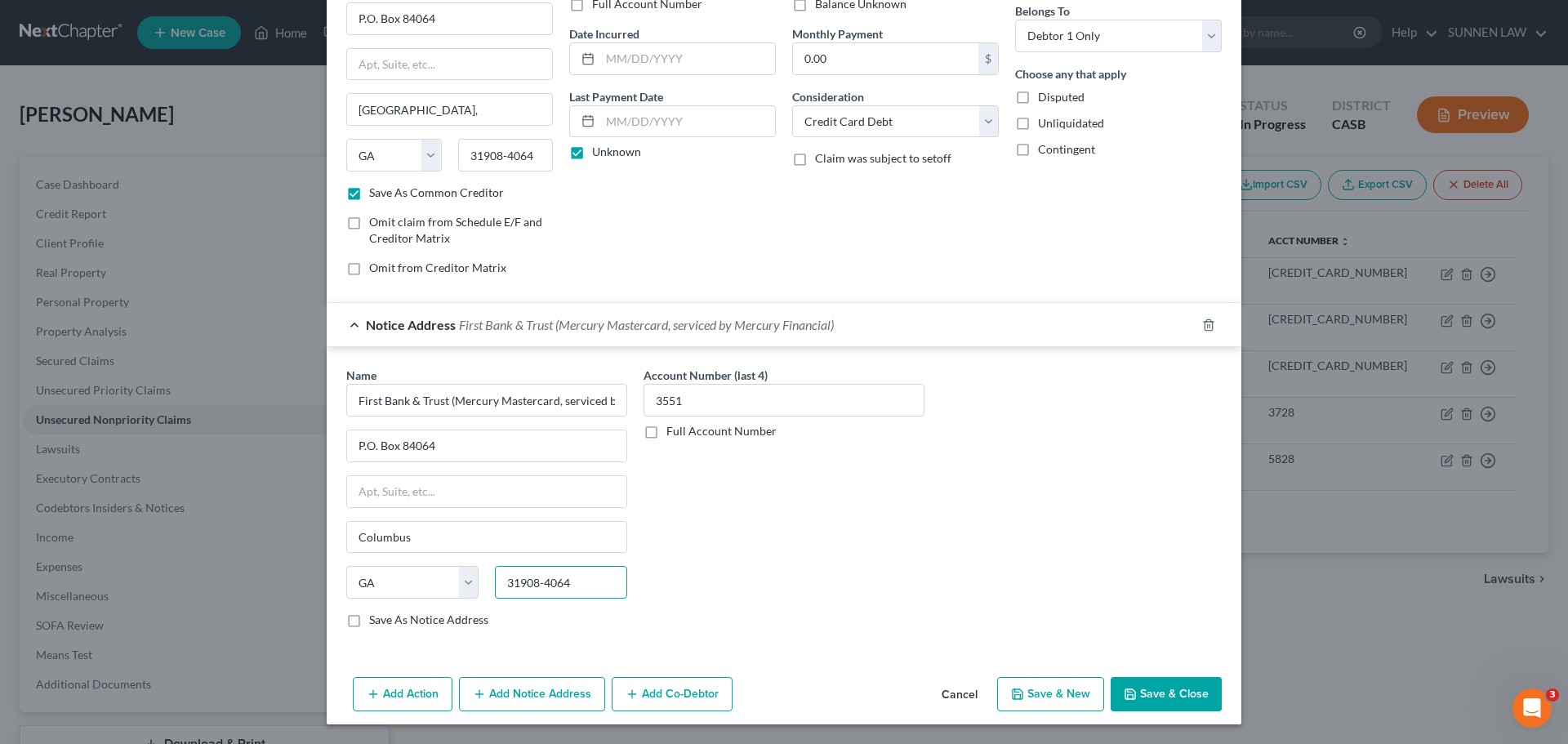
type input "31908-4064"
click at [393, 615] on label "Save As Notice Address" at bounding box center [428, 619] width 119 height 16
click at [369, 625] on label "Save As Notice Address" at bounding box center [428, 619] width 119 height 16
click at [375, 623] on input "Save As Notice Address" at bounding box center [380, 617] width 11 height 11
checkbox input "true"
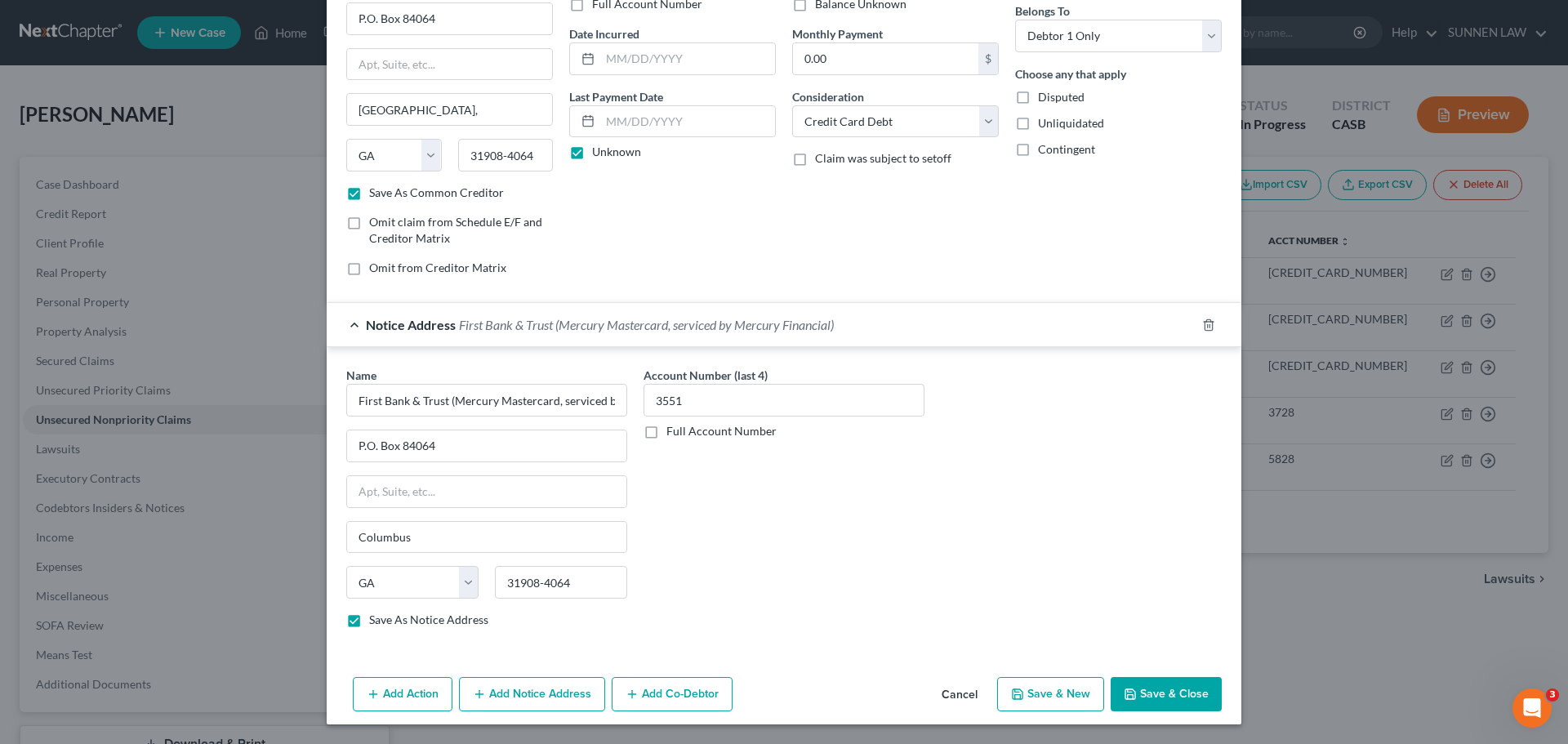
click at [1171, 696] on button "Save & Close" at bounding box center [1166, 693] width 111 height 35
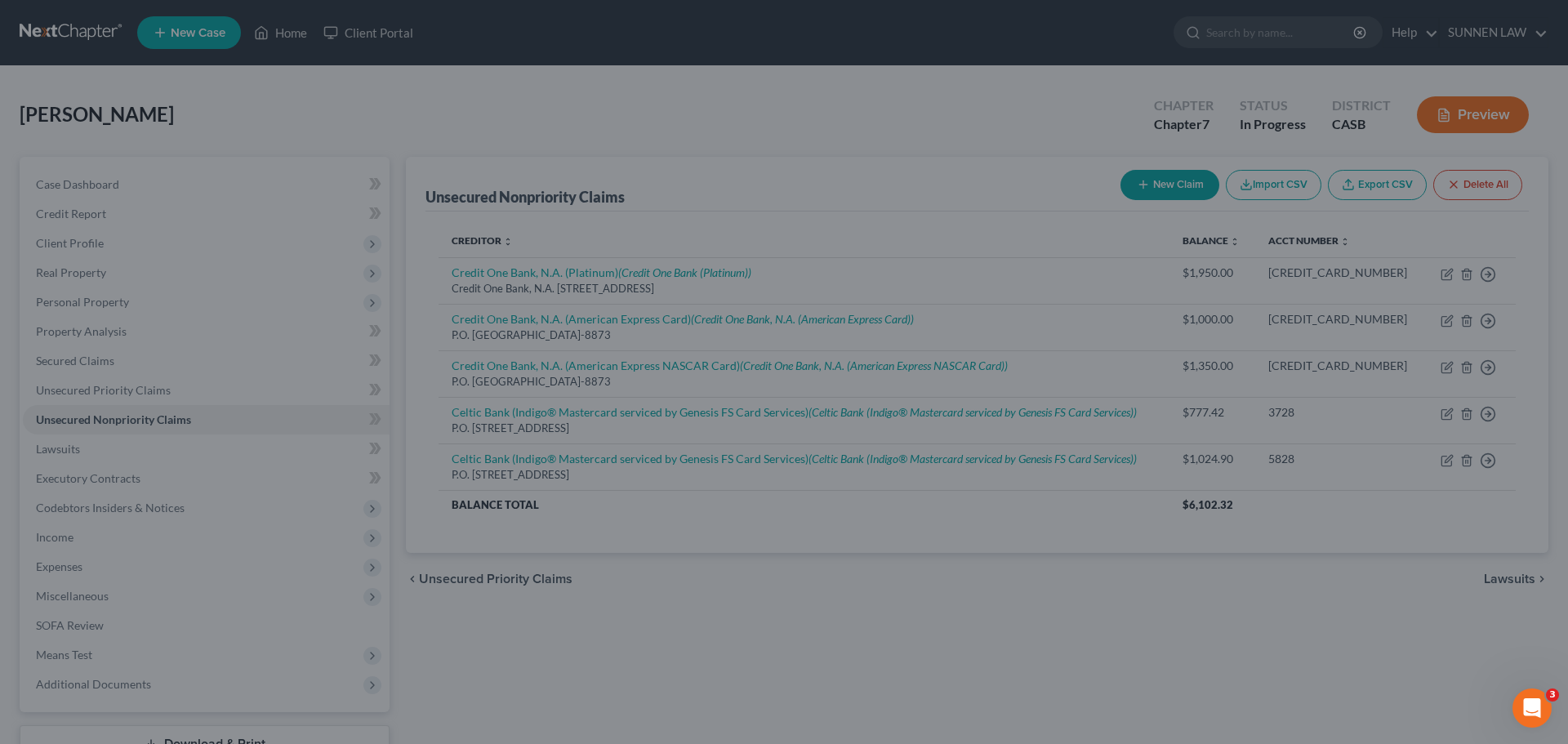
checkbox input "false"
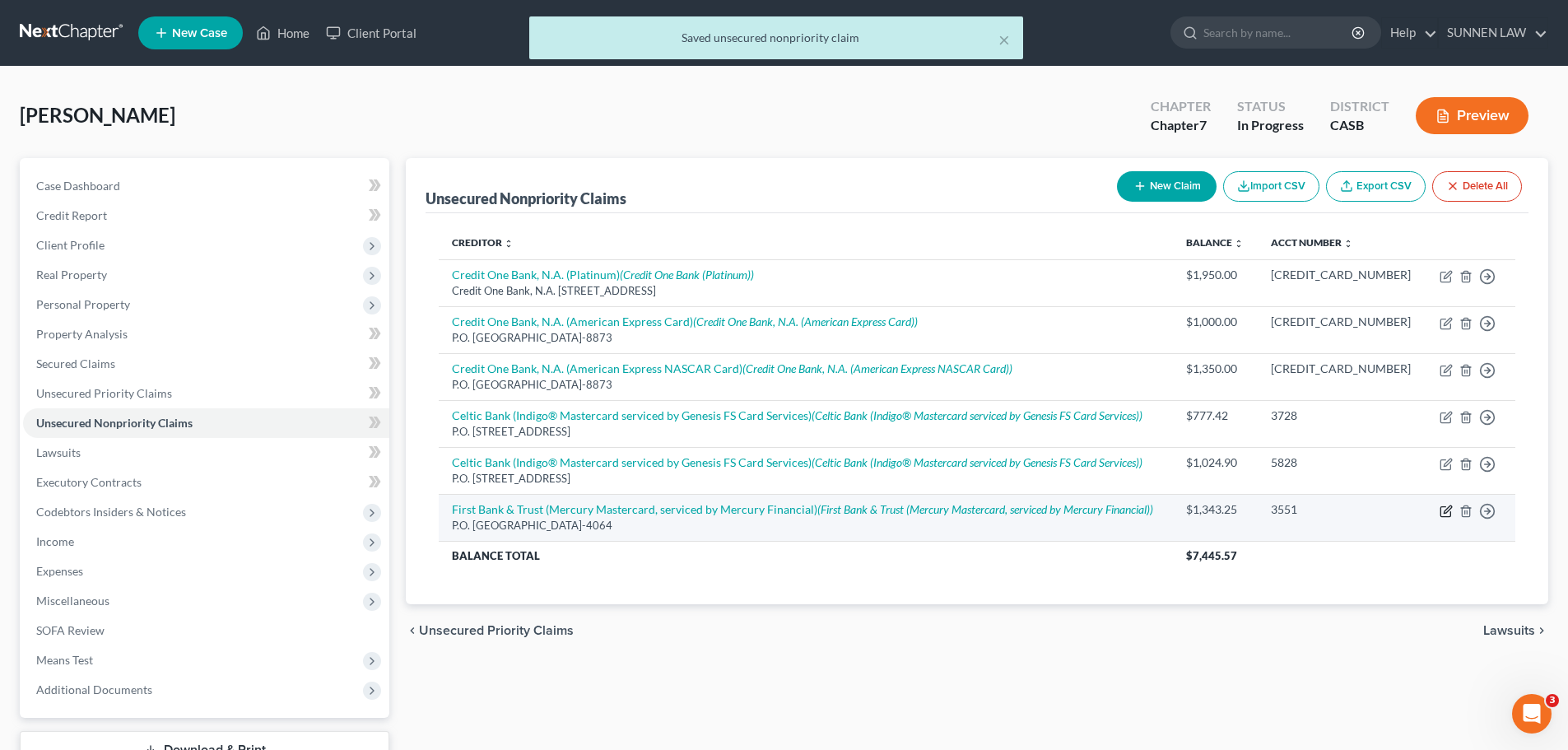
click at [1224, 511] on icon "button" at bounding box center [1446, 510] width 13 height 13
select select "10"
select select "2"
select select "0"
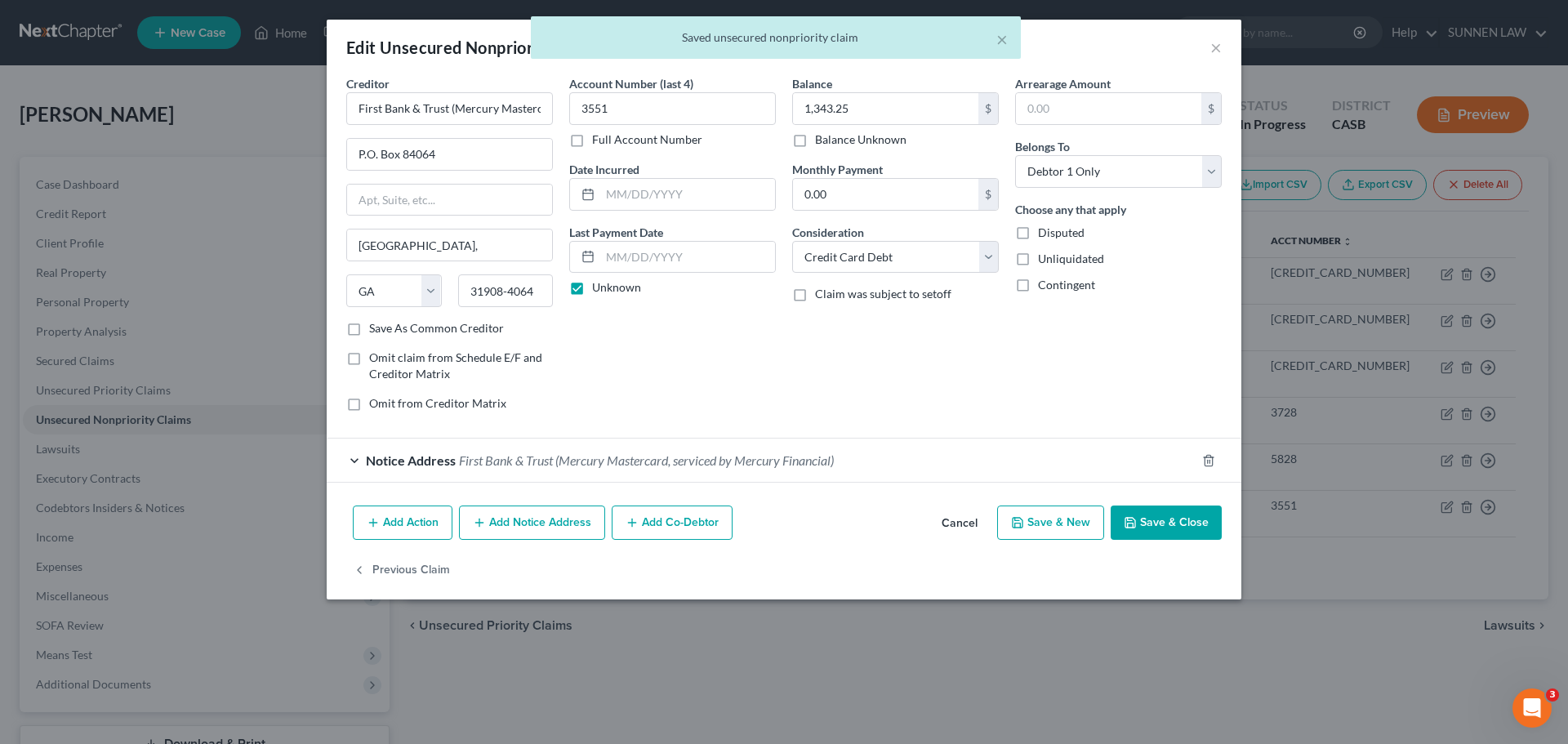
click at [1175, 520] on button "Save & Close" at bounding box center [1166, 522] width 111 height 35
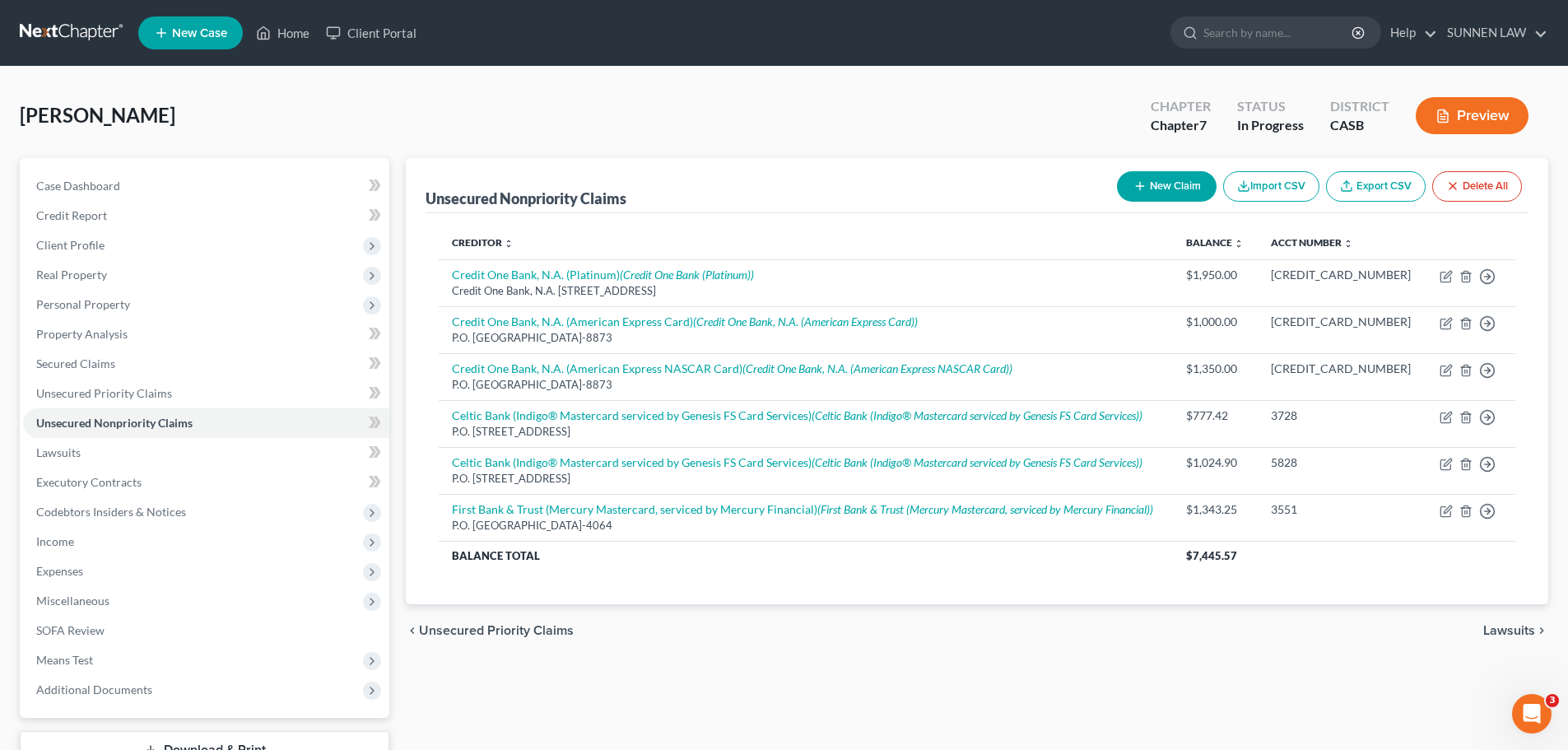
click at [1167, 180] on button "New Claim" at bounding box center [1167, 186] width 99 height 31
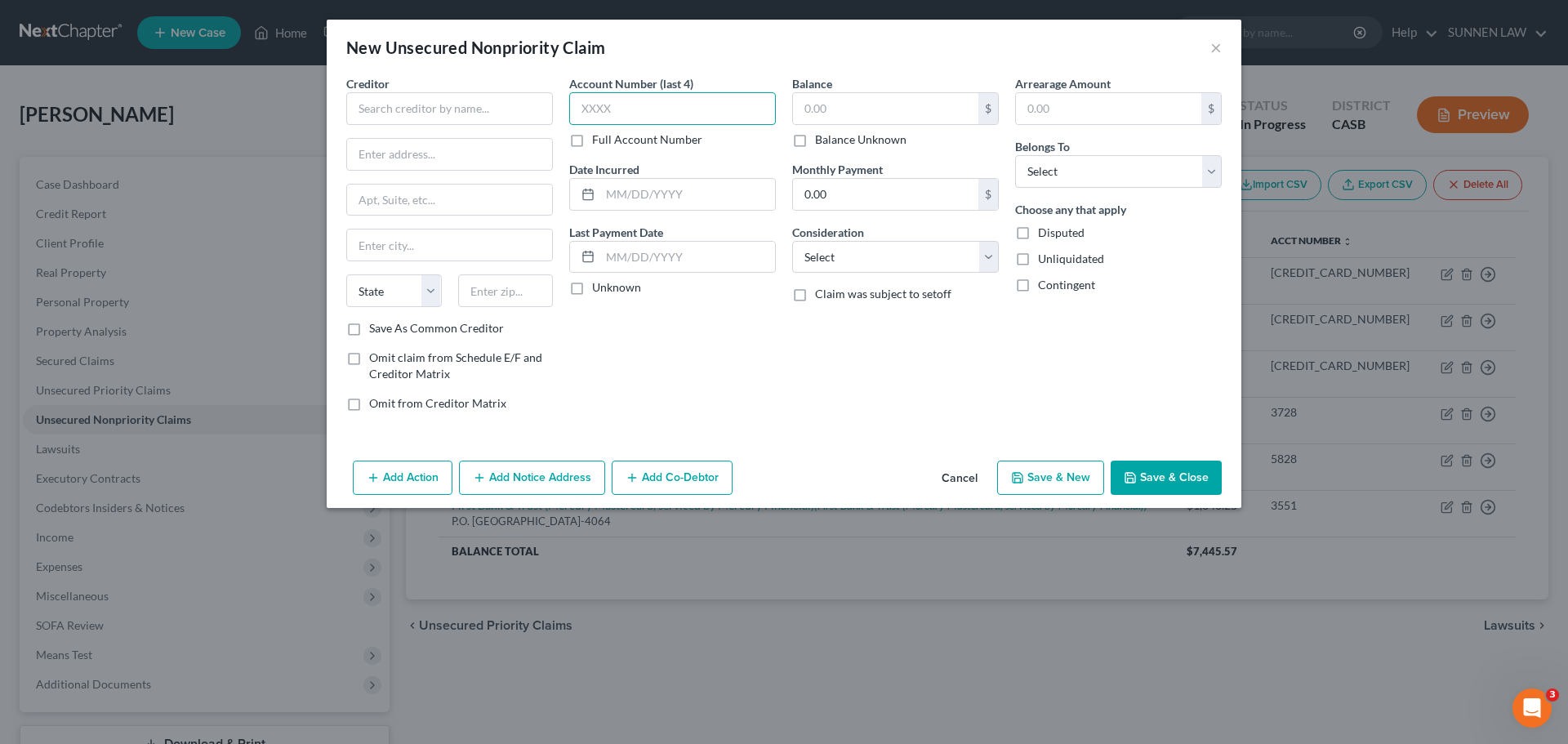
click at [665, 105] on input "text" at bounding box center [672, 108] width 207 height 33
type input "5820"
click at [832, 103] on input "text" at bounding box center [886, 108] width 186 height 31
type input "1,374.55"
click at [1097, 166] on select "Select Debtor 1 Only Debtor 2 Only Debtor 1 And Debtor 2 Only At Least One Of T…" at bounding box center [1118, 171] width 207 height 33
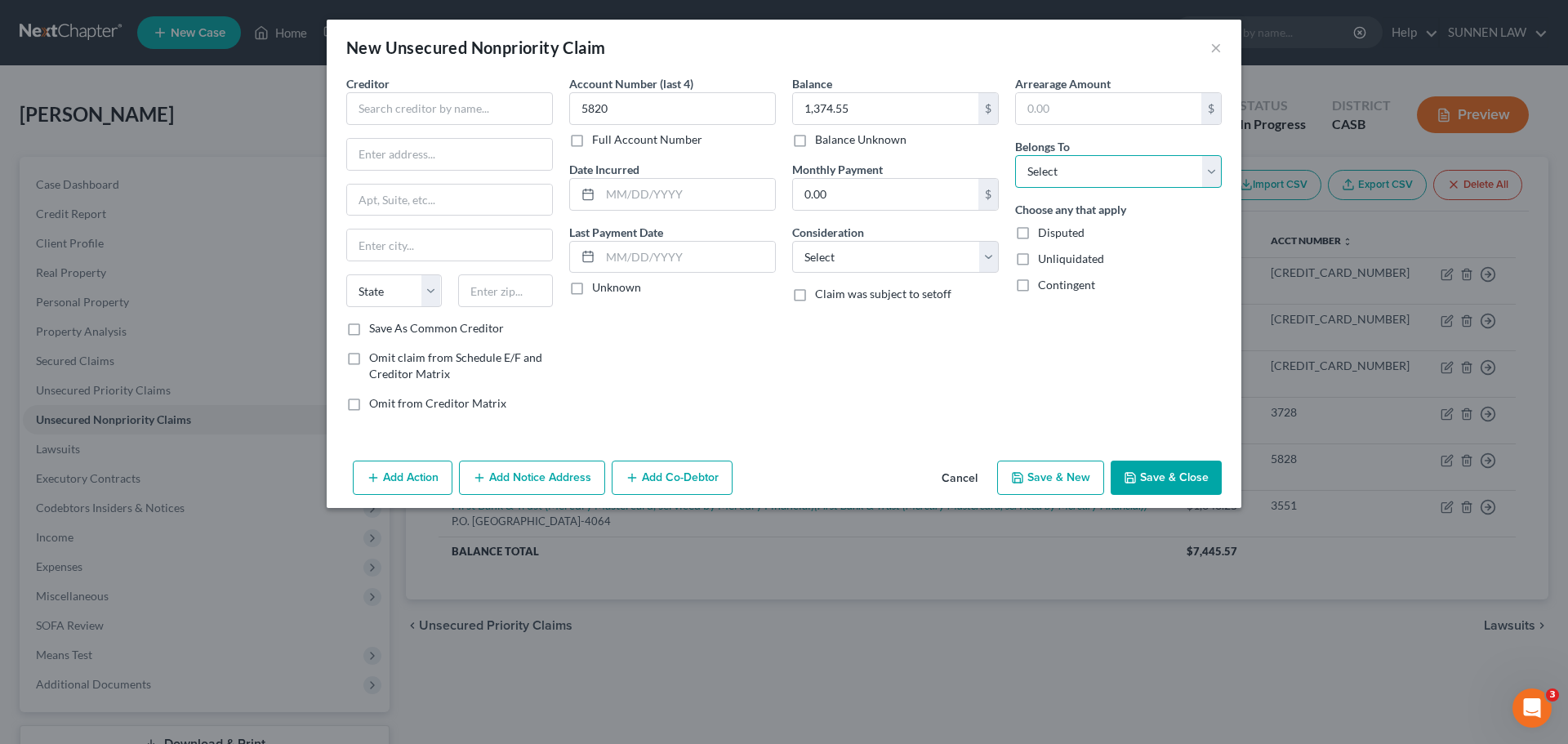
select select "0"
click at [1015, 155] on select "Select Debtor 1 Only Debtor 2 Only Debtor 1 And Debtor 2 Only At Least One Of T…" at bounding box center [1118, 171] width 207 height 33
click at [887, 263] on select "Select Cable / Satellite Services Collection Agency Credit Card Debt Debt Couns…" at bounding box center [895, 257] width 207 height 33
select select "2"
click at [792, 241] on select "Select Cable / Satellite Services Collection Agency Credit Card Debt Debt Couns…" at bounding box center [895, 257] width 207 height 33
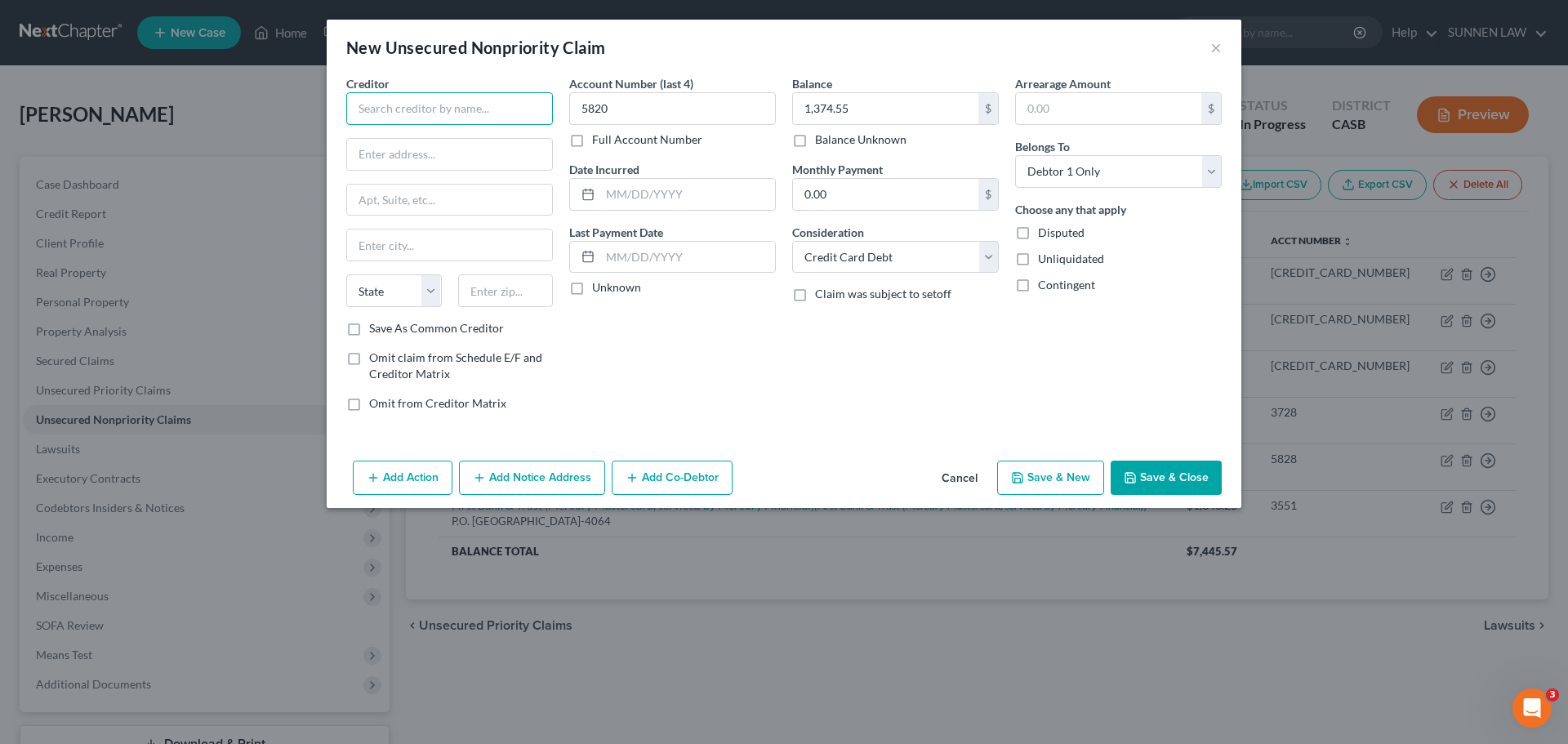
click at [418, 109] on input "text" at bounding box center [449, 108] width 207 height 33
paste input "Ally Bank (Ally Platinum Mastercard)"
type input "Ally Bank (Ally Platinum Mastercard)"
click at [414, 144] on input "text" at bounding box center [449, 154] width 205 height 31
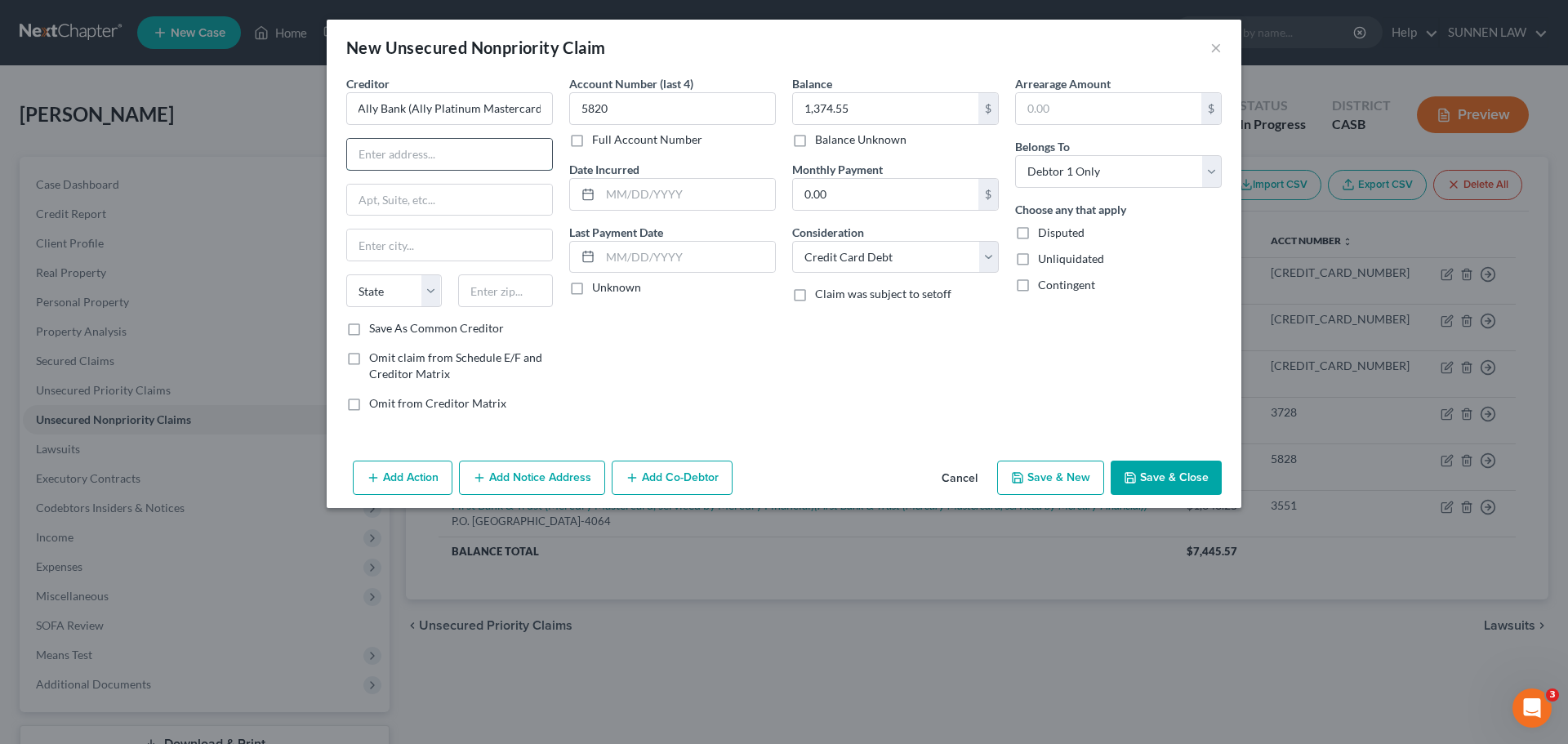
scroll to position [0, 0]
click at [389, 160] on input "text" at bounding box center [449, 154] width 205 height 31
paste input "P.O. Box 380901"
type input "P.O. Box 380901"
click at [396, 198] on input "text" at bounding box center [449, 200] width 205 height 31
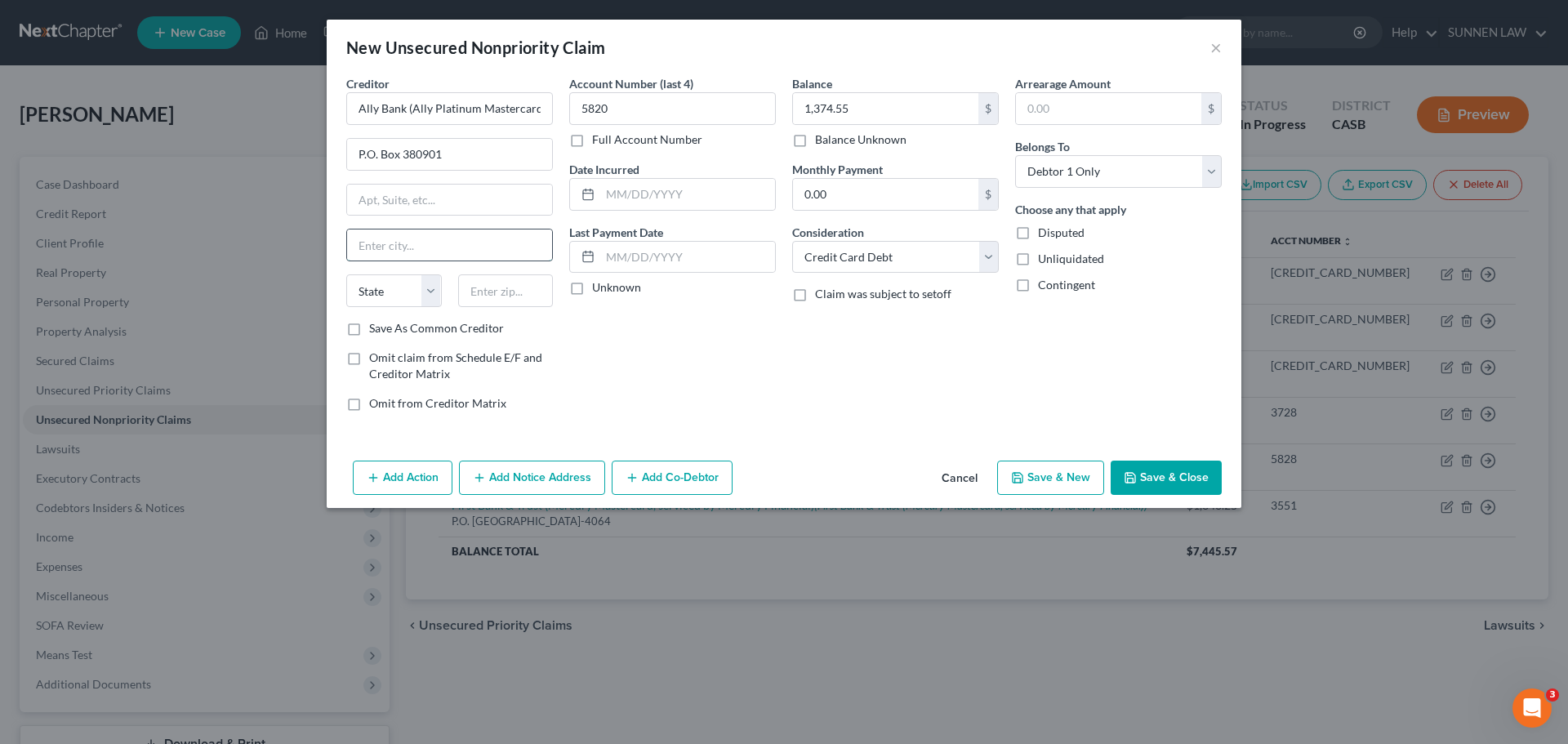
click at [401, 240] on input "text" at bounding box center [449, 245] width 205 height 31
paste input "Bloomington"
type input "Bloomington"
click at [396, 293] on select "State [US_STATE] AK AR AZ CA CO CT DE DC [GEOGRAPHIC_DATA] [GEOGRAPHIC_DATA] GU…" at bounding box center [393, 290] width 95 height 33
select select "24"
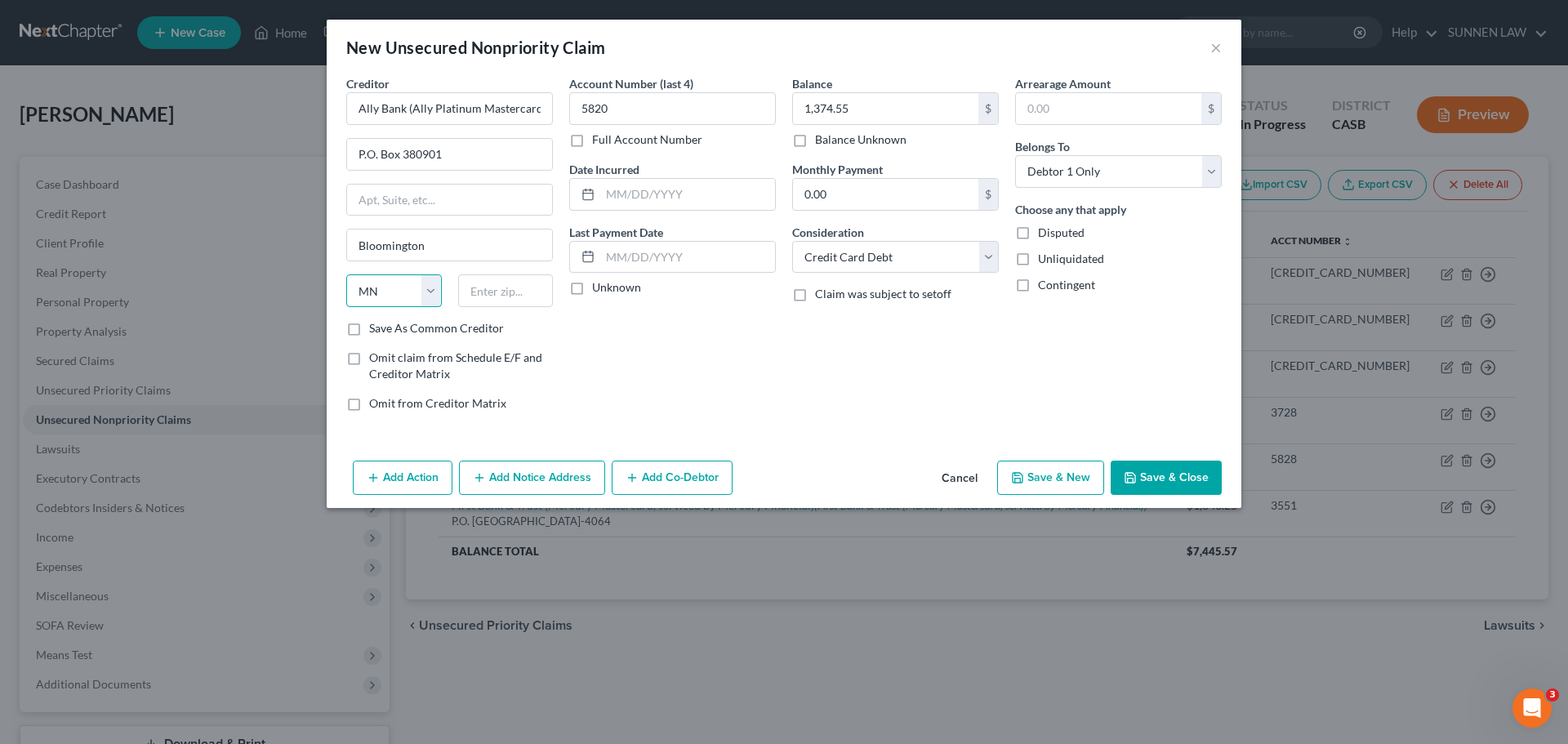
click at [346, 274] on select "State [US_STATE] AK AR AZ CA CO CT DE DC [GEOGRAPHIC_DATA] [GEOGRAPHIC_DATA] GU…" at bounding box center [393, 290] width 95 height 33
click at [500, 303] on input "text" at bounding box center [505, 290] width 95 height 33
paste input "55438-0901"
type input "55438-0901"
click at [609, 294] on label "Unknown" at bounding box center [617, 287] width 49 height 16
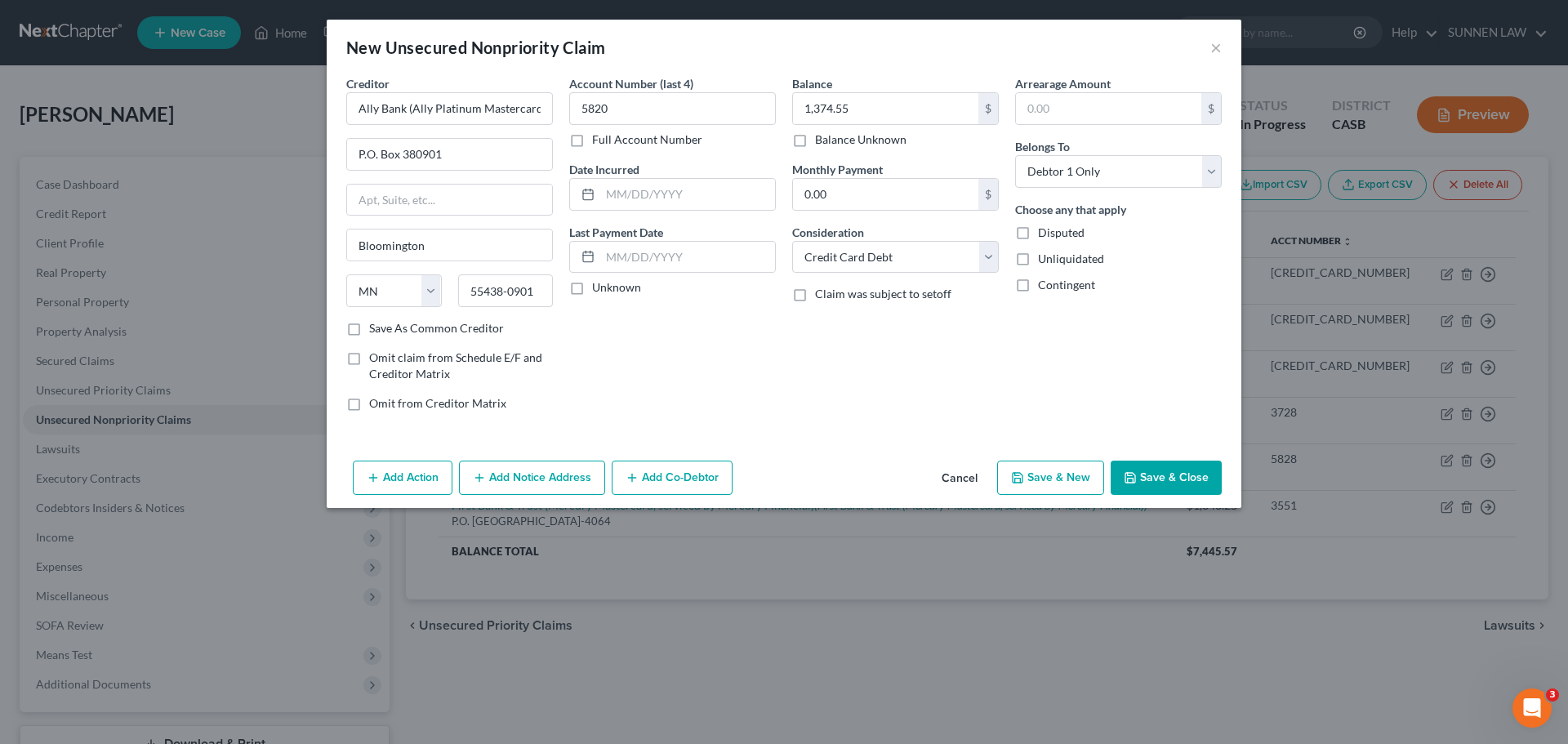
click at [609, 290] on input "Unknown" at bounding box center [604, 284] width 11 height 11
checkbox input "true"
click at [402, 325] on label "Save As Common Creditor" at bounding box center [437, 327] width 135 height 16
click at [386, 325] on input "Save As Common Creditor" at bounding box center [380, 325] width 11 height 11
checkbox input "true"
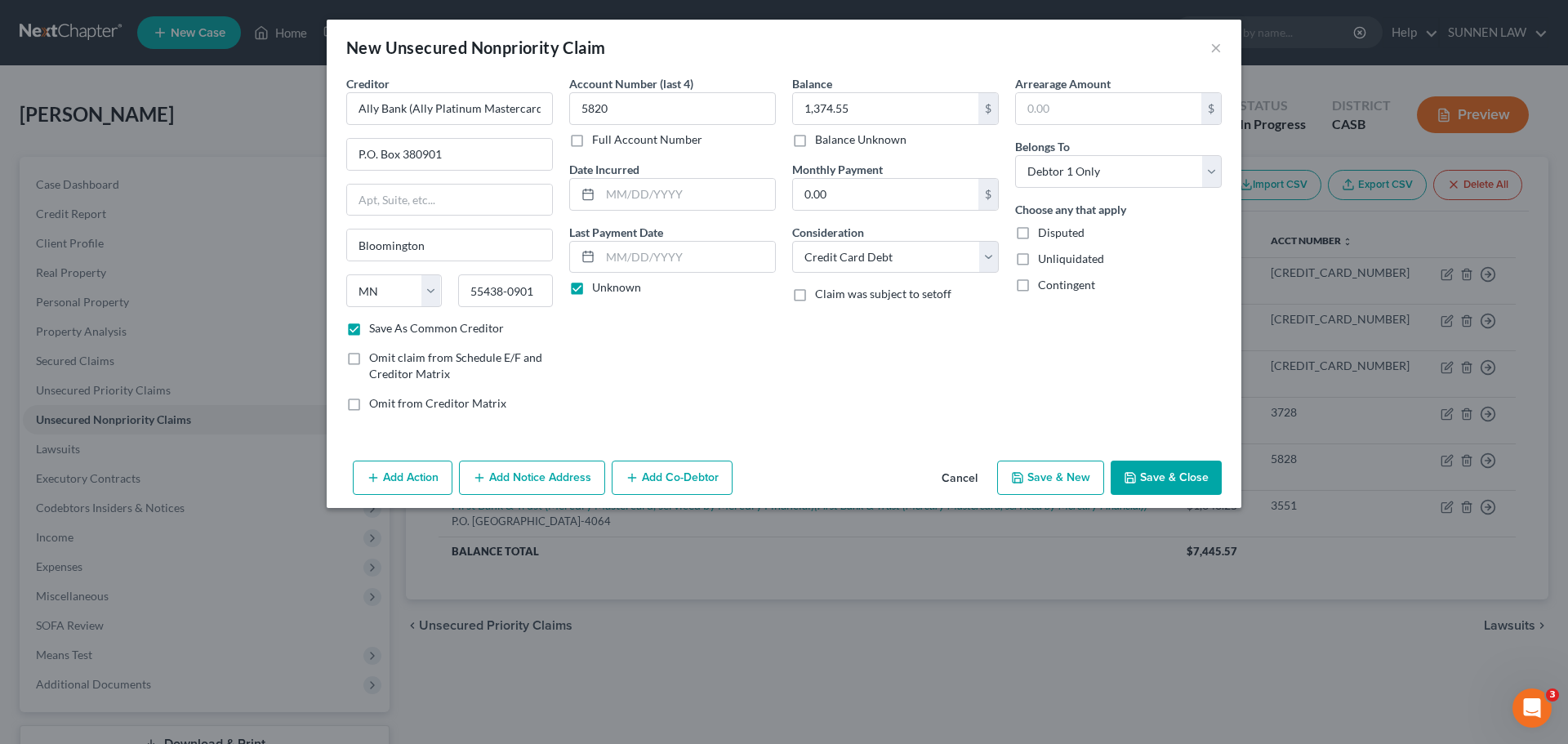
click at [520, 474] on button "Add Notice Address" at bounding box center [531, 477] width 146 height 35
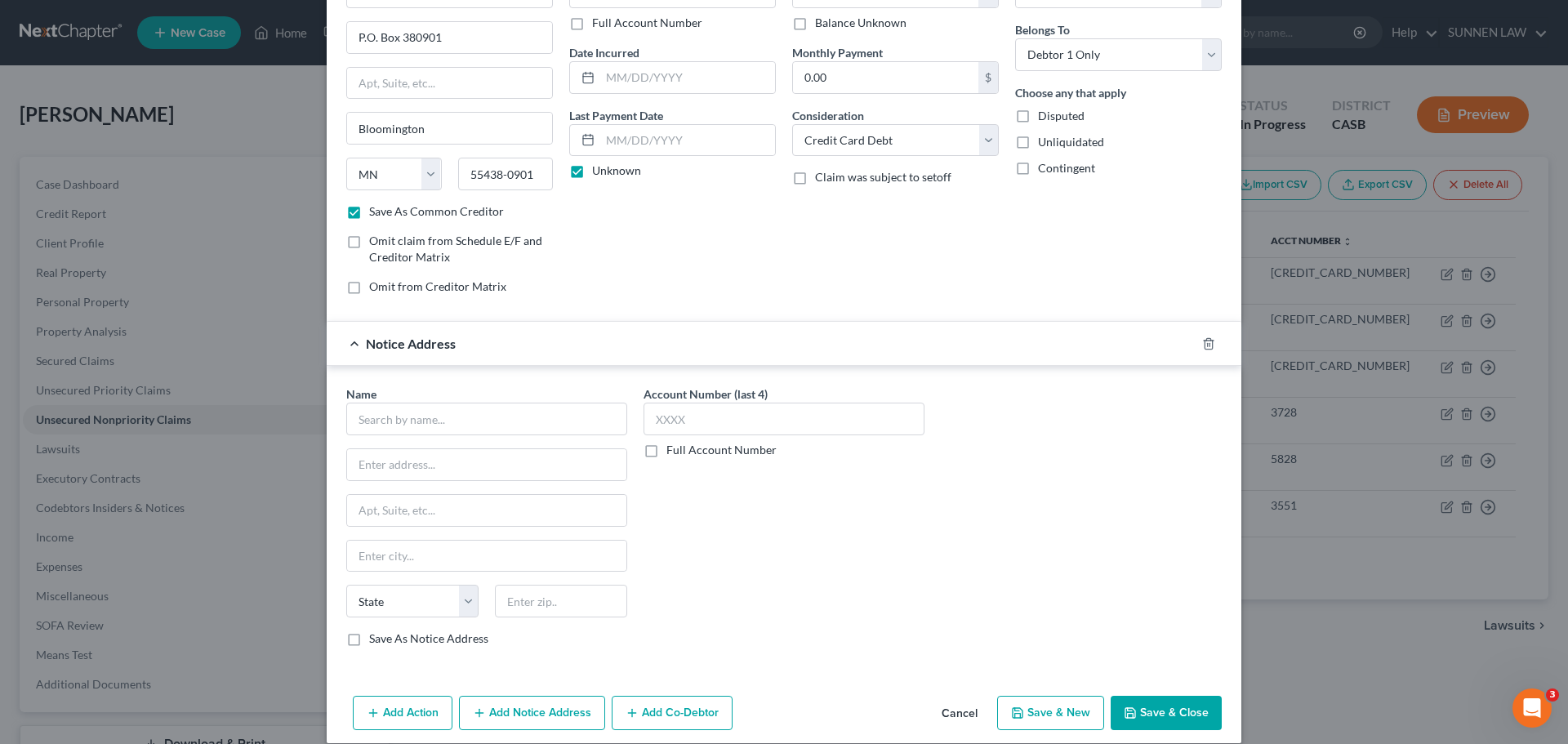
scroll to position [136, 0]
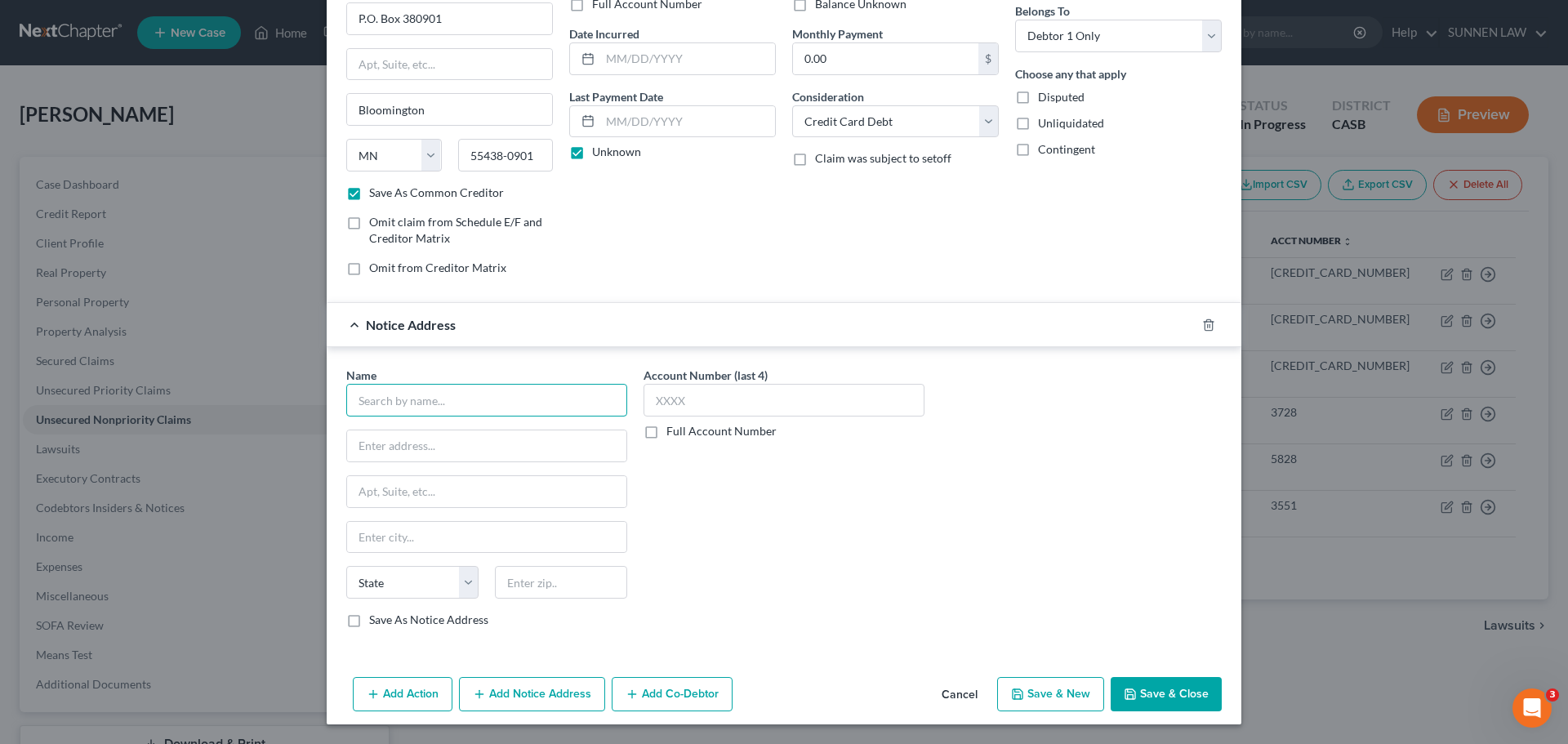
click at [467, 396] on input "text" at bounding box center [486, 400] width 281 height 33
paste input "Ally Bank (Ally Platinum Mastercard)"
type input "Ally Bank (Ally Platinum Mastercard)"
click at [460, 436] on input "text" at bounding box center [486, 445] width 279 height 31
click at [474, 441] on input "text" at bounding box center [486, 445] width 279 height 31
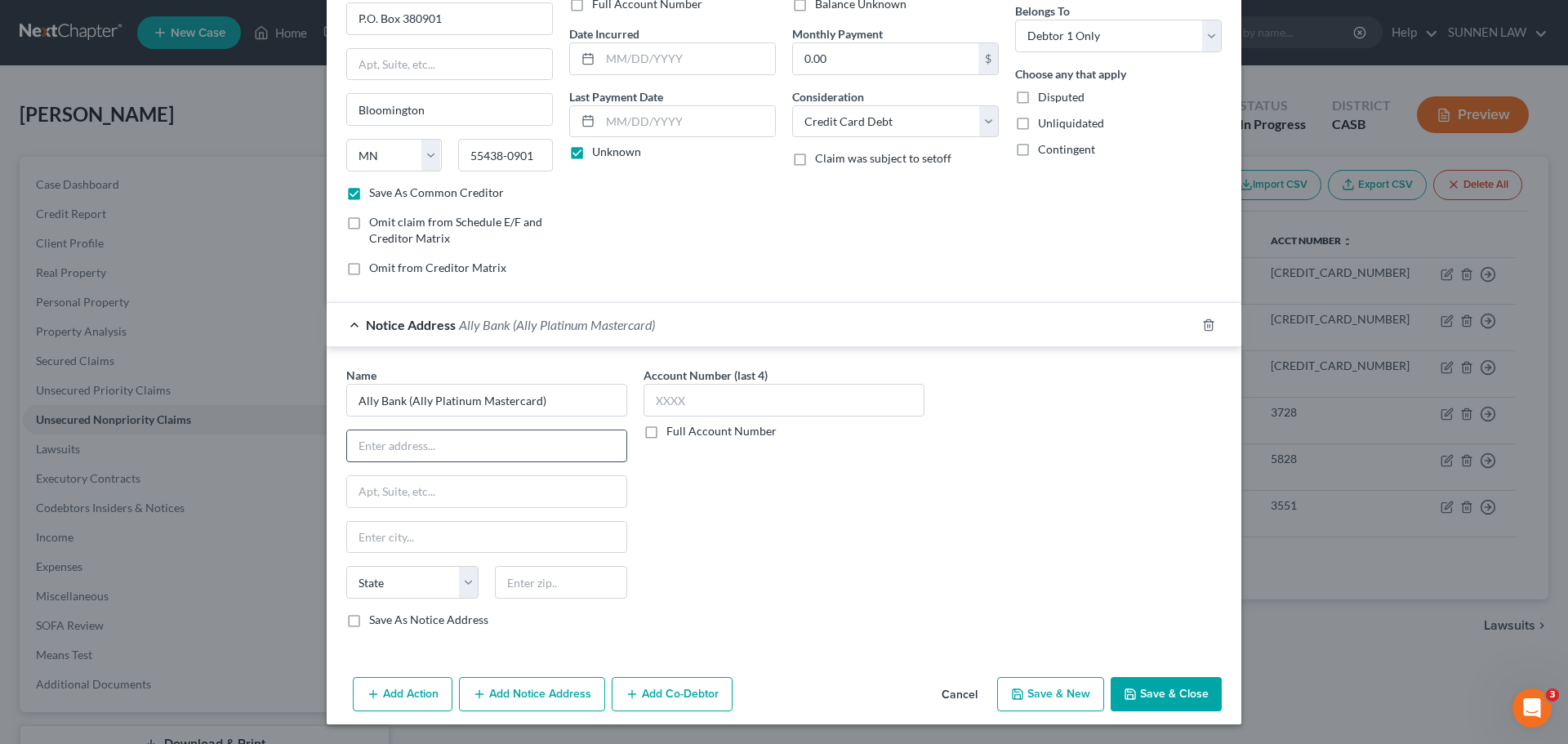
paste input "P.O. Box 380901"
type input "P.O. Box 380901"
click at [400, 528] on input "text" at bounding box center [486, 537] width 279 height 31
paste input "Bloomington"
type input "Bloomington"
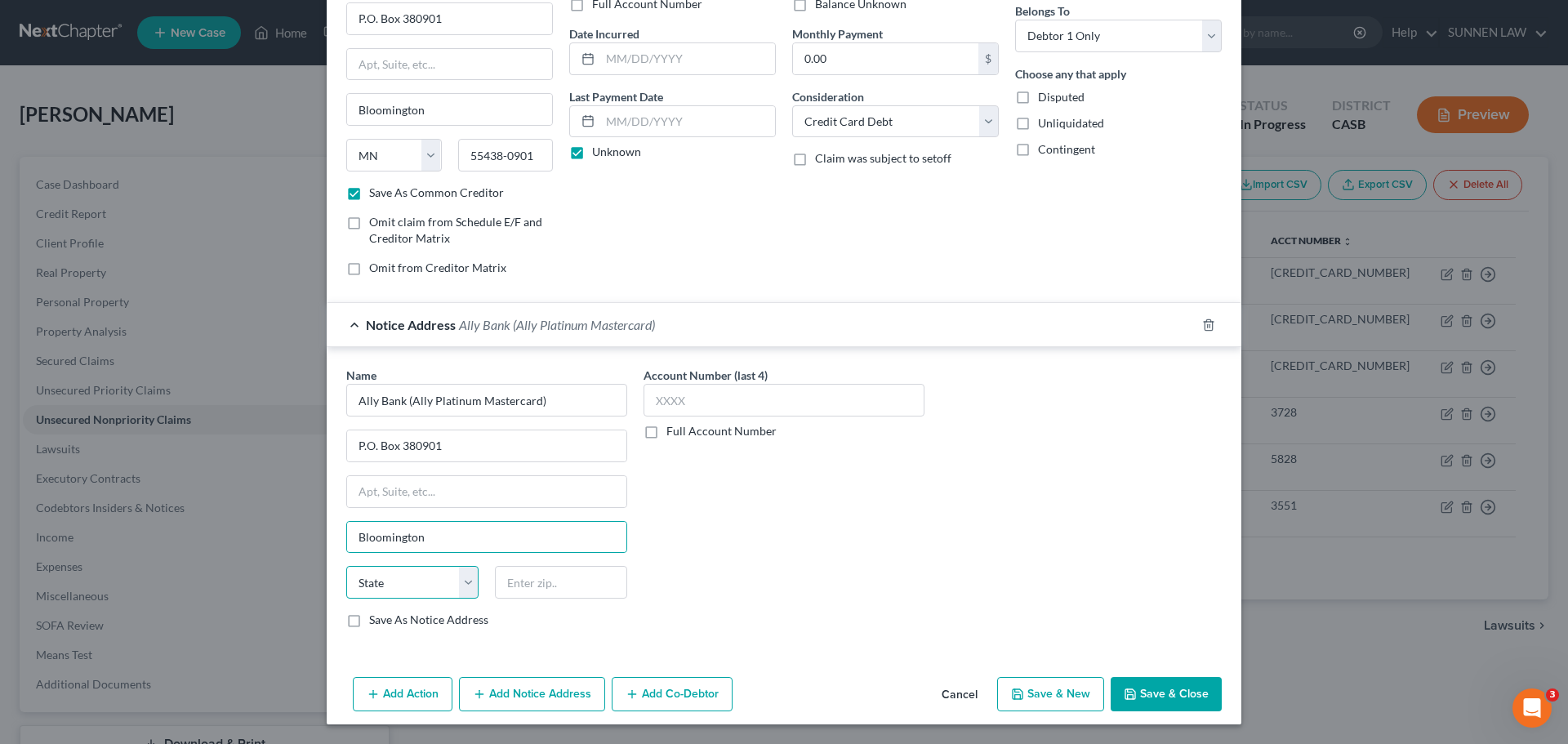
click at [411, 589] on select "State [US_STATE] AK AR AZ CA CO CT DE DC [GEOGRAPHIC_DATA] [GEOGRAPHIC_DATA] GU…" at bounding box center [412, 582] width 132 height 33
select select "24"
click at [346, 566] on select "State [US_STATE] AK AR AZ CA CO CT DE DC [GEOGRAPHIC_DATA] [GEOGRAPHIC_DATA] GU…" at bounding box center [412, 582] width 132 height 33
click at [563, 577] on input "text" at bounding box center [561, 582] width 132 height 33
click at [534, 591] on input "text" at bounding box center [561, 582] width 132 height 33
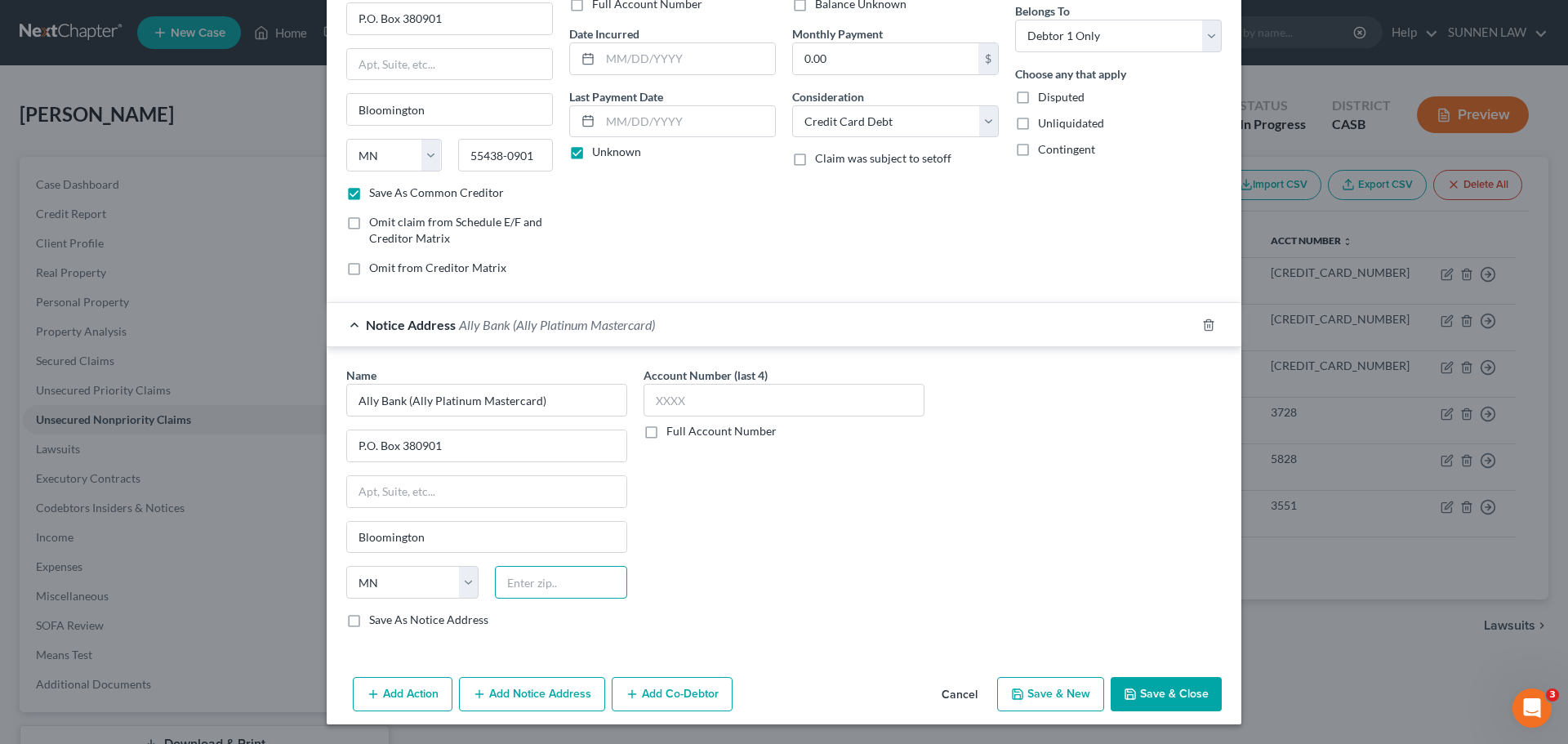
paste input "55438-0901"
type input "55438-0901"
click at [742, 407] on input "text" at bounding box center [784, 400] width 281 height 33
type input "5820"
click at [421, 617] on label "Save As Notice Address" at bounding box center [428, 619] width 119 height 16
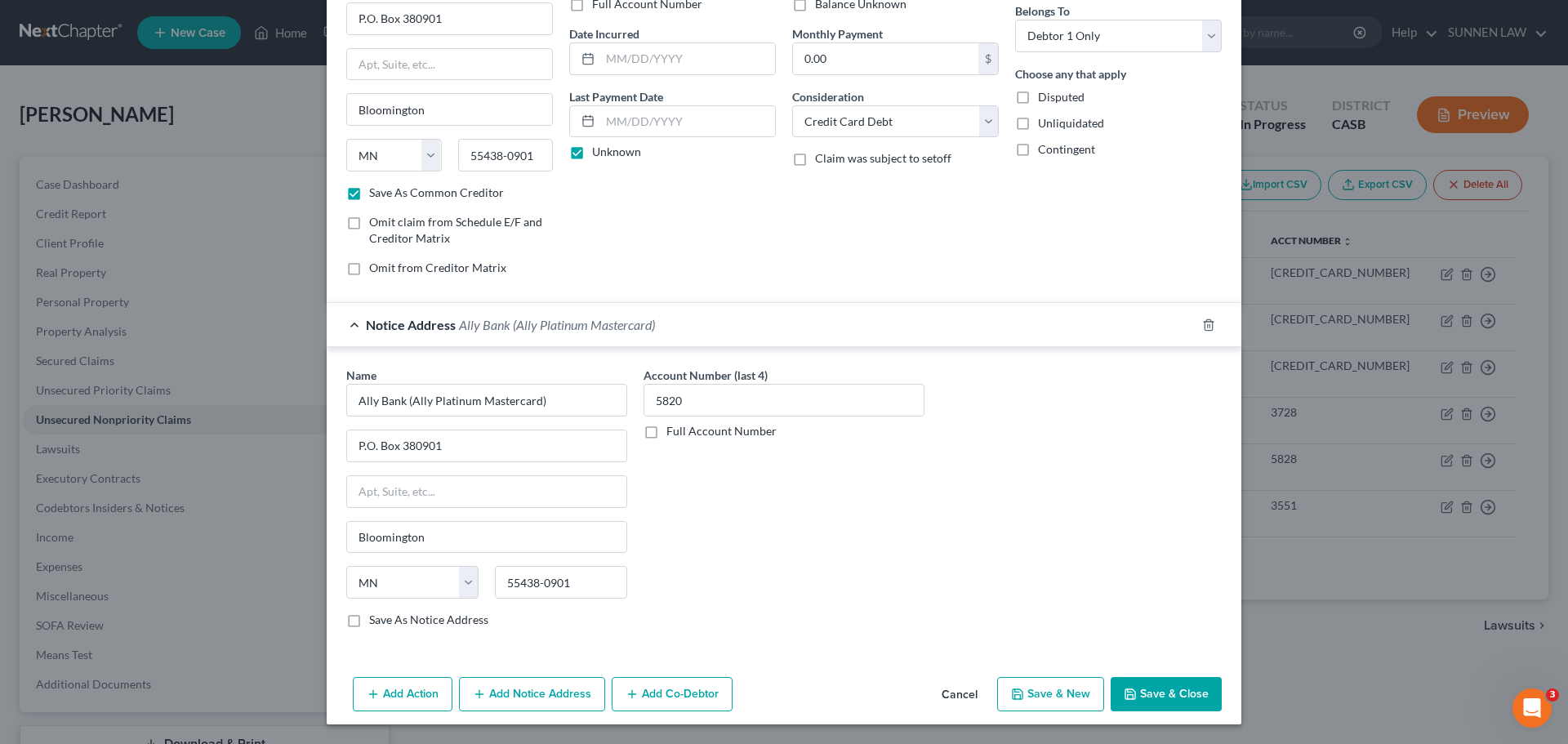
click at [386, 617] on input "Save As Notice Address" at bounding box center [380, 617] width 11 height 11
checkbox input "true"
click at [1167, 690] on button "Save & Close" at bounding box center [1166, 693] width 111 height 35
checkbox input "false"
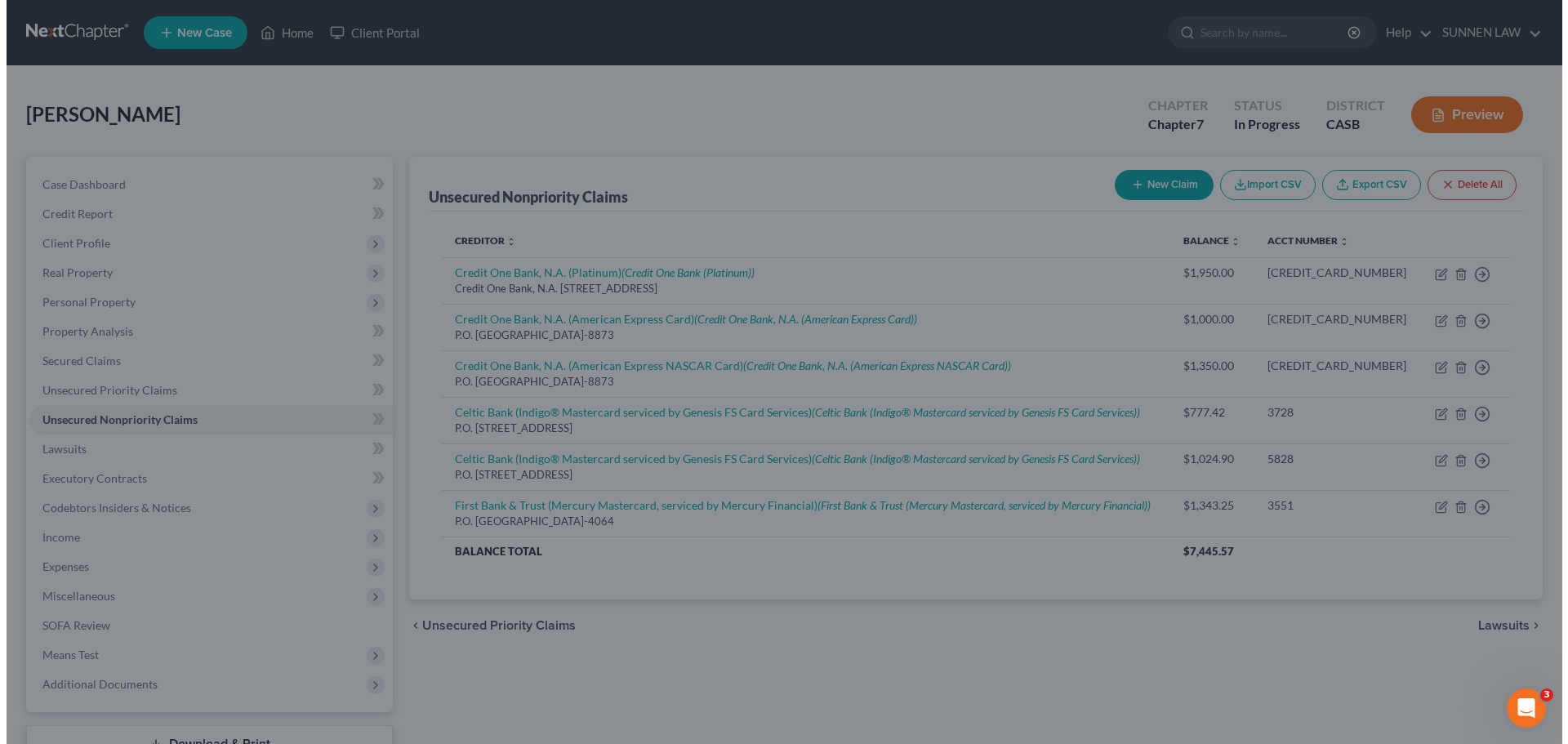
scroll to position [0, 0]
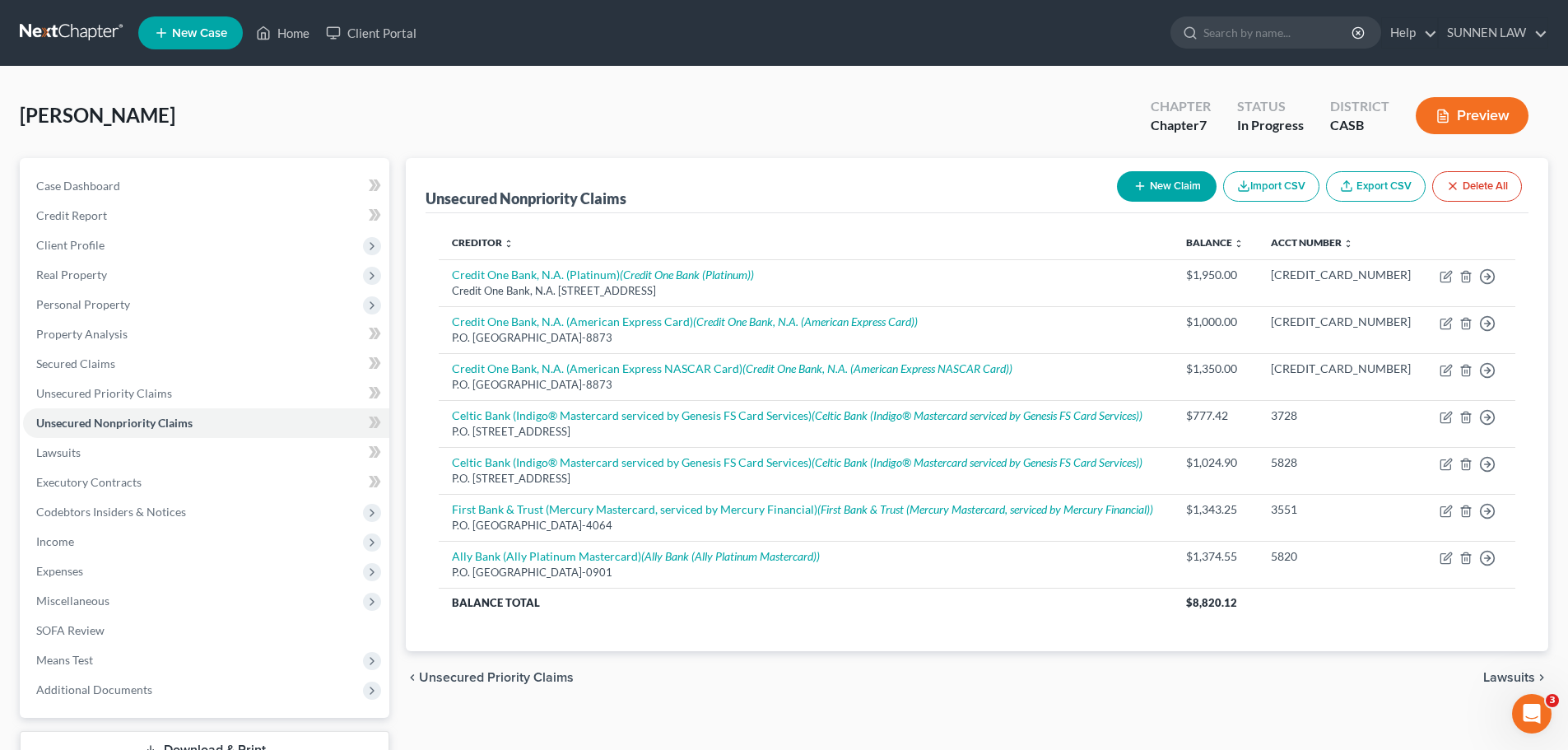
click at [1176, 180] on button "New Claim" at bounding box center [1167, 186] width 99 height 31
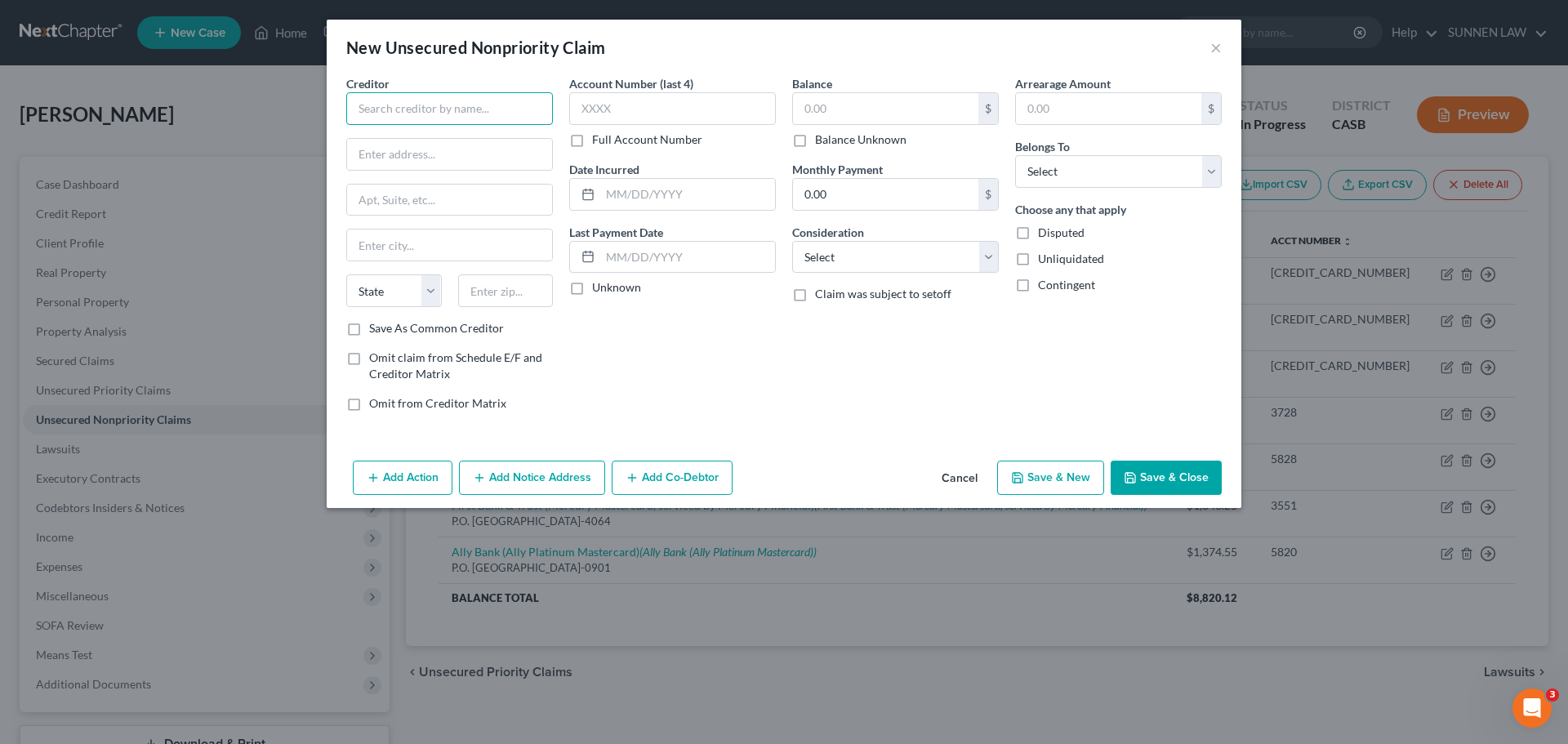
click at [417, 116] on input "text" at bounding box center [449, 108] width 207 height 33
type input "Prosper Funding LLC"
click at [407, 154] on input "text" at bounding box center [449, 154] width 205 height 31
paste input "P.O. Box 396081"
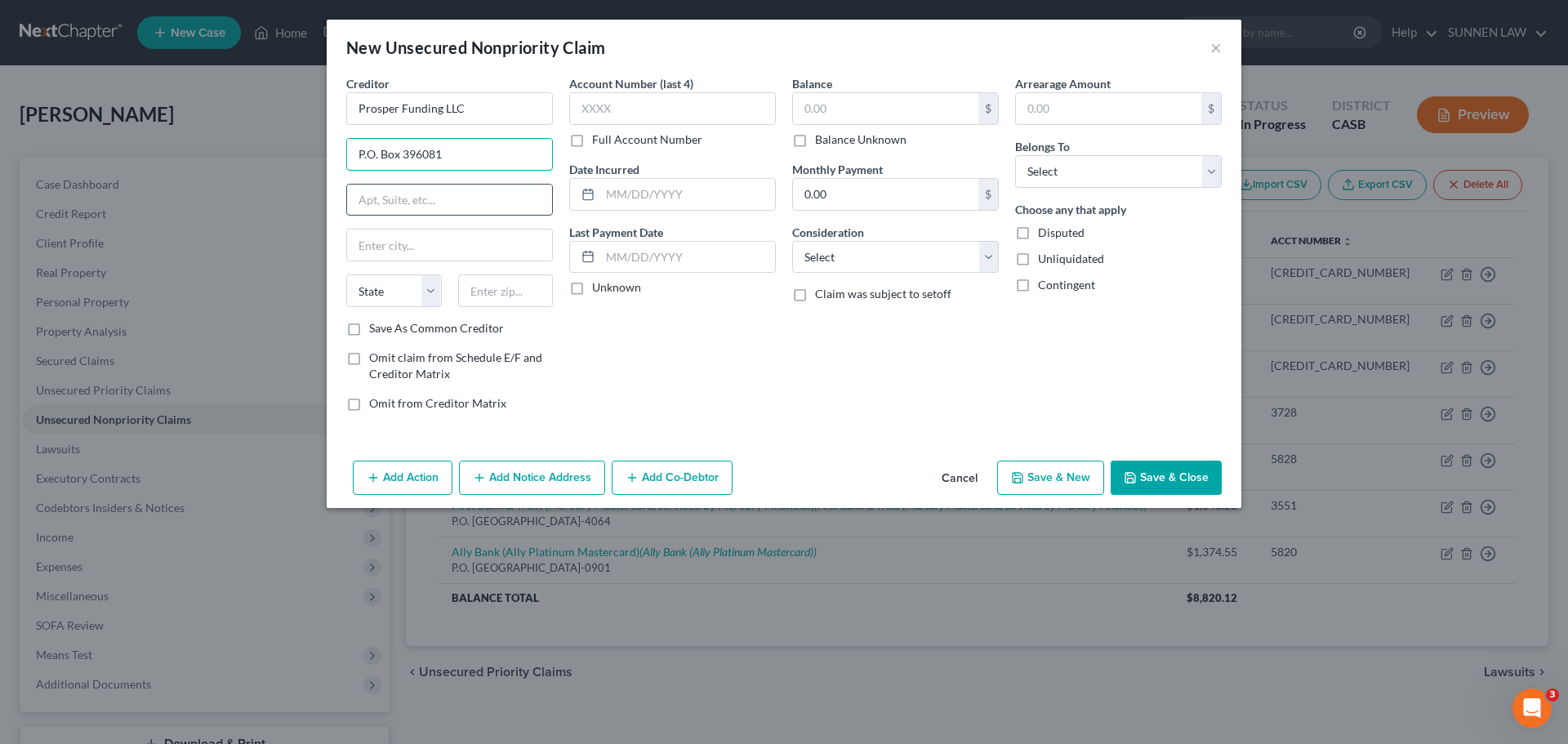
type input "P.O. Box 396081"
click at [420, 205] on input "text" at bounding box center [449, 200] width 205 height 31
click at [416, 250] on input "text" at bounding box center [449, 245] width 205 height 31
paste input "[GEOGRAPHIC_DATA]"
type input "[GEOGRAPHIC_DATA]"
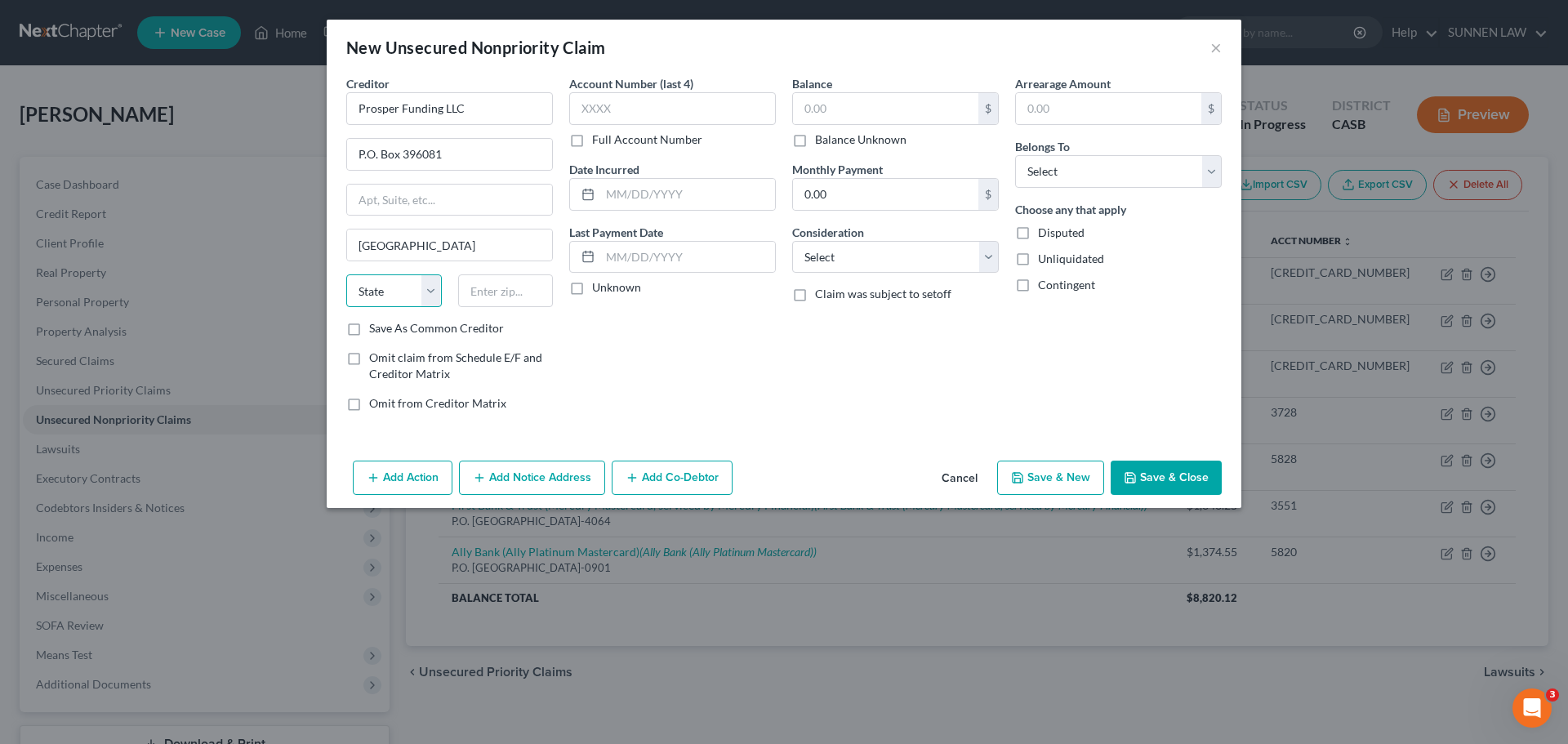
click at [428, 293] on select "State [US_STATE] AK AR AZ CA CO CT DE DC [GEOGRAPHIC_DATA] [GEOGRAPHIC_DATA] GU…" at bounding box center [393, 290] width 95 height 33
select select "4"
click at [346, 274] on select "State [US_STATE] AK AR AZ CA CO CT DE DC [GEOGRAPHIC_DATA] [GEOGRAPHIC_DATA] GU…" at bounding box center [393, 290] width 95 height 33
click at [487, 295] on input "text" at bounding box center [505, 290] width 95 height 33
type input "94139-6081"
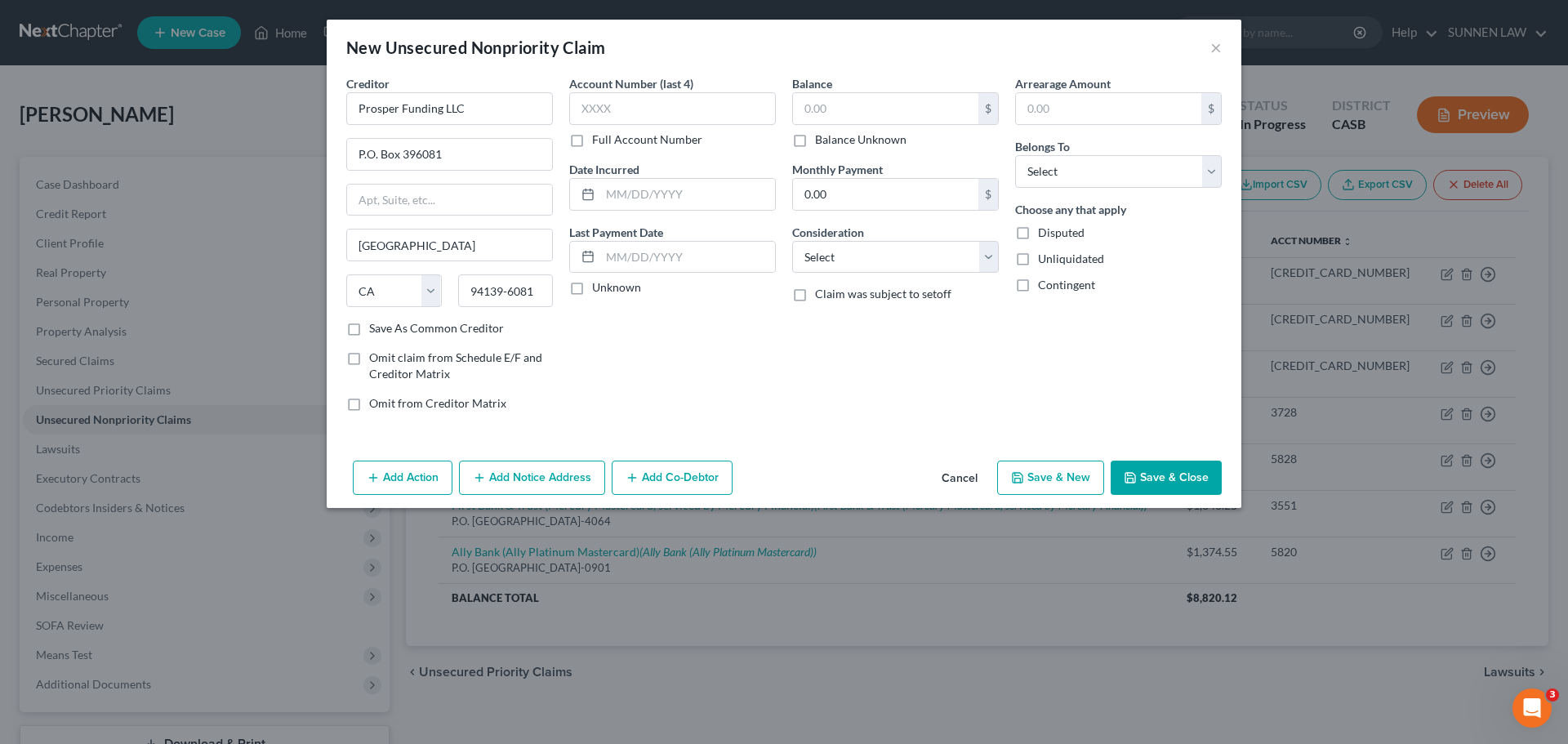
click at [442, 328] on label "Save As Common Creditor" at bounding box center [437, 327] width 135 height 16
click at [386, 328] on input "Save As Common Creditor" at bounding box center [380, 325] width 11 height 11
checkbox input "true"
click at [649, 104] on input "text" at bounding box center [672, 108] width 207 height 33
type input "3565"
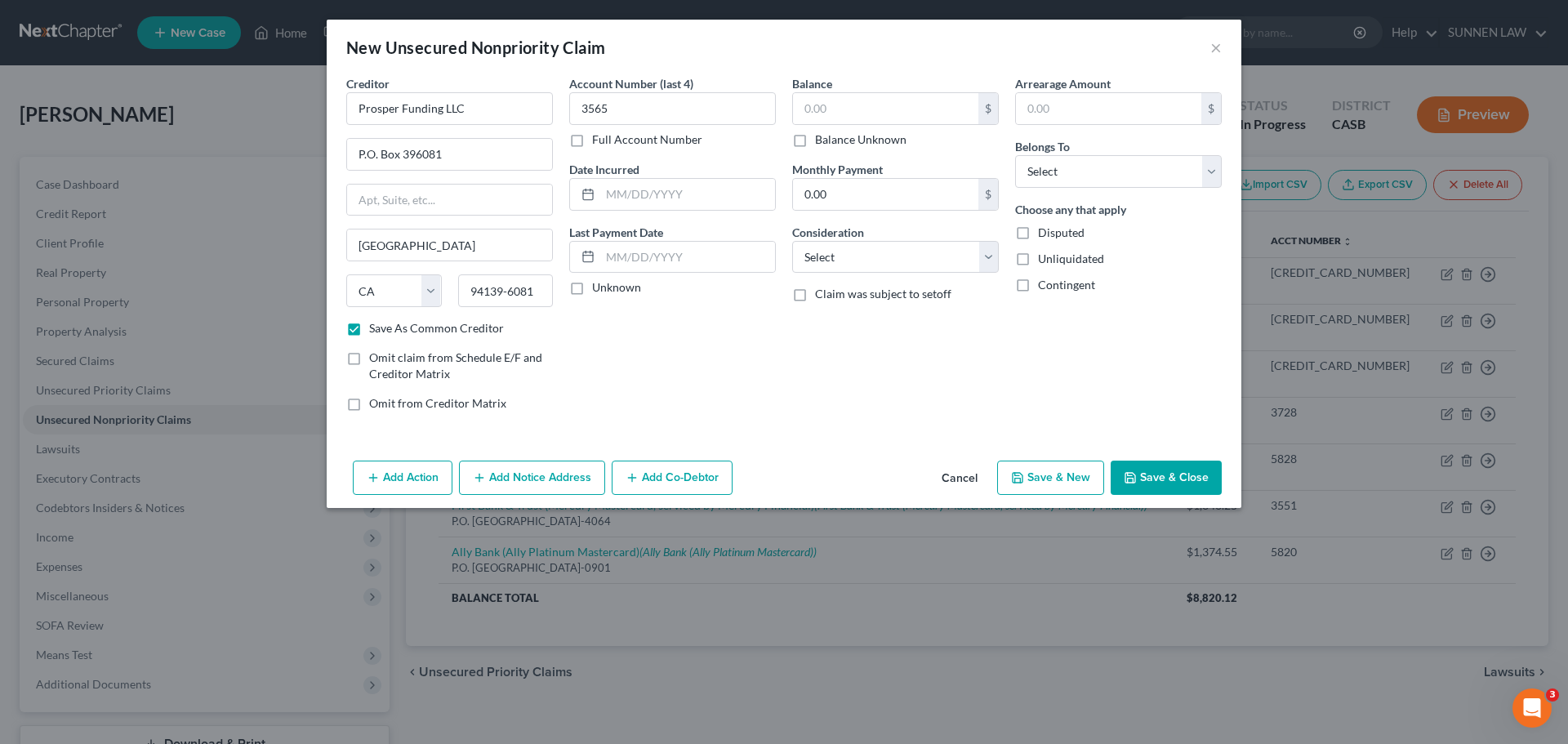
click at [592, 289] on label "Unknown" at bounding box center [617, 287] width 49 height 16
click at [599, 289] on input "Unknown" at bounding box center [604, 284] width 11 height 11
checkbox input "true"
click at [859, 115] on input "text" at bounding box center [886, 108] width 186 height 31
type input "2,447.28"
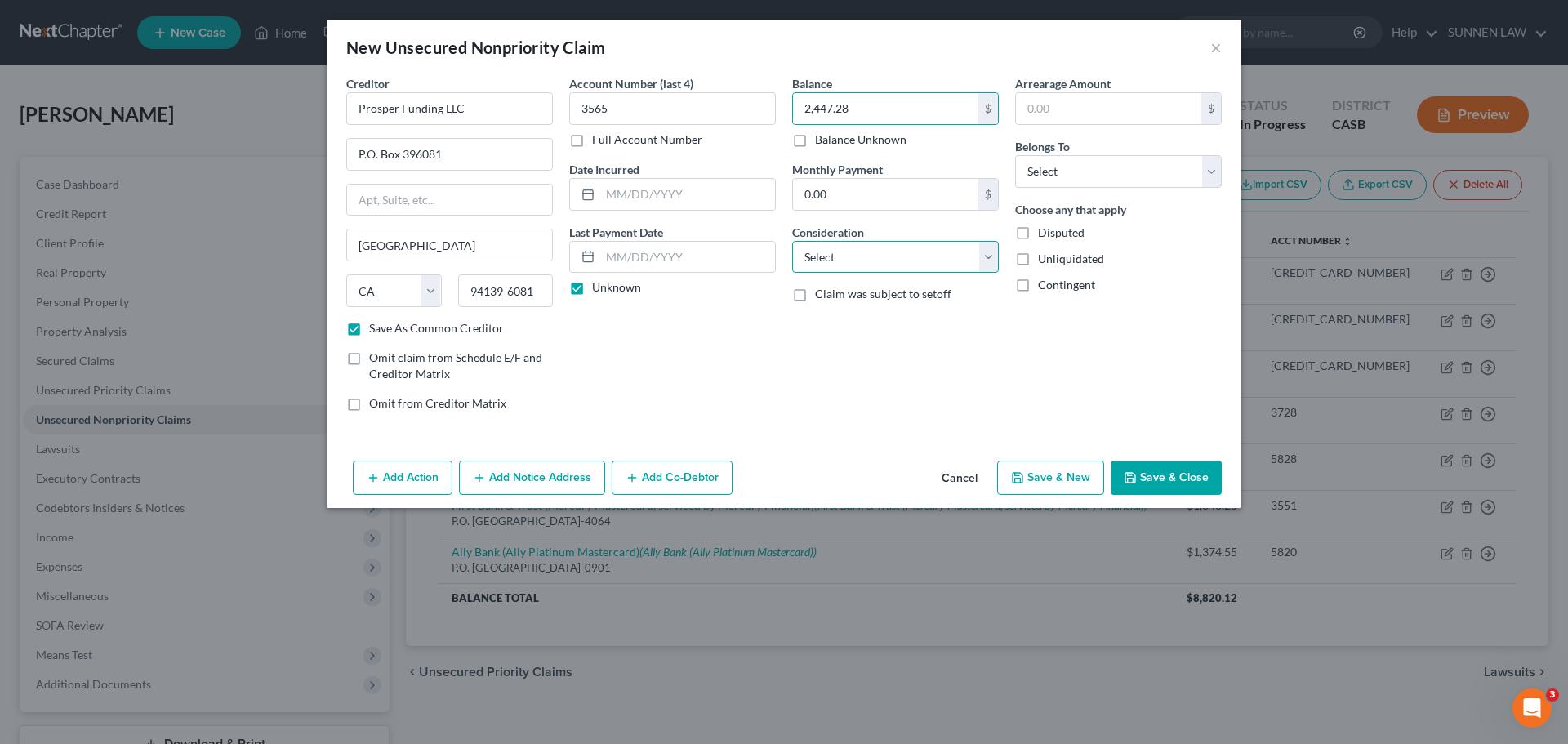
click at [850, 256] on select "Select Cable / Satellite Services Collection Agency Credit Card Debt Debt Couns…" at bounding box center [895, 257] width 207 height 33
select select "10"
click at [792, 241] on select "Select Cable / Satellite Services Collection Agency Credit Card Debt Debt Couns…" at bounding box center [895, 257] width 207 height 33
click at [1080, 175] on select "Select Debtor 1 Only Debtor 2 Only Debtor 1 And Debtor 2 Only At Least One Of T…" at bounding box center [1118, 171] width 207 height 33
select select "0"
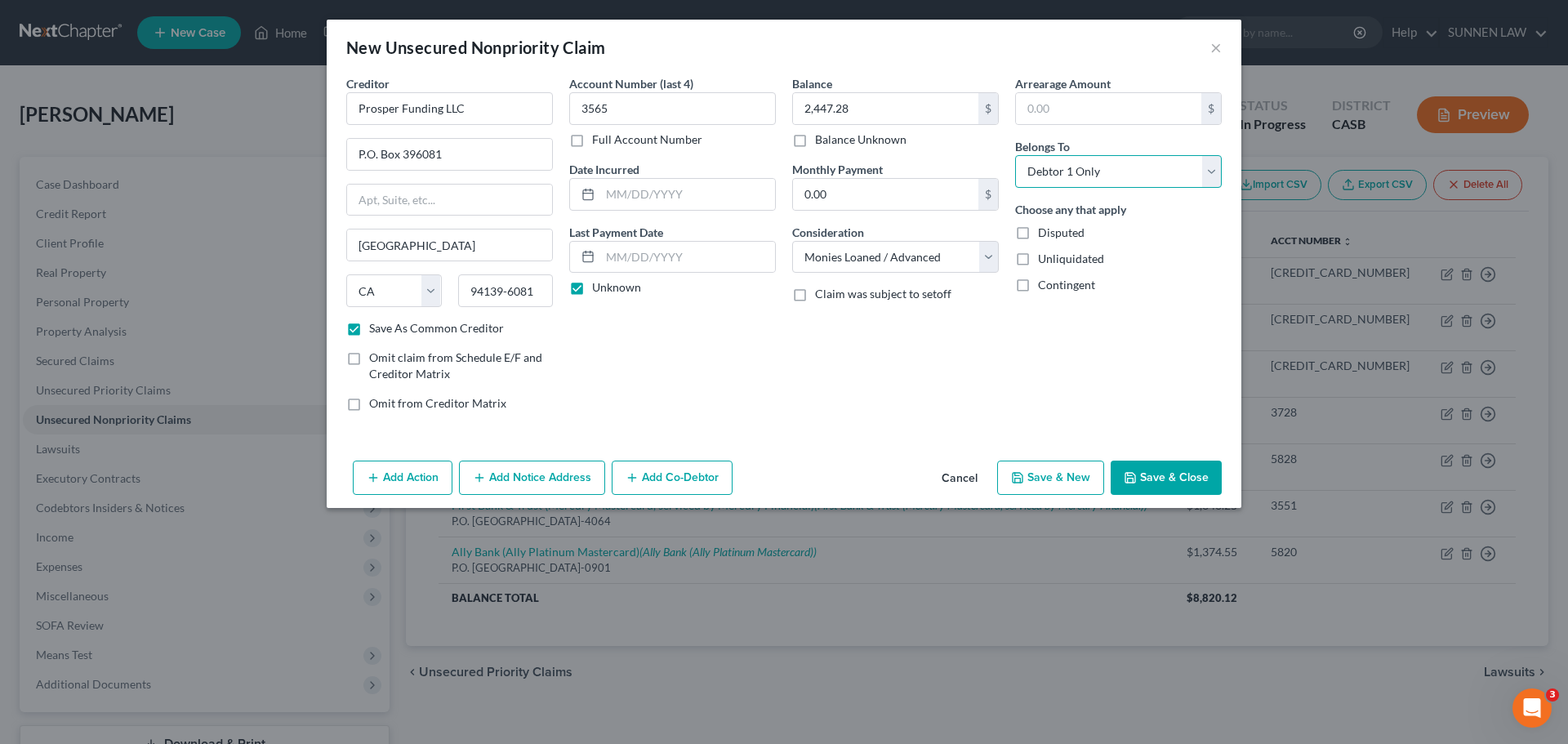
click at [1015, 155] on select "Select Debtor 1 Only Debtor 2 Only Debtor 1 And Debtor 2 Only At Least One Of T…" at bounding box center [1118, 171] width 207 height 33
click at [556, 480] on button "Add Notice Address" at bounding box center [531, 477] width 146 height 35
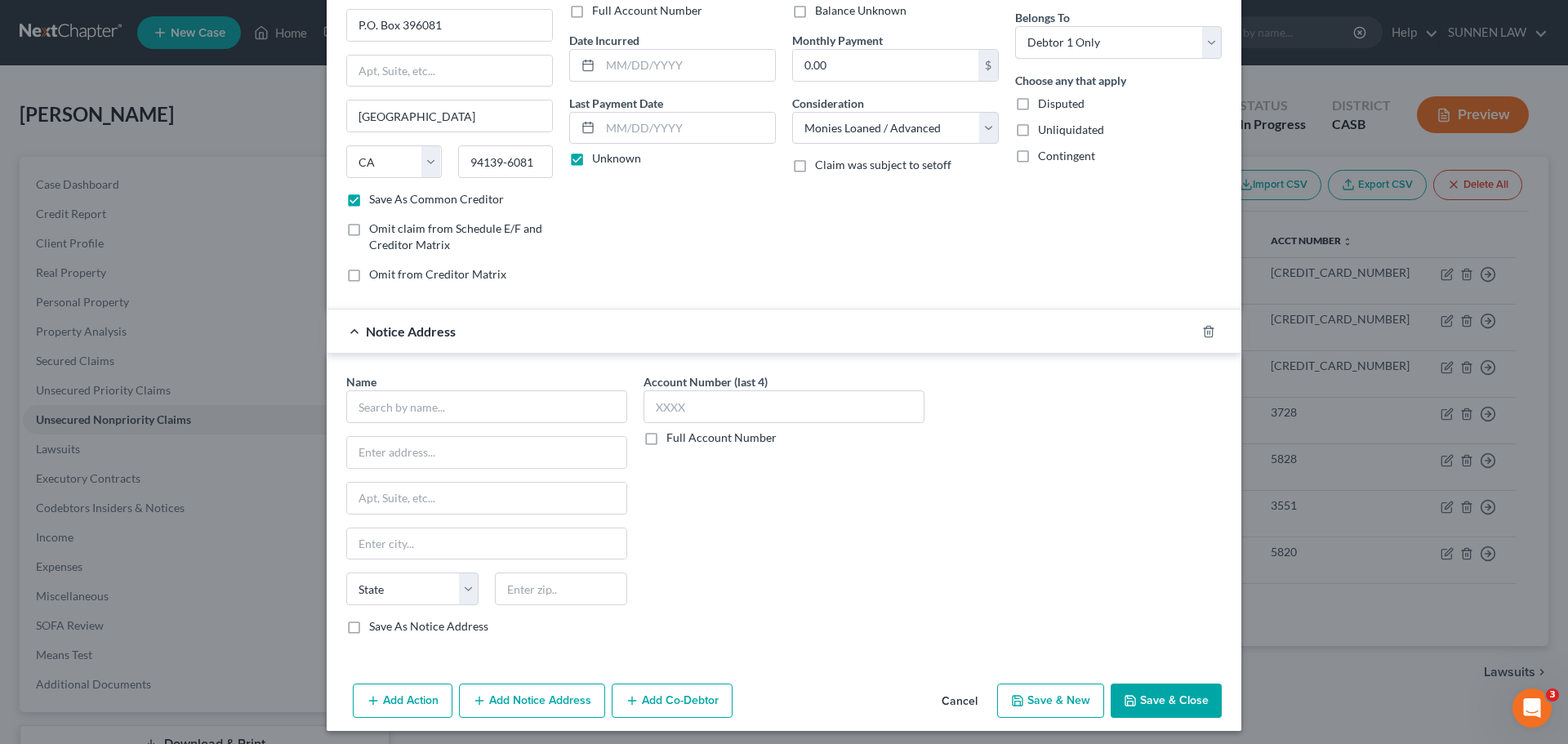
scroll to position [136, 0]
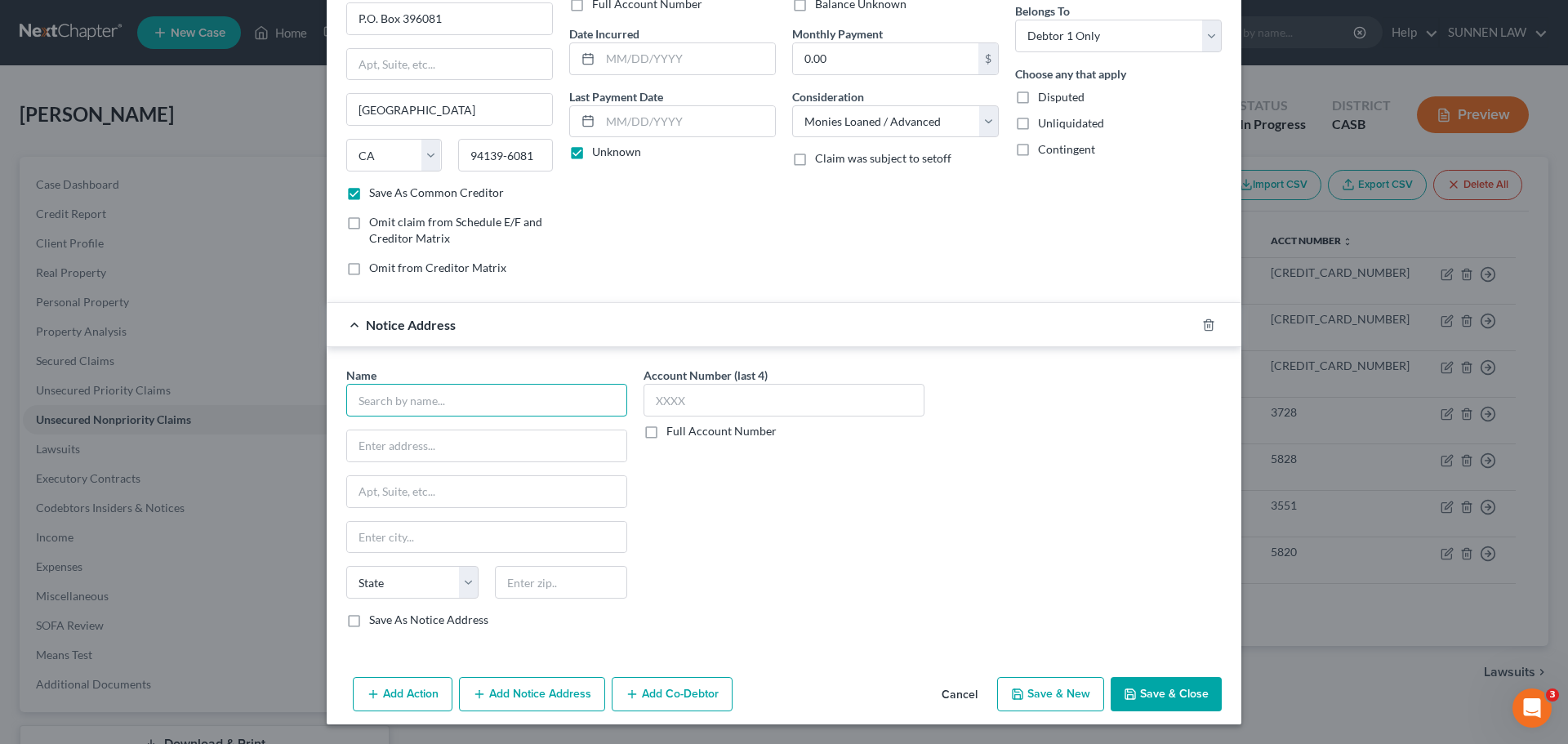
click at [474, 402] on input "text" at bounding box center [486, 400] width 281 height 33
type input "Prosper Funding LLC"
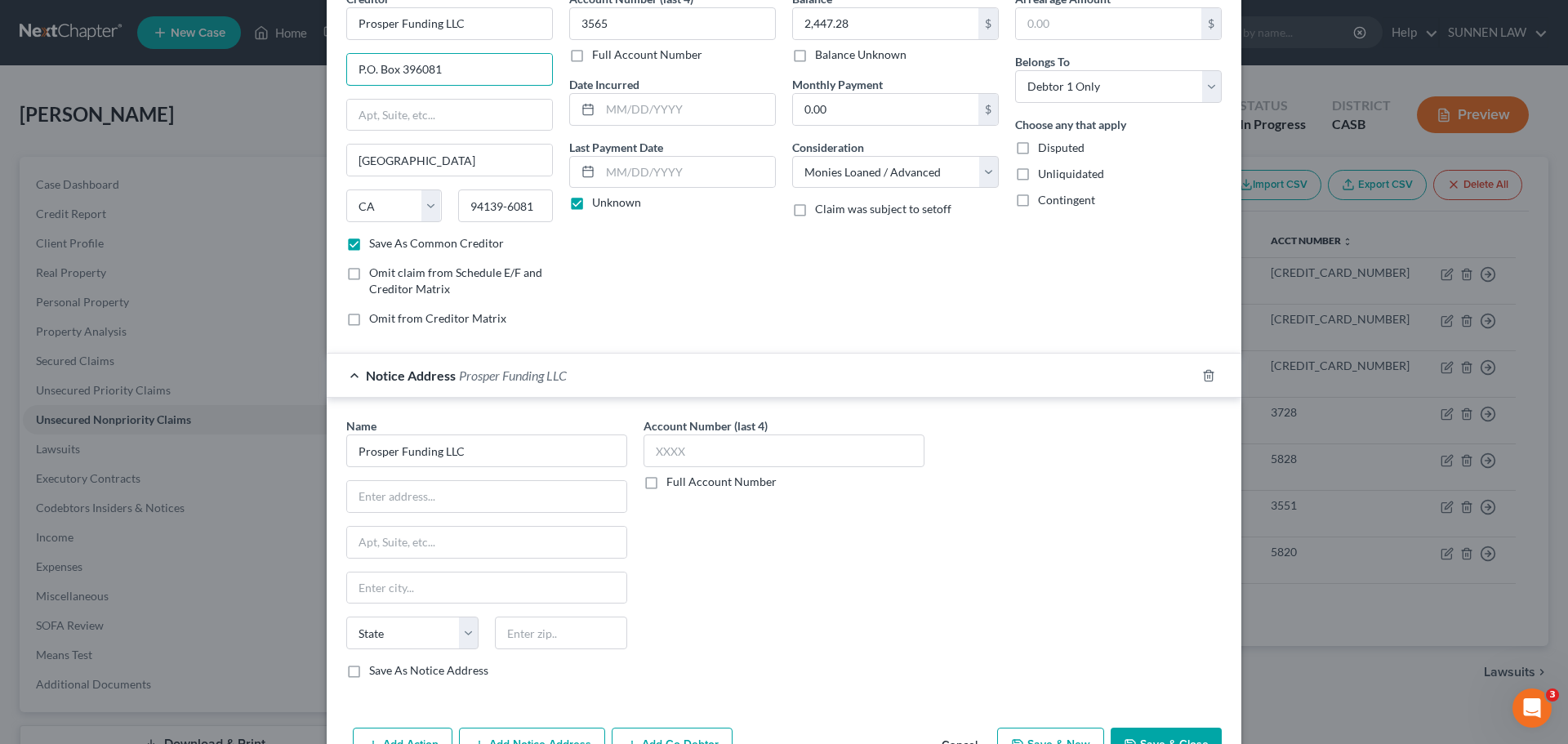
drag, startPoint x: 449, startPoint y: 17, endPoint x: 272, endPoint y: 13, distance: 177.0
click at [272, 13] on div "New Unsecured Nonpriority Claim × Creditor * Prosper Funding LLC P.O. Box 39608…" at bounding box center [784, 372] width 1568 height 744
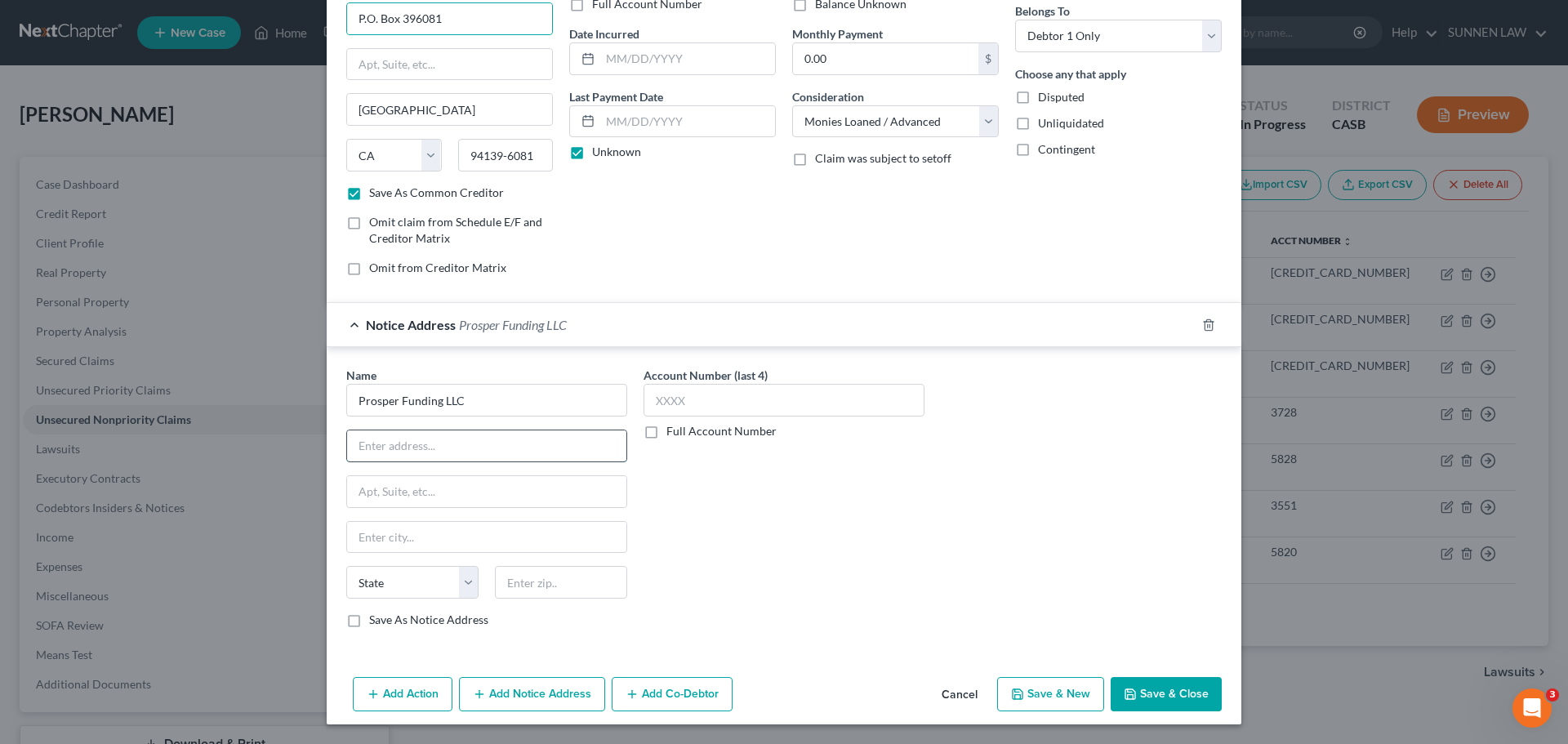
click at [412, 440] on input "text" at bounding box center [486, 445] width 279 height 31
paste input "P.O. Box 396081"
click at [489, 544] on input "text" at bounding box center [486, 537] width 279 height 31
drag, startPoint x: 466, startPoint y: 590, endPoint x: 462, endPoint y: 580, distance: 10.8
click at [466, 590] on select "State [US_STATE] AK AR AZ CA CO CT DE DC [GEOGRAPHIC_DATA] [GEOGRAPHIC_DATA] GU…" at bounding box center [412, 582] width 132 height 33
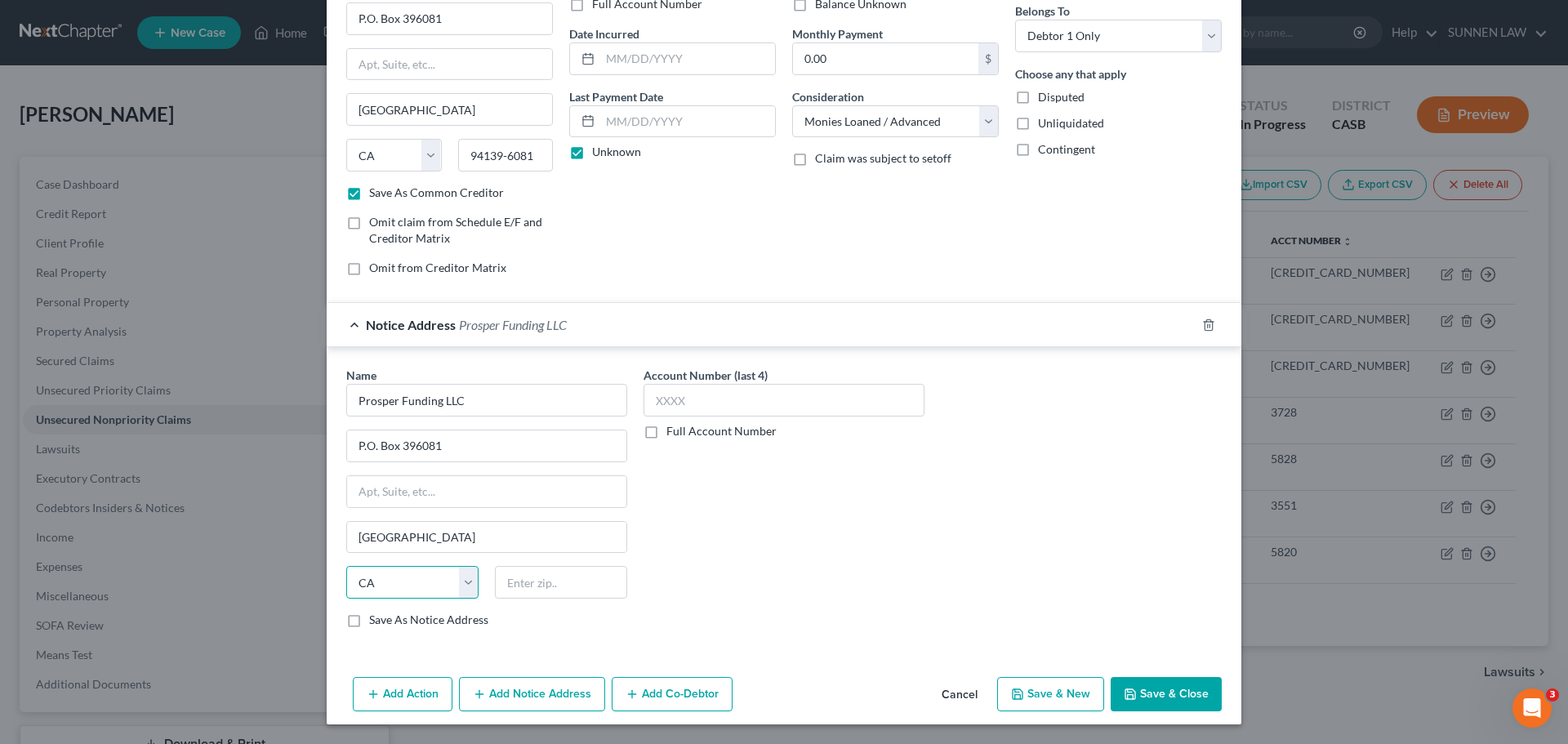
click at [346, 566] on select "State [US_STATE] AK AR AZ CA CO CT DE DC [GEOGRAPHIC_DATA] [GEOGRAPHIC_DATA] GU…" at bounding box center [412, 582] width 132 height 33
drag, startPoint x: 465, startPoint y: 161, endPoint x: 550, endPoint y: 172, distance: 85.7
click at [550, 172] on div "State [US_STATE] AK AR AZ CA CO CT DE DC [GEOGRAPHIC_DATA] [GEOGRAPHIC_DATA] GU…" at bounding box center [450, 162] width 223 height 46
click at [531, 590] on input "text" at bounding box center [561, 582] width 132 height 33
paste input "94139-6081"
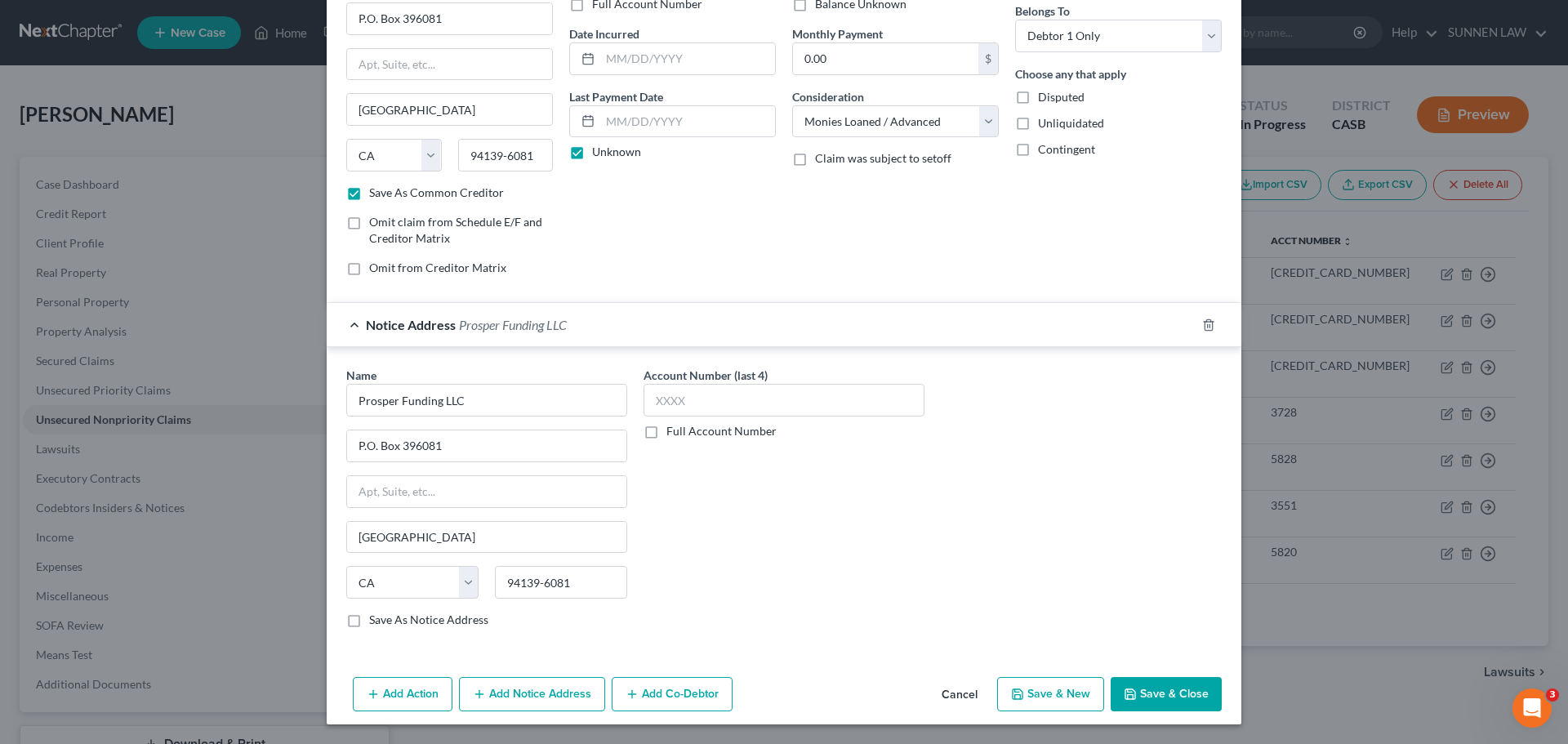
click at [405, 625] on label "Save As Notice Address" at bounding box center [428, 619] width 119 height 16
click at [386, 623] on input "Save As Notice Address" at bounding box center [380, 617] width 11 height 11
click at [682, 400] on input "text" at bounding box center [784, 400] width 281 height 33
click at [1140, 698] on button "Save & Close" at bounding box center [1166, 693] width 111 height 35
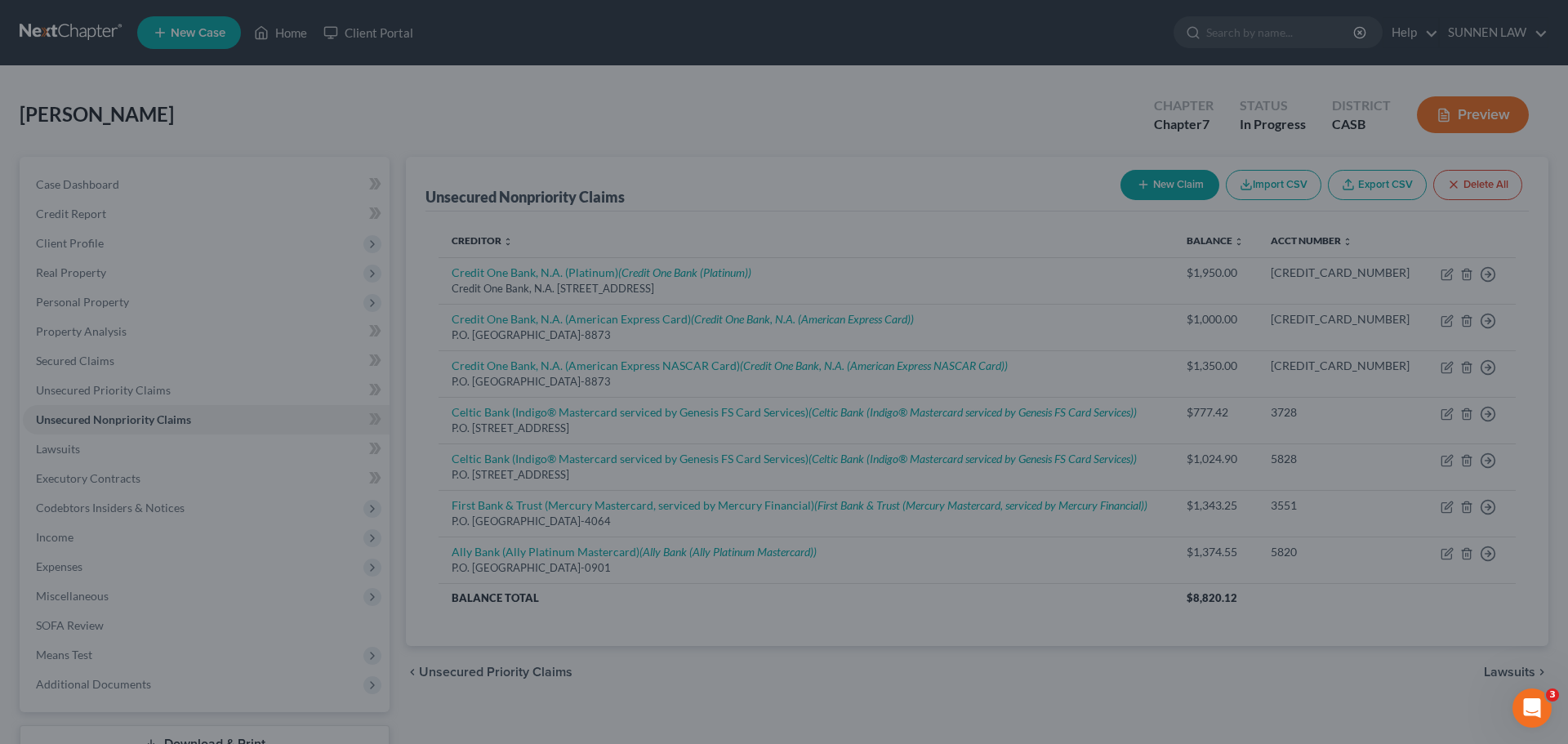
scroll to position [0, 0]
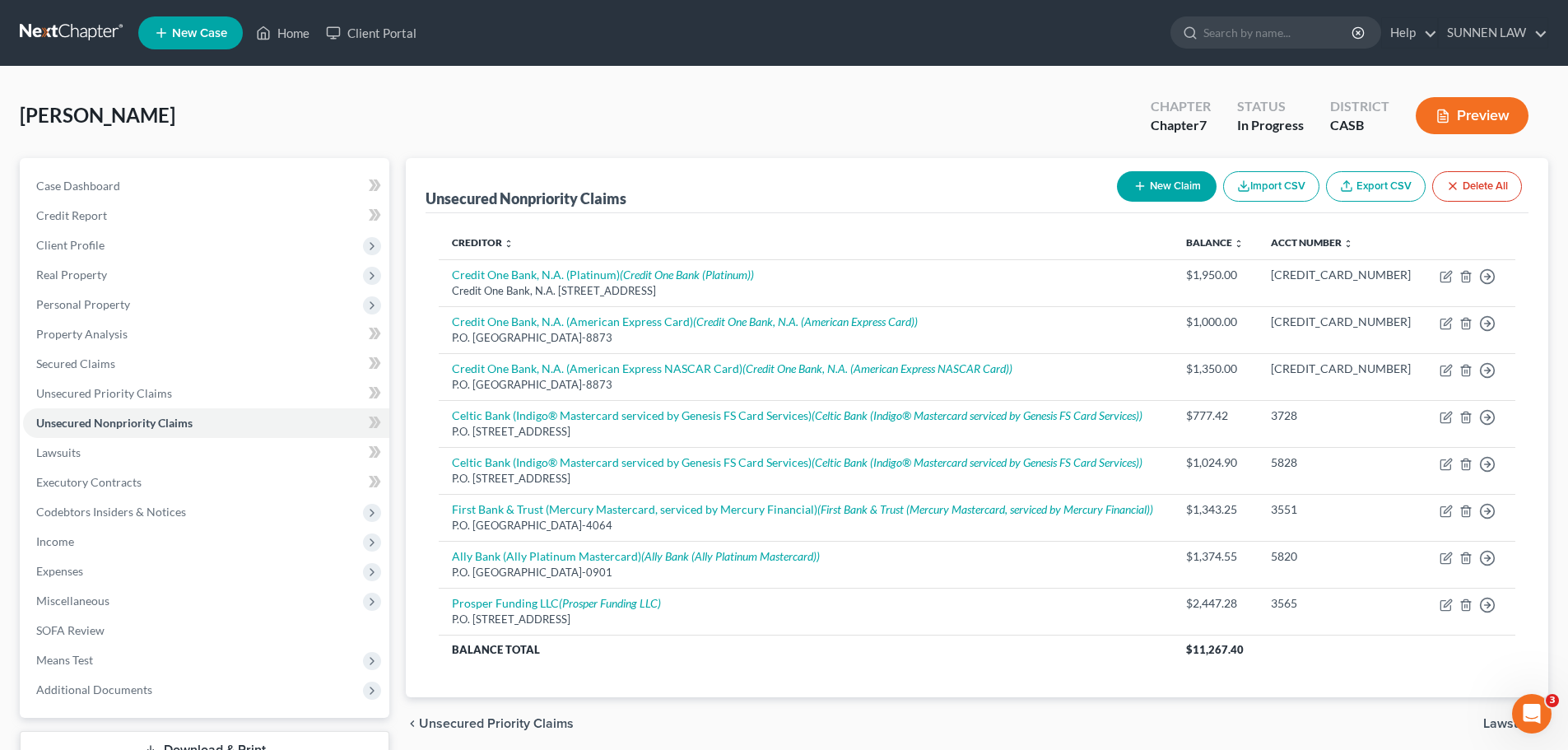
click at [1167, 187] on button "New Claim" at bounding box center [1167, 186] width 99 height 31
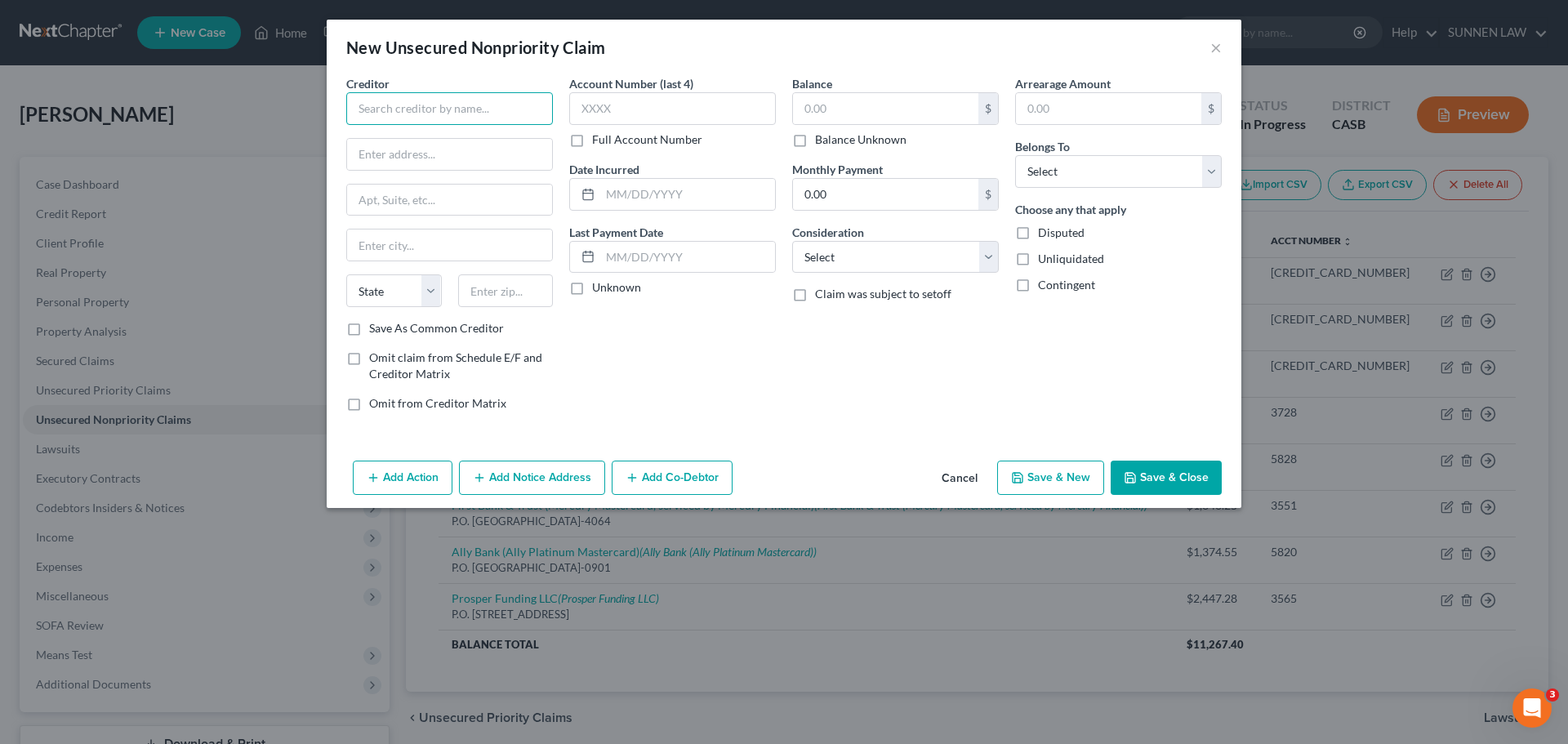
click at [451, 108] on input "text" at bounding box center [449, 108] width 207 height 33
click at [447, 119] on input "text" at bounding box center [449, 108] width 207 height 33
paste input "Upgrade, Inc. (issued by [PERSON_NAME] Bank)"
click at [428, 154] on input "text" at bounding box center [449, 154] width 205 height 31
paste input "P.O. Box 16446"
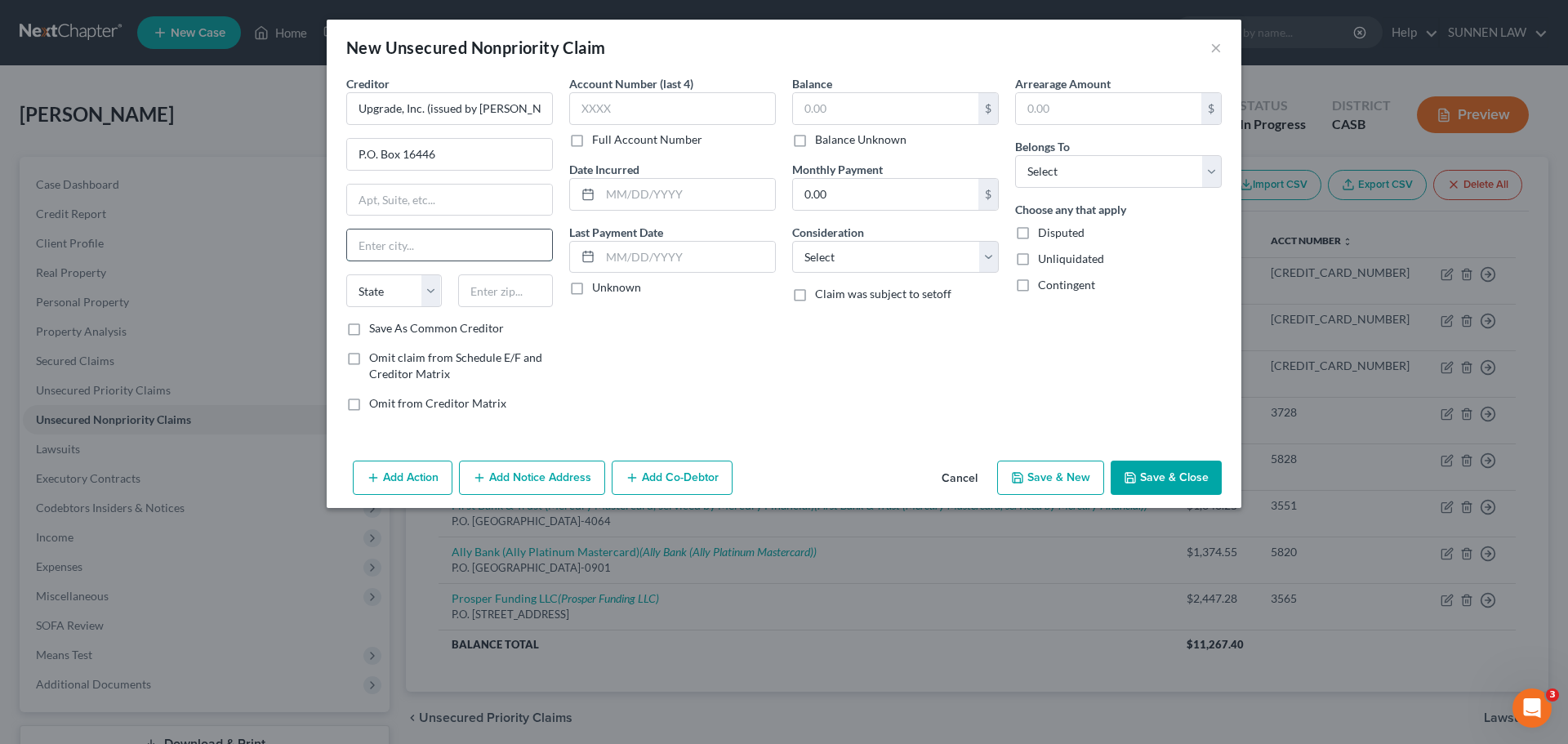
drag, startPoint x: 417, startPoint y: 241, endPoint x: 572, endPoint y: 249, distance: 155.2
click at [417, 242] on input "text" at bounding box center [449, 245] width 205 height 31
click at [425, 253] on input "text" at bounding box center [449, 245] width 205 height 31
paste input "[GEOGRAPHIC_DATA]"
click at [423, 295] on select "State [US_STATE] AK AR AZ CA CO CT DE DC [GEOGRAPHIC_DATA] [GEOGRAPHIC_DATA] GU…" at bounding box center [393, 290] width 95 height 33
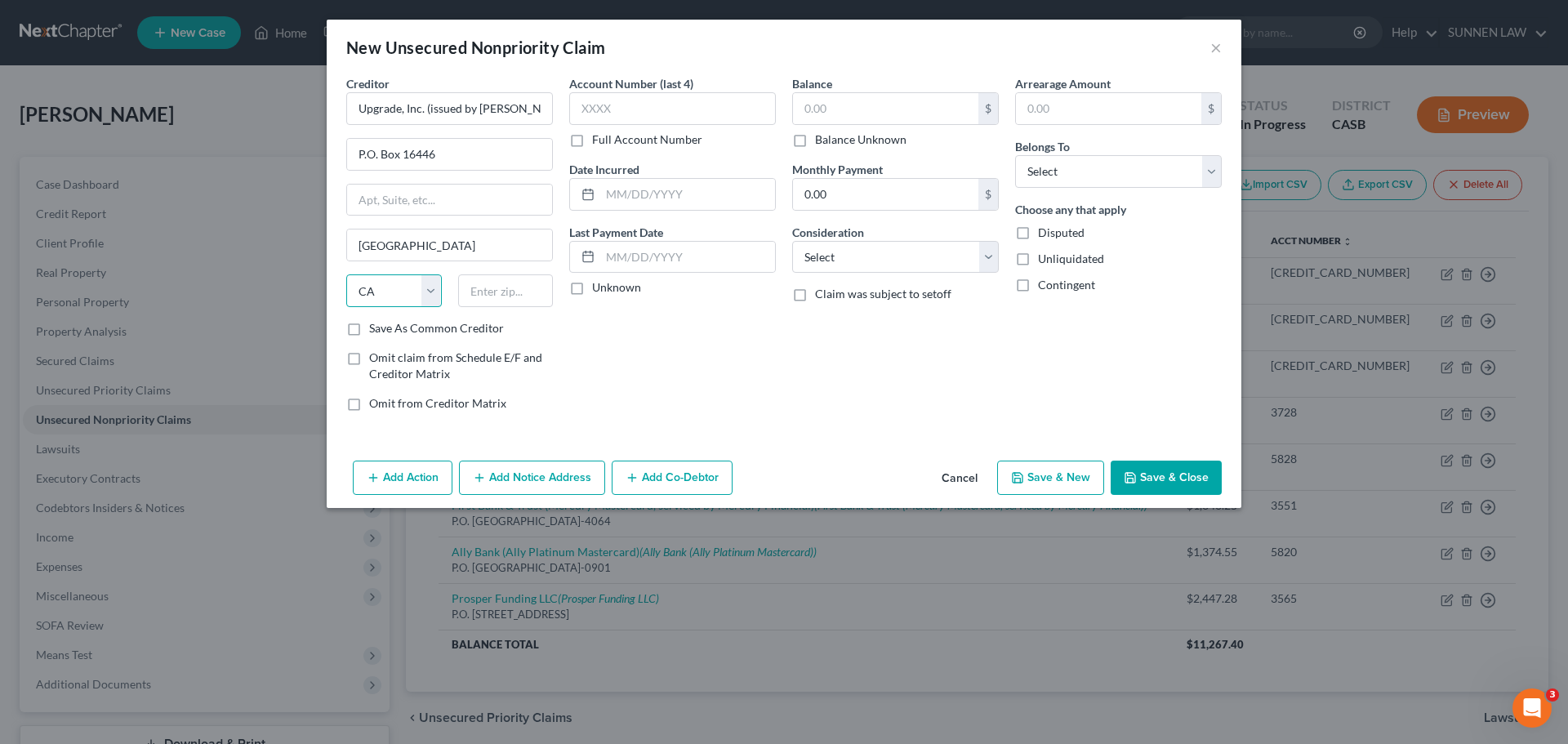
click at [346, 274] on select "State [US_STATE] AK AR AZ CA CO CT DE DC [GEOGRAPHIC_DATA] [GEOGRAPHIC_DATA] GU…" at bounding box center [393, 290] width 95 height 33
click at [506, 293] on input "text" at bounding box center [505, 290] width 95 height 33
click at [633, 101] on input "text" at bounding box center [672, 108] width 207 height 33
click at [592, 290] on label "Unknown" at bounding box center [617, 287] width 49 height 16
click at [599, 290] on input "Unknown" at bounding box center [604, 284] width 11 height 11
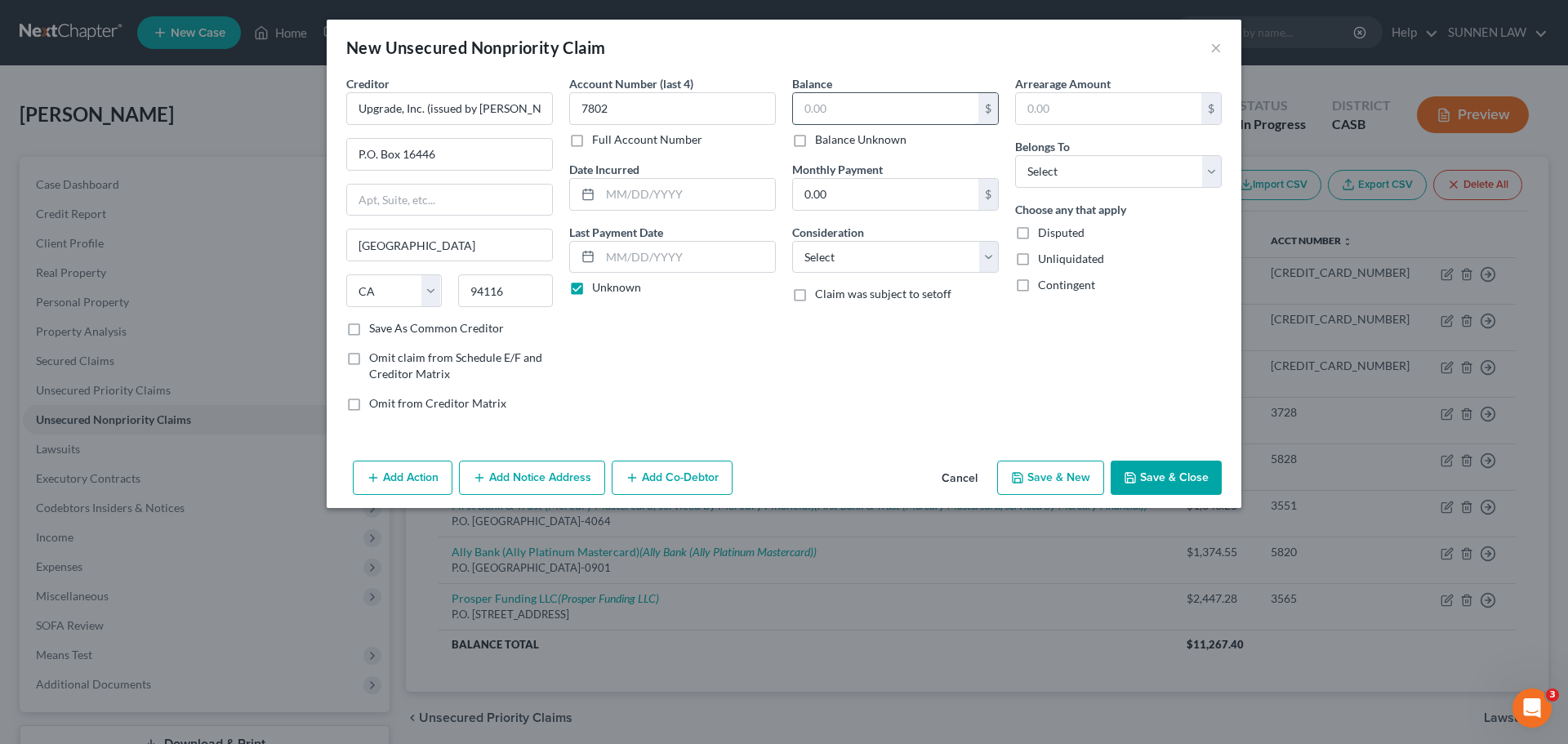
click at [865, 112] on input "text" at bounding box center [886, 108] width 186 height 31
click at [1038, 164] on select "Select Debtor 1 Only Debtor 2 Only Debtor 1 And Debtor 2 Only At Least One Of T…" at bounding box center [1118, 171] width 207 height 33
click at [1015, 155] on select "Select Debtor 1 Only Debtor 2 Only Debtor 1 And Debtor 2 Only At Least One Of T…" at bounding box center [1118, 171] width 207 height 33
click at [815, 140] on label "Balance Unknown" at bounding box center [860, 139] width 91 height 16
click at [822, 140] on input "Balance Unknown" at bounding box center [827, 137] width 11 height 11
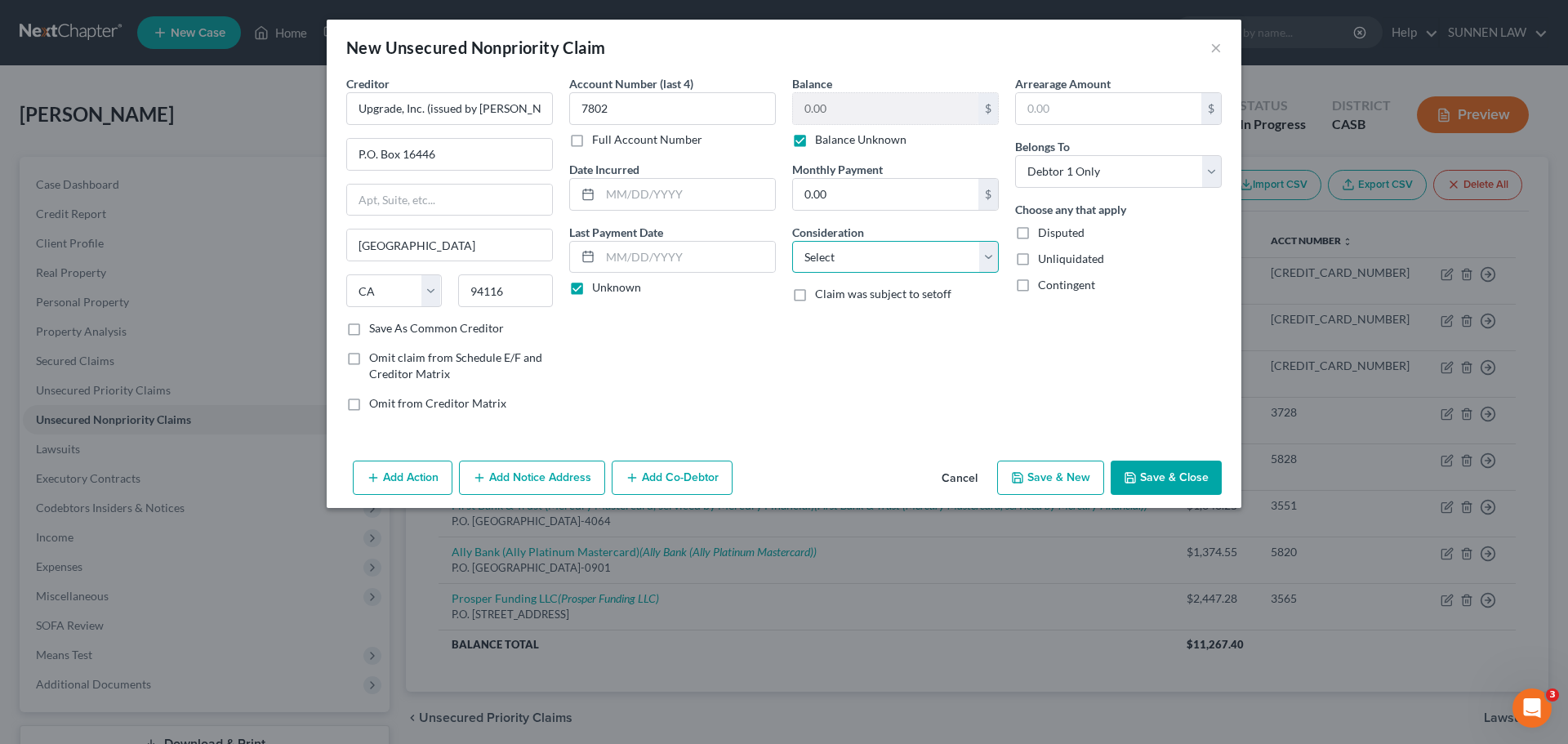
click at [836, 261] on select "Select Cable / Satellite Services Collection Agency Credit Card Debt Debt Couns…" at bounding box center [895, 257] width 207 height 33
click at [792, 241] on select "Select Cable / Satellite Services Collection Agency Credit Card Debt Debt Couns…" at bounding box center [895, 257] width 207 height 33
click at [425, 331] on label "Save As Common Creditor" at bounding box center [437, 327] width 135 height 16
click at [386, 331] on input "Save As Common Creditor" at bounding box center [380, 325] width 11 height 11
click at [536, 472] on button "Add Notice Address" at bounding box center [531, 477] width 146 height 35
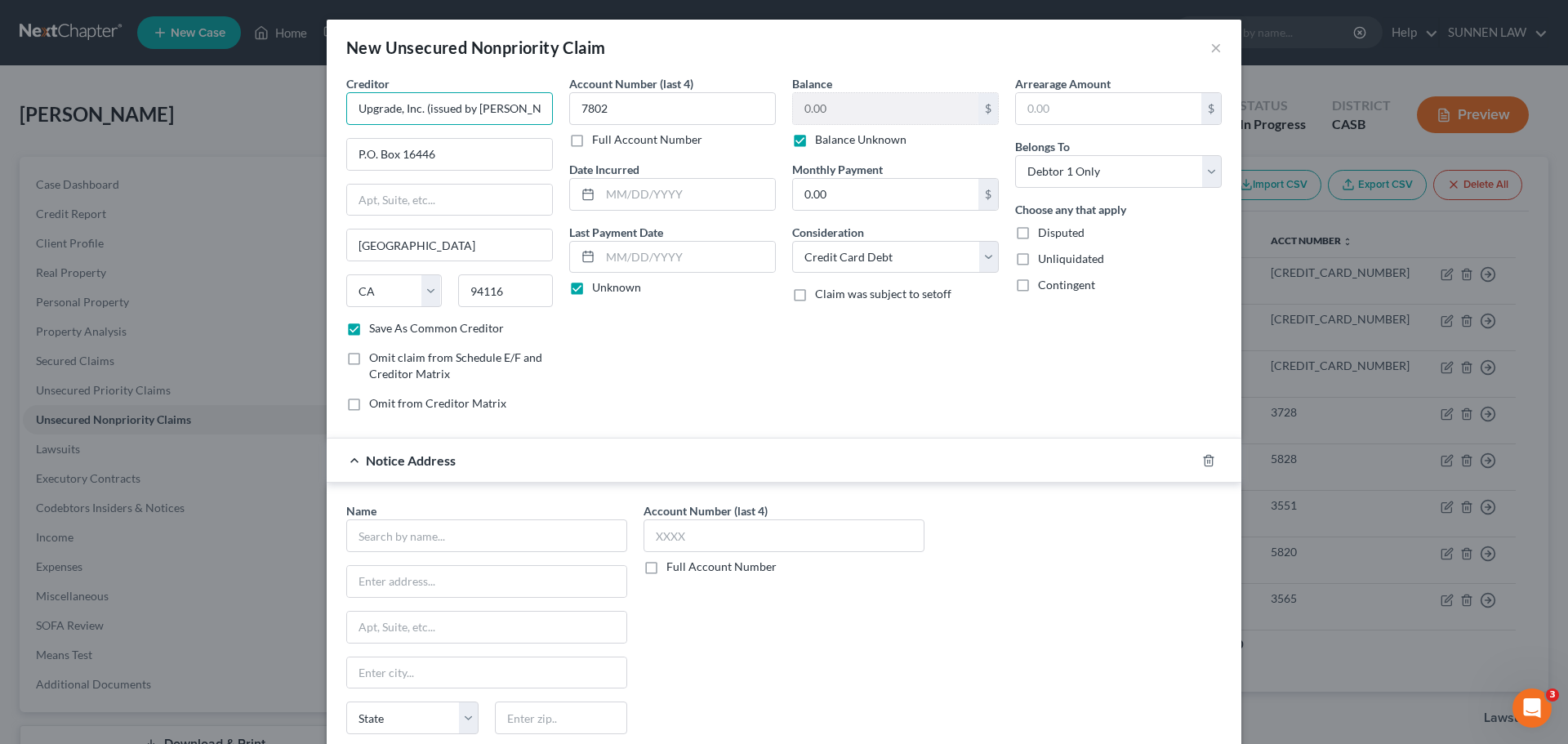
scroll to position [0, 2]
drag, startPoint x: 348, startPoint y: 106, endPoint x: 538, endPoint y: 106, distance: 190.0
click at [538, 106] on input "Upgrade, Inc. (issued by [PERSON_NAME] Bank)" at bounding box center [449, 108] width 207 height 33
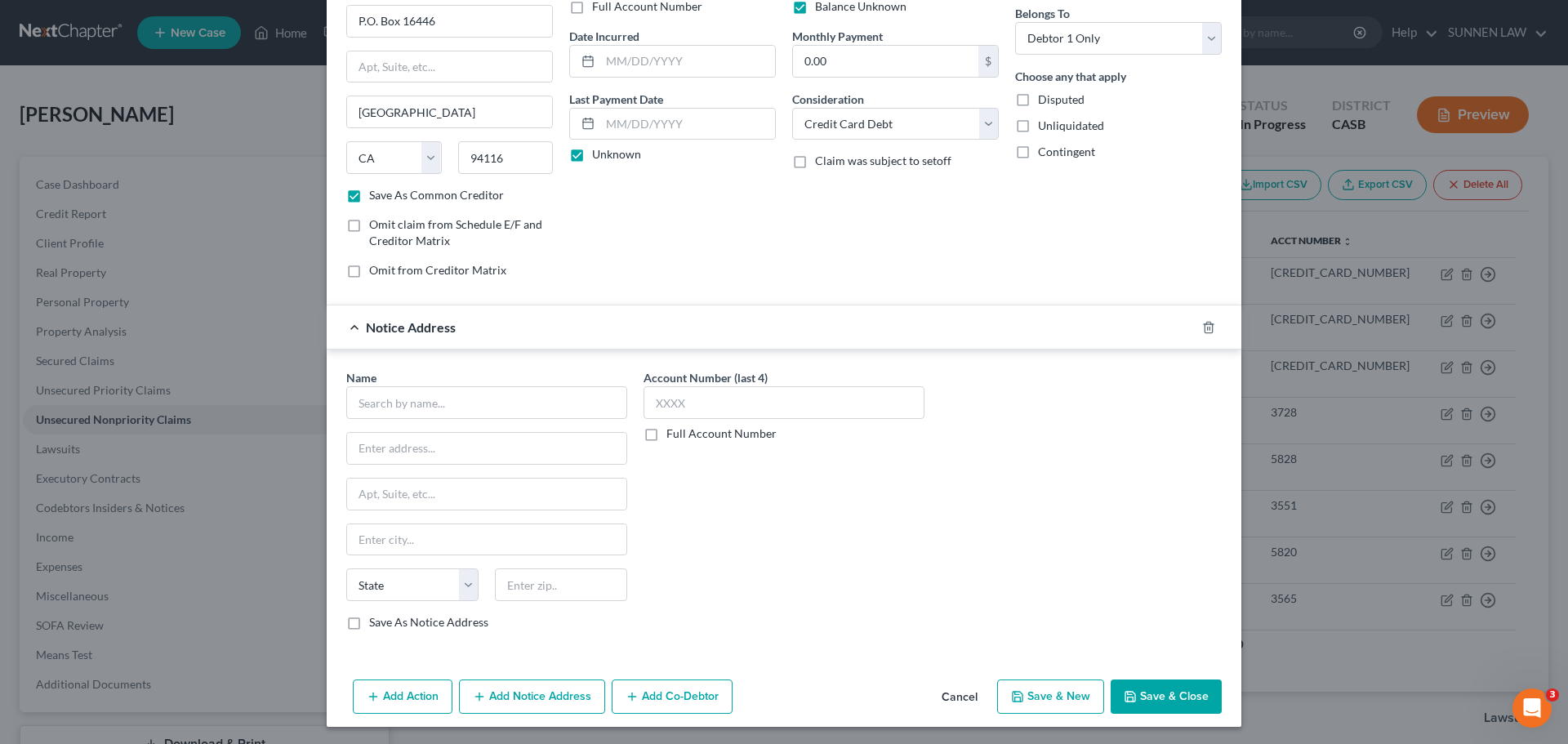
scroll to position [136, 0]
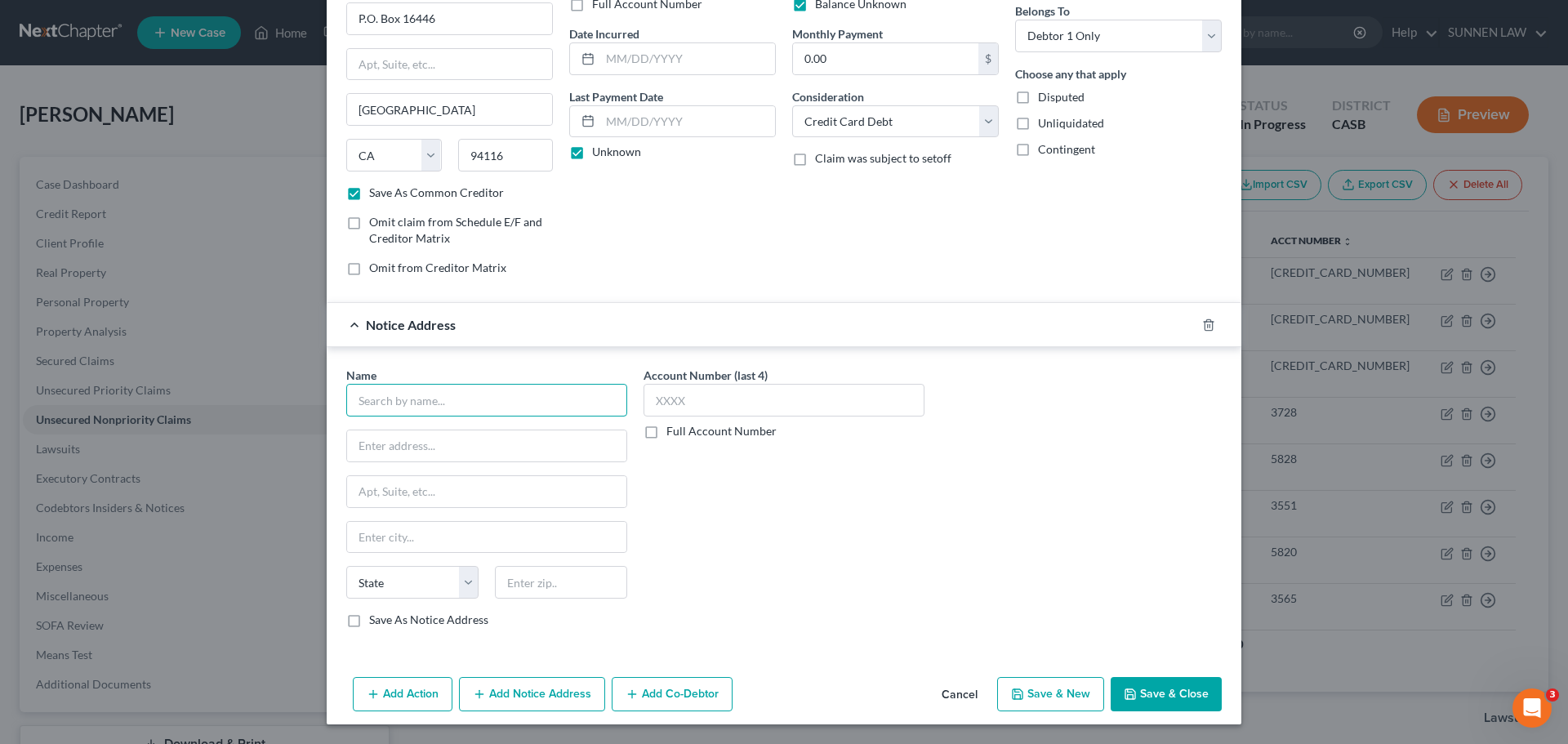
click at [410, 391] on input "text" at bounding box center [486, 400] width 281 height 33
paste input "Upgrade, Inc. (issued by [PERSON_NAME] Bank)"
click at [421, 452] on input "text" at bounding box center [486, 445] width 279 height 31
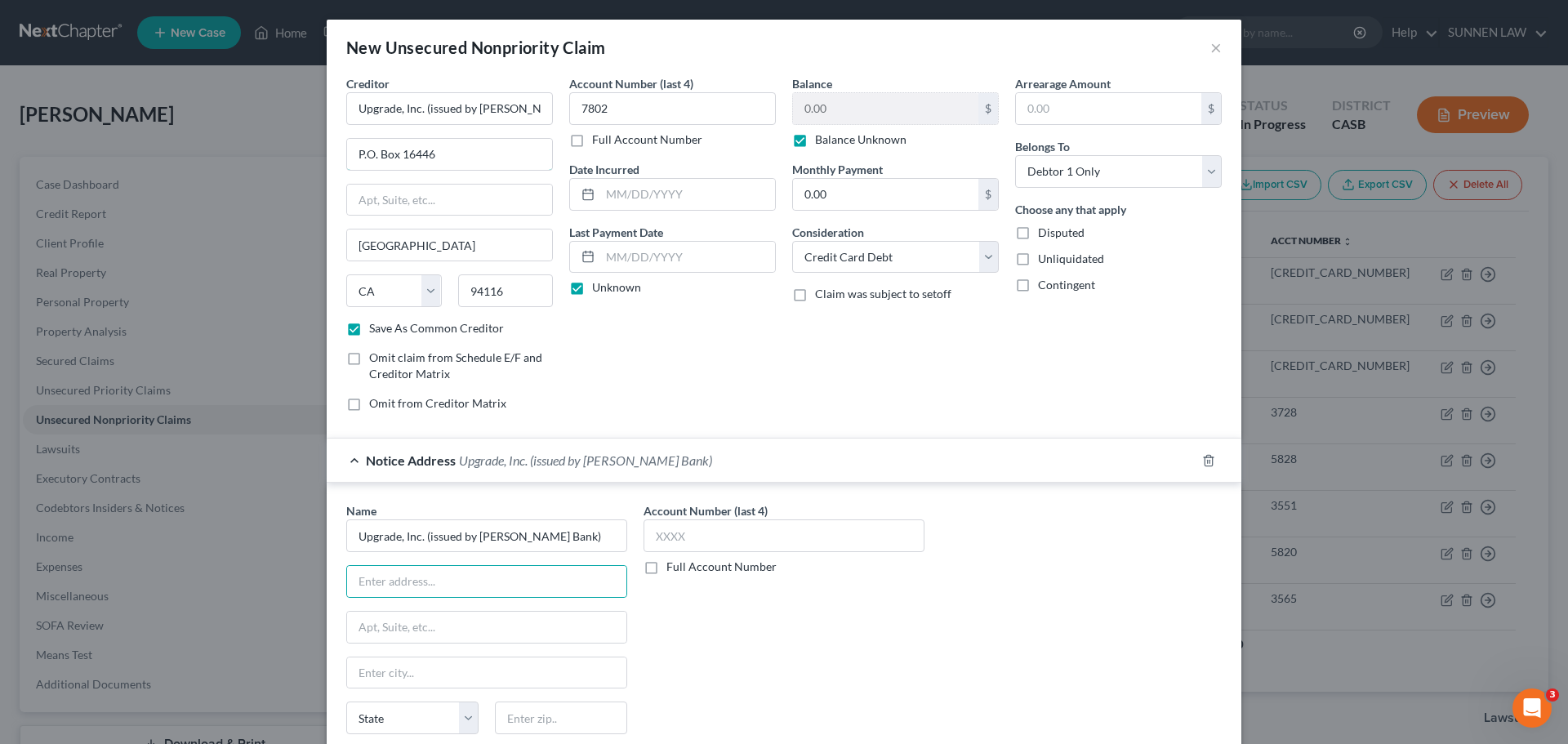
drag, startPoint x: 433, startPoint y: 154, endPoint x: 273, endPoint y: 140, distance: 160.6
click at [273, 140] on div "New Unsecured Nonpriority Claim × Creditor * Upgrade, Inc. (issued by [PERSON_N…" at bounding box center [784, 372] width 1568 height 744
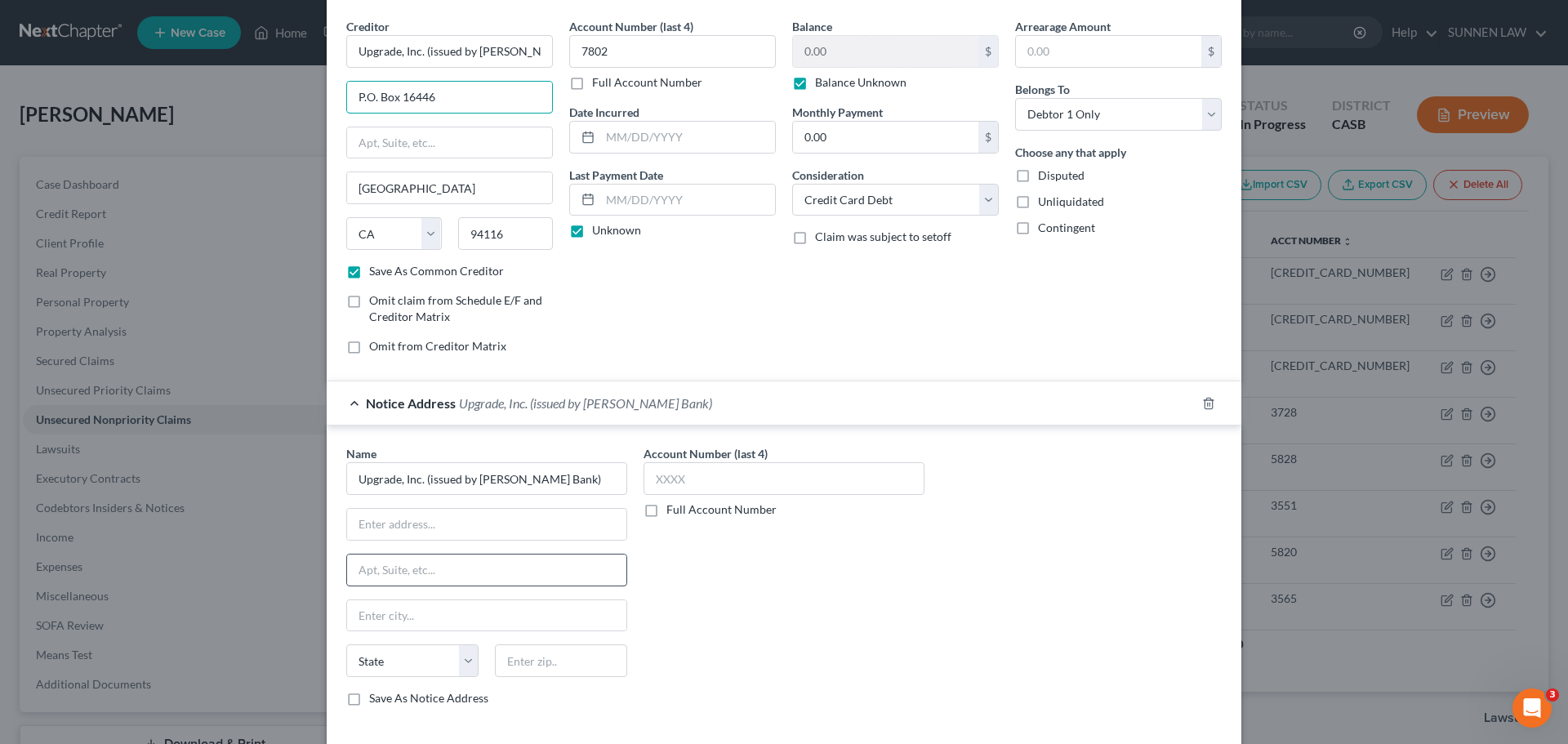
scroll to position [136, 0]
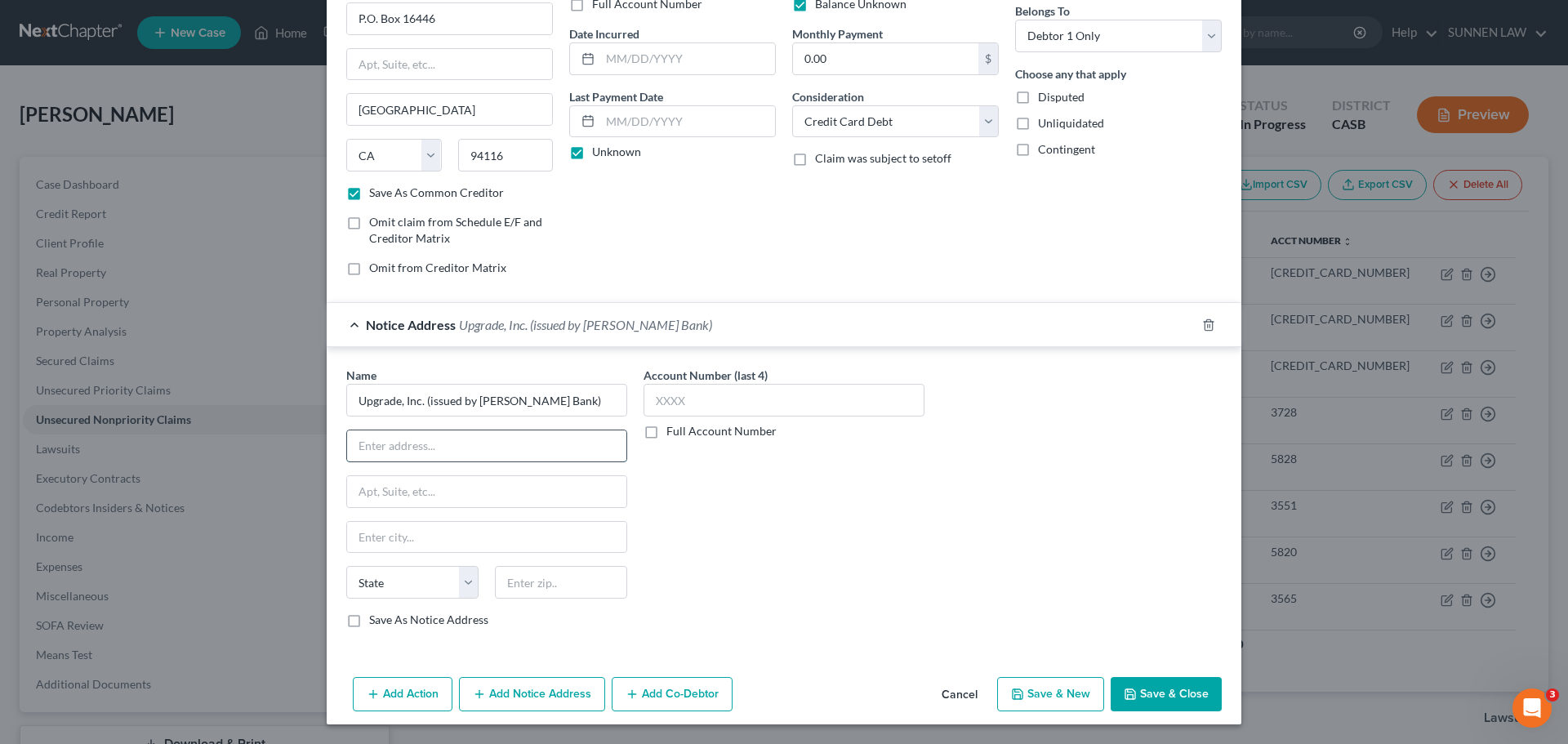
click at [422, 437] on input "text" at bounding box center [486, 445] width 279 height 31
paste input "P.O. Box 16446"
click at [401, 534] on input "text" at bounding box center [486, 537] width 279 height 31
click at [673, 403] on input "text" at bounding box center [784, 400] width 281 height 33
click at [1052, 690] on button "Save & New" at bounding box center [1050, 693] width 107 height 35
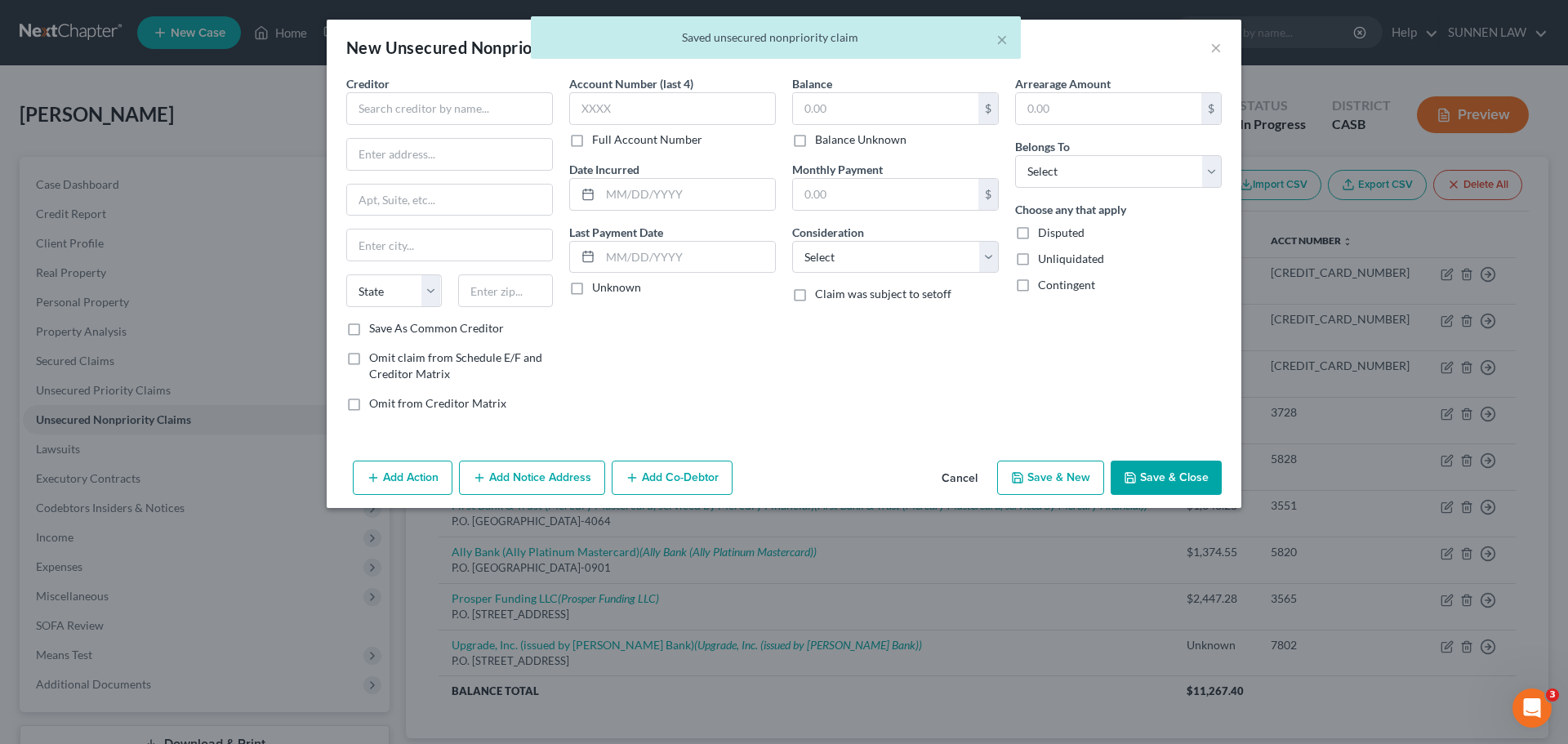
scroll to position [0, 0]
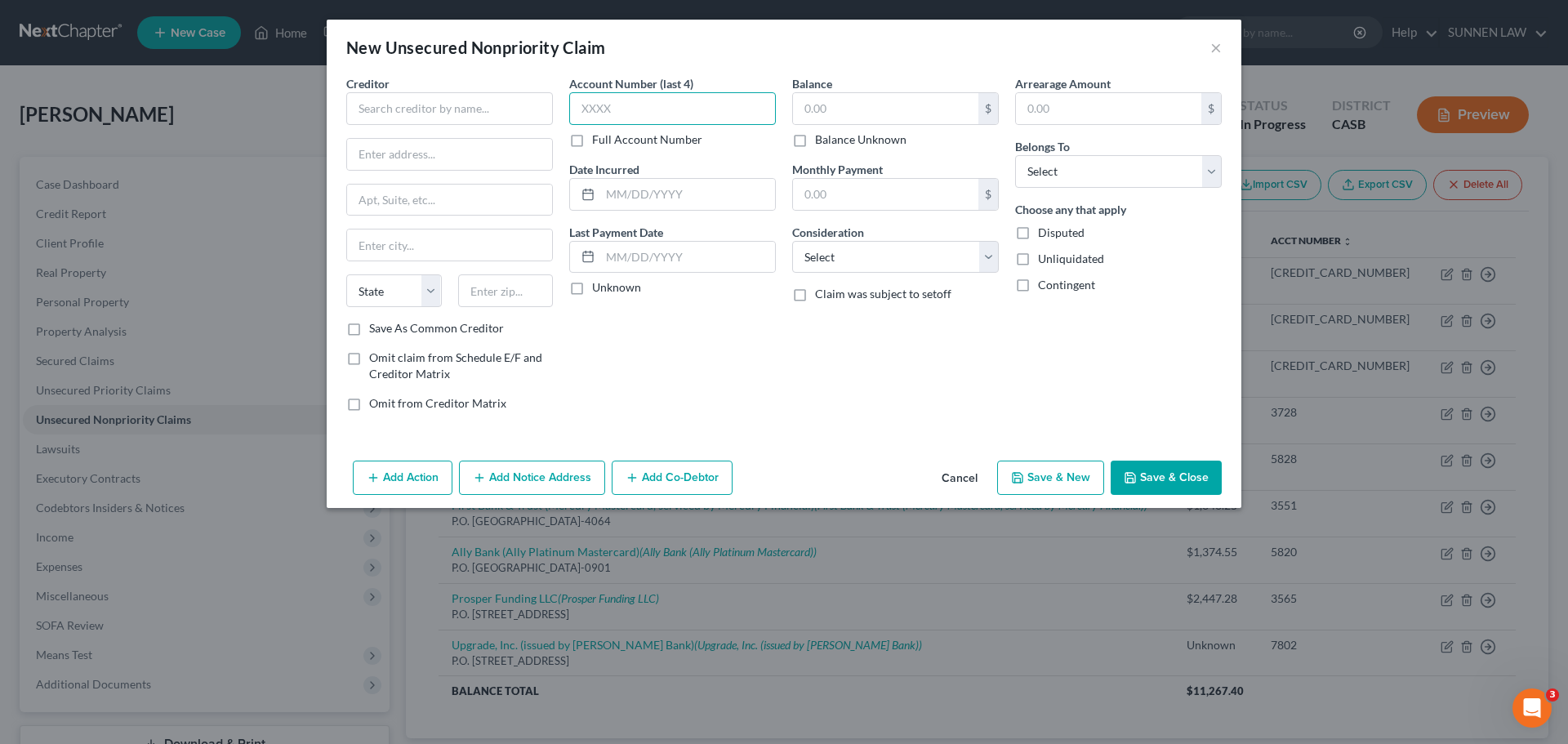
click at [624, 123] on input "text" at bounding box center [672, 108] width 207 height 33
click at [592, 138] on label "Full Account Number" at bounding box center [647, 139] width 110 height 16
click at [599, 138] on input "Full Account Number" at bounding box center [604, 137] width 11 height 11
drag, startPoint x: 621, startPoint y: 103, endPoint x: 570, endPoint y: 79, distance: 56.4
click at [577, 86] on div "Account Number 2975 Full Account Number" at bounding box center [672, 111] width 207 height 73
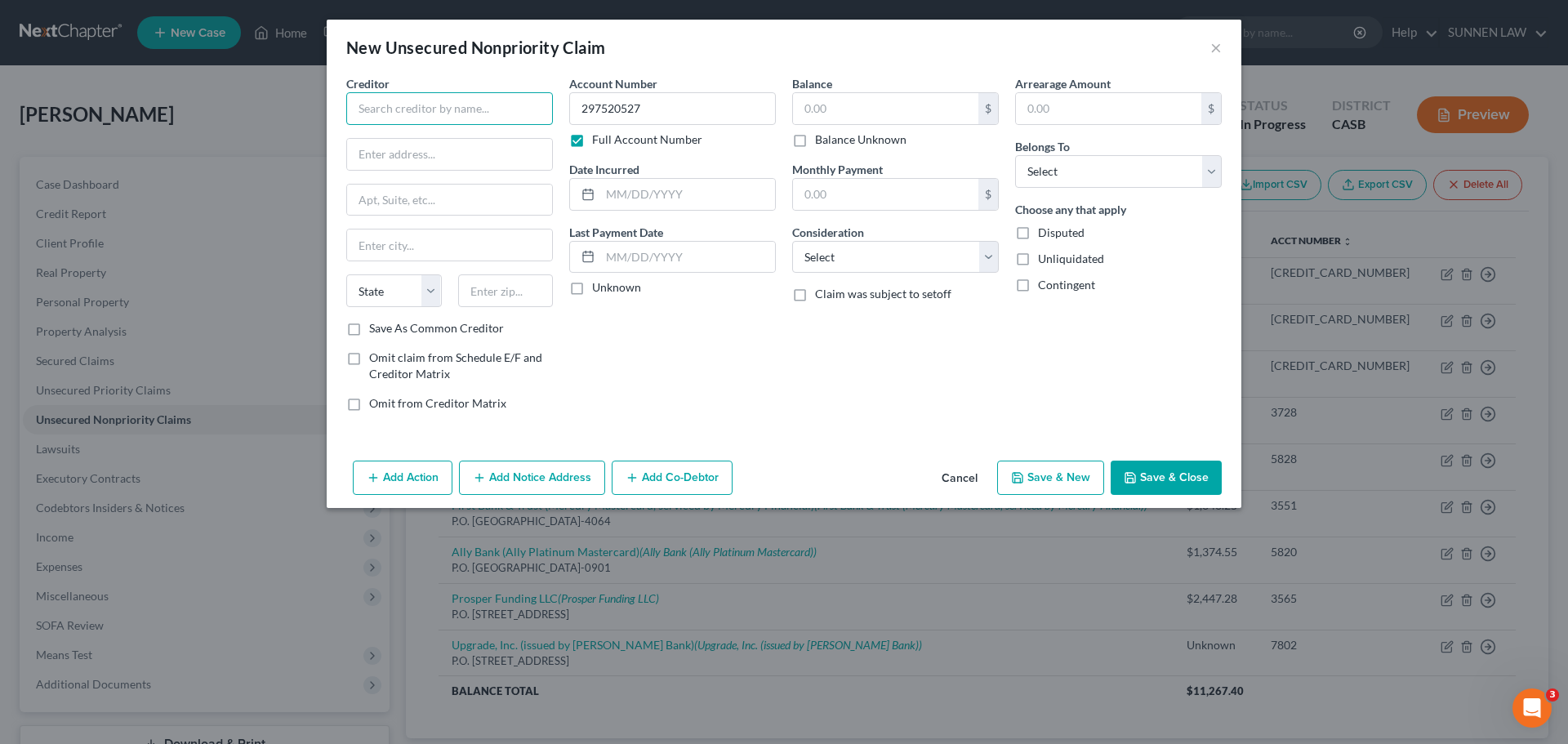
click at [415, 105] on input "text" at bounding box center [449, 108] width 207 height 33
paste input "Upgrade, Inc. (issued by Cross River Bank / [PERSON_NAME] Bank)"
click at [415, 150] on input "text" at bounding box center [449, 154] width 205 height 31
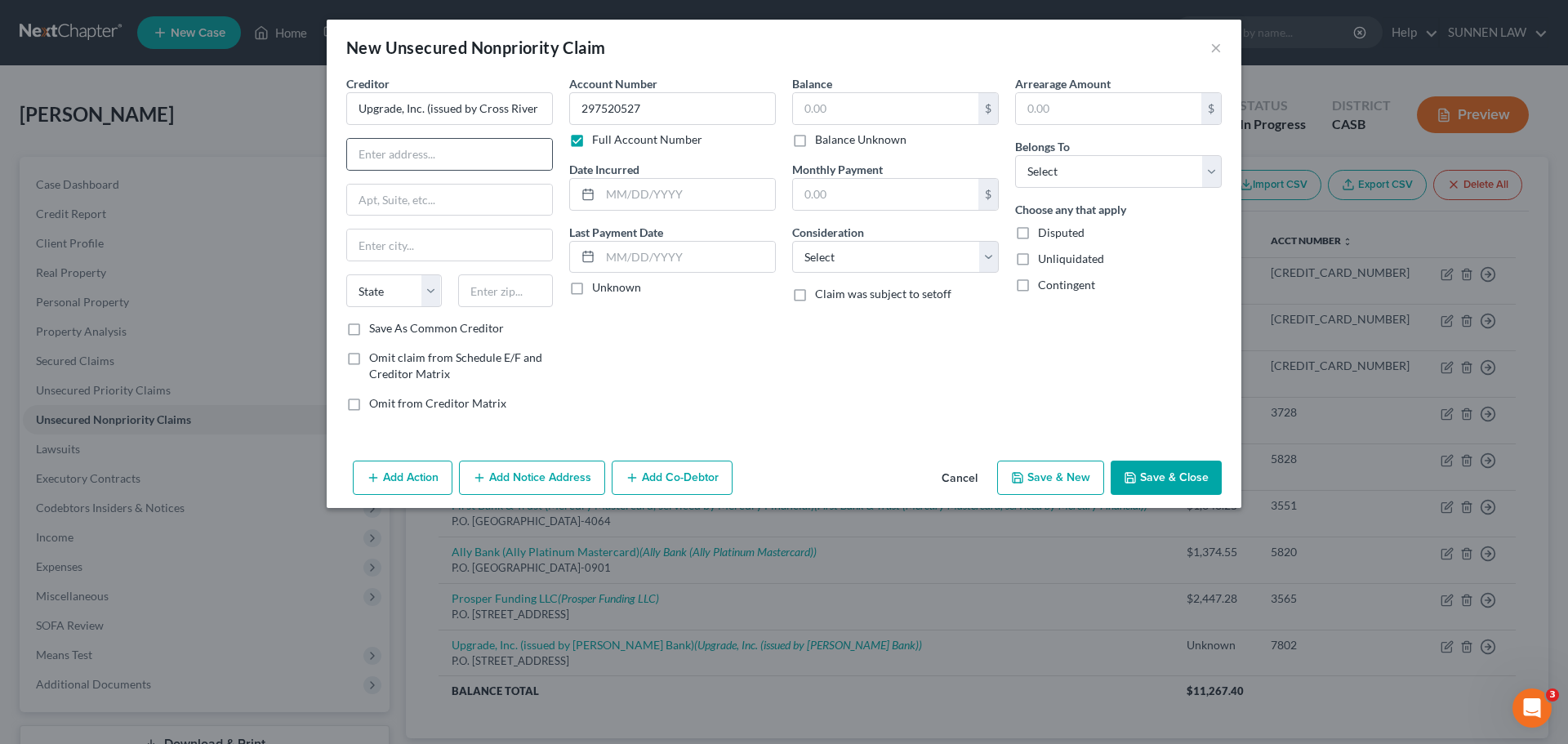
click at [411, 170] on div at bounding box center [449, 154] width 207 height 33
click at [423, 161] on input "text" at bounding box center [449, 154] width 205 height 31
paste input "P.O. Box 16446"
click at [393, 250] on input "text" at bounding box center [449, 245] width 205 height 31
click at [404, 246] on input "text" at bounding box center [449, 245] width 205 height 31
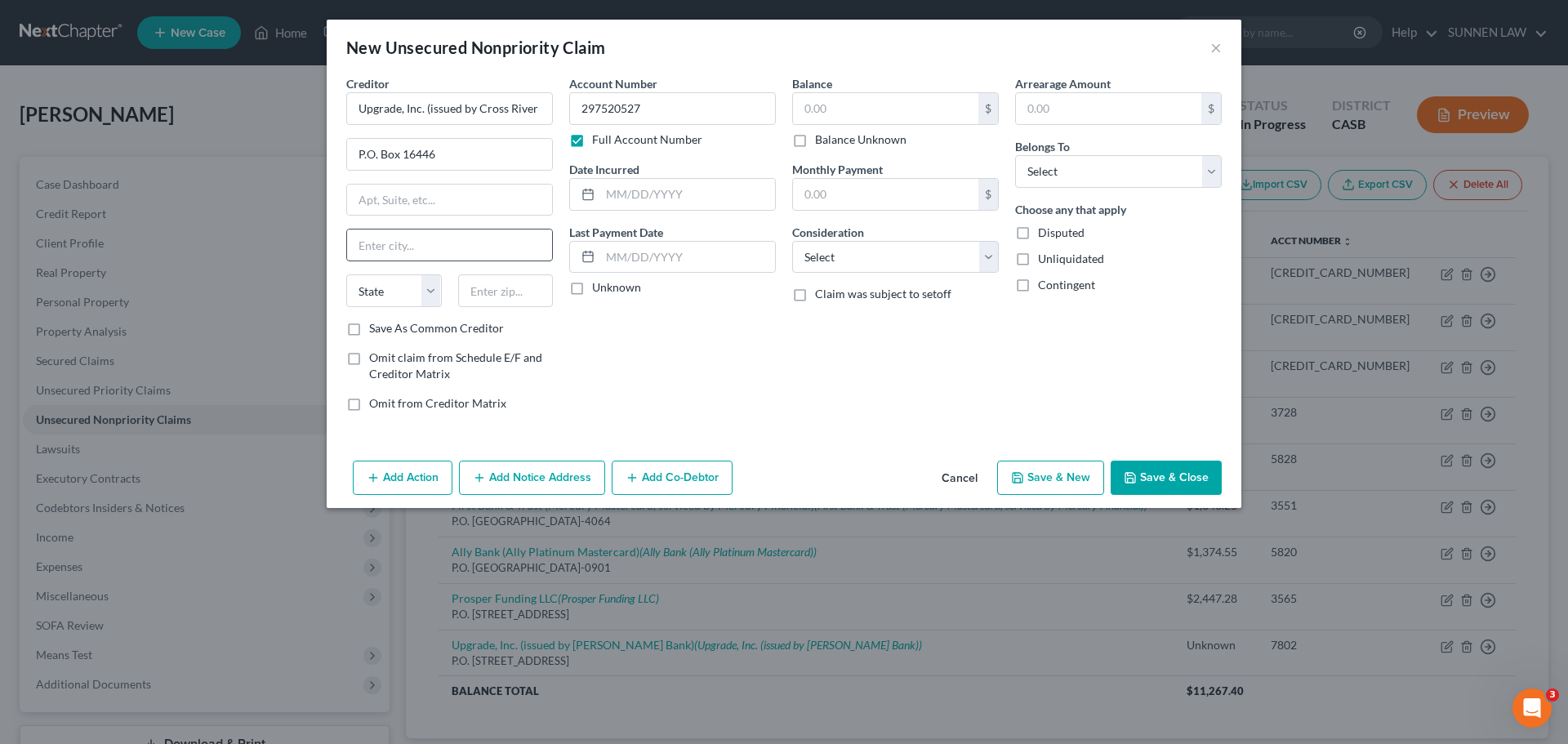
paste input "[GEOGRAPHIC_DATA]"
click at [422, 293] on select "State [US_STATE] AK AR AZ CA CO CT DE DC [GEOGRAPHIC_DATA] [GEOGRAPHIC_DATA] GU…" at bounding box center [393, 290] width 95 height 33
click at [346, 274] on select "State [US_STATE] AK AR AZ CA CO CT DE DC [GEOGRAPHIC_DATA] [GEOGRAPHIC_DATA] GU…" at bounding box center [393, 290] width 95 height 33
click at [505, 290] on input "text" at bounding box center [505, 290] width 95 height 33
click at [592, 288] on label "Unknown" at bounding box center [617, 287] width 49 height 16
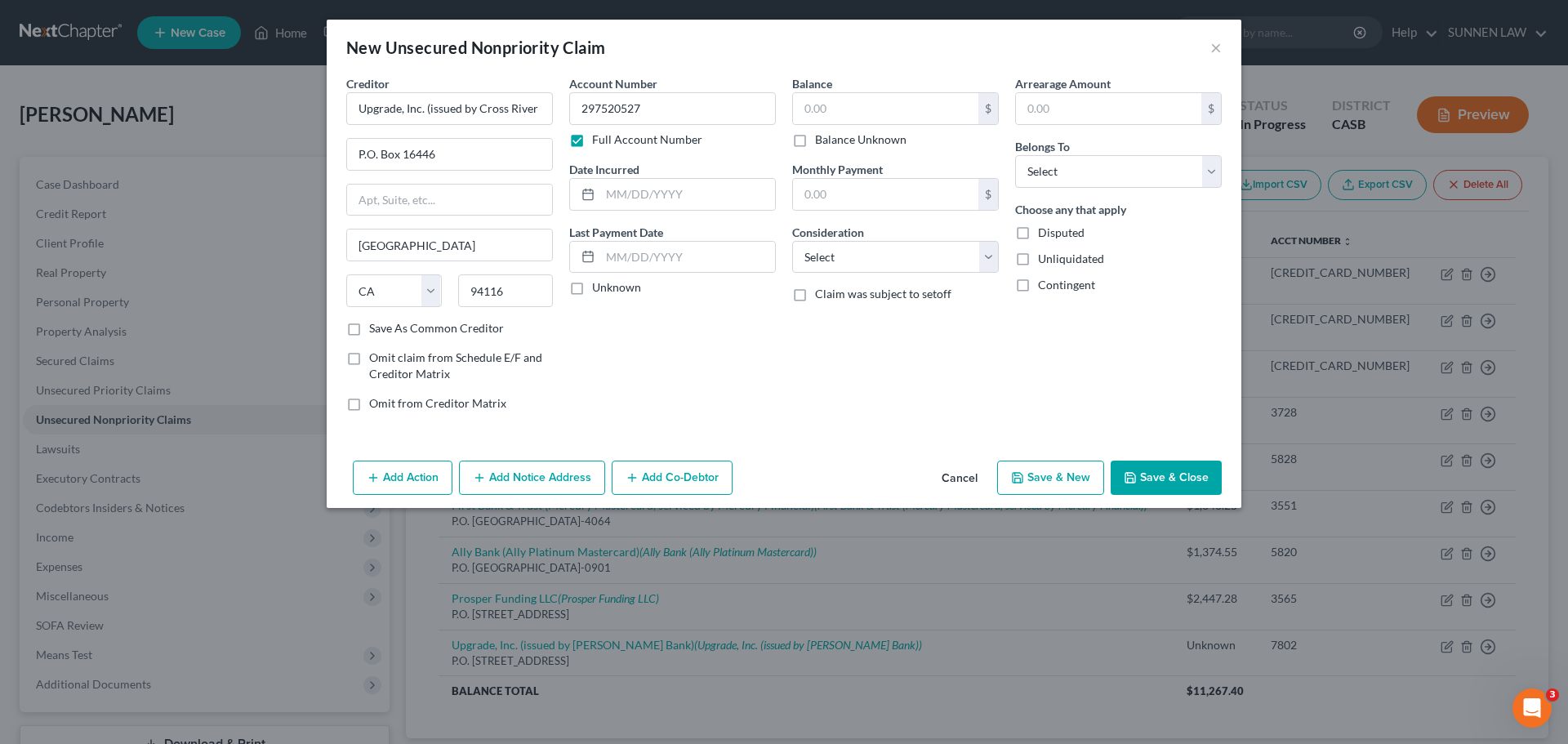
click at [599, 288] on input "Unknown" at bounding box center [604, 284] width 11 height 11
click at [815, 140] on label "Balance Unknown" at bounding box center [860, 139] width 91 height 16
click at [822, 140] on input "Balance Unknown" at bounding box center [827, 137] width 11 height 11
click at [815, 140] on label "Balance Unknown" at bounding box center [860, 139] width 91 height 16
click at [822, 140] on input "Balance Unknown" at bounding box center [827, 137] width 11 height 11
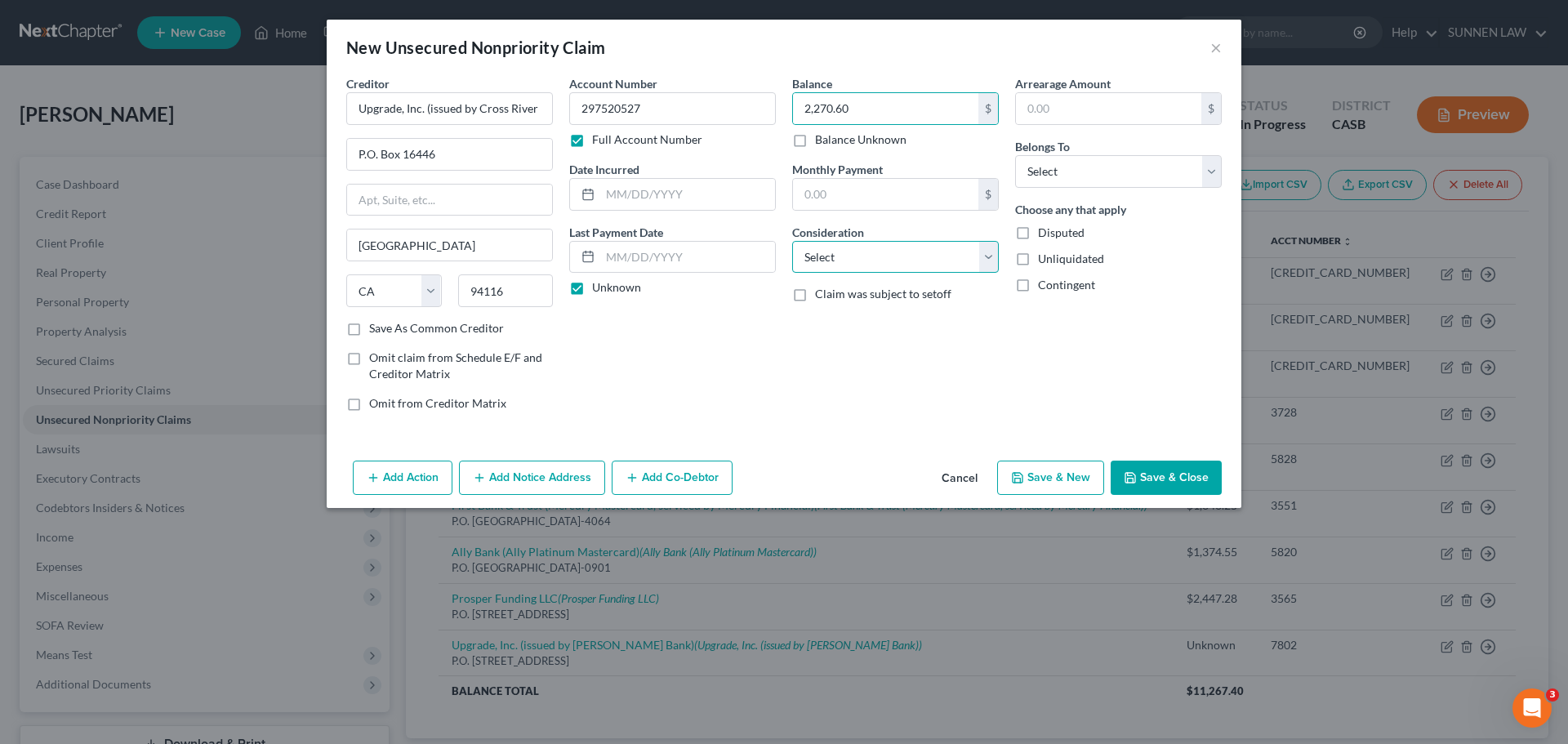
click at [867, 256] on select "Select Cable / Satellite Services Collection Agency Credit Card Debt Debt Couns…" at bounding box center [895, 257] width 207 height 33
click at [792, 241] on select "Select Cable / Satellite Services Collection Agency Credit Card Debt Debt Couns…" at bounding box center [895, 257] width 207 height 33
click at [1091, 175] on select "Select Debtor 1 Only Debtor 2 Only Debtor 1 And Debtor 2 Only At Least One Of T…" at bounding box center [1118, 171] width 207 height 33
click at [1015, 155] on select "Select Debtor 1 Only Debtor 2 Only Debtor 1 And Debtor 2 Only At Least One Of T…" at bounding box center [1118, 171] width 207 height 33
click at [516, 476] on button "Add Notice Address" at bounding box center [531, 477] width 146 height 35
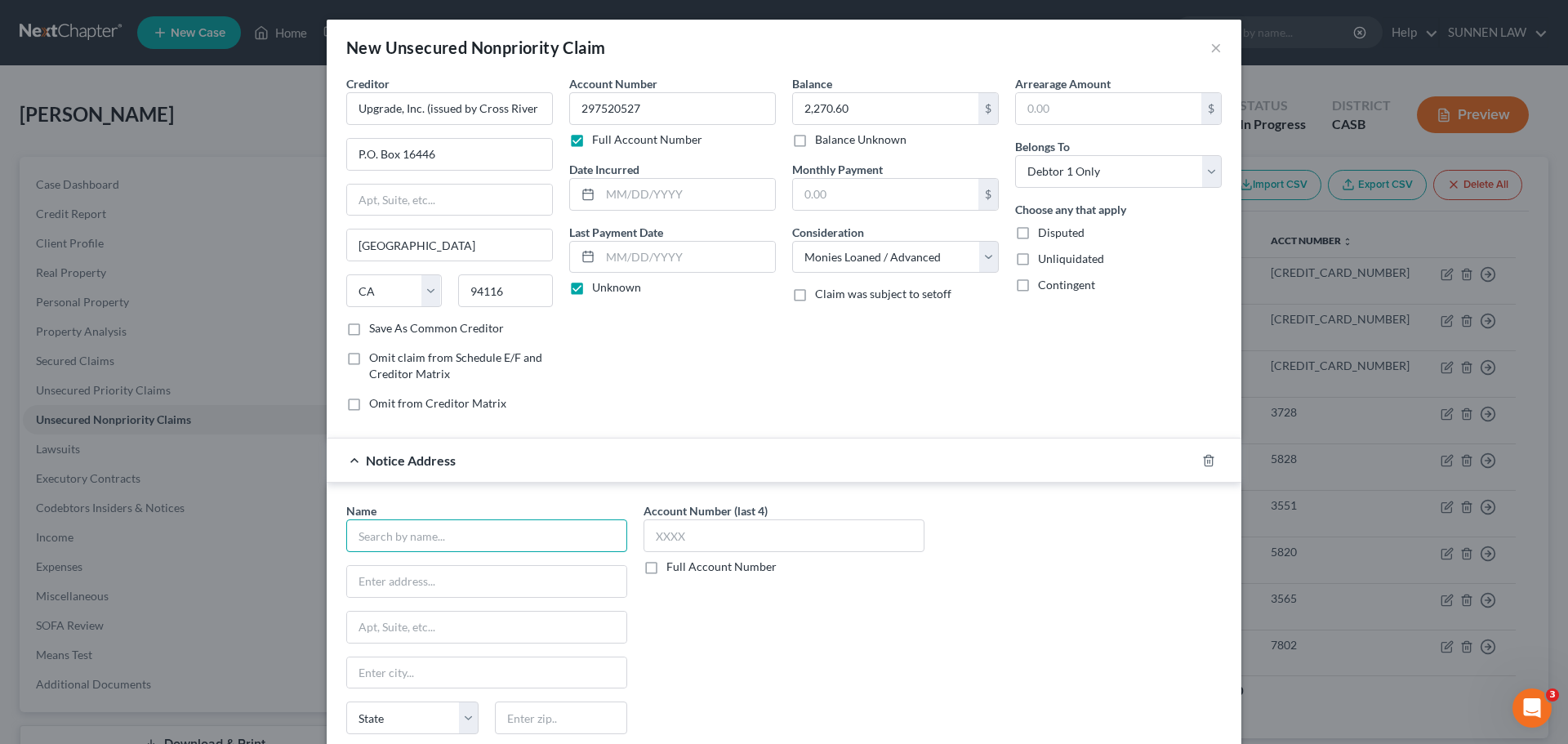
click at [477, 542] on input "text" at bounding box center [486, 536] width 281 height 33
paste input "Upgrade, Inc. (issued by Cross River Bank / [PERSON_NAME] Bank)"
click at [460, 585] on input "text" at bounding box center [486, 581] width 279 height 31
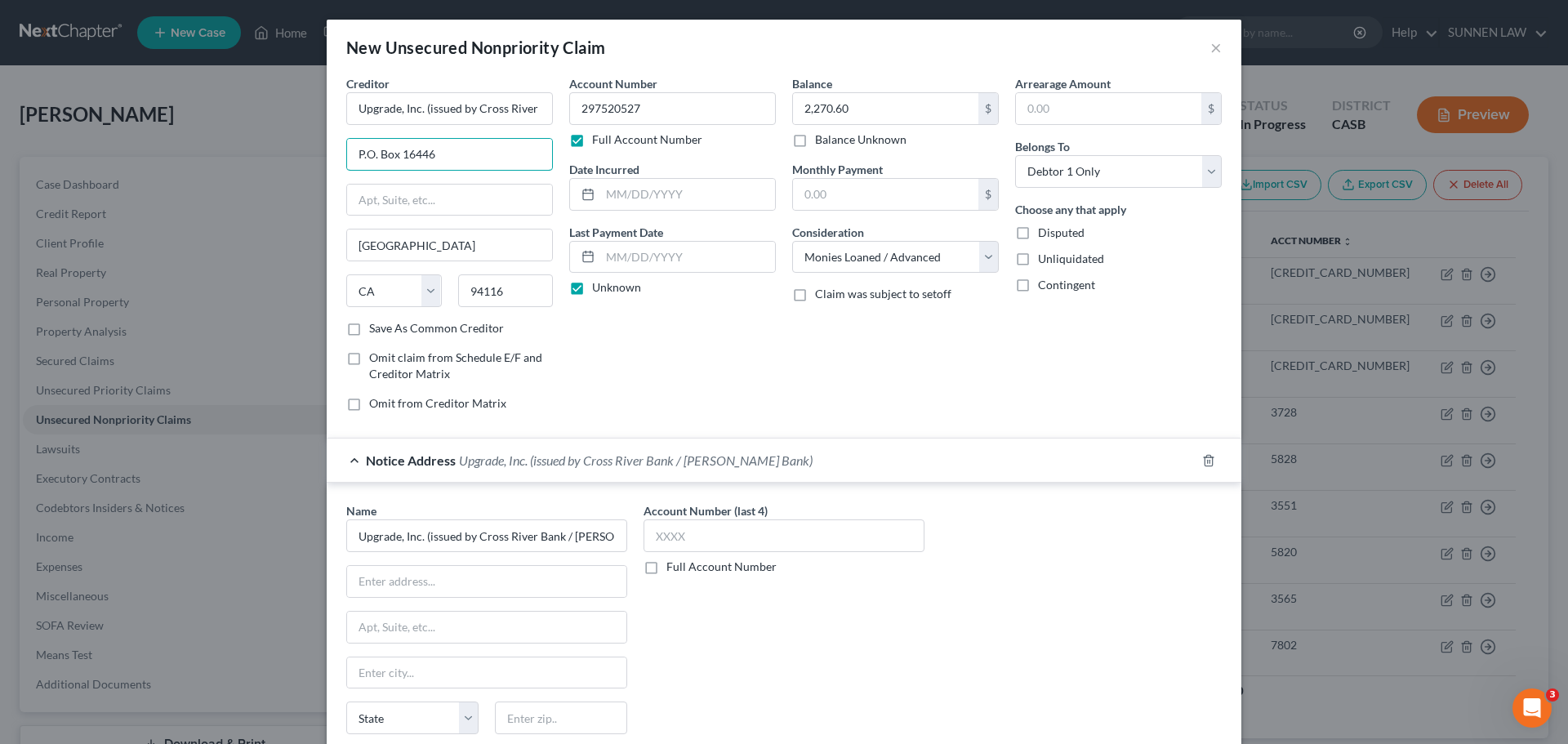
drag, startPoint x: 455, startPoint y: 149, endPoint x: 315, endPoint y: 150, distance: 140.0
click at [315, 150] on div "New Unsecured Nonpriority Claim × Creditor * Upgrade, Inc. (issued by Cross Riv…" at bounding box center [784, 372] width 1568 height 744
click at [399, 589] on input "text" at bounding box center [486, 581] width 279 height 31
paste input "P.O. Box 16446"
drag, startPoint x: 433, startPoint y: 247, endPoint x: 310, endPoint y: 242, distance: 123.1
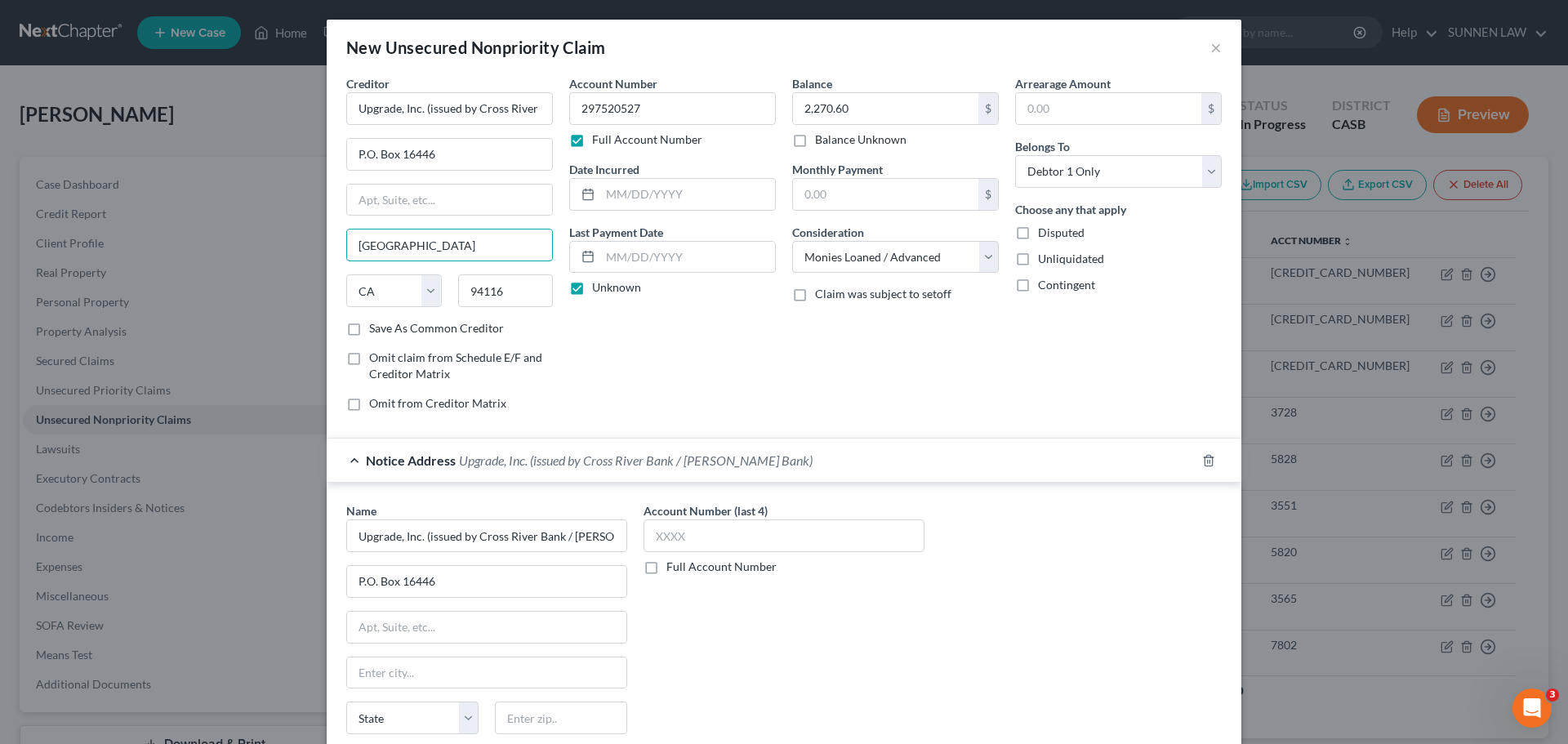
click at [310, 242] on div "New Unsecured Nonpriority Claim × Creditor * Upgrade, Inc. (issued by Cross Riv…" at bounding box center [784, 372] width 1568 height 744
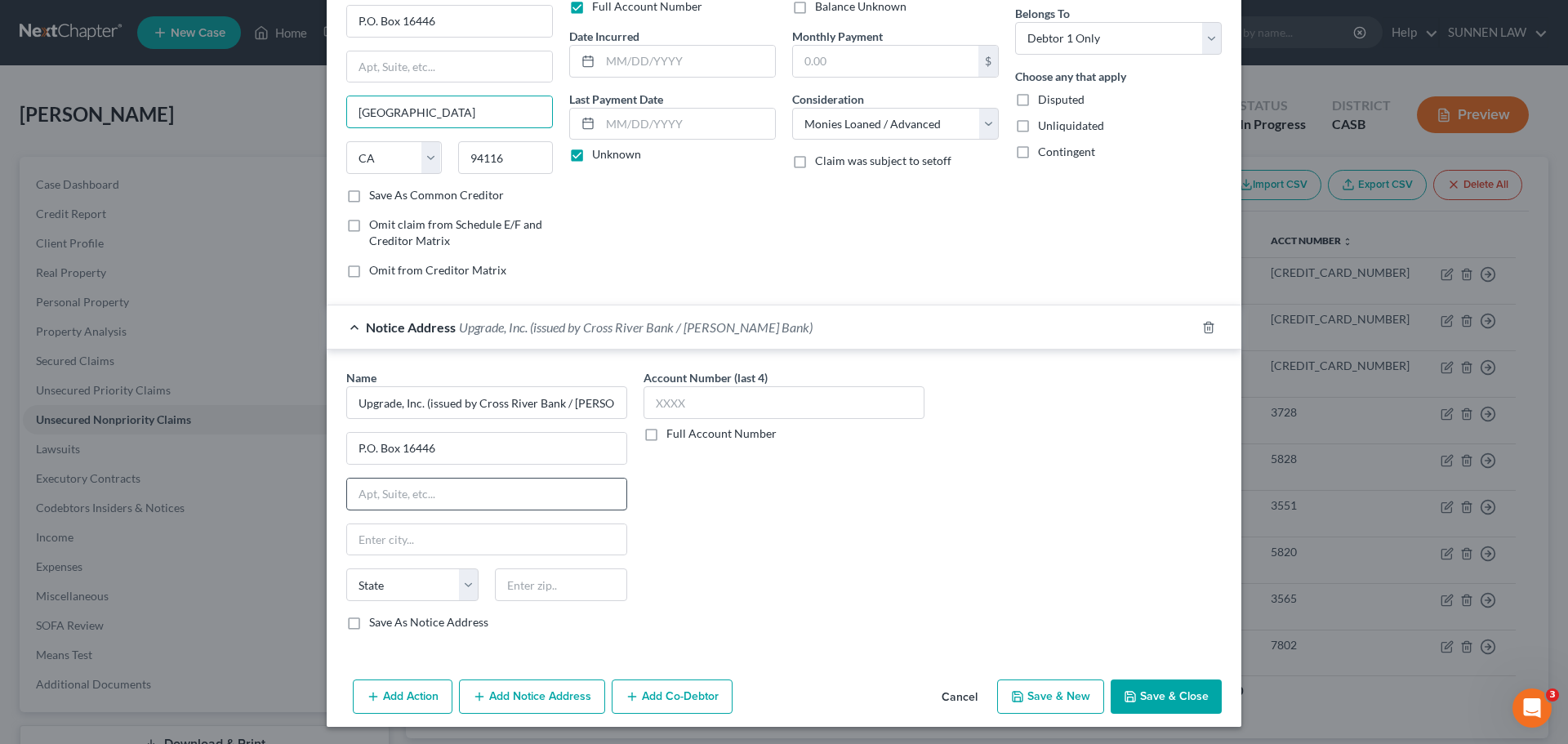
scroll to position [136, 0]
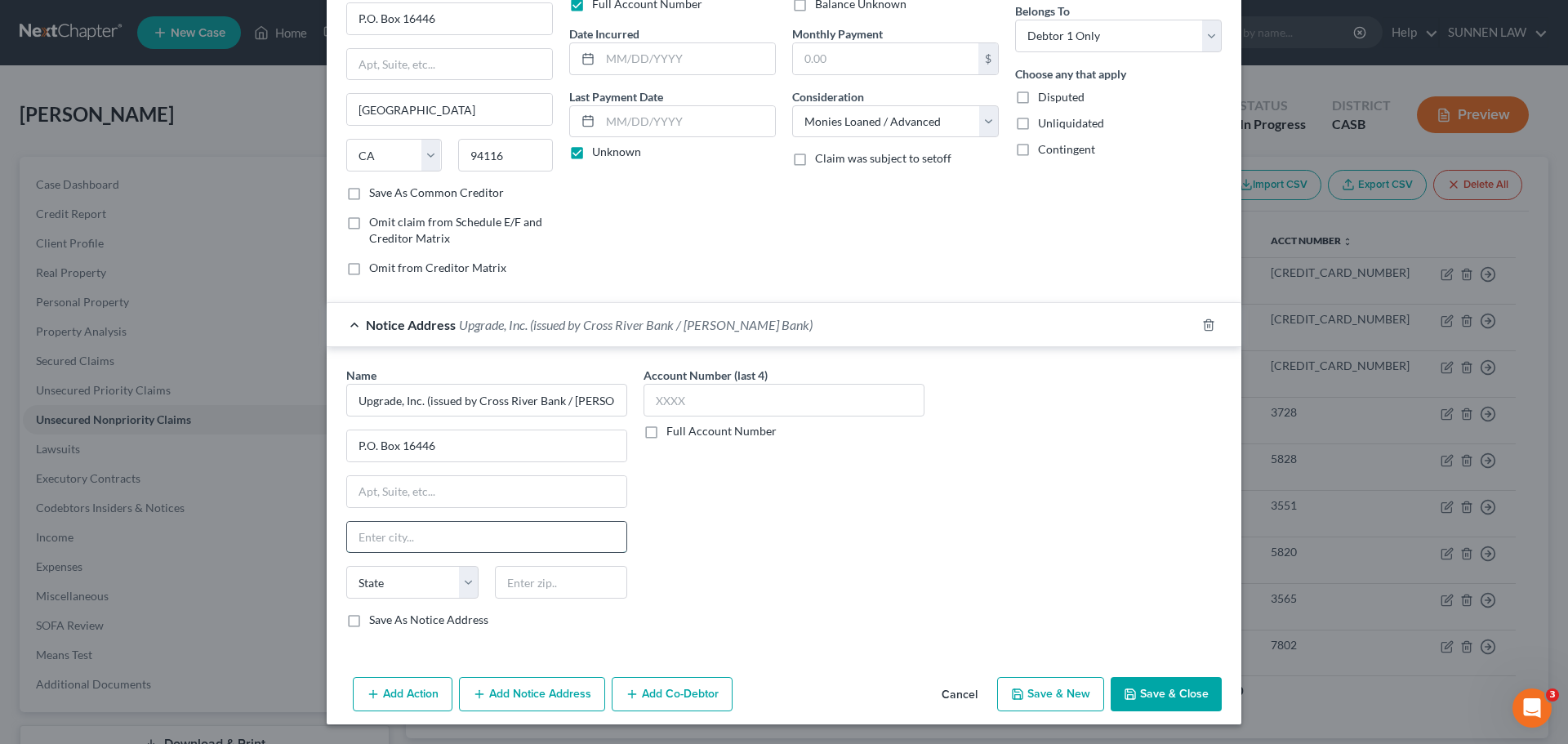
click at [407, 531] on input "text" at bounding box center [486, 537] width 279 height 31
paste input "[GEOGRAPHIC_DATA]"
click at [459, 585] on select "State [US_STATE] AK AR AZ CA CO CT DE DC [GEOGRAPHIC_DATA] [GEOGRAPHIC_DATA] GU…" at bounding box center [412, 582] width 132 height 33
click at [346, 566] on select "State [US_STATE] AK AR AZ CA CO CT DE DC [GEOGRAPHIC_DATA] [GEOGRAPHIC_DATA] GU…" at bounding box center [412, 582] width 132 height 33
drag, startPoint x: 509, startPoint y: 158, endPoint x: 422, endPoint y: 145, distance: 88.0
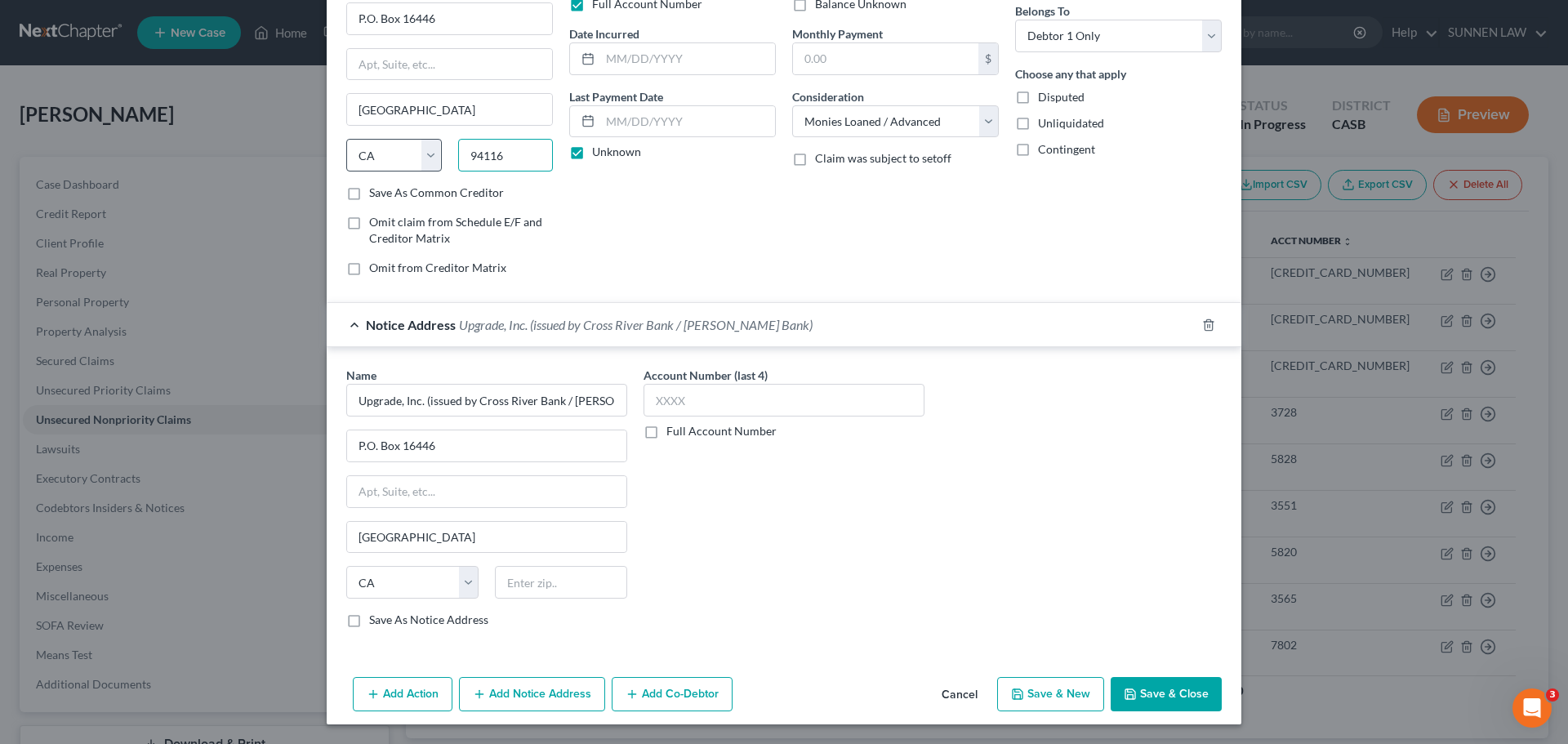
click at [422, 145] on div "State [US_STATE] AK AR AZ CA CO CT DE DC [GEOGRAPHIC_DATA] [GEOGRAPHIC_DATA] GU…" at bounding box center [450, 162] width 223 height 46
click at [527, 582] on input "text" at bounding box center [561, 582] width 132 height 33
paste input "94116"
click at [428, 624] on label "Save As Notice Address" at bounding box center [428, 619] width 119 height 16
click at [386, 623] on input "Save As Notice Address" at bounding box center [380, 617] width 11 height 11
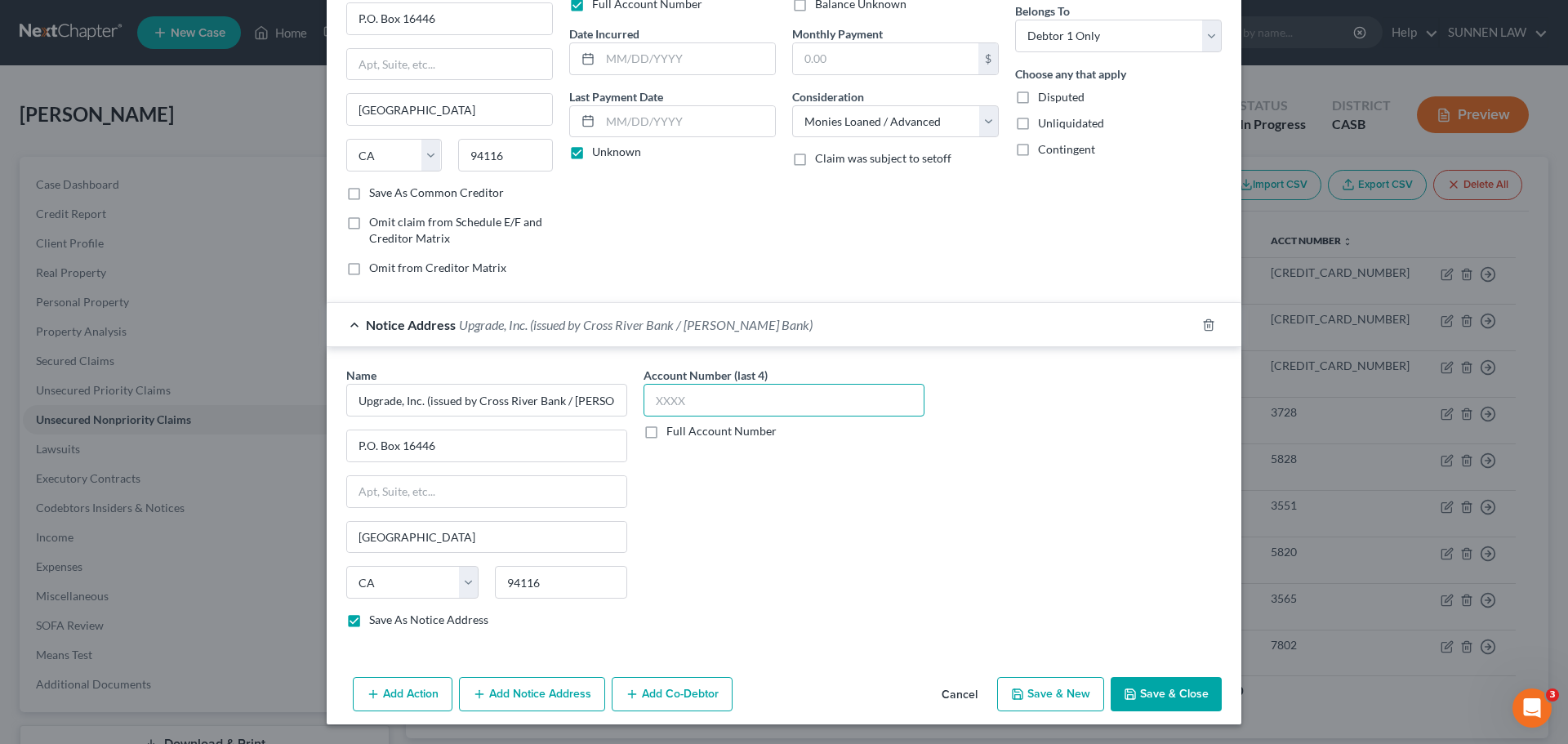
click at [748, 399] on input "text" at bounding box center [784, 400] width 281 height 33
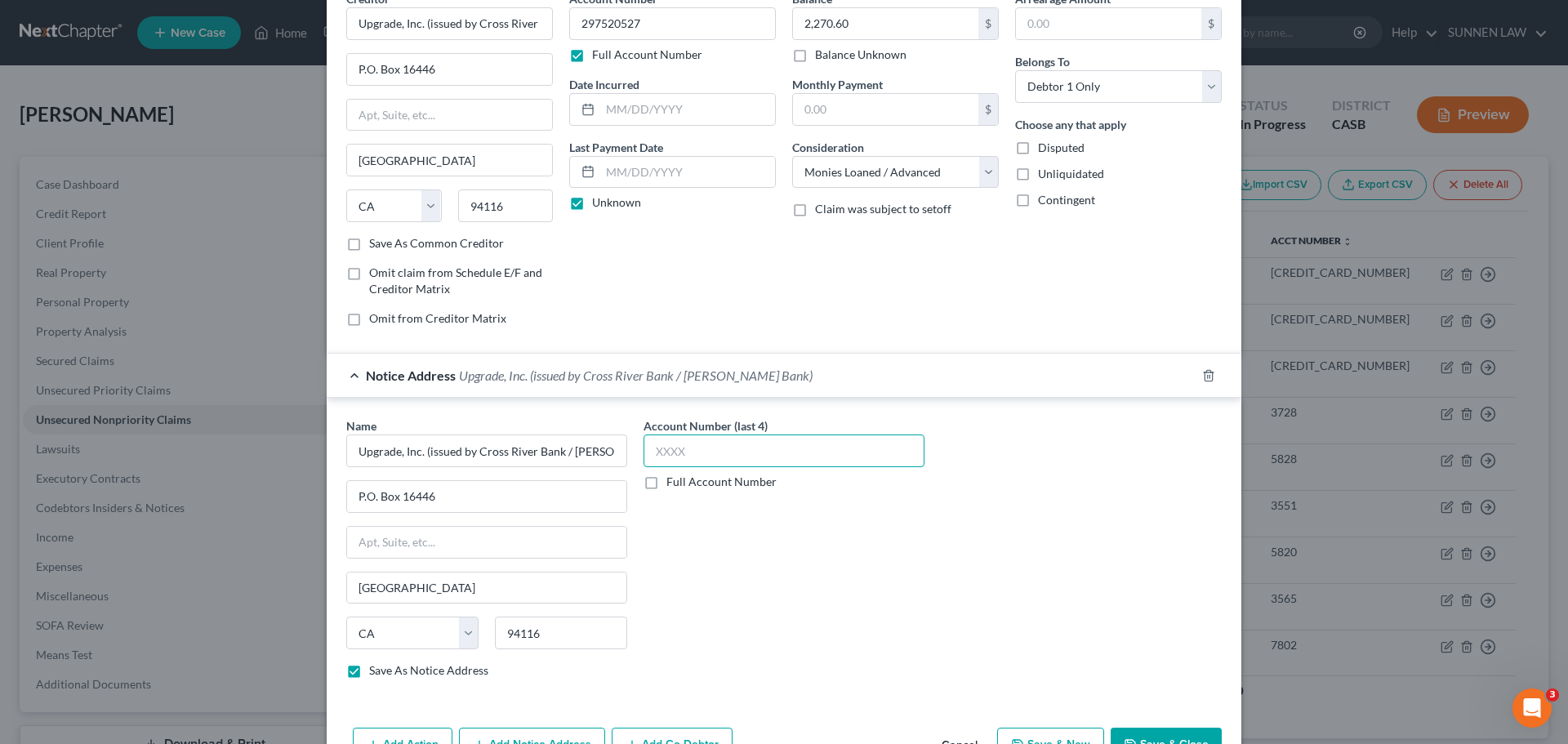
scroll to position [0, 0]
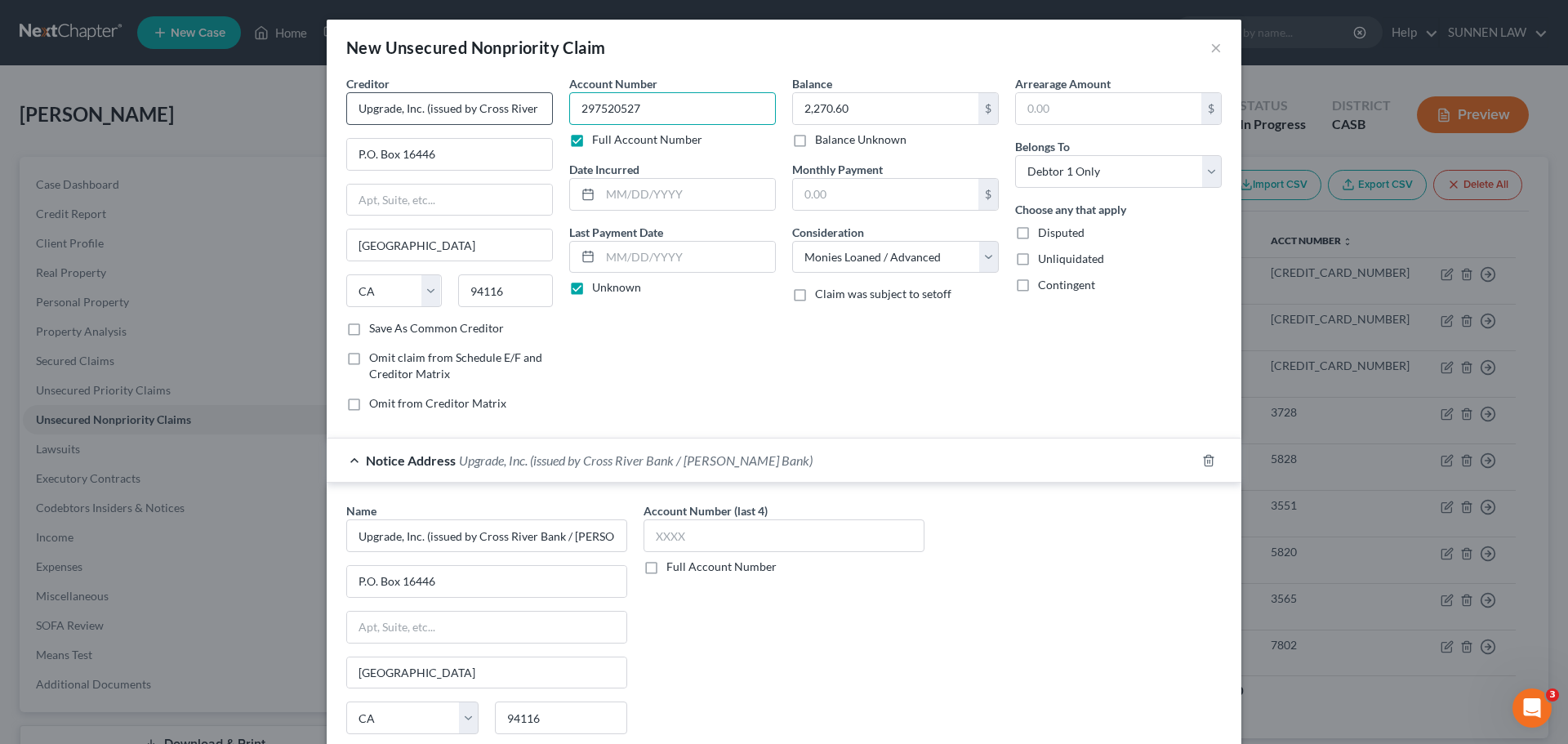
drag, startPoint x: 639, startPoint y: 106, endPoint x: 542, endPoint y: 97, distance: 97.4
click at [542, 97] on div "Creditor * Upgrade, Inc. (issued by Cross River Bank / [PERSON_NAME] Bank) P.O.…" at bounding box center [784, 250] width 892 height 349
click at [666, 569] on label "Full Account Number" at bounding box center [721, 566] width 110 height 16
click at [673, 569] on input "Full Account Number" at bounding box center [678, 563] width 11 height 11
click at [697, 542] on input "text" at bounding box center [784, 536] width 281 height 33
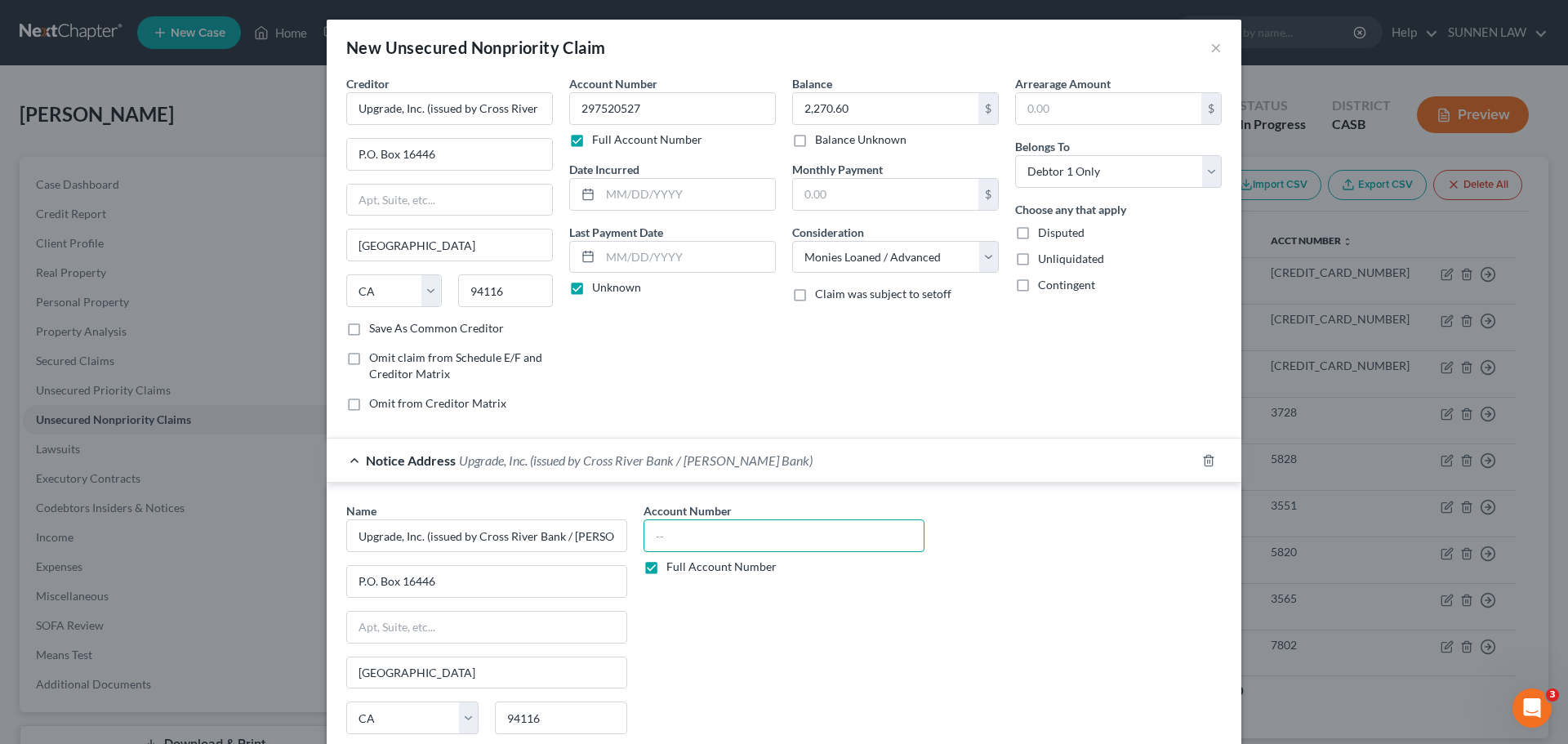
paste input "297520527"
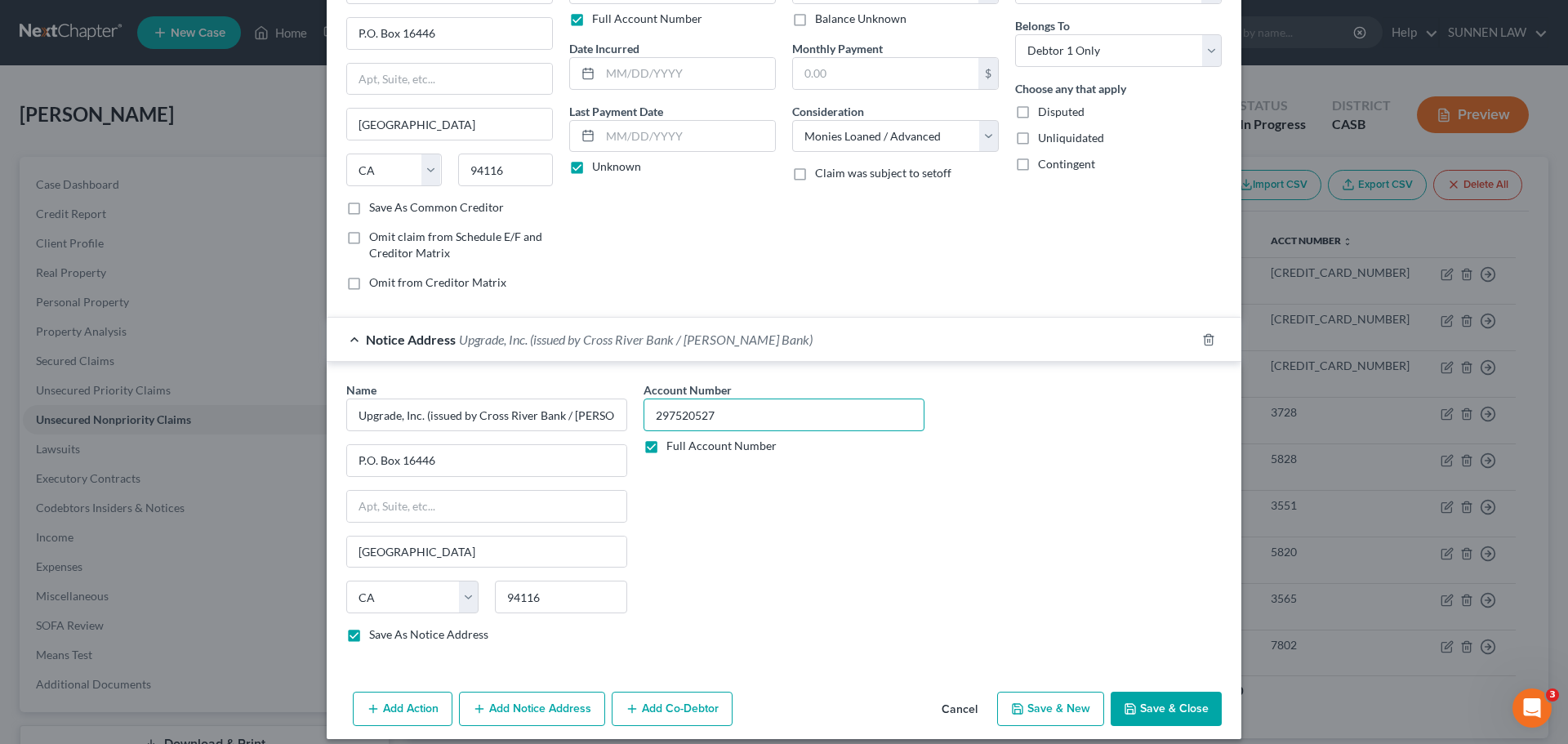
scroll to position [136, 0]
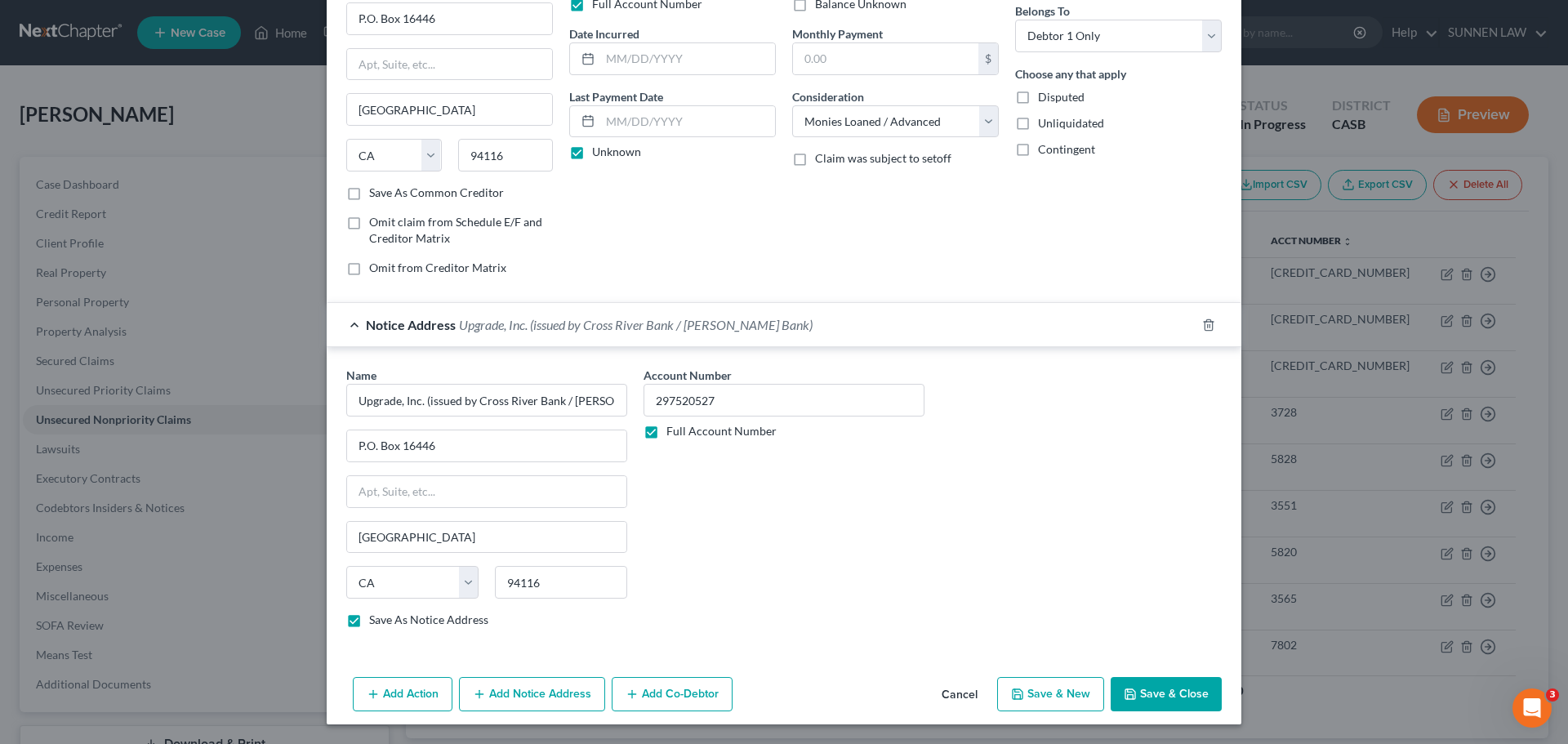
click at [1064, 693] on button "Save & New" at bounding box center [1050, 693] width 107 height 35
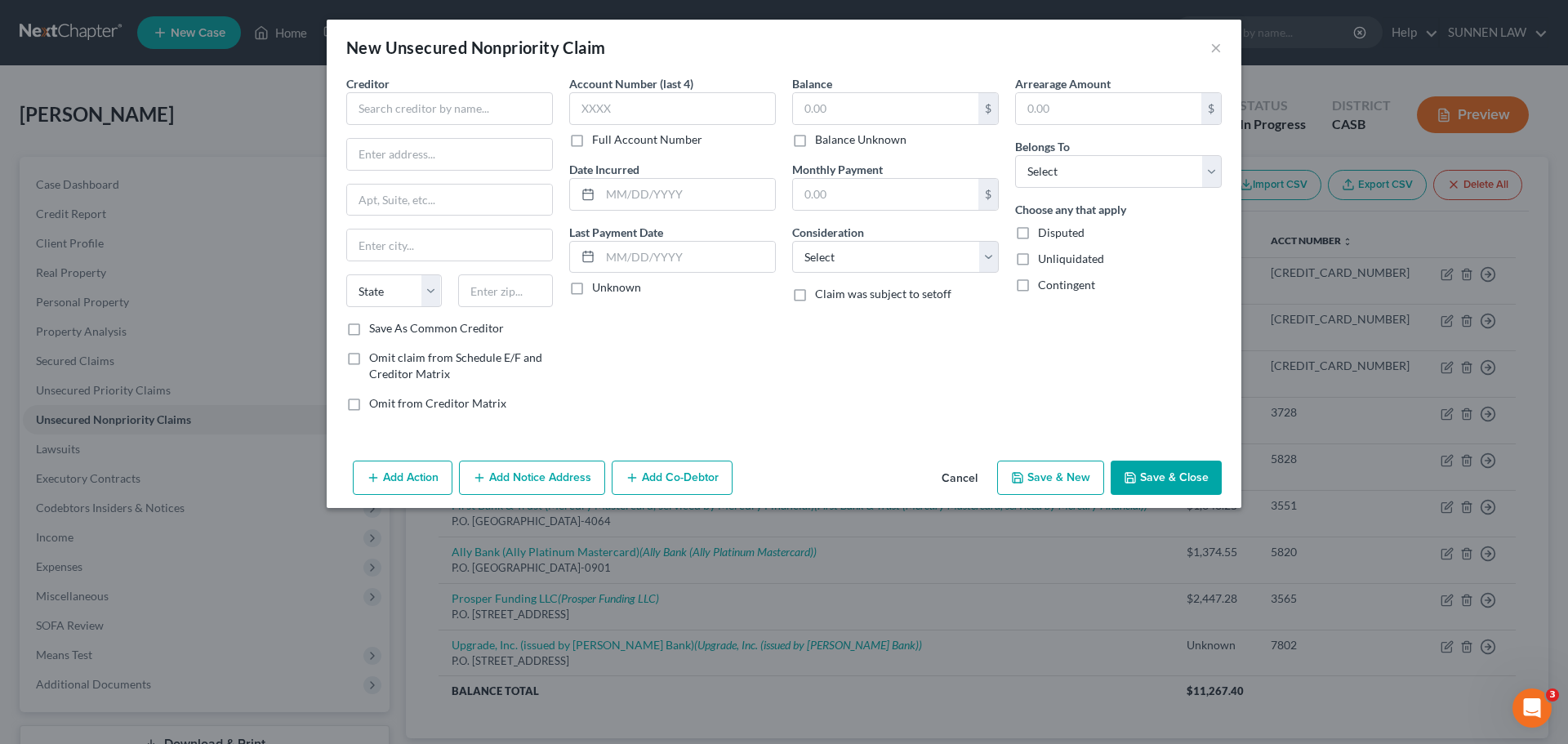
scroll to position [0, 0]
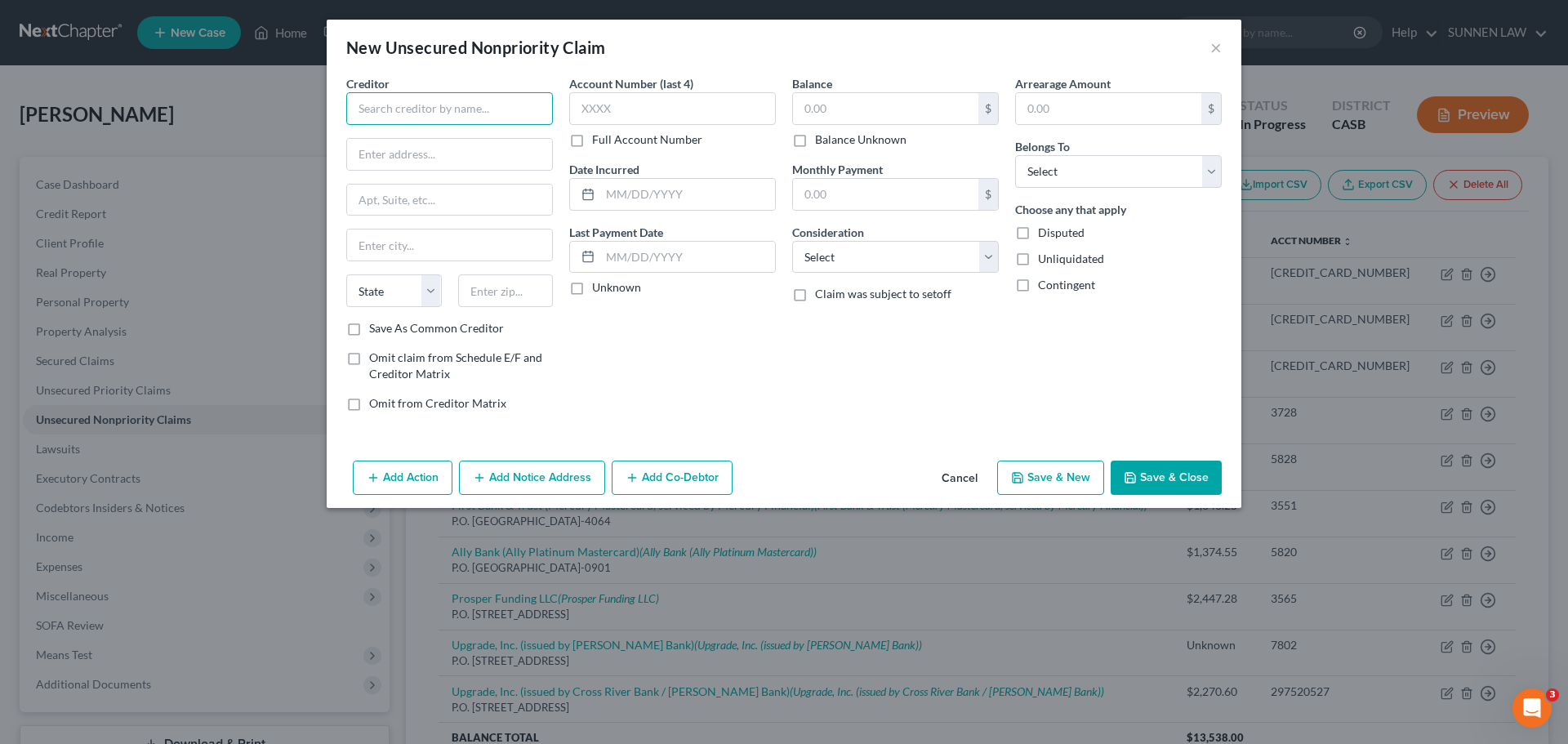
click at [474, 115] on input "text" at bounding box center [449, 108] width 207 height 33
paste input "Capital One Bank ([GEOGRAPHIC_DATA]), N.A."
click at [435, 164] on input "text" at bounding box center [449, 154] width 205 height 31
click at [401, 159] on input "text" at bounding box center [449, 154] width 205 height 31
paste input "P.O. Box 30285"
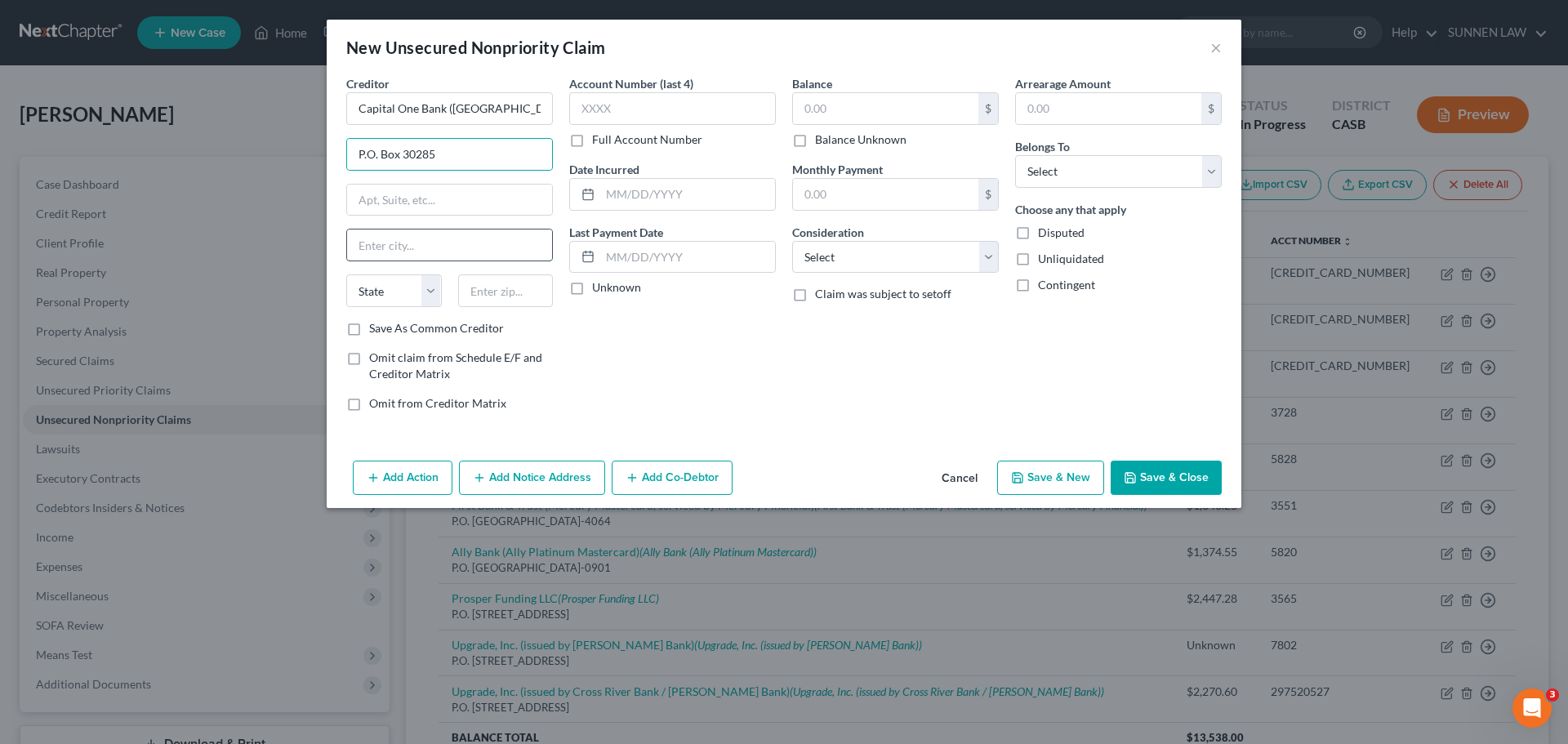
click at [412, 245] on input "text" at bounding box center [449, 245] width 205 height 31
click at [401, 249] on input "text" at bounding box center [449, 245] width 205 height 31
paste input "[GEOGRAPHIC_DATA]"
click at [418, 298] on select "State [US_STATE] AK AR AZ CA CO CT DE DC [GEOGRAPHIC_DATA] [GEOGRAPHIC_DATA] GU…" at bounding box center [393, 290] width 95 height 33
click at [346, 274] on select "State [US_STATE] AK AR AZ CA CO CT DE DC [GEOGRAPHIC_DATA] [GEOGRAPHIC_DATA] GU…" at bounding box center [393, 290] width 95 height 33
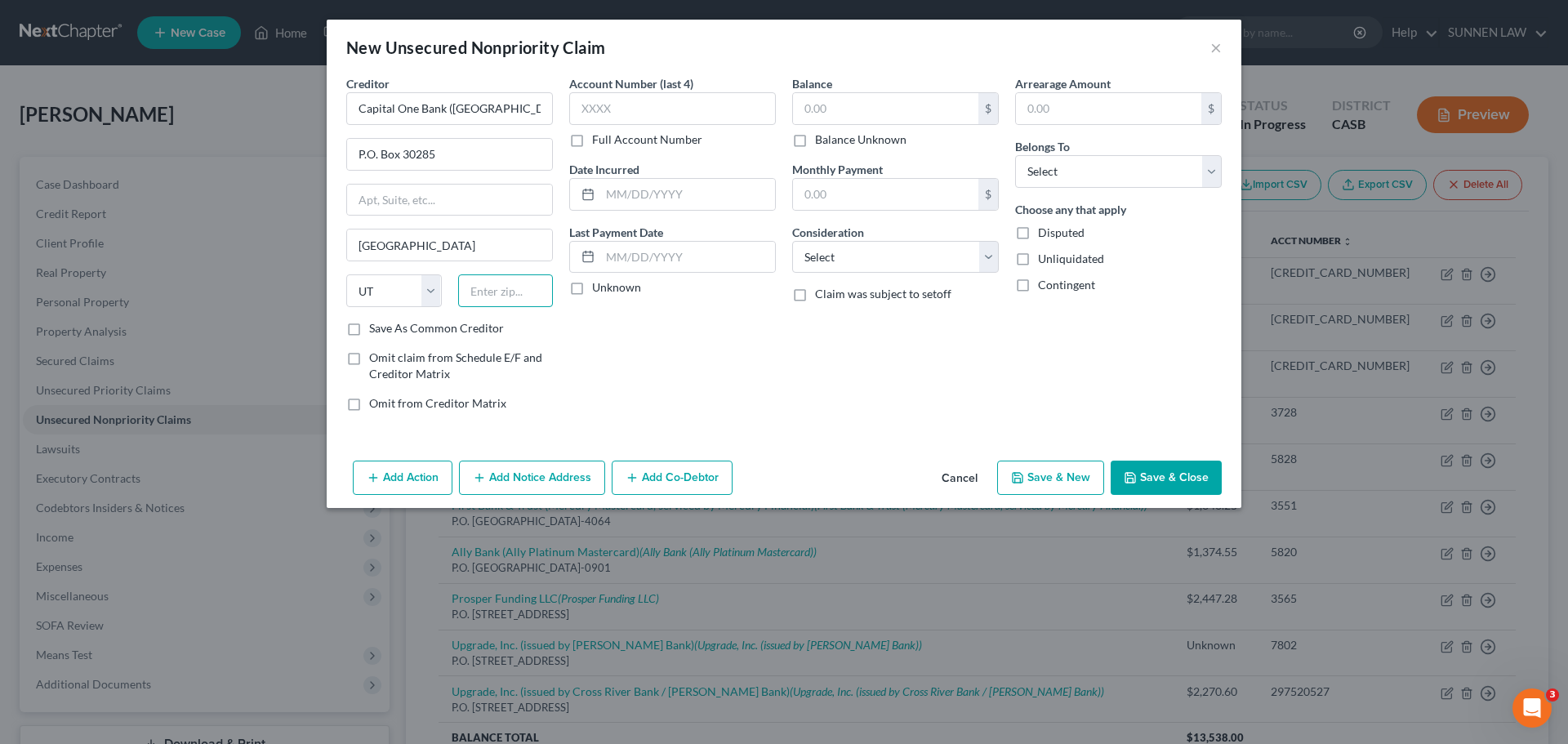
click at [495, 294] on input "text" at bounding box center [505, 290] width 95 height 33
click at [513, 297] on input "text" at bounding box center [505, 290] width 95 height 33
paste input "84130-0285"
click at [653, 115] on input "text" at bounding box center [672, 108] width 207 height 33
click at [598, 287] on label "Unknown" at bounding box center [617, 287] width 49 height 16
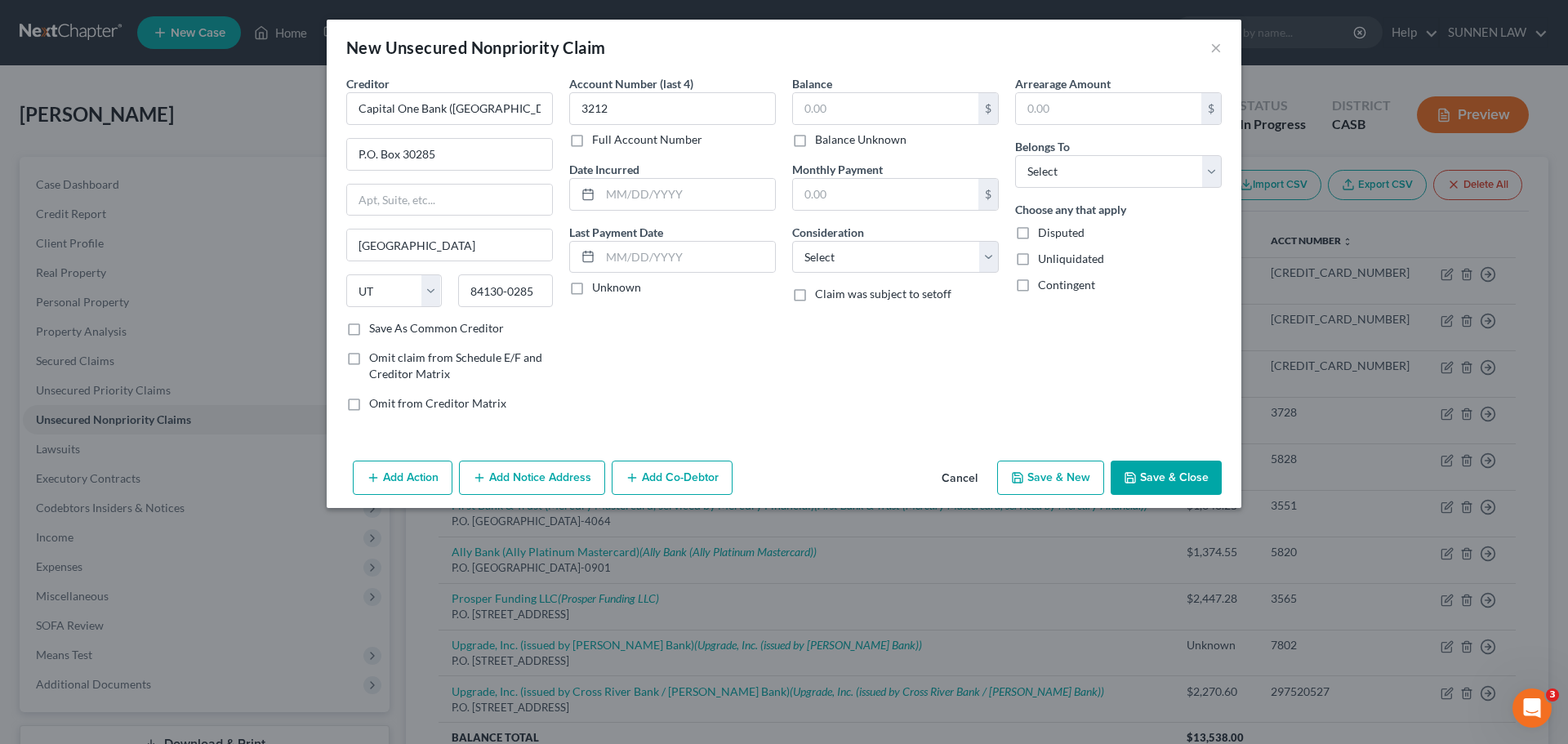
click at [599, 287] on input "Unknown" at bounding box center [604, 284] width 11 height 11
click at [850, 109] on input "text" at bounding box center [886, 108] width 186 height 31
click at [830, 259] on select "Select Cable / Satellite Services Collection Agency Credit Card Debt Debt Couns…" at bounding box center [895, 257] width 207 height 33
click at [792, 241] on select "Select Cable / Satellite Services Collection Agency Credit Card Debt Debt Couns…" at bounding box center [895, 257] width 207 height 33
click at [1032, 177] on select "Select Debtor 1 Only Debtor 2 Only Debtor 1 And Debtor 2 Only At Least One Of T…" at bounding box center [1118, 171] width 207 height 33
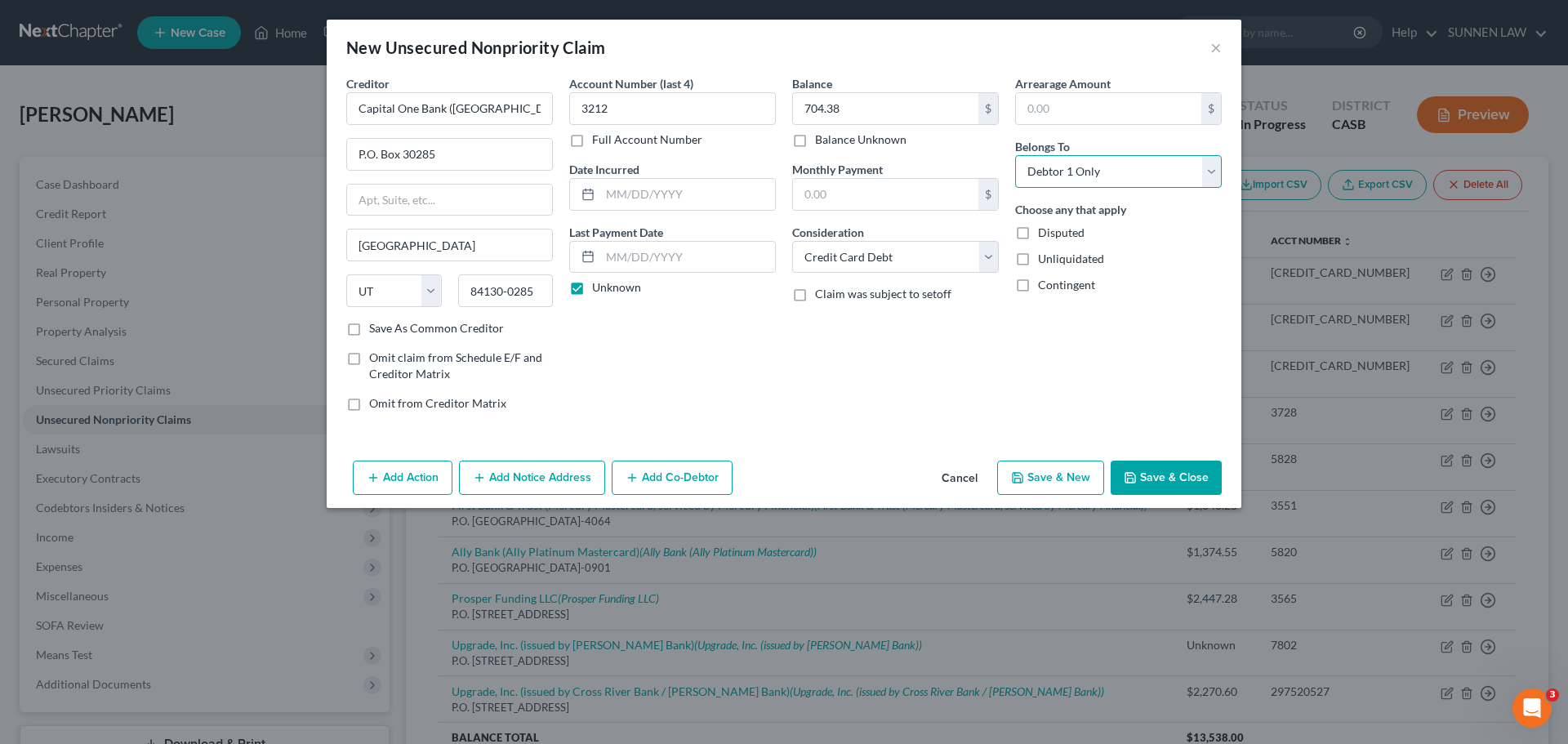
click at [1015, 155] on select "Select Debtor 1 Only Debtor 2 Only Debtor 1 And Debtor 2 Only At Least One Of T…" at bounding box center [1118, 171] width 207 height 33
click at [469, 326] on label "Save As Common Creditor" at bounding box center [437, 327] width 135 height 16
click at [386, 326] on input "Save As Common Creditor" at bounding box center [380, 325] width 11 height 11
click at [542, 477] on button "Add Notice Address" at bounding box center [531, 477] width 146 height 35
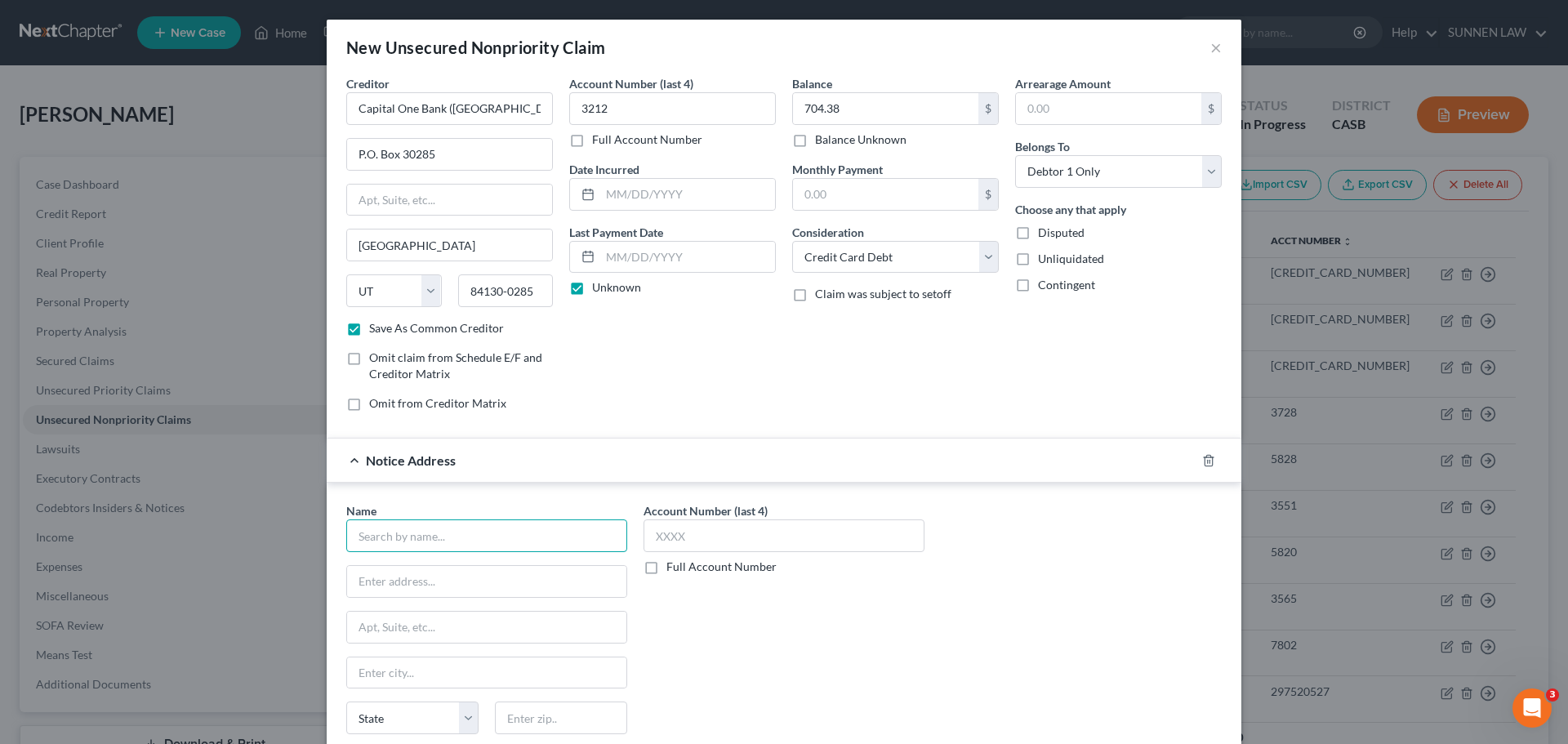
click at [437, 535] on input "text" at bounding box center [486, 536] width 281 height 33
paste input "84130-0285"
click at [574, 707] on input "text" at bounding box center [561, 718] width 132 height 33
paste input "84130-0285"
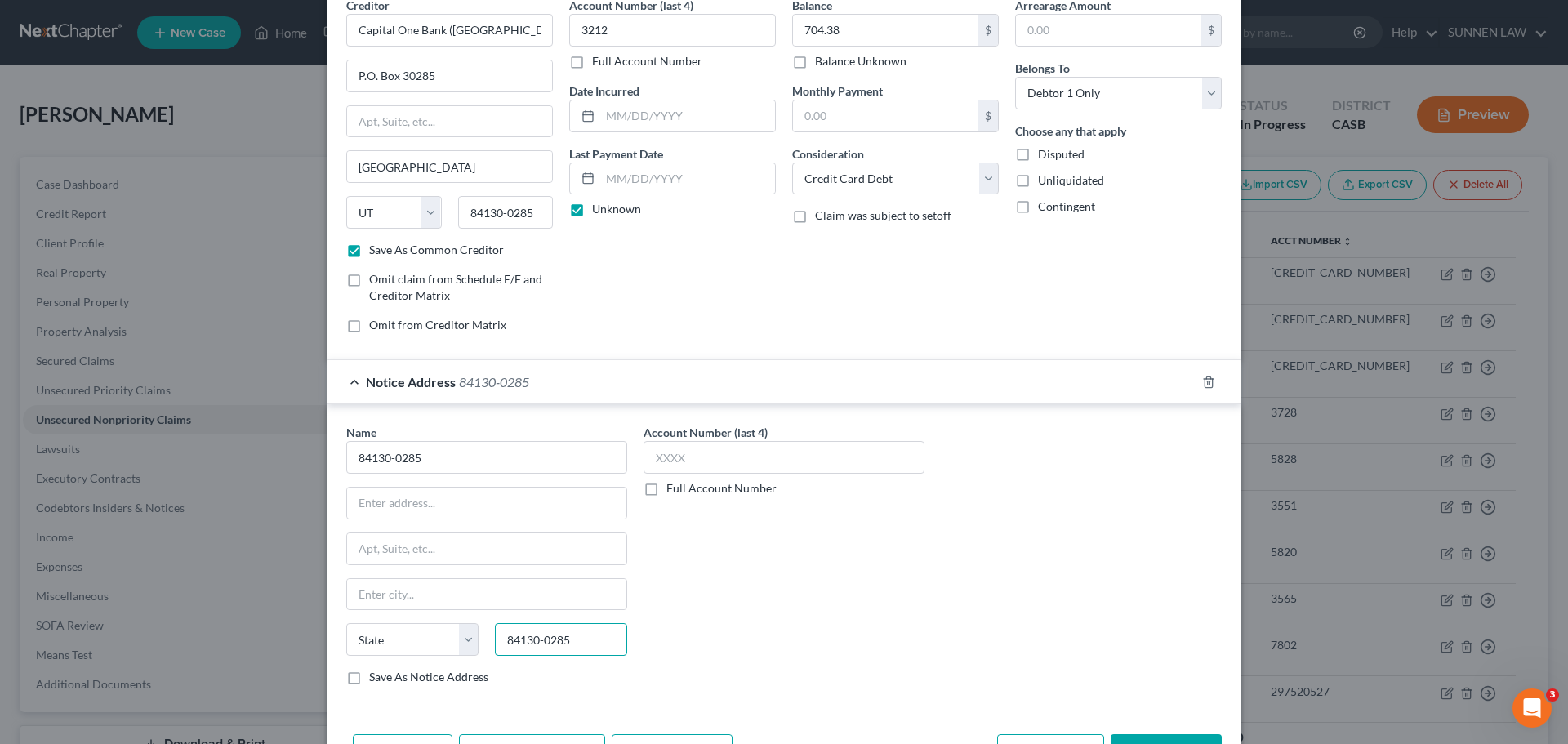
scroll to position [82, 0]
drag, startPoint x: 363, startPoint y: 445, endPoint x: 301, endPoint y: 443, distance: 62.0
click at [314, 444] on div "New Unsecured Nonpriority Claim × Creditor * Capital One Bank ([GEOGRAPHIC_DATA…" at bounding box center [784, 372] width 1568 height 744
click at [493, 455] on input "text" at bounding box center [486, 454] width 281 height 33
paste input "Capital One Bank ([GEOGRAPHIC_DATA]), N.A."
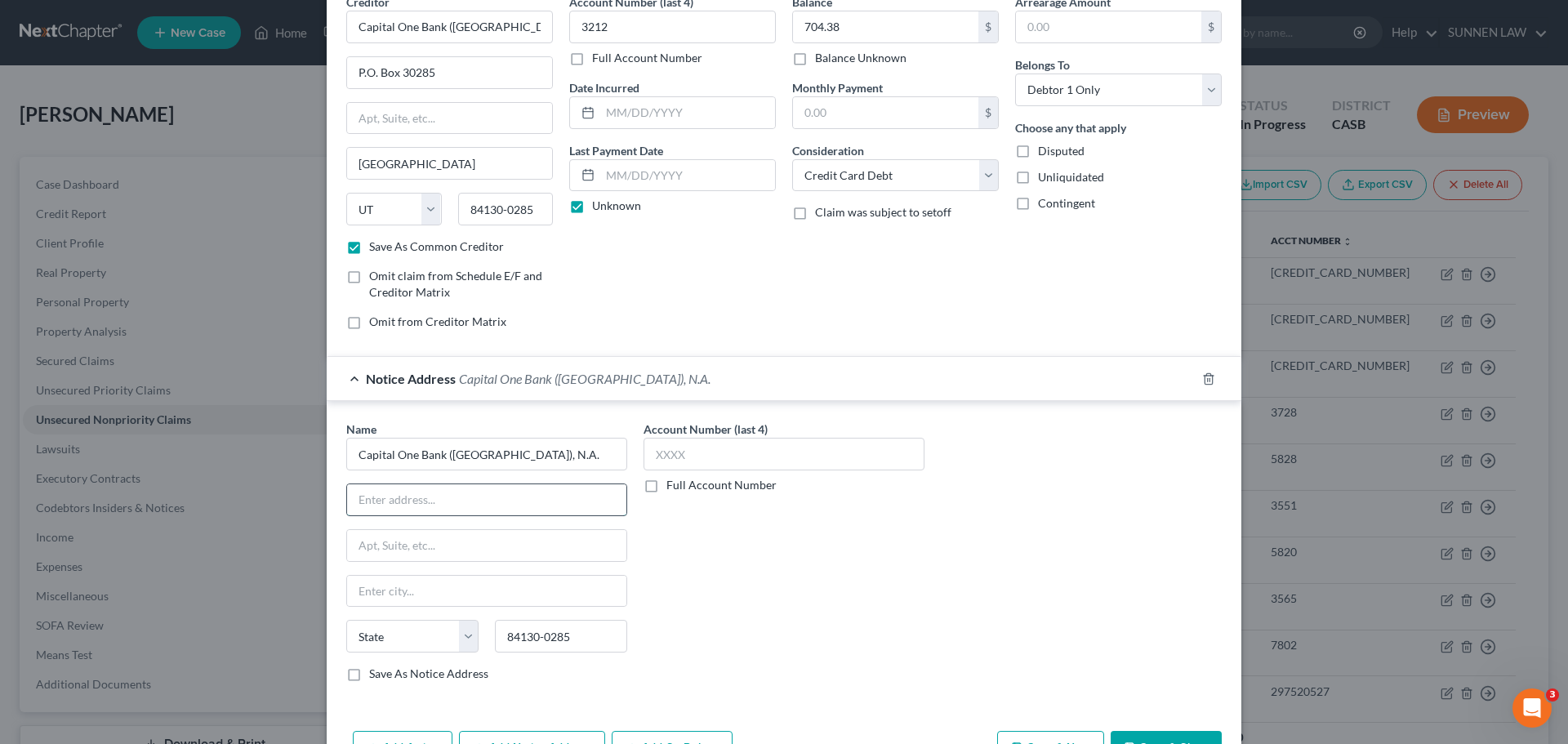
click at [417, 495] on input "text" at bounding box center [486, 499] width 279 height 31
paste input "P.O. Box 30285"
click at [476, 591] on input "text" at bounding box center [486, 590] width 279 height 31
click at [395, 595] on input "text" at bounding box center [486, 590] width 279 height 31
paste input "[GEOGRAPHIC_DATA]"
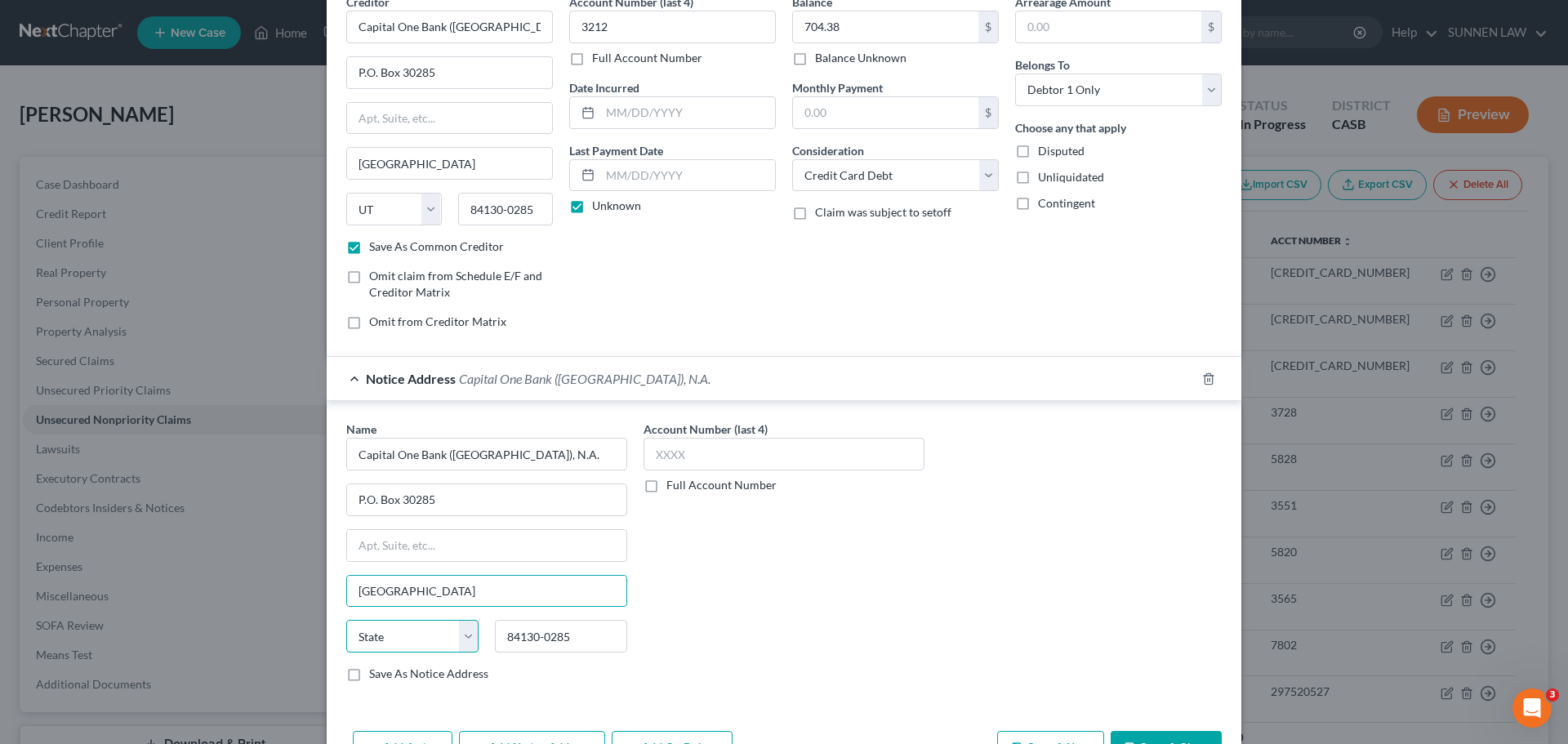
click at [466, 642] on select "State [US_STATE] AK AR AZ CA CO CT DE DC [GEOGRAPHIC_DATA] [GEOGRAPHIC_DATA] GU…" at bounding box center [412, 636] width 132 height 33
click at [346, 620] on select "State [US_STATE] AK AR AZ CA CO CT DE DC [GEOGRAPHIC_DATA] [GEOGRAPHIC_DATA] GU…" at bounding box center [412, 636] width 132 height 33
click at [369, 676] on label "Save As Notice Address" at bounding box center [428, 673] width 119 height 16
click at [375, 676] on input "Save As Notice Address" at bounding box center [380, 671] width 11 height 11
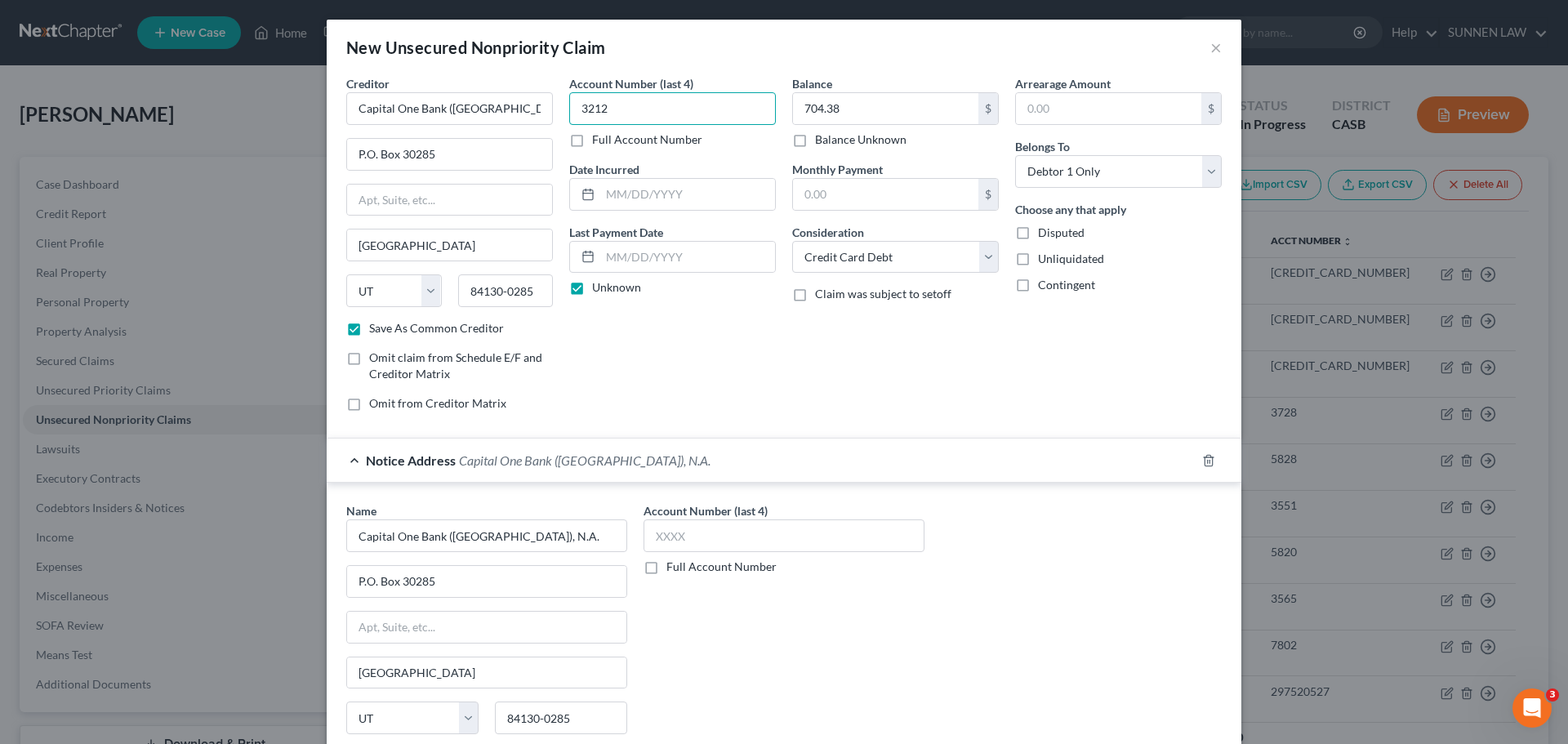
drag, startPoint x: 611, startPoint y: 111, endPoint x: 563, endPoint y: 105, distance: 48.4
click at [569, 105] on input "3212" at bounding box center [672, 108] width 207 height 33
drag, startPoint x: 703, startPoint y: 536, endPoint x: 618, endPoint y: 535, distance: 85.0
click at [610, 533] on div "Name * Capital One Bank ([GEOGRAPHIC_DATA]), N.A. P.O. [GEOGRAPHIC_DATA] [GEOGR…" at bounding box center [784, 639] width 892 height 274
drag, startPoint x: 698, startPoint y: 541, endPoint x: 673, endPoint y: 541, distance: 25.0
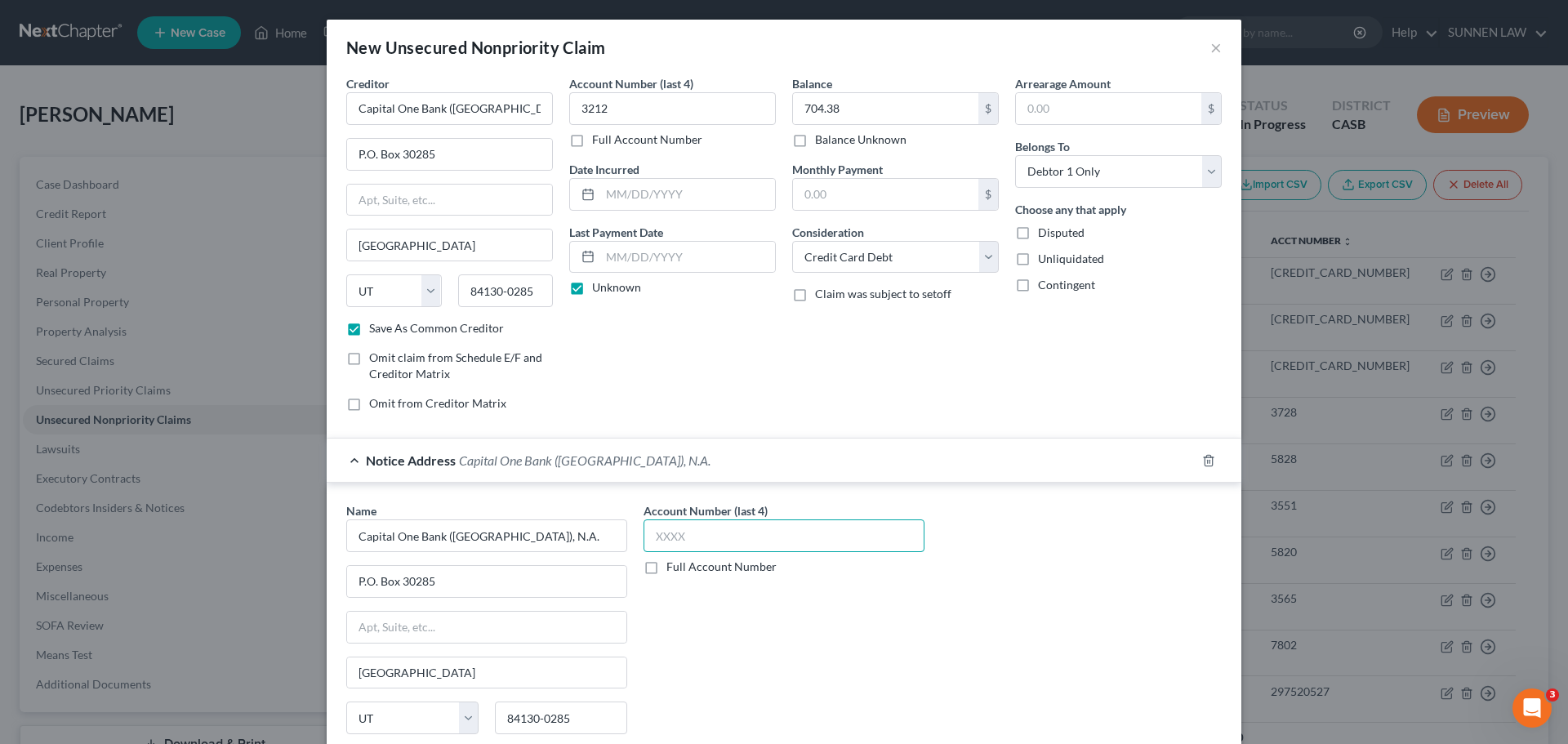
click at [680, 541] on input "text" at bounding box center [784, 536] width 281 height 33
paste input "3212"
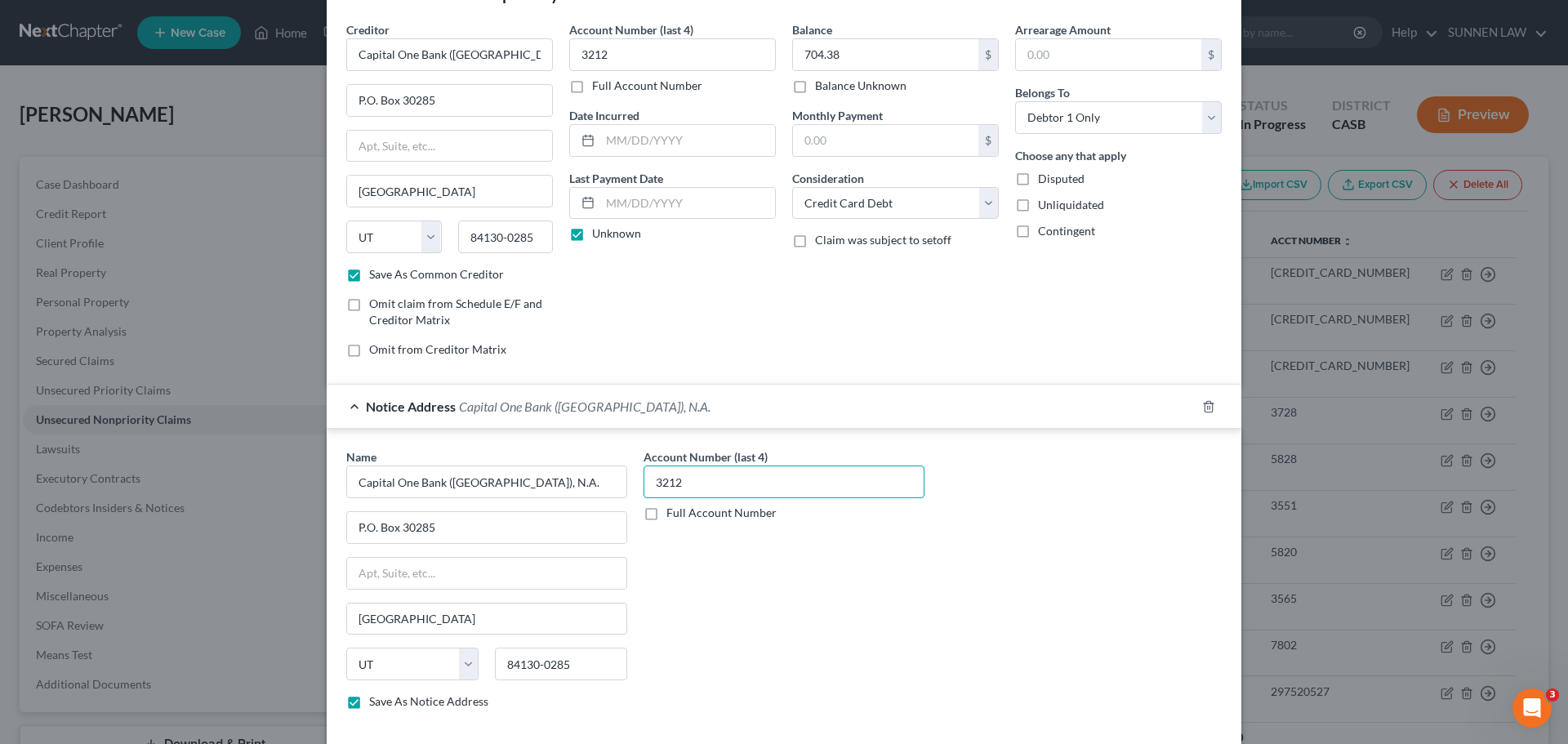
scroll to position [136, 0]
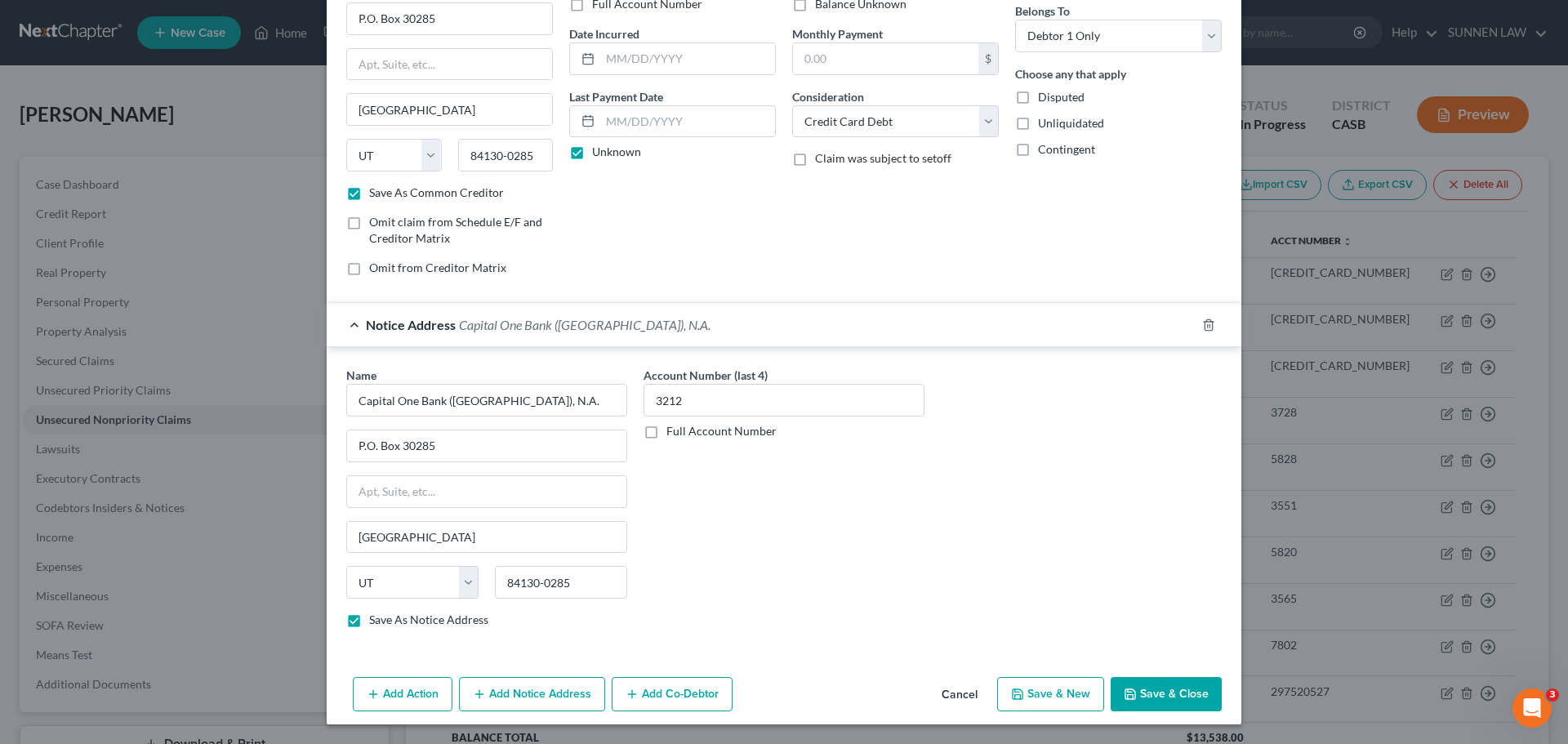
click at [1054, 692] on button "Save & New" at bounding box center [1050, 693] width 107 height 35
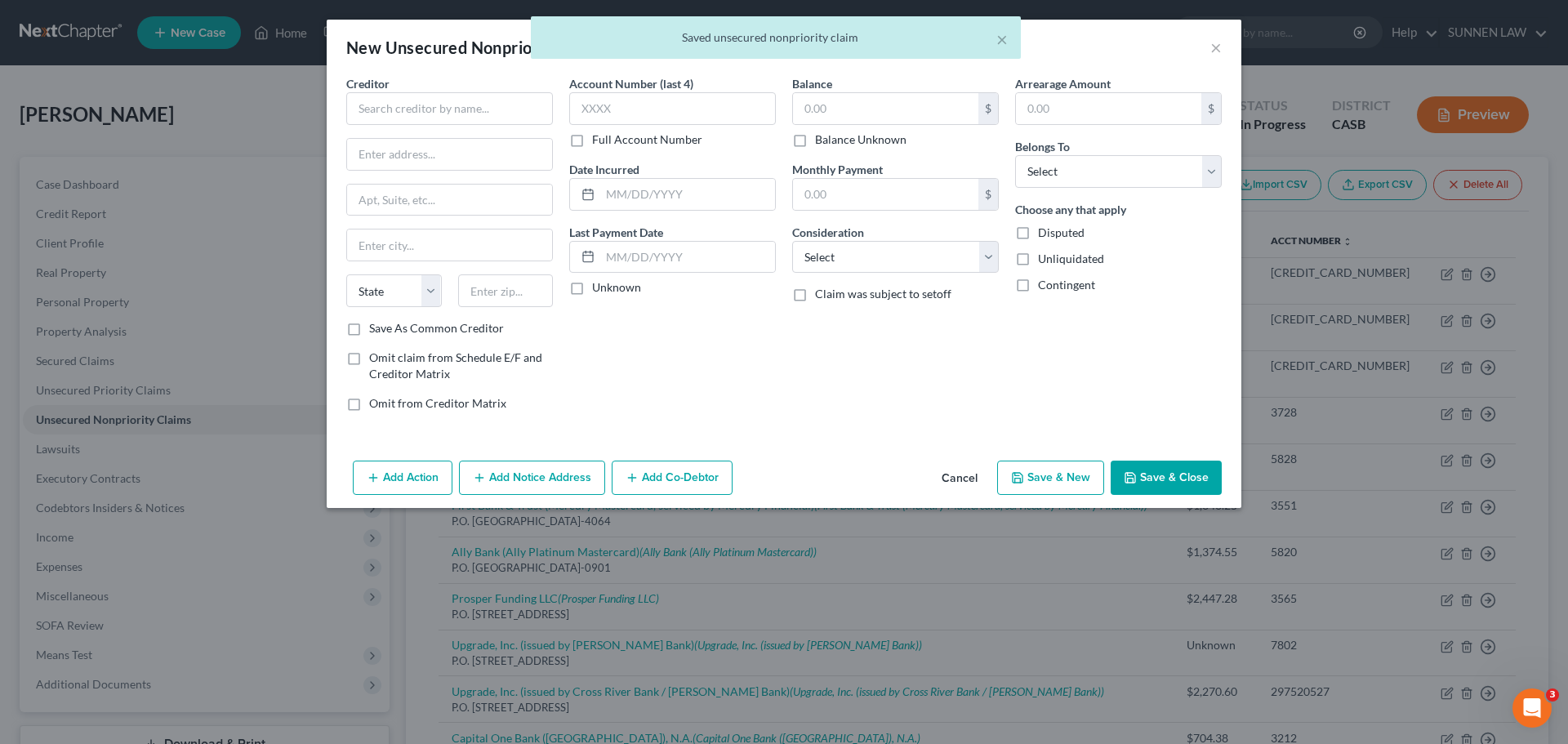
scroll to position [0, 0]
click at [421, 112] on input "text" at bounding box center [449, 108] width 207 height 33
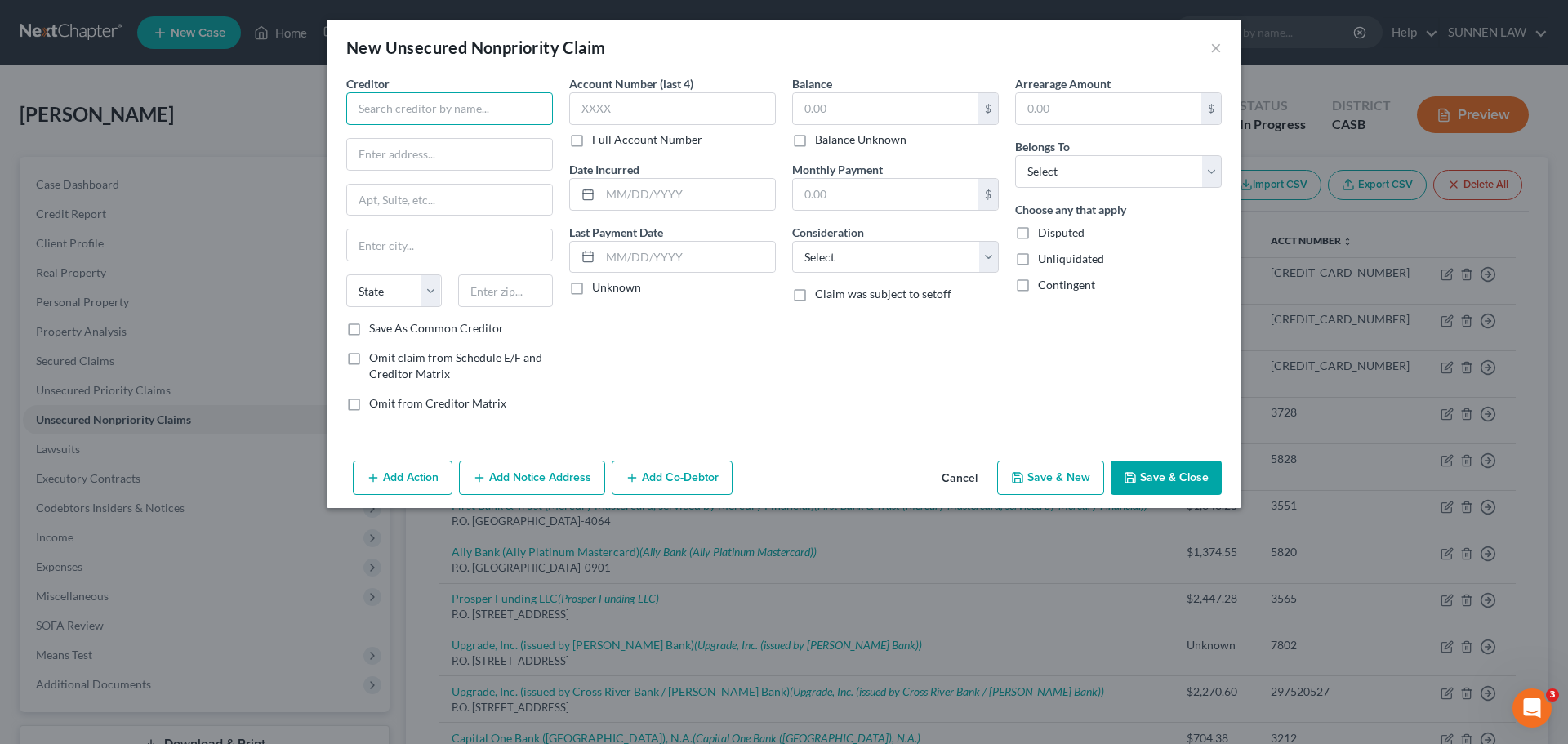
click at [435, 115] on input "text" at bounding box center [449, 108] width 207 height 33
paste input "Capital One Bank ([GEOGRAPHIC_DATA]), N.A."
click at [434, 158] on input "text" at bounding box center [449, 154] width 205 height 31
click at [452, 154] on input "text" at bounding box center [449, 154] width 205 height 31
paste input "P.O. Box 30285"
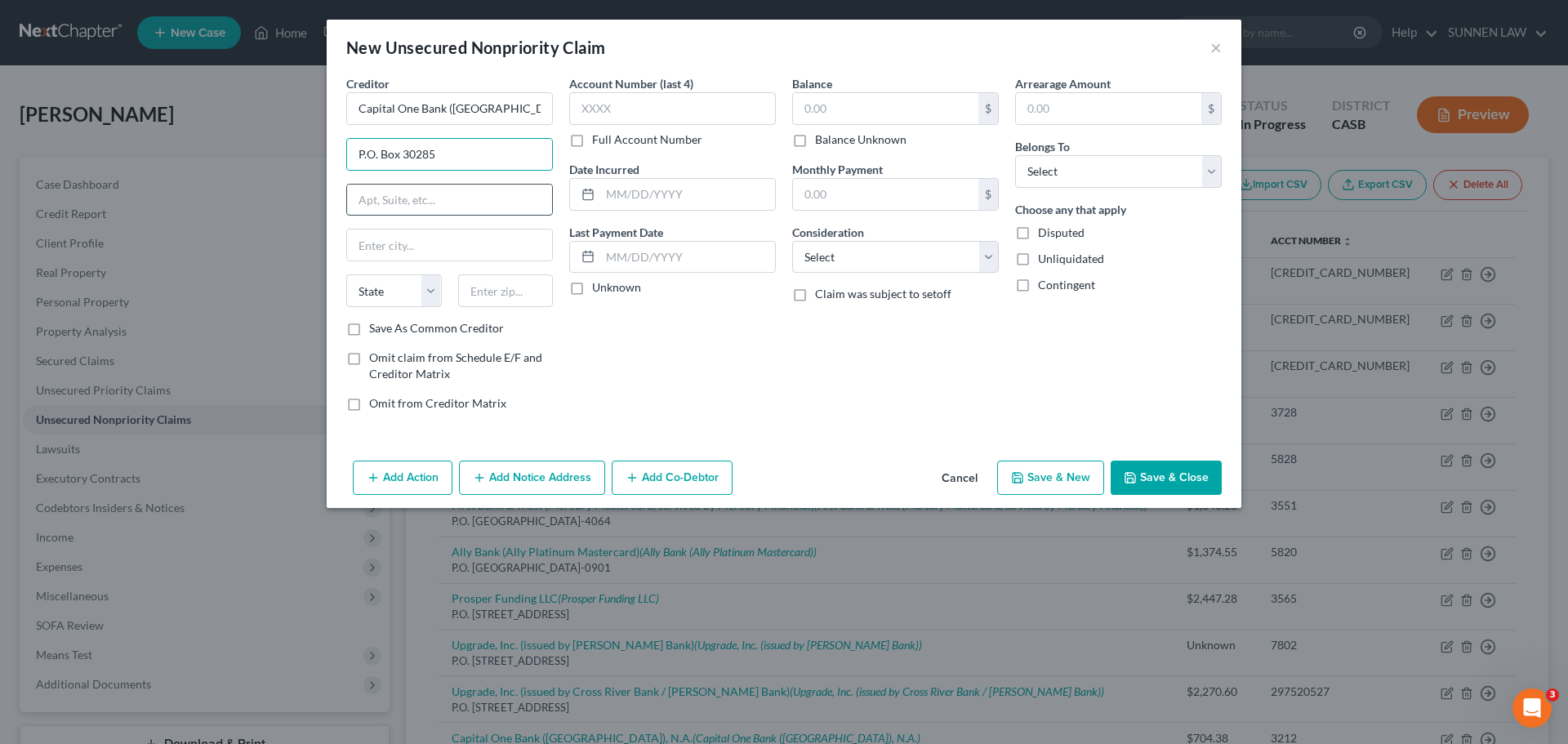
click at [443, 205] on input "text" at bounding box center [449, 200] width 205 height 31
click at [420, 248] on input "text" at bounding box center [449, 245] width 205 height 31
click at [449, 245] on input "text" at bounding box center [449, 245] width 205 height 31
paste input "[GEOGRAPHIC_DATA]"
click at [426, 291] on select "State [US_STATE] AK AR AZ CA CO CT DE DC [GEOGRAPHIC_DATA] [GEOGRAPHIC_DATA] GU…" at bounding box center [393, 290] width 95 height 33
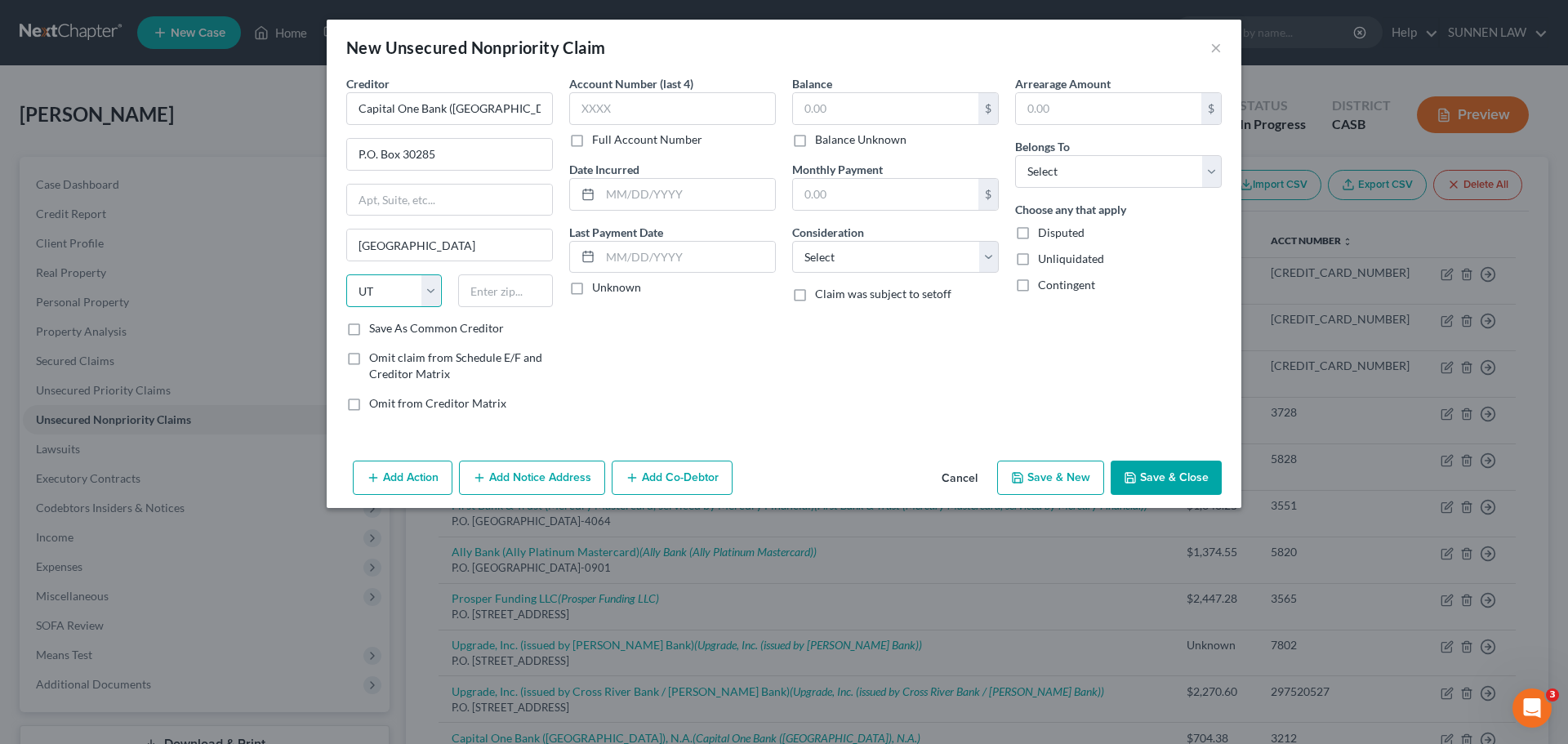
click at [346, 274] on select "State [US_STATE] AK AR AZ CA CO CT DE DC [GEOGRAPHIC_DATA] [GEOGRAPHIC_DATA] GU…" at bounding box center [393, 290] width 95 height 33
click at [498, 285] on input "text" at bounding box center [505, 290] width 95 height 33
paste input "84130-0285"
click at [592, 288] on label "Unknown" at bounding box center [617, 287] width 49 height 16
click at [599, 288] on input "Unknown" at bounding box center [604, 284] width 11 height 11
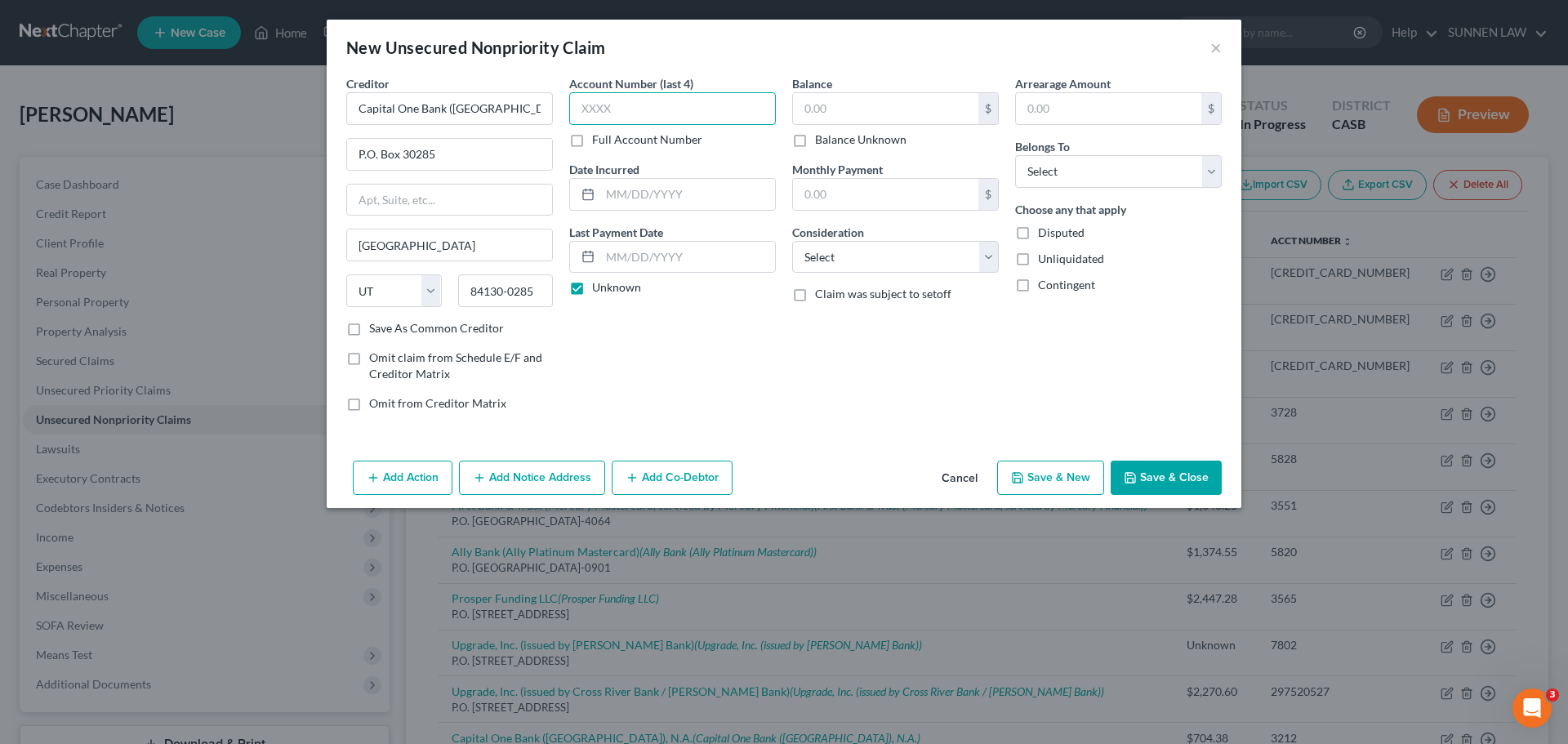
click at [613, 105] on input "text" at bounding box center [672, 108] width 207 height 33
click at [832, 111] on input "text" at bounding box center [886, 108] width 186 height 31
click at [814, 259] on select "Select Cable / Satellite Services Collection Agency Credit Card Debt Debt Couns…" at bounding box center [895, 257] width 207 height 33
click at [792, 241] on select "Select Cable / Satellite Services Collection Agency Credit Card Debt Debt Couns…" at bounding box center [895, 257] width 207 height 33
click at [1079, 178] on select "Select Debtor 1 Only Debtor 2 Only Debtor 1 And Debtor 2 Only At Least One Of T…" at bounding box center [1118, 171] width 207 height 33
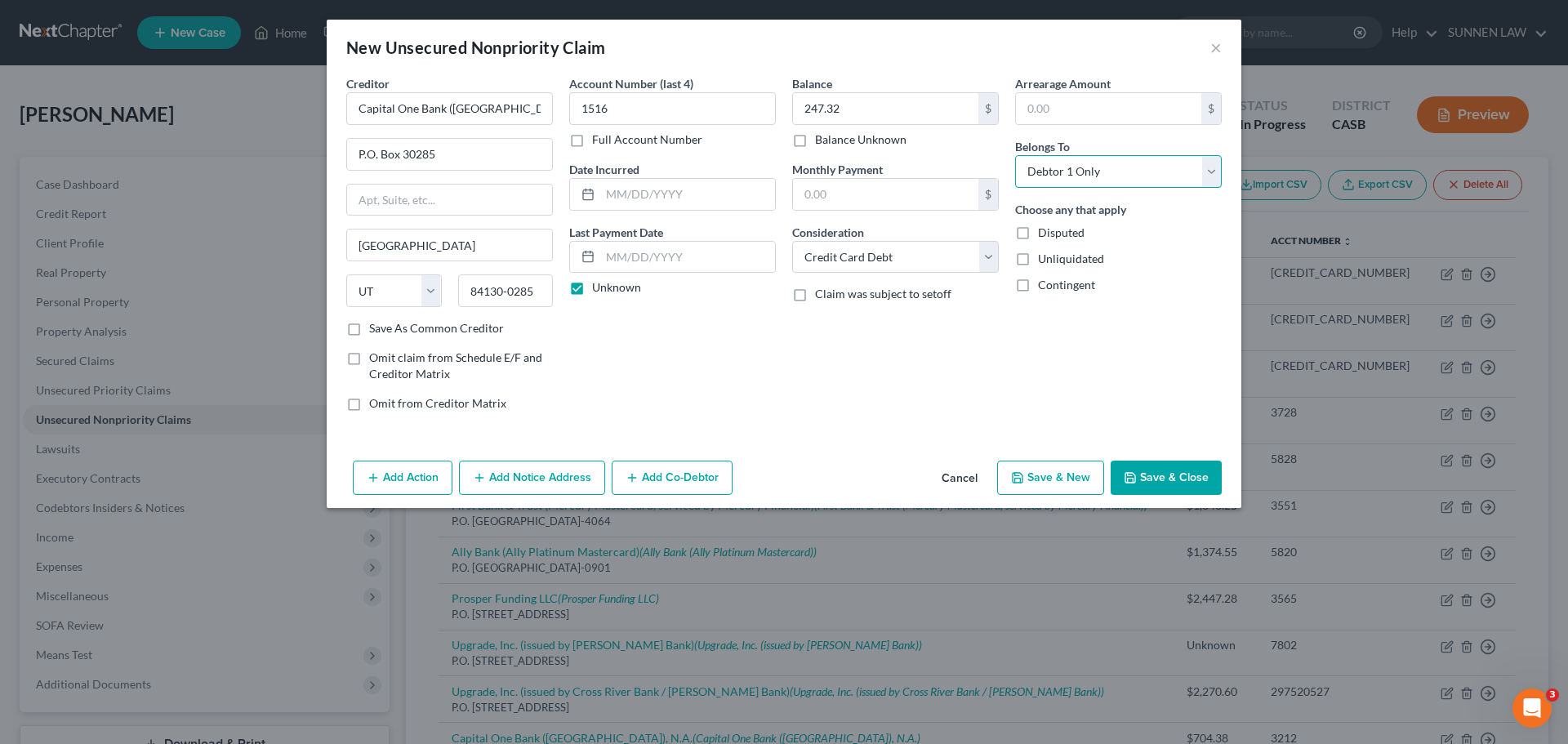
click at [1015, 155] on select "Select Debtor 1 Only Debtor 2 Only Debtor 1 And Debtor 2 Only At Least One Of T…" at bounding box center [1118, 171] width 207 height 33
click at [525, 478] on button "Add Notice Address" at bounding box center [531, 477] width 146 height 35
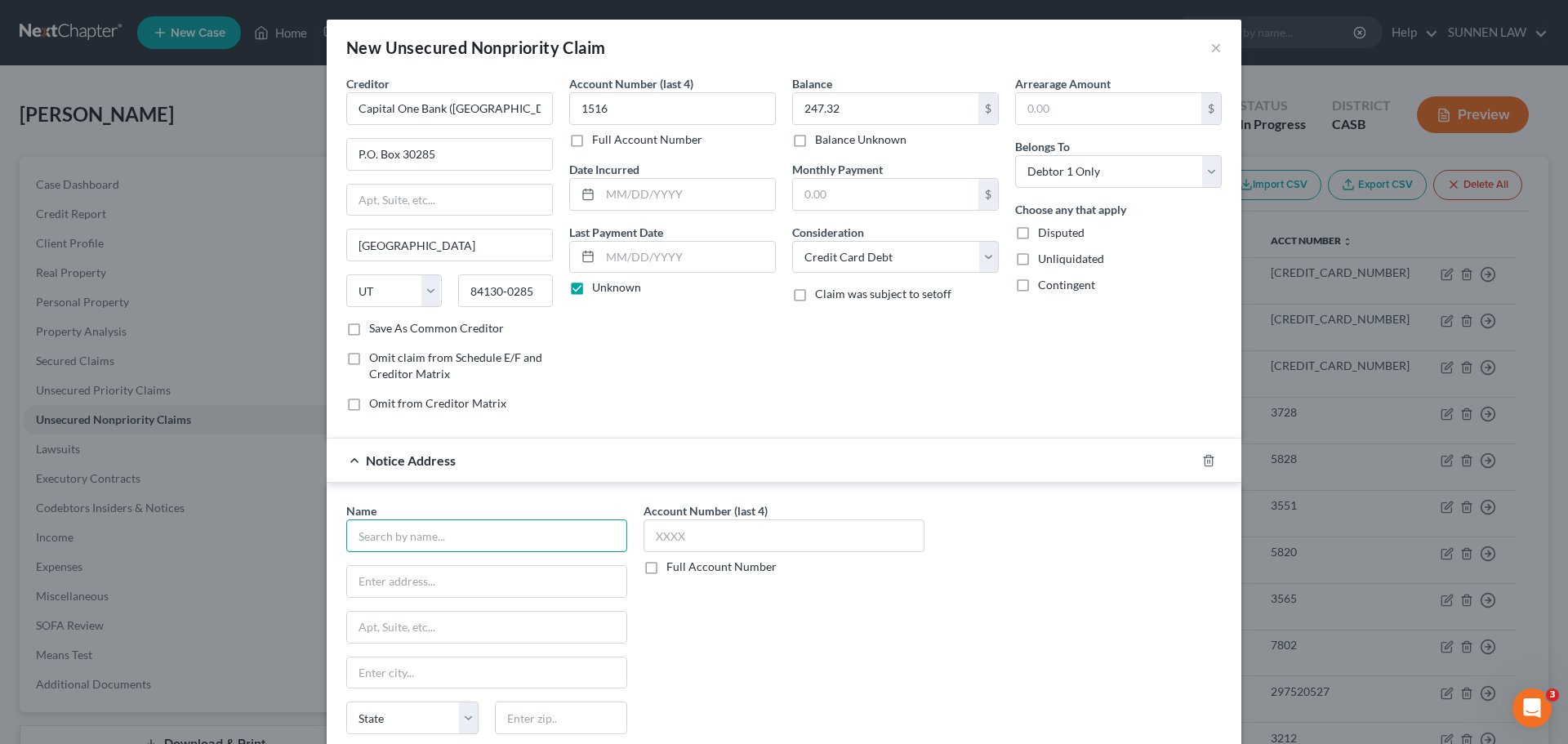
click at [412, 547] on input "text" at bounding box center [486, 536] width 281 height 33
paste input "Capital One Bank ([GEOGRAPHIC_DATA]), N.A"
click at [432, 585] on input "text" at bounding box center [486, 581] width 279 height 31
drag, startPoint x: 439, startPoint y: 158, endPoint x: 305, endPoint y: 154, distance: 134.1
click at [305, 154] on div "New Unsecured Nonpriority Claim × Creditor * Capital One Bank ([GEOGRAPHIC_DATA…" at bounding box center [784, 372] width 1568 height 744
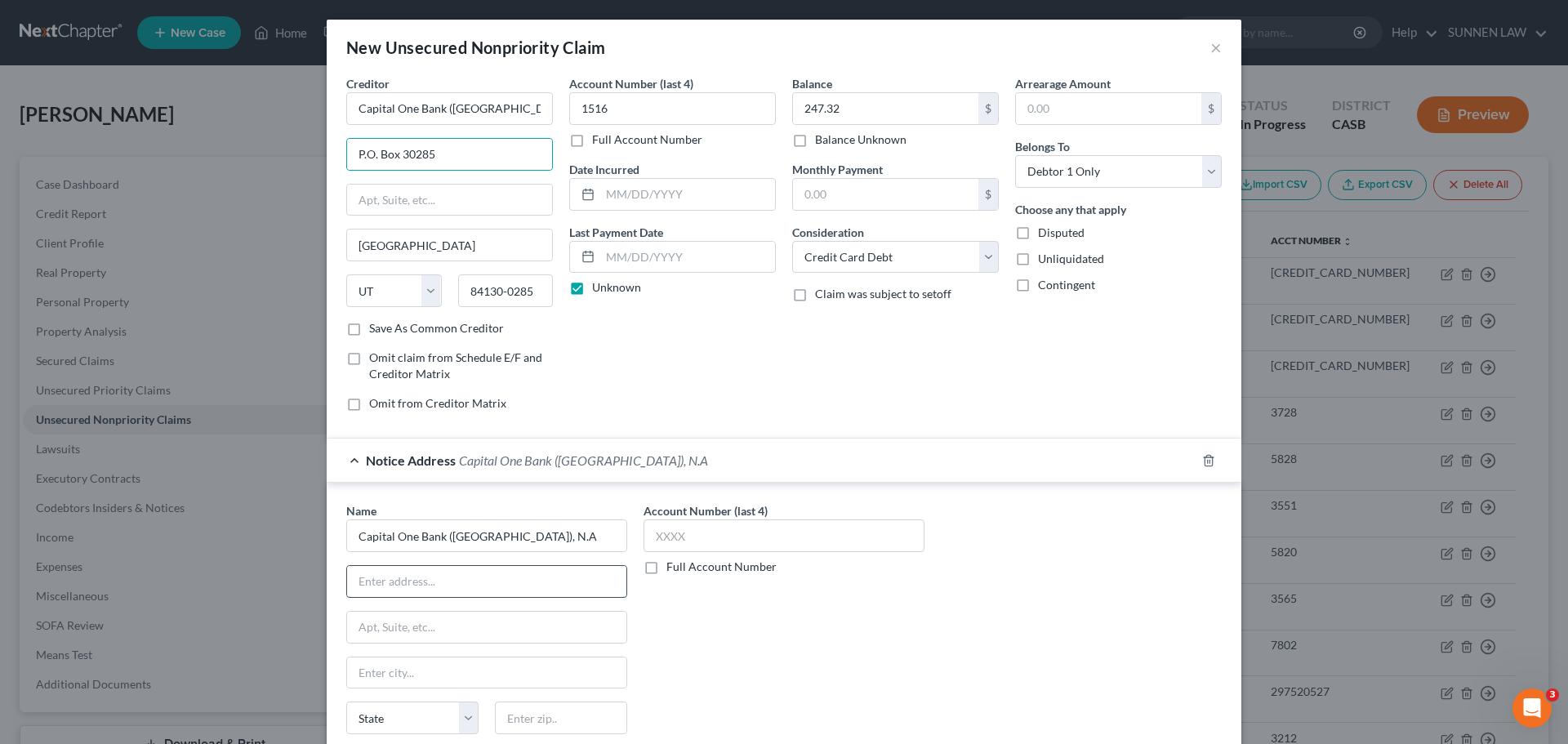
click at [384, 585] on input "text" at bounding box center [486, 581] width 279 height 31
paste input "P.O. Box 30285"
click at [420, 672] on input "text" at bounding box center [486, 672] width 279 height 31
drag, startPoint x: 433, startPoint y: 243, endPoint x: 273, endPoint y: 240, distance: 160.0
click at [273, 240] on div "New Unsecured Nonpriority Claim × Creditor * Capital One Bank ([GEOGRAPHIC_DATA…" at bounding box center [784, 372] width 1568 height 744
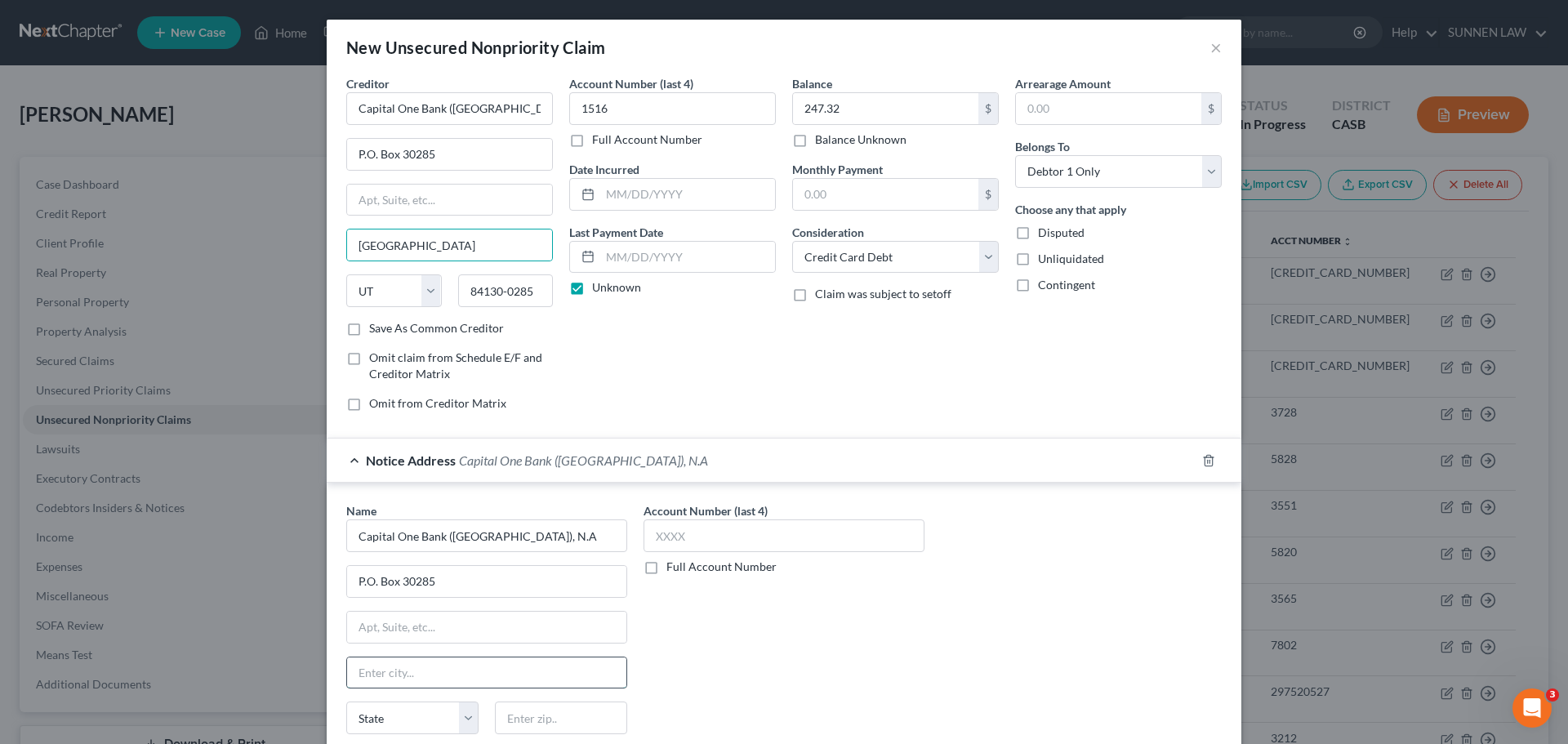
click at [419, 666] on input "text" at bounding box center [486, 672] width 279 height 31
paste input "[GEOGRAPHIC_DATA]"
click at [455, 707] on select "State [US_STATE] AK AR AZ CA CO CT DE DC [GEOGRAPHIC_DATA] [GEOGRAPHIC_DATA] GU…" at bounding box center [412, 718] width 132 height 33
click at [346, 702] on select "State [US_STATE] AK AR AZ CA CO CT DE DC [GEOGRAPHIC_DATA] [GEOGRAPHIC_DATA] GU…" at bounding box center [412, 718] width 132 height 33
drag, startPoint x: 461, startPoint y: 291, endPoint x: 568, endPoint y: 301, distance: 107.5
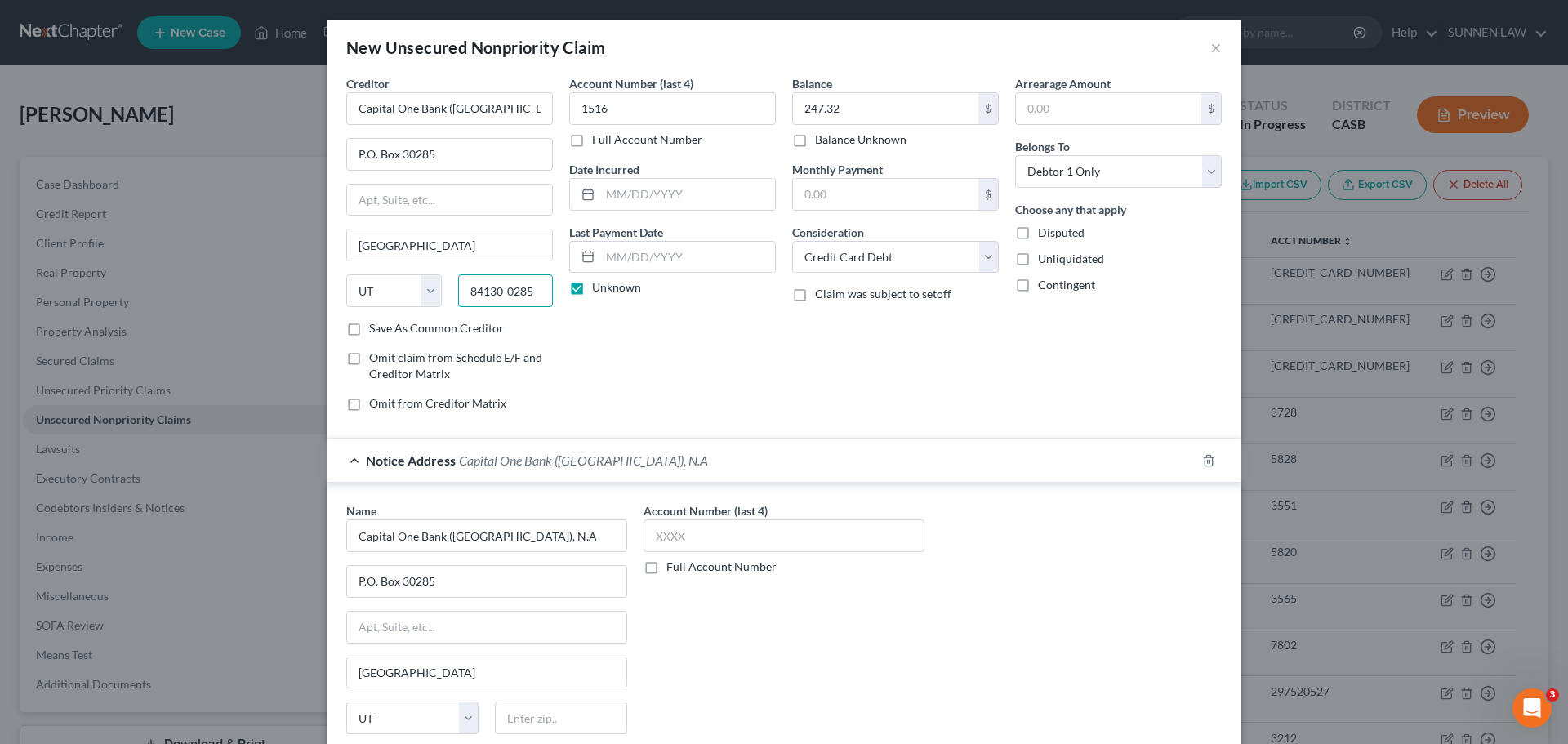
click at [568, 301] on div "Creditor * Capital One Bank ([GEOGRAPHIC_DATA]), N.A. P.O. Box 30285 [GEOGRAPHI…" at bounding box center [784, 250] width 892 height 349
click at [548, 707] on input "text" at bounding box center [561, 718] width 132 height 33
paste input "84130-0285"
drag, startPoint x: 647, startPoint y: 109, endPoint x: 531, endPoint y: 106, distance: 116.0
click at [531, 106] on div "Creditor * Capital One Bank ([GEOGRAPHIC_DATA]), N.A. P.O. Box 30285 [GEOGRAPHI…" at bounding box center [784, 250] width 892 height 349
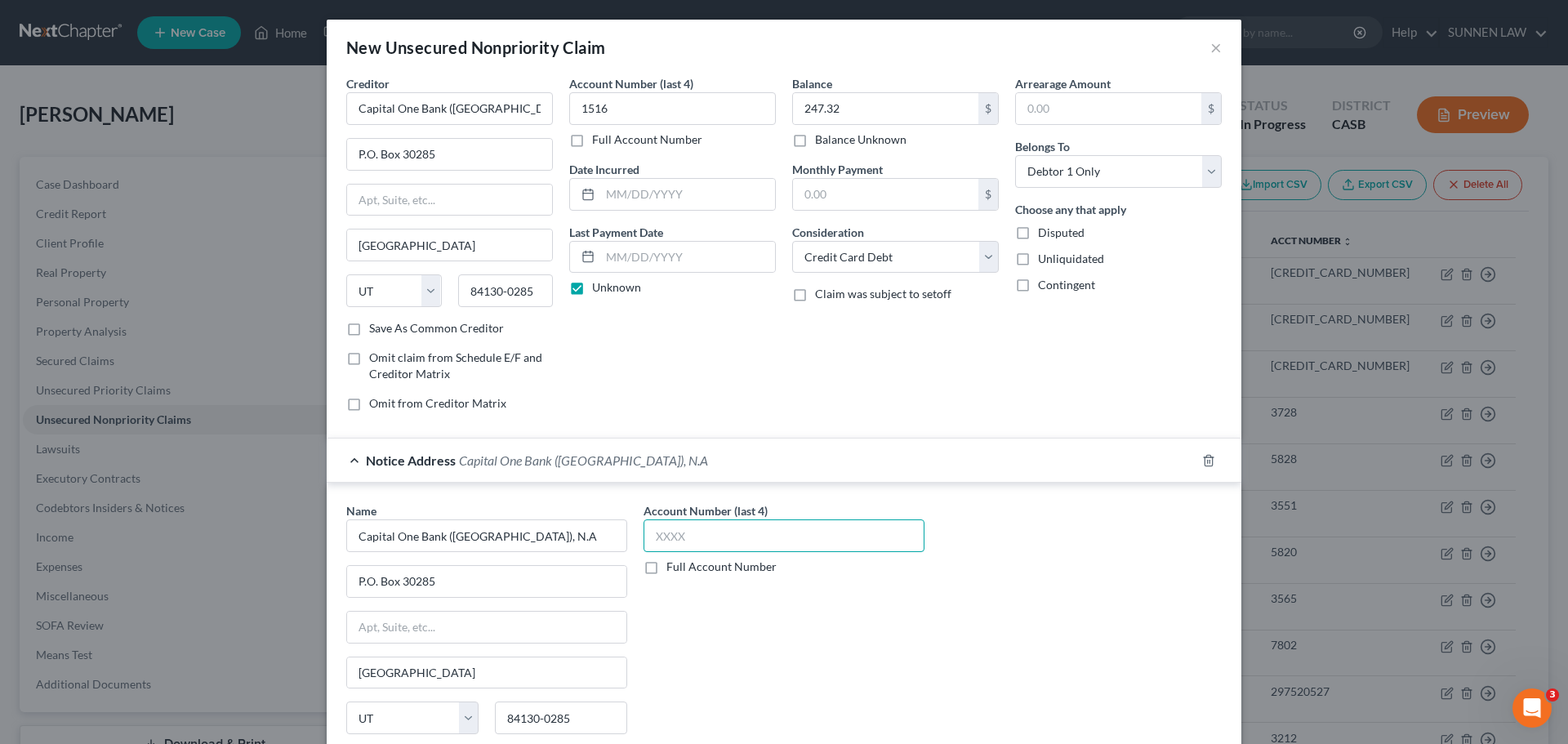
drag, startPoint x: 702, startPoint y: 536, endPoint x: 736, endPoint y: 535, distance: 34.0
click at [702, 537] on input "text" at bounding box center [784, 536] width 281 height 33
paste input "1516"
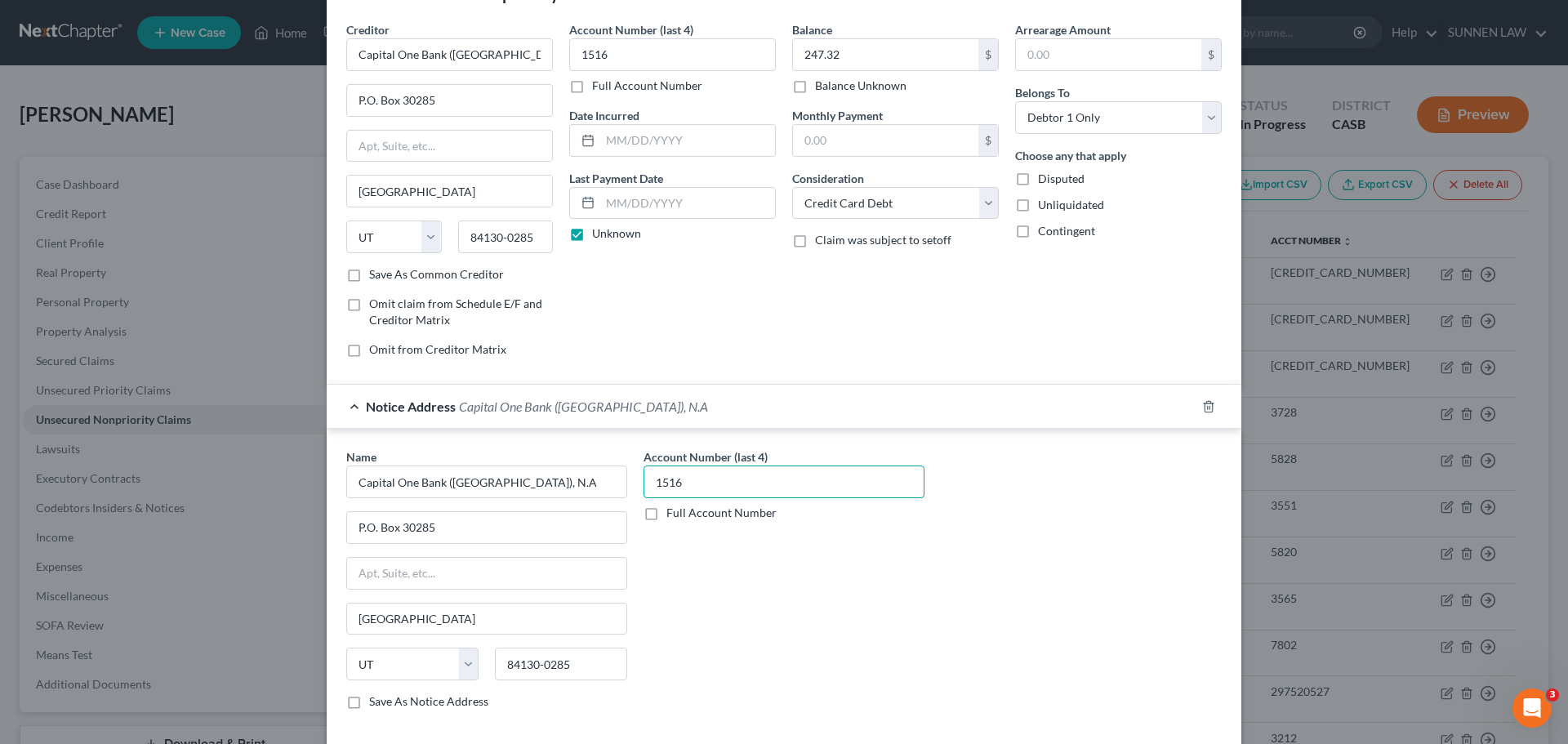
scroll to position [136, 0]
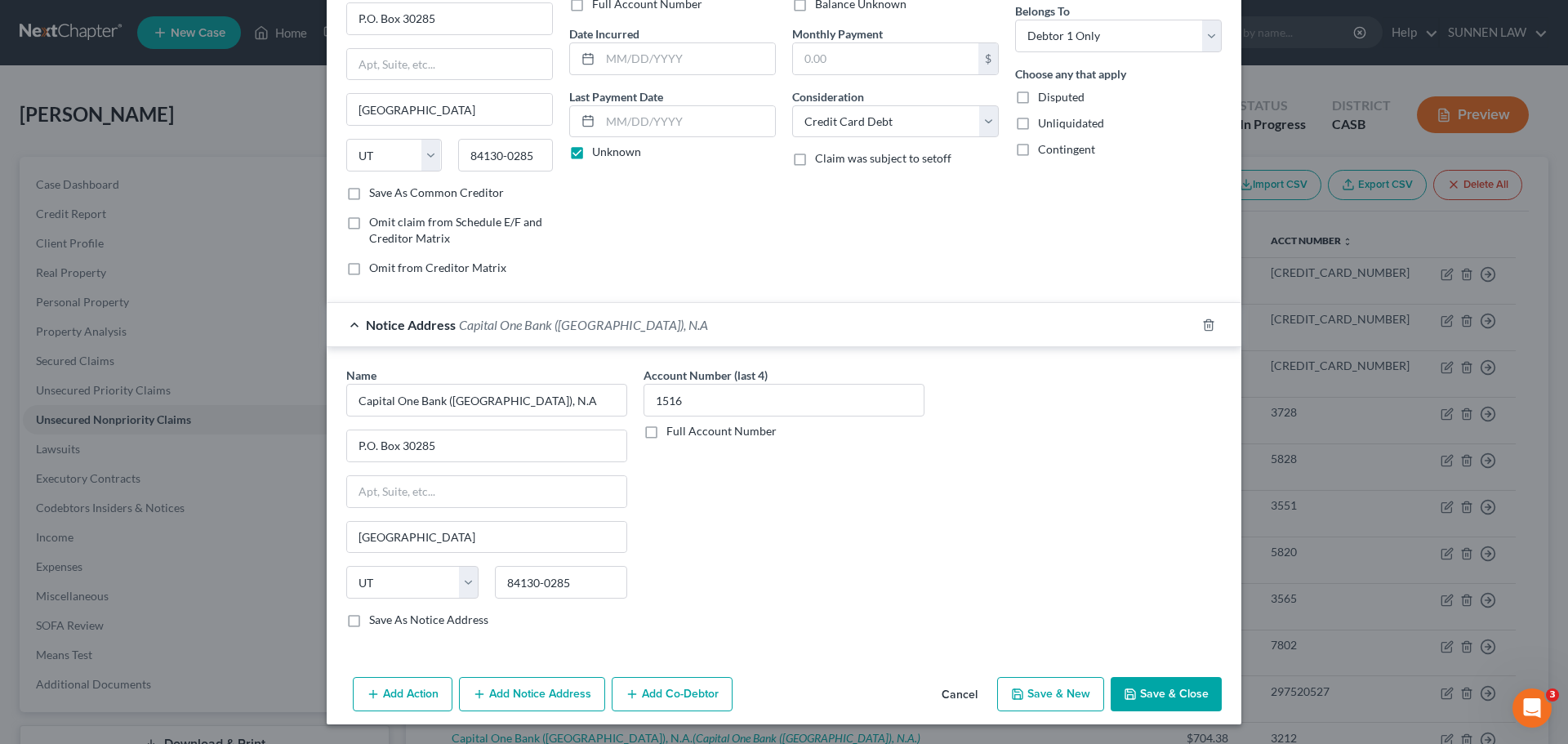
click at [1161, 702] on button "Save & Close" at bounding box center [1166, 693] width 111 height 35
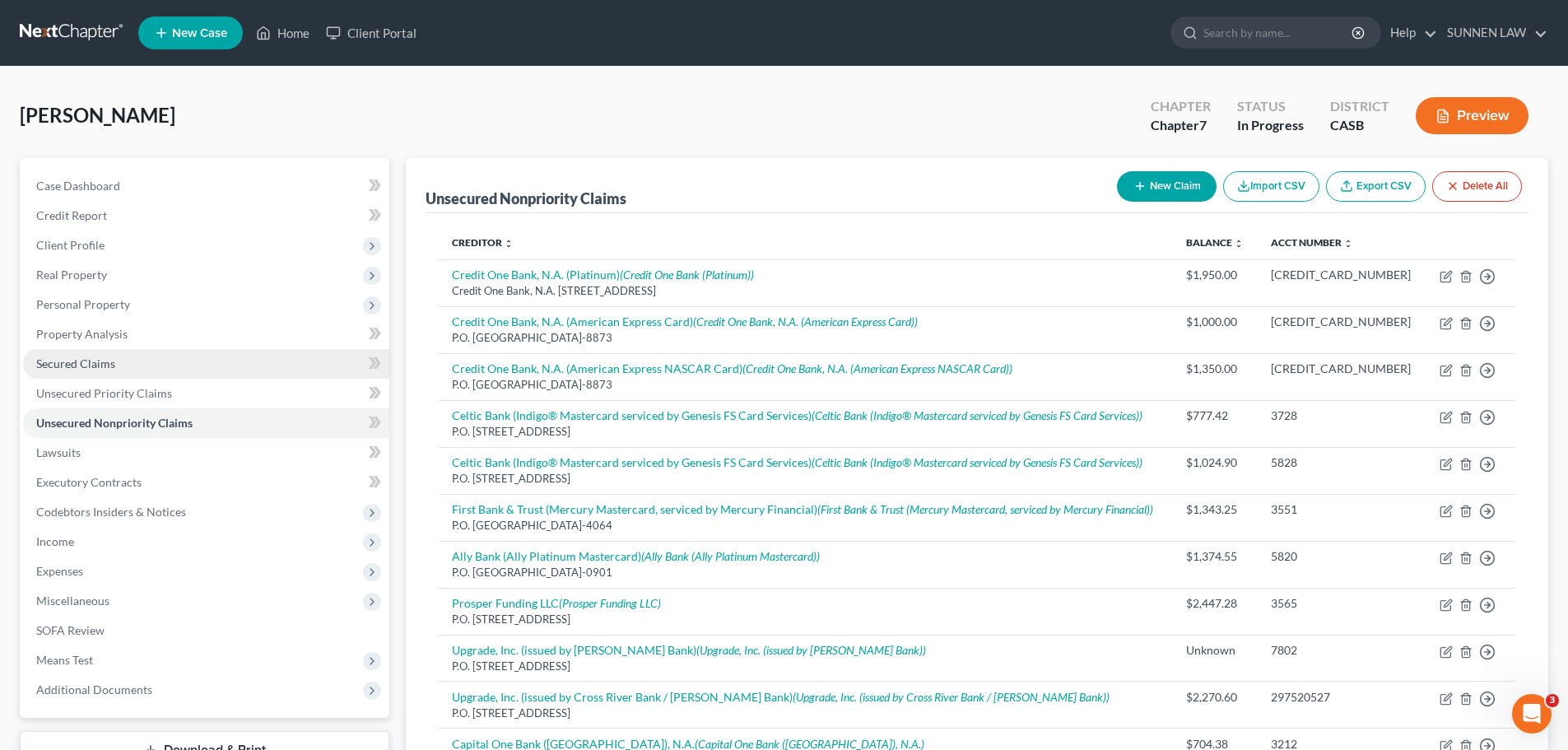
click at [93, 367] on span "Secured Claims" at bounding box center [76, 363] width 79 height 14
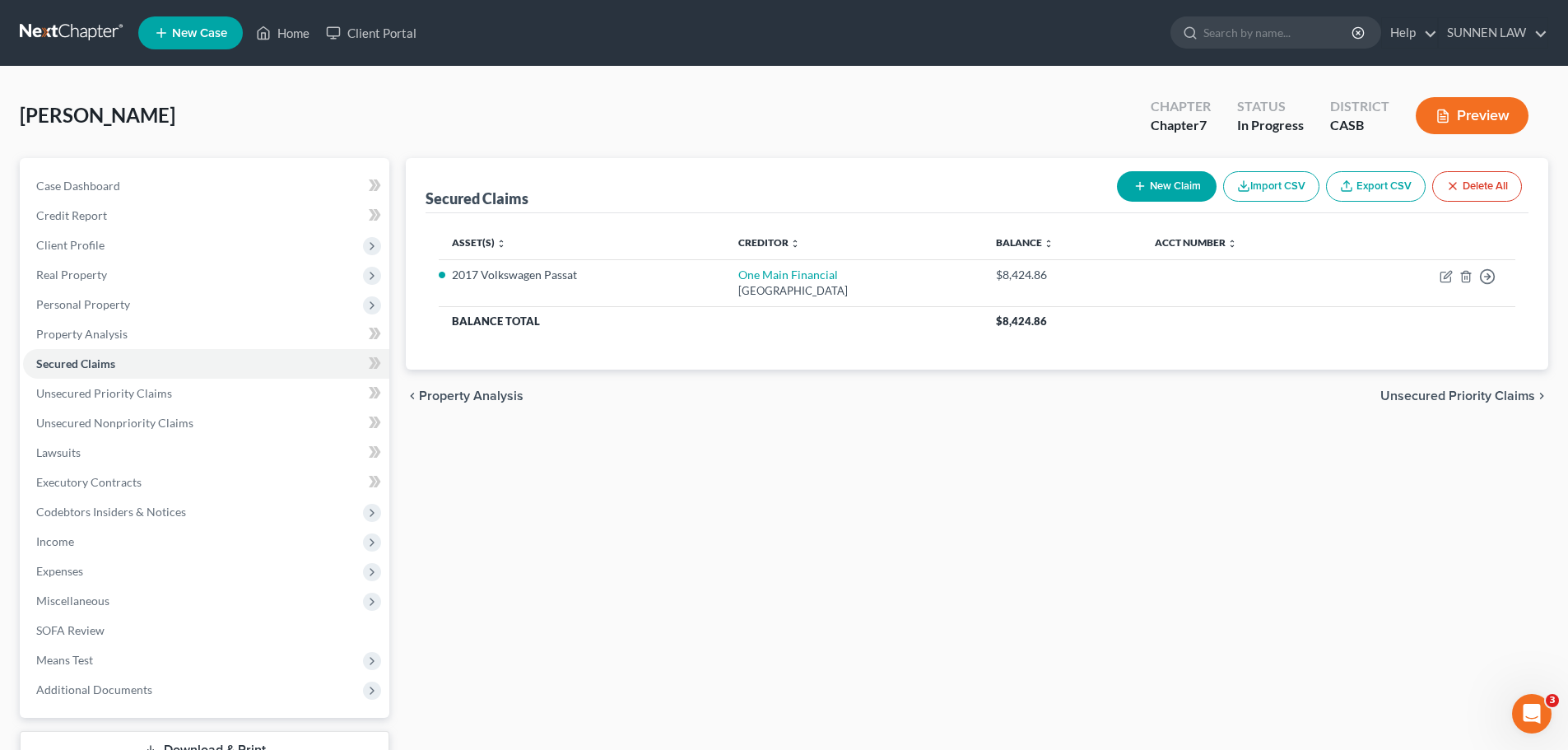
click at [1161, 187] on button "New Claim" at bounding box center [1167, 186] width 99 height 31
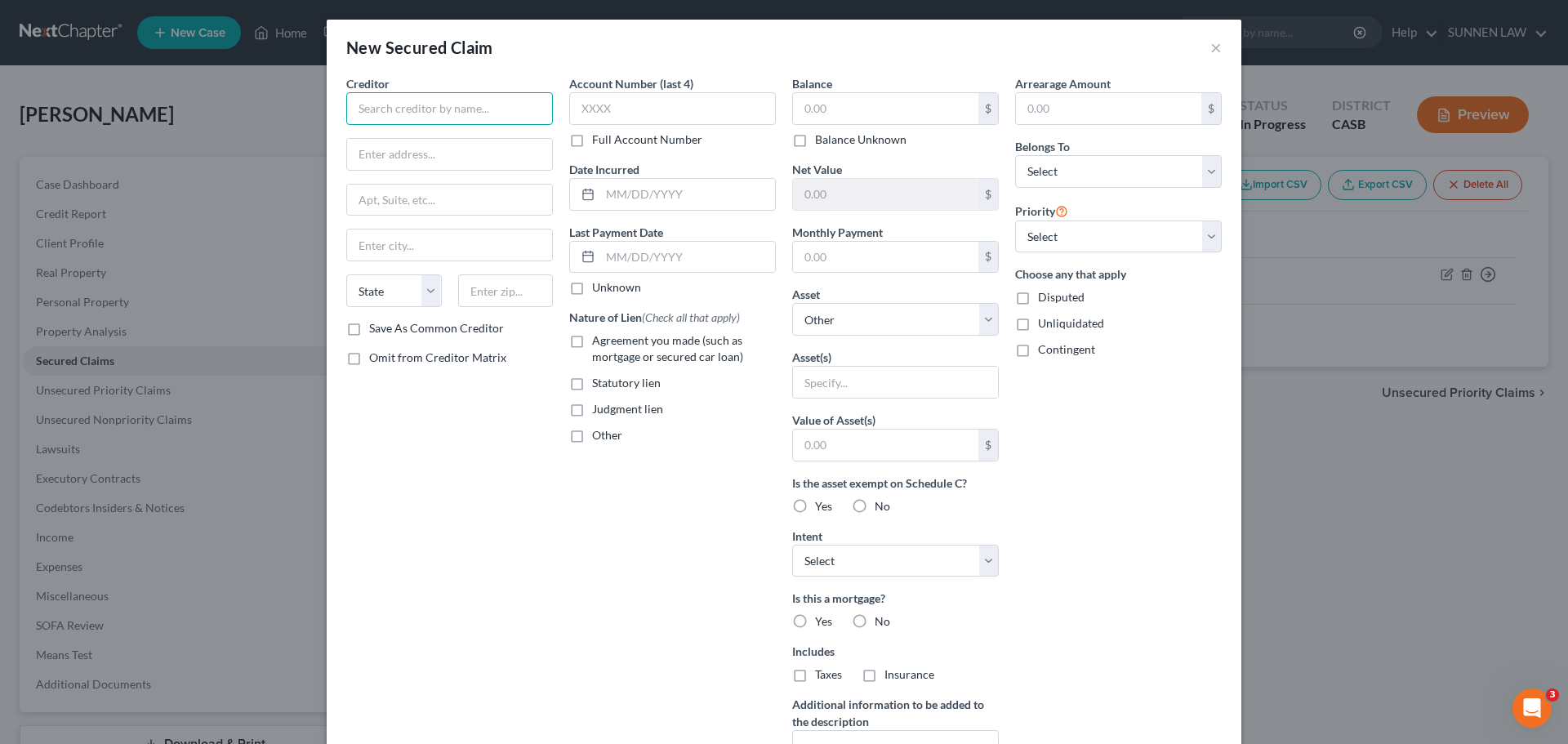
paste input "Capital One Bank ([GEOGRAPHIC_DATA]), N.A."
click at [463, 163] on input "text" at bounding box center [449, 154] width 205 height 31
paste input "P.O. Box 30285"
drag, startPoint x: 418, startPoint y: 233, endPoint x: 471, endPoint y: 236, distance: 53.1
click at [418, 234] on input "text" at bounding box center [449, 245] width 205 height 31
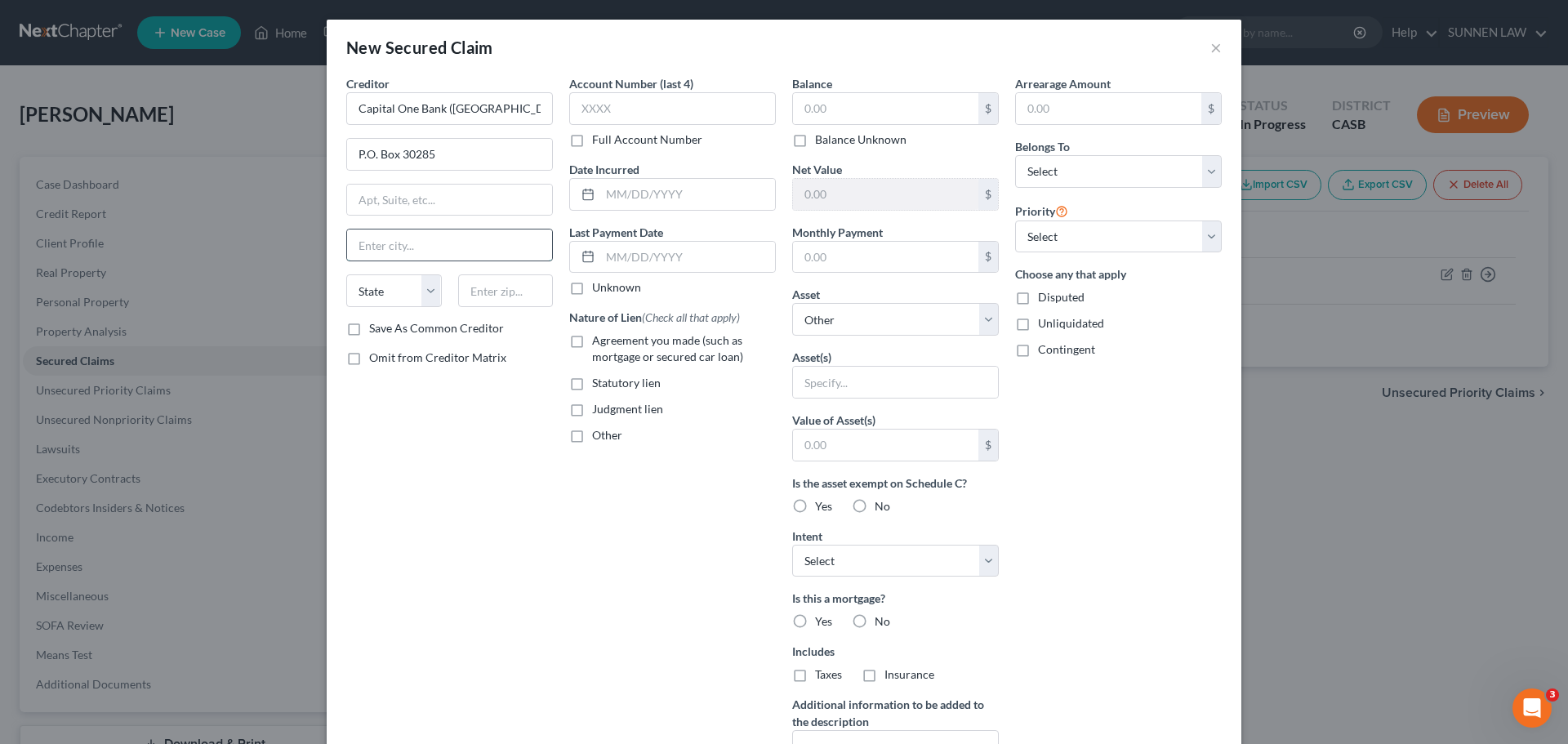
click at [392, 245] on input "text" at bounding box center [449, 245] width 205 height 31
paste input "[GEOGRAPHIC_DATA]"
click at [428, 287] on select "State [US_STATE] AK AR AZ CA CO CT DE DC [GEOGRAPHIC_DATA] [GEOGRAPHIC_DATA] GU…" at bounding box center [393, 290] width 95 height 33
click at [346, 274] on select "State [US_STATE] AK AR AZ CA CO CT DE DC [GEOGRAPHIC_DATA] [GEOGRAPHIC_DATA] GU…" at bounding box center [393, 290] width 95 height 33
click at [514, 293] on input "text" at bounding box center [505, 290] width 95 height 33
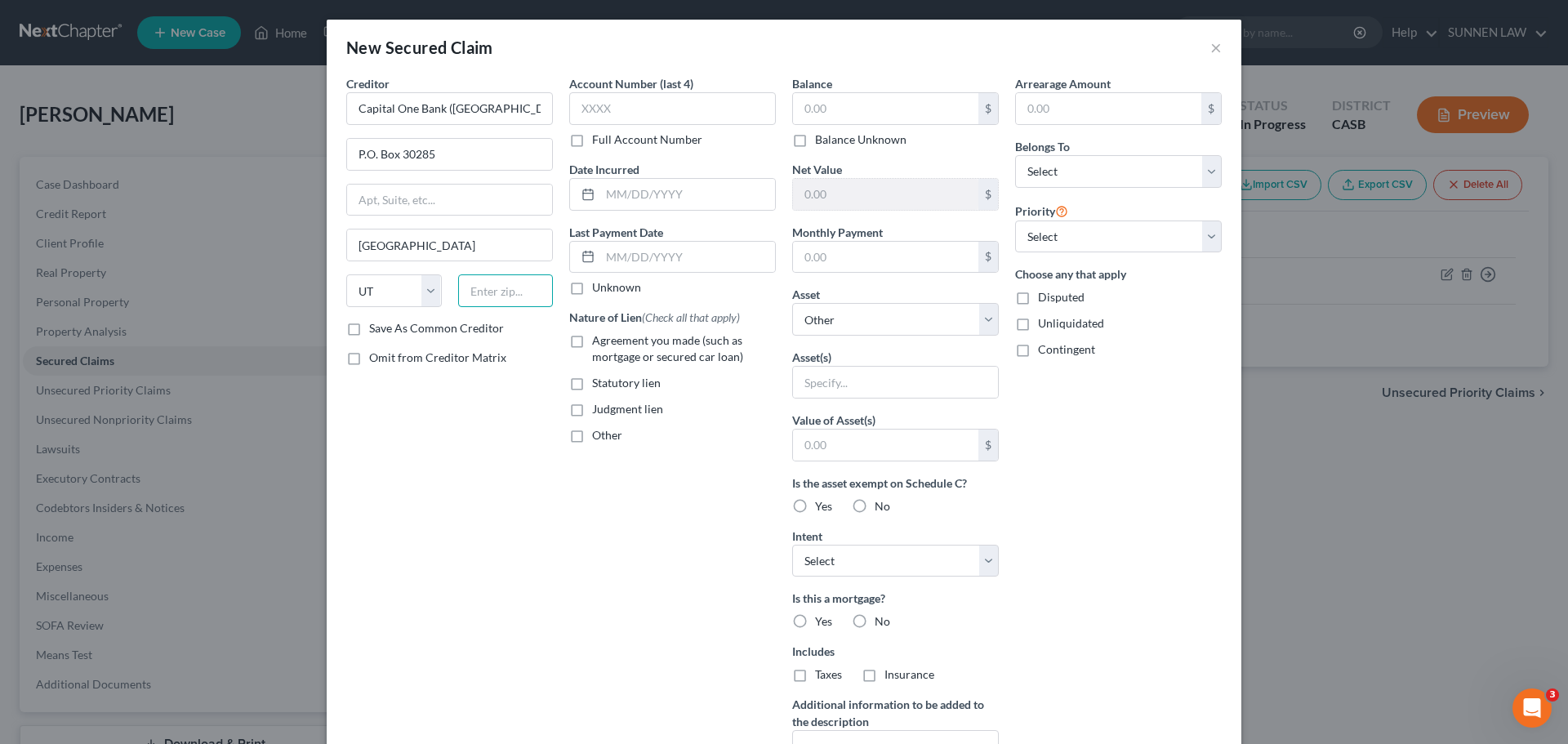
click at [512, 294] on input "text" at bounding box center [505, 290] width 95 height 33
paste input "84130-0285"
click at [600, 109] on input "text" at bounding box center [672, 108] width 207 height 33
click at [592, 287] on label "Unknown" at bounding box center [617, 287] width 49 height 16
click at [599, 287] on input "Unknown" at bounding box center [604, 284] width 11 height 11
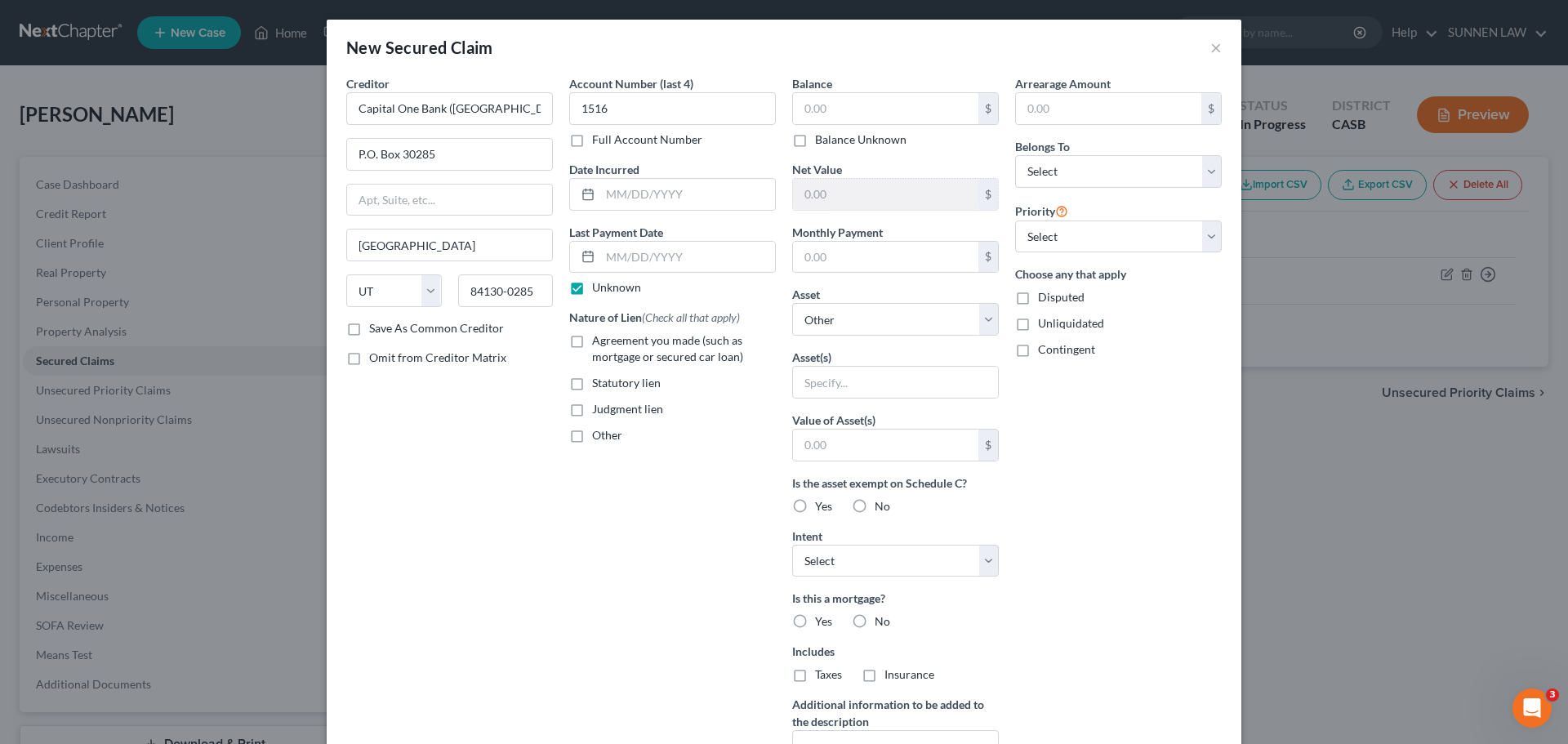
click at [600, 436] on span "Other" at bounding box center [607, 434] width 30 height 13
click at [600, 436] on input "Other" at bounding box center [604, 432] width 11 height 11
click at [605, 477] on input "text" at bounding box center [672, 472] width 205 height 31
paste input "Security deposit held to secure credit card account."
drag, startPoint x: 709, startPoint y: 479, endPoint x: 557, endPoint y: 485, distance: 152.1
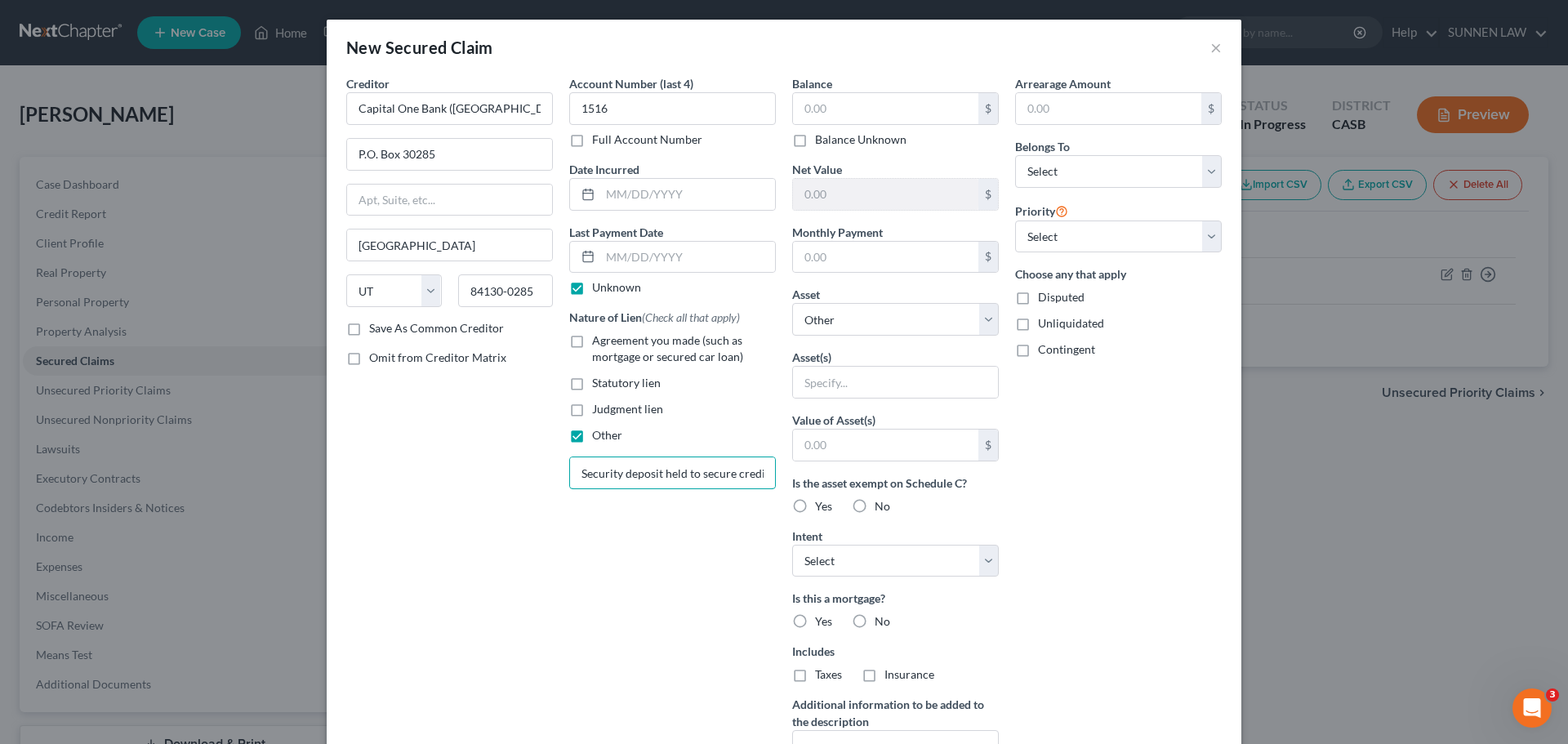
click at [561, 485] on div "Account Number (last 4) 1516 Full Account Number Date Incurred Last Payment Dat…" at bounding box center [672, 439] width 223 height 728
click at [816, 102] on input "text" at bounding box center [886, 108] width 186 height 31
click at [857, 329] on select "Select Other Multiple Assets Sports & Hobby Equipment - (1) Used Fishing Rod an…" at bounding box center [895, 319] width 207 height 33
click at [792, 303] on select "Select Other Multiple Assets Sports & Hobby Equipment - (1) Used Fishing Rod an…" at bounding box center [895, 319] width 207 height 33
click at [834, 378] on input "text" at bounding box center [895, 382] width 205 height 31
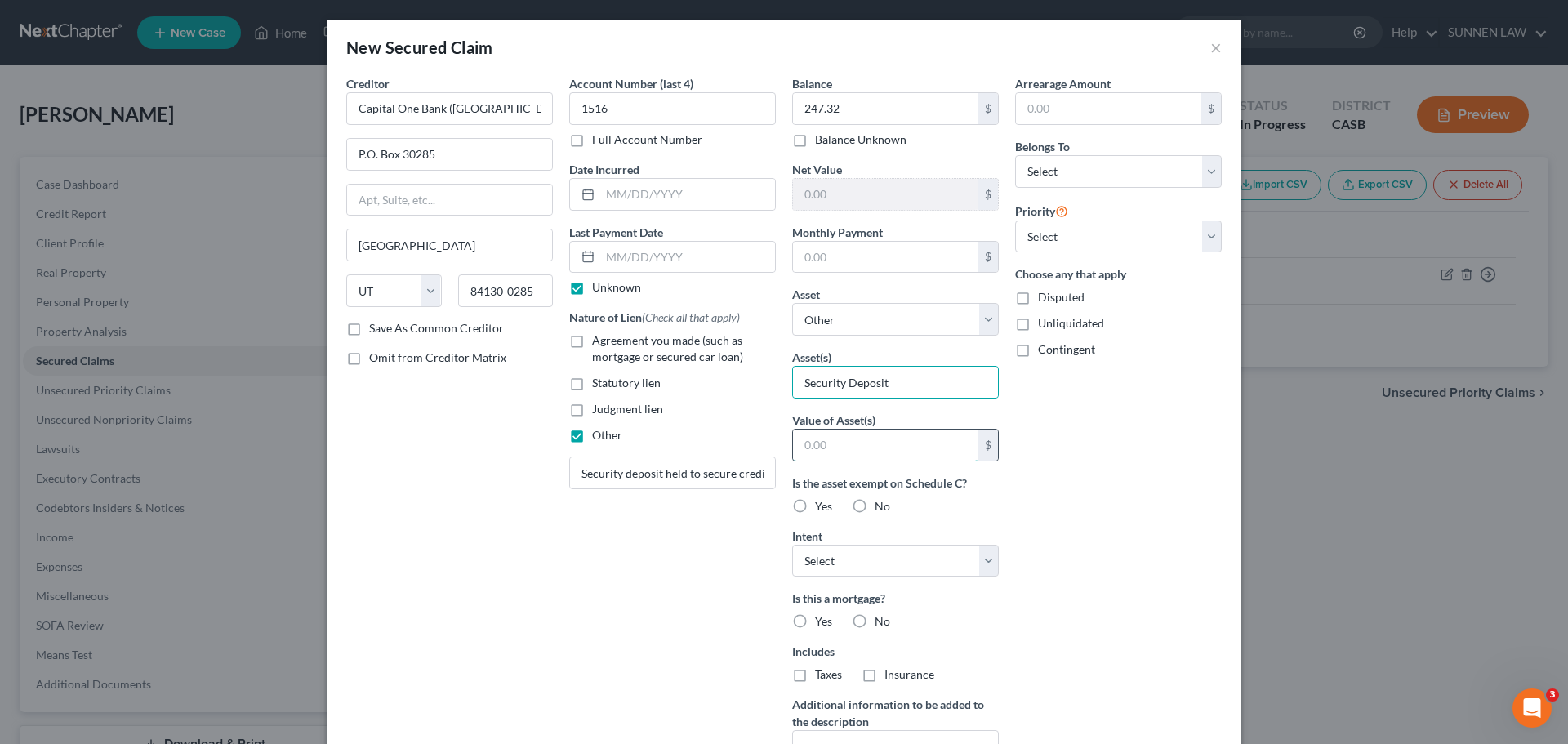
click at [897, 442] on input "text" at bounding box center [886, 445] width 186 height 31
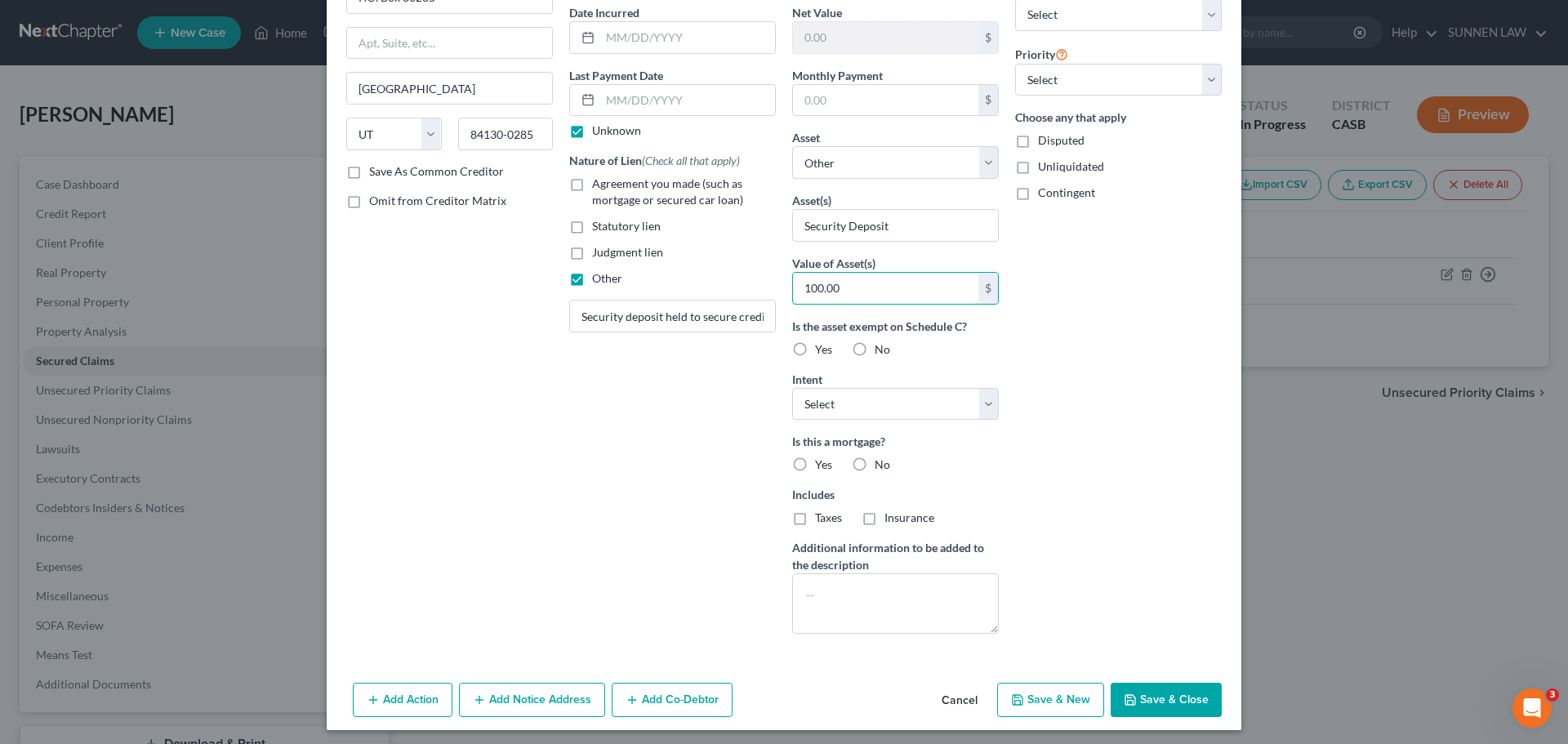
scroll to position [163, 0]
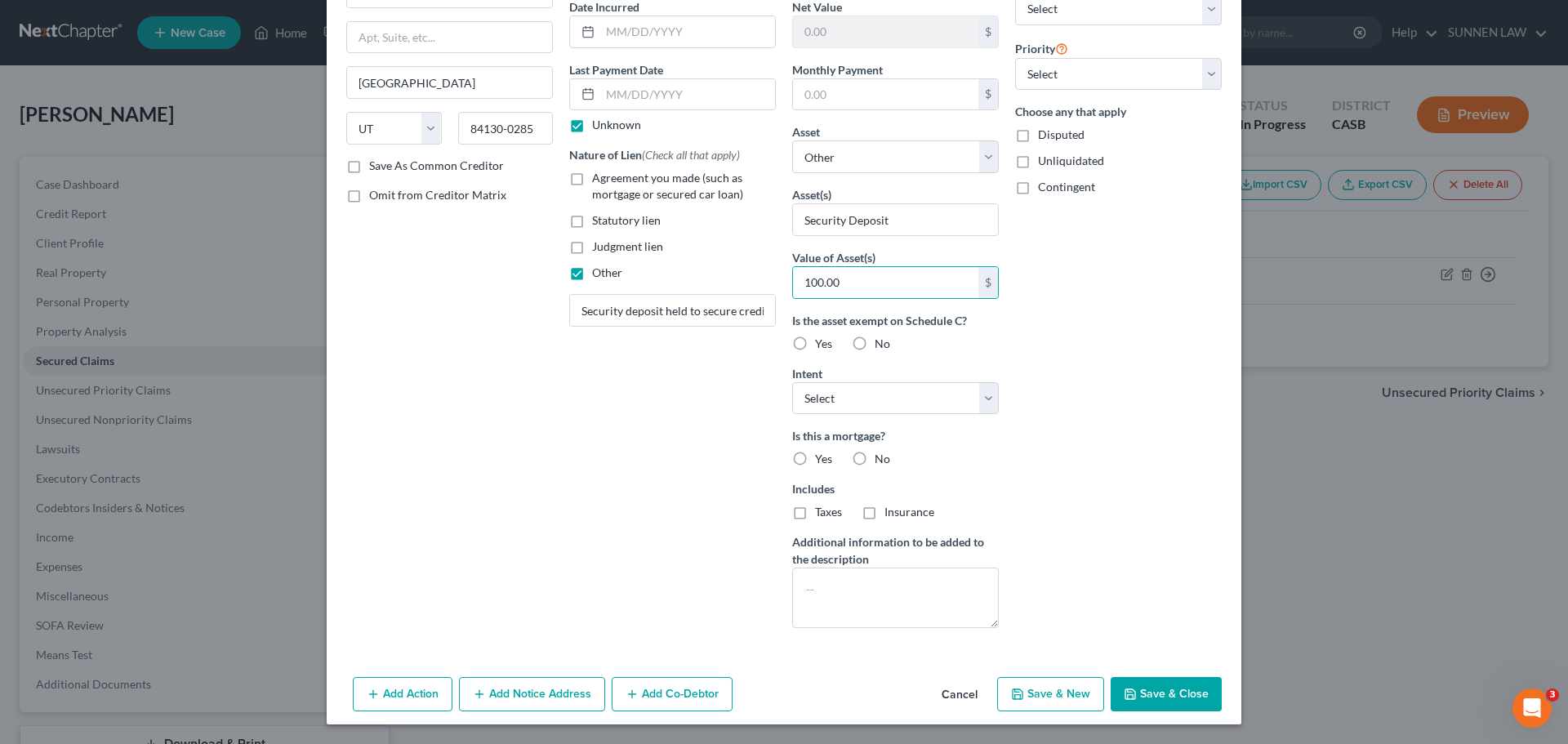
click at [875, 341] on label "No" at bounding box center [882, 343] width 15 height 16
click at [881, 341] on input "No" at bounding box center [886, 341] width 11 height 11
click at [865, 391] on select "Select Surrender Redeem Reaffirm Avoid Other" at bounding box center [895, 398] width 207 height 33
click at [792, 382] on select "Select Surrender Redeem Reaffirm Avoid Other" at bounding box center [895, 398] width 207 height 33
click at [875, 456] on label "No" at bounding box center [882, 458] width 15 height 16
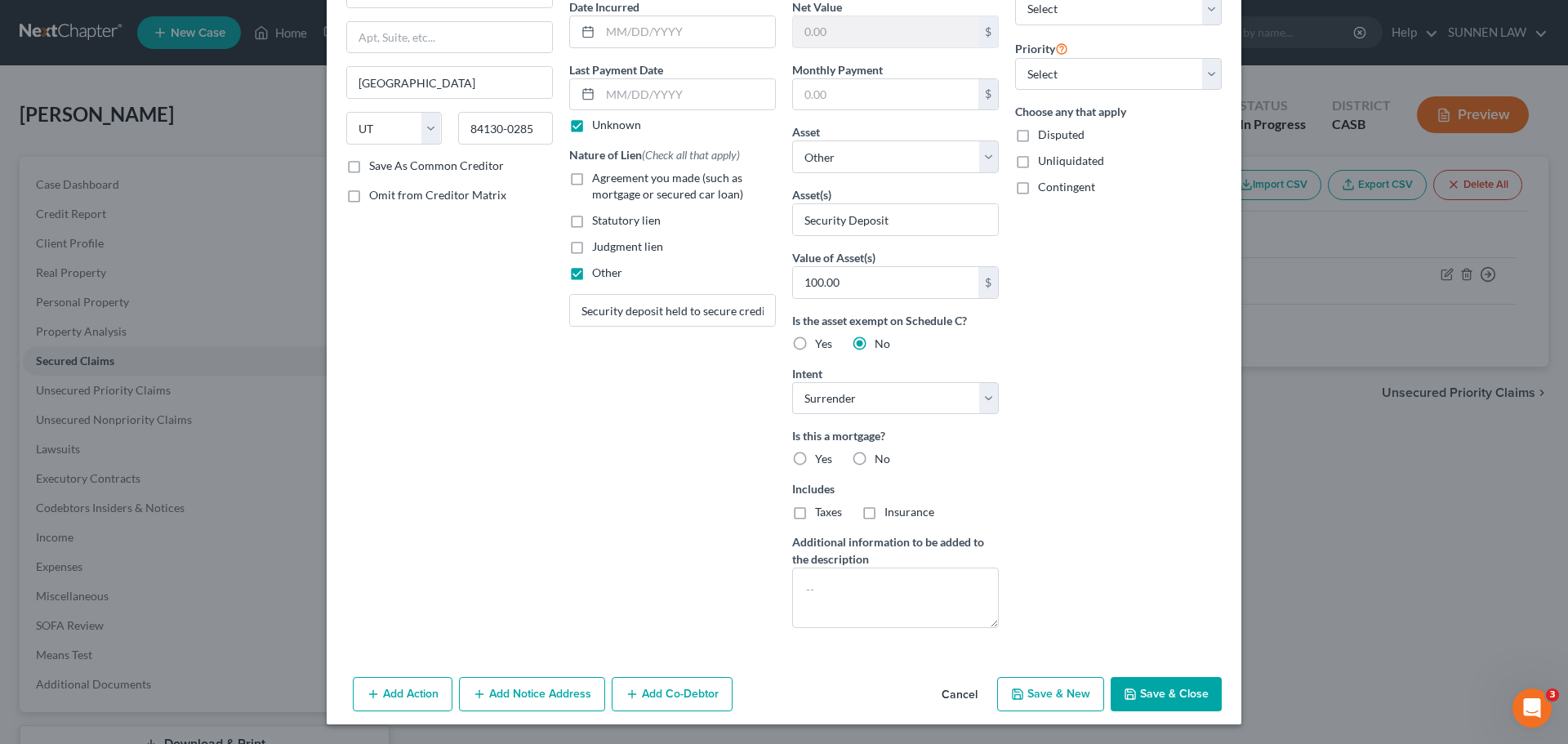
click at [881, 456] on input "No" at bounding box center [886, 456] width 11 height 11
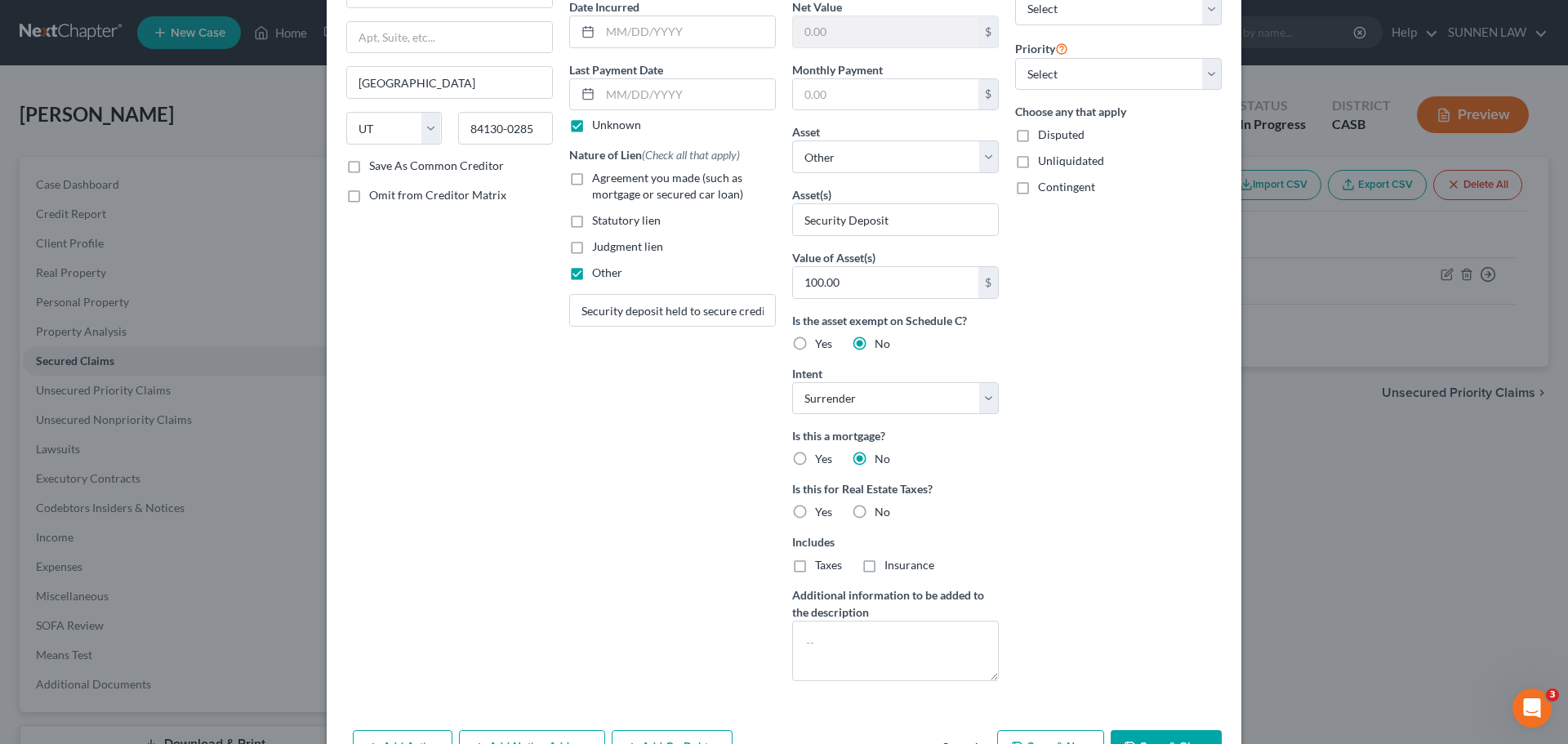
click at [875, 510] on label "No" at bounding box center [882, 511] width 15 height 16
click at [881, 510] on input "No" at bounding box center [886, 509] width 11 height 11
click at [909, 627] on textarea at bounding box center [895, 651] width 207 height 61
paste textarea "Security deposit held to secure credit card account."
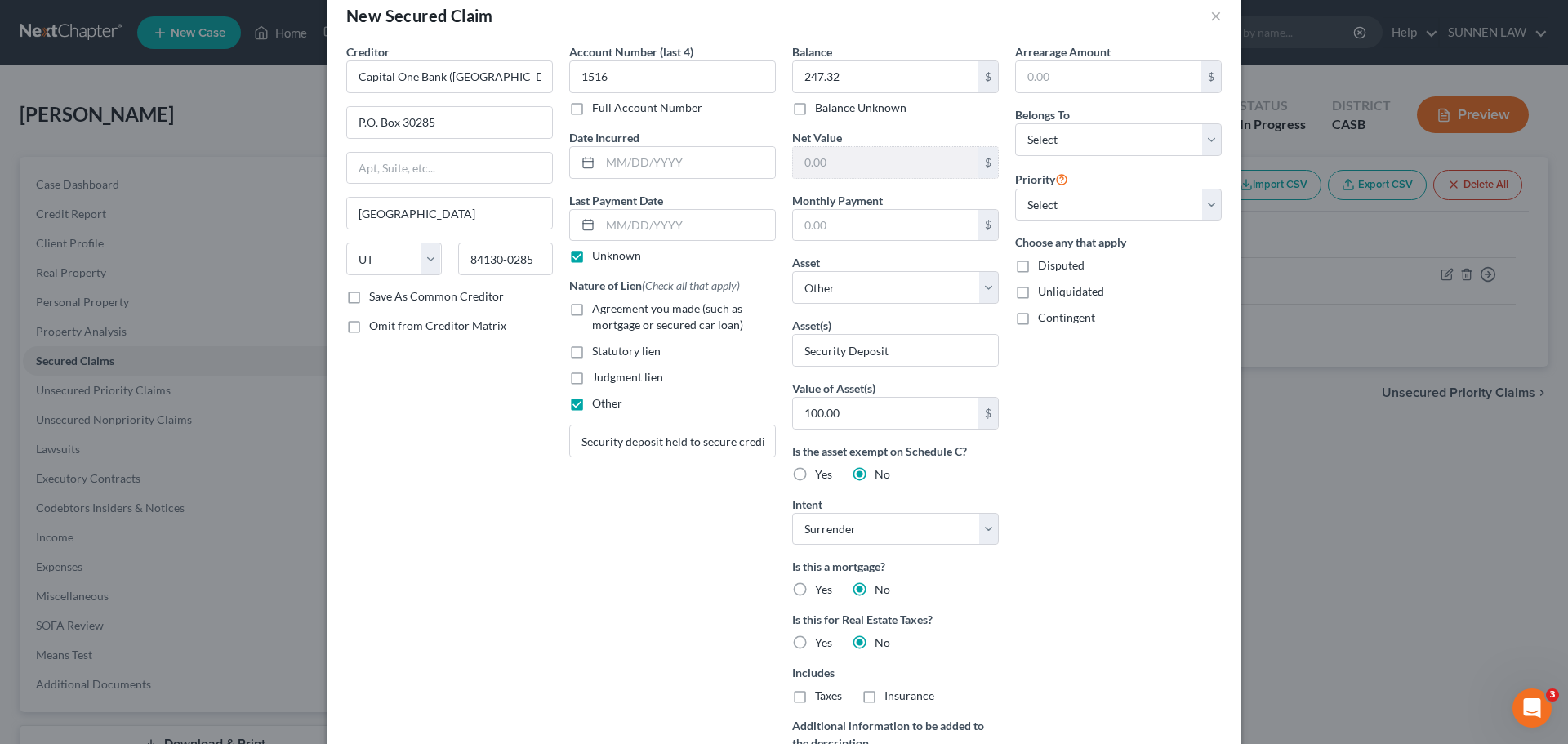
scroll to position [0, 0]
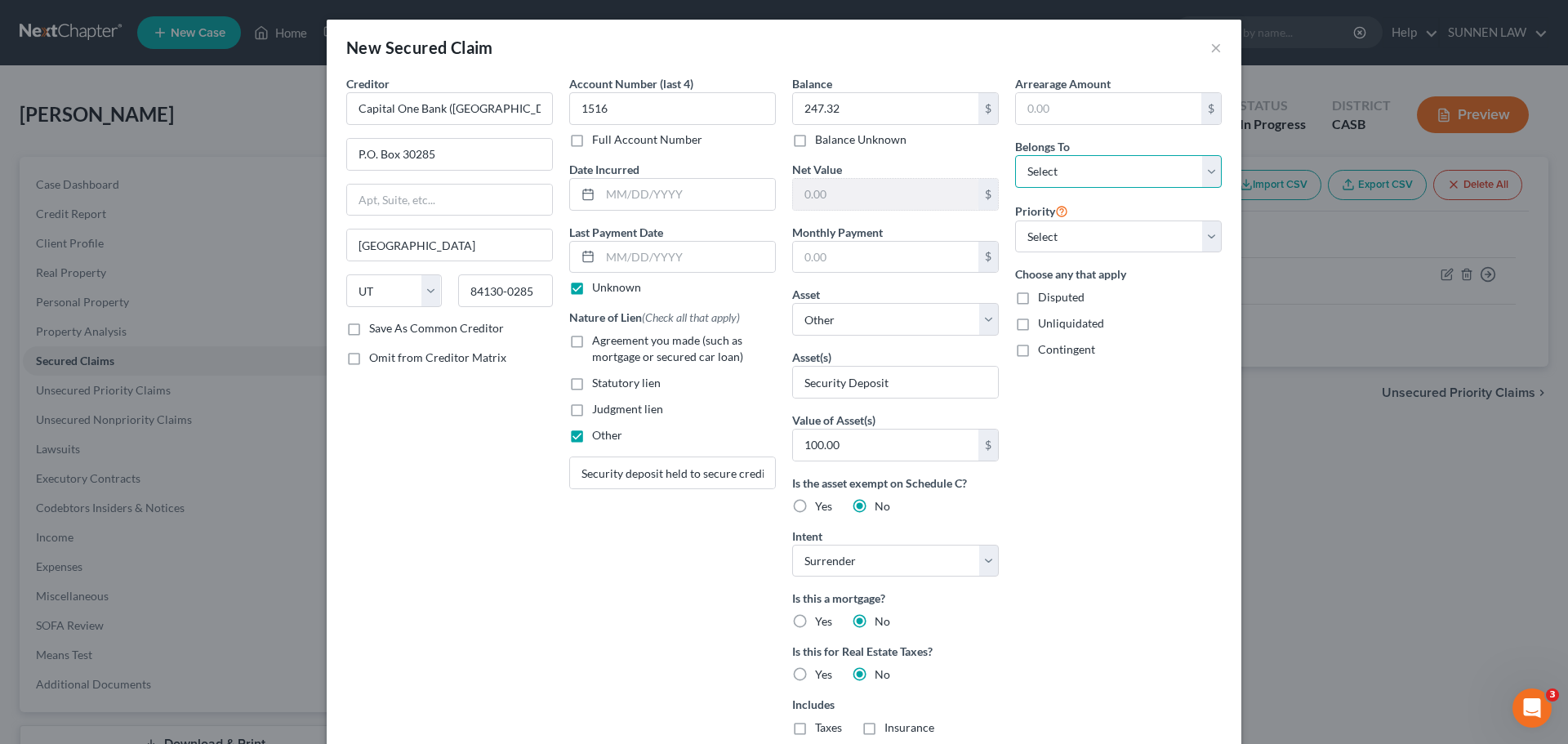
click at [1079, 170] on select "Select Debtor 1 Only Debtor 2 Only Debtor 1 And Debtor 2 Only At Least One Of T…" at bounding box center [1118, 171] width 207 height 33
click at [1015, 155] on select "Select Debtor 1 Only Debtor 2 Only Debtor 1 And Debtor 2 Only At Least One Of T…" at bounding box center [1118, 171] width 207 height 33
click at [1076, 230] on select "Select 1st 2nd 3rd 4th 5th 6th 7th 8th 9th 10th 11th 12th 13th 14th 15th 16th 1…" at bounding box center [1118, 236] width 207 height 33
click at [1015, 220] on select "Select 1st 2nd 3rd 4th 5th 6th 7th 8th 9th 10th 11th 12th 13th 14th 15th 16th 1…" at bounding box center [1118, 236] width 207 height 33
click at [1048, 241] on select "Select 1st 2nd 3rd 4th 5th 6th 7th 8th 9th 10th 11th 12th 13th 14th 15th 16th 1…" at bounding box center [1118, 236] width 207 height 33
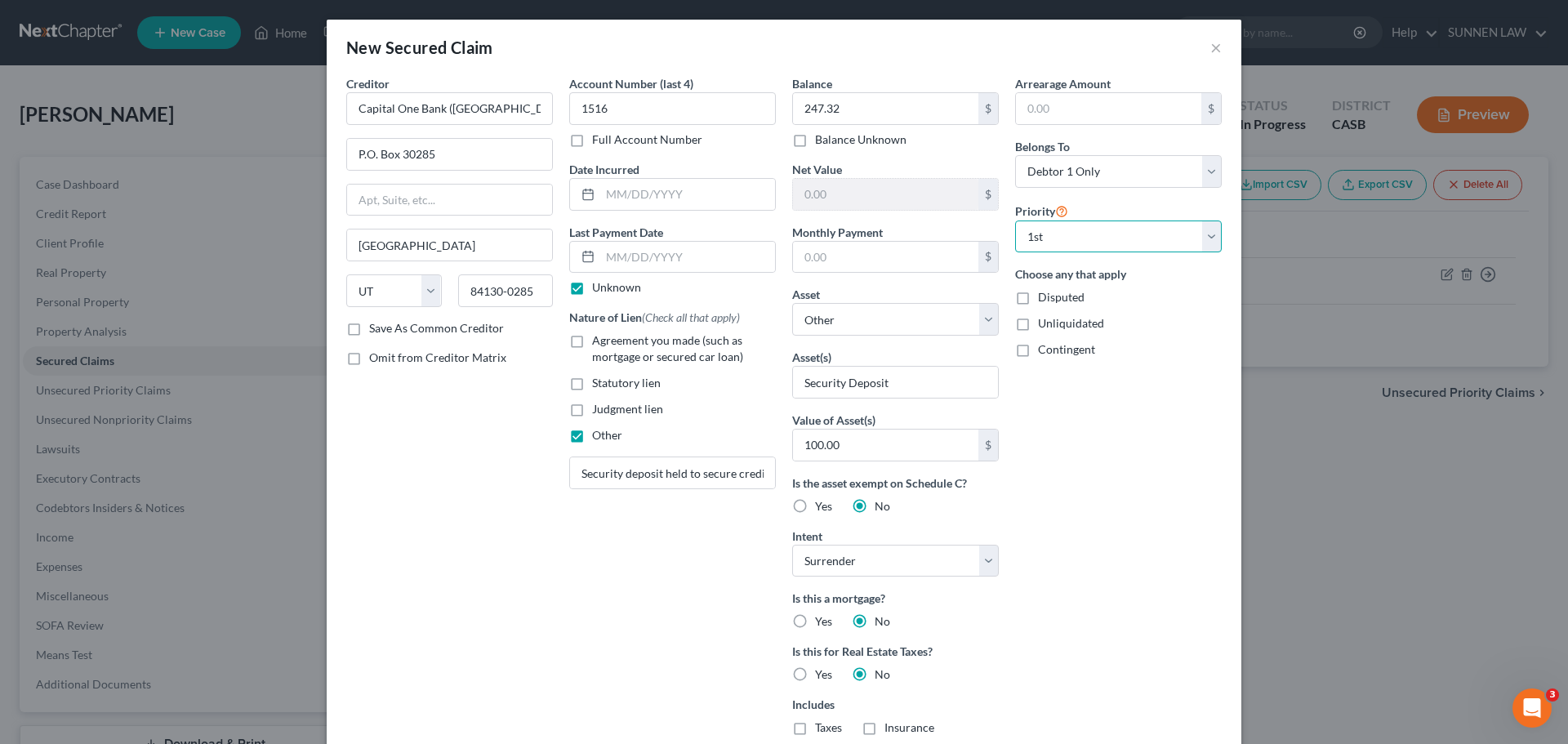
click at [1015, 220] on select "Select 1st 2nd 3rd 4th 5th 6th 7th 8th 9th 10th 11th 12th 13th 14th 15th 16th 1…" at bounding box center [1118, 236] width 207 height 33
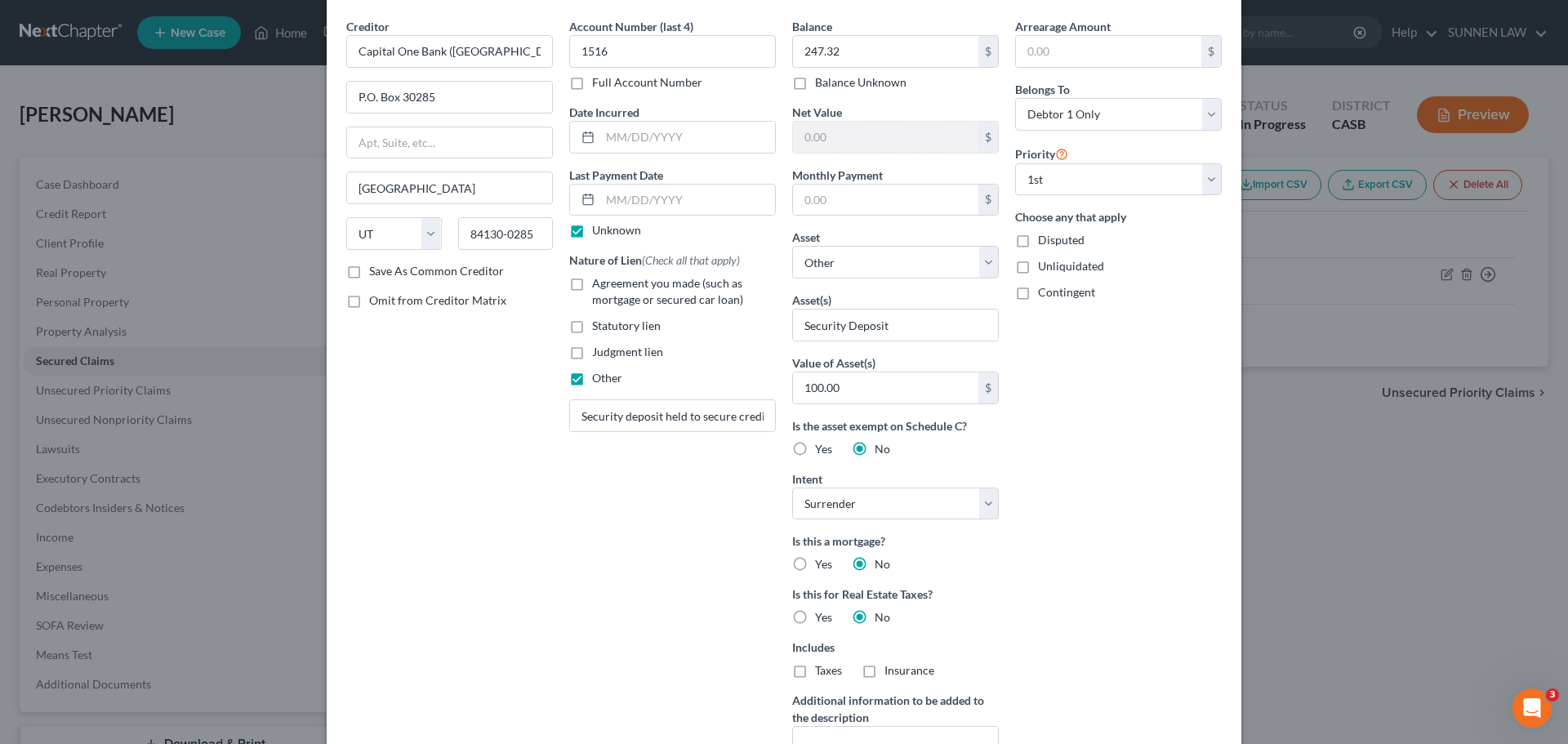
scroll to position [216, 0]
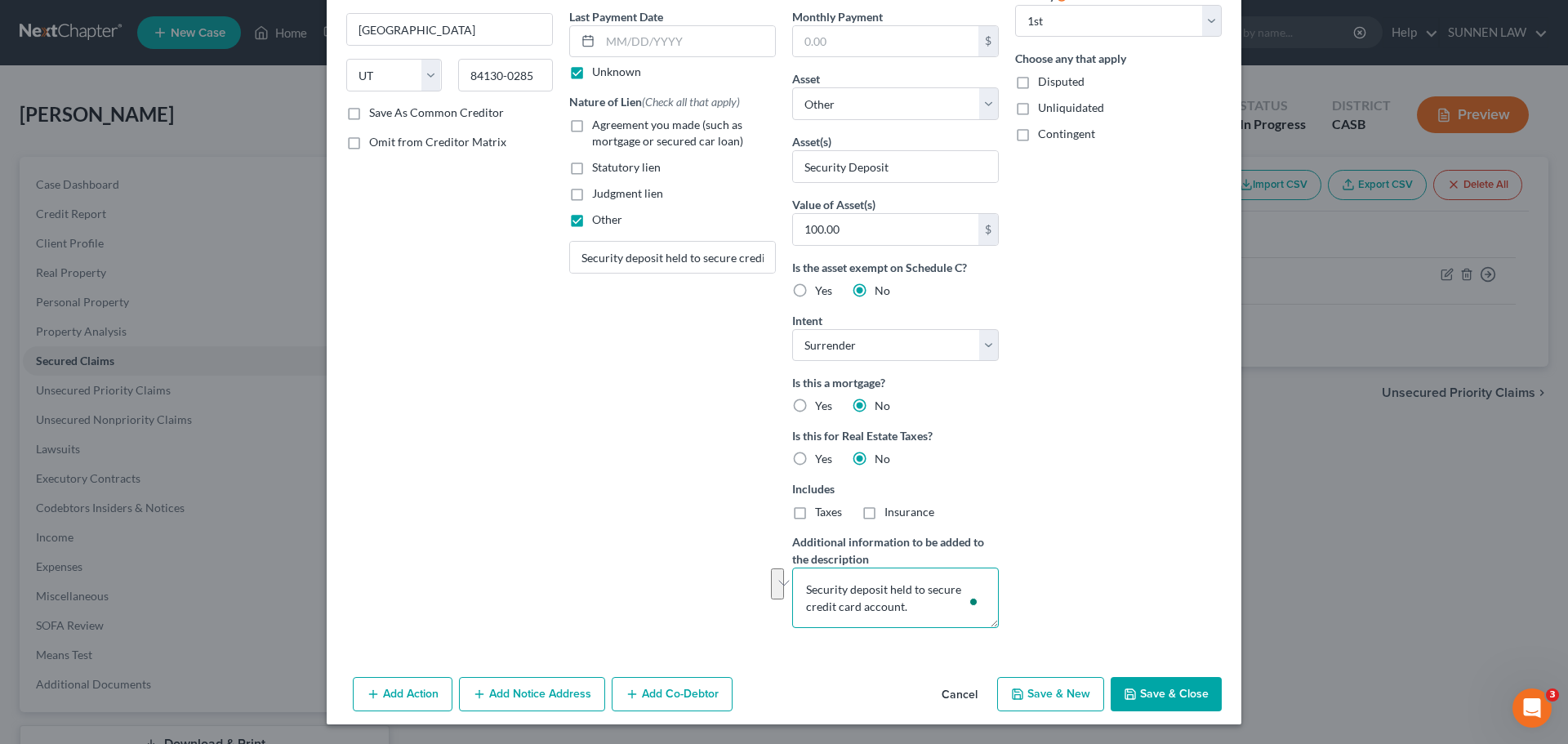
drag, startPoint x: 908, startPoint y: 609, endPoint x: 753, endPoint y: 567, distance: 160.6
click at [753, 567] on div "Creditor * Capital One Bank ([GEOGRAPHIC_DATA]), N.A. P.O. [GEOGRAPHIC_DATA] [G…" at bounding box center [784, 251] width 892 height 781
paste textarea "Cash deposit held by creditor for secured credit card"
click at [1177, 692] on button "Save & Close" at bounding box center [1166, 693] width 111 height 35
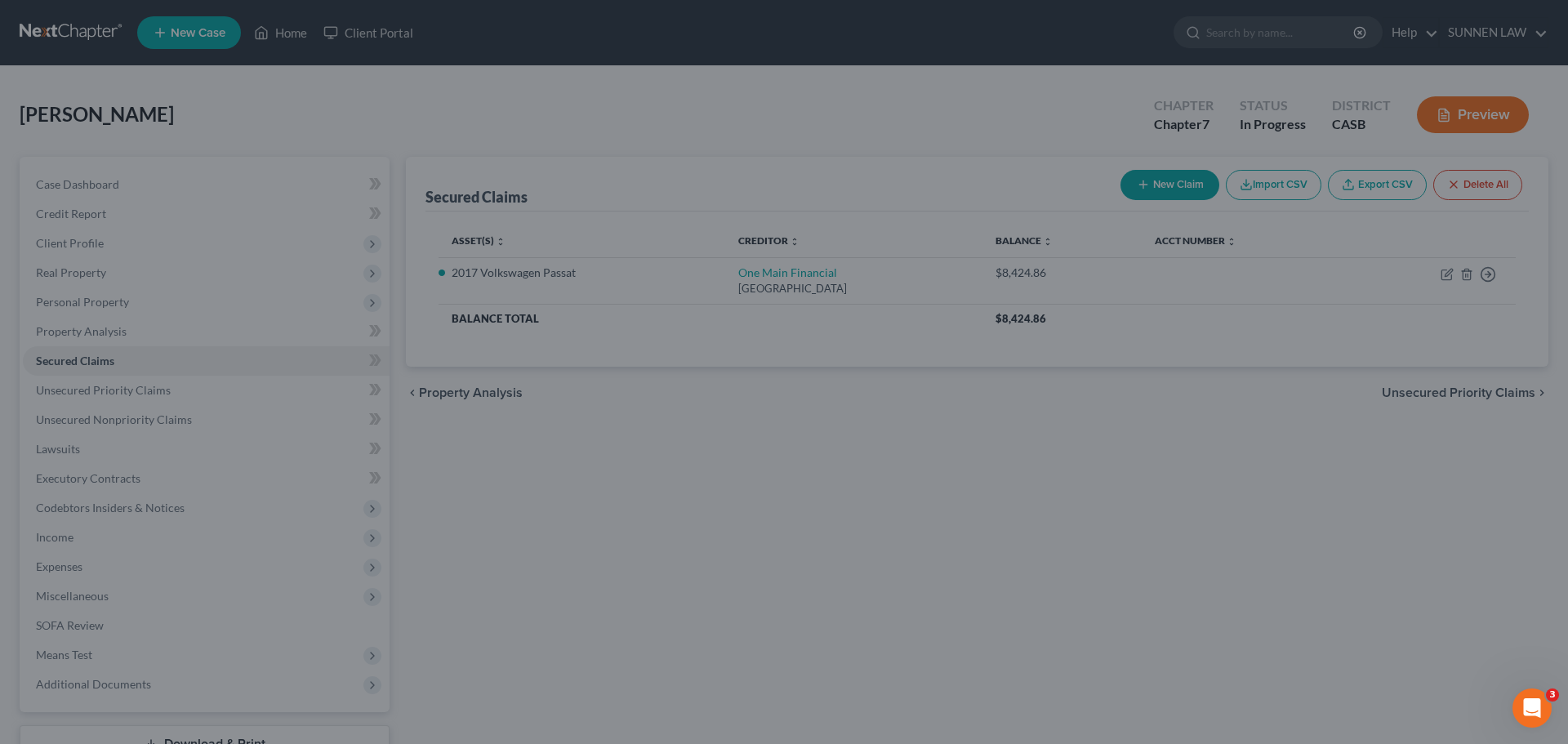
scroll to position [38, 0]
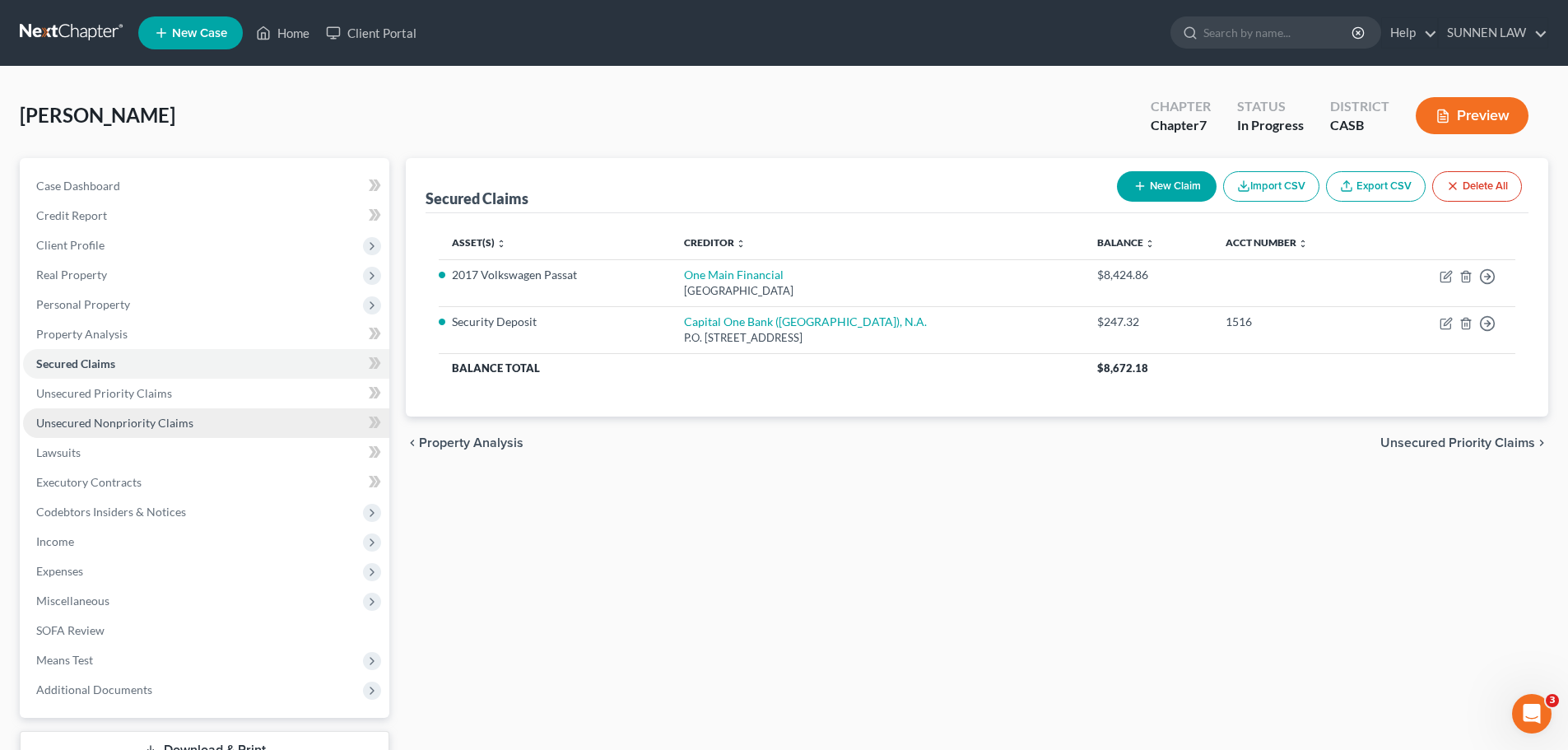
click at [107, 421] on span "Unsecured Nonpriority Claims" at bounding box center [115, 423] width 157 height 14
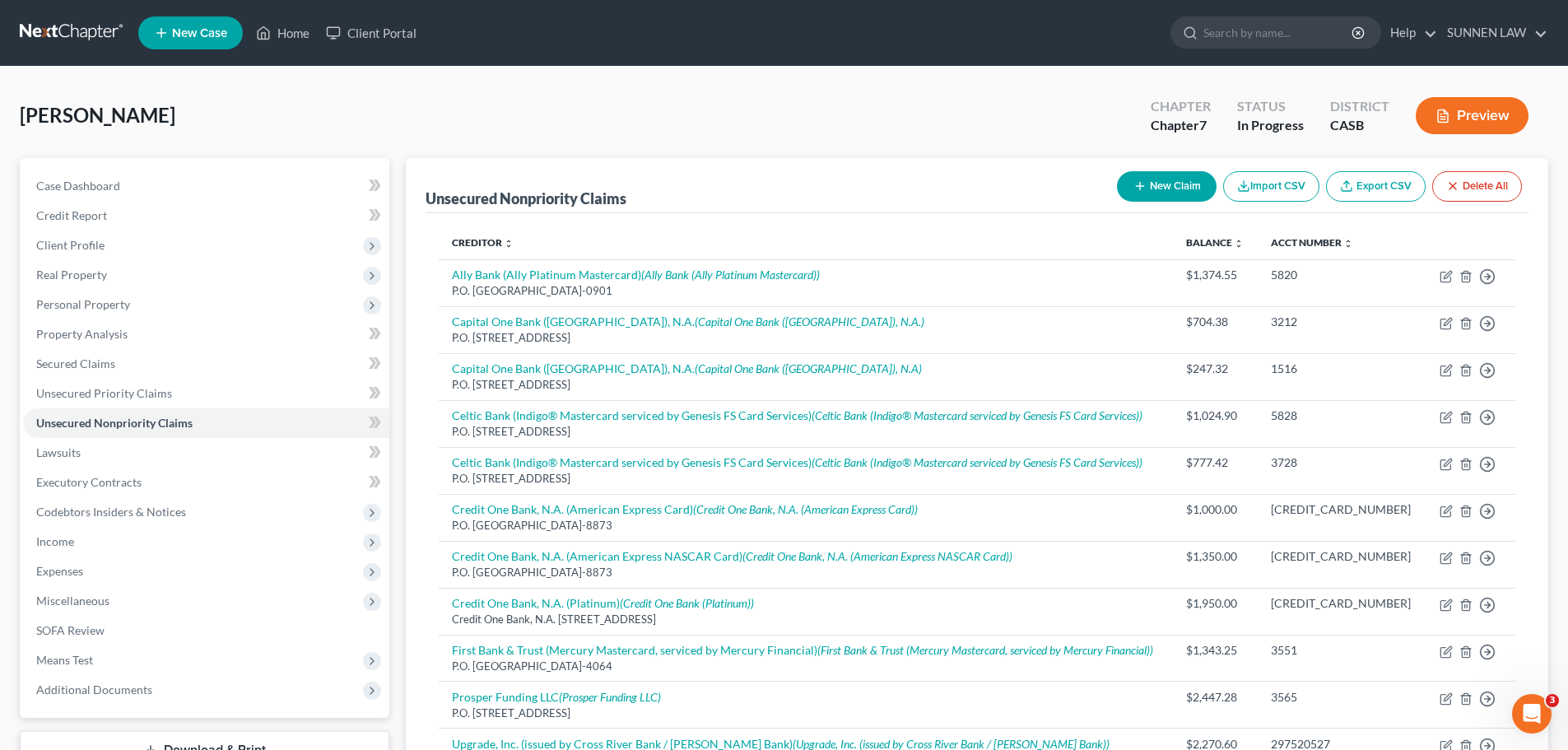
click at [1178, 182] on button "New Claim" at bounding box center [1167, 186] width 99 height 31
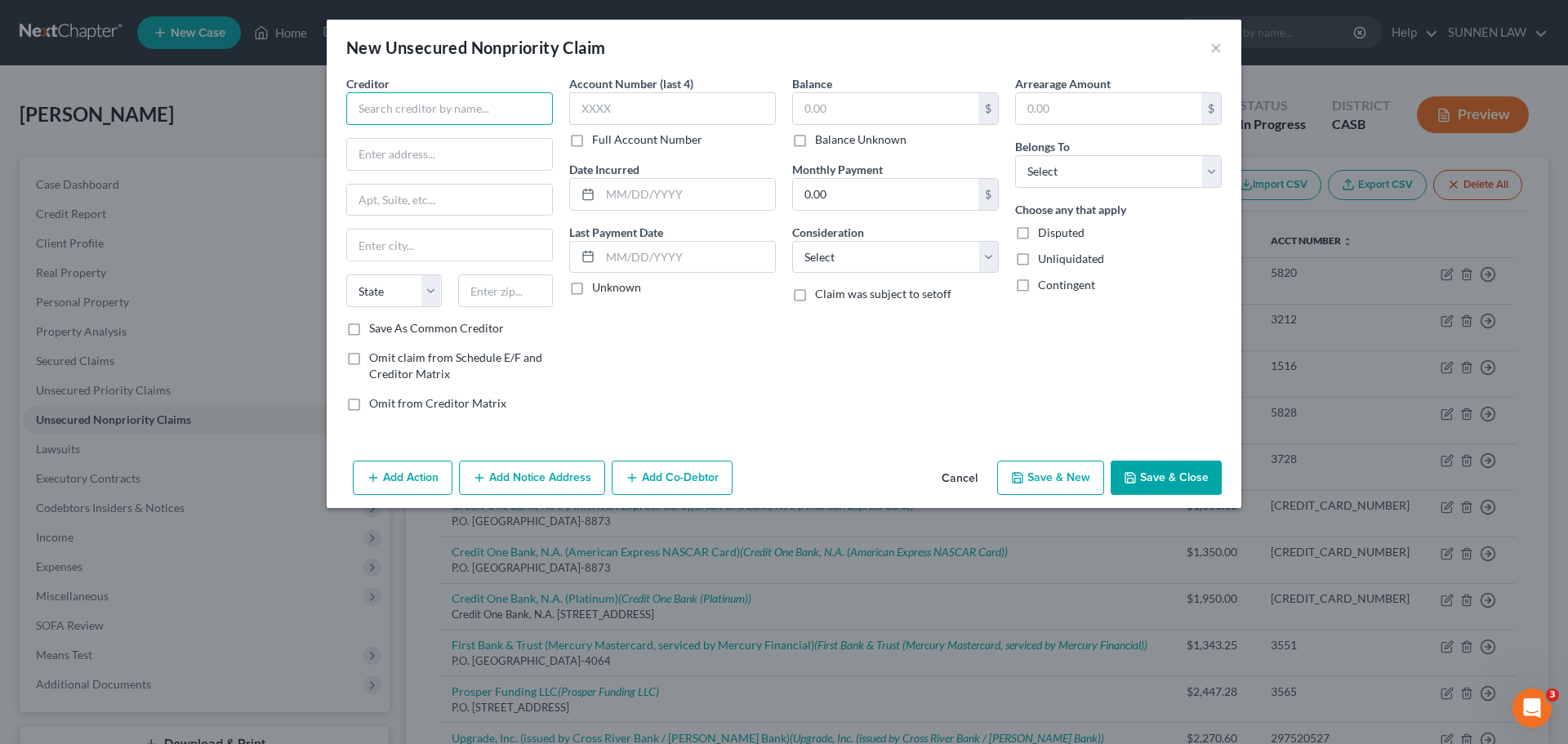
click at [425, 105] on input "text" at bounding box center [449, 108] width 207 height 33
paste input "Capital One Bank ([GEOGRAPHIC_DATA]), N.A."
click at [427, 153] on input "text" at bounding box center [449, 154] width 205 height 31
click at [423, 163] on input "text" at bounding box center [449, 154] width 205 height 31
paste input "P.O. Box 30285"
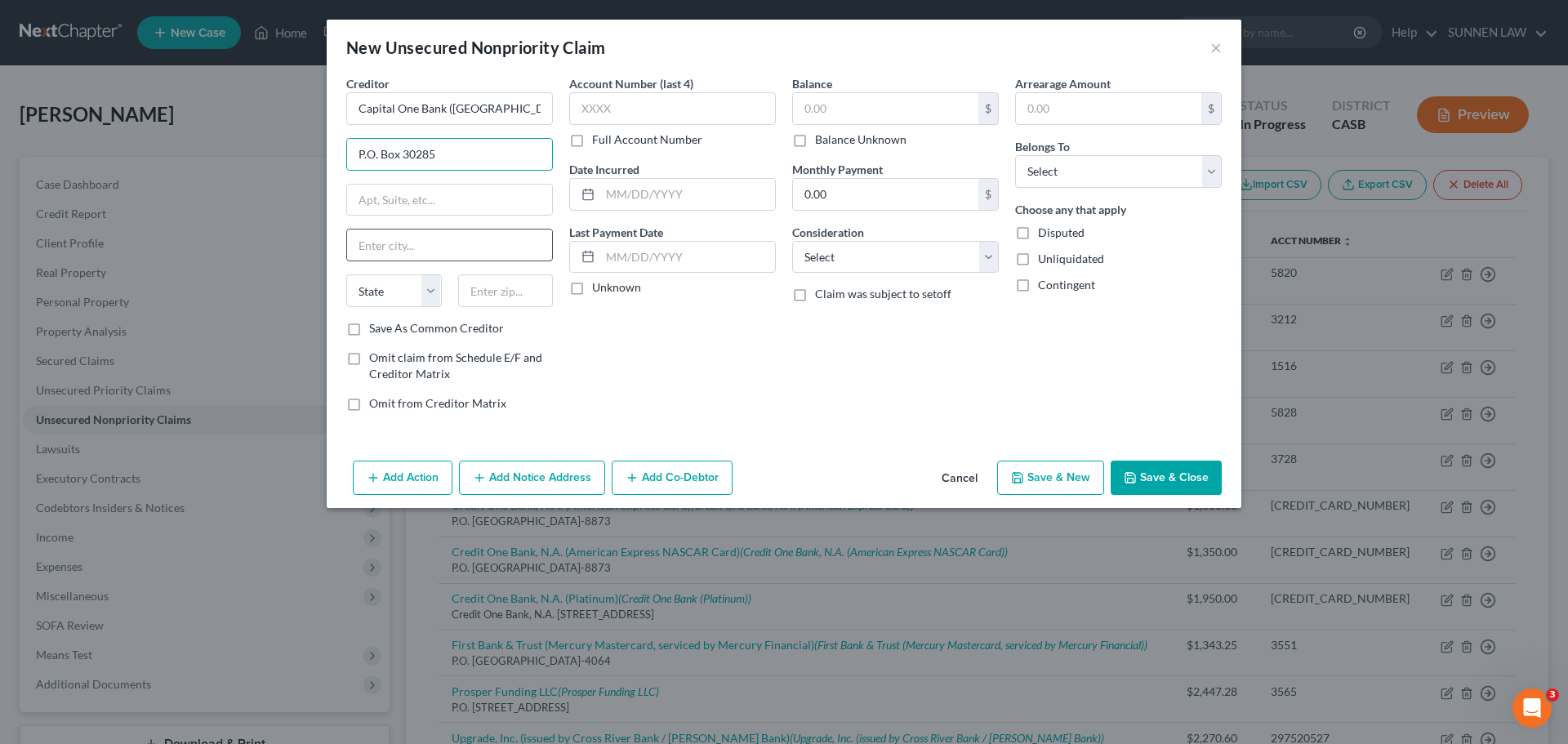
click at [399, 245] on input "text" at bounding box center [449, 245] width 205 height 31
click at [407, 253] on input "text" at bounding box center [449, 245] width 205 height 31
paste input "[GEOGRAPHIC_DATA]"
click at [434, 292] on select "State [US_STATE] AK AR AZ CA CO CT DE DC [GEOGRAPHIC_DATA] [GEOGRAPHIC_DATA] GU…" at bounding box center [393, 290] width 95 height 33
click at [346, 274] on select "State [US_STATE] AK AR AZ CA CO CT DE DC [GEOGRAPHIC_DATA] [GEOGRAPHIC_DATA] GU…" at bounding box center [393, 290] width 95 height 33
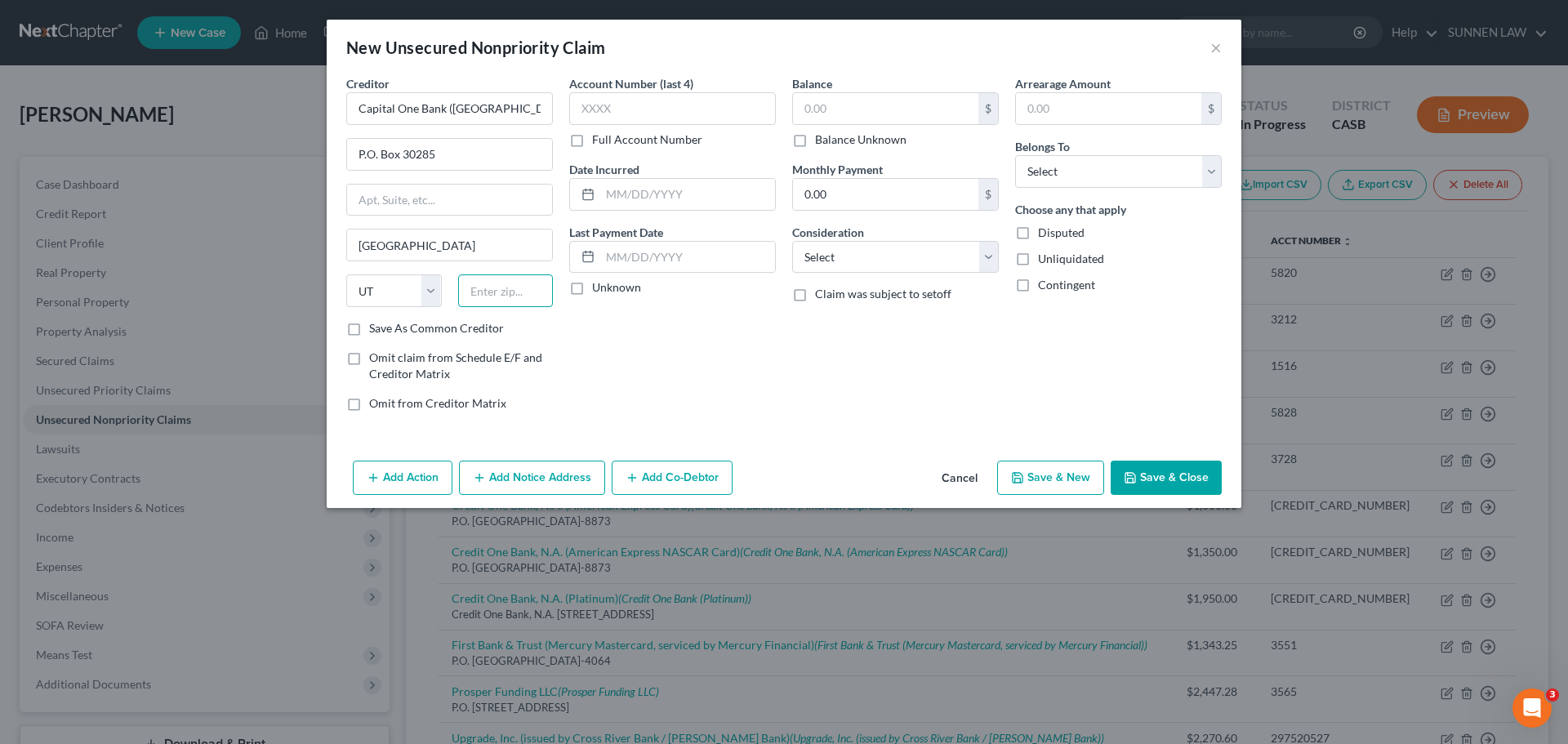
click at [493, 305] on input "text" at bounding box center [505, 290] width 95 height 33
click at [490, 295] on input "text" at bounding box center [505, 290] width 95 height 33
paste
click at [610, 111] on input "text" at bounding box center [672, 108] width 207 height 33
click at [592, 291] on label "Unknown" at bounding box center [617, 287] width 49 height 16
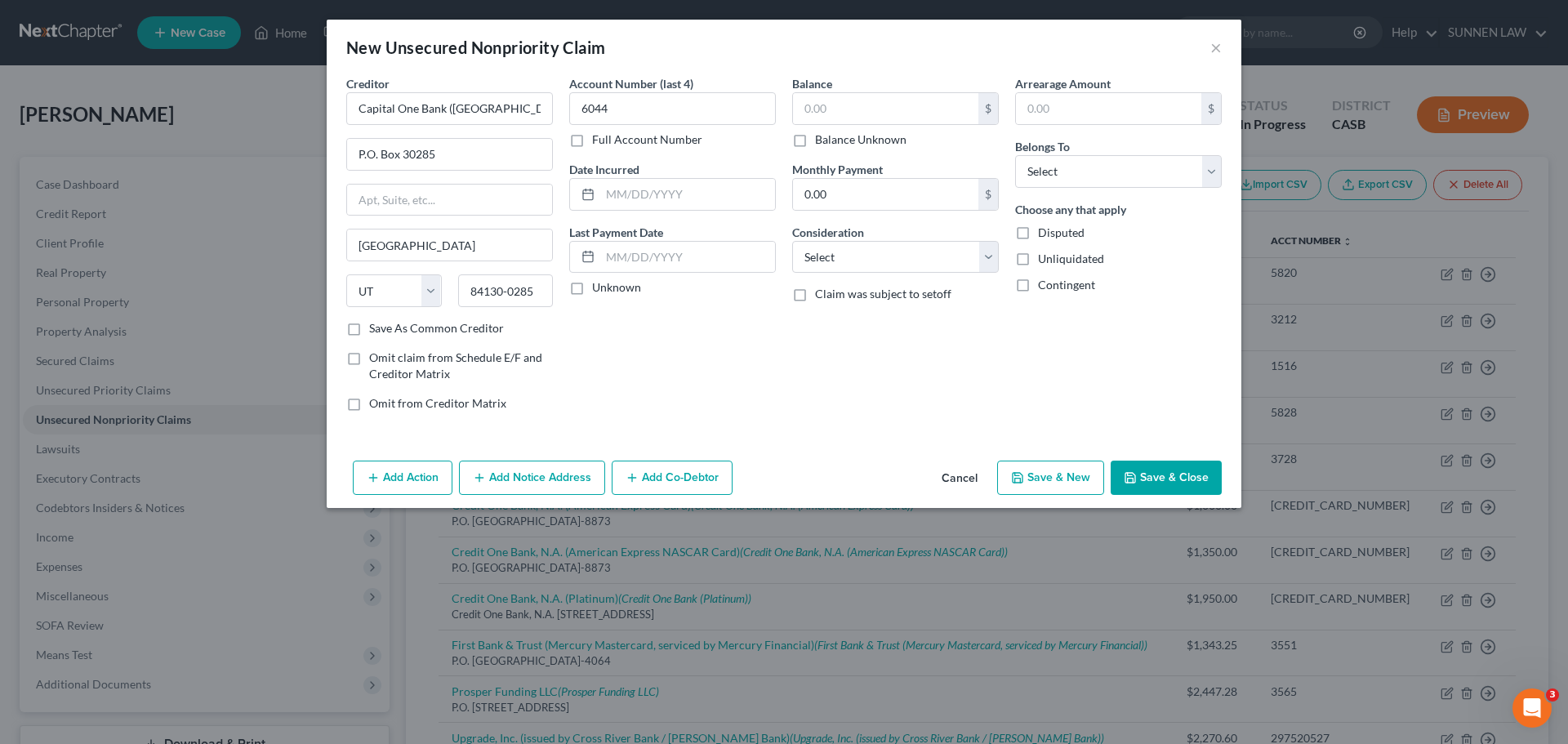
click at [599, 290] on input "Unknown" at bounding box center [604, 284] width 11 height 11
click at [859, 103] on input "text" at bounding box center [886, 108] width 186 height 31
click at [861, 255] on select "Select Cable / Satellite Services Collection Agency Credit Card Debt Debt Couns…" at bounding box center [895, 257] width 207 height 33
click at [792, 241] on select "Select Cable / Satellite Services Collection Agency Credit Card Debt Debt Couns…" at bounding box center [895, 257] width 207 height 33
click at [1077, 170] on select "Select Debtor 1 Only Debtor 2 Only Debtor 1 And Debtor 2 Only At Least One Of T…" at bounding box center [1118, 171] width 207 height 33
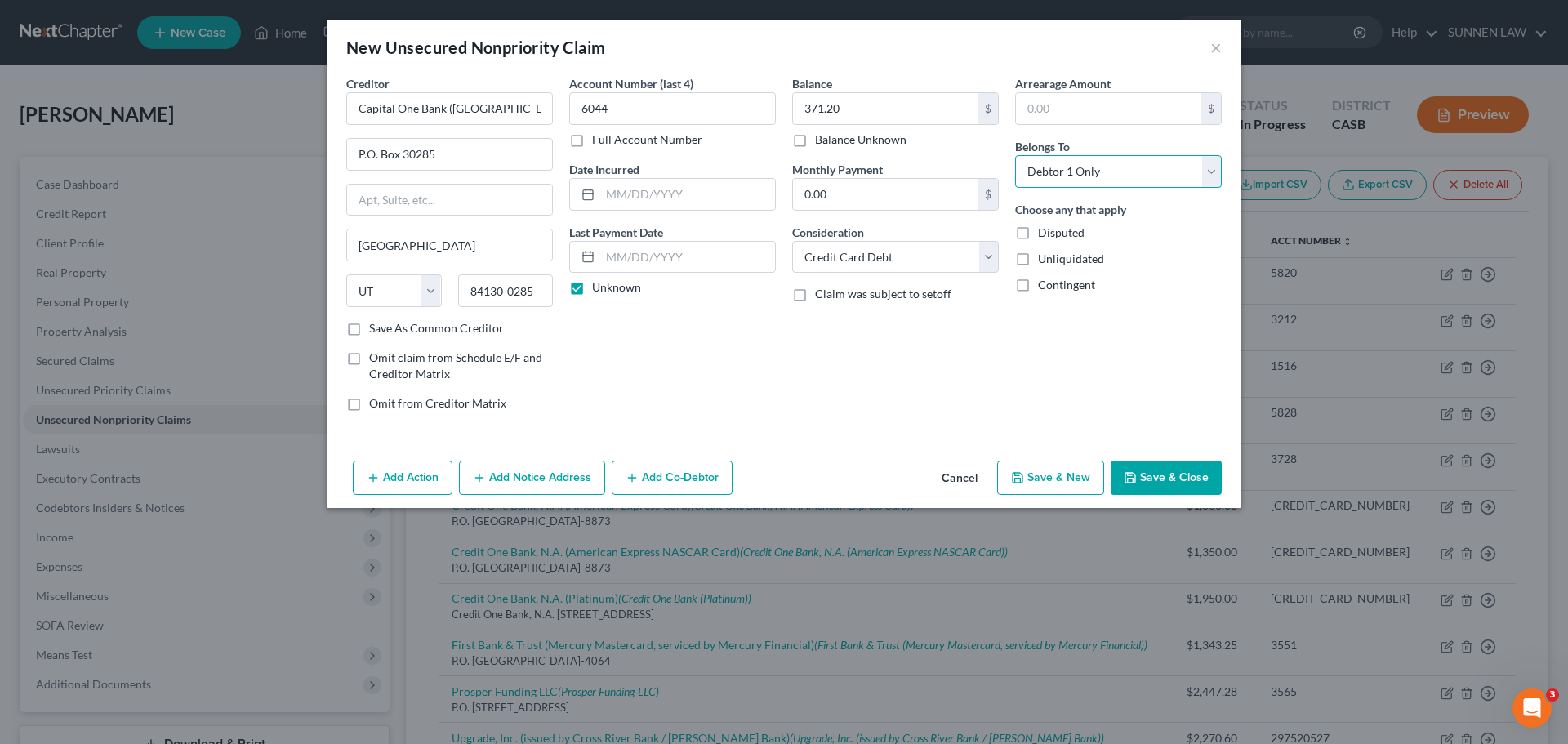
click at [1015, 155] on select "Select Debtor 1 Only Debtor 2 Only Debtor 1 And Debtor 2 Only At Least One Of T…" at bounding box center [1118, 171] width 207 height 33
click at [548, 477] on button "Add Notice Address" at bounding box center [531, 477] width 146 height 35
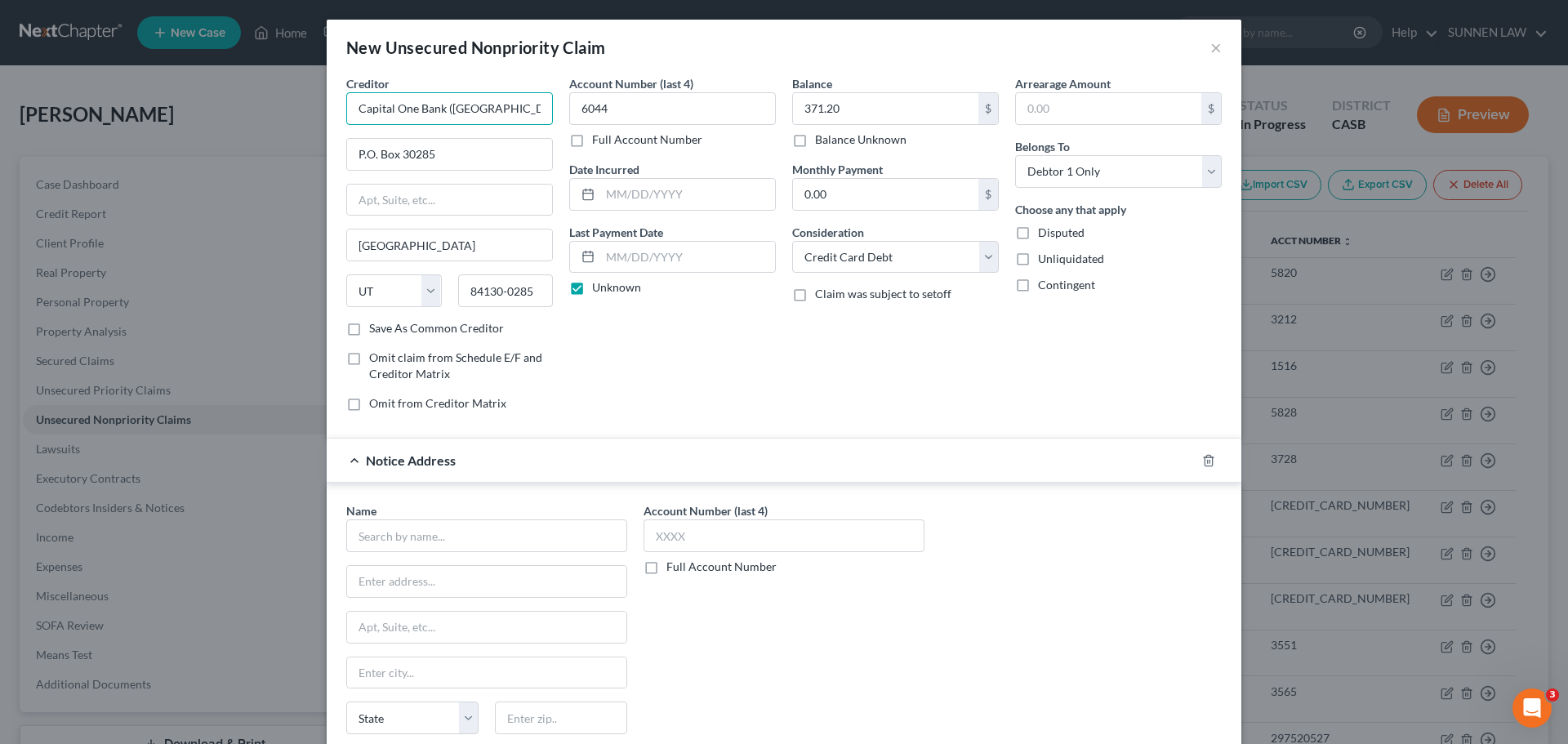
drag, startPoint x: 520, startPoint y: 111, endPoint x: 303, endPoint y: 99, distance: 217.3
click at [303, 99] on div "New Unsecured Nonpriority Claim × Creditor * Capital One Bank ([GEOGRAPHIC_DATA…" at bounding box center [784, 372] width 1568 height 744
click at [401, 538] on input "text" at bounding box center [486, 536] width 281 height 33
click at [673, 543] on input "text" at bounding box center [784, 536] width 281 height 33
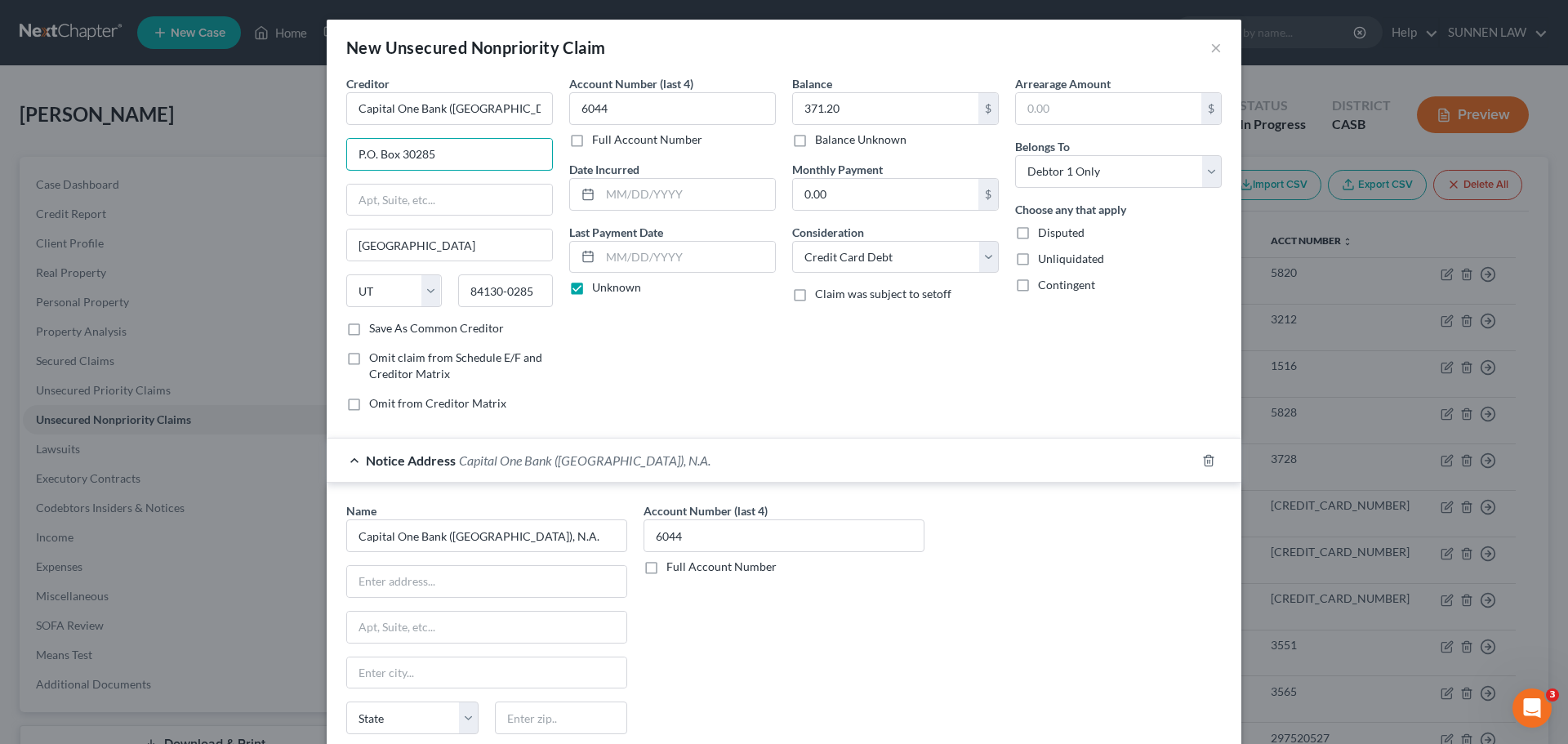
drag, startPoint x: 305, startPoint y: 146, endPoint x: 237, endPoint y: 154, distance: 68.5
click at [251, 146] on div "New Unsecured Nonpriority Claim × Creditor * Capital One Bank ([GEOGRAPHIC_DATA…" at bounding box center [784, 372] width 1568 height 744
click at [440, 580] on input "text" at bounding box center [486, 581] width 279 height 31
click at [434, 674] on input "text" at bounding box center [486, 672] width 279 height 31
drag, startPoint x: 315, startPoint y: 235, endPoint x: 211, endPoint y: 229, distance: 104.2
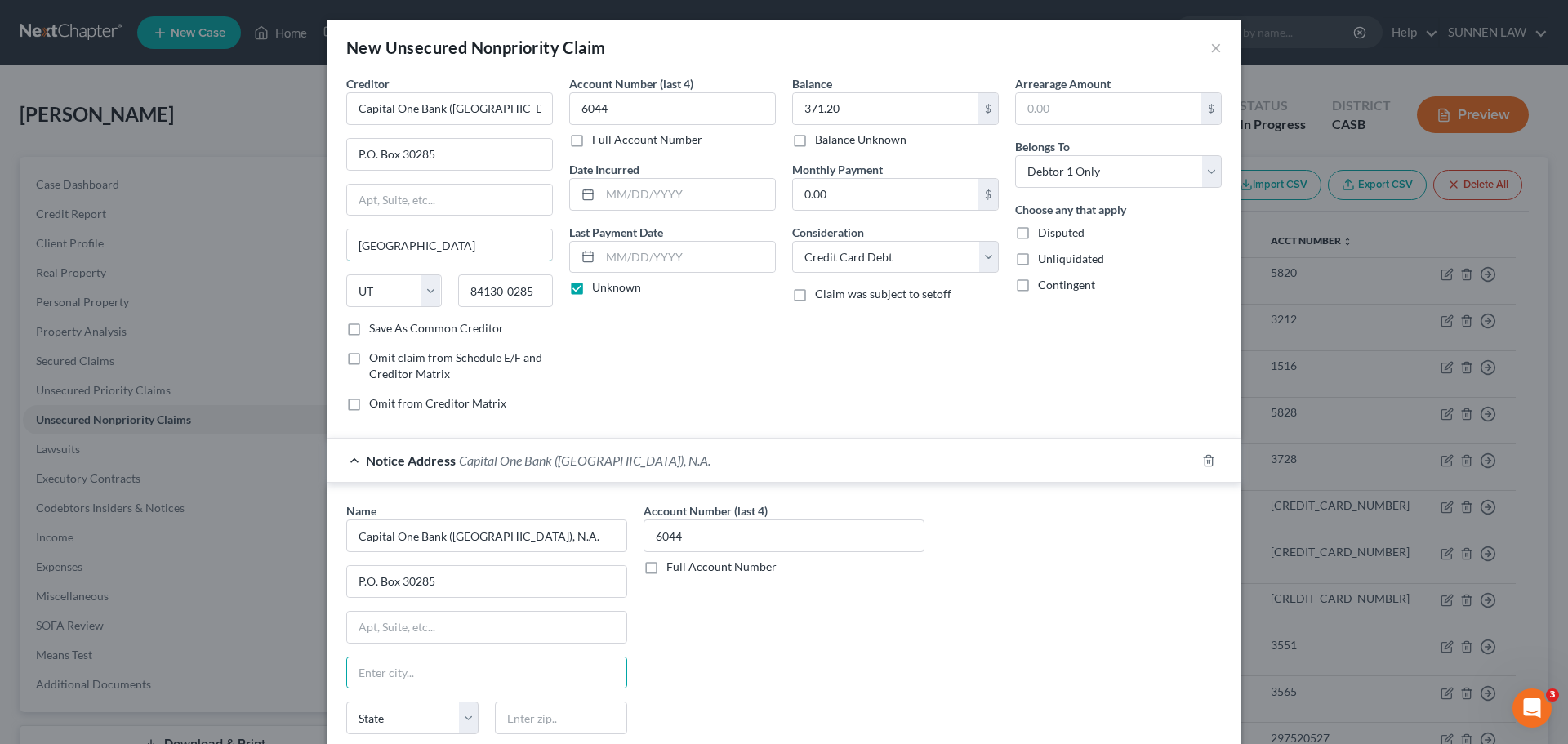
click at [217, 229] on div "New Unsecured Nonpriority Claim × Creditor * Capital One Bank ([GEOGRAPHIC_DATA…" at bounding box center [784, 372] width 1568 height 744
click at [430, 675] on input "text" at bounding box center [486, 672] width 279 height 31
click at [459, 707] on select "State [US_STATE] AK AR AZ CA CO CT DE DC [GEOGRAPHIC_DATA] [GEOGRAPHIC_DATA] GU…" at bounding box center [412, 718] width 132 height 33
click at [346, 702] on select "State [US_STATE] AK AR AZ CA CO CT DE DC [GEOGRAPHIC_DATA] [GEOGRAPHIC_DATA] GU…" at bounding box center [412, 718] width 132 height 33
drag, startPoint x: 465, startPoint y: 294, endPoint x: 559, endPoint y: 294, distance: 94.0
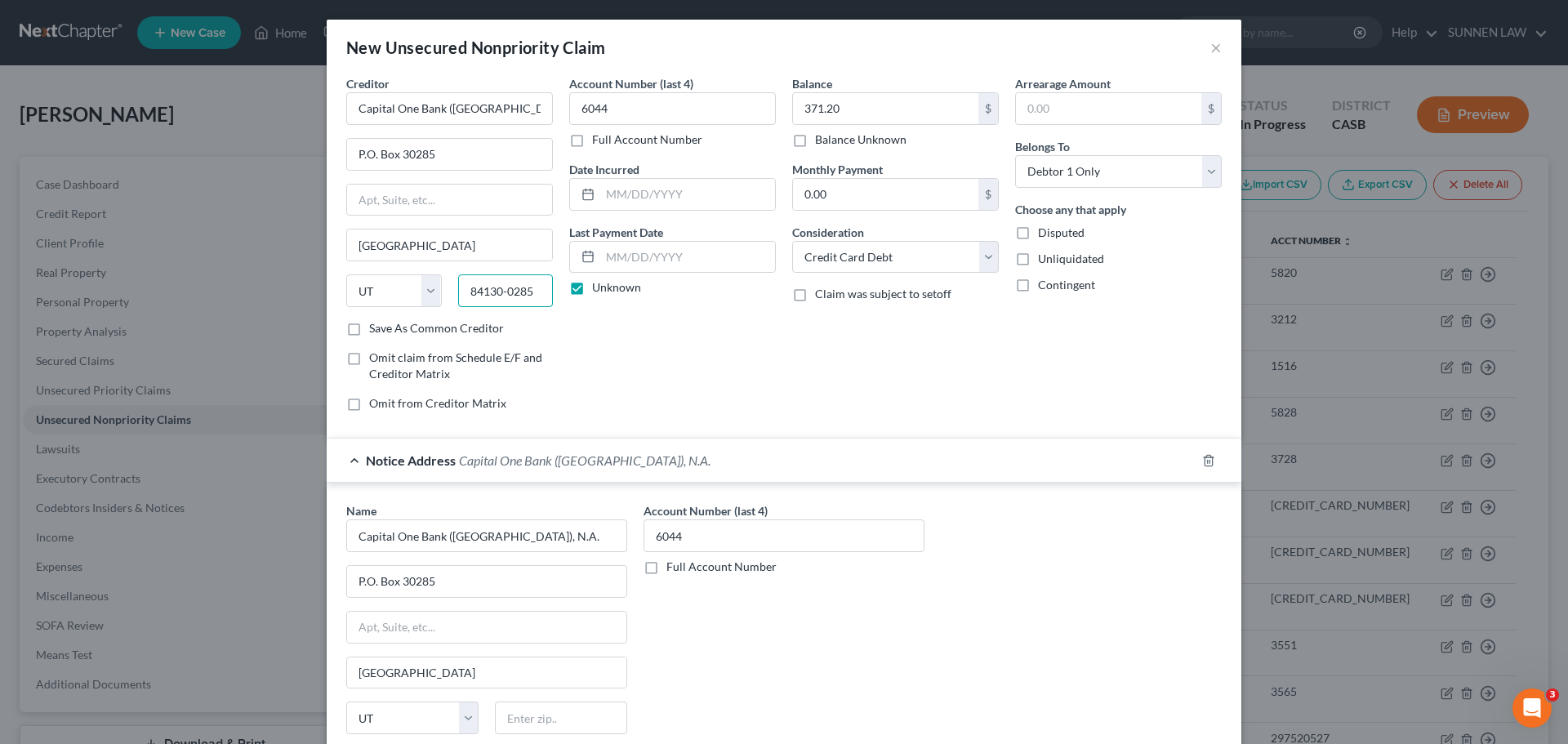
click at [559, 294] on div "Creditor * Capital One Bank ([GEOGRAPHIC_DATA]), N.A. P.O. Box 30285 [GEOGRAPHI…" at bounding box center [784, 250] width 892 height 349
click at [536, 707] on input "text" at bounding box center [561, 718] width 132 height 33
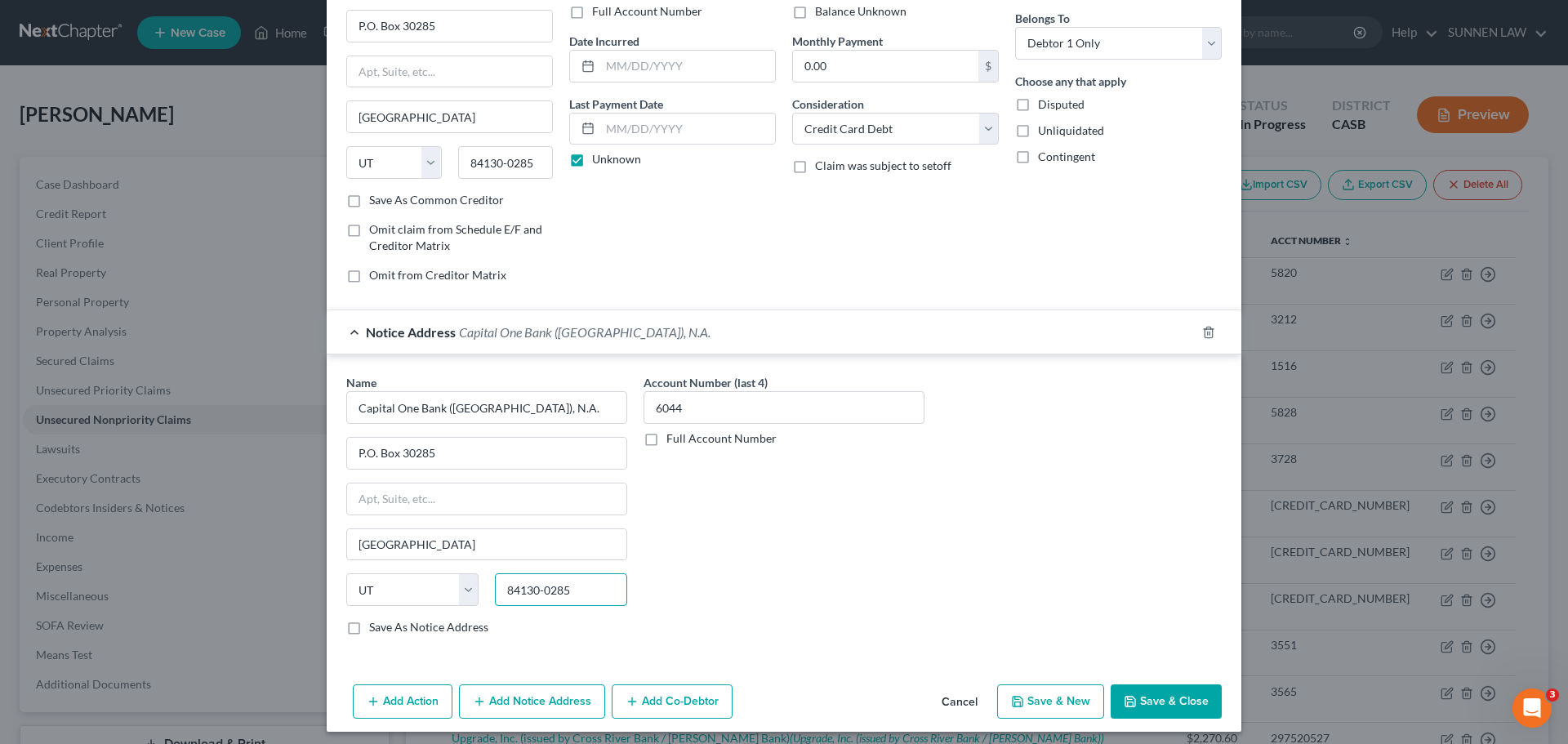
scroll to position [136, 0]
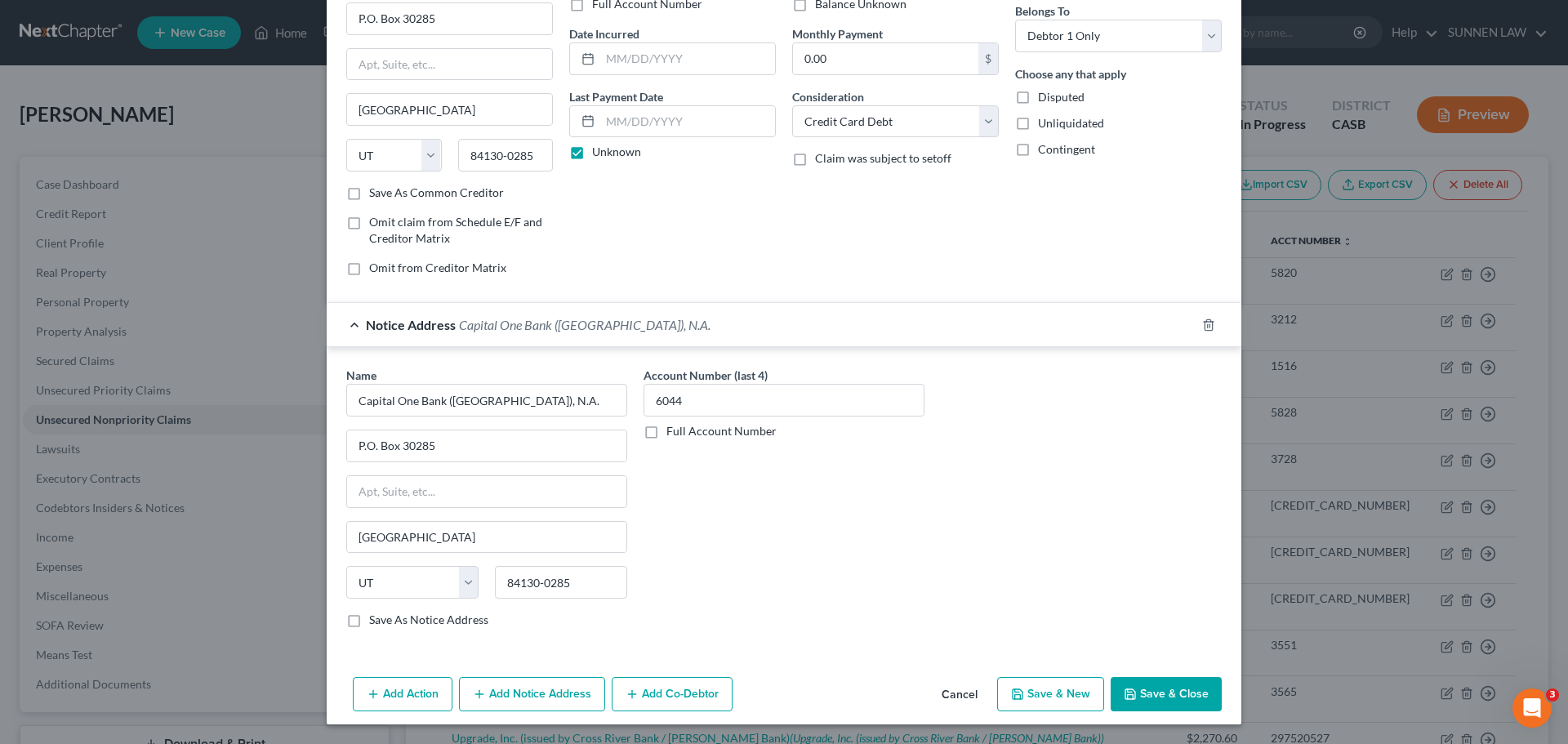
click at [1136, 696] on button "Save & Close" at bounding box center [1166, 693] width 111 height 35
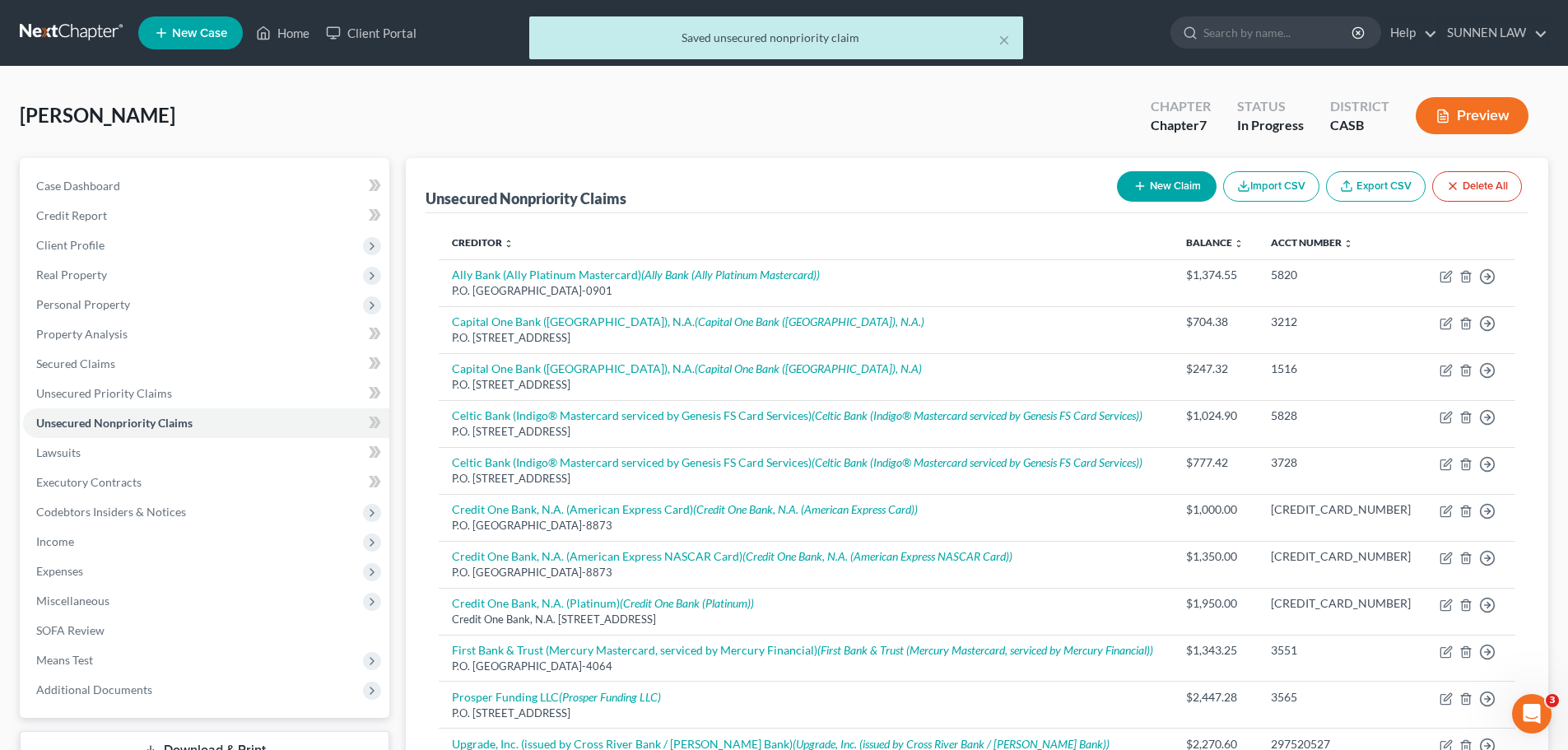
click at [1139, 187] on icon "button" at bounding box center [1139, 185] width 13 height 13
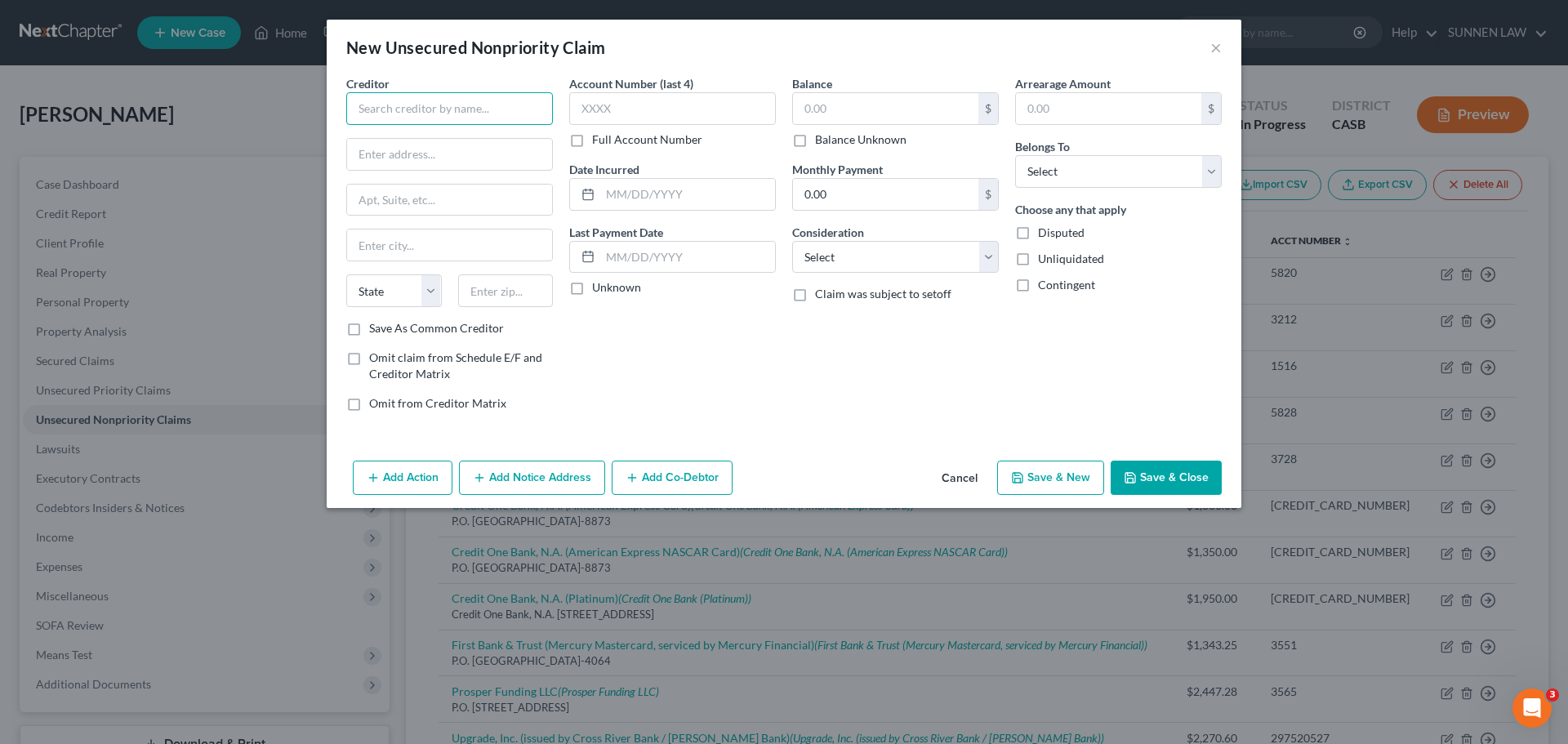
click at [469, 103] on input "text" at bounding box center [449, 108] width 207 height 33
click at [406, 105] on input "text" at bounding box center [449, 108] width 207 height 33
click at [423, 168] on input "text" at bounding box center [449, 154] width 205 height 31
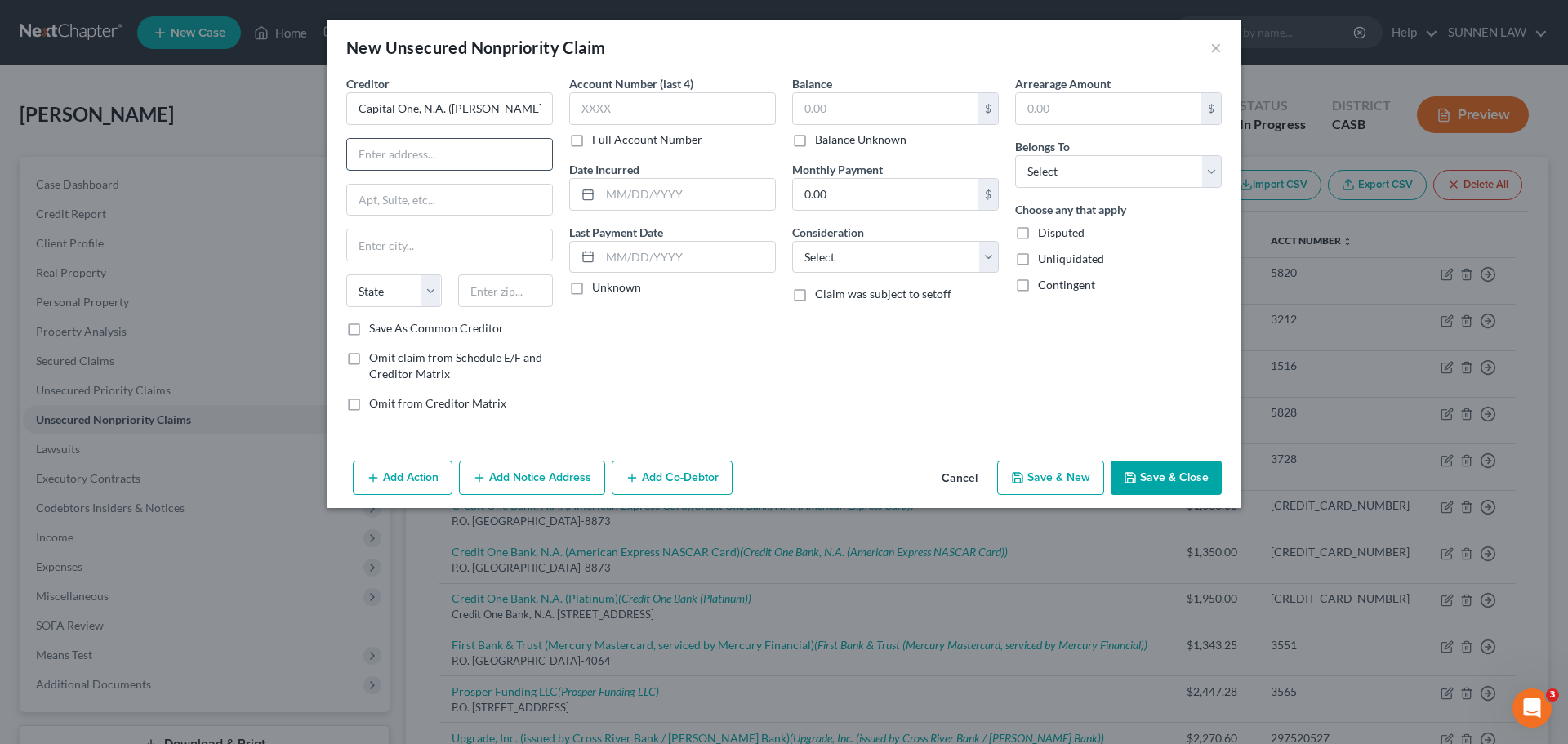
click at [403, 154] on input "text" at bounding box center [449, 154] width 205 height 31
click at [402, 239] on input "text" at bounding box center [449, 245] width 205 height 31
click at [443, 253] on input "text" at bounding box center [449, 245] width 205 height 31
click at [429, 291] on select "State [US_STATE] AK AR AZ CA CO CT DE DC [GEOGRAPHIC_DATA] [GEOGRAPHIC_DATA] GU…" at bounding box center [393, 290] width 95 height 33
click at [346, 274] on select "State [US_STATE] AK AR AZ CA CO CT DE DC [GEOGRAPHIC_DATA] [GEOGRAPHIC_DATA] GU…" at bounding box center [393, 290] width 95 height 33
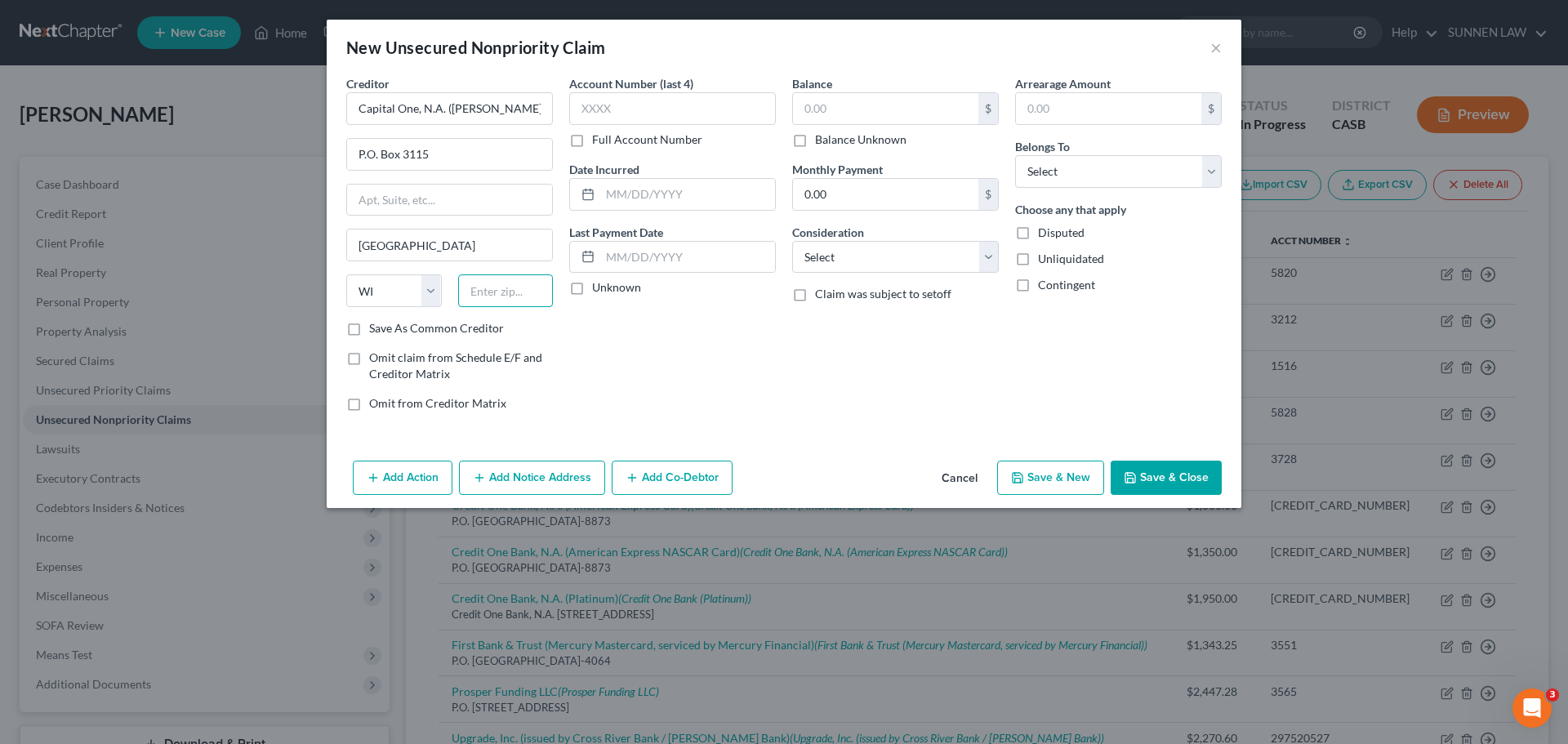
click at [510, 297] on input "text" at bounding box center [505, 290] width 95 height 33
click at [628, 107] on input "text" at bounding box center [672, 108] width 207 height 33
click at [592, 288] on label "Unknown" at bounding box center [617, 287] width 49 height 16
click at [599, 288] on input "Unknown" at bounding box center [604, 284] width 11 height 11
click at [852, 109] on input "text" at bounding box center [886, 108] width 186 height 31
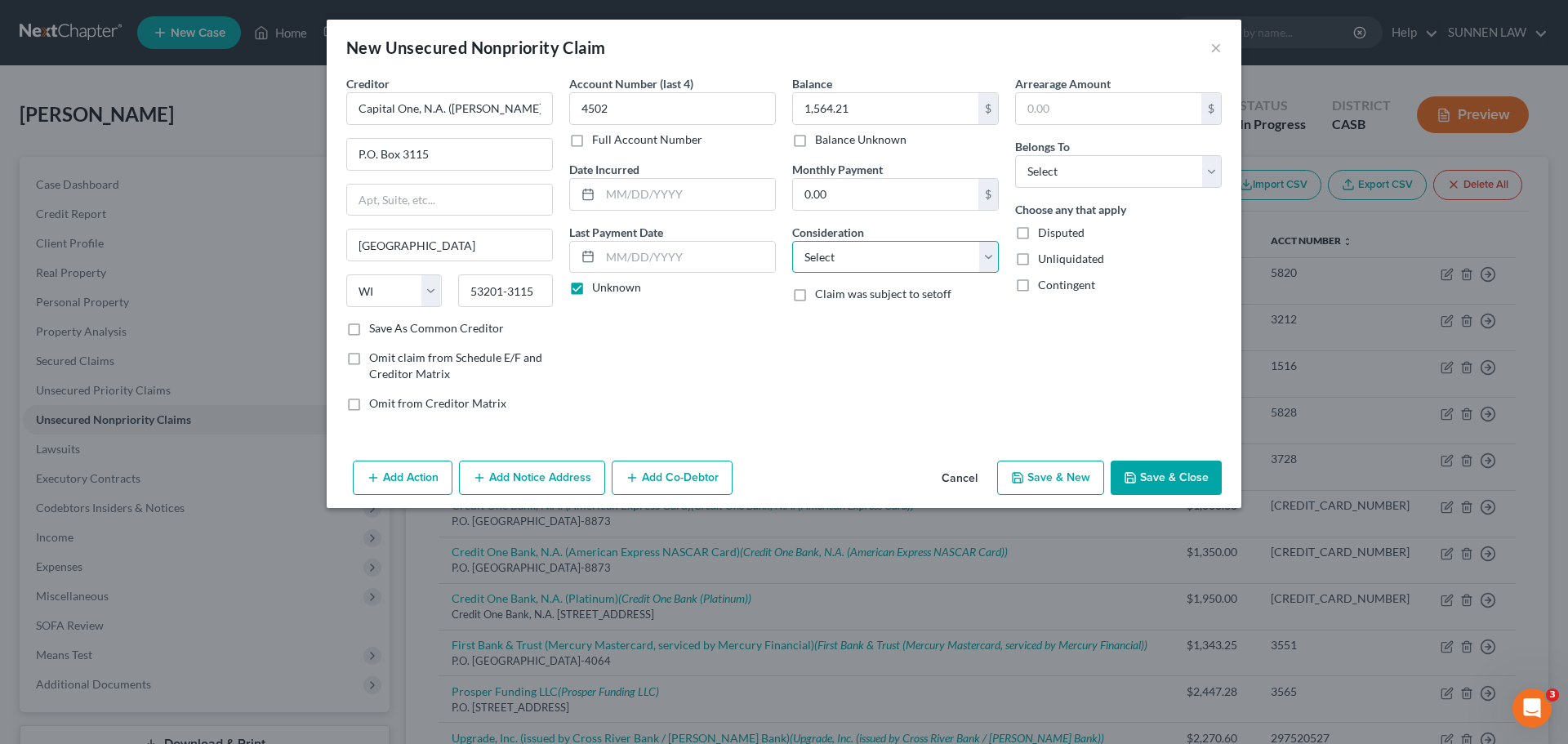
click at [883, 253] on select "Select Cable / Satellite Services Collection Agency Credit Card Debt Debt Couns…" at bounding box center [895, 257] width 207 height 33
click at [792, 241] on select "Select Cable / Satellite Services Collection Agency Credit Card Debt Debt Couns…" at bounding box center [895, 257] width 207 height 33
click at [1044, 170] on select "Select Debtor 1 Only Debtor 2 Only Debtor 1 And Debtor 2 Only At Least One Of T…" at bounding box center [1118, 171] width 207 height 33
click at [1015, 155] on select "Select Debtor 1 Only Debtor 2 Only Debtor 1 And Debtor 2 Only At Least One Of T…" at bounding box center [1118, 171] width 207 height 33
click at [442, 333] on label "Save As Common Creditor" at bounding box center [437, 327] width 135 height 16
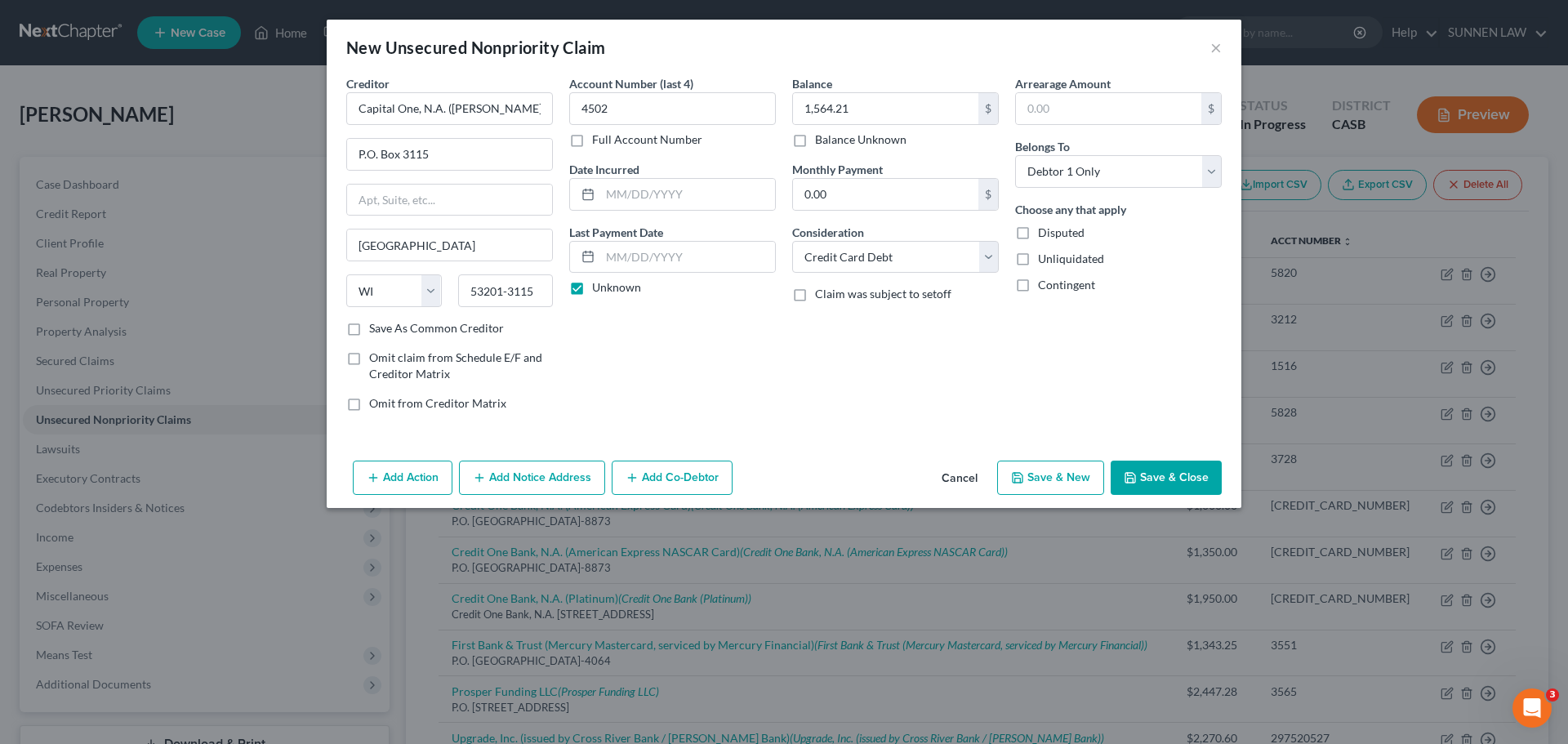
click at [386, 331] on input "Save As Common Creditor" at bounding box center [380, 325] width 11 height 11
click at [530, 483] on button "Add Notice Address" at bounding box center [531, 477] width 146 height 35
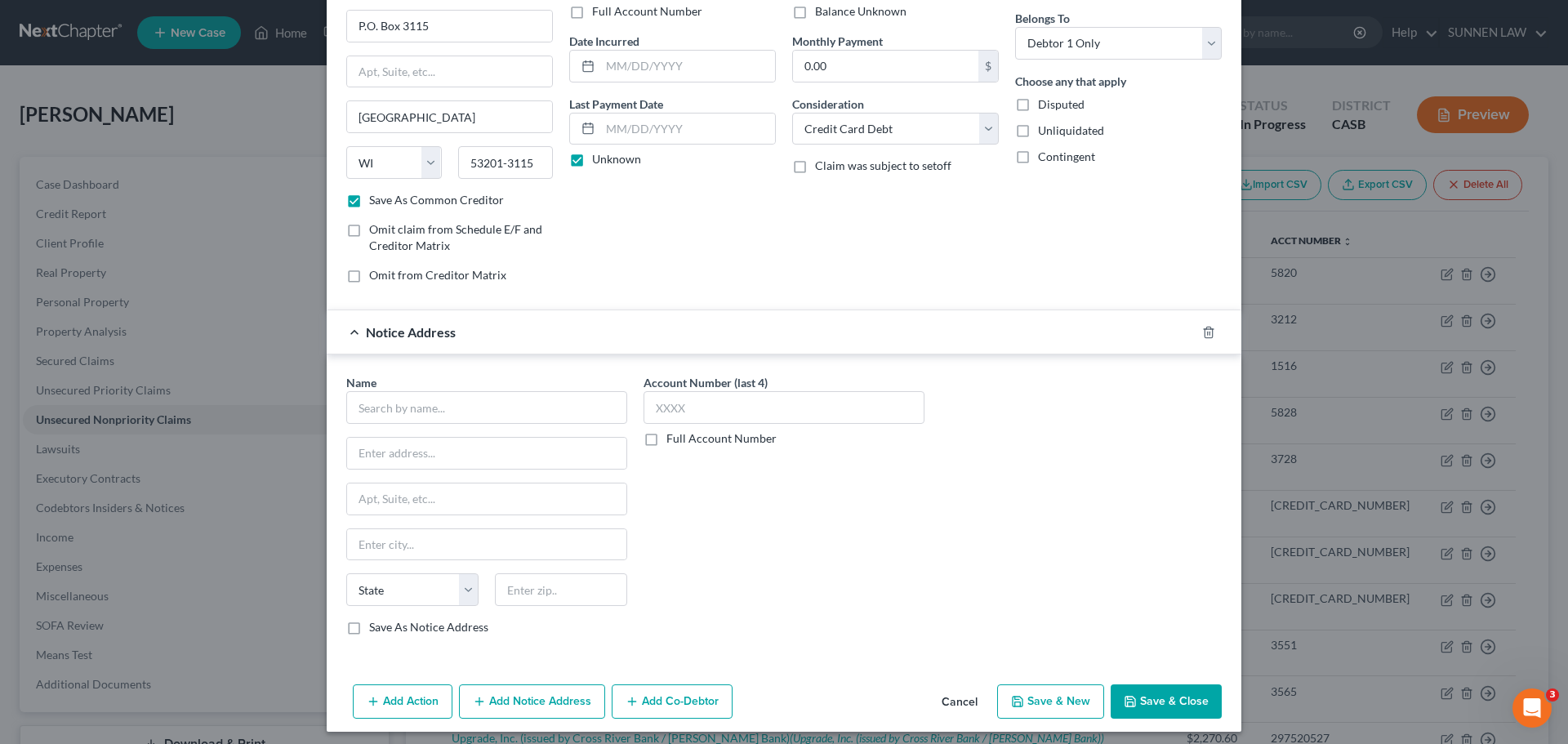
scroll to position [136, 0]
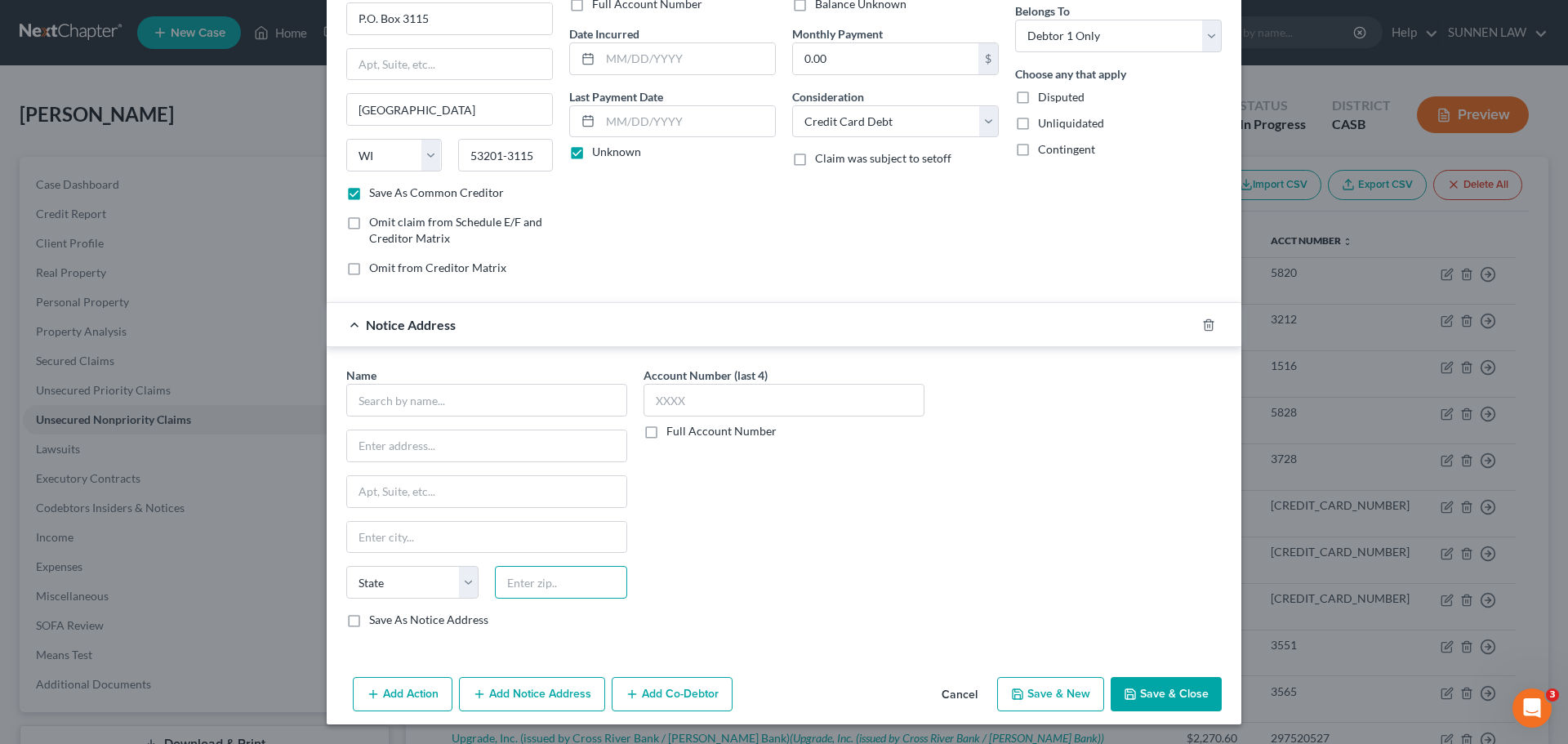
click at [531, 588] on input "text" at bounding box center [561, 582] width 132 height 33
click at [417, 579] on select "State [US_STATE] AK AR AZ CA CO CT DE DC [GEOGRAPHIC_DATA] [GEOGRAPHIC_DATA] GU…" at bounding box center [412, 582] width 132 height 33
click at [346, 566] on select "State [US_STATE] AK AR AZ CA CO CT DE DC [GEOGRAPHIC_DATA] [GEOGRAPHIC_DATA] GU…" at bounding box center [412, 582] width 132 height 33
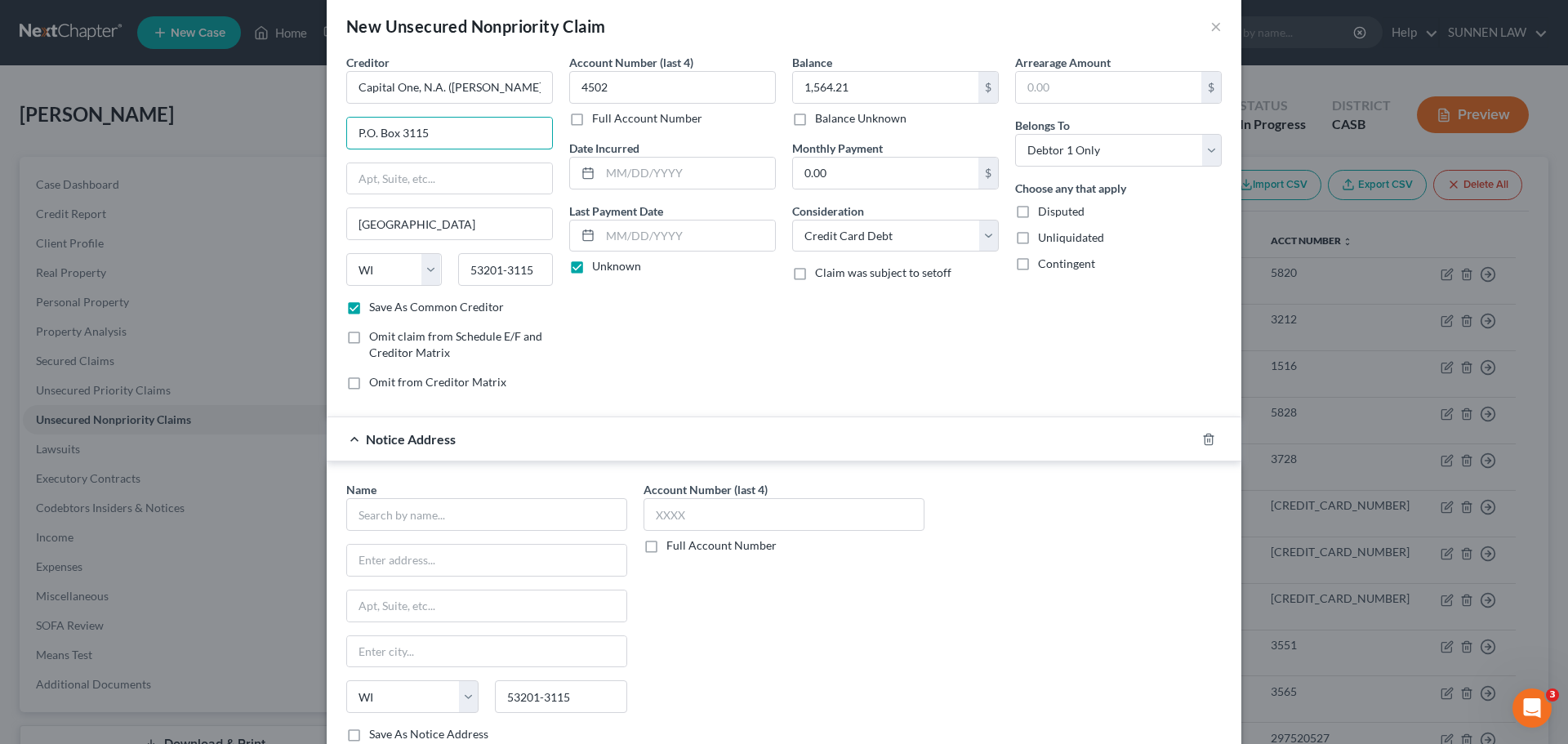
drag, startPoint x: 434, startPoint y: 23, endPoint x: 321, endPoint y: 5, distance: 114.4
click at [321, 5] on div "New Unsecured Nonpriority Claim × Creditor * Capital One, N.A. ([PERSON_NAME] C…" at bounding box center [784, 372] width 1568 height 744
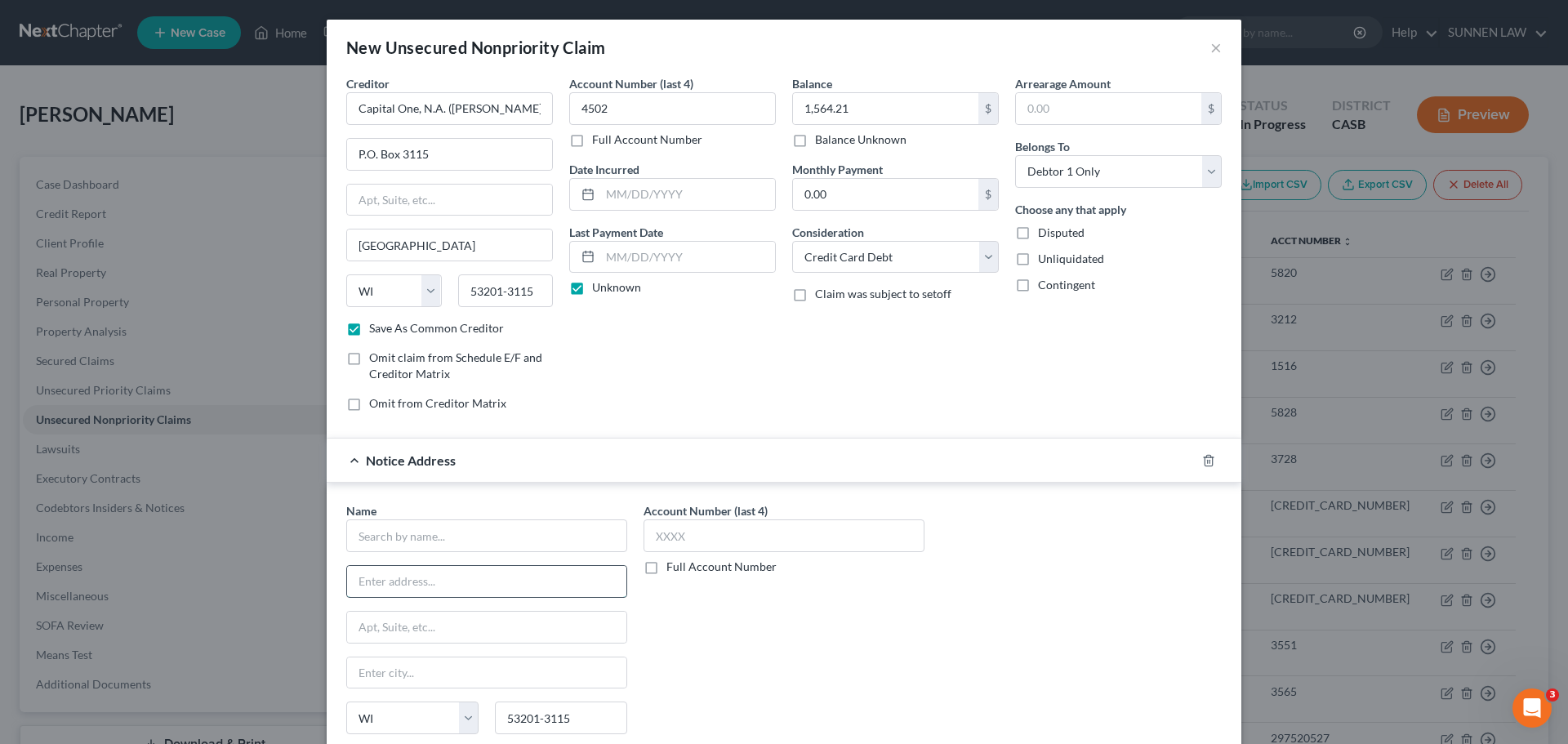
click at [400, 586] on input "text" at bounding box center [486, 581] width 279 height 31
drag, startPoint x: 419, startPoint y: 242, endPoint x: 277, endPoint y: 242, distance: 142.0
click at [277, 242] on div "New Unsecured Nonpriority Claim × Creditor * Capital One, N.A. ([PERSON_NAME] C…" at bounding box center [784, 372] width 1568 height 744
click at [411, 674] on input "text" at bounding box center [486, 672] width 279 height 31
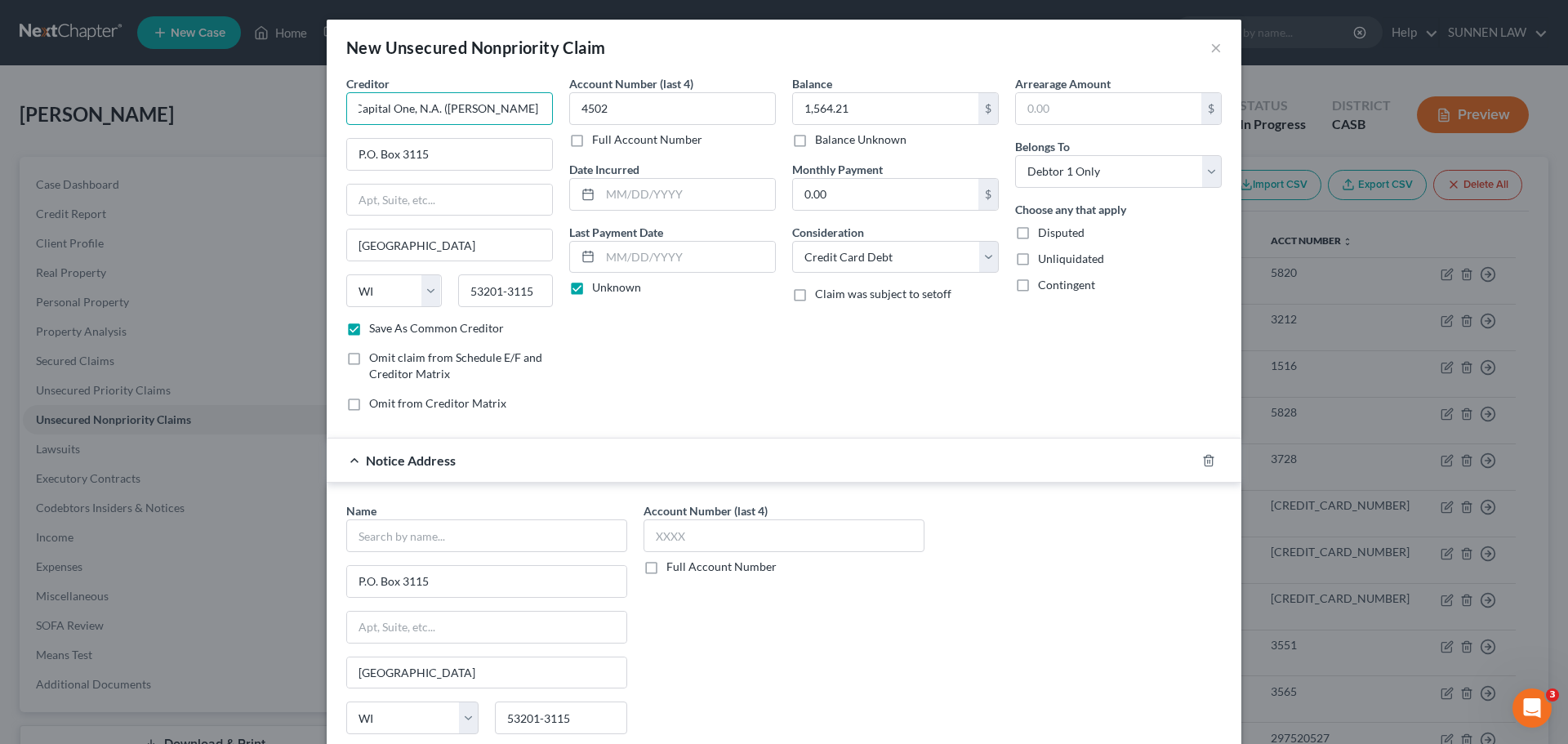
drag, startPoint x: 353, startPoint y: 108, endPoint x: 555, endPoint y: 111, distance: 202.0
click at [555, 111] on div "Creditor * Capital One, N.A. ([PERSON_NAME] Credit Card) P.O. [GEOGRAPHIC_DATA]…" at bounding box center [784, 250] width 892 height 349
click at [400, 532] on input "text" at bounding box center [486, 536] width 281 height 33
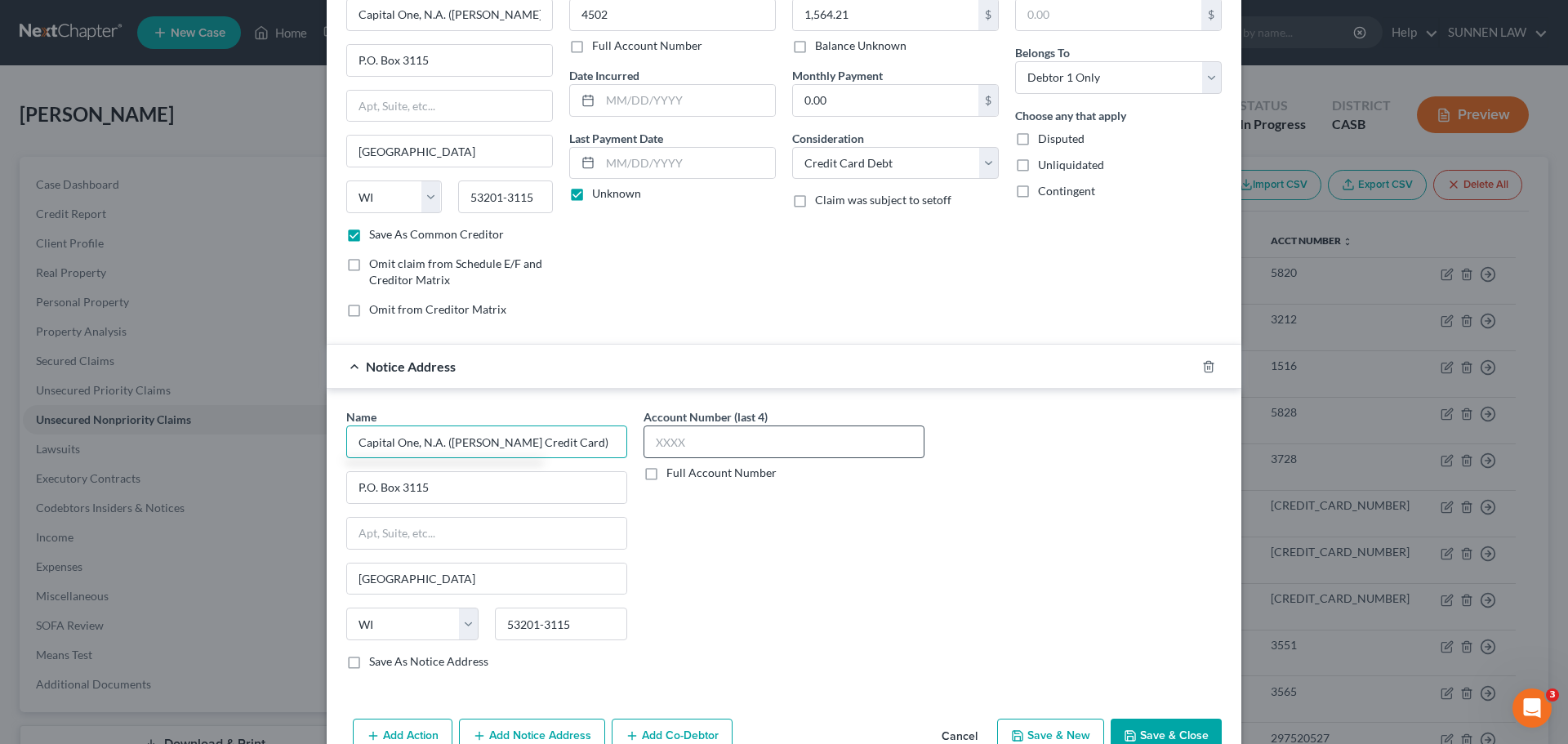
scroll to position [102, 0]
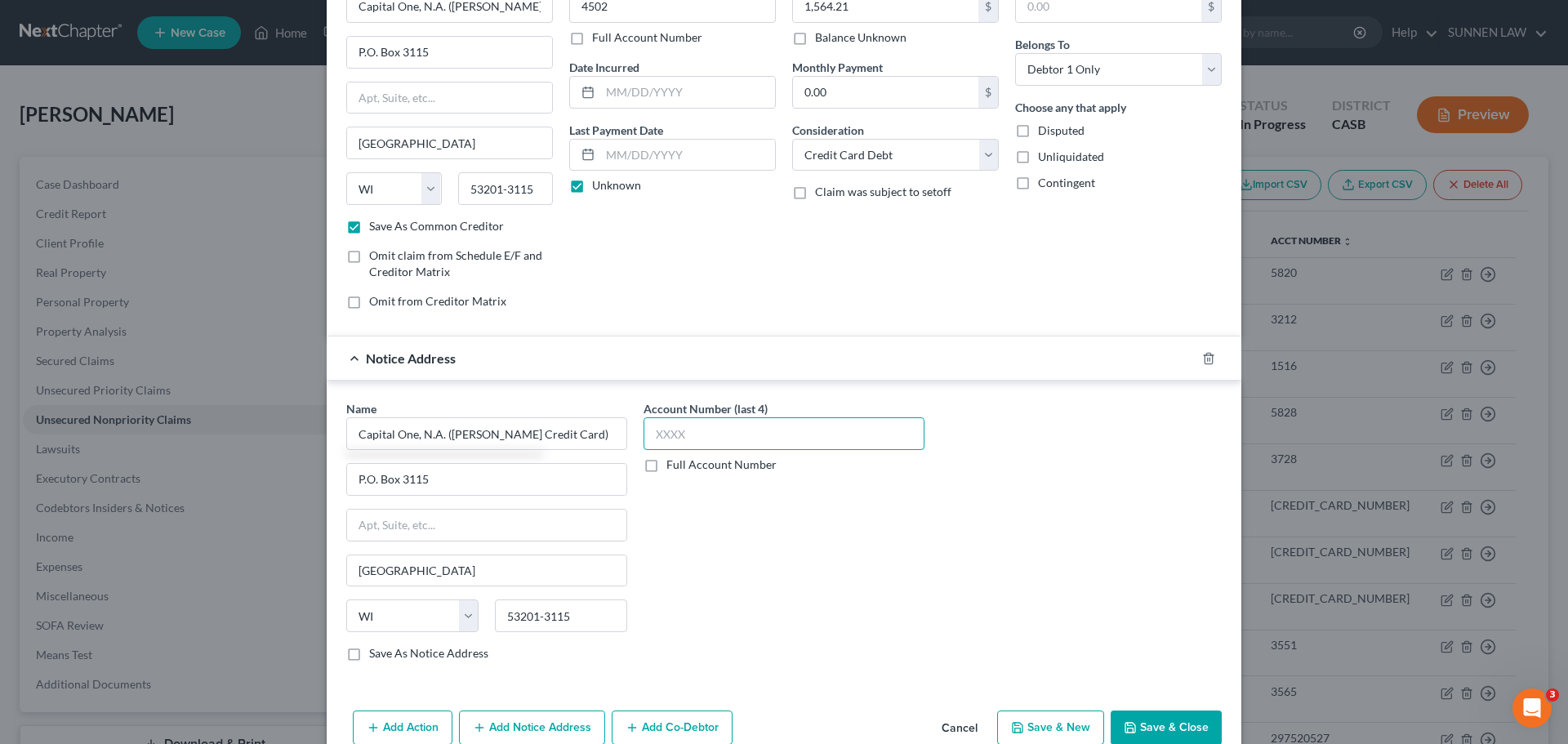
click at [725, 443] on input "text" at bounding box center [784, 434] width 281 height 33
click at [1071, 707] on button "Save & New" at bounding box center [1050, 727] width 107 height 35
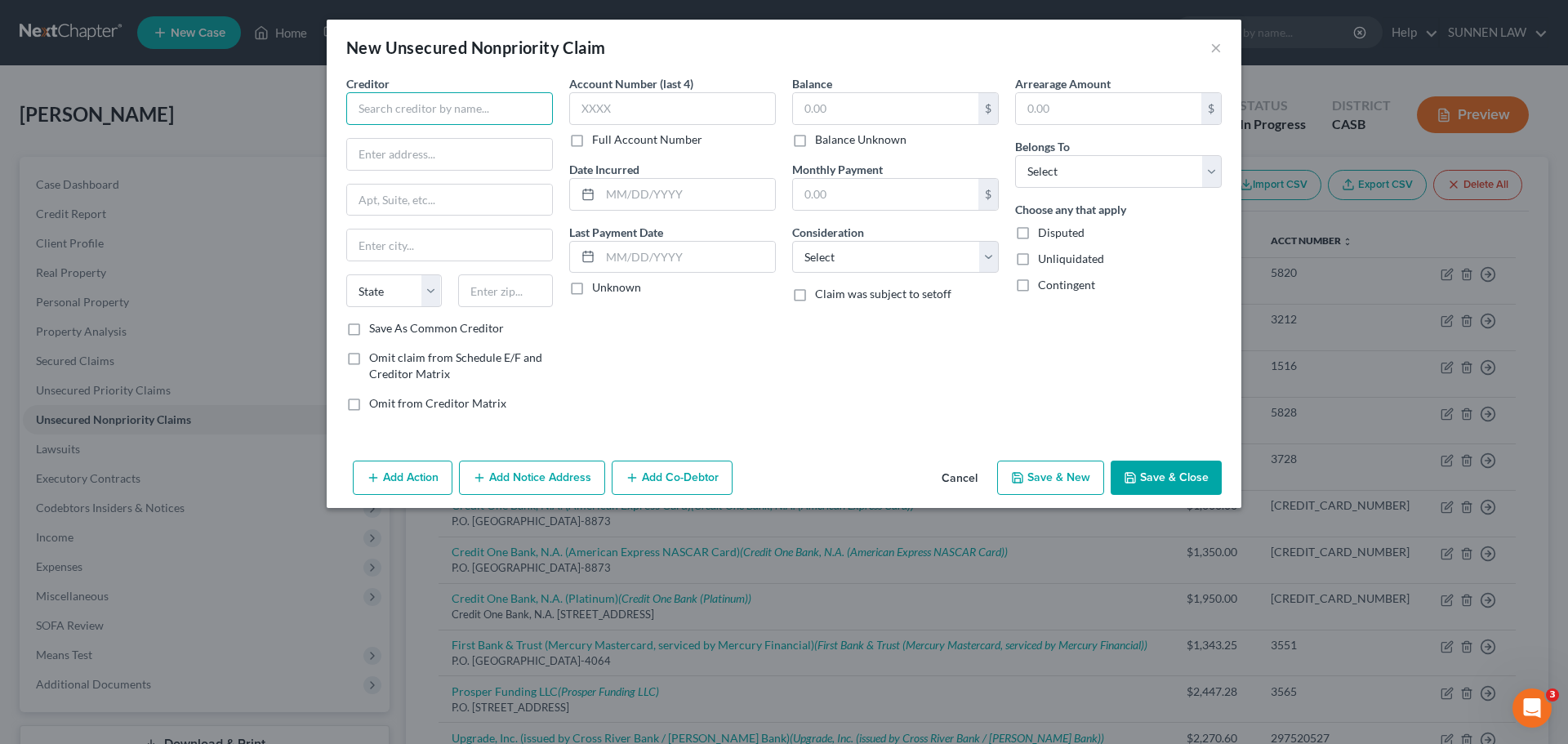
click at [455, 104] on input "text" at bounding box center [449, 108] width 207 height 33
click at [459, 166] on input "text" at bounding box center [449, 154] width 205 height 31
click at [438, 158] on input "text" at bounding box center [449, 154] width 205 height 31
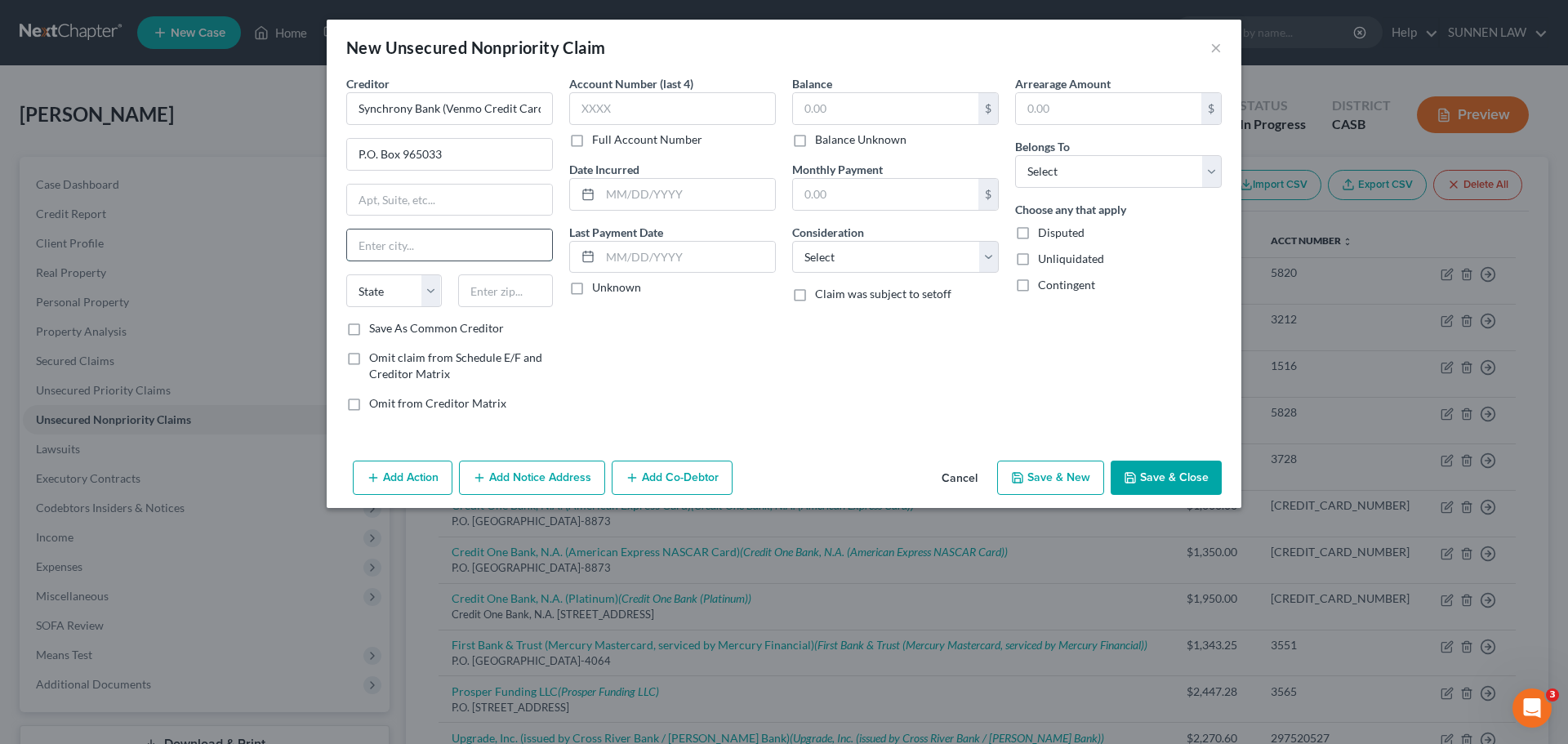
click at [387, 238] on input "text" at bounding box center [449, 245] width 205 height 31
click at [427, 294] on select "State [US_STATE] AK AR AZ CA CO CT DE DC [GEOGRAPHIC_DATA] [GEOGRAPHIC_DATA] GU…" at bounding box center [393, 290] width 95 height 33
click at [346, 274] on select "State [US_STATE] AK AR AZ CA CO CT DE DC [GEOGRAPHIC_DATA] [GEOGRAPHIC_DATA] GU…" at bounding box center [393, 290] width 95 height 33
click at [506, 290] on input "text" at bounding box center [505, 290] width 95 height 33
click at [447, 332] on label "Save As Common Creditor" at bounding box center [437, 327] width 135 height 16
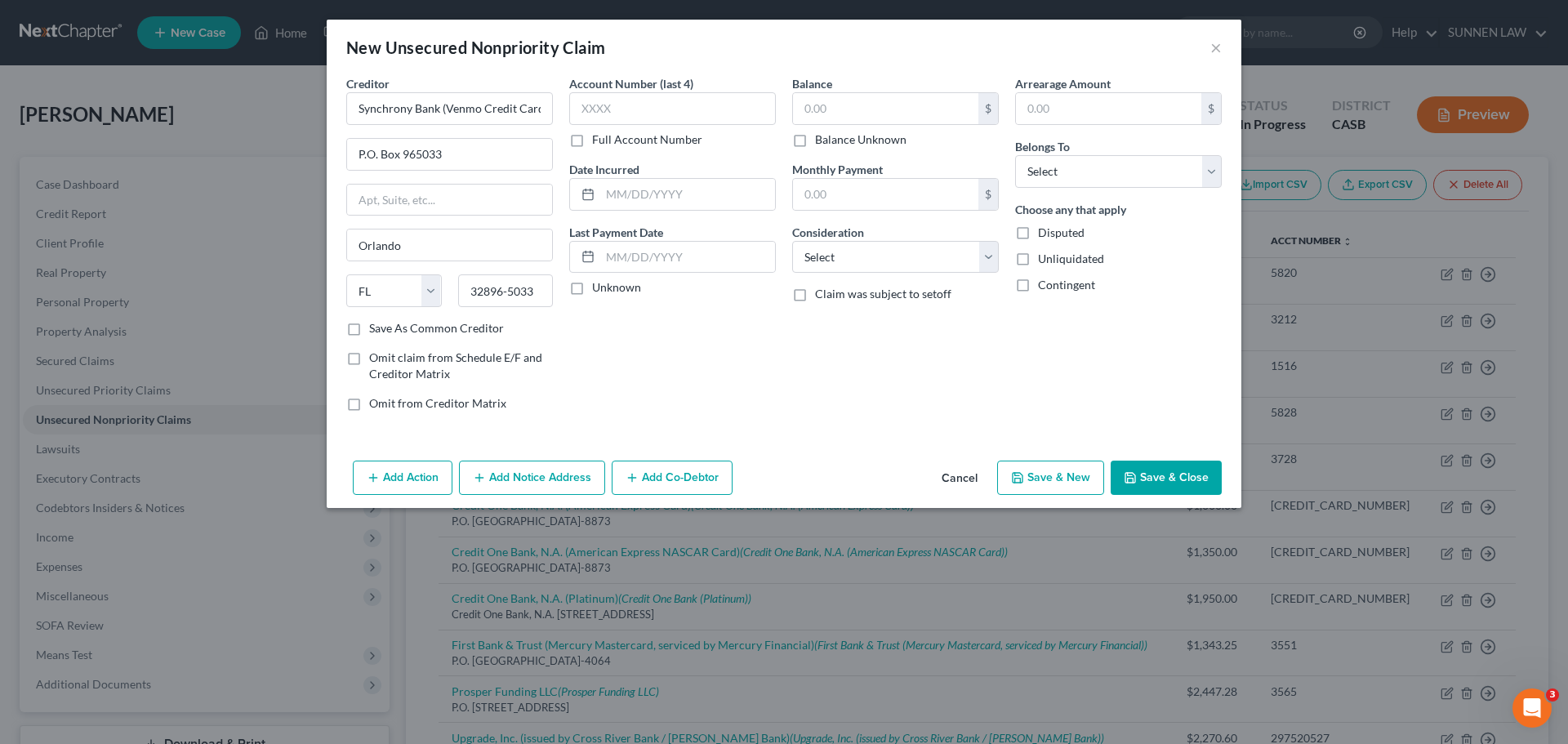
click at [386, 331] on input "Save As Common Creditor" at bounding box center [380, 325] width 11 height 11
click at [608, 111] on input "text" at bounding box center [672, 108] width 207 height 33
click at [592, 291] on label "Unknown" at bounding box center [617, 287] width 49 height 16
click at [599, 290] on input "Unknown" at bounding box center [604, 284] width 11 height 11
click at [896, 109] on input "text" at bounding box center [886, 108] width 186 height 31
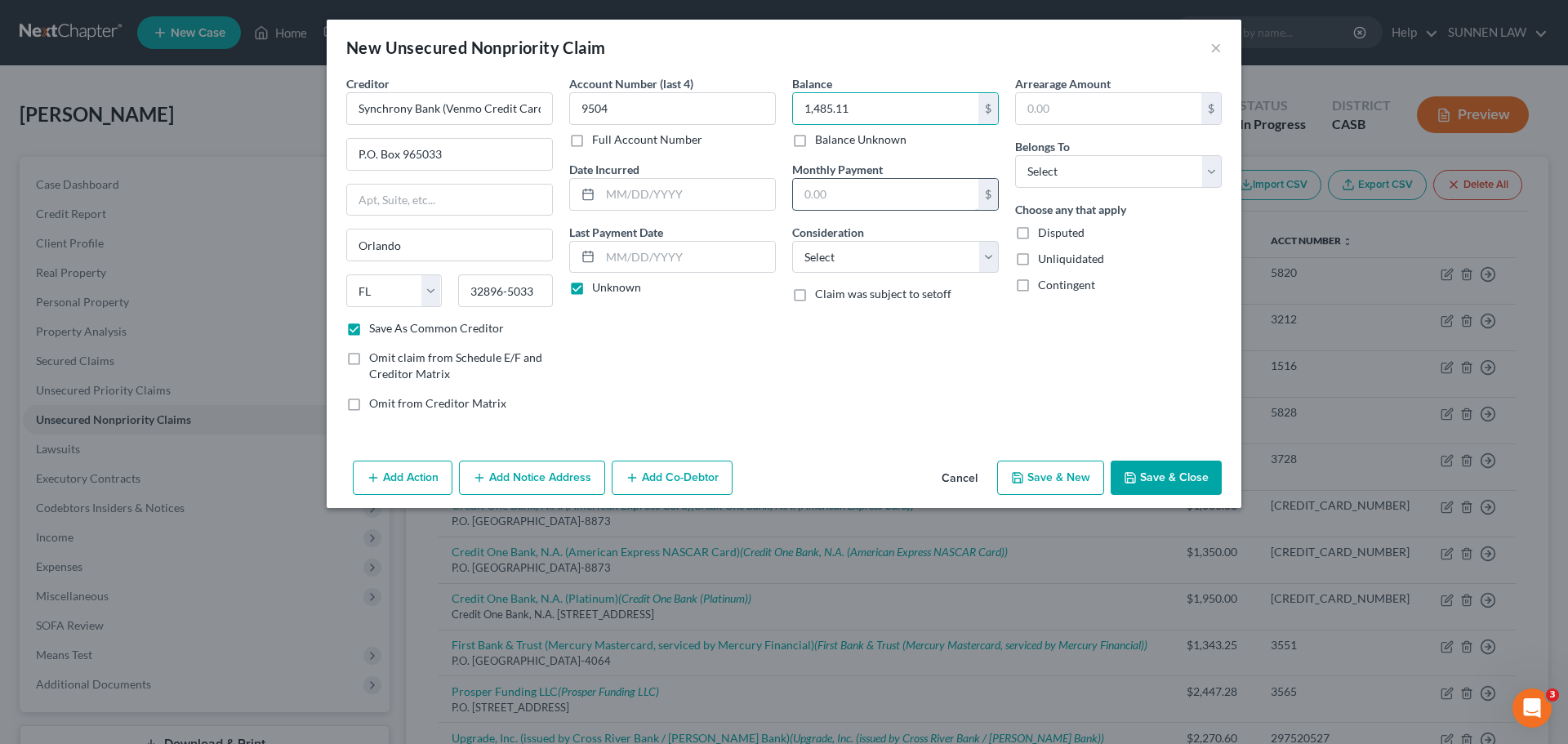
click at [862, 197] on input "text" at bounding box center [886, 194] width 186 height 31
click at [859, 261] on select "Select Cable / Satellite Services Collection Agency Credit Card Debt Debt Couns…" at bounding box center [895, 257] width 207 height 33
click at [792, 241] on select "Select Cable / Satellite Services Collection Agency Credit Card Debt Debt Couns…" at bounding box center [895, 257] width 207 height 33
click at [1044, 169] on select "Select Debtor 1 Only Debtor 2 Only Debtor 1 And Debtor 2 Only At Least One Of T…" at bounding box center [1118, 171] width 207 height 33
click at [1015, 155] on select "Select Debtor 1 Only Debtor 2 Only Debtor 1 And Debtor 2 Only At Least One Of T…" at bounding box center [1118, 171] width 207 height 33
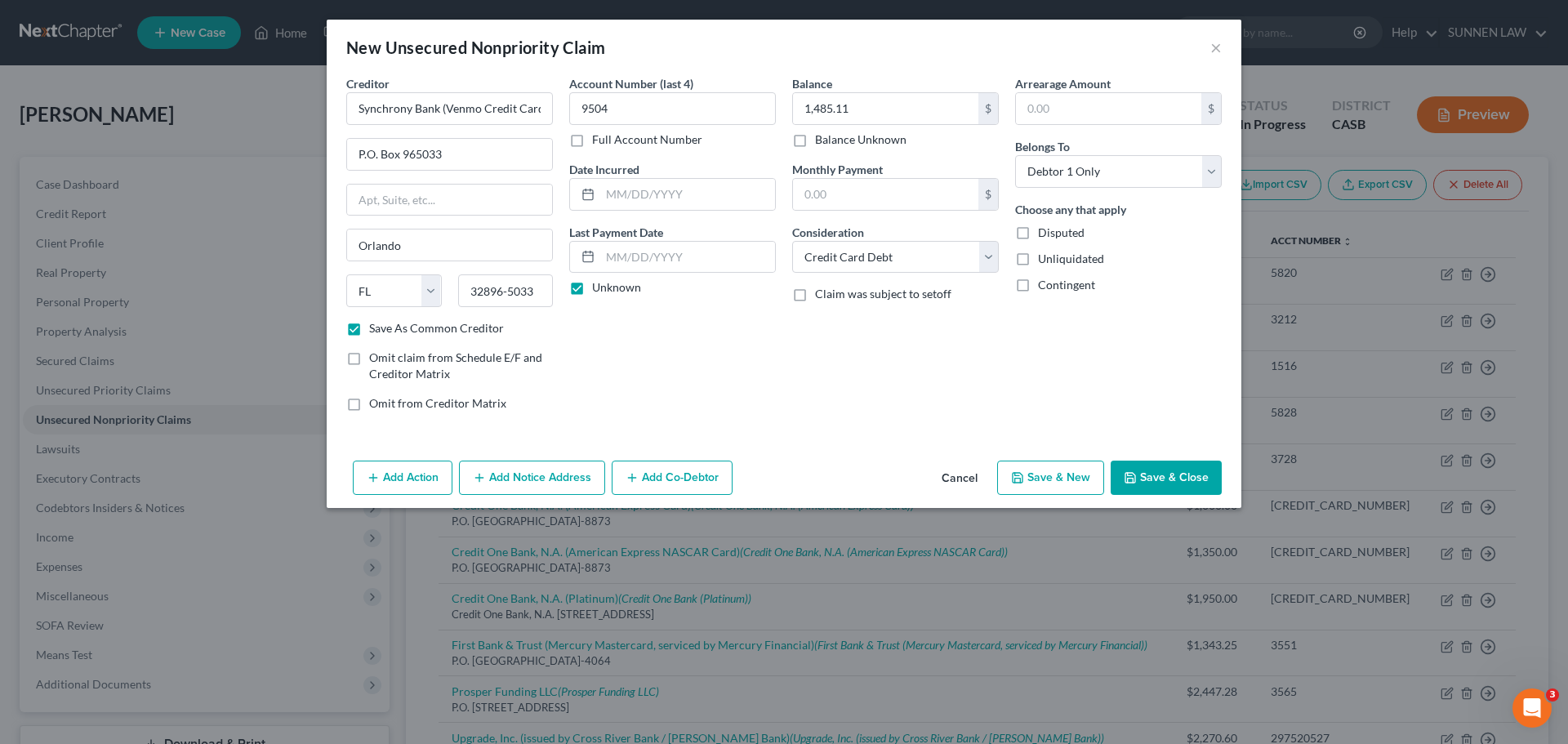
click at [520, 473] on button "Add Notice Address" at bounding box center [531, 477] width 146 height 35
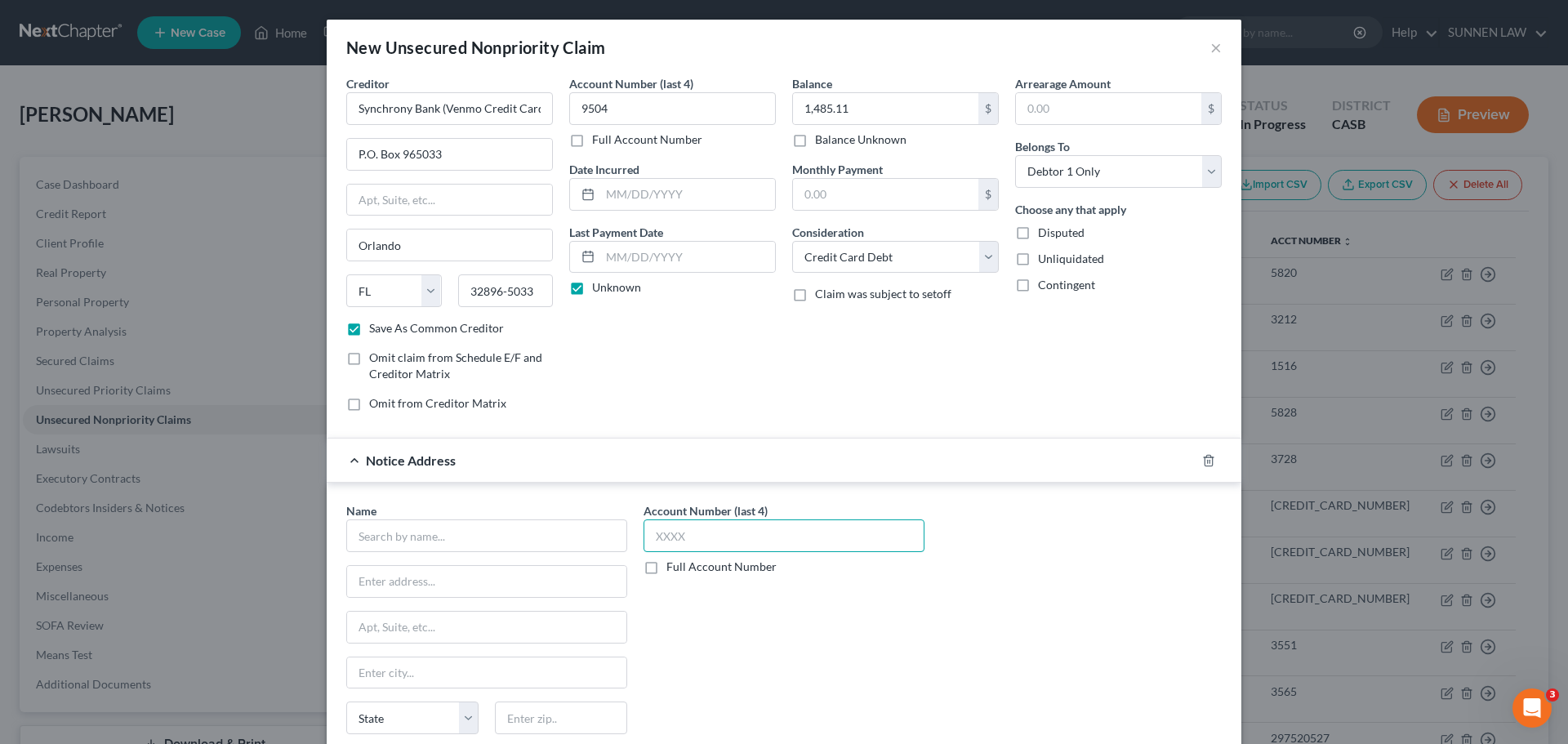
click at [752, 528] on input "text" at bounding box center [784, 536] width 281 height 33
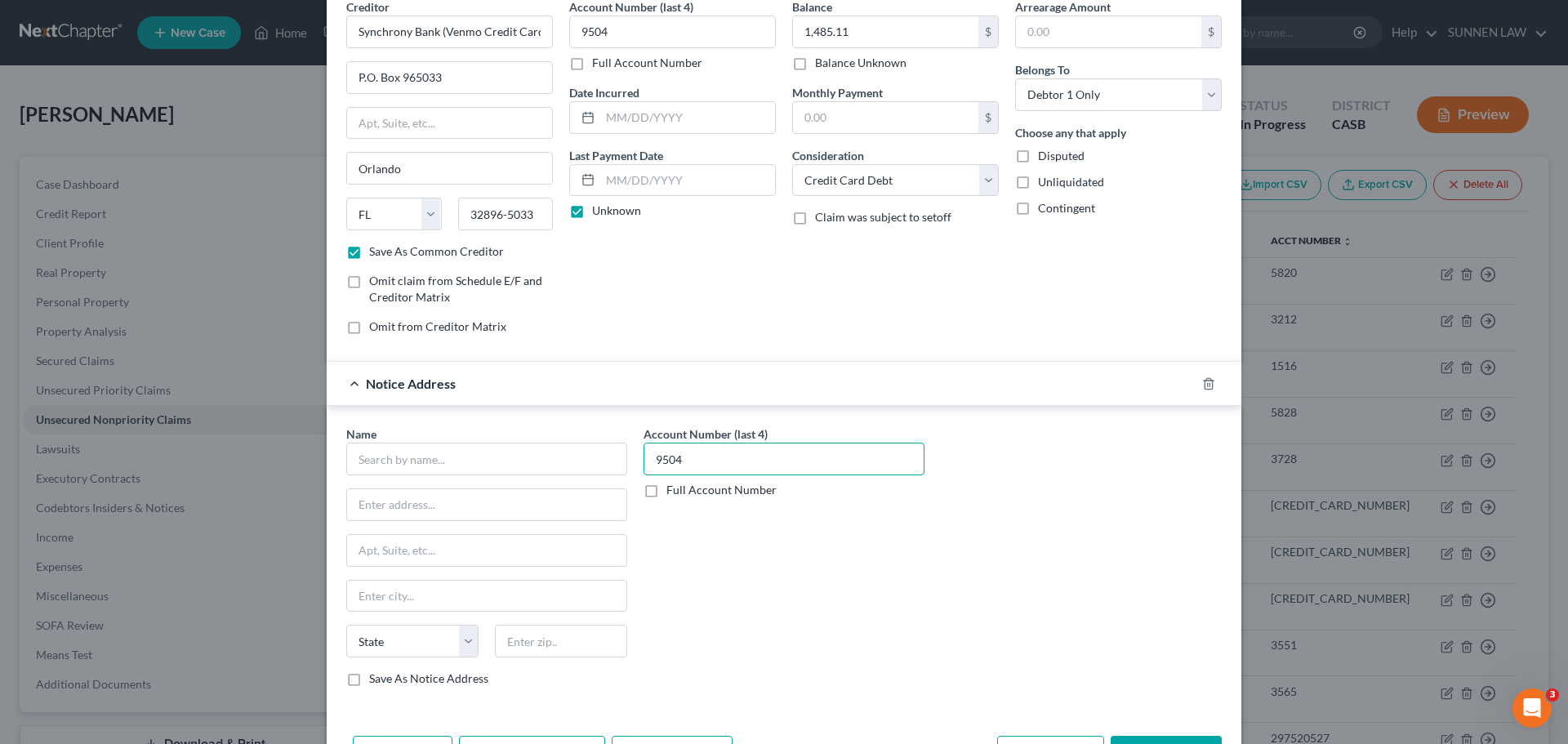
scroll to position [122, 0]
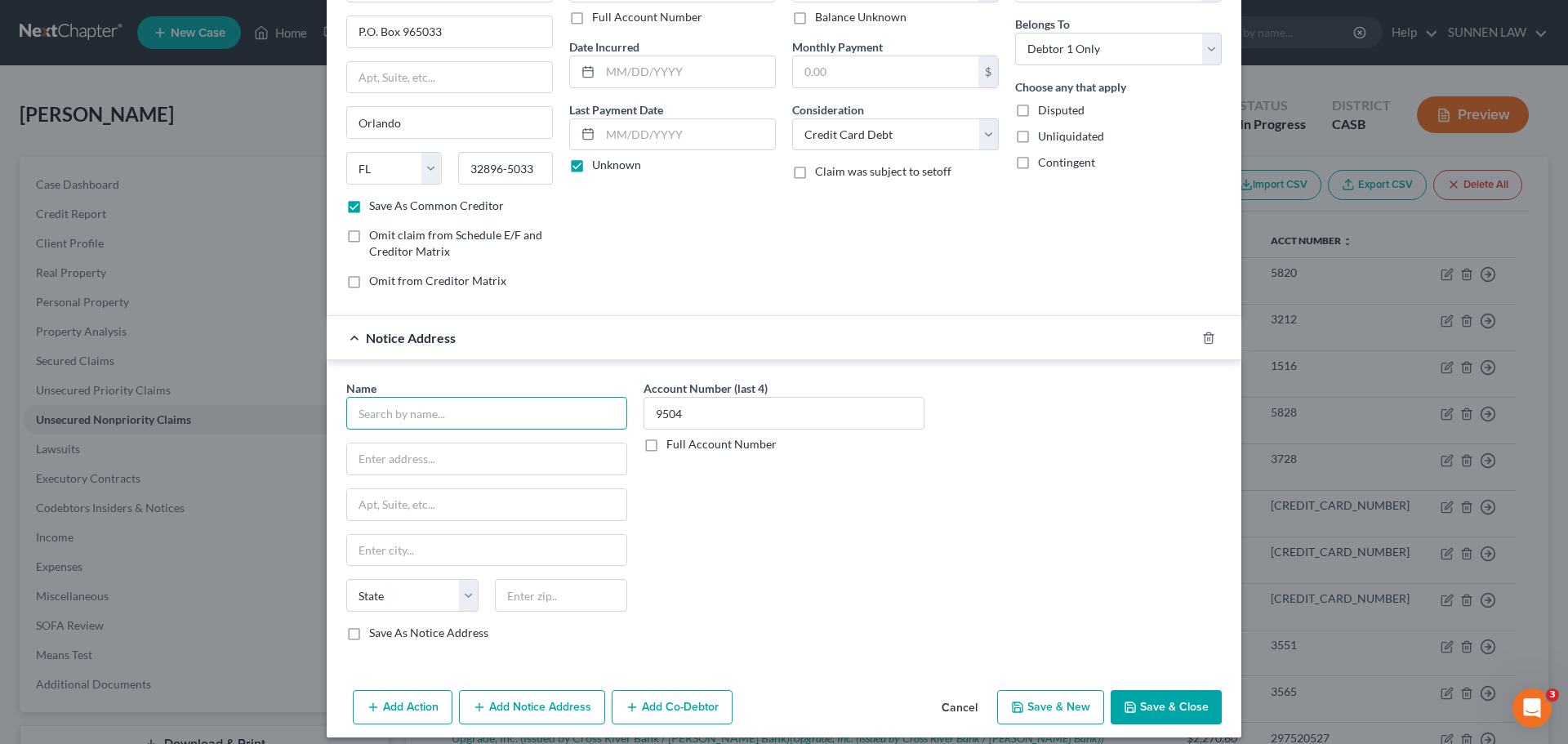
click at [455, 412] on input "text" at bounding box center [486, 412] width 281 height 33
click at [447, 472] on input "text" at bounding box center [486, 459] width 279 height 31
click at [399, 504] on input "text" at bounding box center [486, 504] width 279 height 31
click at [394, 466] on input "text" at bounding box center [486, 459] width 279 height 31
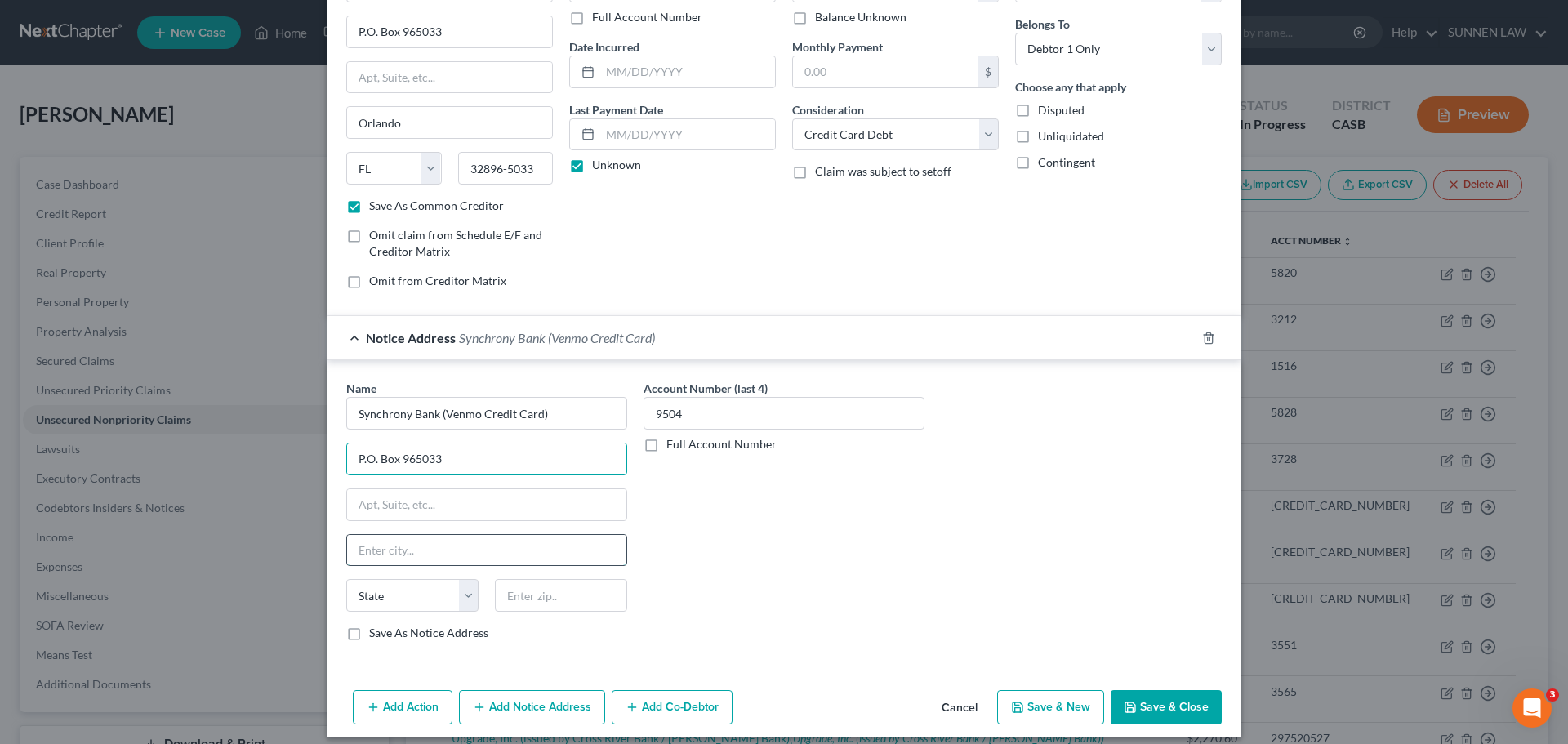
click at [412, 545] on input "text" at bounding box center [486, 550] width 279 height 31
click at [407, 562] on input "text" at bounding box center [486, 550] width 279 height 31
click at [412, 596] on select "State [US_STATE] AK AR AZ CA CO CT DE DC [GEOGRAPHIC_DATA] [GEOGRAPHIC_DATA] GU…" at bounding box center [412, 595] width 132 height 33
click at [346, 579] on select "State [US_STATE] AK AR AZ CA CO CT DE DC [GEOGRAPHIC_DATA] [GEOGRAPHIC_DATA] GU…" at bounding box center [412, 595] width 132 height 33
click at [578, 600] on input "text" at bounding box center [561, 595] width 132 height 33
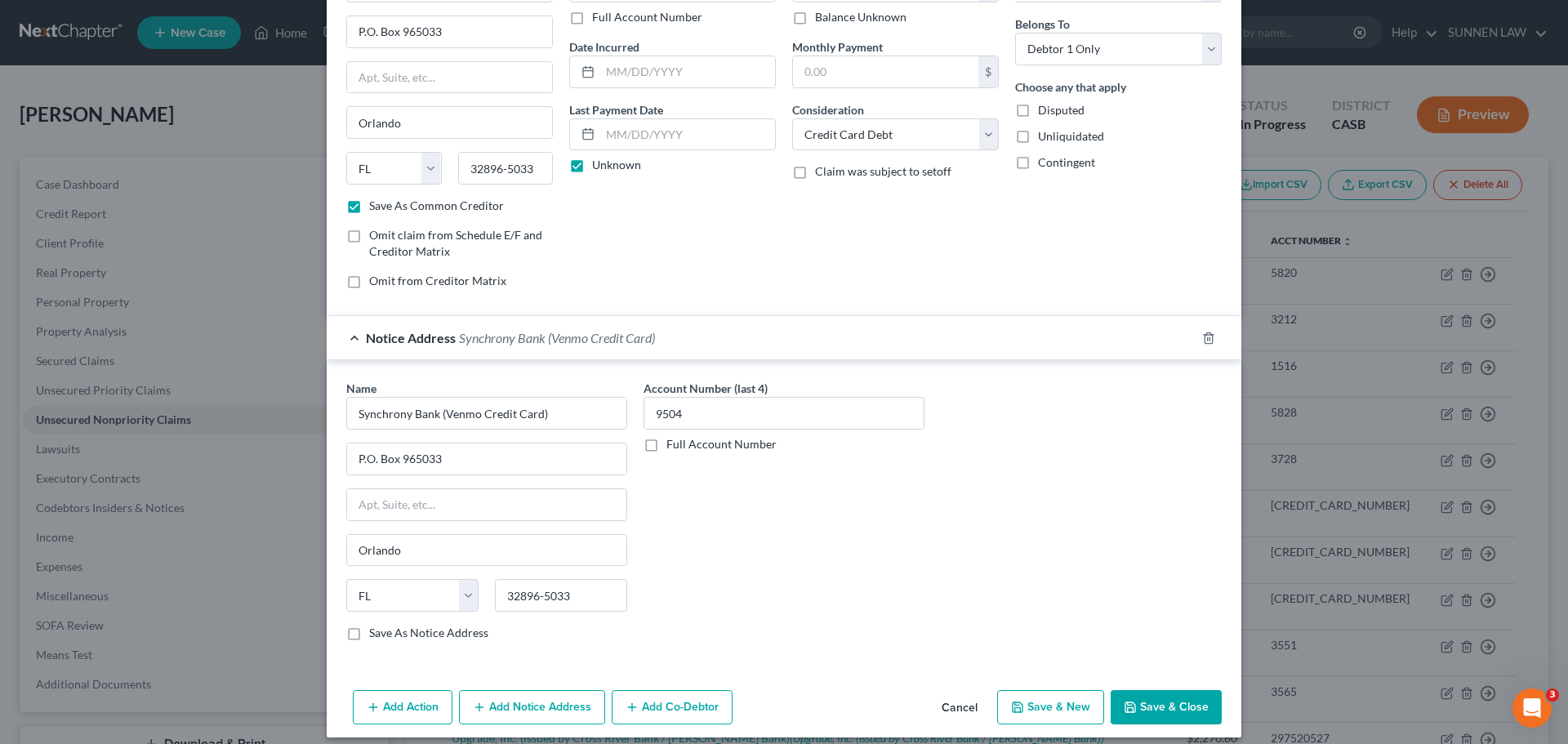
click at [454, 633] on label "Save As Notice Address" at bounding box center [428, 633] width 119 height 16
click at [386, 633] on input "Save As Notice Address" at bounding box center [380, 630] width 11 height 11
click at [1165, 701] on button "Save & Close" at bounding box center [1166, 707] width 111 height 35
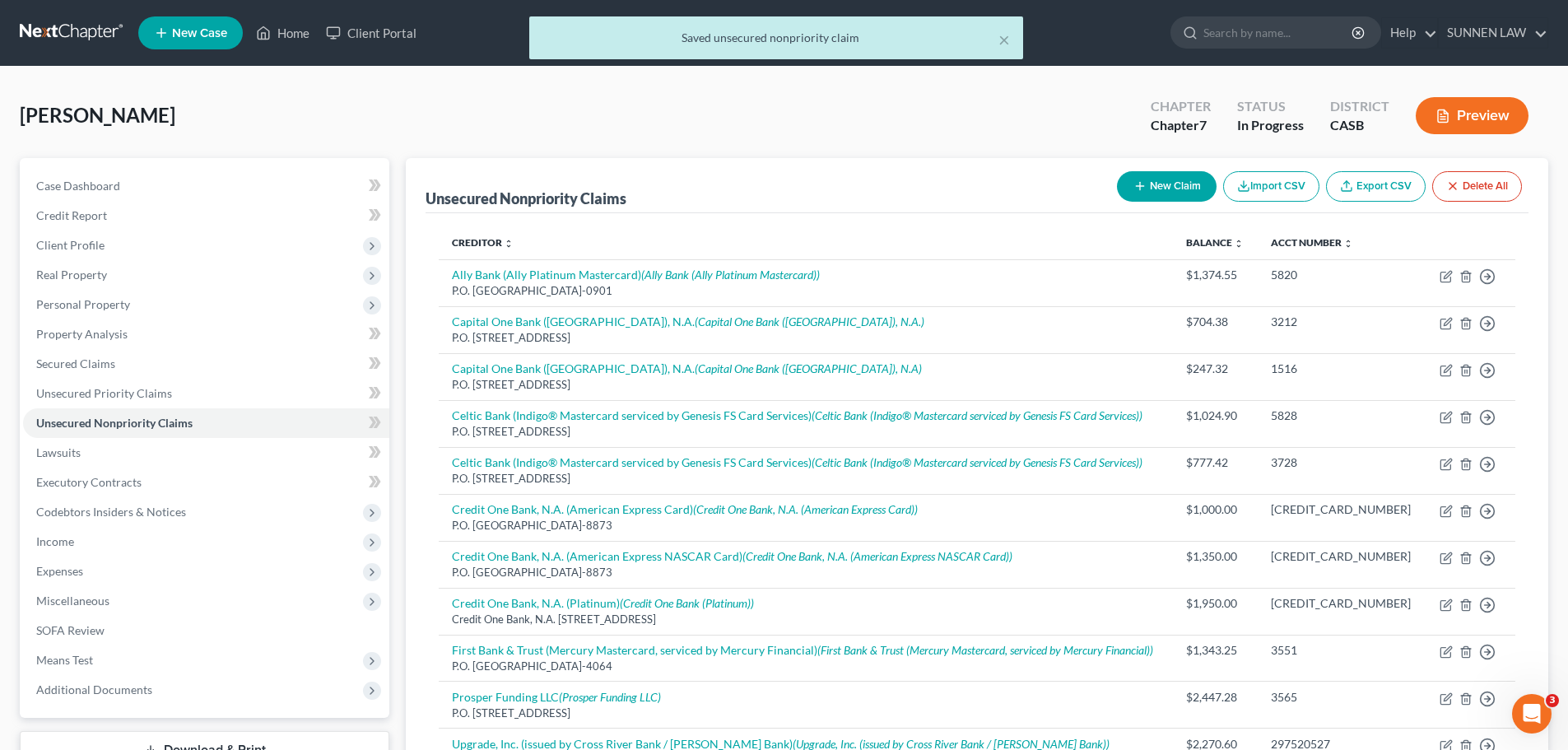
click at [1160, 183] on button "New Claim" at bounding box center [1167, 186] width 99 height 31
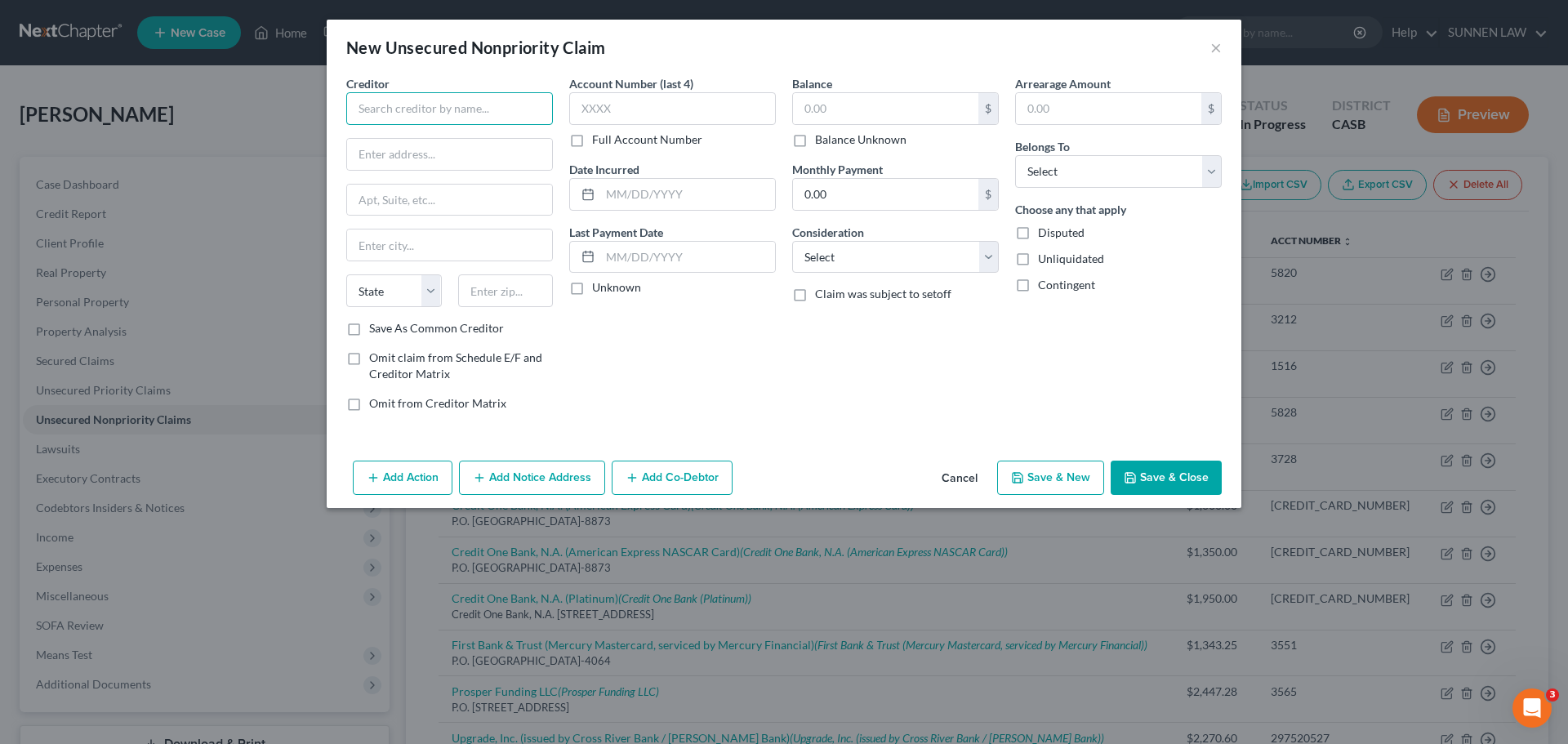
click at [451, 111] on input "text" at bounding box center [449, 108] width 207 height 33
click at [521, 482] on button "Add Notice Address" at bounding box center [531, 477] width 146 height 35
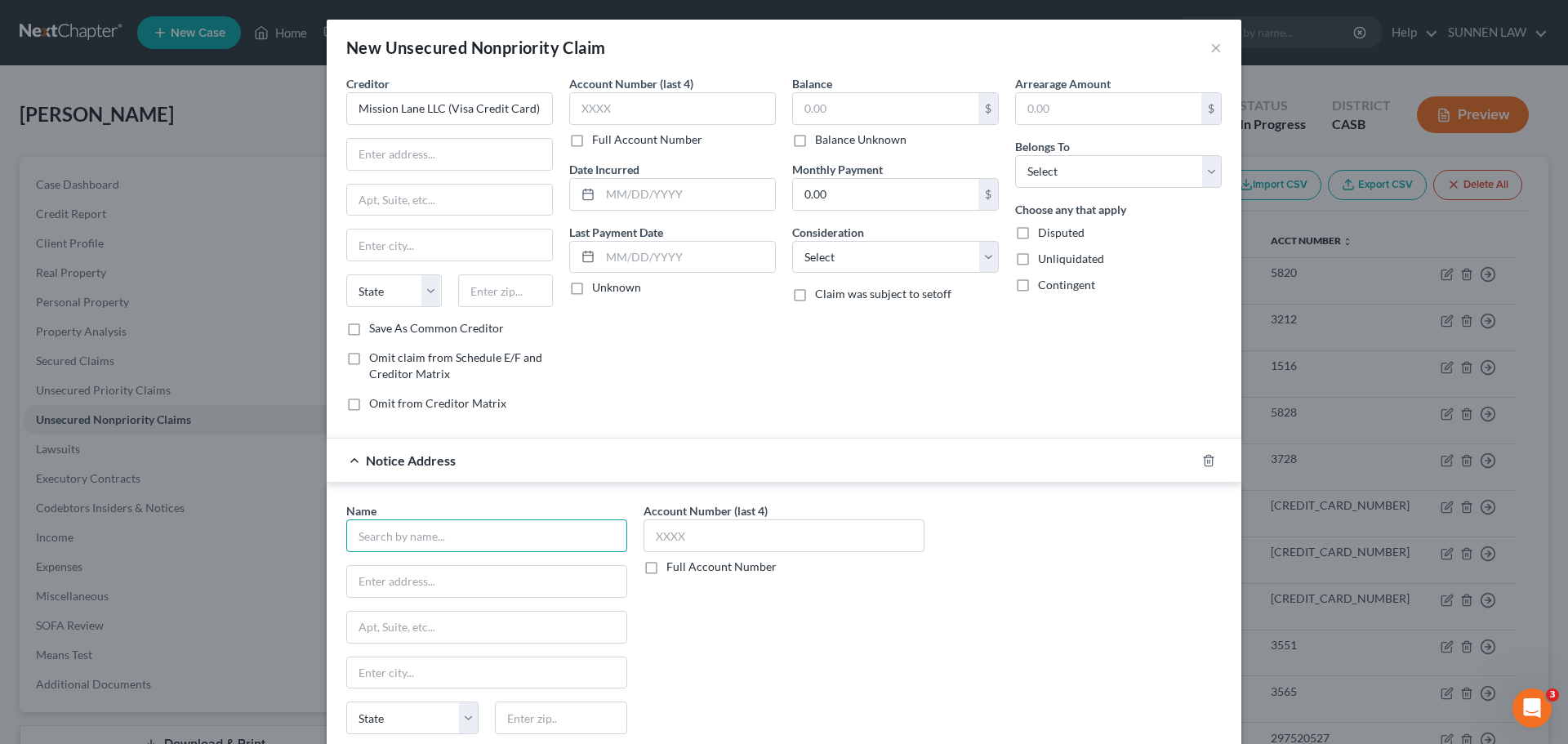
click at [445, 542] on input "text" at bounding box center [486, 536] width 281 height 33
click at [417, 160] on input "text" at bounding box center [449, 154] width 205 height 31
click at [406, 588] on input "text" at bounding box center [486, 581] width 279 height 31
click at [398, 250] on input "text" at bounding box center [449, 245] width 205 height 31
click at [410, 674] on input "text" at bounding box center [486, 672] width 279 height 31
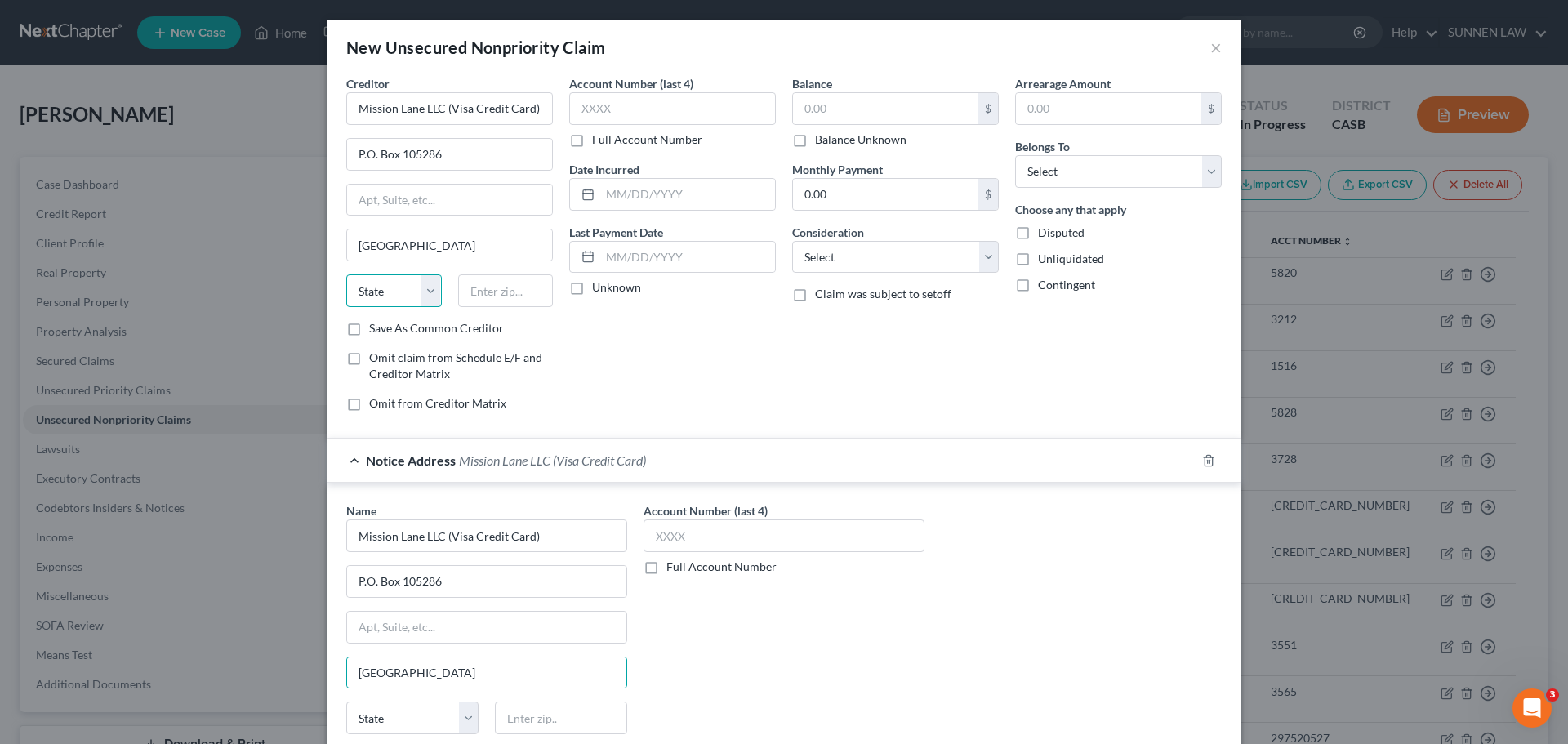
click at [416, 294] on select "State [US_STATE] AK AR AZ CA CO CT DE DC [GEOGRAPHIC_DATA] [GEOGRAPHIC_DATA] GU…" at bounding box center [393, 290] width 95 height 33
click at [346, 274] on select "State [US_STATE] AK AR AZ CA CO CT DE DC [GEOGRAPHIC_DATA] [GEOGRAPHIC_DATA] GU…" at bounding box center [393, 290] width 95 height 33
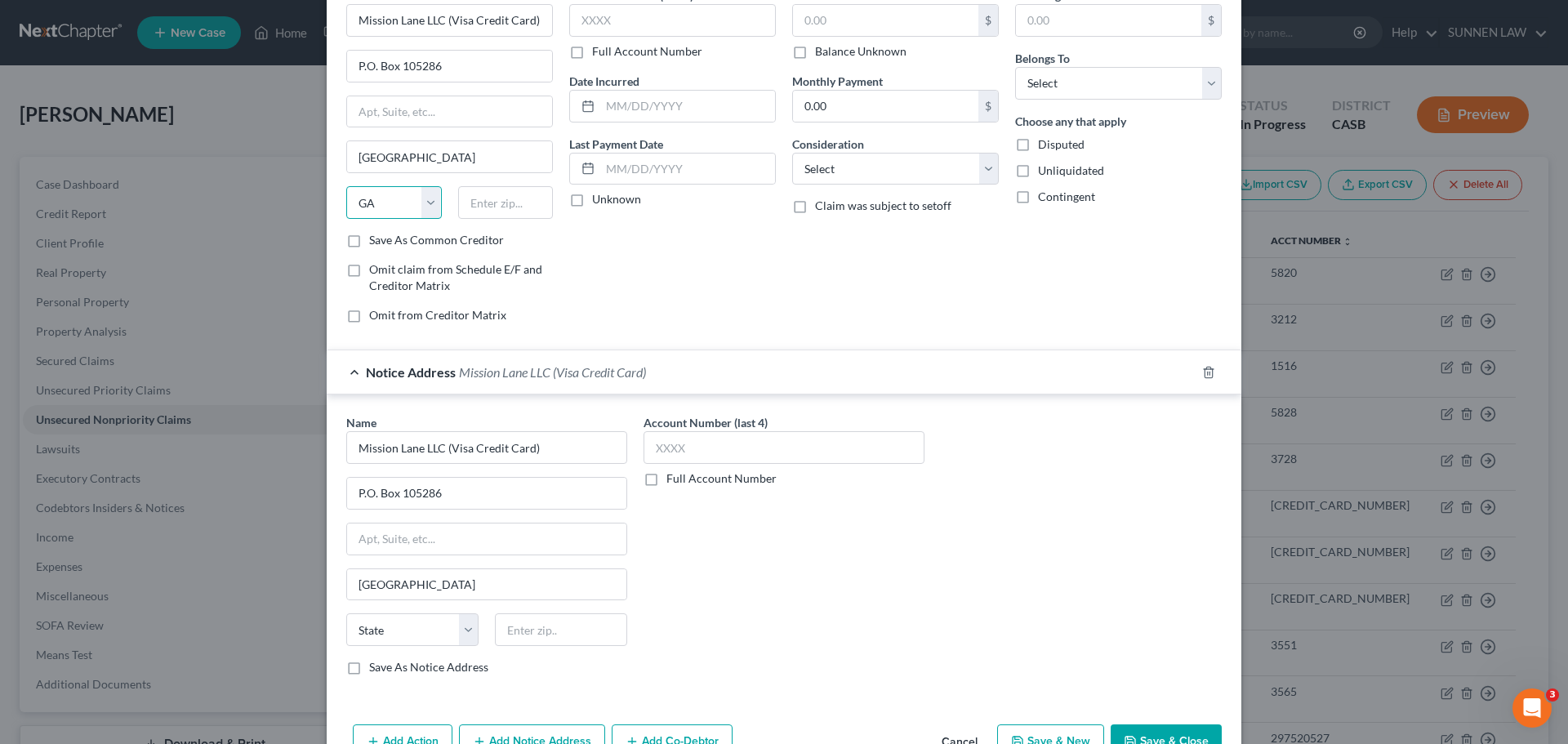
scroll to position [102, 0]
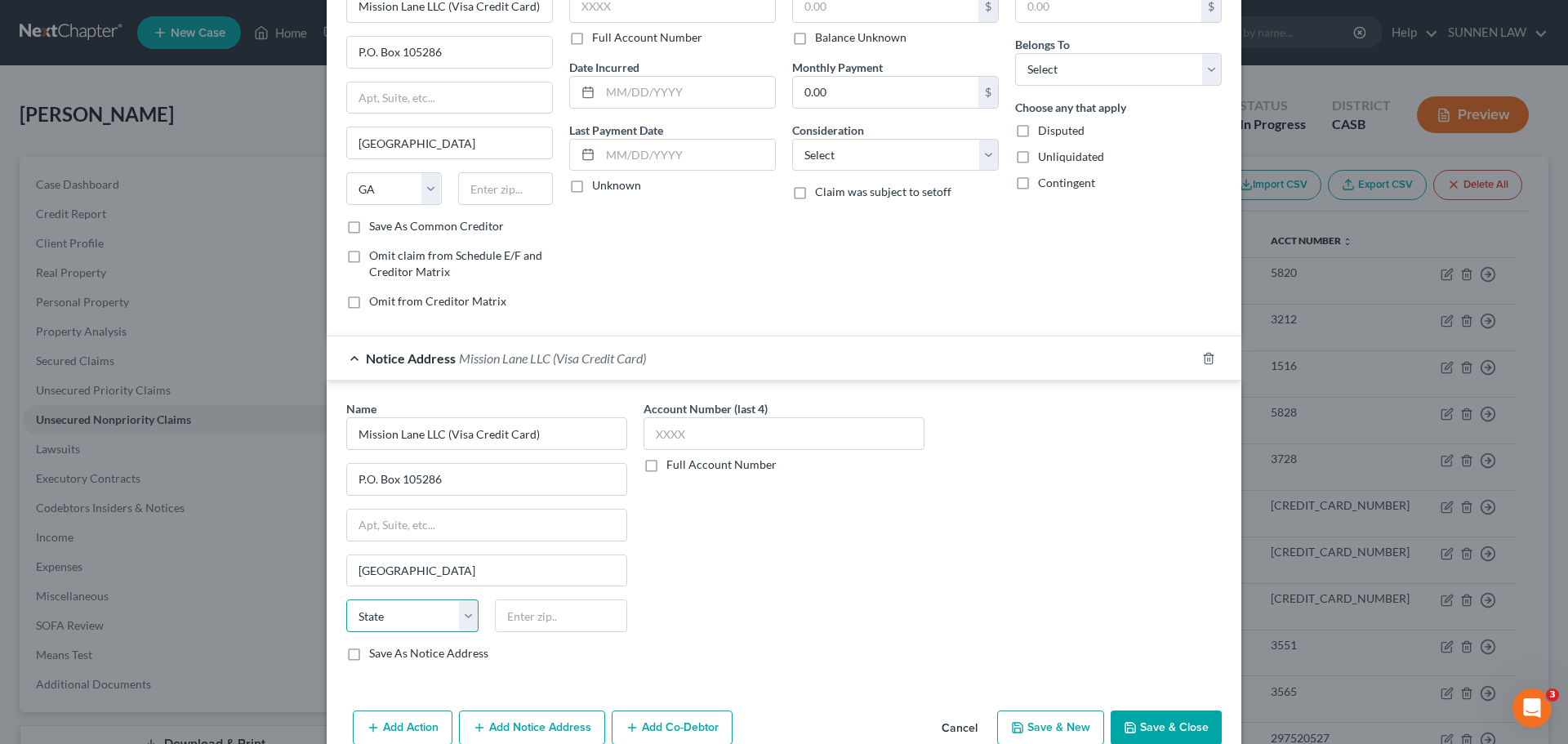
click at [452, 615] on select "State [US_STATE] AK AR AZ CA CO CT DE DC [GEOGRAPHIC_DATA] [GEOGRAPHIC_DATA] GU…" at bounding box center [412, 616] width 132 height 33
click at [346, 600] on select "State [US_STATE] AK AR AZ CA CO CT DE DC [GEOGRAPHIC_DATA] [GEOGRAPHIC_DATA] GU…" at bounding box center [412, 616] width 132 height 33
click at [558, 607] on input "text" at bounding box center [561, 616] width 132 height 33
click at [486, 183] on input "text" at bounding box center [505, 188] width 95 height 33
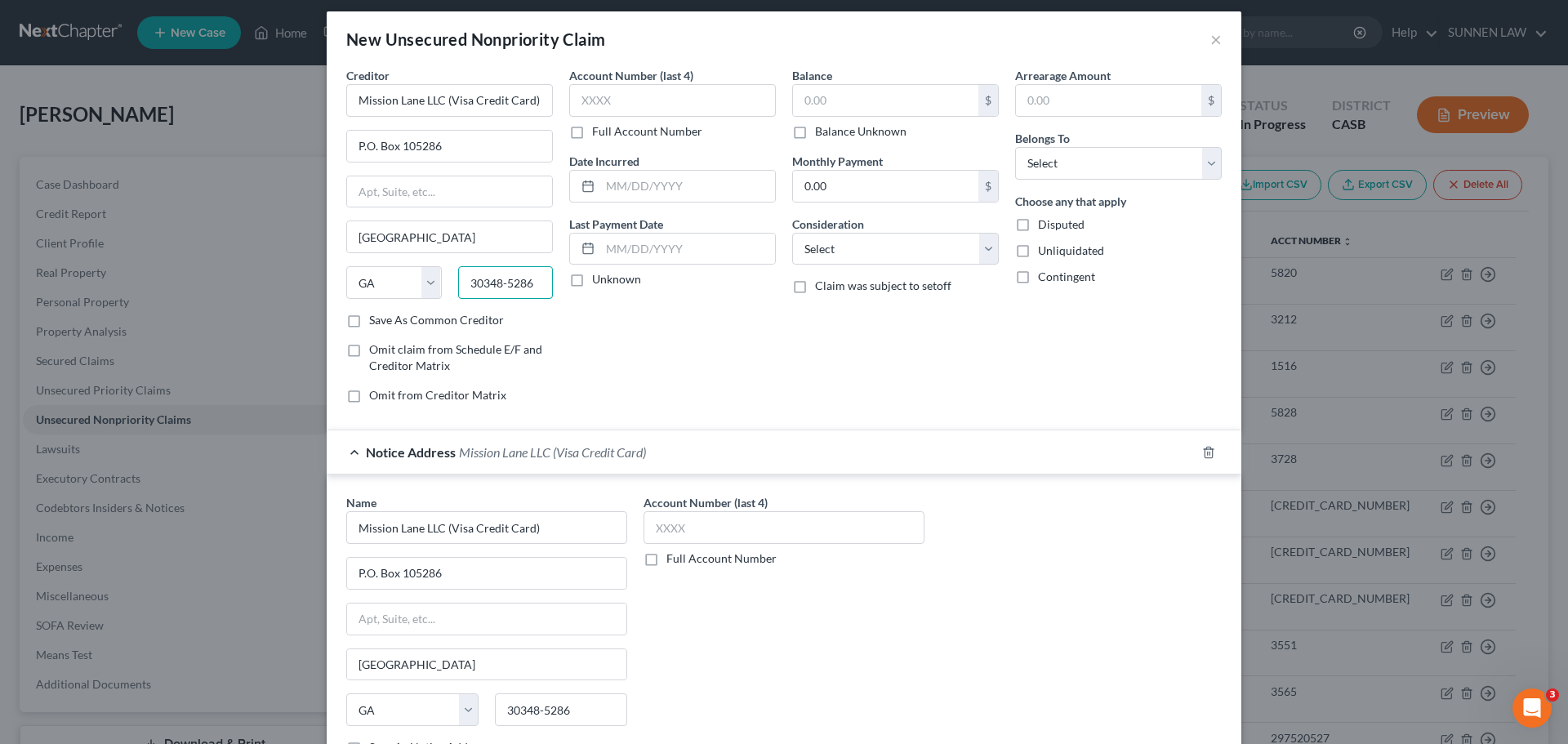
scroll to position [0, 0]
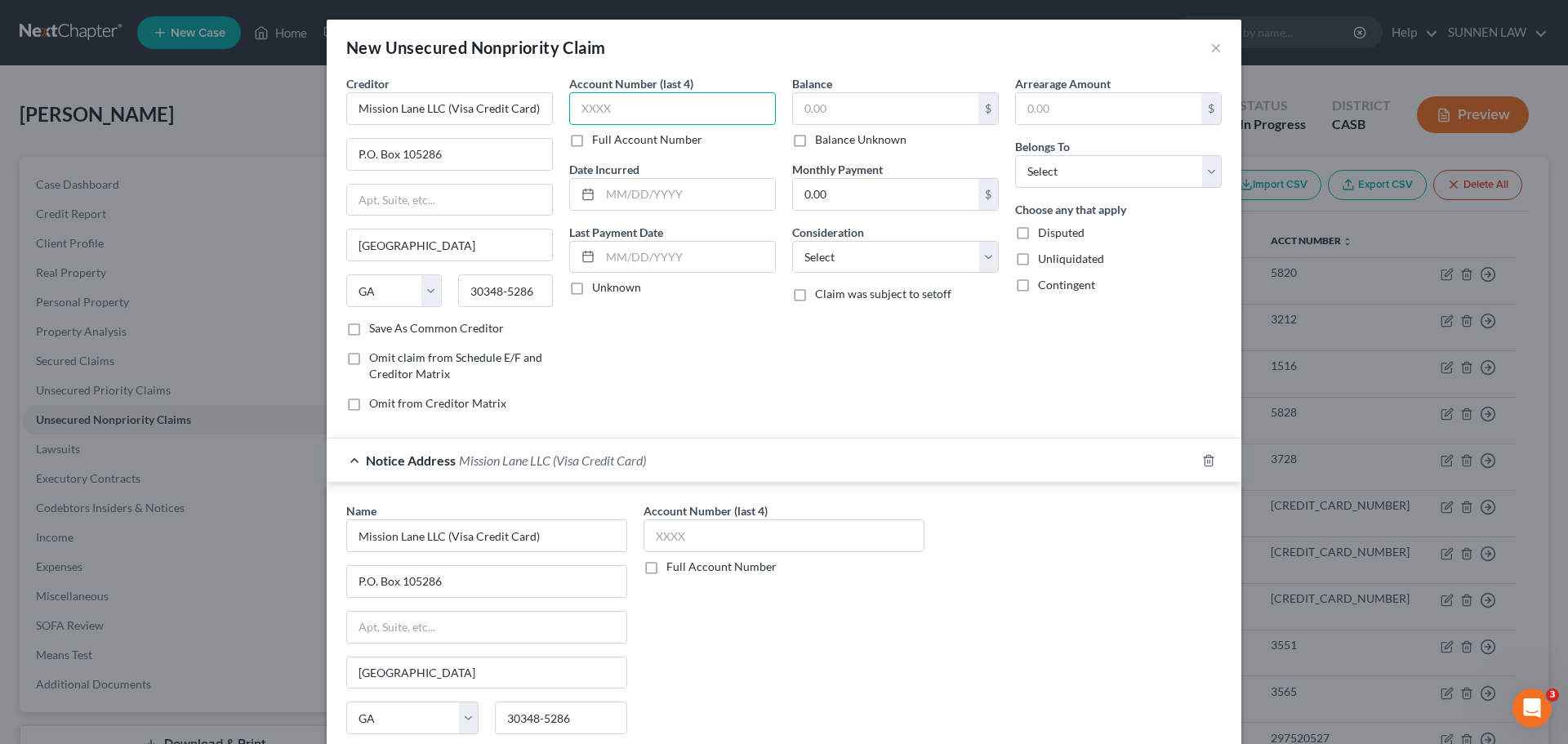
click at [595, 106] on input "text" at bounding box center [672, 108] width 207 height 33
click at [699, 524] on input "text" at bounding box center [784, 536] width 281 height 33
click at [831, 105] on input "text" at bounding box center [886, 108] width 186 height 31
click at [592, 285] on label "Unknown" at bounding box center [617, 287] width 49 height 16
click at [599, 285] on input "Unknown" at bounding box center [604, 284] width 11 height 11
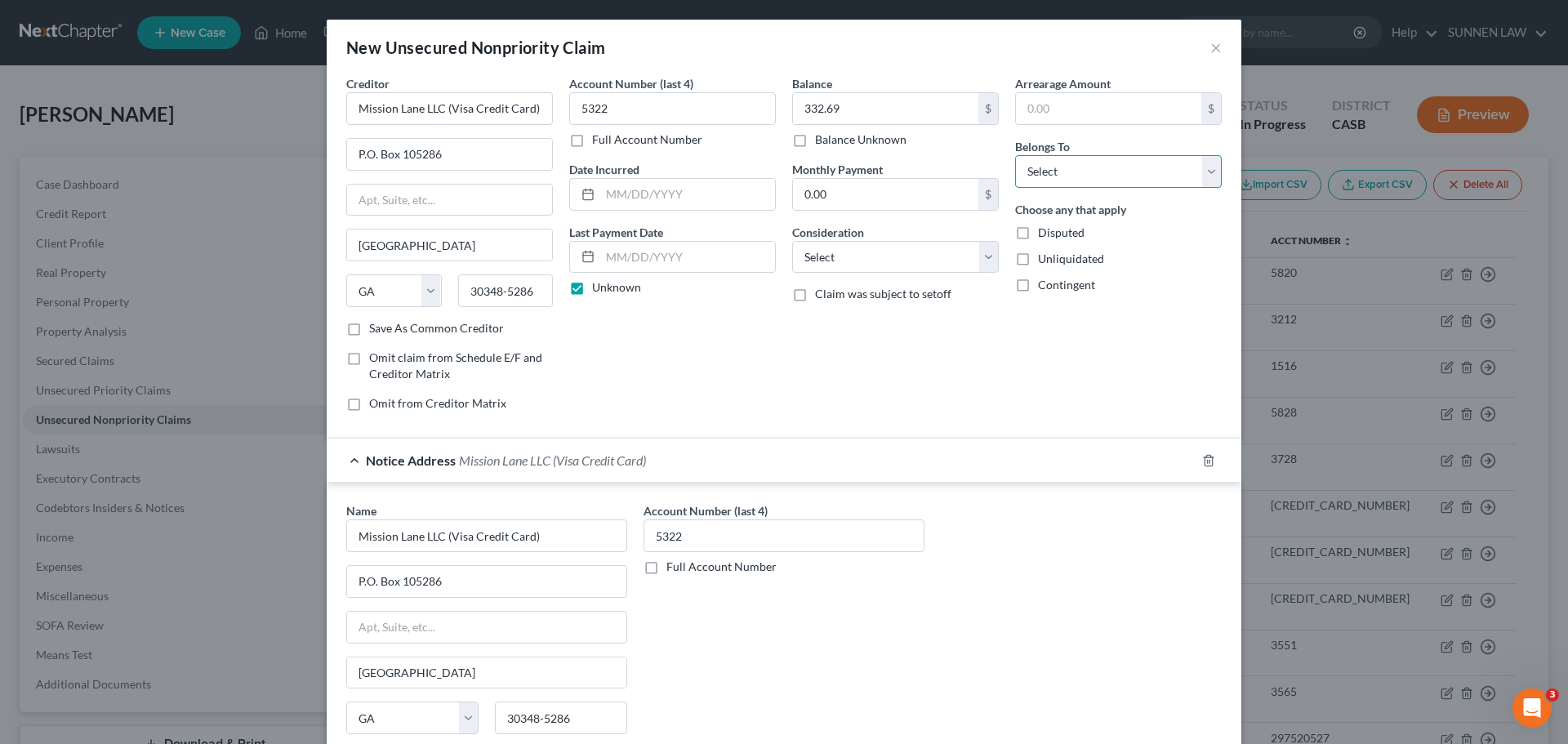
click at [1109, 173] on select "Select Debtor 1 Only Debtor 2 Only Debtor 1 And Debtor 2 Only At Least One Of T…" at bounding box center [1118, 171] width 207 height 33
click at [1015, 155] on select "Select Debtor 1 Only Debtor 2 Only Debtor 1 And Debtor 2 Only At Least One Of T…" at bounding box center [1118, 171] width 207 height 33
click at [850, 258] on select "Select Cable / Satellite Services Collection Agency Credit Card Debt Debt Couns…" at bounding box center [895, 257] width 207 height 33
click at [792, 241] on select "Select Cable / Satellite Services Collection Agency Credit Card Debt Debt Couns…" at bounding box center [895, 257] width 207 height 33
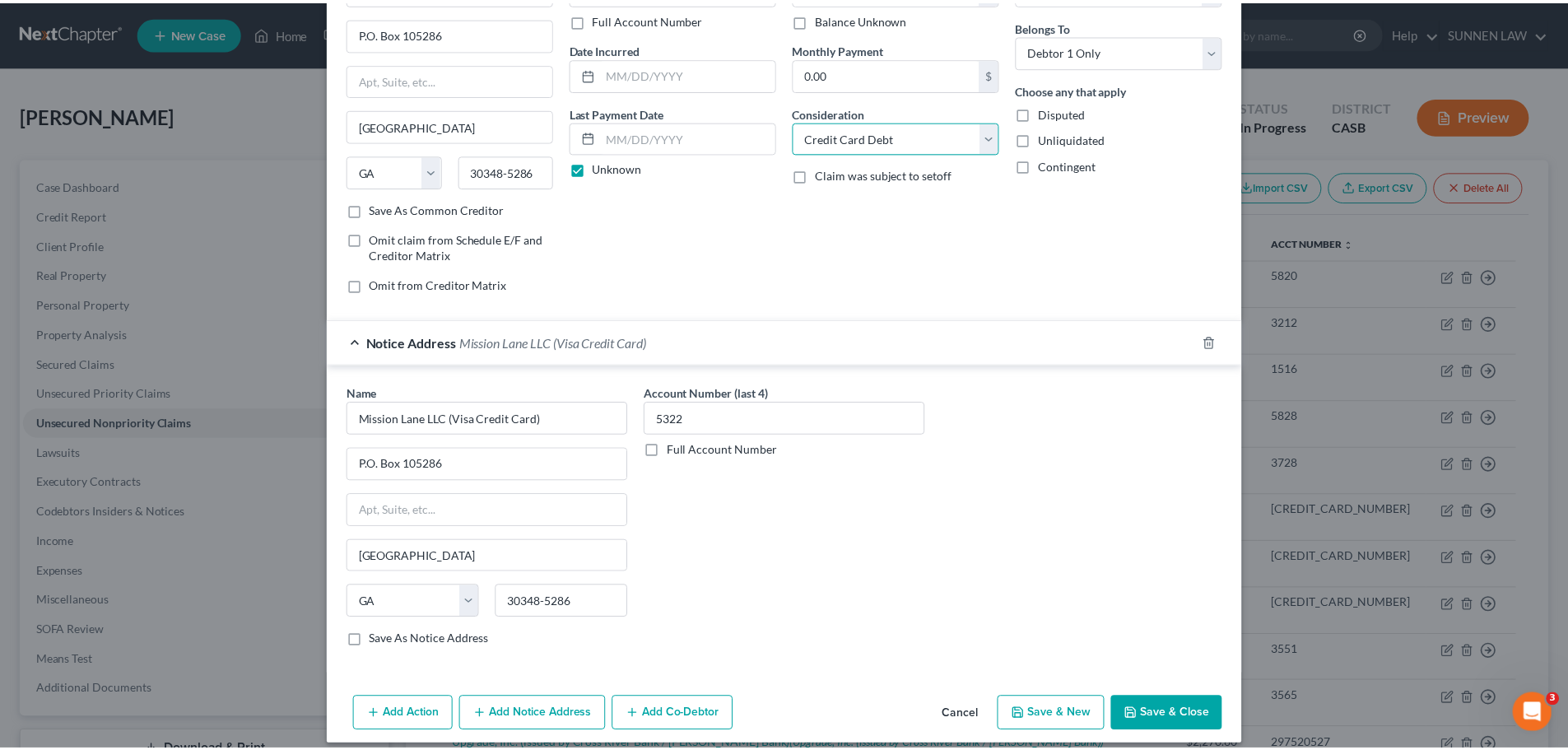
scroll to position [137, 0]
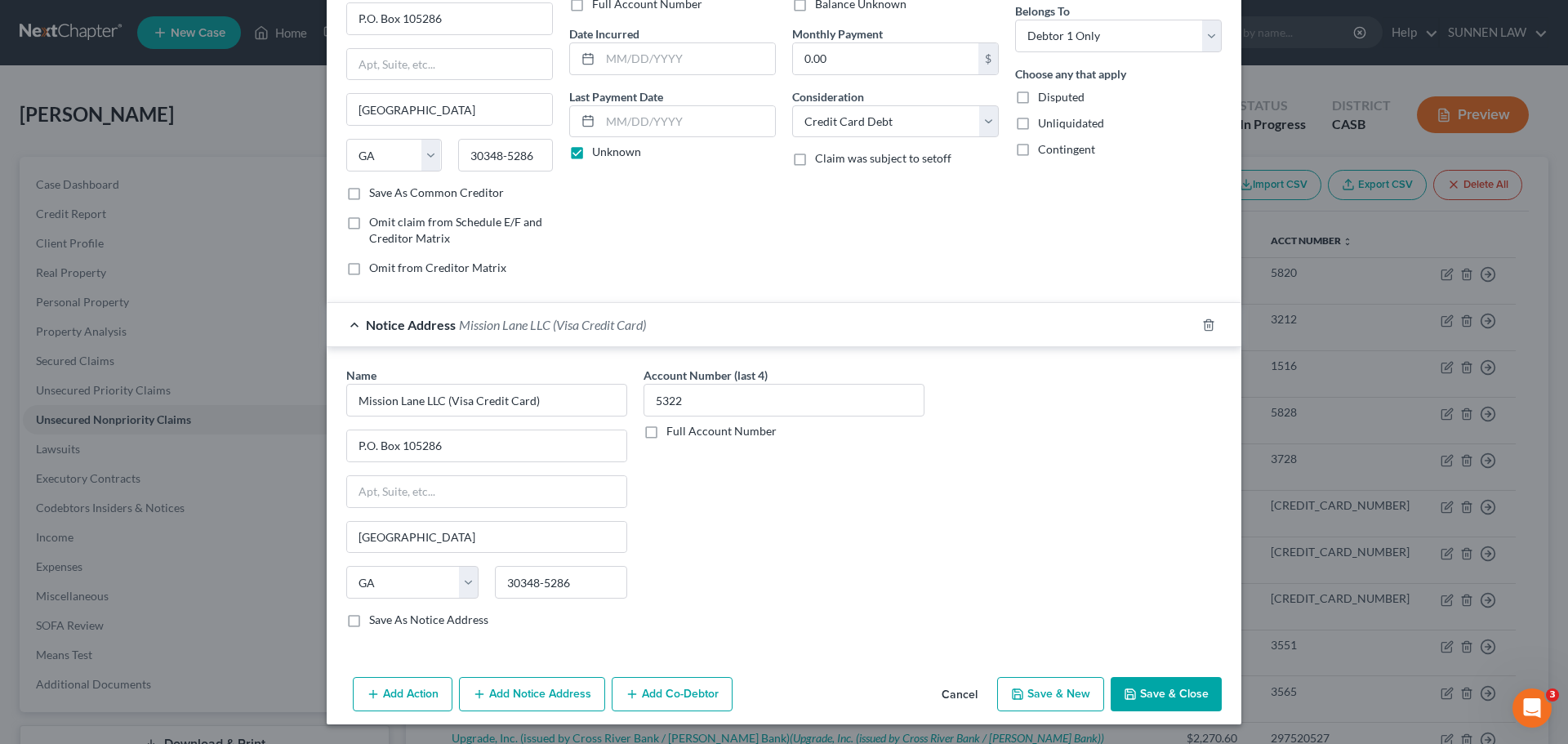
click at [375, 621] on label "Save As Notice Address" at bounding box center [428, 619] width 119 height 16
click at [375, 621] on input "Save As Notice Address" at bounding box center [380, 617] width 11 height 11
click at [1161, 690] on button "Save & Close" at bounding box center [1166, 693] width 111 height 35
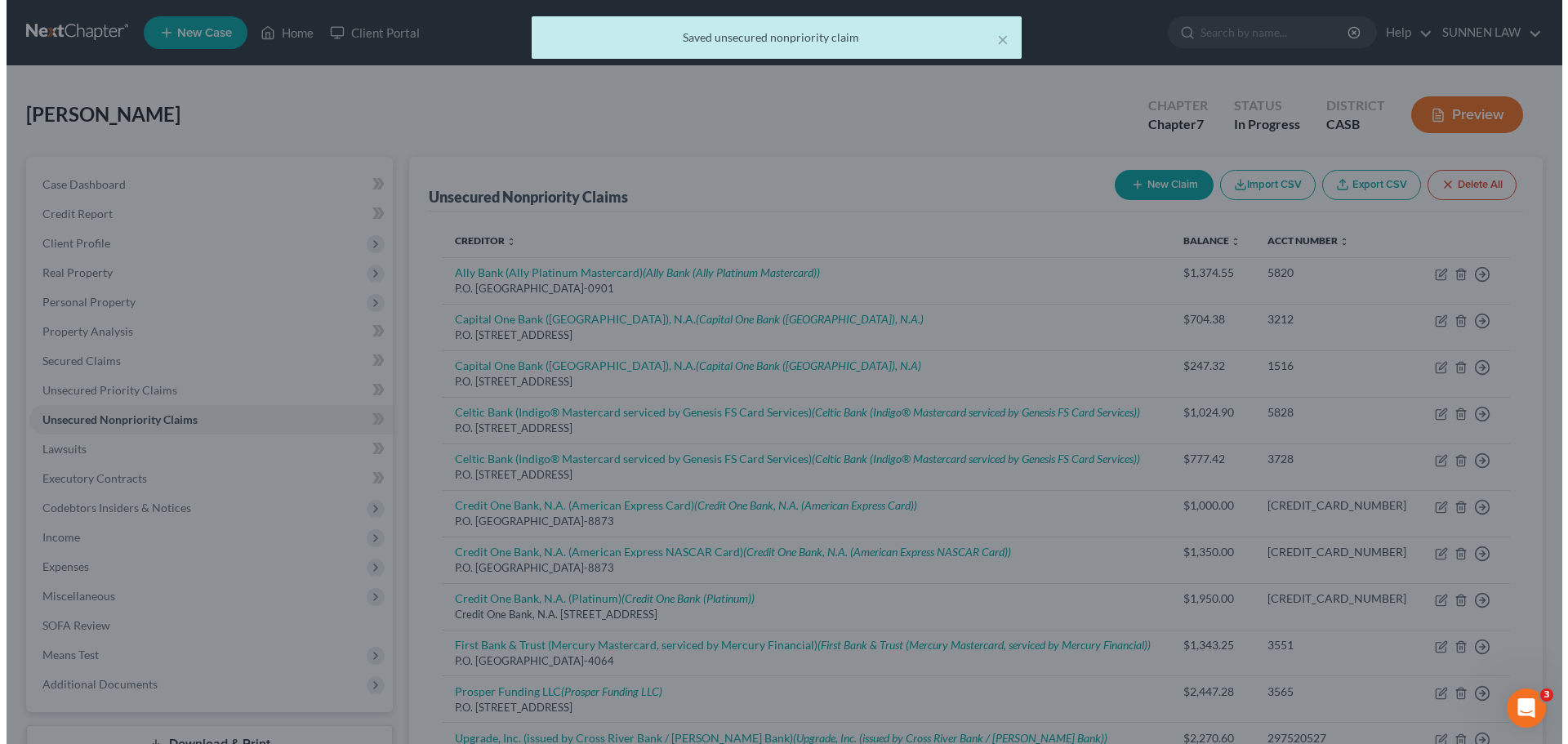
scroll to position [0, 0]
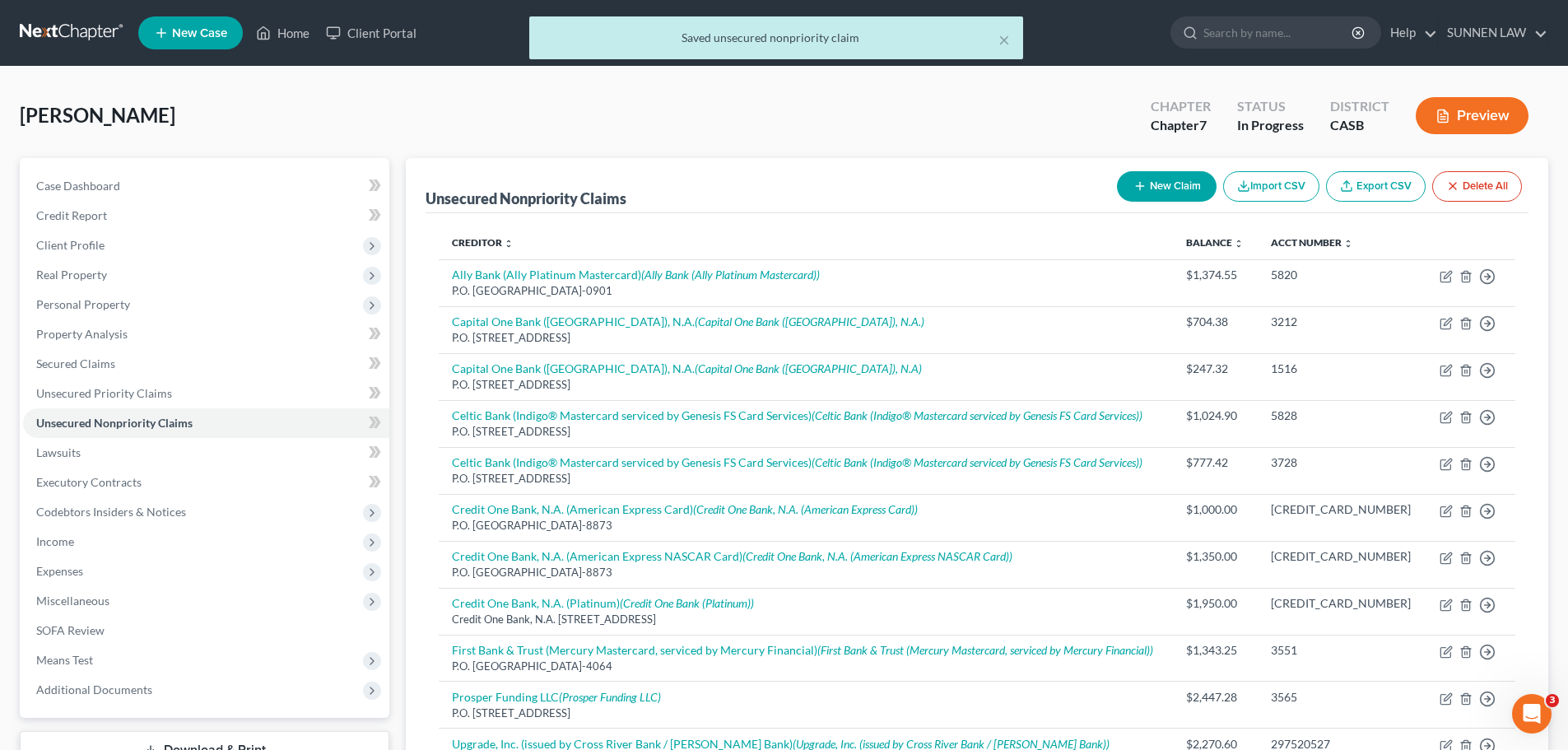
click at [1160, 185] on button "New Claim" at bounding box center [1167, 186] width 99 height 31
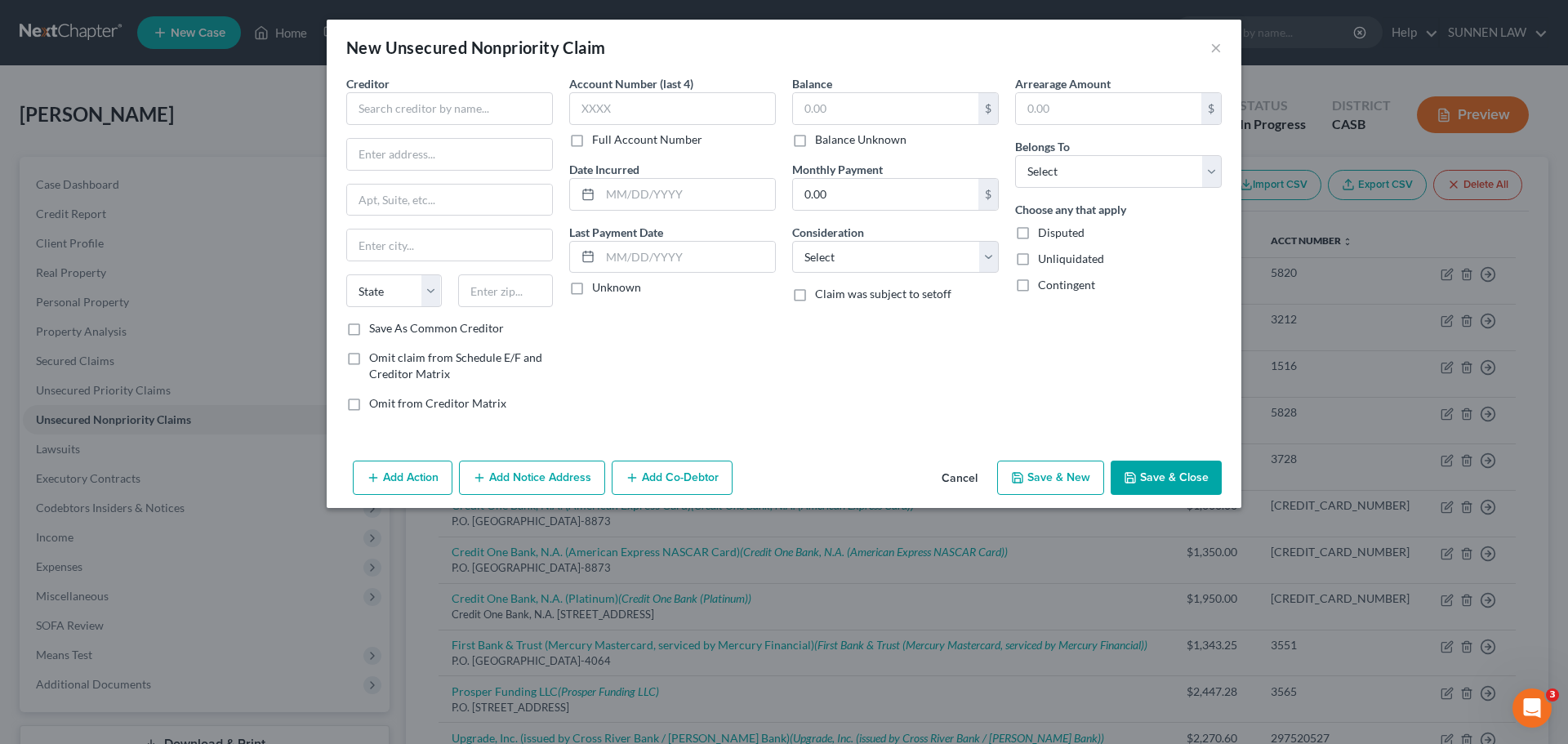
click at [451, 127] on div "Creditor * State [US_STATE] AK AR AZ CA CO [GEOGRAPHIC_DATA] DE DC [GEOGRAPHIC_…" at bounding box center [449, 197] width 207 height 245
click at [444, 116] on input "text" at bounding box center [449, 108] width 207 height 33
click at [424, 158] on input "text" at bounding box center [449, 154] width 205 height 31
click at [523, 481] on button "Add Notice Address" at bounding box center [531, 477] width 146 height 35
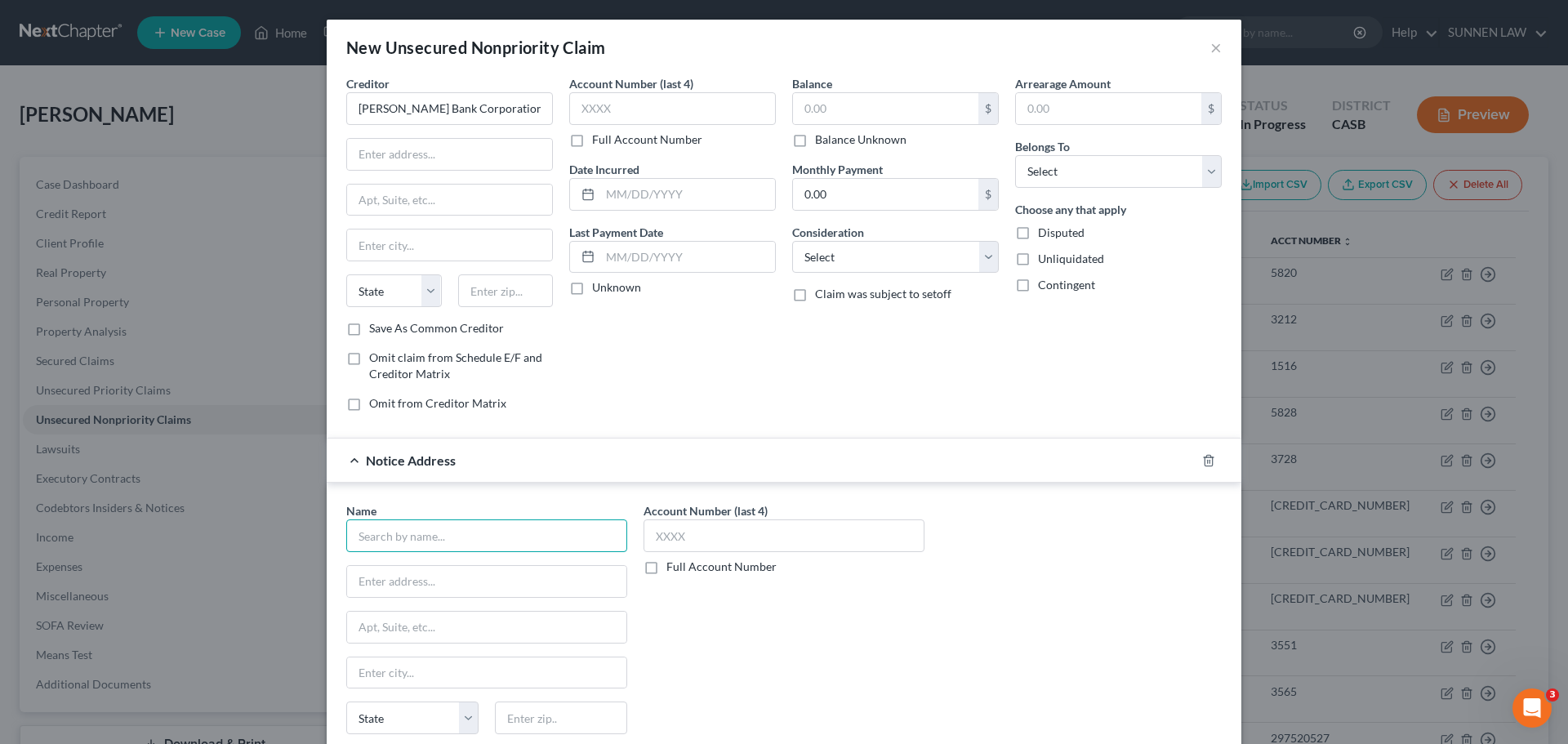
click at [421, 547] on input "text" at bounding box center [486, 536] width 281 height 33
click at [418, 149] on input "text" at bounding box center [449, 154] width 205 height 31
click at [443, 159] on input "text" at bounding box center [449, 154] width 205 height 31
click at [432, 591] on input "text" at bounding box center [486, 581] width 279 height 31
click at [461, 241] on input "text" at bounding box center [449, 245] width 205 height 31
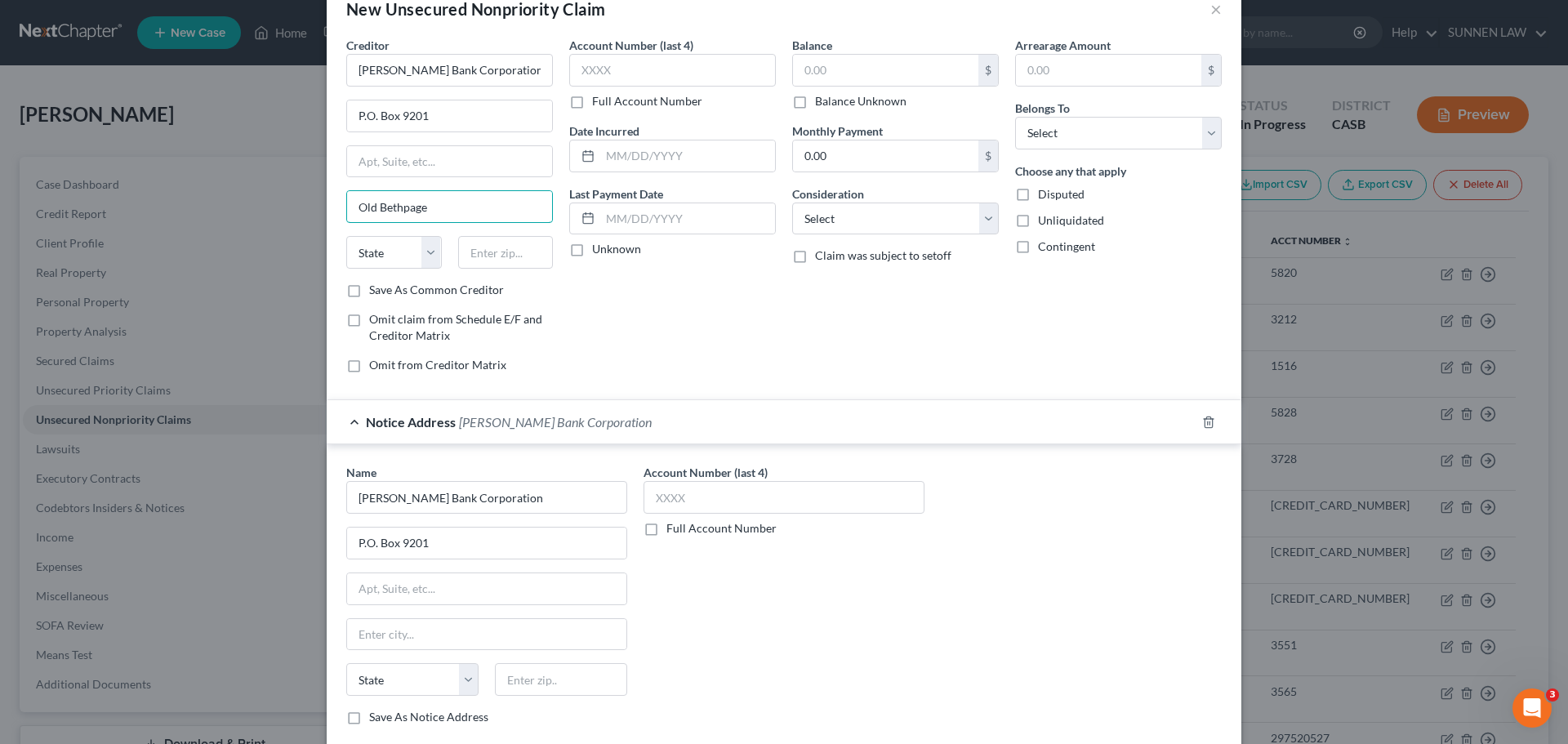
scroll to position [136, 0]
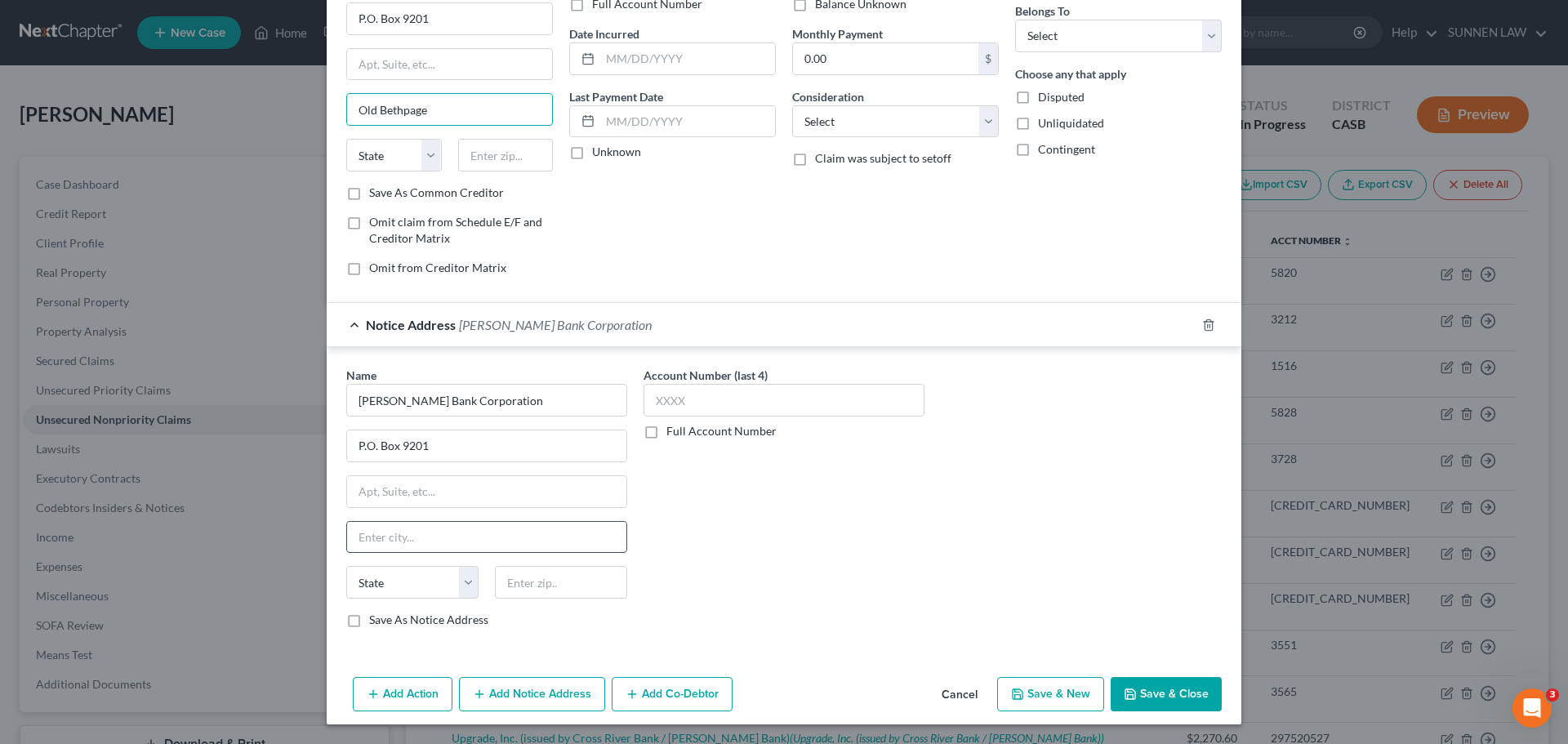
click at [393, 536] on input "text" at bounding box center [486, 537] width 279 height 31
click at [407, 154] on select "State [US_STATE] AK AR AZ CA CO CT DE DC [GEOGRAPHIC_DATA] [GEOGRAPHIC_DATA] GU…" at bounding box center [393, 155] width 95 height 33
click at [346, 139] on select "State [US_STATE] AK AR AZ CA CO CT DE DC [GEOGRAPHIC_DATA] [GEOGRAPHIC_DATA] GU…" at bounding box center [393, 155] width 95 height 33
click at [459, 583] on select "State [US_STATE] AK AR AZ CA CO CT DE DC [GEOGRAPHIC_DATA] [GEOGRAPHIC_DATA] GU…" at bounding box center [412, 582] width 132 height 33
click at [346, 566] on select "State [US_STATE] AK AR AZ CA CO CT DE DC [GEOGRAPHIC_DATA] [GEOGRAPHIC_DATA] GU…" at bounding box center [412, 582] width 132 height 33
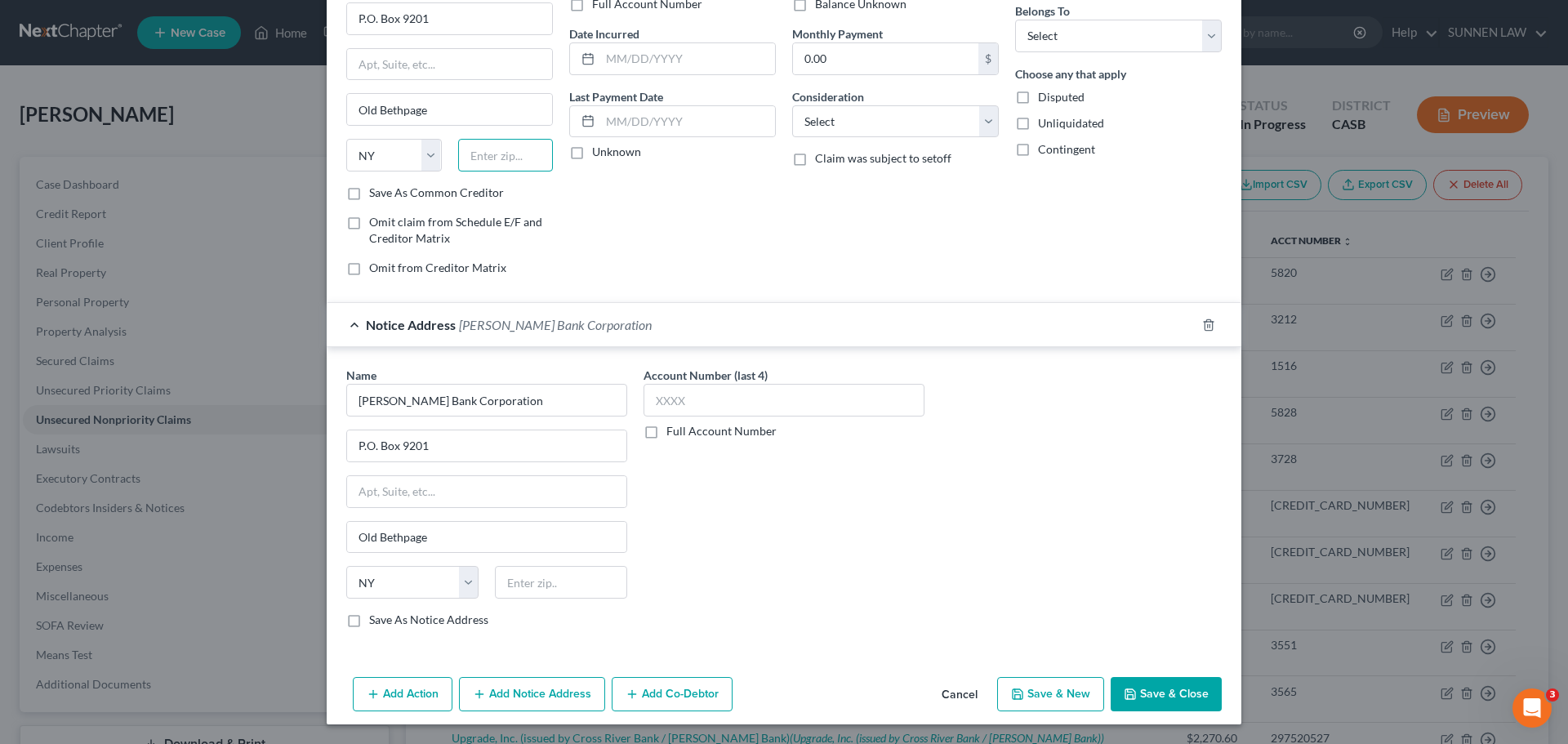
click at [488, 159] on input "text" at bounding box center [505, 155] width 95 height 33
click at [564, 581] on input "text" at bounding box center [561, 582] width 132 height 33
click at [369, 616] on label "Save As Notice Address" at bounding box center [428, 619] width 119 height 16
click at [375, 616] on input "Save As Notice Address" at bounding box center [380, 617] width 11 height 11
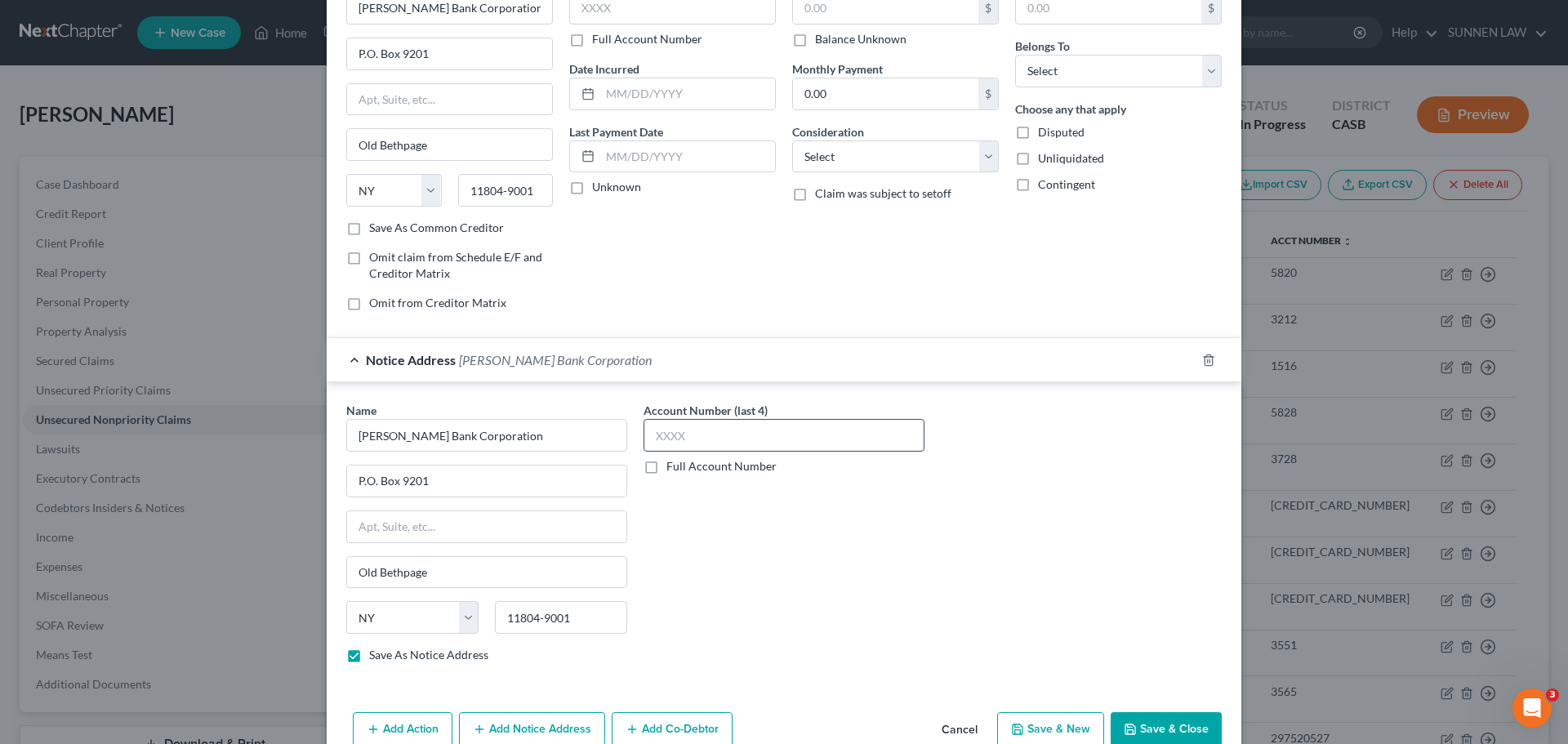
scroll to position [0, 0]
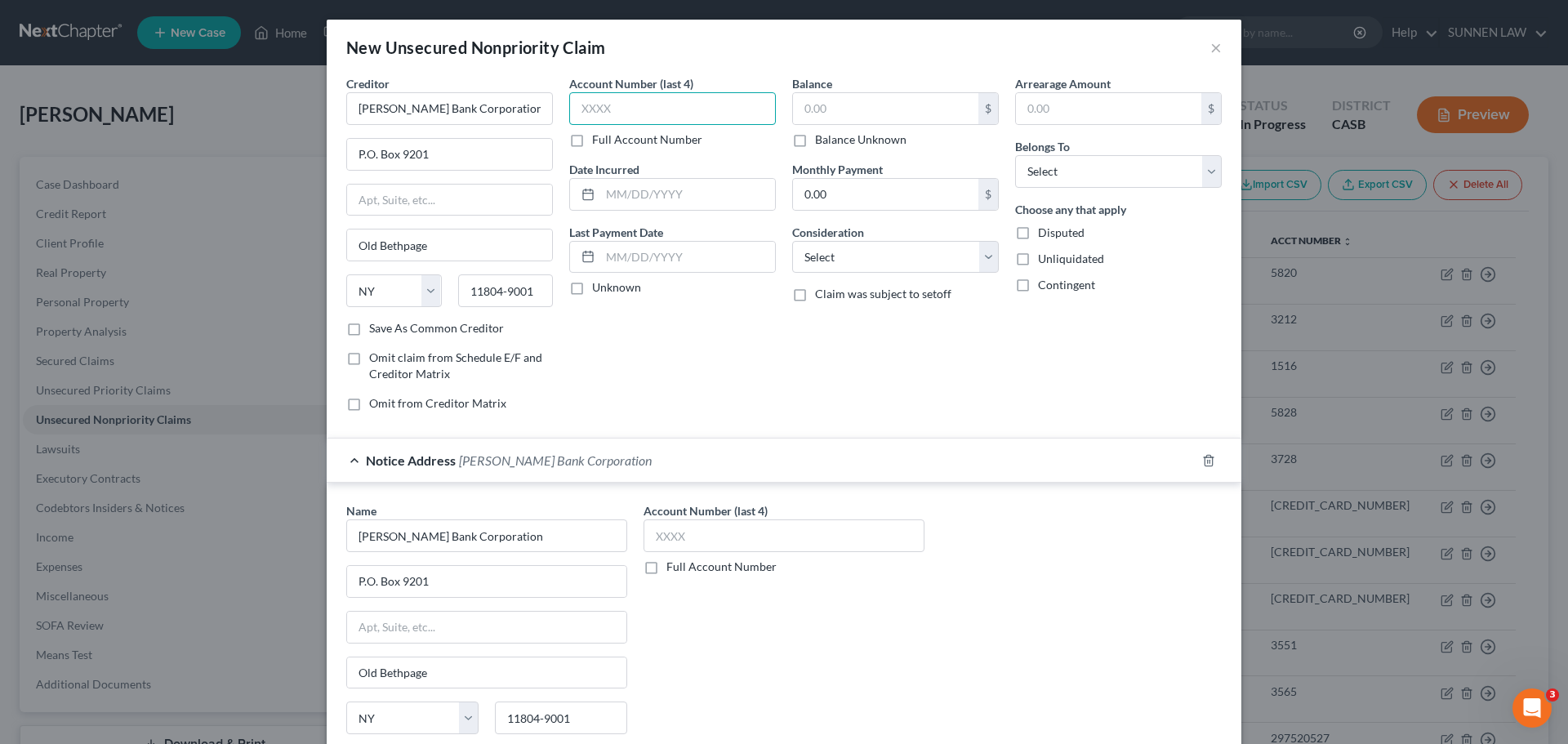
click at [642, 109] on input "text" at bounding box center [672, 108] width 207 height 33
click at [725, 537] on input "text" at bounding box center [784, 536] width 281 height 33
click at [592, 289] on label "Unknown" at bounding box center [617, 287] width 49 height 16
click at [599, 289] on input "Unknown" at bounding box center [604, 284] width 11 height 11
click at [822, 125] on div "$ Balance Unknown" at bounding box center [895, 120] width 207 height 56
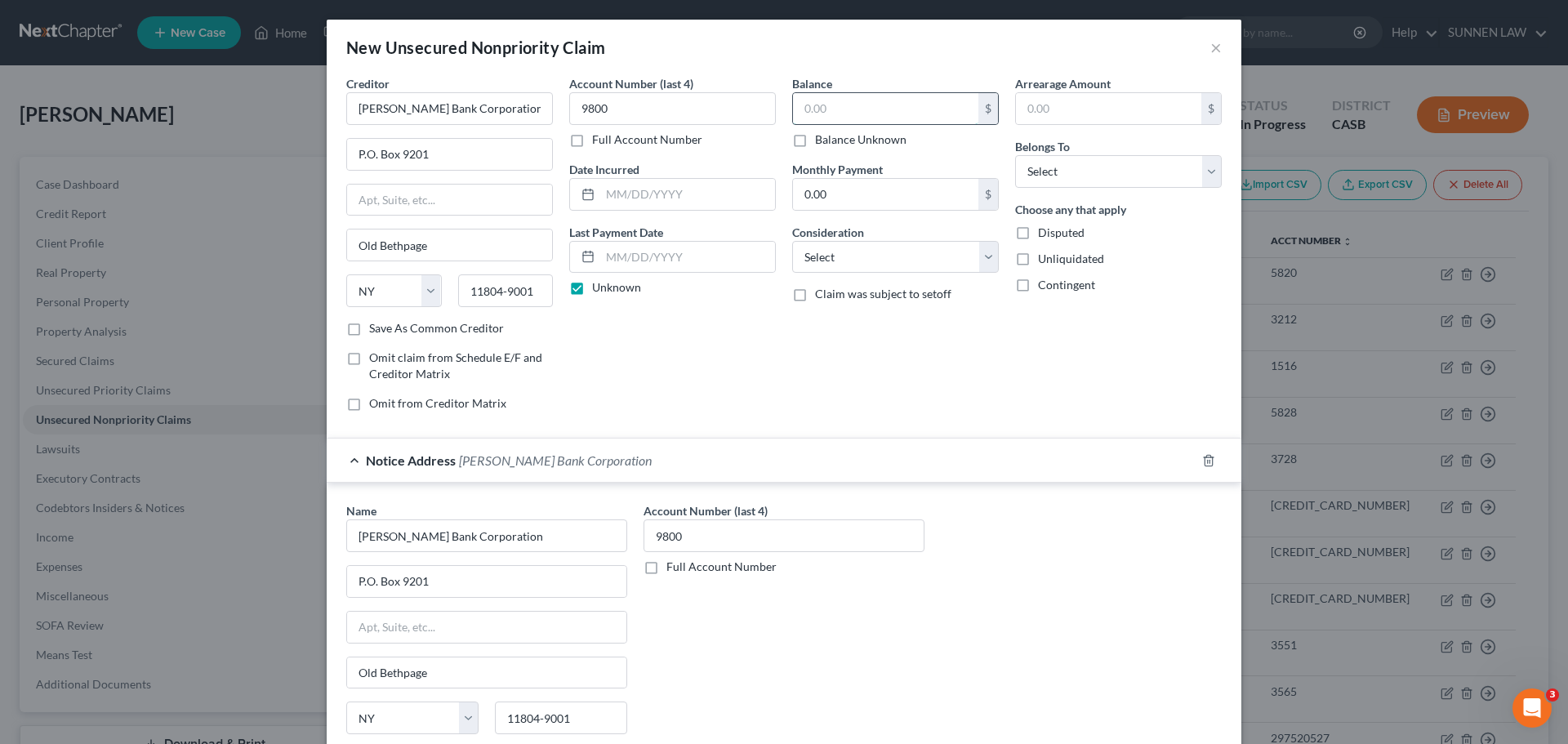
click at [831, 111] on input "text" at bounding box center [886, 108] width 186 height 31
click at [840, 263] on select "Select Cable / Satellite Services Collection Agency Credit Card Debt Debt Couns…" at bounding box center [895, 257] width 207 height 33
click at [792, 241] on select "Select Cable / Satellite Services Collection Agency Credit Card Debt Debt Couns…" at bounding box center [895, 257] width 207 height 33
click at [1049, 173] on select "Select Debtor 1 Only Debtor 2 Only Debtor 1 And Debtor 2 Only At Least One Of T…" at bounding box center [1118, 171] width 207 height 33
click at [1015, 155] on select "Select Debtor 1 Only Debtor 2 Only Debtor 1 And Debtor 2 Only At Least One Of T…" at bounding box center [1118, 171] width 207 height 33
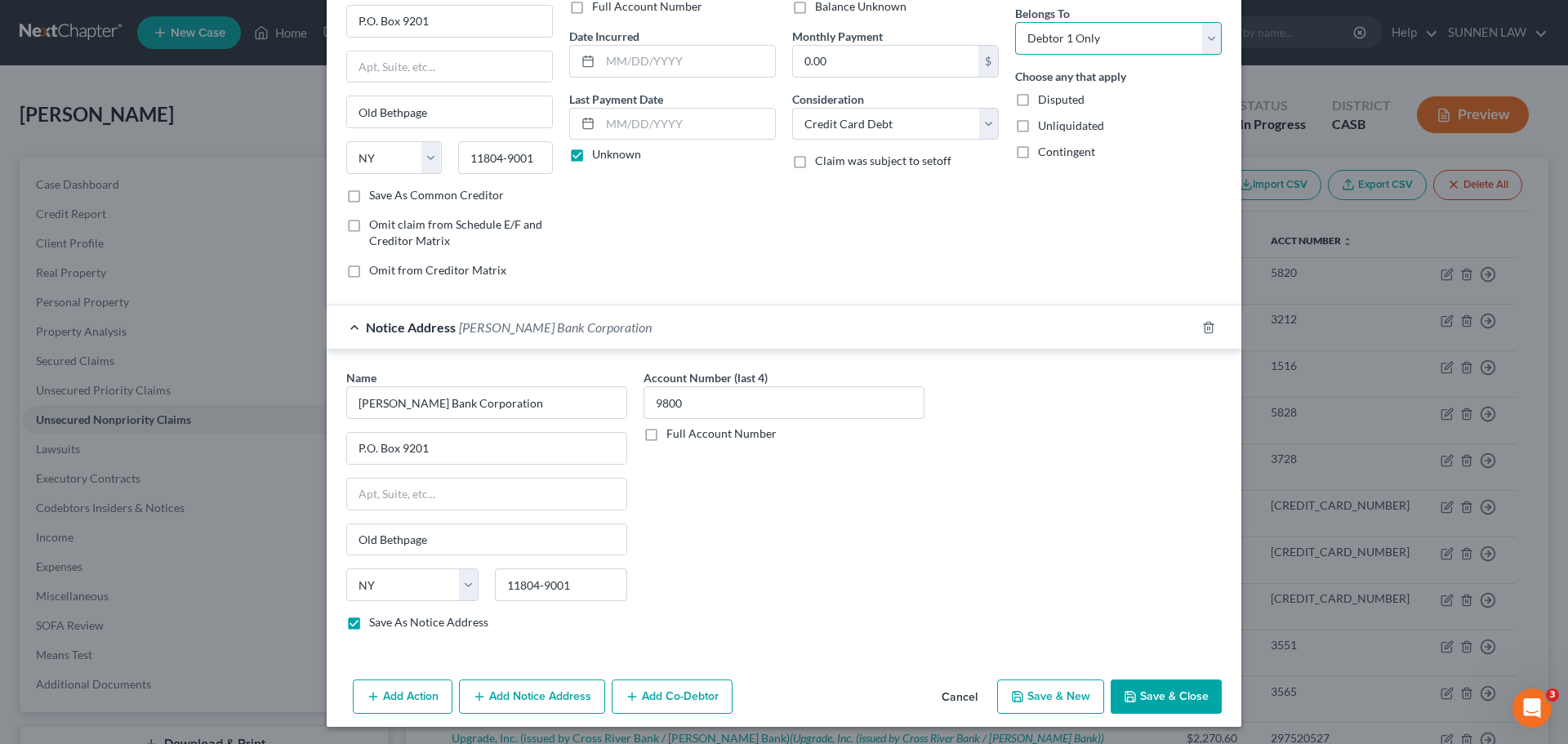
scroll to position [136, 0]
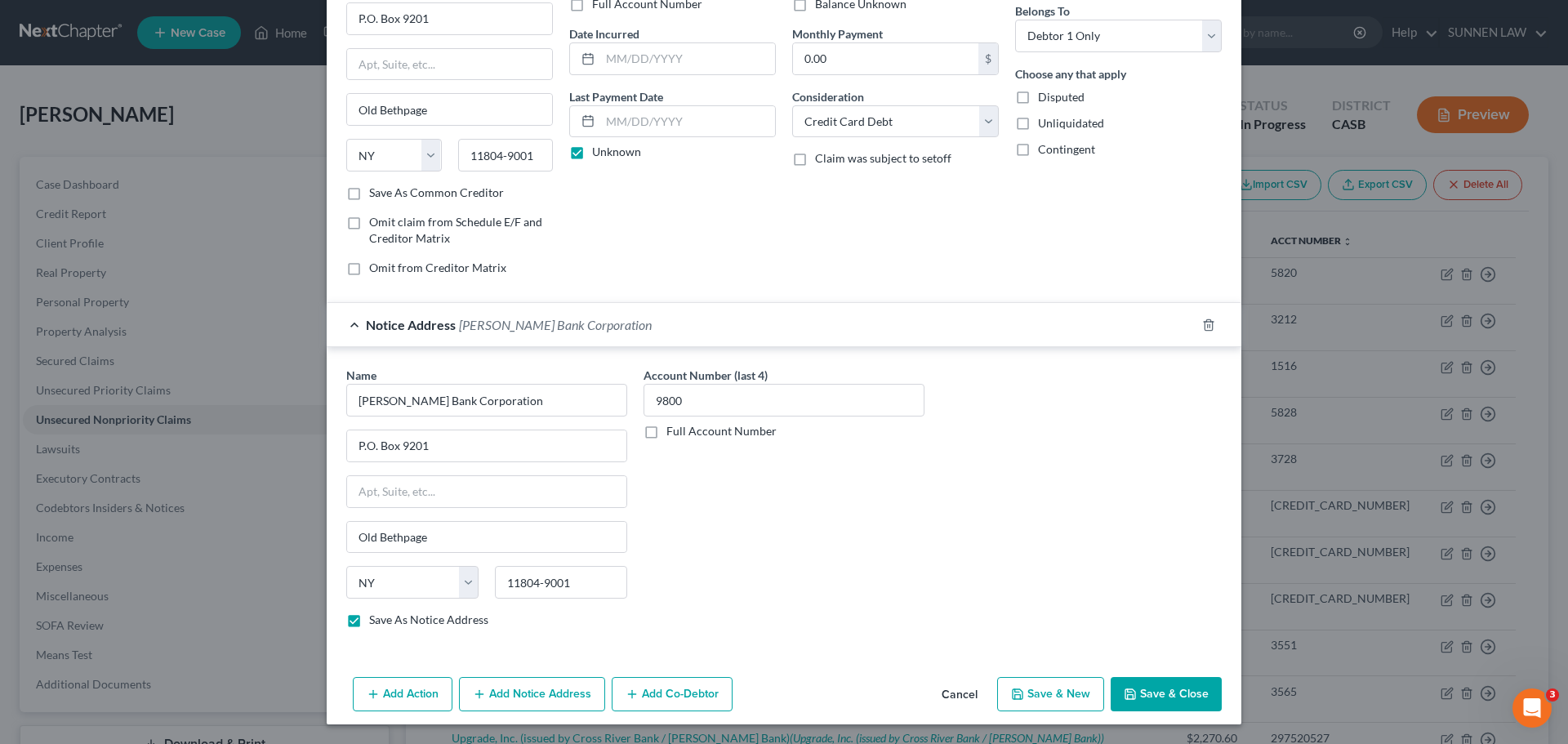
click at [1145, 694] on button "Save & Close" at bounding box center [1166, 693] width 111 height 35
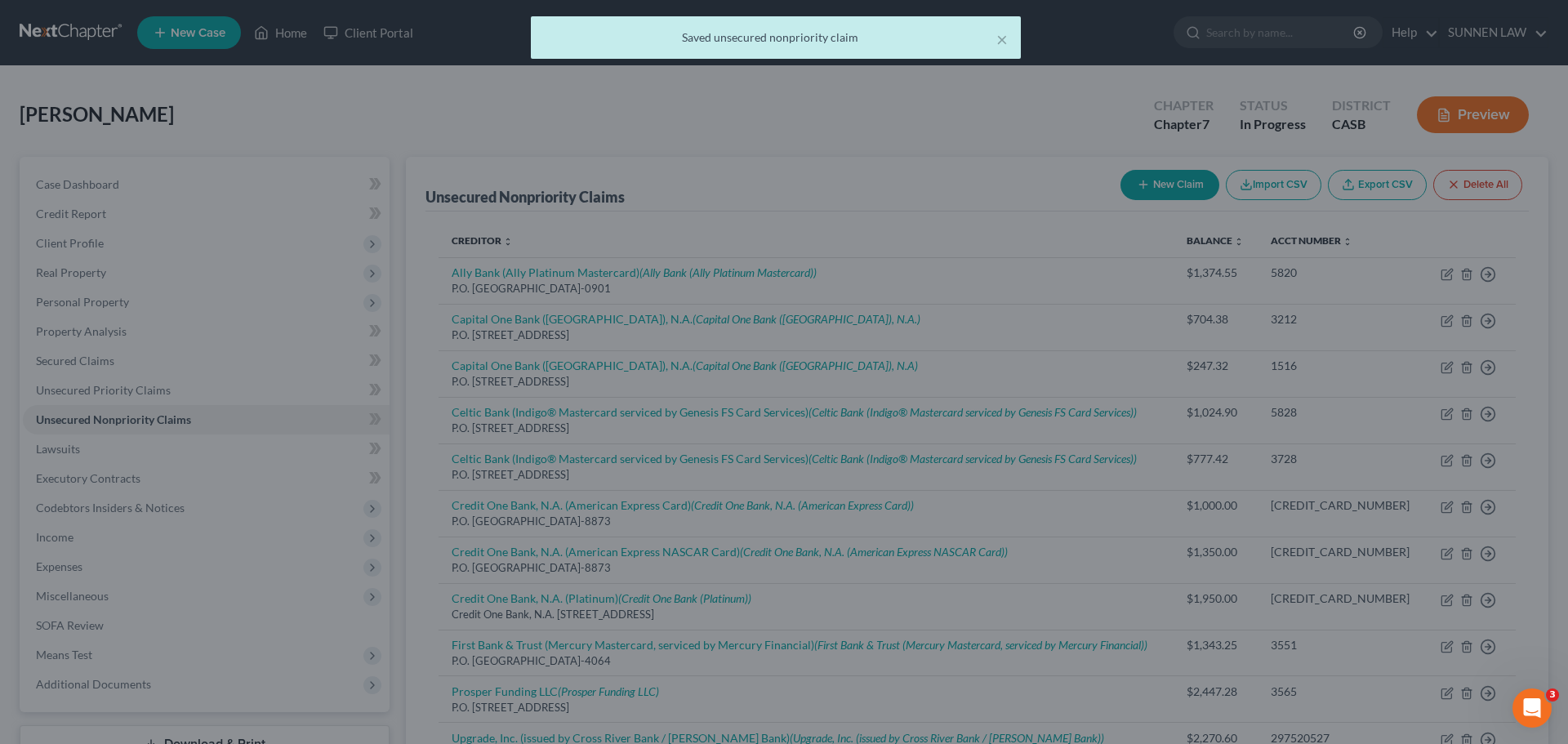
scroll to position [0, 0]
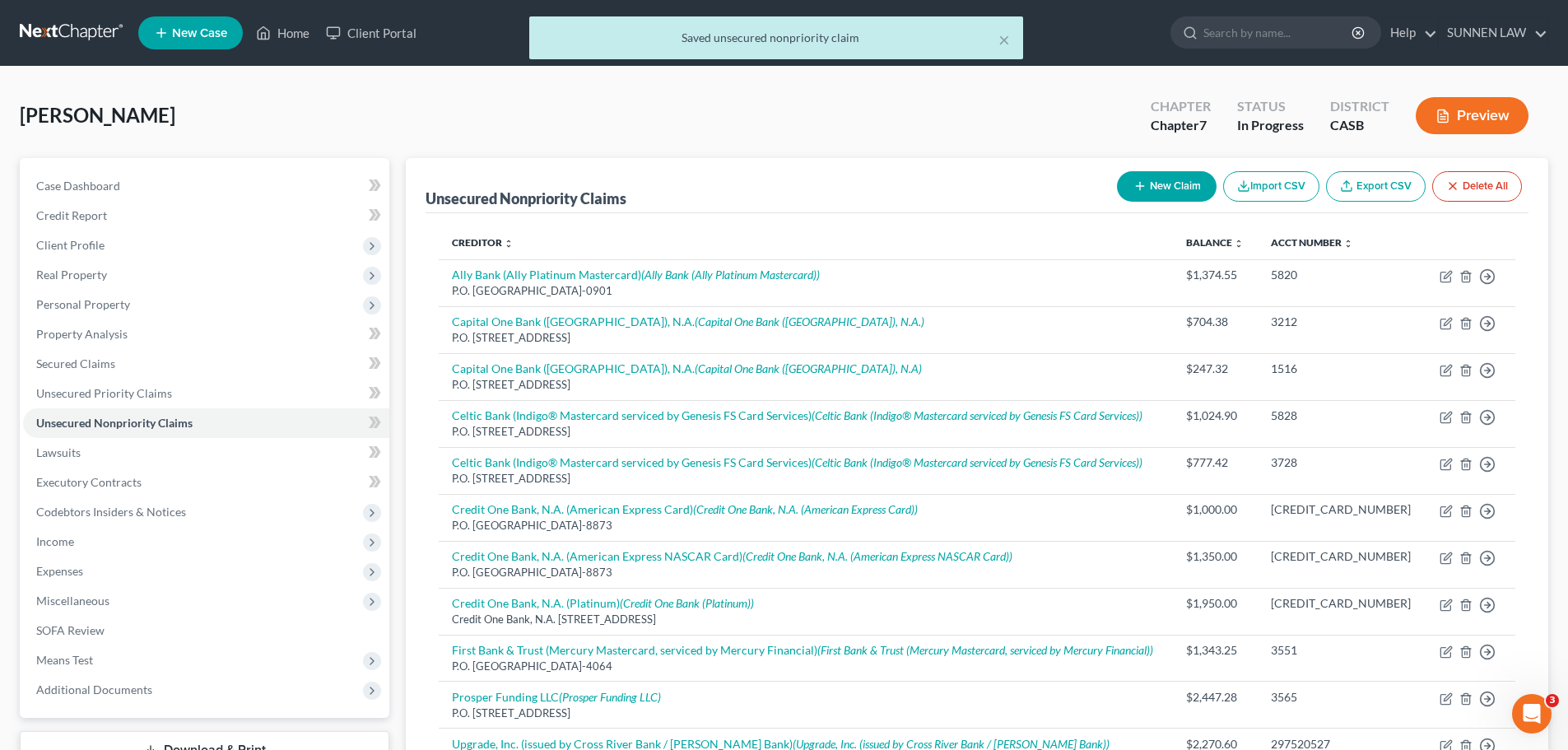
click at [1181, 175] on button "New Claim" at bounding box center [1167, 186] width 99 height 31
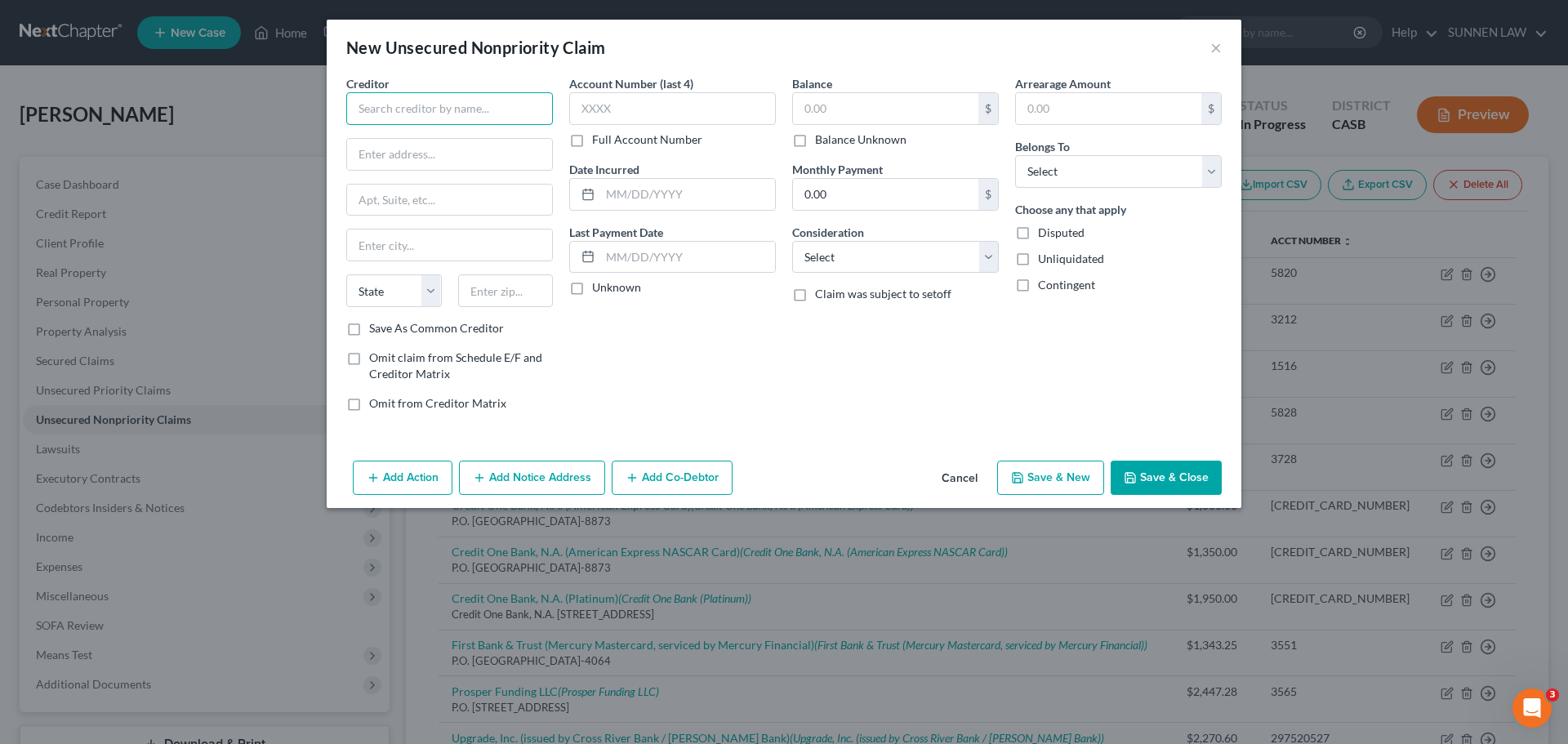
click at [405, 103] on input "text" at bounding box center [449, 108] width 207 height 33
click at [558, 483] on button "Add Notice Address" at bounding box center [531, 477] width 146 height 35
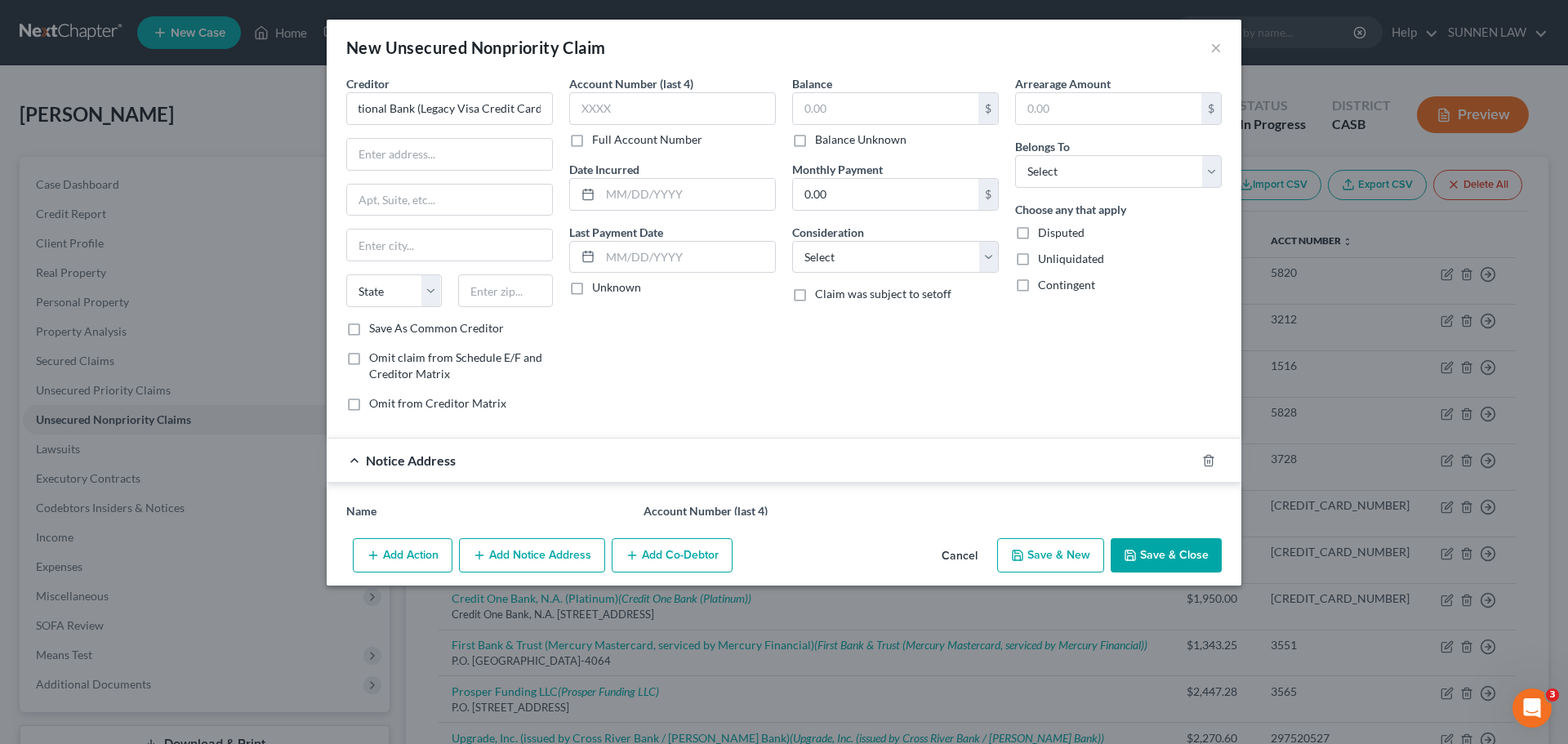
scroll to position [0, 0]
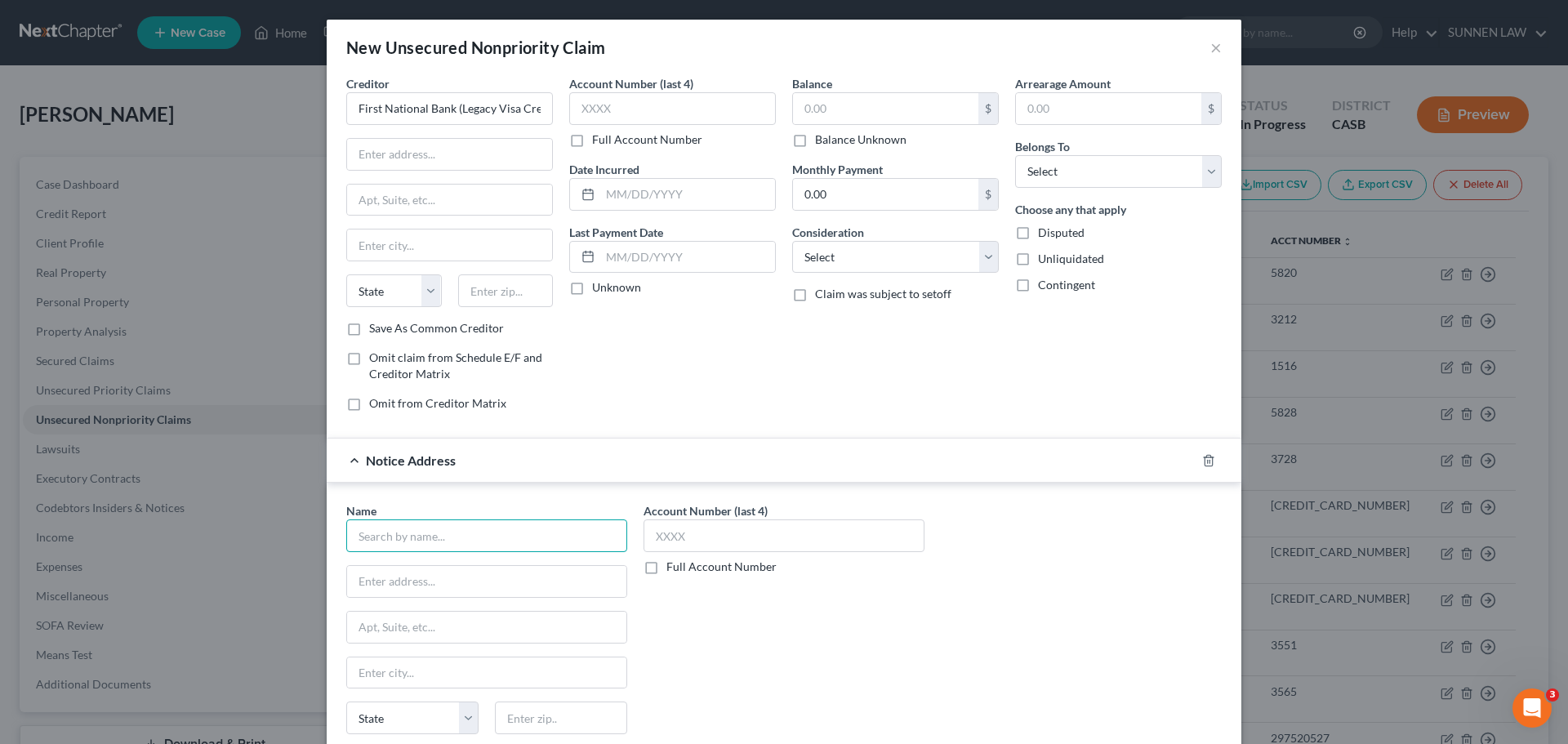
click at [437, 536] on input "text" at bounding box center [486, 536] width 281 height 33
click at [391, 151] on input "text" at bounding box center [449, 154] width 205 height 31
click at [415, 584] on input "text" at bounding box center [486, 581] width 279 height 31
click at [386, 244] on input "text" at bounding box center [449, 245] width 205 height 31
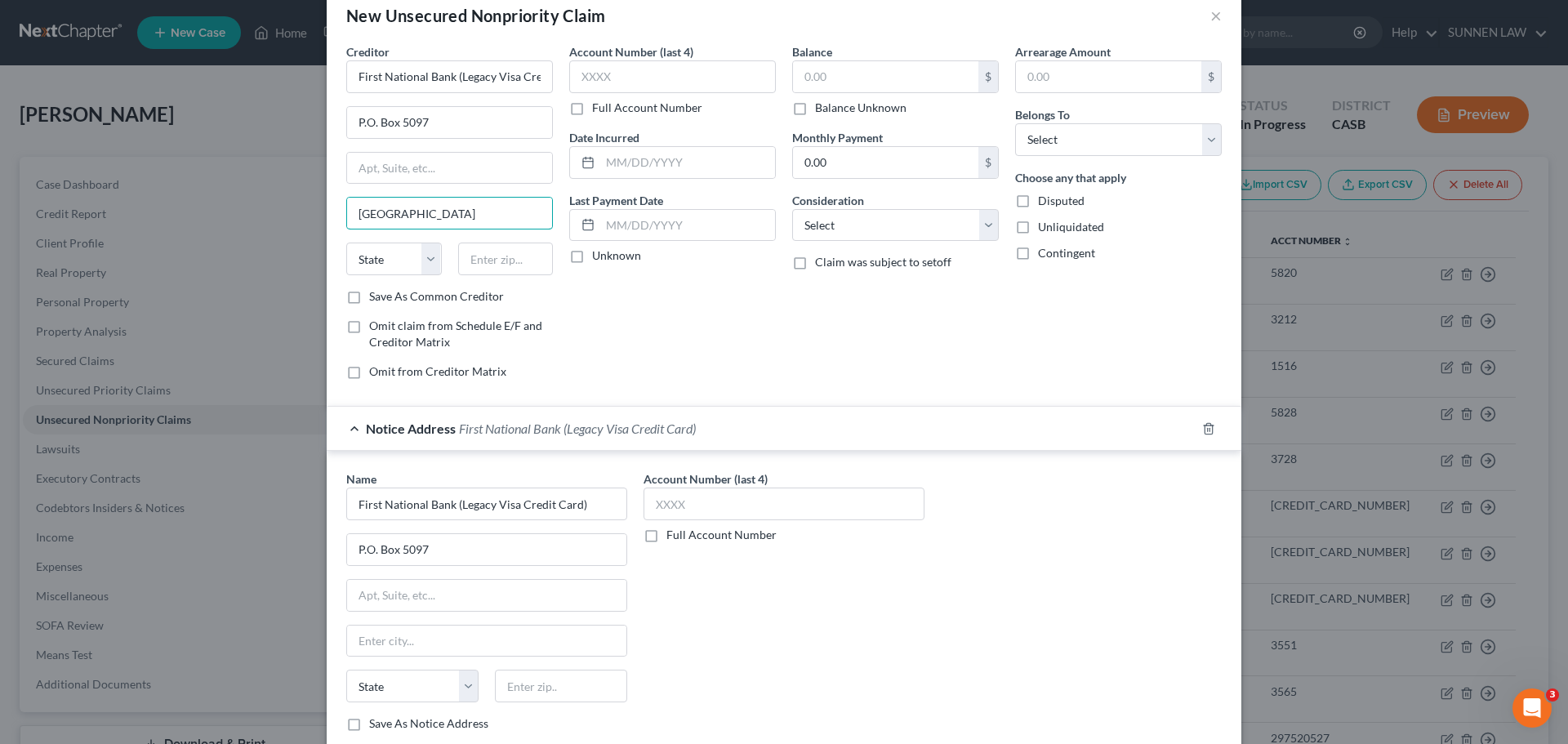
scroll to position [122, 0]
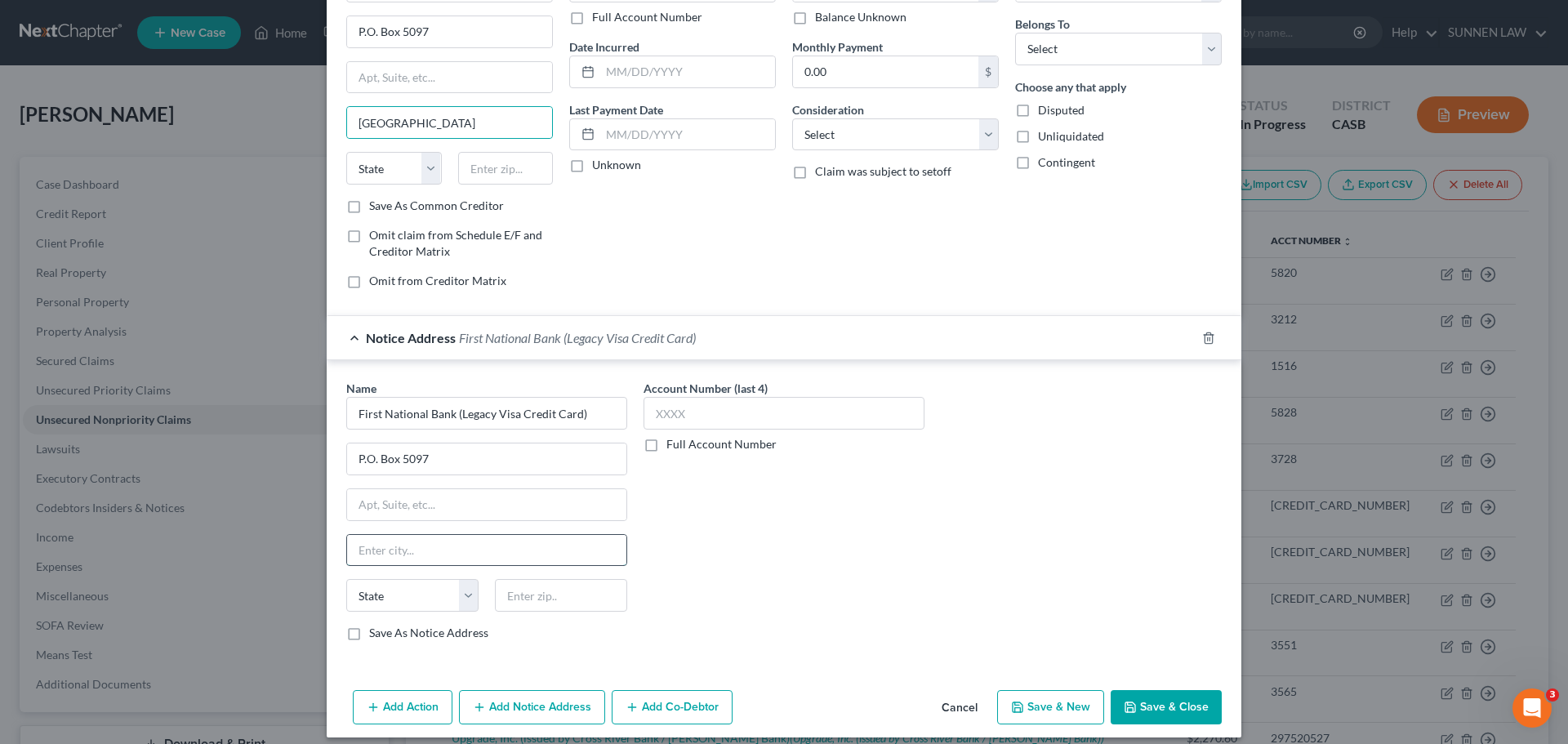
click at [429, 548] on input "text" at bounding box center [486, 550] width 279 height 31
click at [459, 593] on select "State [US_STATE] AK AR AZ CA CO CT DE DC [GEOGRAPHIC_DATA] [GEOGRAPHIC_DATA] GU…" at bounding box center [412, 595] width 132 height 33
click at [346, 579] on select "State [US_STATE] AK AR AZ CA CO CT DE DC [GEOGRAPHIC_DATA] [GEOGRAPHIC_DATA] GU…" at bounding box center [412, 595] width 132 height 33
click at [424, 156] on select "State [US_STATE] AK AR AZ CA CO CT DE DC [GEOGRAPHIC_DATA] [GEOGRAPHIC_DATA] GU…" at bounding box center [393, 168] width 95 height 33
click at [346, 152] on select "State [US_STATE] AK AR AZ CA CO CT DE DC [GEOGRAPHIC_DATA] [GEOGRAPHIC_DATA] GU…" at bounding box center [393, 168] width 95 height 33
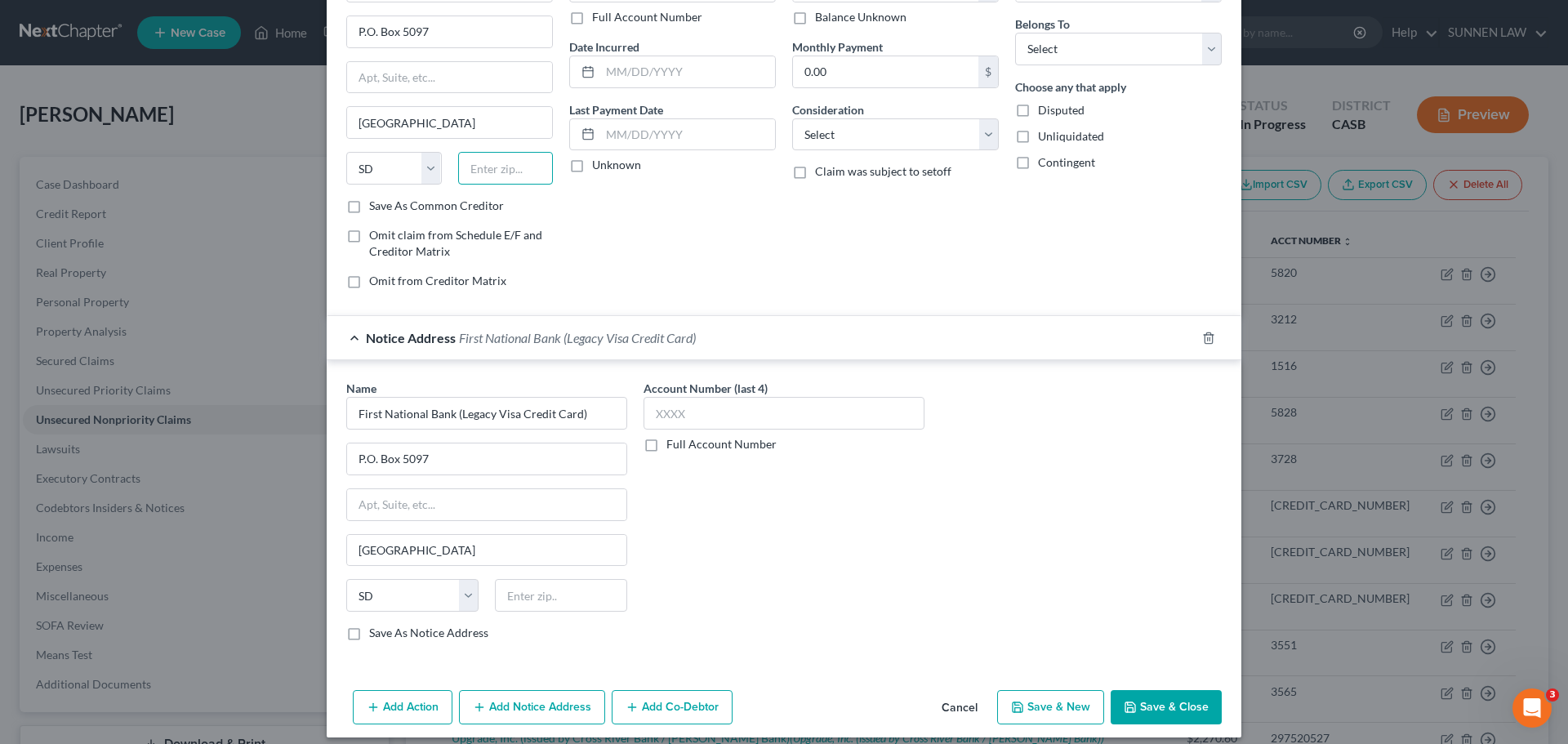
click at [519, 172] on input "text" at bounding box center [505, 168] width 95 height 33
click at [549, 600] on input "text" at bounding box center [561, 595] width 132 height 33
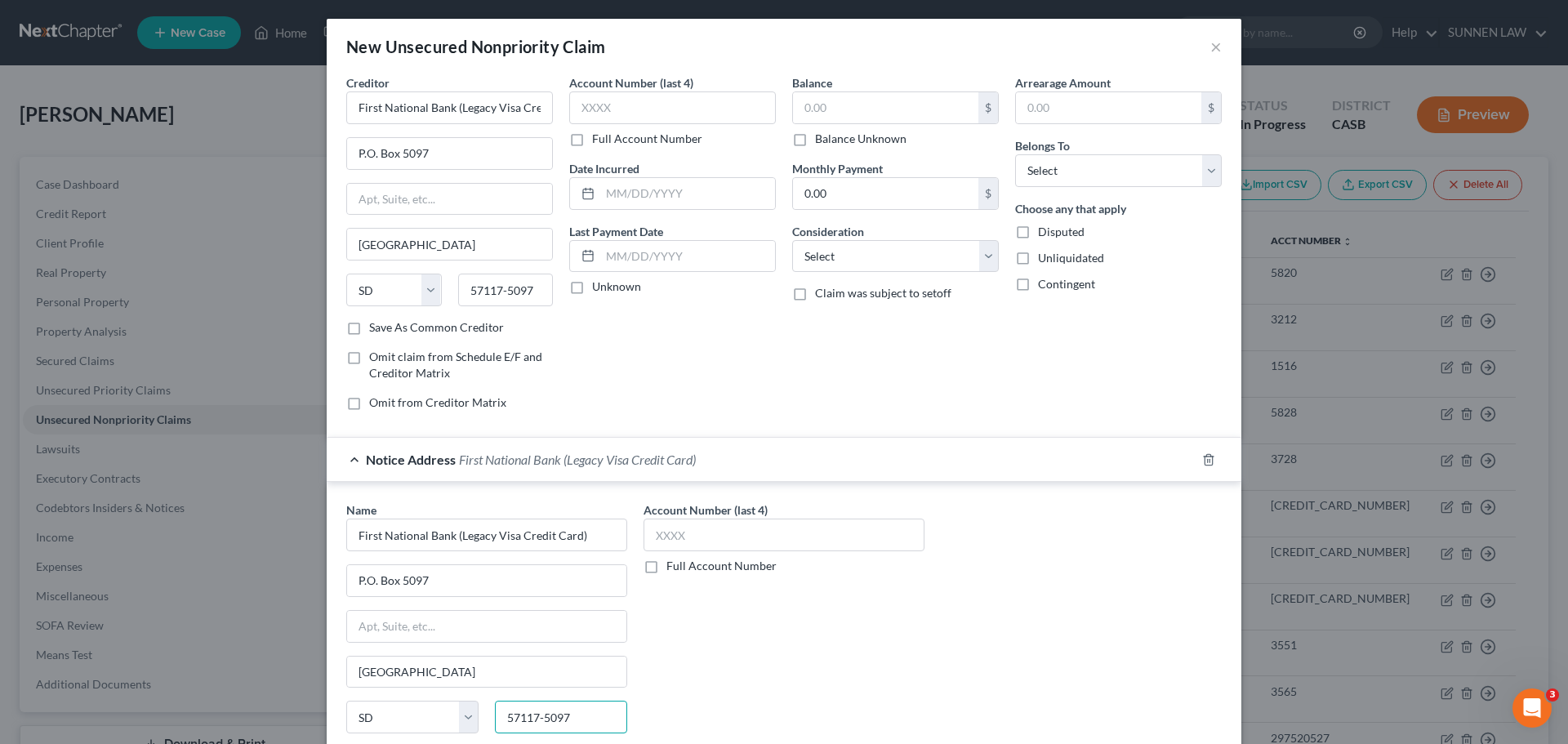
scroll to position [0, 0]
click at [612, 111] on input "text" at bounding box center [672, 108] width 207 height 33
click at [723, 531] on input "text" at bounding box center [784, 536] width 281 height 33
click at [592, 294] on label "Unknown" at bounding box center [617, 287] width 49 height 16
click at [599, 290] on input "Unknown" at bounding box center [604, 284] width 11 height 11
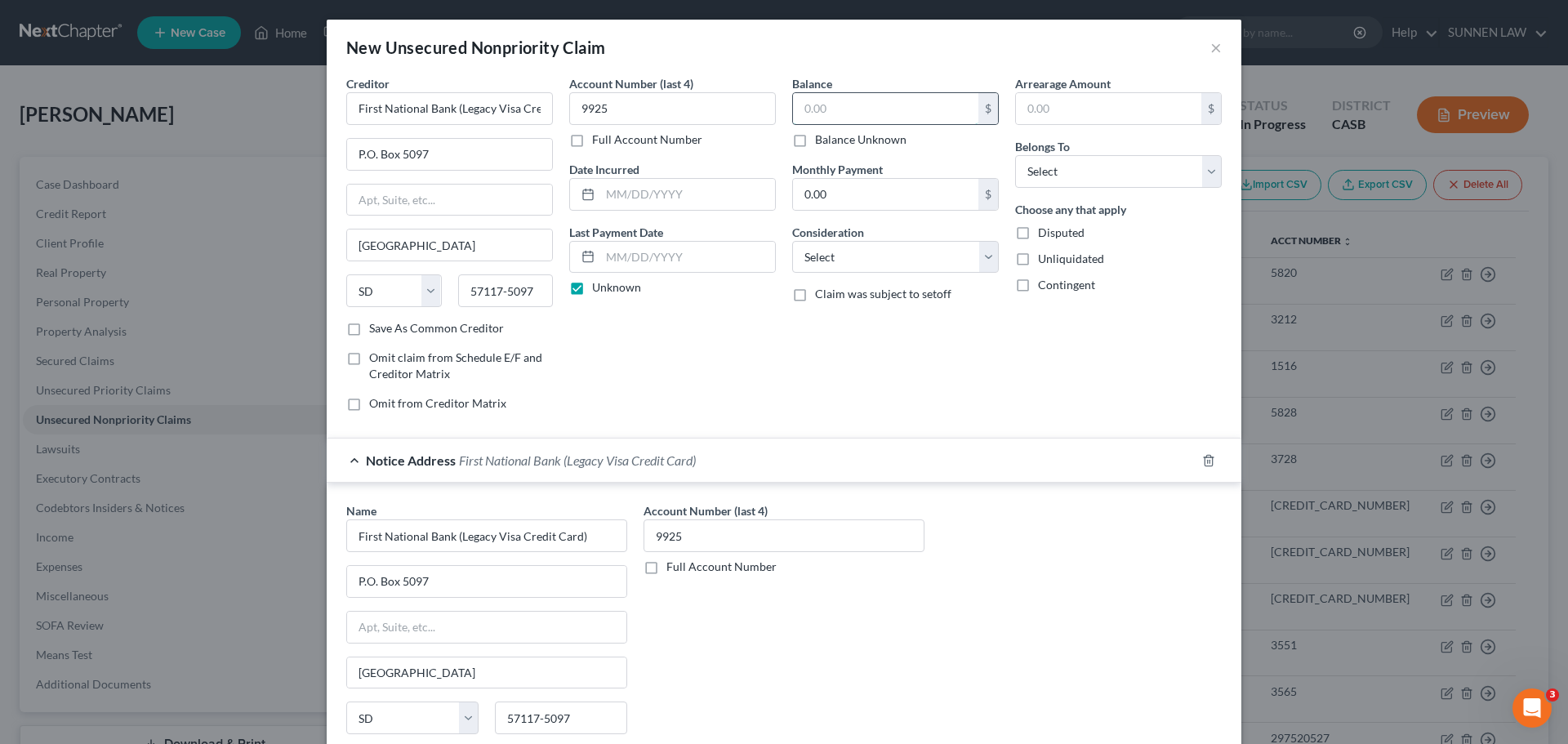
click at [854, 109] on input "text" at bounding box center [886, 108] width 186 height 31
click at [843, 253] on select "Select Cable / Satellite Services Collection Agency Credit Card Debt Debt Couns…" at bounding box center [895, 257] width 207 height 33
click at [792, 241] on select "Select Cable / Satellite Services Collection Agency Credit Card Debt Debt Couns…" at bounding box center [895, 257] width 207 height 33
click at [1057, 179] on select "Select Debtor 1 Only Debtor 2 Only Debtor 1 And Debtor 2 Only At Least One Of T…" at bounding box center [1118, 171] width 207 height 33
click at [1015, 155] on select "Select Debtor 1 Only Debtor 2 Only Debtor 1 And Debtor 2 Only At Least One Of T…" at bounding box center [1118, 171] width 207 height 33
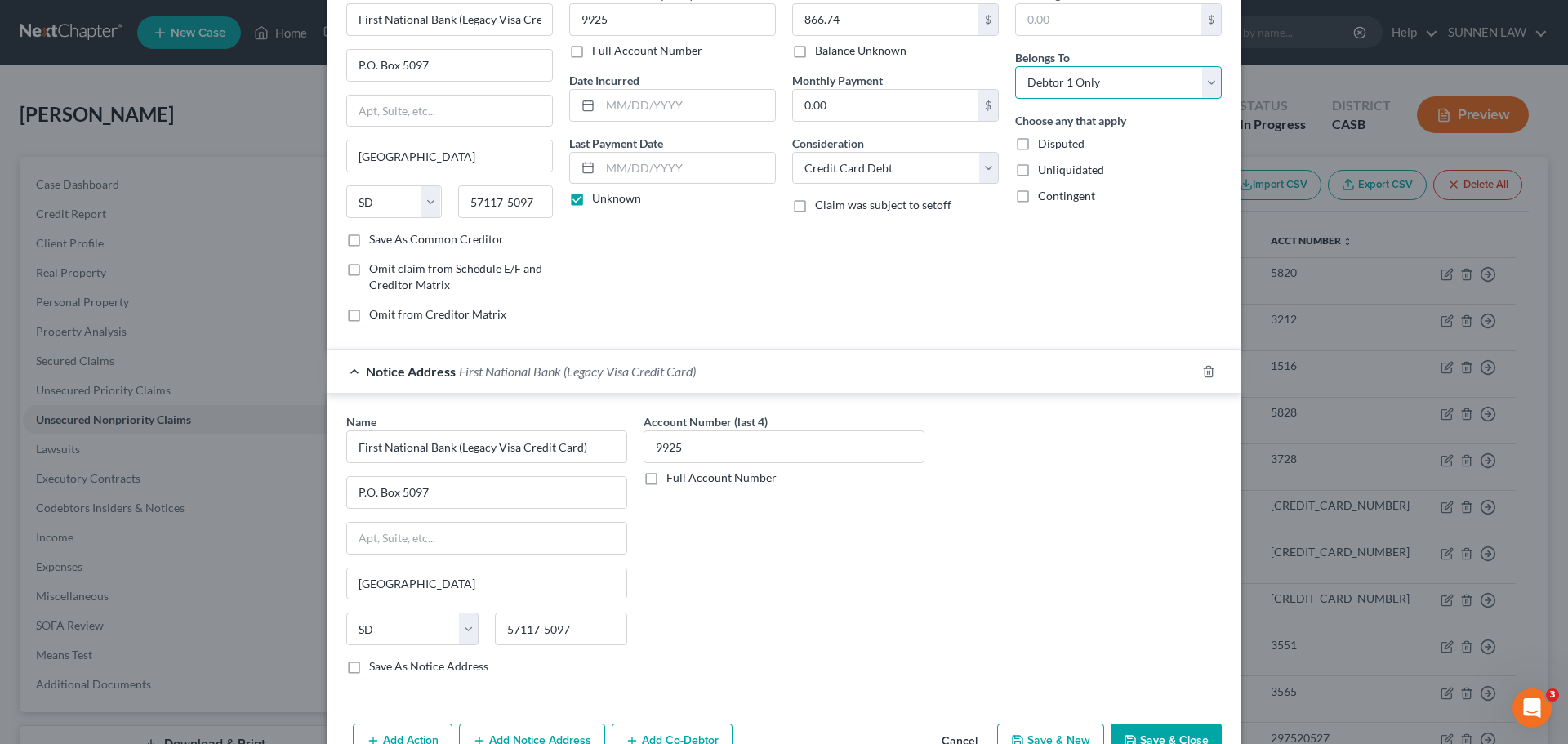
scroll to position [136, 0]
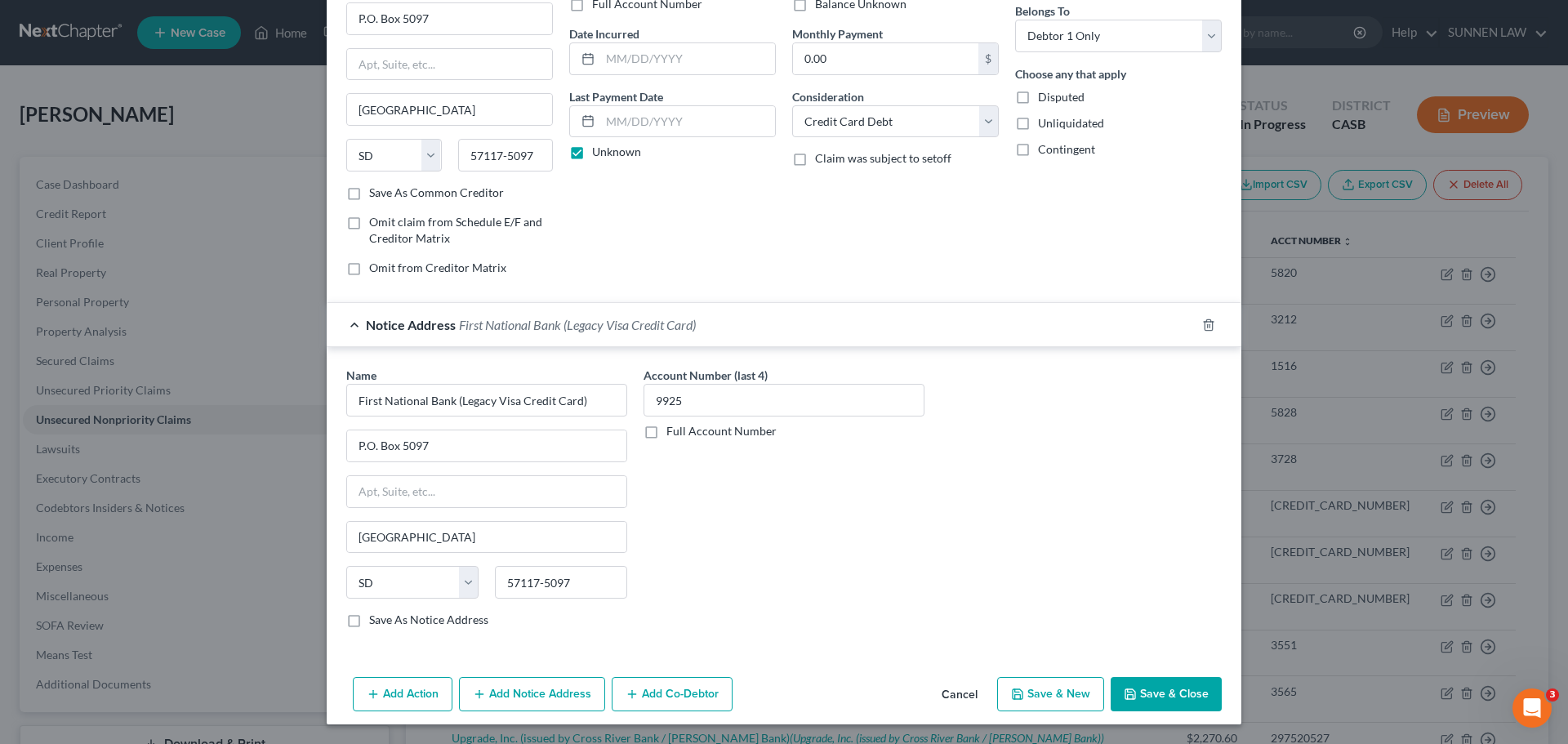
click at [1158, 695] on button "Save & Close" at bounding box center [1166, 693] width 111 height 35
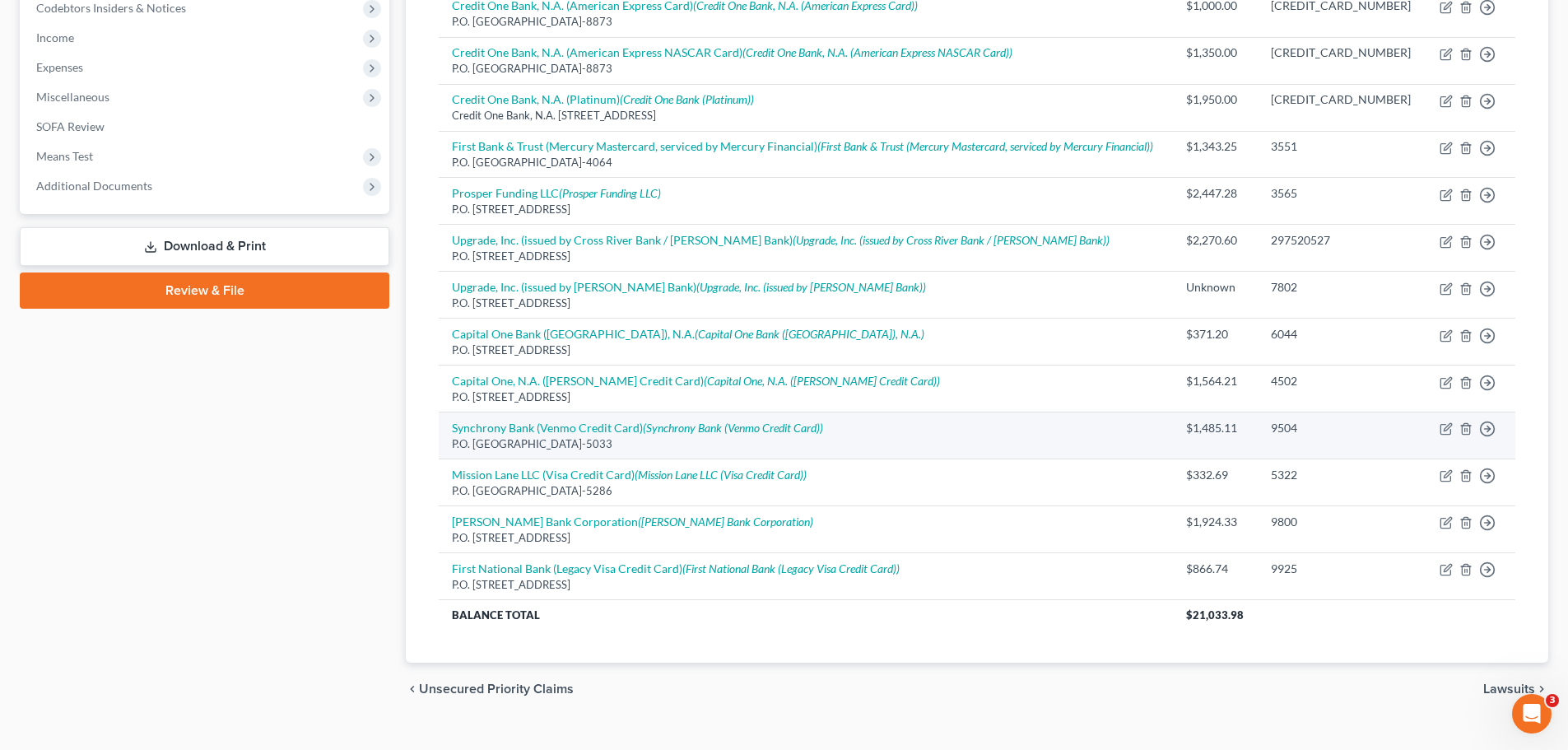
scroll to position [531, 0]
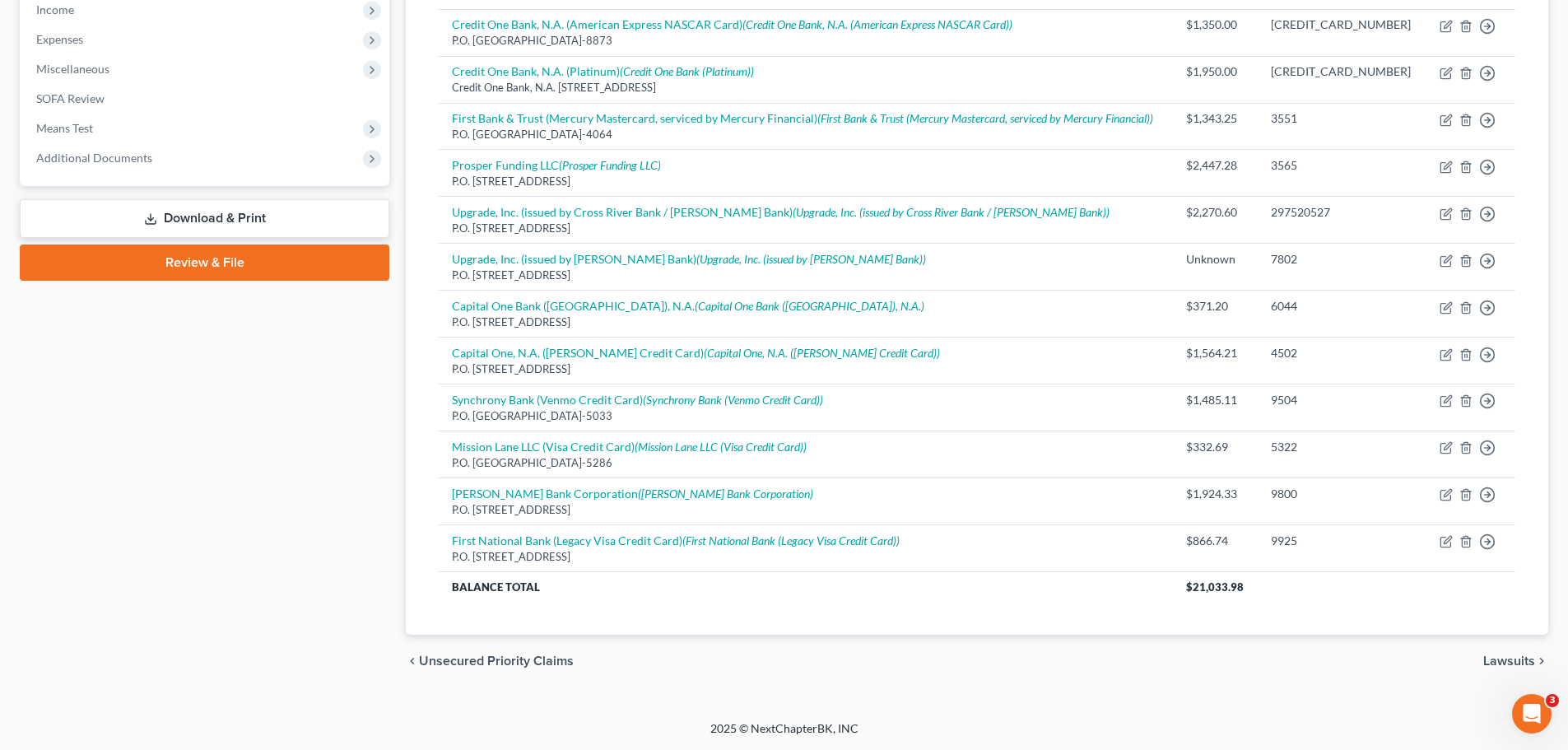
click at [1224, 658] on span "Lawsuits" at bounding box center [1508, 661] width 52 height 13
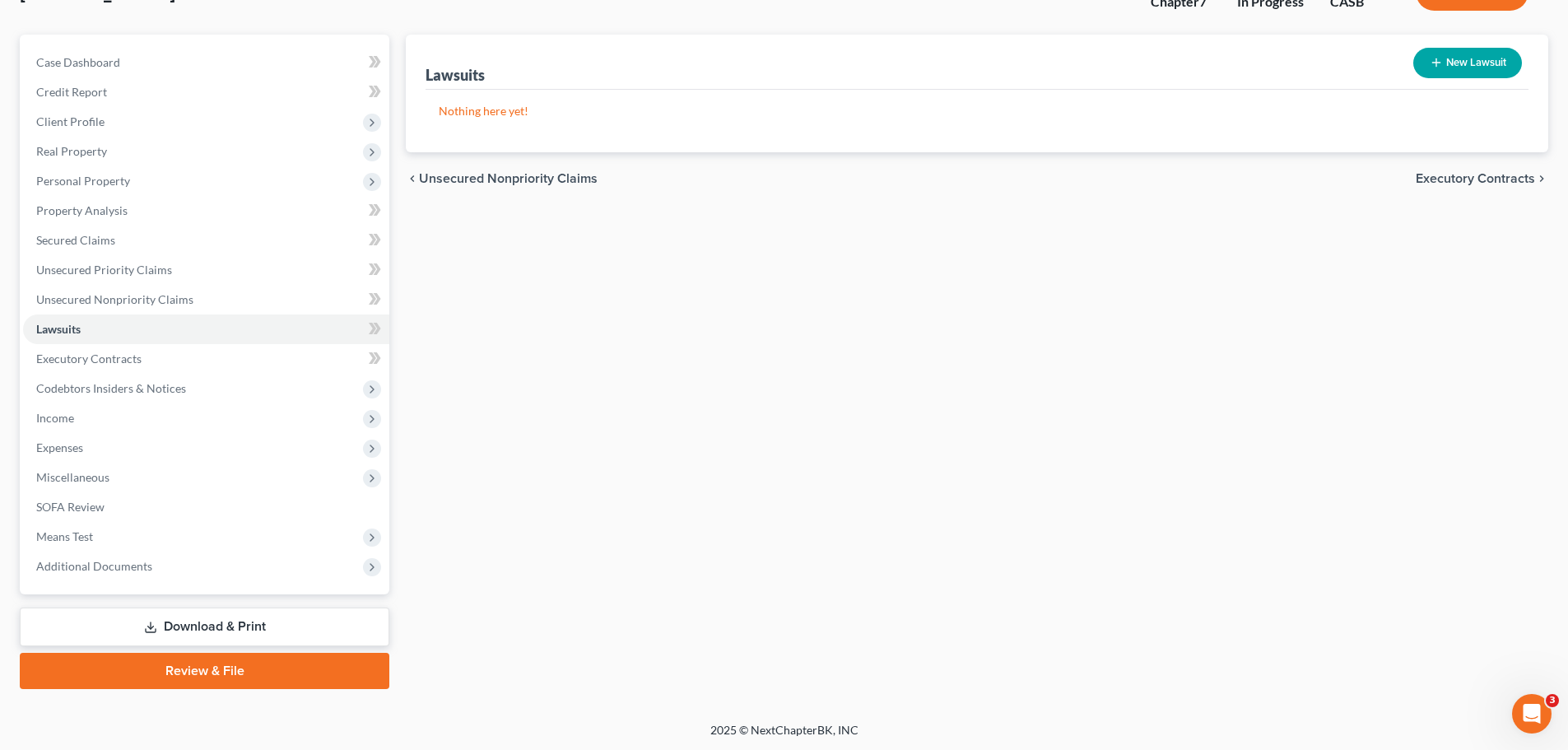
scroll to position [125, 0]
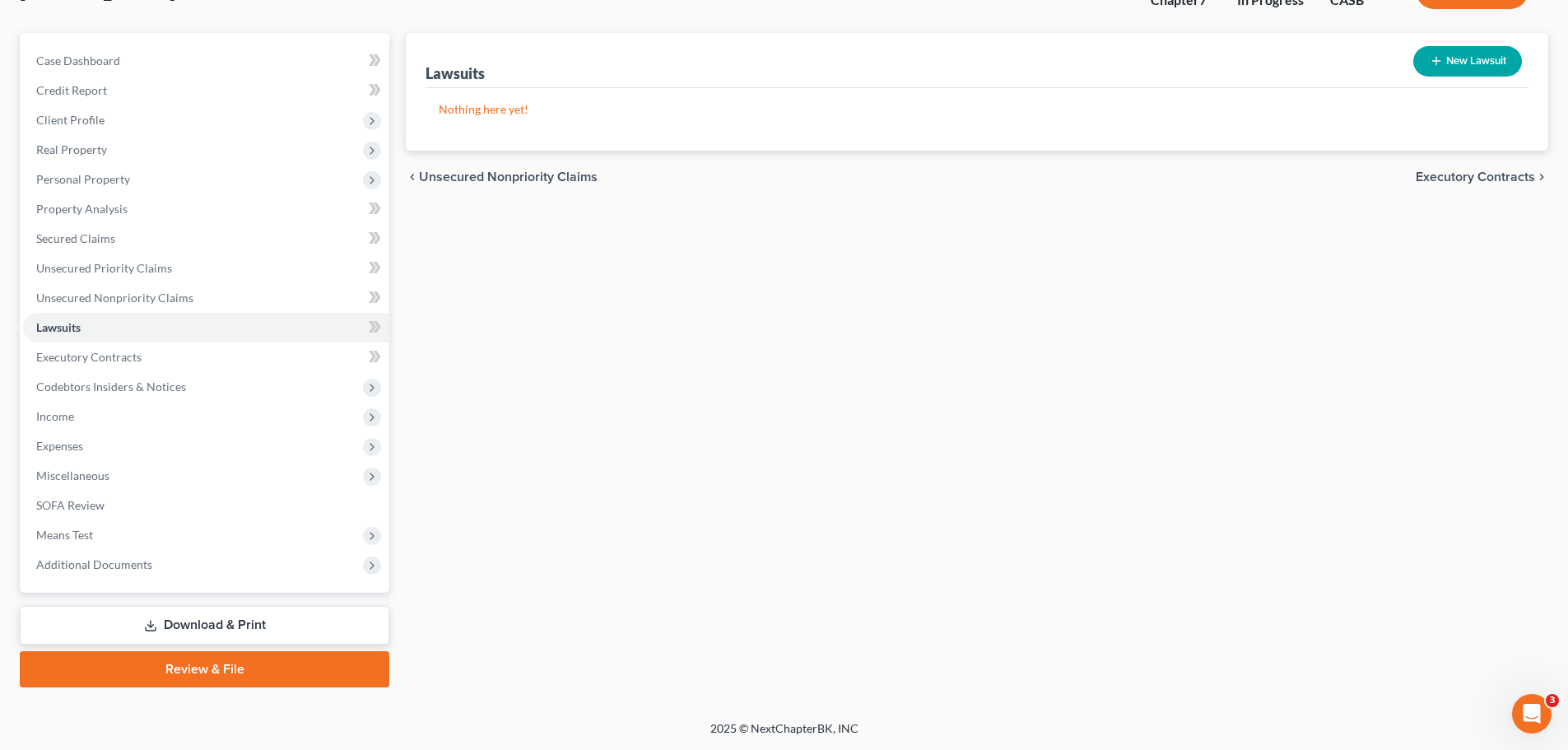
click at [1224, 182] on span "Executory Contracts" at bounding box center [1475, 176] width 119 height 13
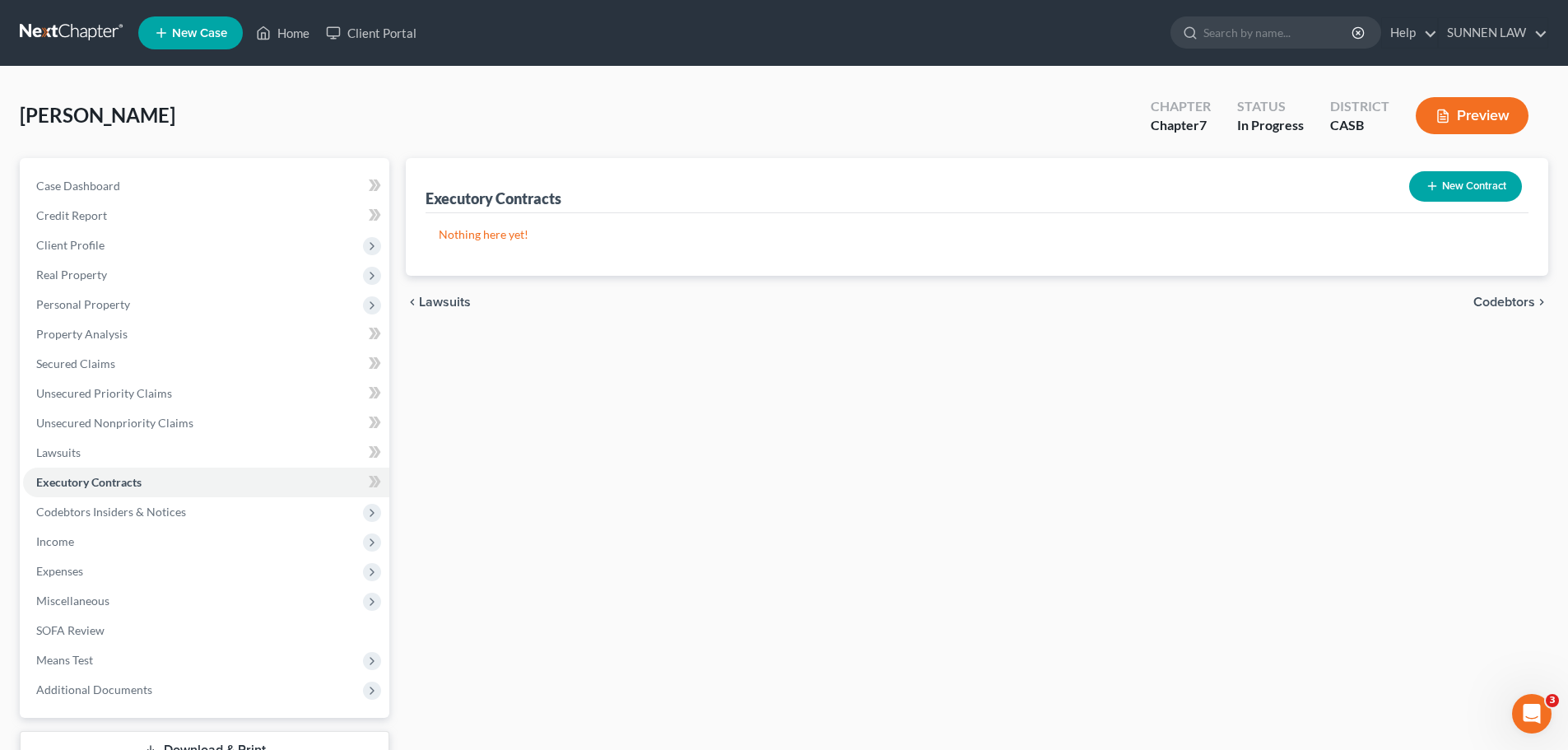
click at [1224, 304] on span "Codebtors" at bounding box center [1504, 302] width 62 height 13
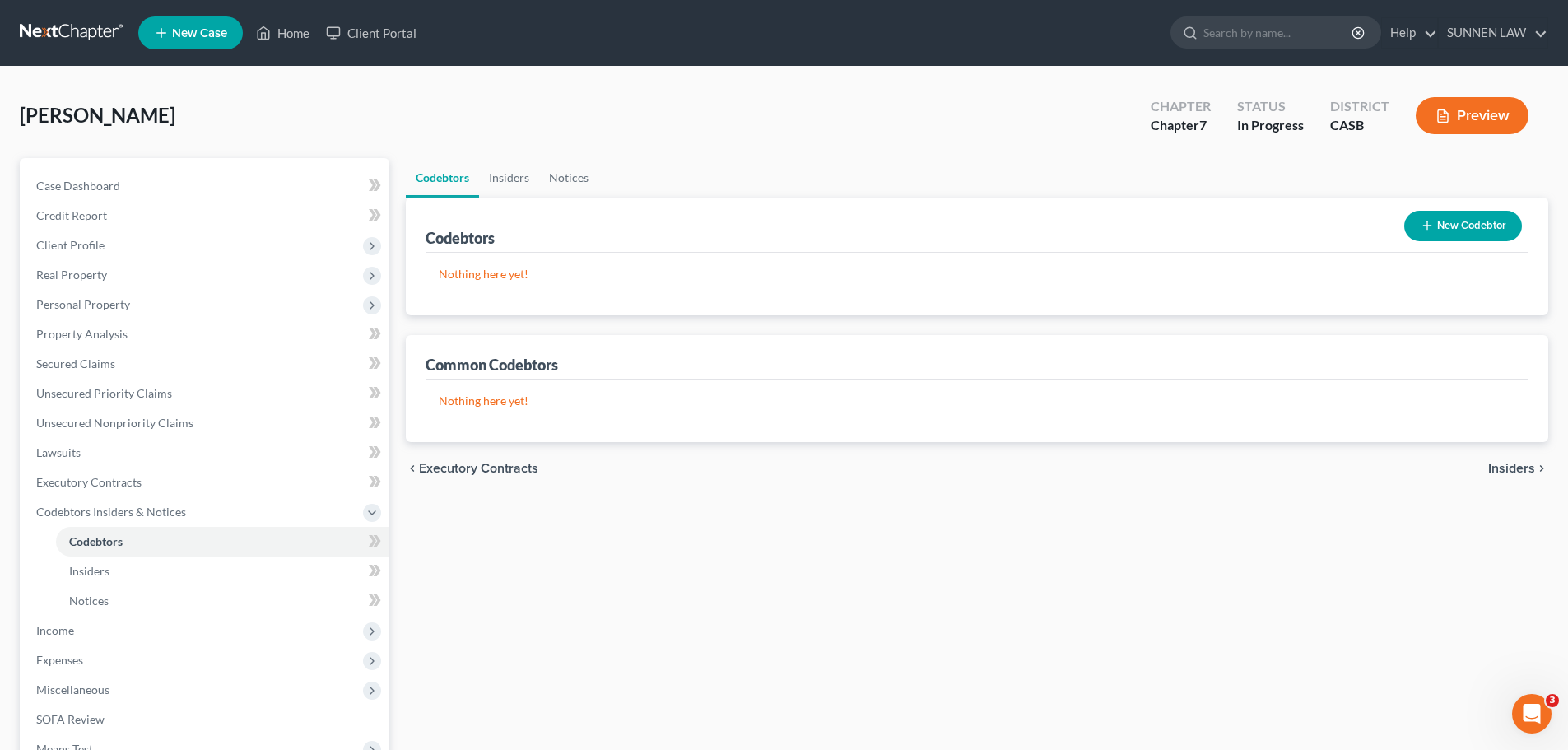
click at [1224, 471] on span "Insiders" at bounding box center [1511, 468] width 47 height 13
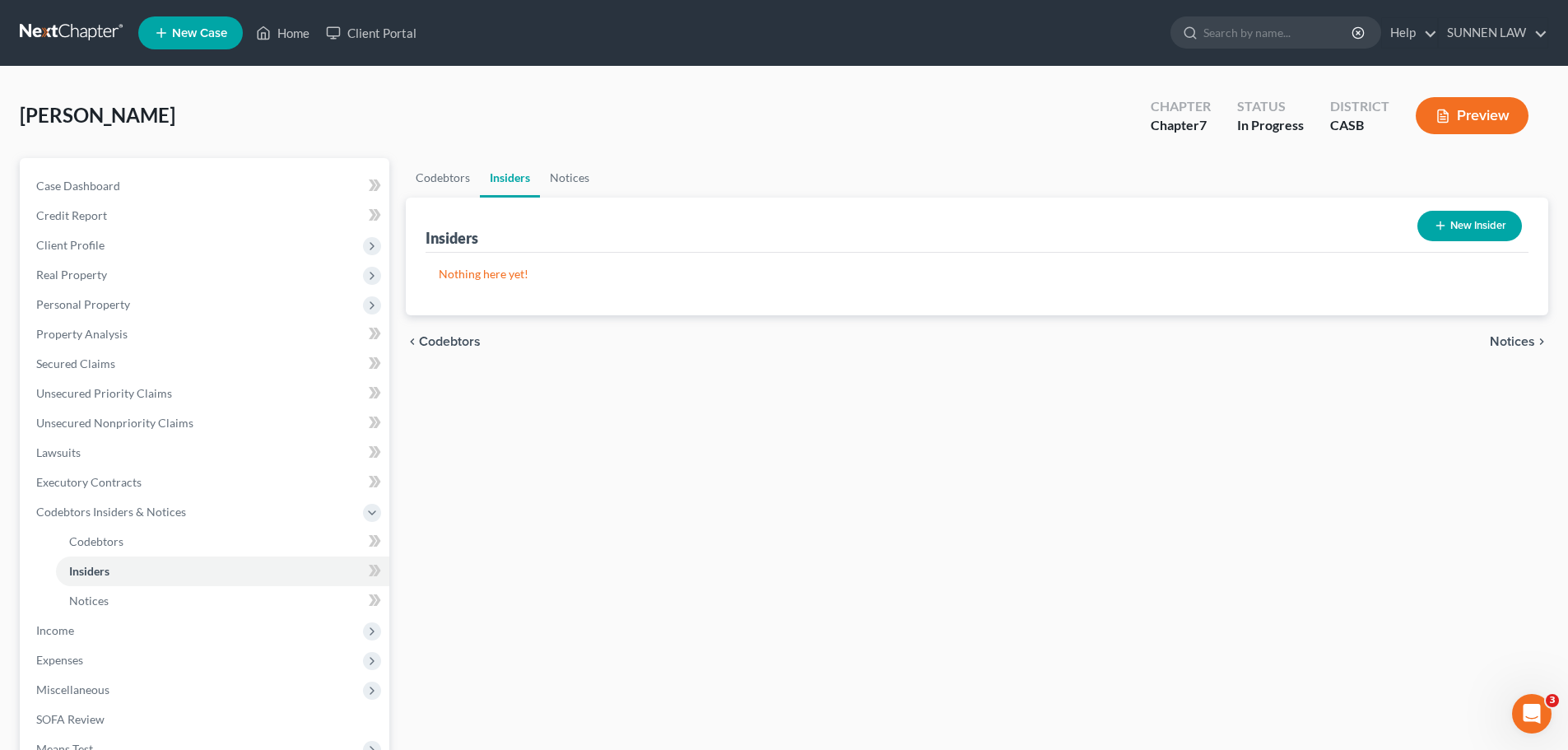
click at [1224, 342] on span "Notices" at bounding box center [1512, 341] width 45 height 13
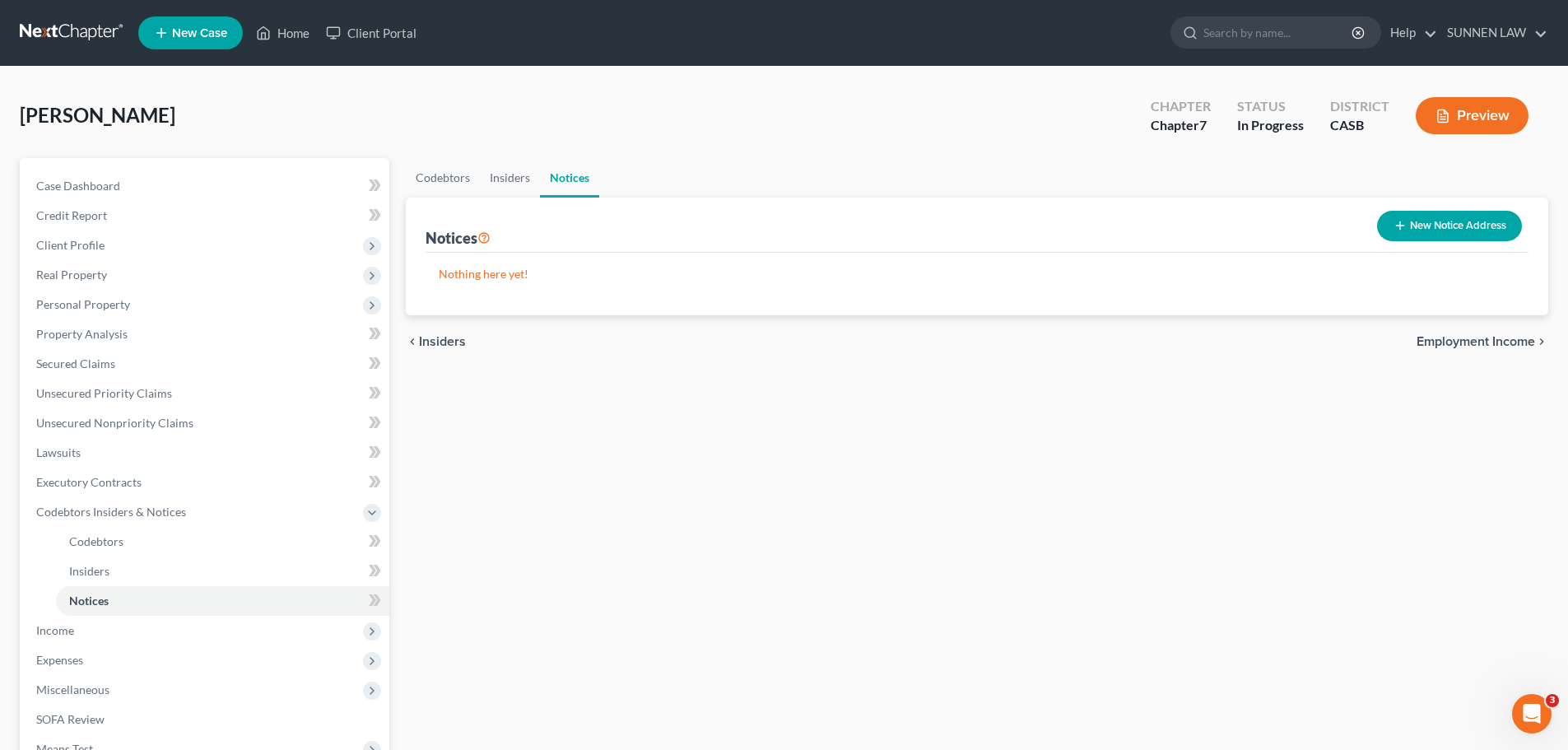
click at [1224, 229] on button "New Notice Address" at bounding box center [1449, 226] width 145 height 31
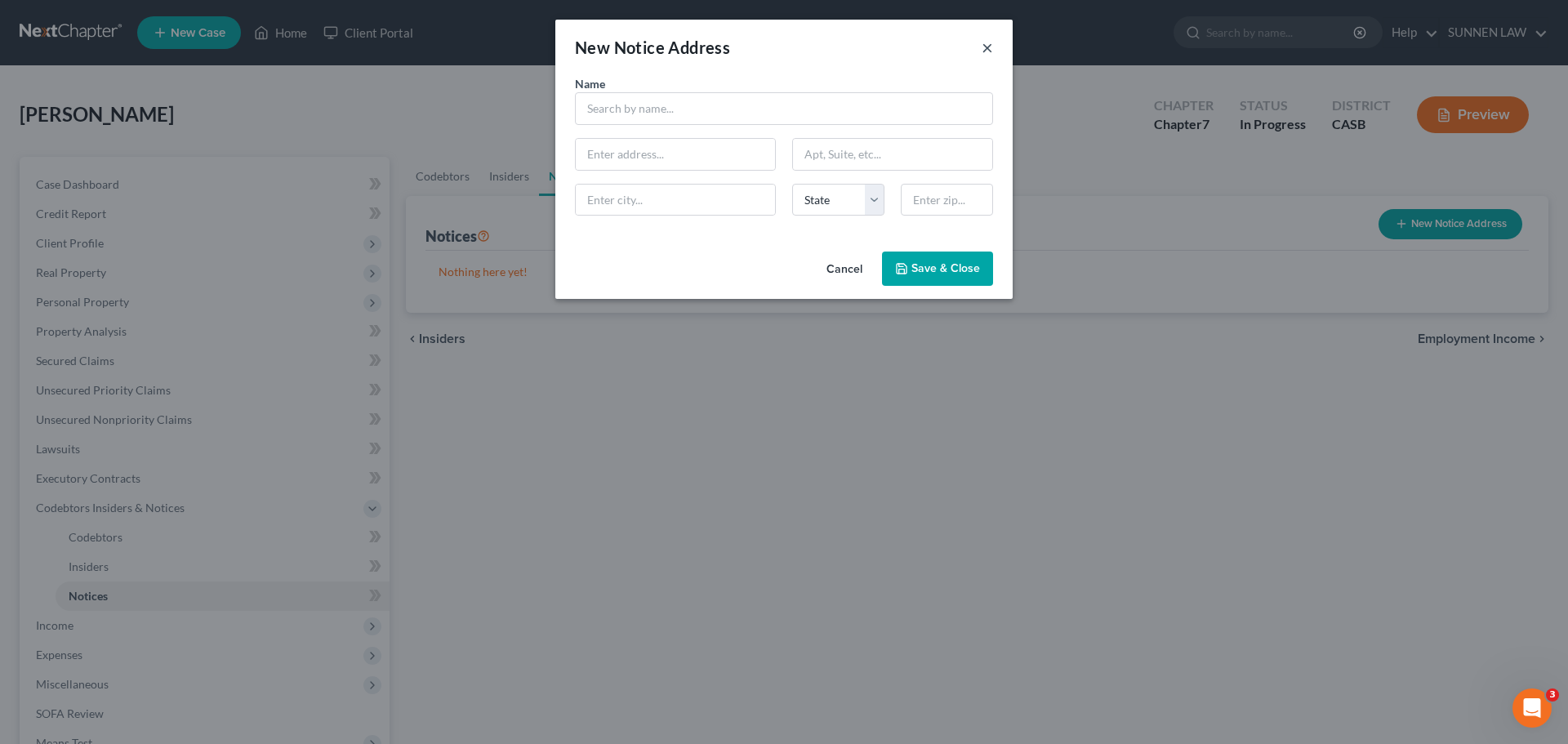
click at [988, 51] on button "×" at bounding box center [988, 47] width 12 height 19
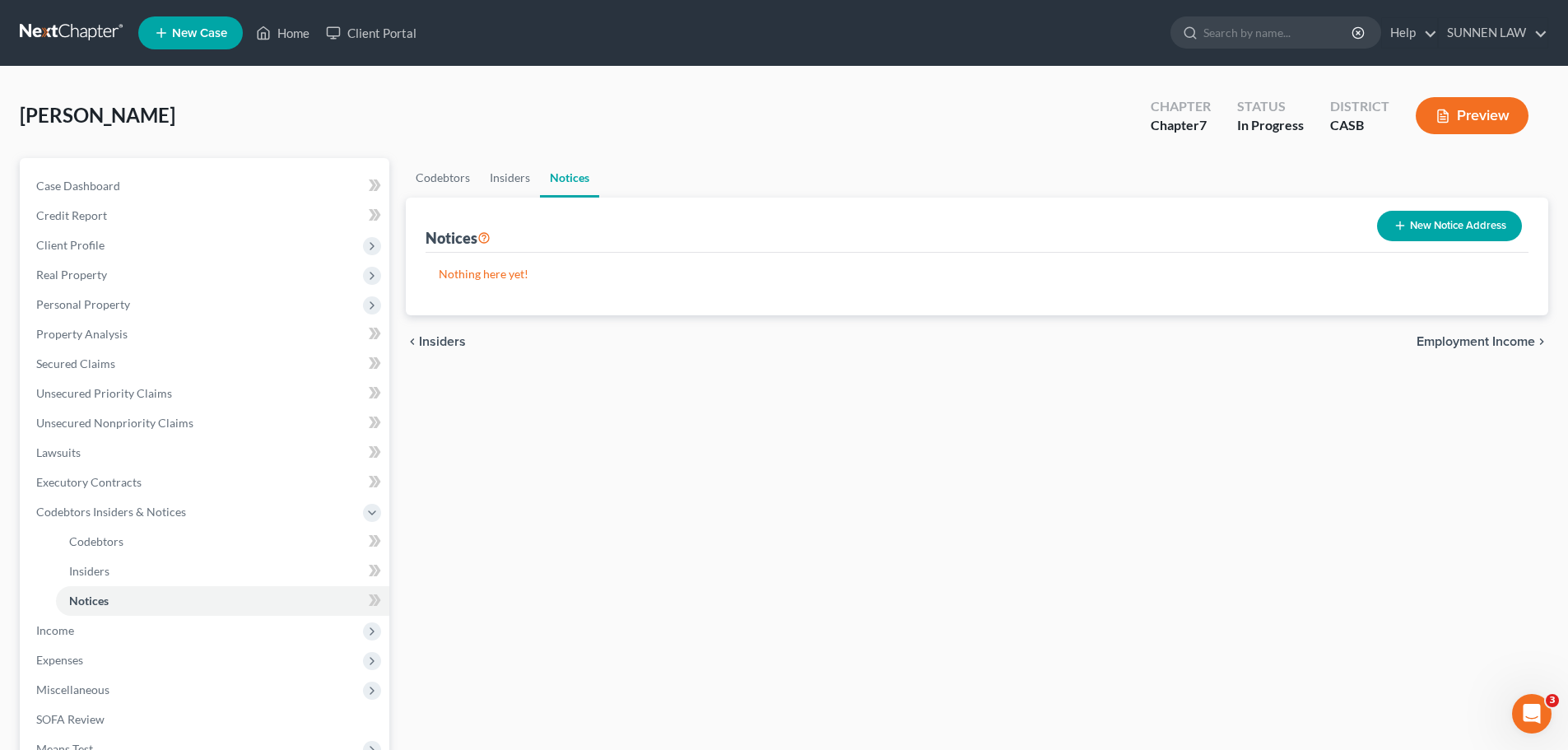
click at [1224, 222] on button "New Notice Address" at bounding box center [1449, 226] width 145 height 31
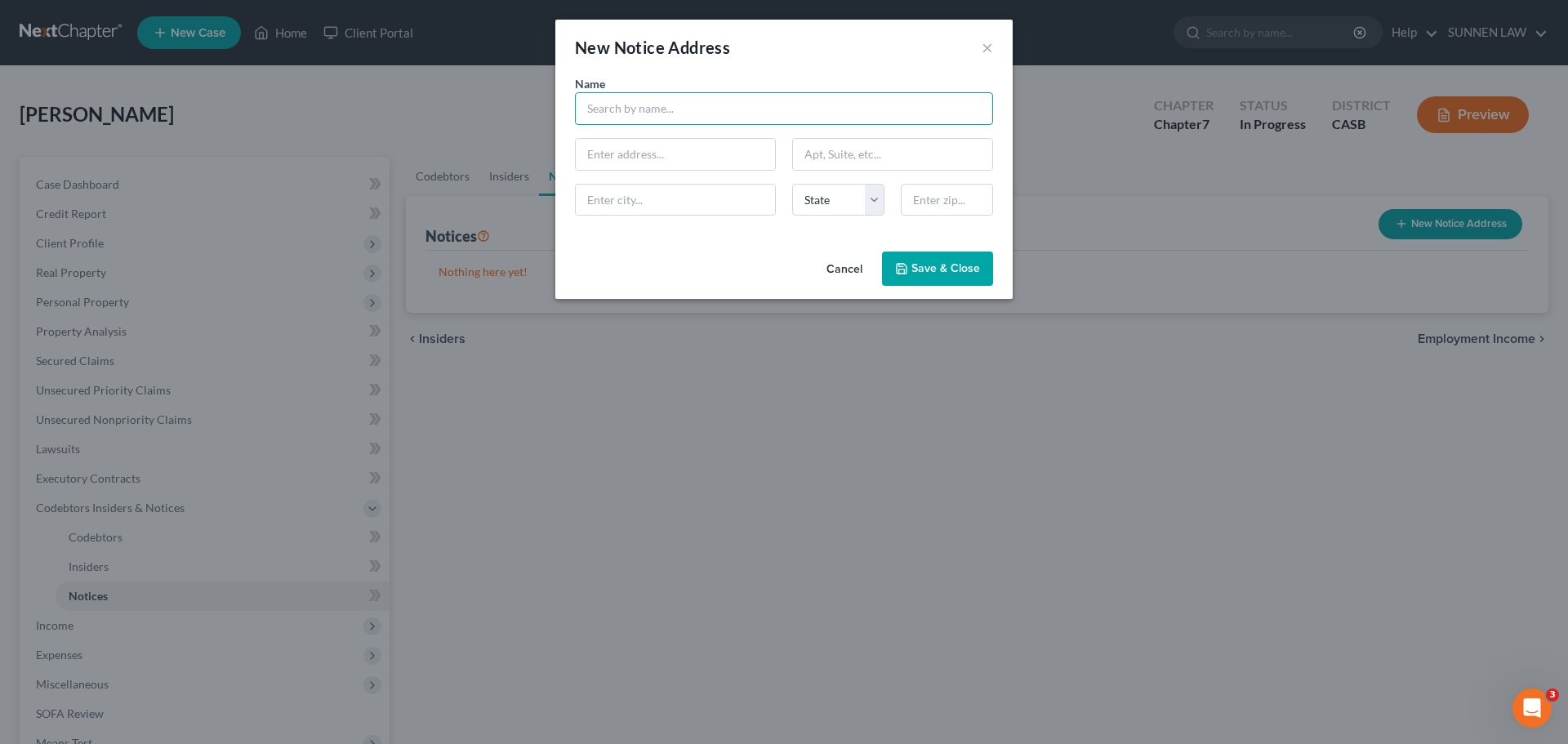
click at [738, 93] on input "text" at bounding box center [784, 108] width 418 height 33
click at [679, 153] on input "text" at bounding box center [675, 154] width 199 height 31
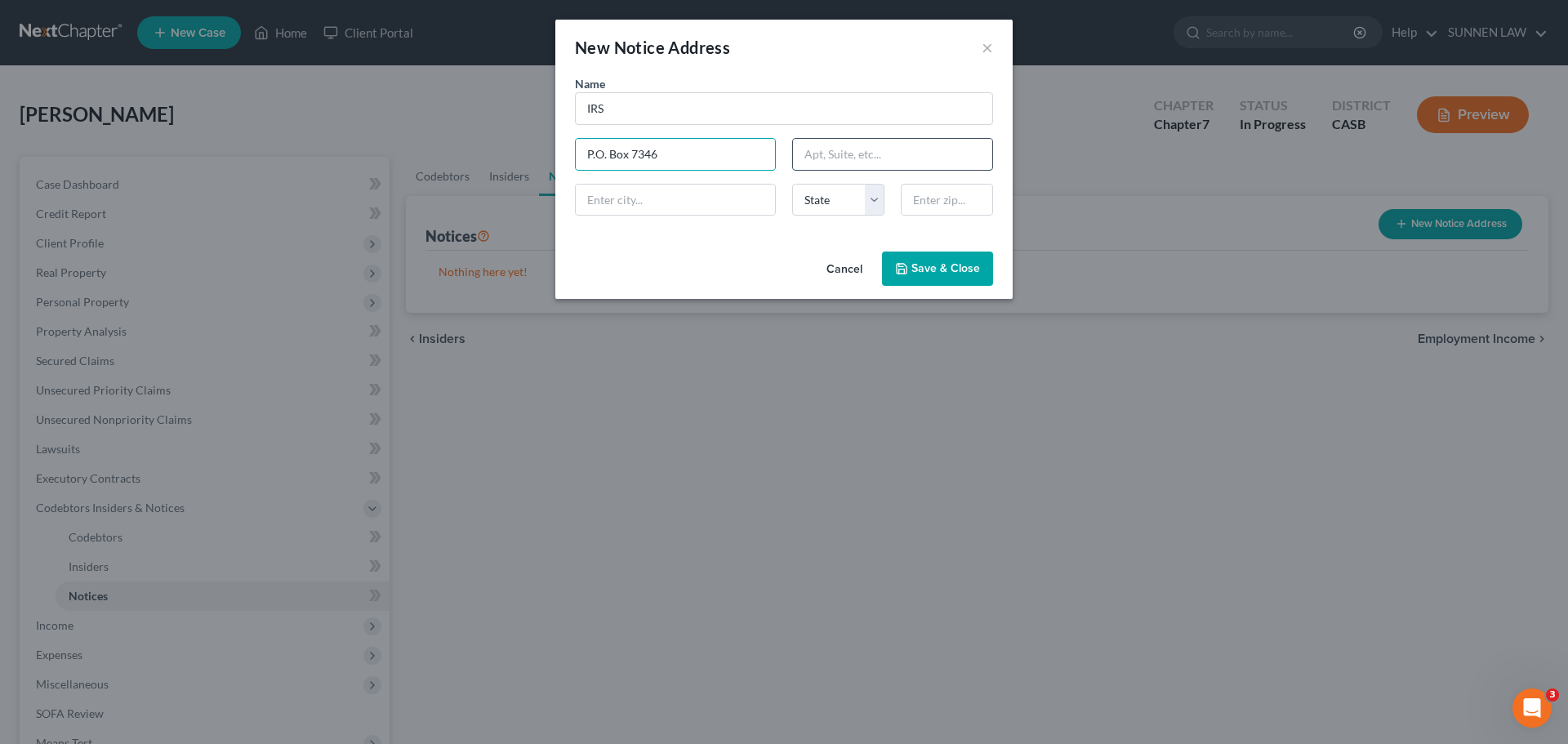
click at [851, 156] on input "text" at bounding box center [892, 154] width 199 height 31
click at [699, 198] on input "text" at bounding box center [675, 200] width 199 height 31
click at [617, 201] on input "text" at bounding box center [675, 200] width 199 height 31
click at [842, 202] on select "State [US_STATE] AK AR AZ CA CO CT DE DC [GEOGRAPHIC_DATA] [GEOGRAPHIC_DATA] GU…" at bounding box center [838, 200] width 92 height 33
click at [917, 223] on div "Name * IRS P.O. [GEOGRAPHIC_DATA] [US_STATE] AK AR AZ CA CO CT DE DC [GEOGRAPHI…" at bounding box center [784, 152] width 434 height 154
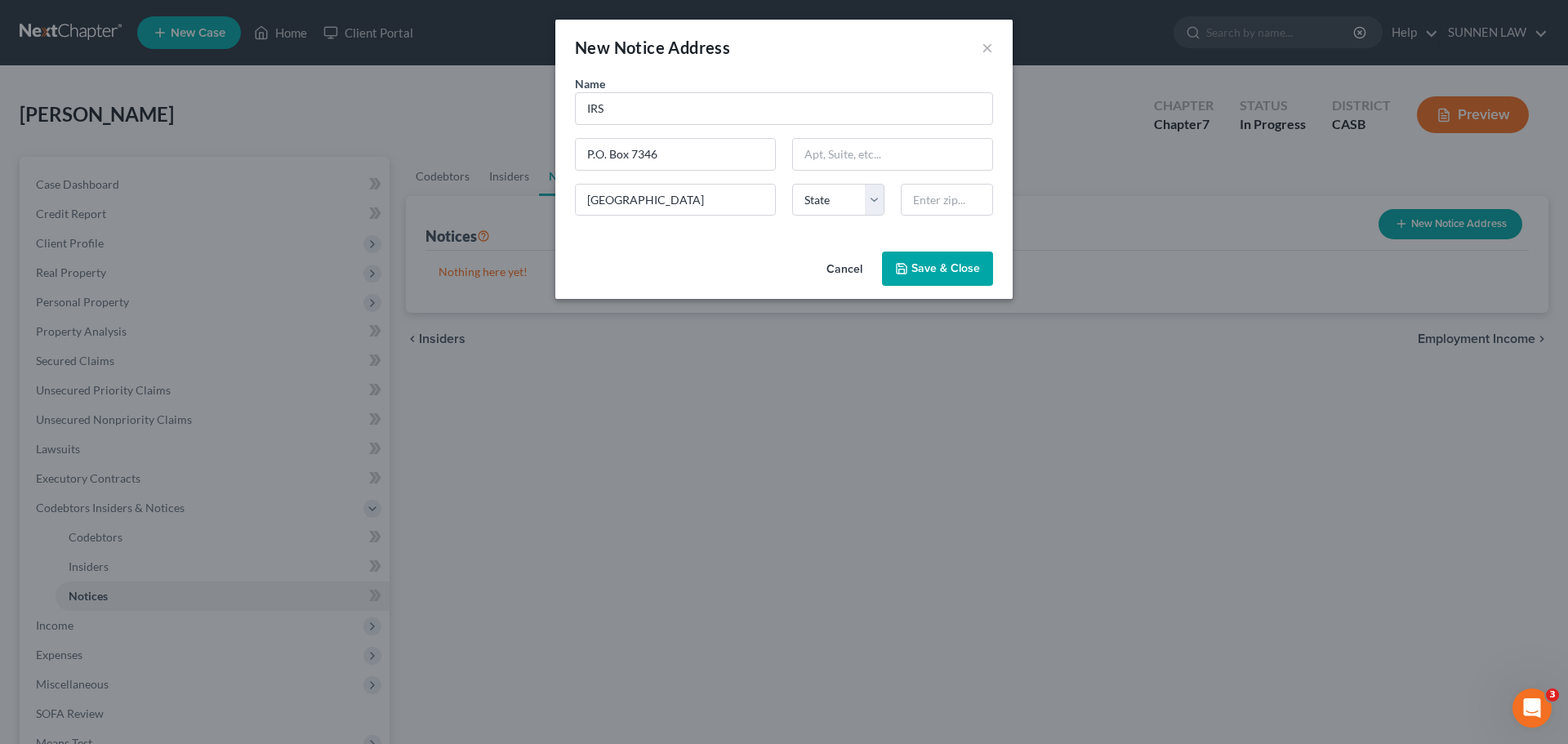
click at [861, 267] on button "Cancel" at bounding box center [844, 269] width 62 height 33
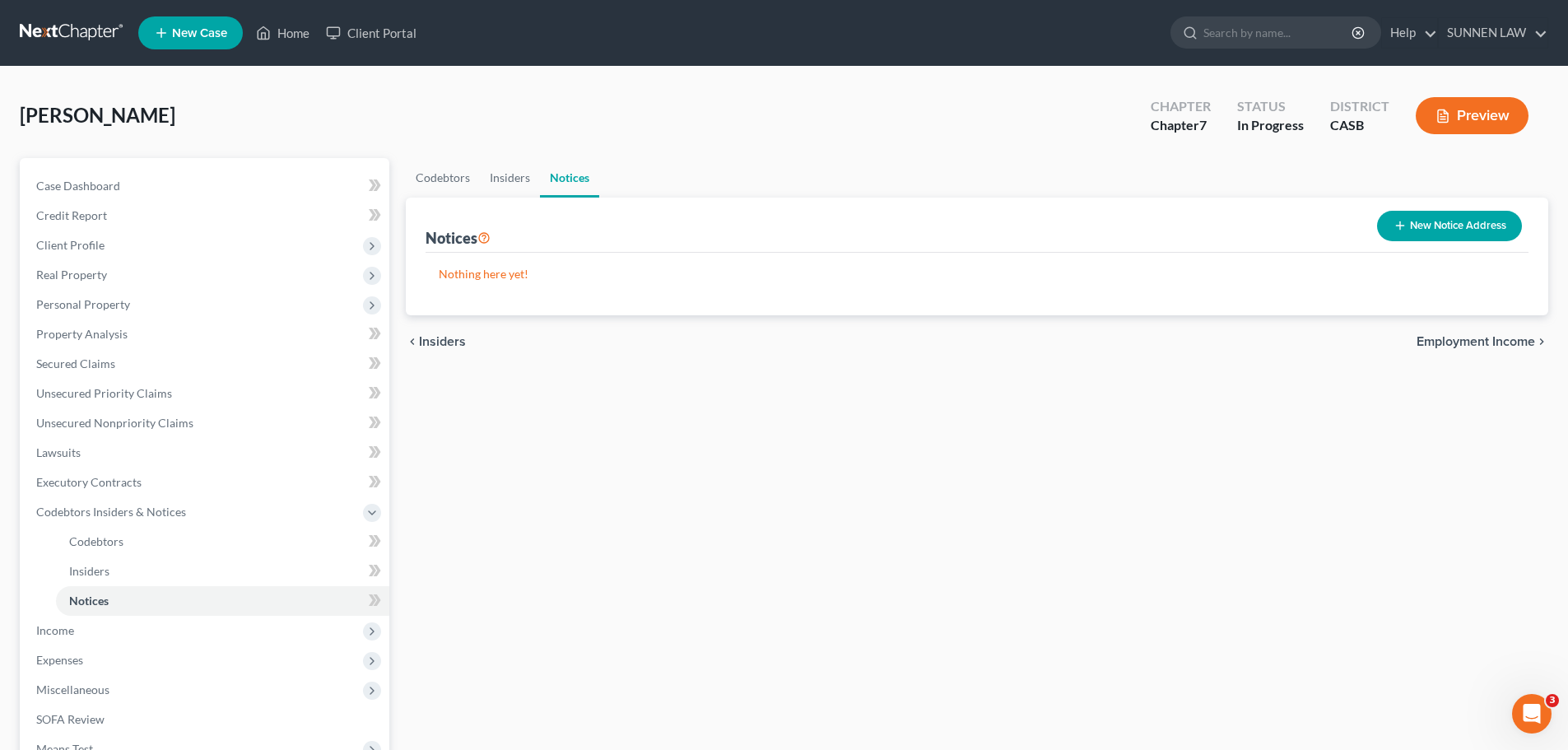
click at [1224, 335] on span "Employment Income" at bounding box center [1475, 341] width 118 height 13
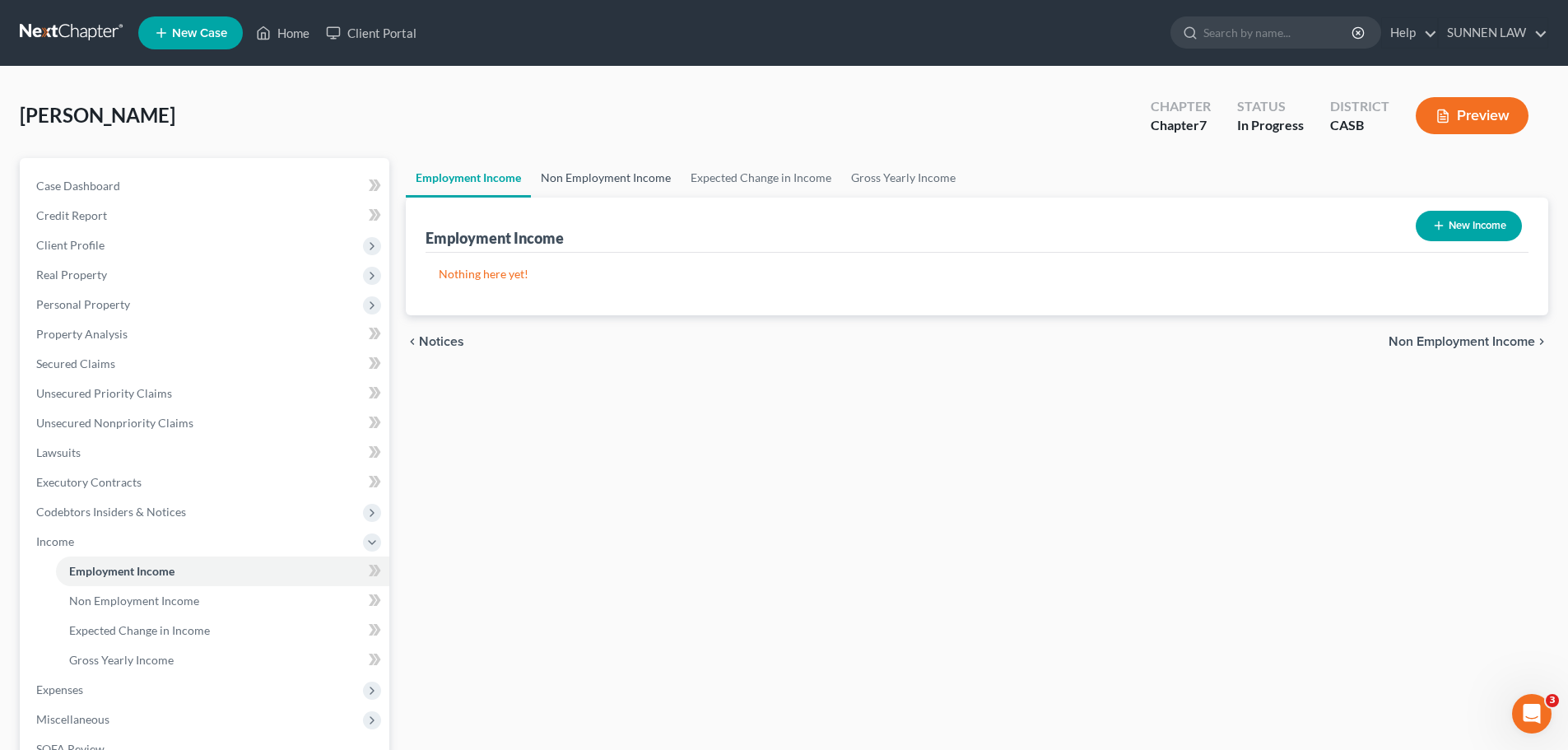
click at [568, 178] on link "Non Employment Income" at bounding box center [605, 178] width 150 height 39
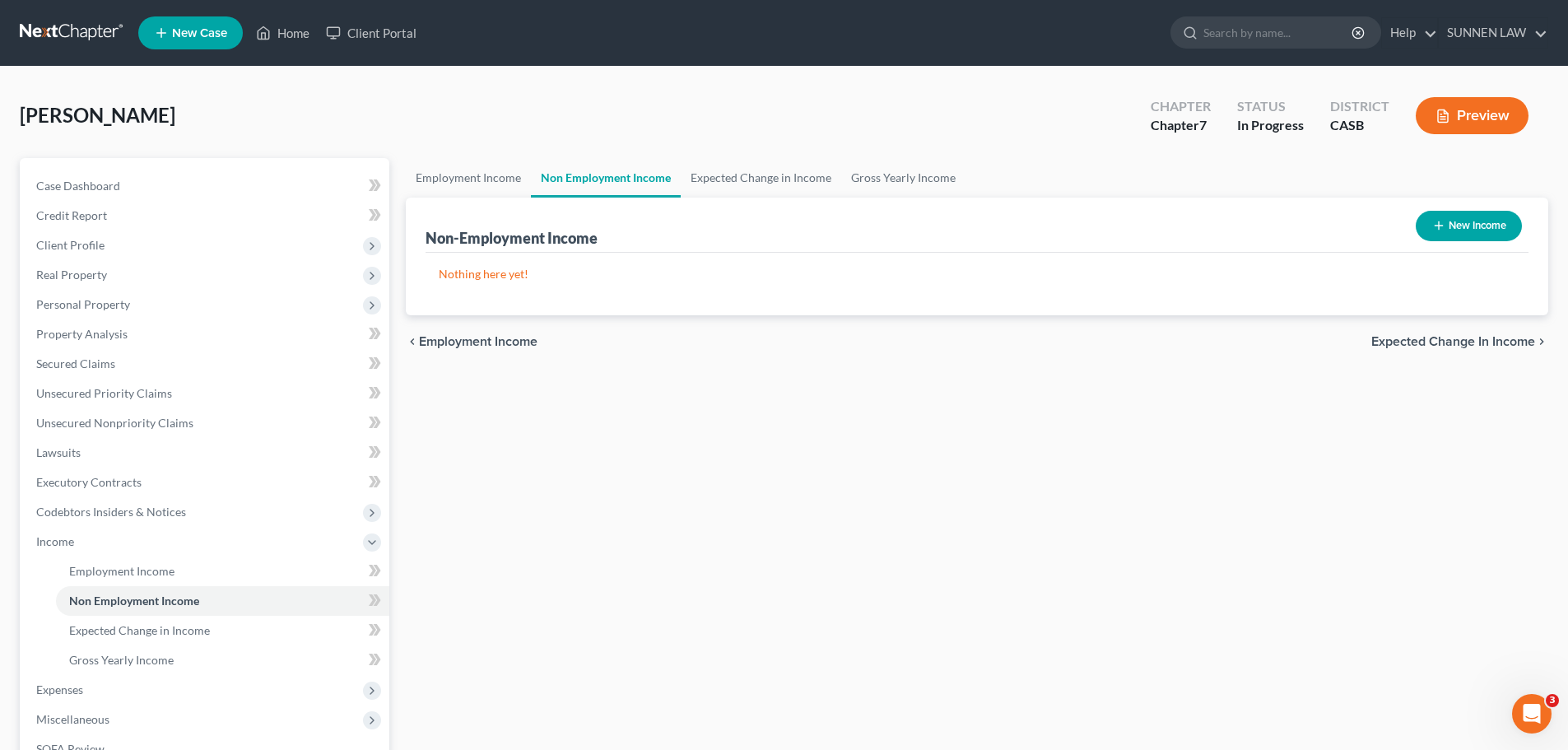
click at [1224, 213] on button "New Income" at bounding box center [1469, 226] width 106 height 31
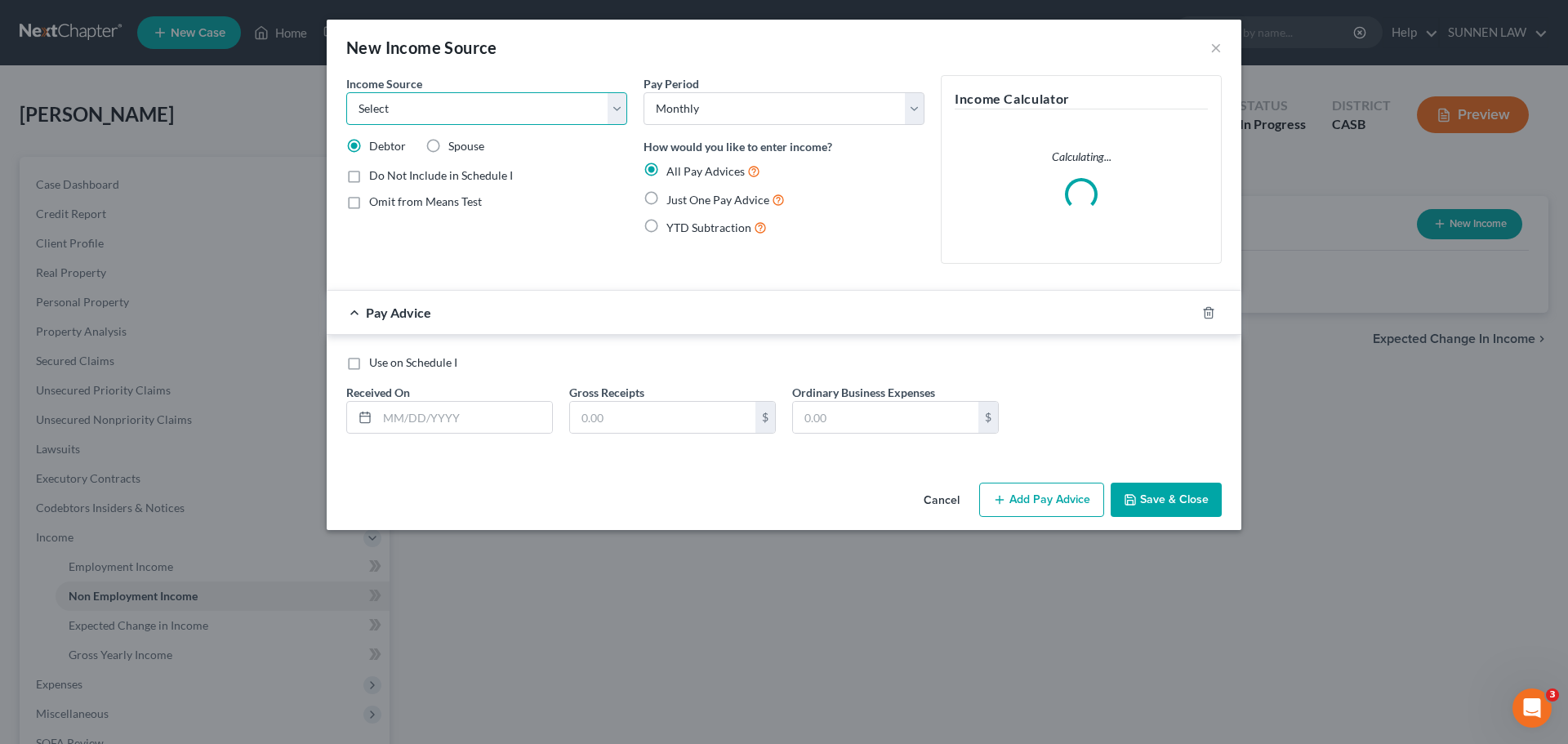
click at [441, 112] on select "Select Unemployment Disability (from employer) Pension Retirement Social Securi…" at bounding box center [486, 108] width 281 height 33
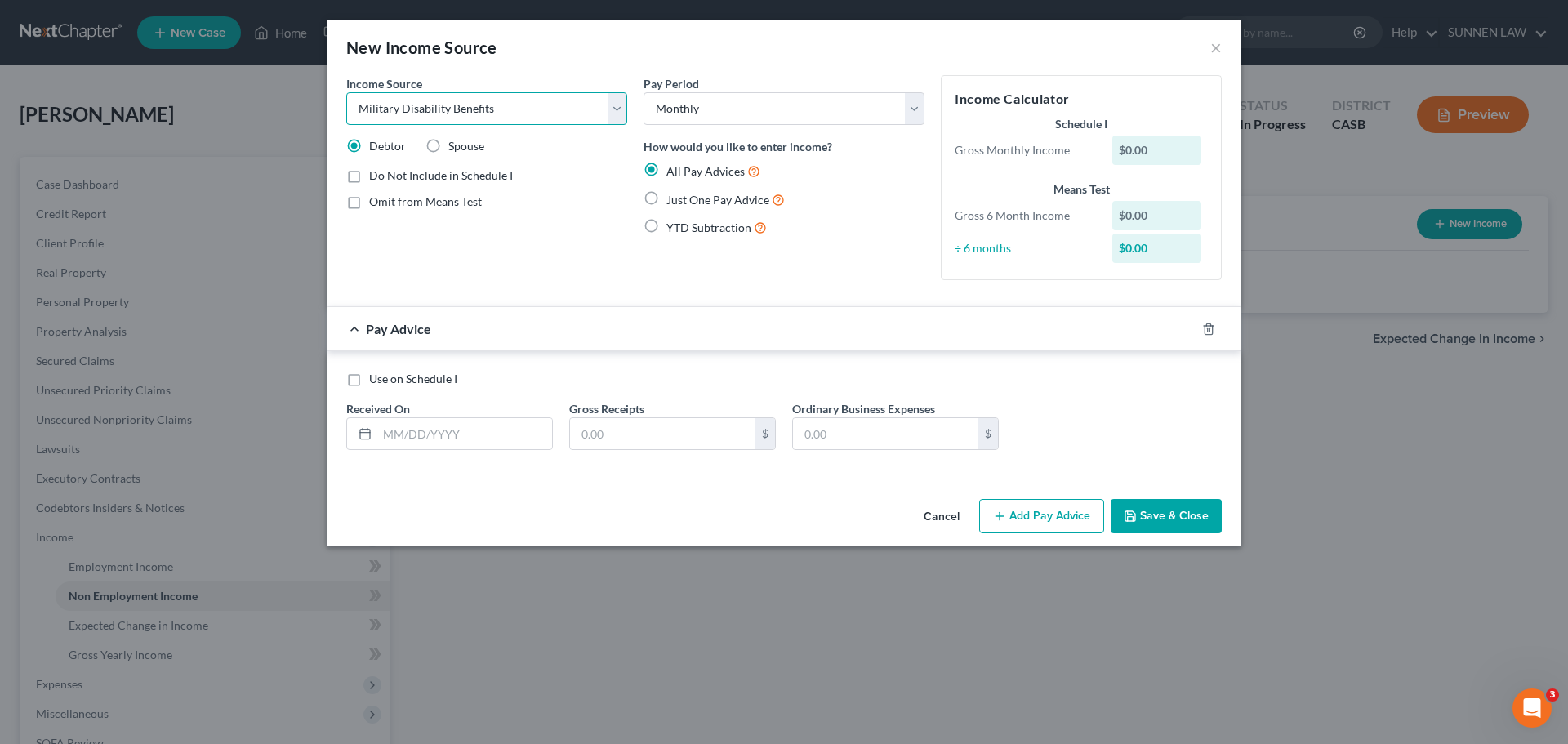
click at [346, 92] on select "Select Unemployment Disability (from employer) Pension Retirement Social Securi…" at bounding box center [486, 108] width 281 height 33
click at [702, 202] on span "Just One Pay Advice" at bounding box center [718, 199] width 103 height 13
click at [683, 201] on input "Just One Pay Advice" at bounding box center [678, 196] width 11 height 11
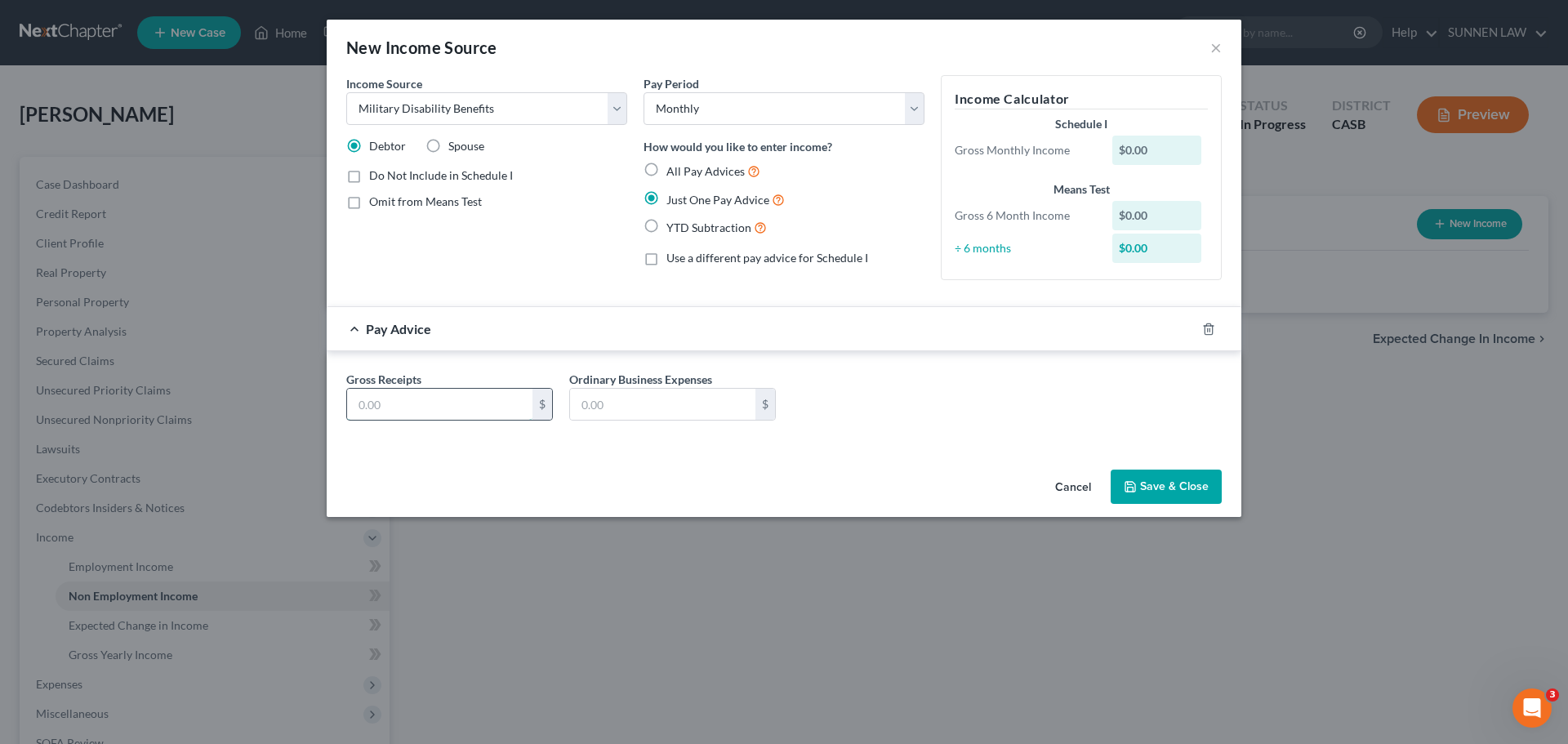
click at [454, 402] on input "text" at bounding box center [439, 404] width 186 height 31
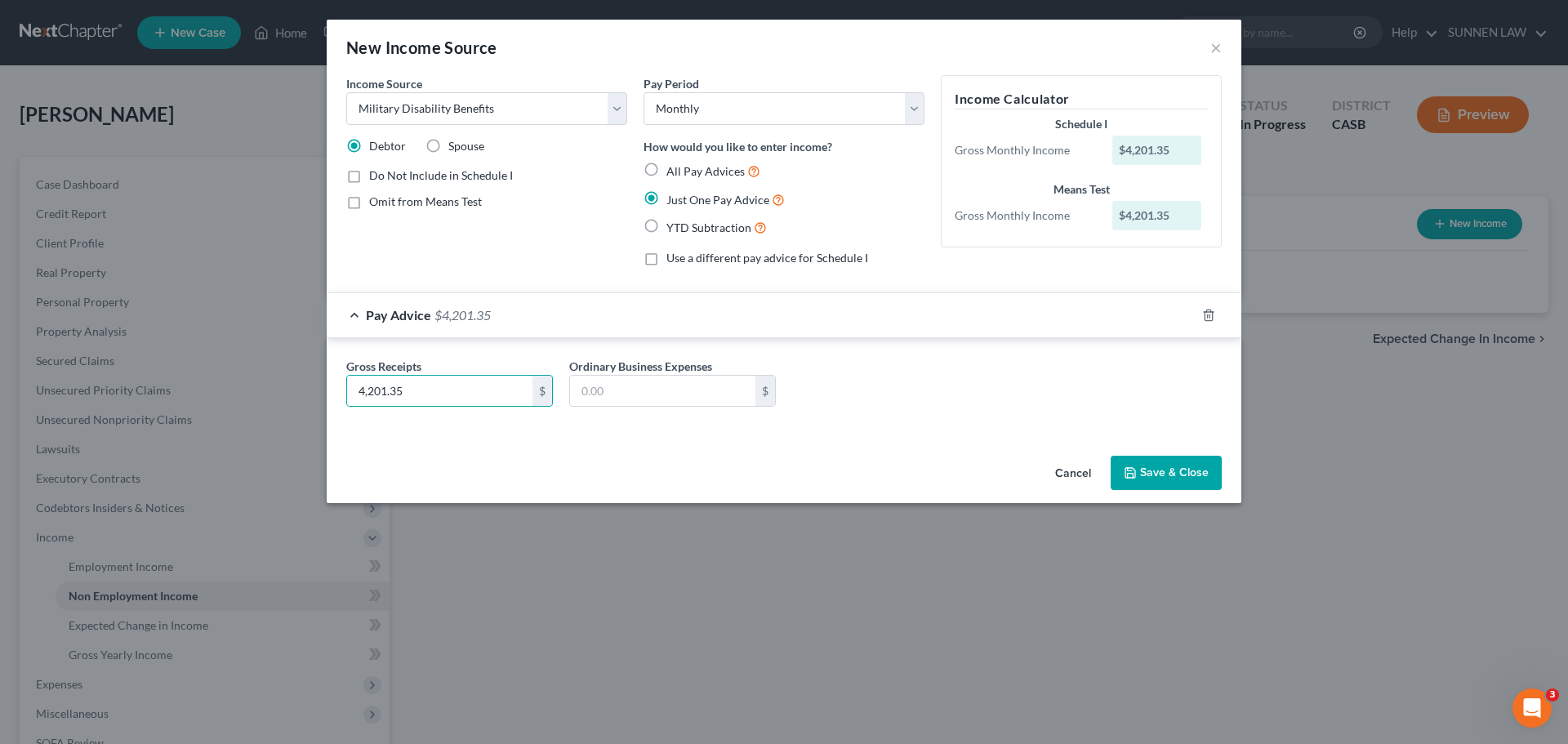
click at [1161, 472] on button "Save & Close" at bounding box center [1166, 472] width 111 height 35
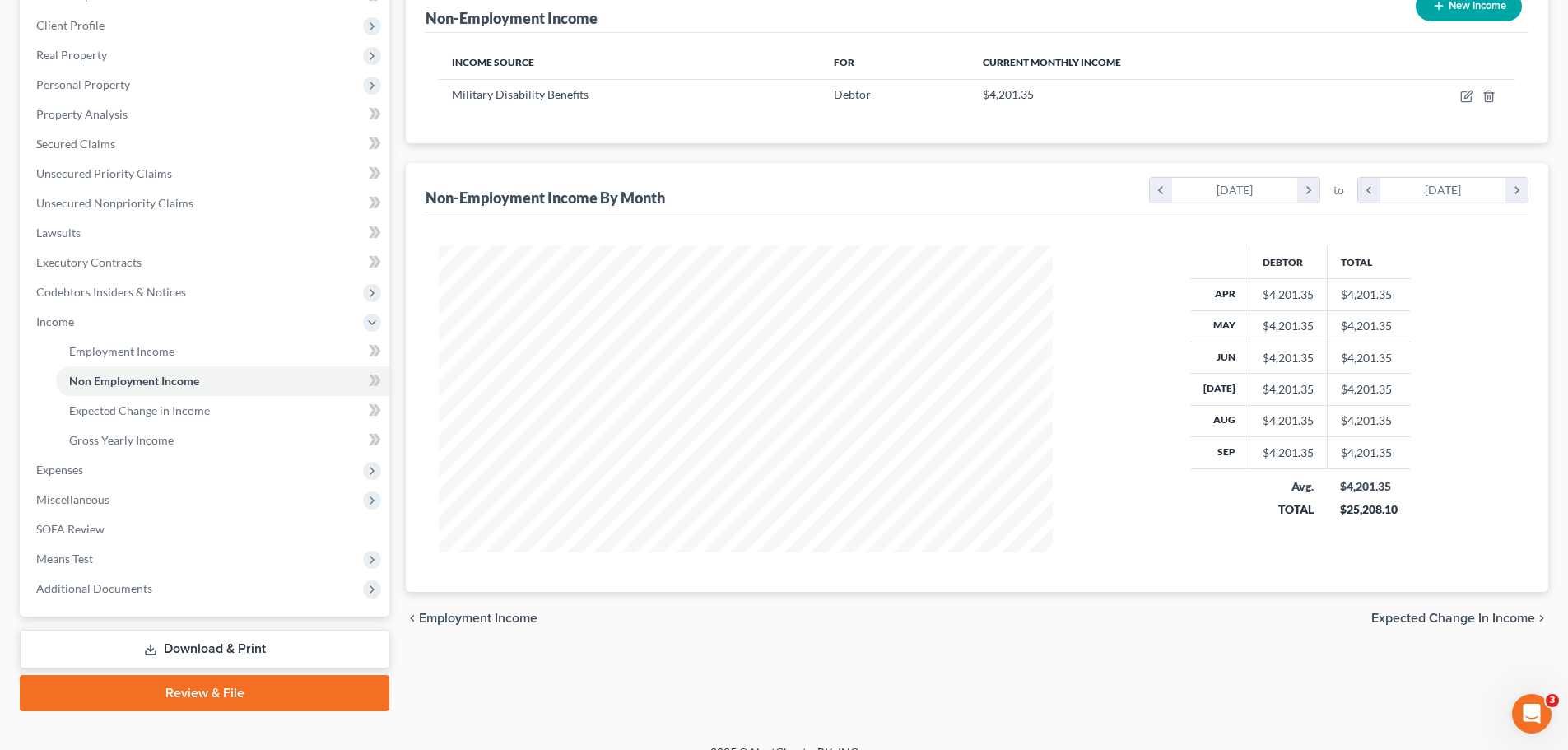
scroll to position [244, 0]
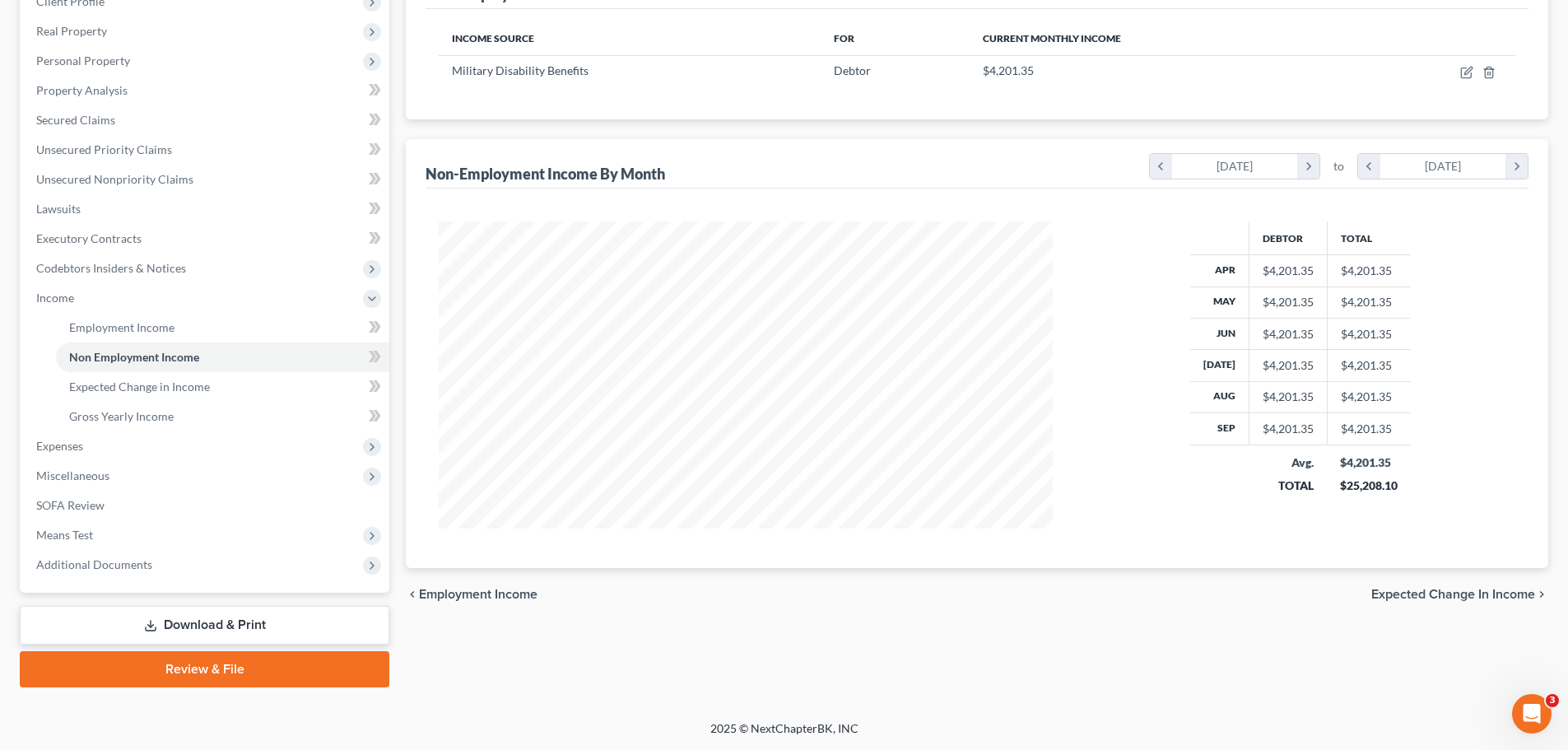
click at [1224, 589] on span "Expected Change in Income" at bounding box center [1453, 594] width 164 height 13
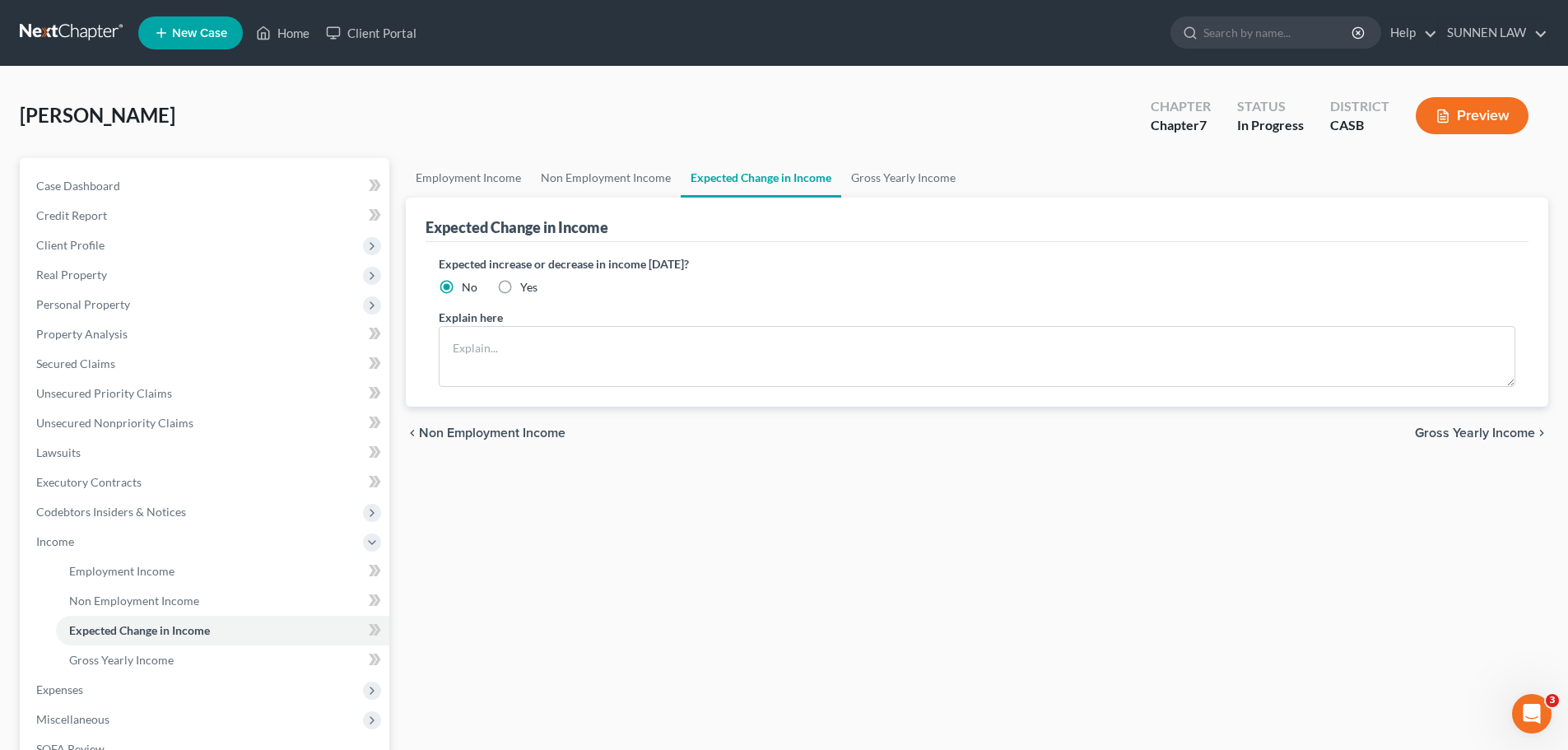
click at [1224, 433] on span "Gross Yearly Income" at bounding box center [1474, 432] width 120 height 13
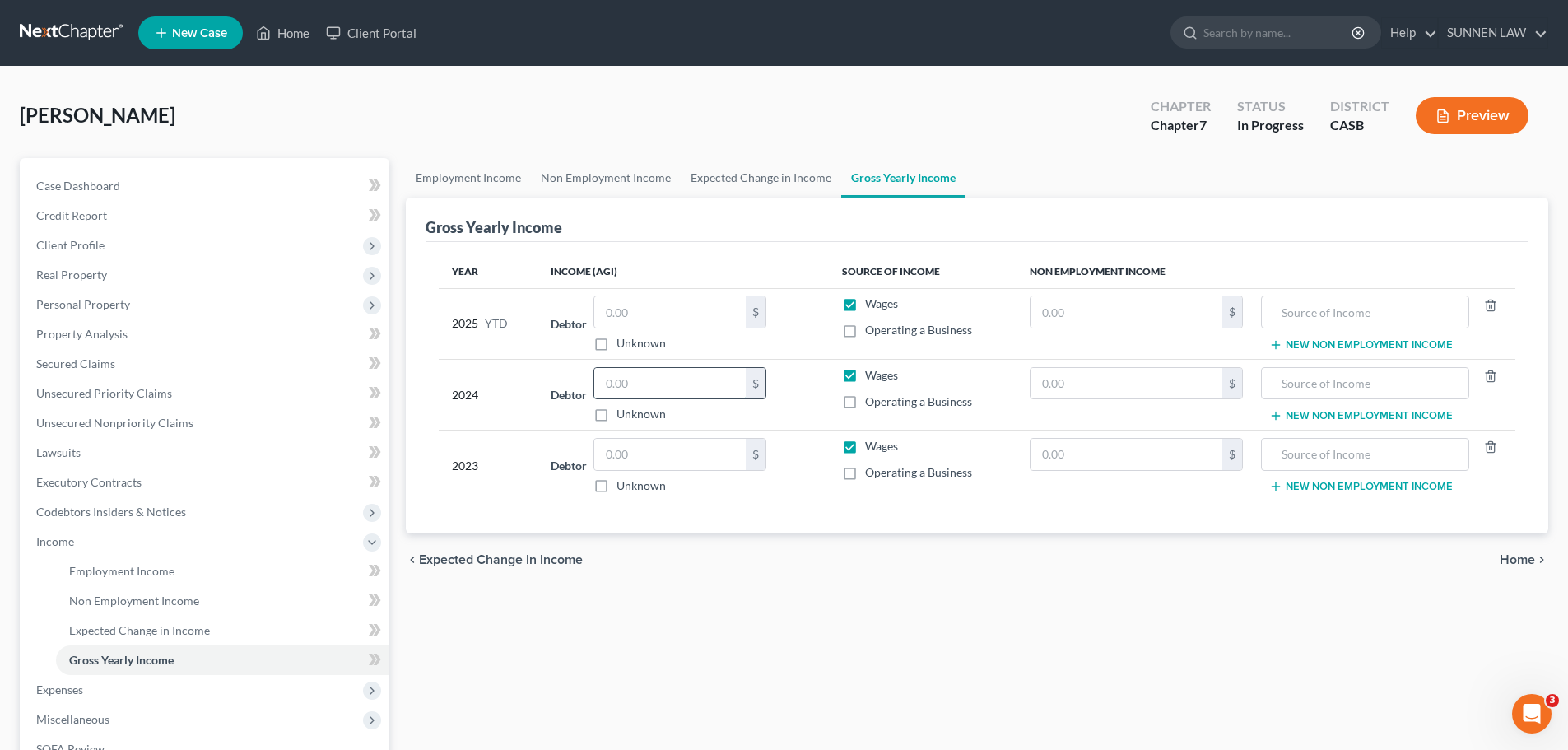
click at [672, 380] on input "text" at bounding box center [670, 384] width 151 height 31
click at [865, 373] on label "Wages" at bounding box center [881, 375] width 33 height 16
click at [872, 373] on input "Wages" at bounding box center [877, 372] width 11 height 11
click at [1087, 396] on input "text" at bounding box center [1127, 384] width 192 height 31
click at [1120, 389] on input "text" at bounding box center [1127, 384] width 192 height 31
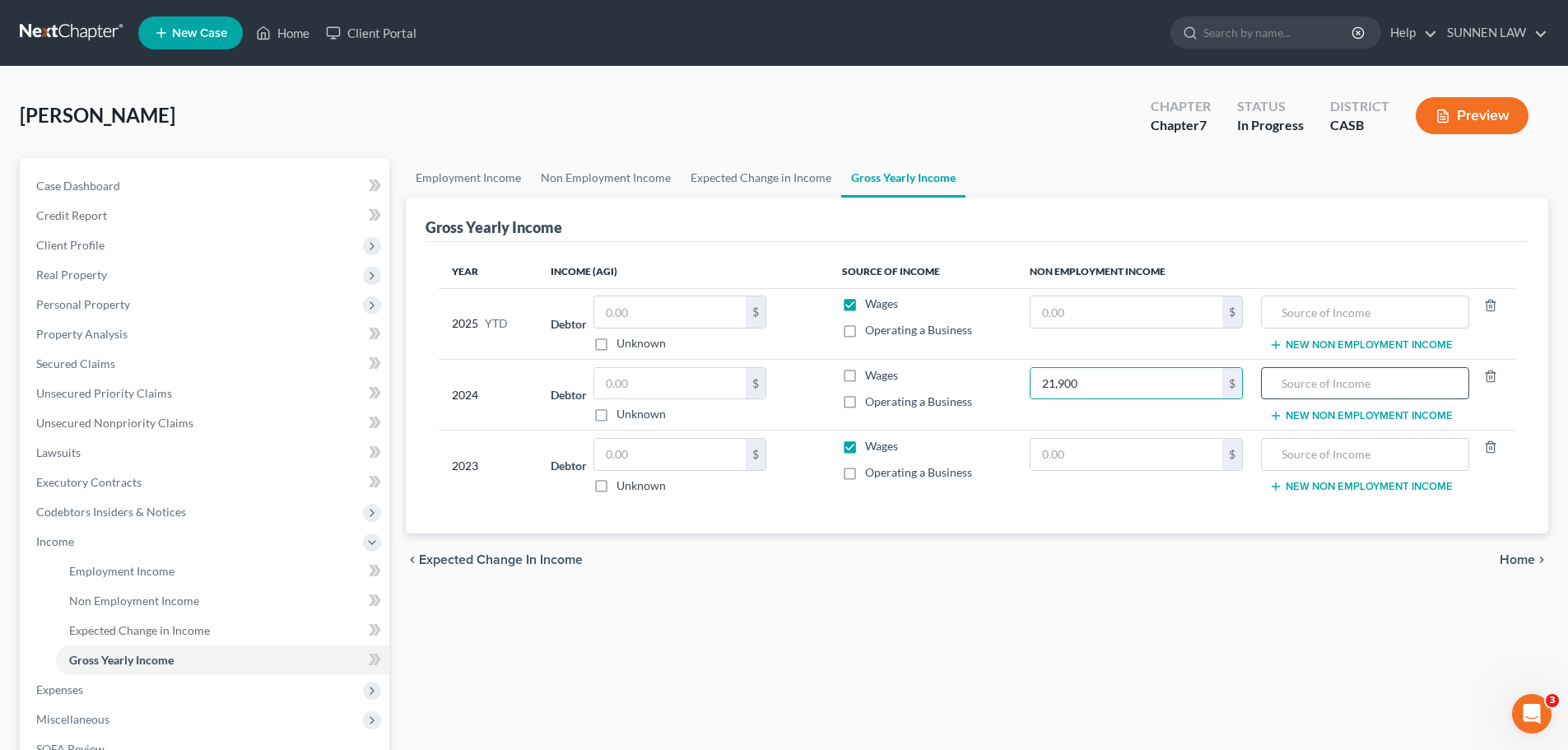
click at [1224, 378] on input "text" at bounding box center [1365, 384] width 190 height 31
click at [865, 304] on label "Wages" at bounding box center [881, 304] width 33 height 16
click at [872, 304] on input "Wages" at bounding box center [877, 301] width 11 height 11
click at [865, 448] on label "Wages" at bounding box center [881, 446] width 33 height 16
click at [872, 448] on input "Wages" at bounding box center [877, 443] width 11 height 11
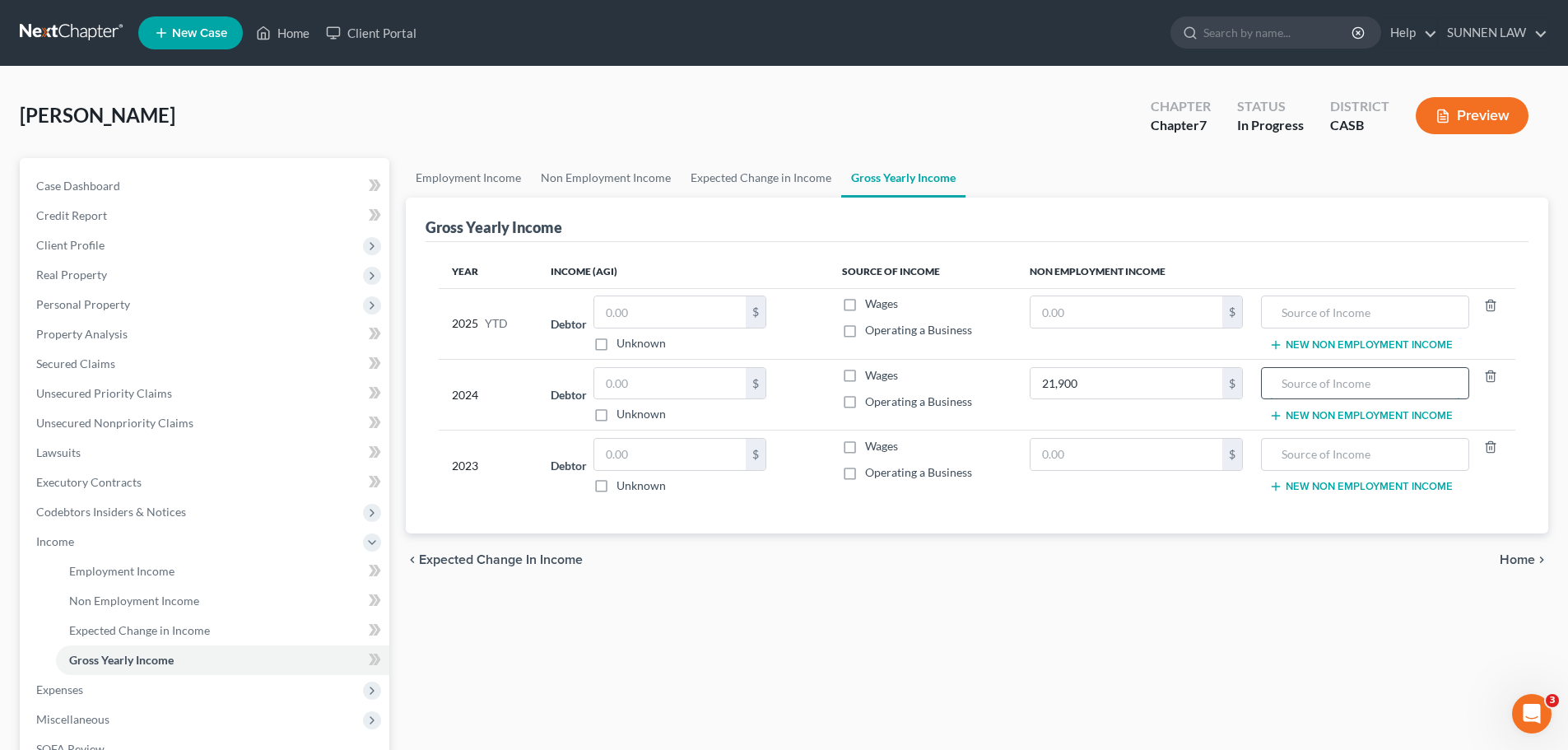
click at [1224, 385] on input "text" at bounding box center [1365, 384] width 190 height 31
click at [1224, 580] on div "chevron_left Expected Change in Income Home chevron_right" at bounding box center [977, 560] width 1143 height 53
click at [1224, 417] on button "New Non Employment Income" at bounding box center [1361, 415] width 184 height 13
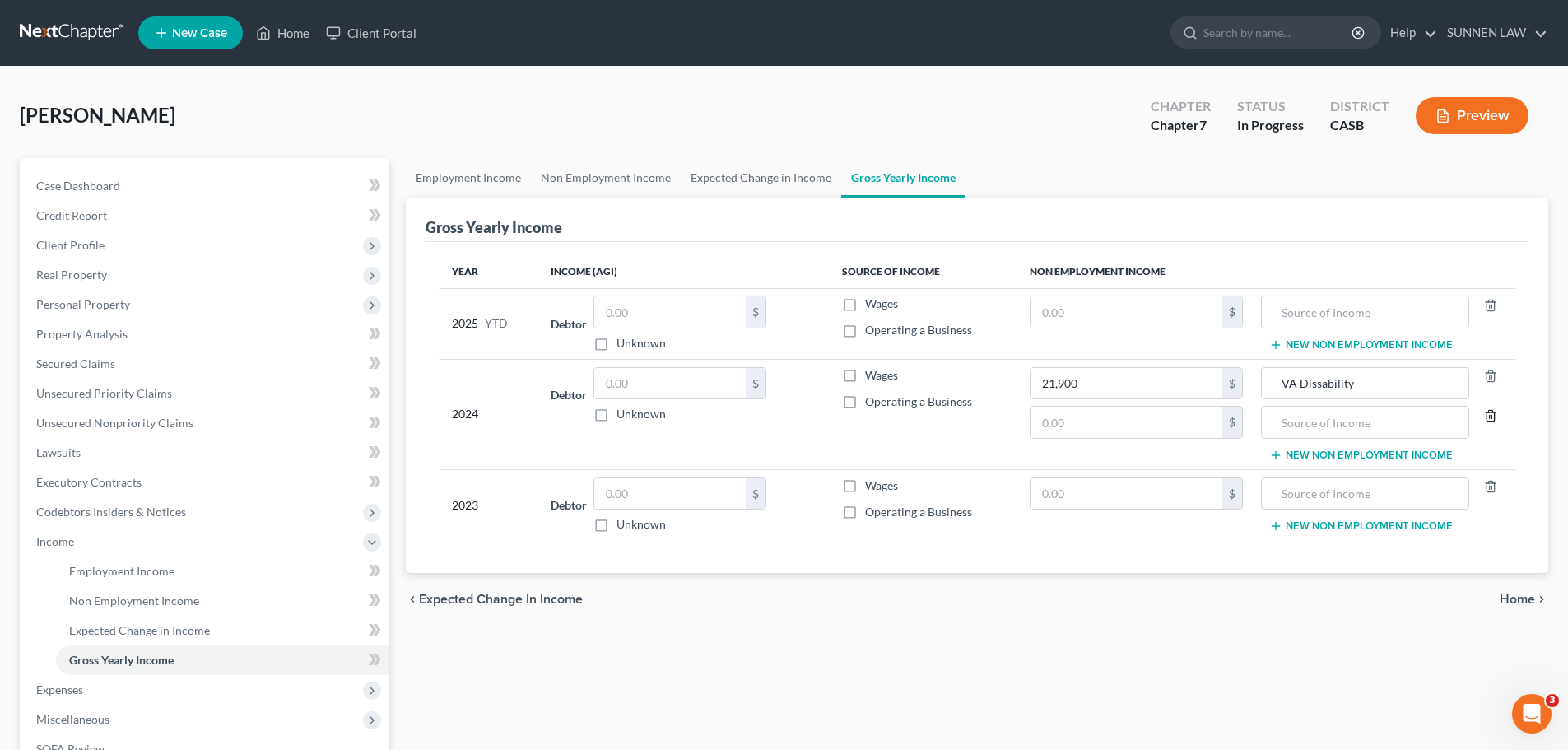
click at [1224, 416] on line "button" at bounding box center [1489, 417] width 0 height 3
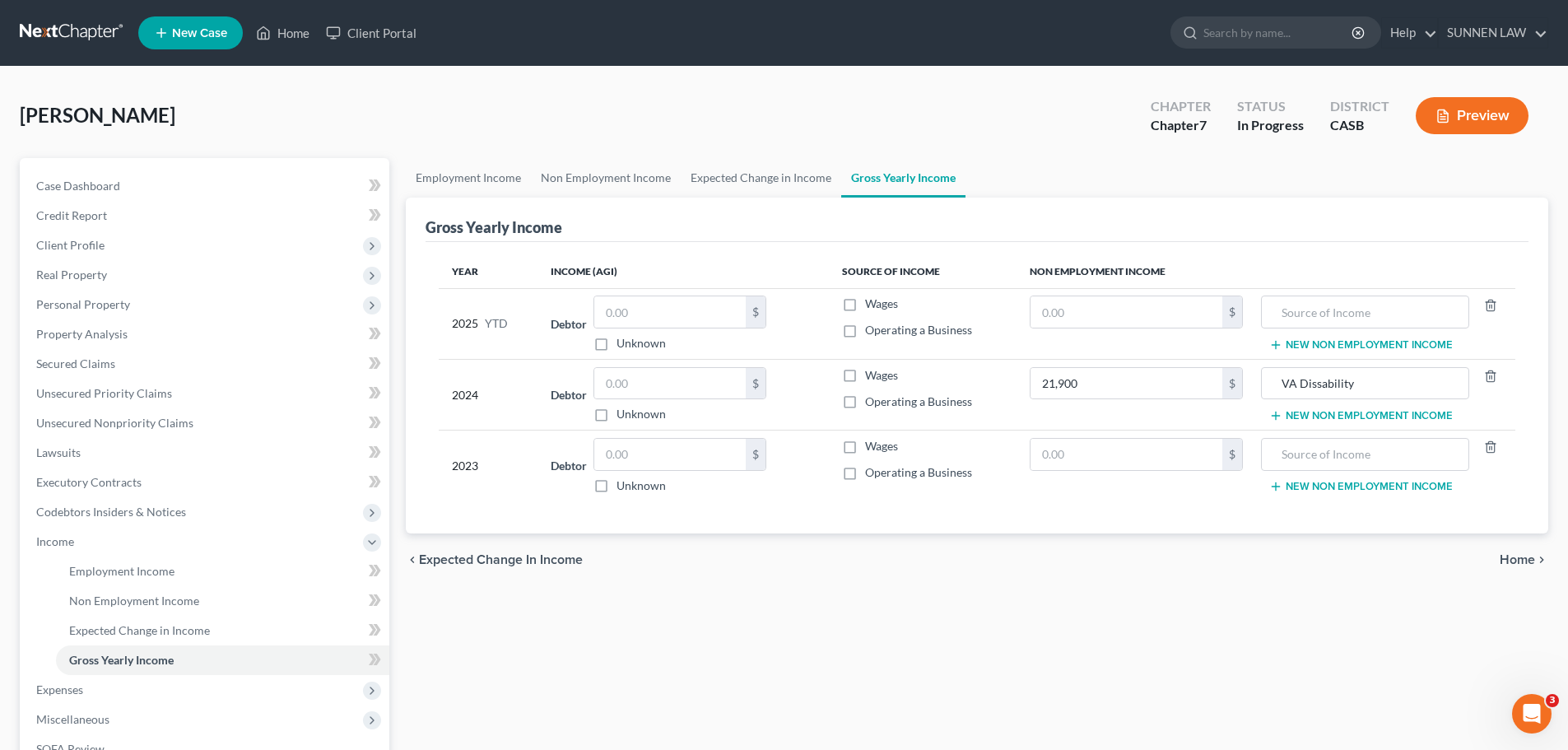
click at [1224, 555] on span "Home" at bounding box center [1518, 559] width 36 height 13
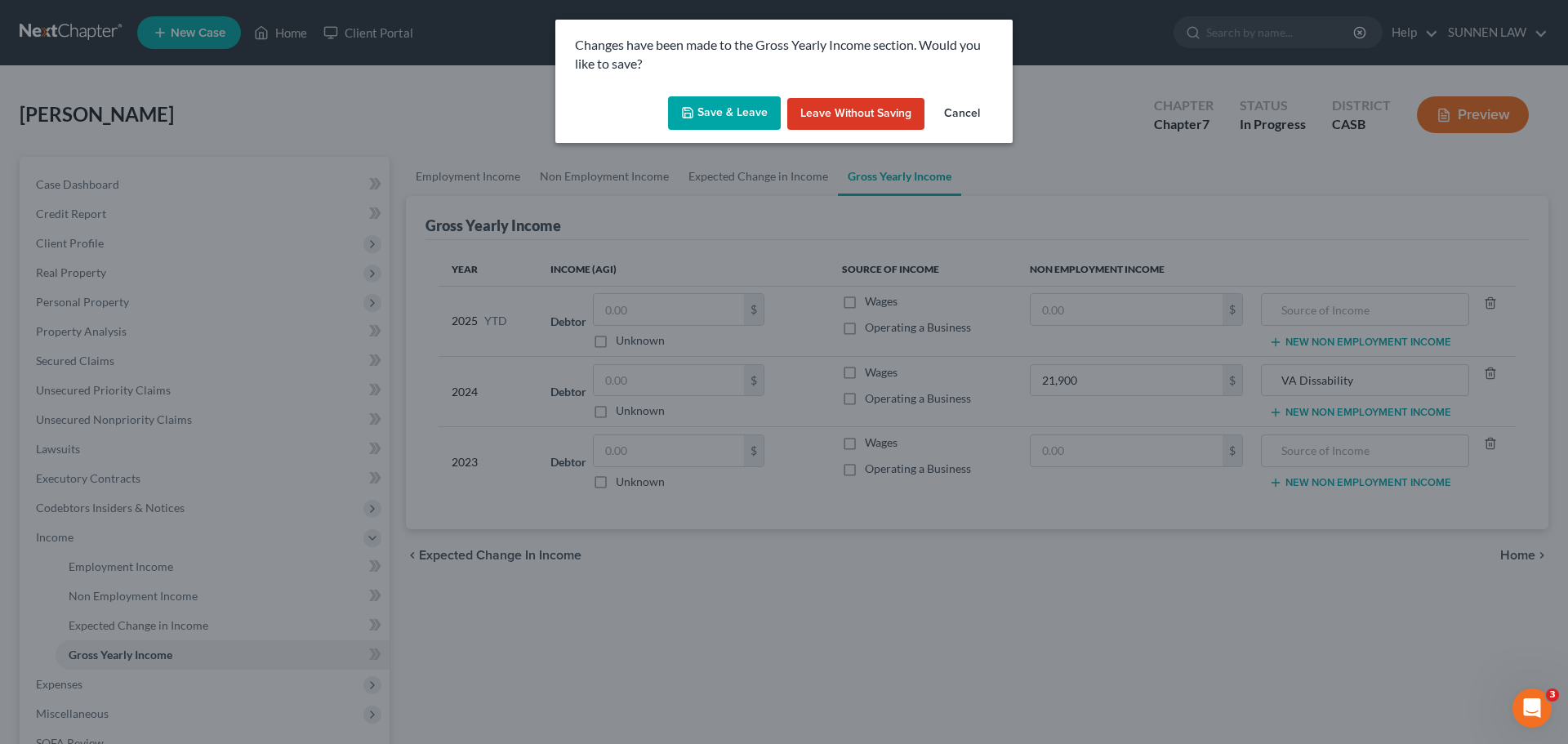
click at [725, 108] on button "Save & Leave" at bounding box center [725, 113] width 113 height 35
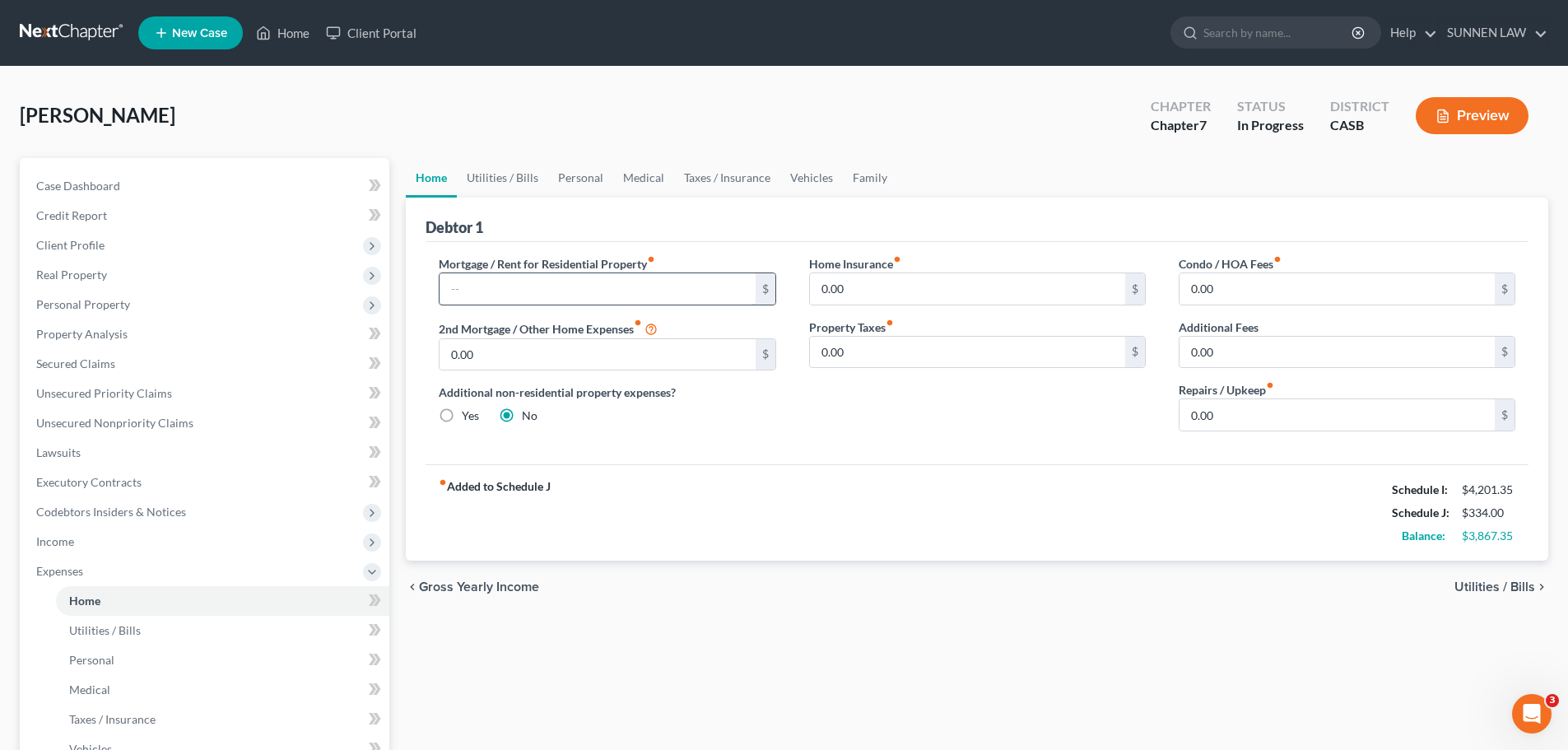
click at [516, 292] on input "text" at bounding box center [597, 288] width 315 height 31
click at [1224, 412] on input "0.00" at bounding box center [1337, 414] width 315 height 31
click at [1224, 591] on span "Utilities / Bills" at bounding box center [1494, 586] width 81 height 13
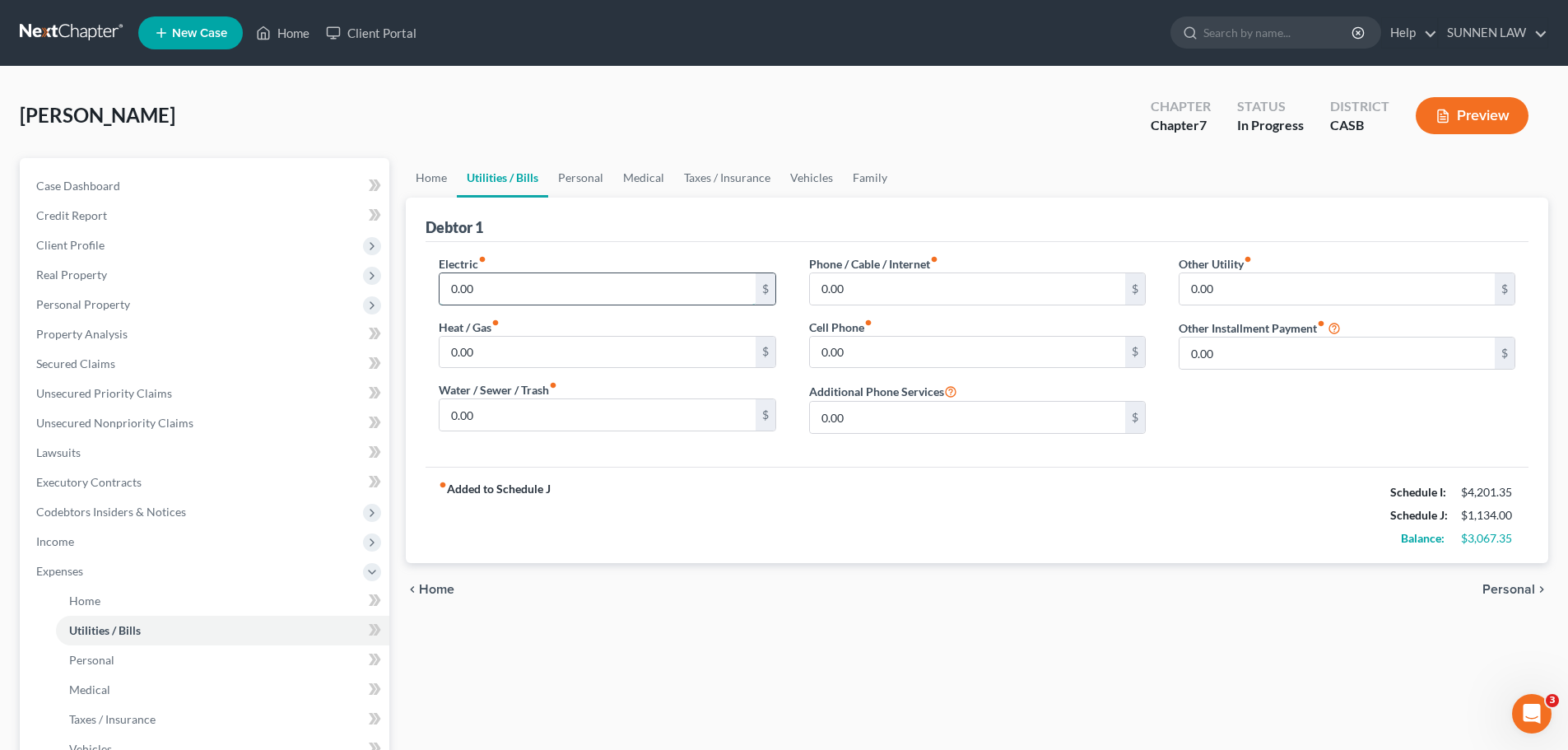
click at [531, 290] on input "0.00" at bounding box center [597, 288] width 315 height 31
click at [525, 425] on input "0.00" at bounding box center [597, 414] width 315 height 31
click at [886, 296] on input "0.00" at bounding box center [968, 288] width 315 height 31
drag, startPoint x: 886, startPoint y: 296, endPoint x: 777, endPoint y: 295, distance: 109.0
click at [777, 295] on div "Electric fiber_manual_record 140.00 $ Heat / Gas fiber_manual_record 0.00 $ Wat…" at bounding box center [977, 351] width 1110 height 192
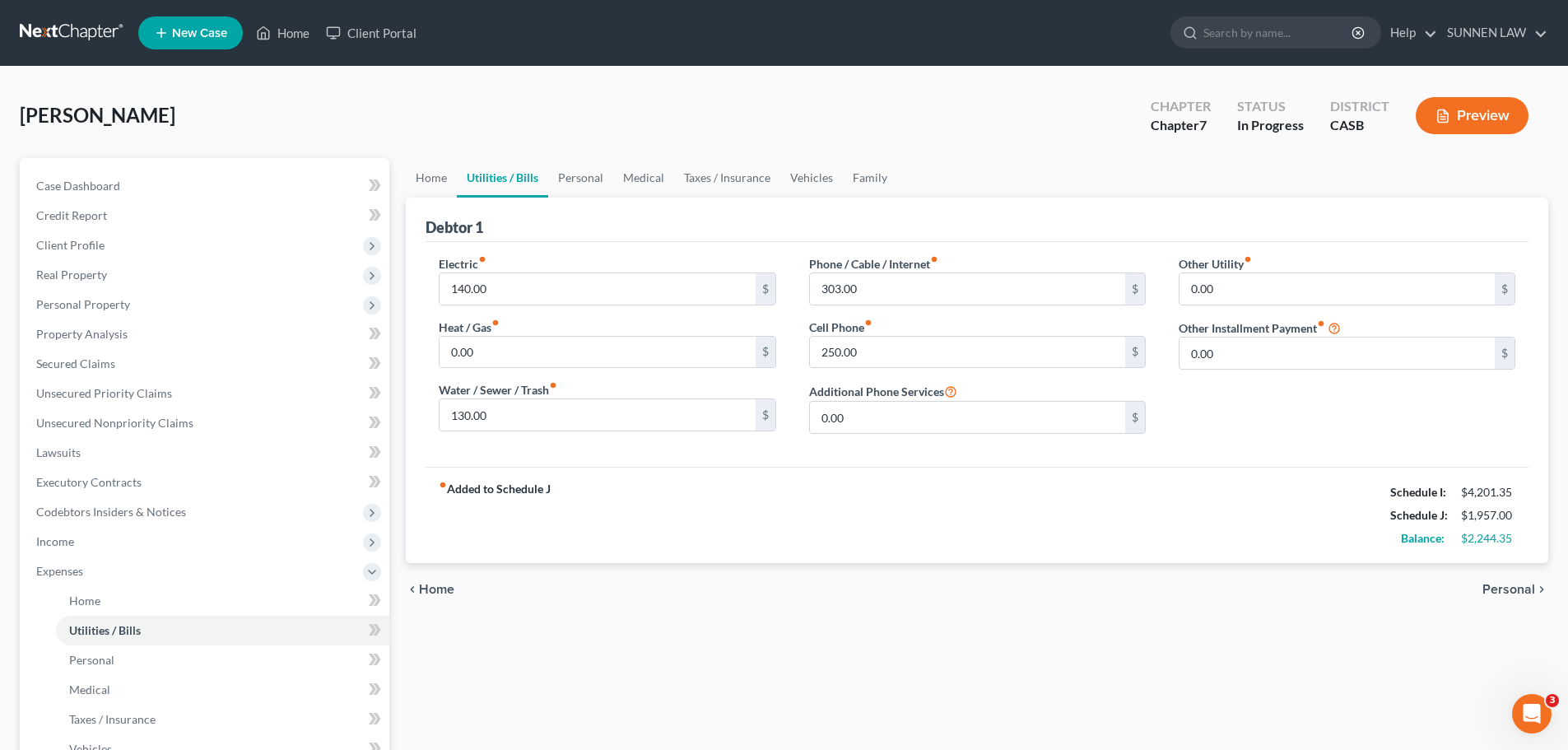
click at [1224, 586] on span "Personal" at bounding box center [1508, 588] width 53 height 13
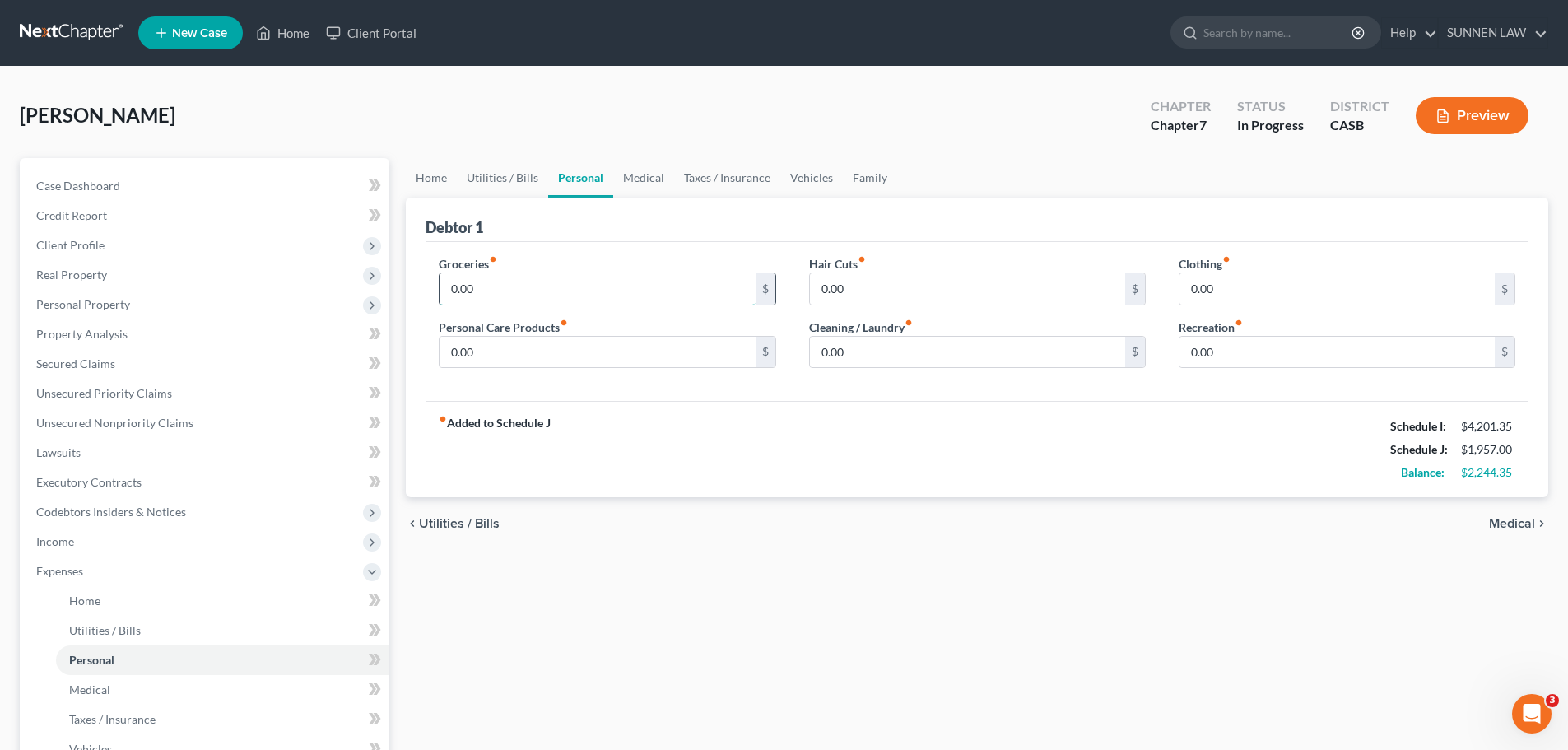
click at [547, 295] on input "0.00" at bounding box center [597, 288] width 315 height 31
click at [518, 356] on input "0.00" at bounding box center [597, 352] width 315 height 31
click at [1224, 522] on span "Medical" at bounding box center [1512, 523] width 46 height 13
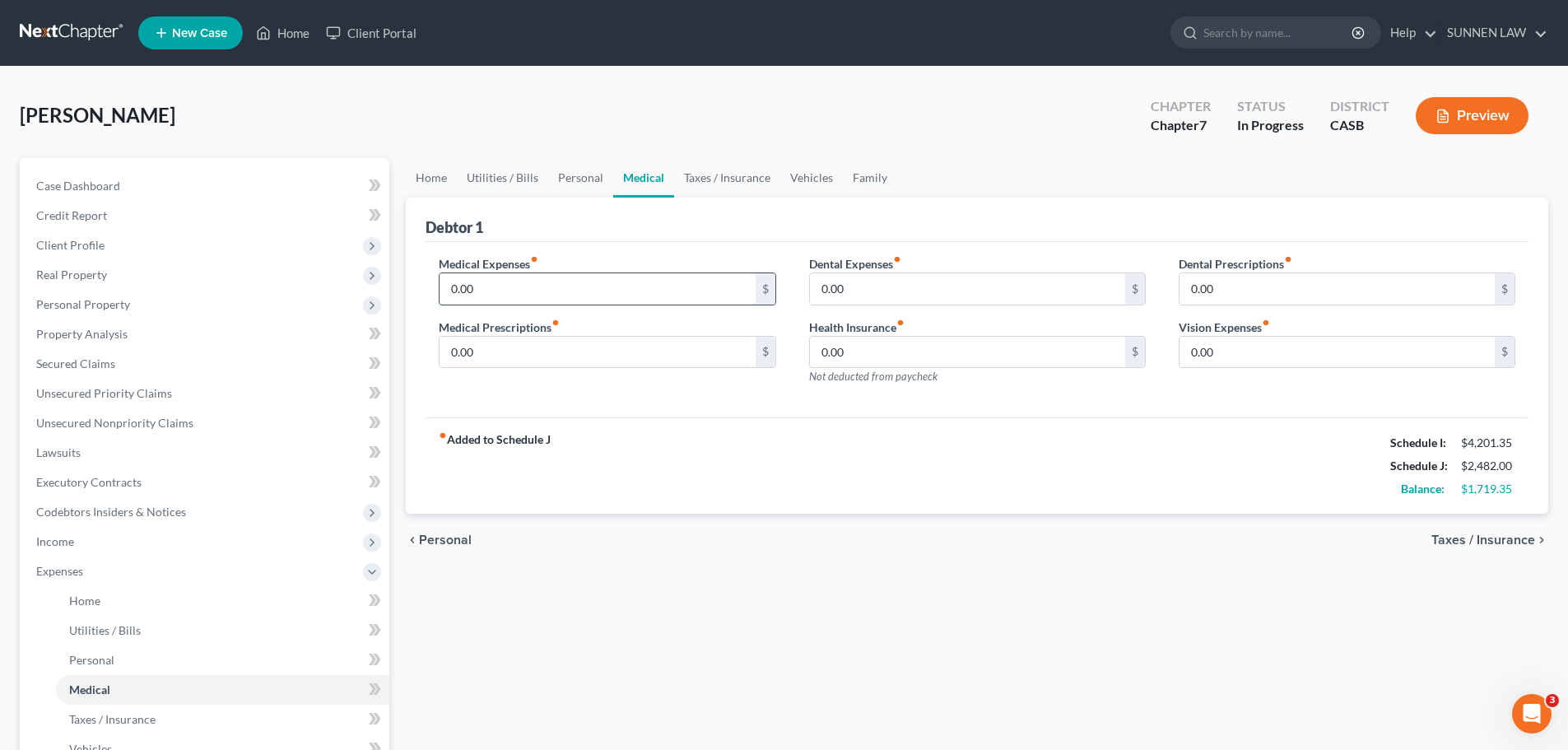
click at [540, 292] on input "0.00" at bounding box center [597, 288] width 315 height 31
click at [538, 349] on input "0.00" at bounding box center [597, 352] width 315 height 31
click at [890, 296] on input "0.00" at bounding box center [968, 288] width 315 height 31
click at [896, 348] on input "0.00" at bounding box center [968, 352] width 315 height 31
click at [1224, 540] on span "Taxes / Insurance" at bounding box center [1483, 539] width 104 height 13
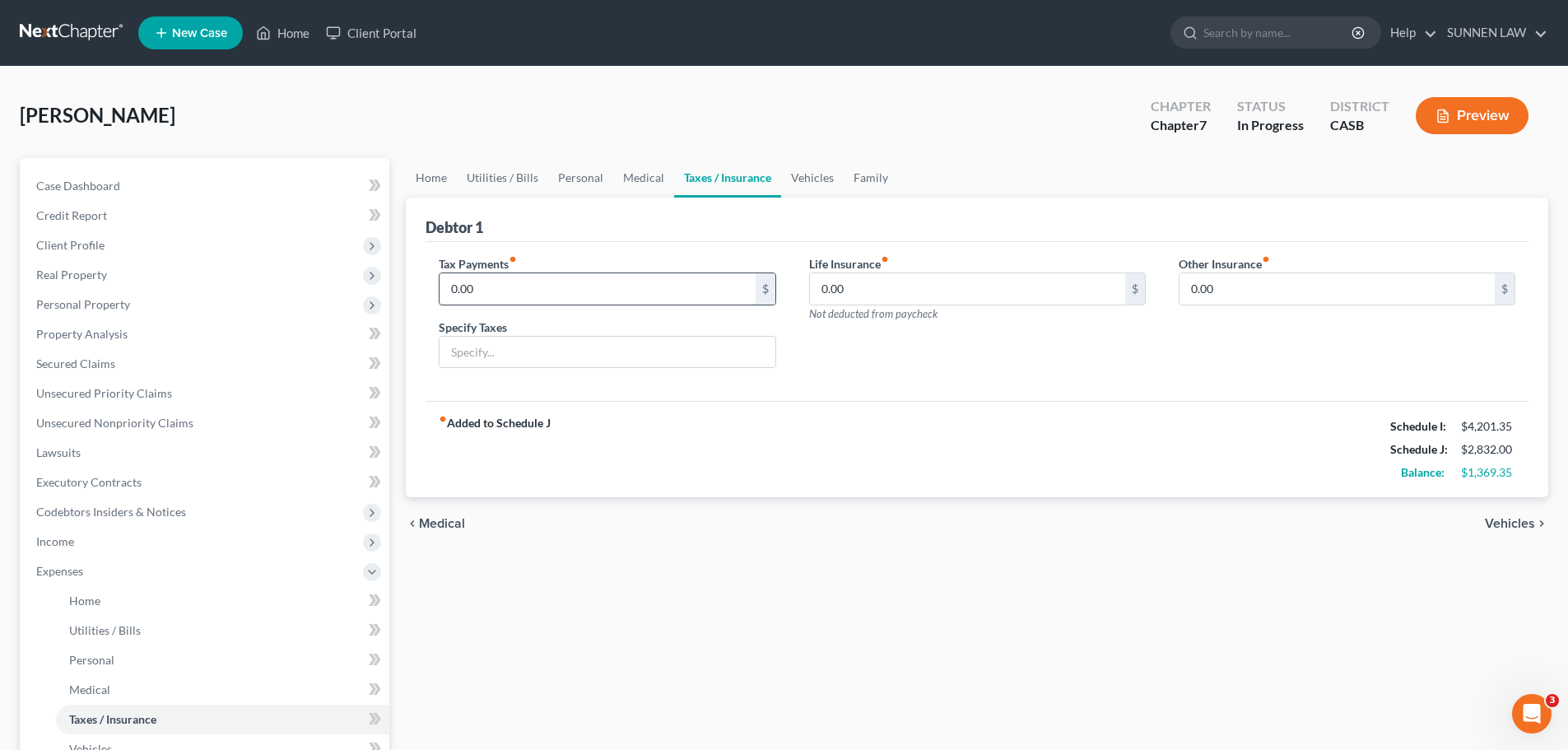
click at [575, 276] on input "0.00" at bounding box center [597, 288] width 315 height 31
click at [1224, 293] on input "0.00" at bounding box center [1337, 288] width 315 height 31
click at [1224, 522] on span "Vehicles" at bounding box center [1509, 523] width 50 height 13
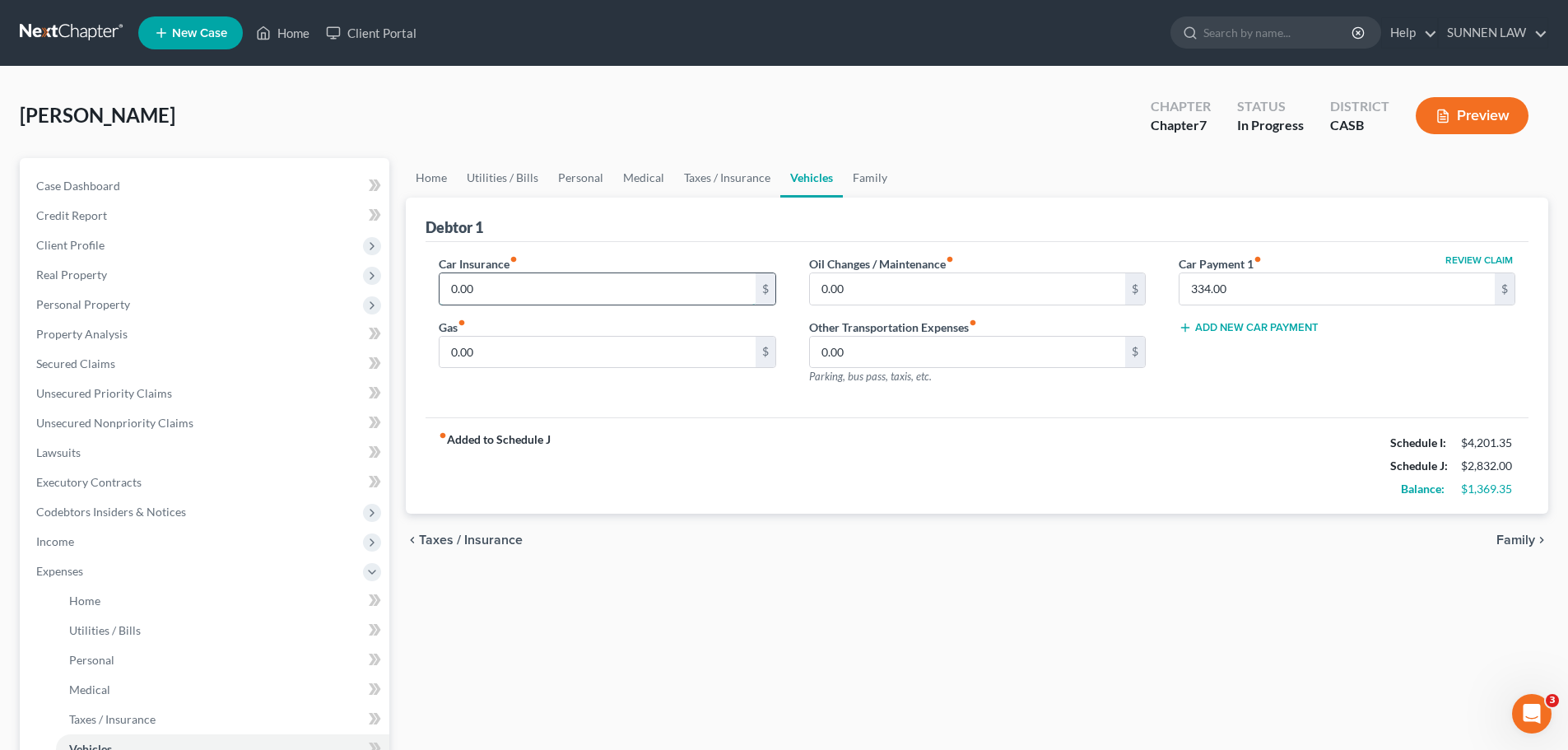
click at [609, 290] on input "0.00" at bounding box center [597, 288] width 315 height 31
click at [547, 345] on input "0.00" at bounding box center [597, 352] width 315 height 31
click at [887, 295] on input "0.00" at bounding box center [968, 288] width 315 height 31
click at [1224, 540] on span "Family" at bounding box center [1515, 539] width 38 height 13
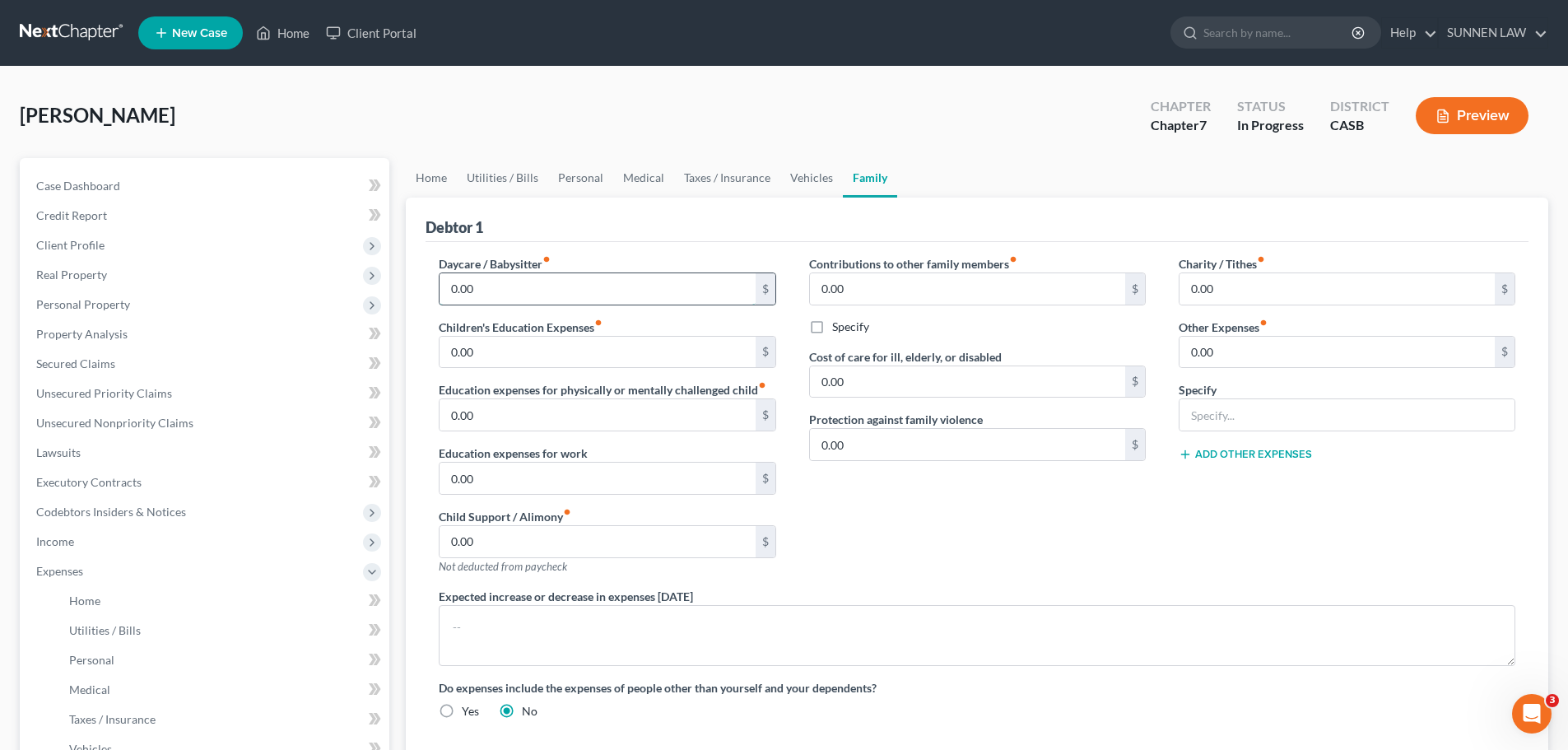
click at [512, 285] on input "0.00" at bounding box center [597, 288] width 315 height 31
click at [516, 351] on input "0.00" at bounding box center [597, 352] width 315 height 31
click at [939, 291] on input "0.00" at bounding box center [968, 288] width 315 height 31
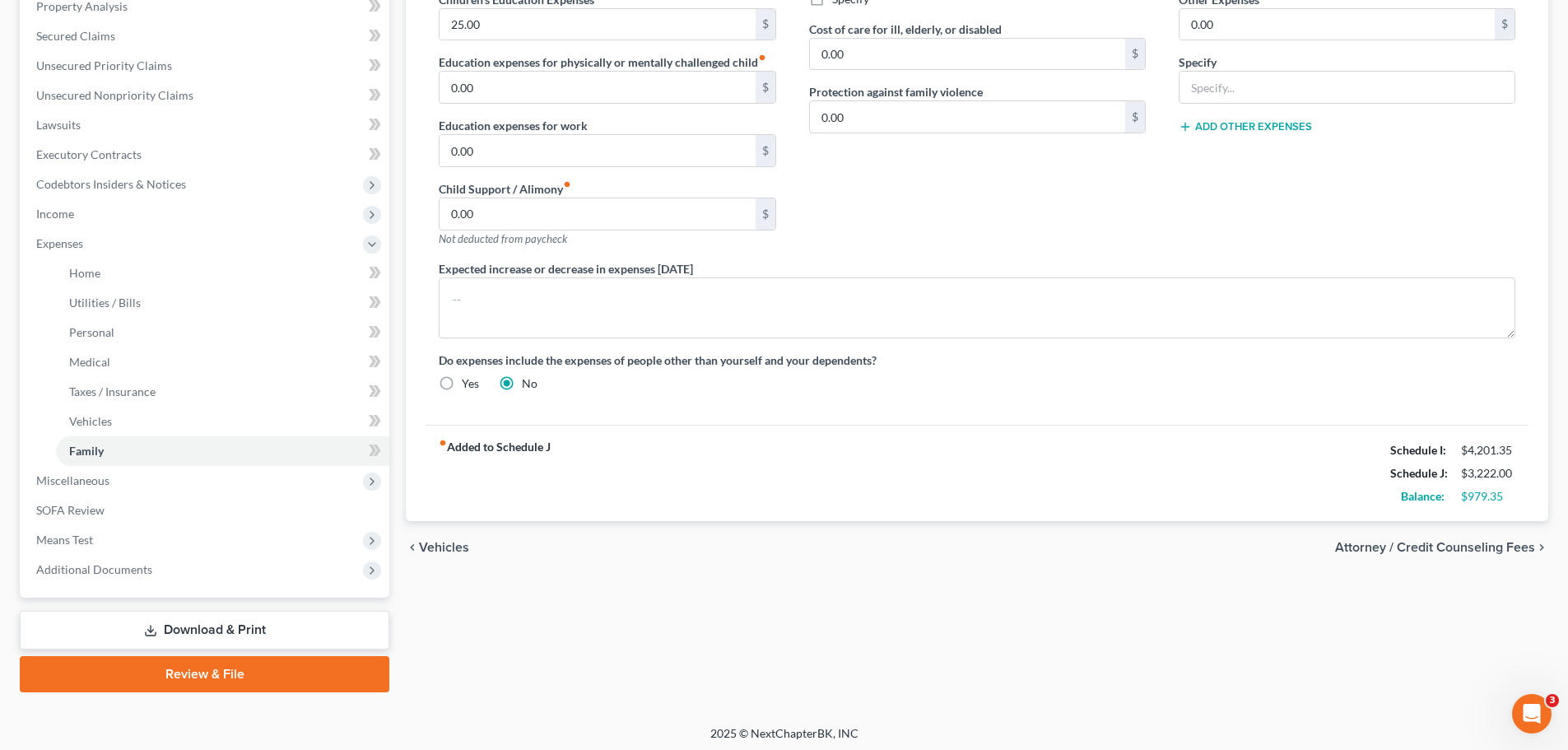
scroll to position [332, 0]
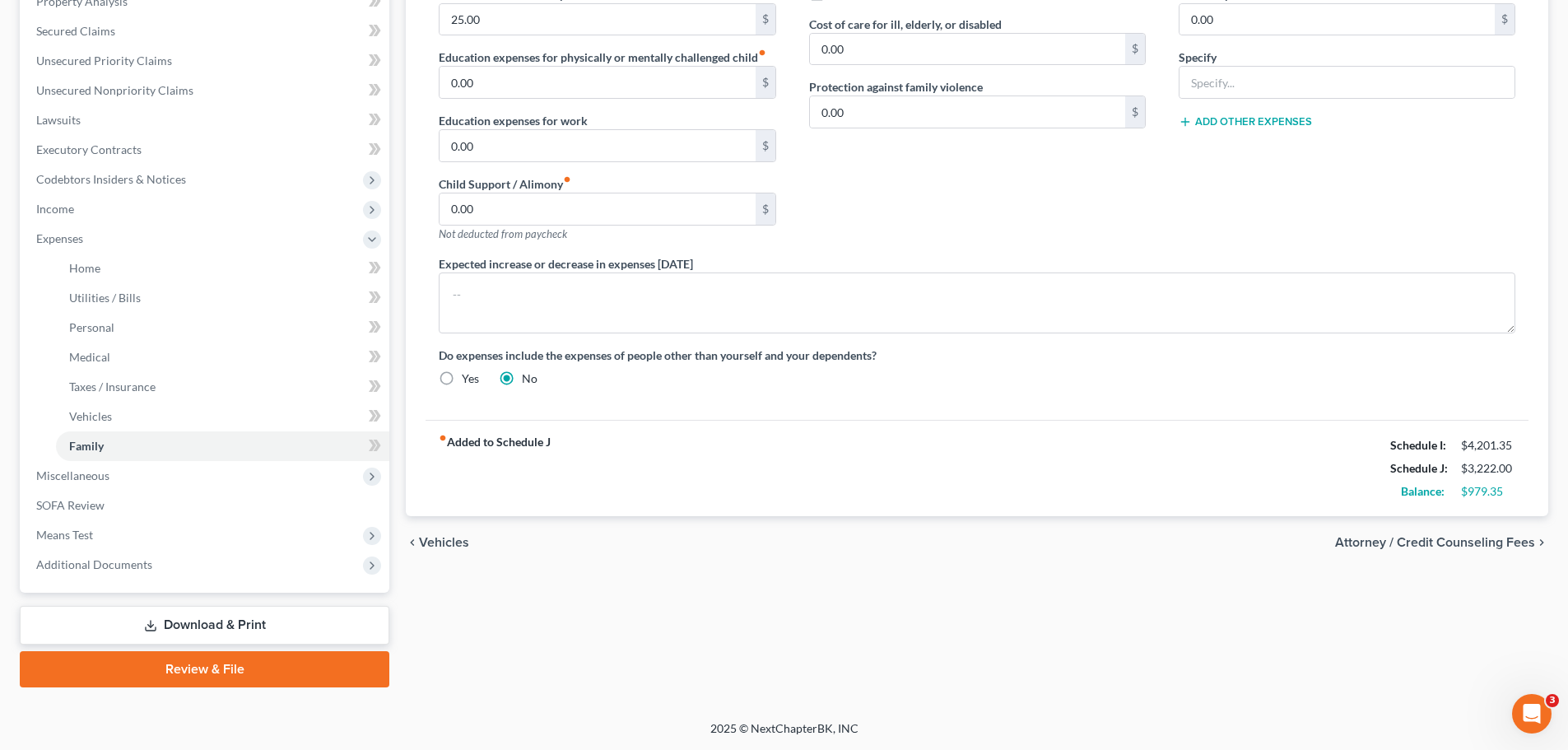
click at [429, 540] on span "Vehicles" at bounding box center [444, 542] width 50 height 13
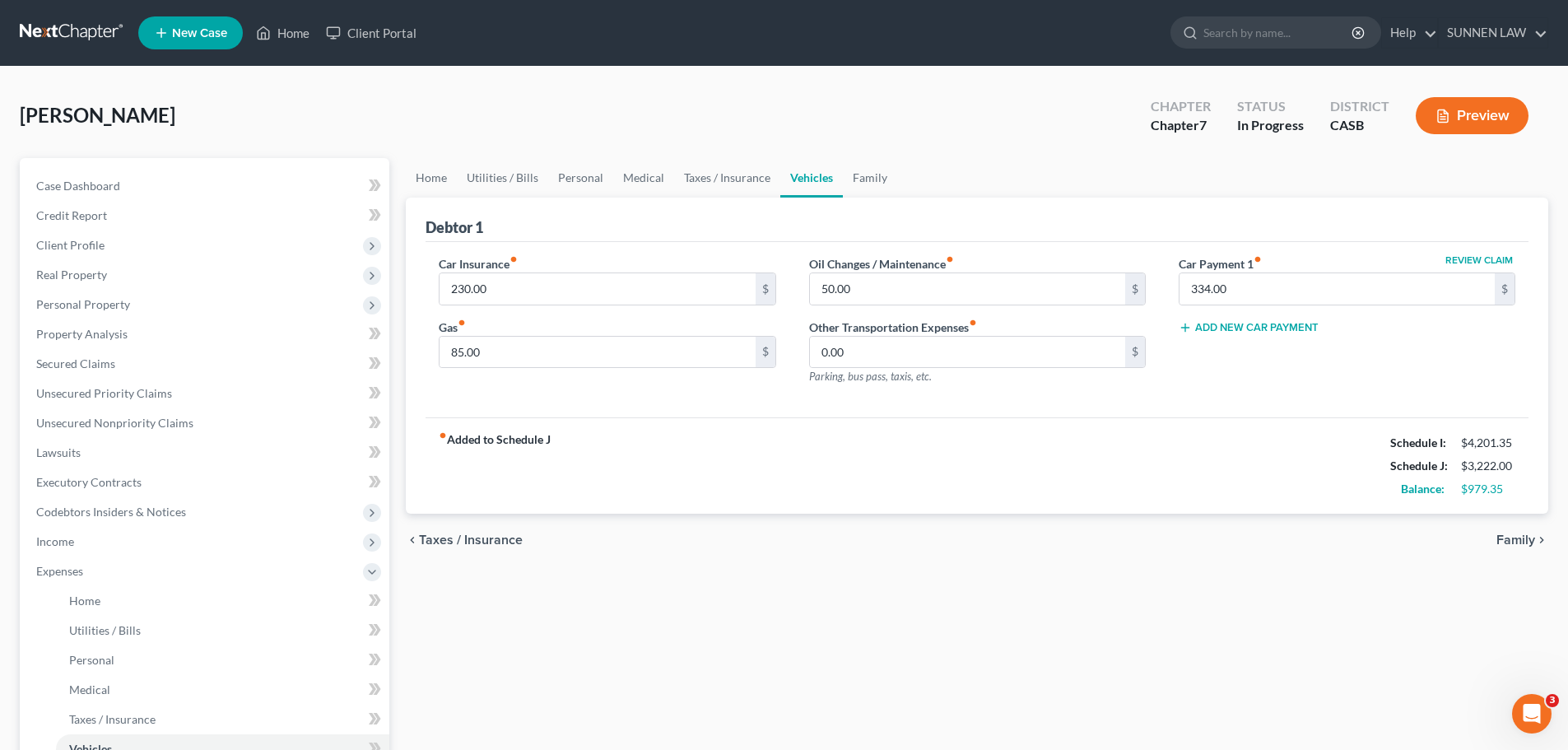
click at [448, 544] on span "Taxes / Insurance" at bounding box center [471, 539] width 104 height 13
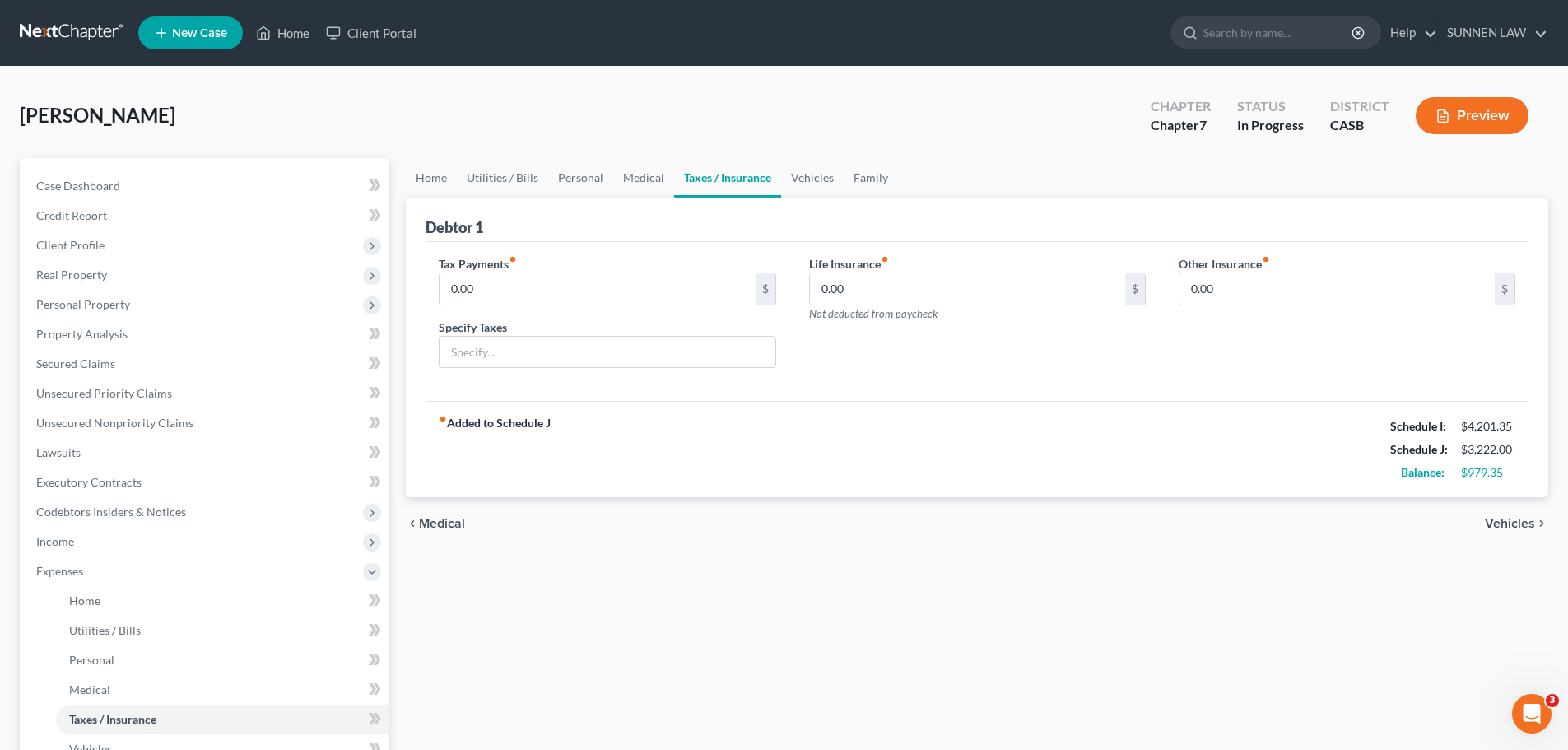
click at [439, 519] on span "Medical" at bounding box center [442, 523] width 46 height 13
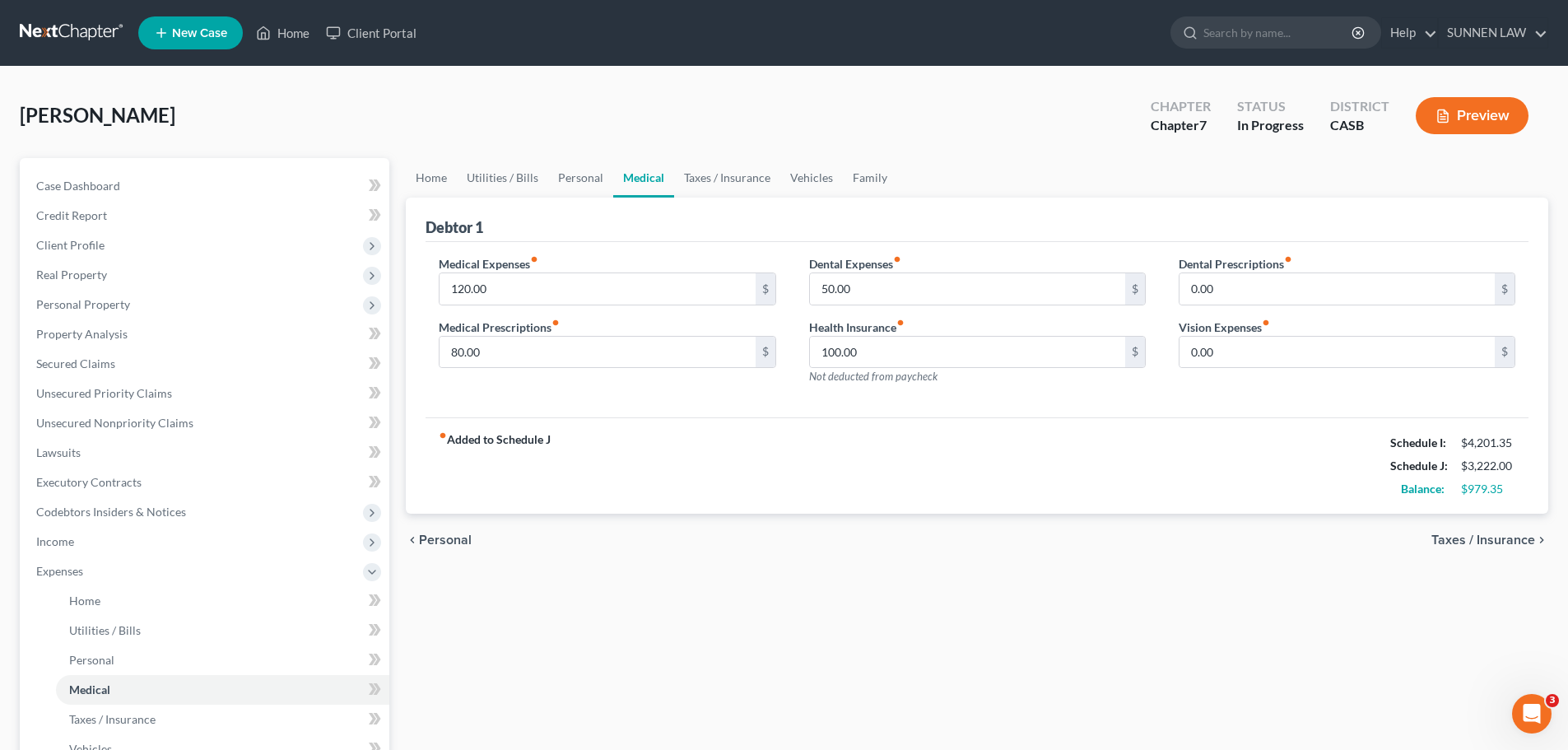
click at [457, 538] on span "Personal" at bounding box center [446, 539] width 53 height 13
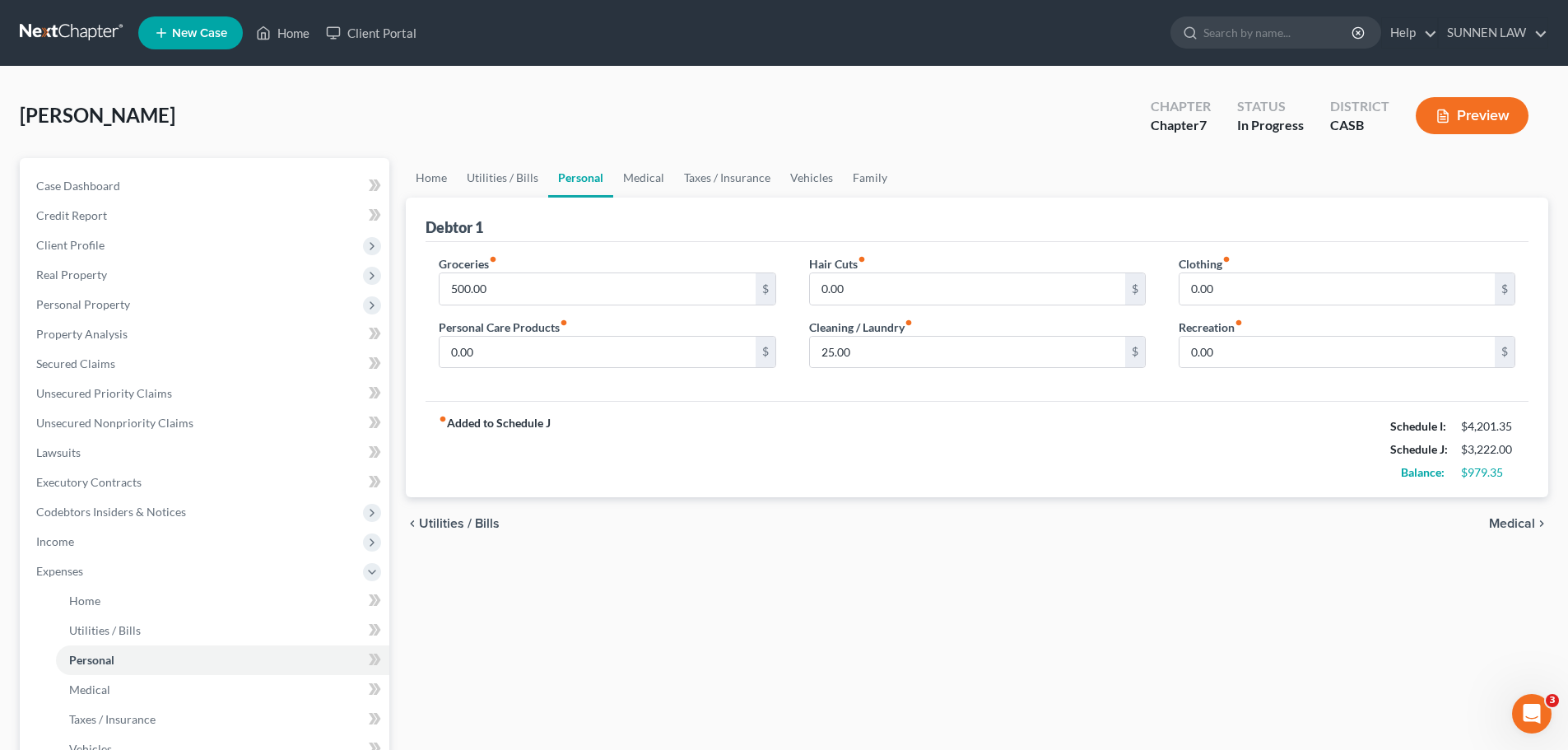
click at [456, 521] on span "Utilities / Bills" at bounding box center [459, 523] width 81 height 13
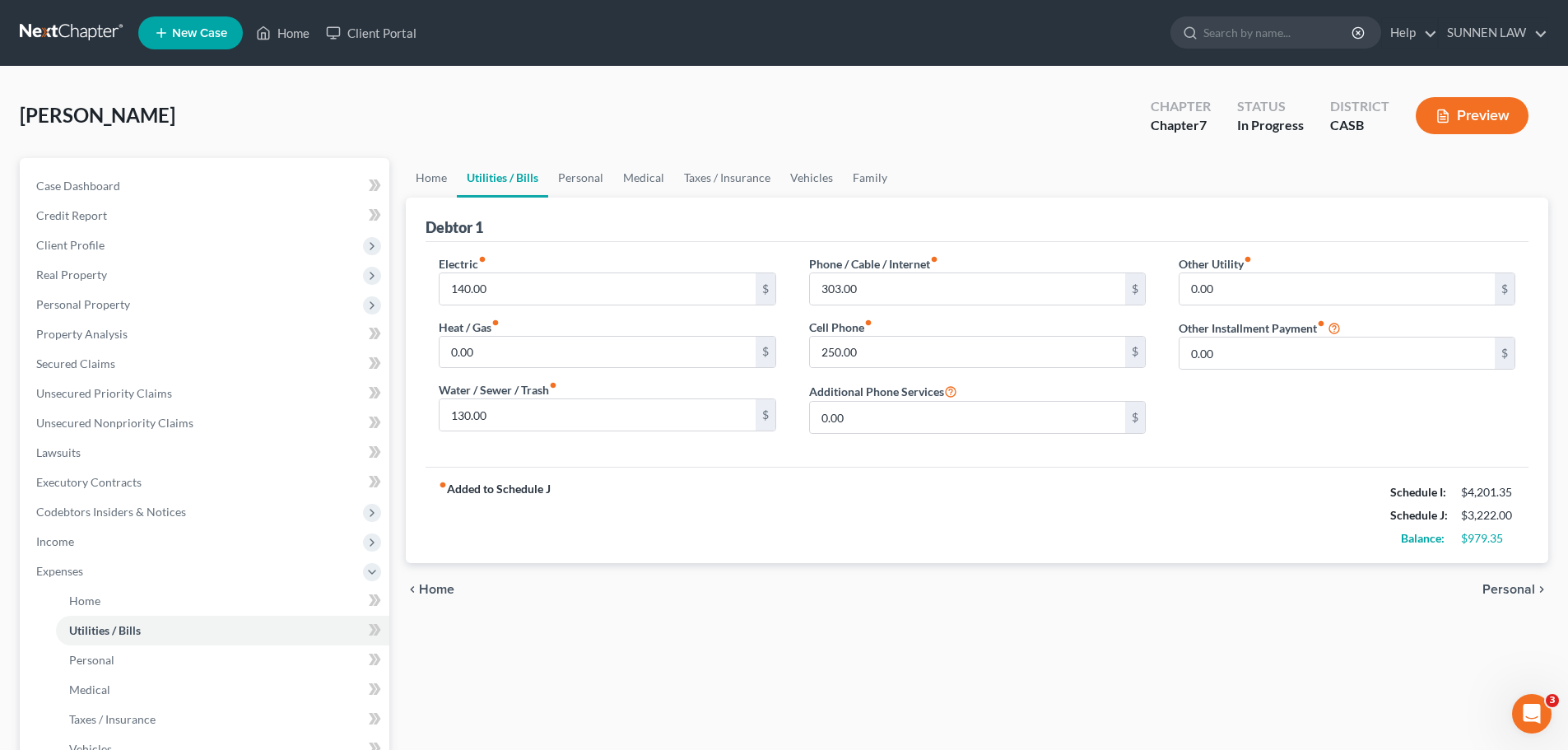
drag, startPoint x: 443, startPoint y: 584, endPoint x: 450, endPoint y: 566, distance: 19.3
click at [443, 585] on span "Home" at bounding box center [437, 588] width 36 height 13
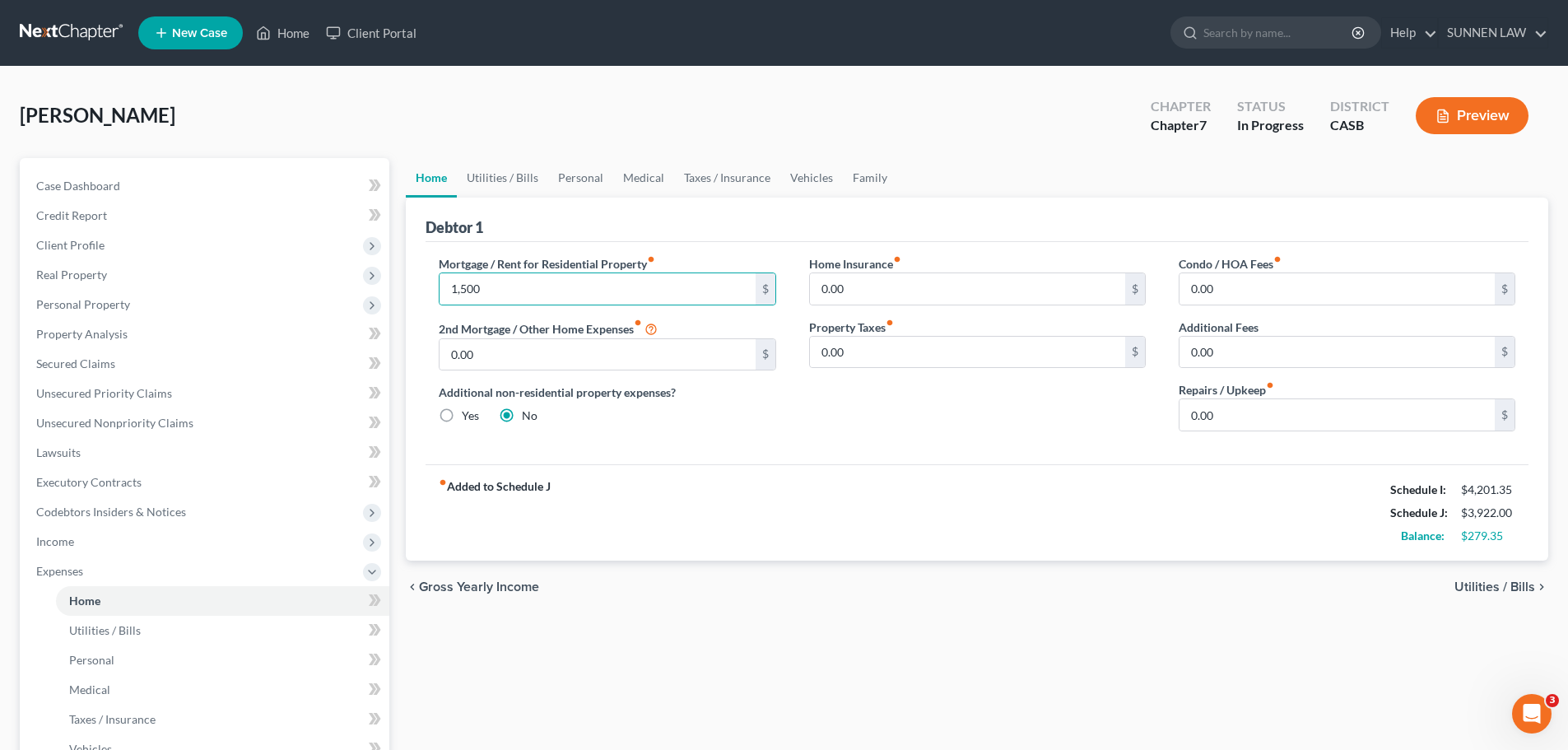
click at [1124, 543] on div "fiber_manual_record Added to Schedule J Schedule I: $4,201.35 Schedule J: $3,92…" at bounding box center [976, 512] width 1103 height 96
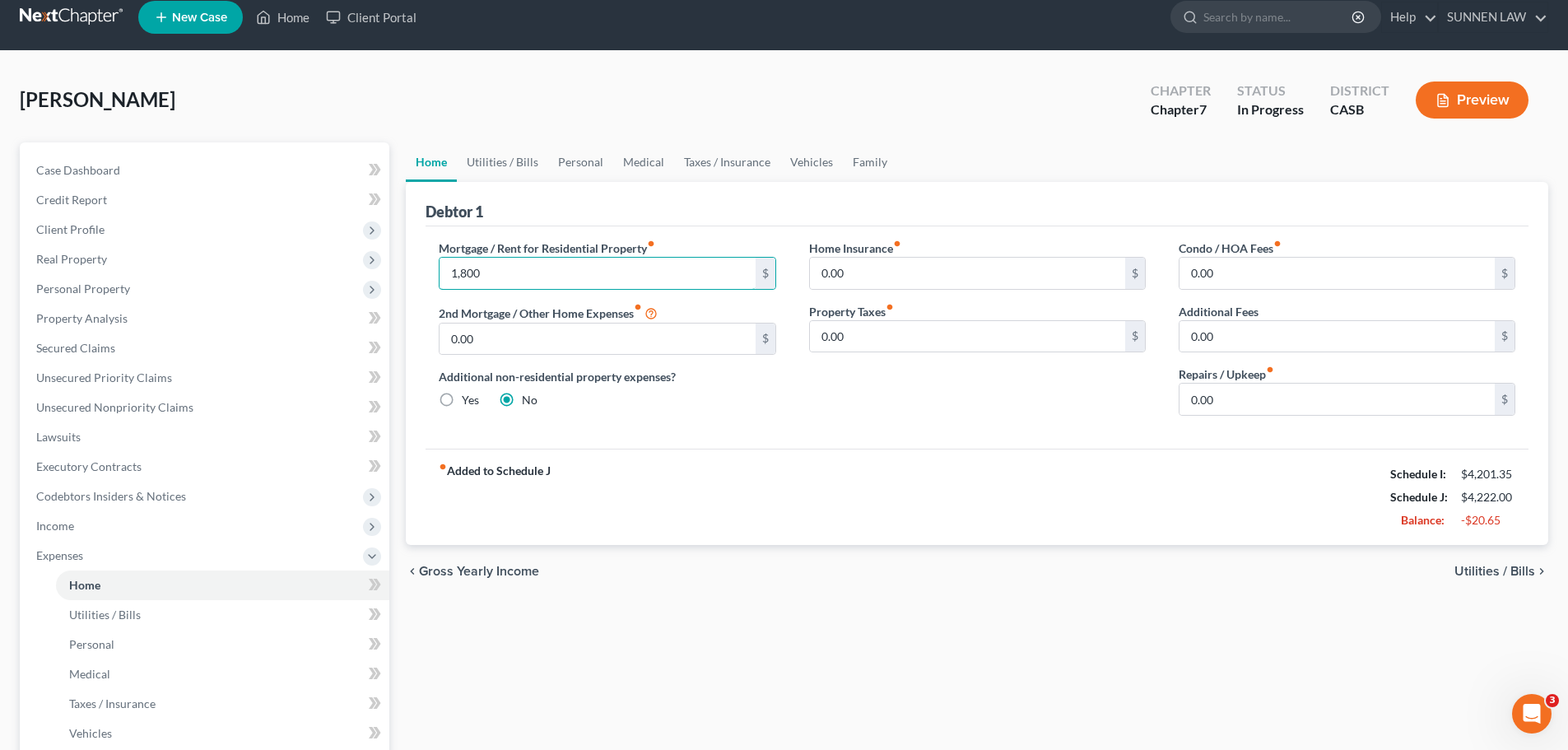
scroll to position [20, 0]
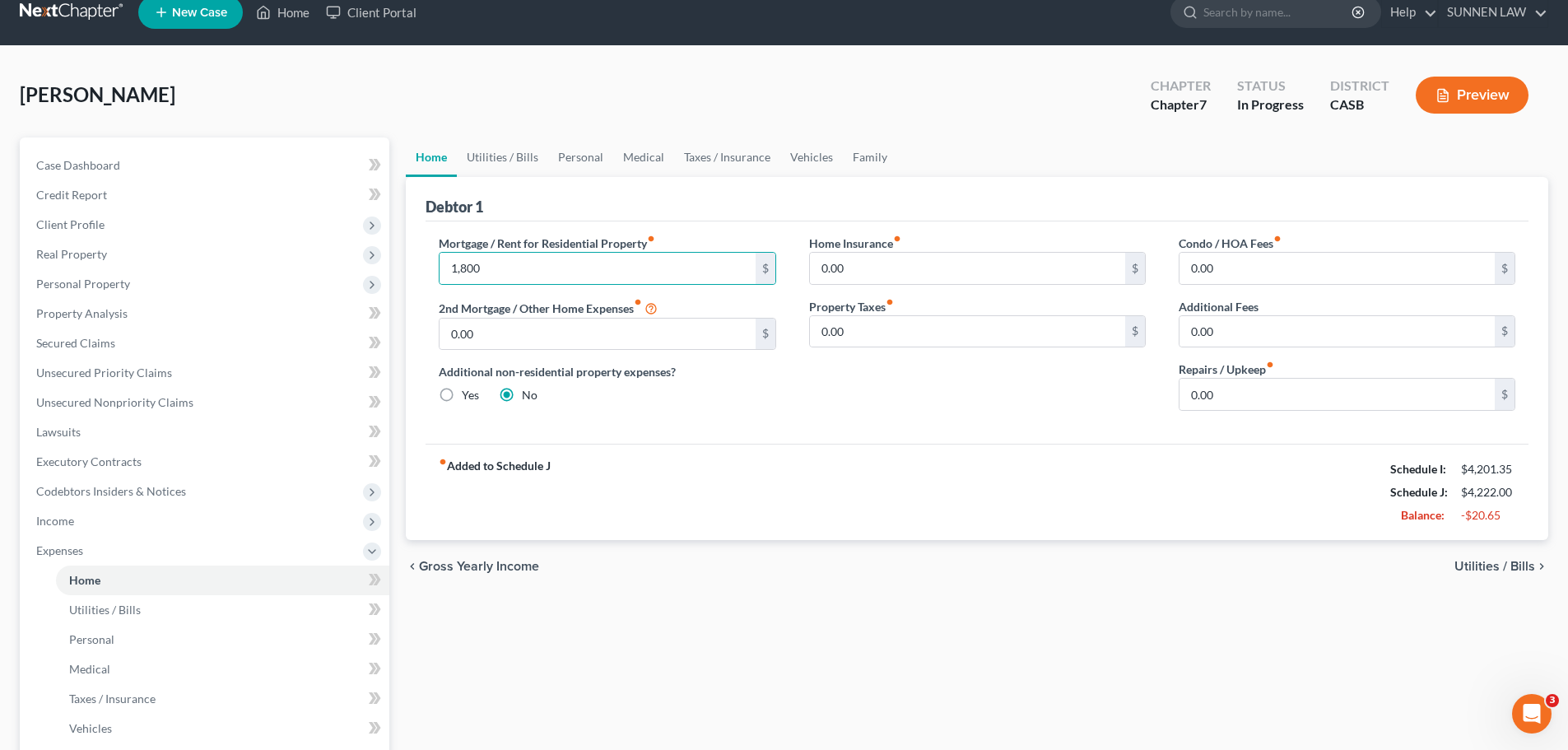
click at [684, 436] on div "Mortgage / Rent for Residential Property fiber_manual_record 1,800 $ 2nd Mortga…" at bounding box center [976, 332] width 1103 height 222
click at [637, 418] on div "Mortgage / Rent for Residential Property fiber_manual_record 1,600 $ 2nd Mortga…" at bounding box center [607, 329] width 370 height 190
click at [520, 271] on input "1,600" at bounding box center [597, 268] width 315 height 31
click at [733, 468] on div "fiber_manual_record Added to Schedule J Schedule I: $4,201.35 Schedule J: $4,02…" at bounding box center [976, 491] width 1103 height 96
click at [469, 265] on input "1,601.35" at bounding box center [597, 268] width 315 height 31
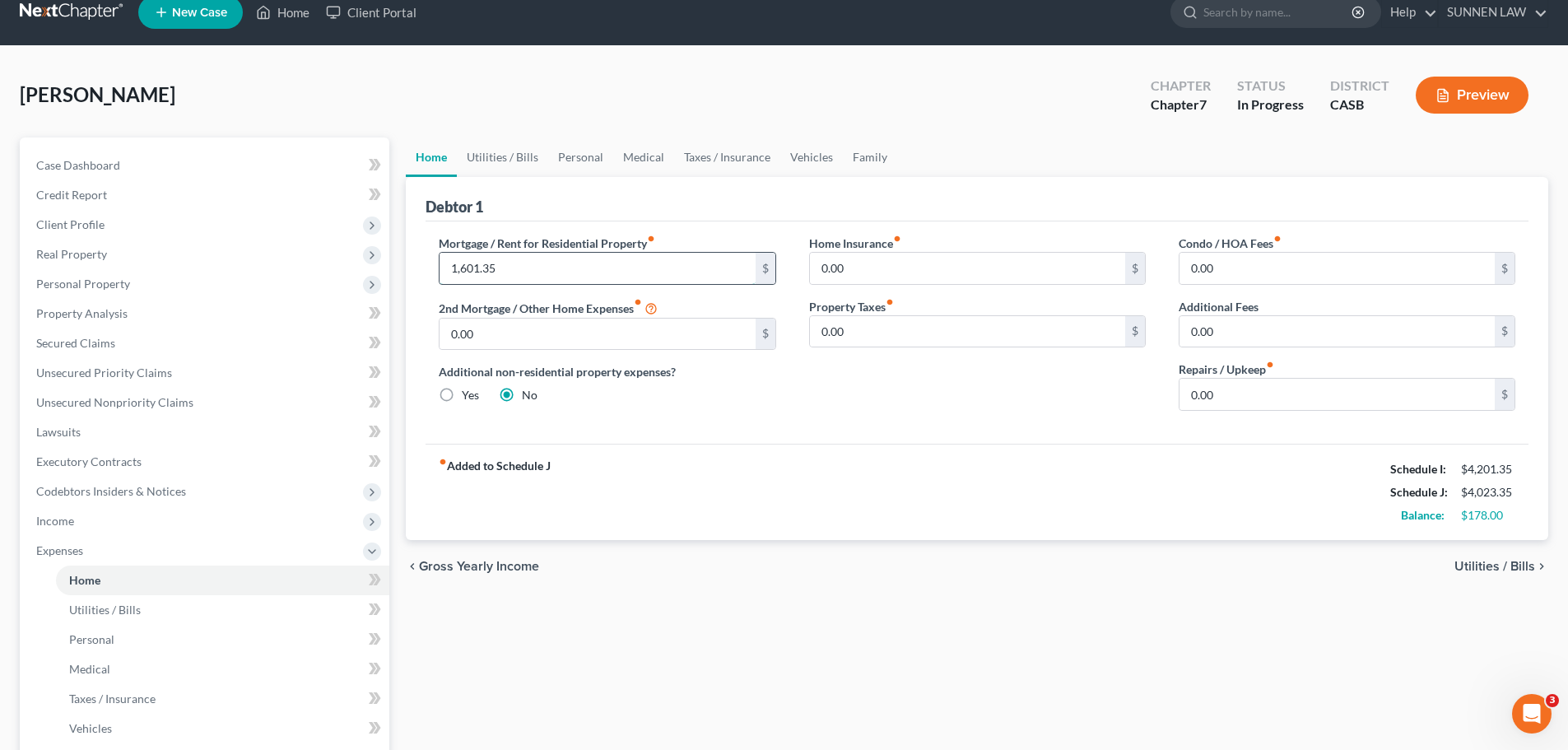
click at [462, 270] on input "1,601.35" at bounding box center [597, 268] width 315 height 31
click at [480, 266] on input "1,701.35" at bounding box center [597, 268] width 315 height 31
click at [723, 389] on div "Additional non-residential property expenses? Yes No" at bounding box center [607, 383] width 337 height 40
click at [537, 266] on input "1,779.00" at bounding box center [597, 268] width 315 height 31
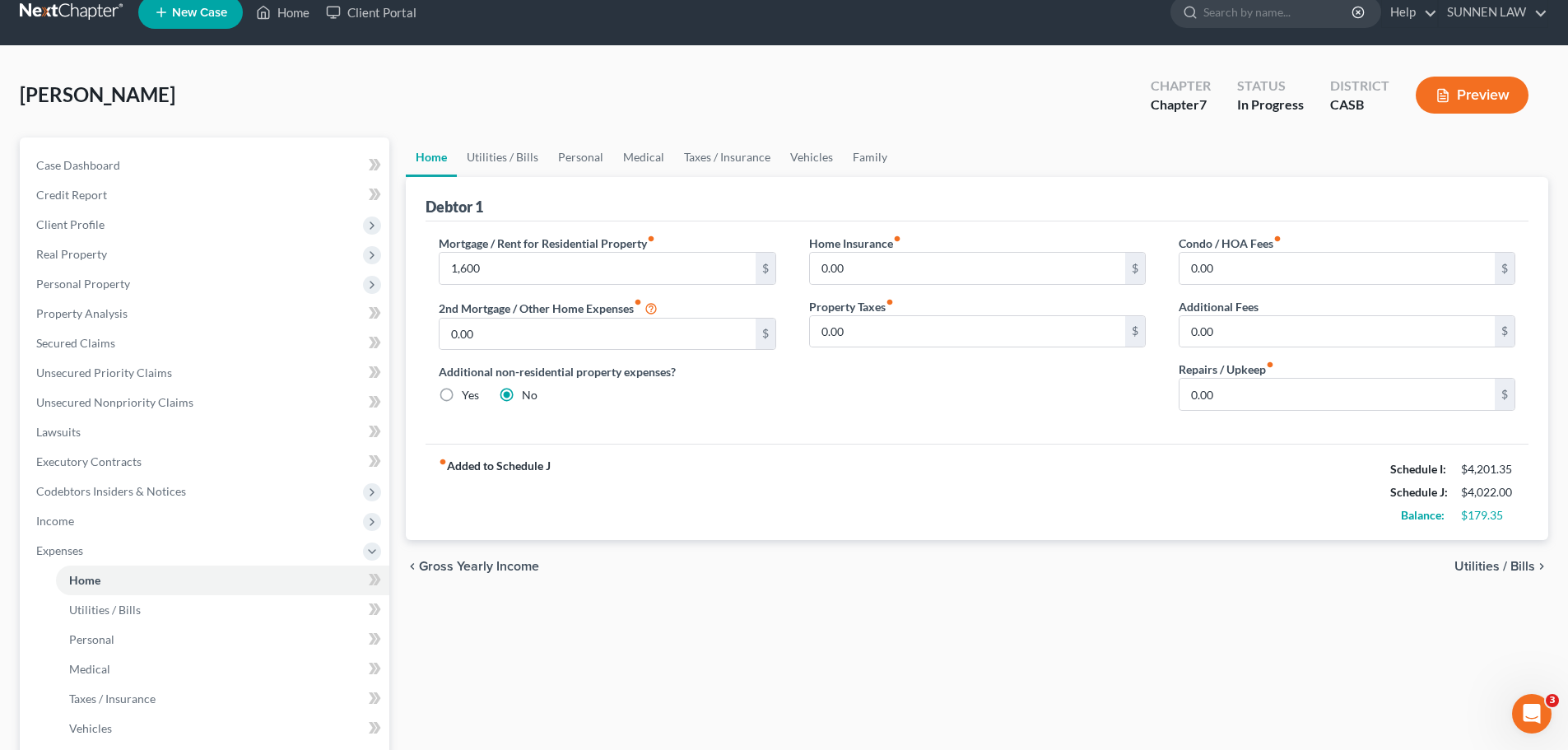
click at [823, 502] on div "fiber_manual_record Added to Schedule J Schedule I: $4,201.35 Schedule J: $4,02…" at bounding box center [976, 491] width 1103 height 96
click at [1224, 568] on span "Utilities / Bills" at bounding box center [1494, 565] width 81 height 13
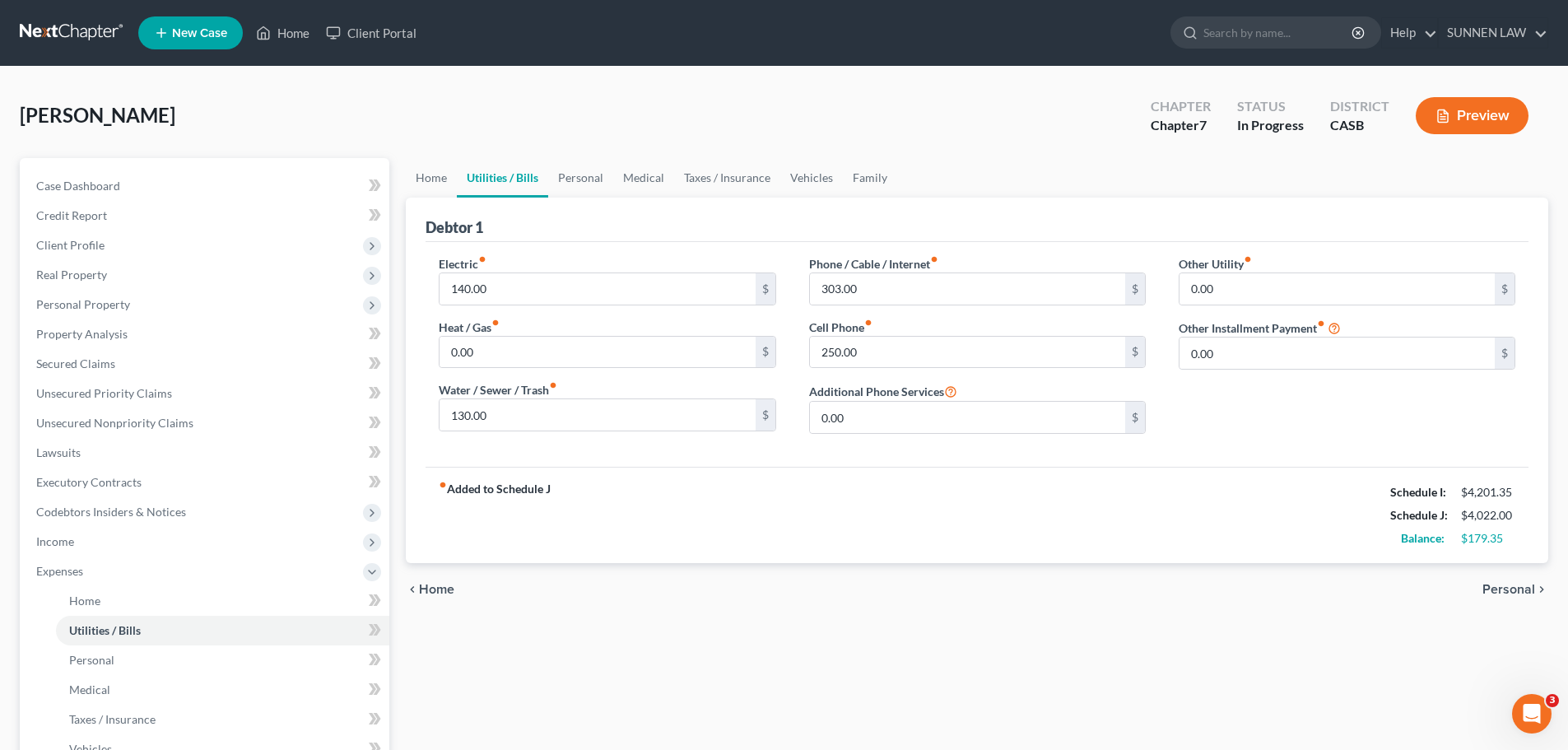
click at [443, 582] on span "Home" at bounding box center [437, 588] width 36 height 13
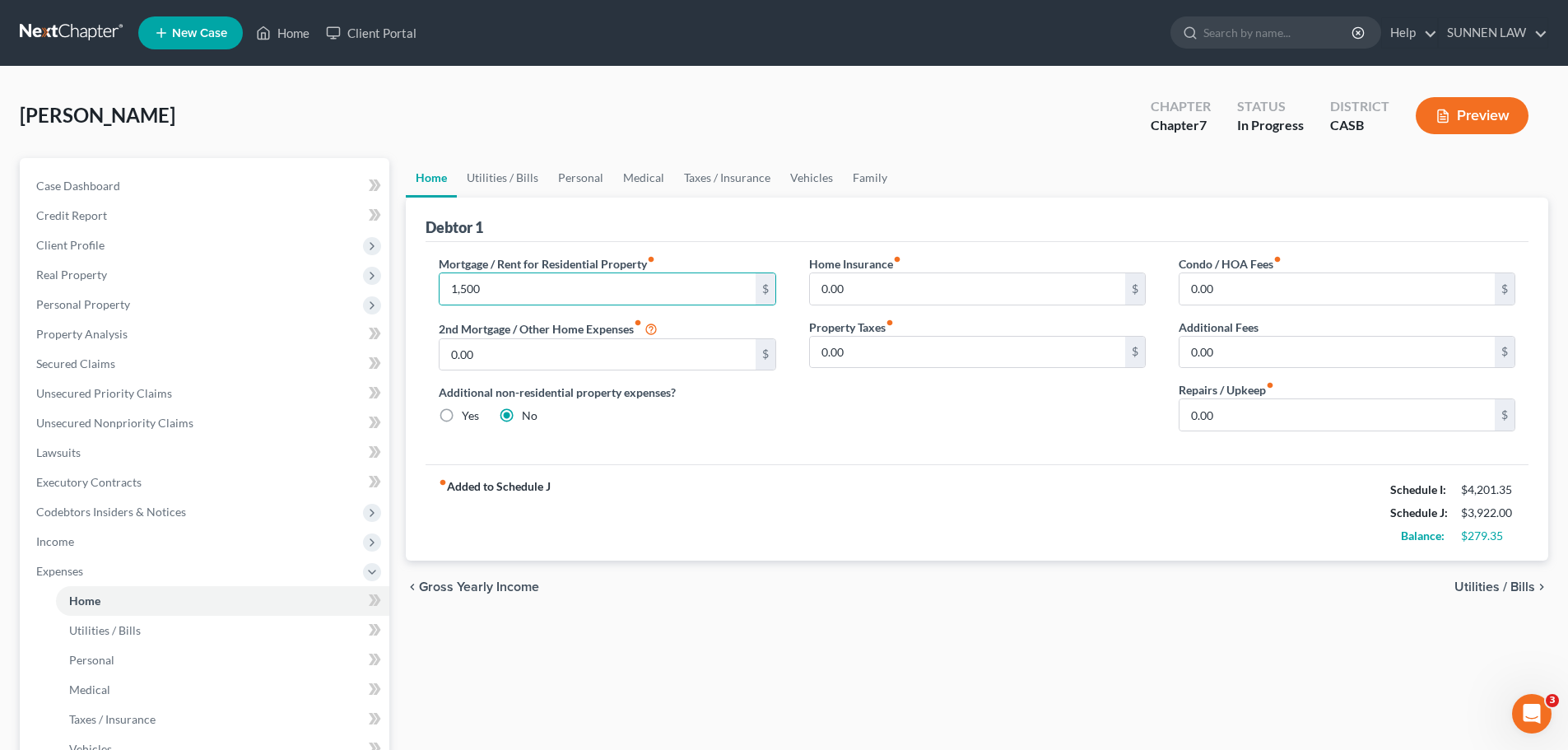
click at [814, 429] on div "Home Insurance fiber_manual_record 0.00 $ Property Taxes fiber_manual_record 0.…" at bounding box center [977, 349] width 370 height 190
click at [1224, 409] on input "0.00" at bounding box center [1337, 414] width 315 height 31
click at [491, 289] on input "1,500" at bounding box center [597, 288] width 315 height 31
click at [730, 409] on div "Additional non-residential property expenses? Yes No" at bounding box center [607, 403] width 337 height 40
click at [1211, 471] on div "fiber_manual_record Added to Schedule J Schedule I: $4,201.35 Schedule J: $4,12…" at bounding box center [976, 512] width 1103 height 96
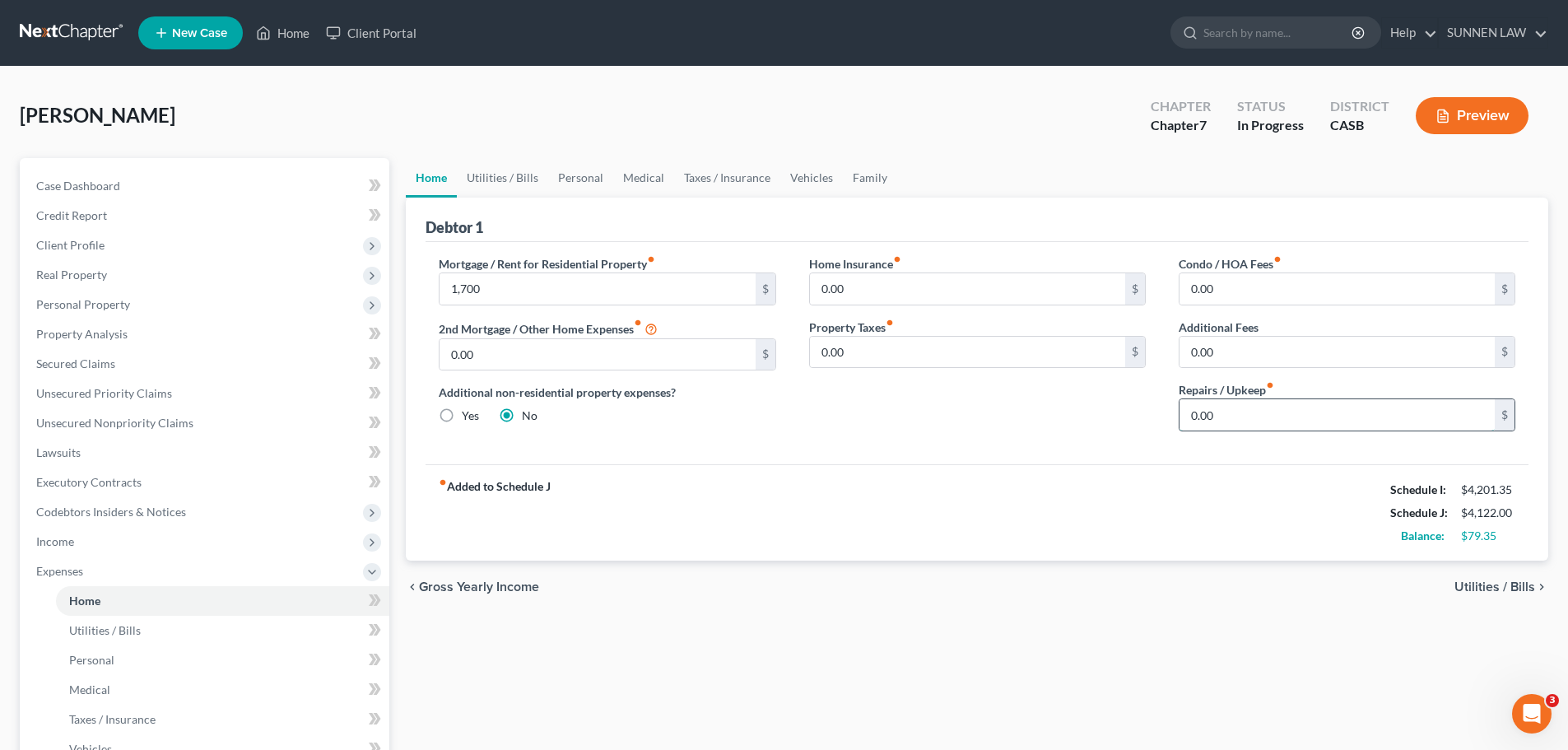
click at [1224, 418] on input "0.00" at bounding box center [1337, 414] width 315 height 31
click at [1224, 523] on div "fiber_manual_record Added to Schedule J Schedule I: $4,201.35 Schedule J: $4,17…" at bounding box center [976, 512] width 1103 height 96
click at [1224, 586] on span "Utilities / Bills" at bounding box center [1494, 586] width 81 height 13
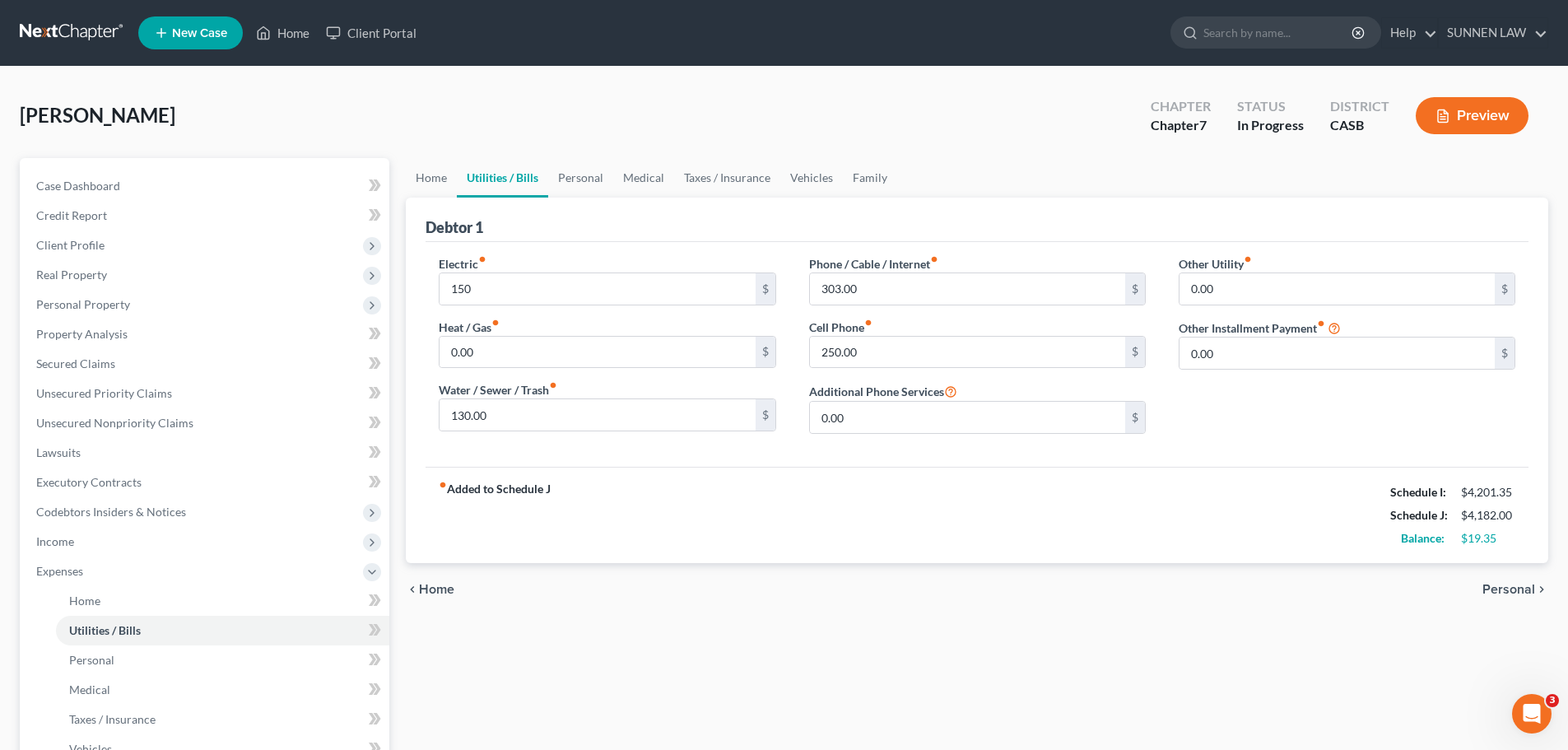
click at [635, 476] on div "fiber_manual_record Added to Schedule J Schedule I: $4,201.35 Schedule J: $4,18…" at bounding box center [976, 514] width 1103 height 96
click at [503, 283] on input "150" at bounding box center [597, 288] width 315 height 31
click at [1224, 590] on span "Personal" at bounding box center [1508, 588] width 53 height 13
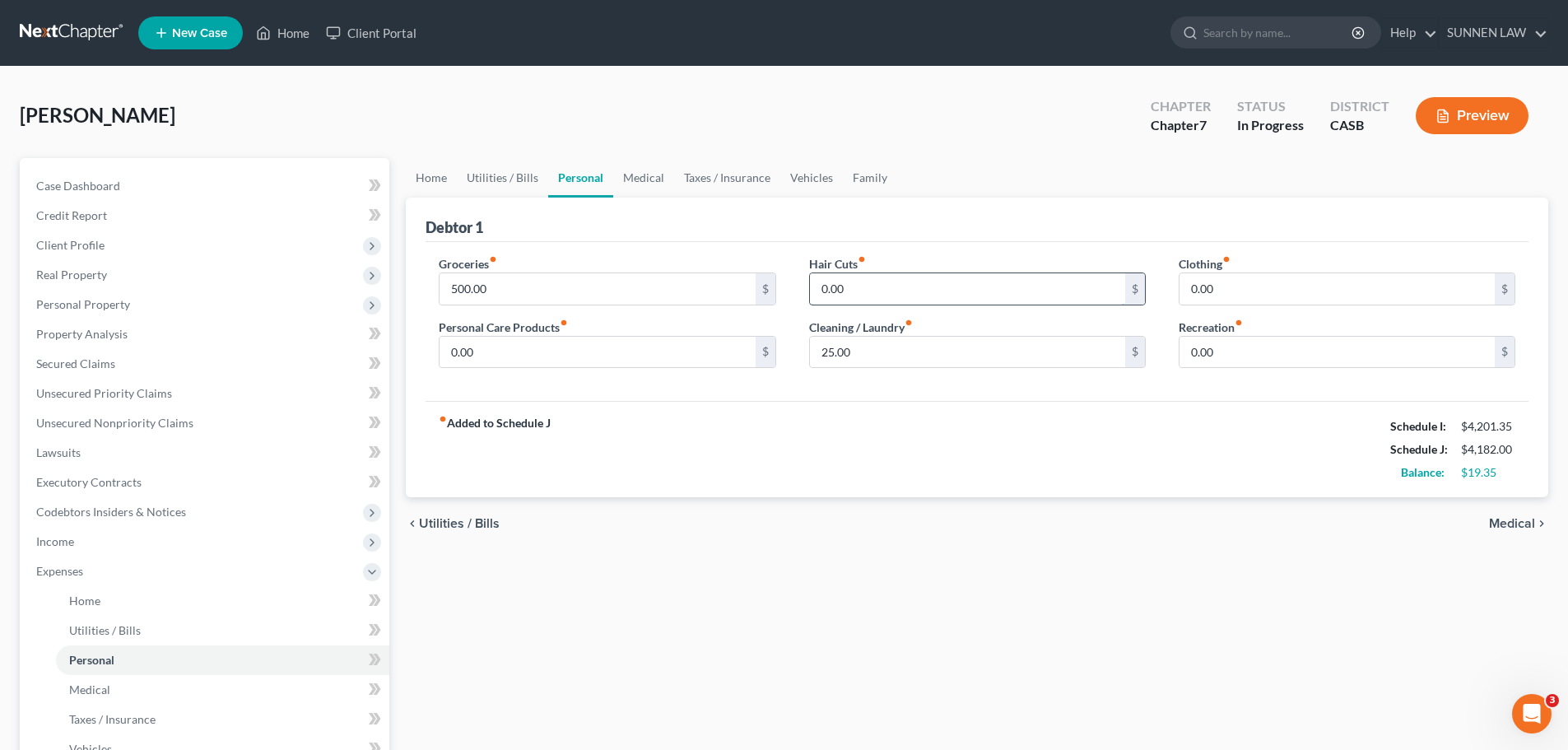
click at [943, 281] on input "0.00" at bounding box center [968, 288] width 315 height 31
click at [1224, 526] on span "Medical" at bounding box center [1512, 523] width 46 height 13
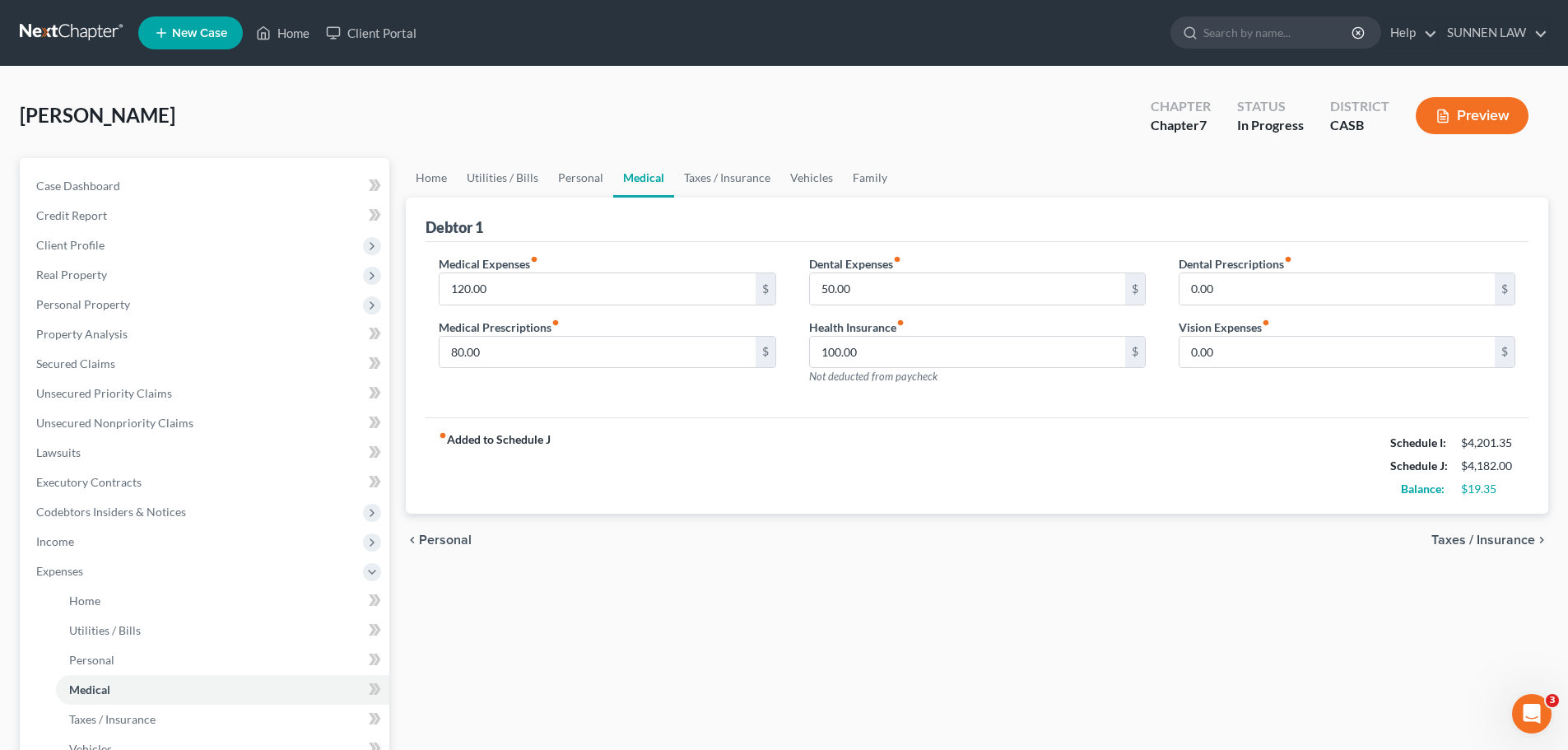
click at [1224, 526] on div "chevron_left Personal Taxes / Insurance chevron_right" at bounding box center [977, 540] width 1143 height 53
click at [1224, 537] on span "Taxes / Insurance" at bounding box center [1483, 539] width 104 height 13
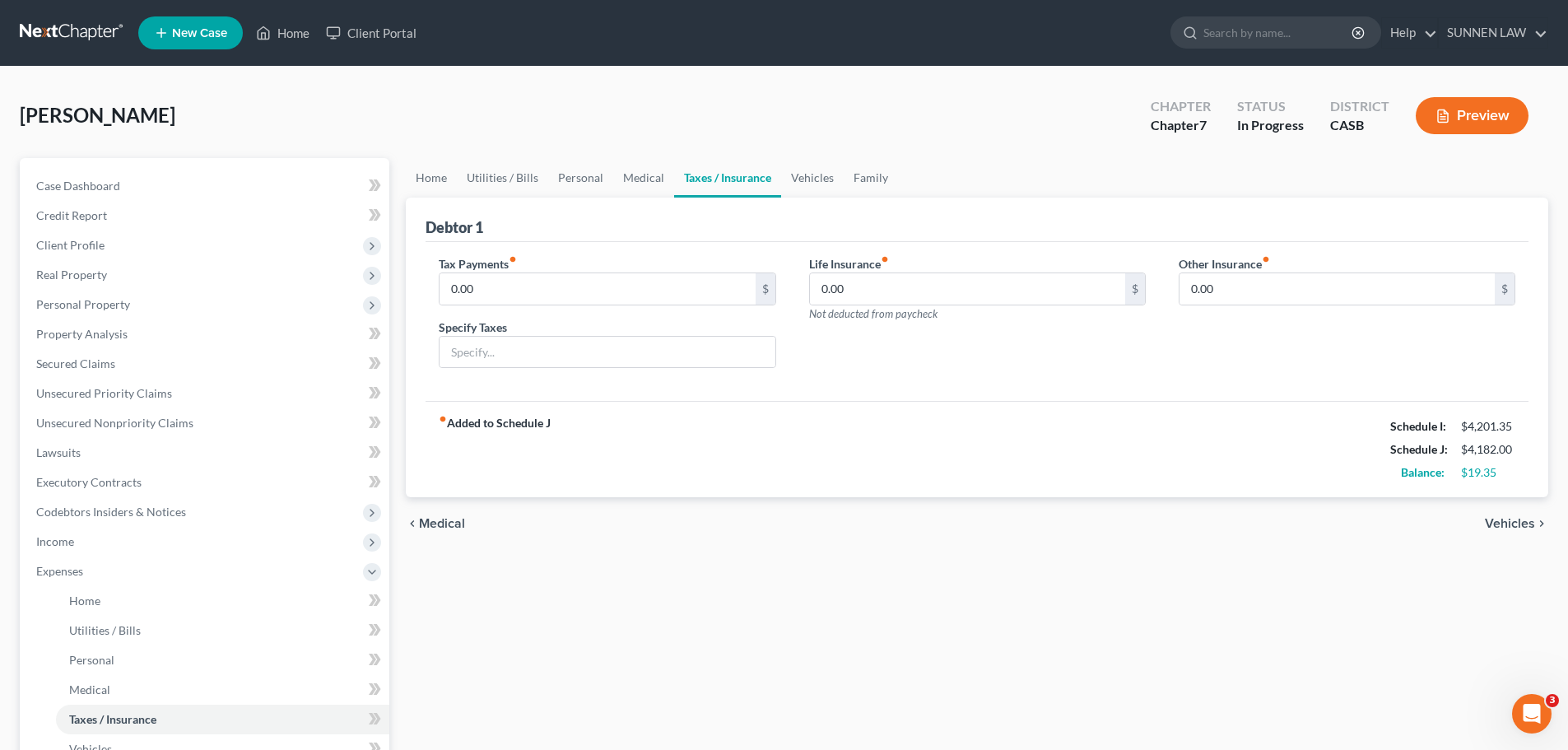
click at [1224, 527] on span "Vehicles" at bounding box center [1509, 523] width 50 height 13
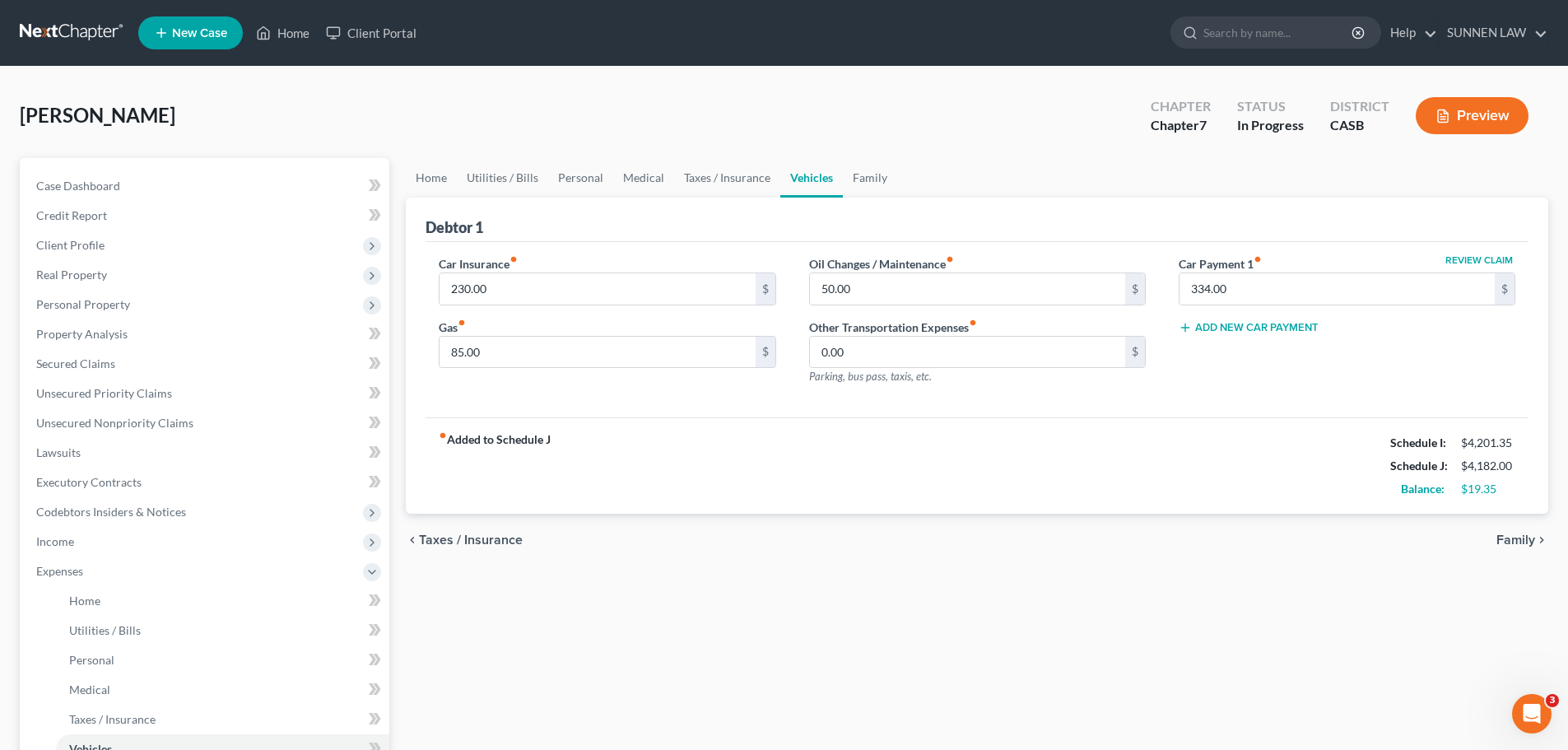
click at [1224, 527] on div "chevron_left Taxes / Insurance Family chevron_right" at bounding box center [977, 540] width 1143 height 53
click at [1224, 541] on span "Family" at bounding box center [1515, 539] width 38 height 13
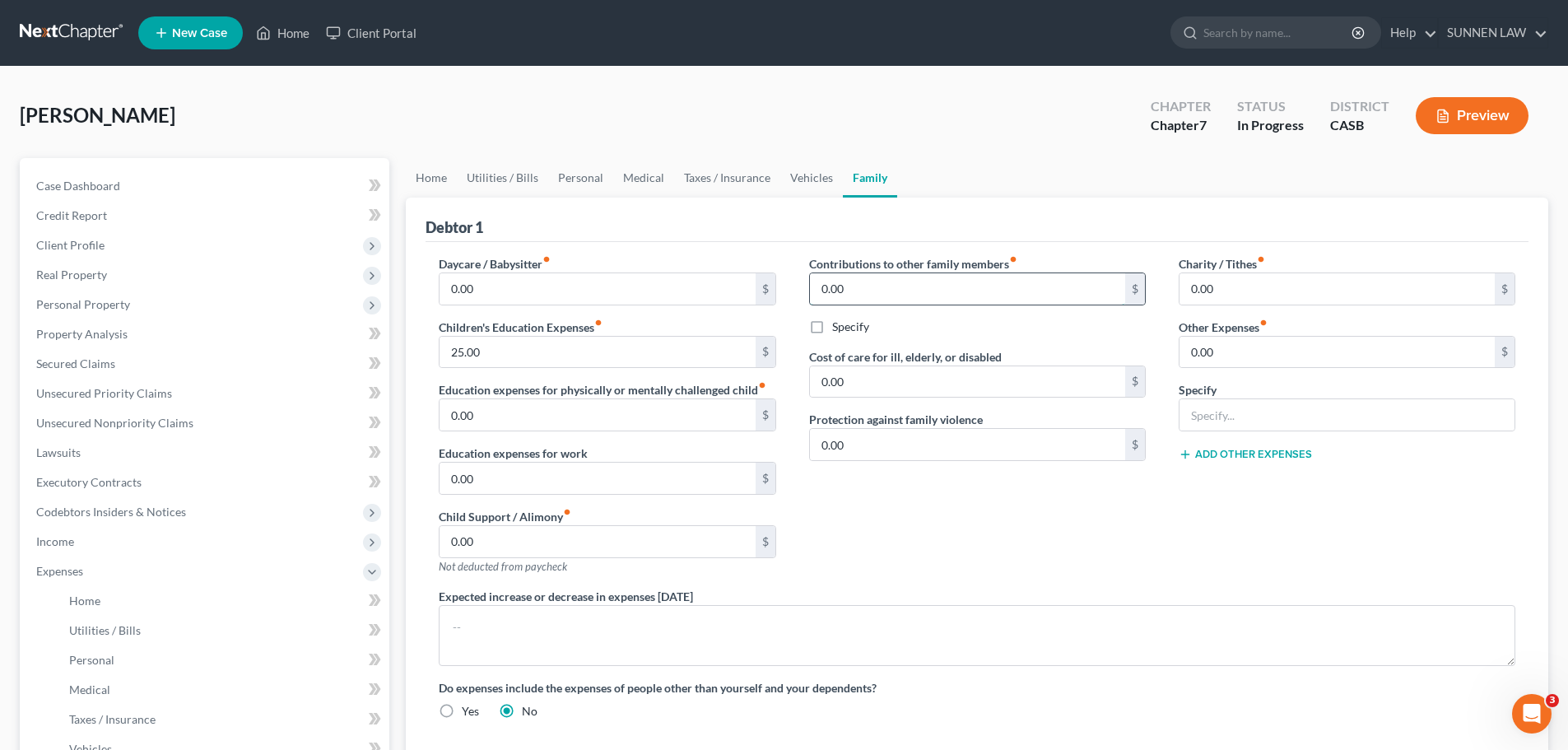
click at [868, 296] on input "0.00" at bounding box center [968, 288] width 315 height 31
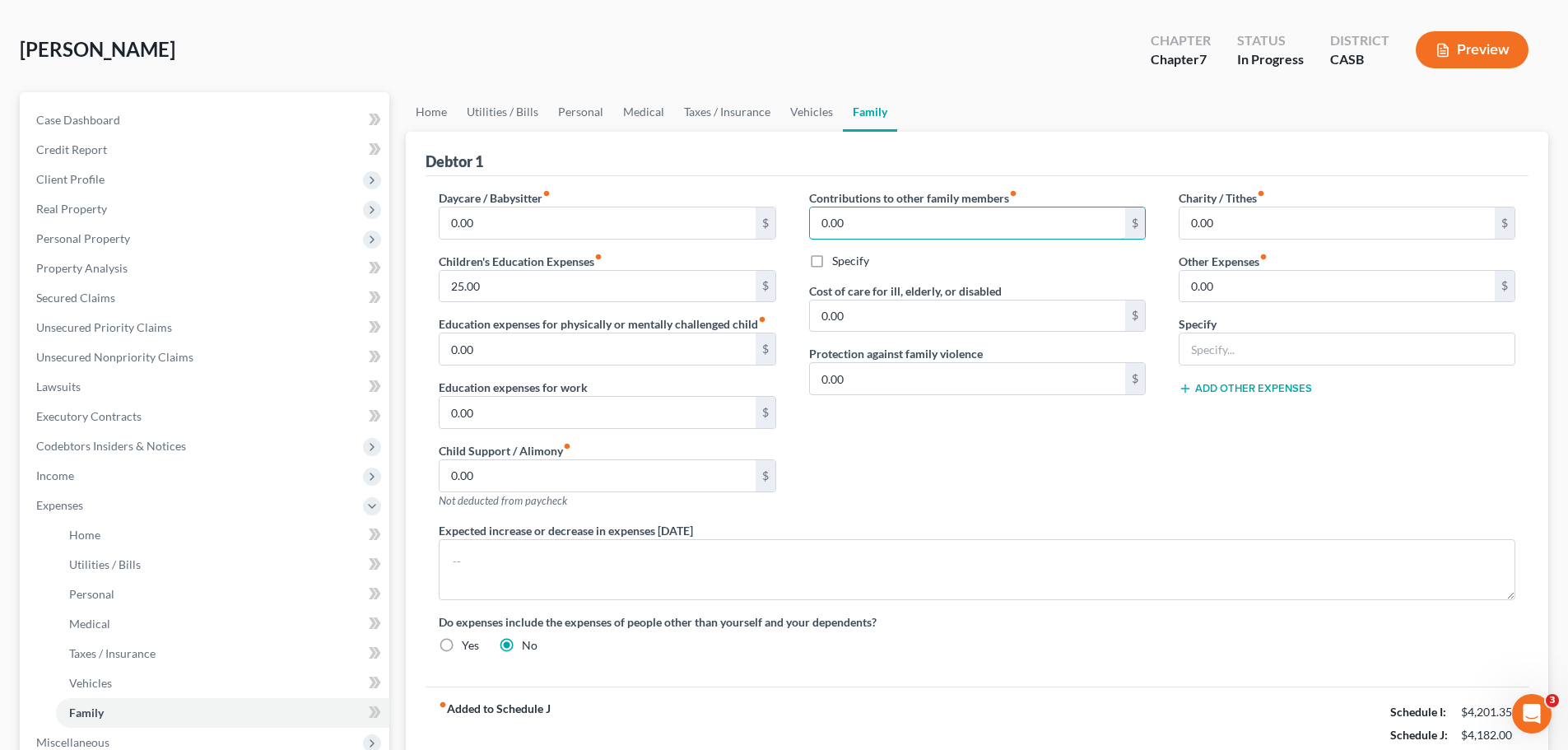
scroll to position [44, 0]
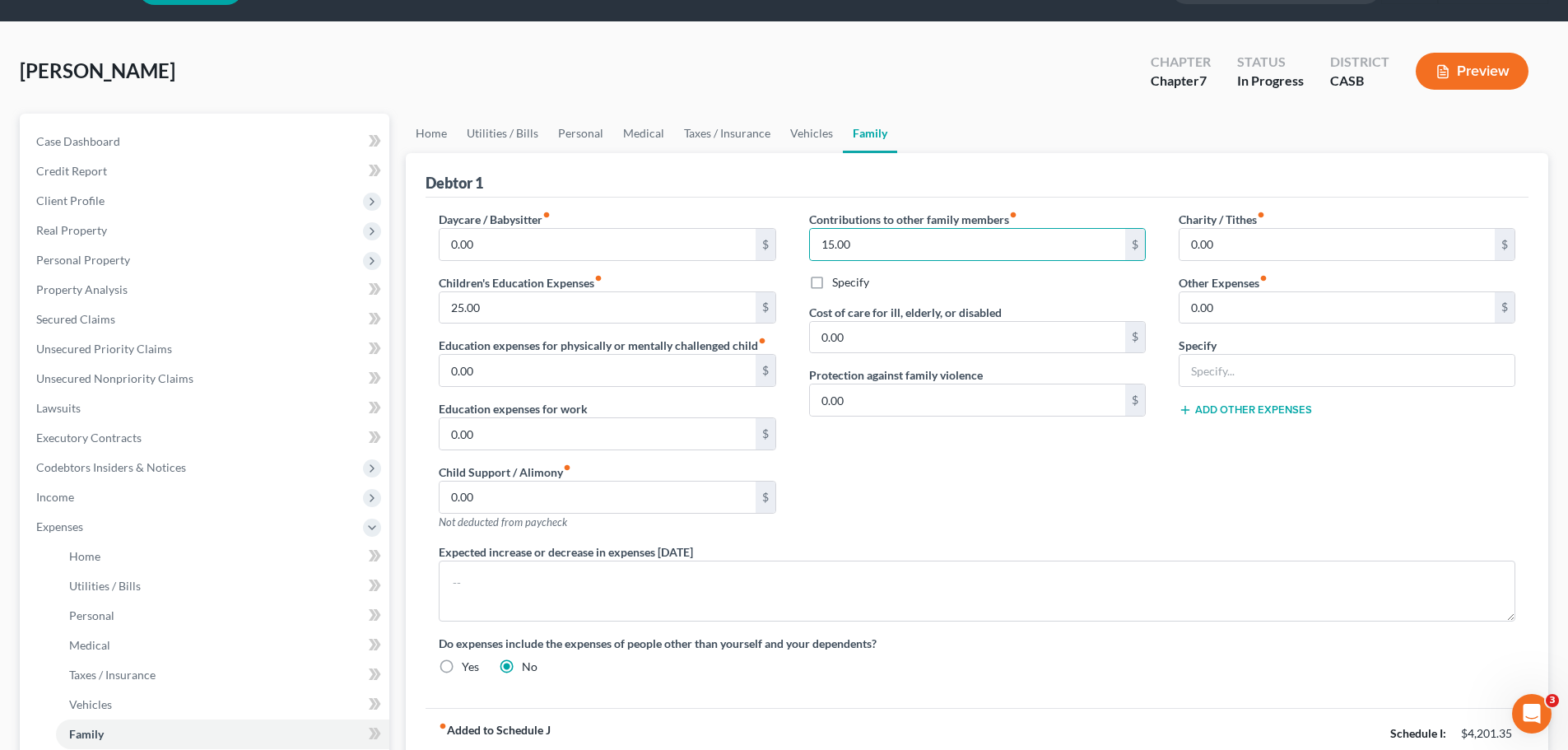
click at [832, 282] on label "Specify" at bounding box center [851, 281] width 37 height 16
click at [838, 282] on input "Specify" at bounding box center [844, 279] width 11 height 11
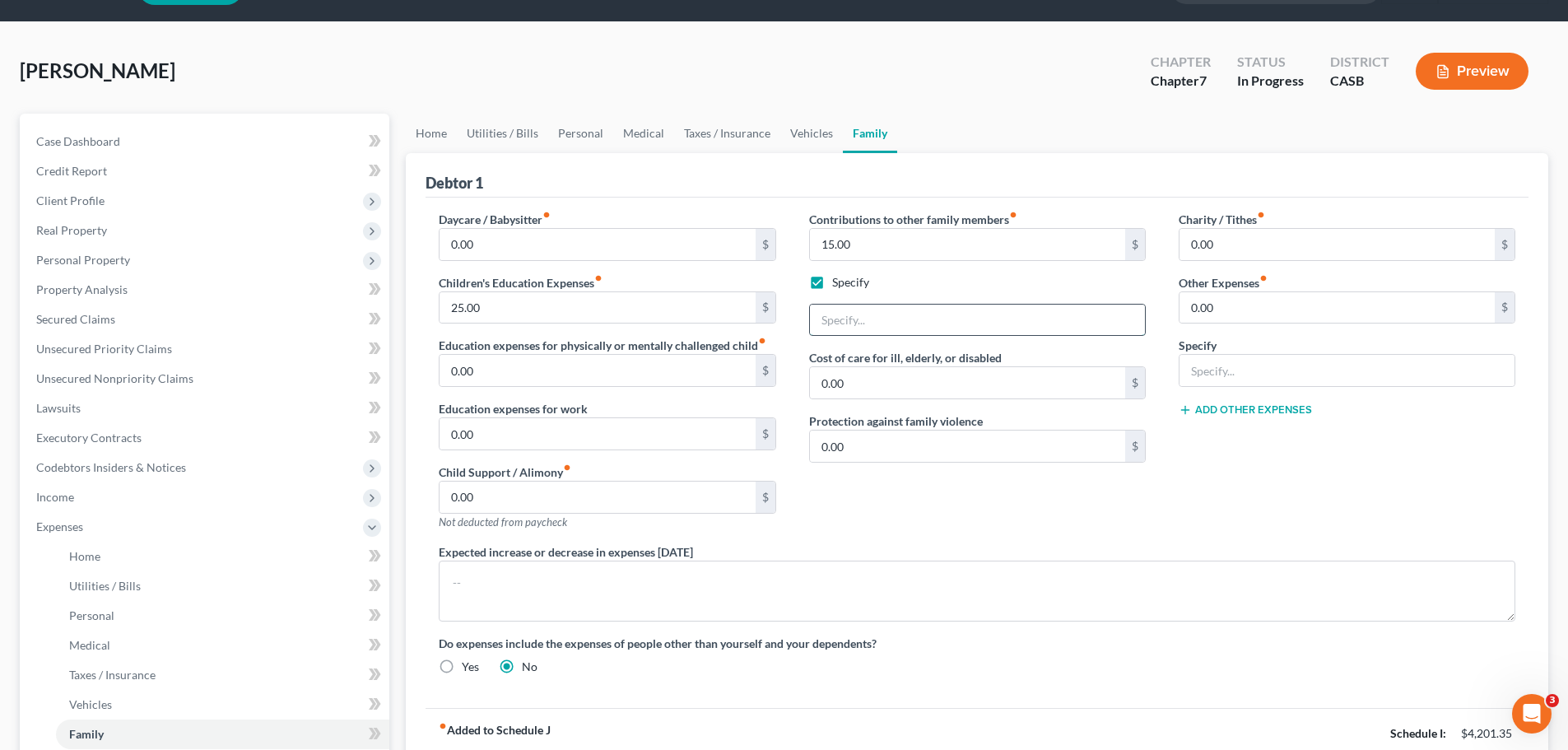
click at [863, 321] on input "text" at bounding box center [978, 320] width 335 height 31
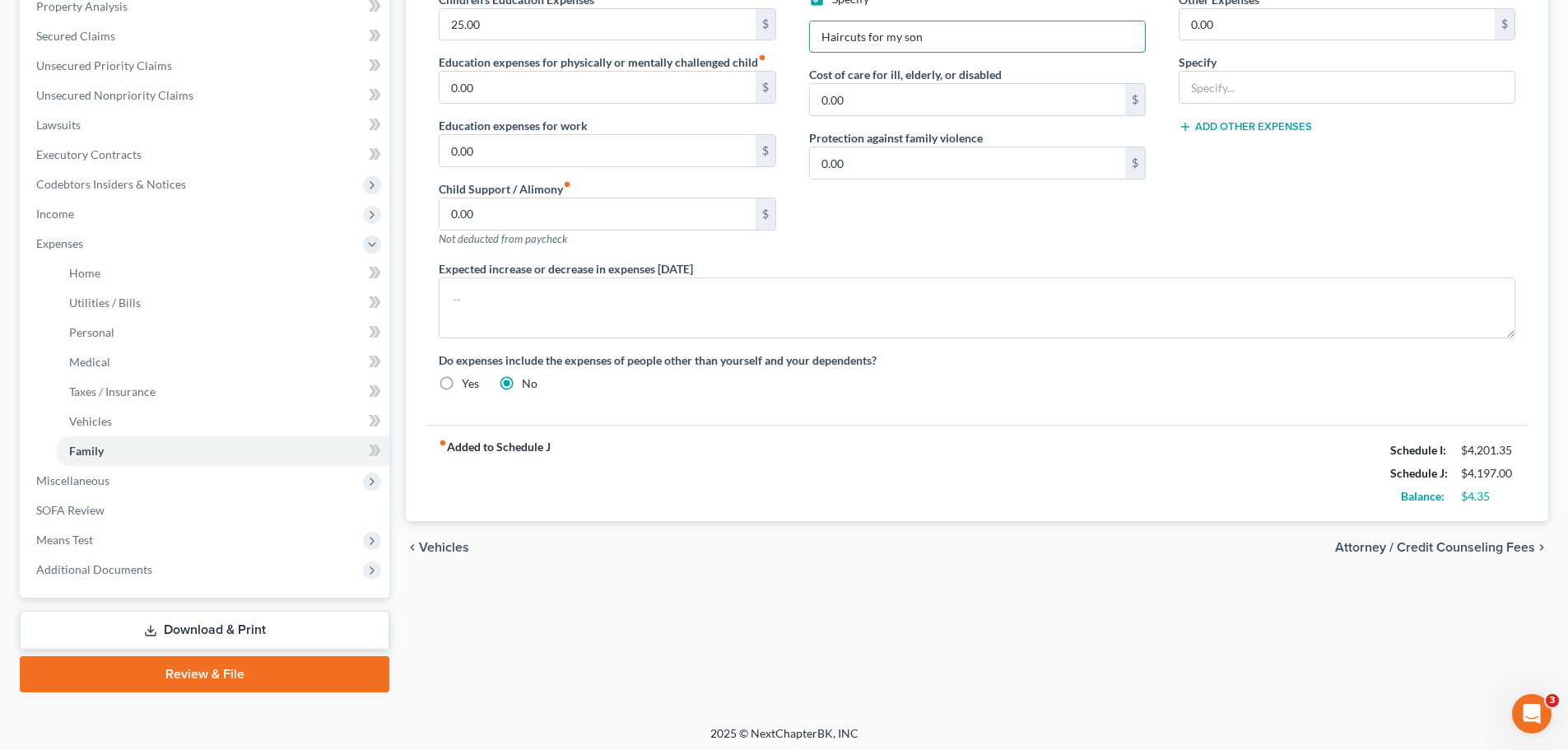
scroll to position [332, 0]
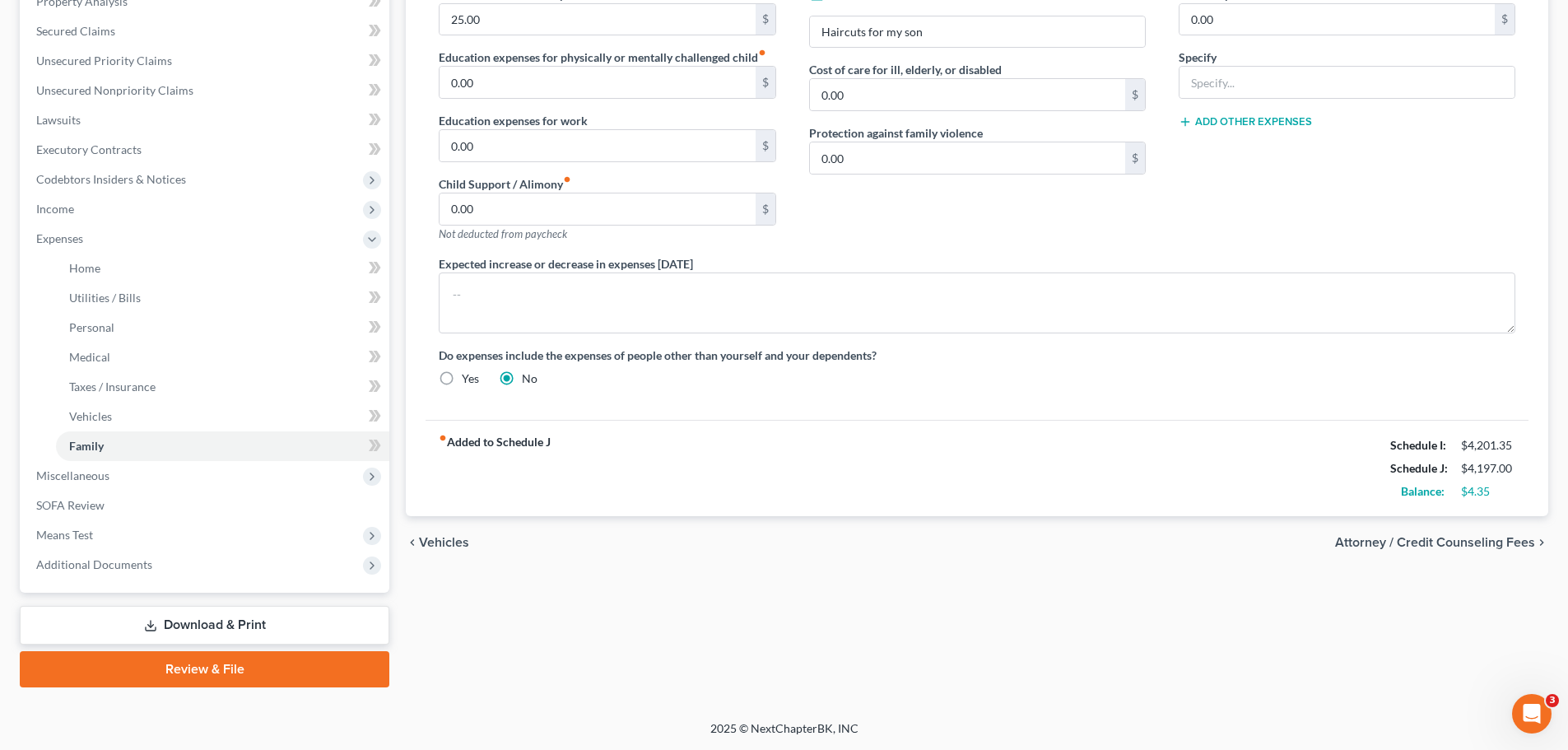
click at [1224, 544] on span "Attorney / Credit Counseling Fees" at bounding box center [1434, 542] width 200 height 13
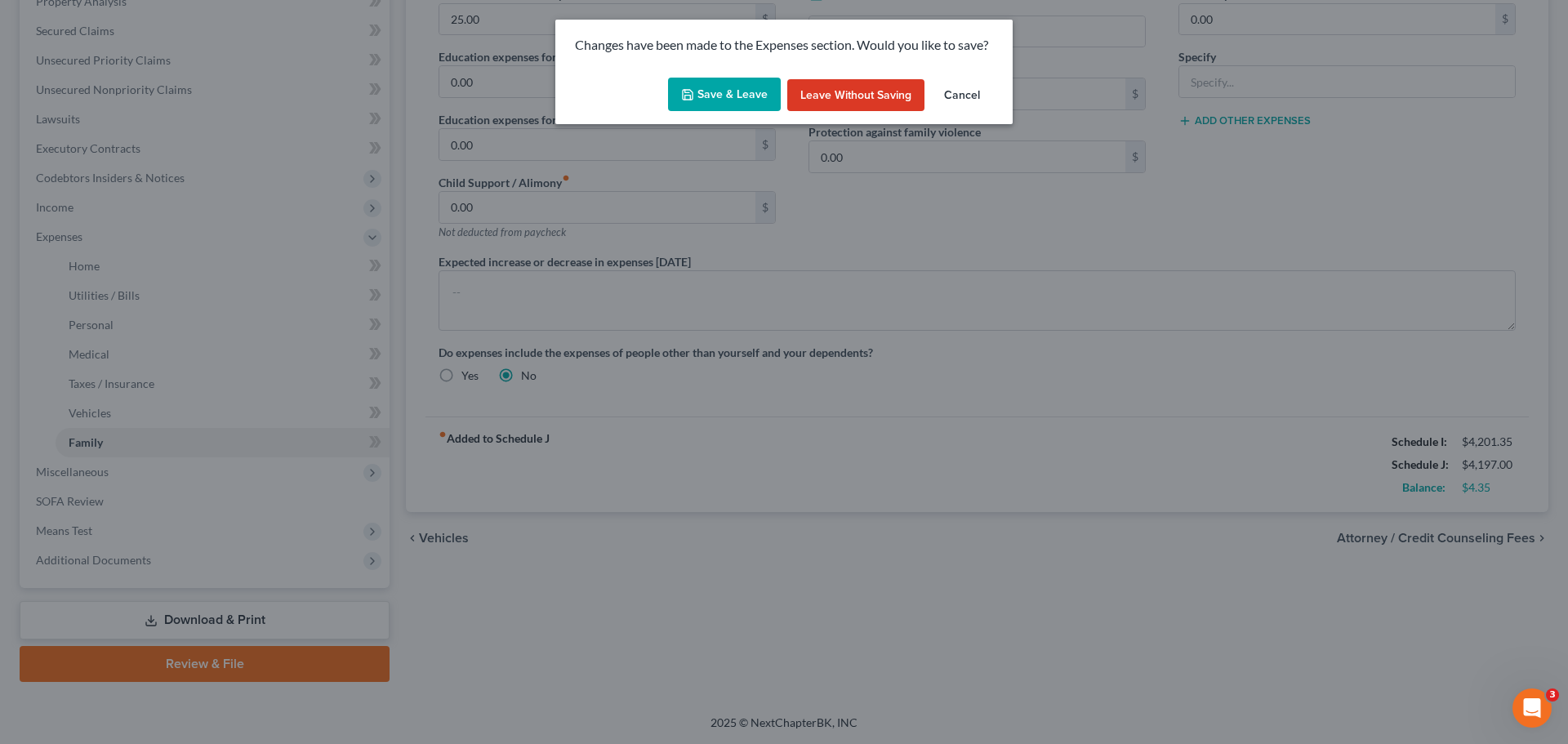
click at [731, 98] on button "Save & Leave" at bounding box center [725, 94] width 113 height 35
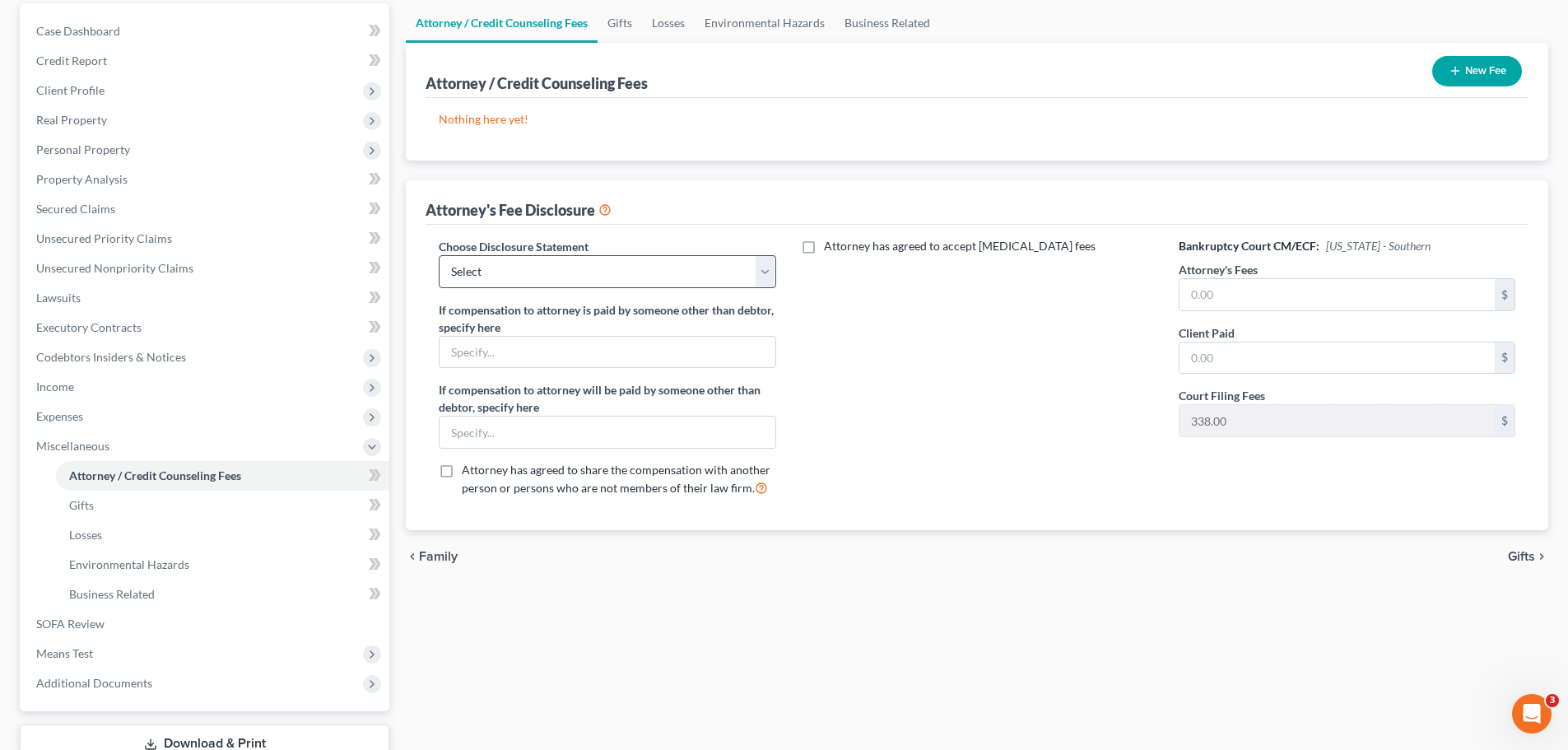
scroll to position [165, 0]
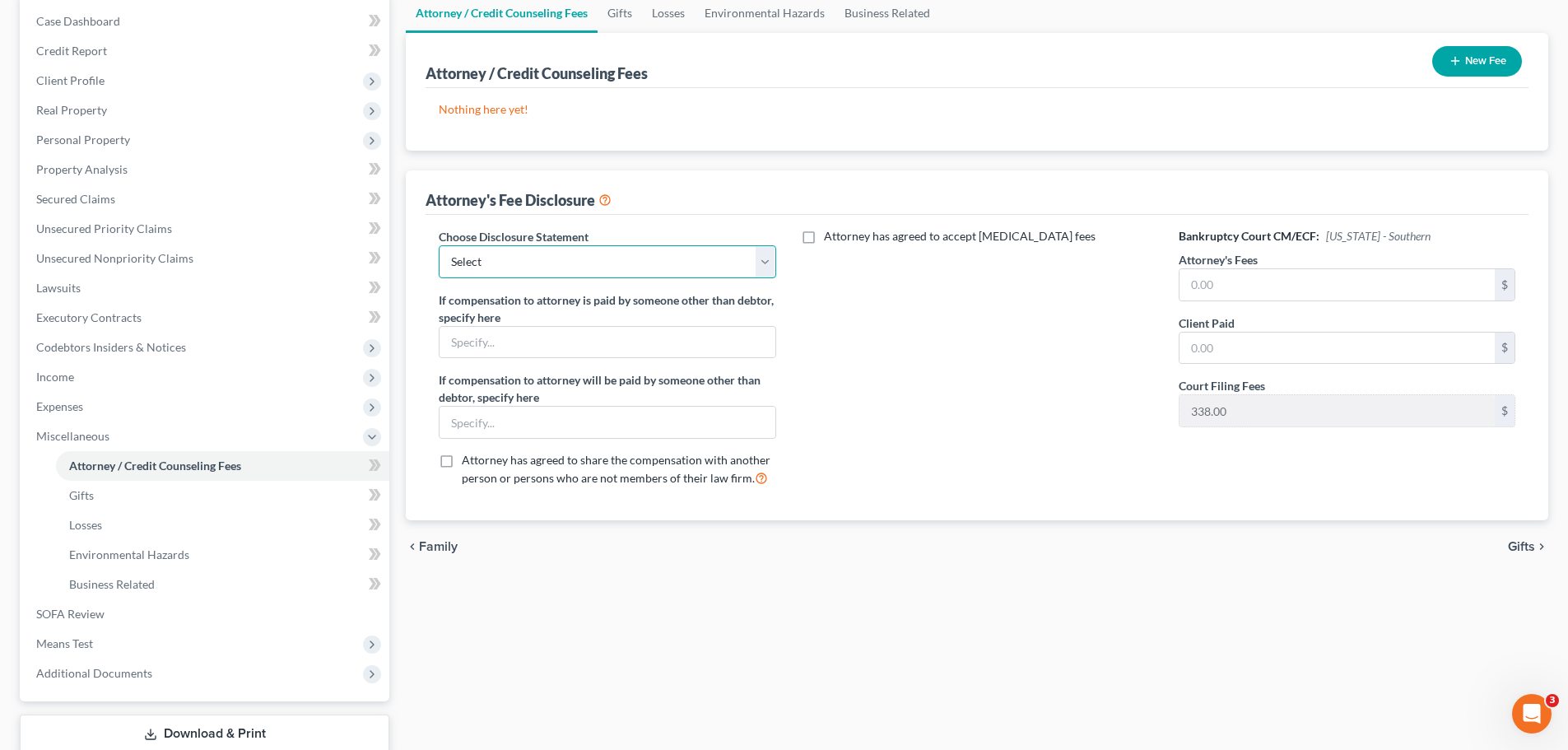
click at [535, 252] on select "Select Fee Agreement" at bounding box center [607, 261] width 337 height 33
click at [439, 245] on select "Select Fee Agreement" at bounding box center [607, 261] width 337 height 33
click at [483, 341] on input "text" at bounding box center [607, 342] width 335 height 31
click at [462, 458] on label "Attorney has agreed to share the compensation with another person or persons wh…" at bounding box center [618, 469] width 314 height 36
click at [469, 458] on input "Attorney has agreed to share the compensation with another person or persons wh…" at bounding box center [474, 457] width 11 height 11
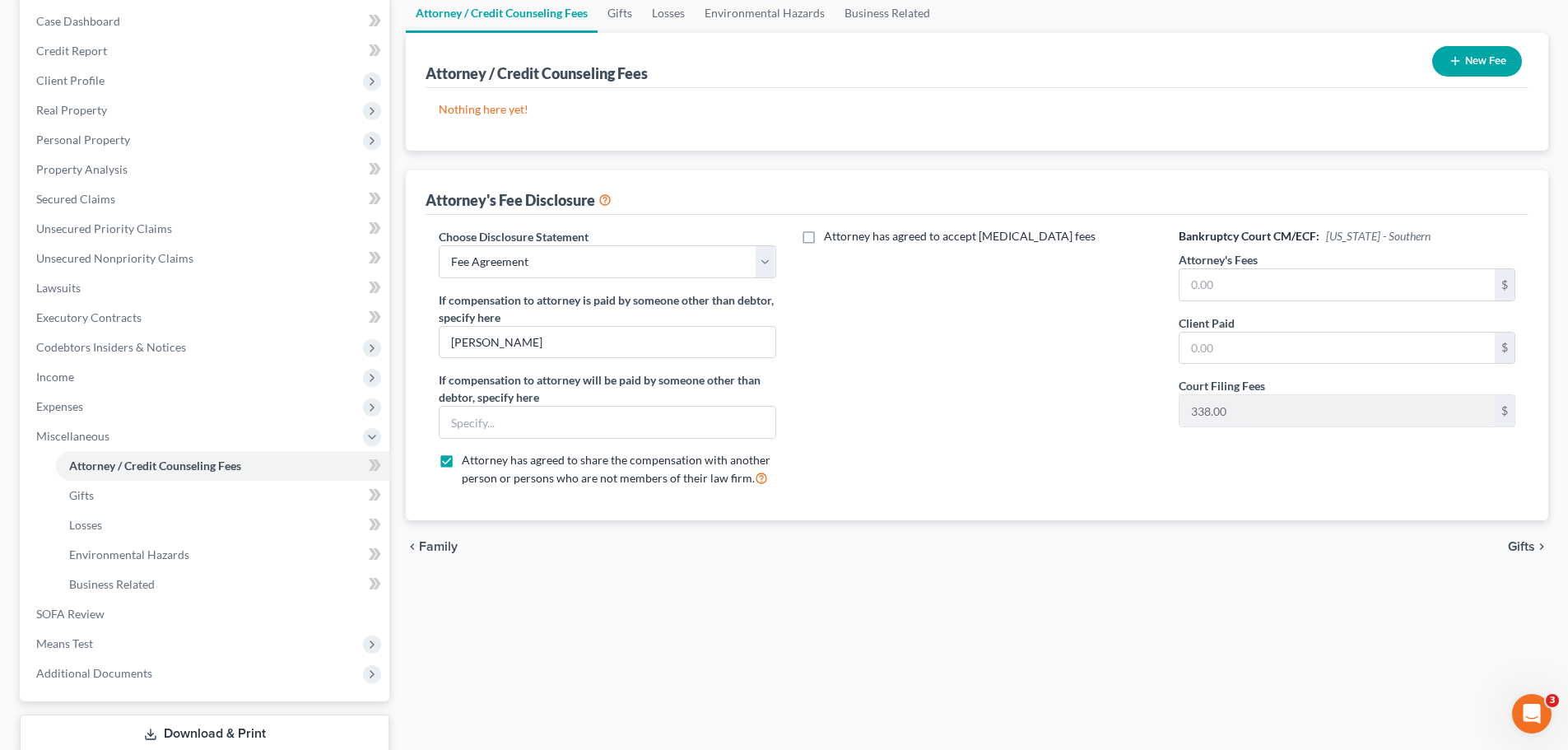
click at [462, 458] on label "Attorney has agreed to share the compensation with another person or persons wh…" at bounding box center [618, 469] width 314 height 36
click at [469, 458] on input "Attorney has agreed to share the compensation with another person or persons wh…" at bounding box center [474, 457] width 11 height 11
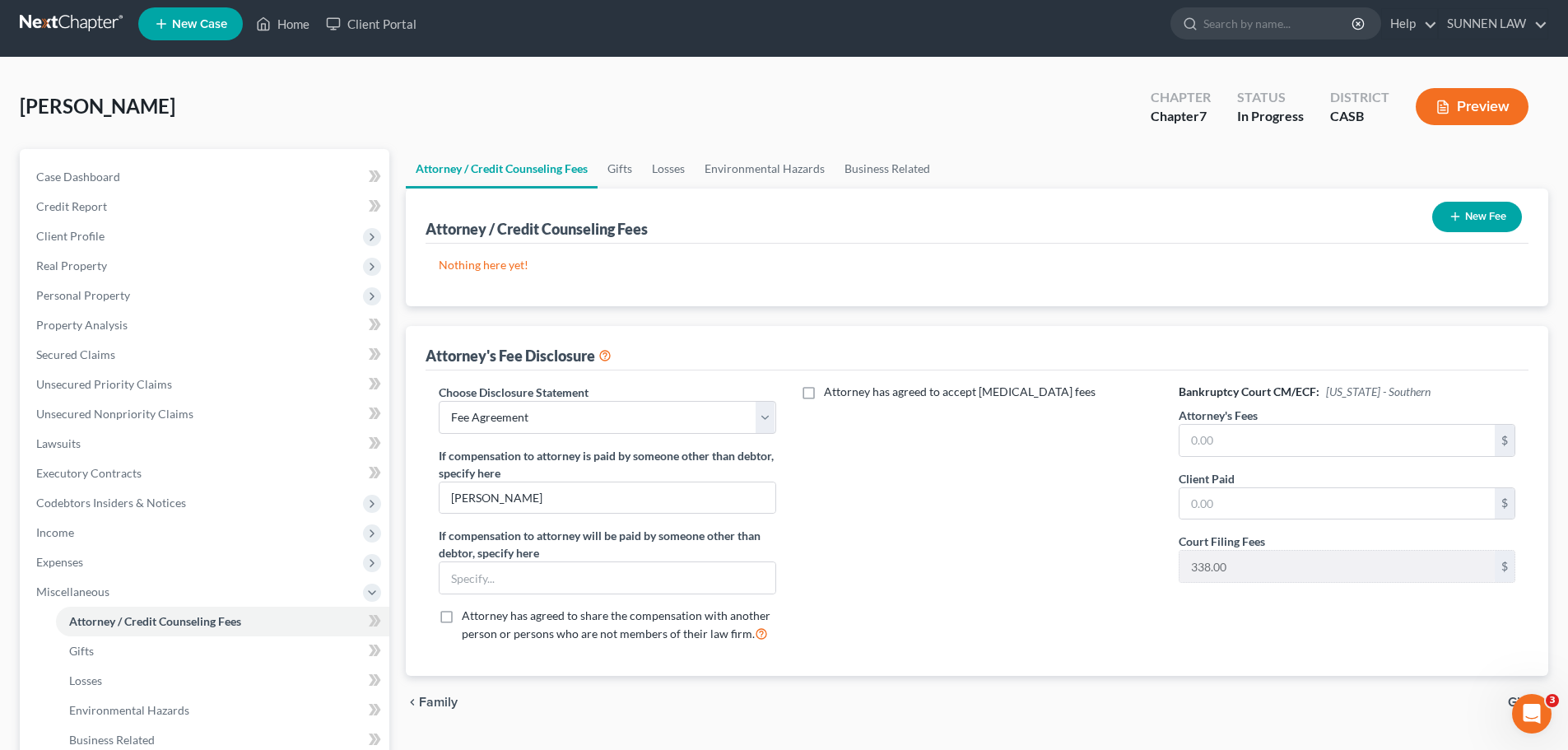
scroll to position [0, 0]
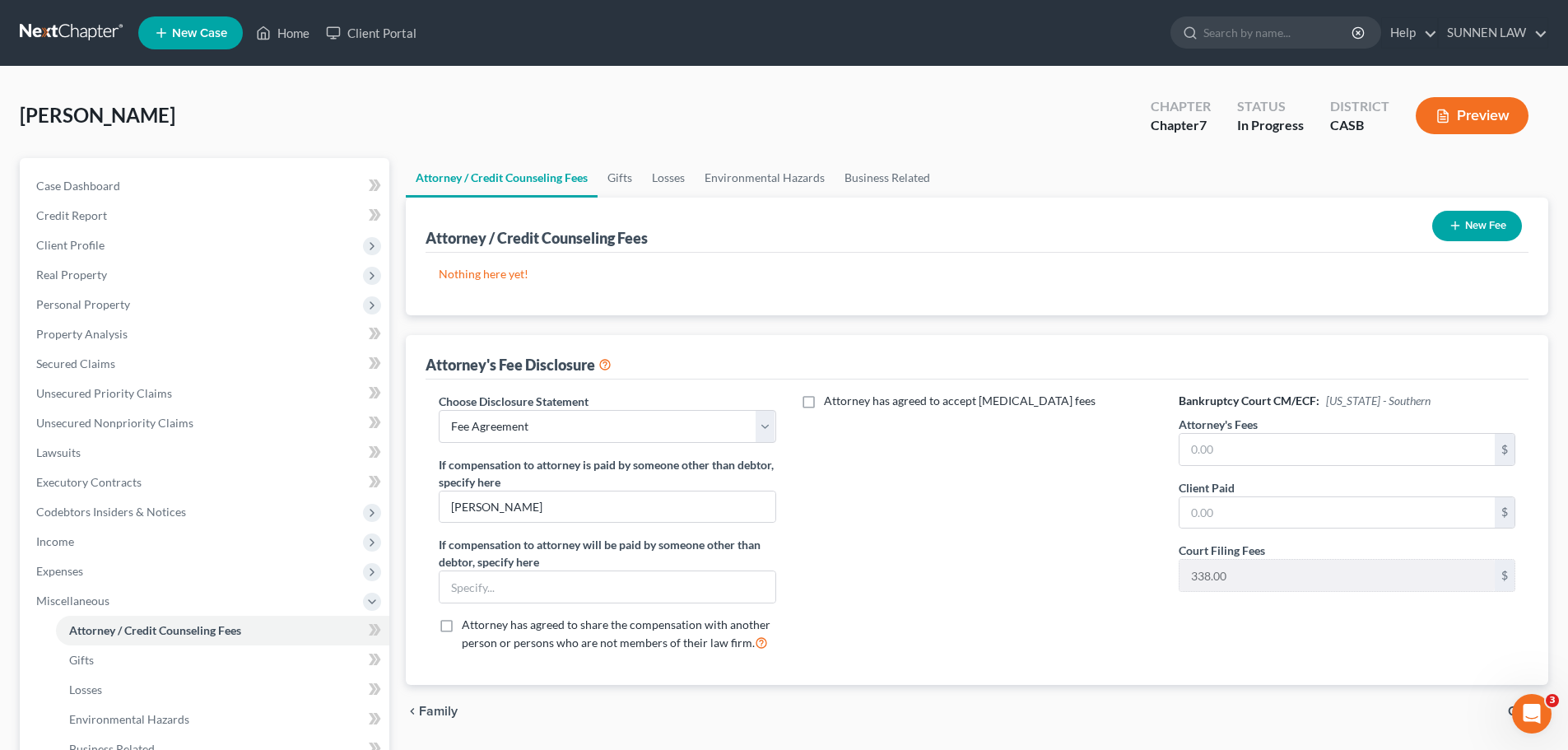
click at [824, 401] on label "Attorney has agreed to accept [MEDICAL_DATA] fees" at bounding box center [959, 401] width 271 height 16
click at [831, 401] on input "Attorney has agreed to accept [MEDICAL_DATA] fees" at bounding box center [836, 398] width 11 height 11
click at [872, 442] on input "text" at bounding box center [968, 439] width 315 height 31
click at [824, 399] on label "Attorney has agreed to accept [MEDICAL_DATA] fees" at bounding box center [959, 401] width 271 height 16
click at [831, 399] on input "Attorney has agreed to accept [MEDICAL_DATA] fees" at bounding box center [836, 398] width 11 height 11
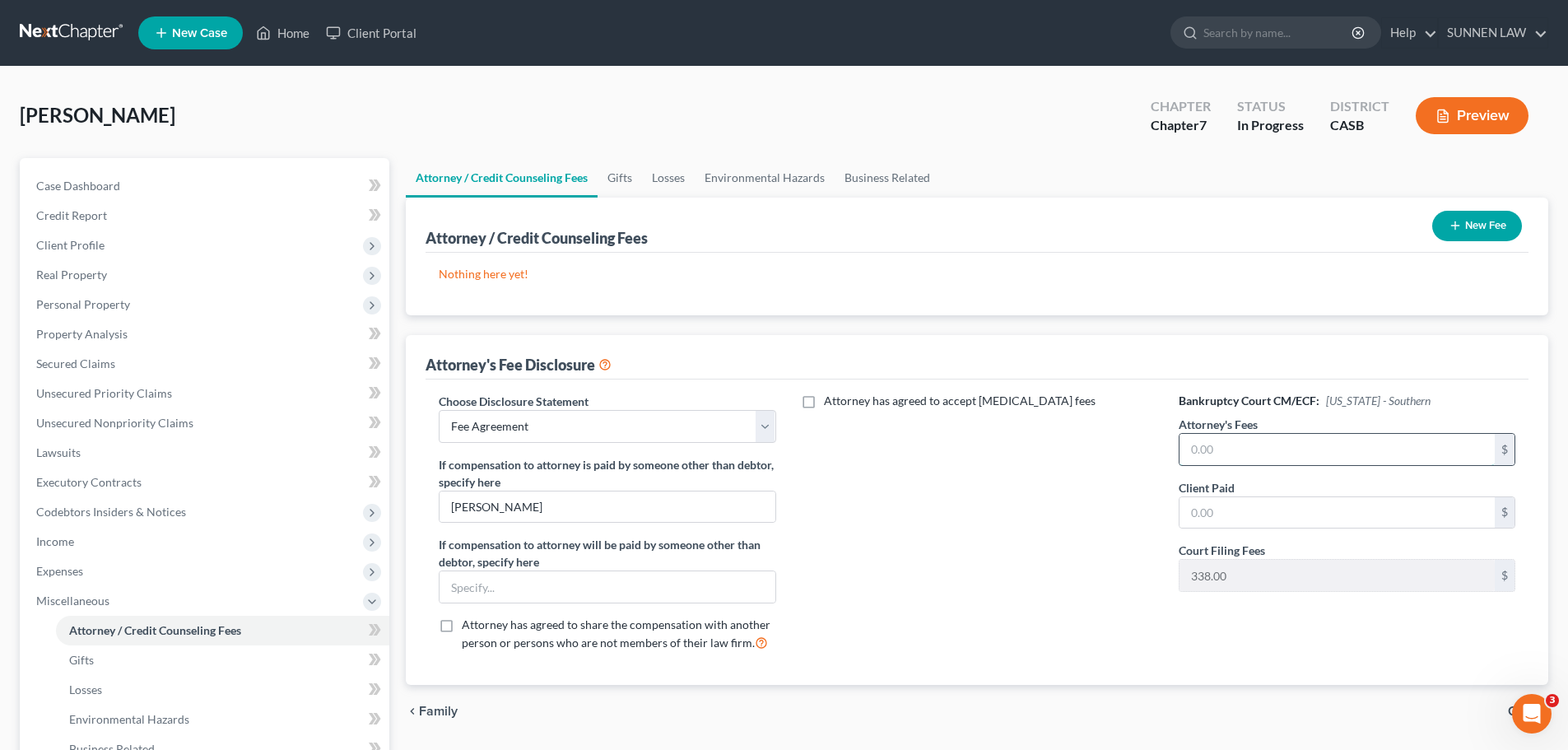
click at [1224, 450] on input "text" at bounding box center [1337, 449] width 315 height 31
click at [1224, 507] on input "text" at bounding box center [1337, 513] width 315 height 31
click at [1044, 529] on div "Attorney has agreed to accept [MEDICAL_DATA] fees" at bounding box center [977, 529] width 370 height 272
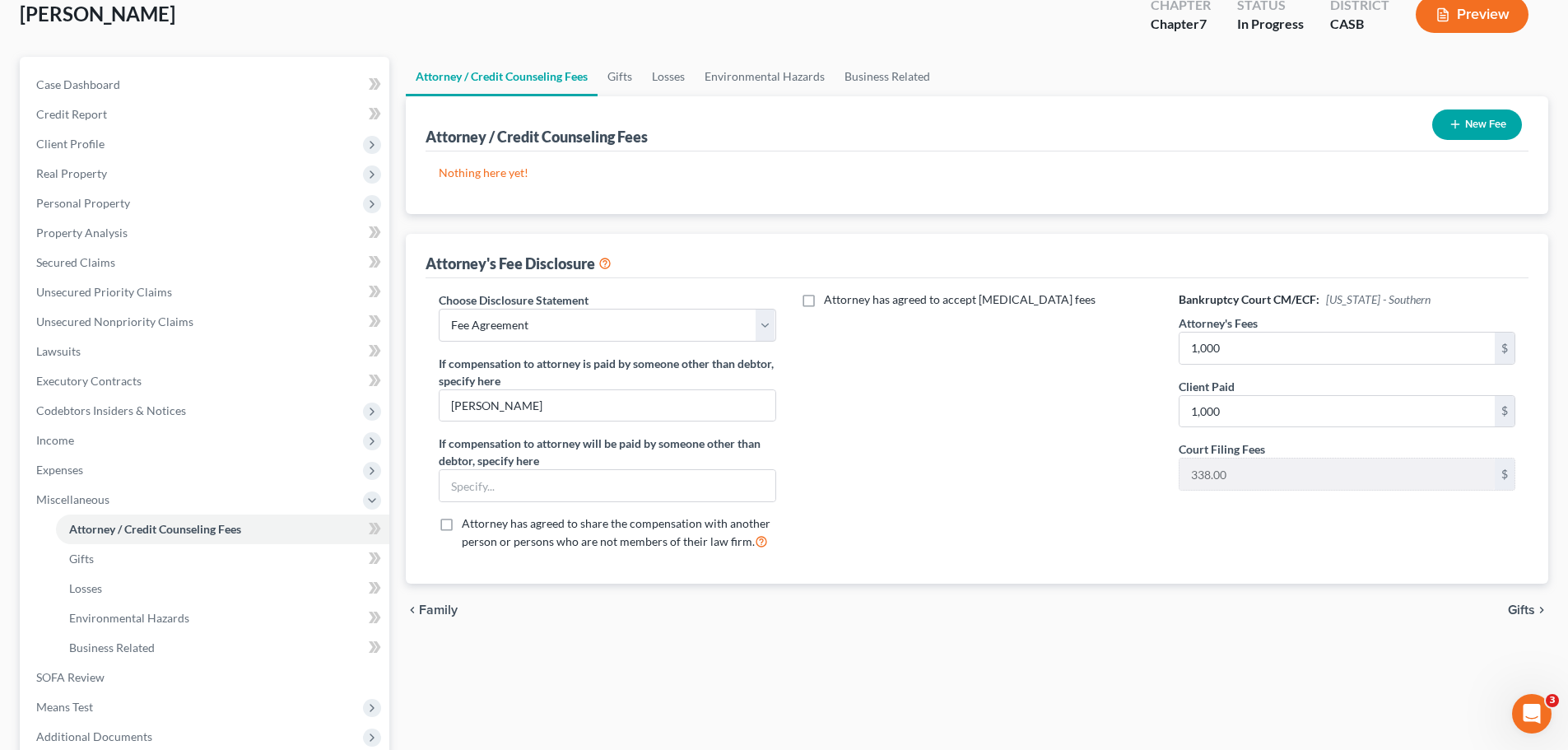
scroll to position [103, 0]
drag, startPoint x: 577, startPoint y: 406, endPoint x: 399, endPoint y: 402, distance: 178.0
click at [401, 402] on div "Attorney / Credit Counseling Fees Gifts Losses Environmental Hazards Business R…" at bounding box center [977, 457] width 1159 height 803
click at [535, 326] on select "Select Fee Agreement" at bounding box center [607, 323] width 337 height 33
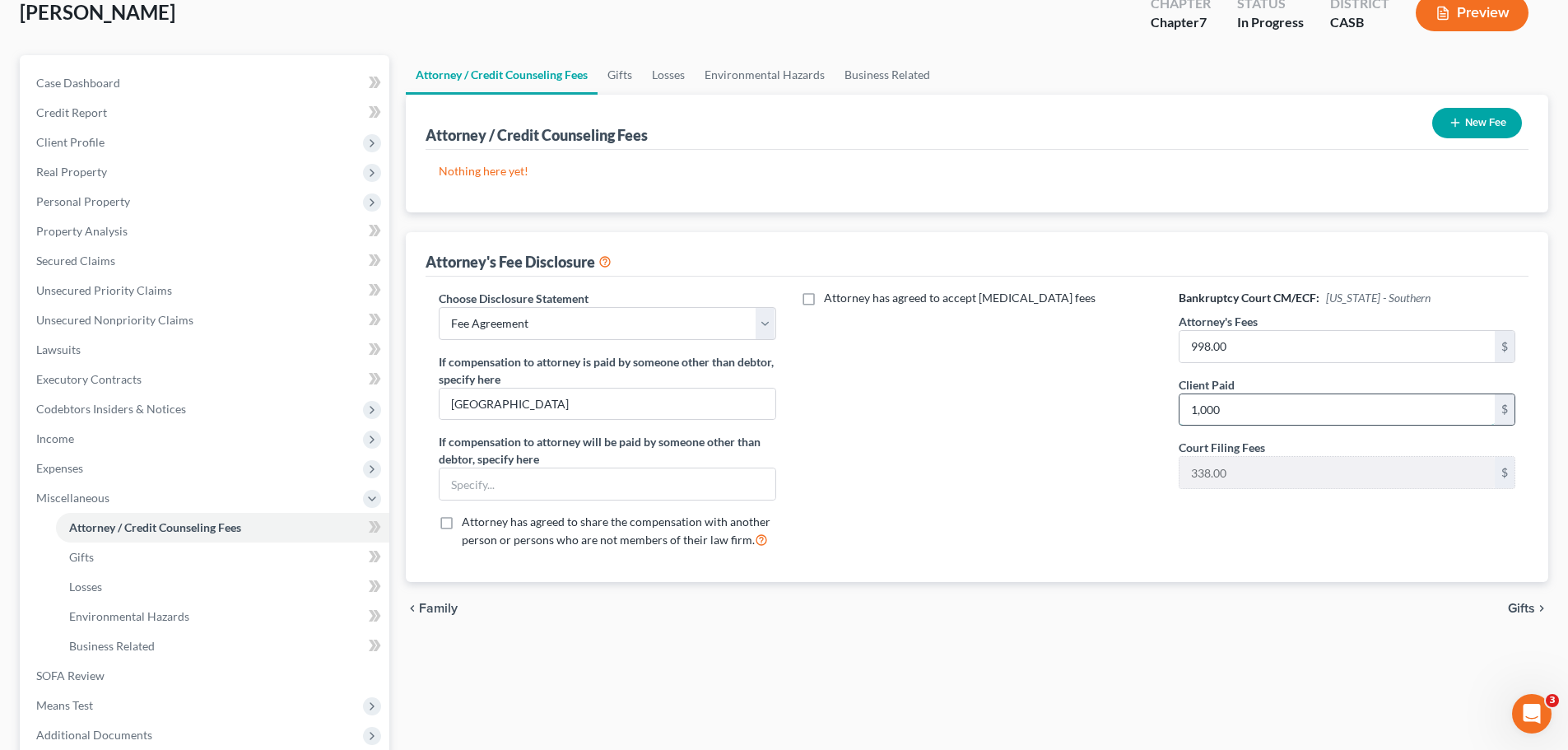
click at [1224, 412] on input "1,000" at bounding box center [1337, 410] width 315 height 31
click at [1044, 406] on div "Attorney has agreed to accept [MEDICAL_DATA] fees" at bounding box center [977, 426] width 370 height 272
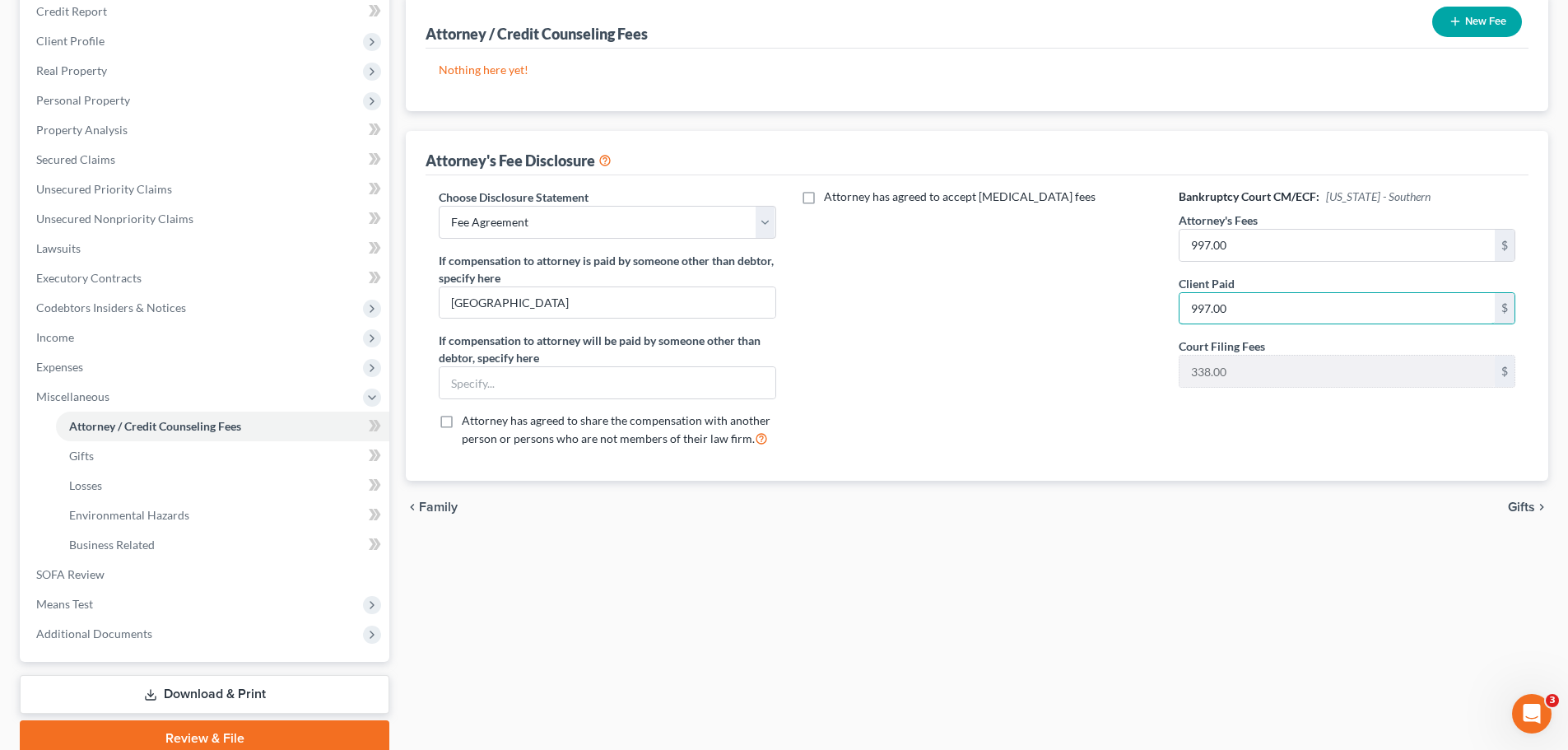
scroll to position [273, 0]
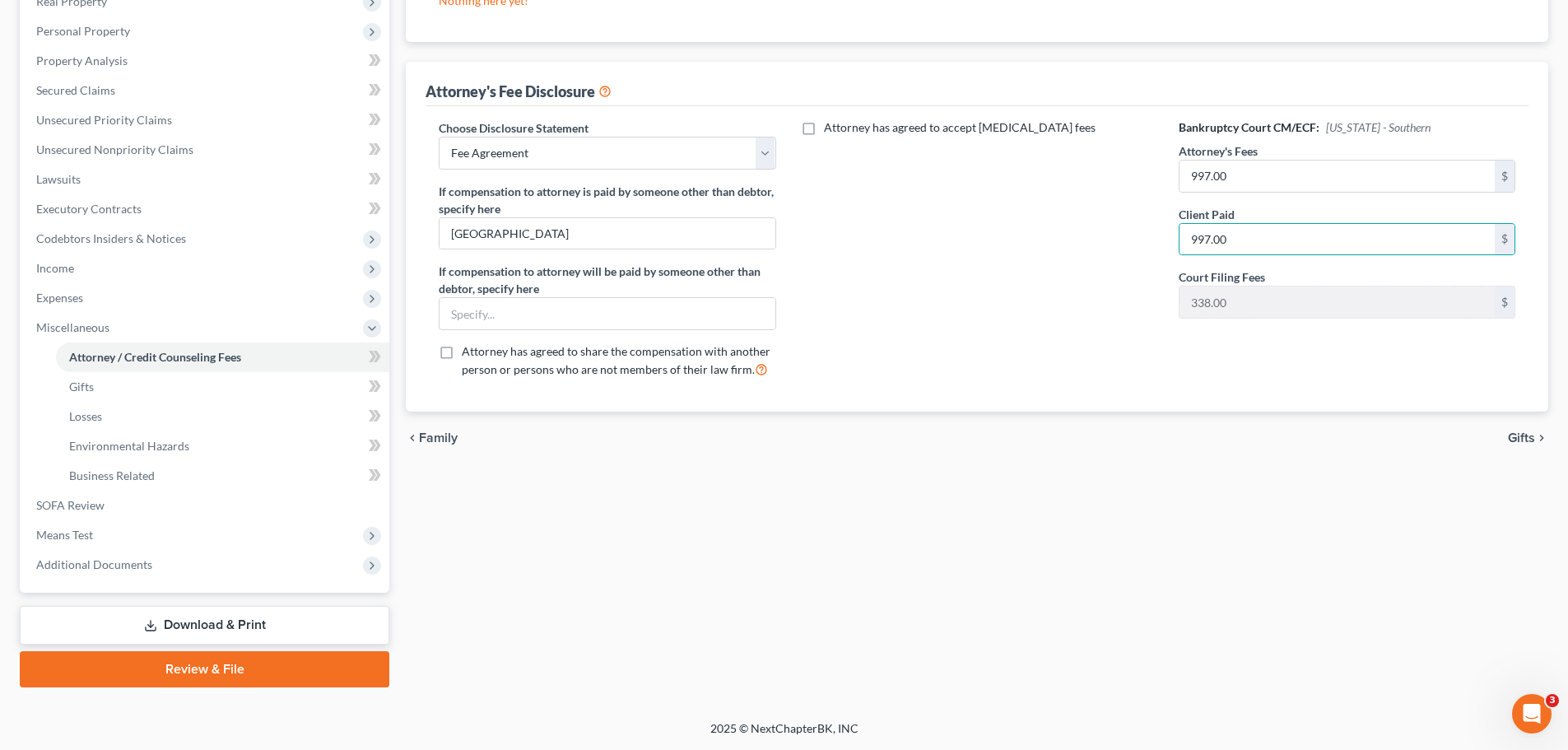
click at [1224, 434] on icon "chevron_right" at bounding box center [1541, 437] width 13 height 13
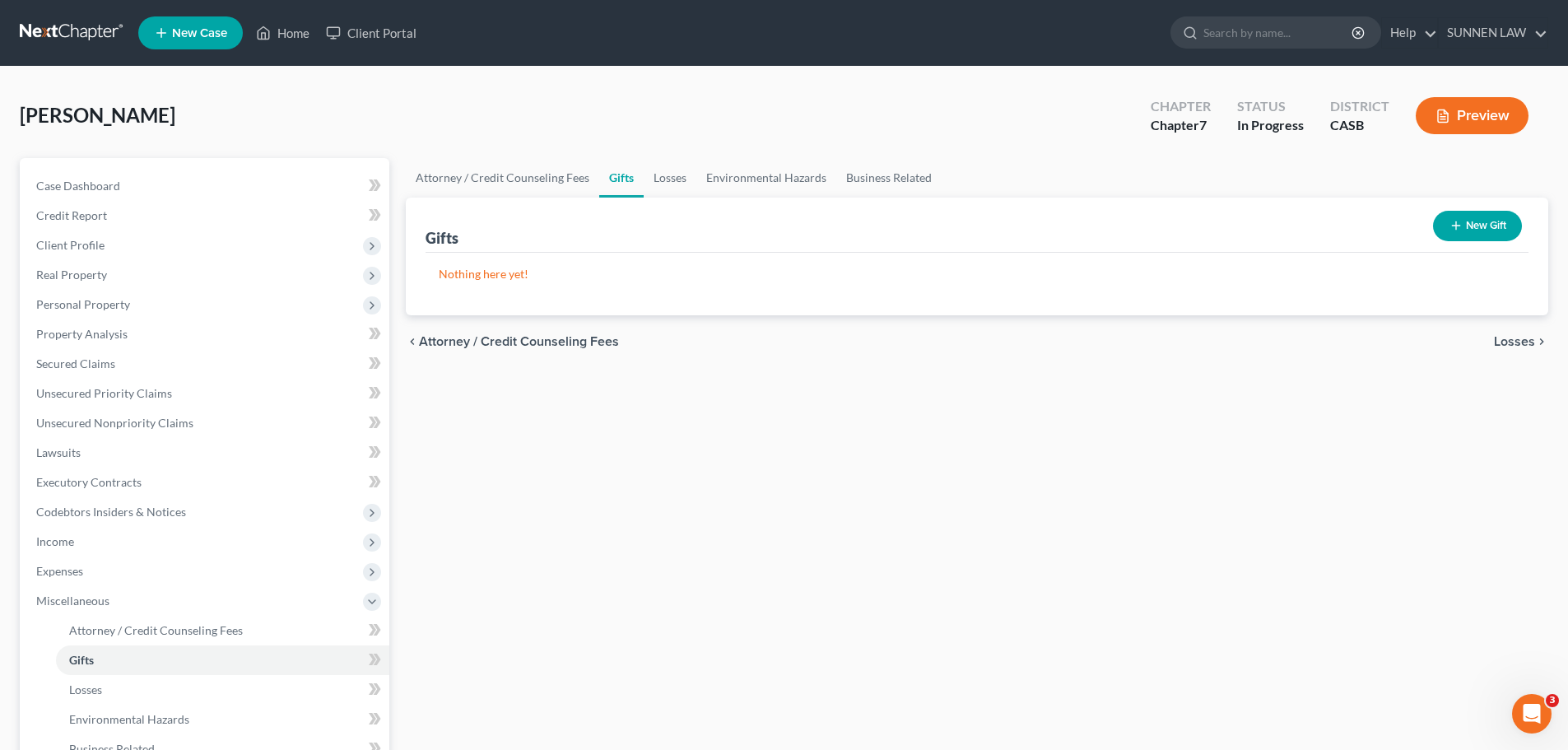
click at [1224, 340] on span "Losses" at bounding box center [1514, 341] width 41 height 13
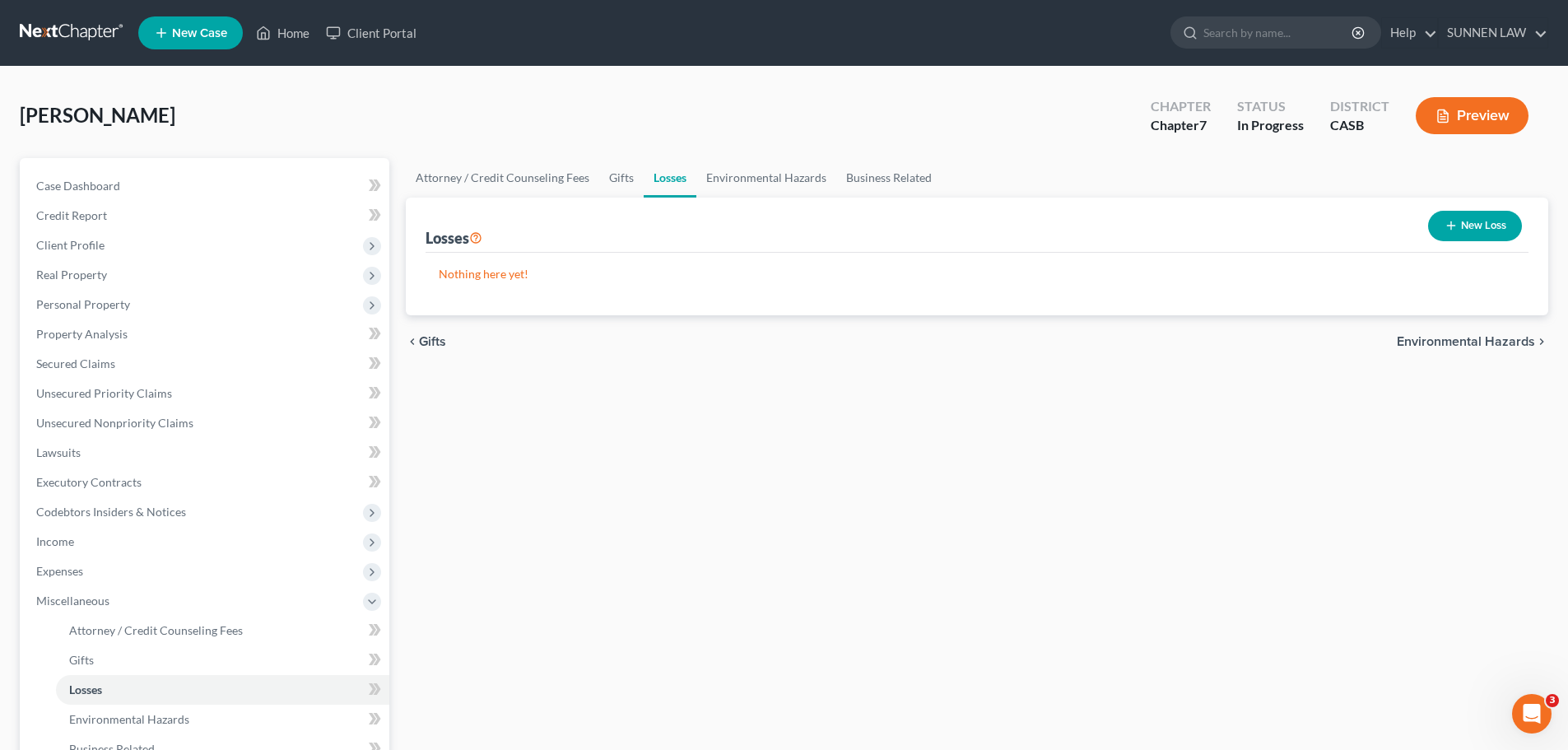
click at [1224, 338] on span "Environmental Hazards" at bounding box center [1466, 341] width 139 height 13
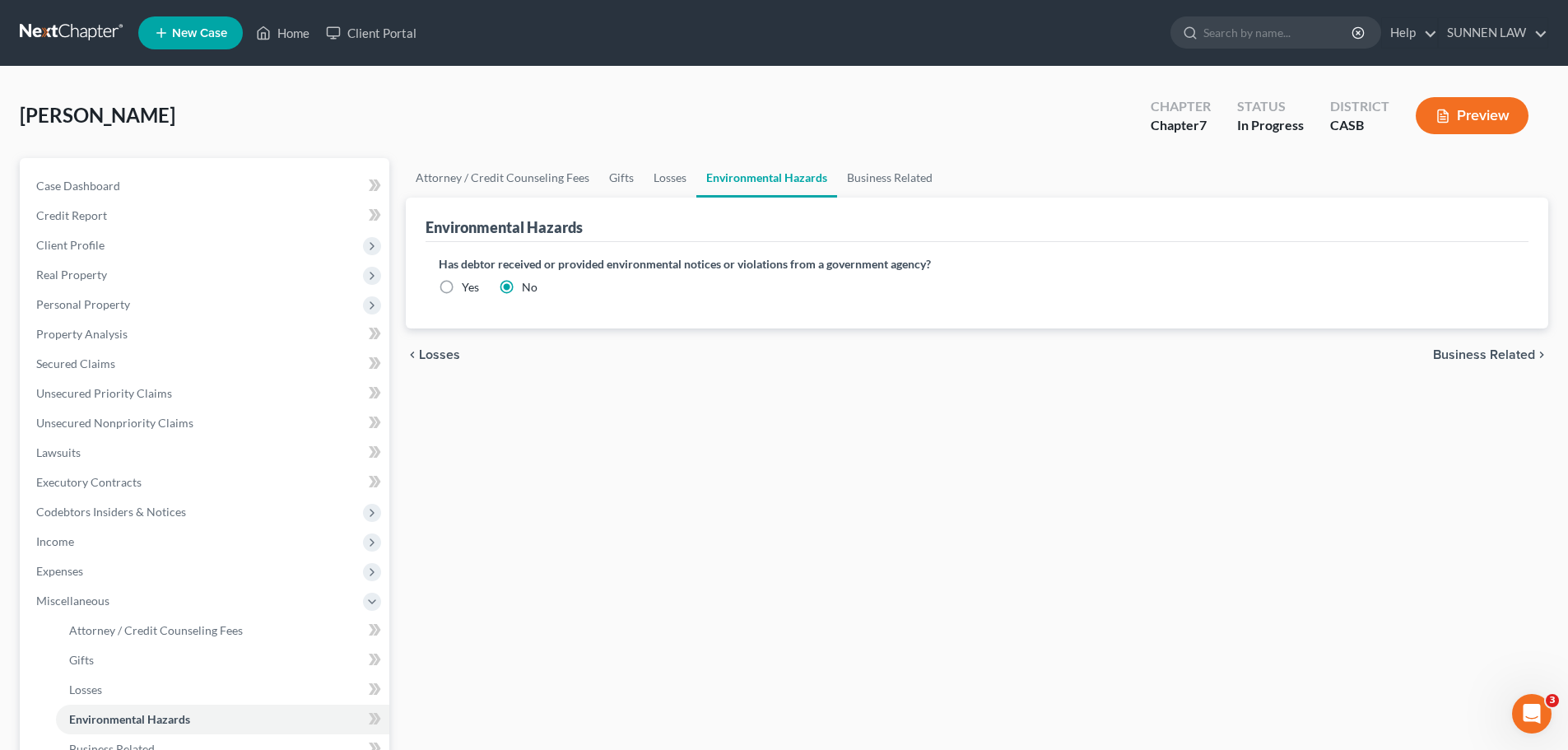
click at [1224, 349] on span "Business Related" at bounding box center [1484, 354] width 102 height 13
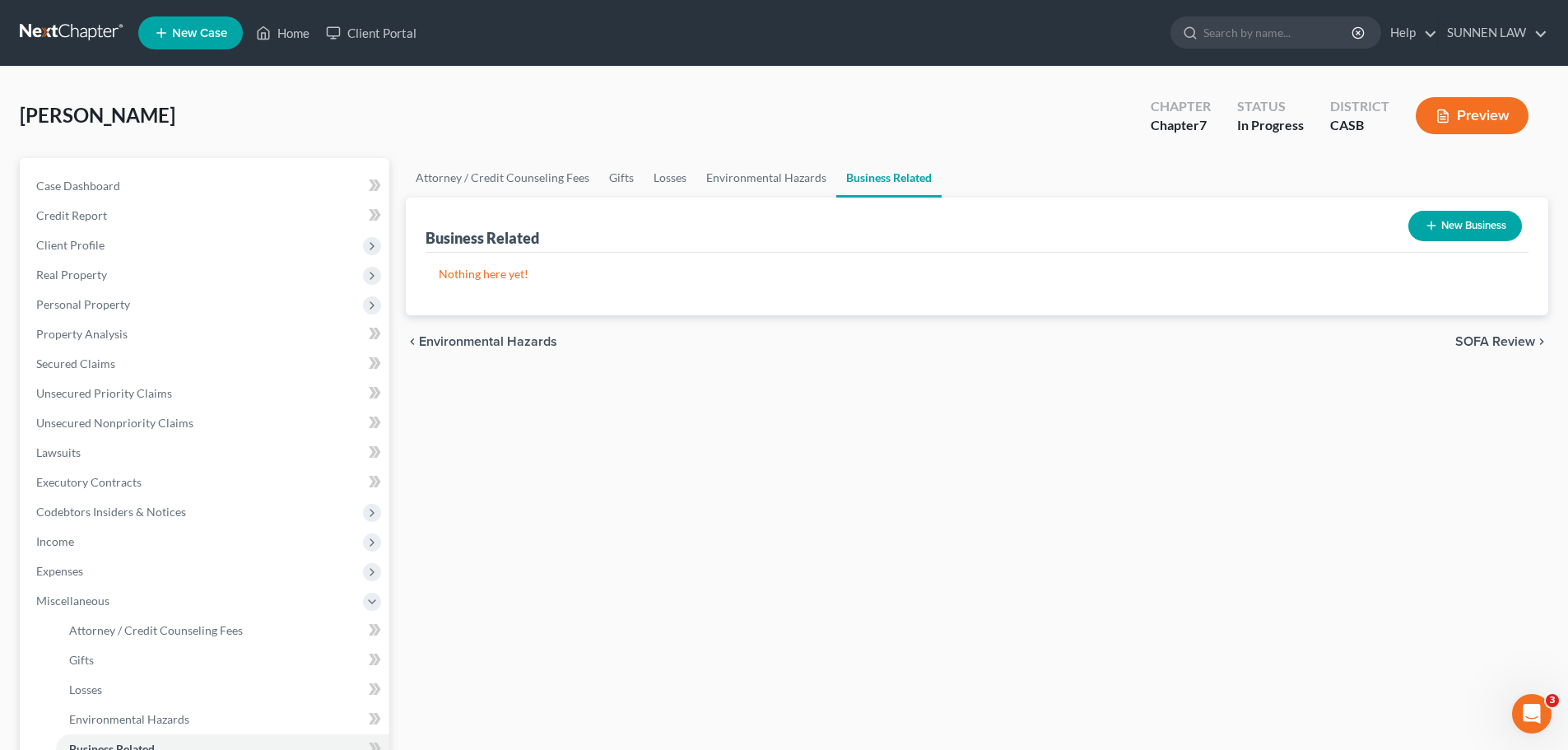
click at [1224, 347] on span "SOFA Review" at bounding box center [1495, 341] width 80 height 13
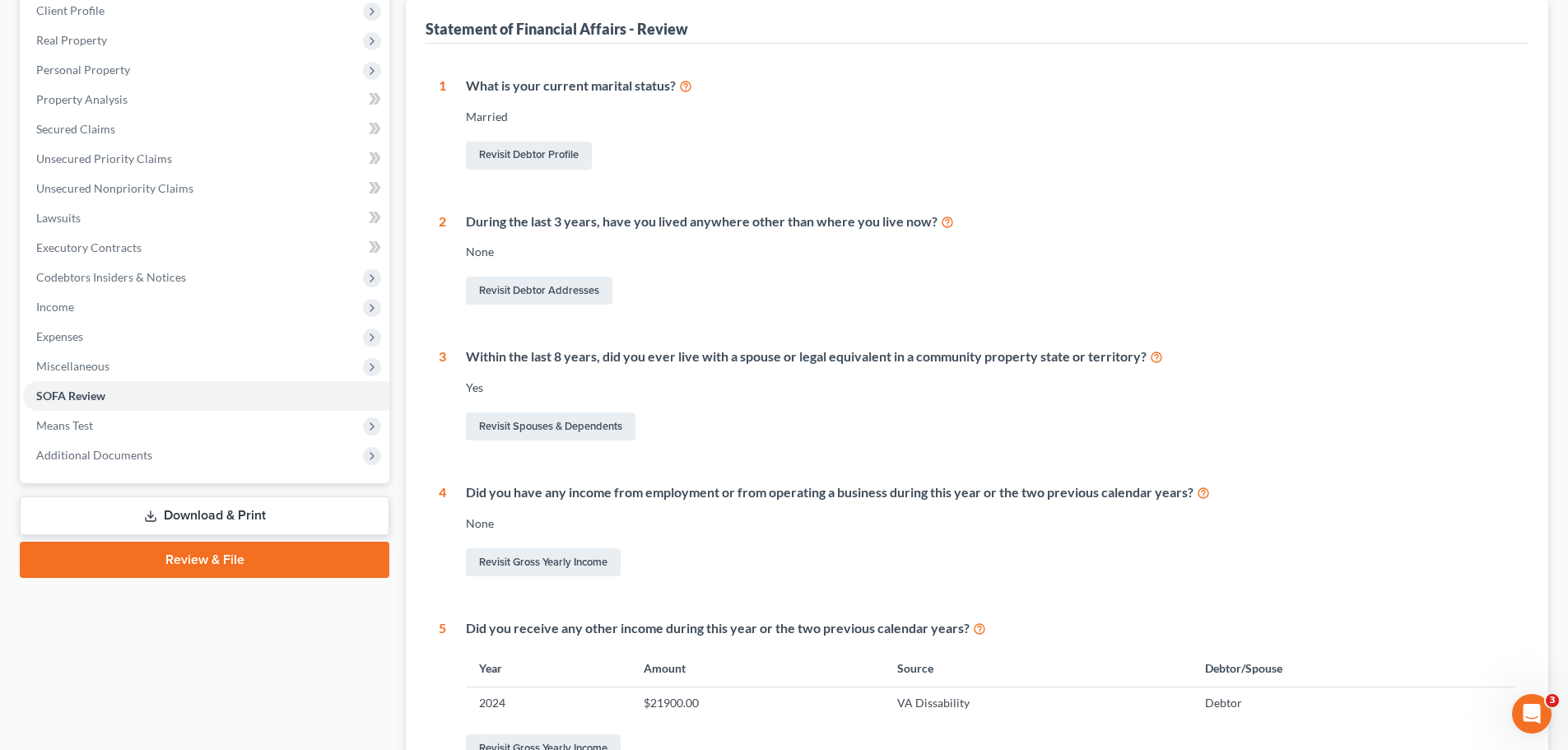
scroll to position [424, 0]
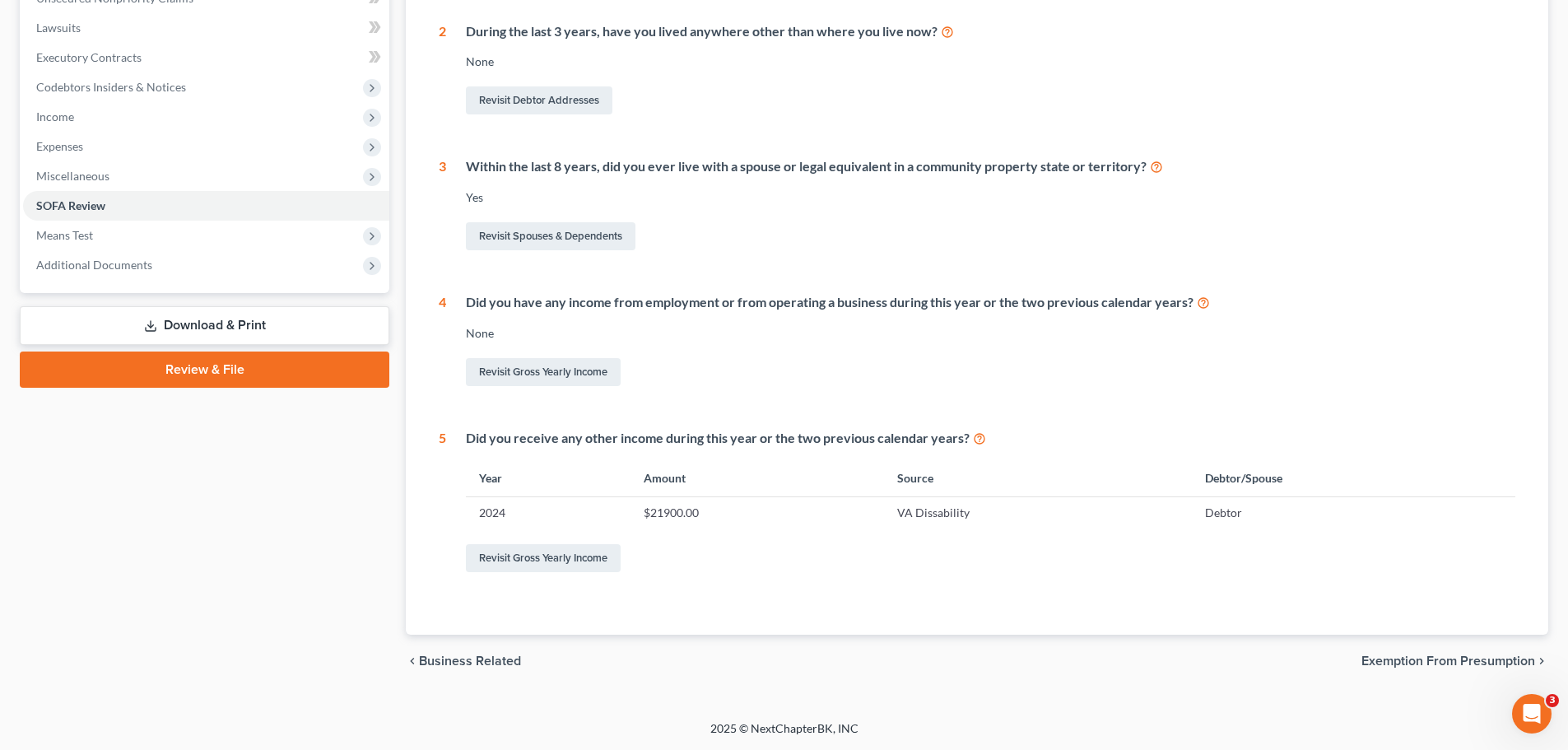
click at [1224, 662] on span "Exemption from Presumption" at bounding box center [1448, 661] width 173 height 13
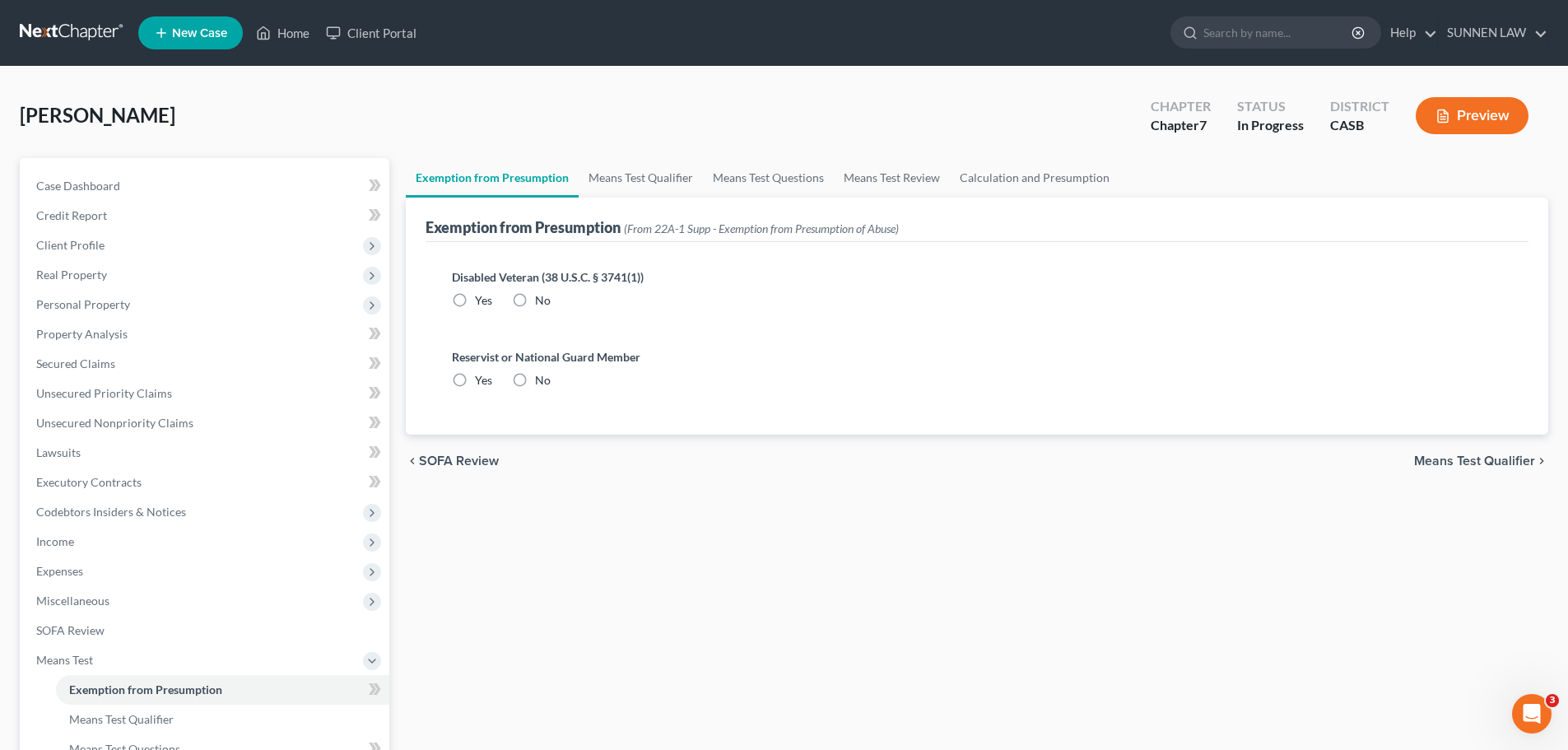
click at [475, 298] on label "Yes" at bounding box center [484, 300] width 17 height 16
click at [481, 298] on input "Yes" at bounding box center [486, 298] width 11 height 11
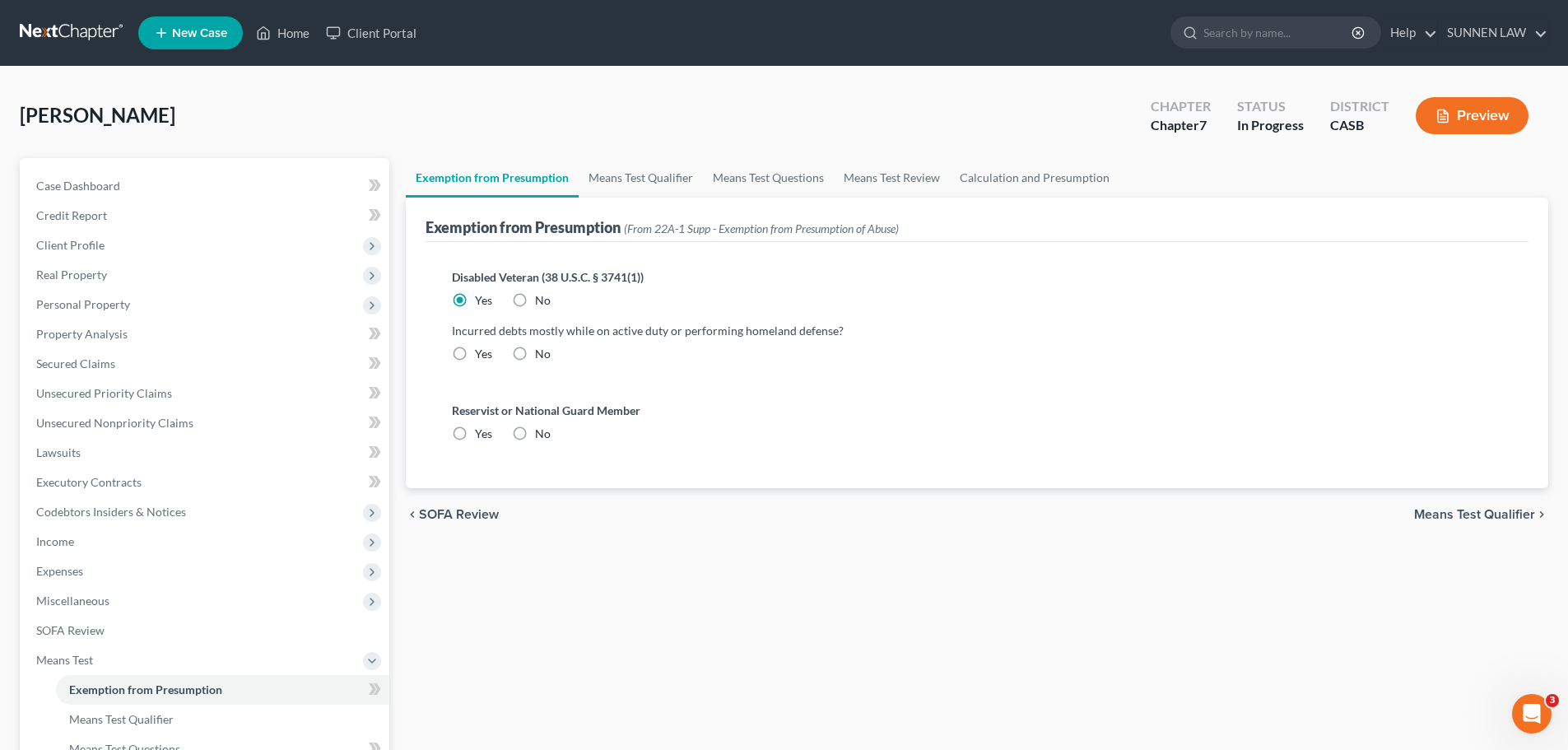
click at [535, 349] on label "No" at bounding box center [543, 354] width 15 height 16
click at [542, 349] on input "No" at bounding box center [547, 351] width 11 height 11
click at [536, 432] on span "No" at bounding box center [543, 433] width 15 height 14
click at [542, 432] on input "No" at bounding box center [547, 430] width 11 height 11
click at [1224, 516] on span "Means Test Qualifier" at bounding box center [1474, 514] width 121 height 13
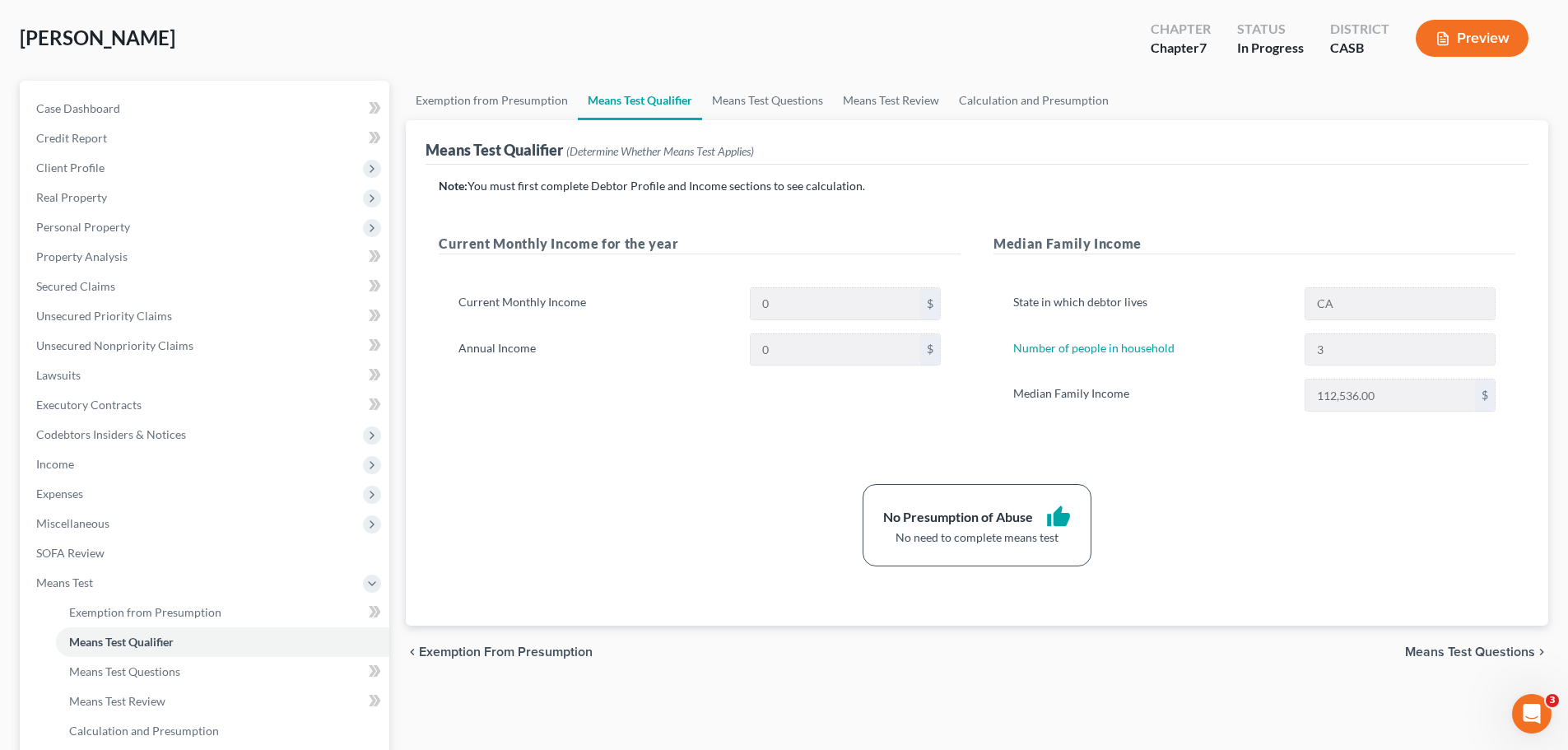
scroll to position [47, 0]
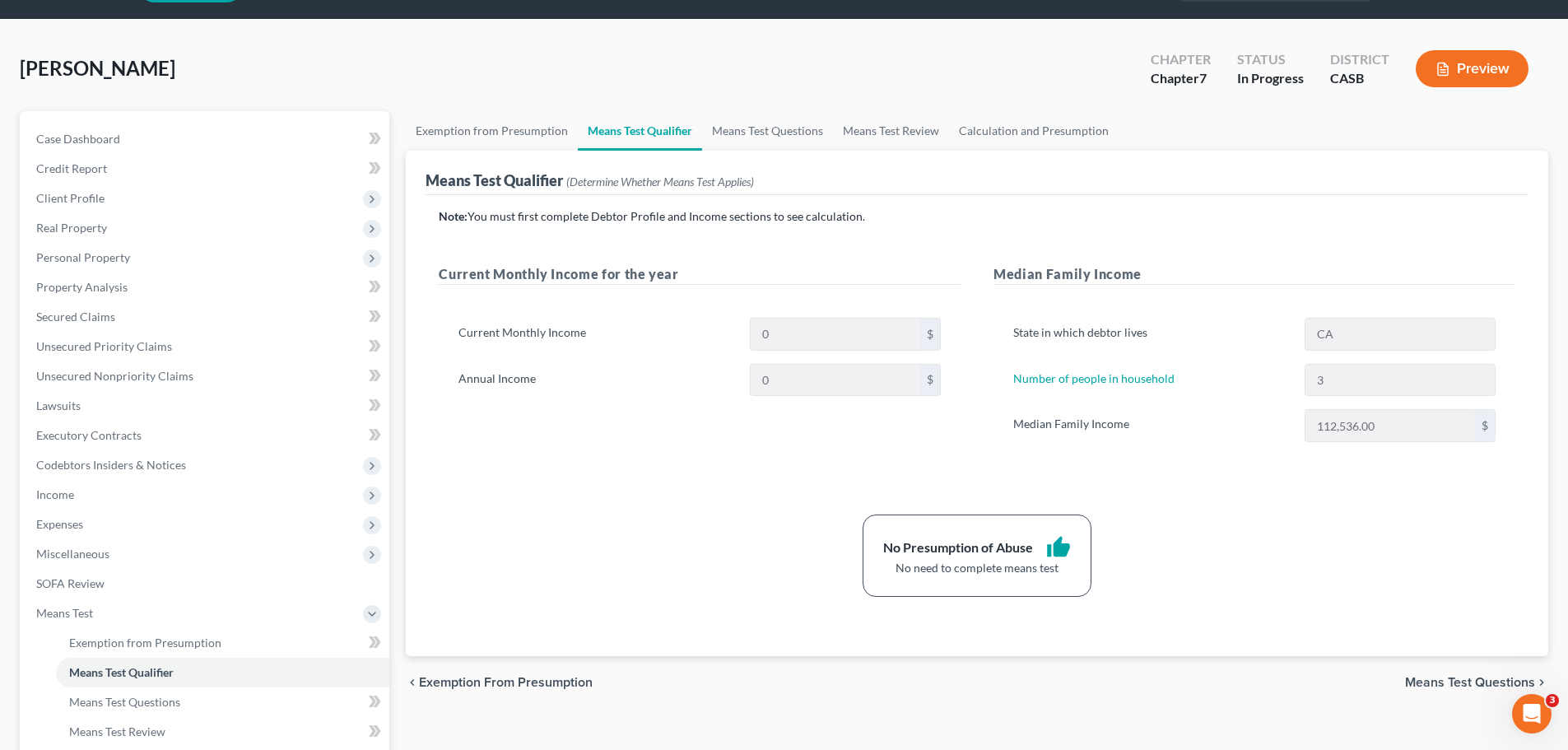
click at [1224, 680] on span "Means Test Questions" at bounding box center [1469, 682] width 130 height 13
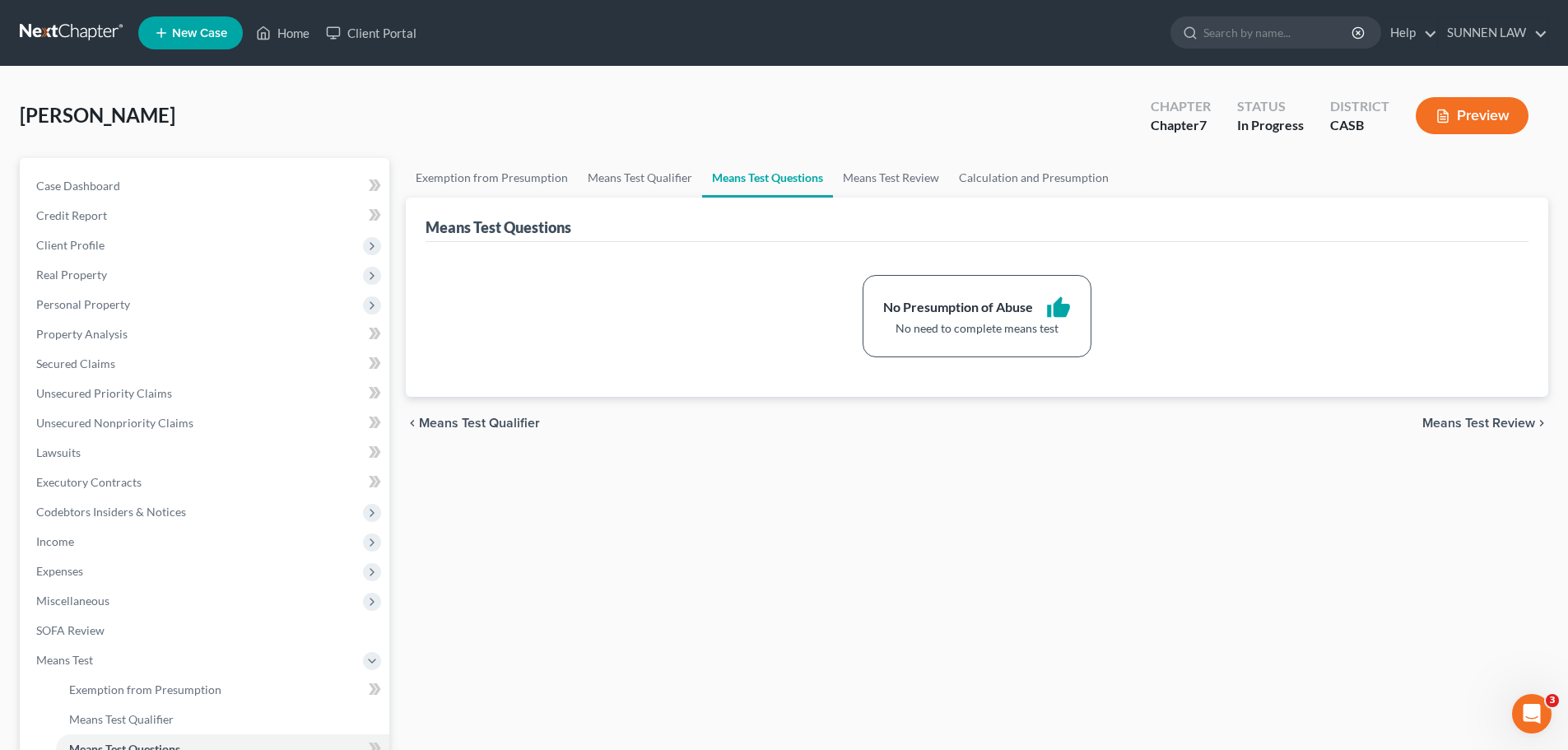
click at [1224, 417] on span "Means Test Review" at bounding box center [1479, 423] width 113 height 13
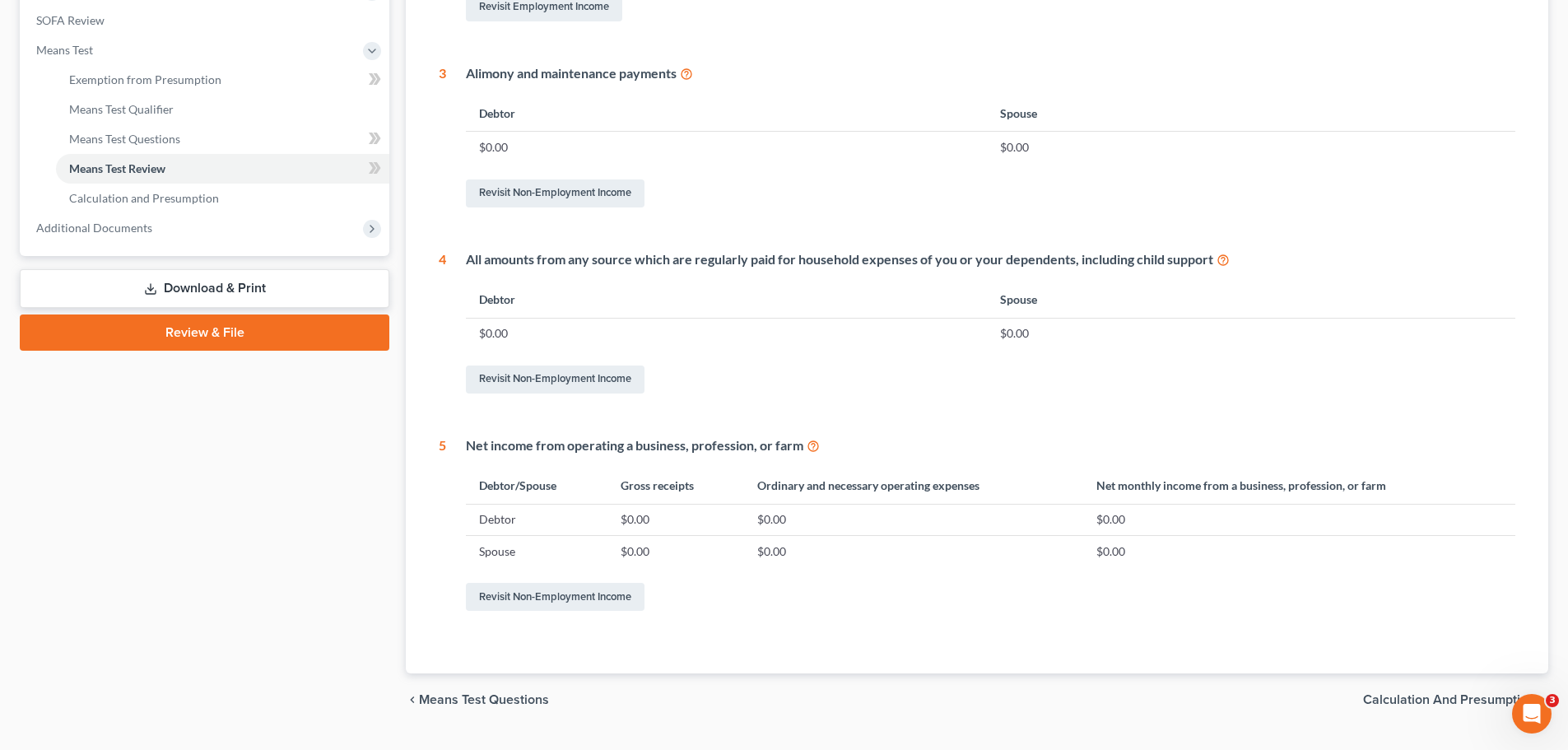
scroll to position [649, 0]
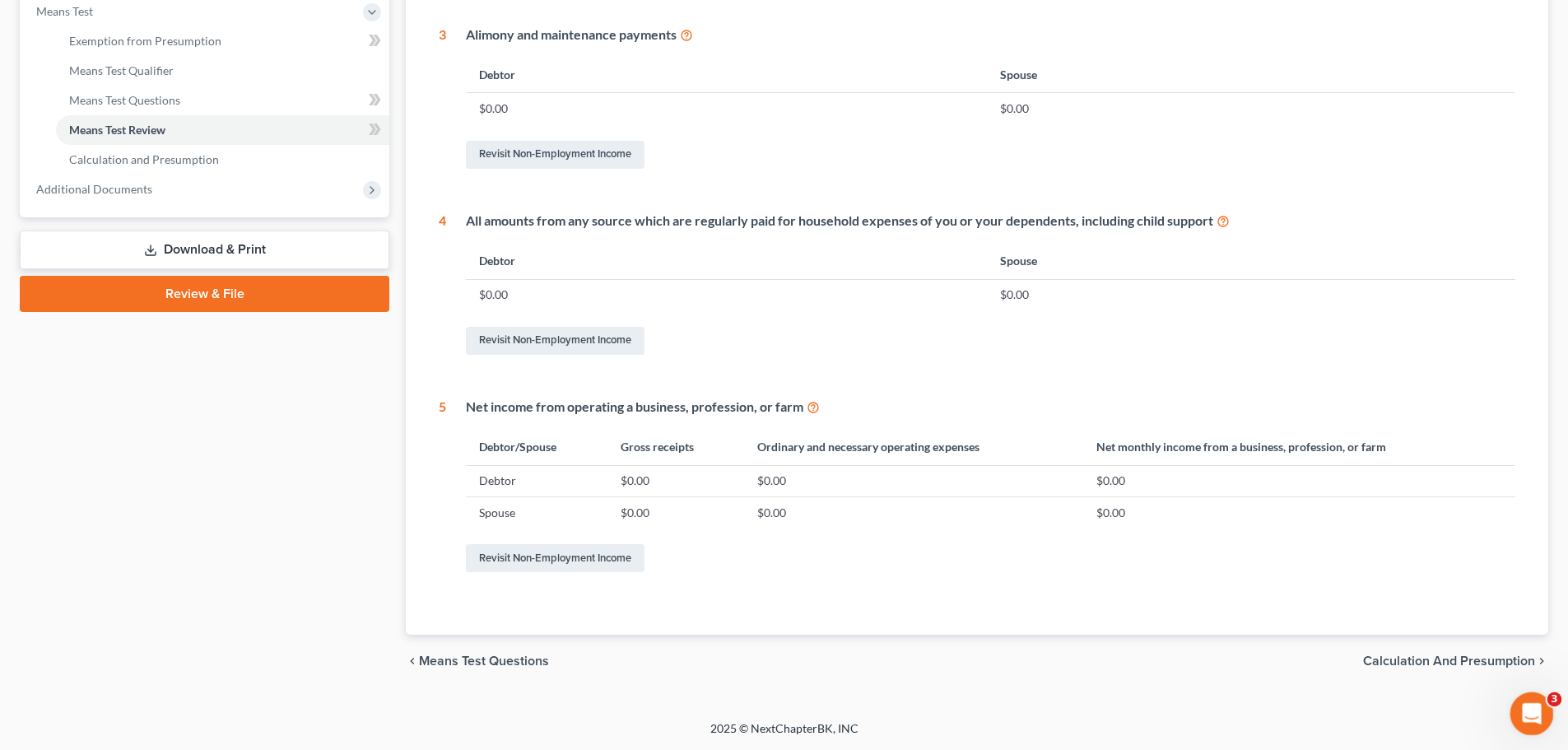
click at [1224, 702] on div "Open Intercom Messenger" at bounding box center [1530, 711] width 54 height 54
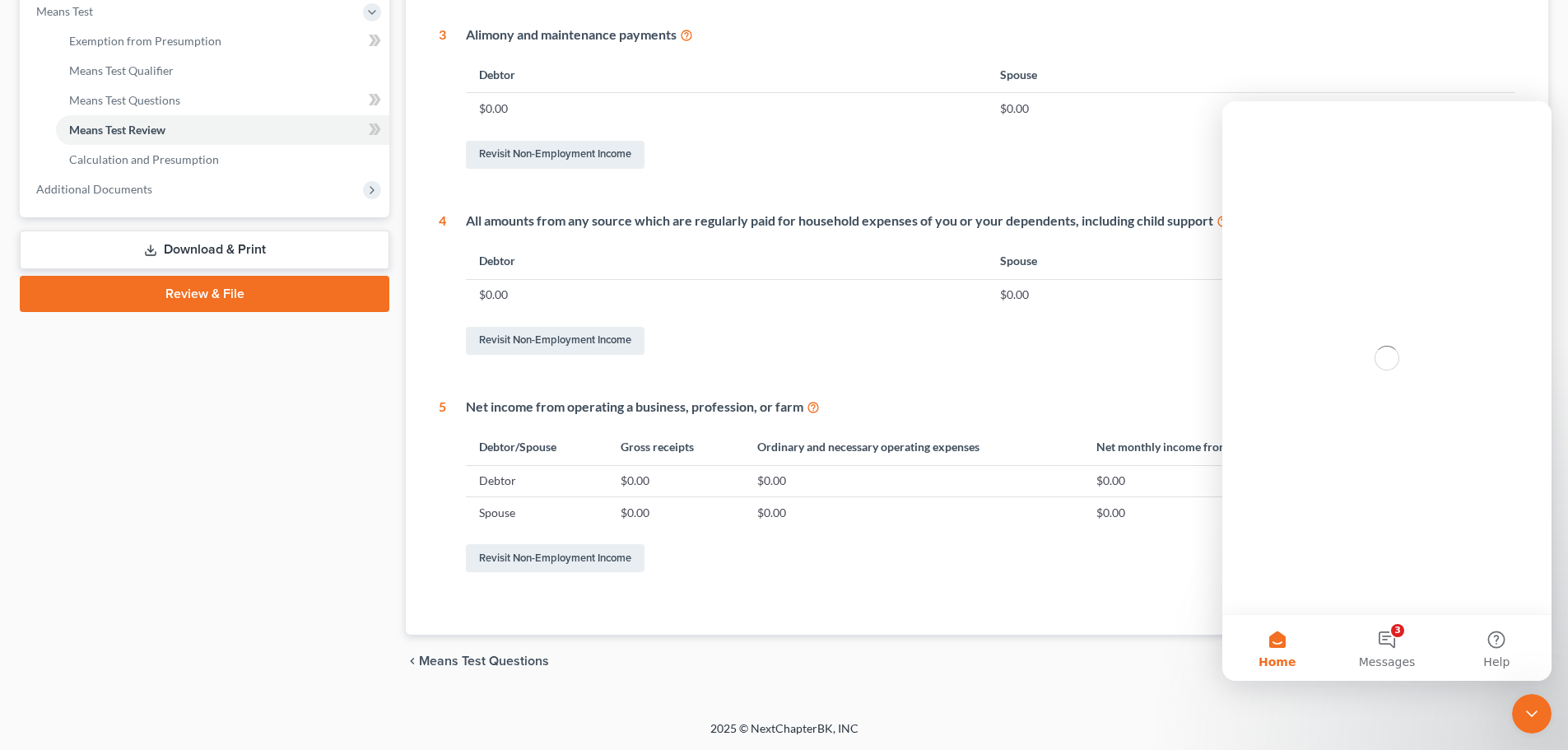
scroll to position [0, 0]
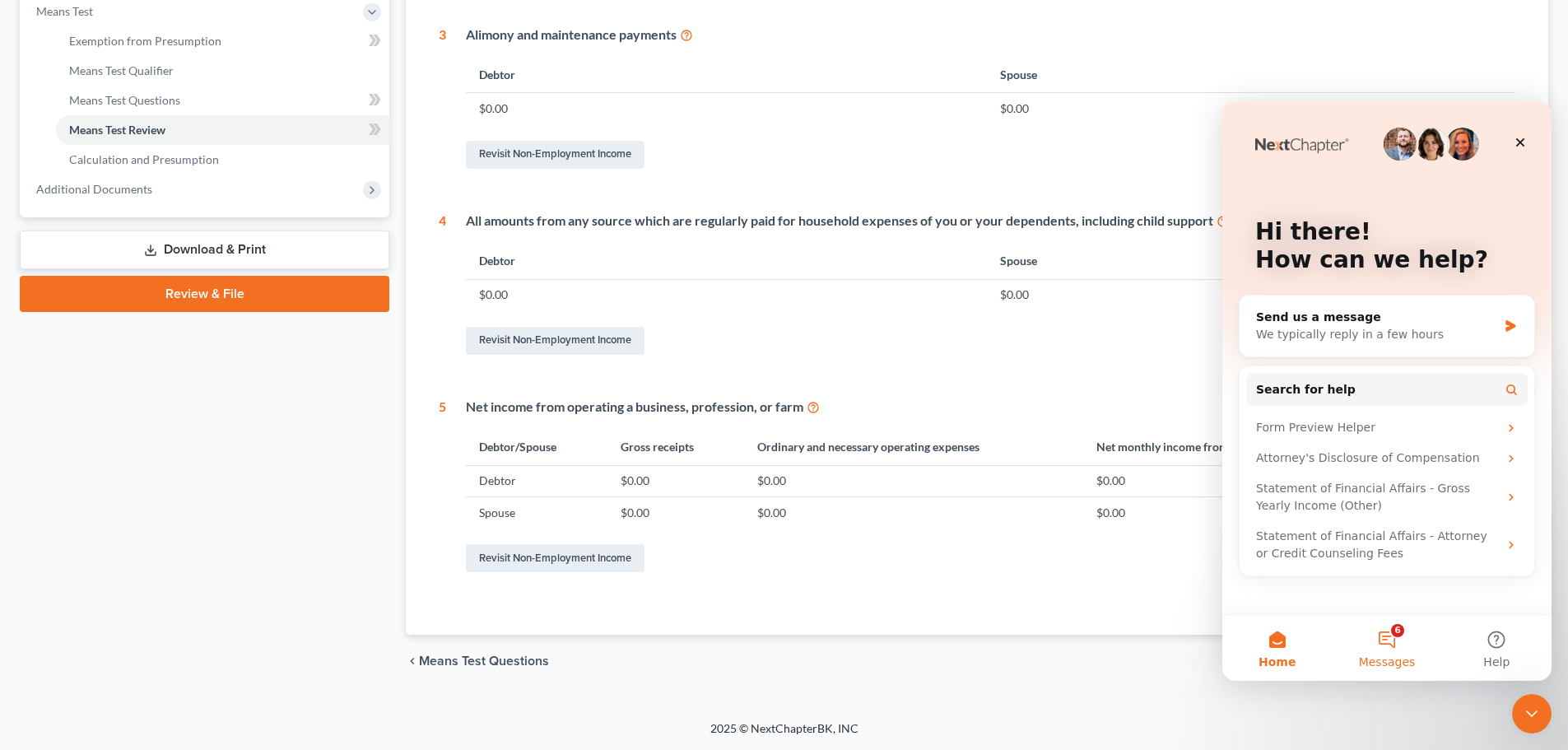
click at [1224, 637] on button "6 Messages" at bounding box center [1386, 647] width 110 height 65
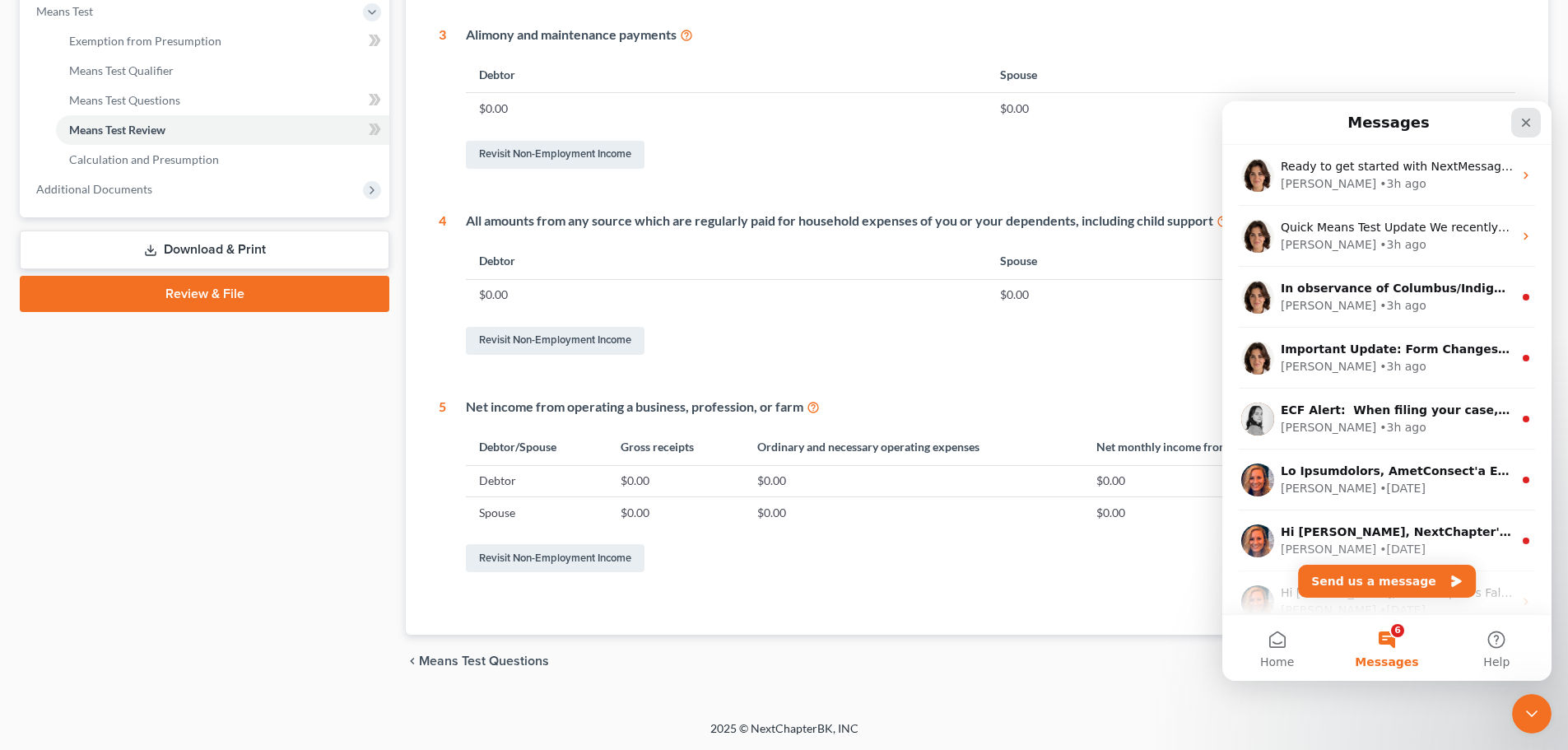
click at [1224, 118] on icon "Close" at bounding box center [1525, 122] width 13 height 13
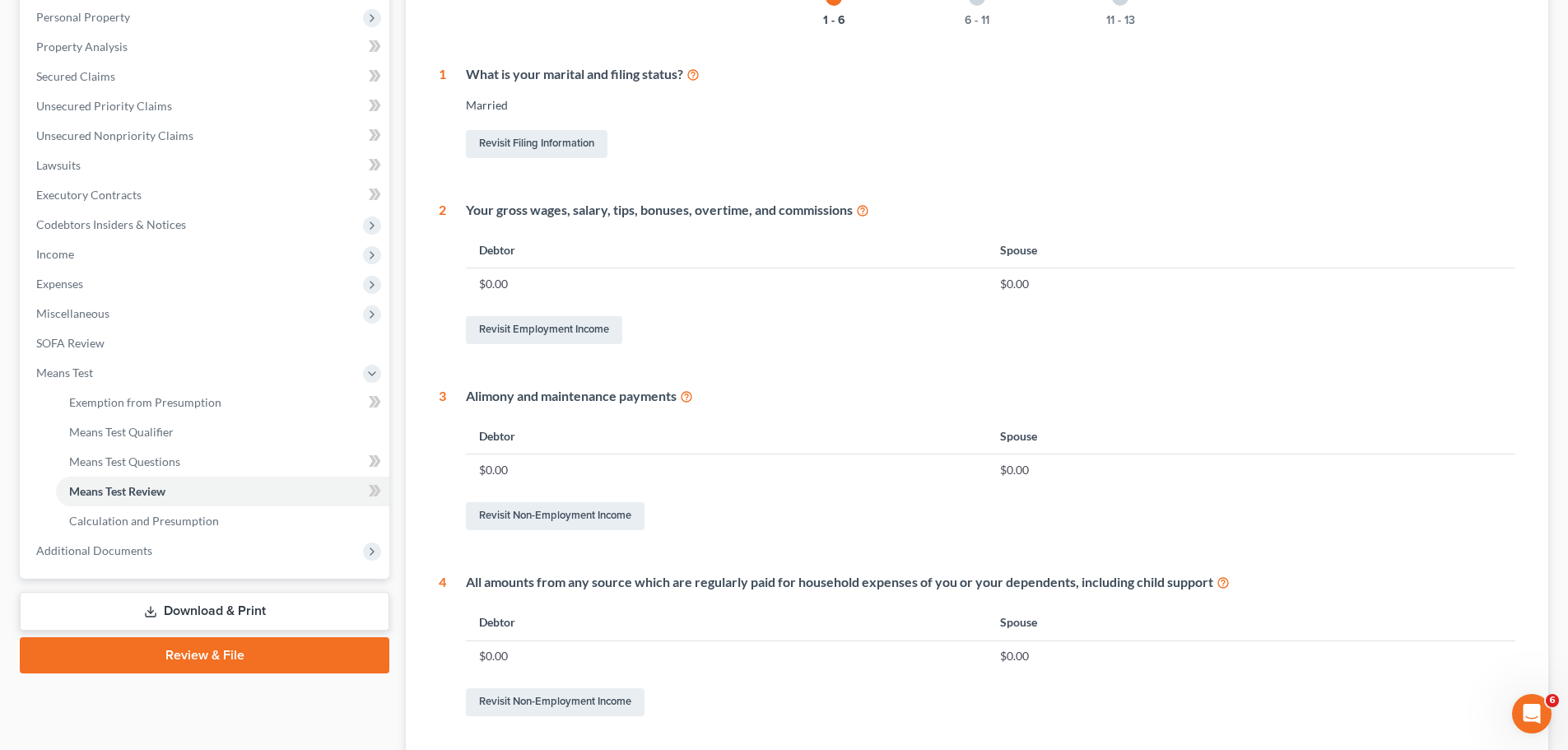
scroll to position [217, 0]
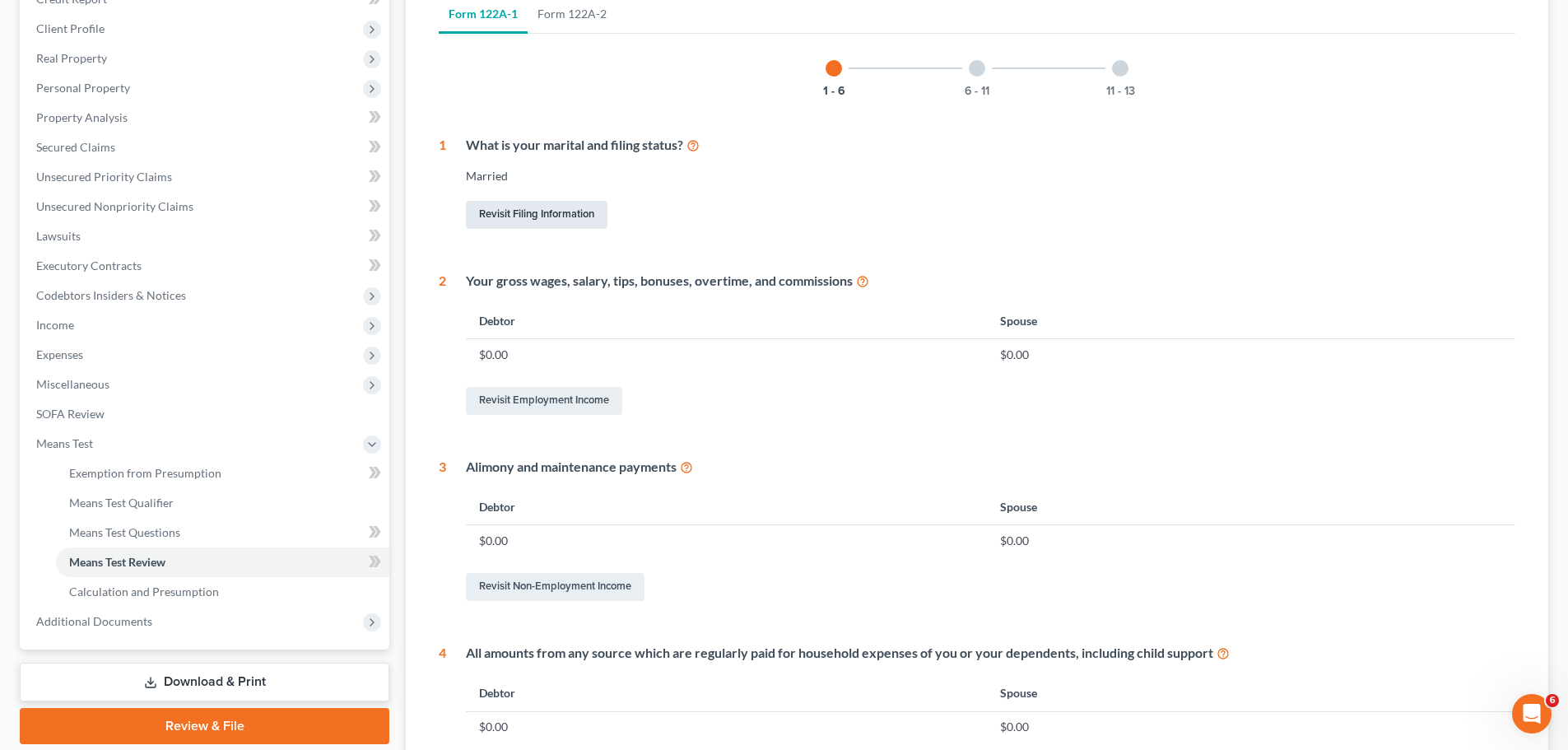
drag, startPoint x: 526, startPoint y: 216, endPoint x: 569, endPoint y: 226, distance: 44.1
click at [526, 216] on link "Revisit Filing Information" at bounding box center [537, 214] width 141 height 28
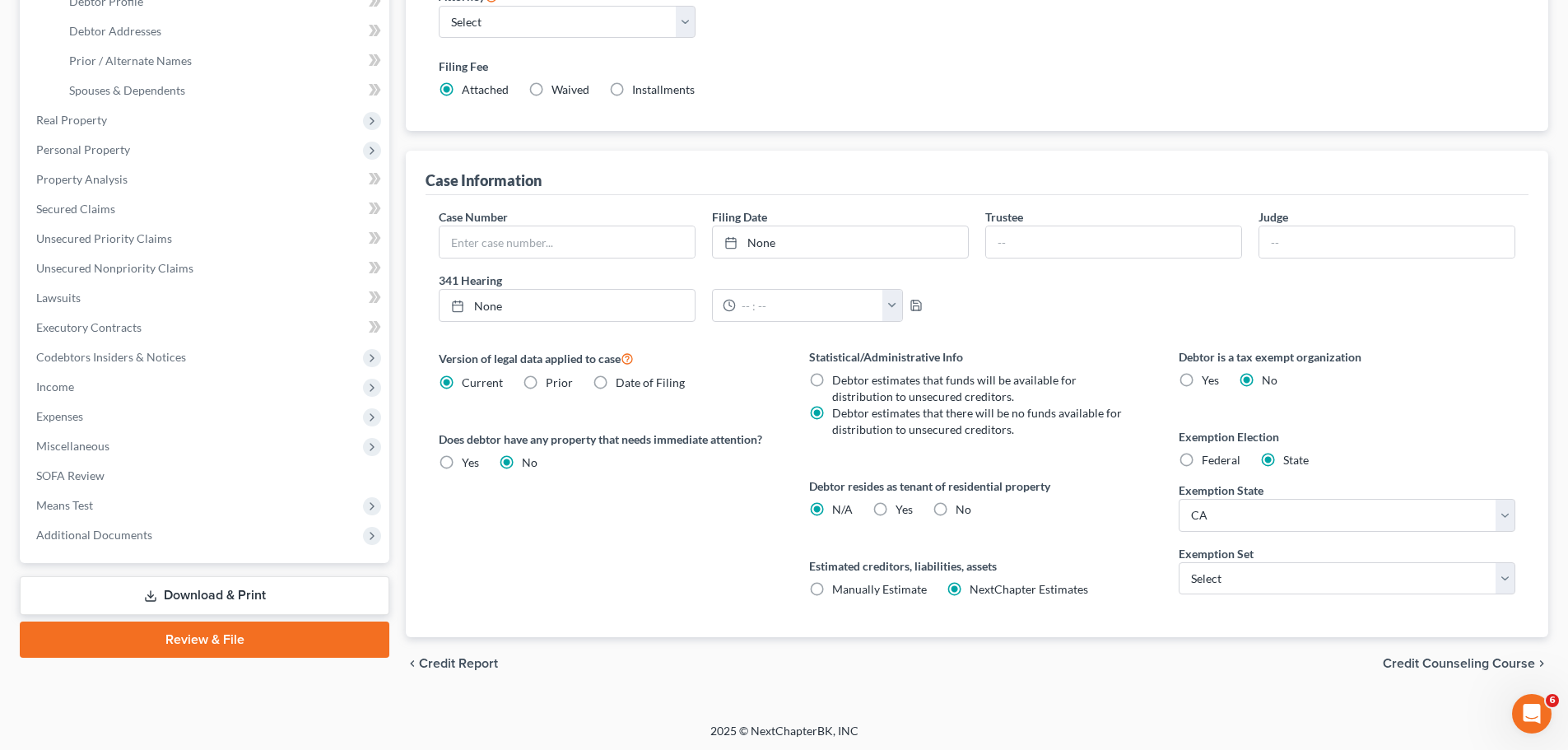
scroll to position [335, 0]
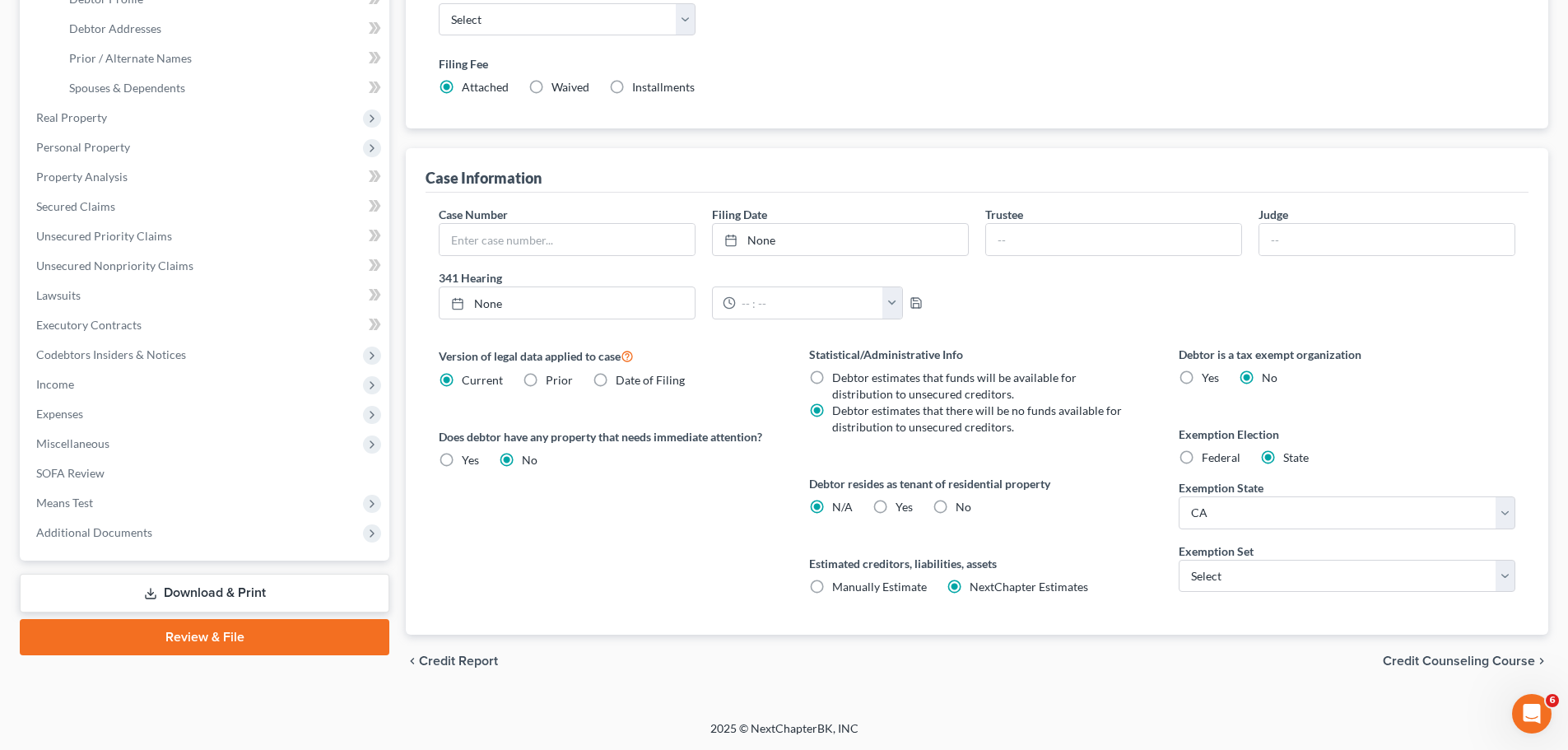
click at [956, 508] on label "No" at bounding box center [963, 507] width 15 height 16
click at [963, 508] on input "No" at bounding box center [968, 504] width 11 height 11
click at [1224, 661] on span "Credit Counseling Course" at bounding box center [1458, 661] width 152 height 13
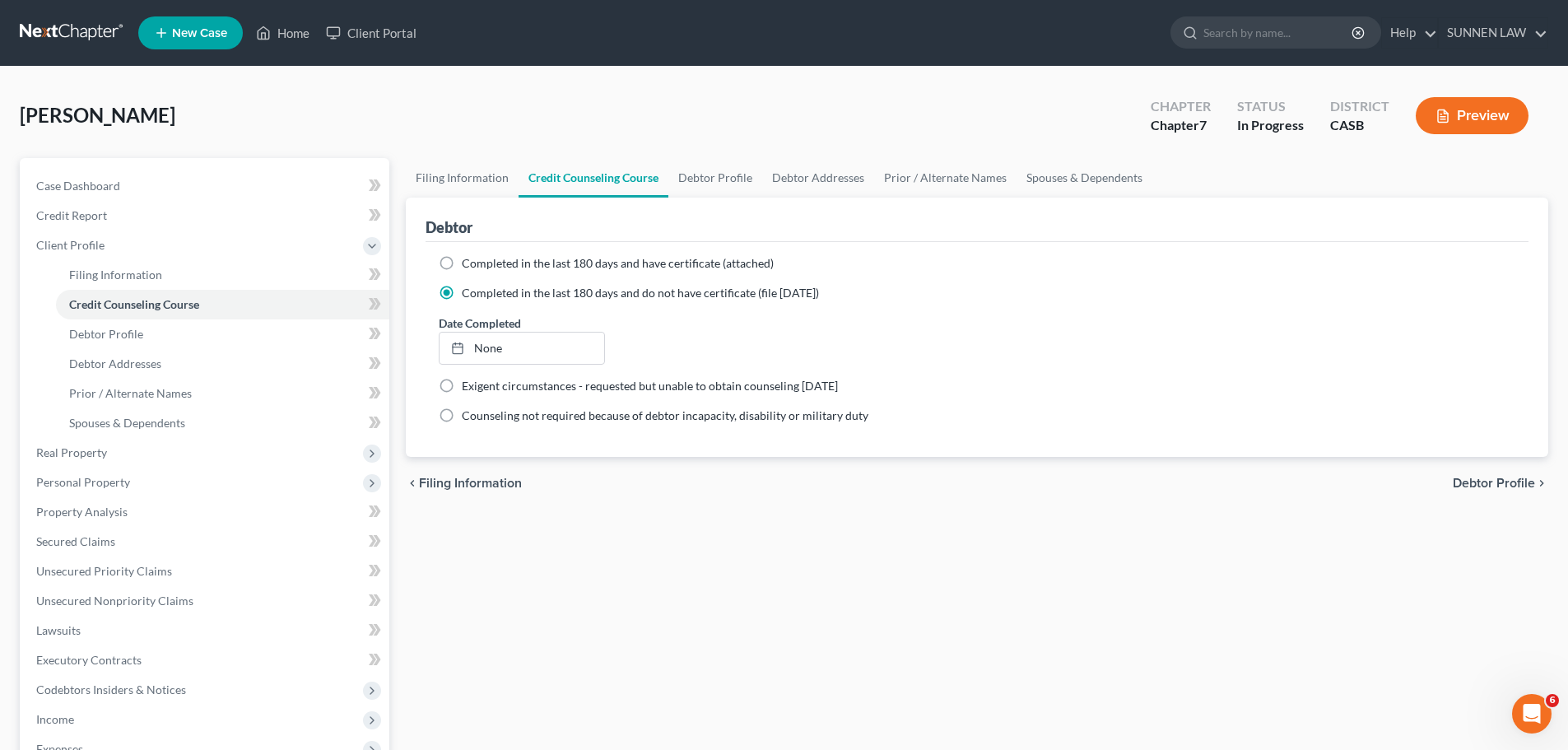
click at [1224, 486] on span "Debtor Profile" at bounding box center [1494, 482] width 82 height 13
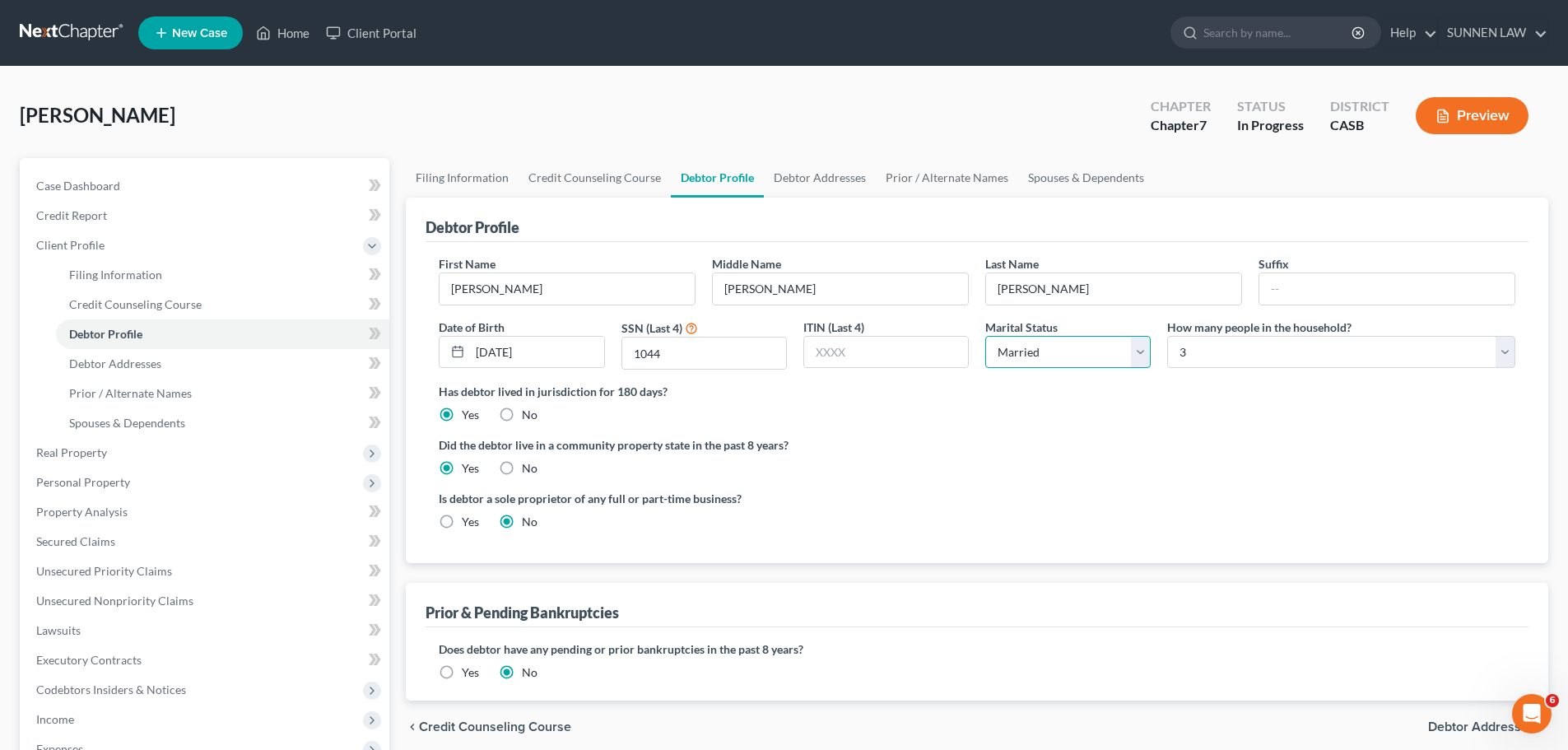
click at [1136, 349] on select "Select Single Married Separated Divorced Widowed" at bounding box center [1068, 352] width 166 height 33
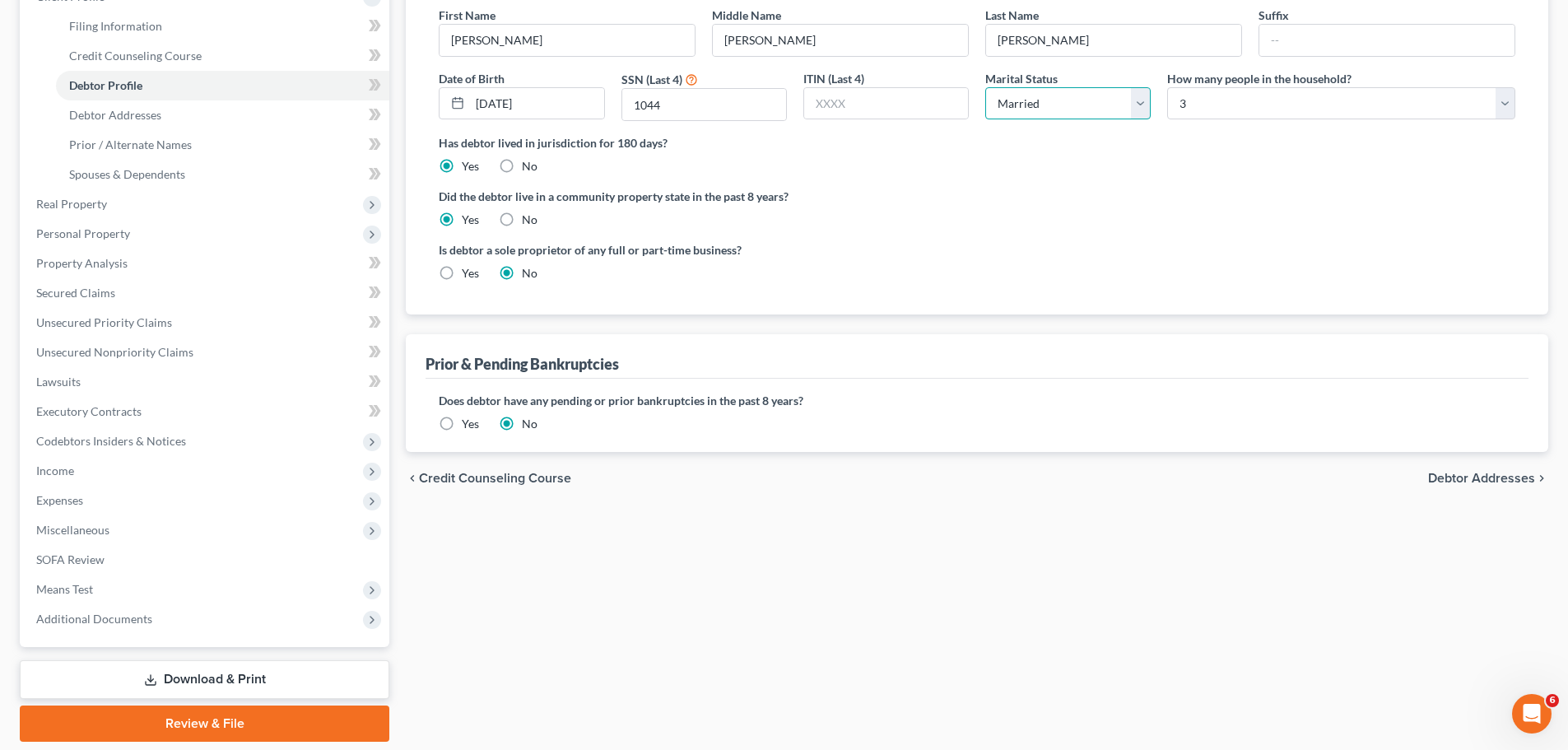
scroll to position [303, 0]
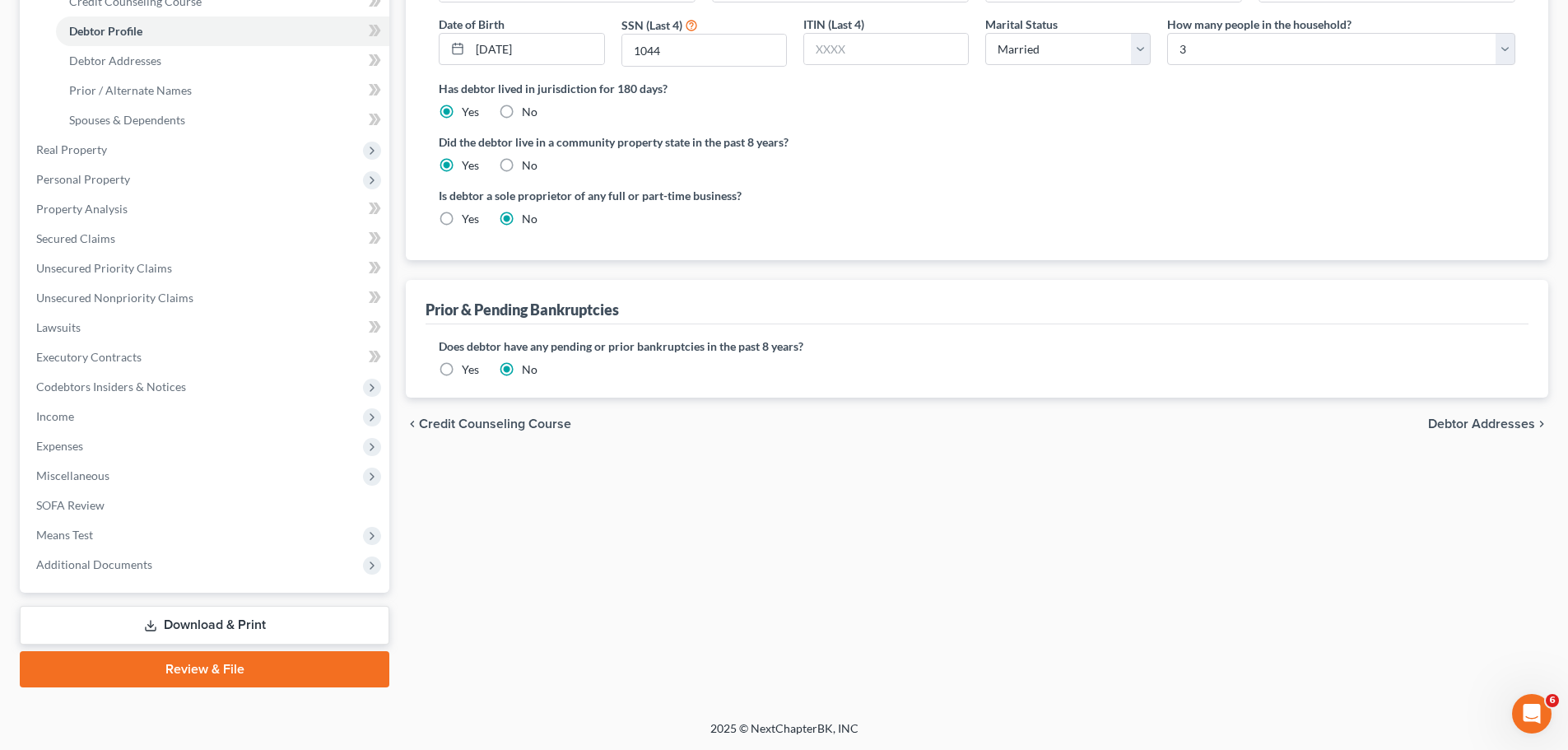
click at [1224, 423] on span "Debtor Addresses" at bounding box center [1481, 423] width 107 height 13
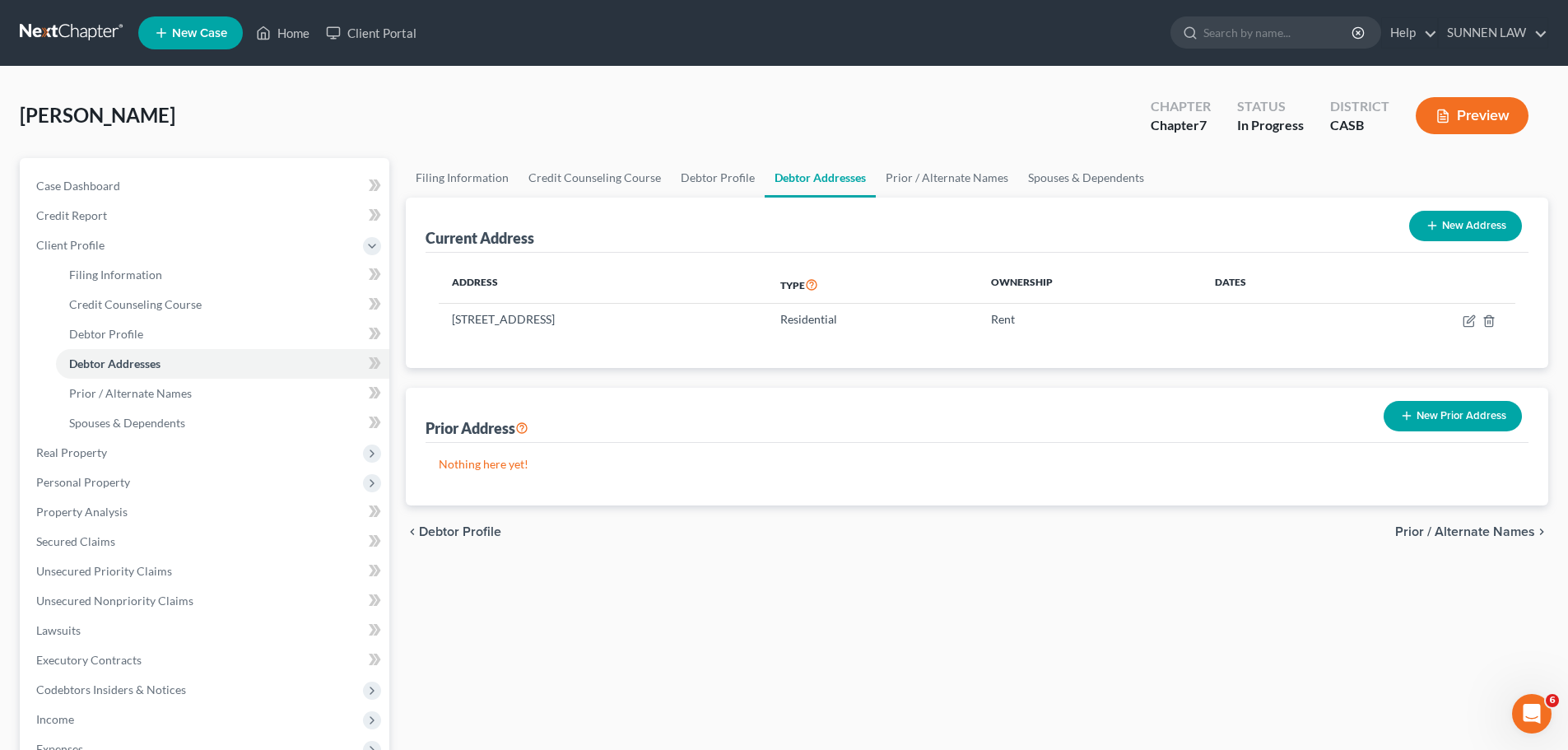
click at [1224, 529] on span "Prior / Alternate Names" at bounding box center [1465, 531] width 140 height 13
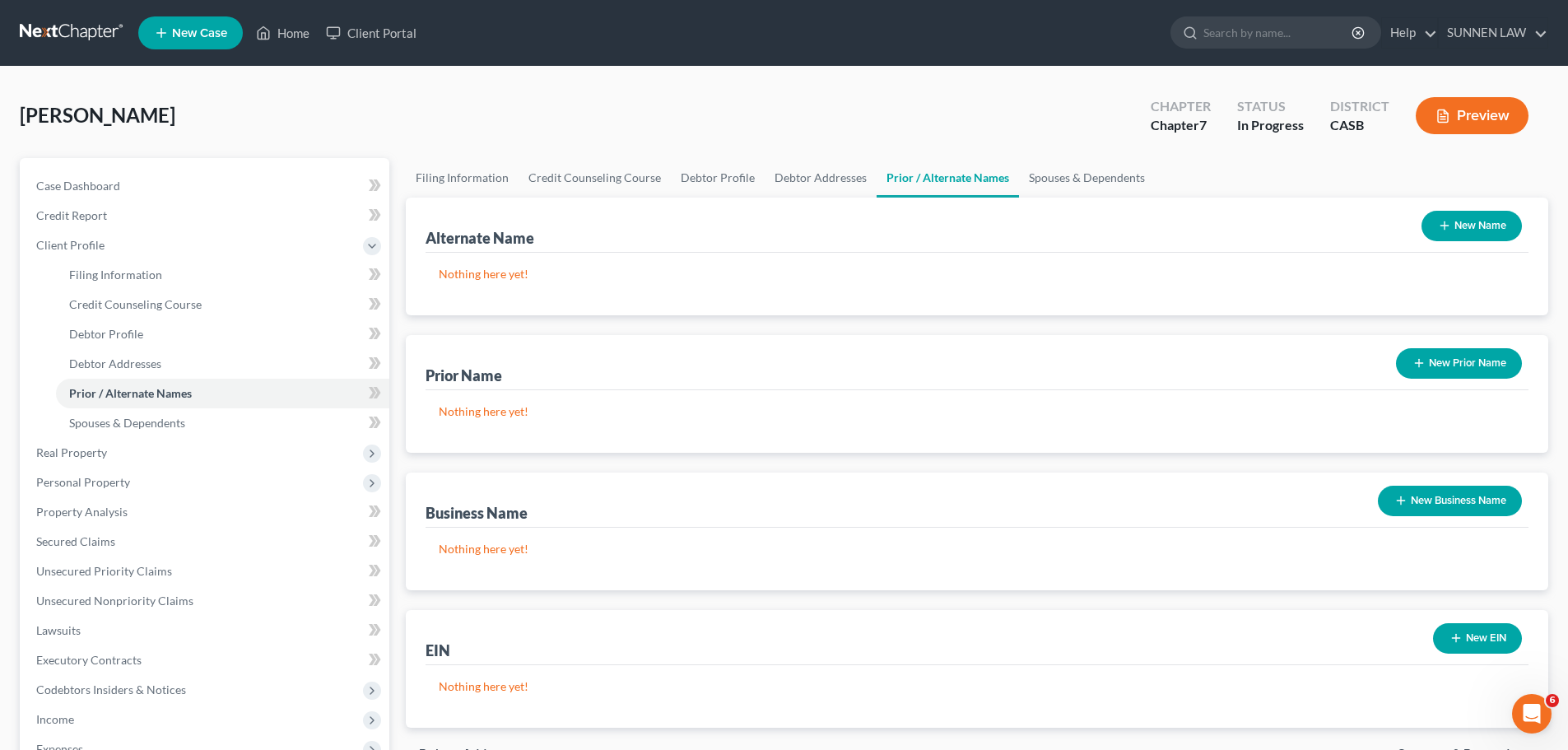
click at [1224, 529] on div "Nothing here yet!" at bounding box center [976, 559] width 1103 height 63
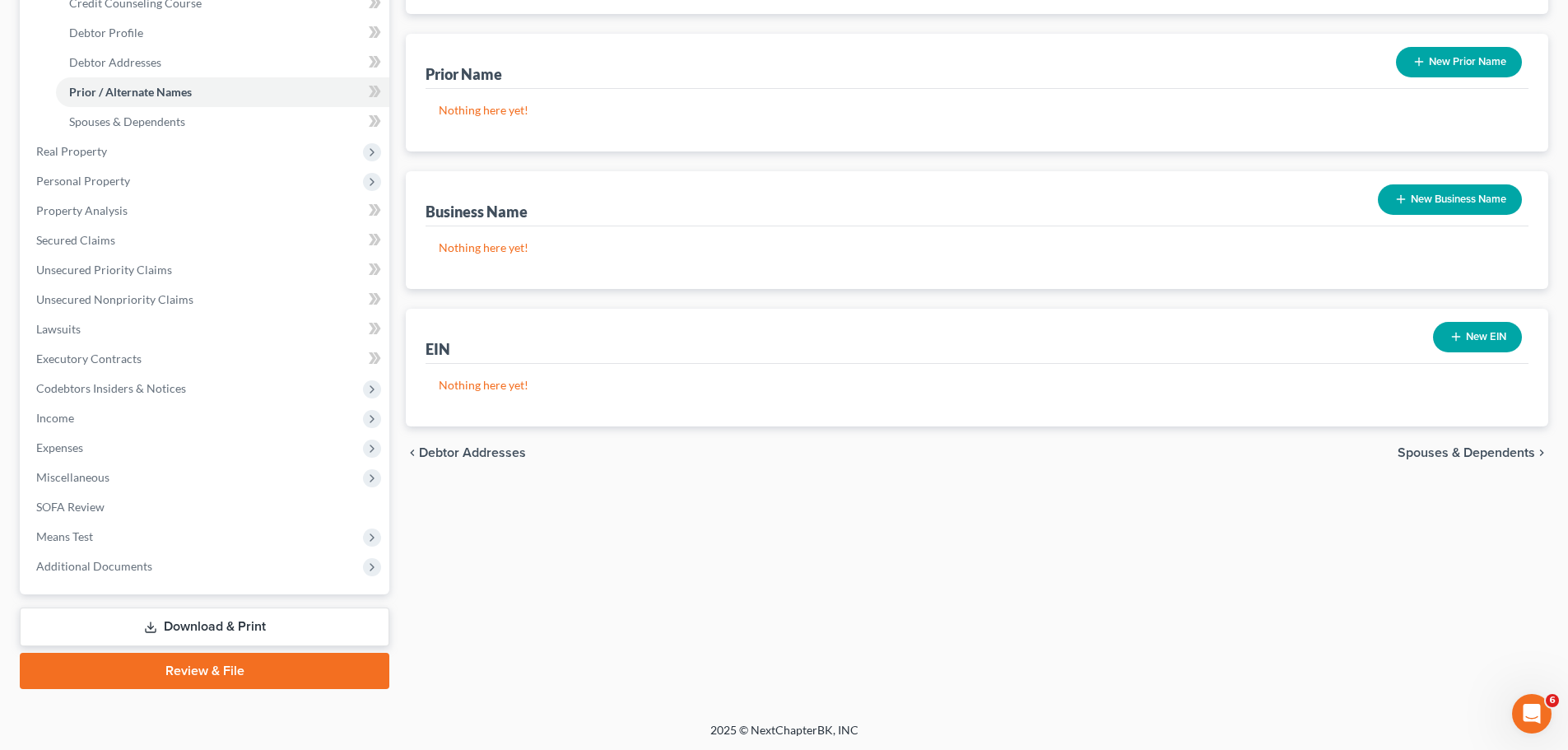
scroll to position [303, 0]
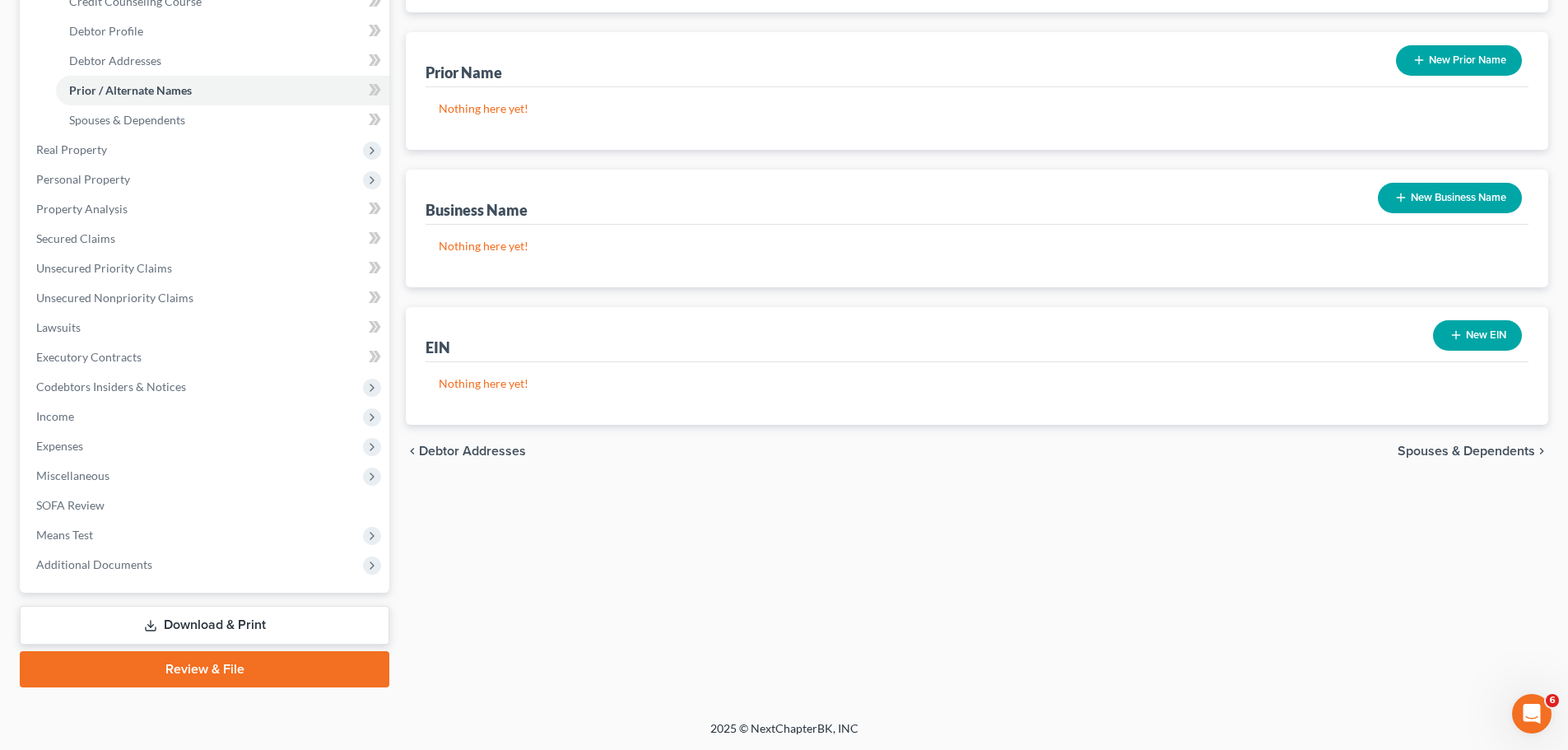
drag, startPoint x: 222, startPoint y: 628, endPoint x: 277, endPoint y: 633, distance: 55.2
click at [222, 628] on link "Download & Print" at bounding box center [204, 624] width 370 height 38
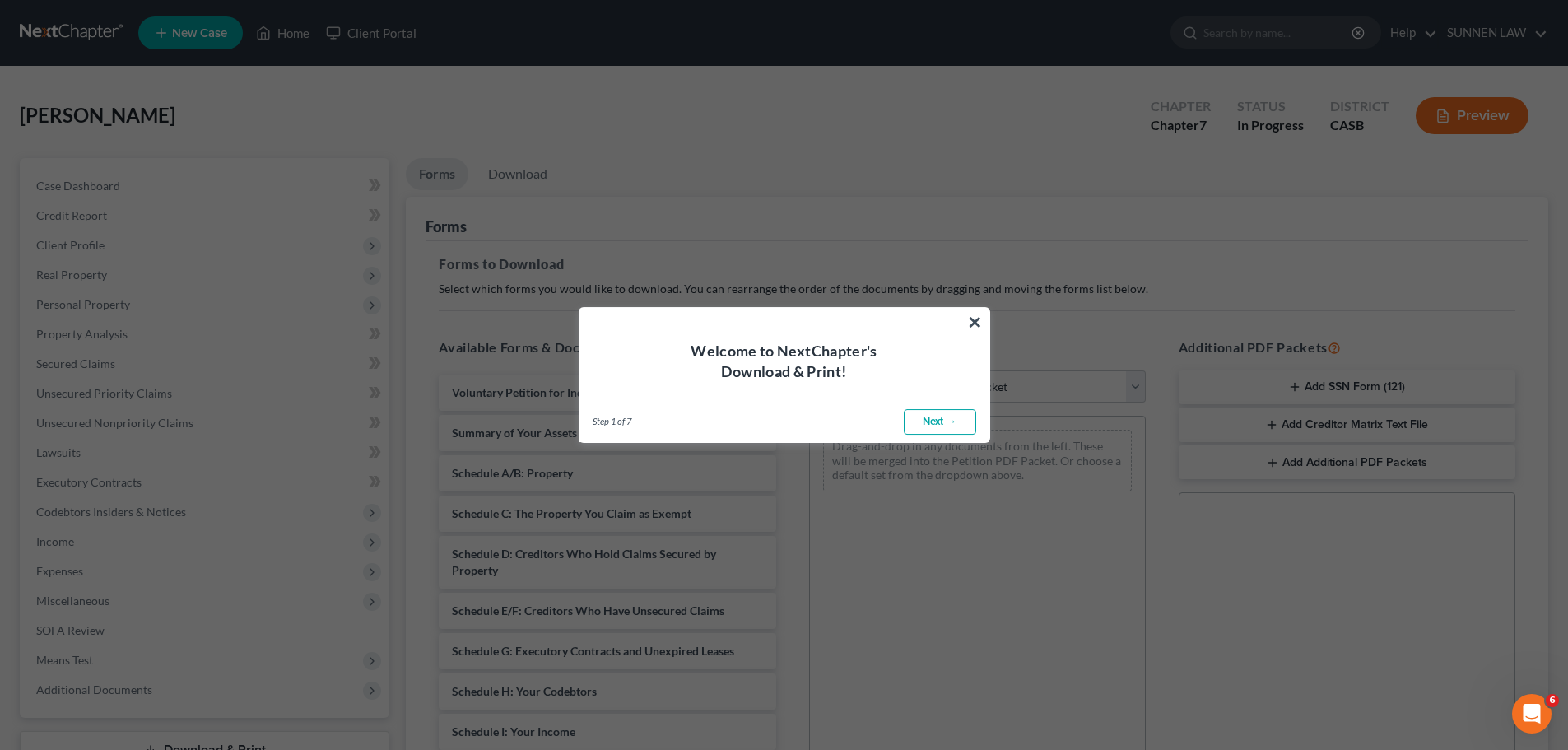
click at [935, 418] on link "Next →" at bounding box center [940, 422] width 72 height 26
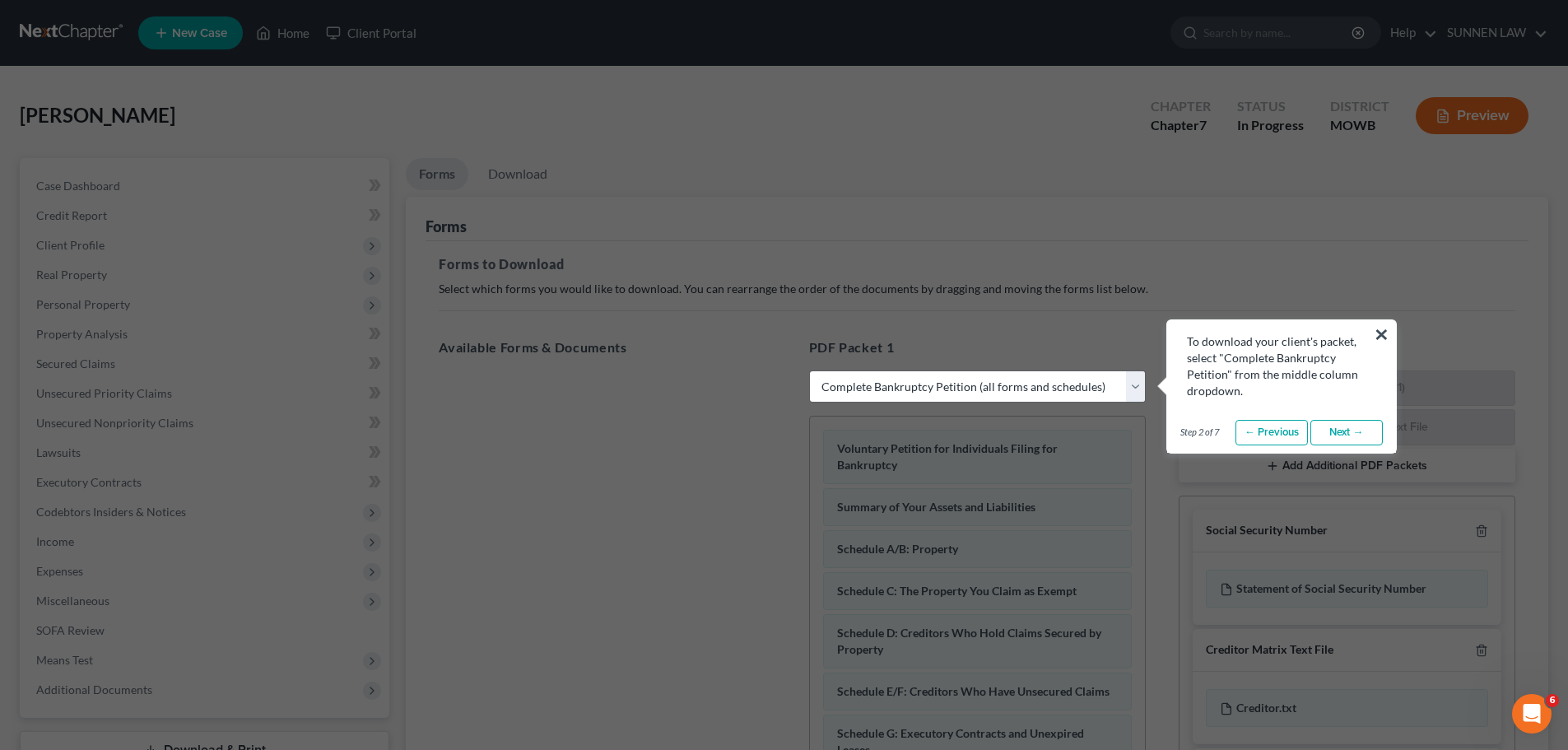
click at [1224, 426] on link "Next →" at bounding box center [1346, 433] width 72 height 26
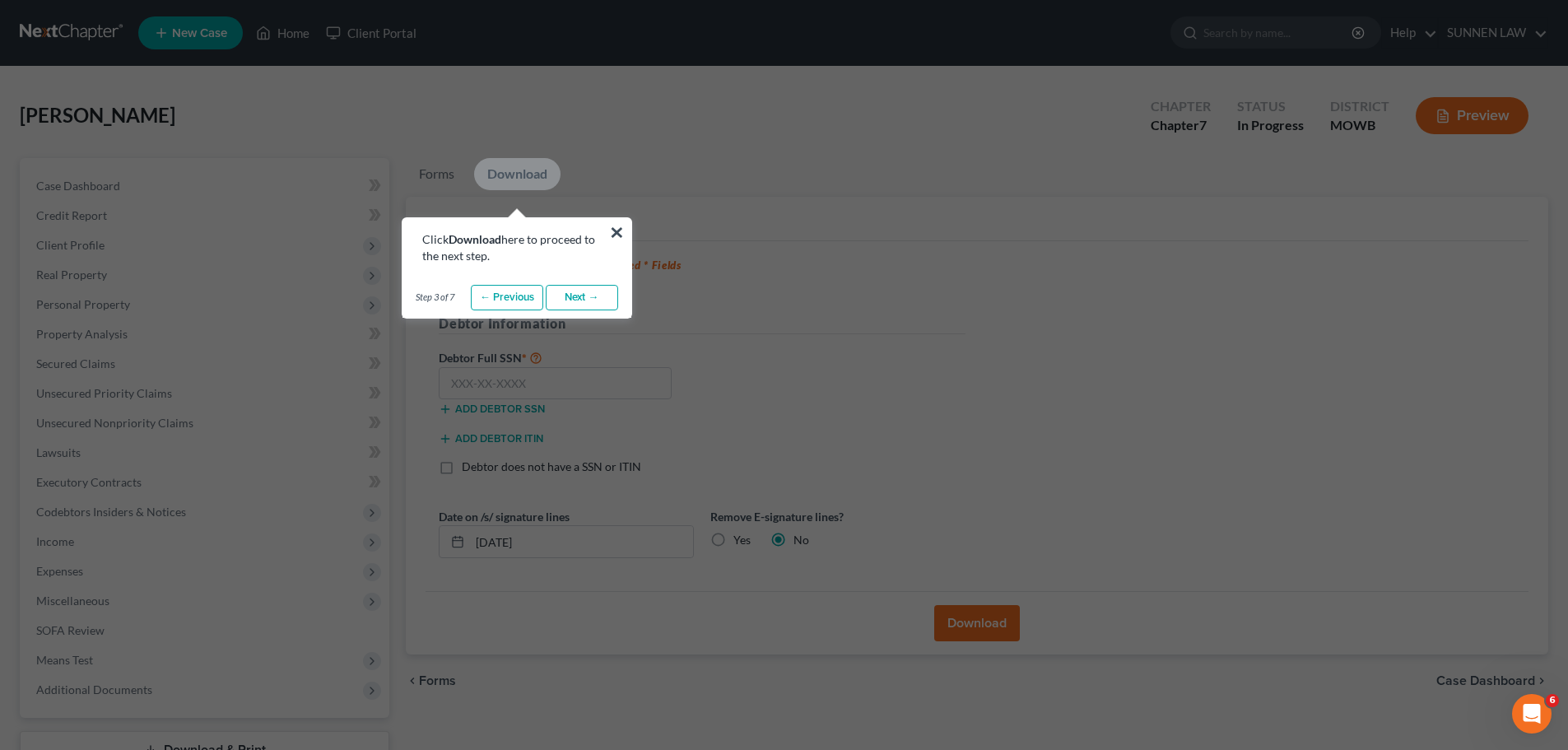
click at [588, 297] on link "Next →" at bounding box center [582, 298] width 72 height 26
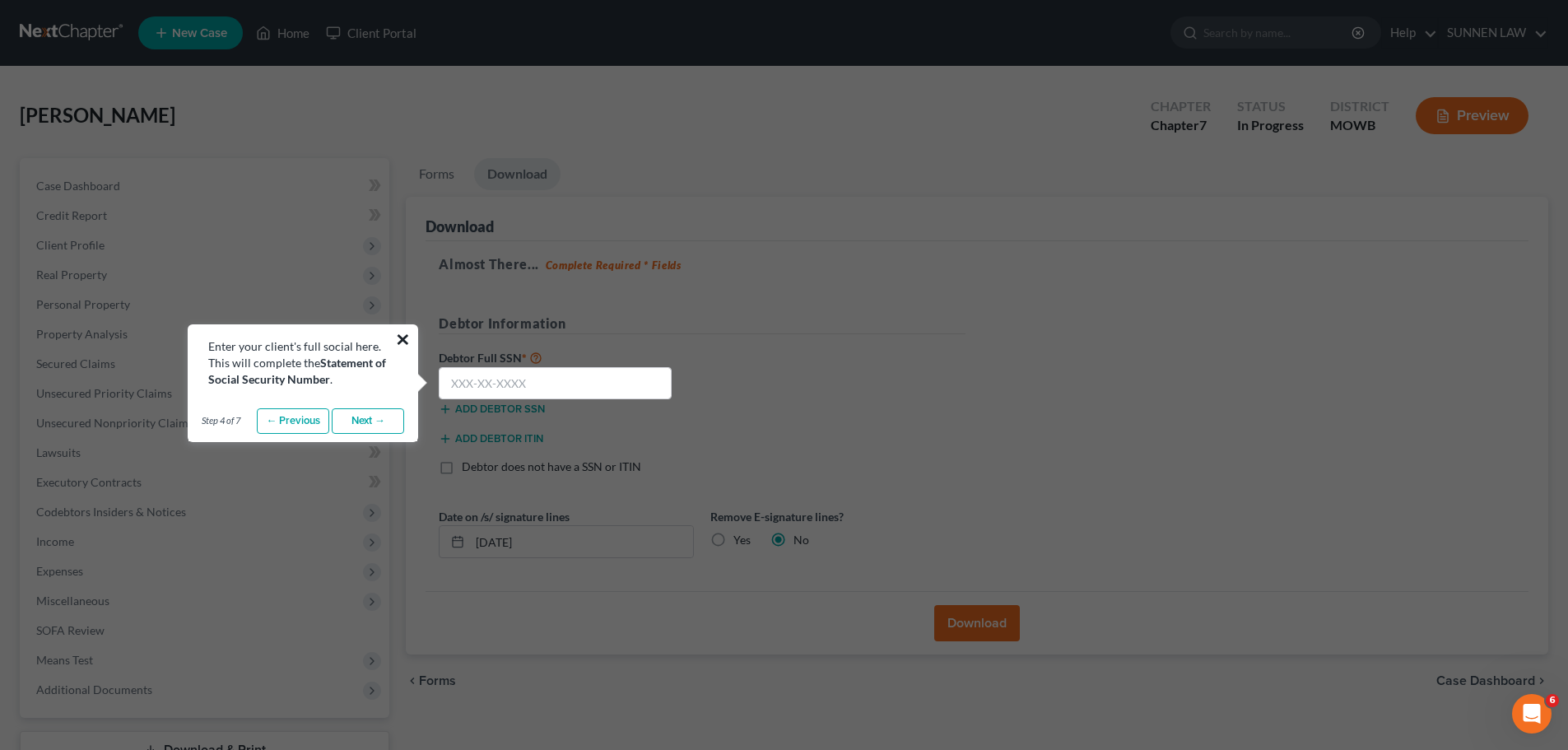
click at [400, 341] on button "×" at bounding box center [403, 338] width 15 height 26
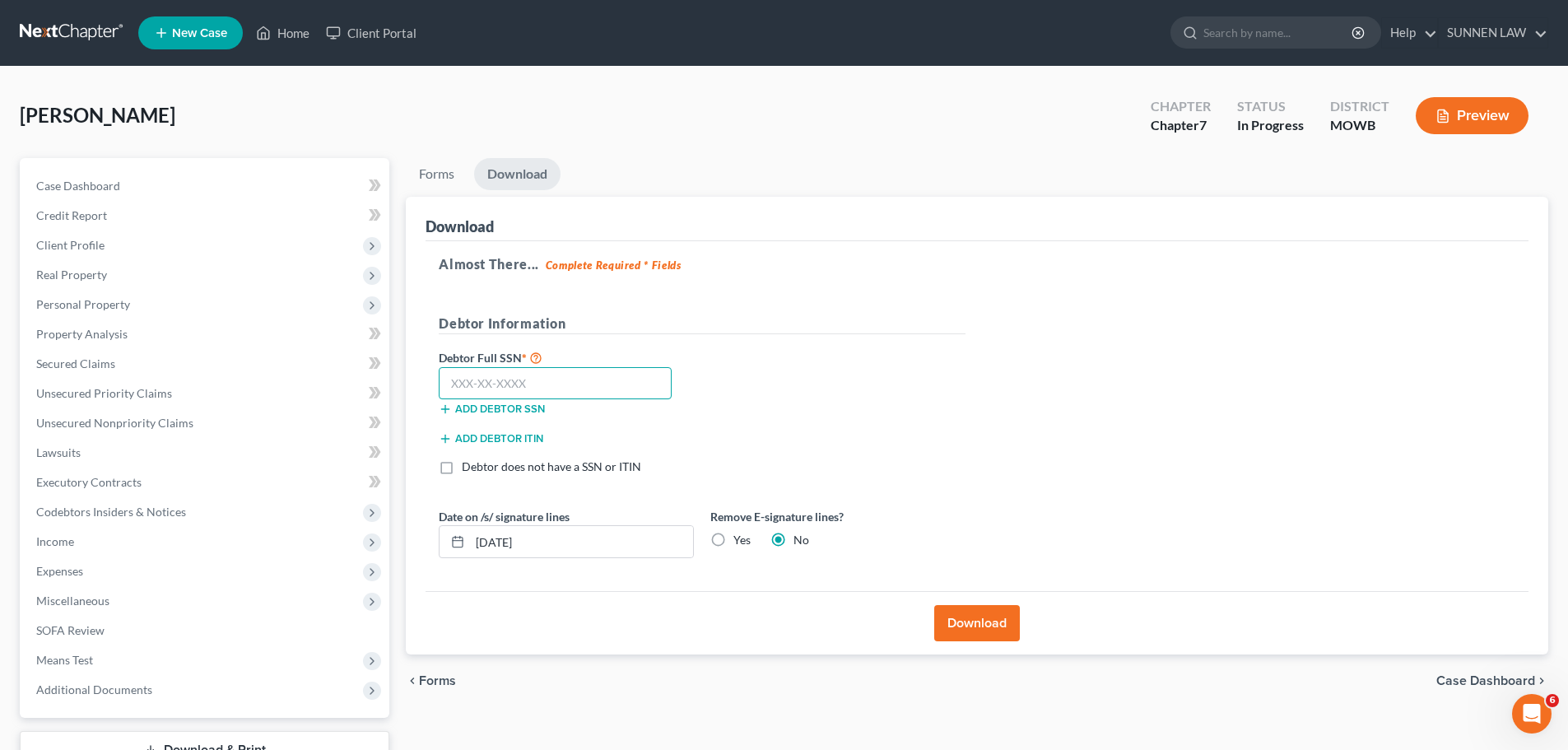
click at [503, 382] on input "text" at bounding box center [555, 384] width 233 height 33
click at [526, 406] on button "Add debtor SSN" at bounding box center [491, 408] width 106 height 13
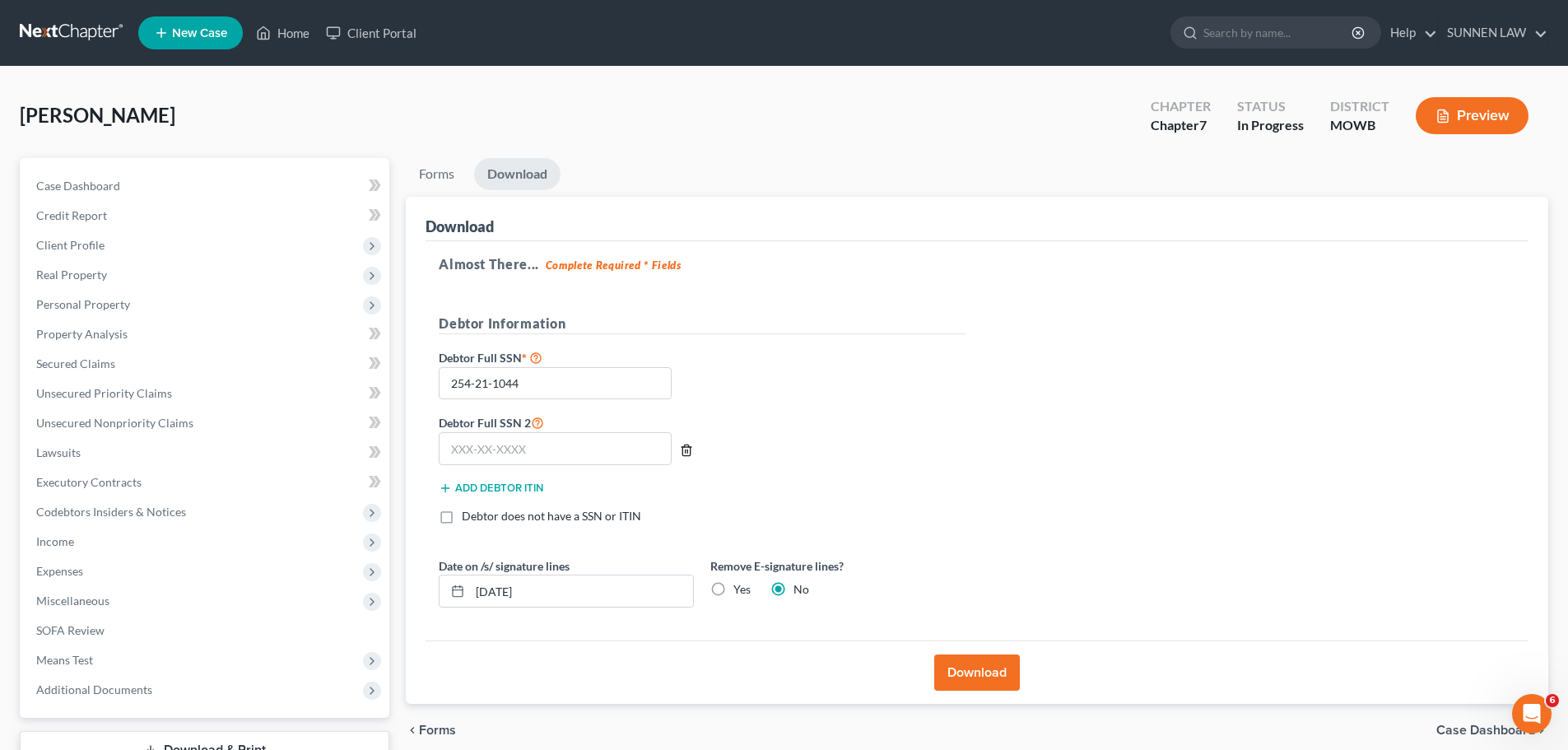
click at [690, 446] on icon "button" at bounding box center [686, 450] width 13 height 13
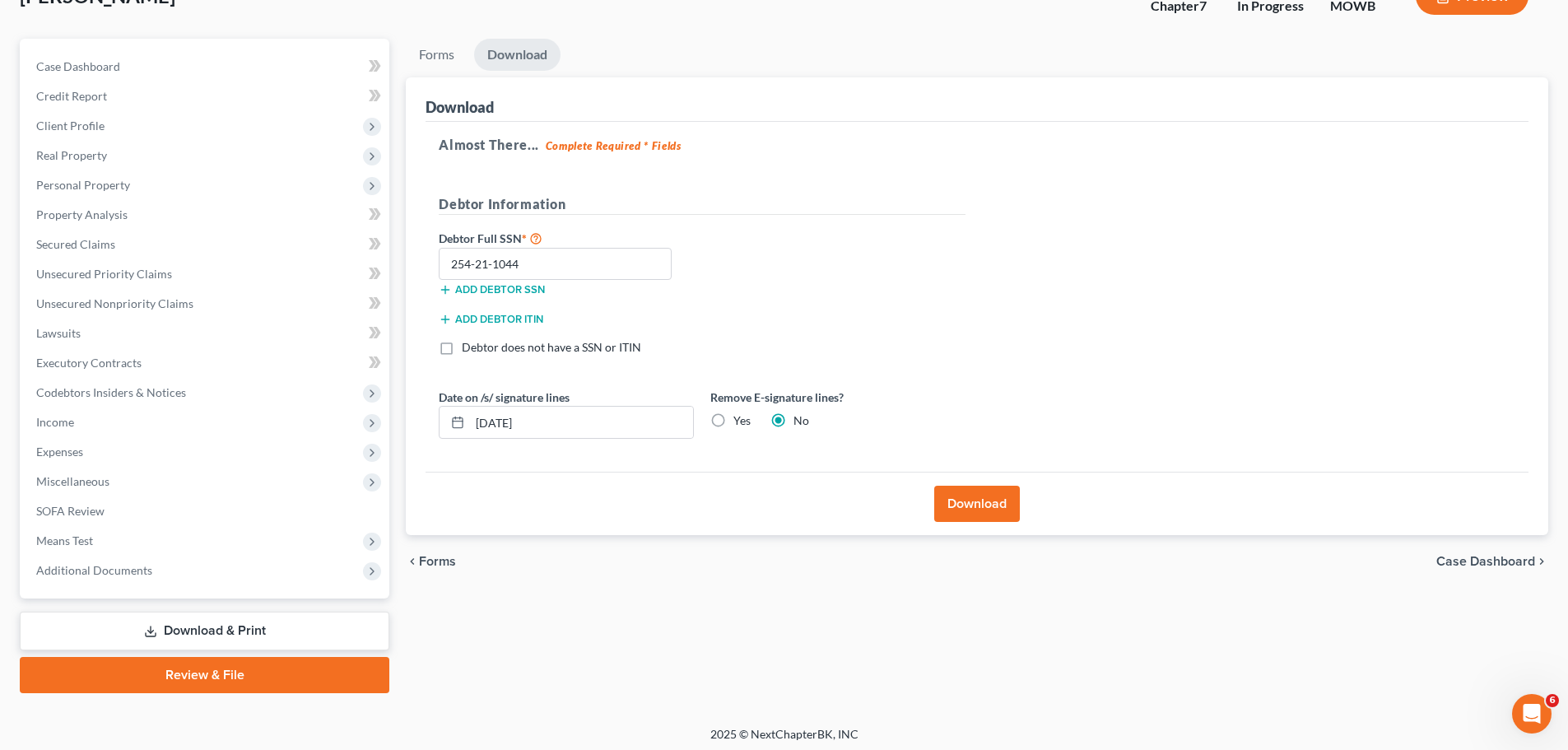
scroll to position [125, 0]
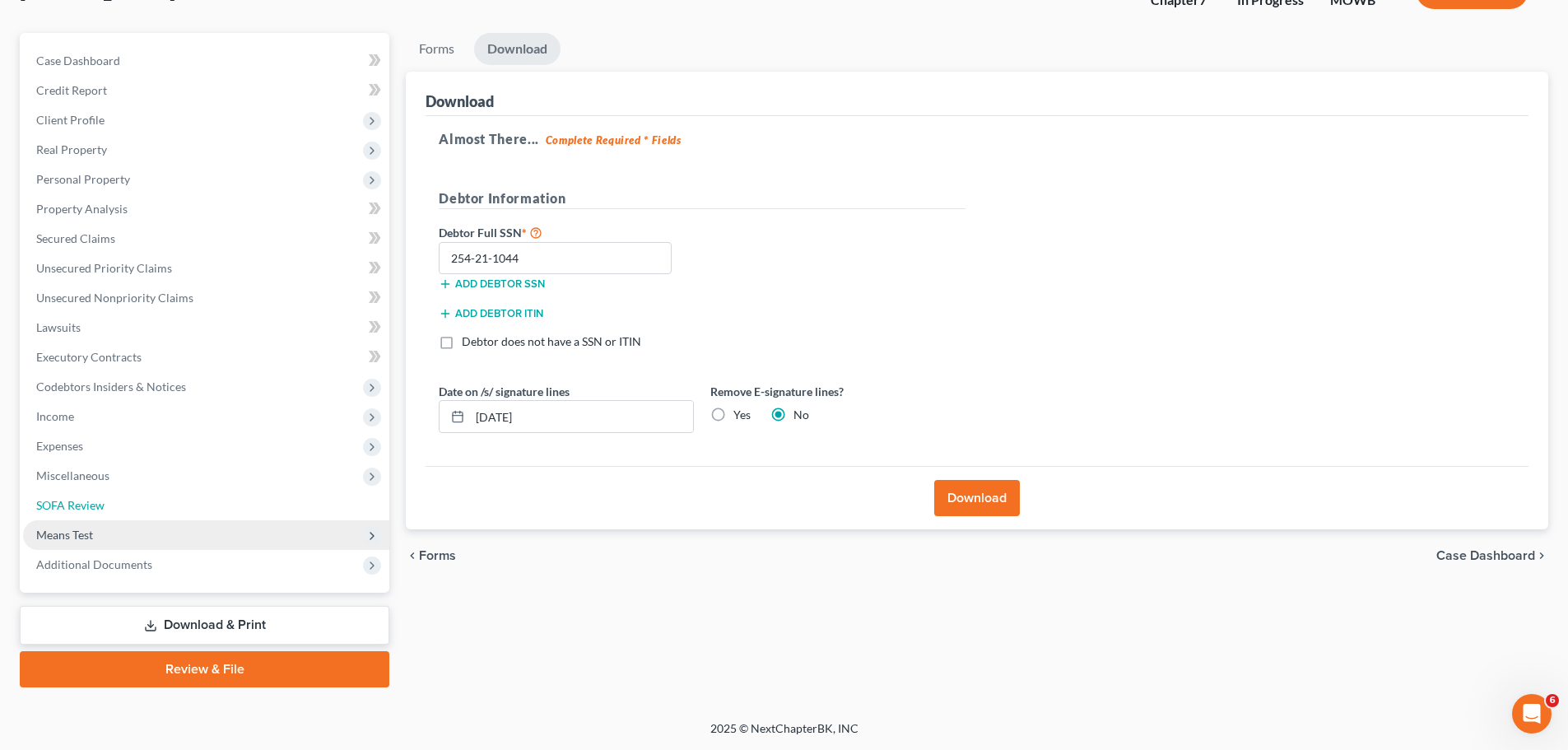
drag, startPoint x: 79, startPoint y: 503, endPoint x: 156, endPoint y: 529, distance: 81.3
click at [79, 503] on span "SOFA Review" at bounding box center [71, 505] width 68 height 14
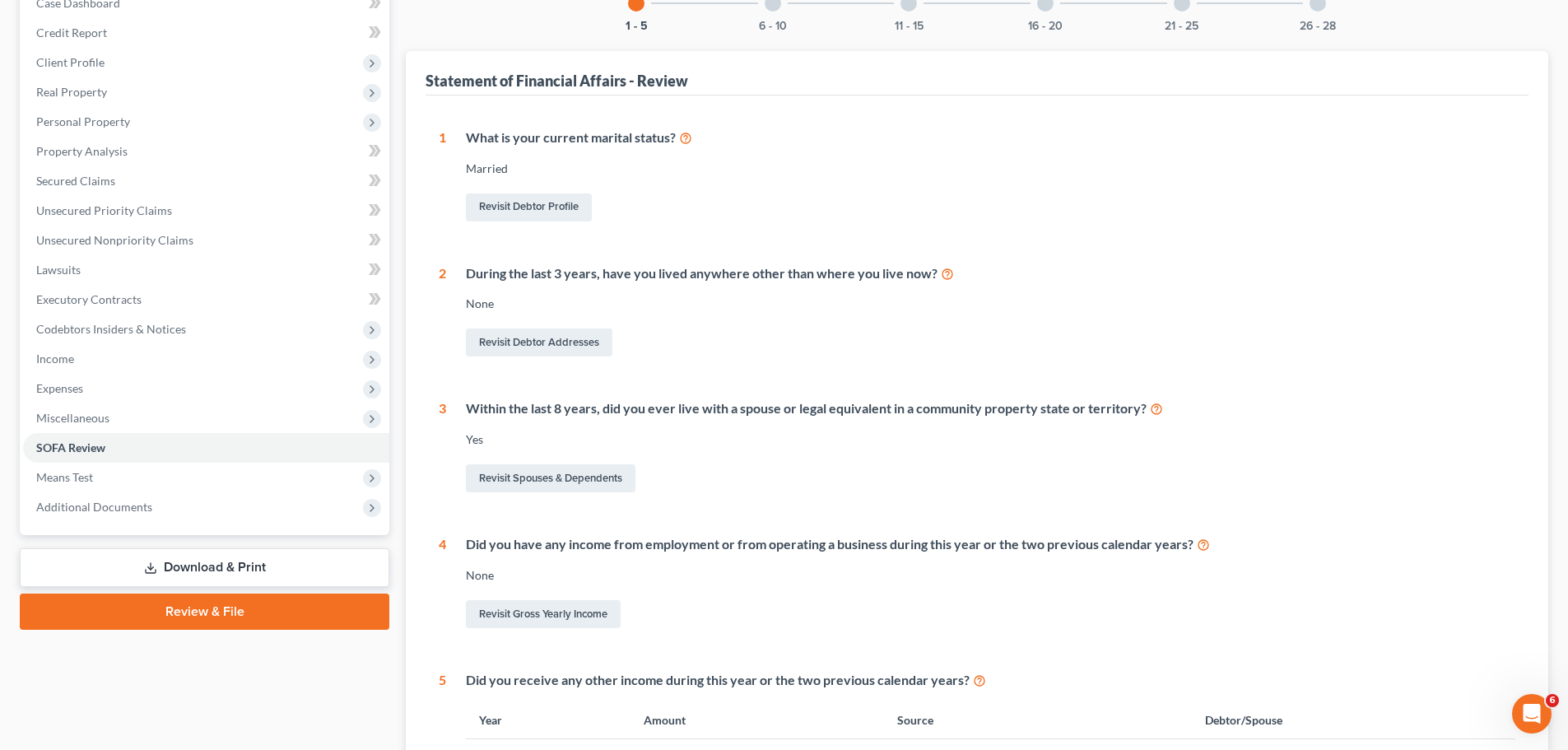
scroll to position [137, 0]
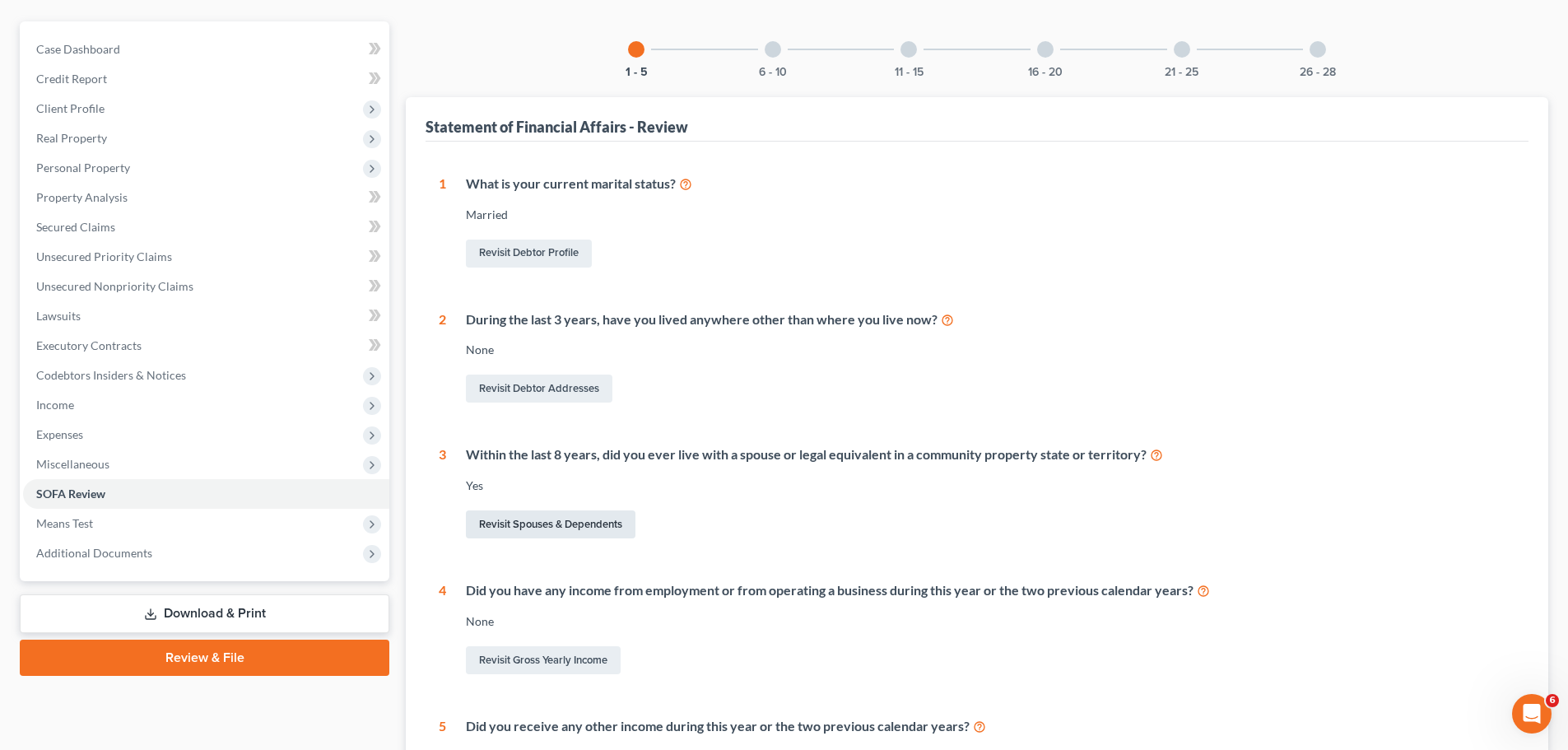
click at [97, 514] on span "Means Test" at bounding box center [206, 523] width 366 height 30
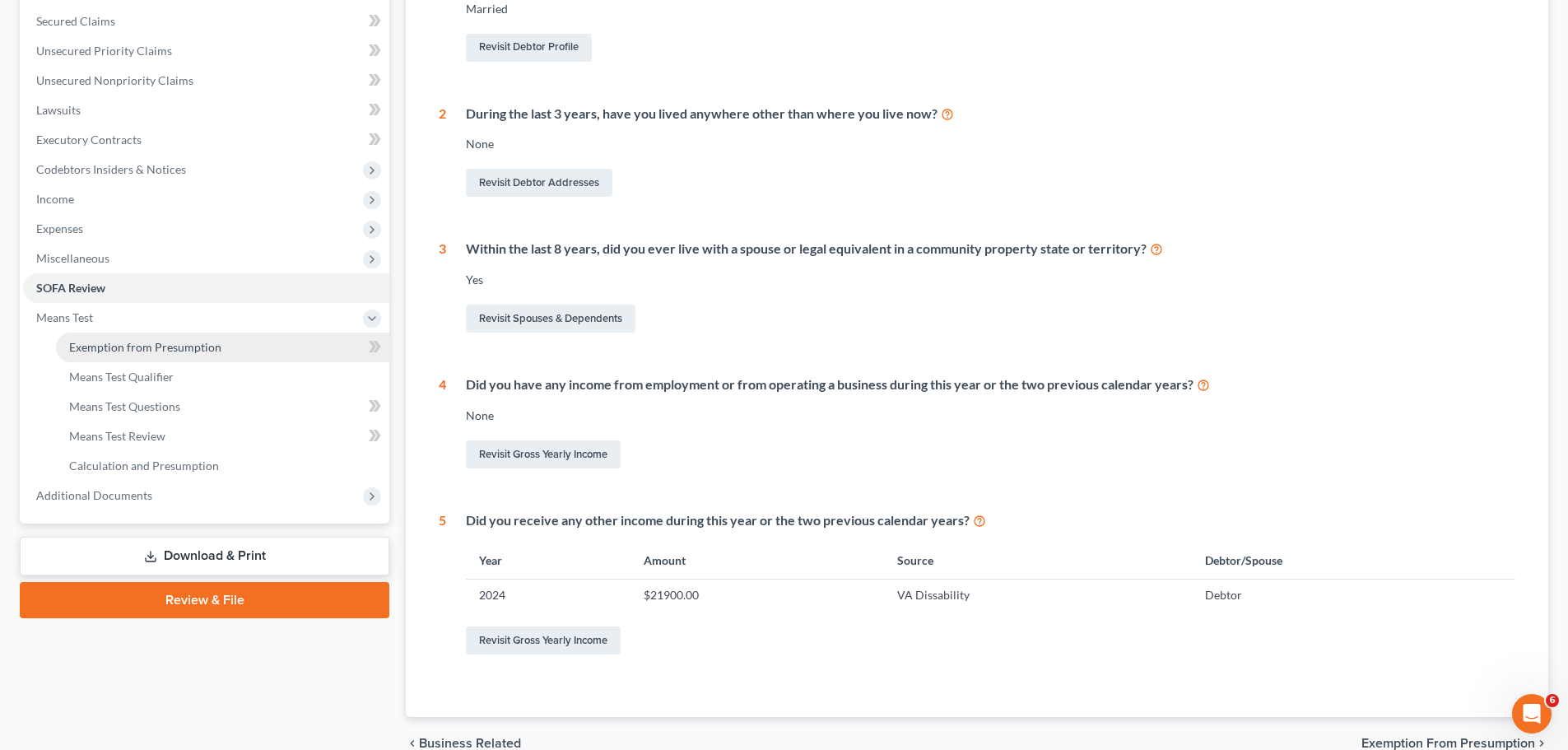
click at [172, 347] on span "Exemption from Presumption" at bounding box center [145, 347] width 152 height 14
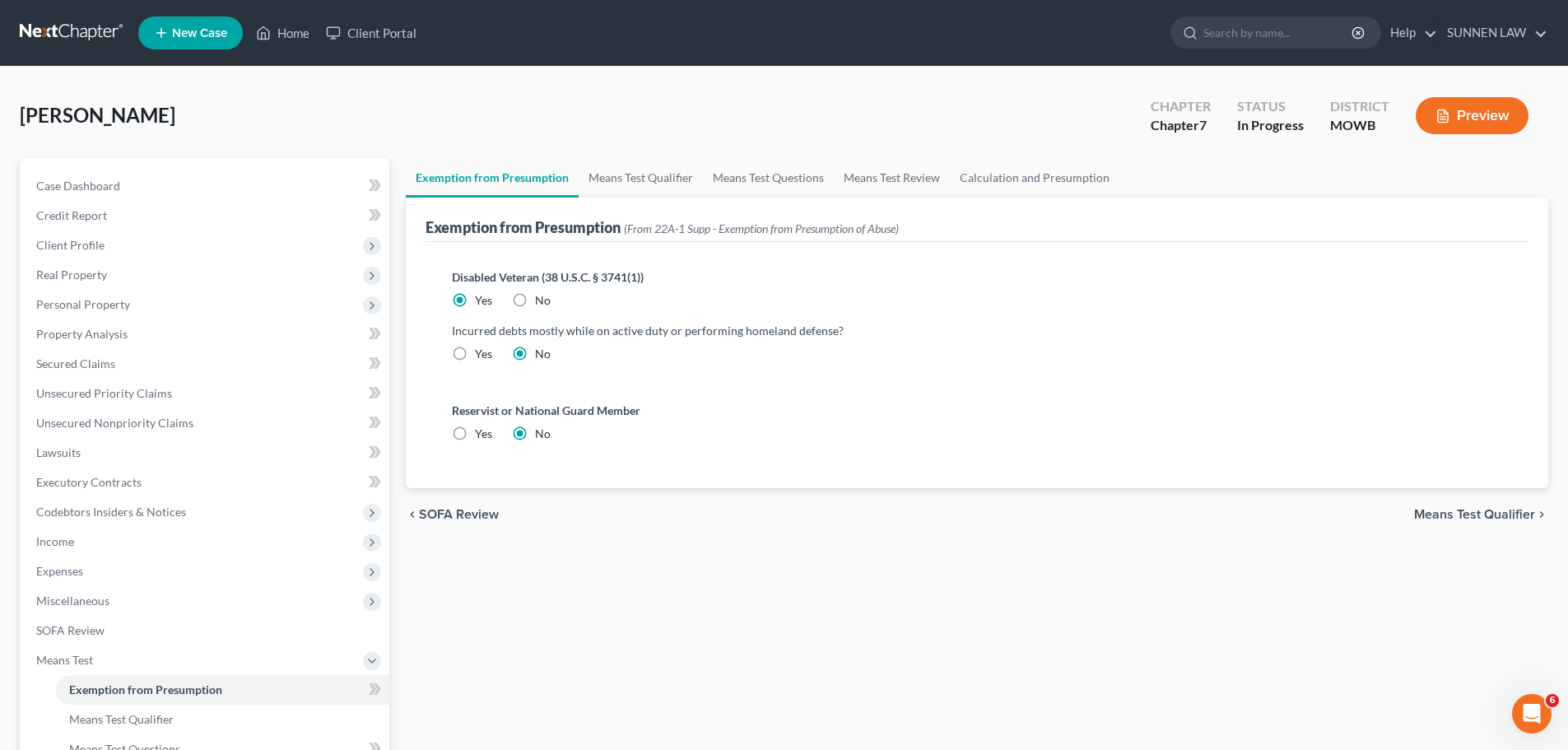
click at [1224, 519] on span "Means Test Qualifier" at bounding box center [1474, 514] width 121 height 13
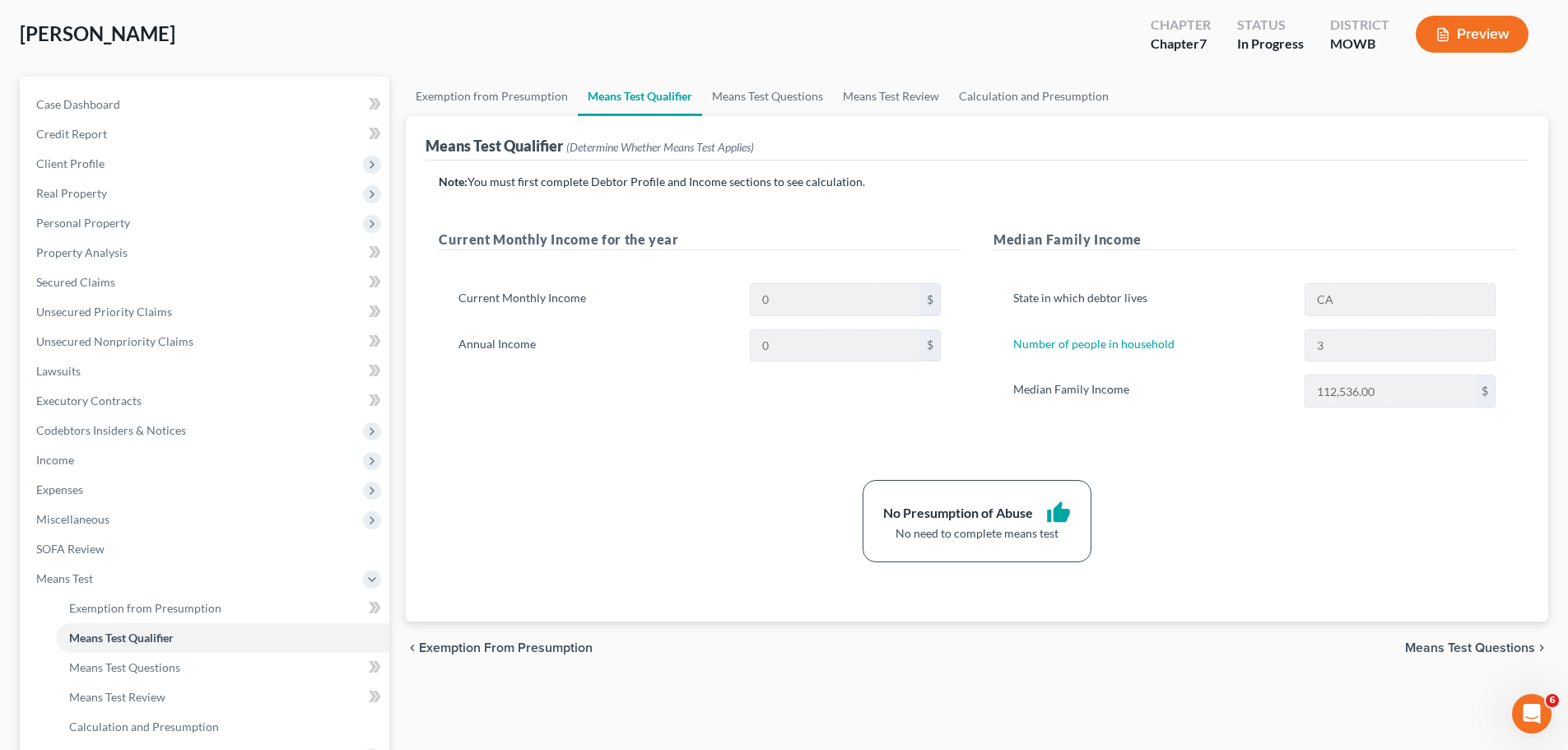
scroll to position [123, 0]
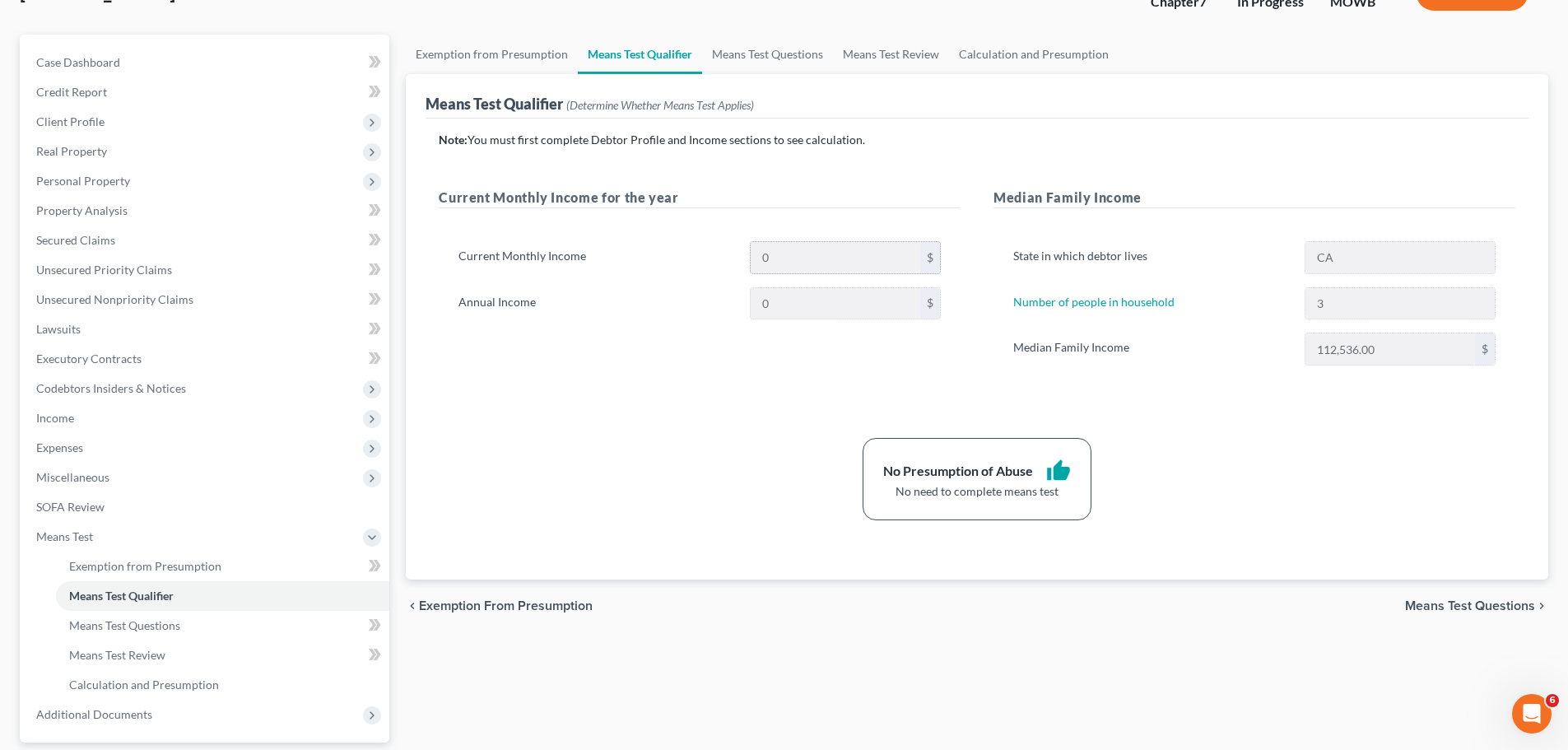
click at [936, 248] on div "$" at bounding box center [929, 258] width 20 height 31
drag, startPoint x: 930, startPoint y: 259, endPoint x: 890, endPoint y: 256, distance: 40.1
click at [930, 260] on div "$" at bounding box center [929, 258] width 20 height 31
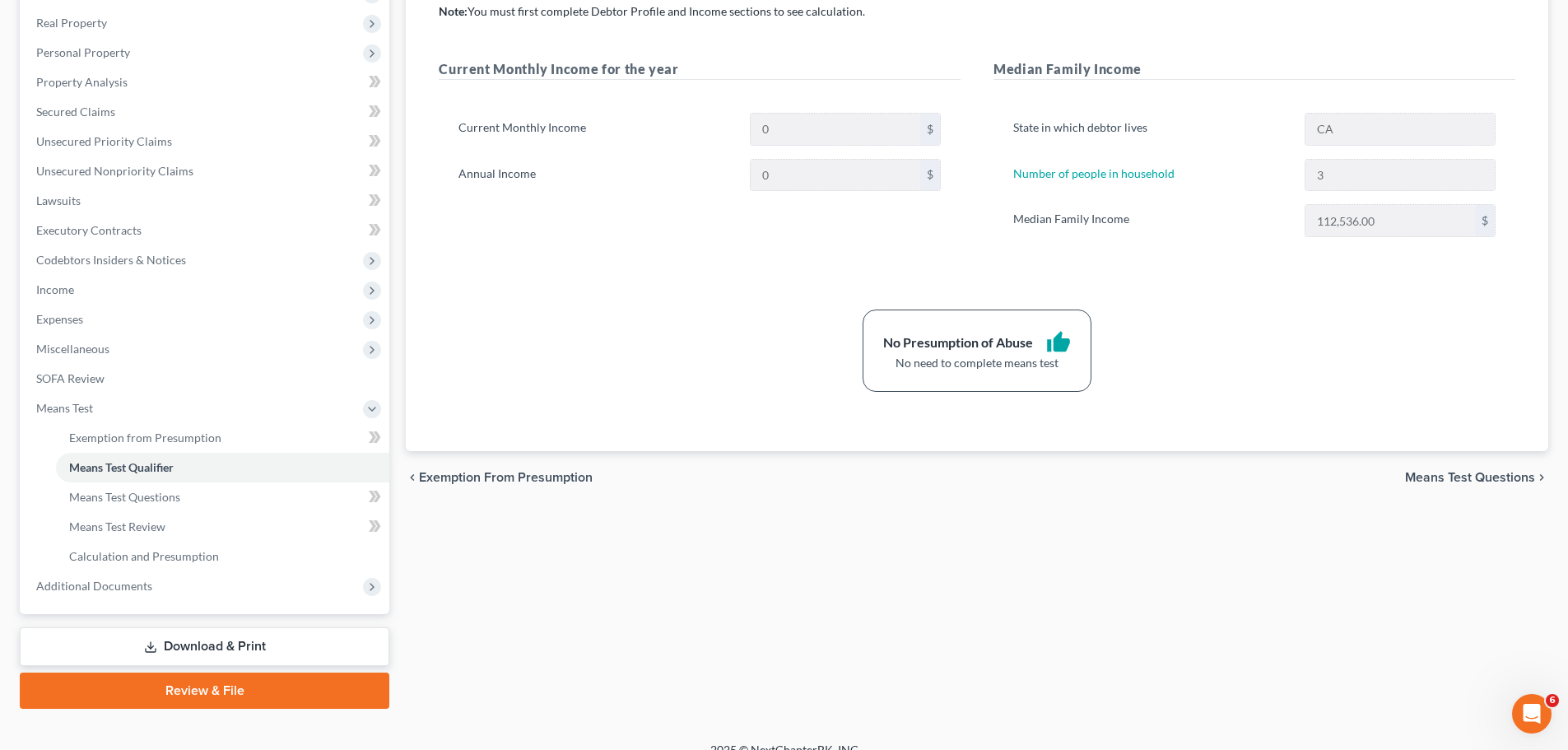
scroll to position [268, 0]
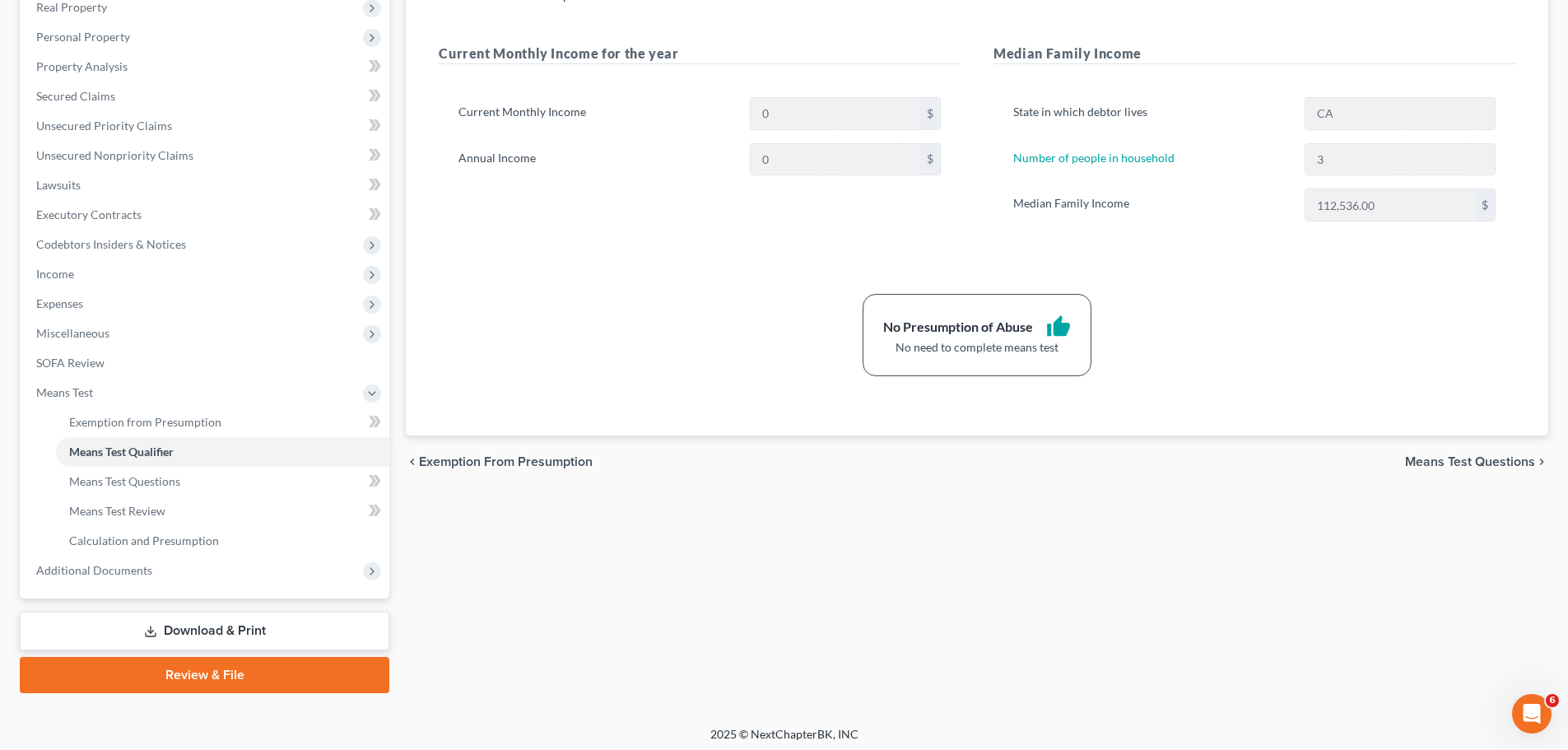
drag, startPoint x: 1445, startPoint y: 459, endPoint x: 1359, endPoint y: 434, distance: 89.6
click at [1224, 459] on span "Means Test Questions" at bounding box center [1469, 461] width 130 height 13
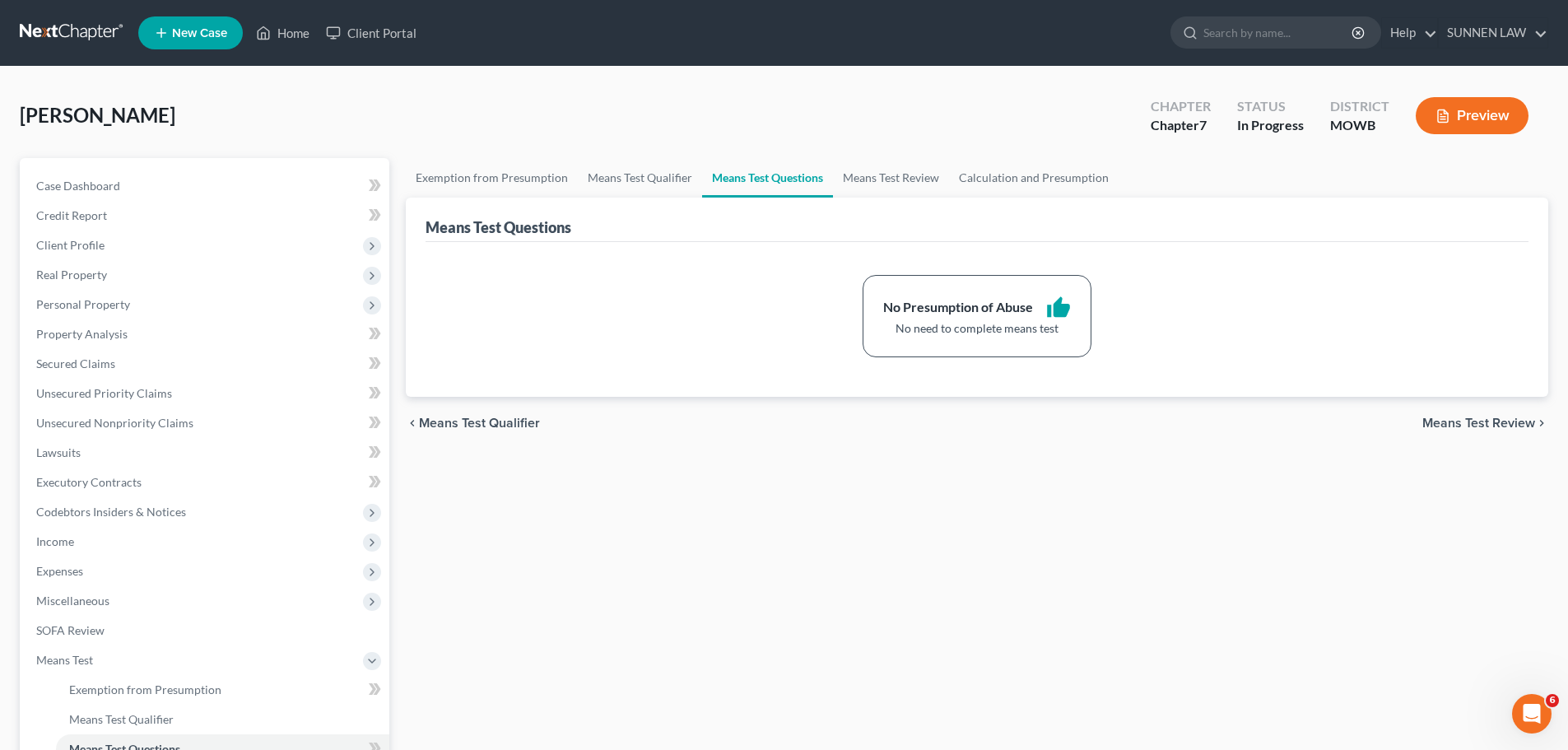
click at [1224, 428] on span "Means Test Review" at bounding box center [1479, 423] width 113 height 13
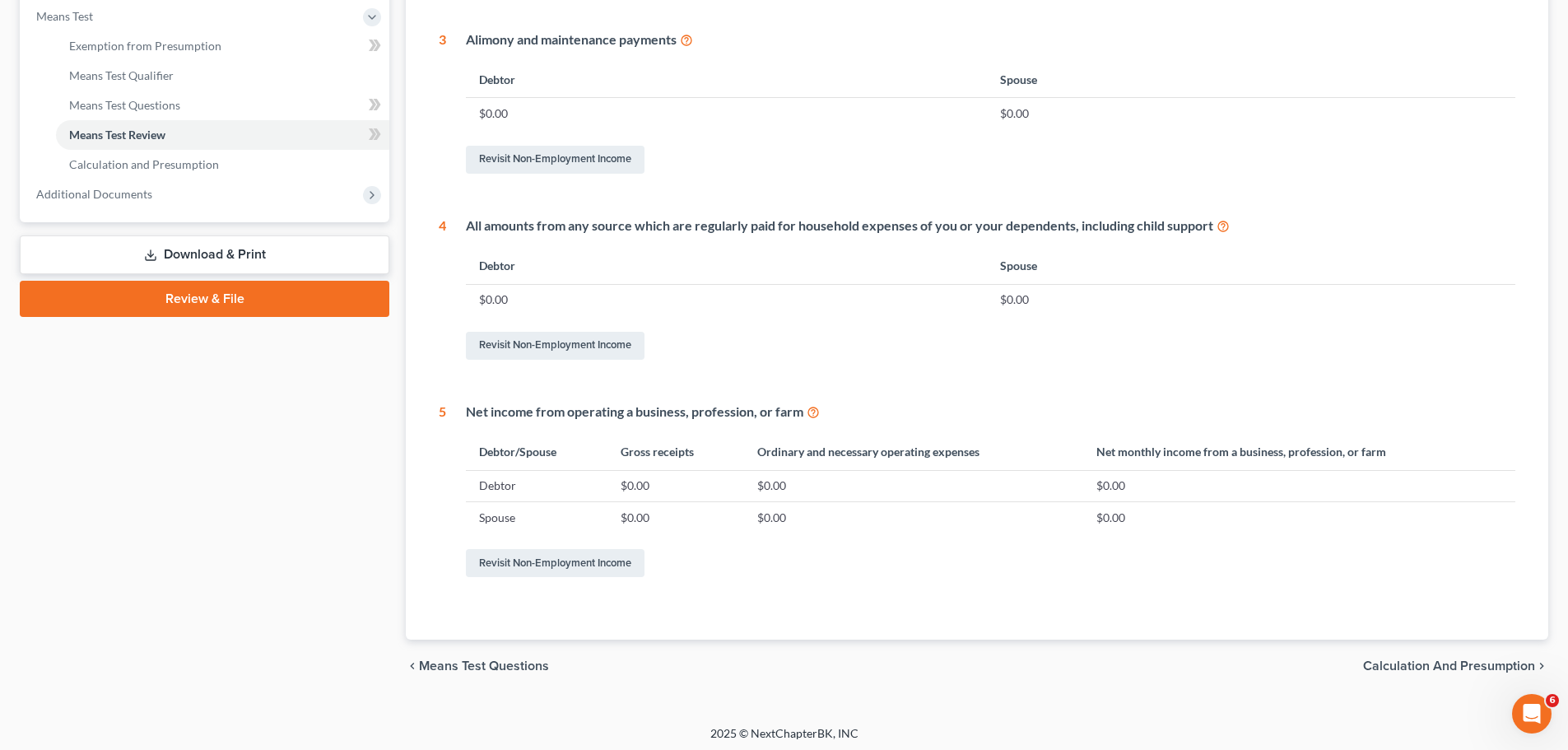
scroll to position [649, 0]
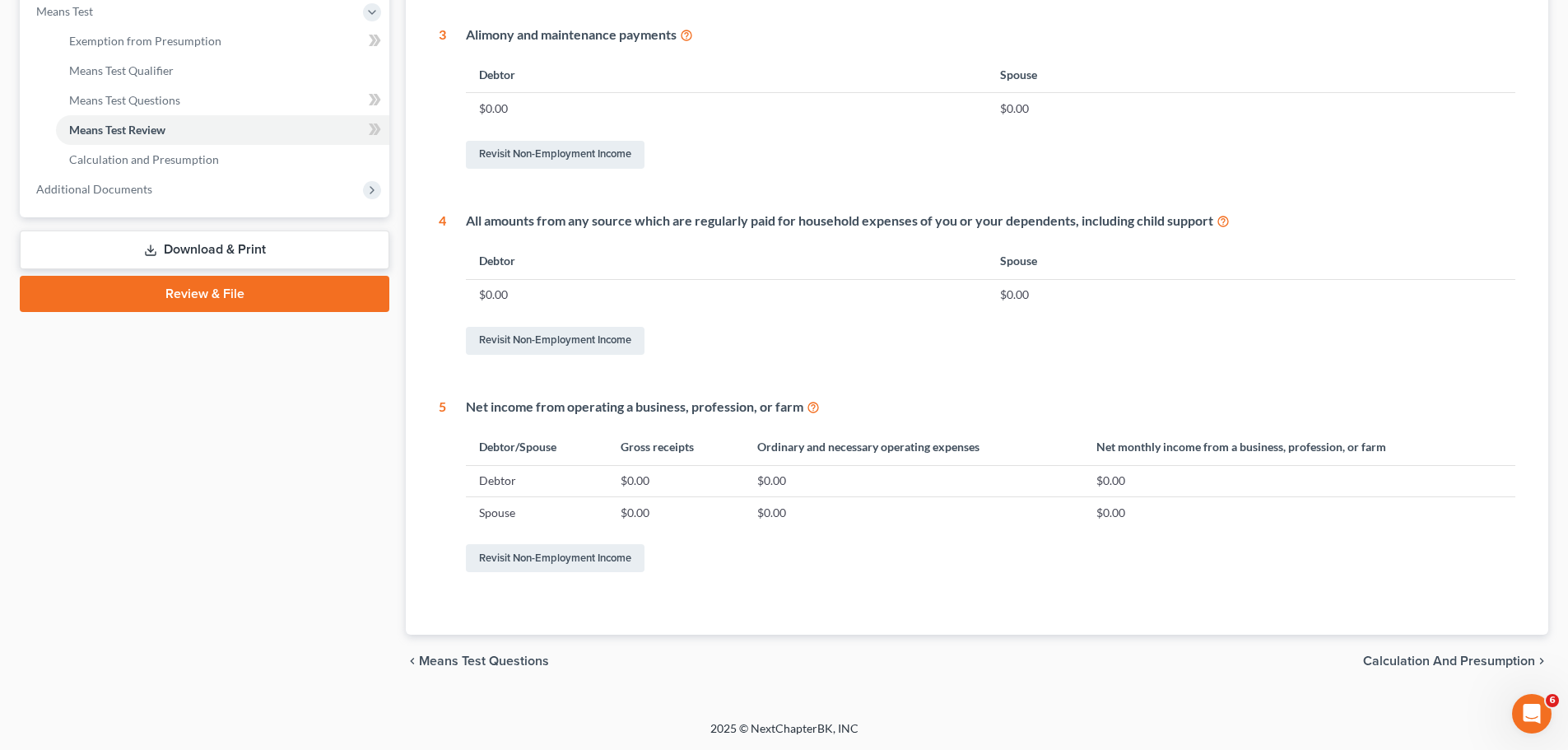
click at [1224, 663] on span "Calculation and Presumption" at bounding box center [1449, 661] width 172 height 13
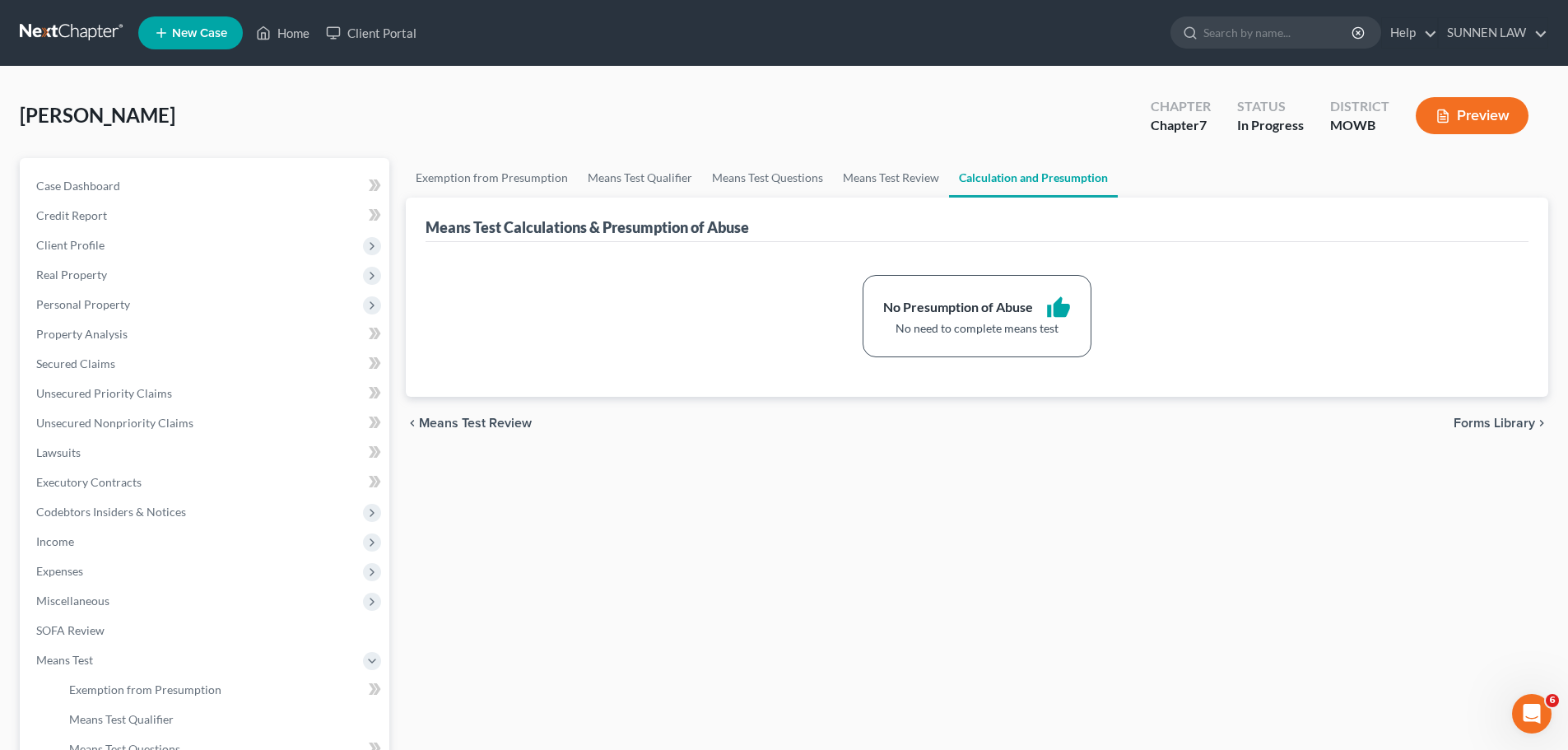
click at [1224, 419] on span "Forms Library" at bounding box center [1494, 423] width 82 height 13
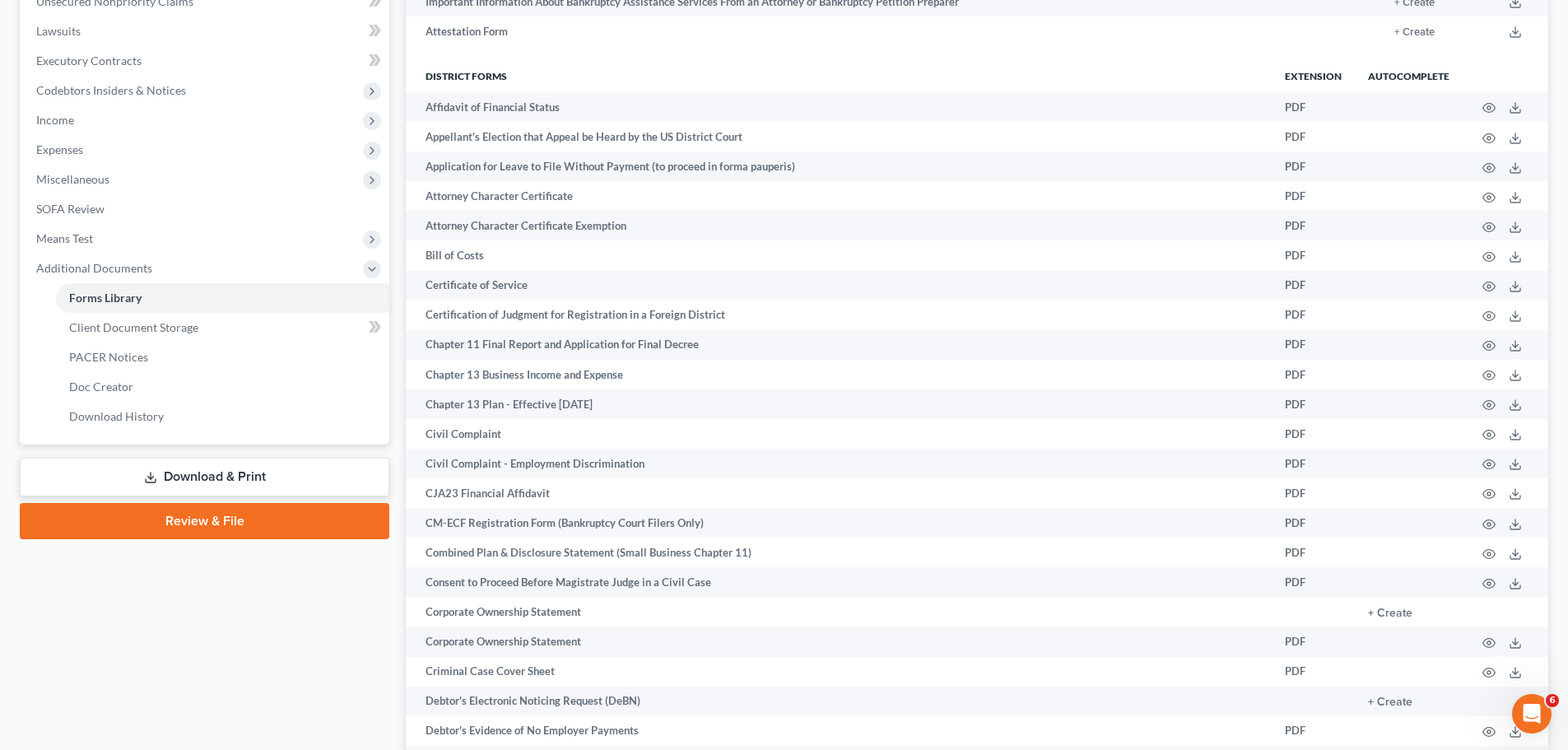
scroll to position [405, 0]
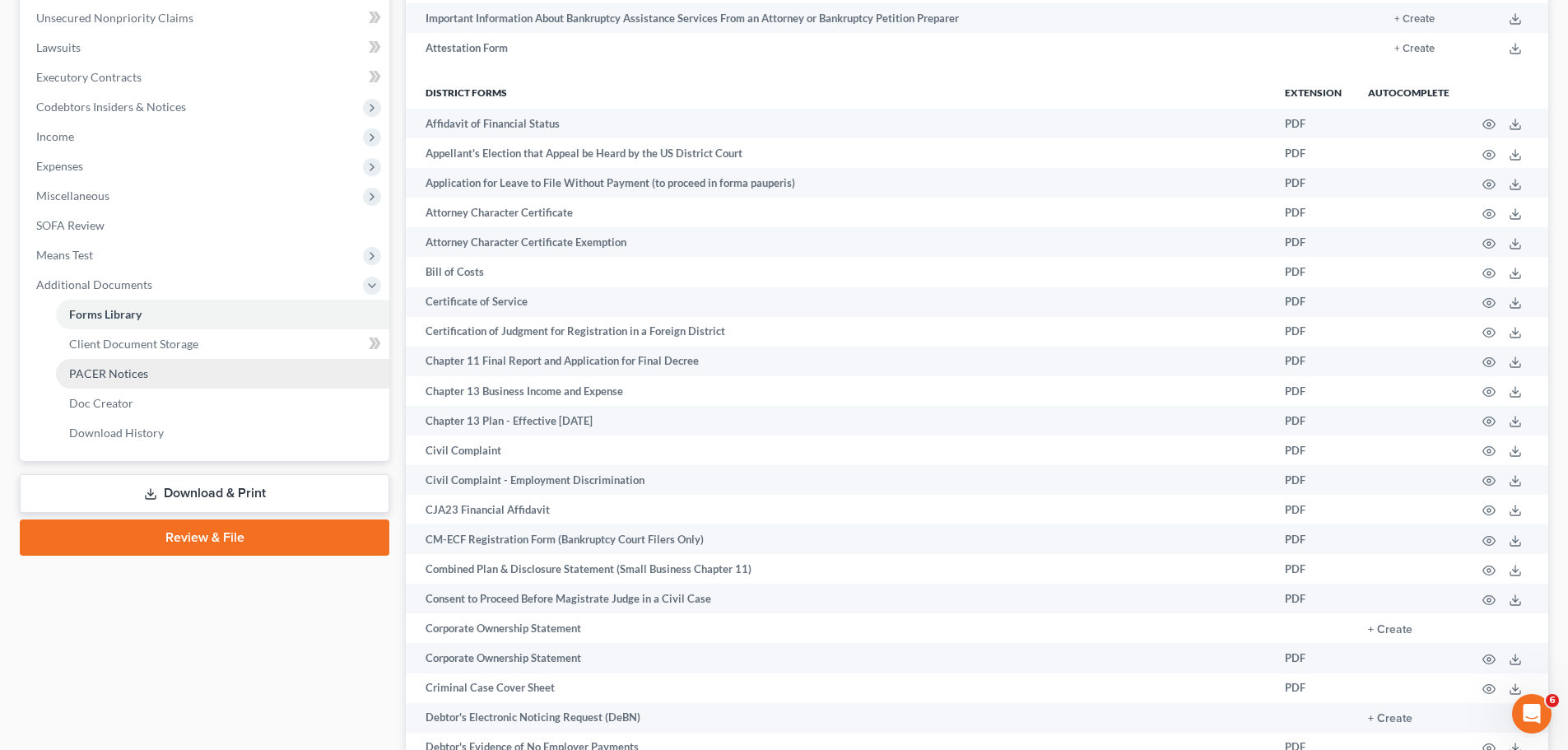
drag, startPoint x: 201, startPoint y: 491, endPoint x: 353, endPoint y: 495, distance: 152.1
click at [201, 491] on link "Download & Print" at bounding box center [204, 493] width 370 height 38
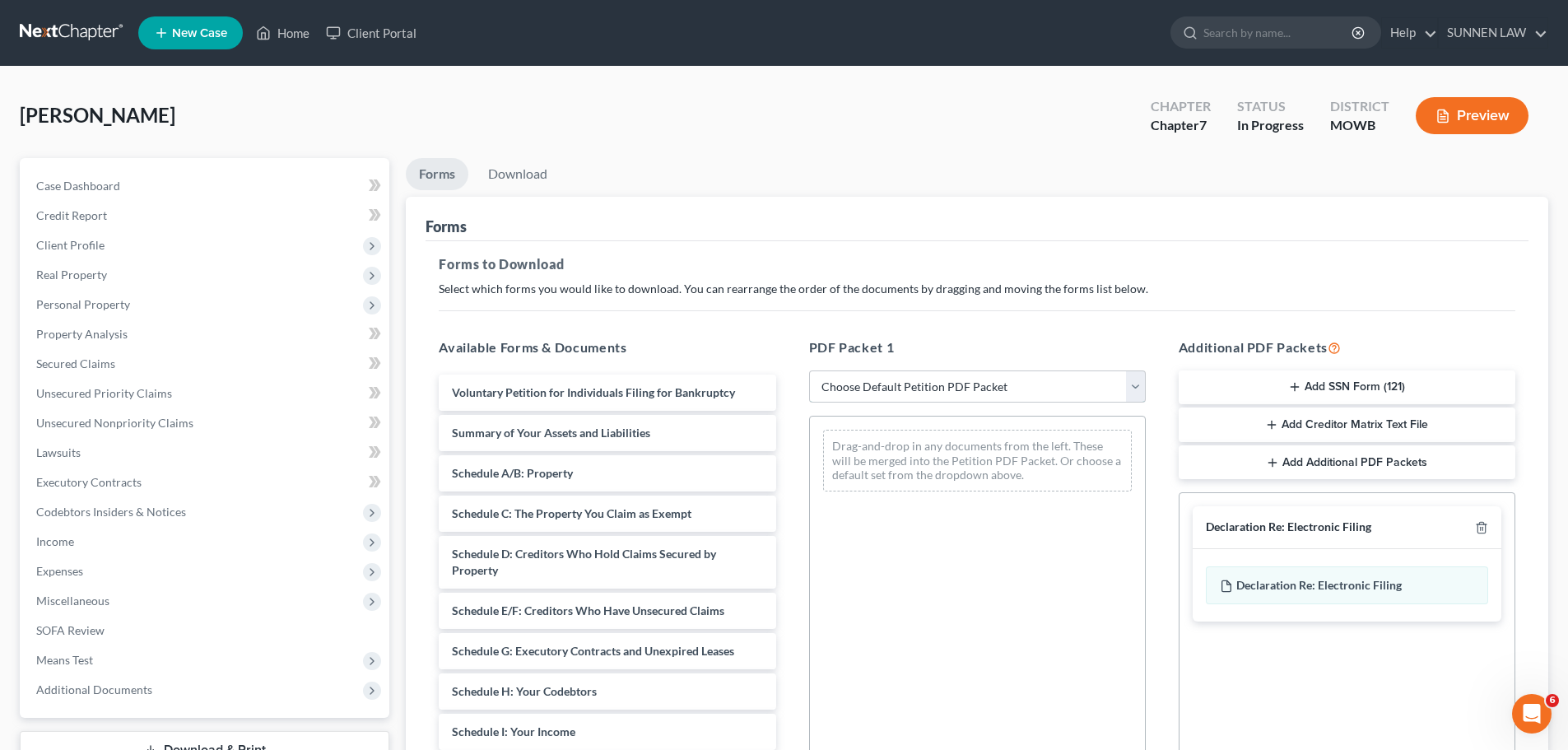
click at [955, 388] on select "Choose Default Petition PDF Packet Complete Bankruptcy Petition (all forms and …" at bounding box center [978, 387] width 337 height 33
click at [810, 371] on select "Choose Default Petition PDF Packet Complete Bankruptcy Petition (all forms and …" at bounding box center [978, 387] width 337 height 33
click at [946, 379] on select "Choose Default Petition PDF Packet Complete Bankruptcy Petition (all forms and …" at bounding box center [978, 387] width 337 height 33
click at [810, 371] on select "Choose Default Petition PDF Packet Complete Bankruptcy Petition (all forms and …" at bounding box center [978, 387] width 337 height 33
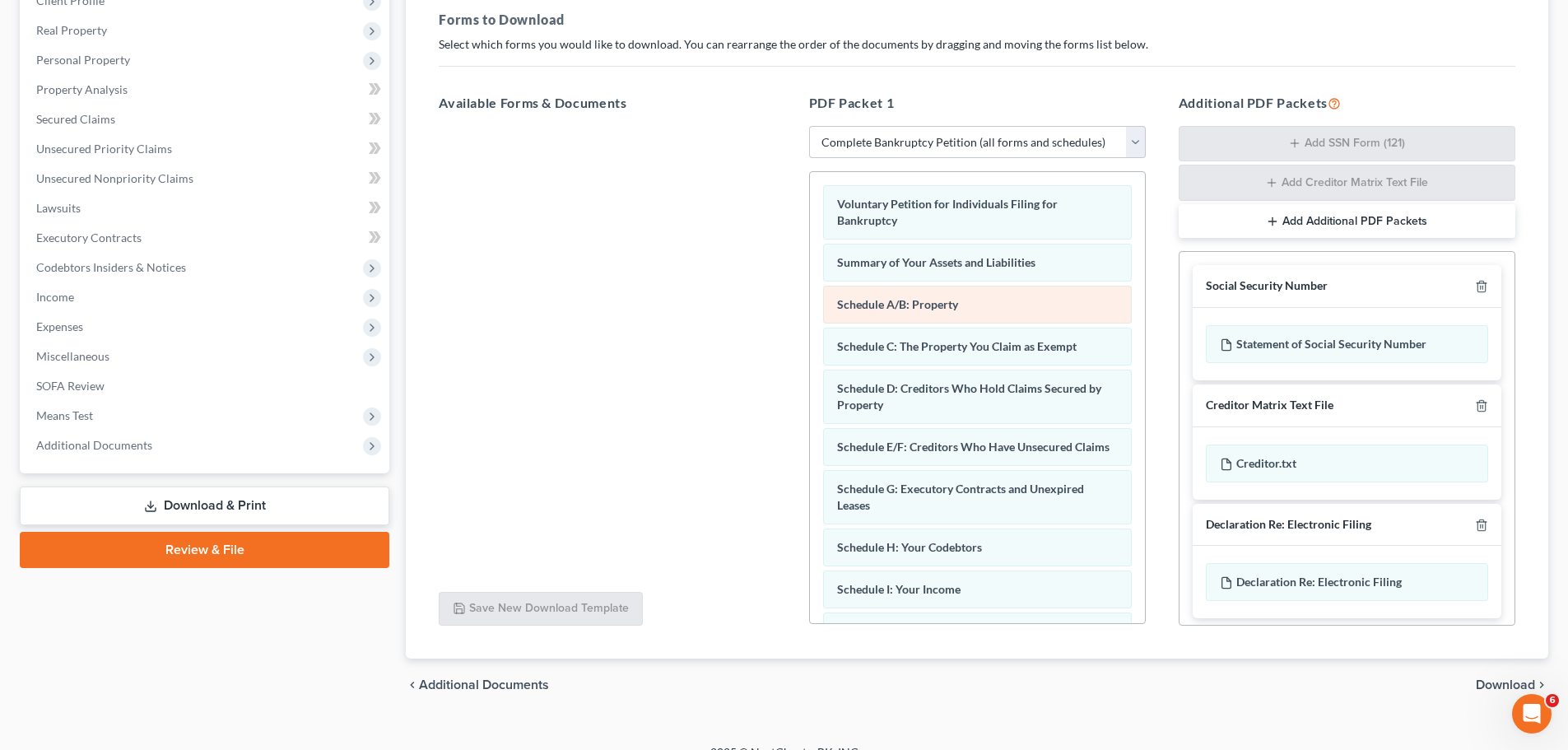
scroll to position [269, 0]
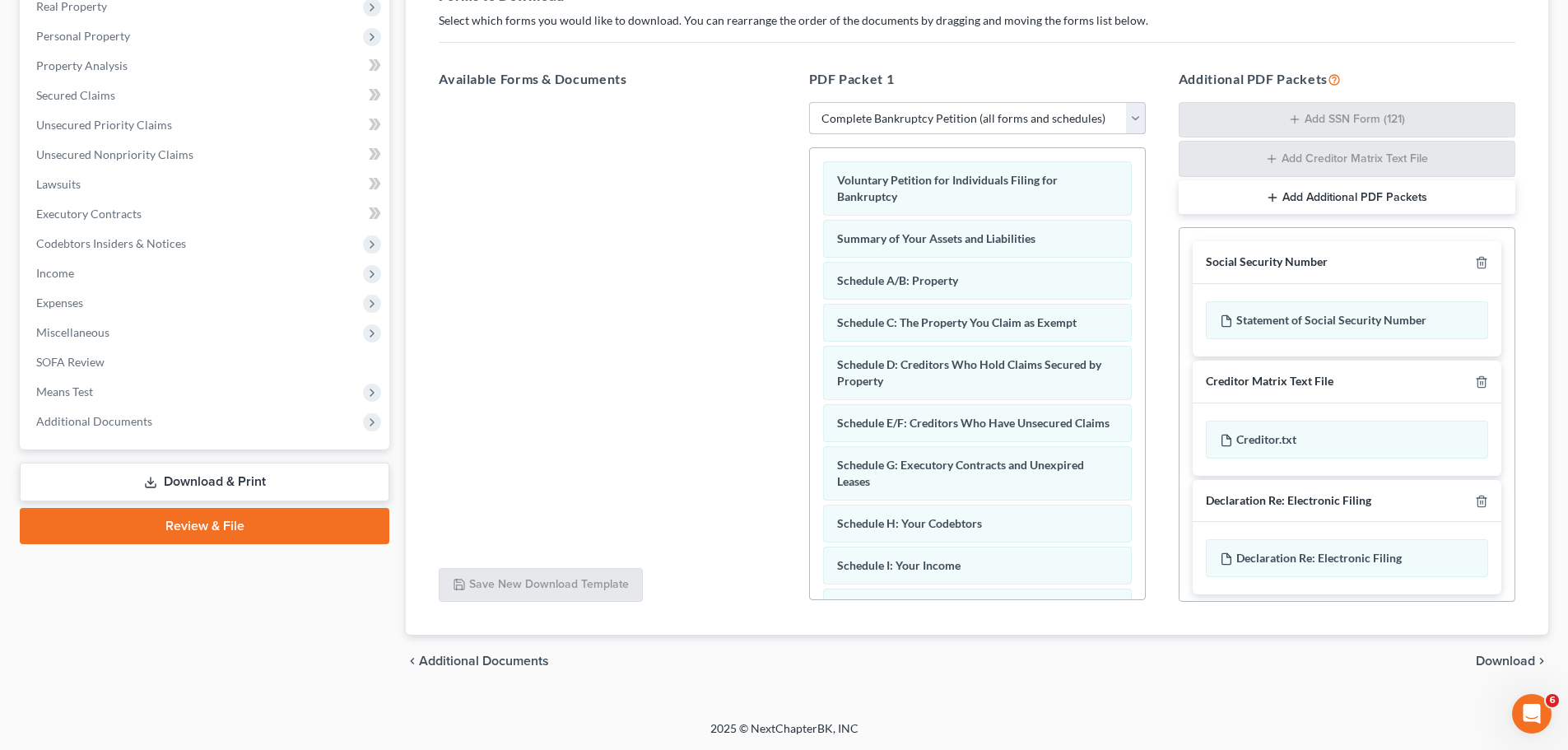
click at [930, 116] on select "Choose Default Petition PDF Packet Complete Bankruptcy Petition (all forms and …" at bounding box center [978, 118] width 337 height 33
click at [873, 129] on select "Choose Default Petition PDF Packet Complete Bankruptcy Petition (all forms and …" at bounding box center [978, 118] width 337 height 33
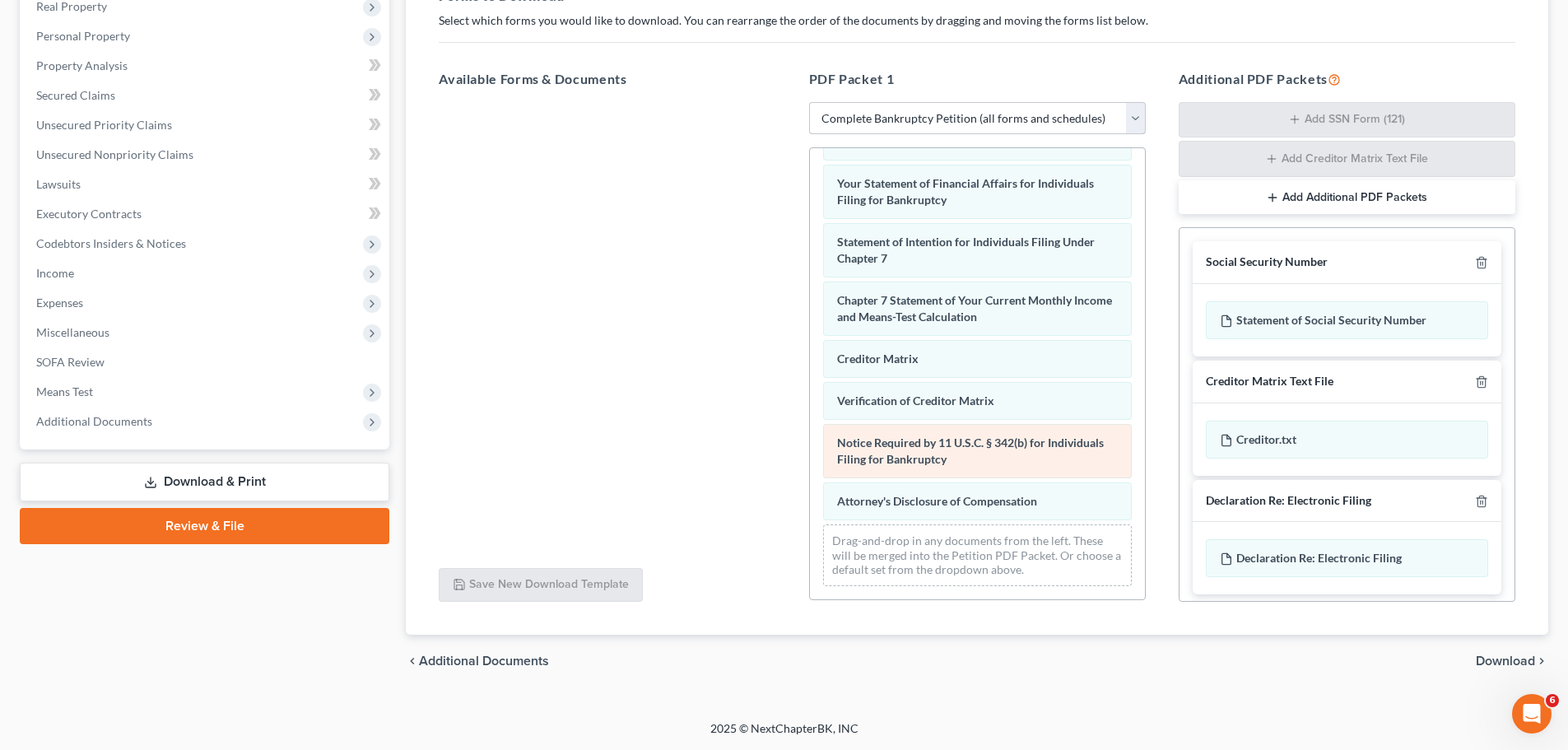
scroll to position [525, 0]
click at [1224, 662] on span "Download" at bounding box center [1506, 661] width 60 height 13
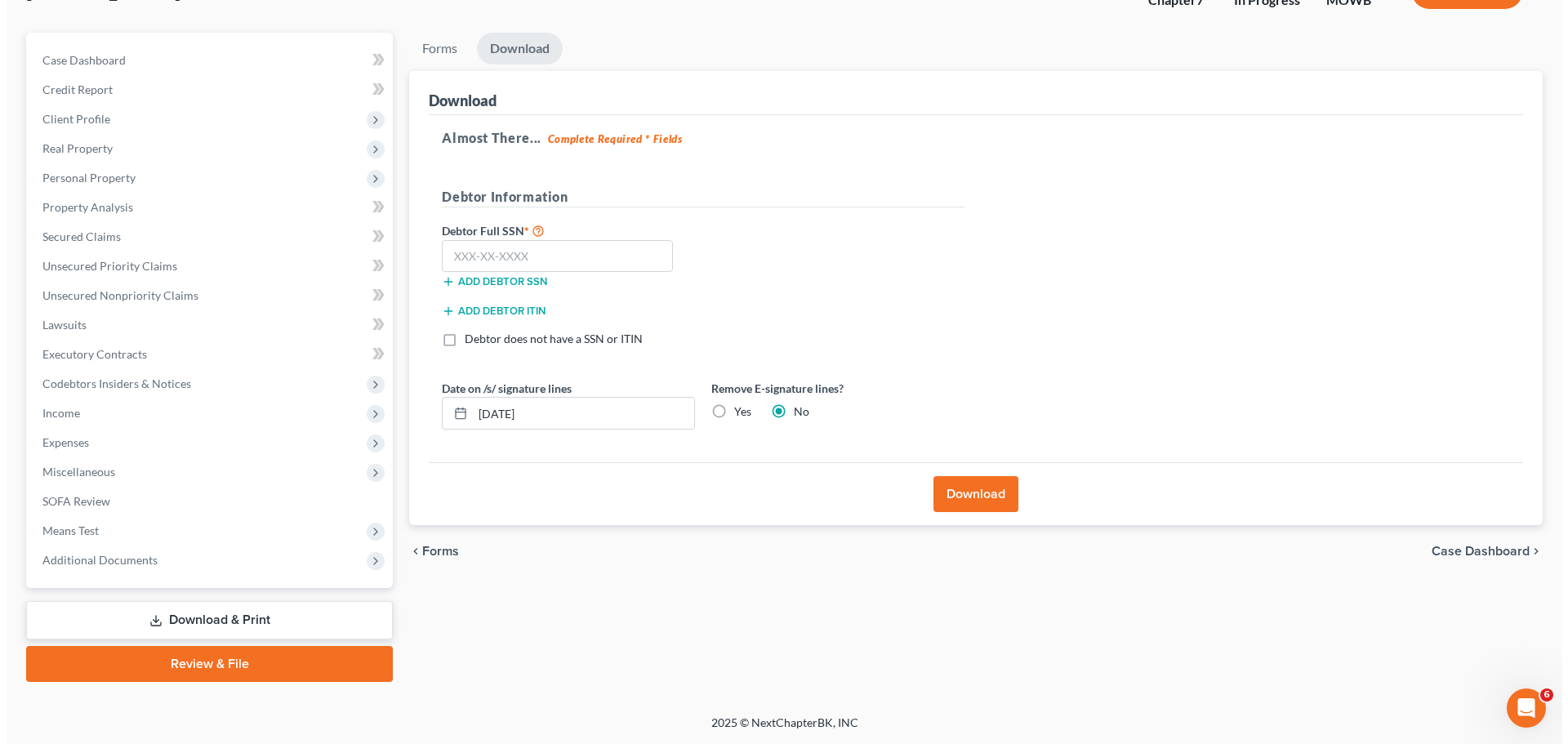
scroll to position [124, 0]
click at [488, 259] on input "text" at bounding box center [551, 256] width 231 height 33
click at [486, 283] on button "Add debtor SSN" at bounding box center [488, 281] width 105 height 13
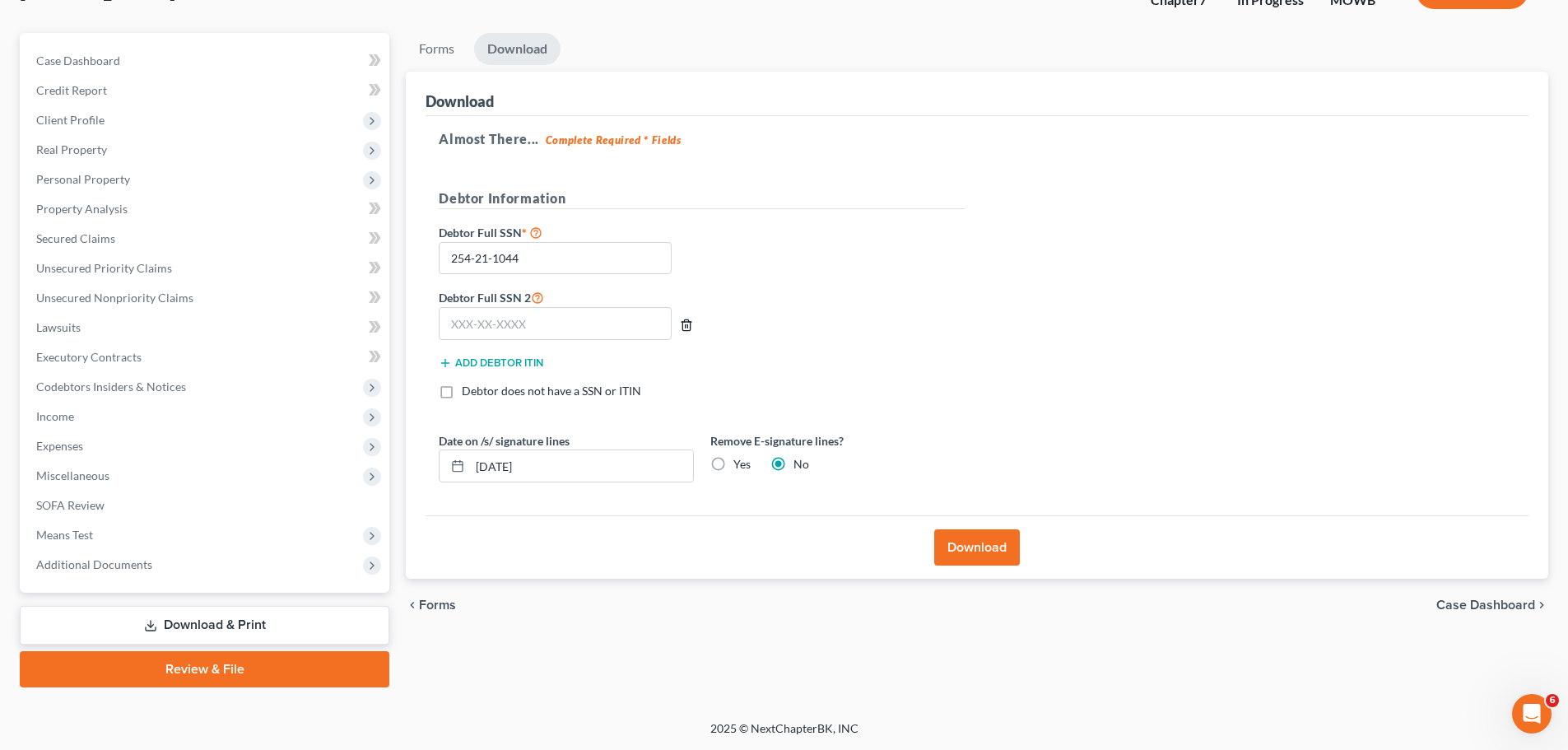
drag, startPoint x: 684, startPoint y: 326, endPoint x: 695, endPoint y: 321, distance: 12.1
click at [684, 326] on icon "button" at bounding box center [686, 325] width 13 height 13
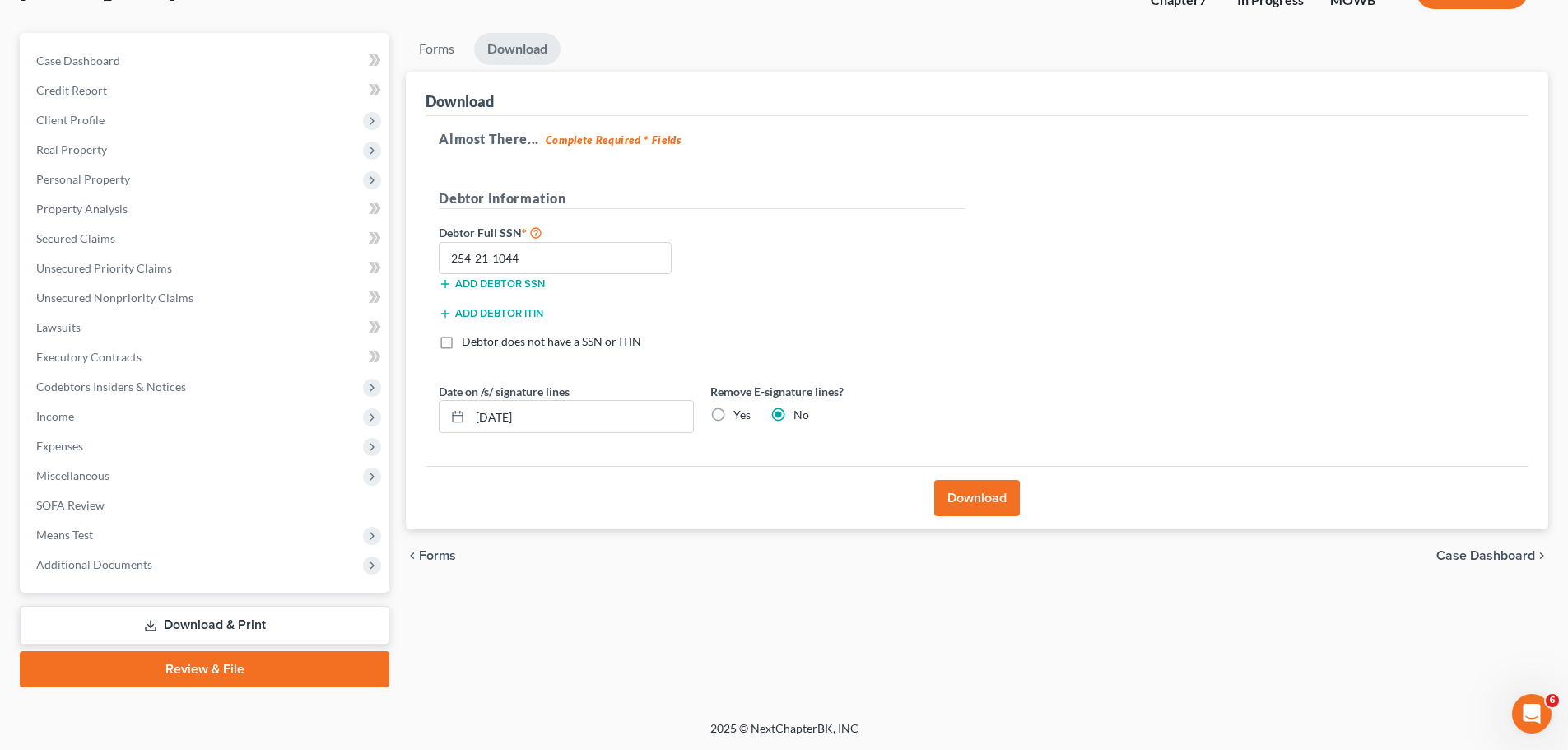
click at [1008, 497] on button "Download" at bounding box center [977, 497] width 86 height 37
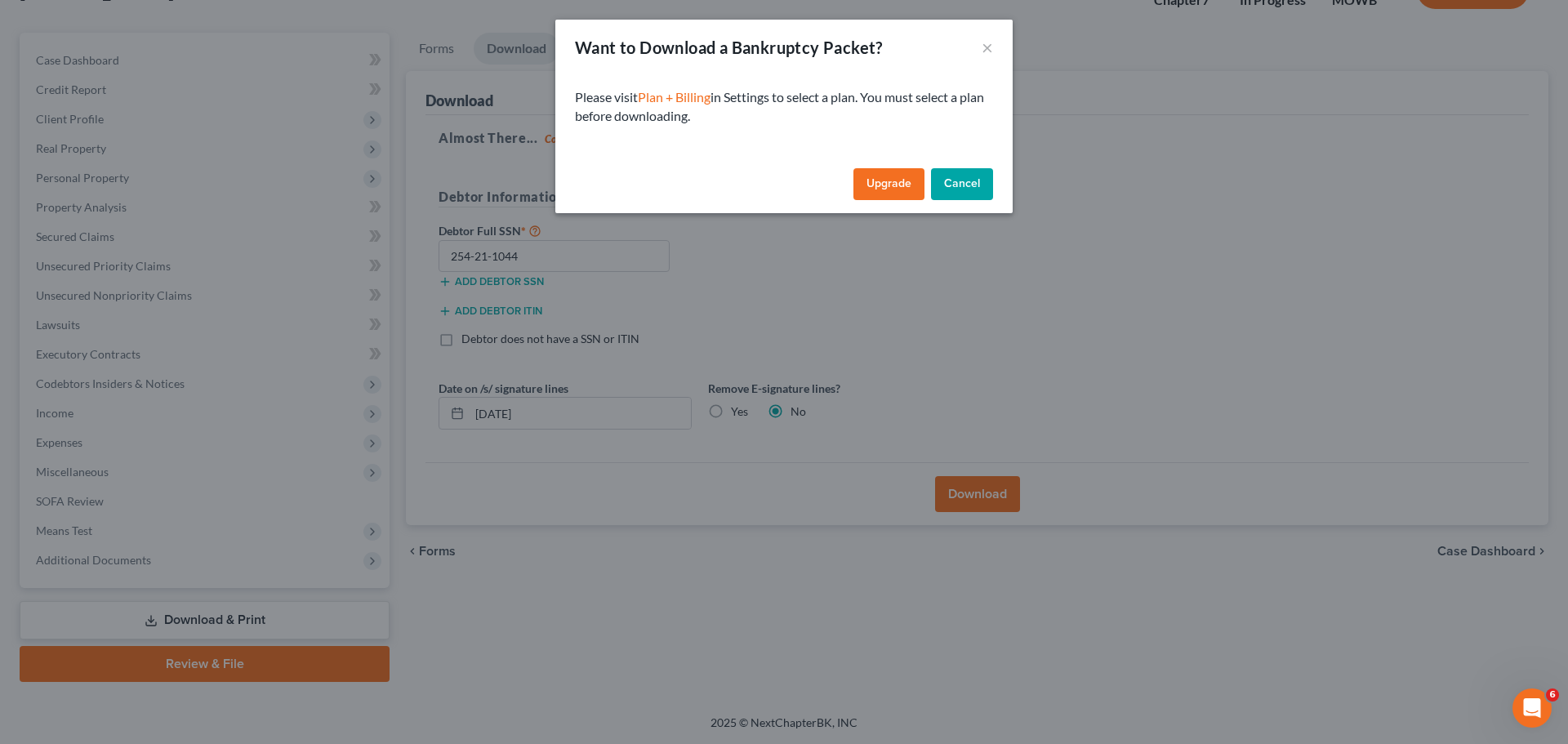
drag, startPoint x: 889, startPoint y: 186, endPoint x: 994, endPoint y: 291, distance: 148.5
click at [889, 186] on link "Upgrade" at bounding box center [889, 184] width 71 height 33
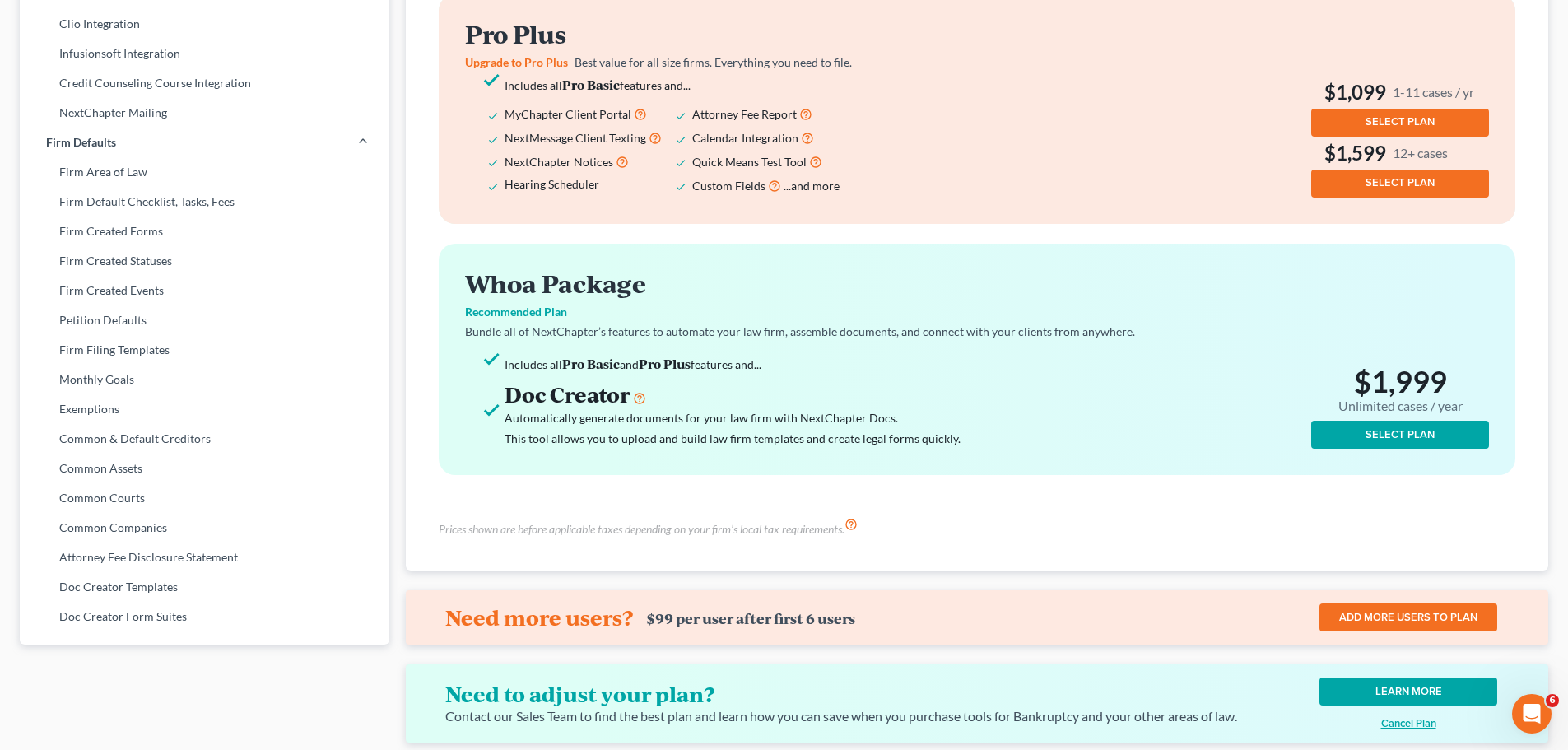
scroll to position [579, 0]
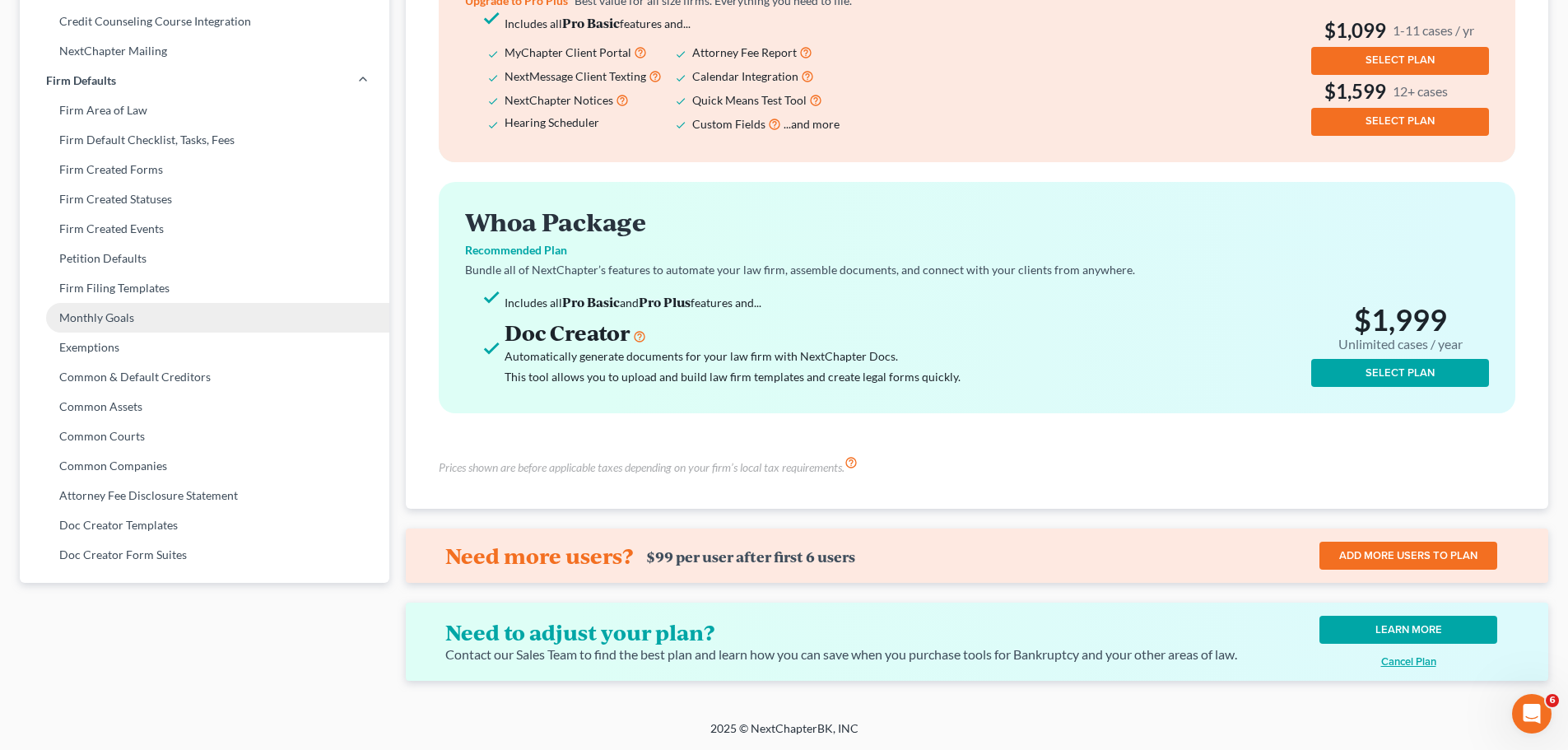
click at [103, 304] on link "Monthly Goals" at bounding box center [204, 317] width 370 height 30
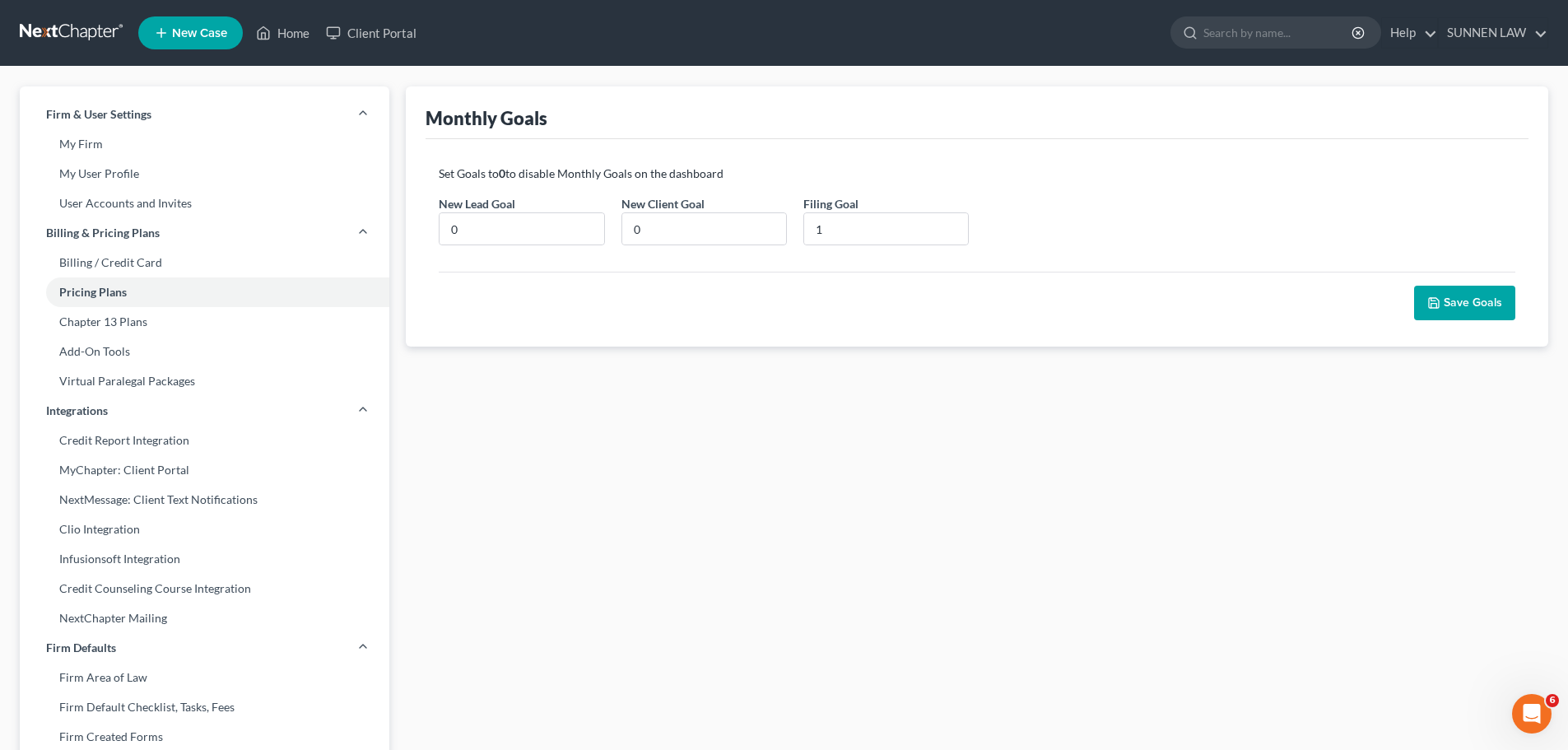
click at [1224, 301] on button "Save Goals" at bounding box center [1464, 303] width 101 height 35
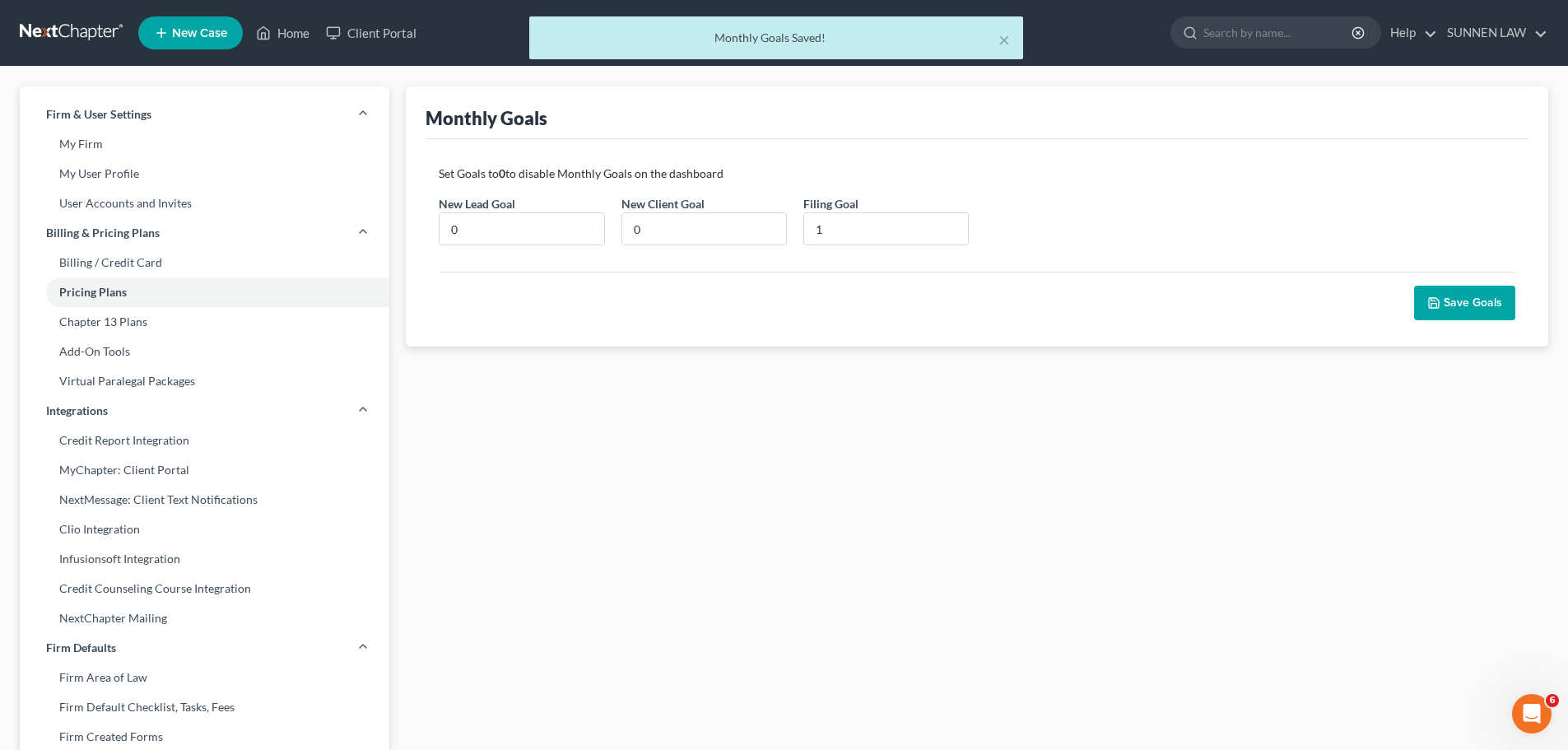
click at [1224, 295] on button "Save Goals" at bounding box center [1464, 303] width 101 height 35
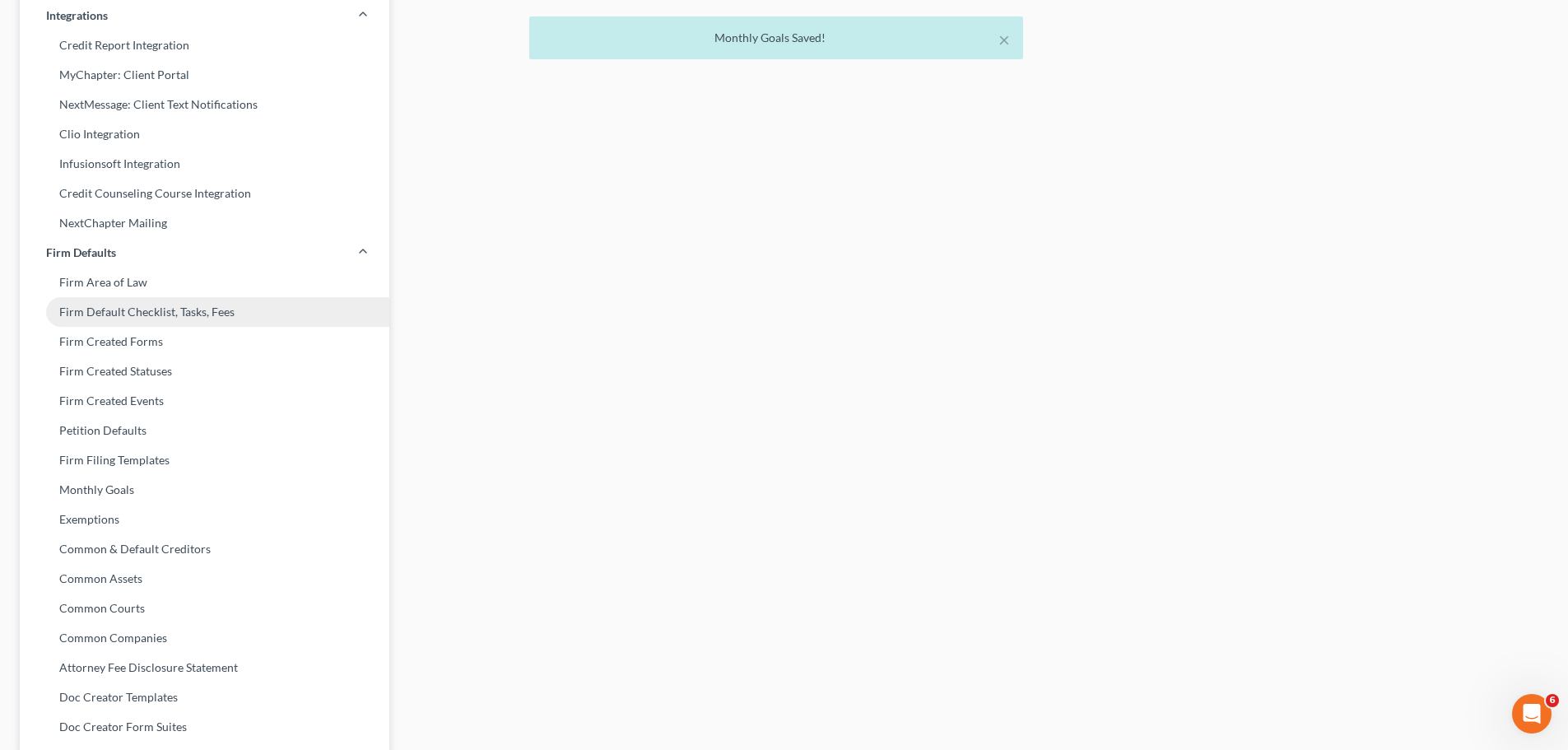
scroll to position [469, 0]
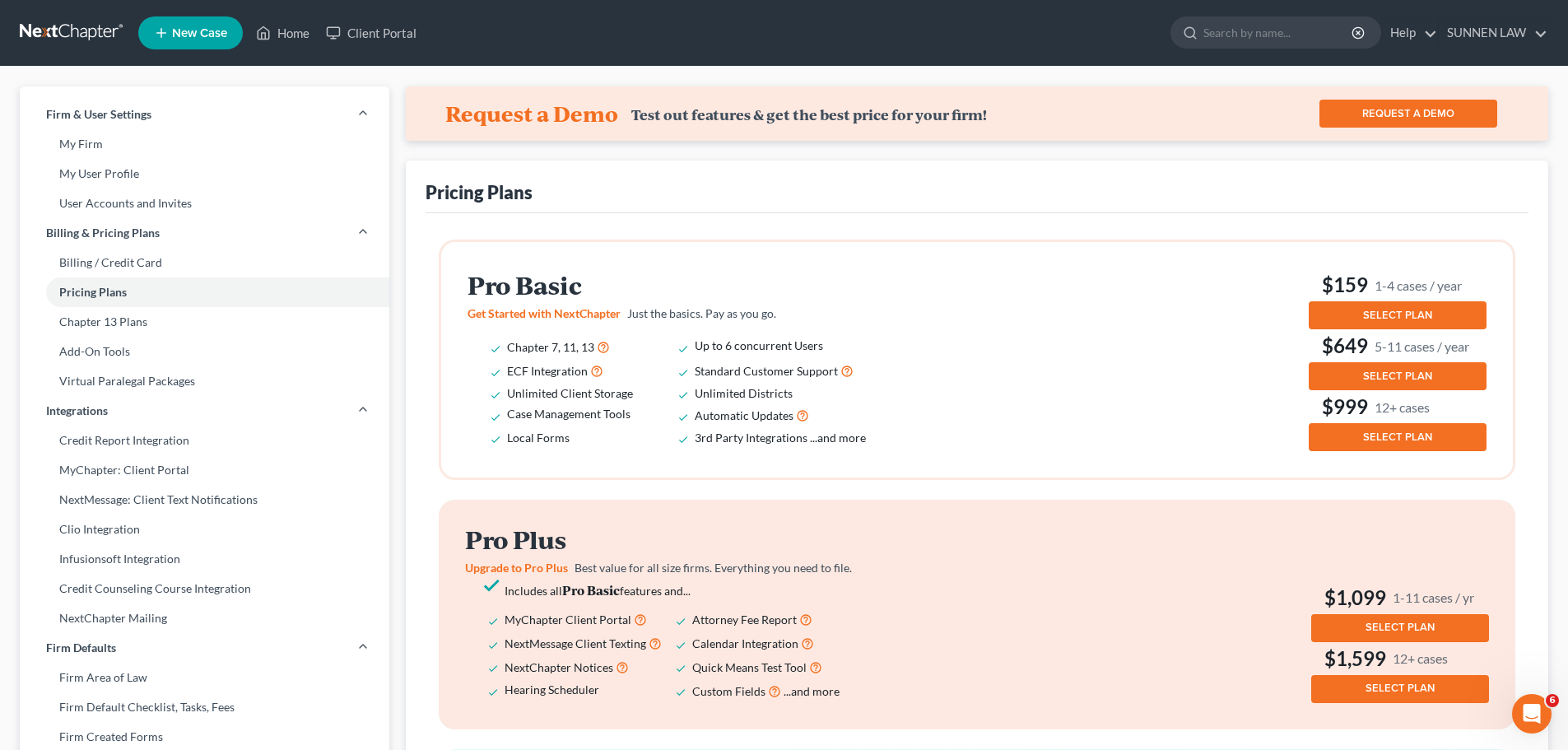
click at [1224, 310] on button "SELECT PLAN" at bounding box center [1397, 315] width 178 height 28
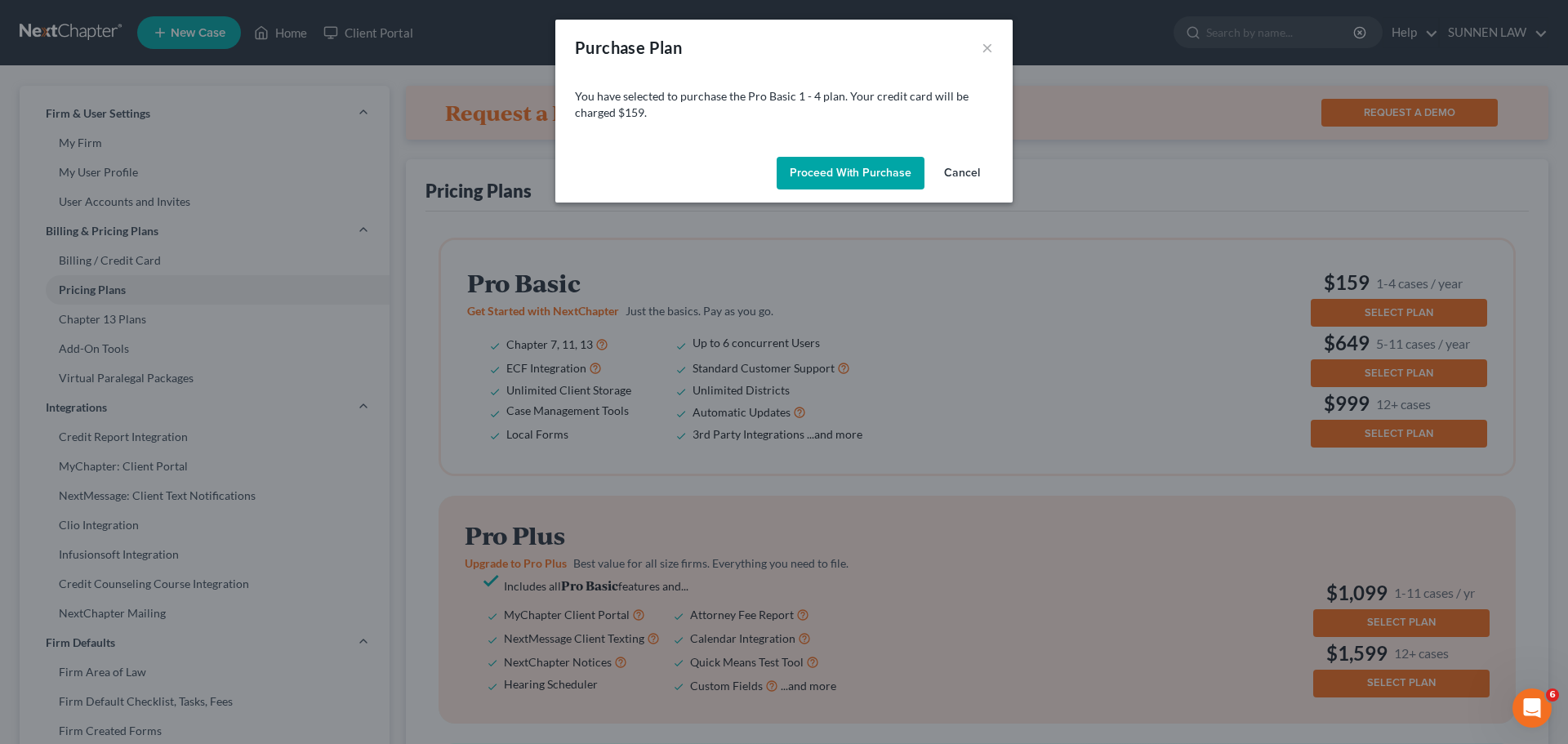
click at [828, 175] on button "Proceed with Purchase" at bounding box center [850, 173] width 148 height 33
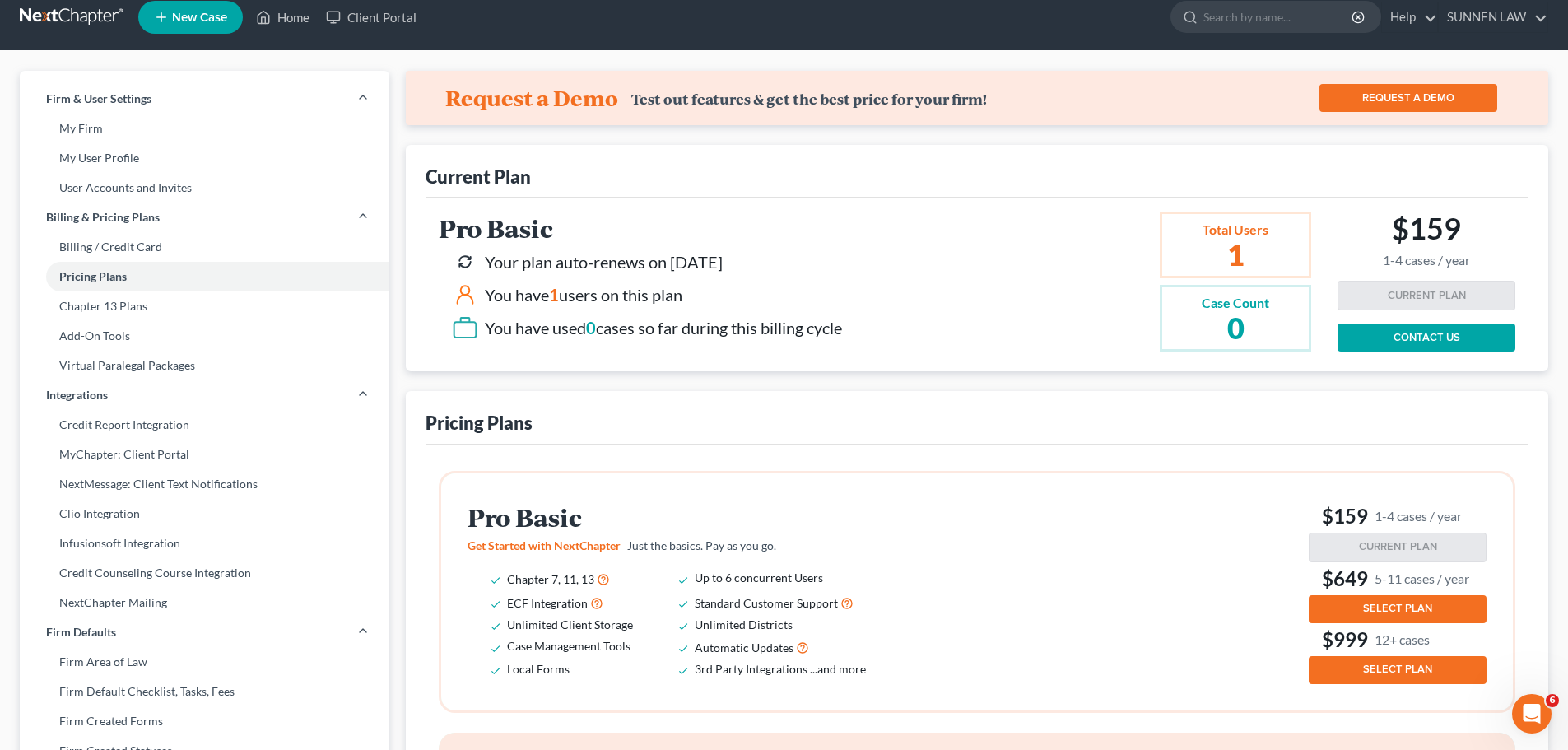
scroll to position [20, 0]
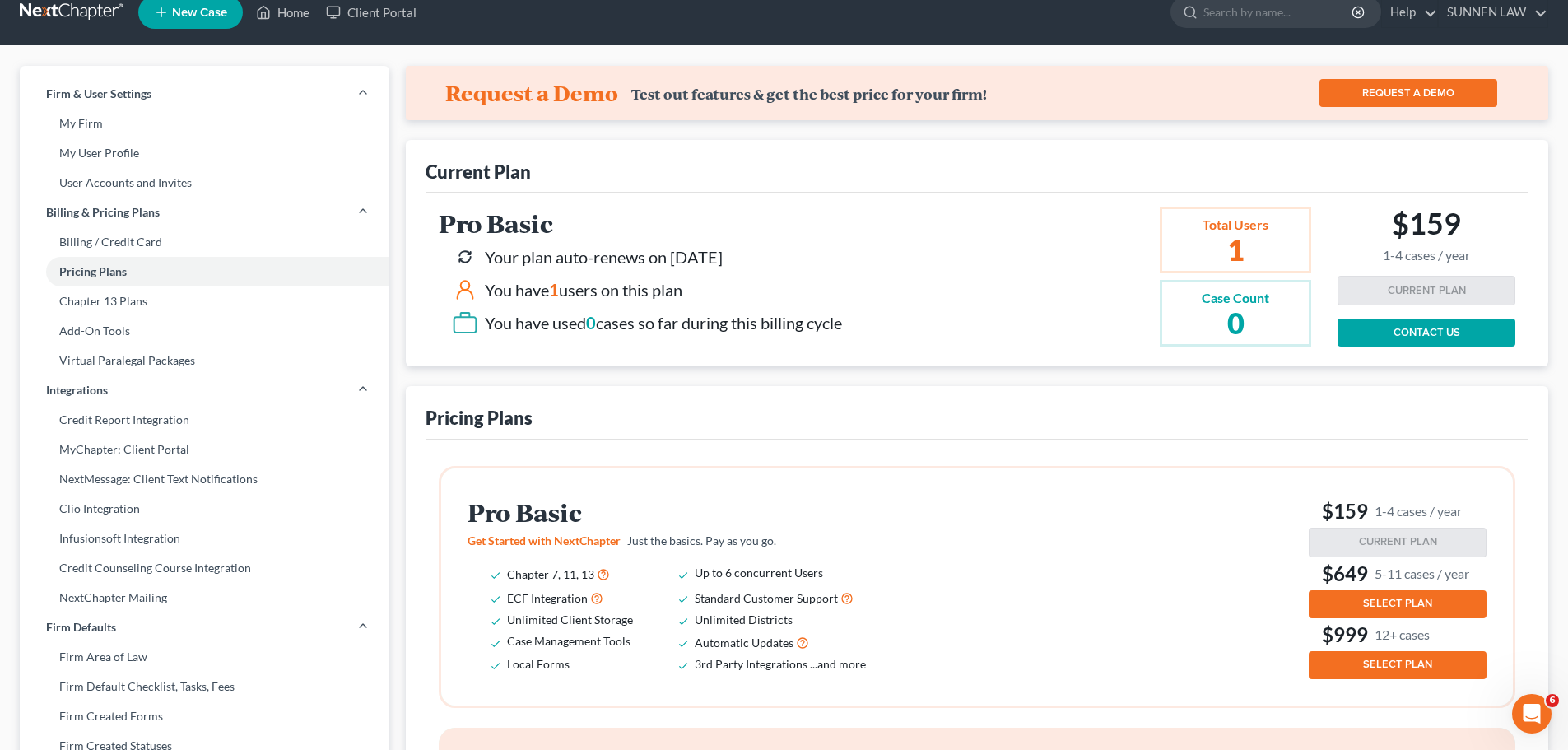
click at [1190, 254] on div "Total Users 1" at bounding box center [1236, 240] width 151 height 66
click at [141, 273] on link "Pricing Plans" at bounding box center [204, 271] width 370 height 30
click at [139, 241] on link "Billing / Credit Card" at bounding box center [204, 241] width 370 height 30
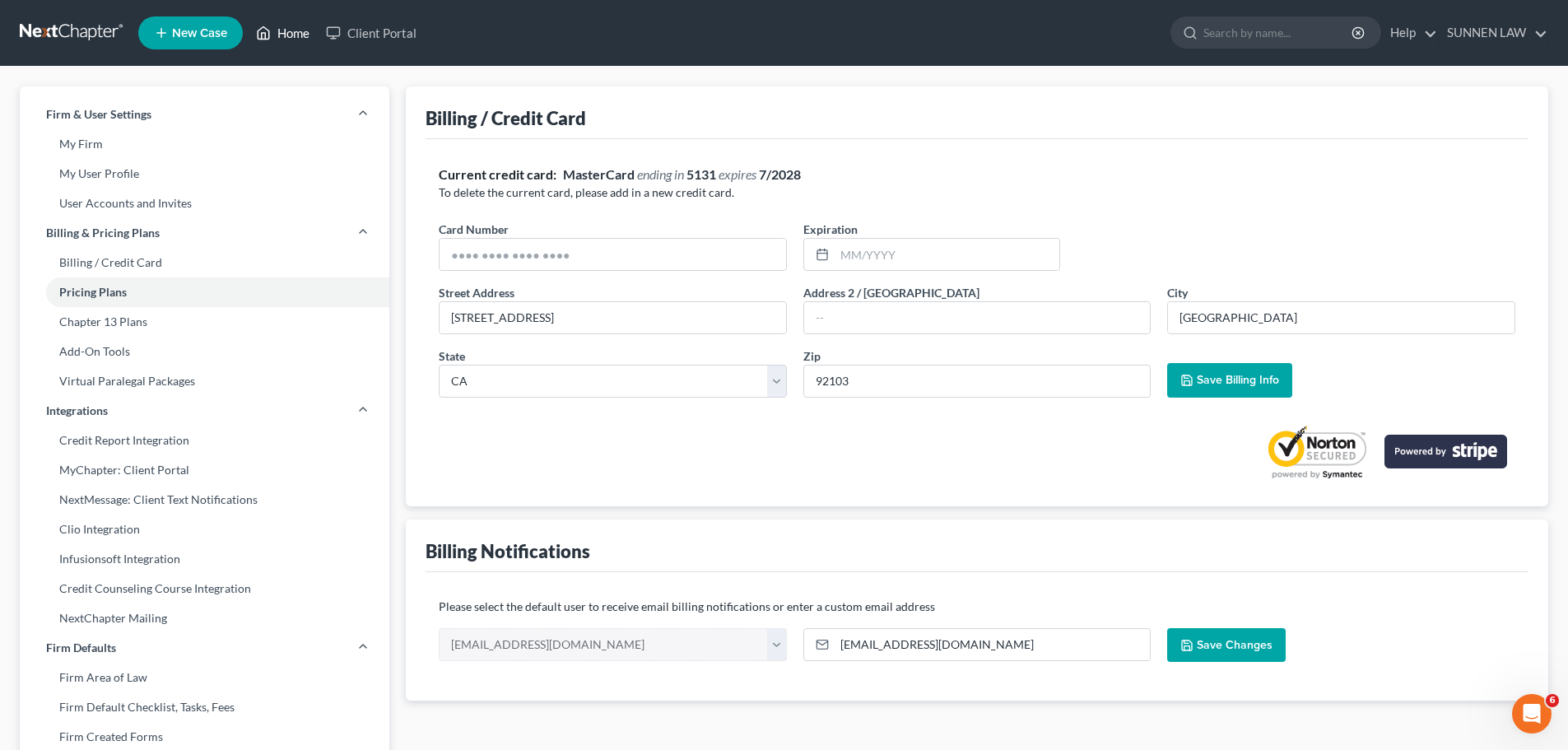
click at [284, 28] on link "Home" at bounding box center [282, 32] width 70 height 30
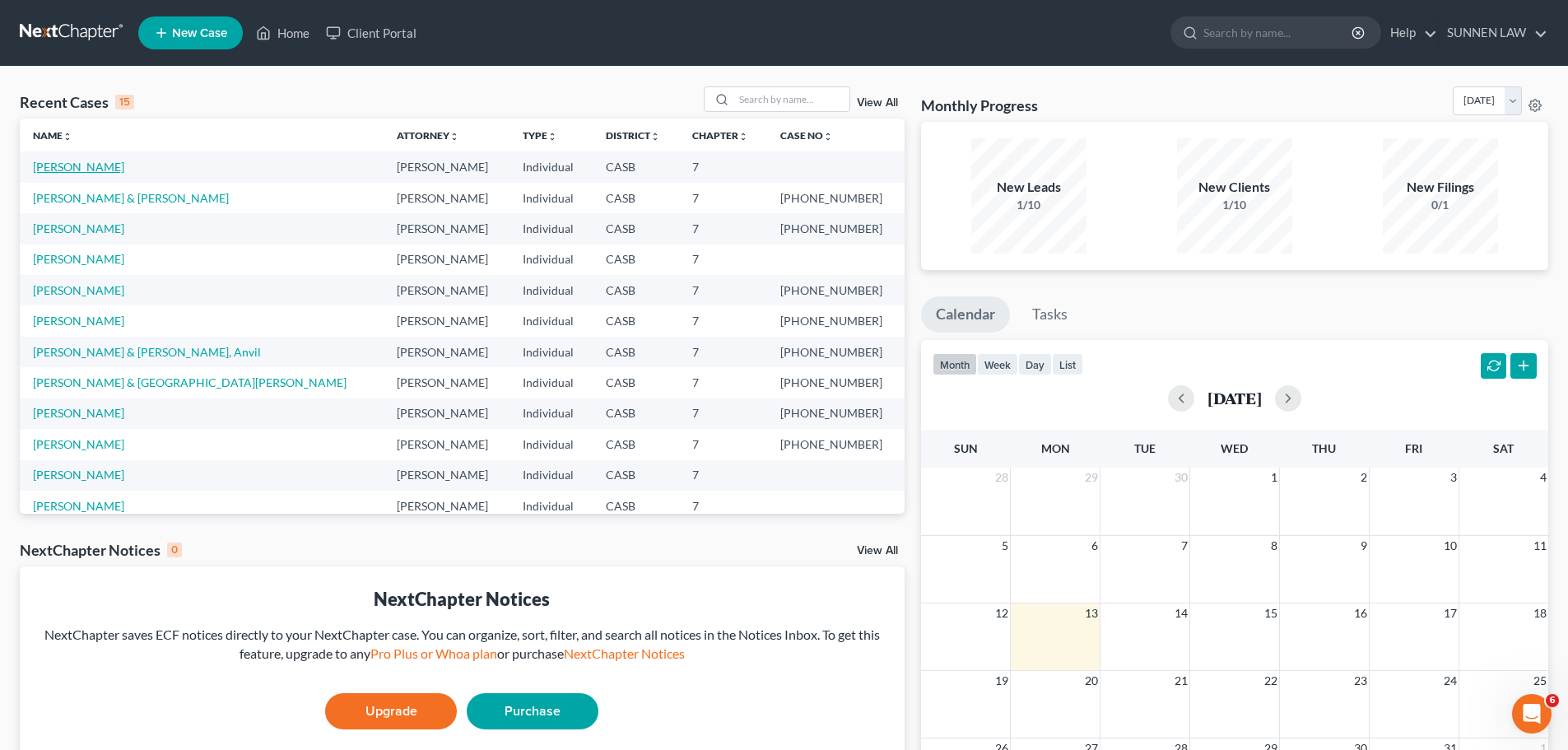
click at [94, 164] on link "[PERSON_NAME]" at bounding box center [78, 167] width 91 height 14
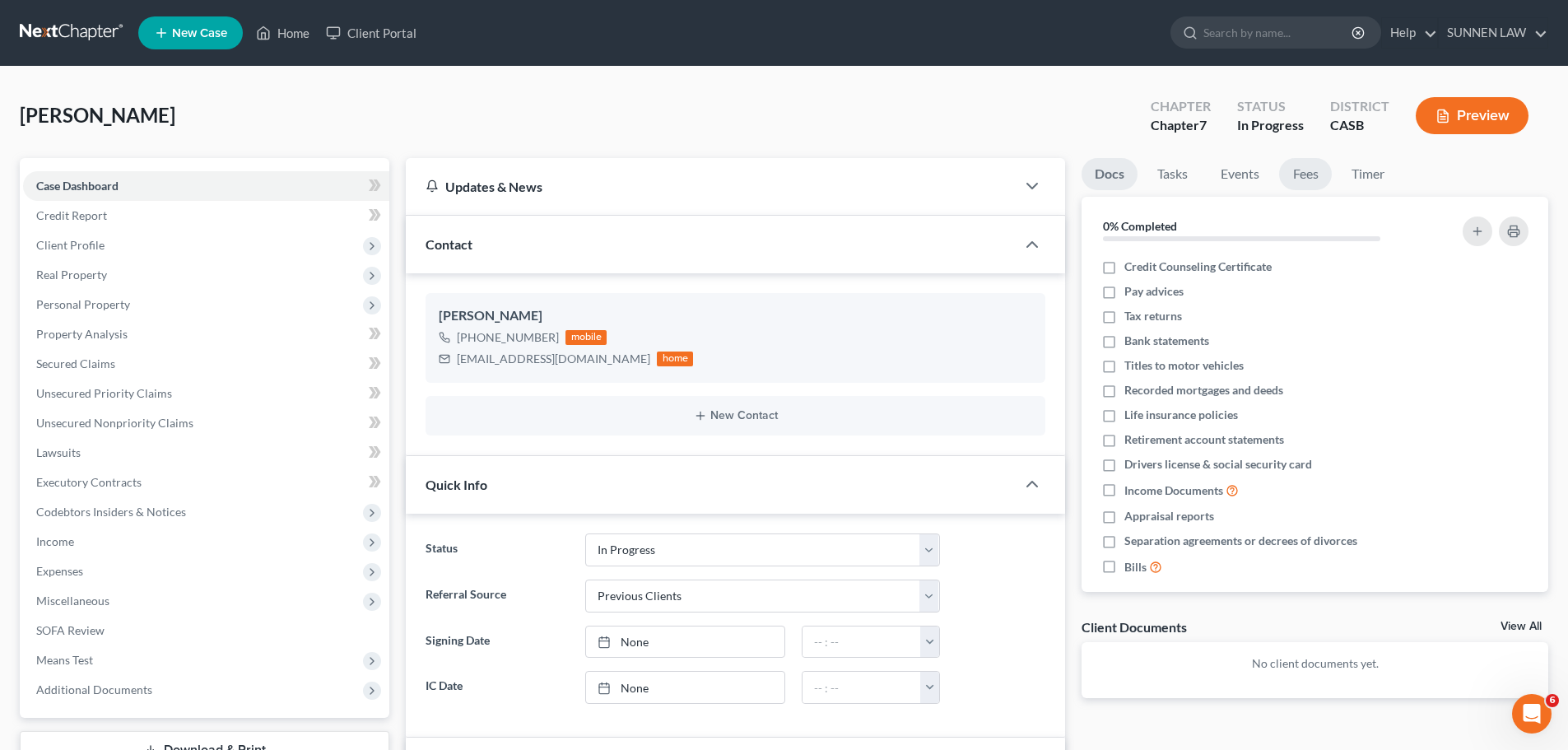
click at [1224, 177] on link "Fees" at bounding box center [1305, 174] width 53 height 32
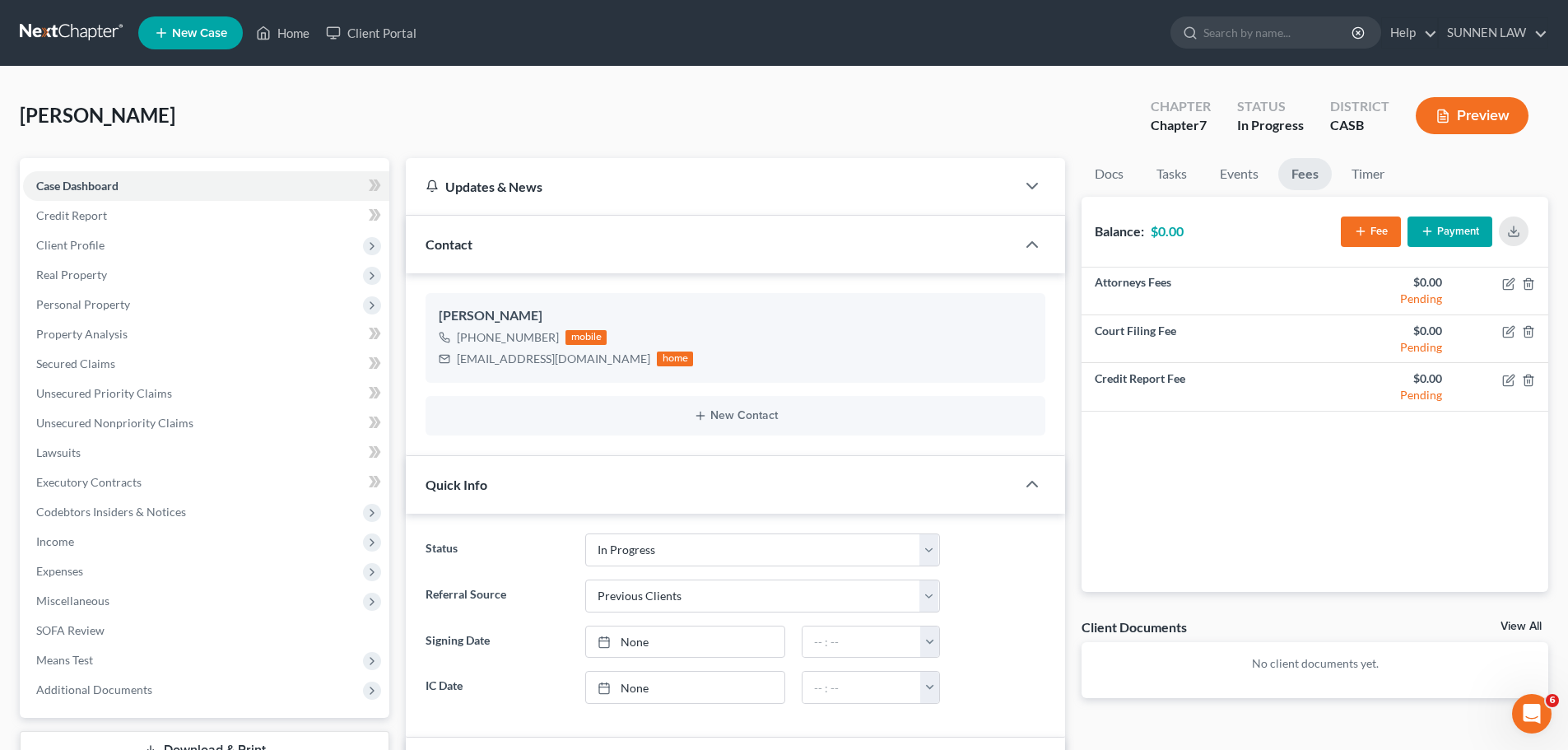
click at [1224, 236] on icon "button" at bounding box center [1360, 230] width 13 height 13
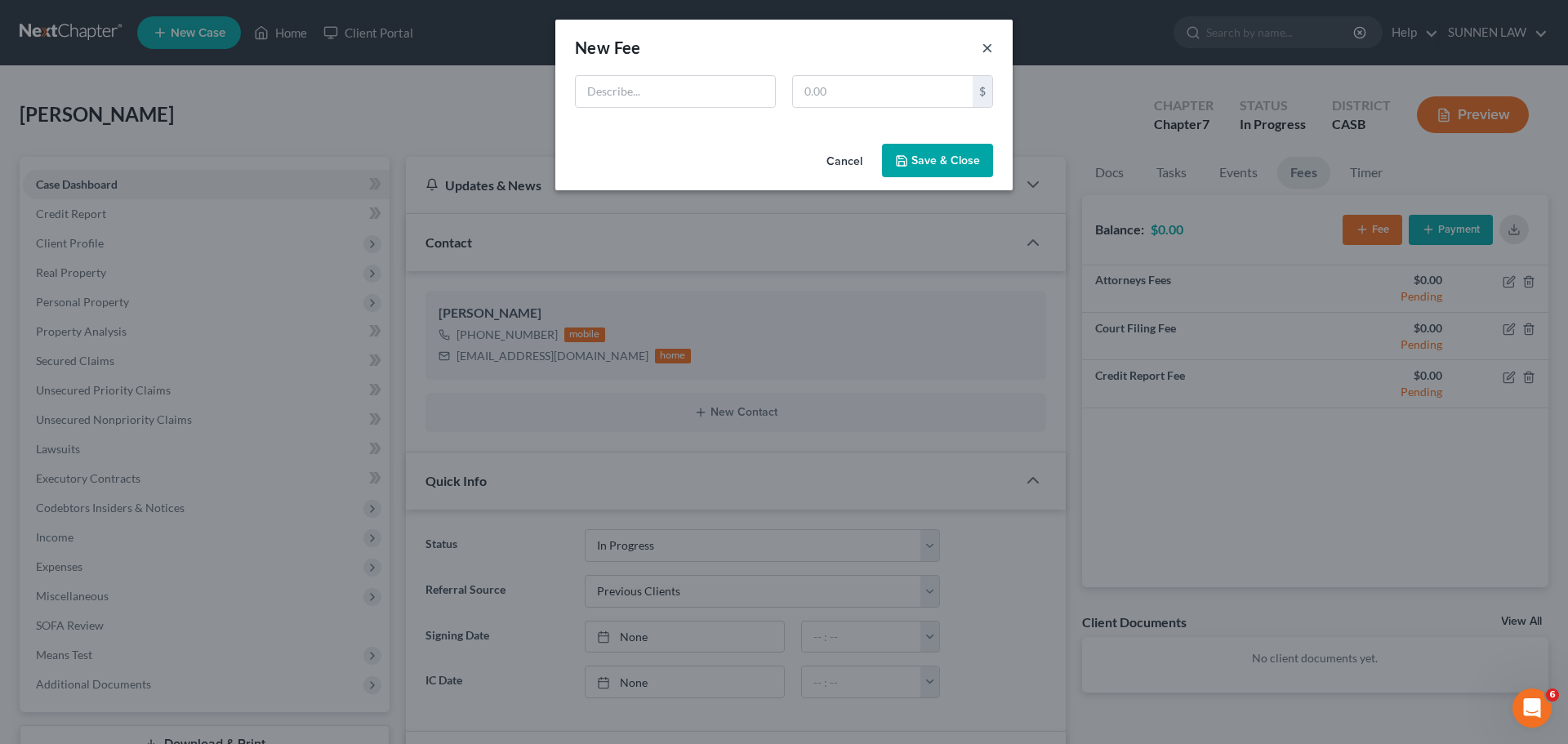
click at [983, 46] on button "×" at bounding box center [988, 47] width 12 height 19
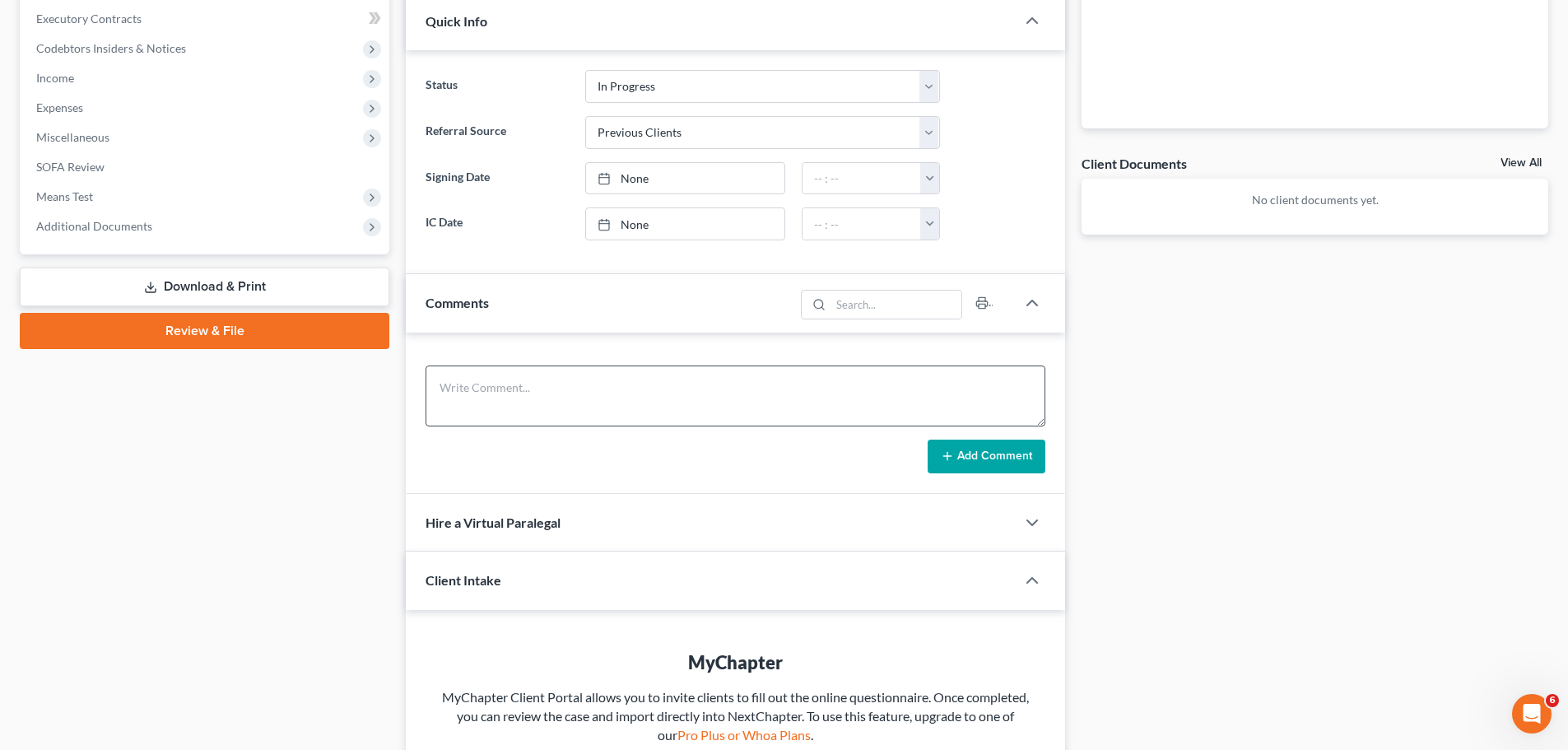
scroll to position [412, 0]
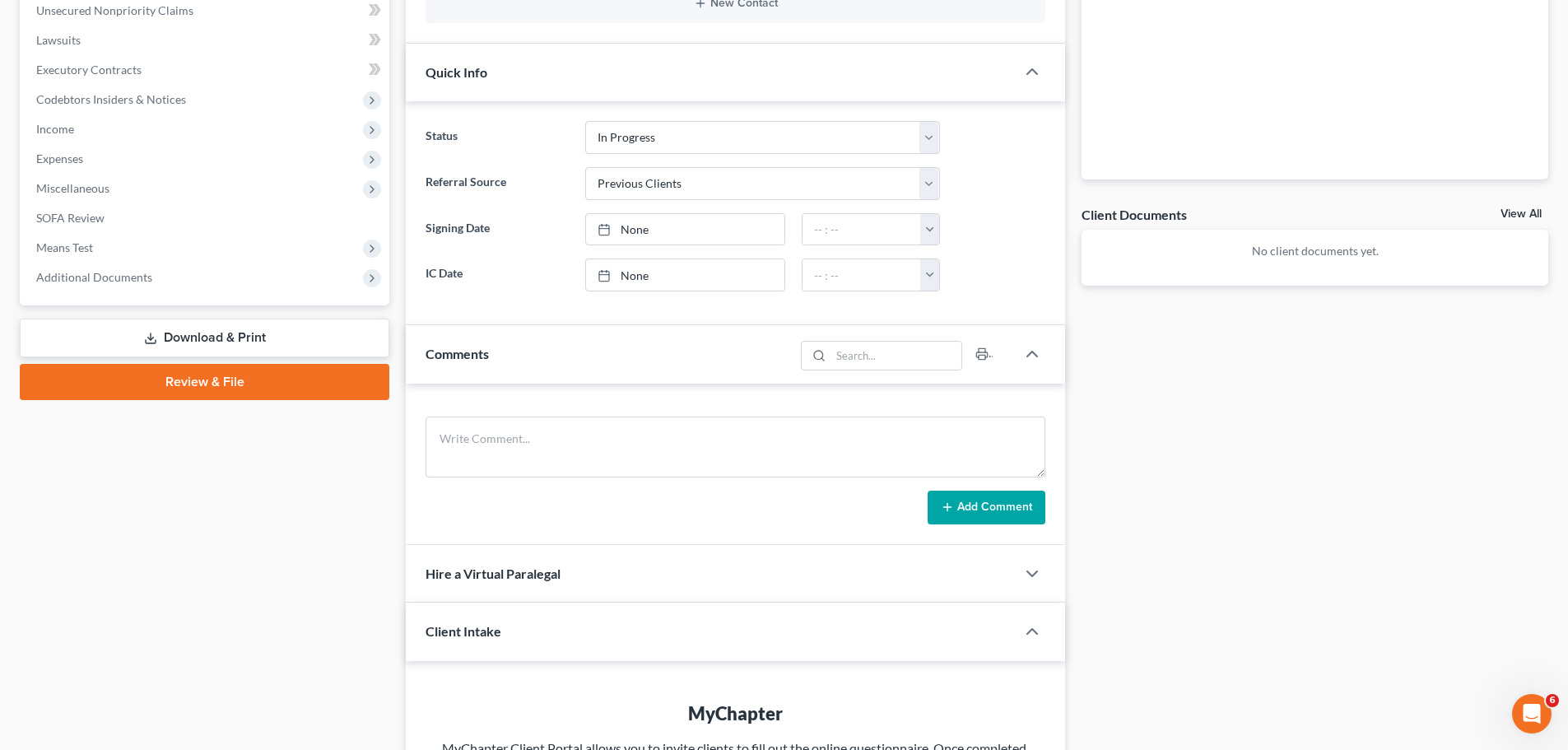
drag, startPoint x: 208, startPoint y: 338, endPoint x: 966, endPoint y: 349, distance: 758.1
click at [208, 338] on link "Download & Print" at bounding box center [204, 338] width 370 height 38
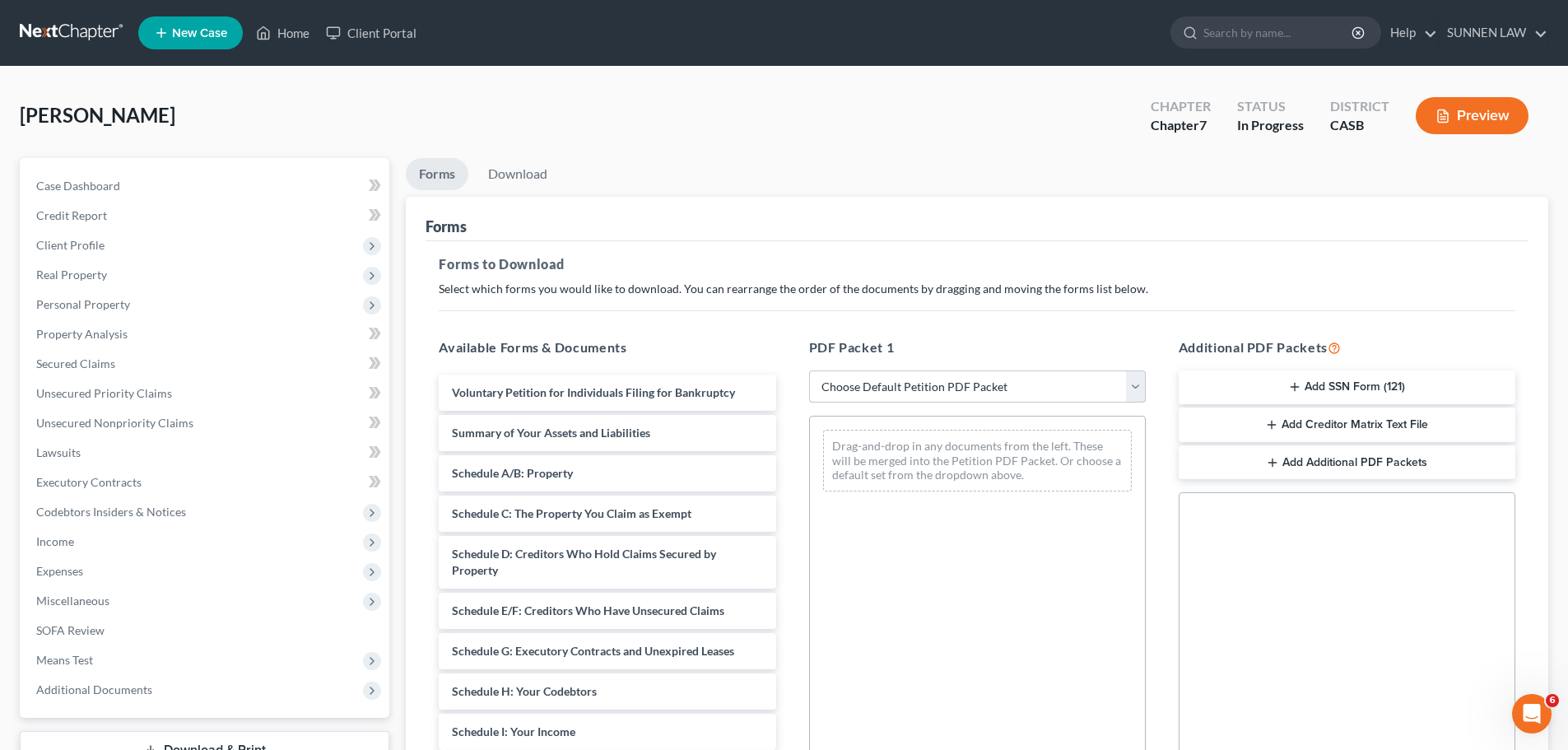
click at [968, 384] on select "Choose Default Petition PDF Packet Complete Bankruptcy Petition (all forms and …" at bounding box center [978, 387] width 337 height 33
click at [810, 371] on select "Choose Default Petition PDF Packet Complete Bankruptcy Petition (all forms and …" at bounding box center [978, 387] width 337 height 33
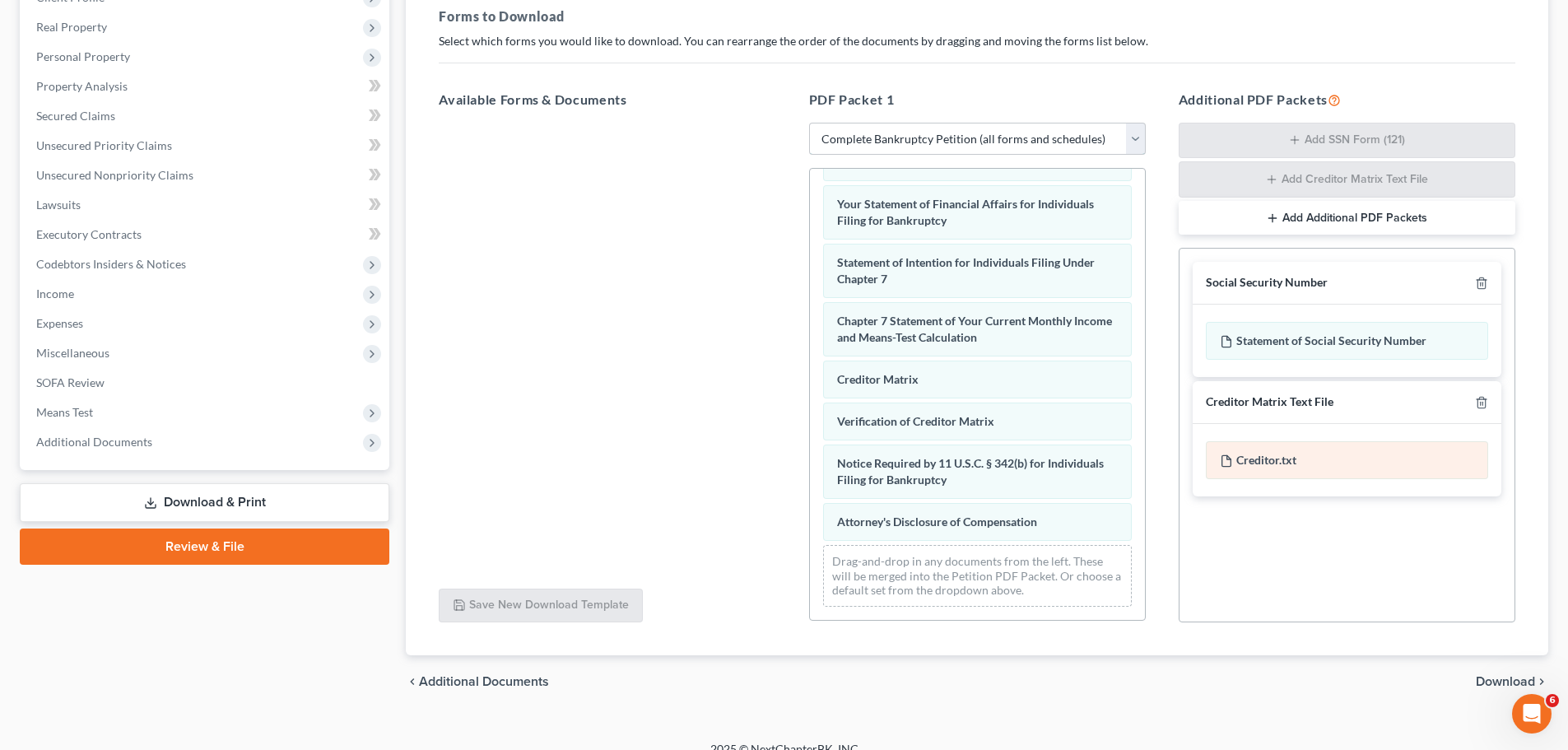
scroll to position [269, 0]
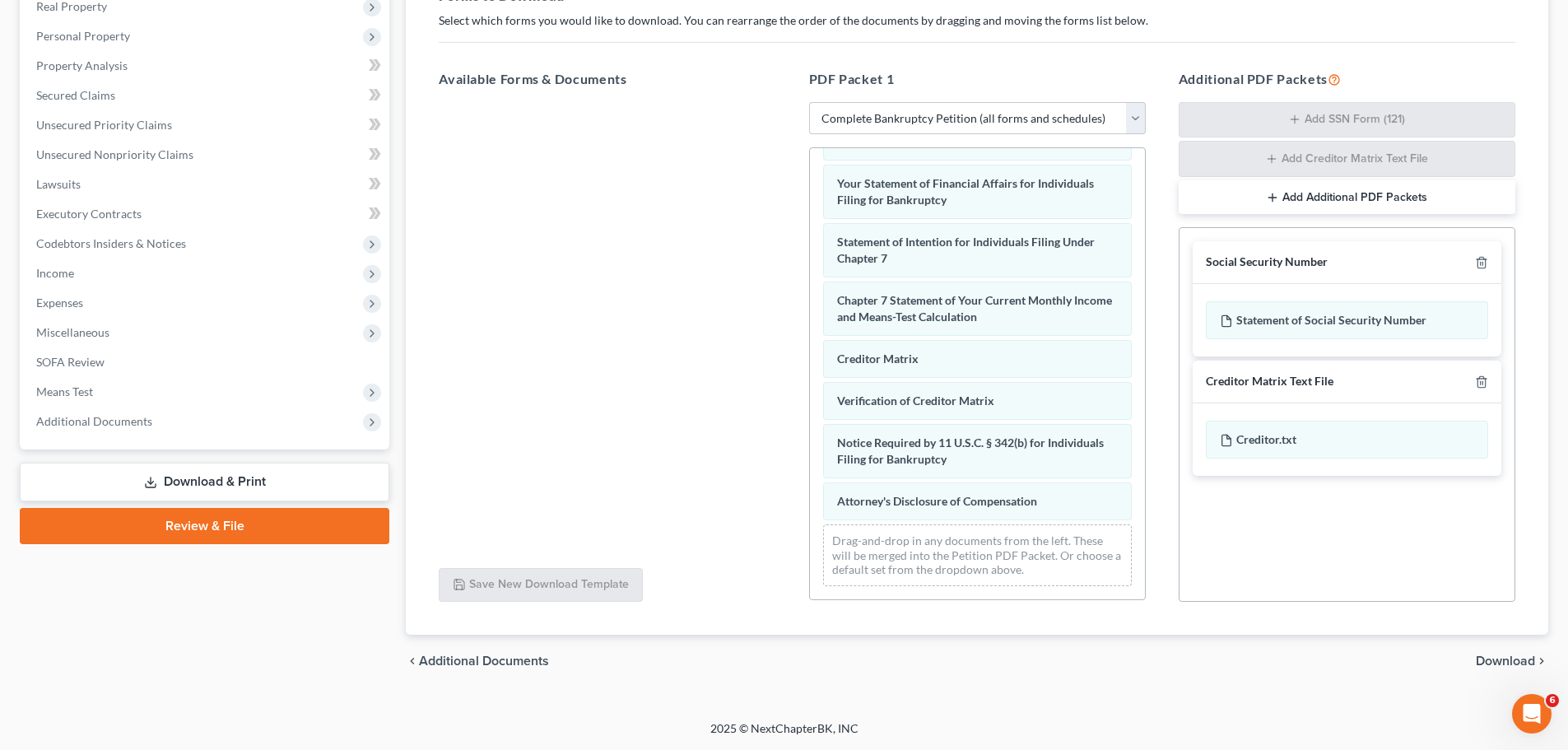
click at [1224, 656] on span "Download" at bounding box center [1506, 661] width 60 height 13
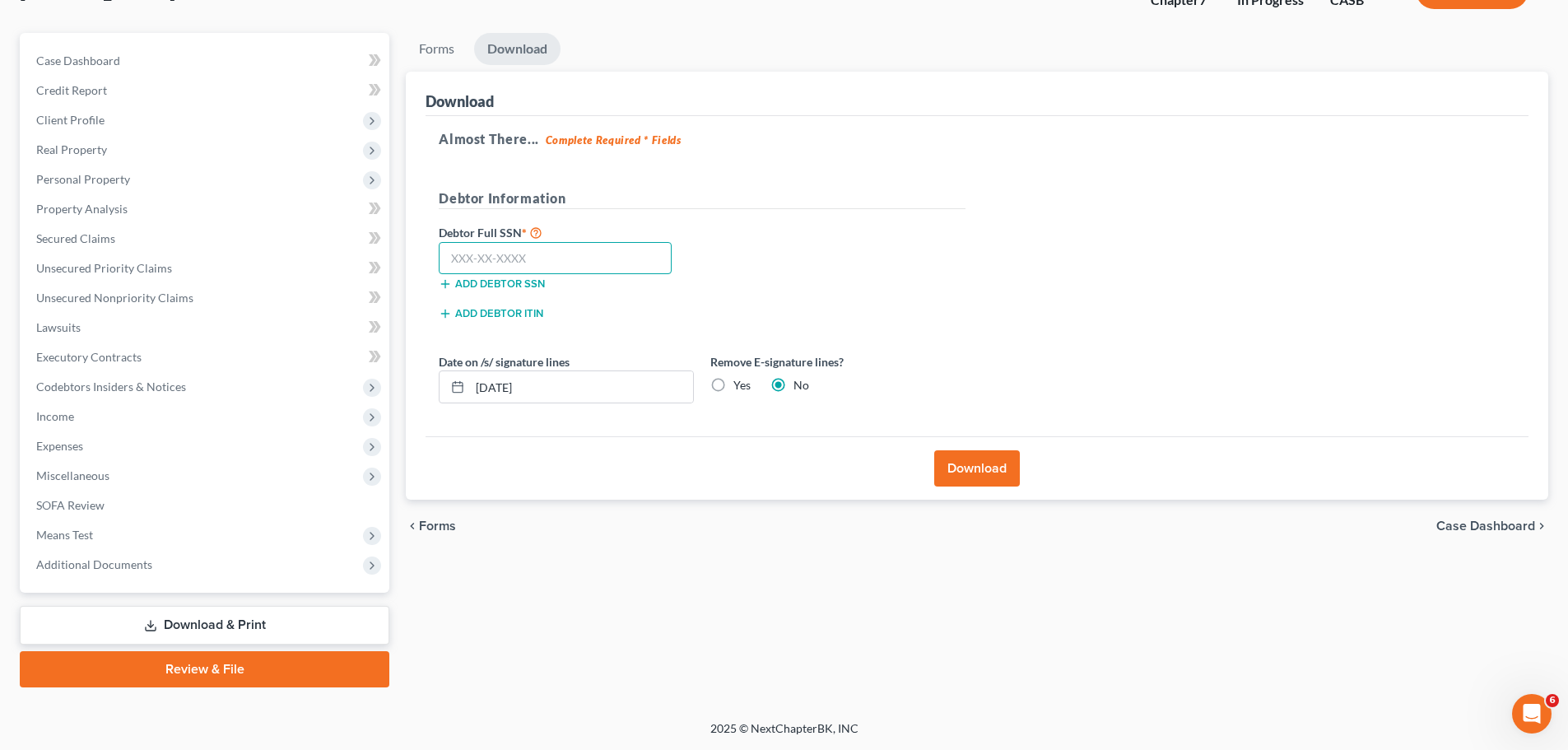
click at [583, 264] on input "text" at bounding box center [555, 259] width 233 height 33
click at [961, 475] on button "Download" at bounding box center [977, 468] width 86 height 37
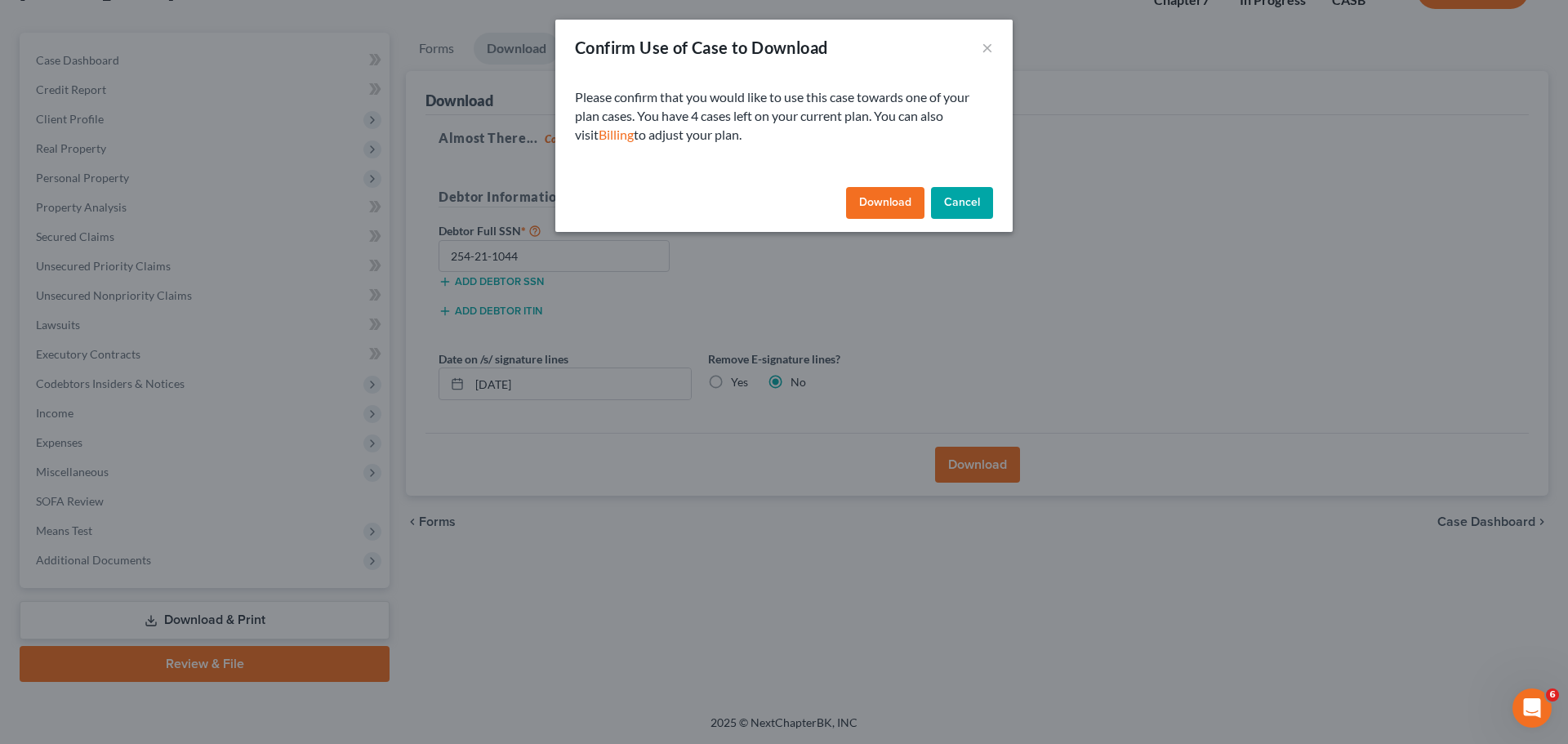
drag, startPoint x: 875, startPoint y: 208, endPoint x: 1058, endPoint y: 383, distance: 253.2
click at [875, 210] on button "Download" at bounding box center [885, 203] width 78 height 33
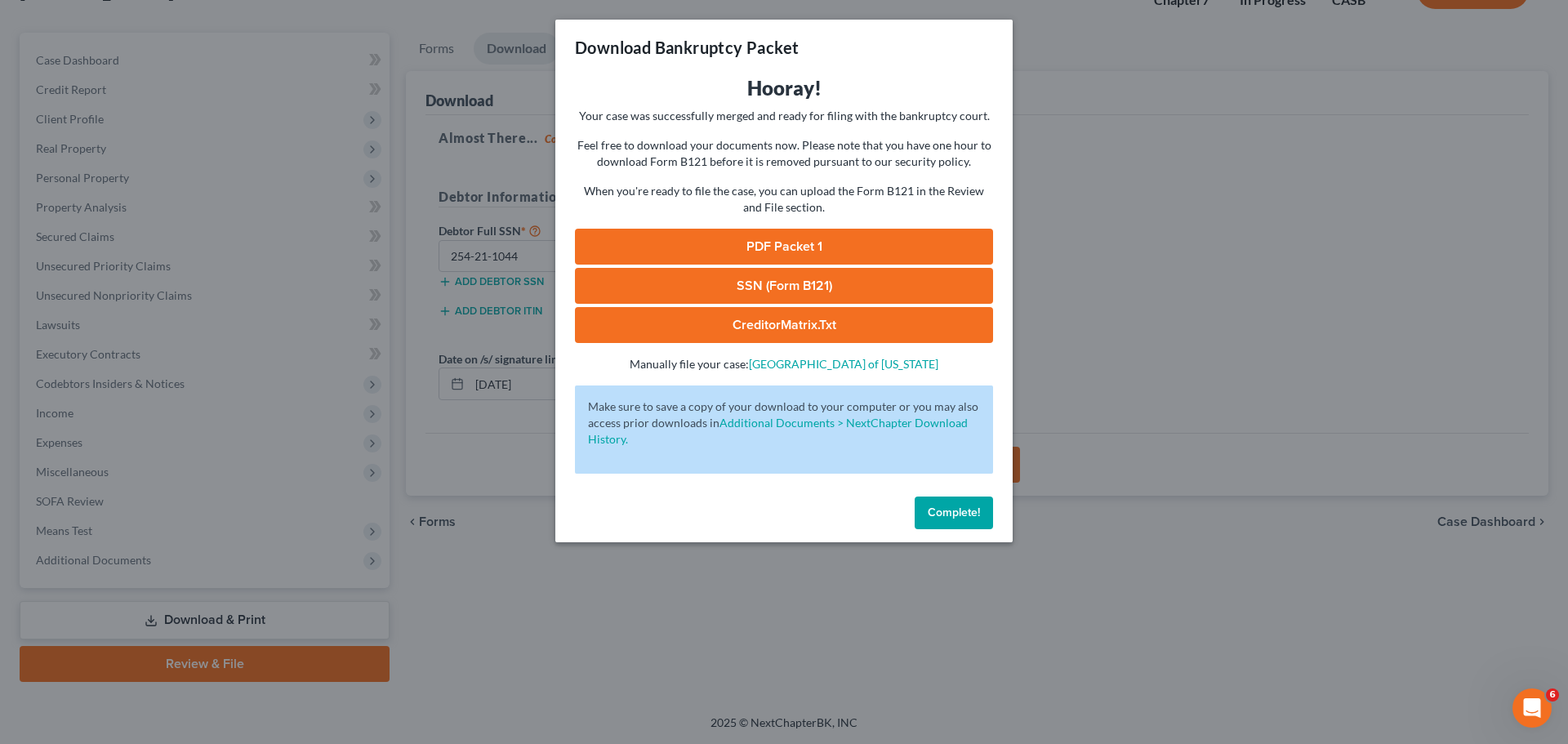
drag, startPoint x: 804, startPoint y: 240, endPoint x: 1218, endPoint y: 387, distance: 439.3
click at [804, 240] on link "PDF Packet 1" at bounding box center [784, 246] width 418 height 36
click at [782, 285] on link "SSN (Form B121)" at bounding box center [784, 286] width 418 height 36
drag, startPoint x: 719, startPoint y: 331, endPoint x: 564, endPoint y: 273, distance: 165.5
click at [719, 331] on link "CreditorMatrix.txt" at bounding box center [784, 325] width 418 height 36
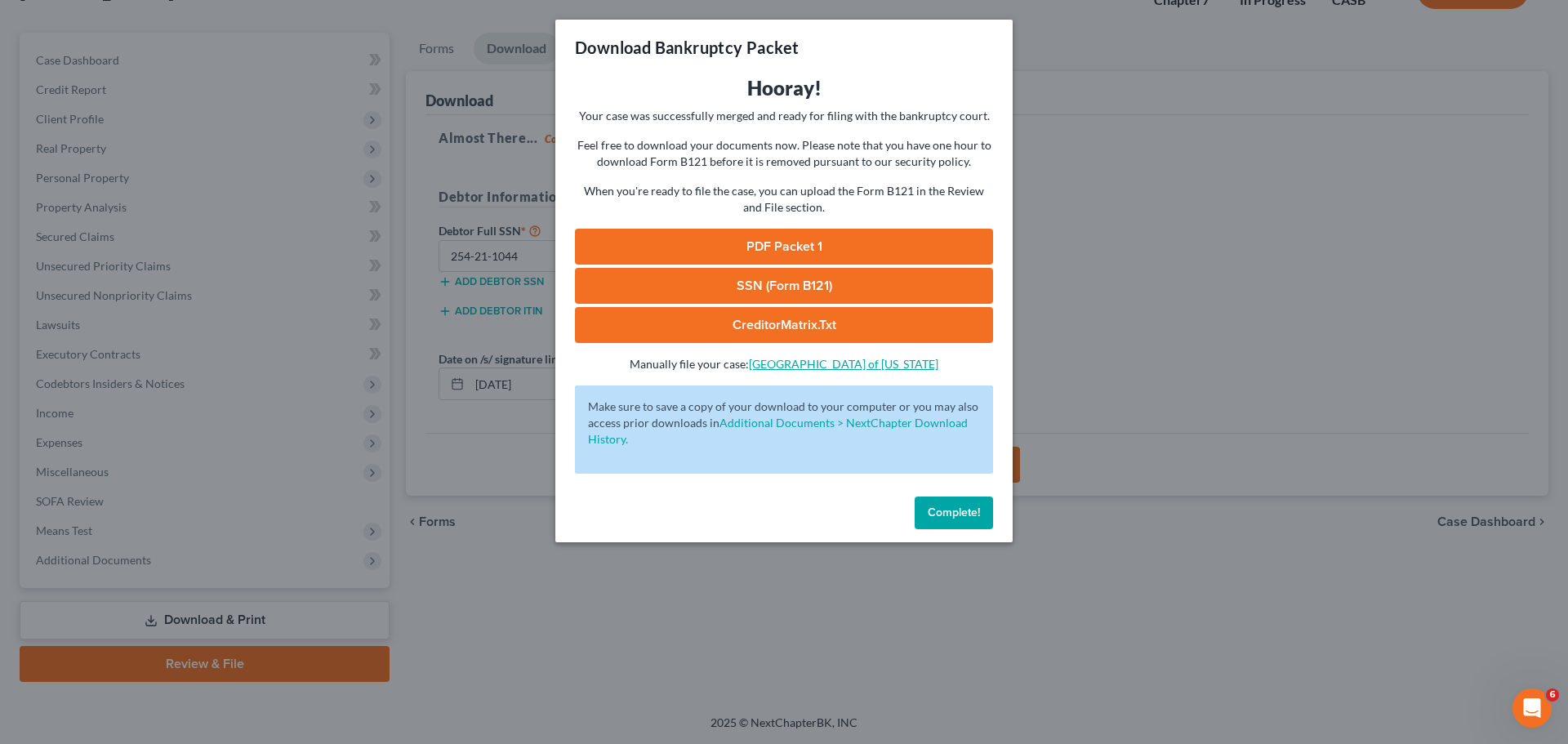
click at [790, 364] on link "[GEOGRAPHIC_DATA] of [US_STATE]" at bounding box center [843, 364] width 190 height 13
click at [943, 518] on span "Complete!" at bounding box center [954, 512] width 52 height 13
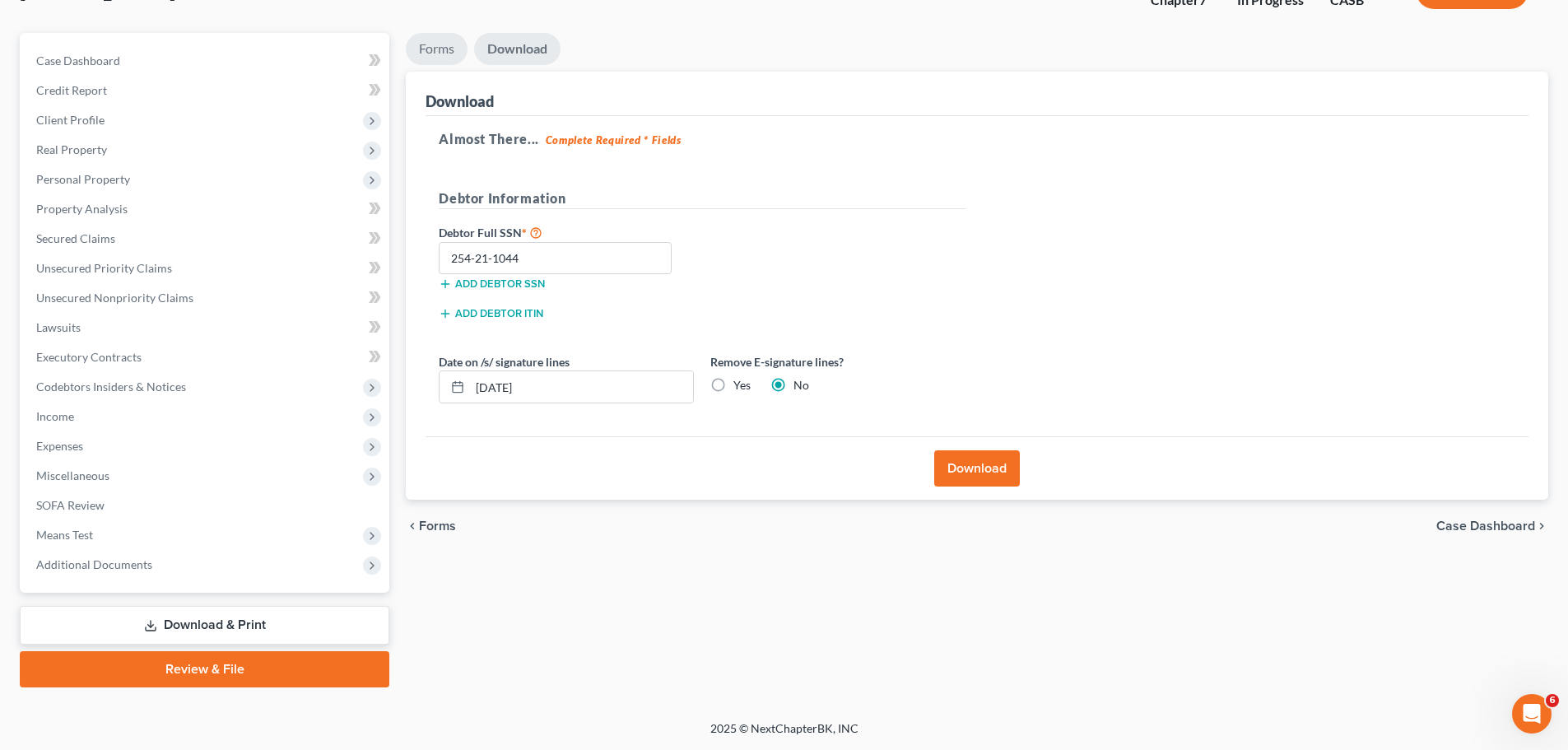
click at [432, 49] on link "Forms" at bounding box center [436, 49] width 62 height 32
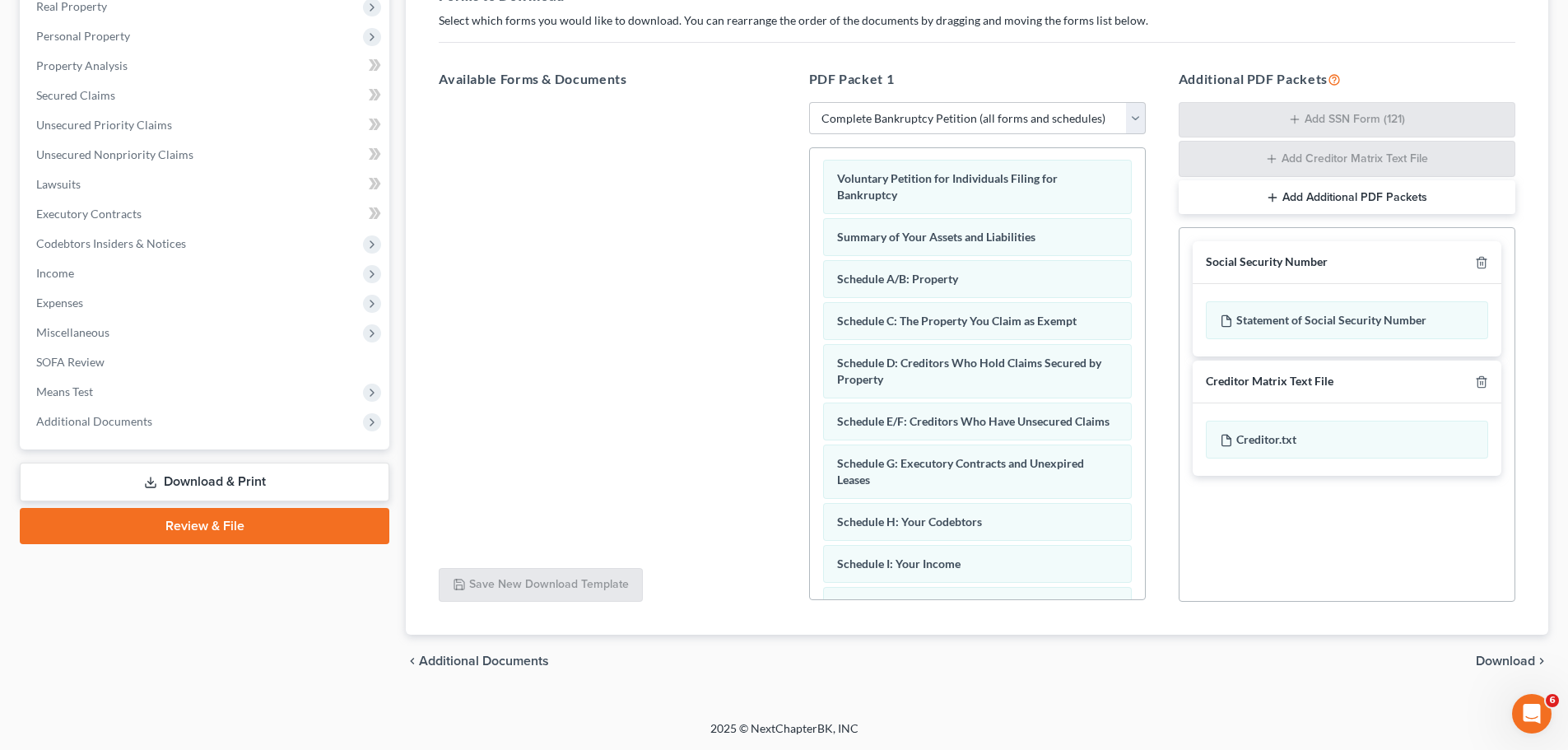
scroll to position [0, 0]
click at [879, 122] on select "Choose Default Petition PDF Packet Complete Bankruptcy Petition (all forms and …" at bounding box center [978, 118] width 337 height 33
click at [810, 103] on select "Choose Default Petition PDF Packet Complete Bankruptcy Petition (all forms and …" at bounding box center [978, 118] width 337 height 33
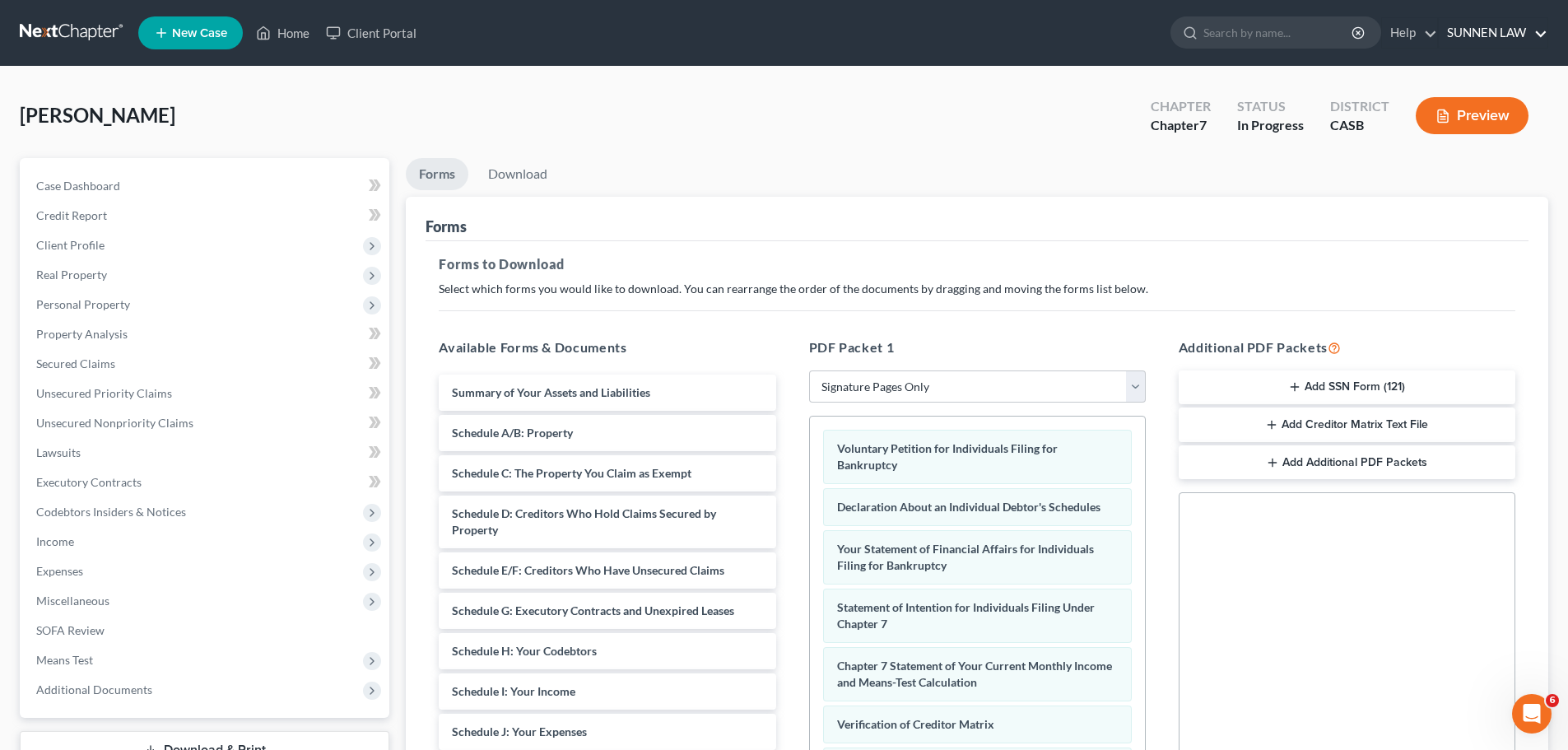
click at [1224, 38] on link "SUNNEN LAW" at bounding box center [1493, 32] width 109 height 30
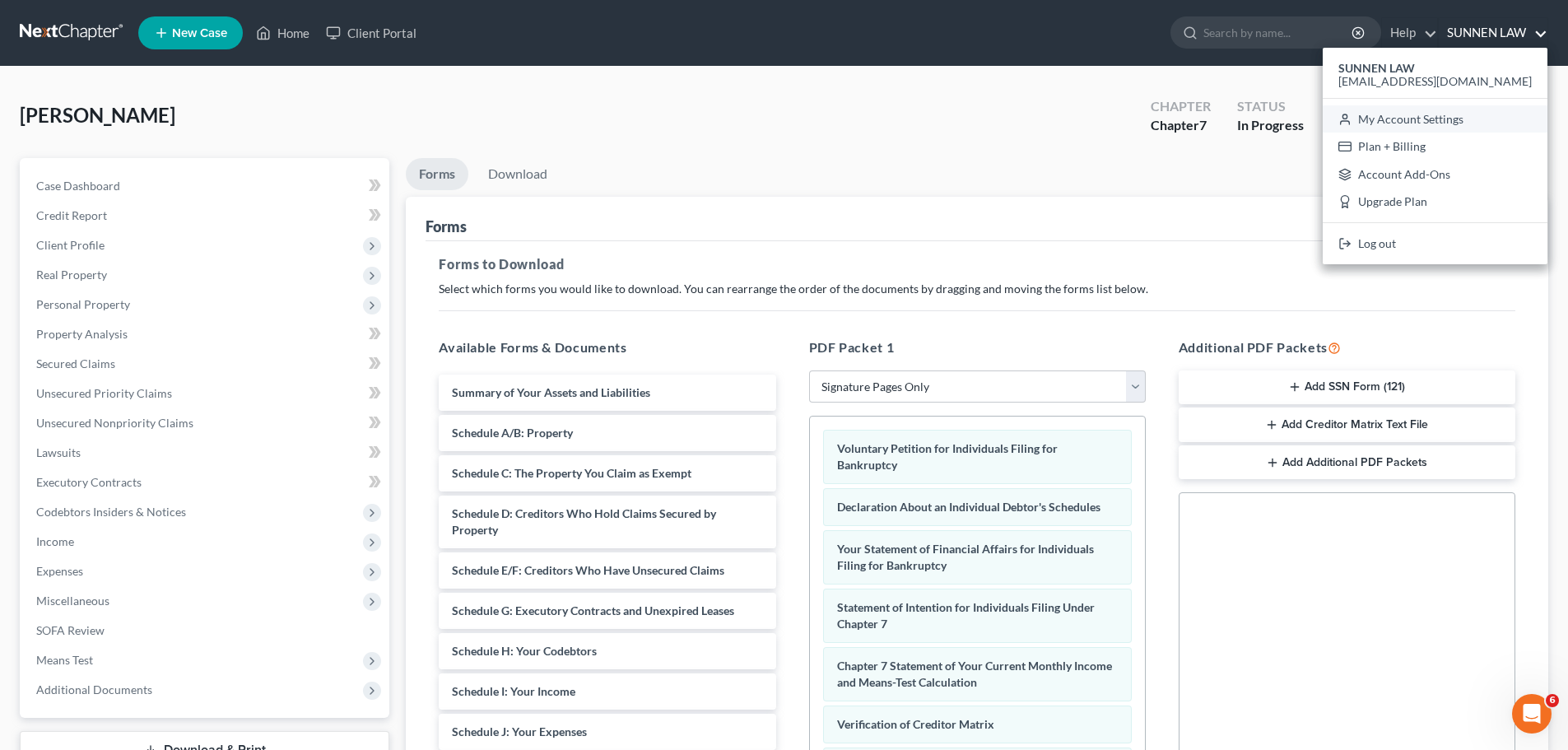
click at [1224, 119] on link "My Account Settings" at bounding box center [1435, 119] width 224 height 28
